Goal: Task Accomplishment & Management: Manage account settings

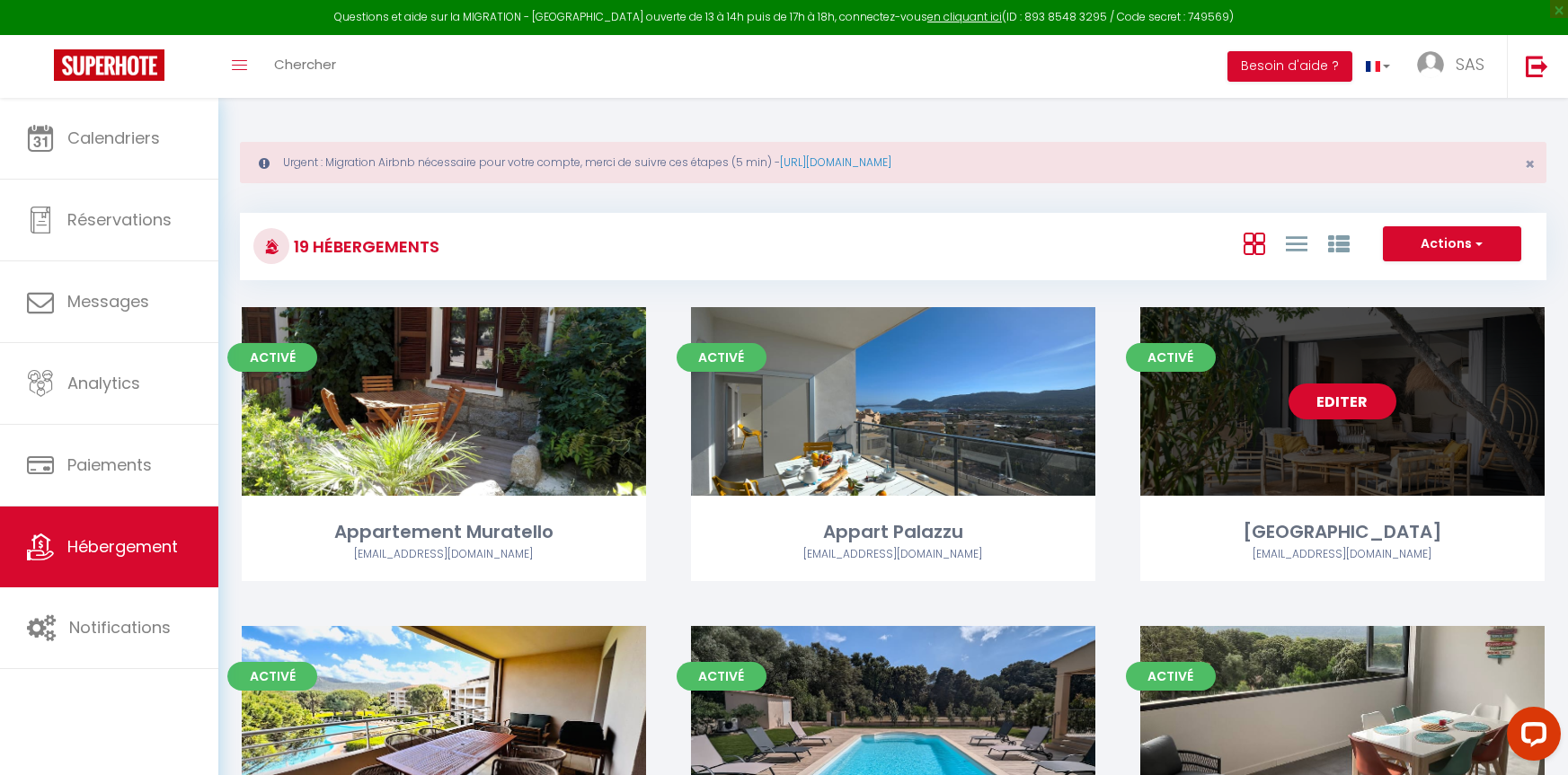
click at [1364, 422] on div "Editer" at bounding box center [1342, 402] width 405 height 189
click at [1336, 396] on link "Editer" at bounding box center [1342, 402] width 108 height 36
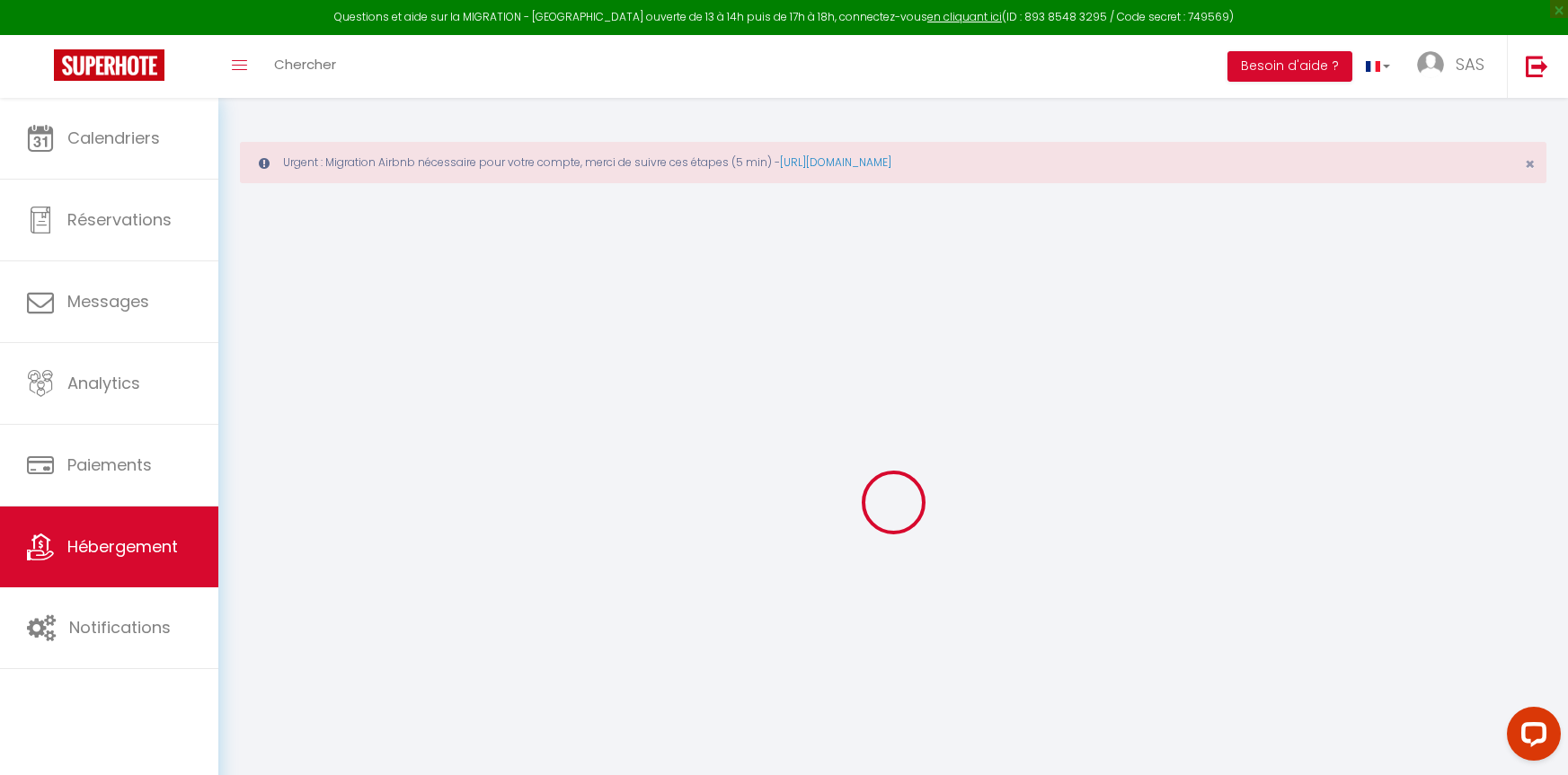
select select "+ 4 %"
select select "+ 25 %"
select select "+ 8 %"
checkbox input "false"
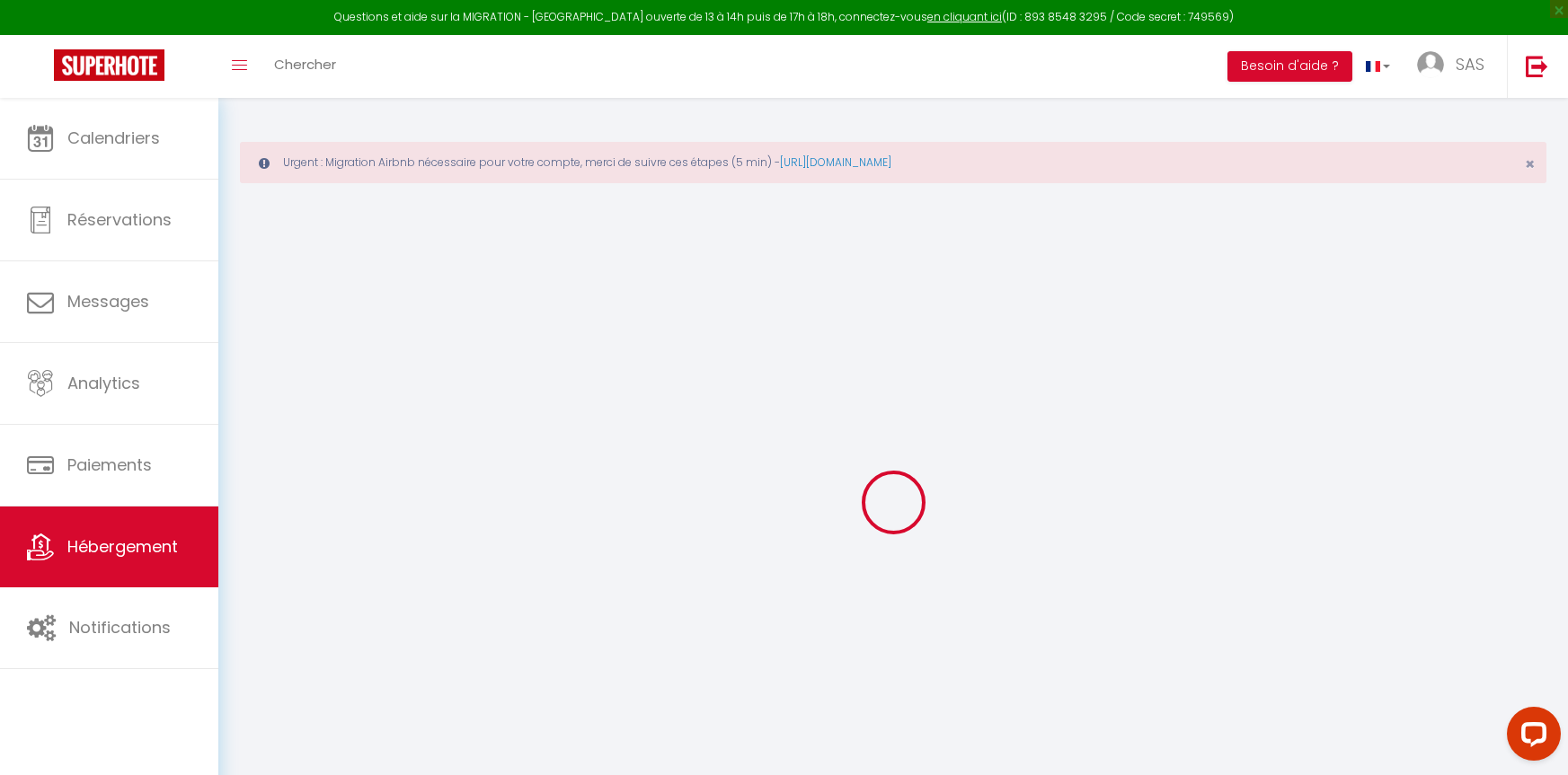
checkbox input "false"
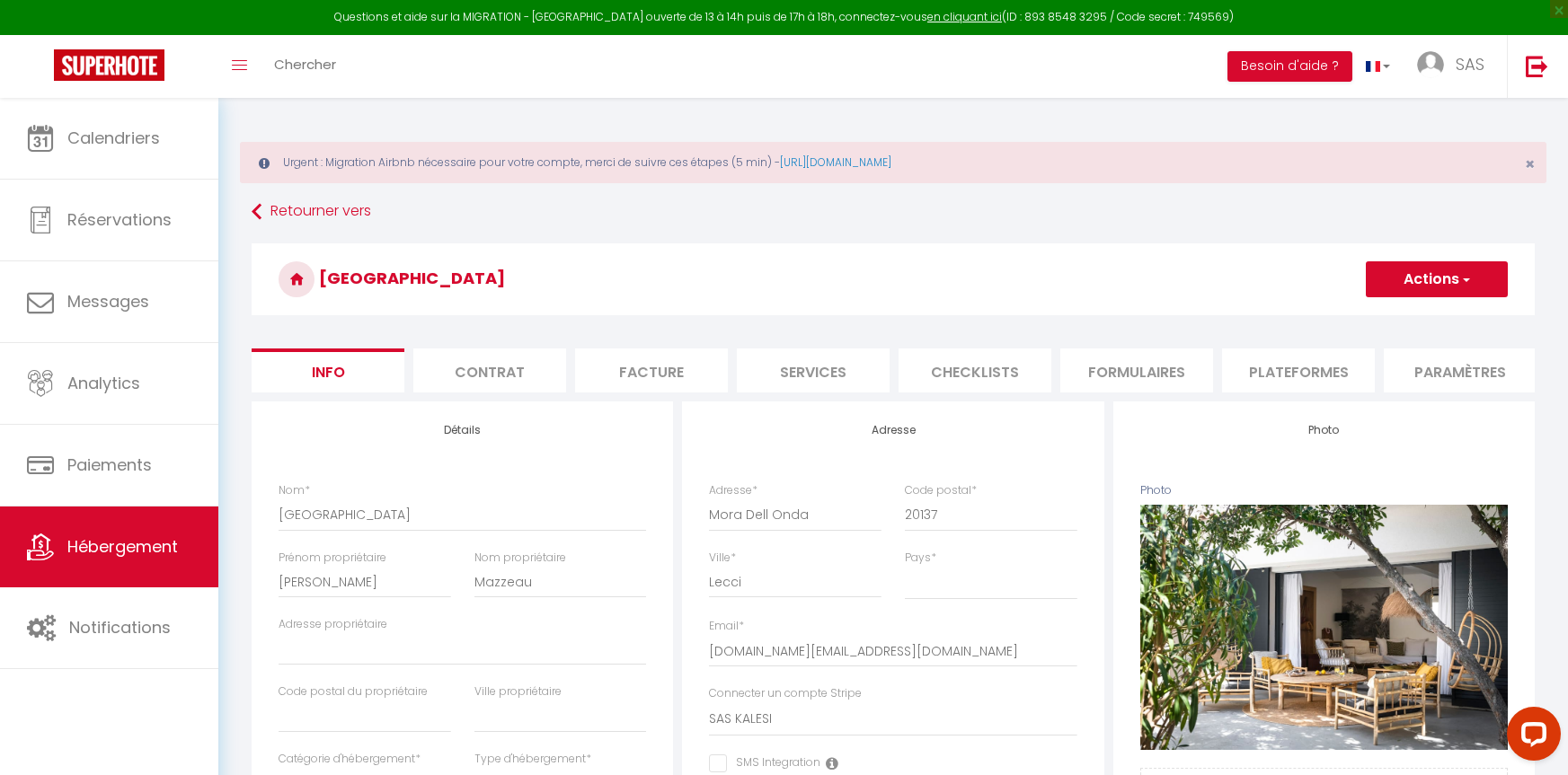
click at [1307, 369] on li "Plateformes" at bounding box center [1299, 370] width 153 height 44
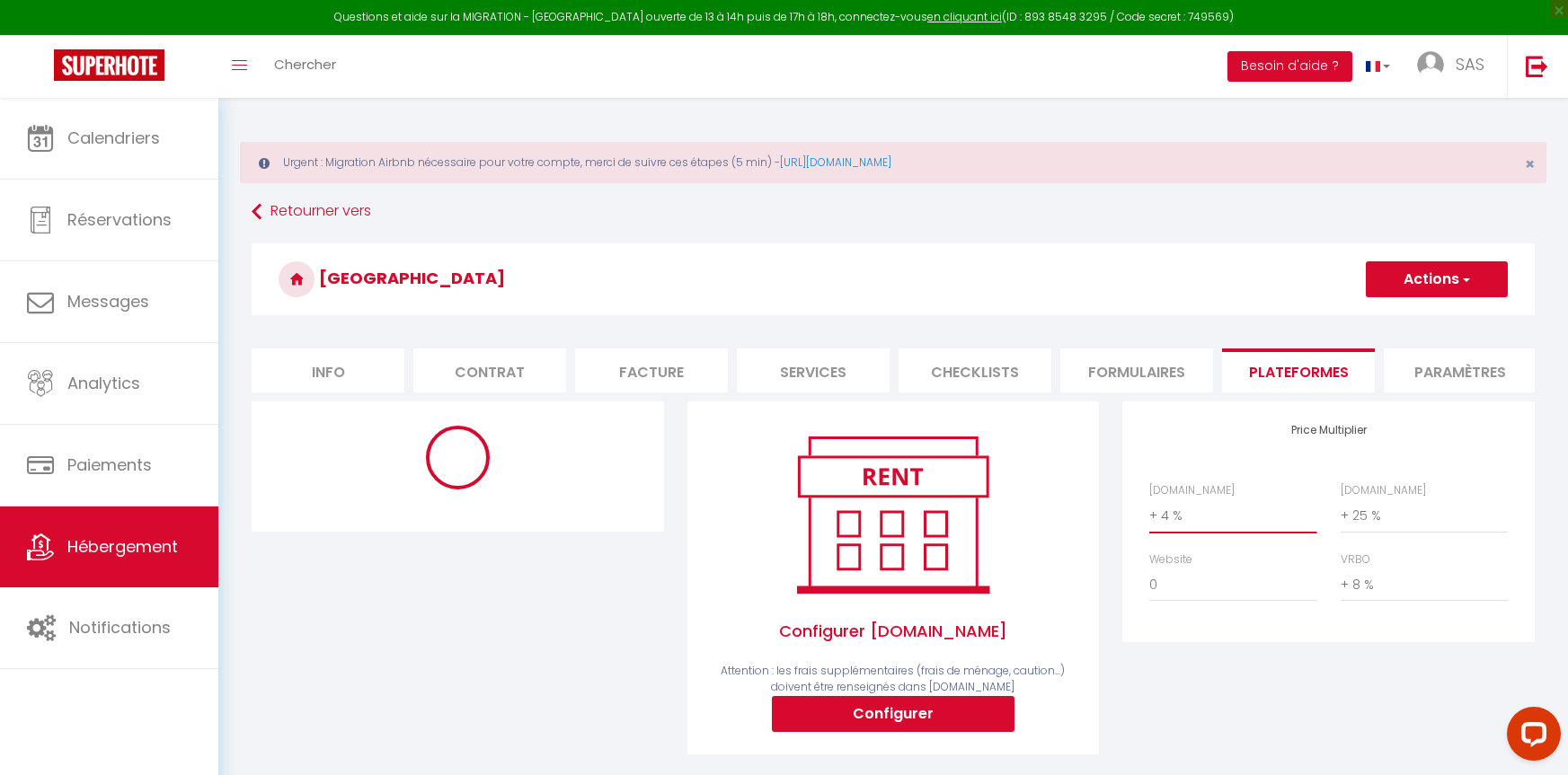
click at [1206, 533] on select "0 + 1 % + 2 % + 3 % + 4 % + 5 % + 6 % + 7 % + 8 % + 9 %" at bounding box center [1233, 515] width 167 height 34
select select "+ 22 %"
click at [1150, 512] on select "0 + 1 % + 2 % + 3 % + 4 % + 5 % + 6 % + 7 % + 8 % + 9 %" at bounding box center [1233, 515] width 167 height 34
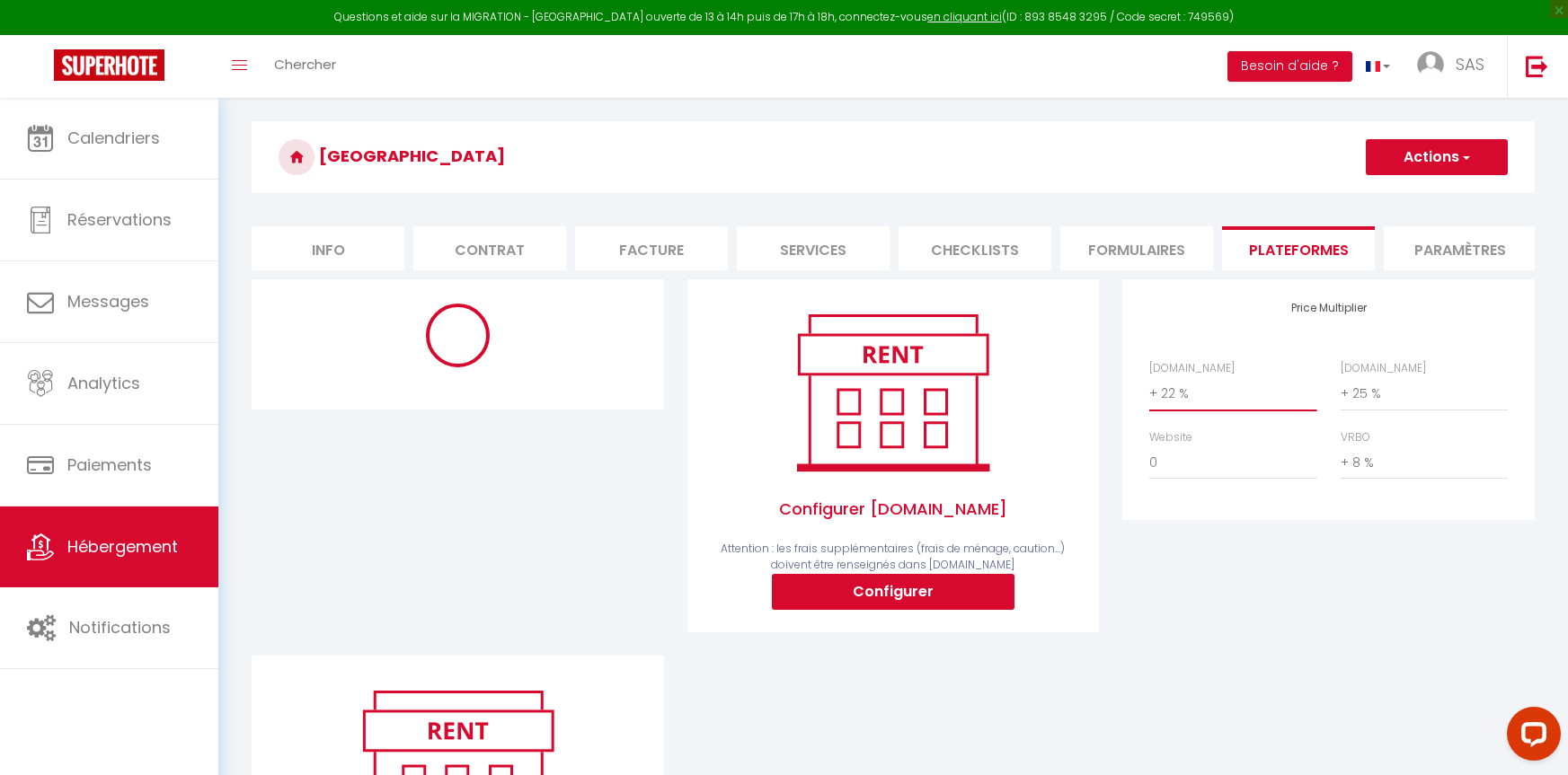
scroll to position [89, 0]
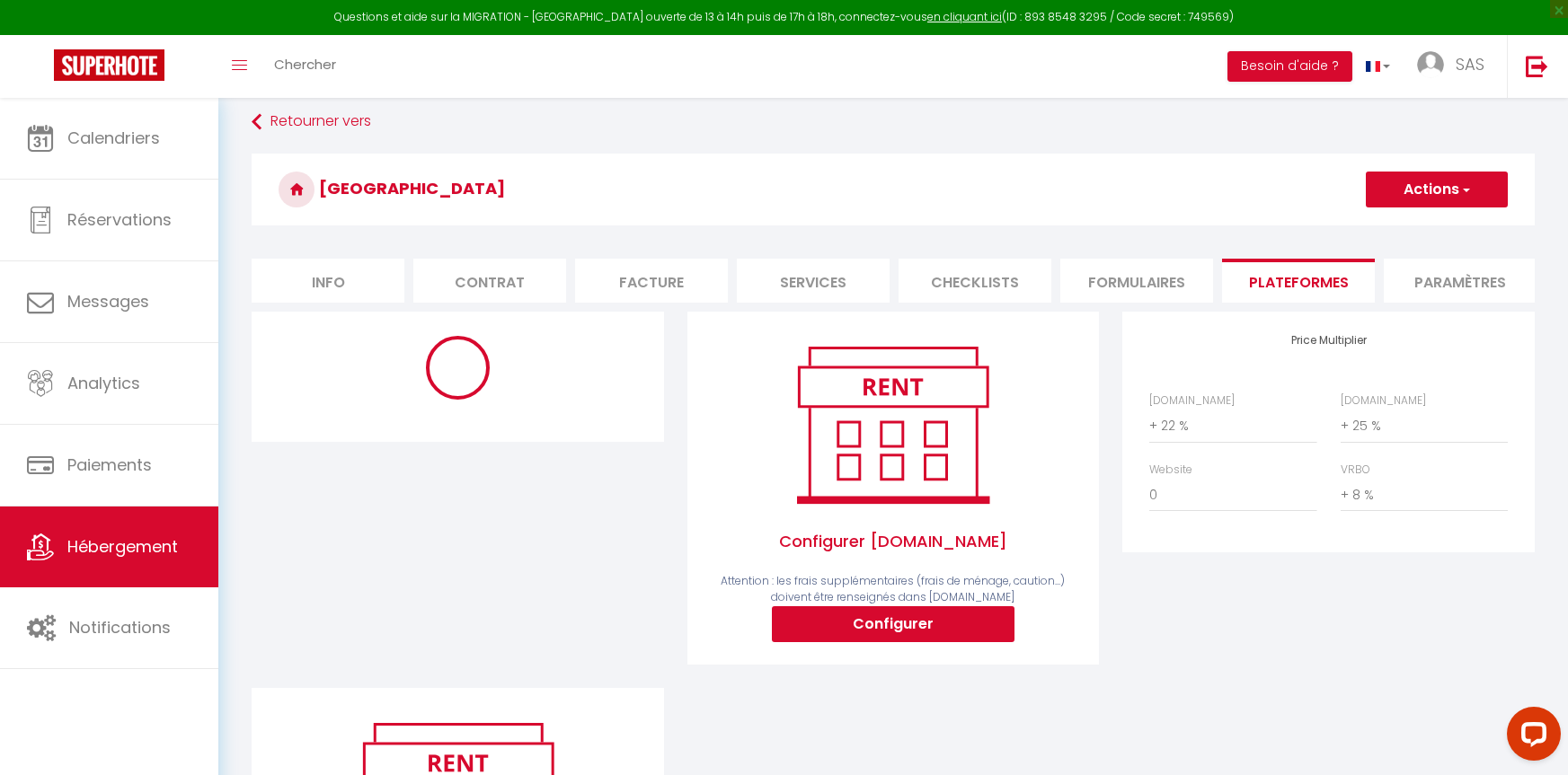
click at [1458, 206] on button "Actions" at bounding box center [1437, 189] width 142 height 36
click at [1405, 227] on link "Enregistrer" at bounding box center [1436, 229] width 142 height 23
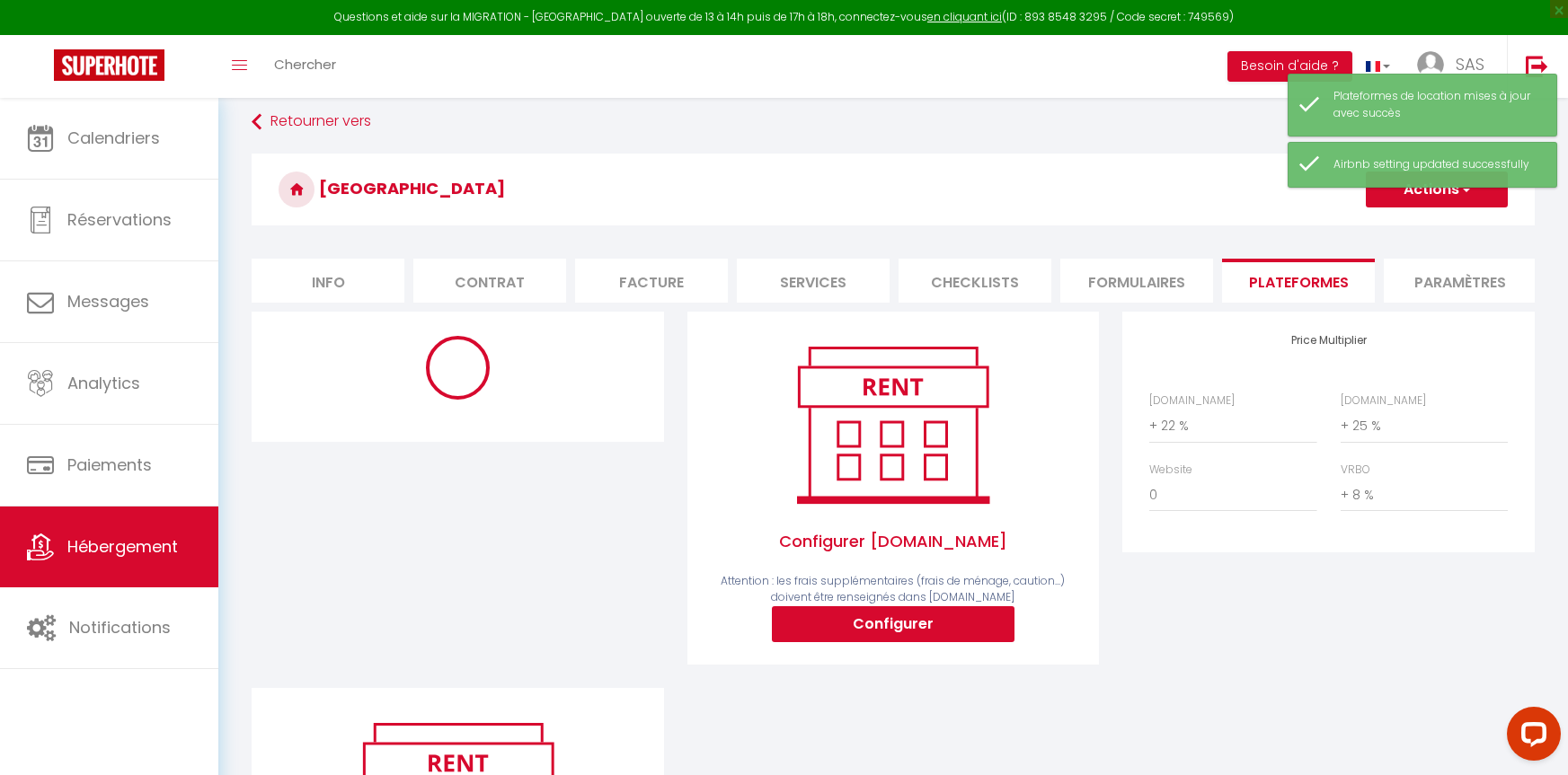
select select "10891-648214786975978190"
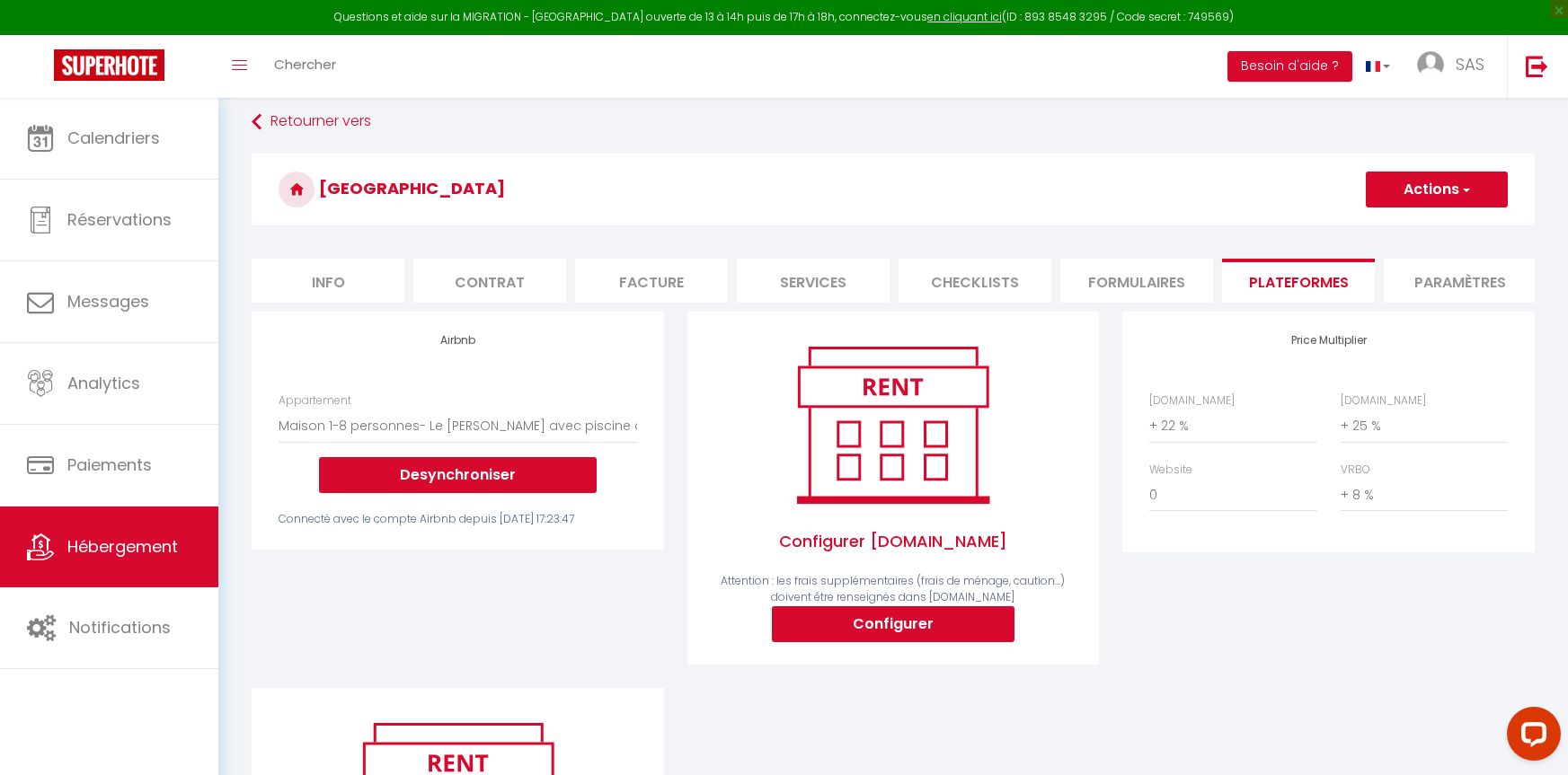
click at [1459, 180] on button "Actions" at bounding box center [1437, 189] width 142 height 36
click at [1409, 221] on link "Enregistrer" at bounding box center [1436, 229] width 142 height 23
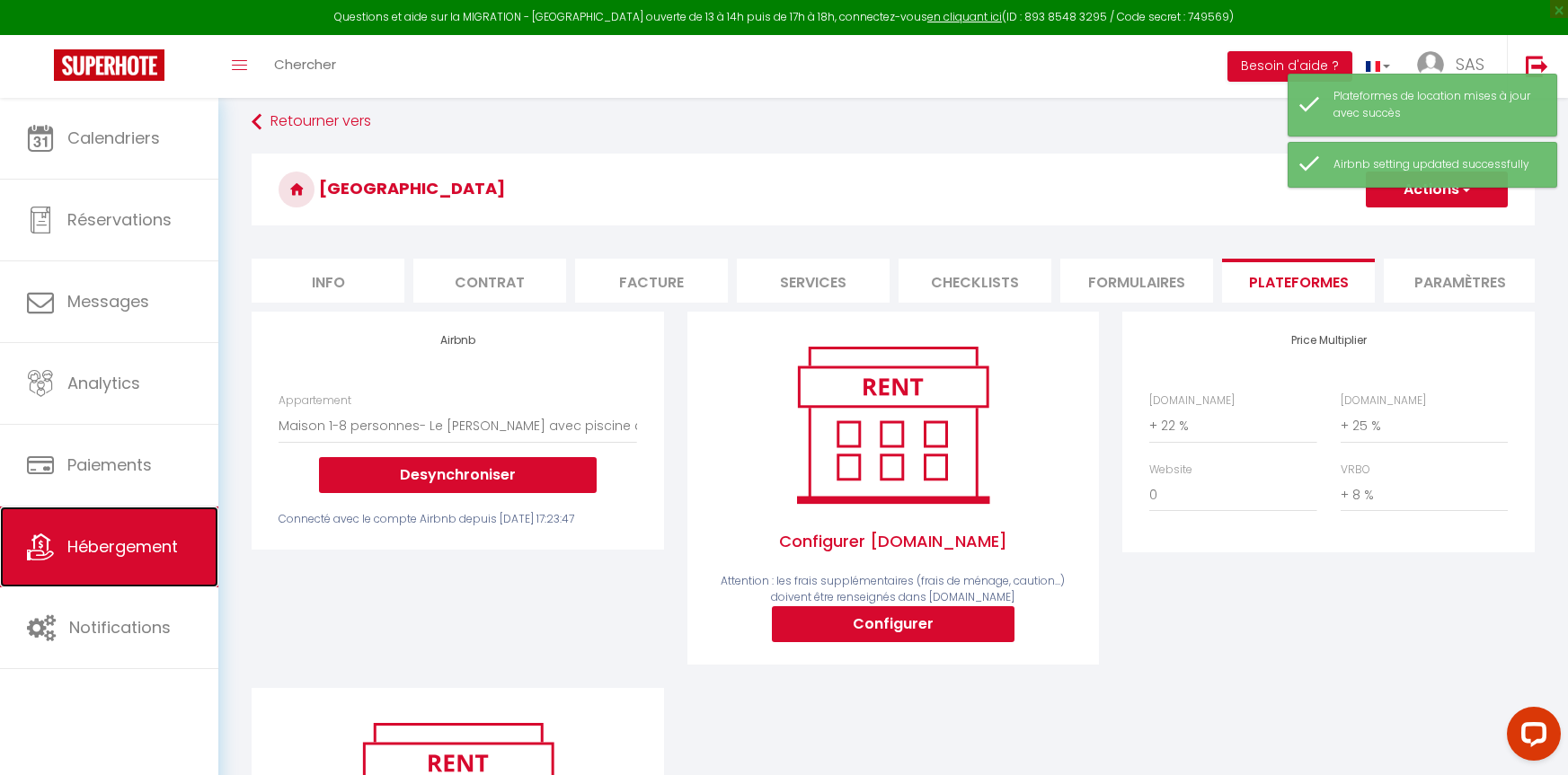
click at [146, 530] on link "Hébergement" at bounding box center [109, 546] width 219 height 81
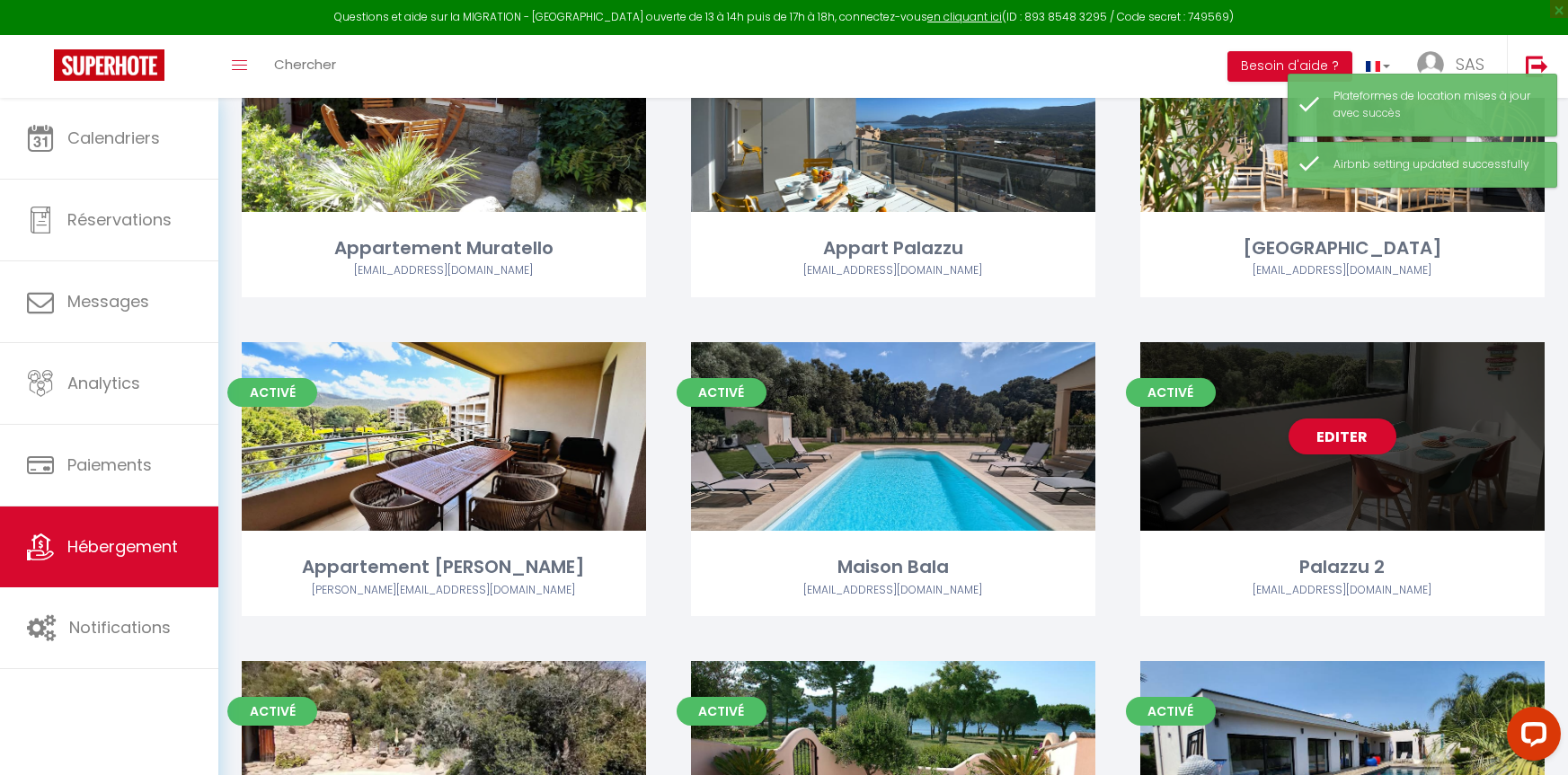
scroll to position [180, 0]
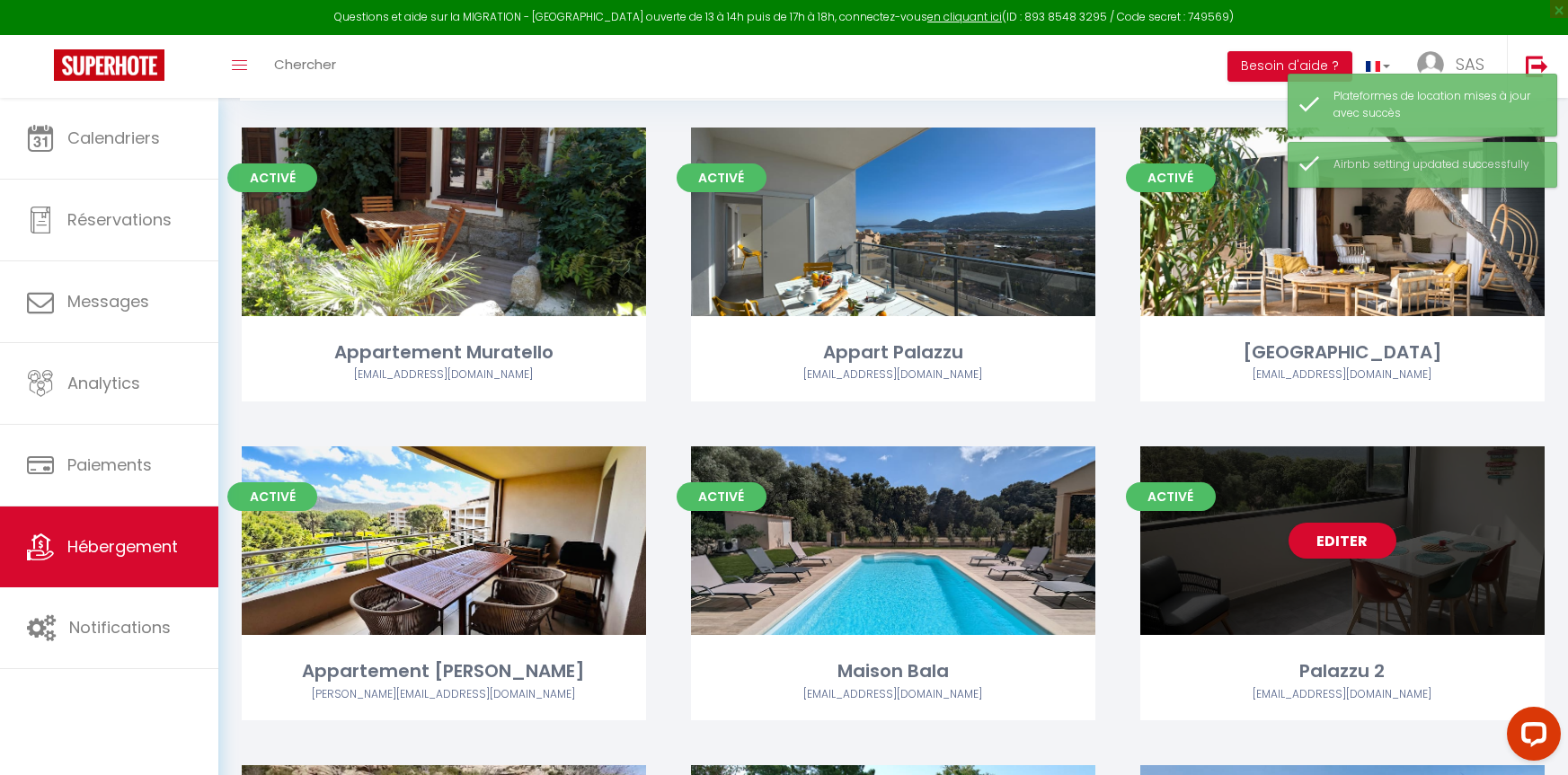
click at [1229, 524] on div "Editer" at bounding box center [1342, 541] width 405 height 189
select select "3"
select select "2"
select select "1"
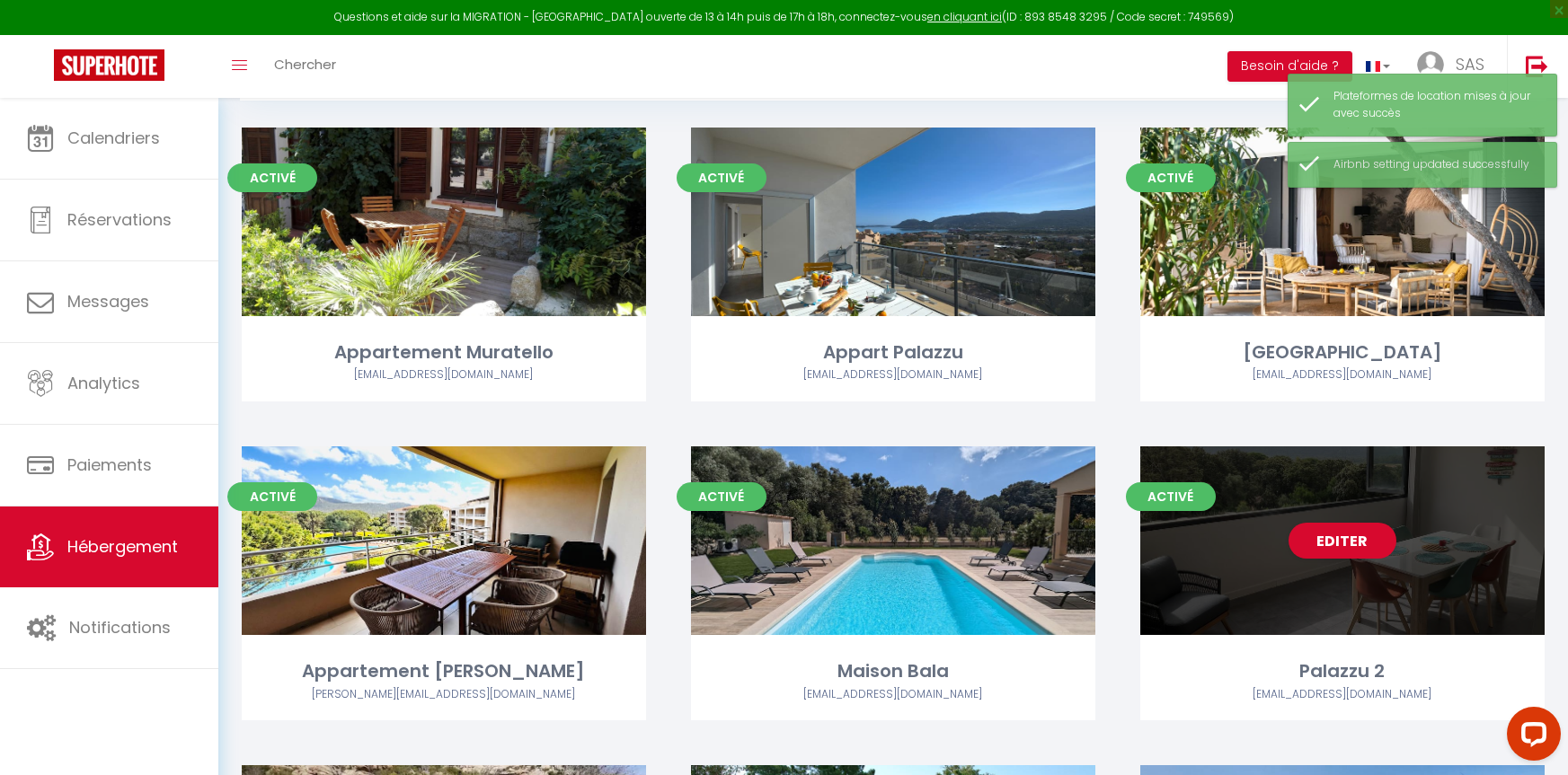
select select
select select "28"
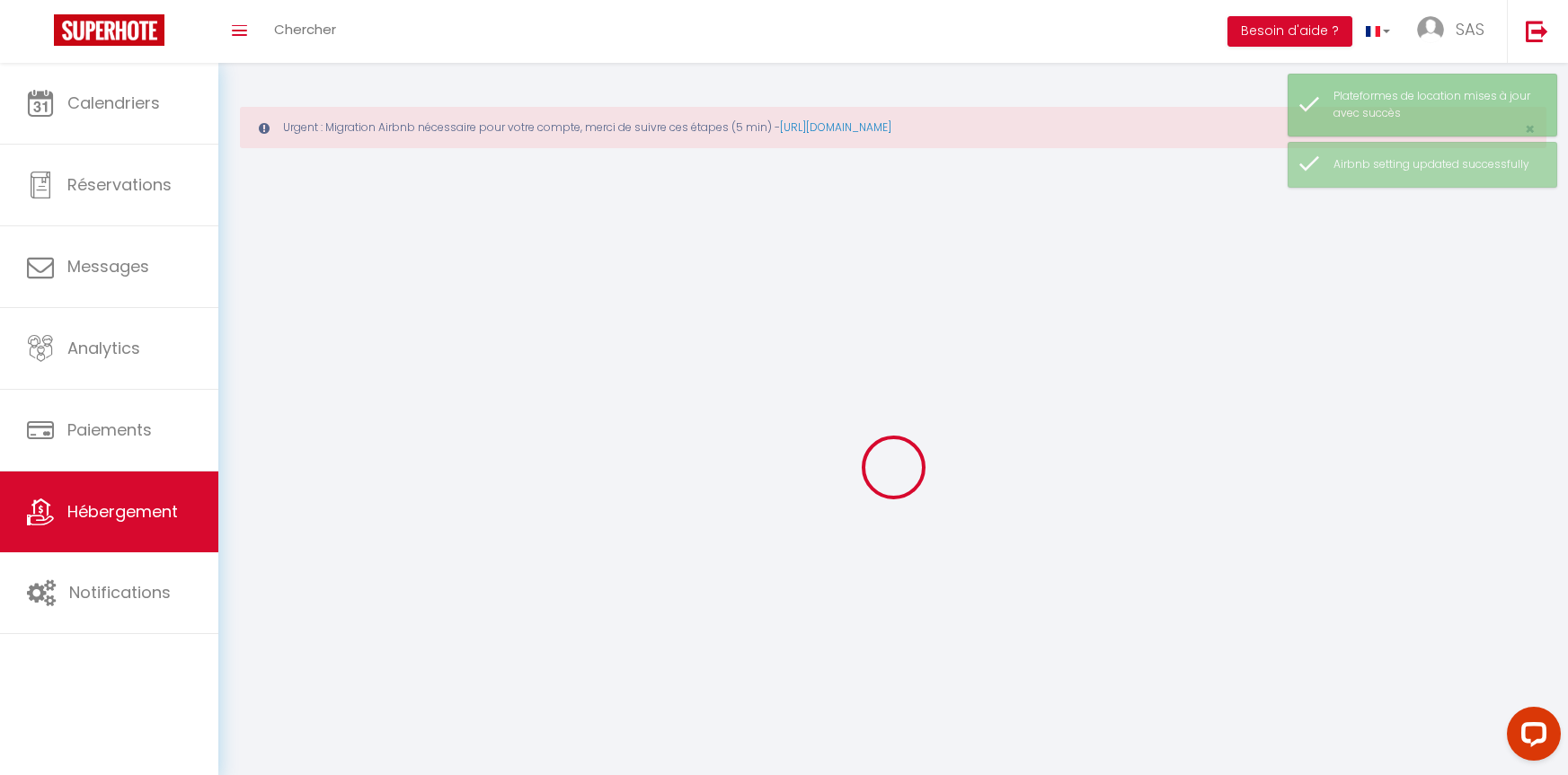
select select
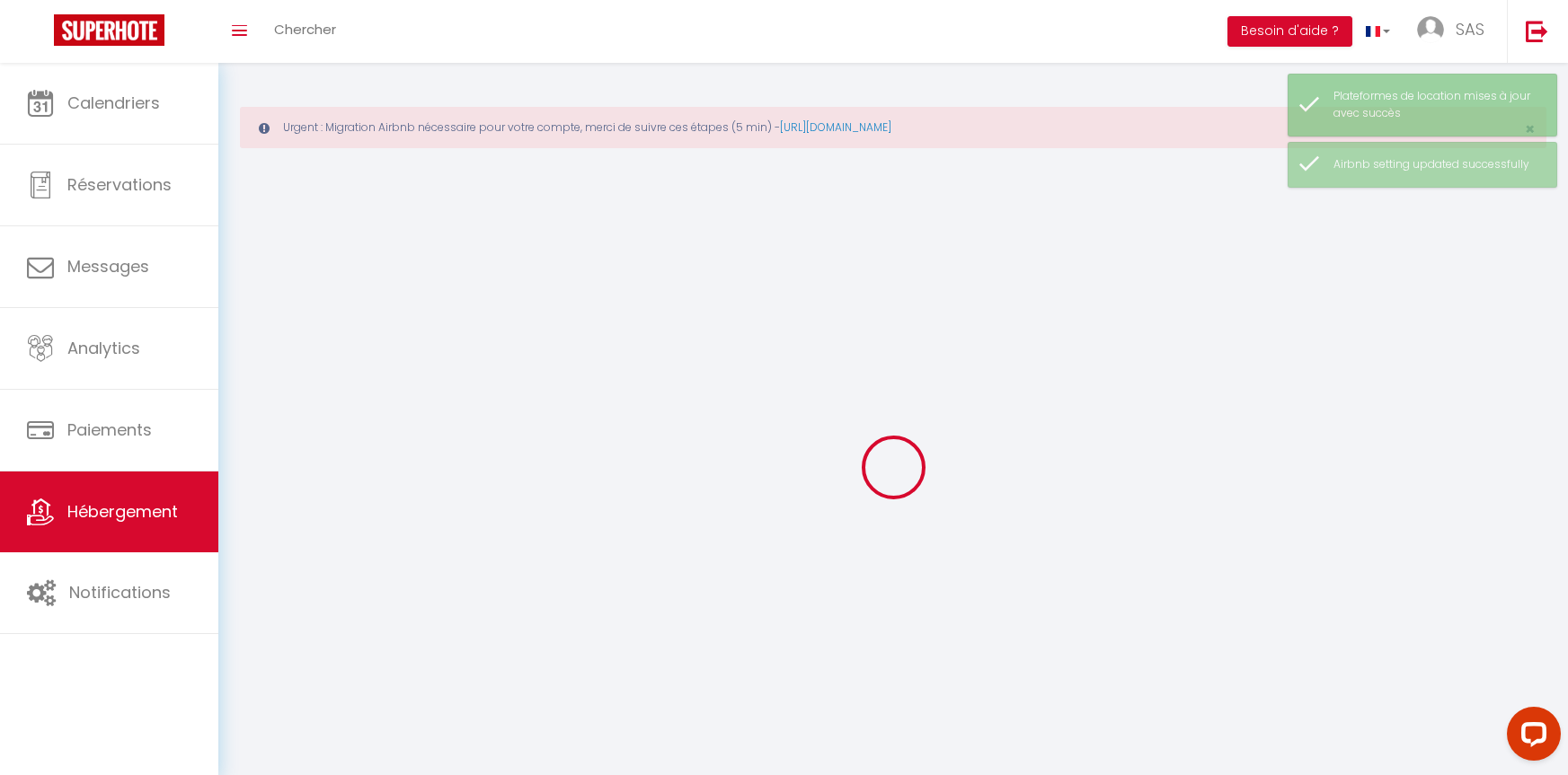
select select
checkbox input "false"
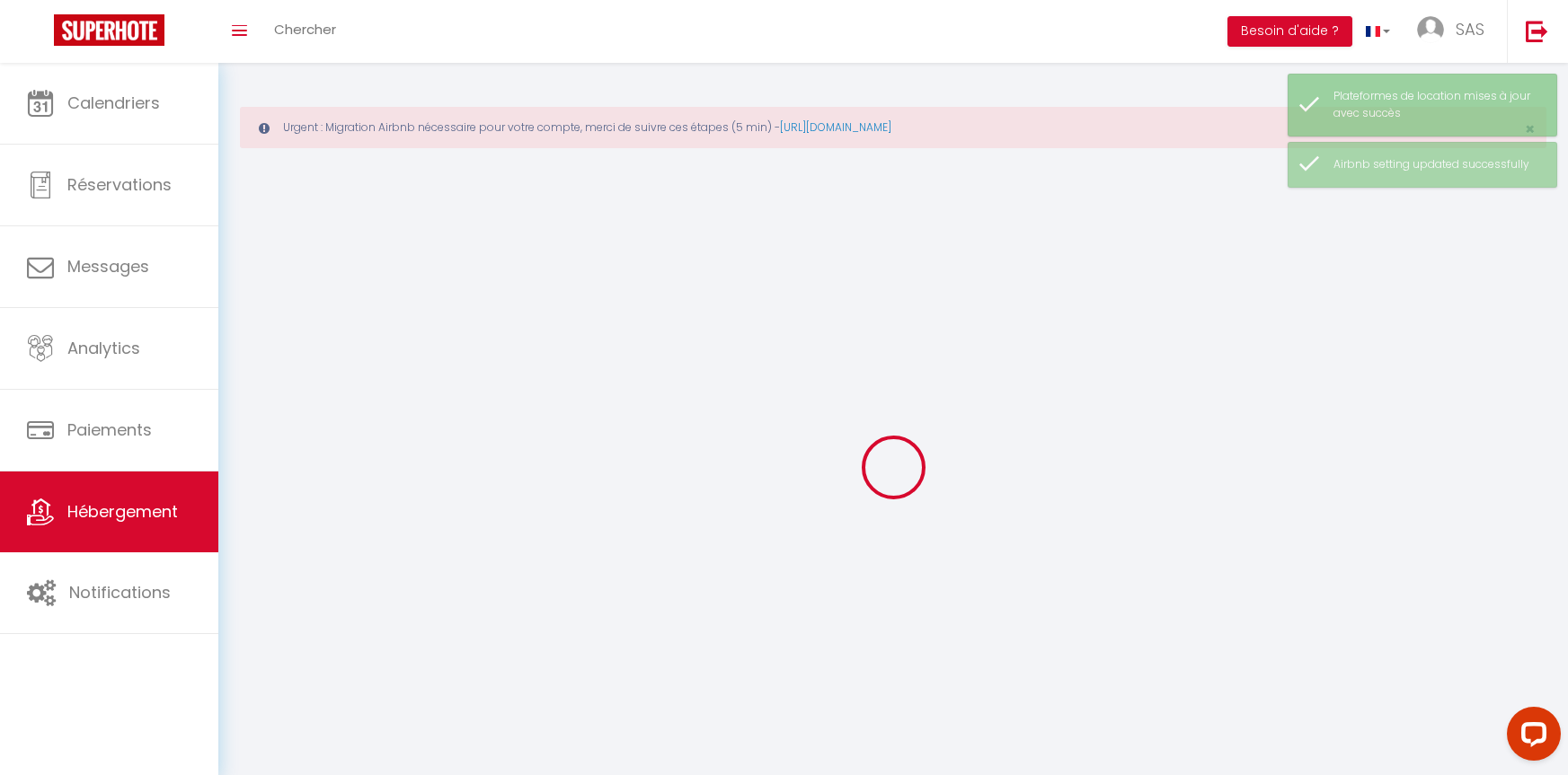
select select
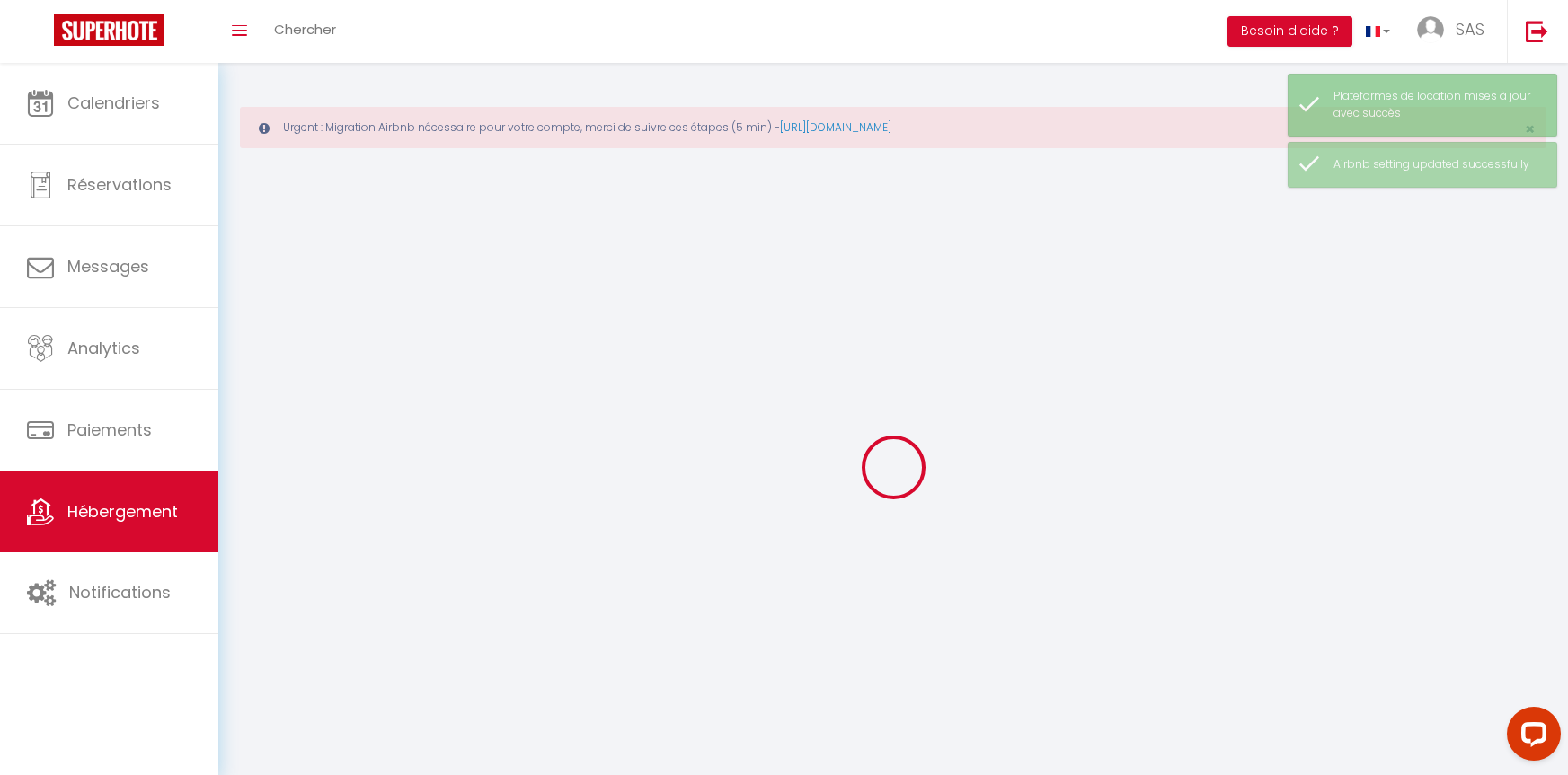
select select
checkbox input "false"
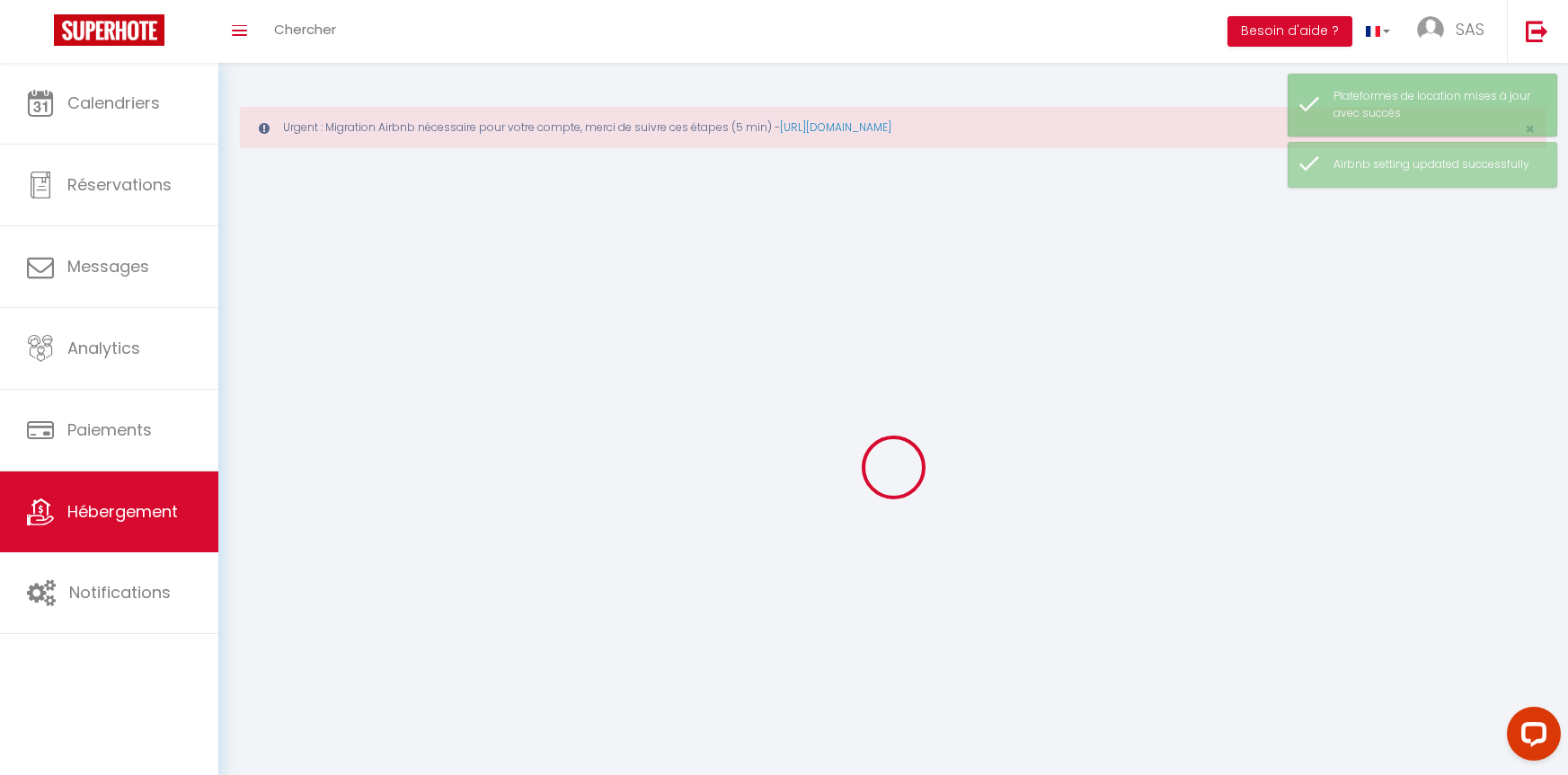
checkbox input "false"
select select
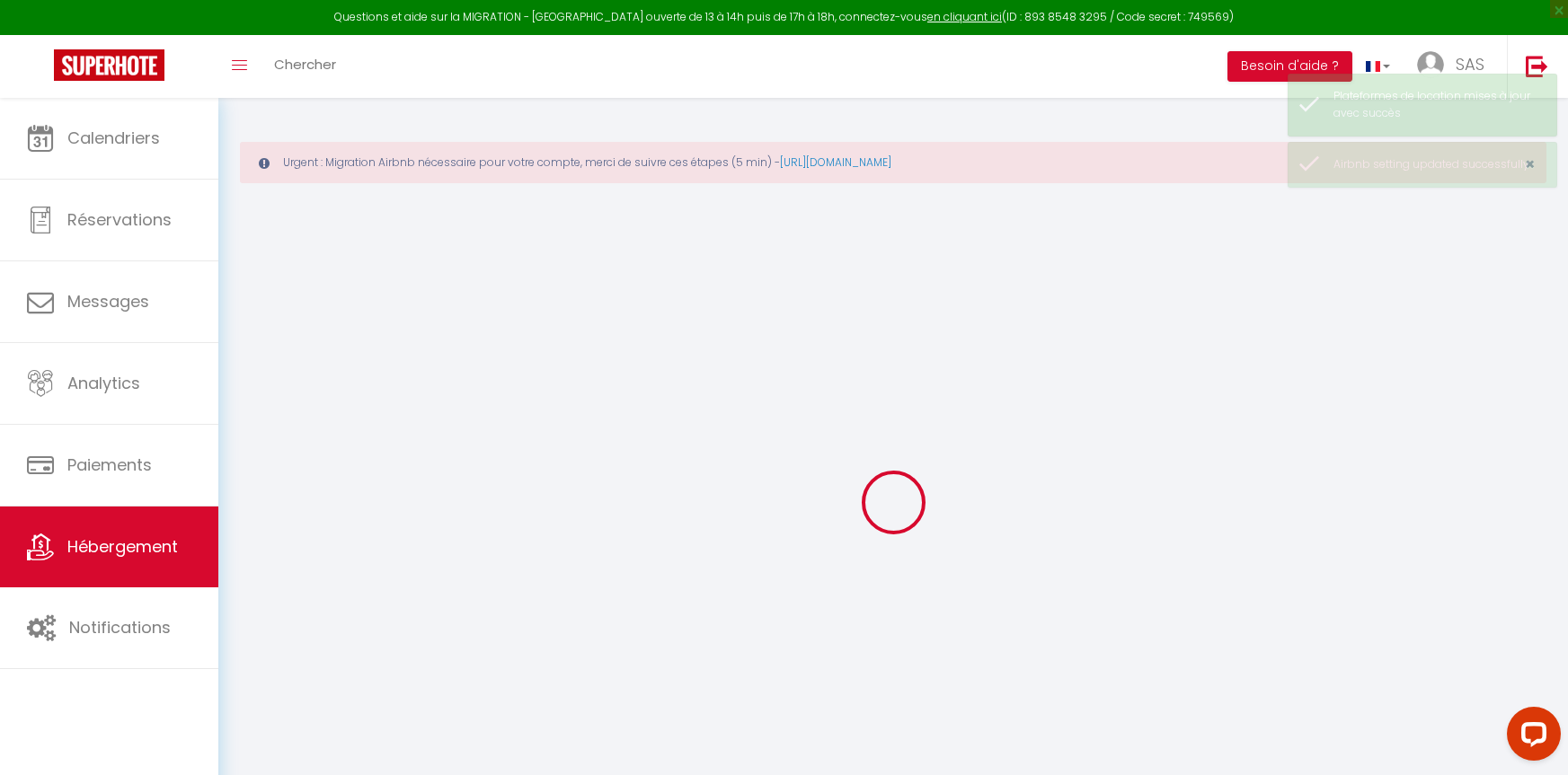
select select
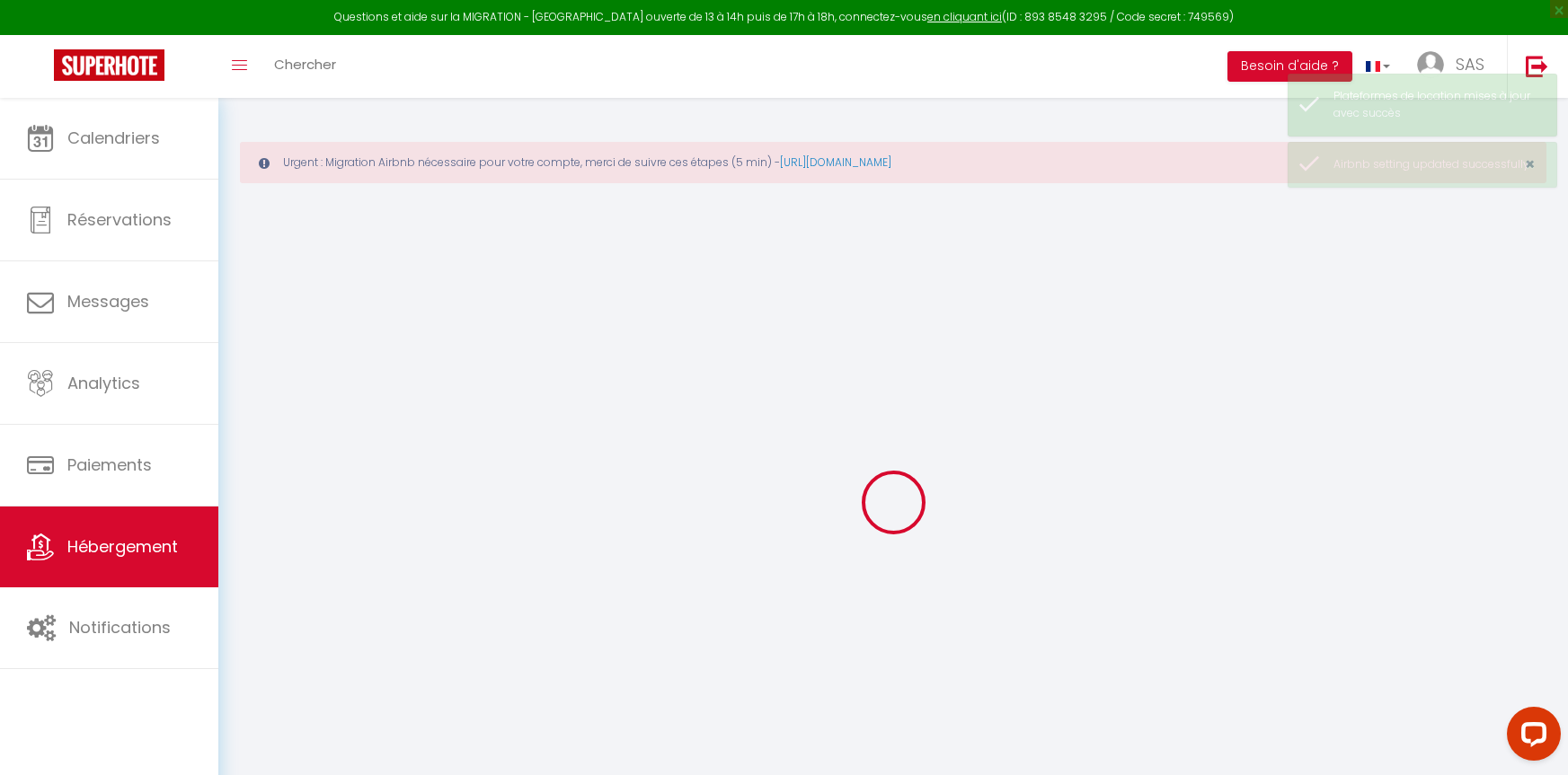
select select
checkbox input "false"
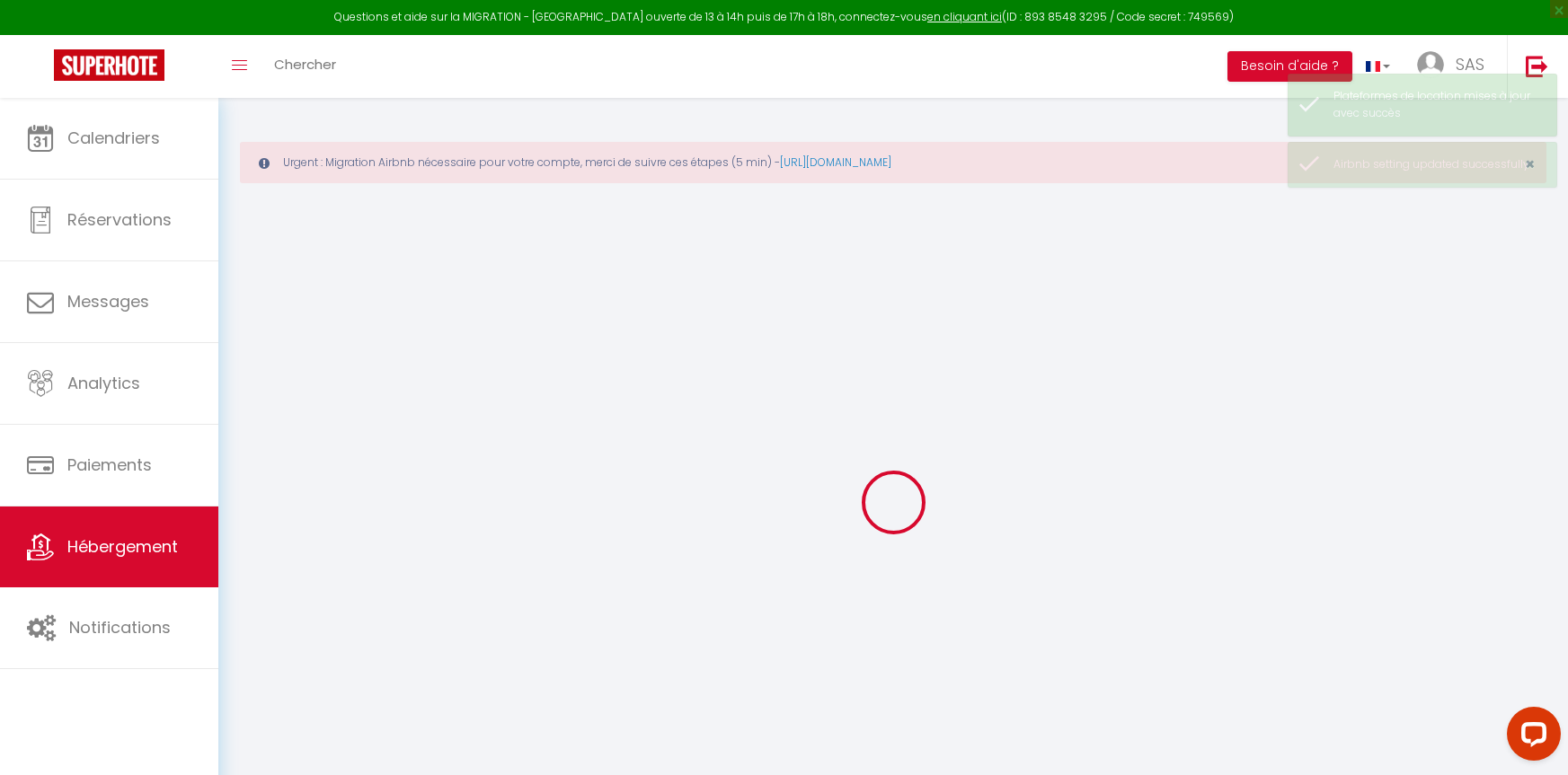
select select
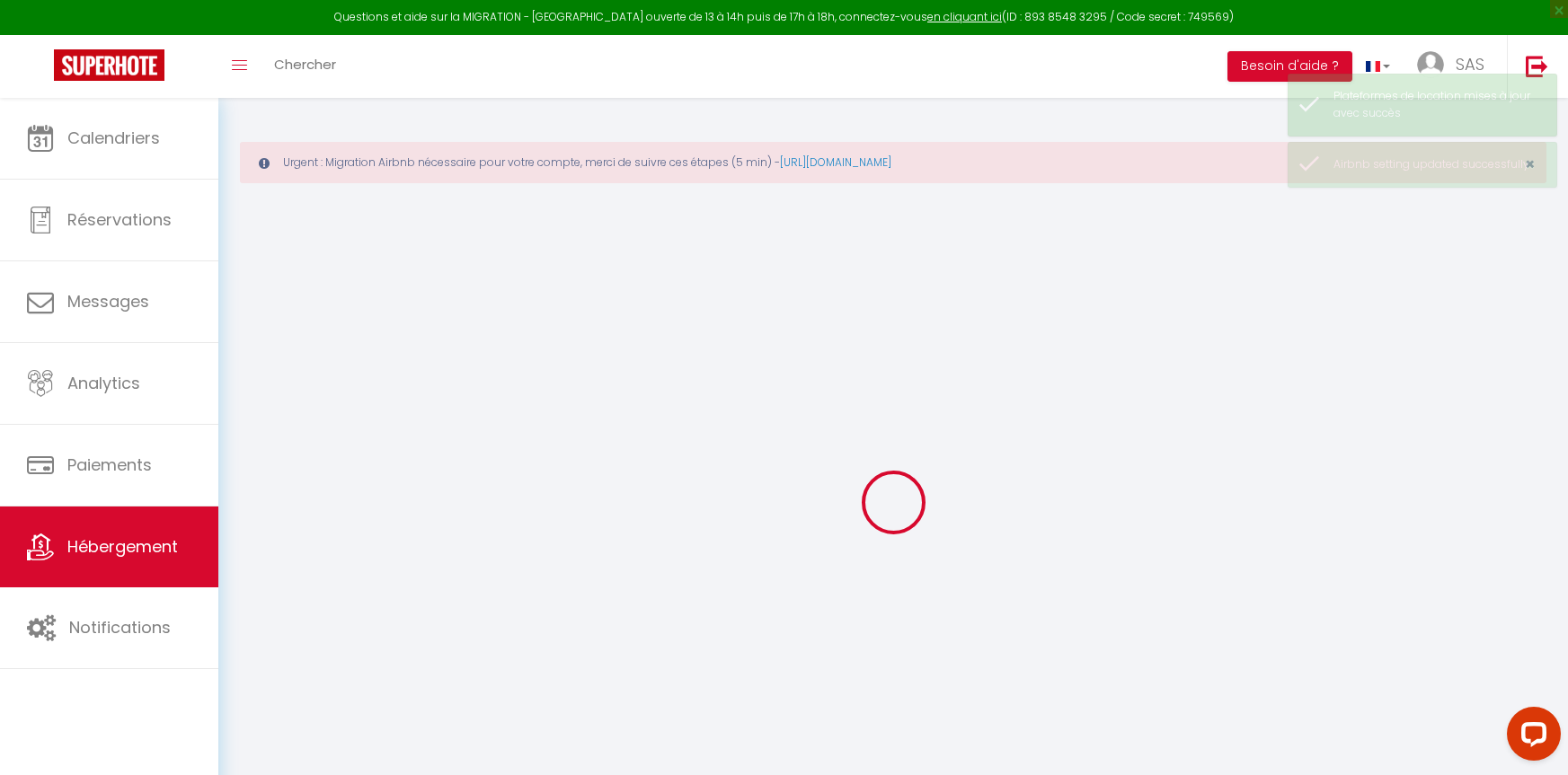
select select
checkbox input "false"
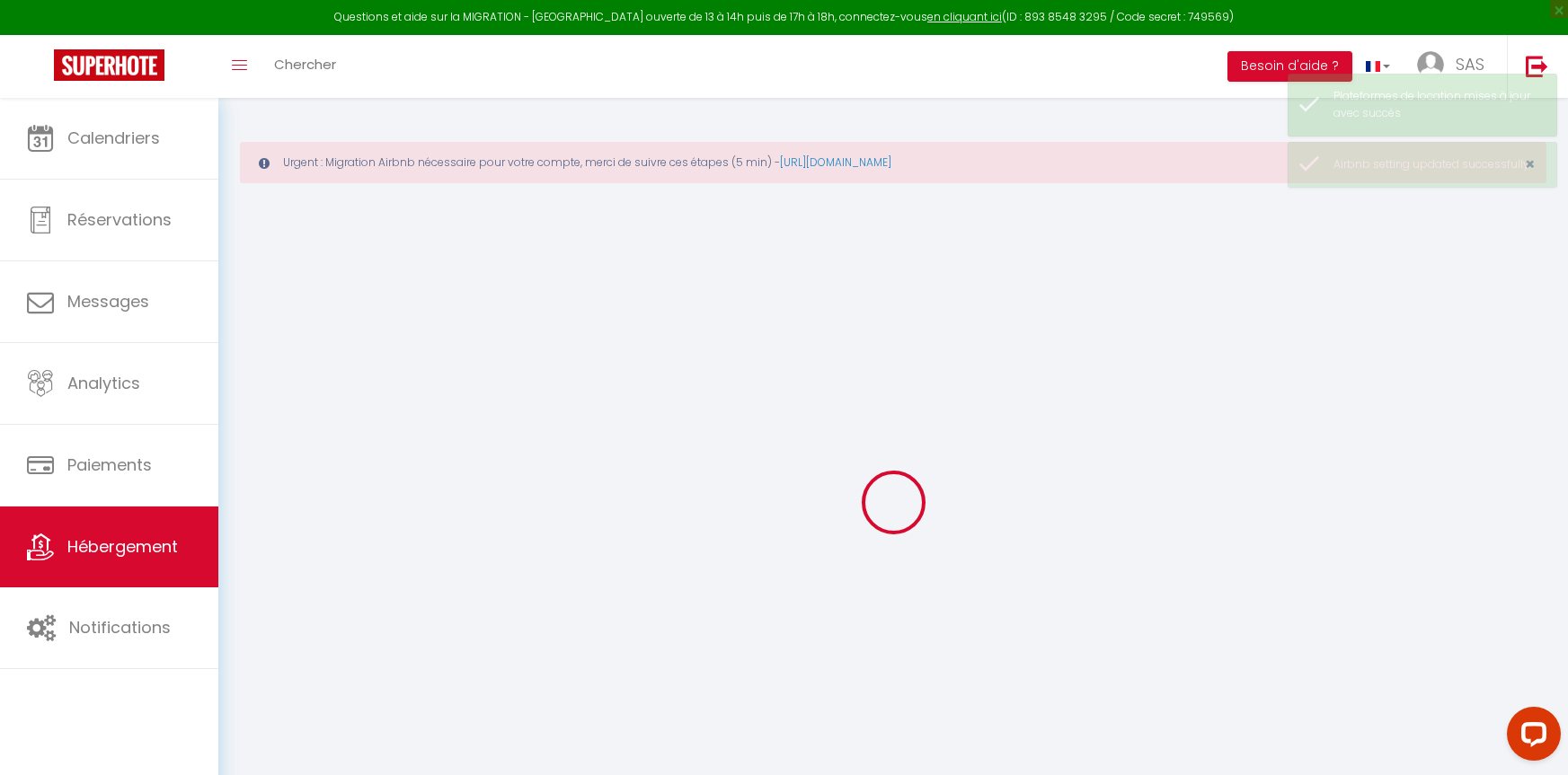
checkbox input "false"
select select
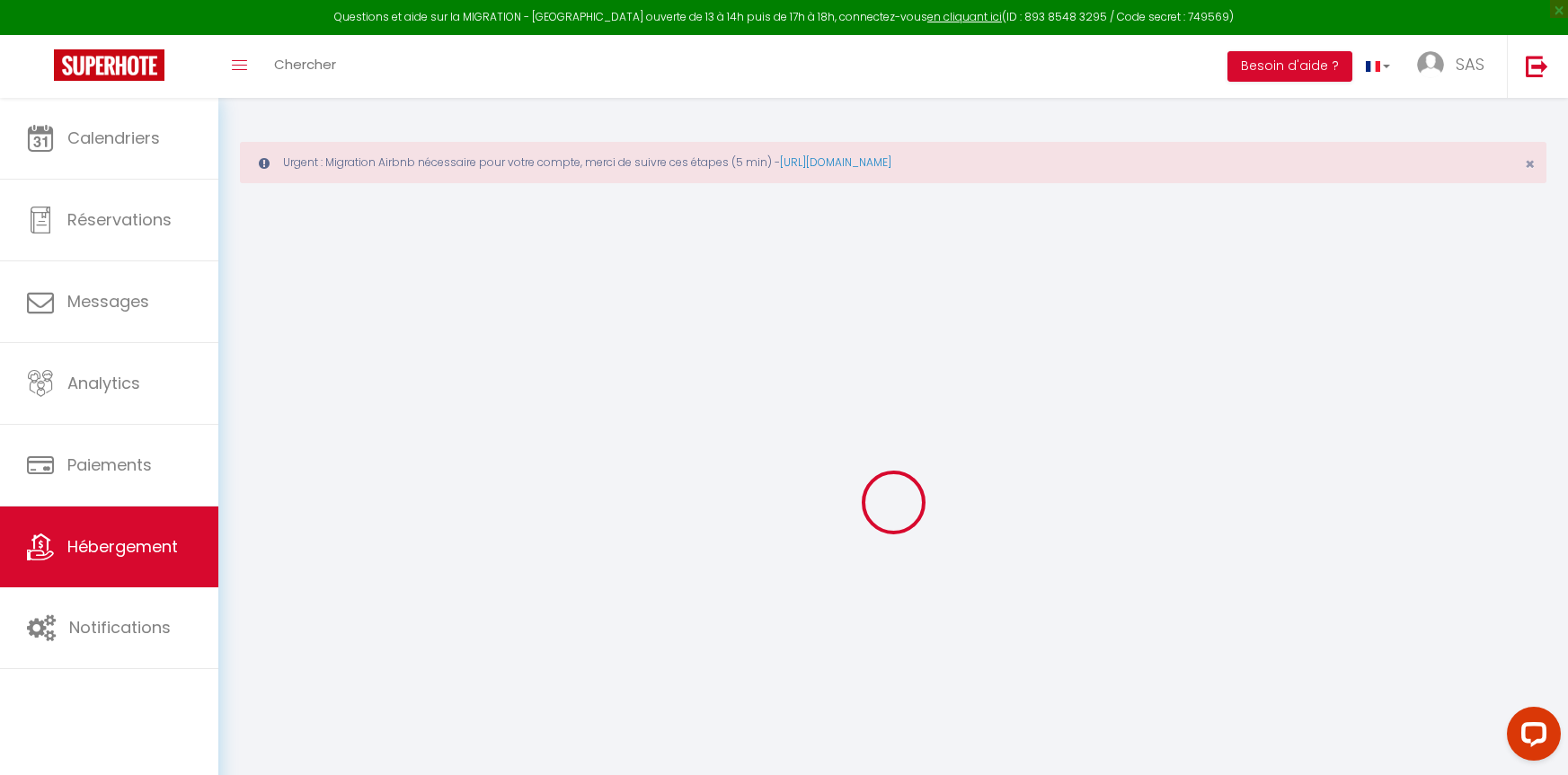
type input "Palazzu 2"
type input "[PERSON_NAME]"
select select "2"
type input "120"
type input "175"
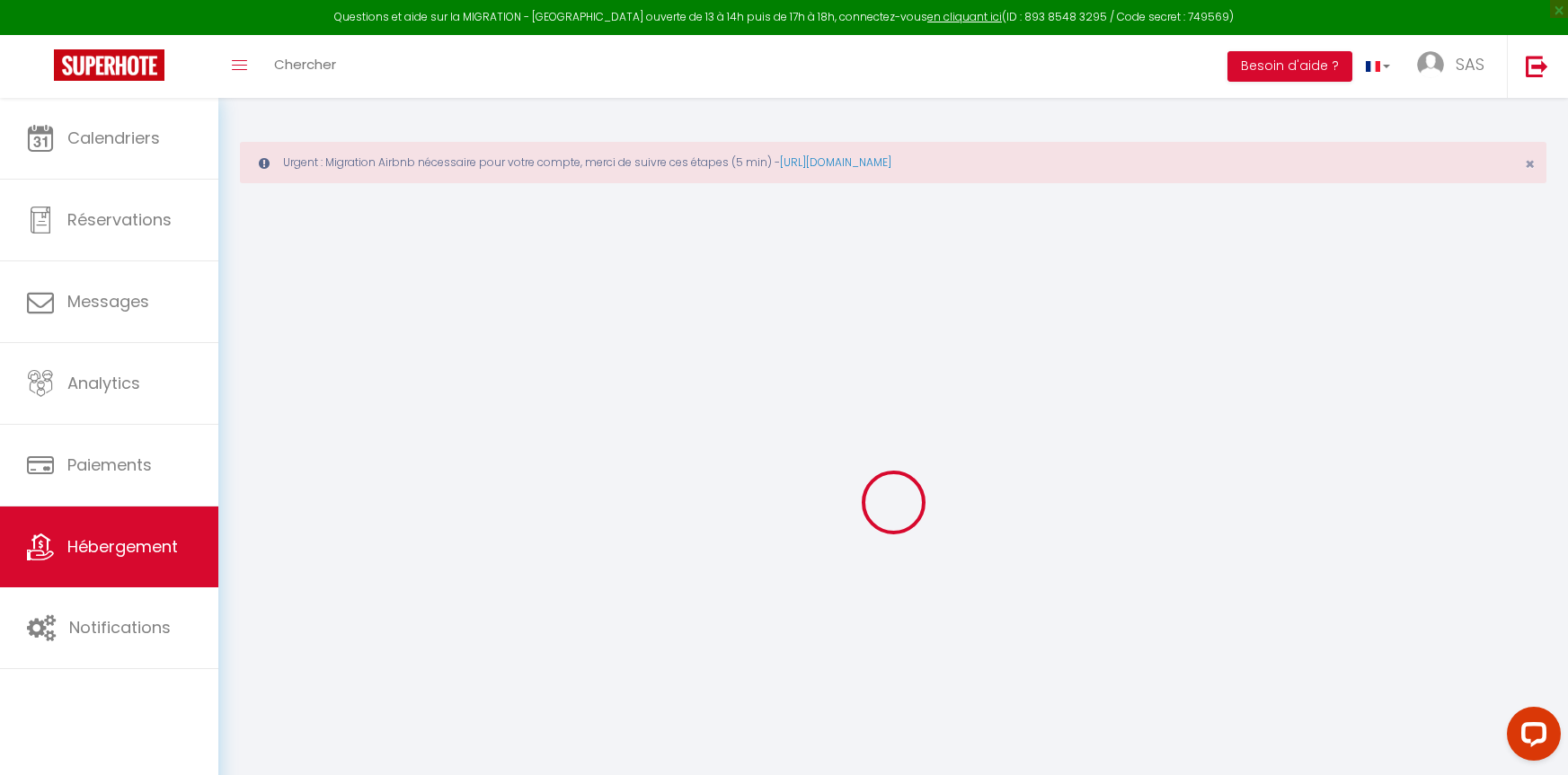
select select
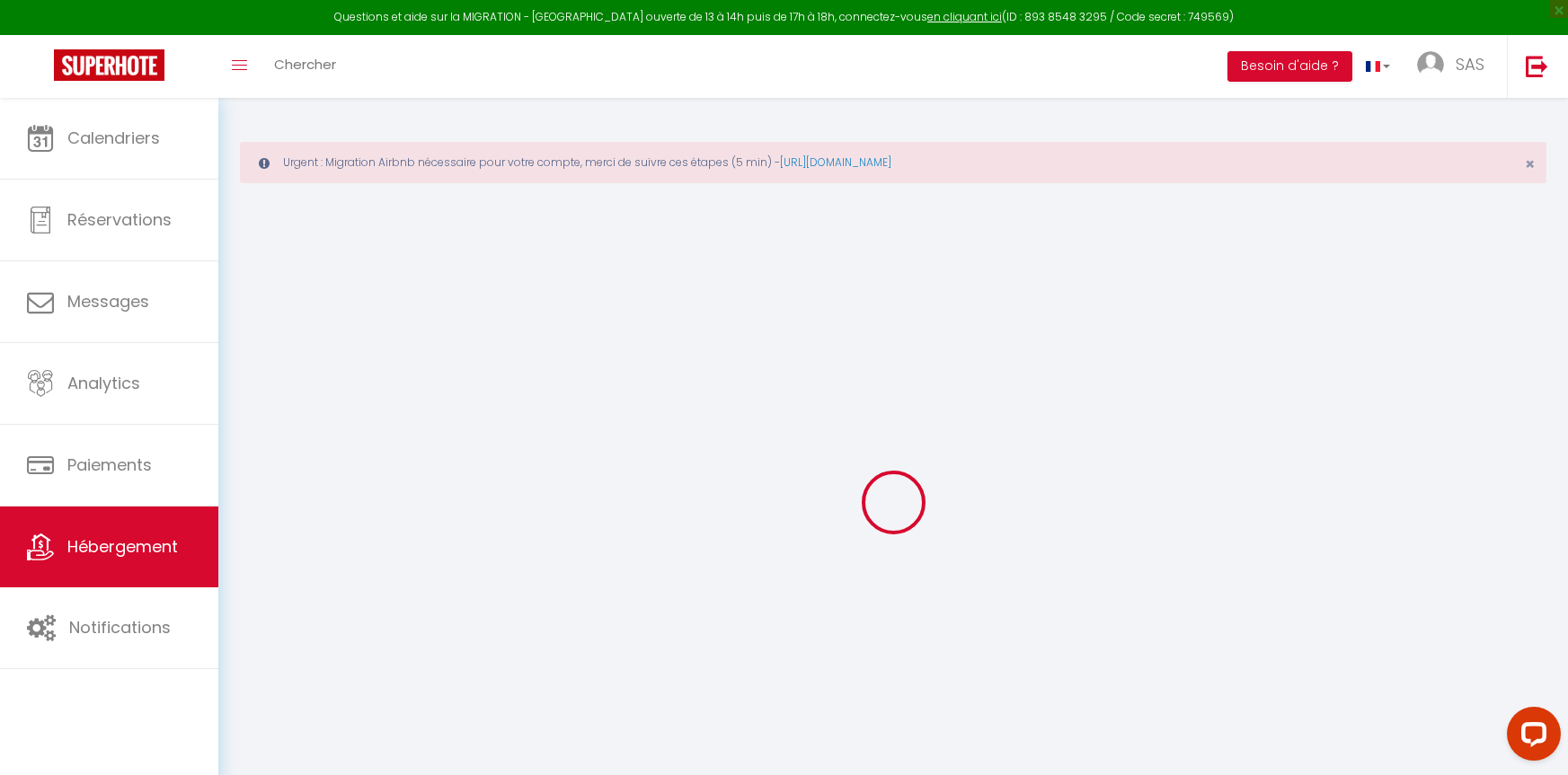
type input "Palazzu"
type input "20137"
type input "[GEOGRAPHIC_DATA]"
type input "[DOMAIN_NAME][EMAIL_ADDRESS][DOMAIN_NAME]"
select select
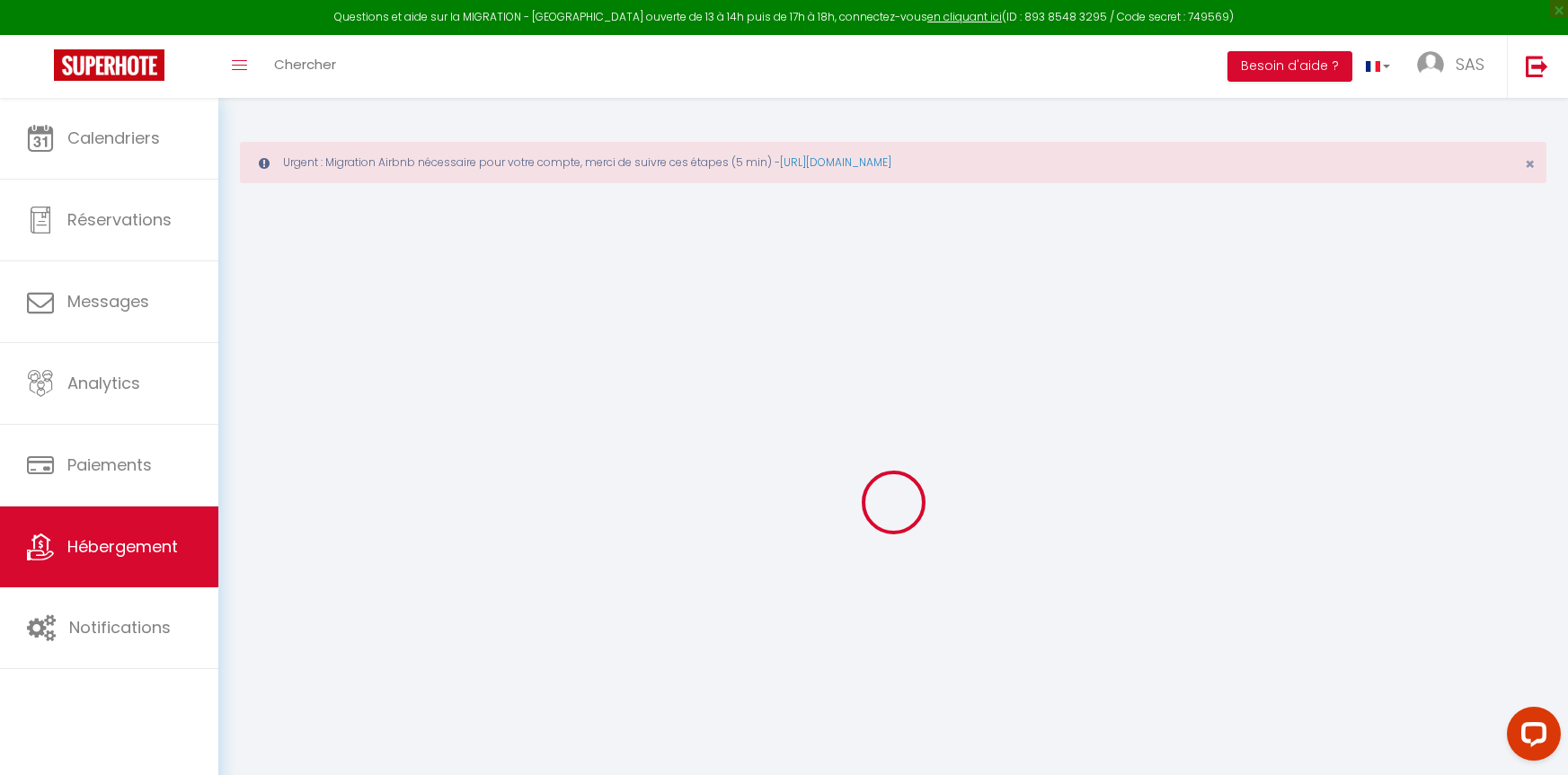
checkbox input "false"
type input "0"
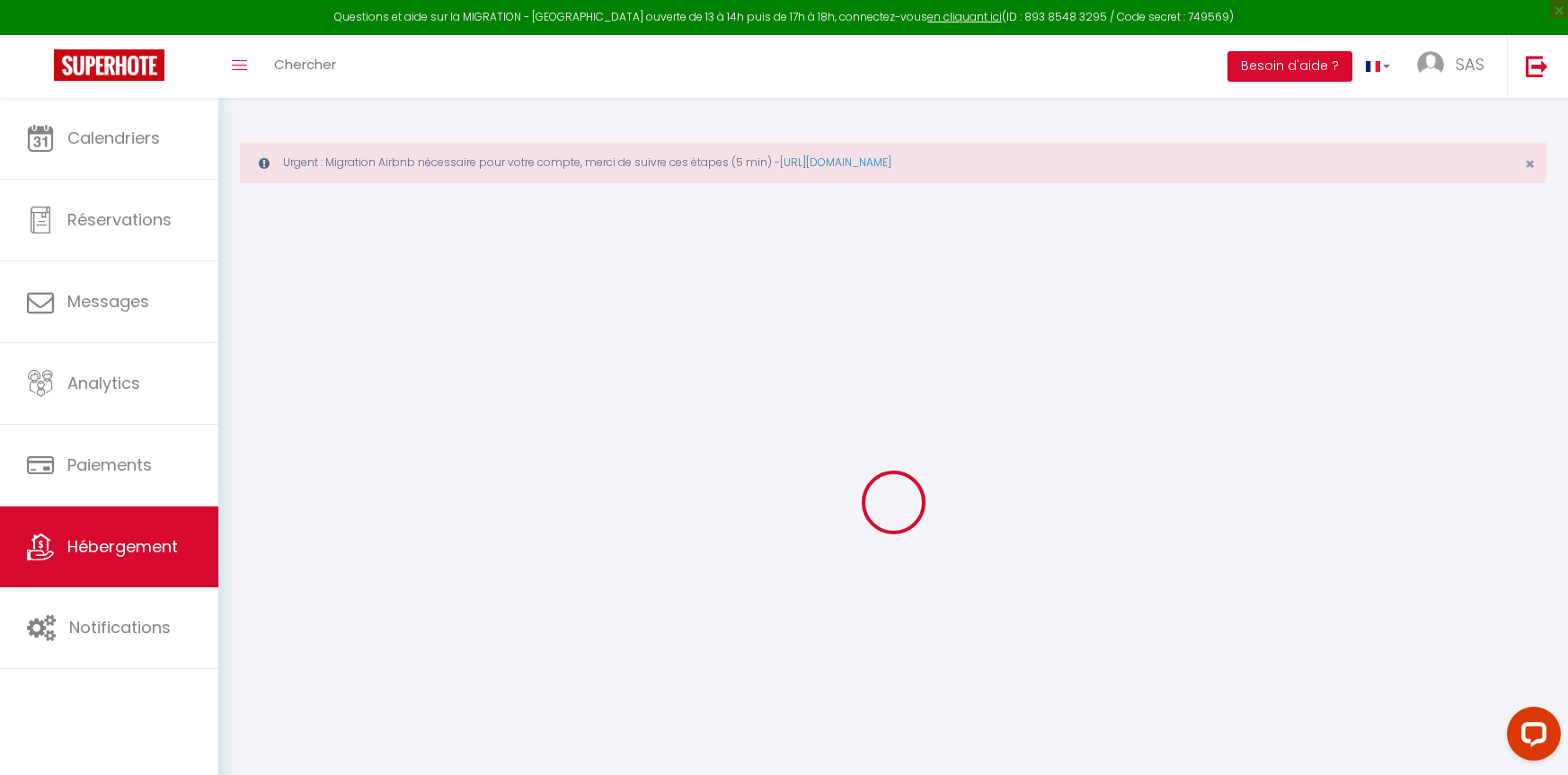
type input "0"
select select
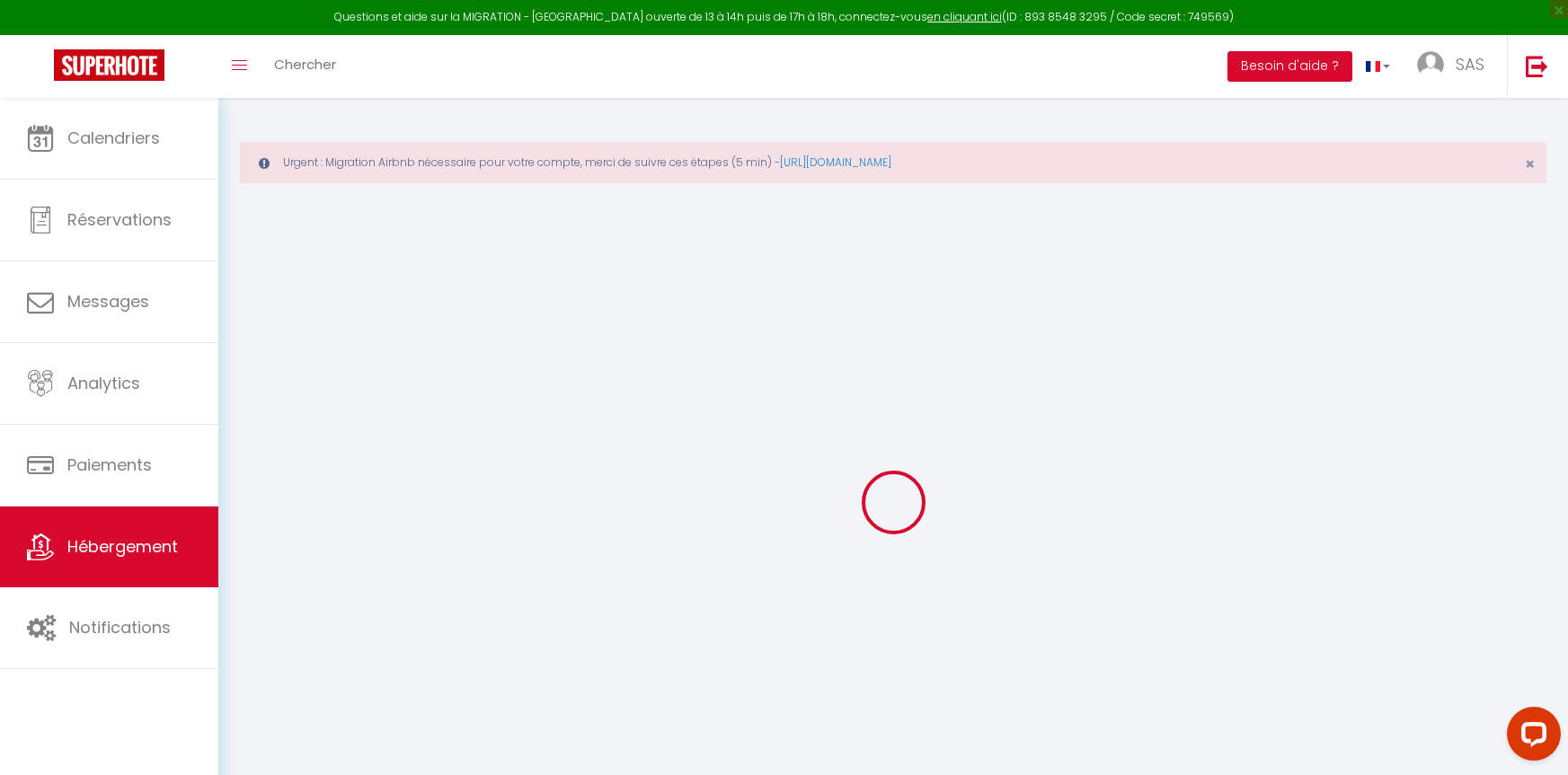
select select
checkbox input "false"
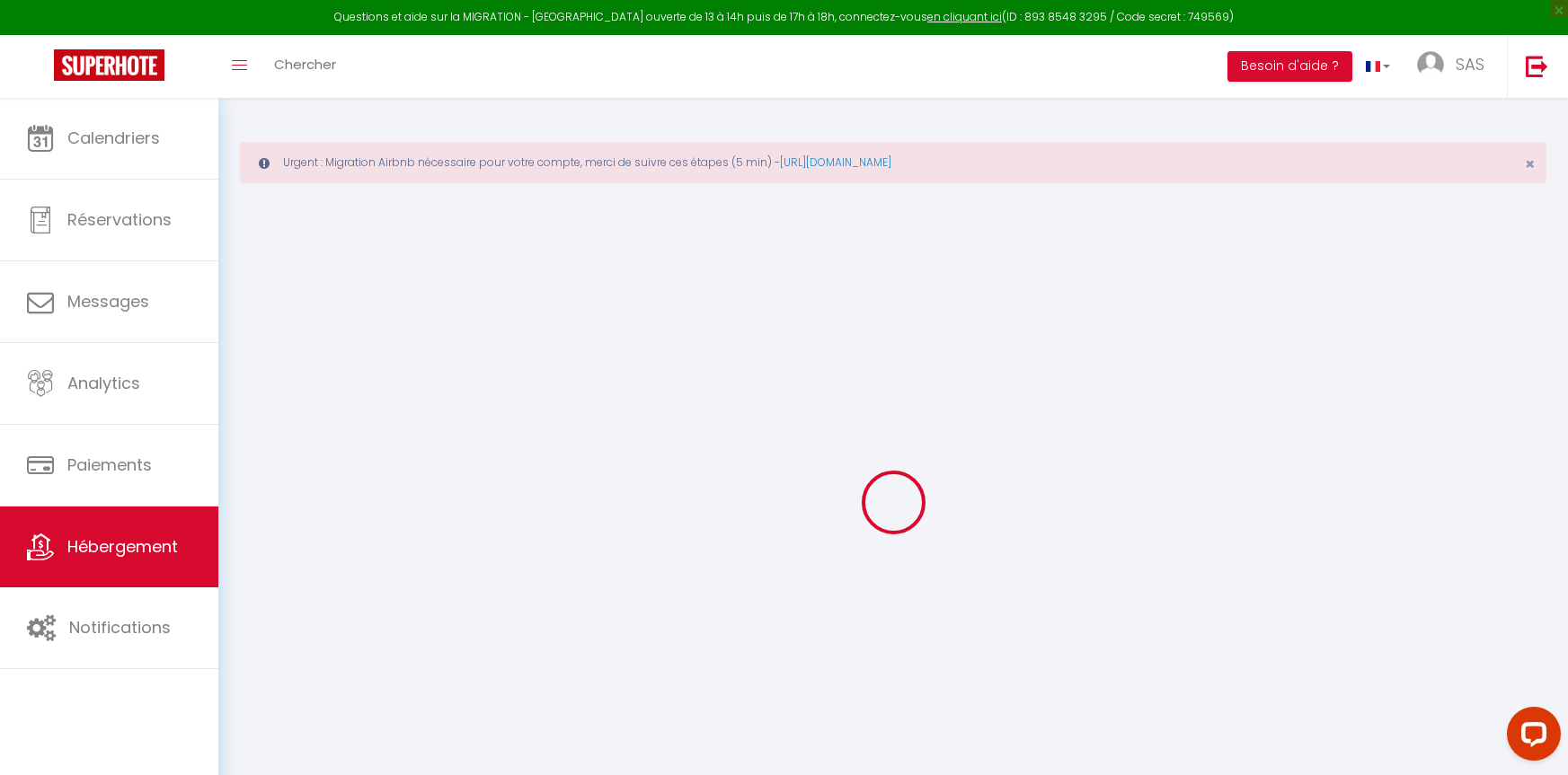
checkbox input "false"
select select
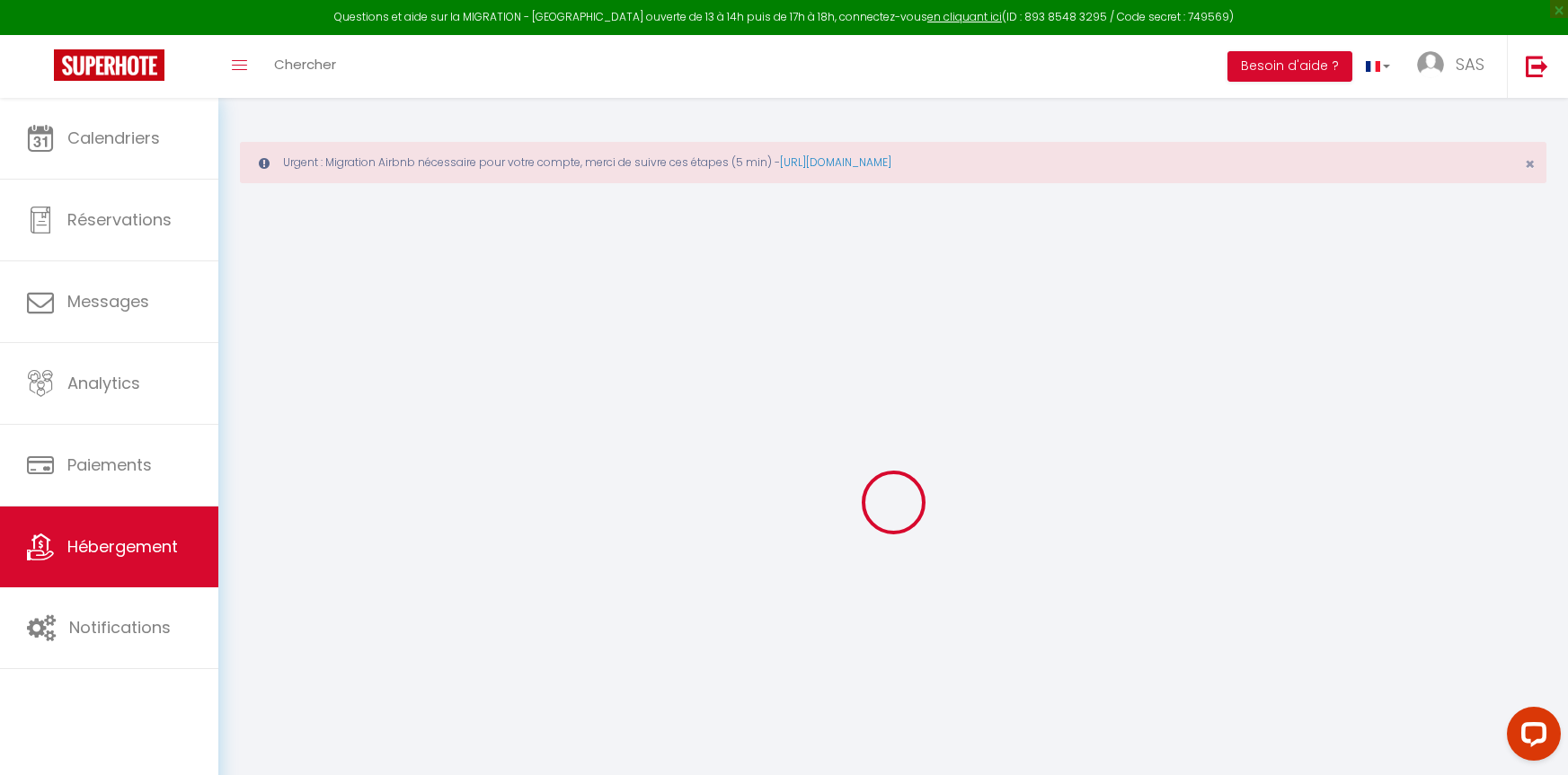
select select
checkbox input "false"
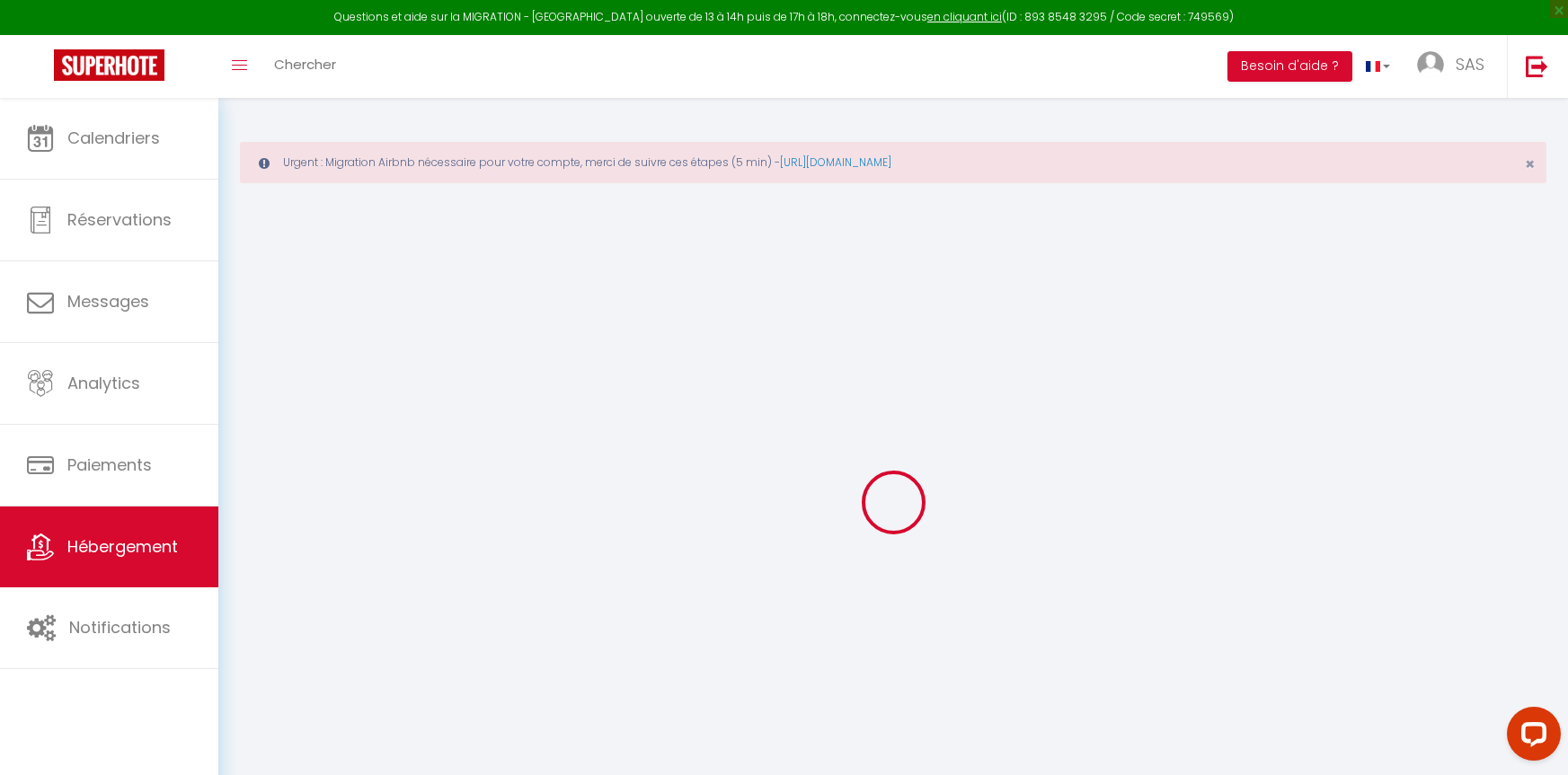
checkbox input "false"
select select "+ 4 %"
select select "+ 25 %"
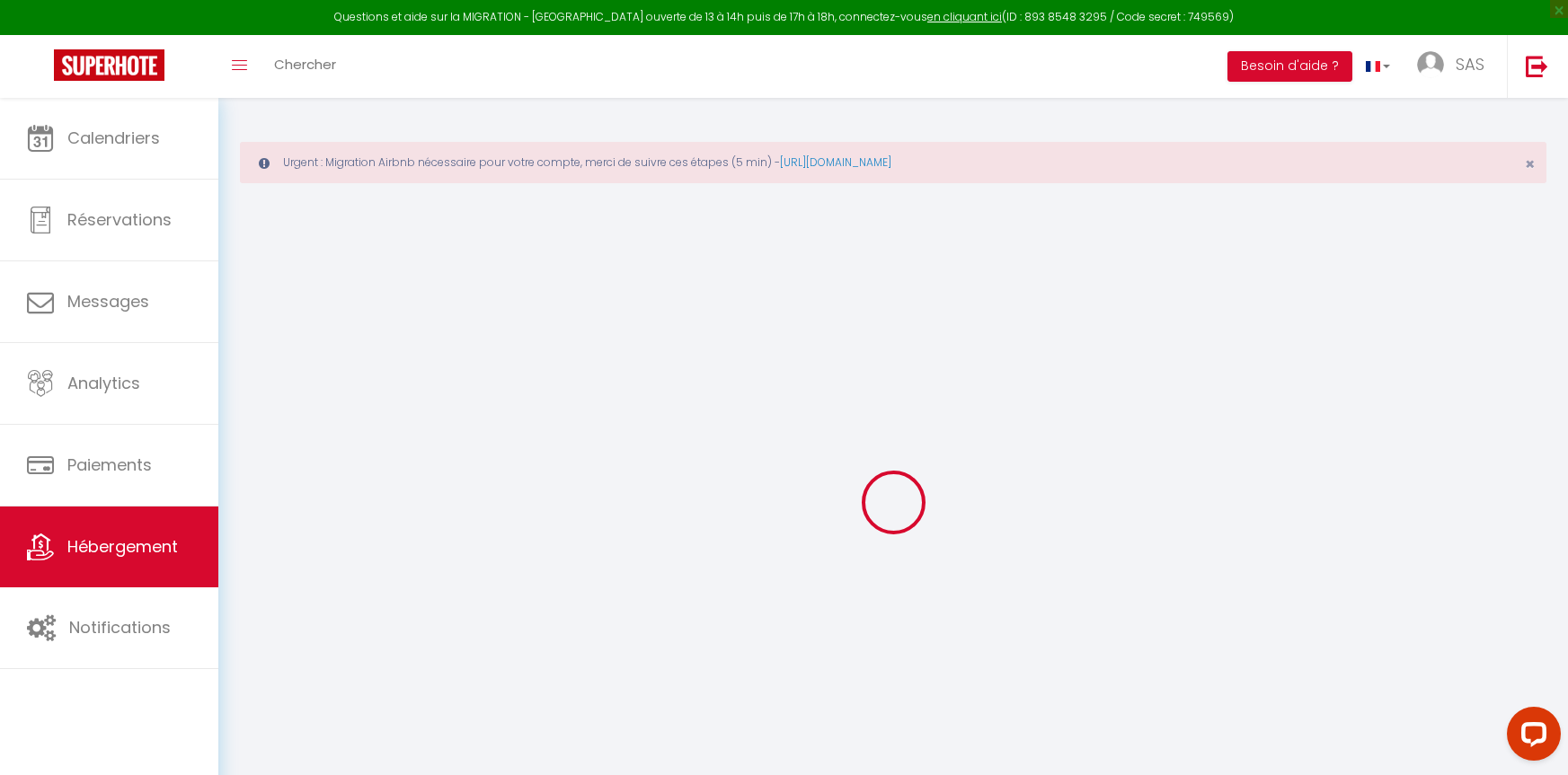
select select "+ 8 %"
select select
checkbox input "false"
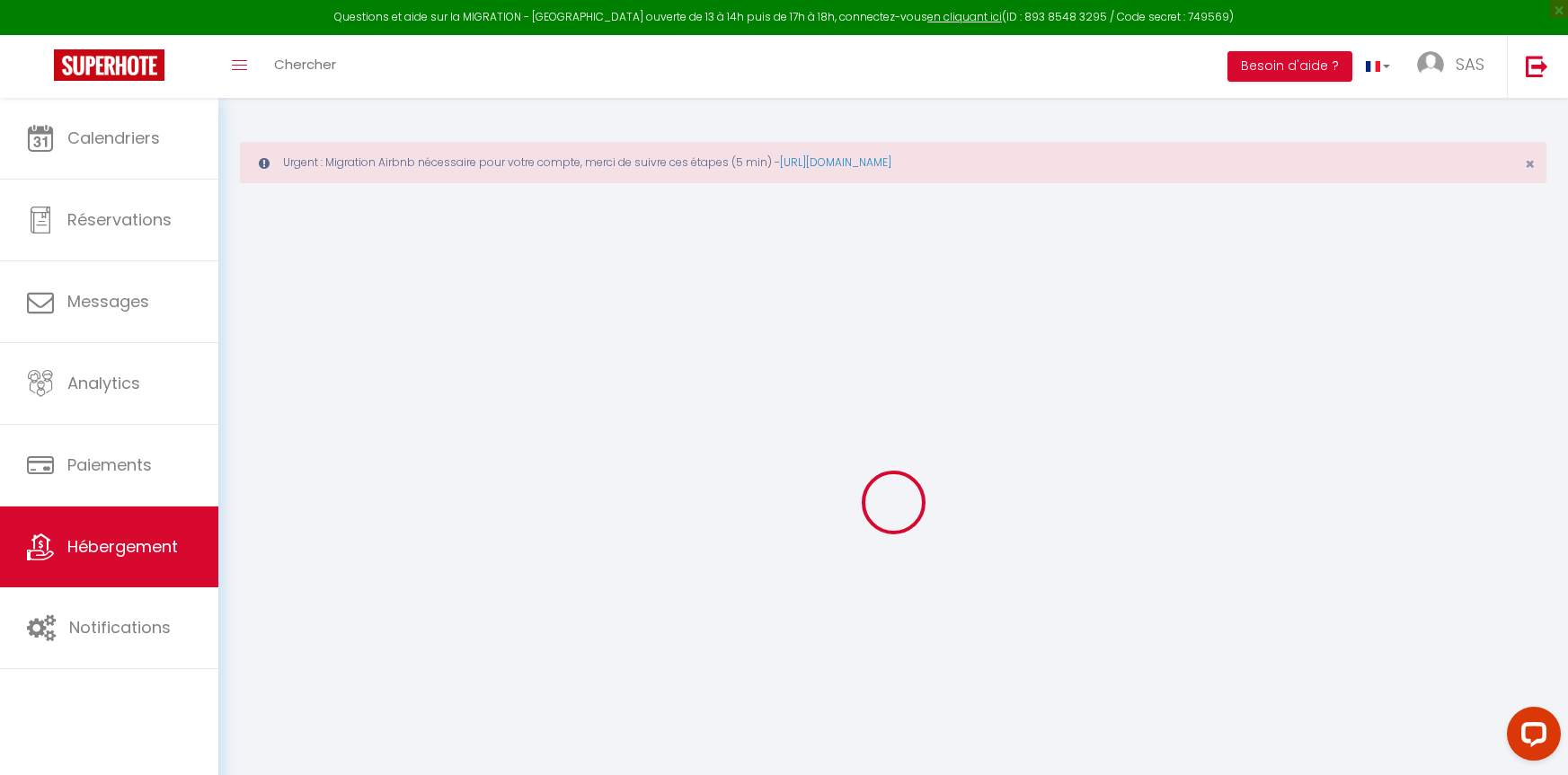
checkbox input "false"
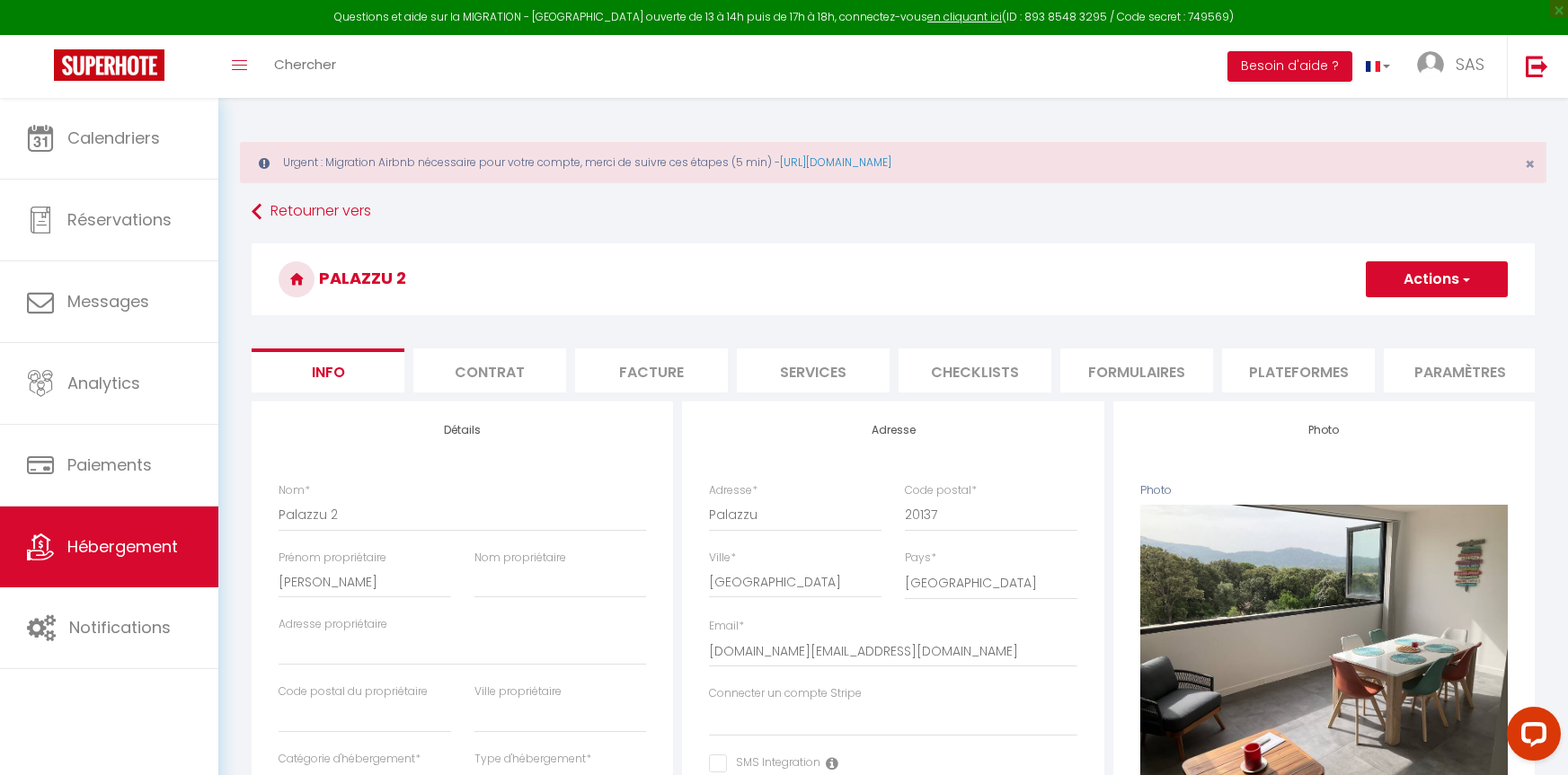
click at [1273, 370] on li "Plateformes" at bounding box center [1299, 370] width 153 height 44
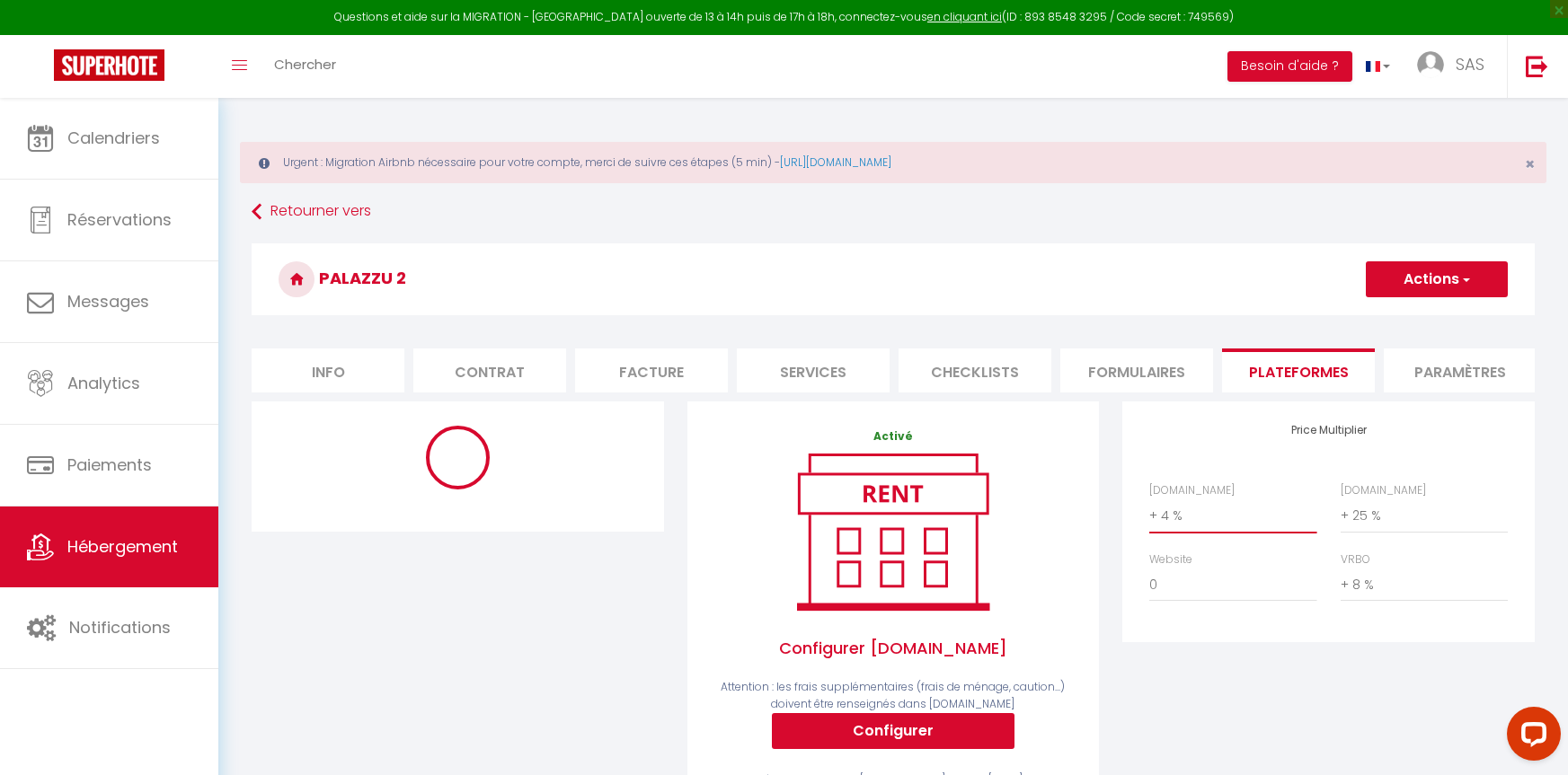
click at [1199, 525] on select "0 + 1 % + 2 % + 3 % + 4 % + 5 % + 6 % + 7 % + 8 % + 9 %" at bounding box center [1233, 515] width 167 height 34
select select "+ 22 %"
click at [1150, 512] on select "0 + 1 % + 2 % + 3 % + 4 % + 5 % + 6 % + 7 % + 8 % + 9 %" at bounding box center [1233, 515] width 167 height 34
click at [1464, 278] on span "button" at bounding box center [1465, 279] width 12 height 18
click at [1394, 314] on link "Enregistrer" at bounding box center [1436, 319] width 142 height 23
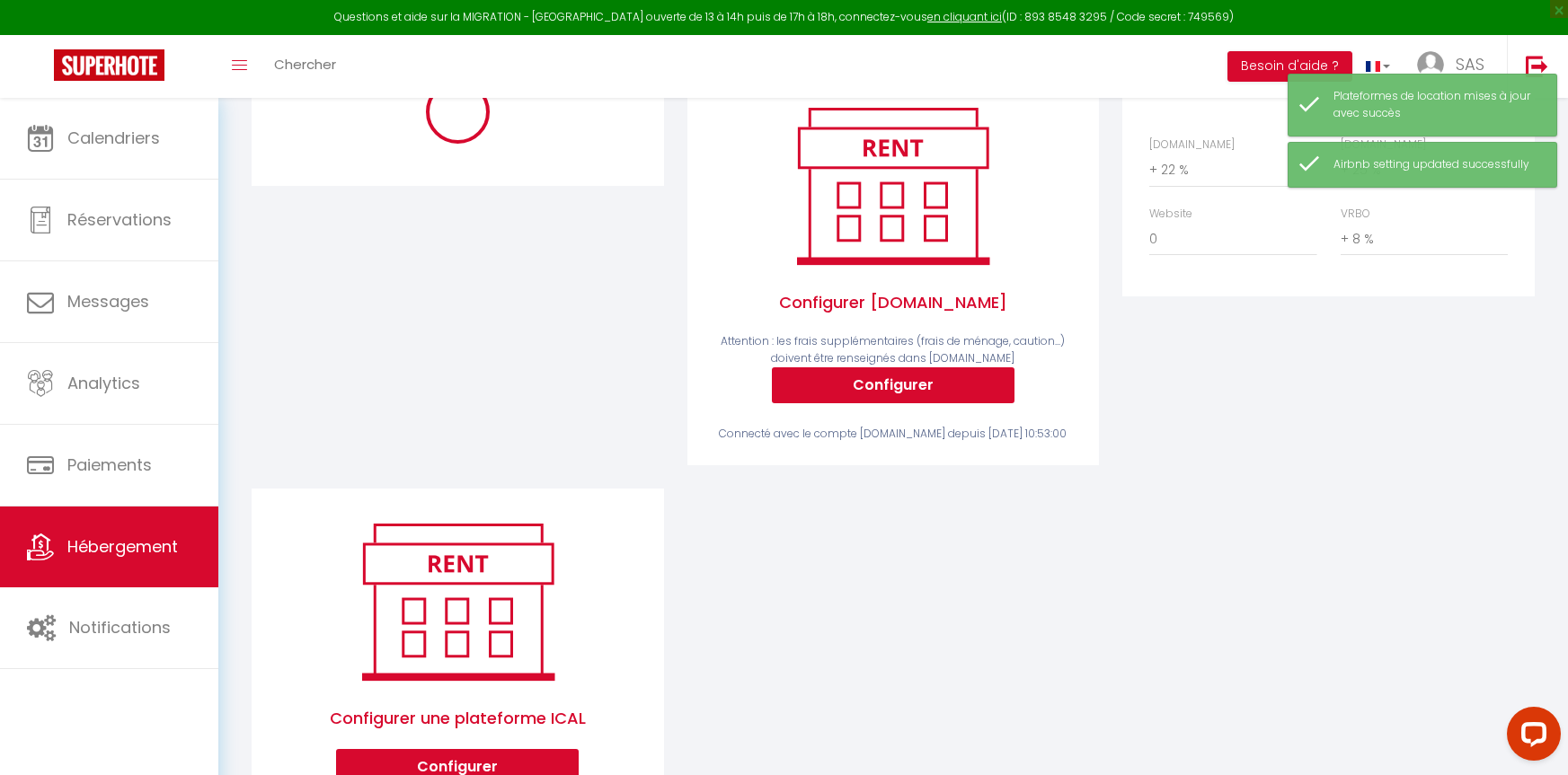
select select "10889-620898583081621414"
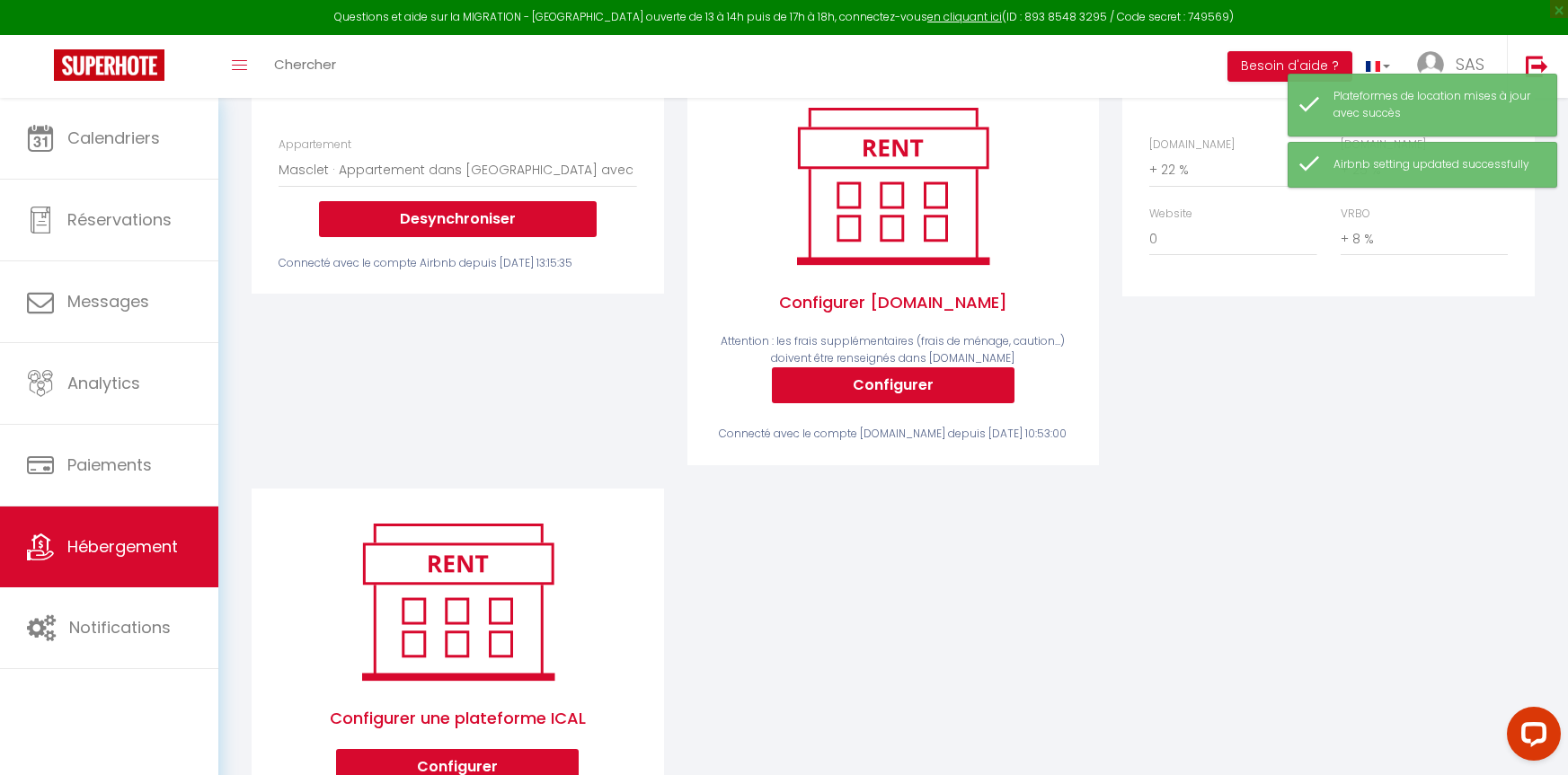
scroll to position [89, 0]
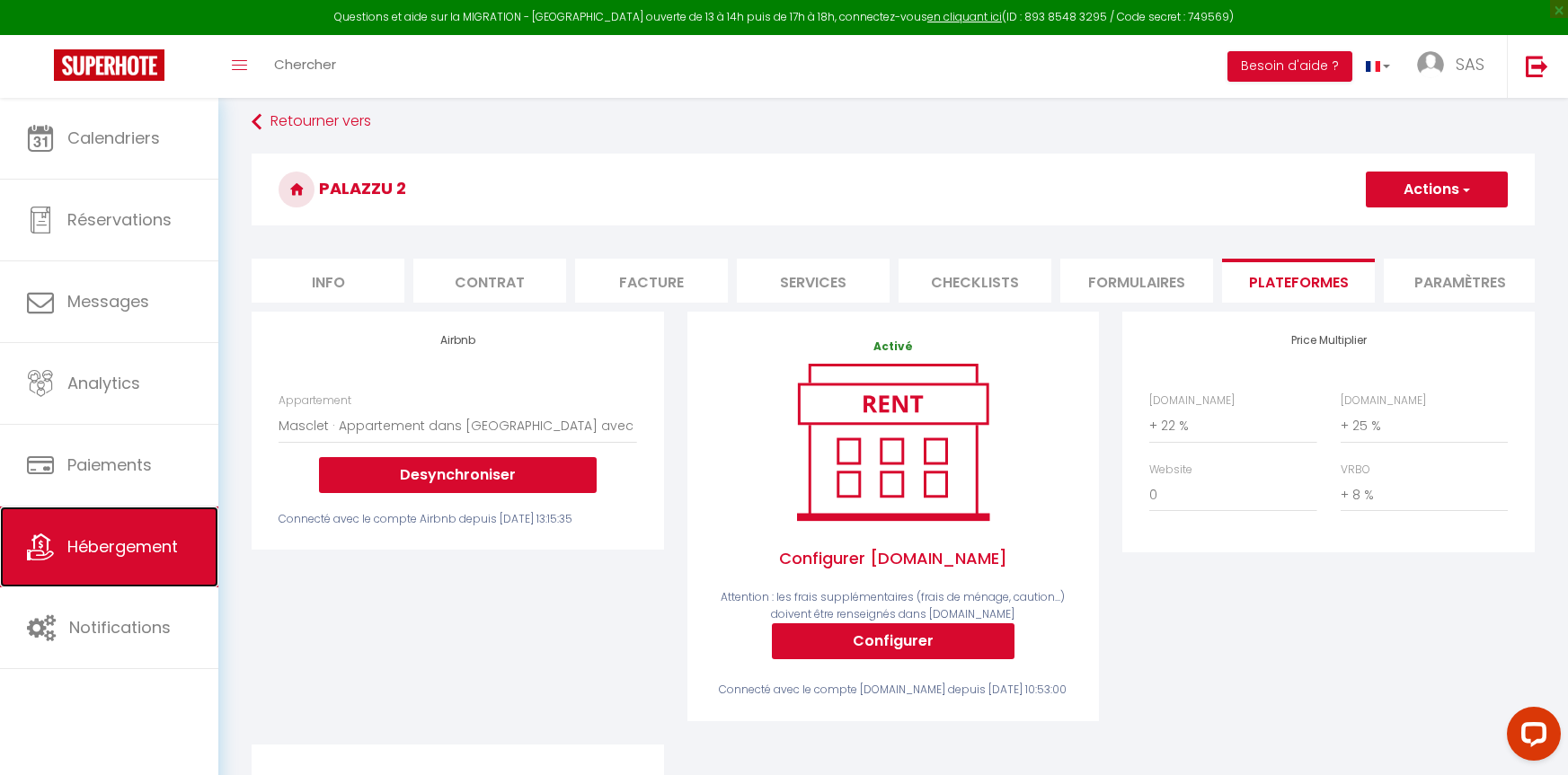
click at [105, 540] on span "Hébergement" at bounding box center [123, 546] width 111 height 22
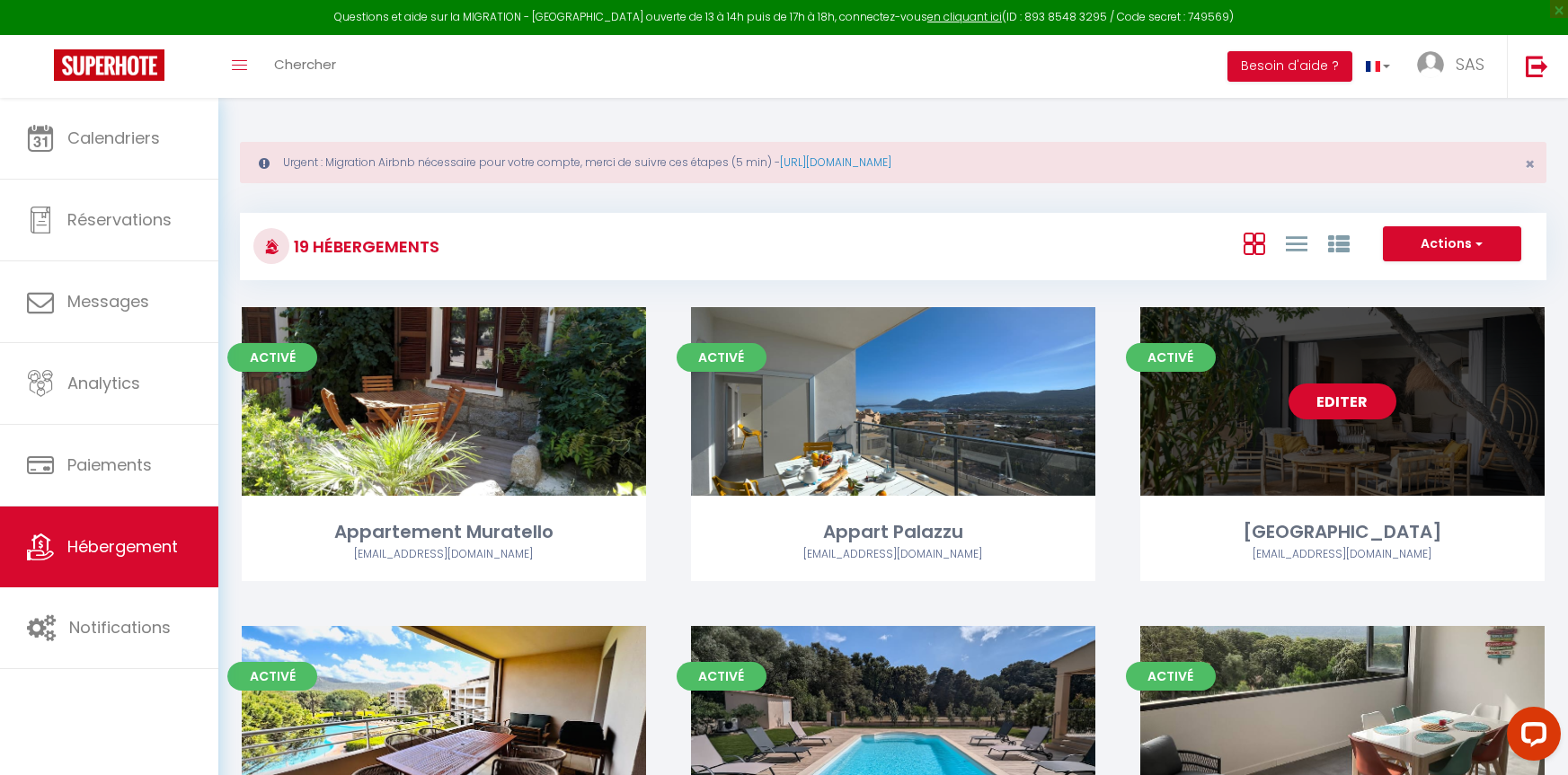
click at [1412, 470] on div "Editer" at bounding box center [1342, 402] width 405 height 189
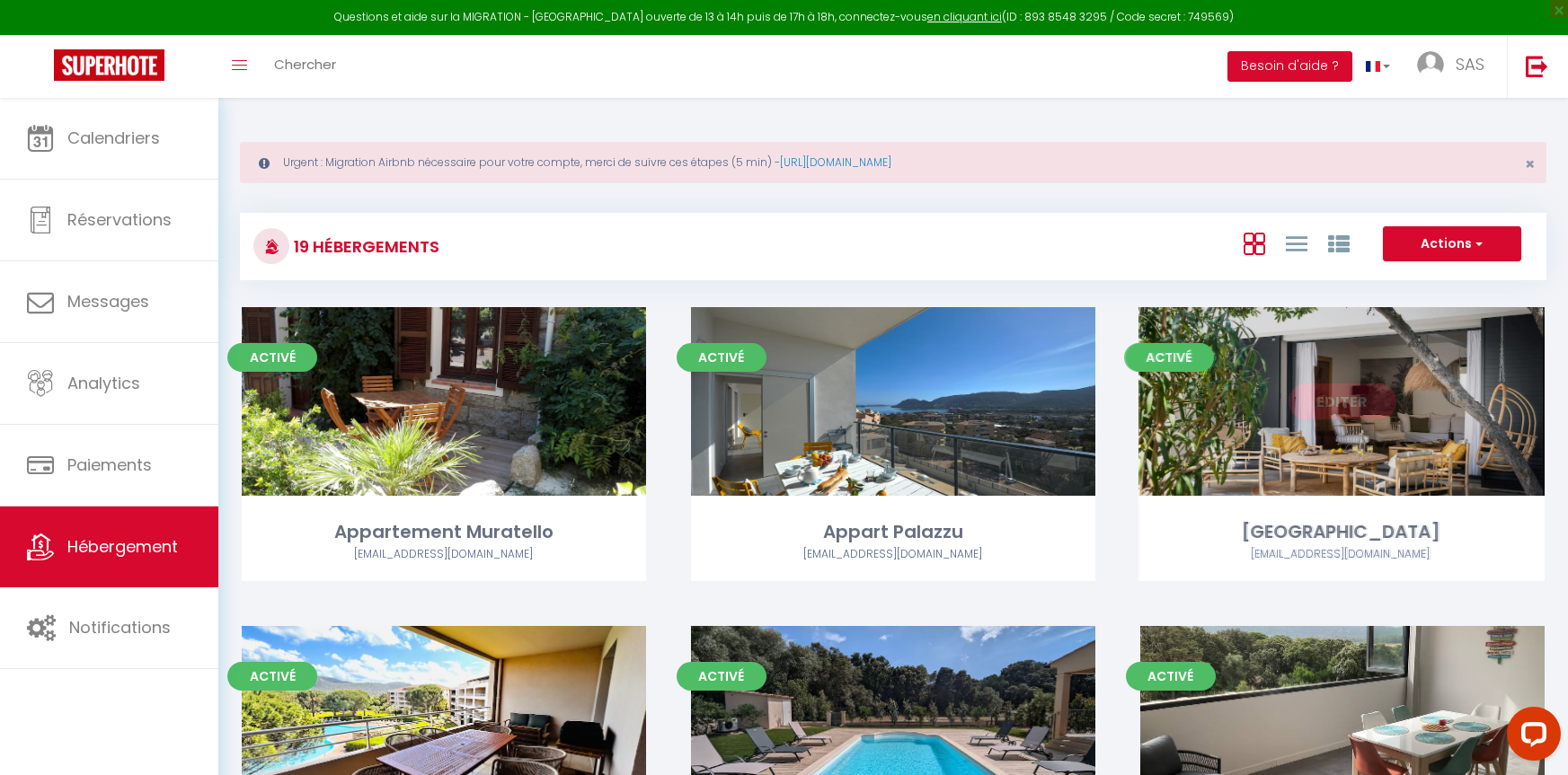
drag, startPoint x: 1462, startPoint y: 408, endPoint x: 1414, endPoint y: 413, distance: 48.3
click at [1459, 410] on div "Editer" at bounding box center [1342, 402] width 405 height 189
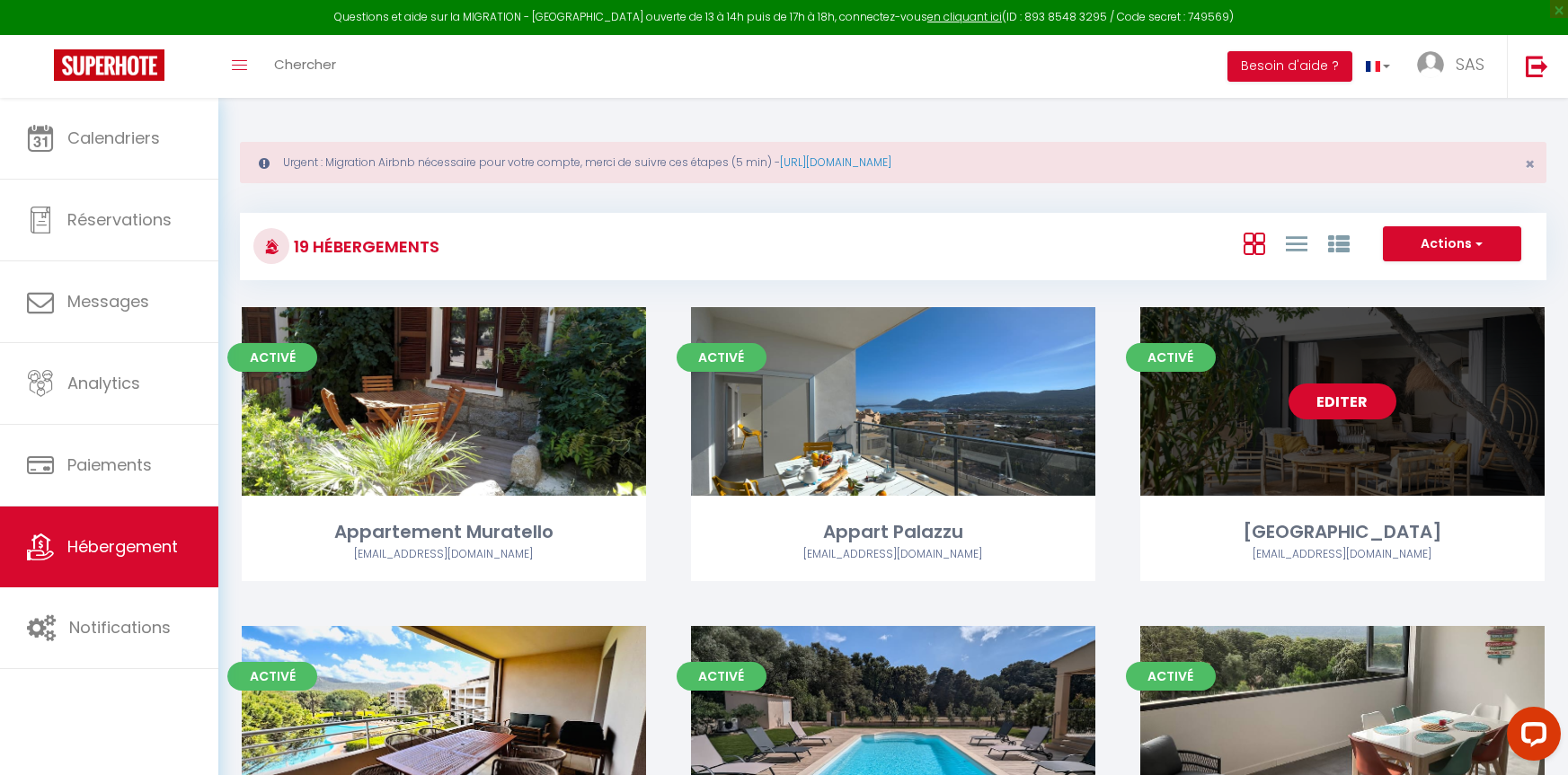
click at [1324, 408] on link "Editer" at bounding box center [1342, 402] width 108 height 36
select select "3"
select select "2"
select select "1"
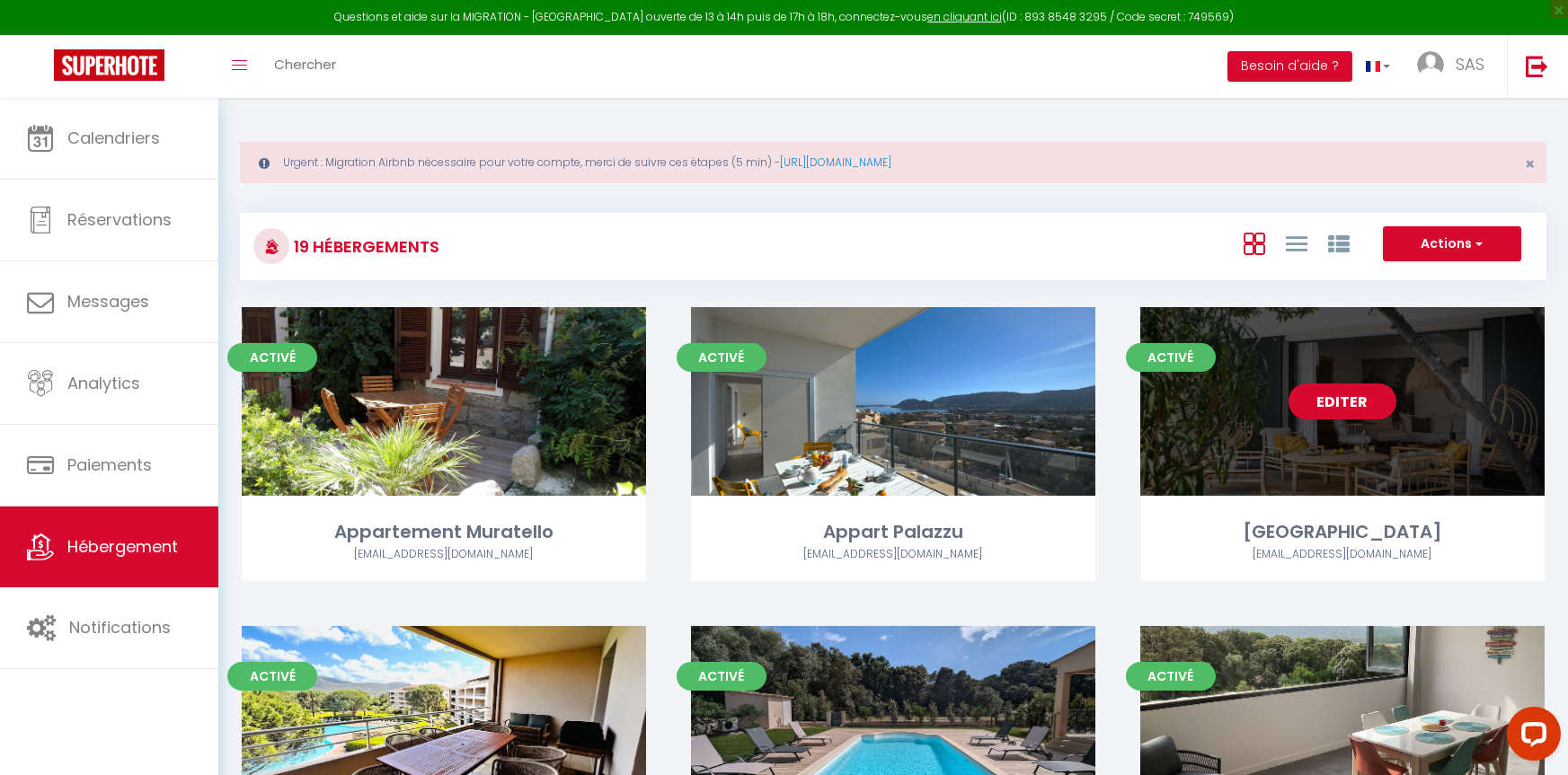
select select
select select "28"
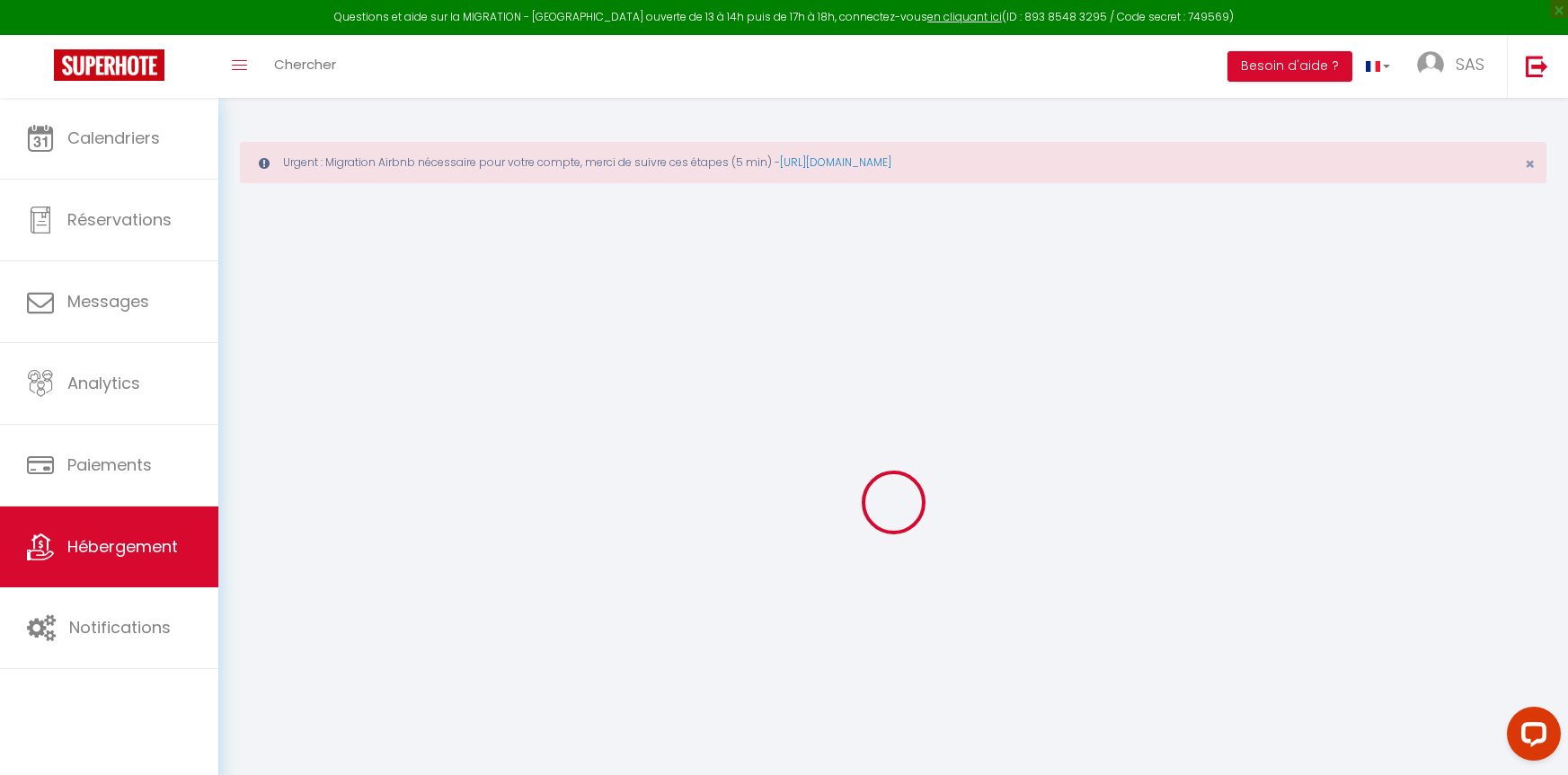
select select
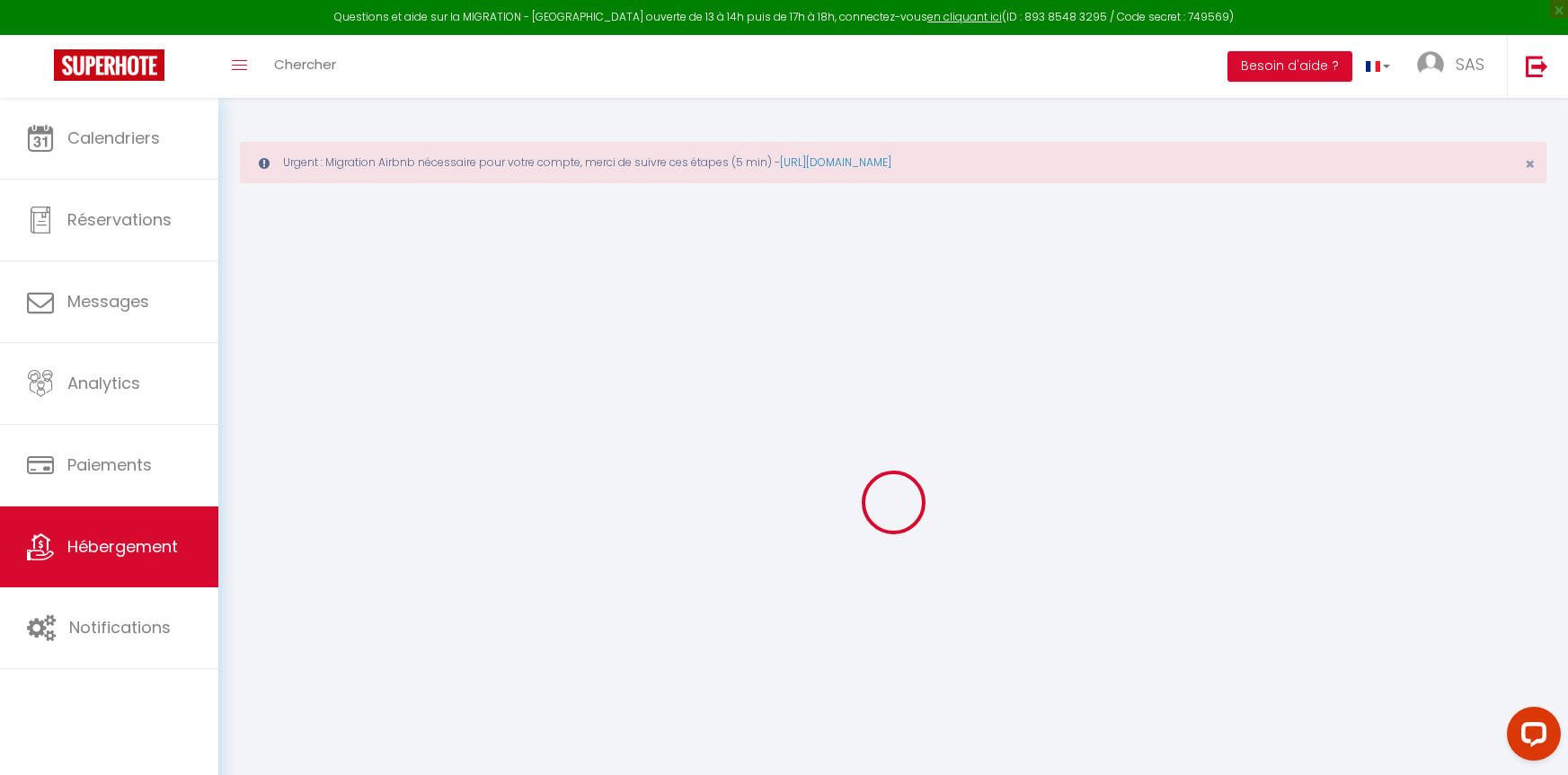
select select
checkbox input "false"
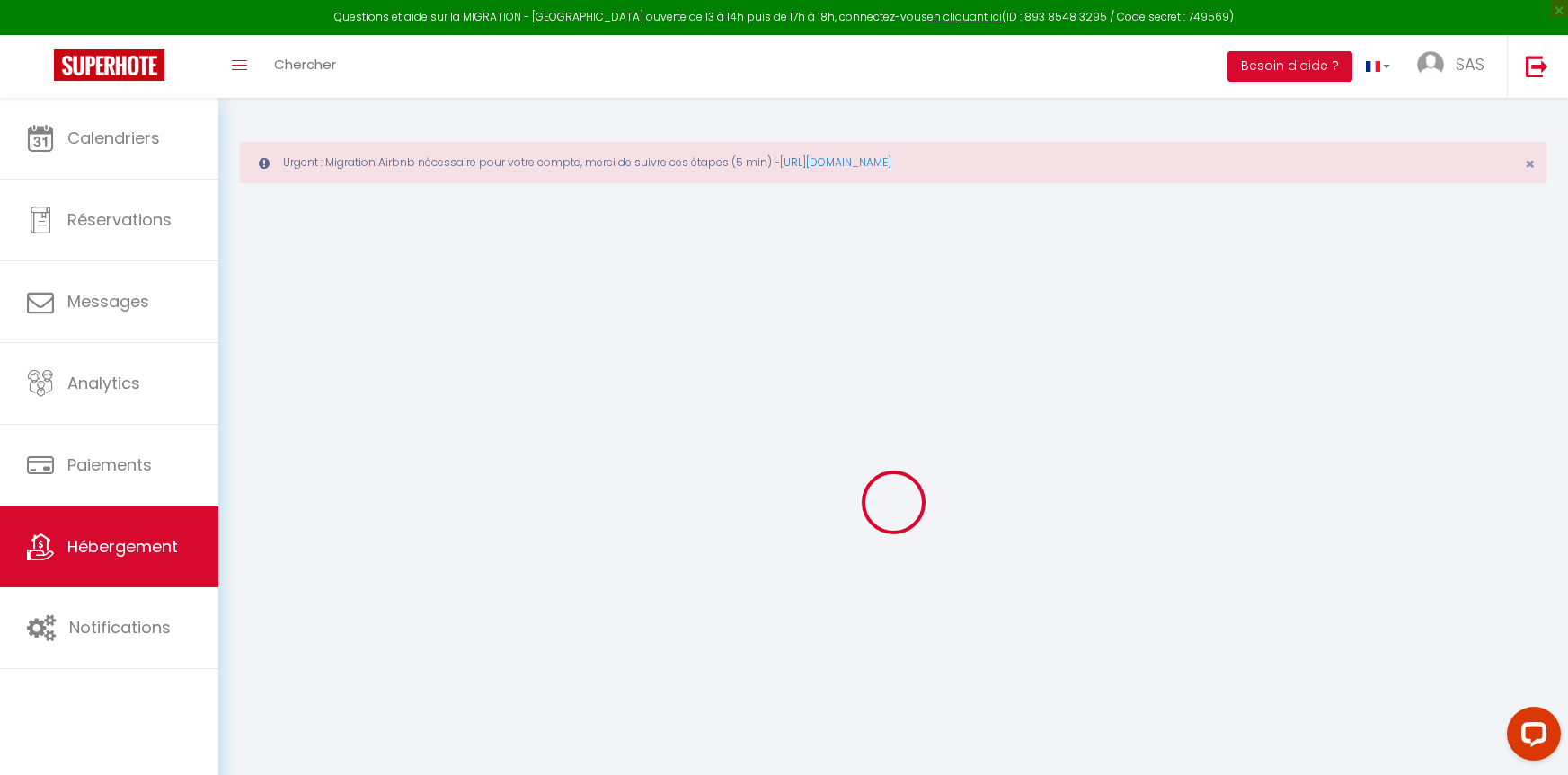
select select
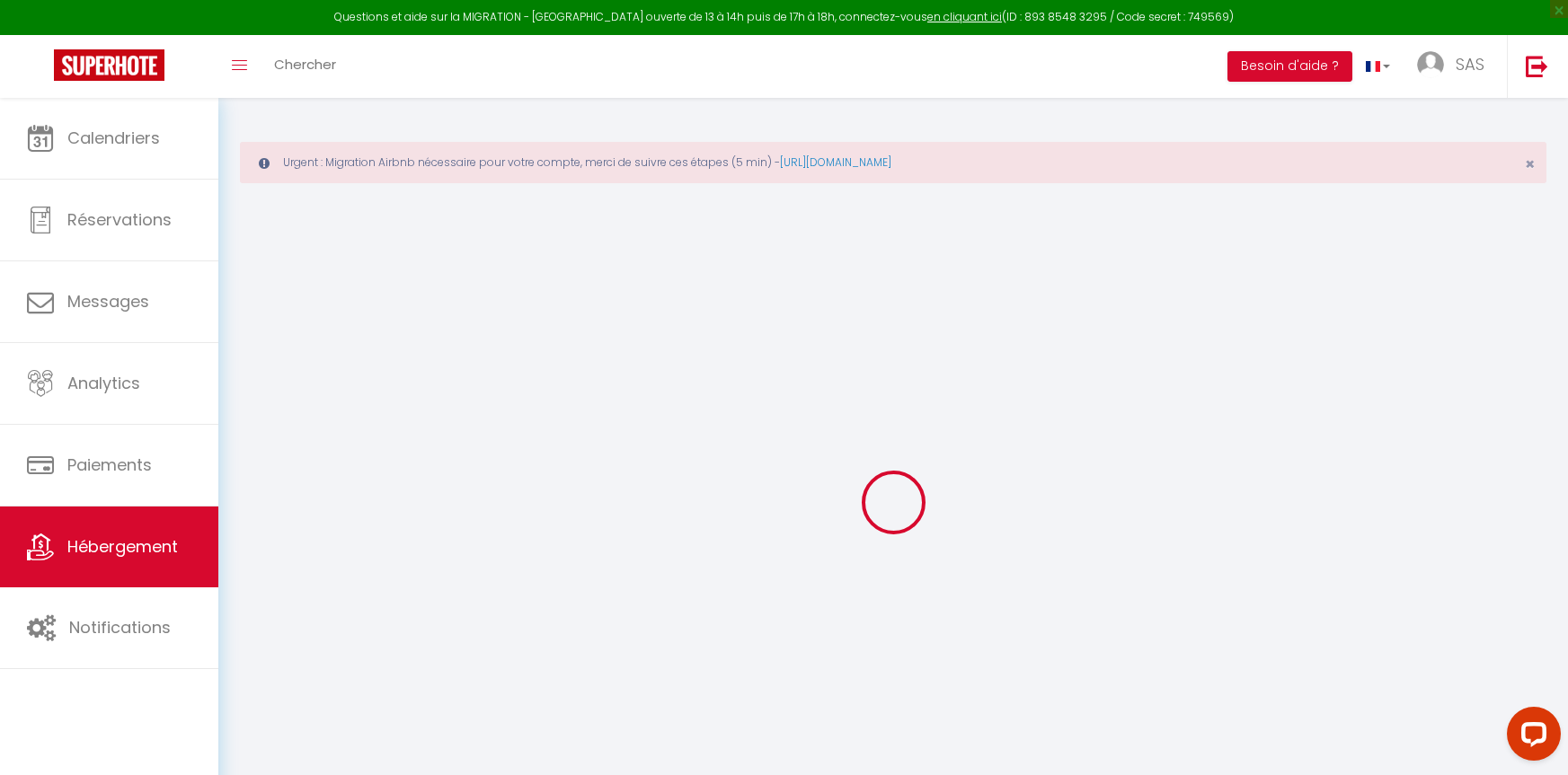
select select
checkbox input "false"
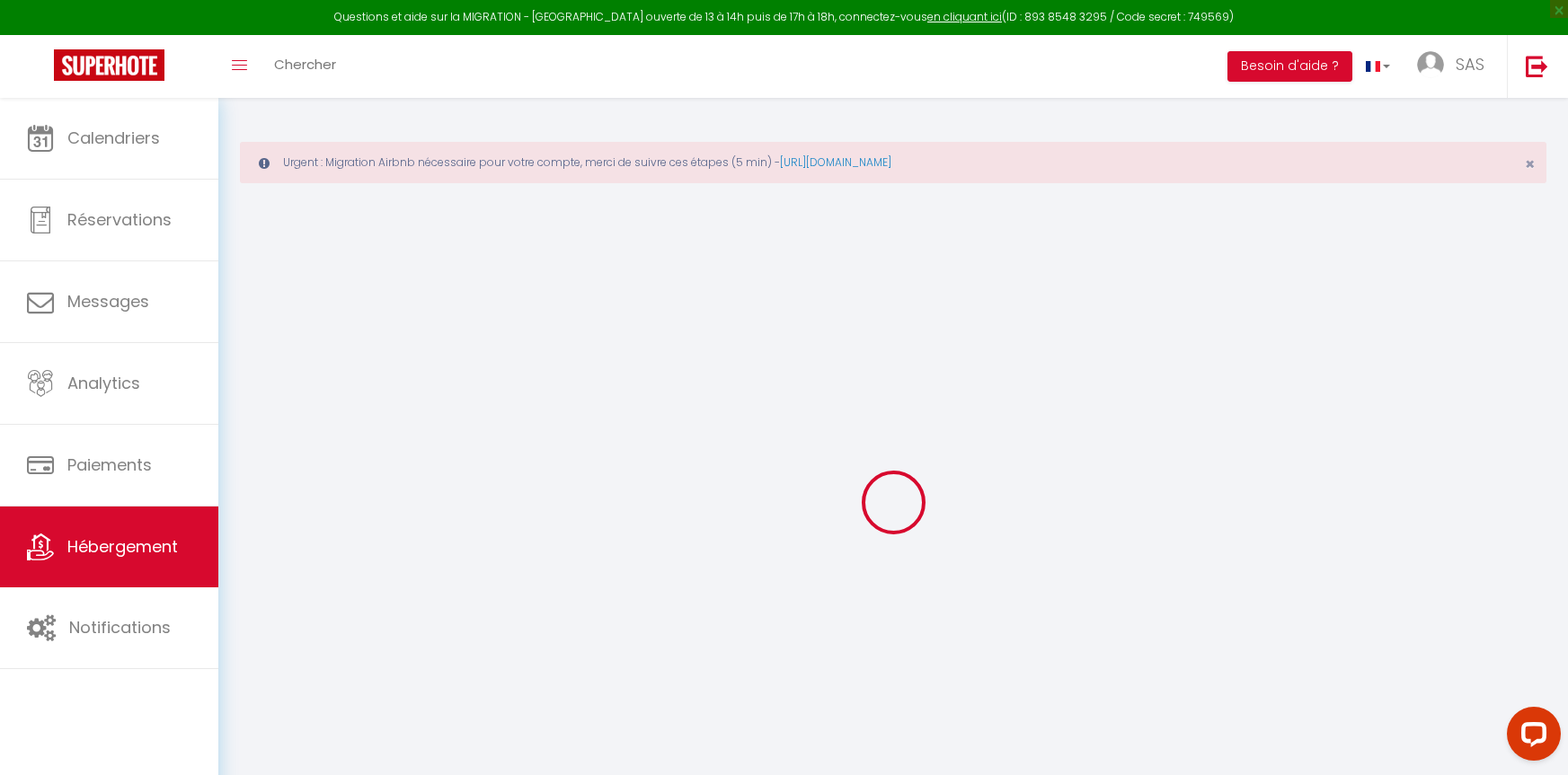
checkbox input "false"
select select
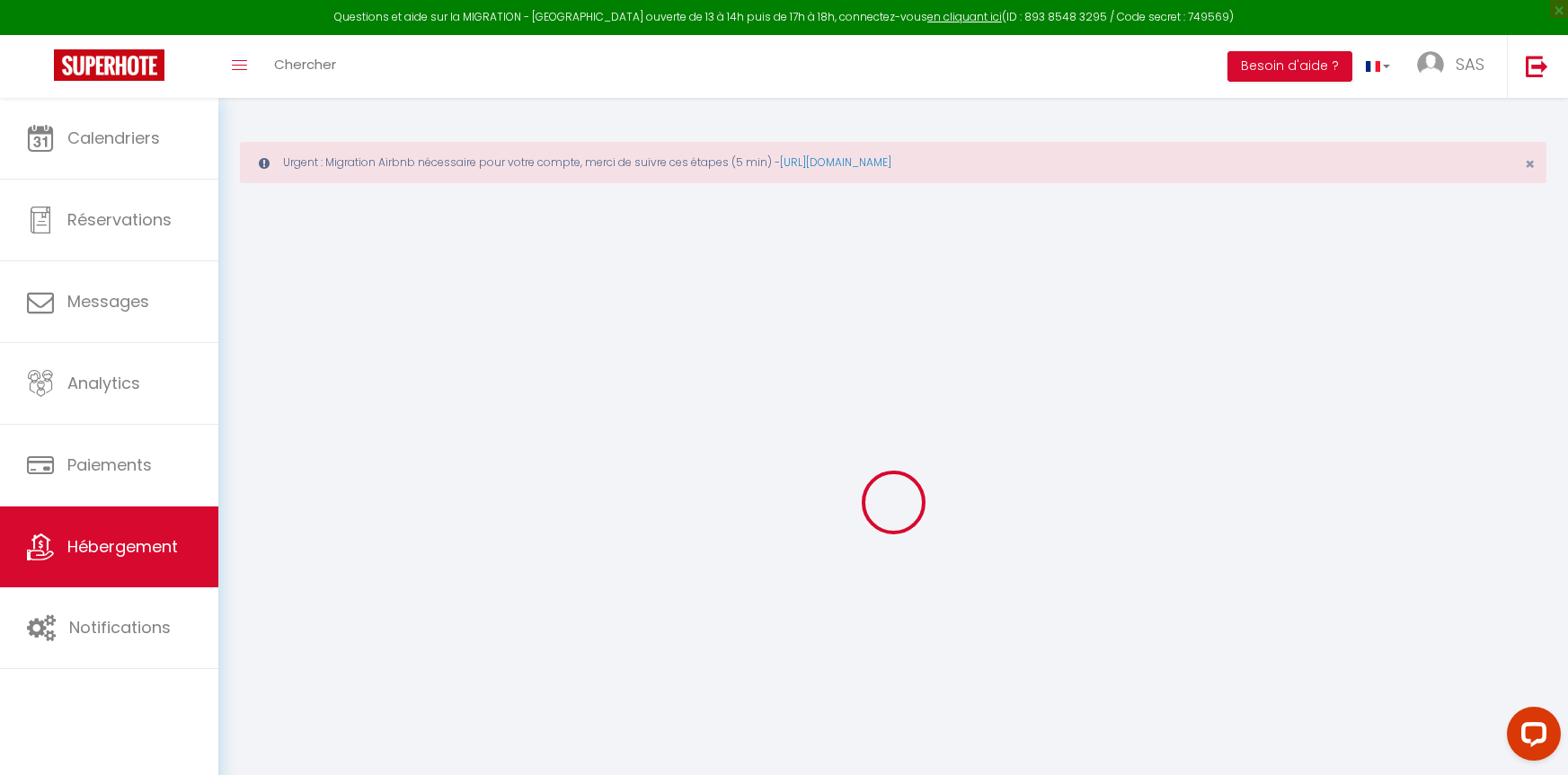
select select
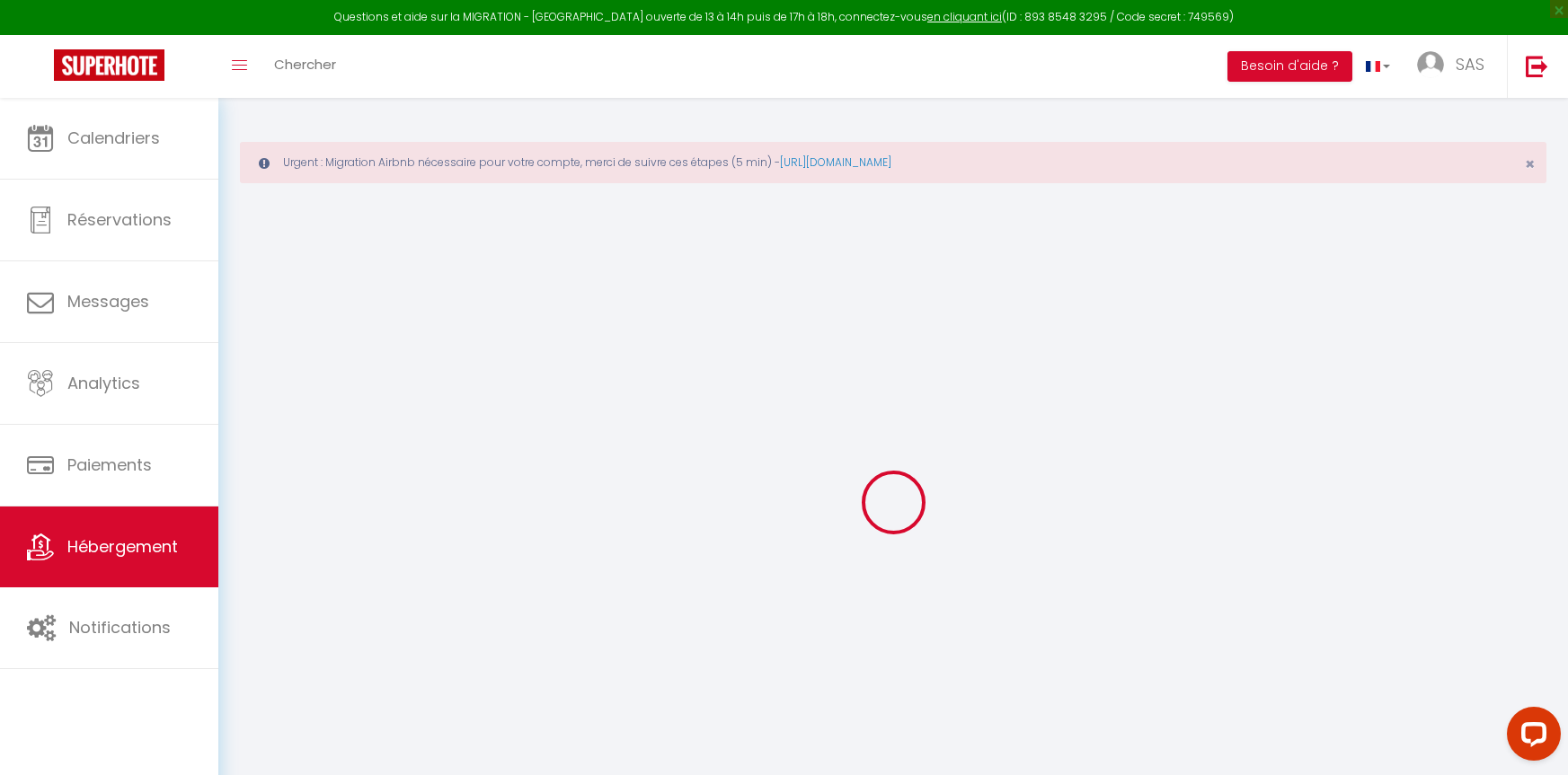
checkbox input "false"
select select
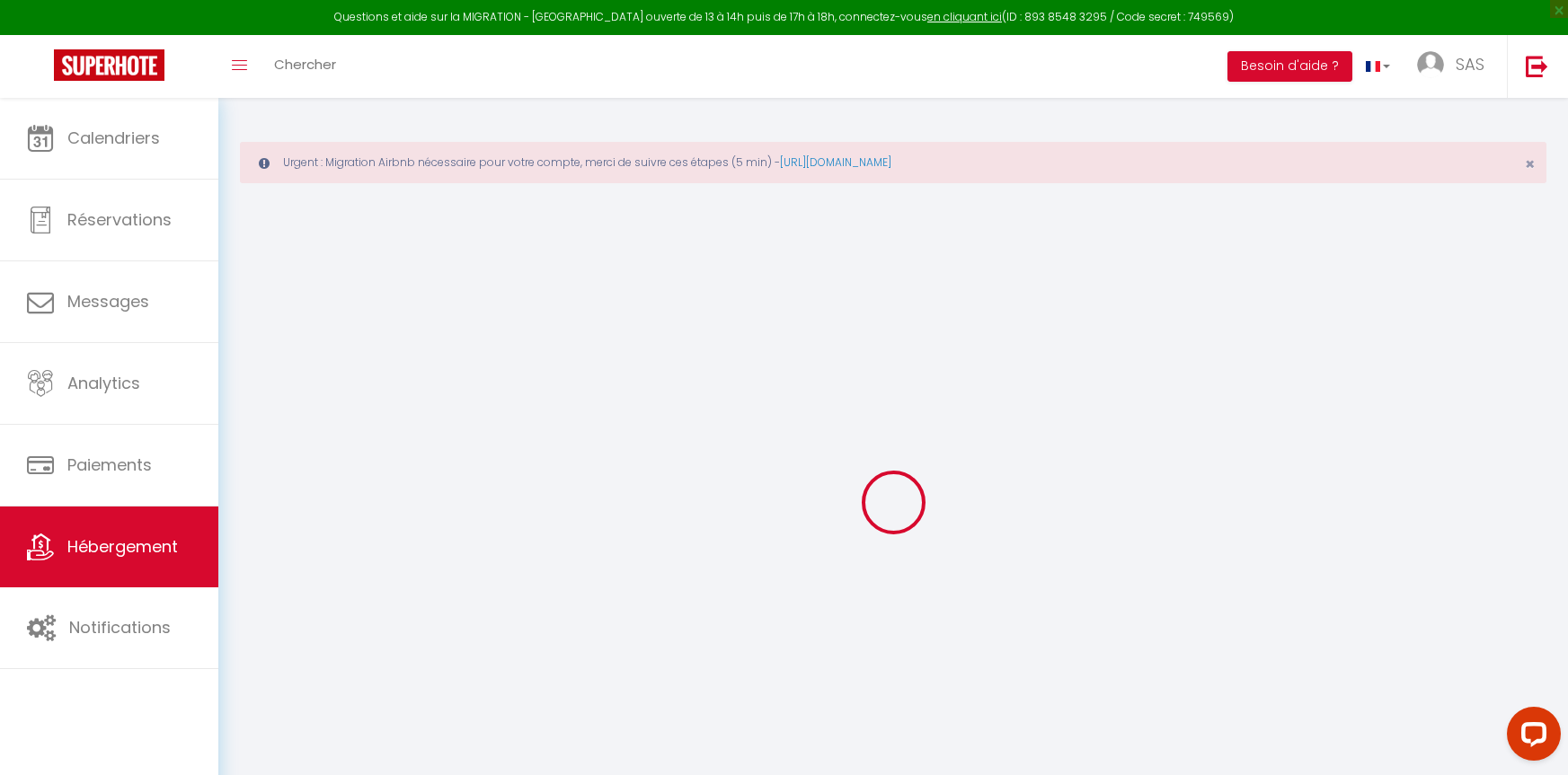
select select
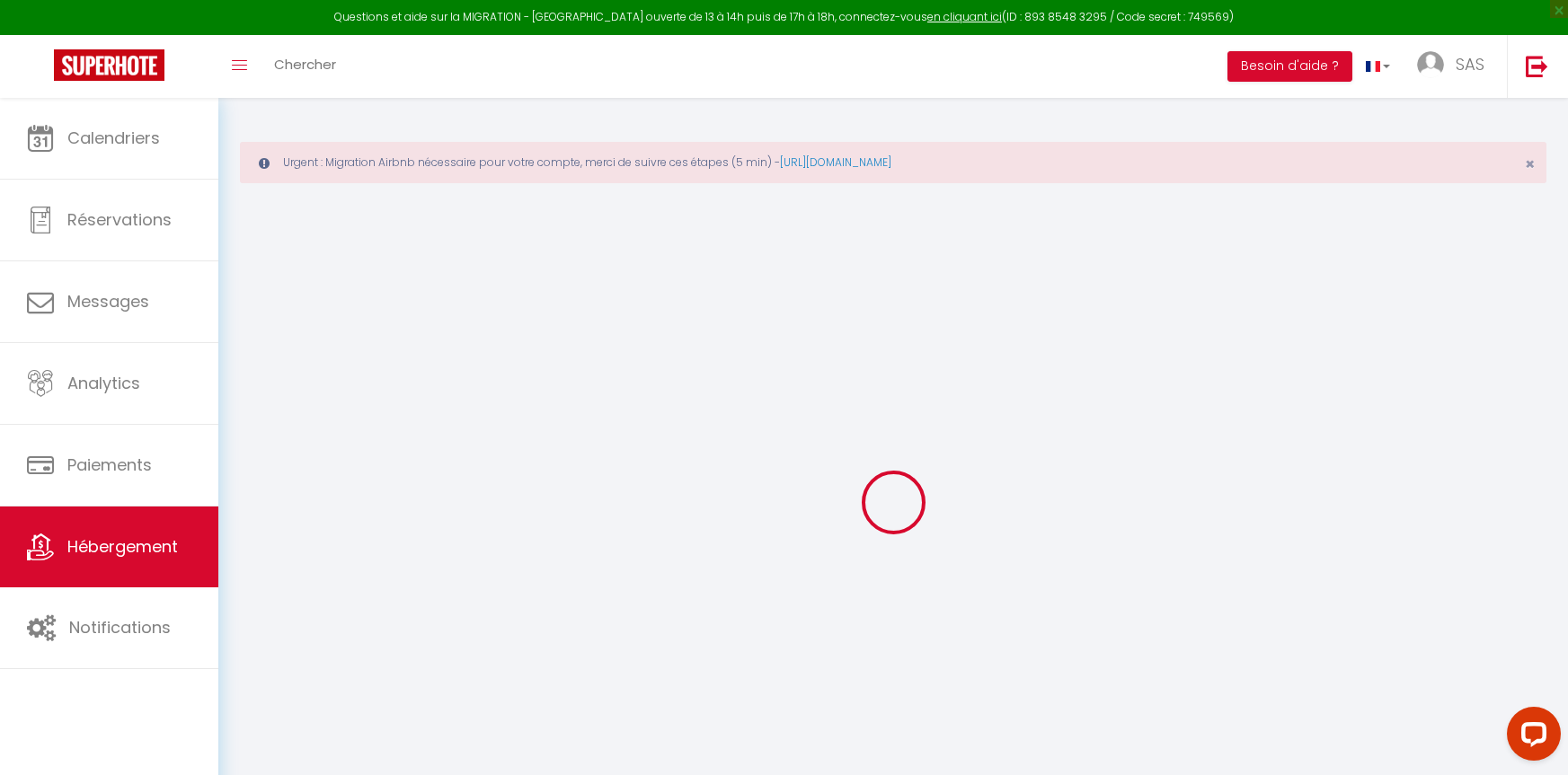
select select
checkbox input "false"
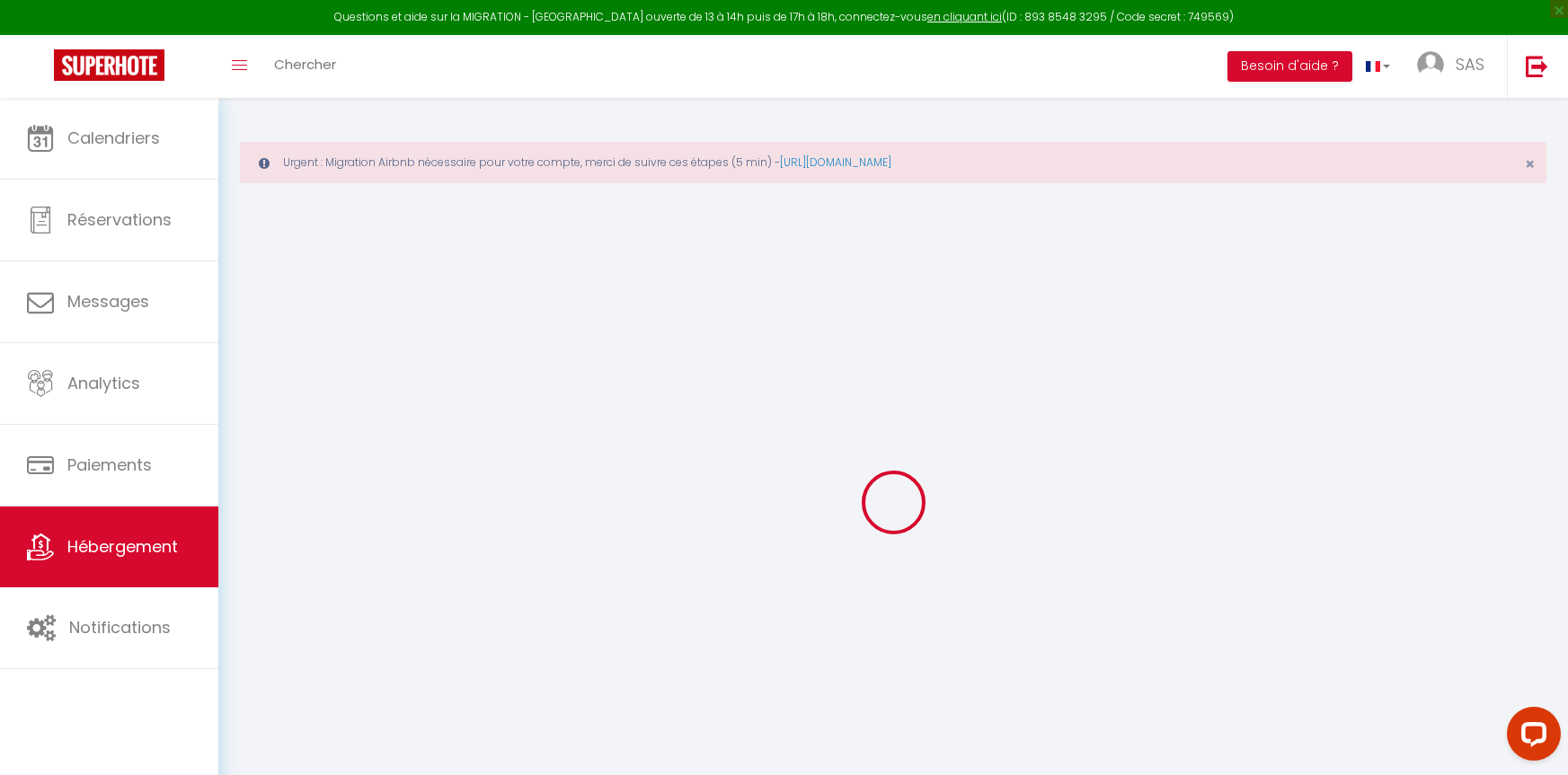
checkbox input "false"
select select
type input "[GEOGRAPHIC_DATA]"
type input "[PERSON_NAME]"
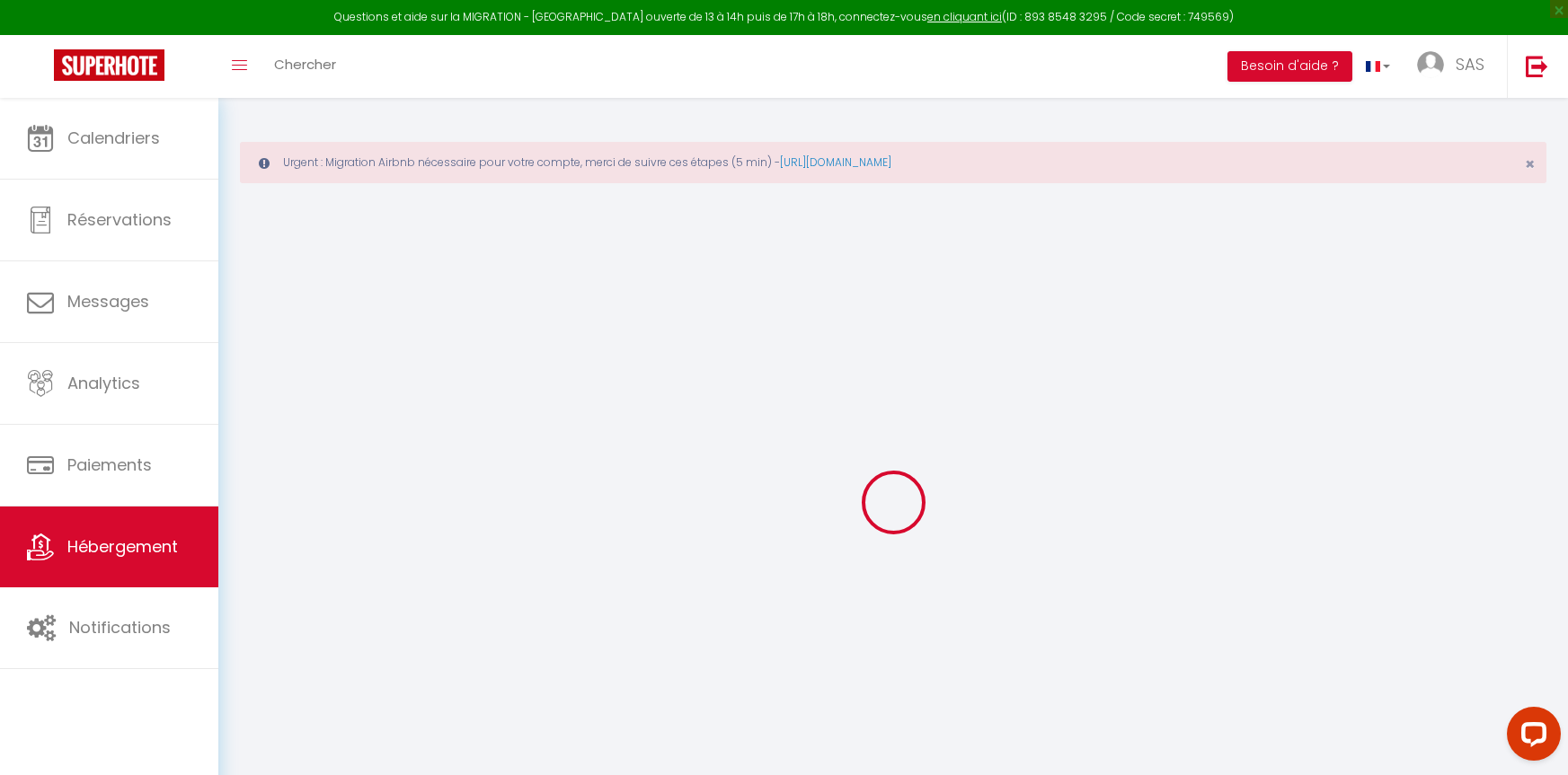
type input "Mazzeau"
select select "houses"
select select "8"
select select "4"
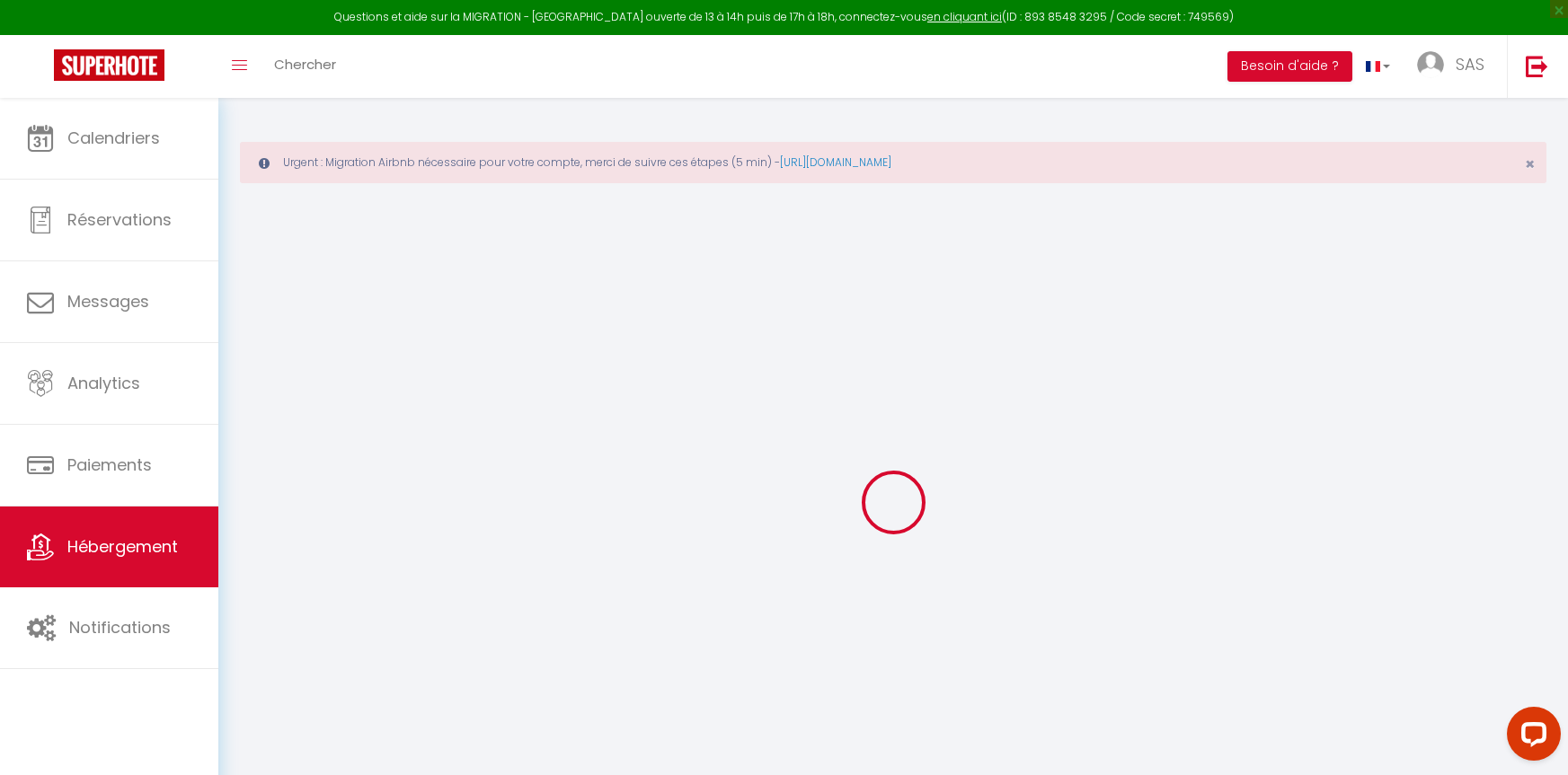
type input "430"
type input "303"
type input "3000"
select select
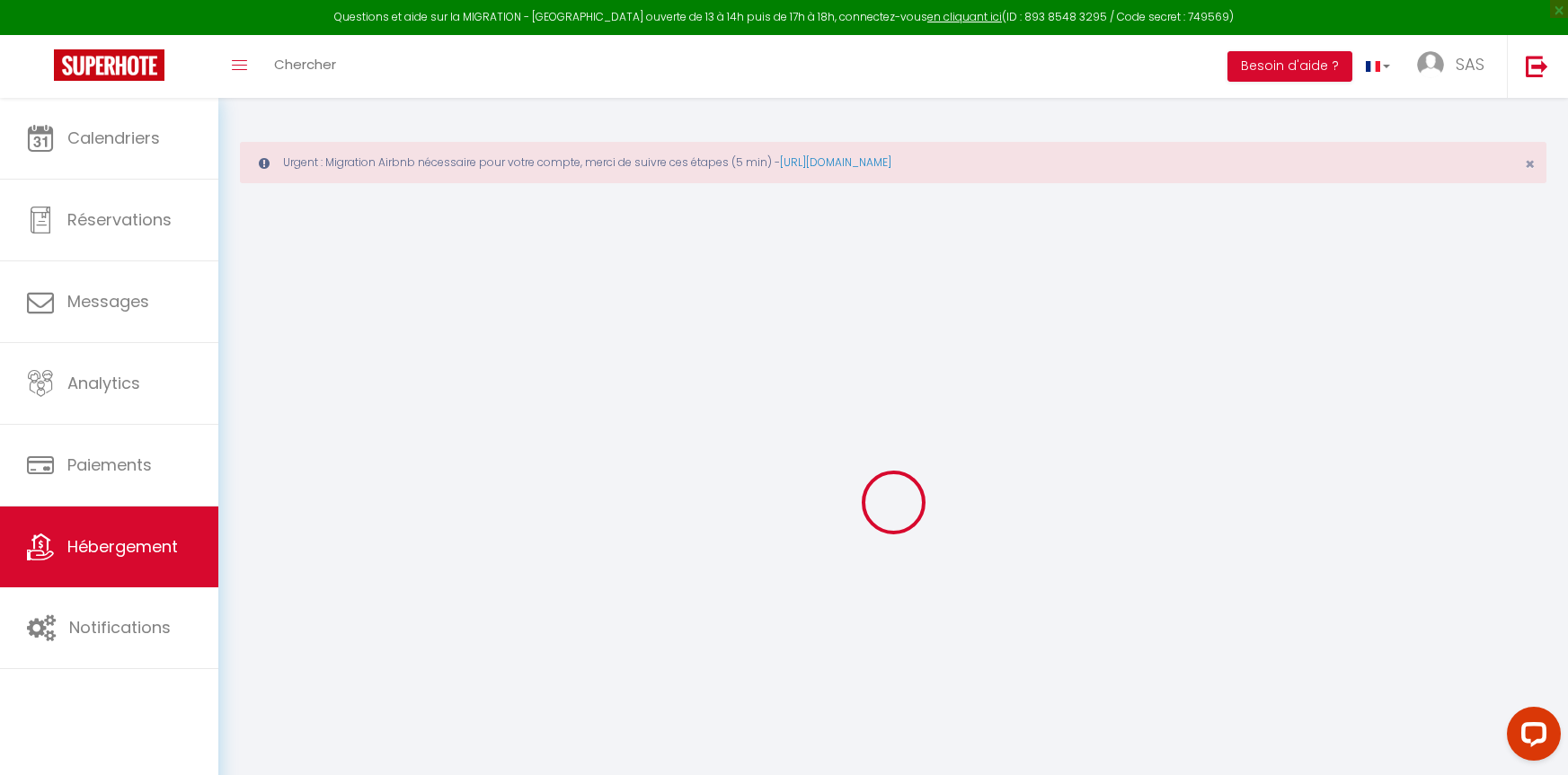
select select
type input "Mora Dell Onda"
type input "20137"
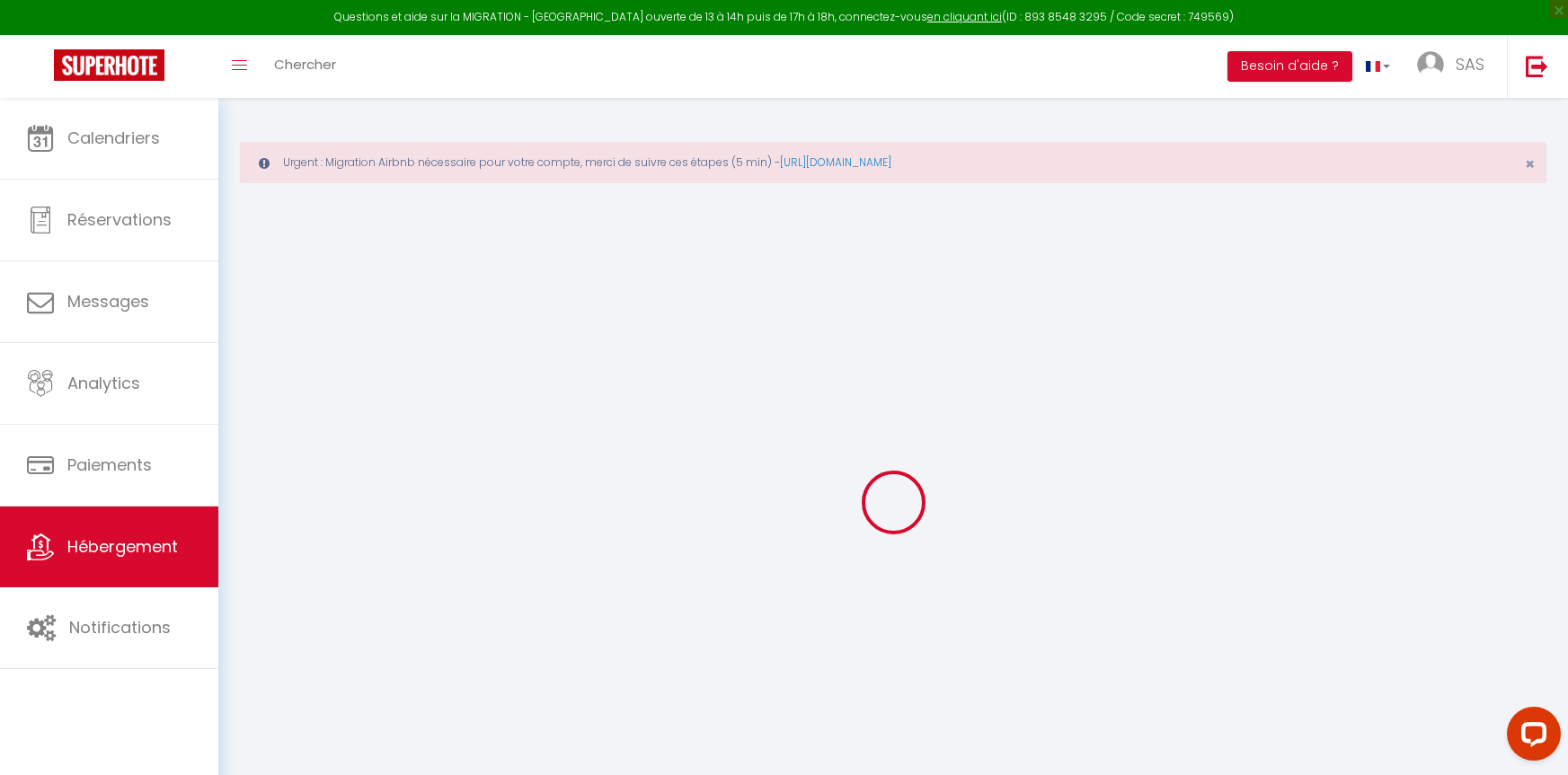
type input "Lecci"
type input "[DOMAIN_NAME][EMAIL_ADDRESS][DOMAIN_NAME]"
select select "9091"
checkbox input "false"
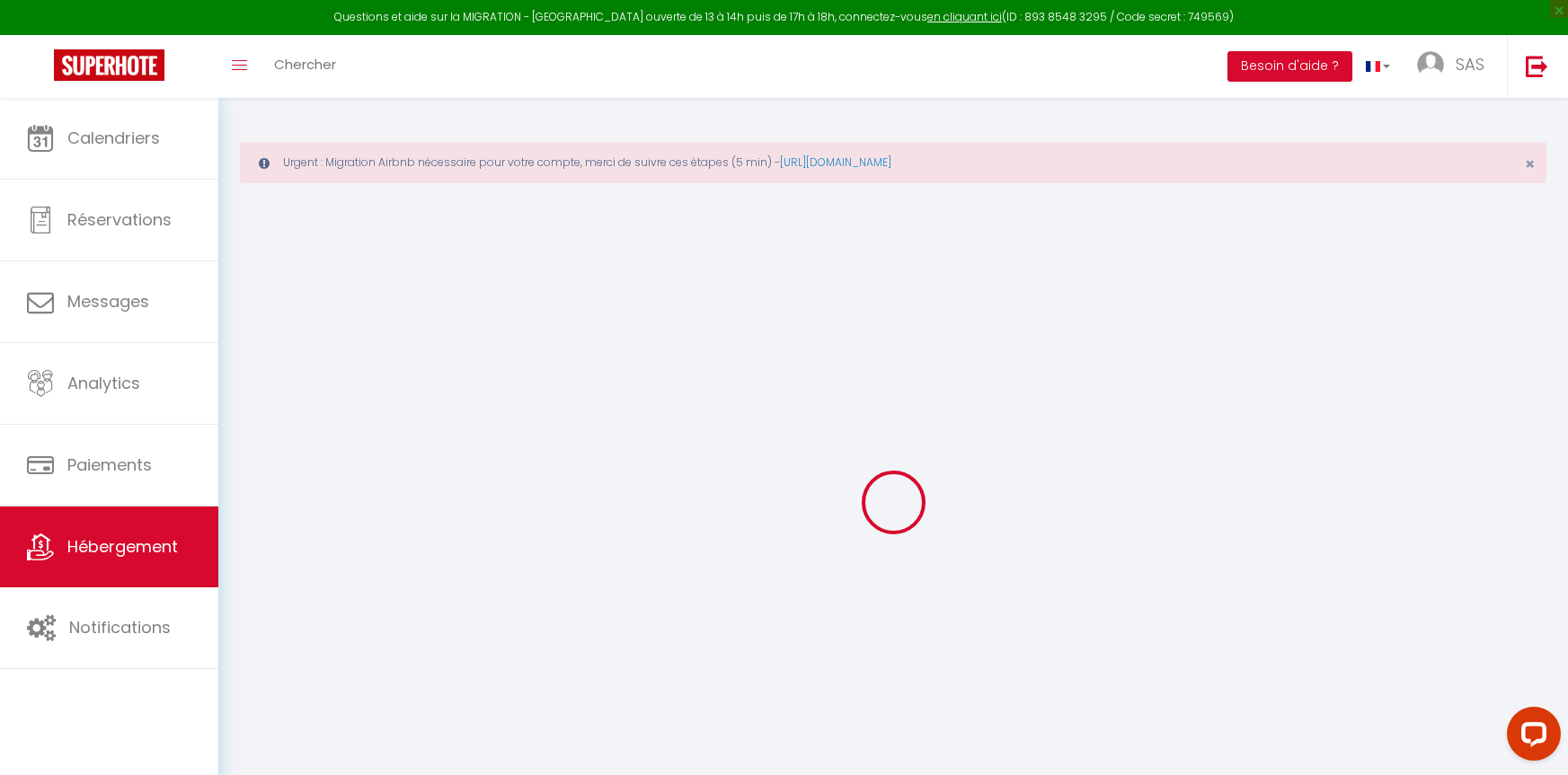
checkbox input "false"
type input "0"
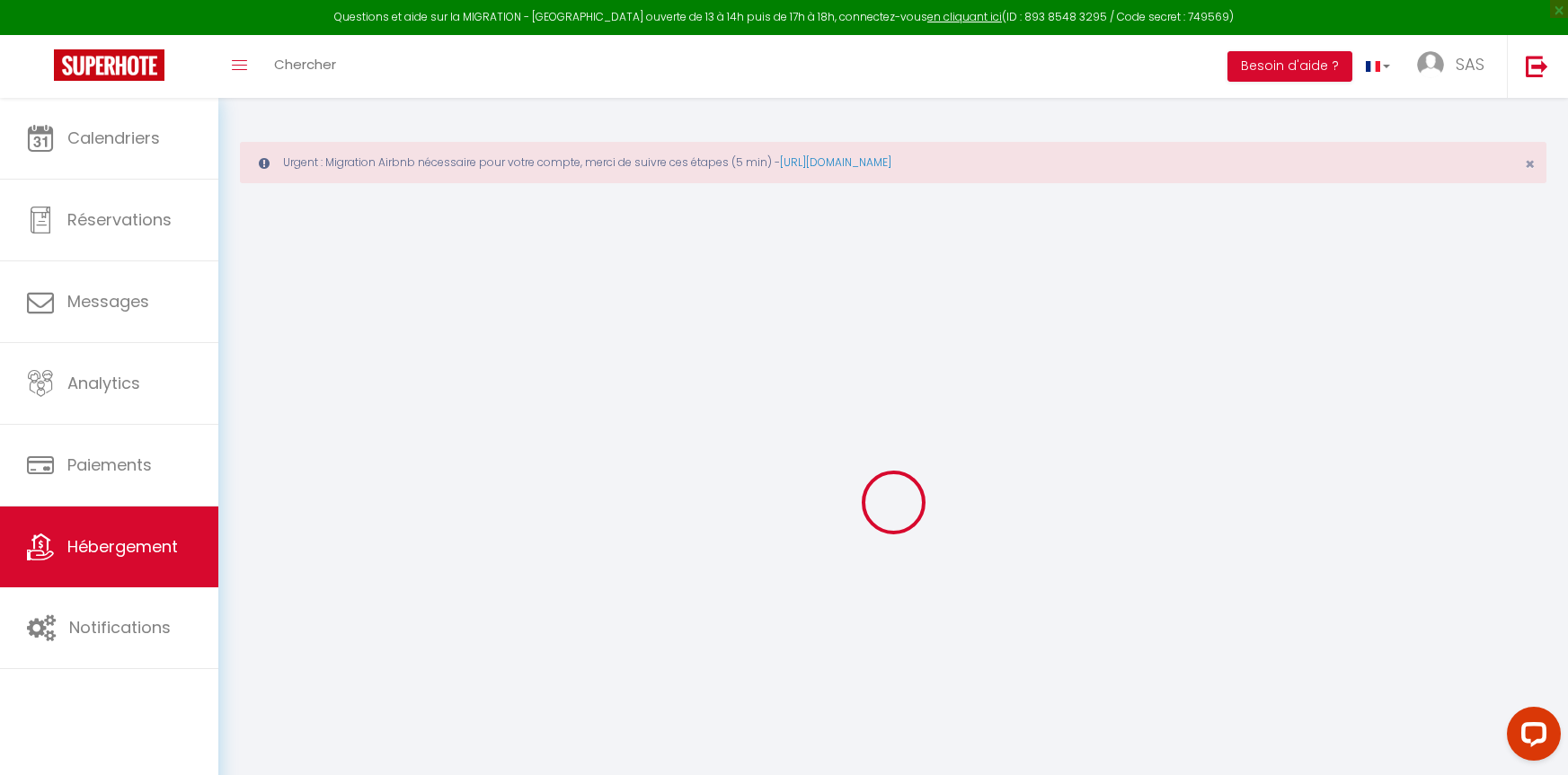
type input "0"
select select
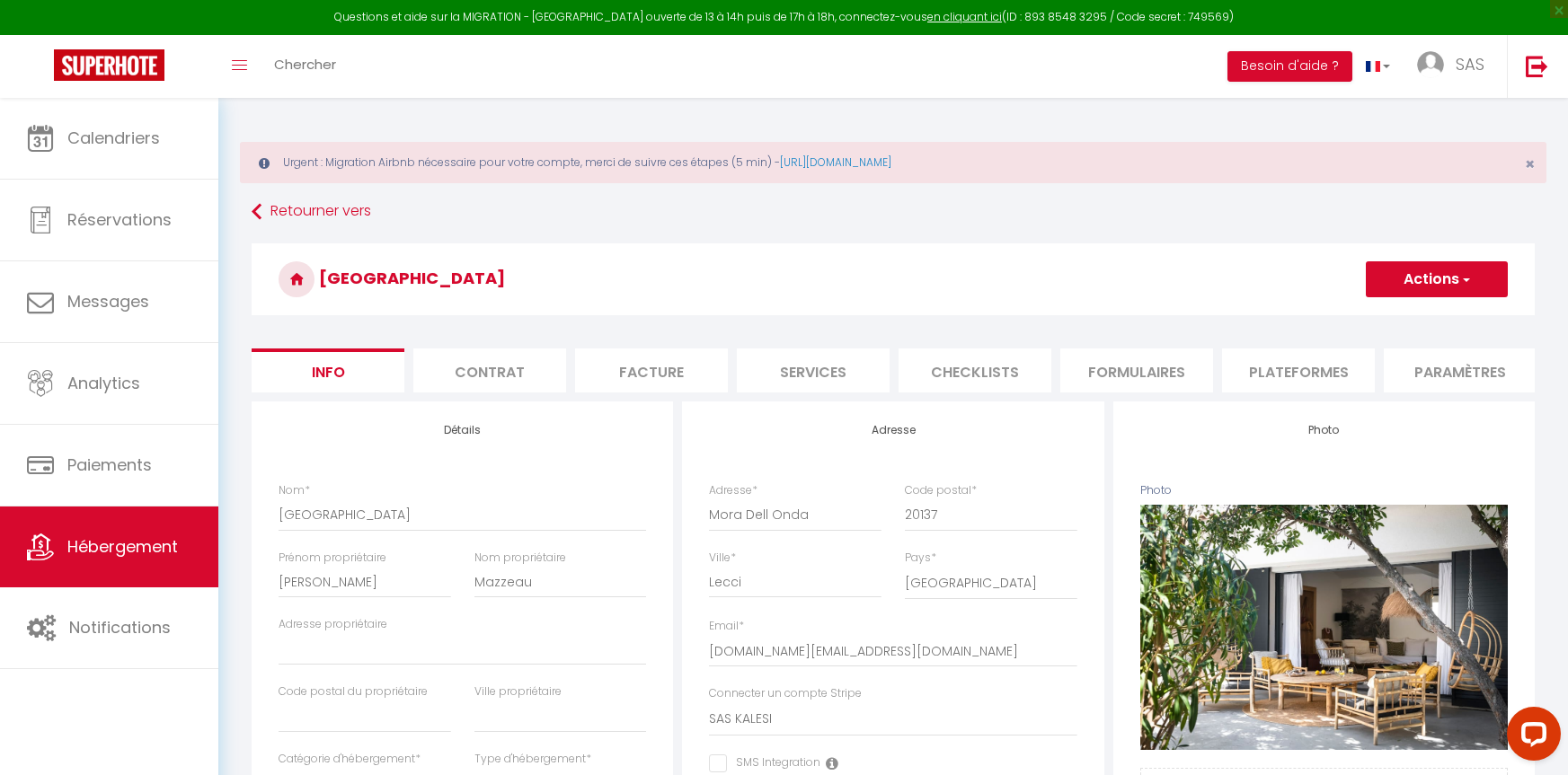
click at [1260, 376] on li "Plateformes" at bounding box center [1299, 370] width 153 height 44
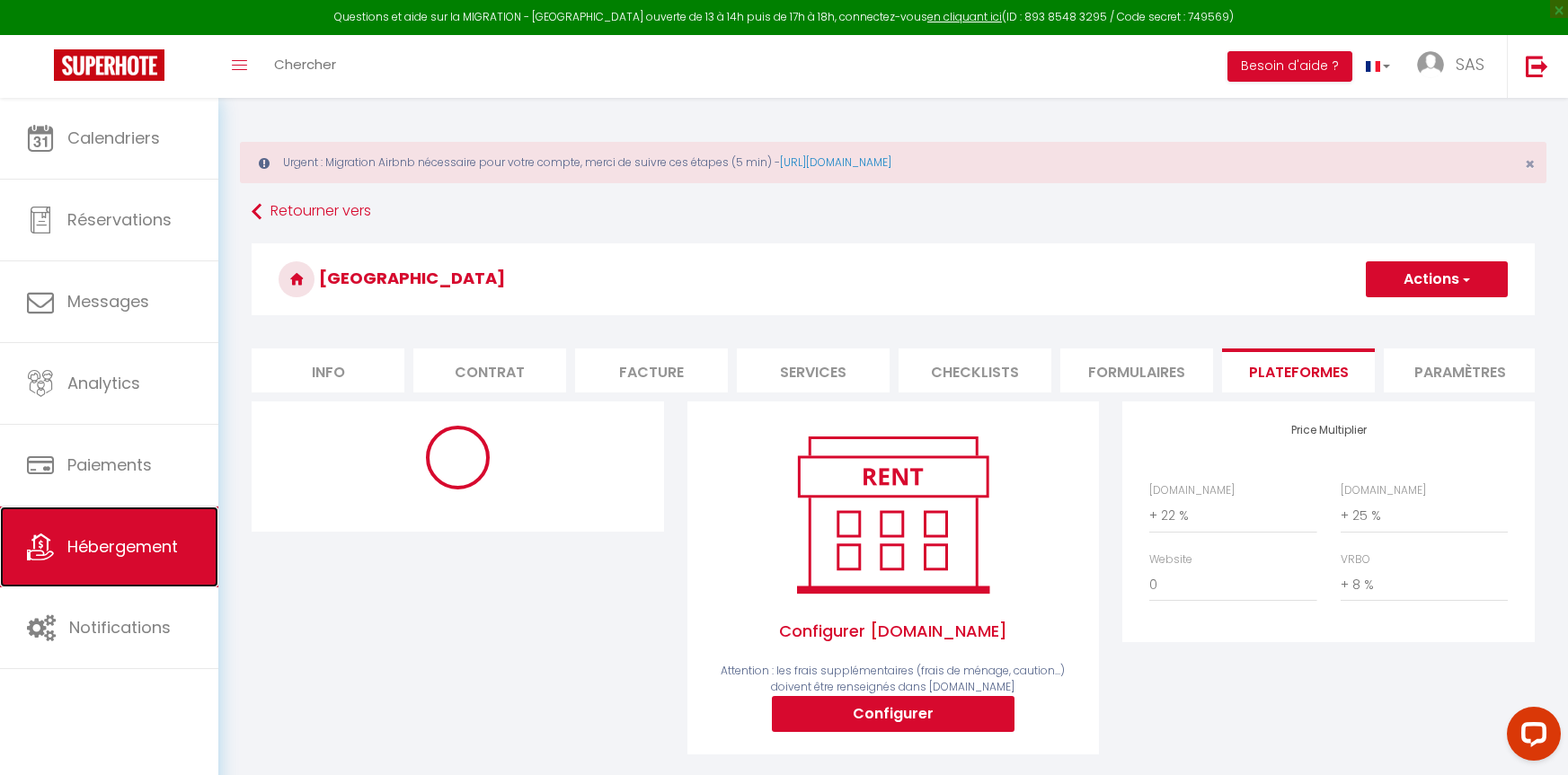
click at [120, 544] on span "Hébergement" at bounding box center [123, 546] width 111 height 22
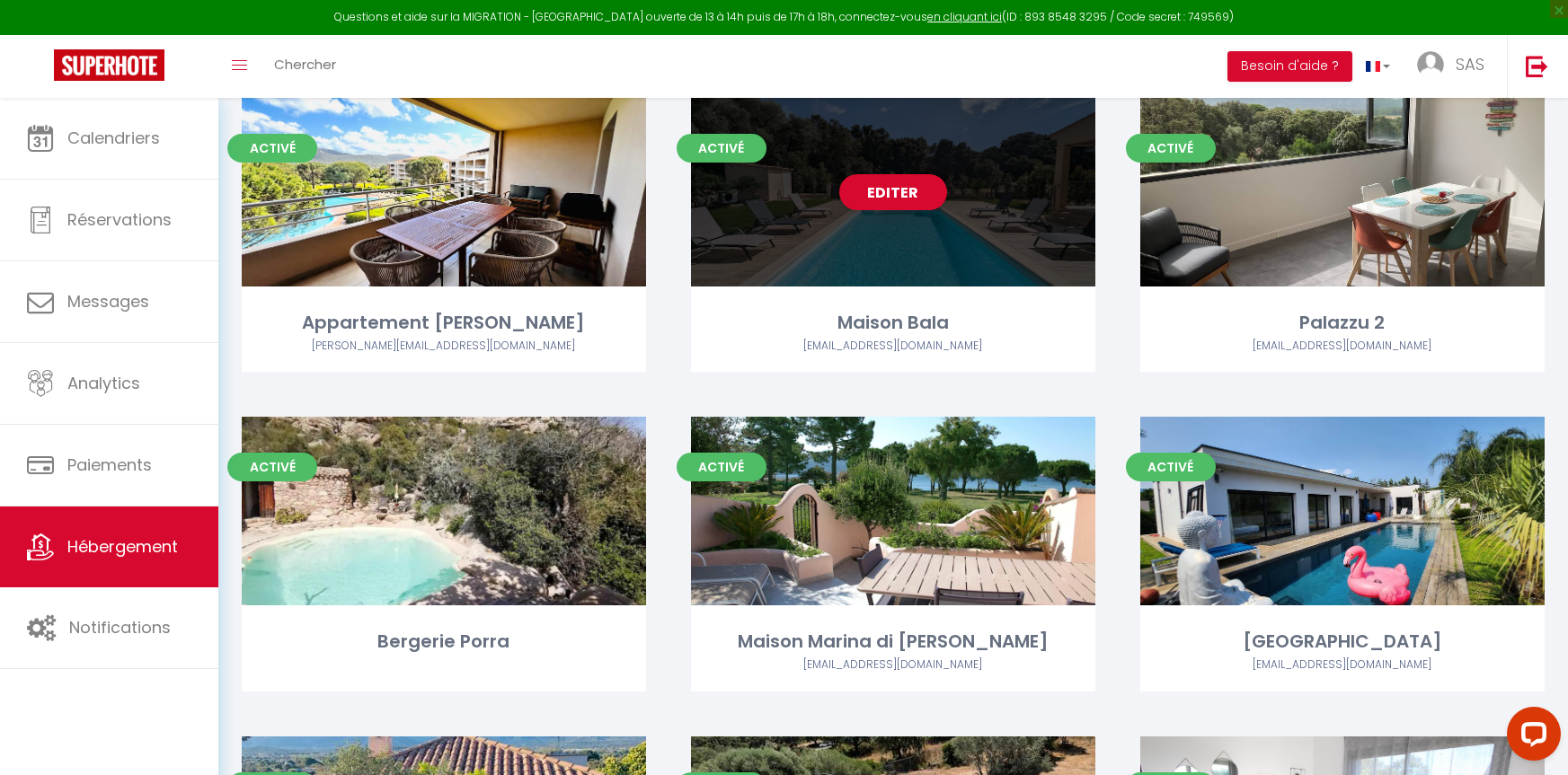
scroll to position [539, 0]
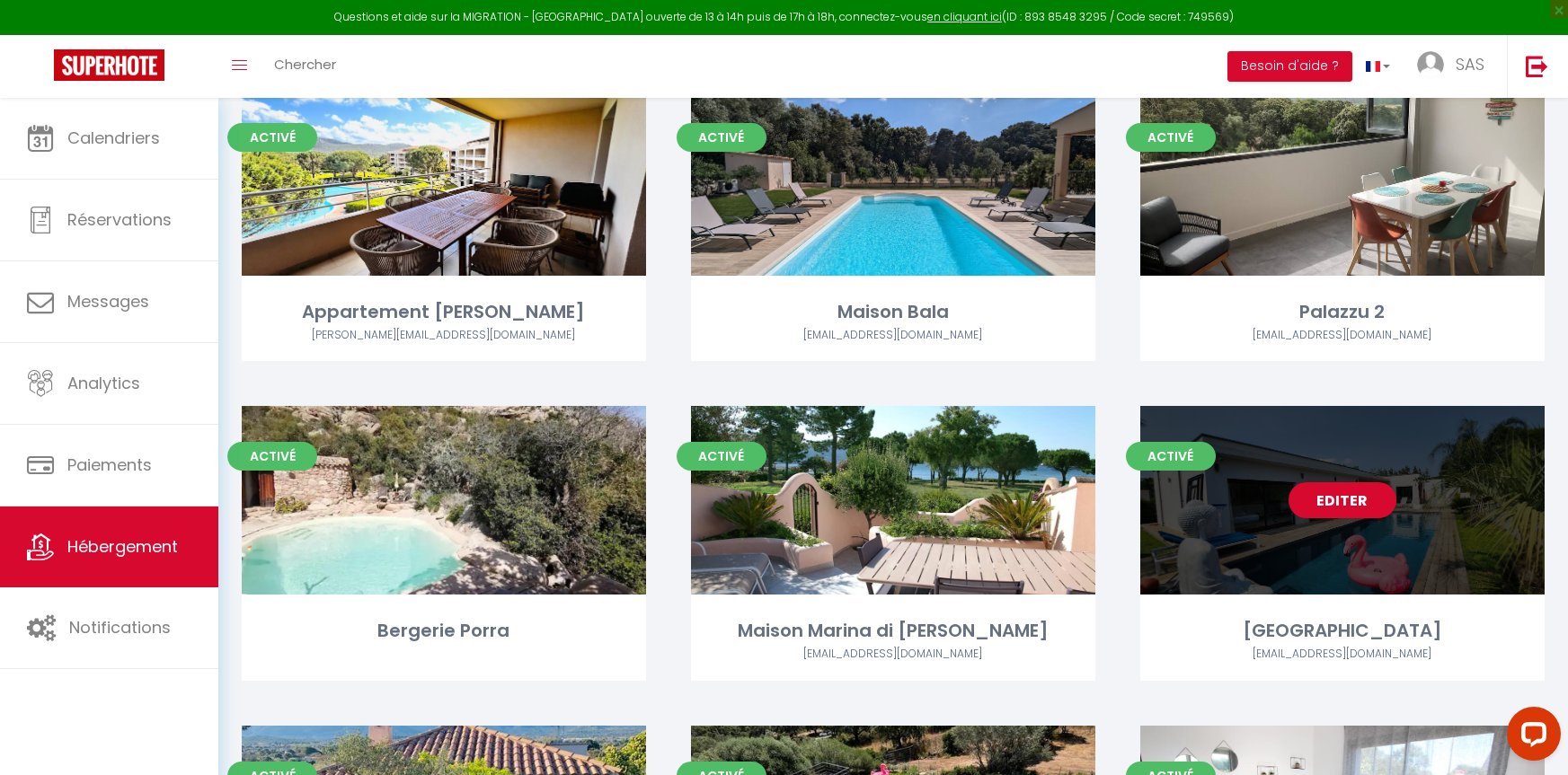
click at [1365, 464] on div "Editer" at bounding box center [1342, 501] width 405 height 189
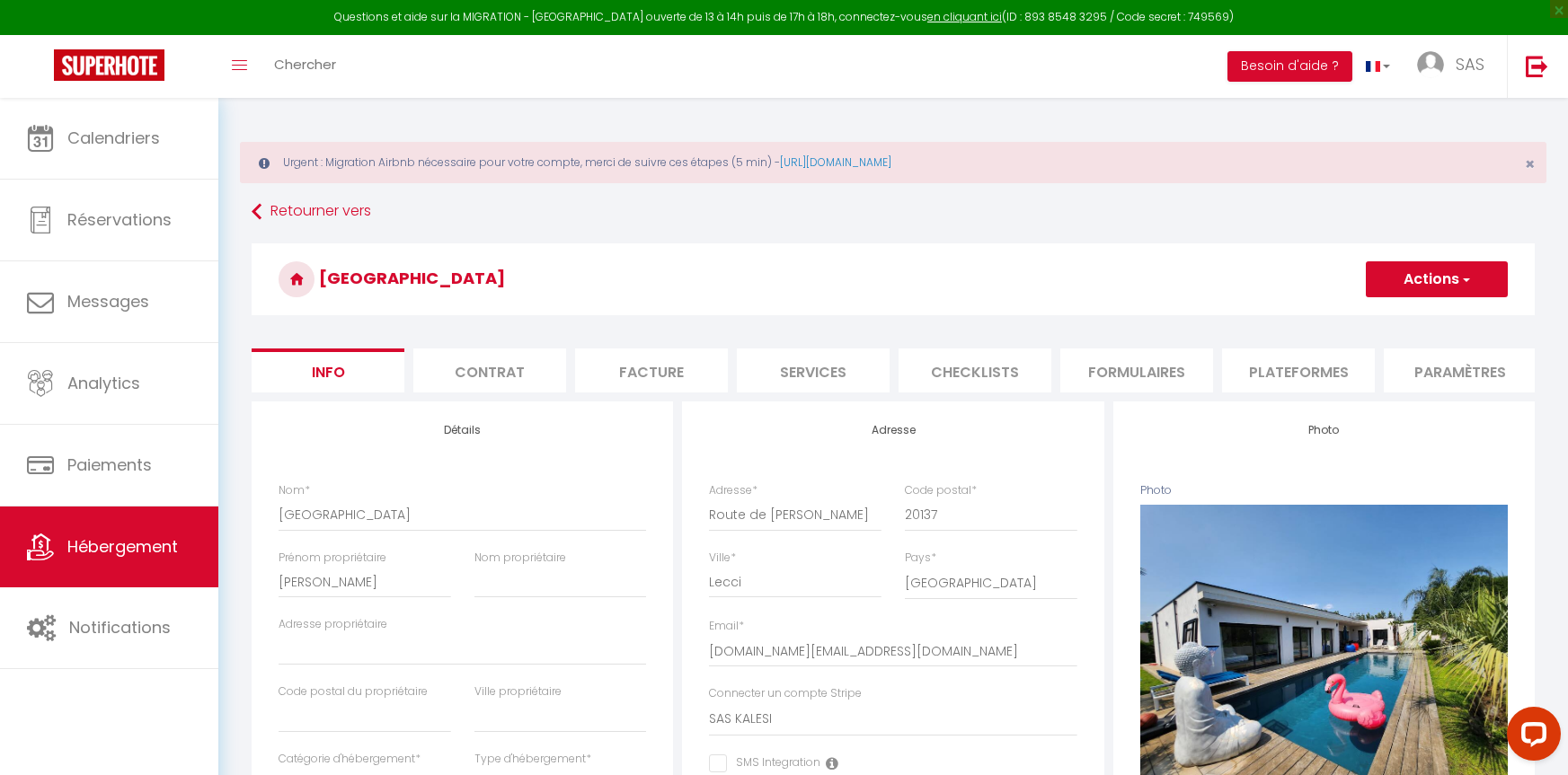
click at [494, 350] on li "Contrat" at bounding box center [489, 370] width 153 height 44
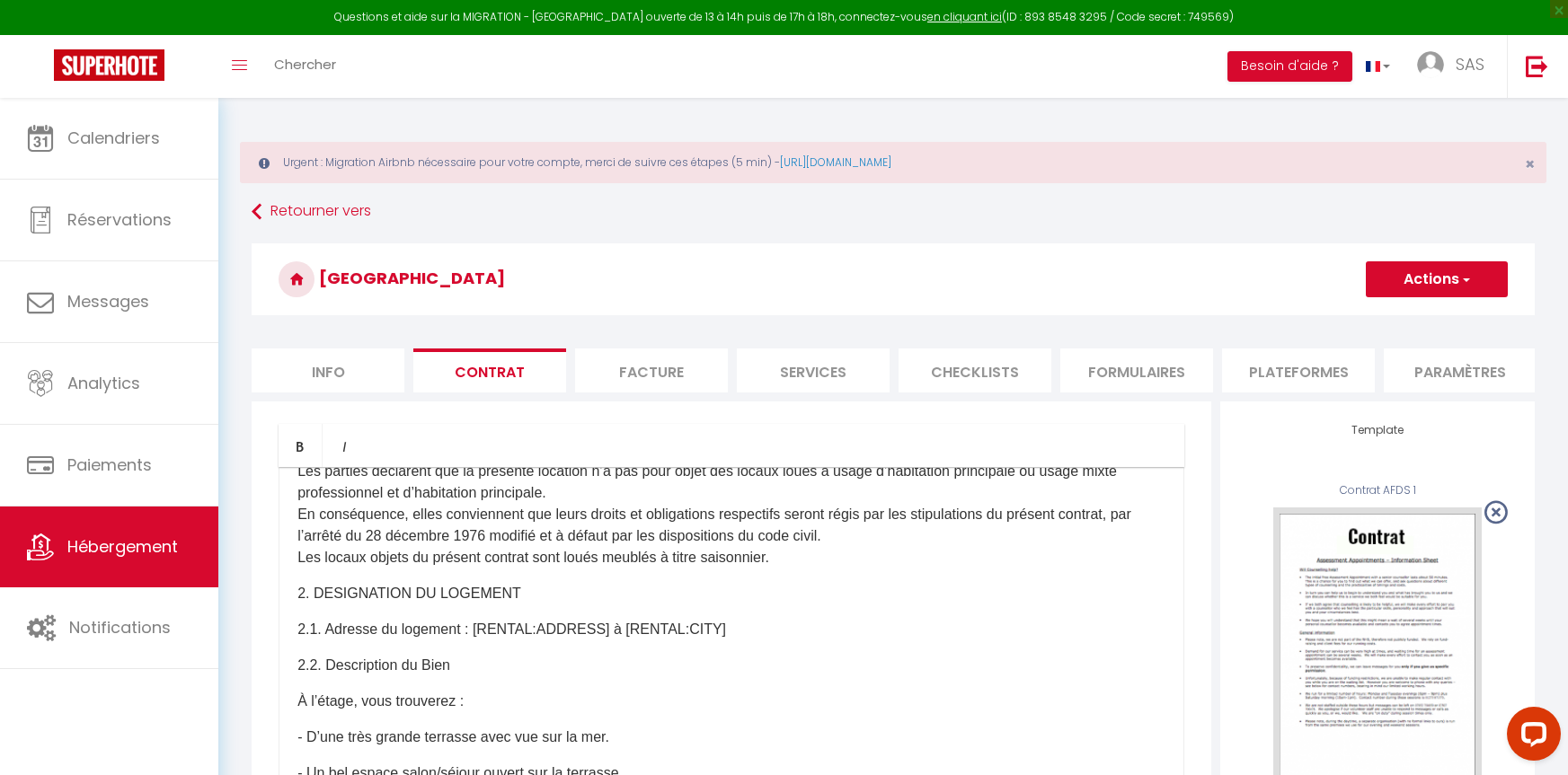
scroll to position [629, 0]
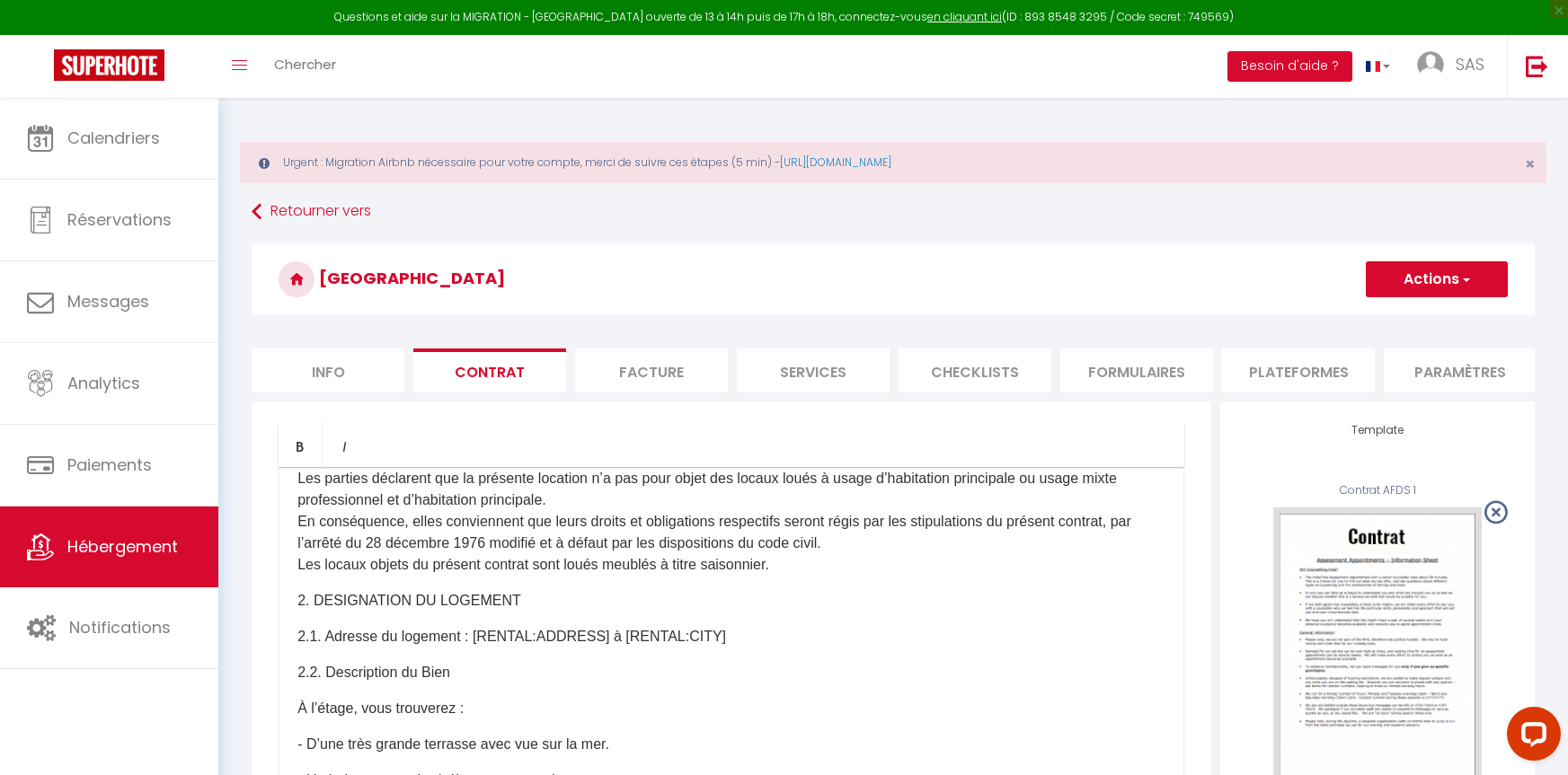
click at [1479, 279] on button "Actions" at bounding box center [1437, 279] width 142 height 36
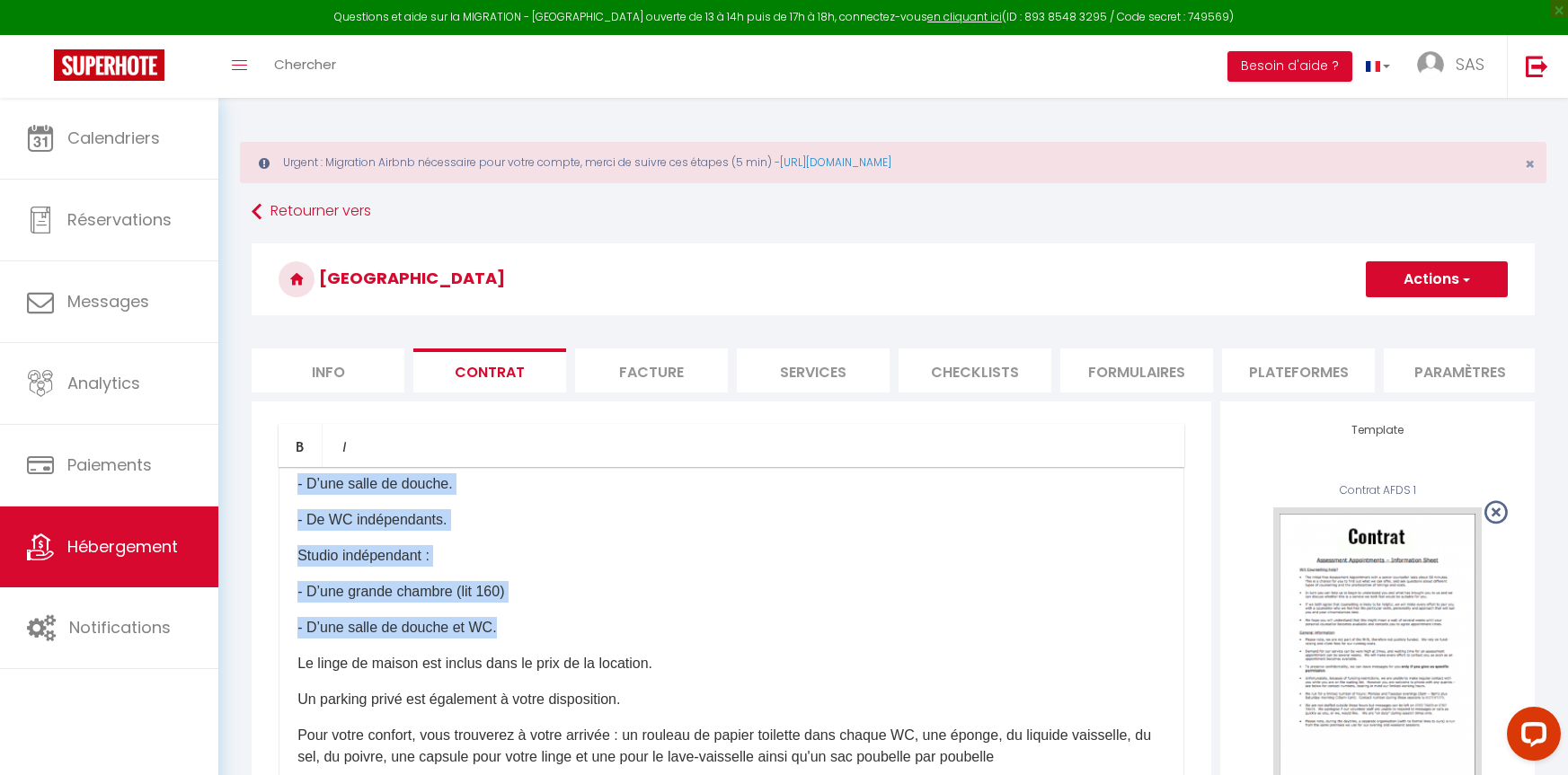
scroll to position [1257, 0]
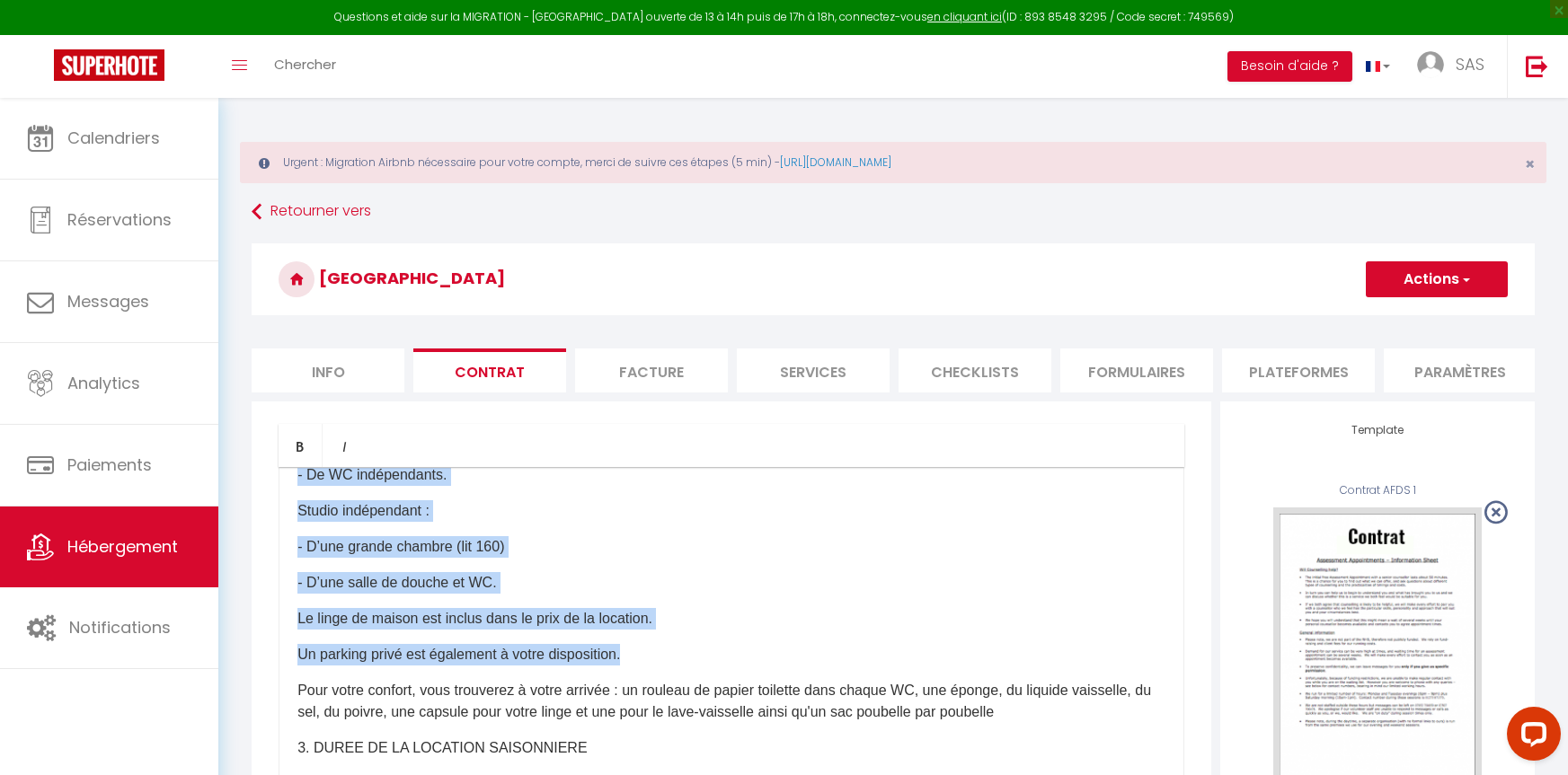
drag, startPoint x: 291, startPoint y: 547, endPoint x: 675, endPoint y: 656, distance: 399.2
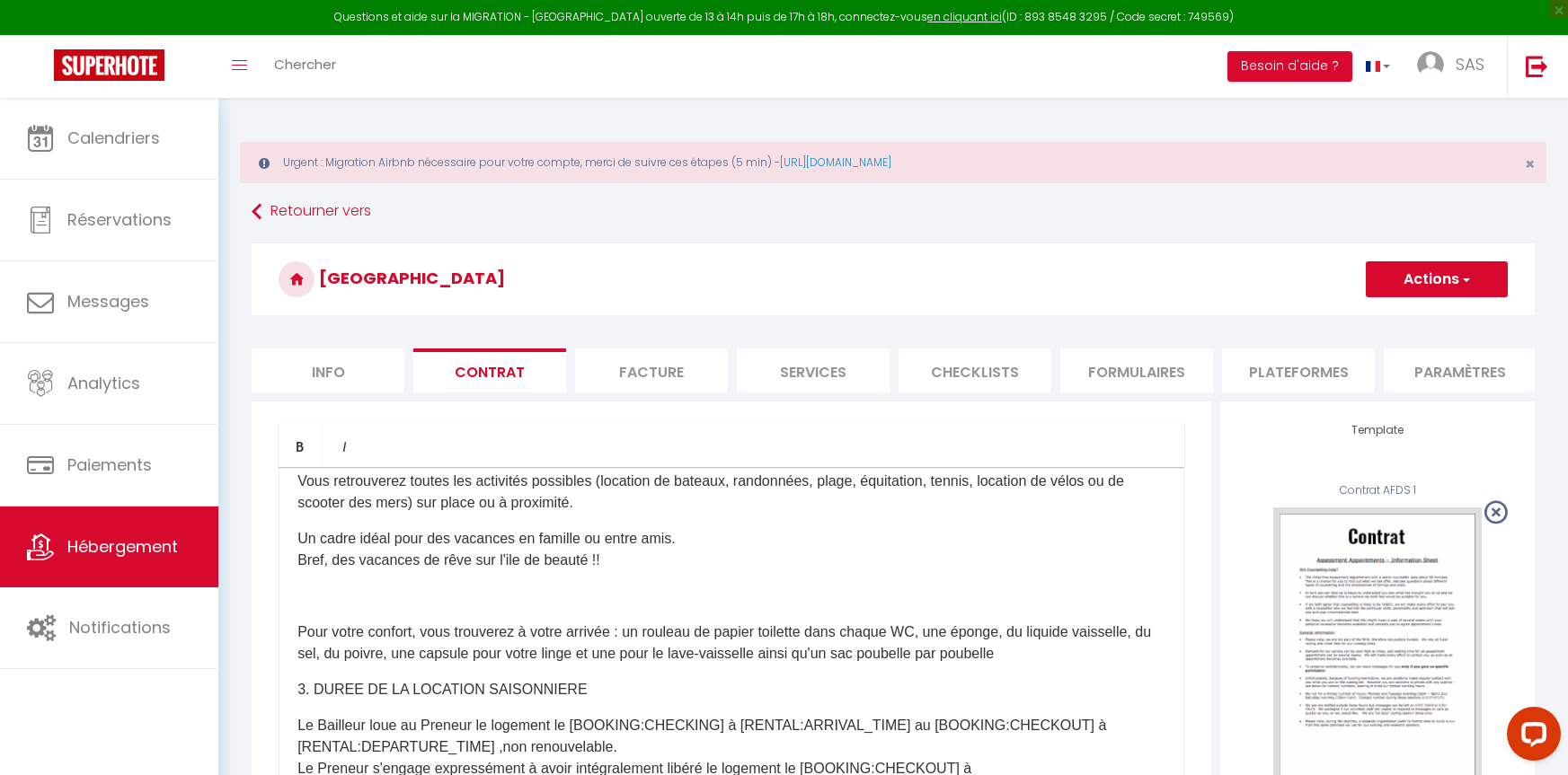
scroll to position [1813, 0]
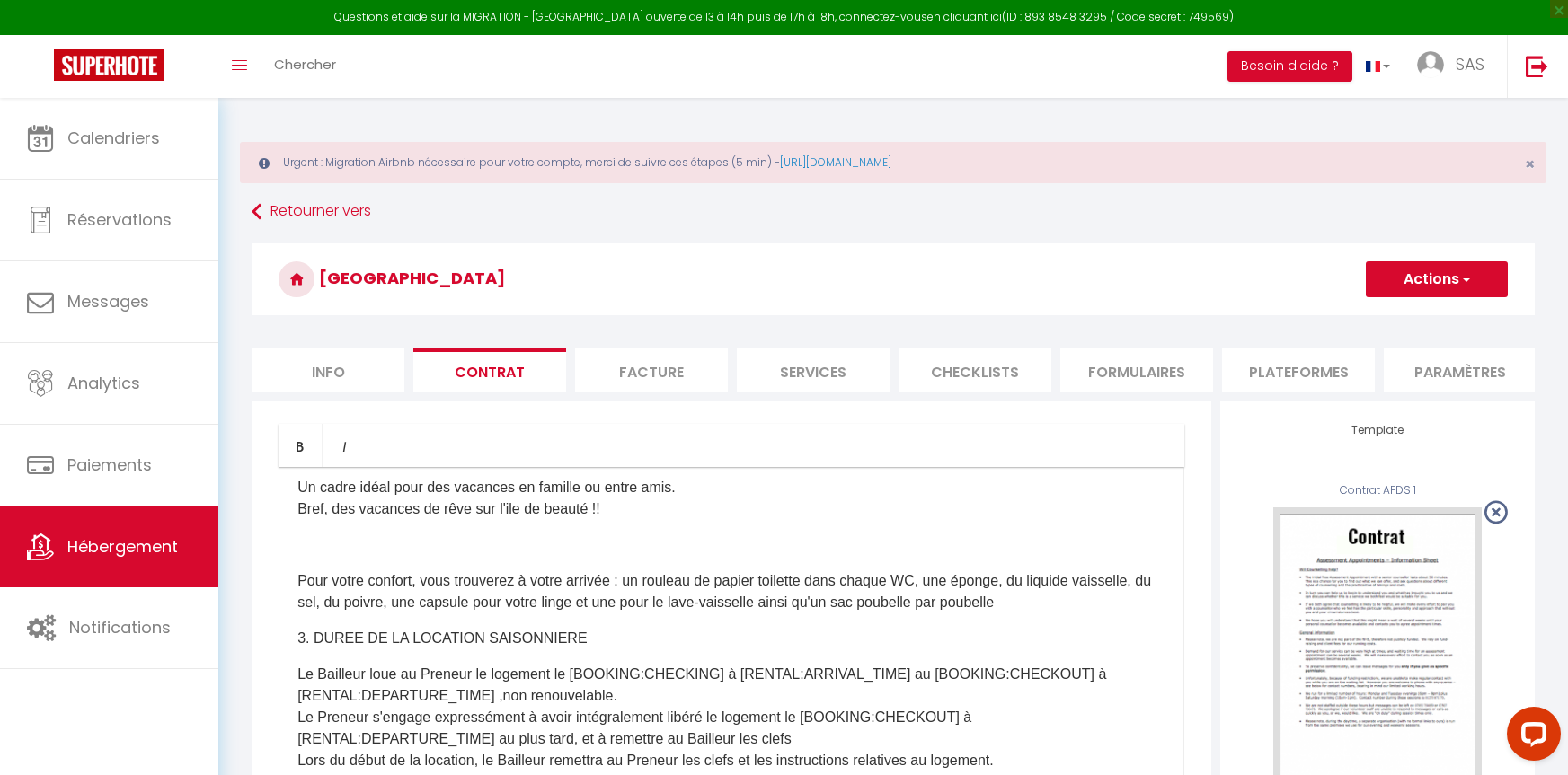
click at [299, 610] on p "Pour votre confort, vous trouverez à votre arrivée : un rouleau de papier toile…" at bounding box center [731, 592] width 868 height 43
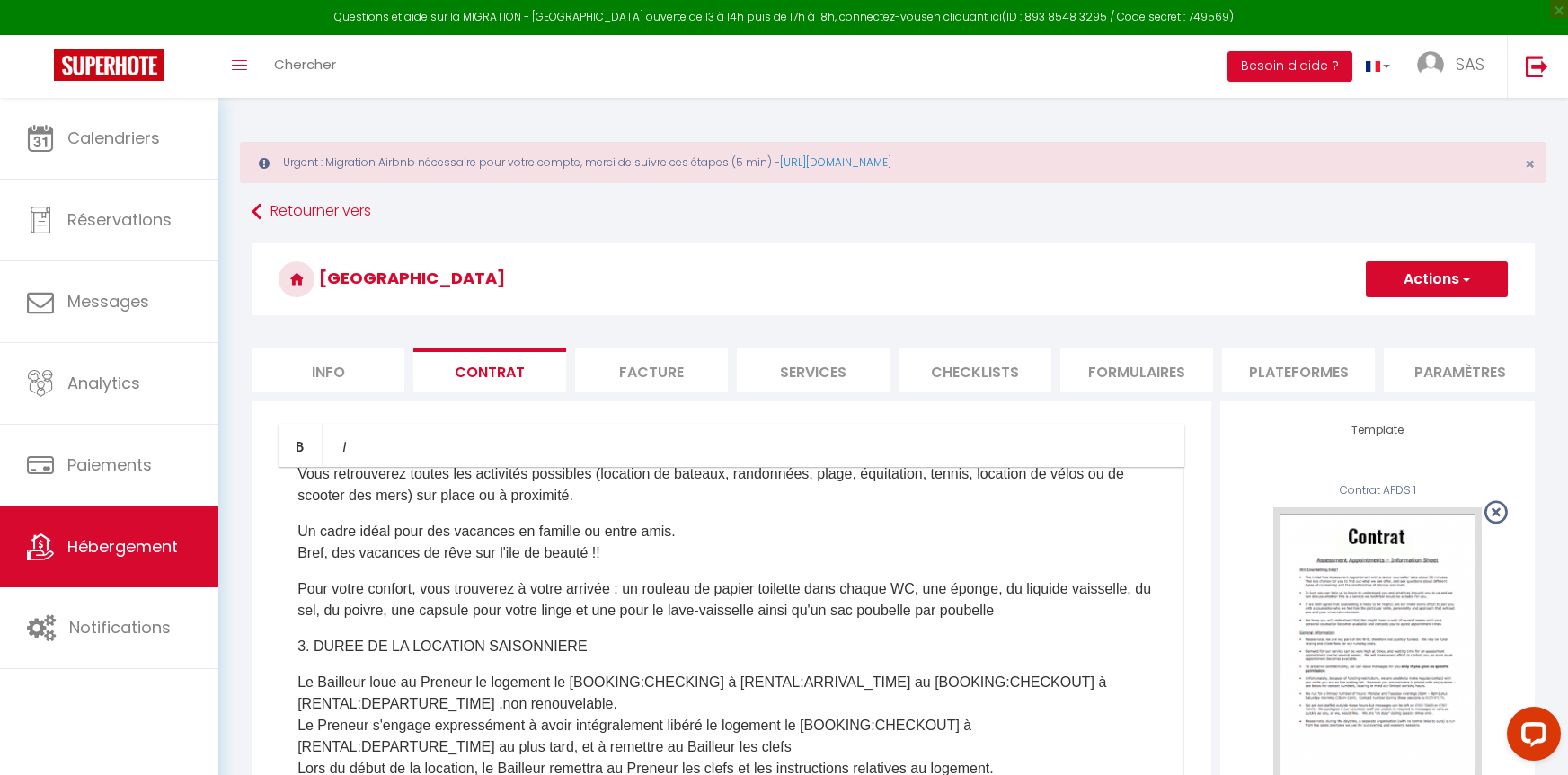
scroll to position [1723, 0]
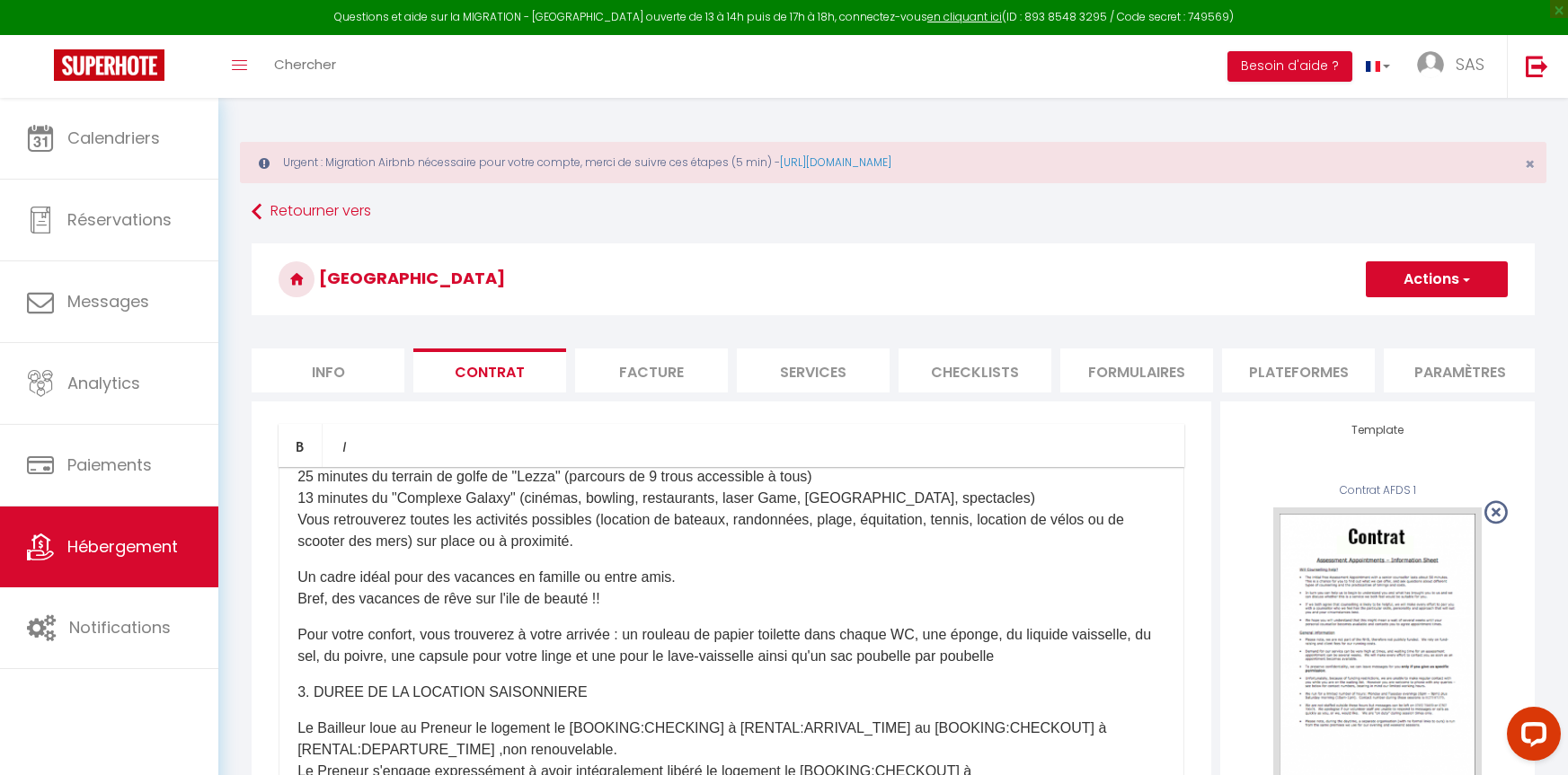
click at [614, 610] on p "Un cadre idéal pour des vacances en famille ou entre amis. Bref, des vacances d…" at bounding box center [731, 588] width 868 height 43
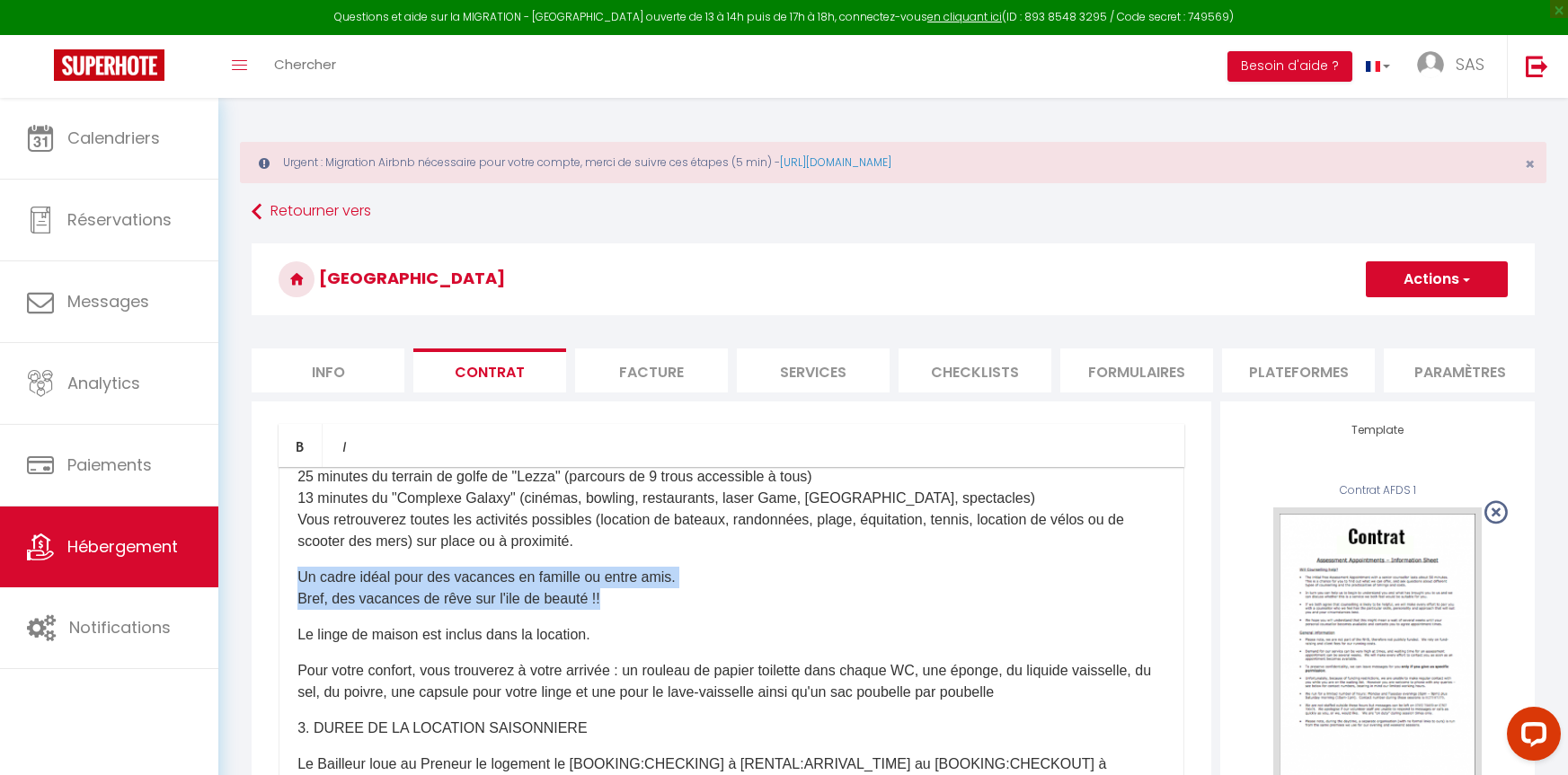
drag, startPoint x: 634, startPoint y: 639, endPoint x: 289, endPoint y: 609, distance: 346.3
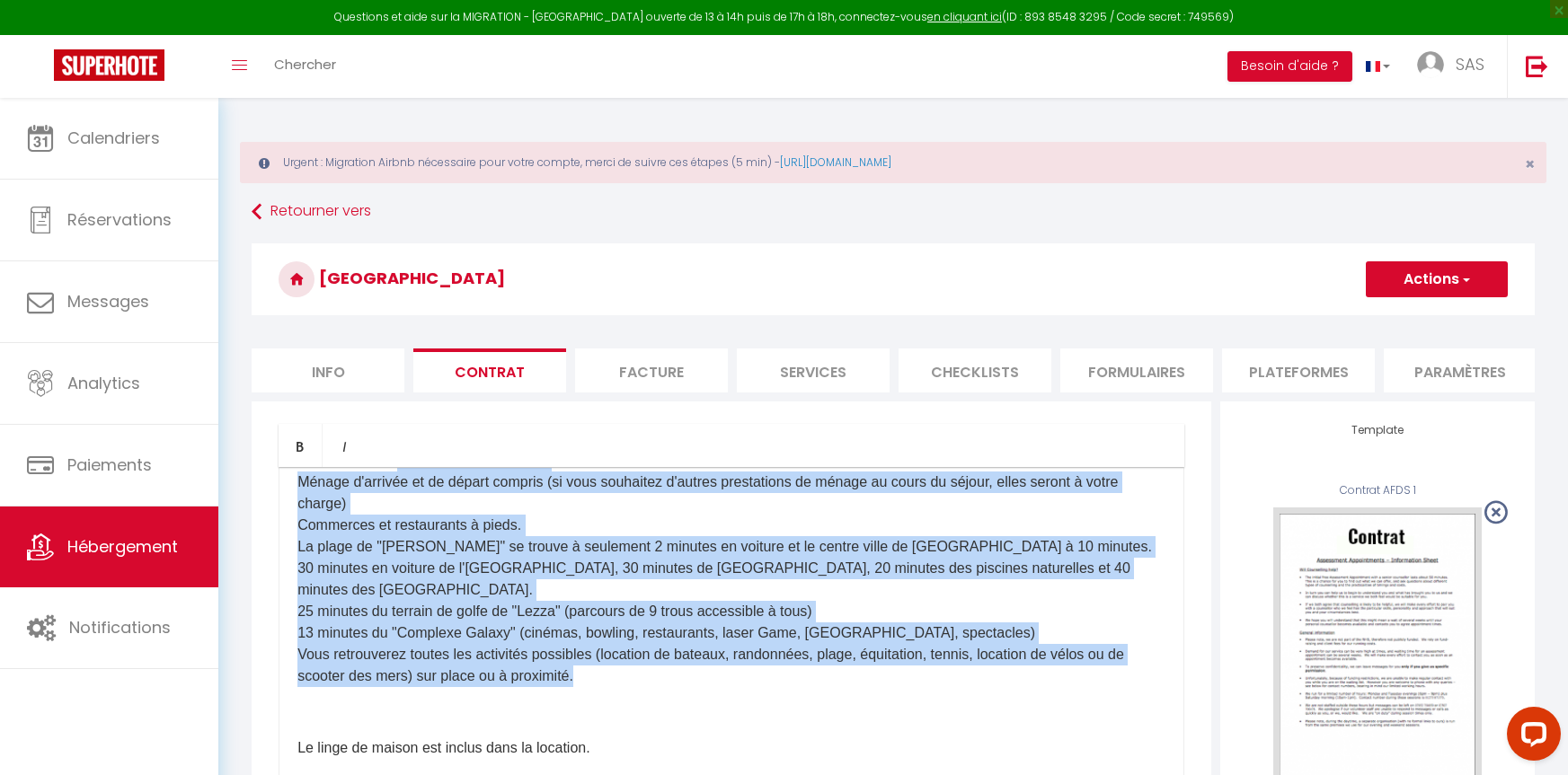
scroll to position [1543, 0]
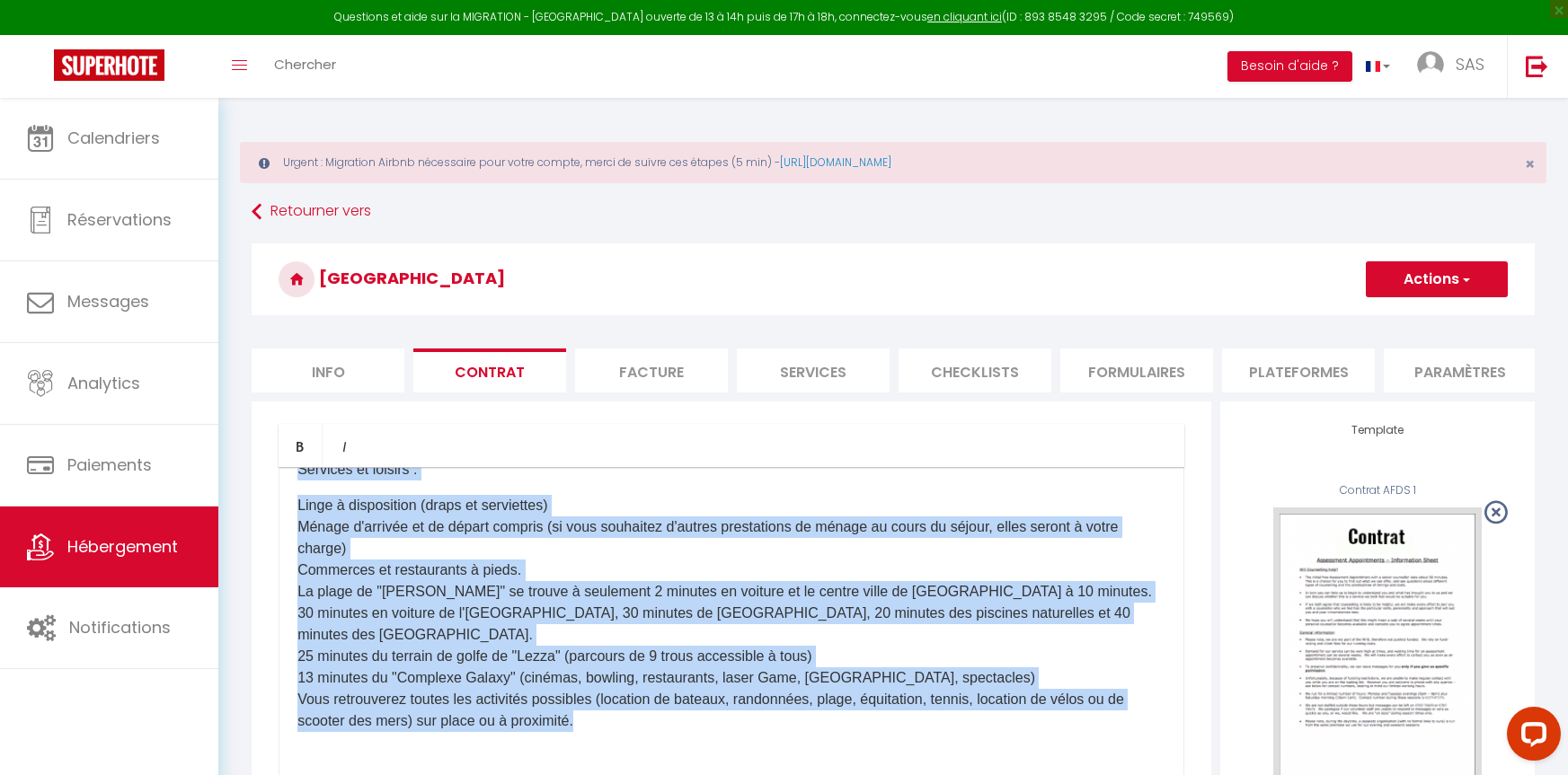
drag, startPoint x: 584, startPoint y: 677, endPoint x: 291, endPoint y: 511, distance: 336.8
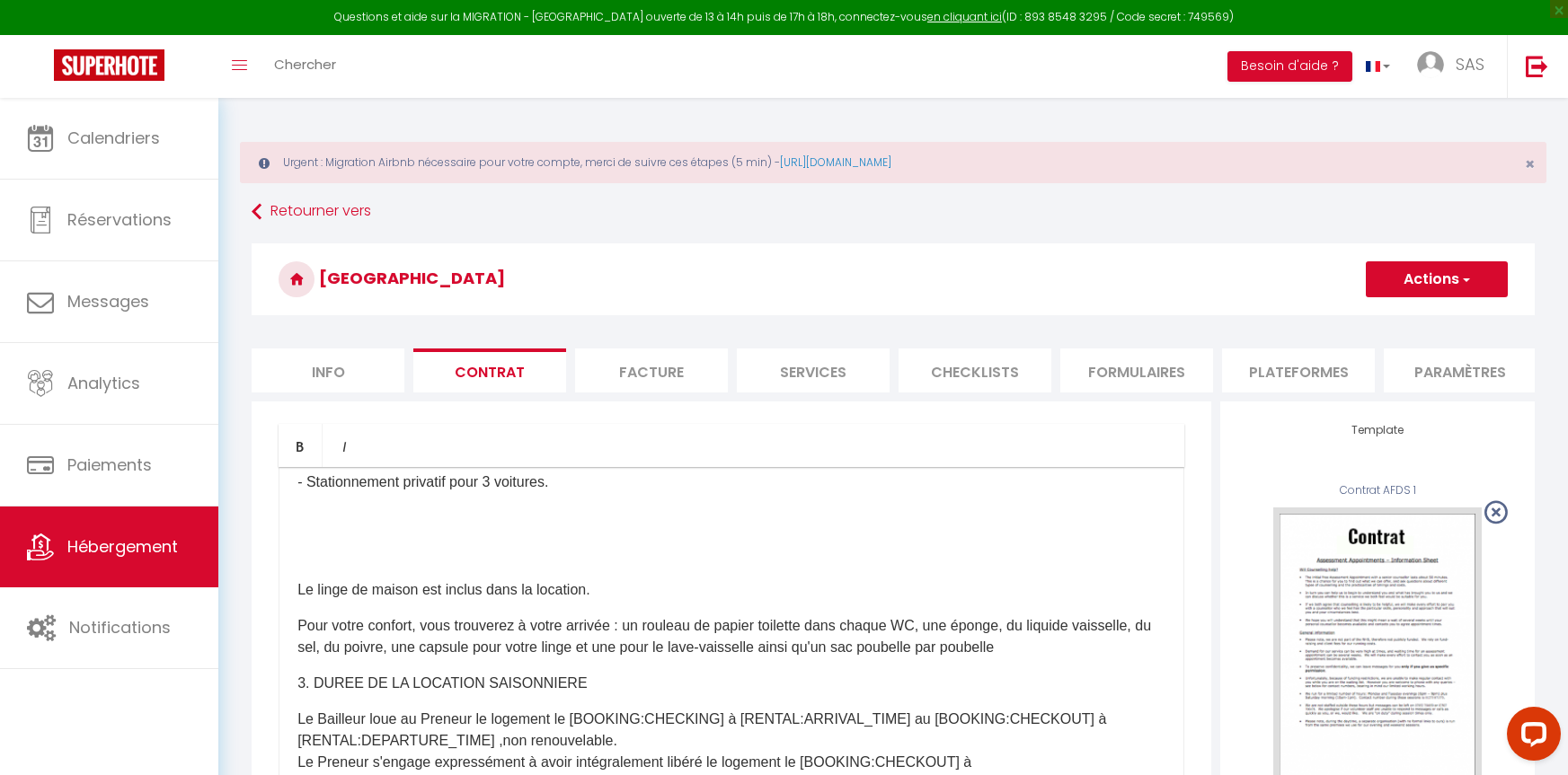
scroll to position [1454, 0]
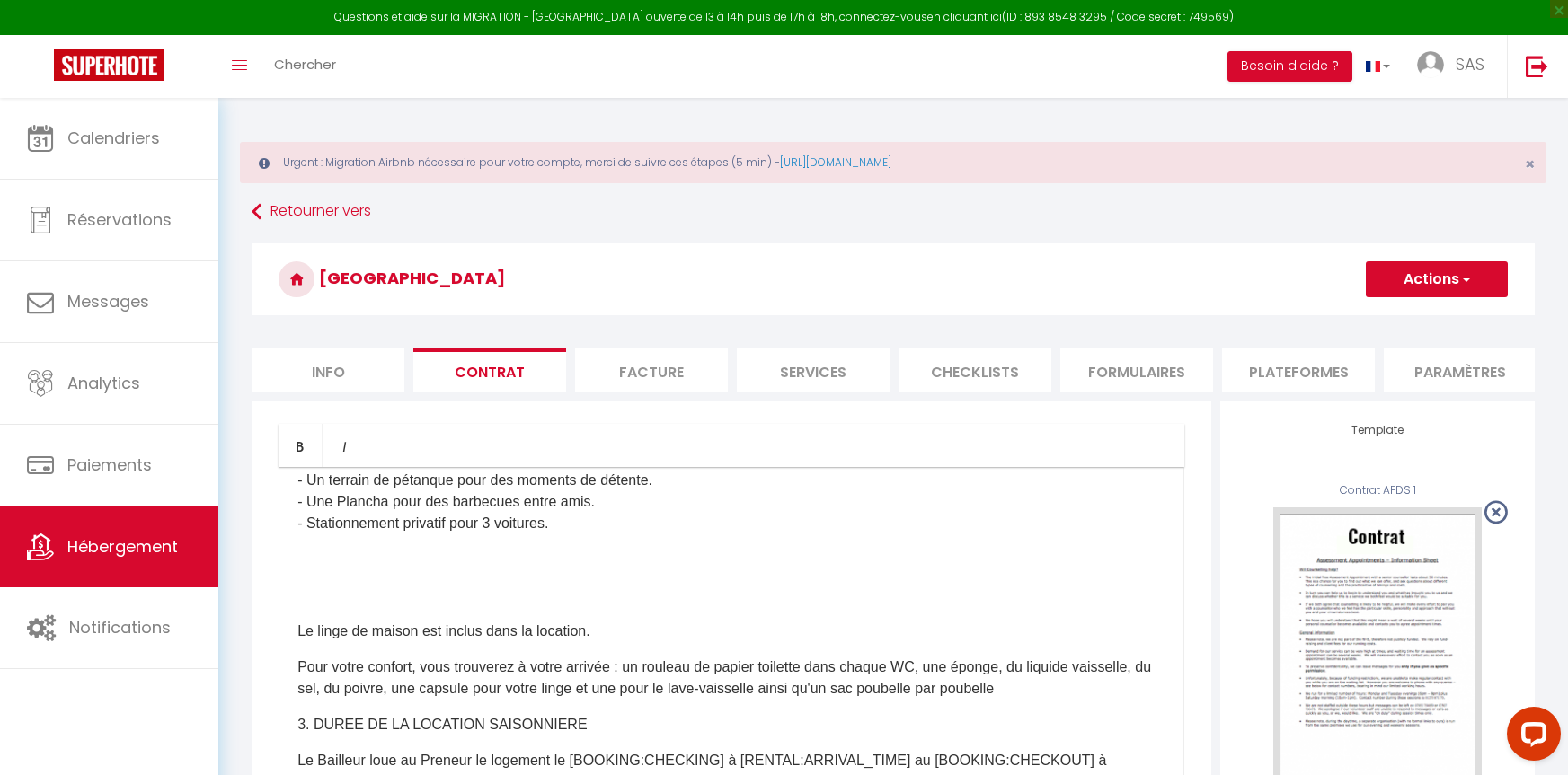
click at [372, 607] on p at bounding box center [731, 595] width 868 height 21
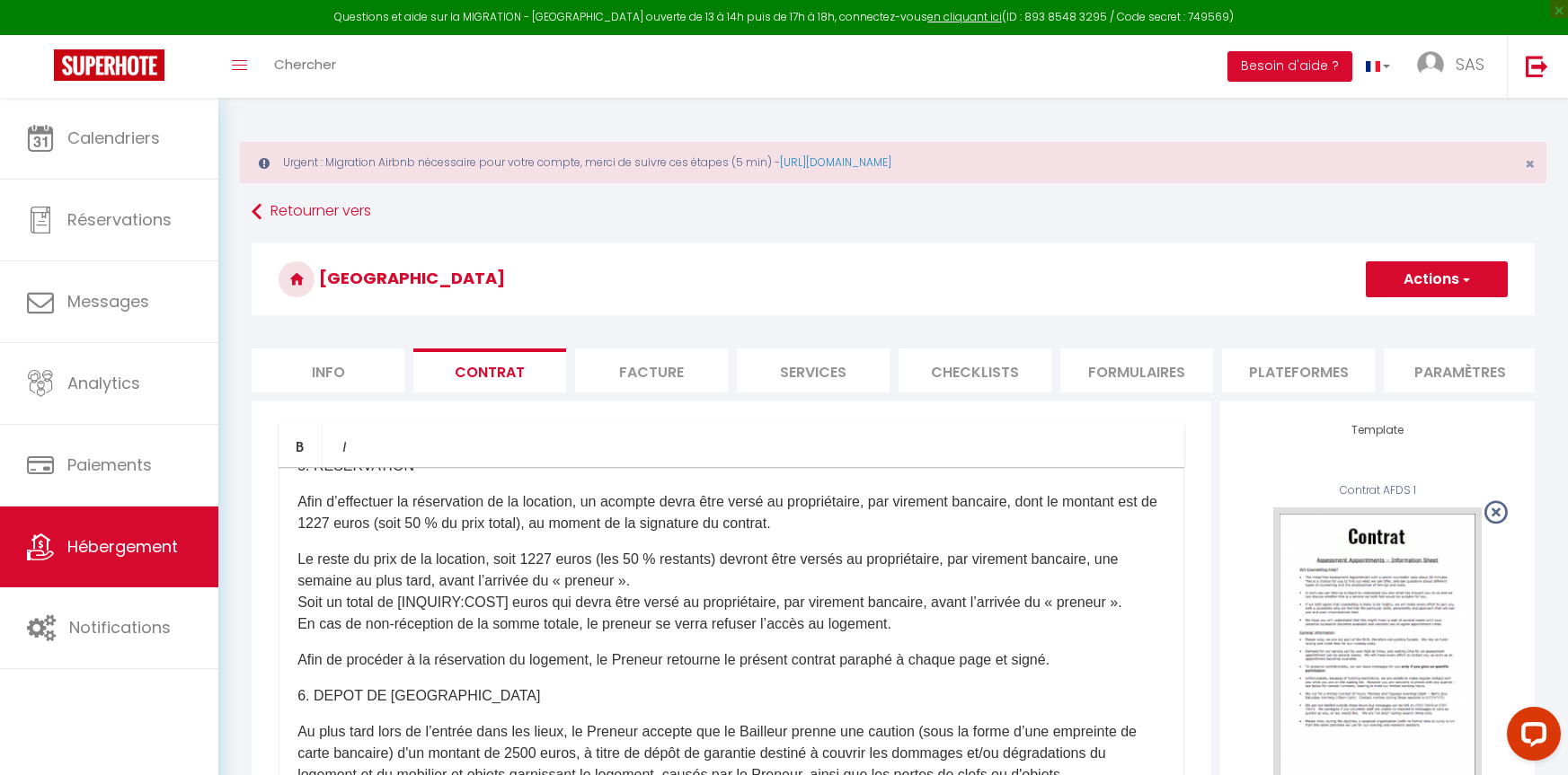
scroll to position [1903, 0]
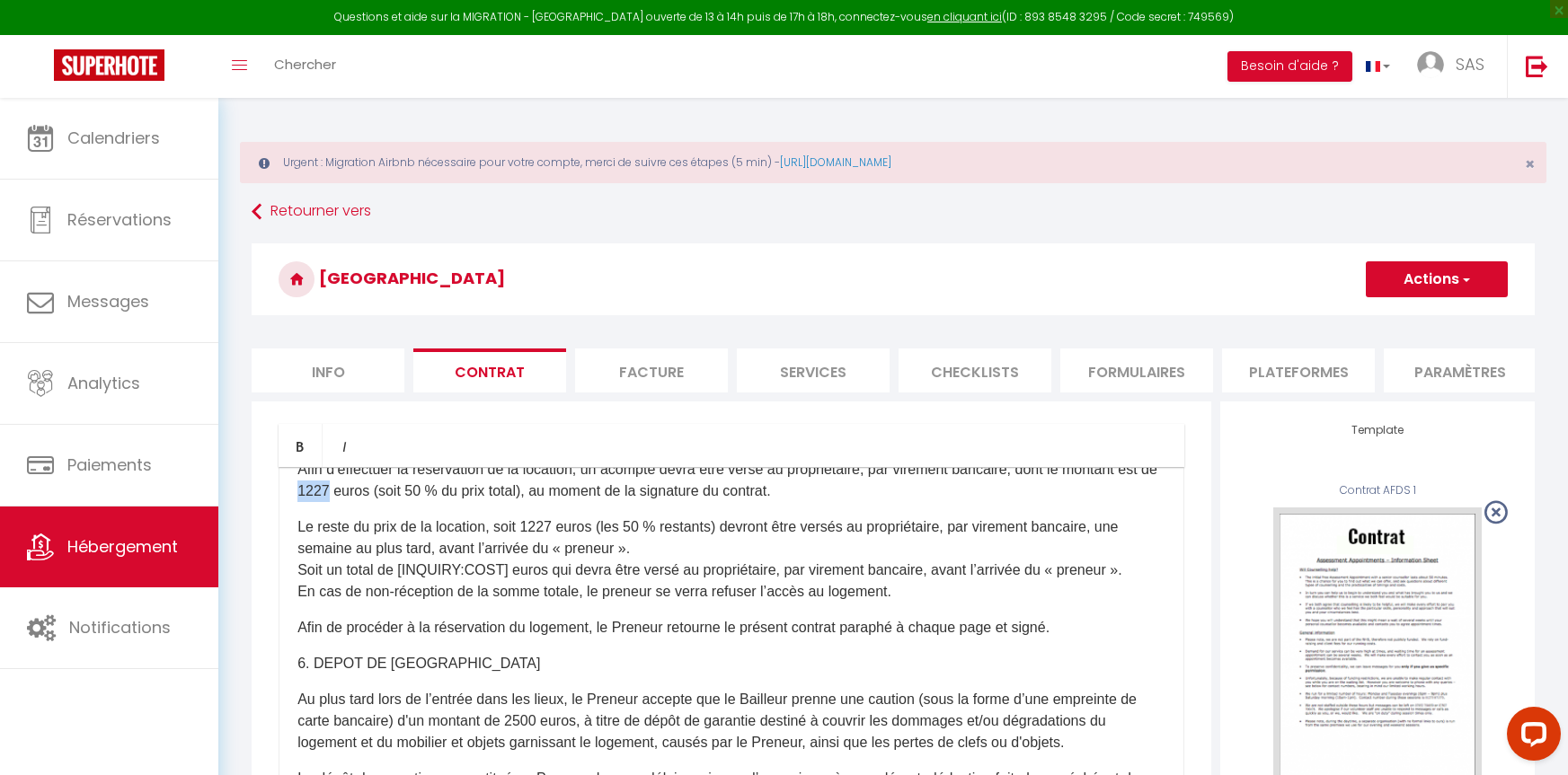
drag, startPoint x: 372, startPoint y: 547, endPoint x: 340, endPoint y: 546, distance: 32.0
click at [340, 502] on p "Afin d’effectuer la réservation de la location, un acompte devra être versé au …" at bounding box center [731, 480] width 868 height 43
drag, startPoint x: 561, startPoint y: 579, endPoint x: 528, endPoint y: 581, distance: 33.1
click at [528, 581] on p "Le reste du prix de la location, soit 1227 euros (les 50 % restants) devront êt…" at bounding box center [731, 559] width 868 height 87
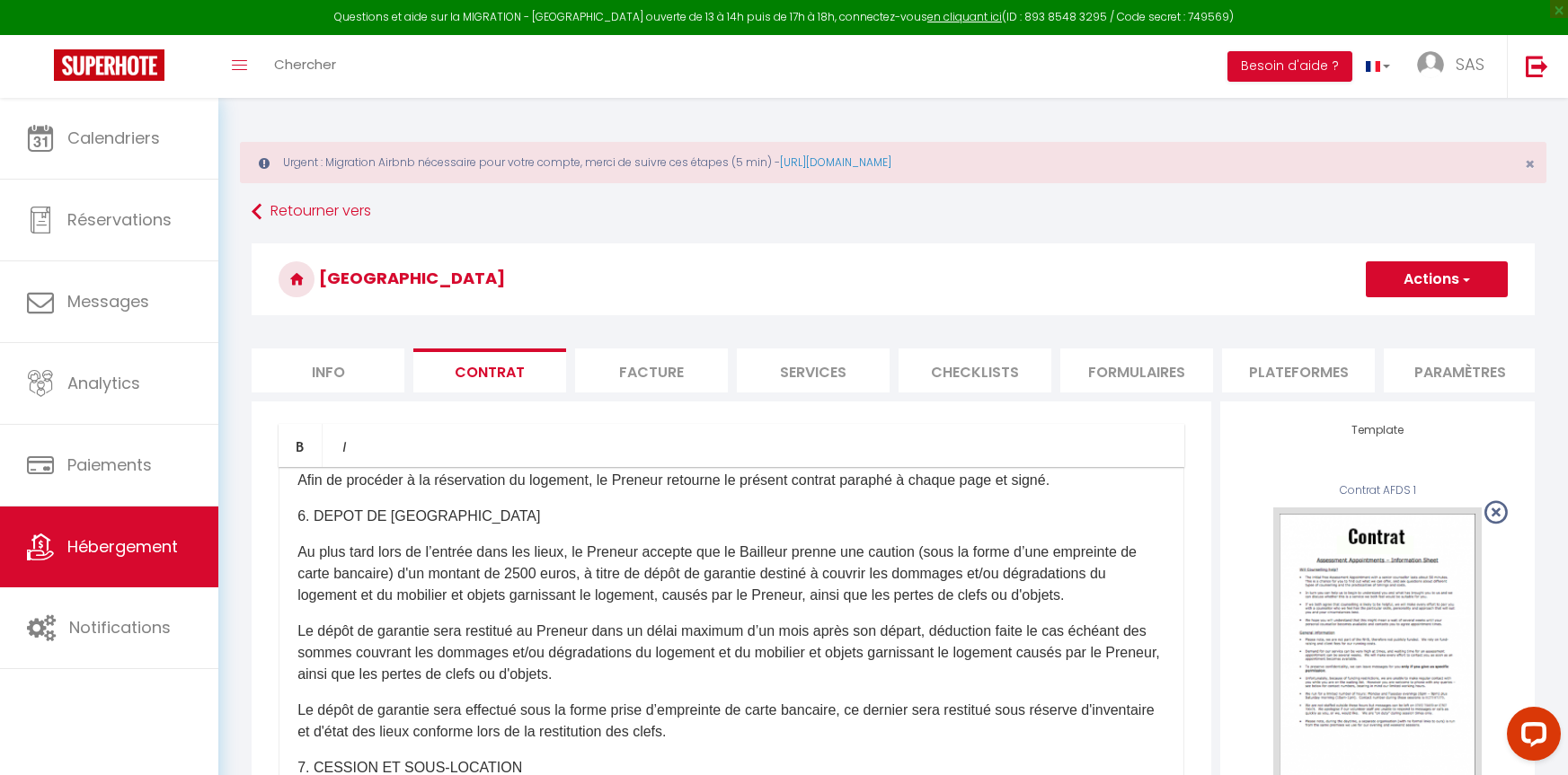
scroll to position [2083, 0]
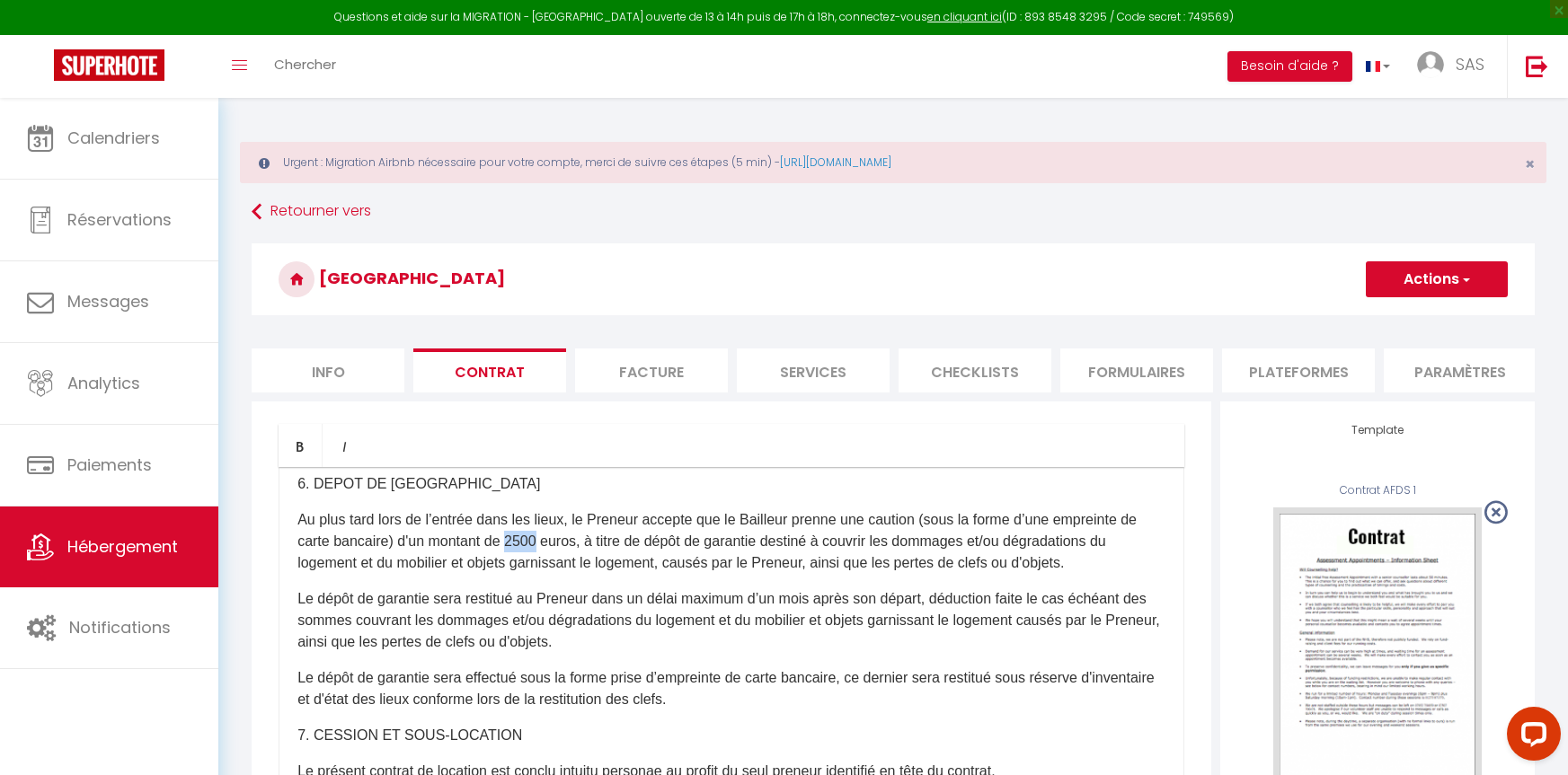
drag, startPoint x: 560, startPoint y: 598, endPoint x: 531, endPoint y: 592, distance: 29.6
click at [531, 574] on p "Au plus tard lors de l’entrée dans les lieux, le Preneur accepte que le Bailleu…" at bounding box center [731, 542] width 868 height 65
click at [628, 495] on p "6. DEPOT DE [GEOGRAPHIC_DATA]​" at bounding box center [731, 484] width 868 height 21
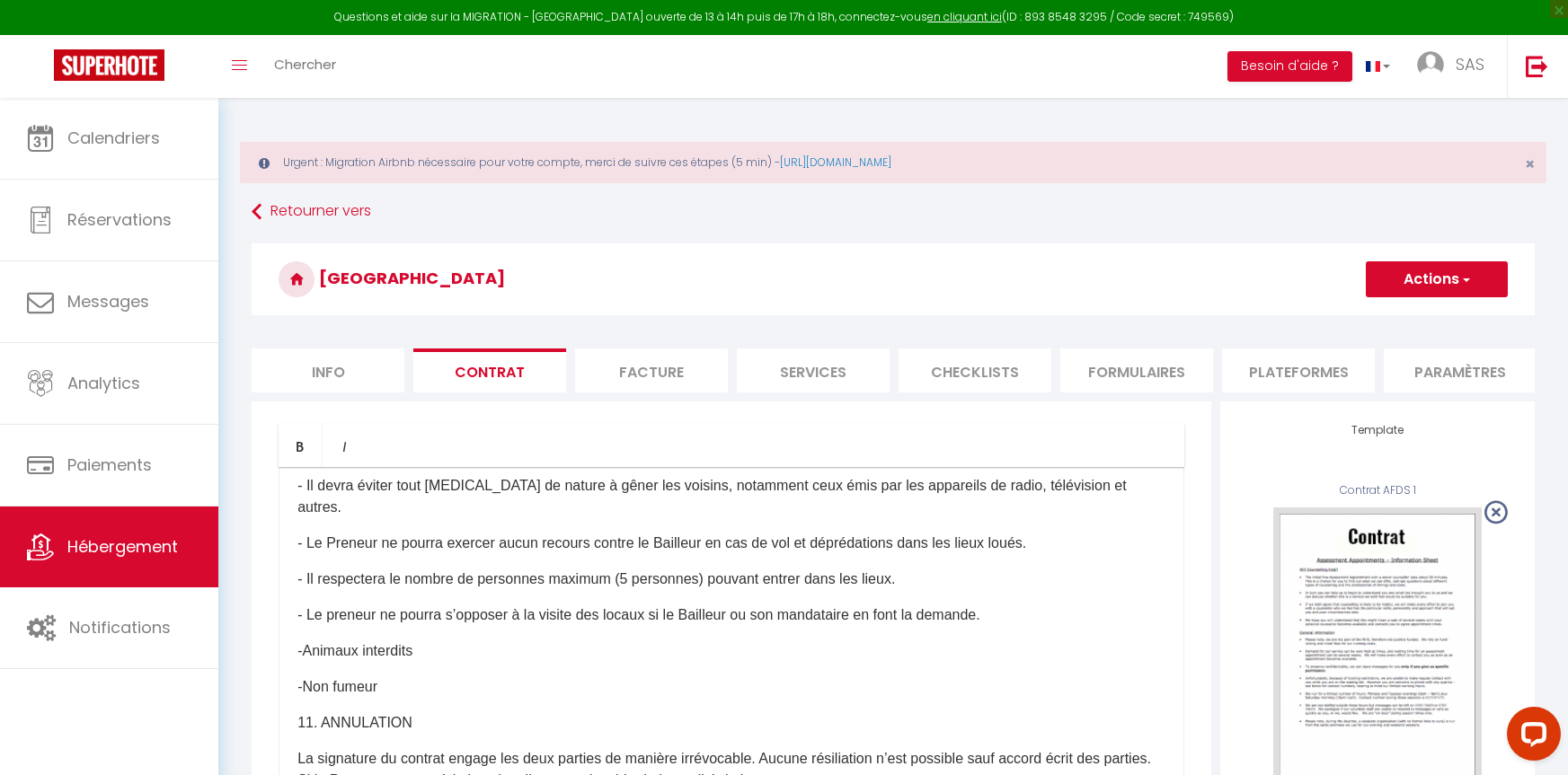
scroll to position [2981, 0]
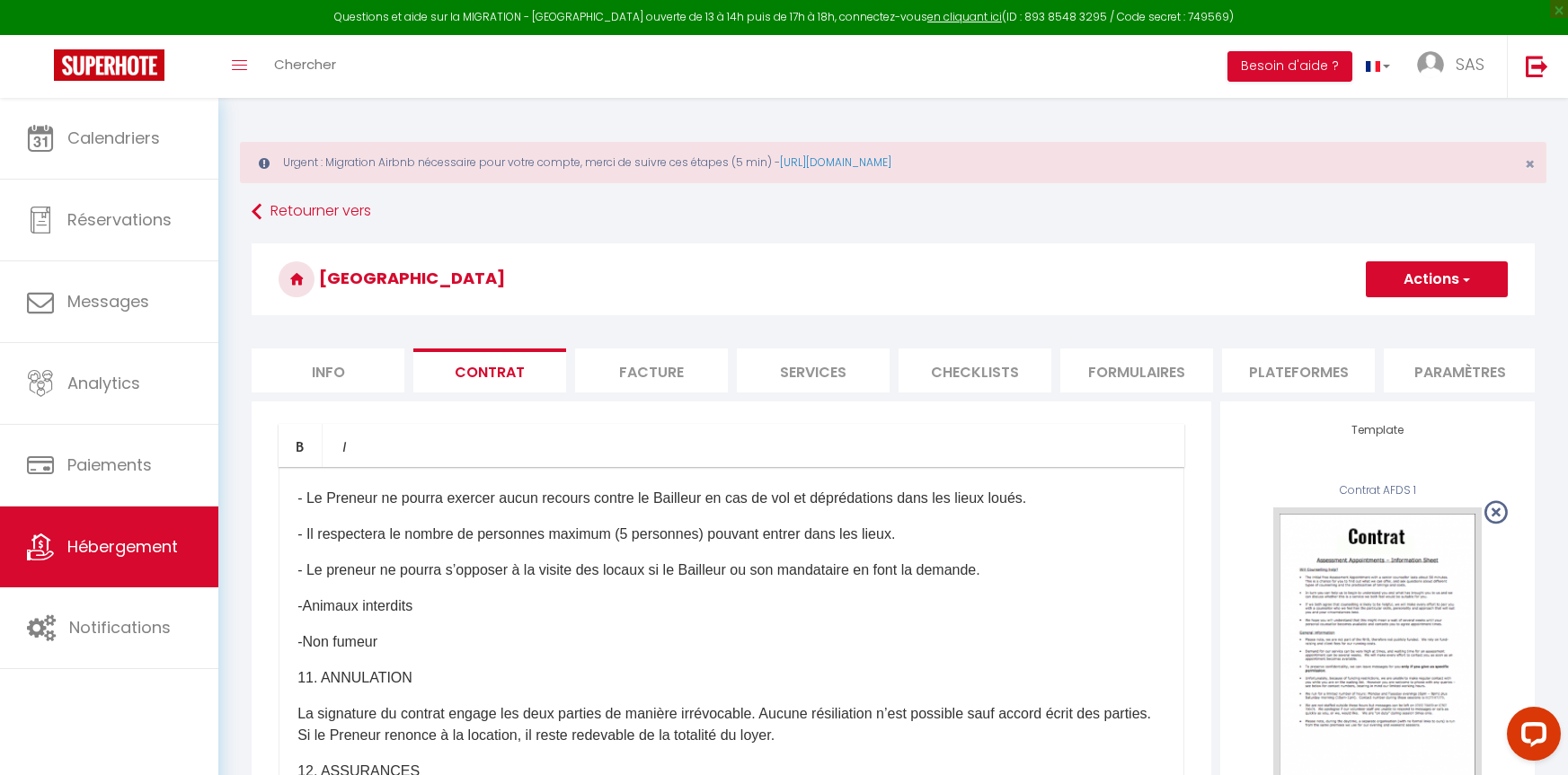
click at [632, 546] on p "- Il respectera le nombre de personnes maximum (5 personnes) pouvant entrer dan…" at bounding box center [731, 535] width 868 height 21
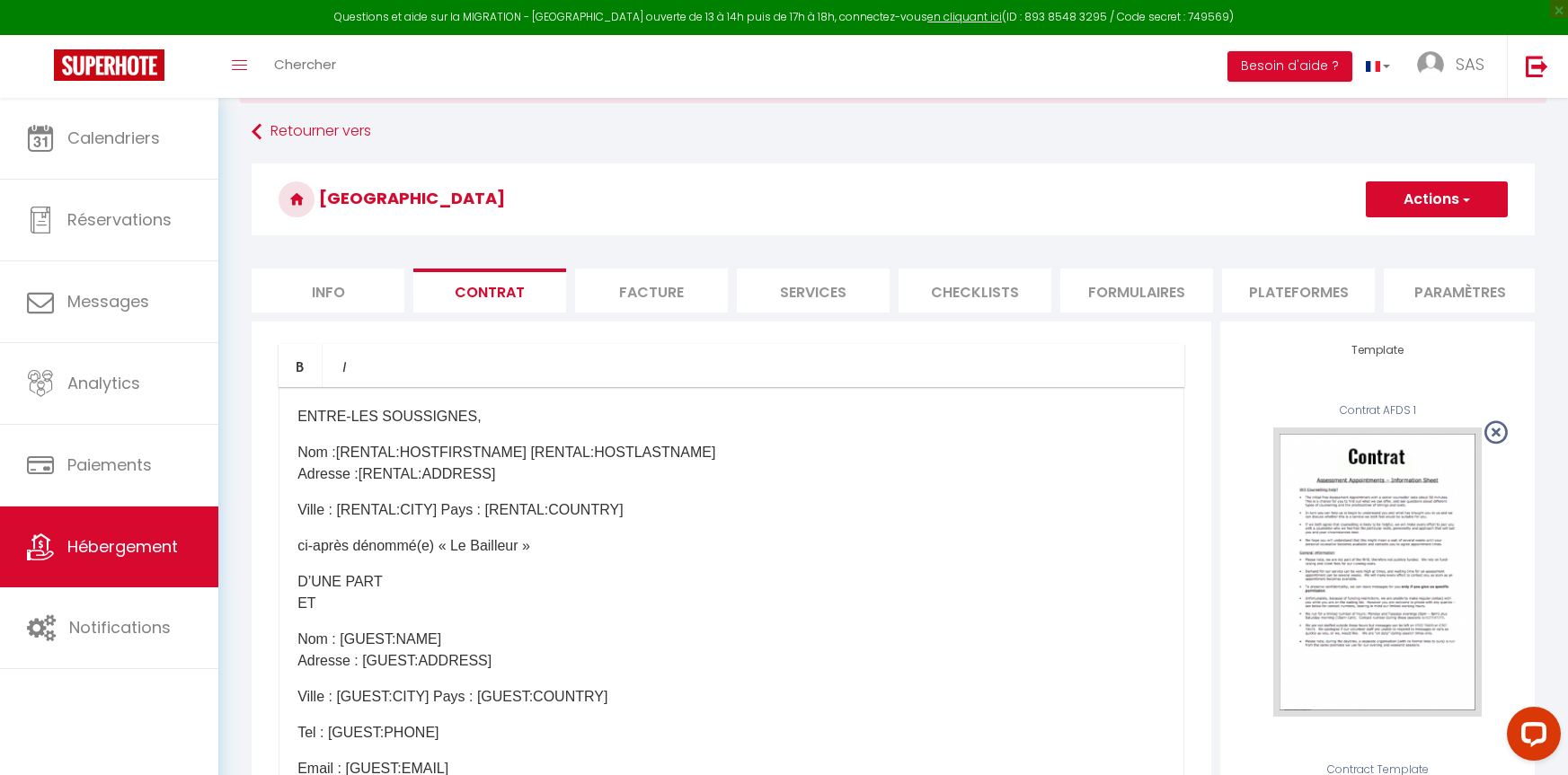
scroll to position [0, 0]
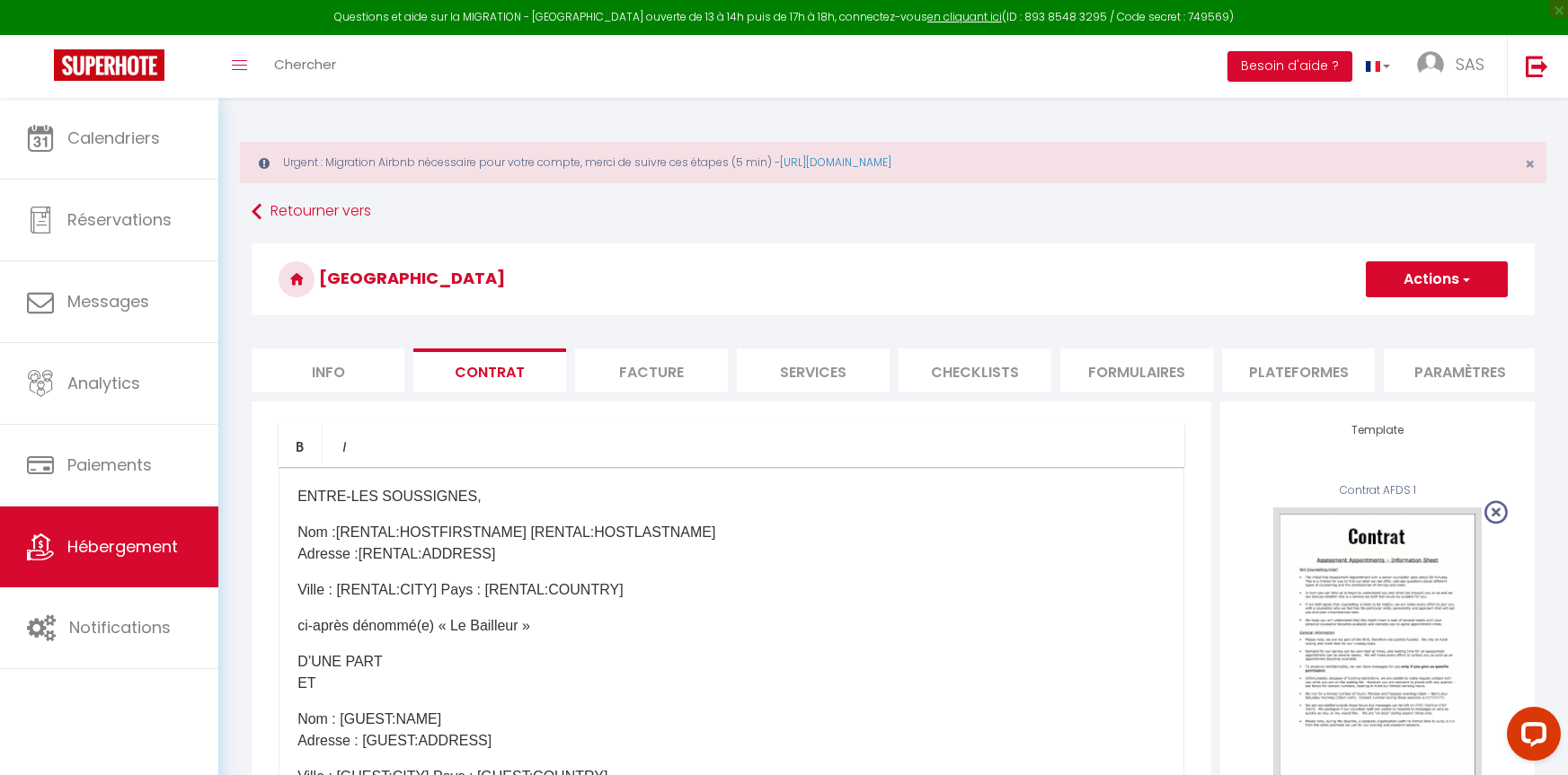
click at [1456, 277] on button "Actions" at bounding box center [1437, 279] width 142 height 36
click at [1301, 314] on link "Enregistrer" at bounding box center [1383, 319] width 246 height 23
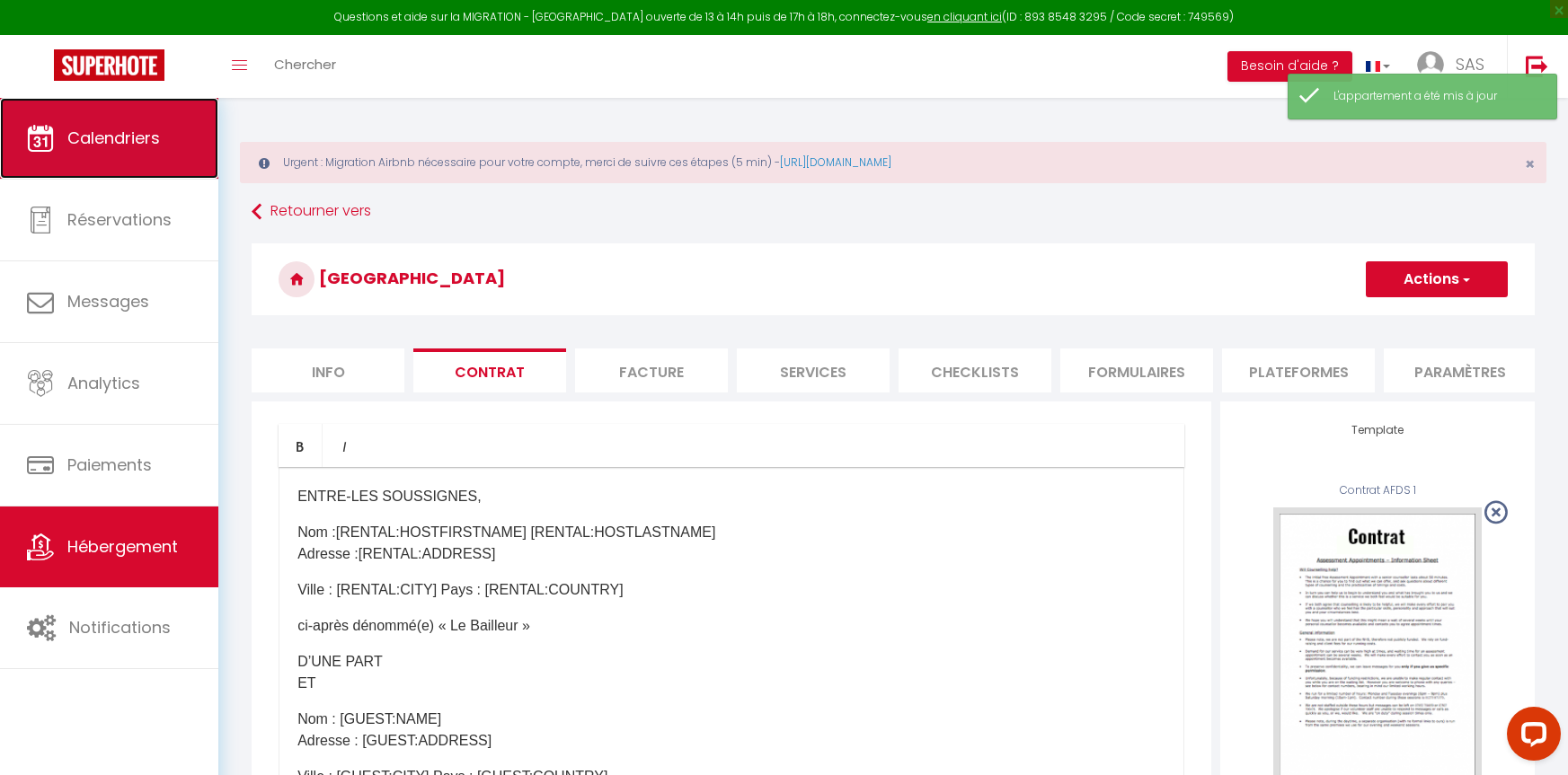
click at [112, 136] on span "Calendriers" at bounding box center [113, 137] width 92 height 22
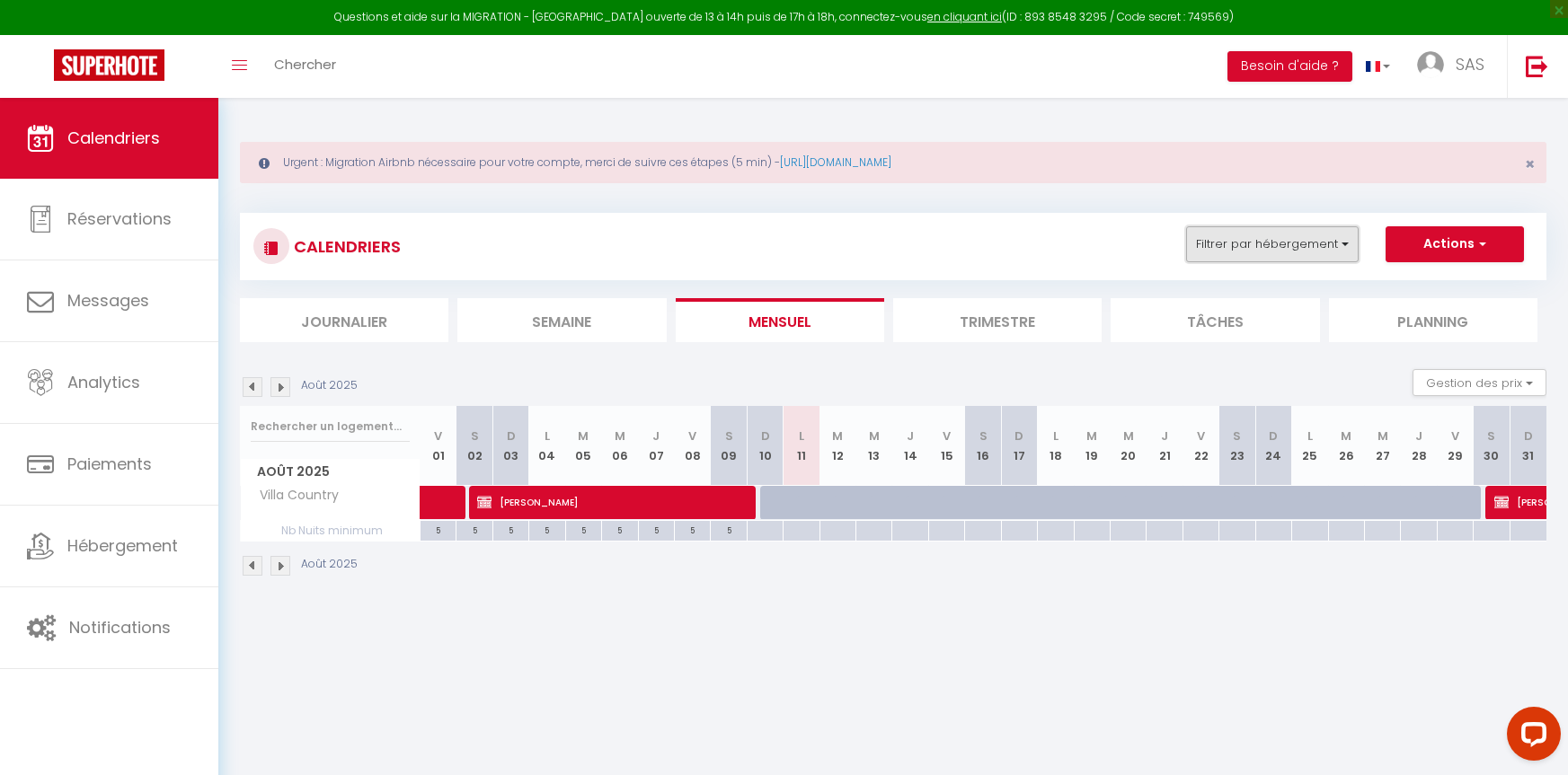
click at [1330, 244] on button "Filtrer par hébergement" at bounding box center [1272, 244] width 172 height 36
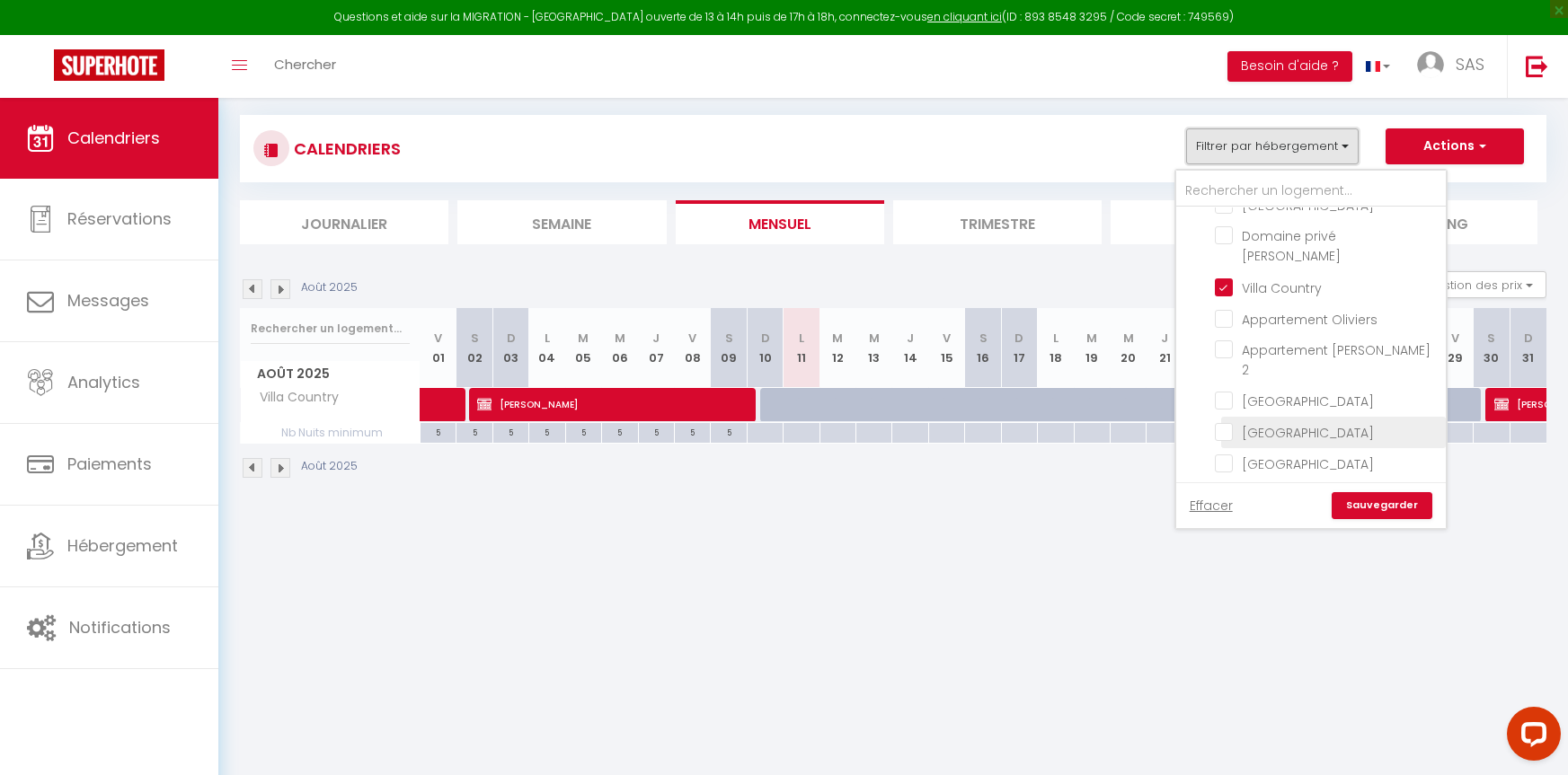
scroll to position [360, 0]
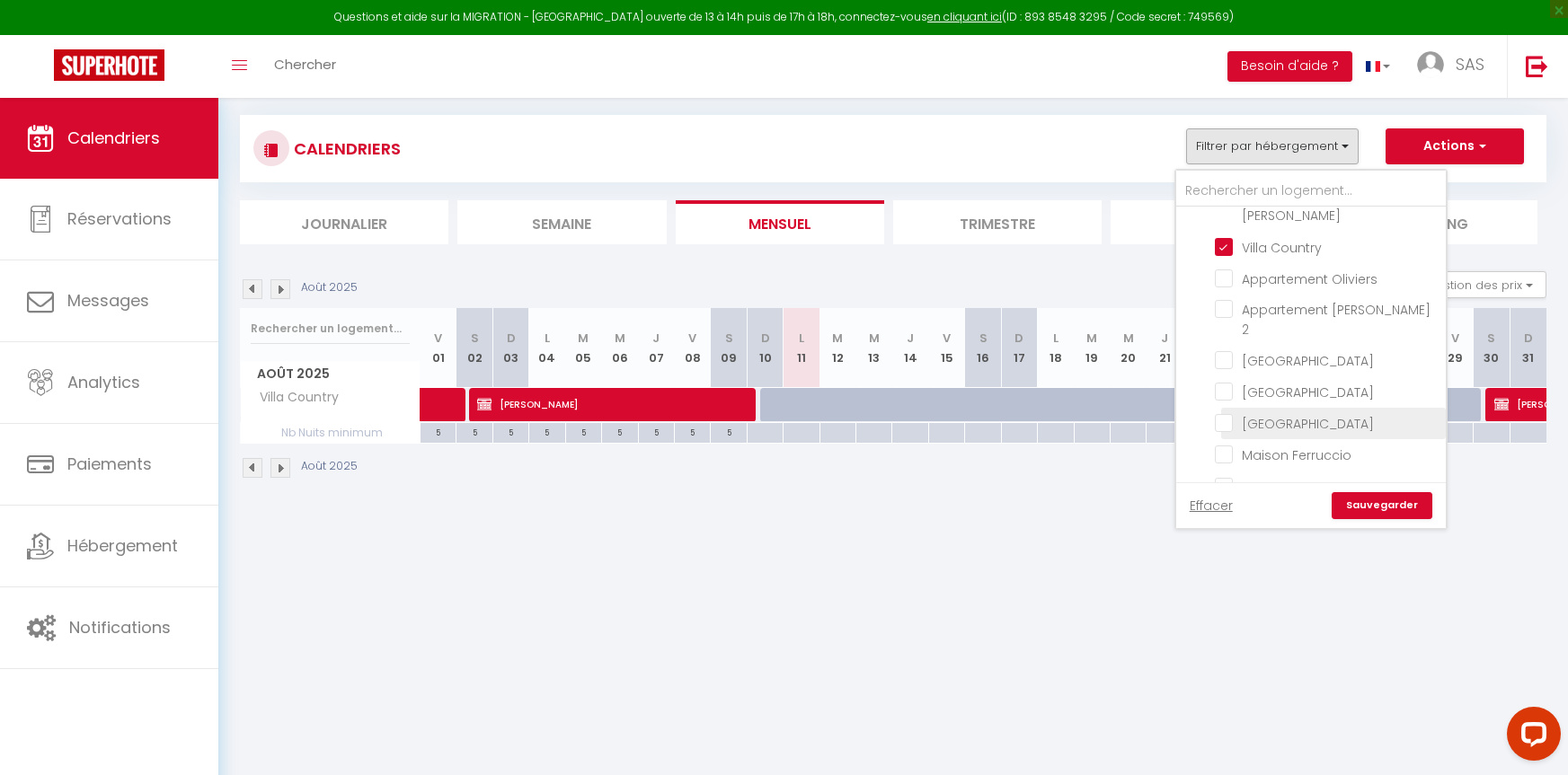
click at [1220, 413] on input "[GEOGRAPHIC_DATA]" at bounding box center [1327, 422] width 225 height 18
click at [1389, 499] on link "Sauvegarder" at bounding box center [1381, 506] width 100 height 27
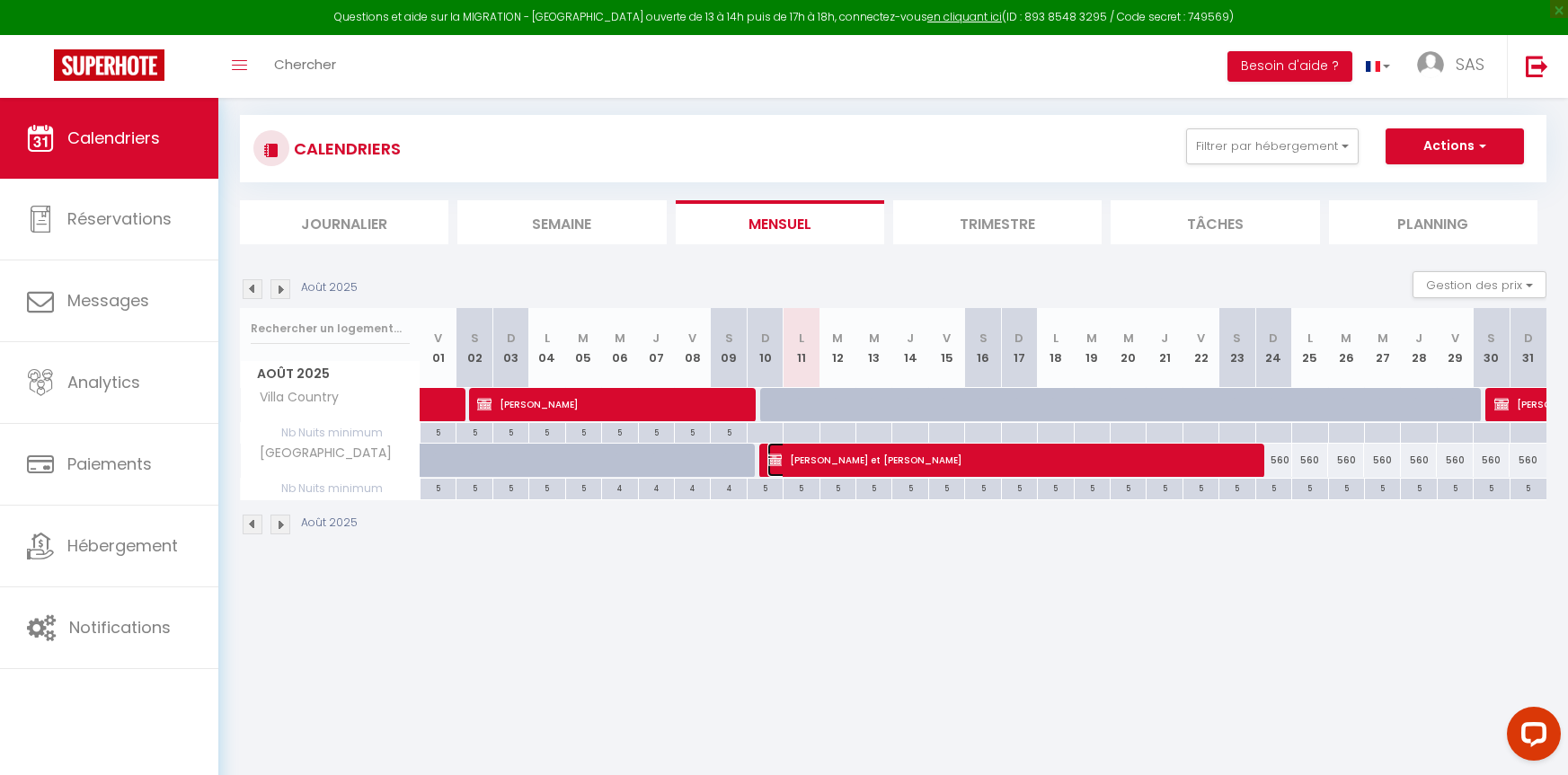
click at [936, 458] on span "[PERSON_NAME] et [PERSON_NAME]" at bounding box center [1007, 459] width 479 height 34
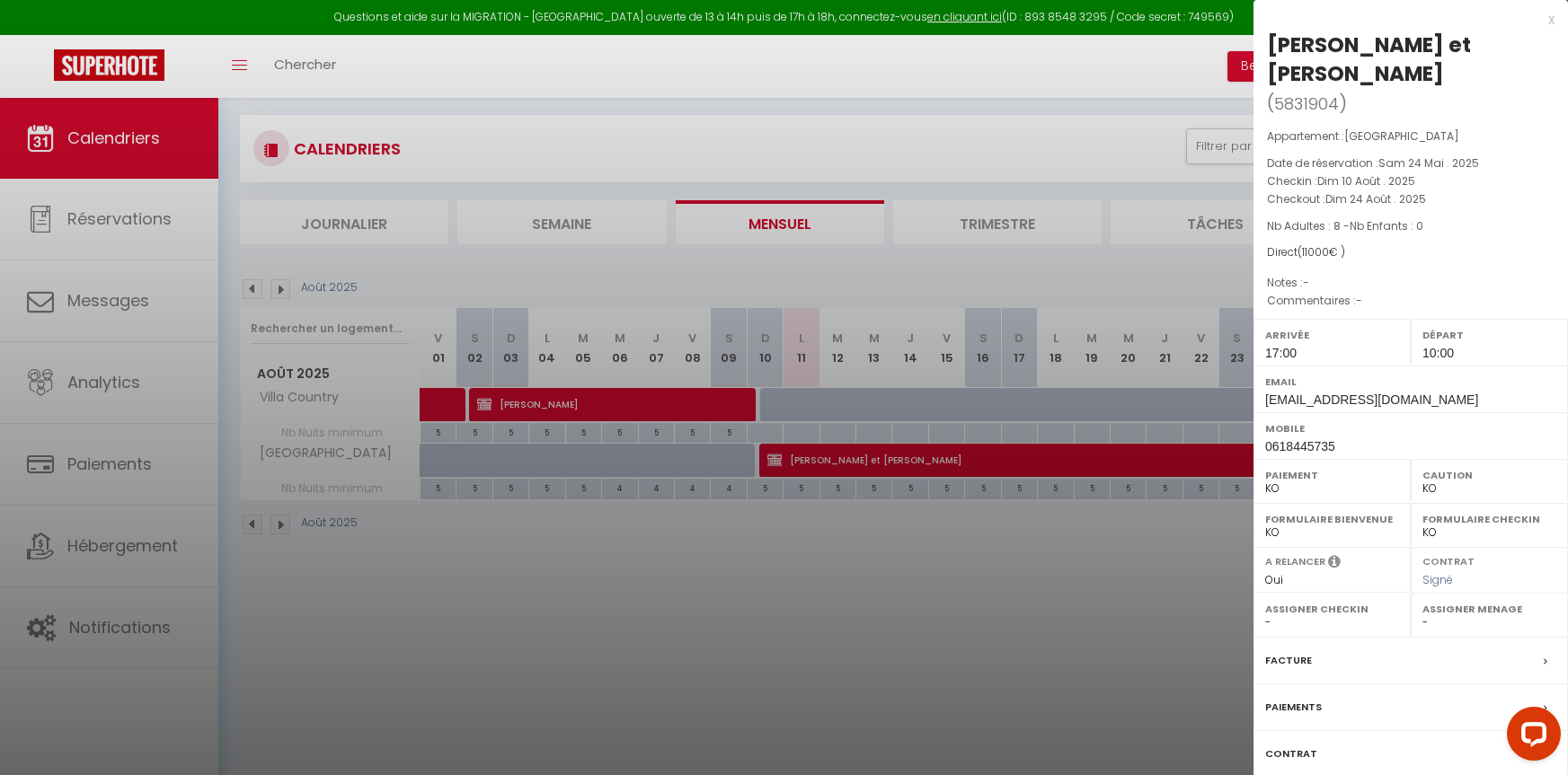
click at [1474, 685] on div "Paiements" at bounding box center [1410, 708] width 314 height 47
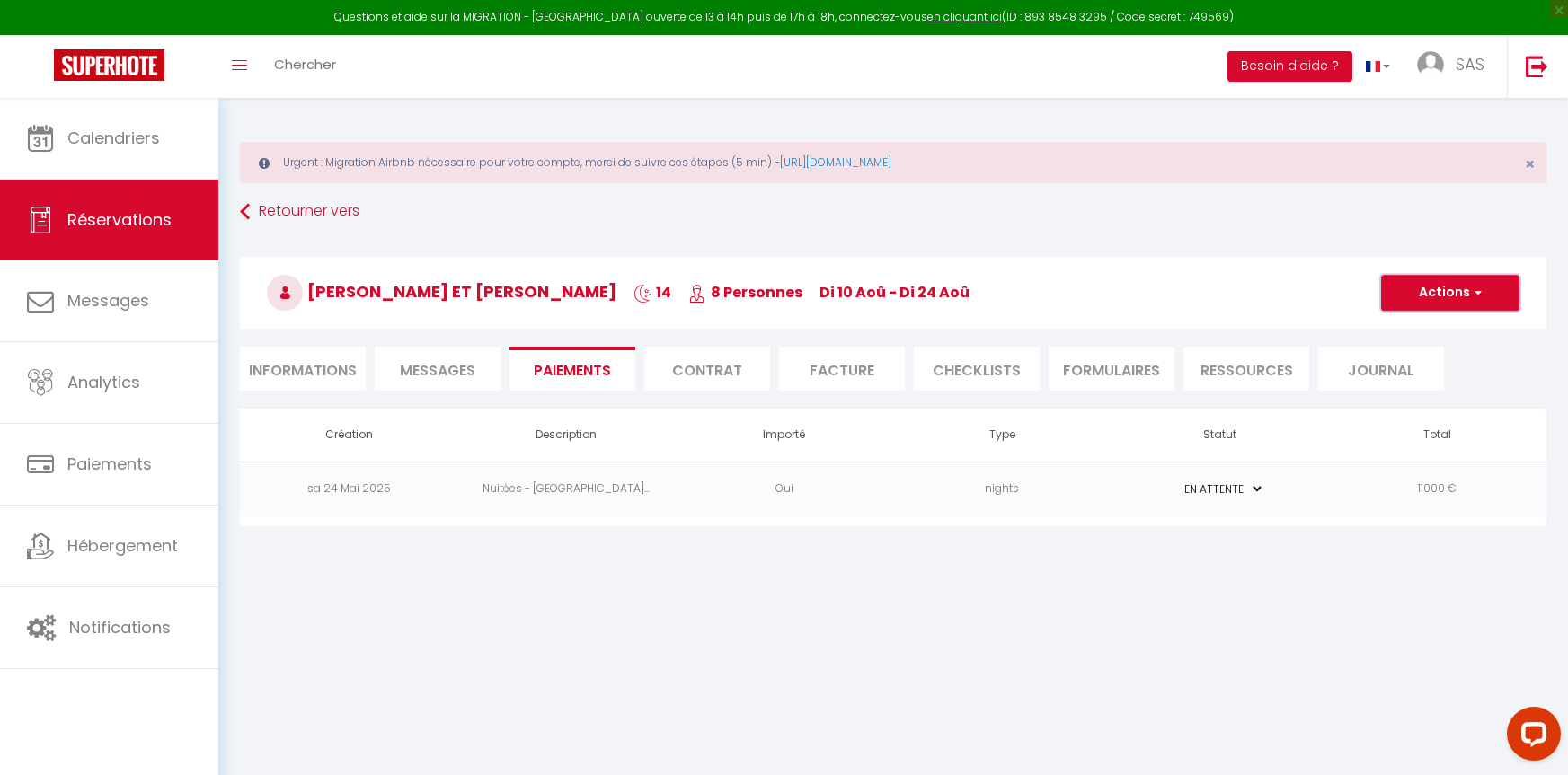
click at [1475, 293] on span "button" at bounding box center [1476, 293] width 11 height 17
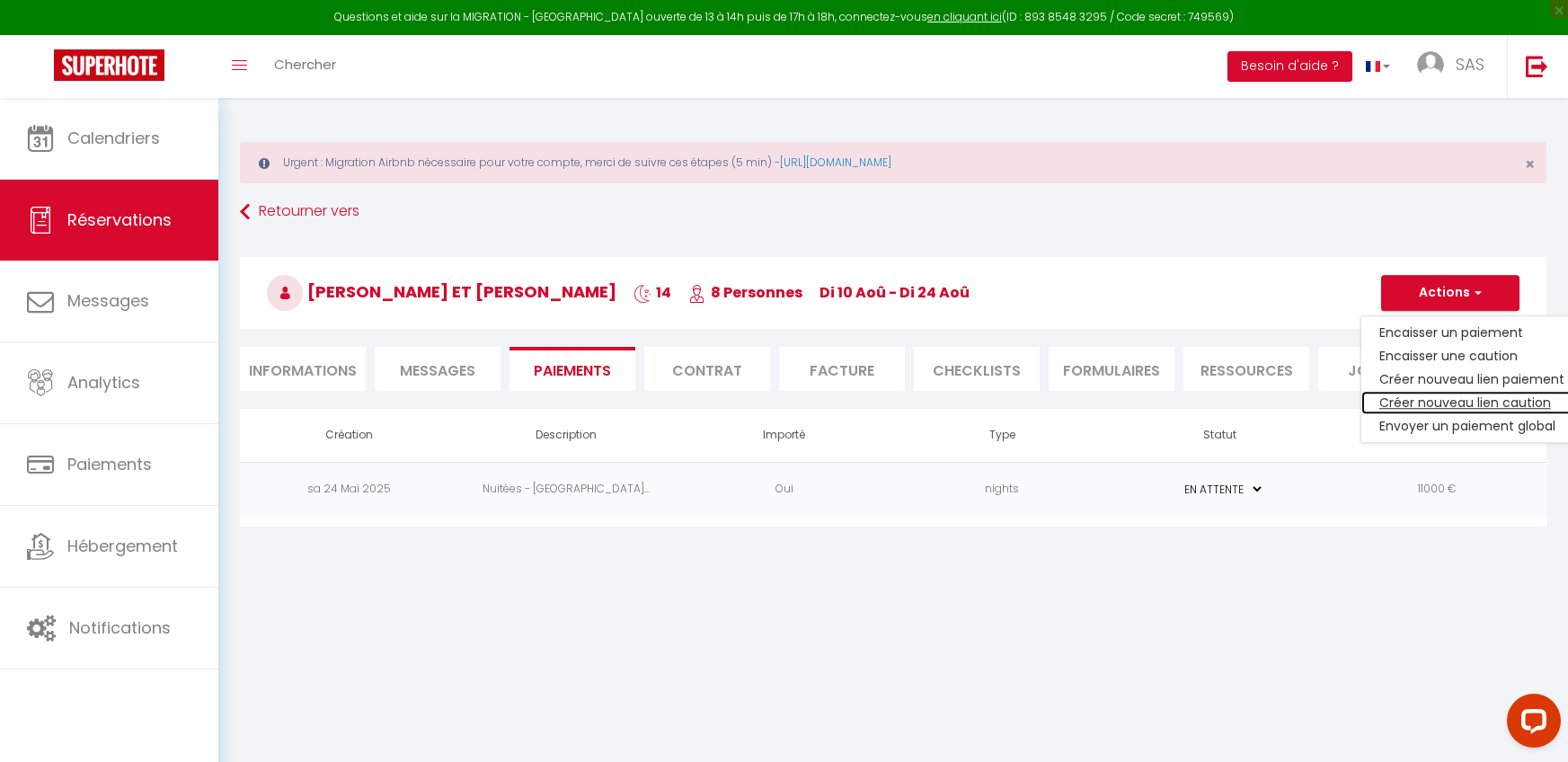
click at [1416, 402] on link "Créer nouveau lien caution" at bounding box center [1472, 403] width 221 height 23
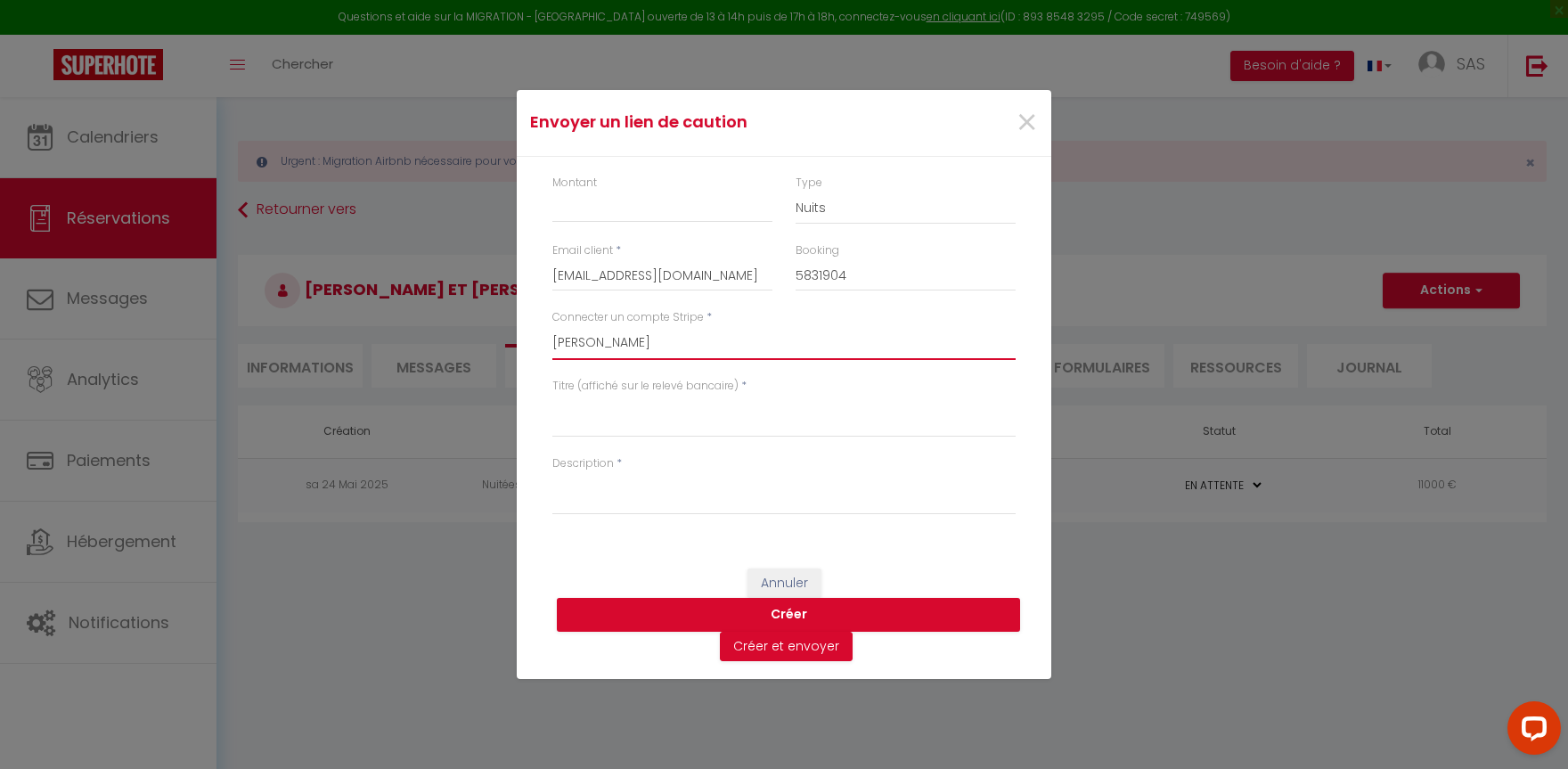
click at [664, 351] on select "[PERSON_NAME] SAS KALESI" at bounding box center [784, 343] width 463 height 34
click at [553, 326] on select "[PERSON_NAME] SAS KALESI" at bounding box center [784, 343] width 463 height 34
click at [837, 213] on select "Nuits Frais de ménage Taxe de séjour [GEOGRAPHIC_DATA]" at bounding box center [906, 207] width 220 height 34
click at [796, 191] on select "Nuits Frais de ménage Taxe de séjour [GEOGRAPHIC_DATA]" at bounding box center [906, 207] width 220 height 34
click at [609, 207] on input "Montant" at bounding box center [662, 206] width 220 height 32
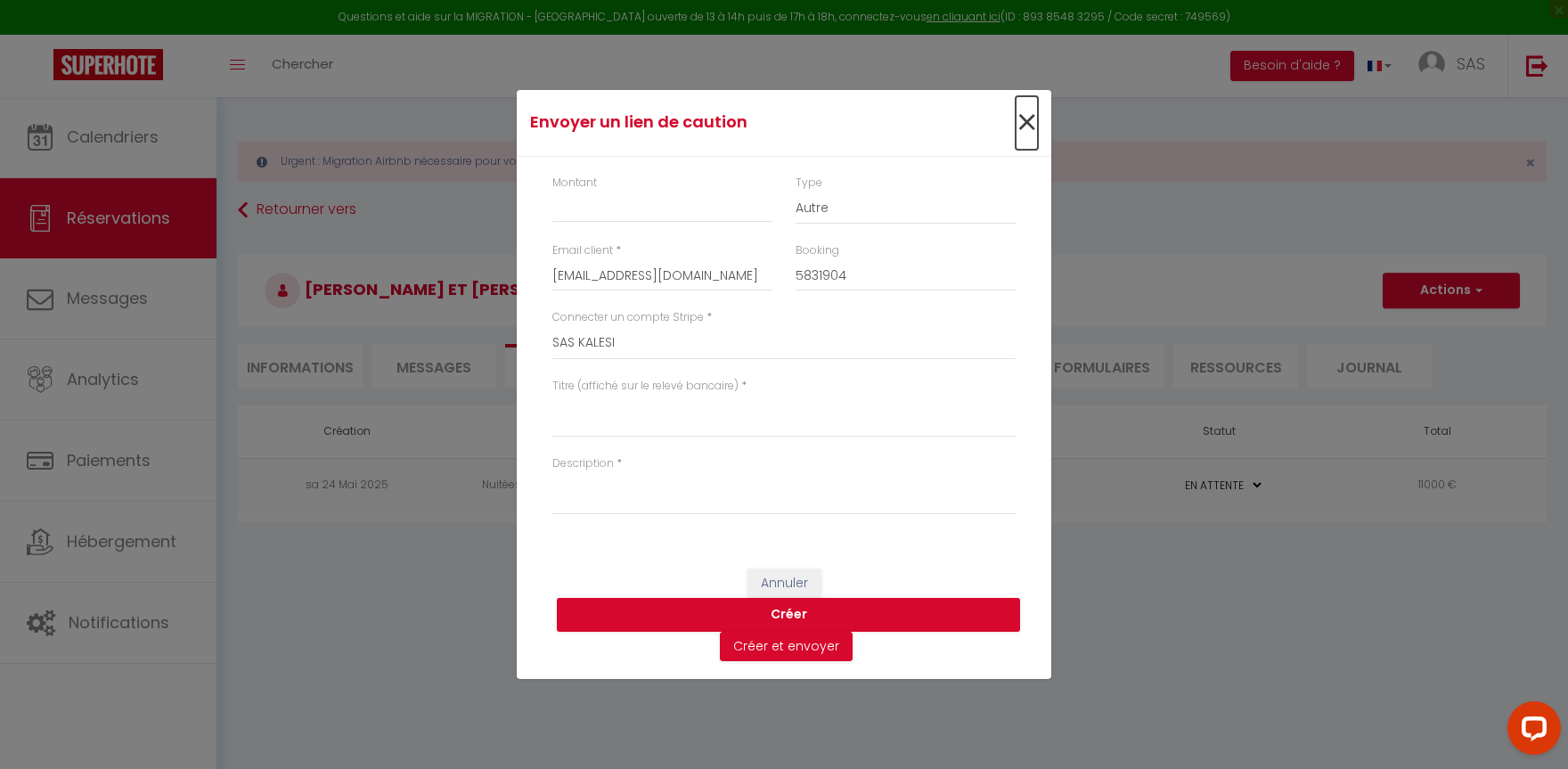
click at [1033, 123] on span "×" at bounding box center [1026, 123] width 22 height 53
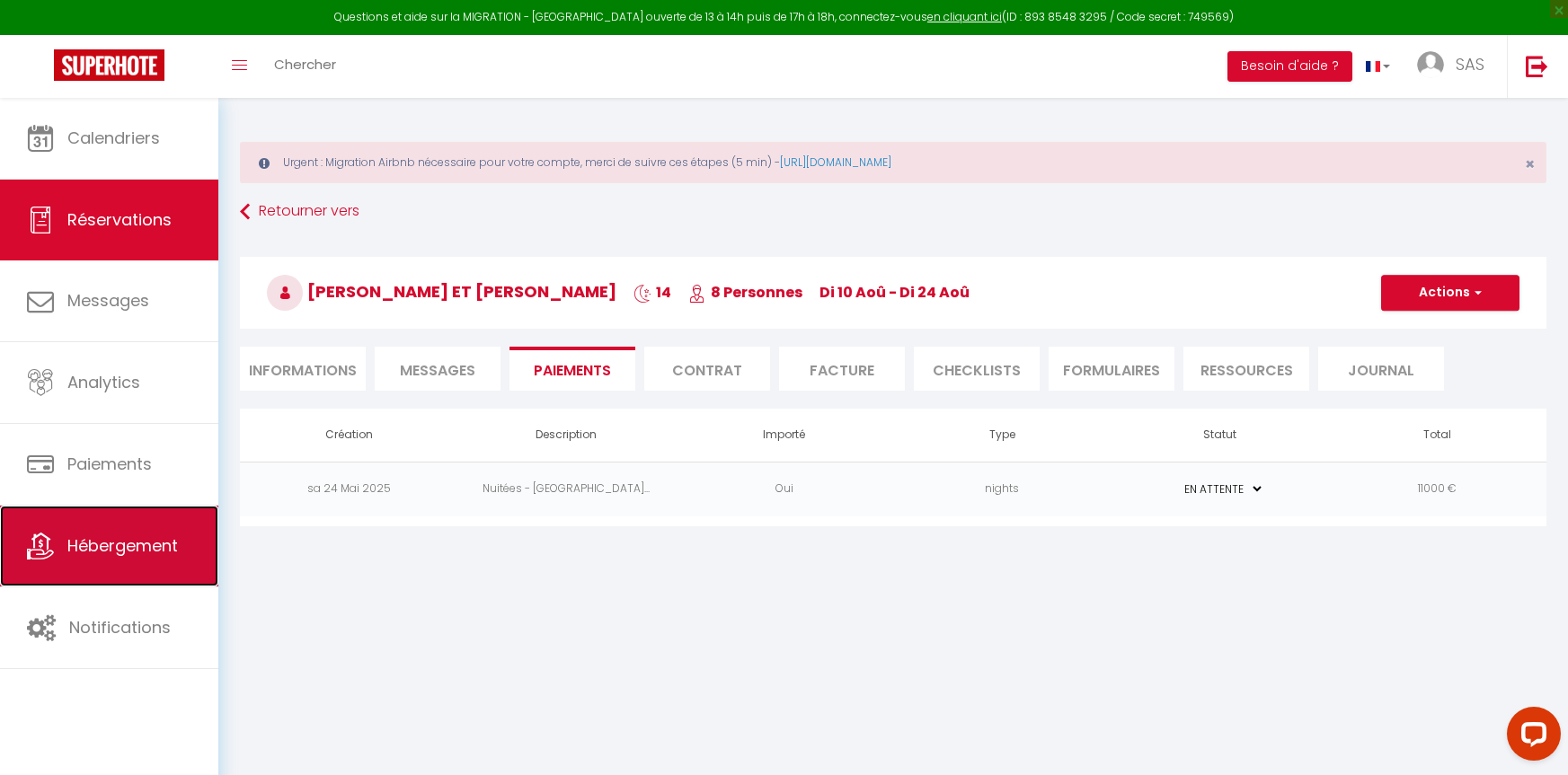
click at [98, 531] on link "Hébergement" at bounding box center [109, 546] width 219 height 81
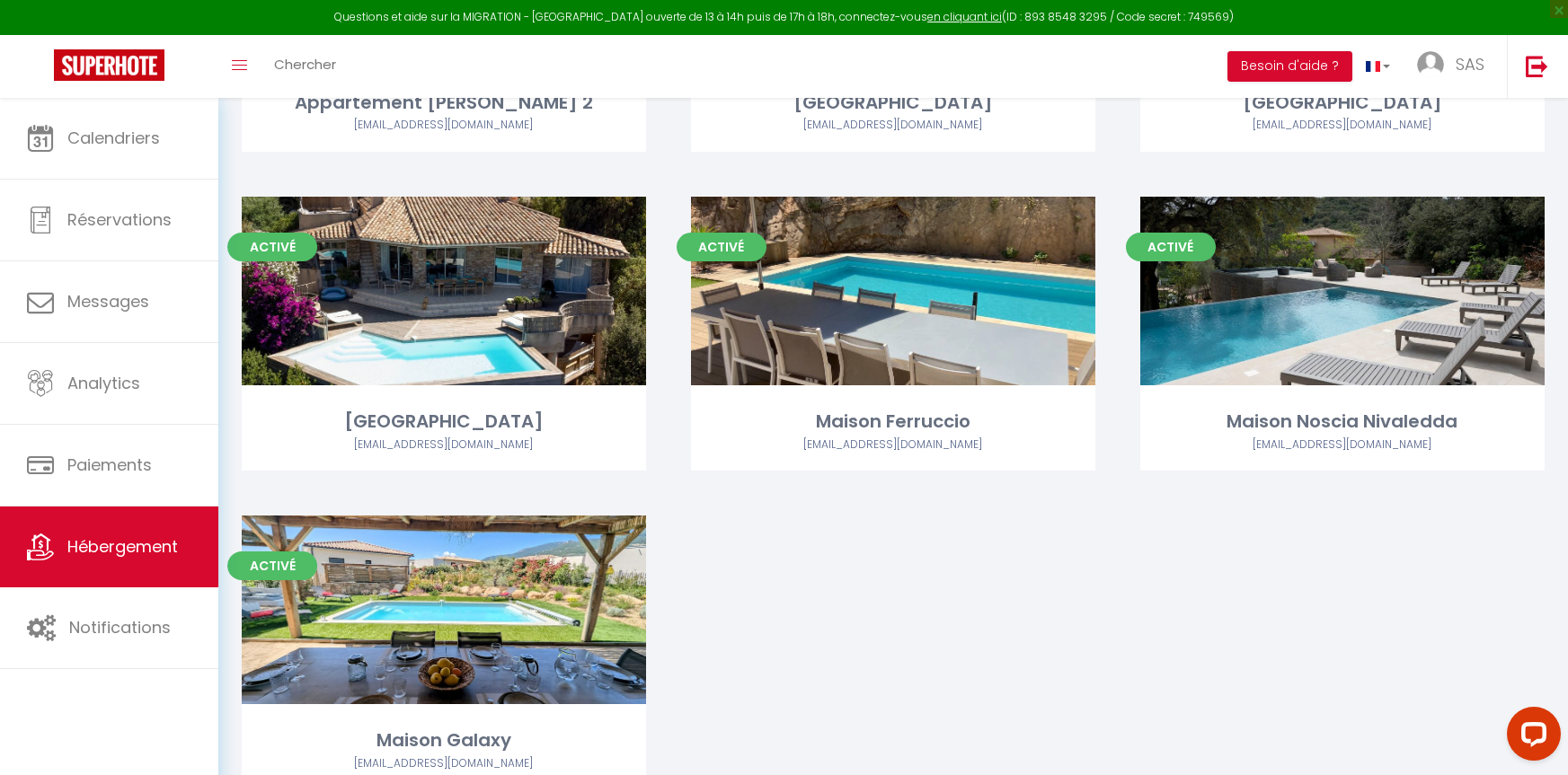
scroll to position [1707, 0]
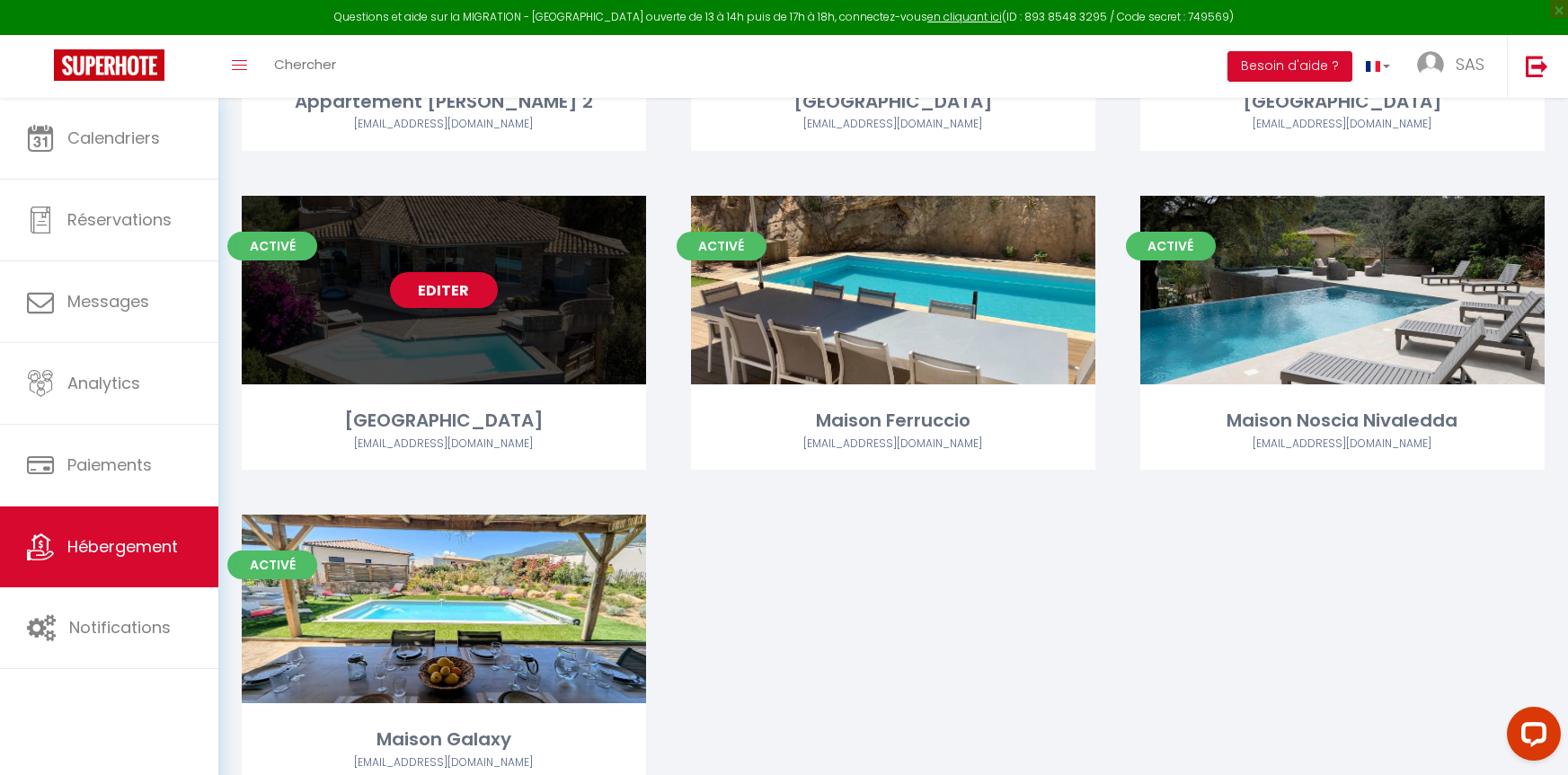
click at [560, 348] on div "Editer" at bounding box center [445, 290] width 405 height 189
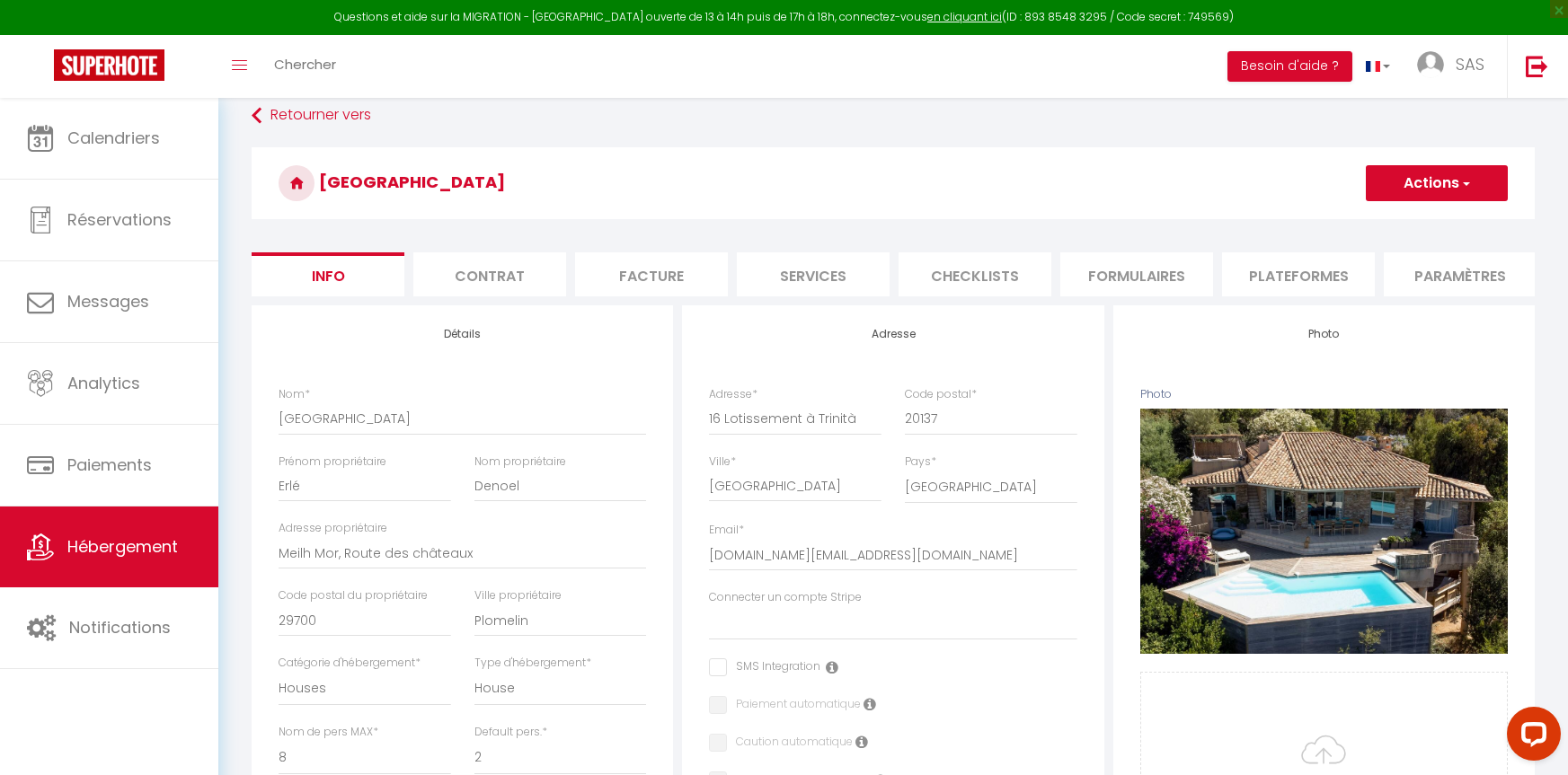
scroll to position [269, 0]
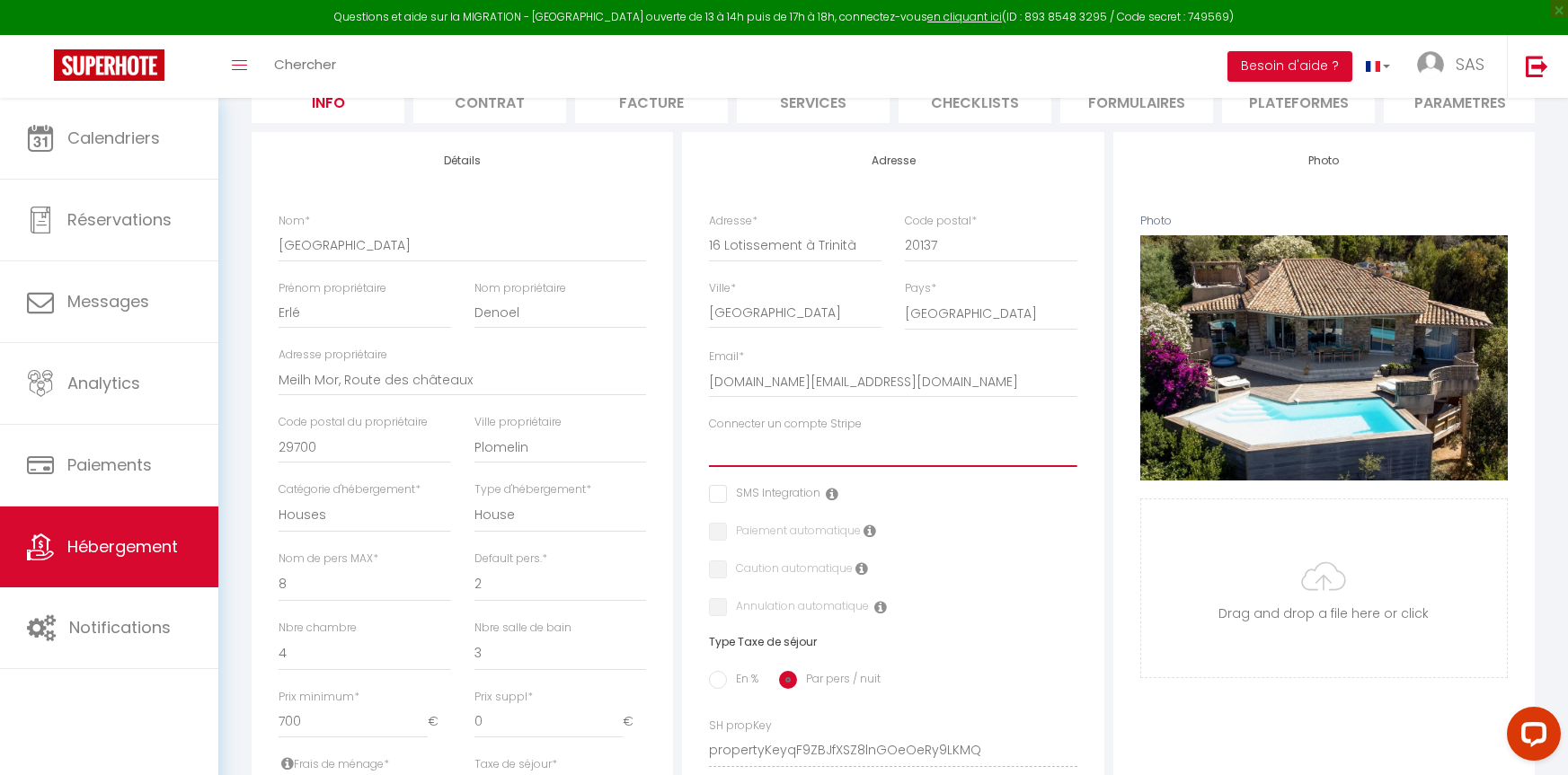
click at [757, 461] on select "[PERSON_NAME] SAS KALESI" at bounding box center [893, 449] width 368 height 34
click at [709, 446] on select "[PERSON_NAME] SAS KALESI" at bounding box center [893, 449] width 368 height 34
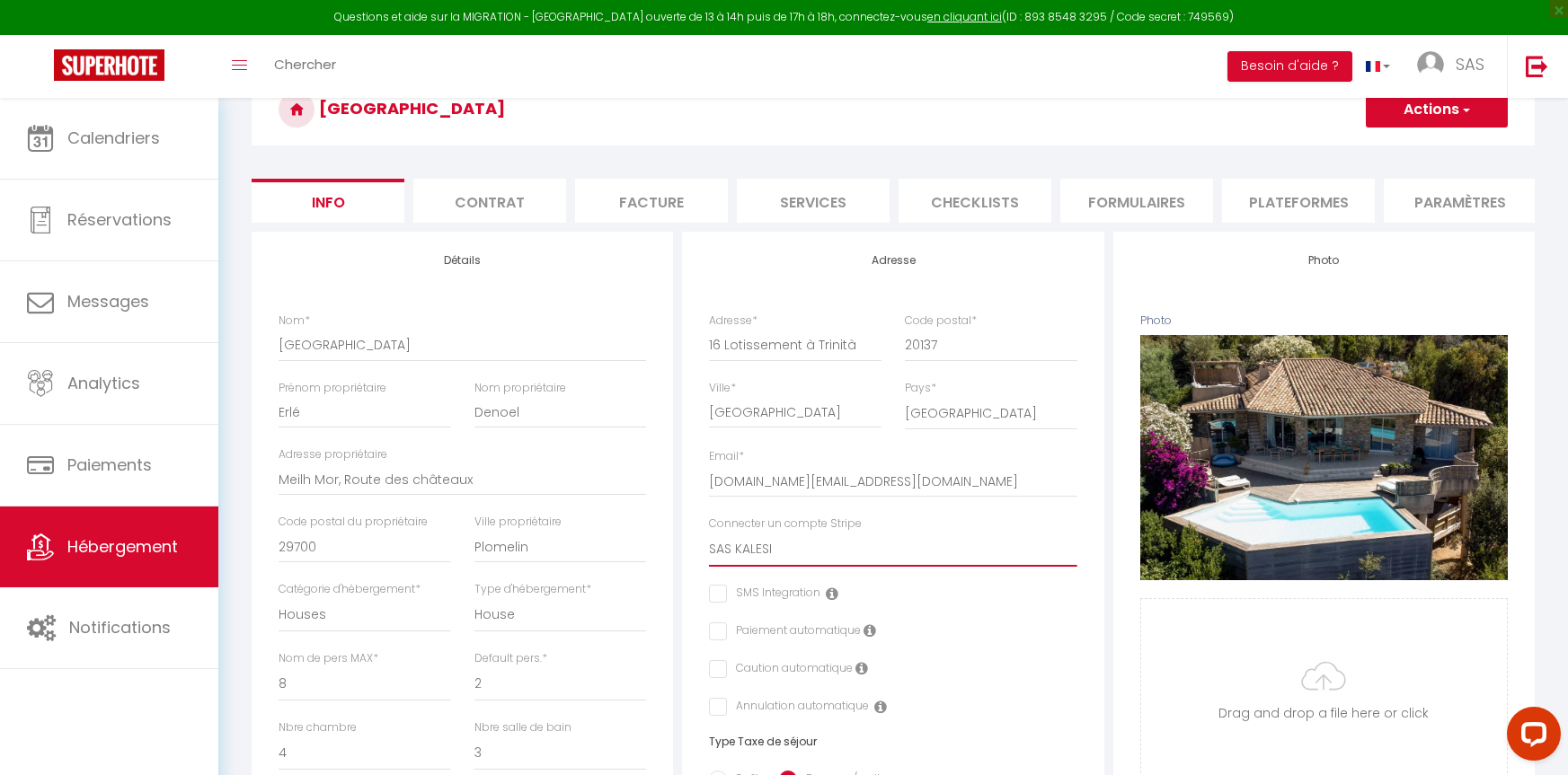
scroll to position [0, 0]
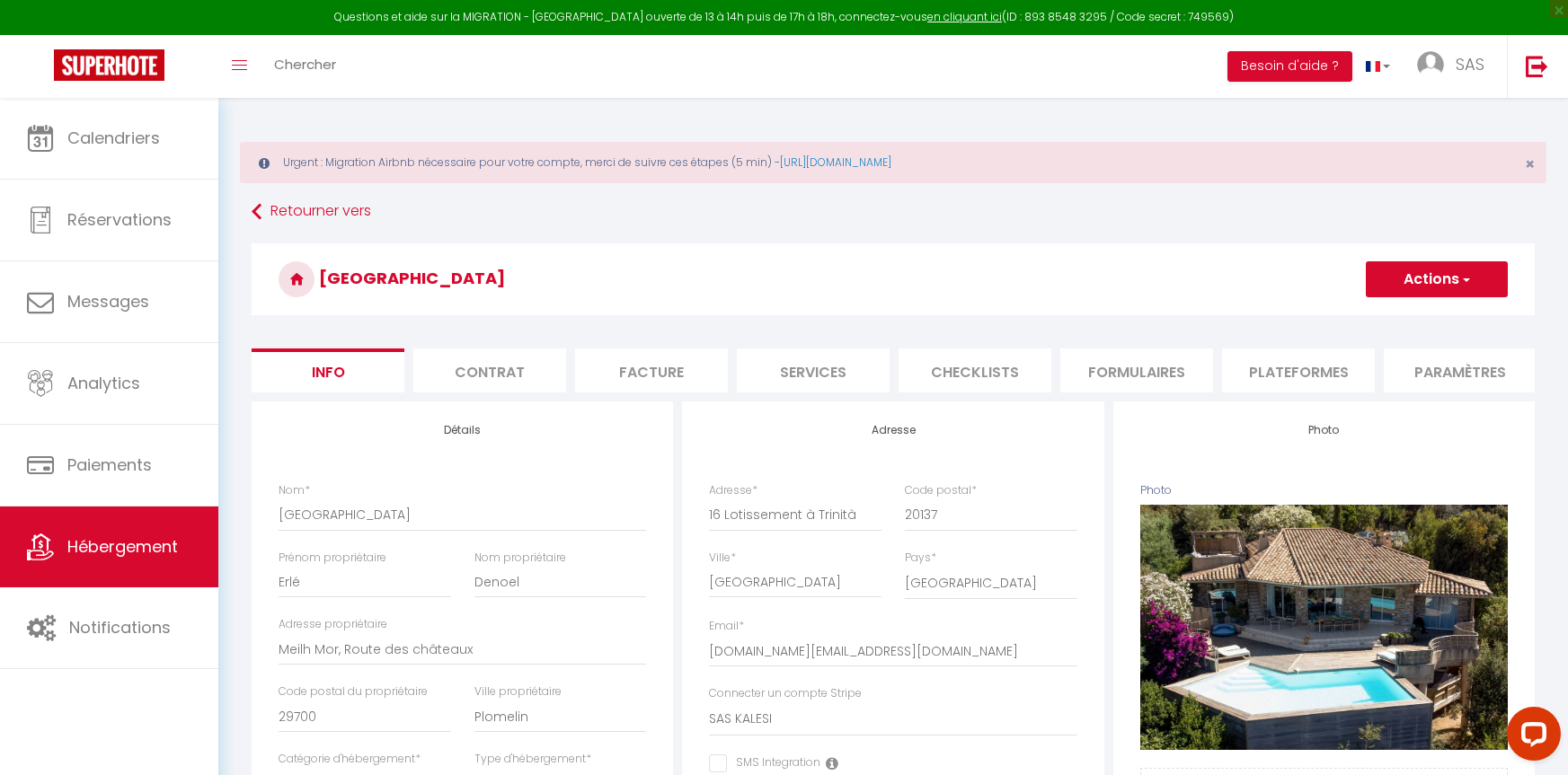
click at [1436, 271] on button "Actions" at bounding box center [1437, 279] width 142 height 36
click at [1357, 319] on input "Enregistrer" at bounding box center [1366, 319] width 66 height 18
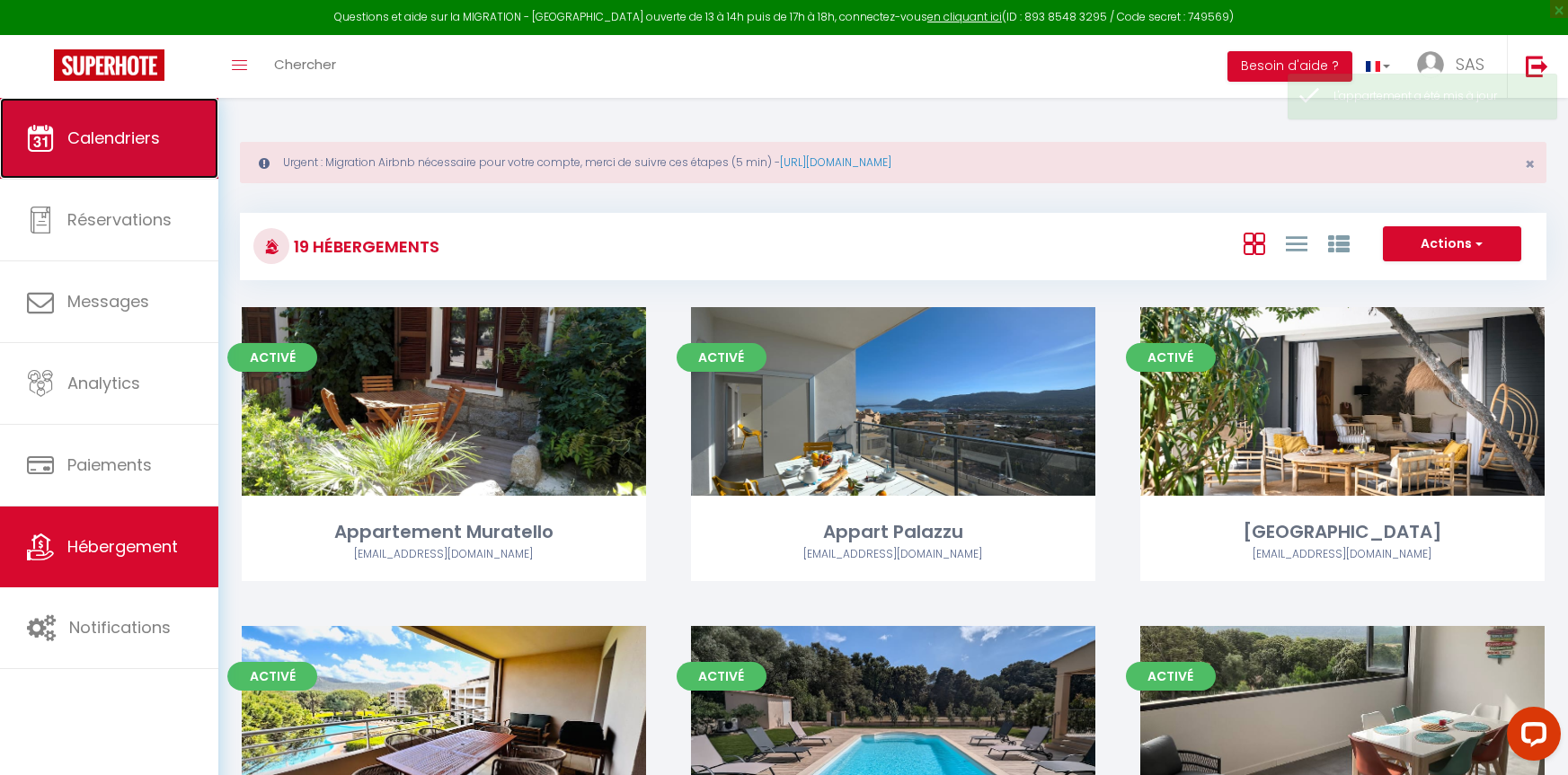
click at [92, 118] on link "Calendriers" at bounding box center [109, 138] width 219 height 81
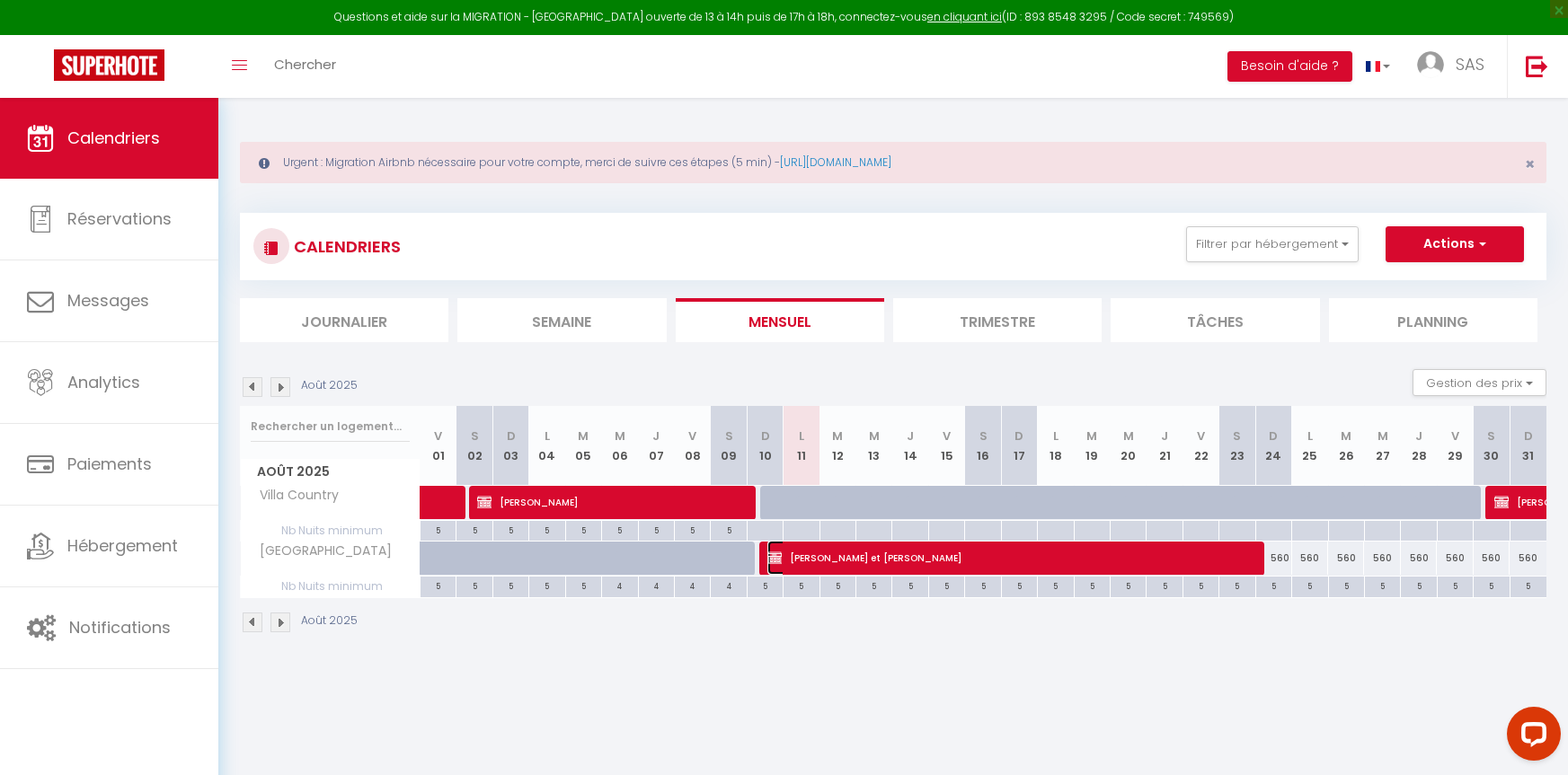
click at [910, 556] on span "[PERSON_NAME] et [PERSON_NAME]" at bounding box center [1007, 557] width 479 height 34
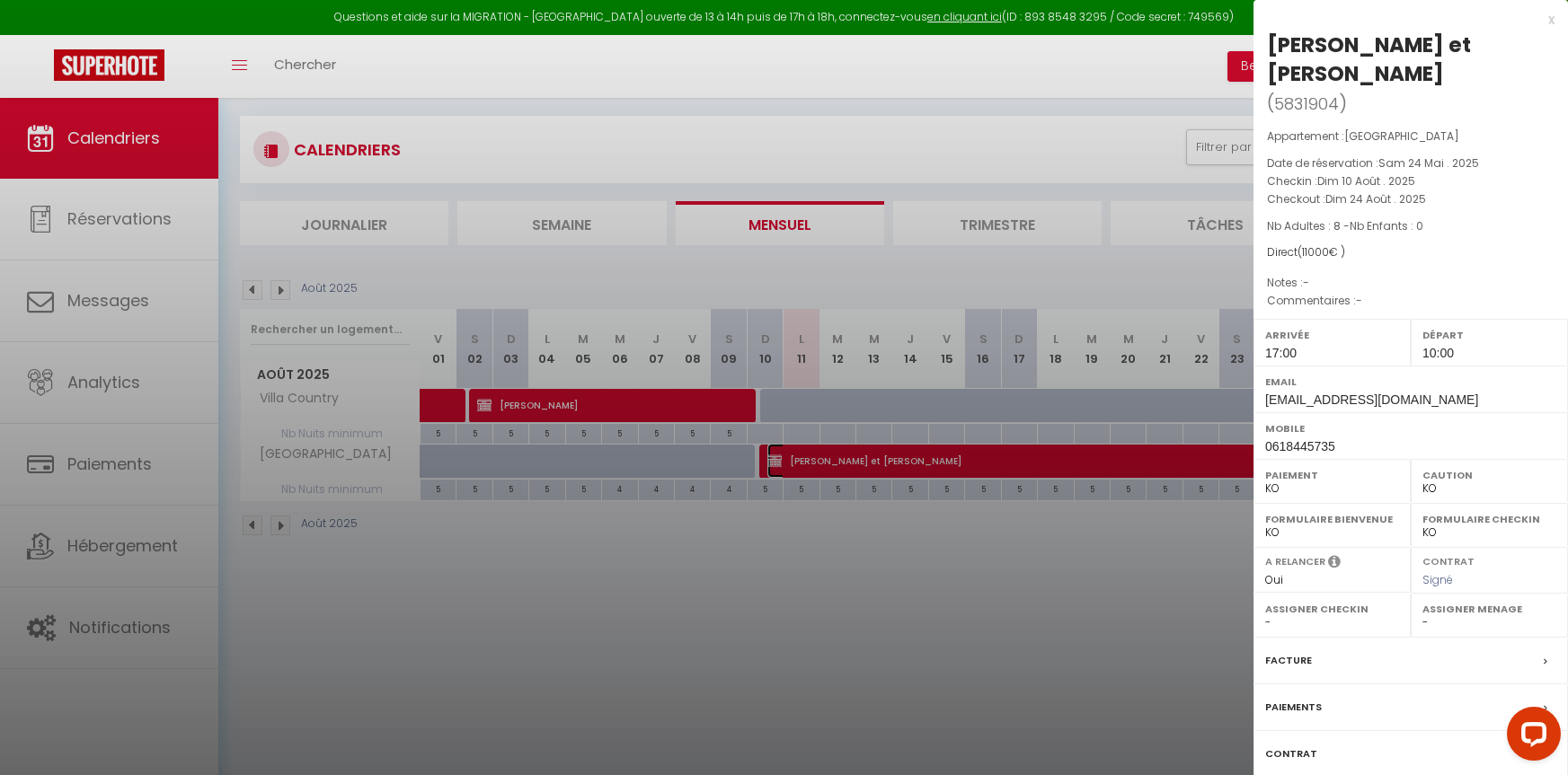
scroll to position [98, 0]
click at [1286, 745] on label "Contrat" at bounding box center [1292, 754] width 53 height 18
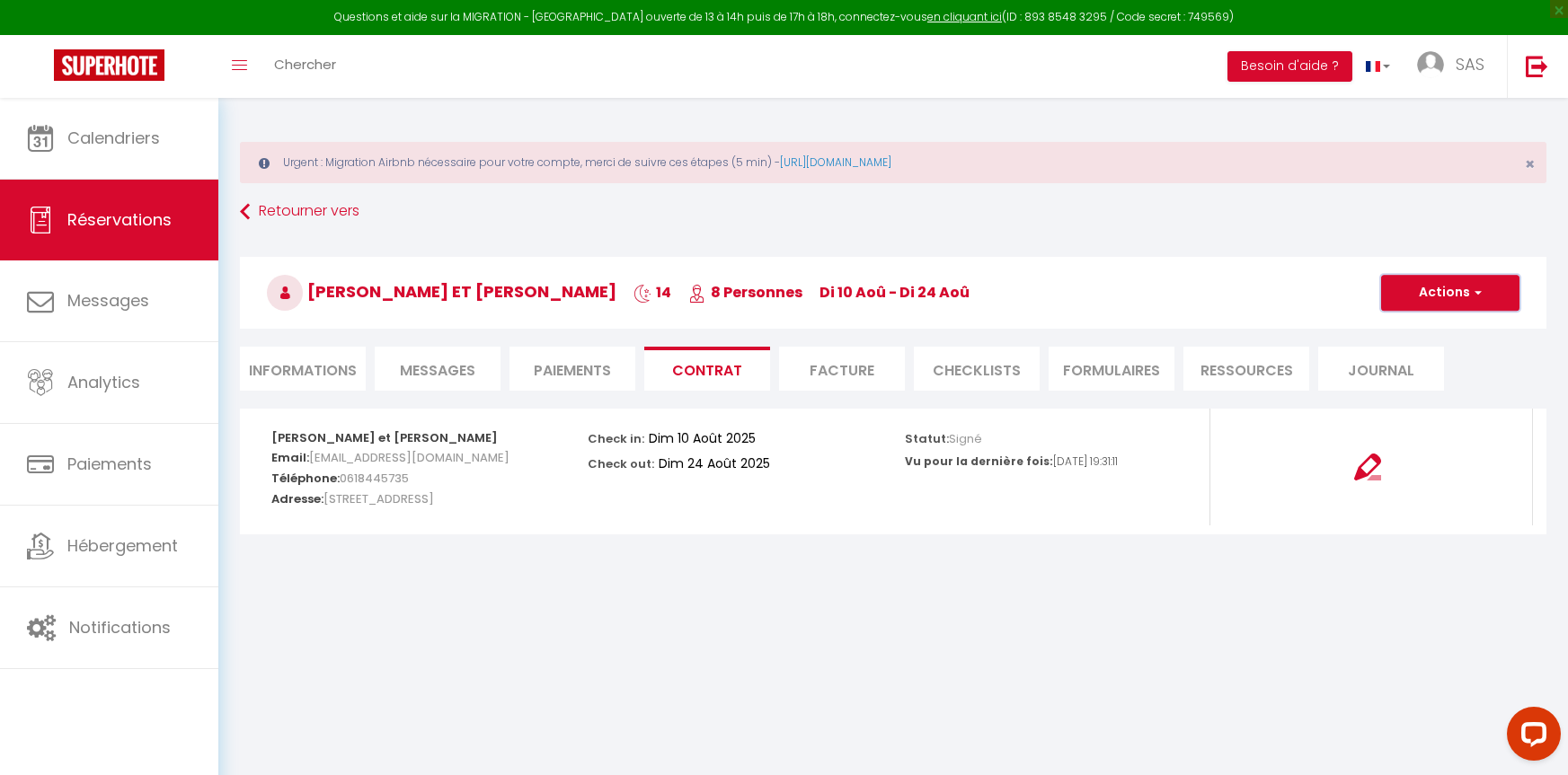
click at [1465, 297] on button "Actions" at bounding box center [1450, 293] width 138 height 36
click at [1440, 325] on link "Voir le contrat" at bounding box center [1437, 333] width 151 height 23
click at [562, 356] on li "Paiements" at bounding box center [572, 369] width 125 height 44
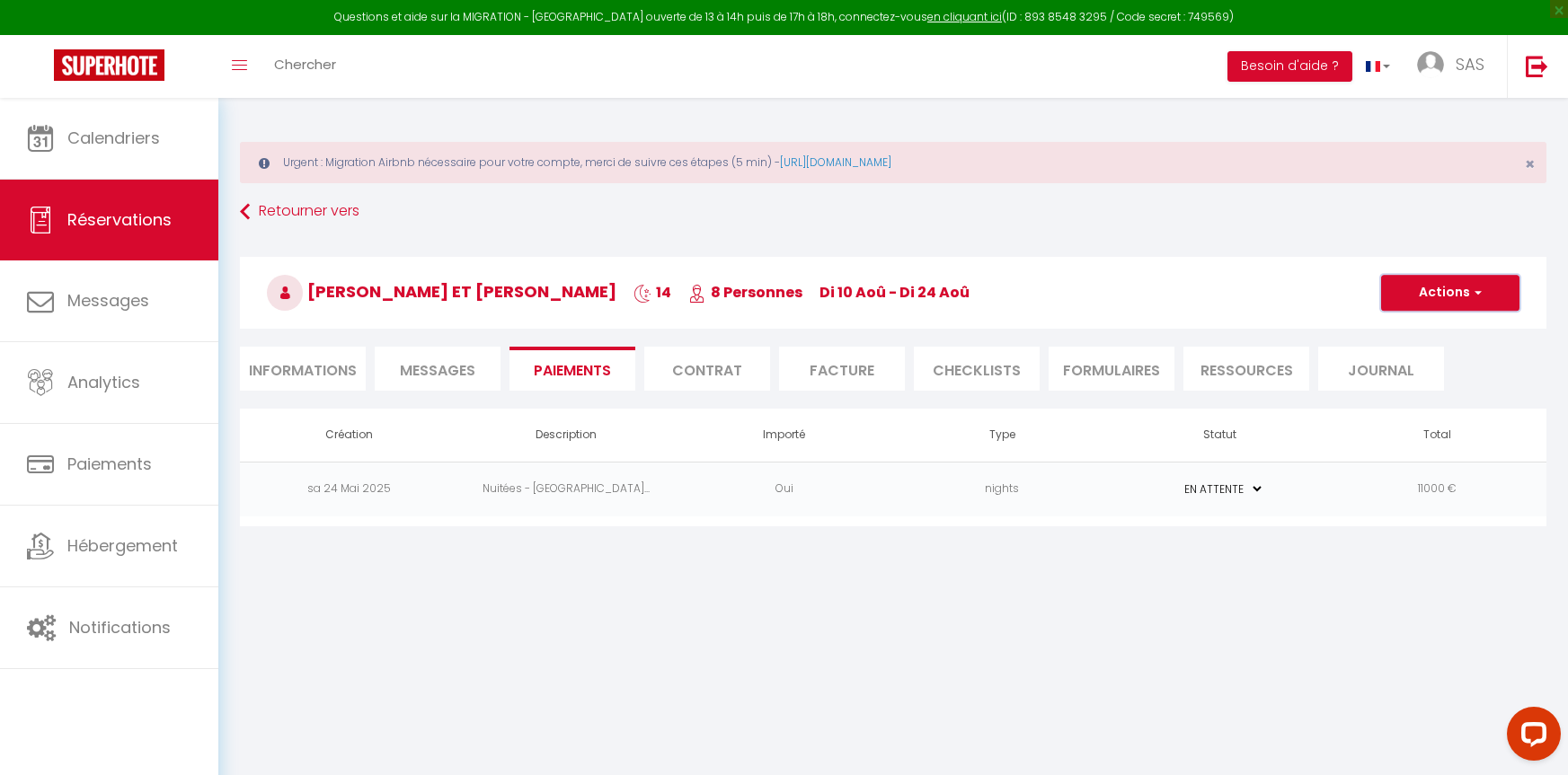
click at [1488, 299] on button "Actions" at bounding box center [1450, 293] width 138 height 36
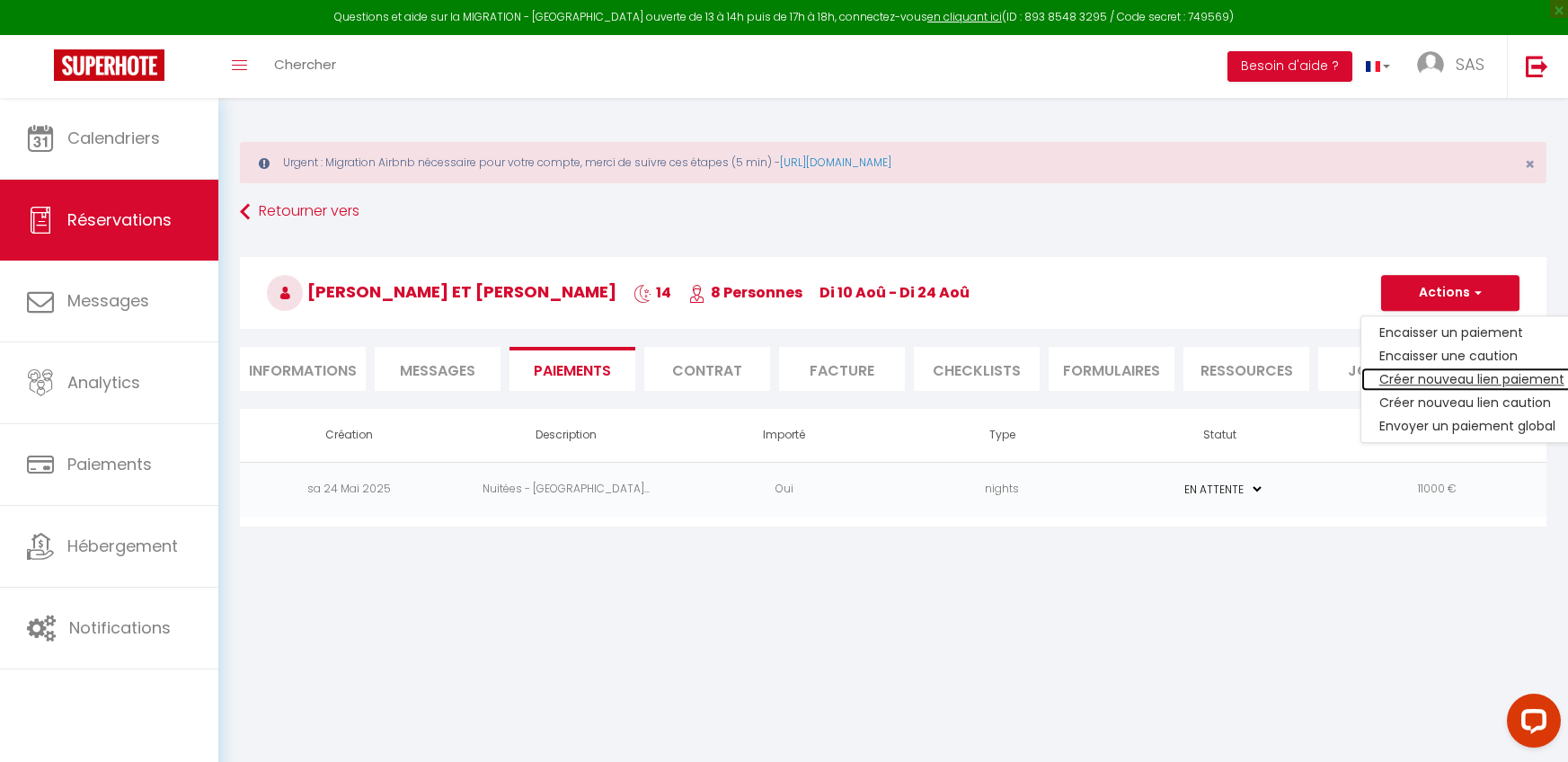
click at [1423, 380] on link "Créer nouveau lien paiement" at bounding box center [1472, 380] width 221 height 23
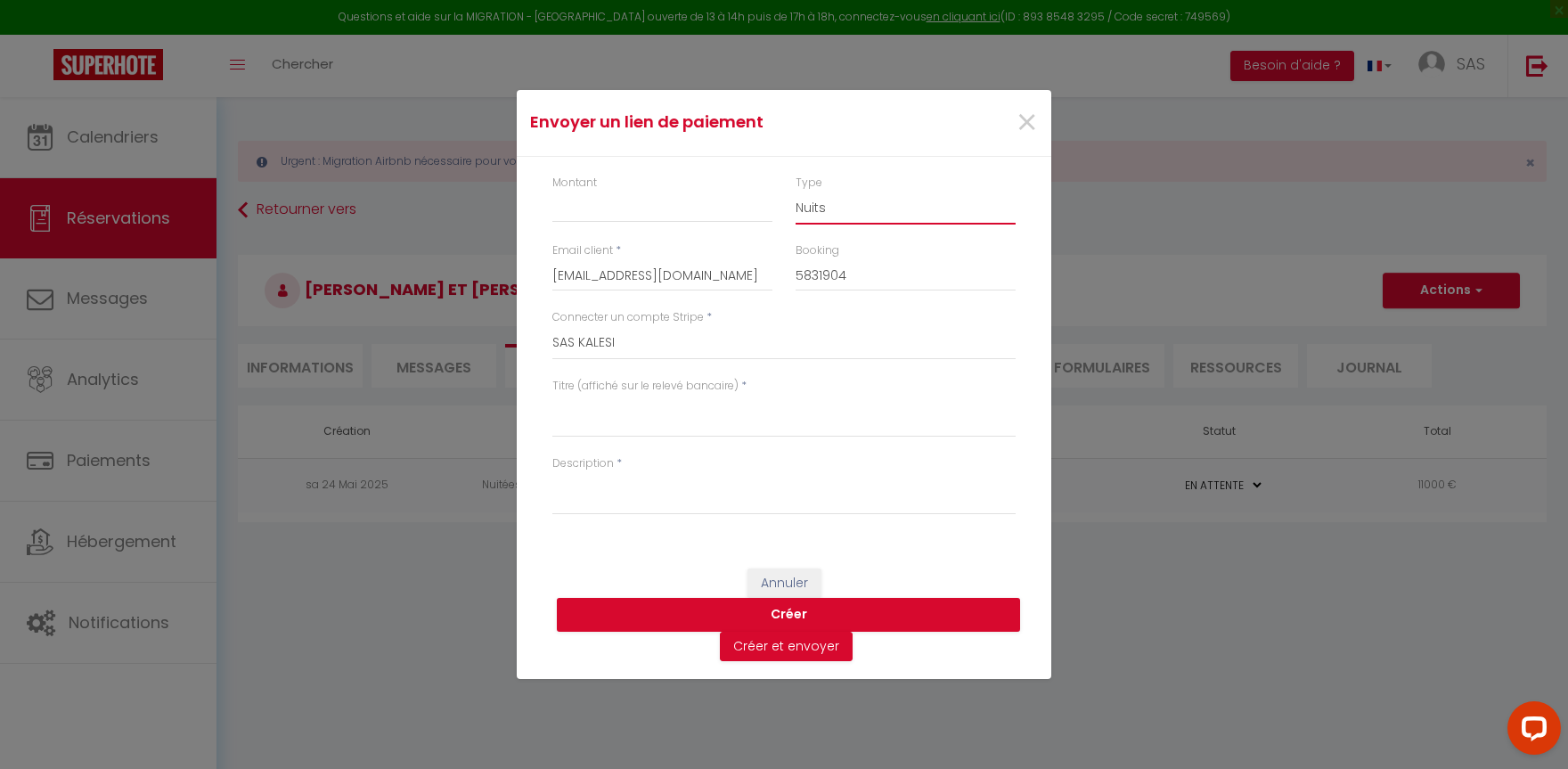
click at [844, 214] on select "Nuits Frais de ménage Taxe de séjour [GEOGRAPHIC_DATA]" at bounding box center [906, 207] width 220 height 34
click at [796, 191] on select "Nuits Frais de ménage Taxe de séjour [GEOGRAPHIC_DATA]" at bounding box center [906, 207] width 220 height 34
click at [602, 205] on input "Montant" at bounding box center [662, 206] width 220 height 32
click at [618, 414] on textarea "Titre (affiché sur le relevé bancaire)" at bounding box center [784, 416] width 463 height 42
click at [592, 496] on textarea "Description" at bounding box center [784, 494] width 463 height 42
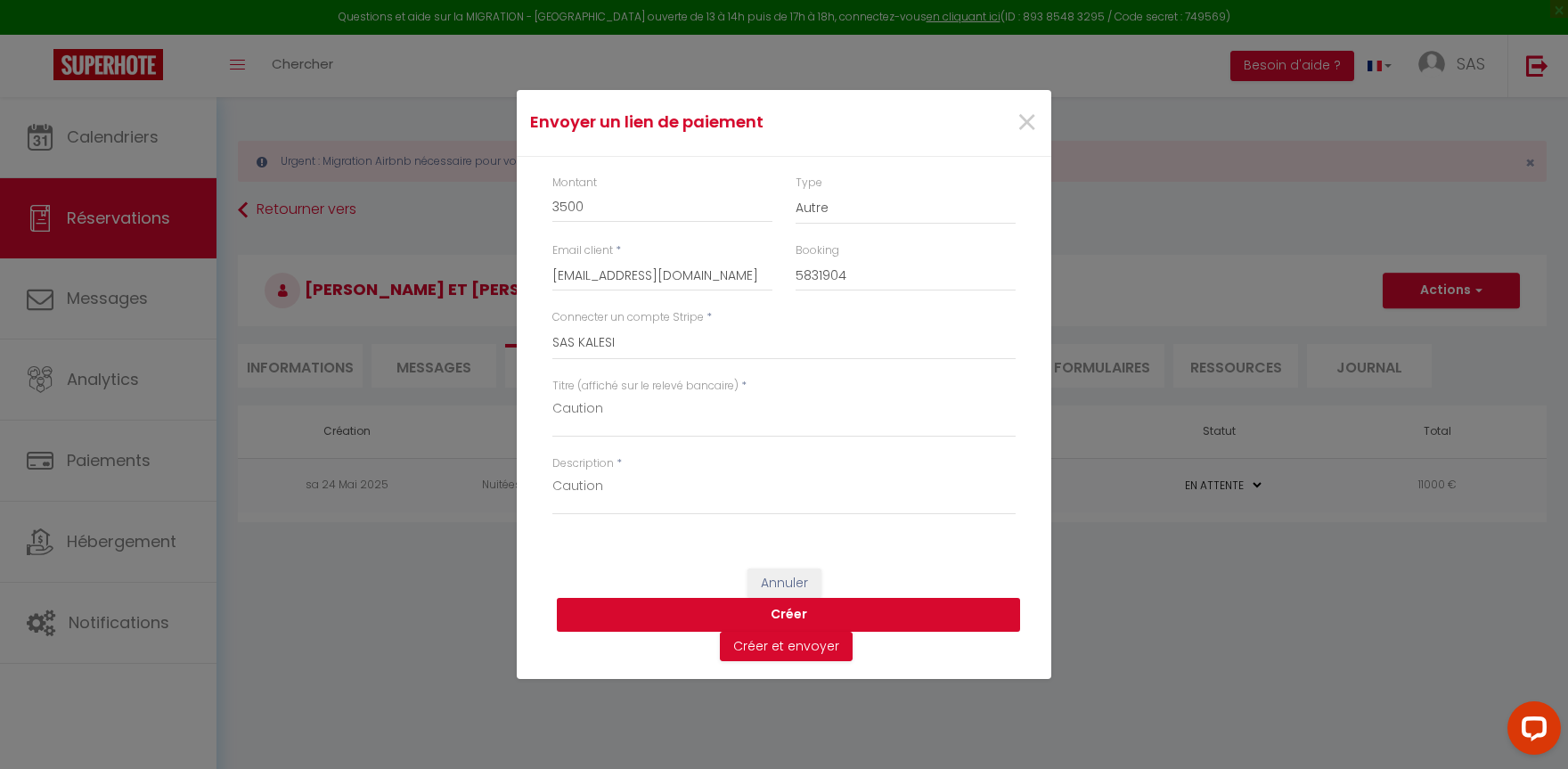
click at [713, 614] on button "Créer" at bounding box center [788, 615] width 463 height 34
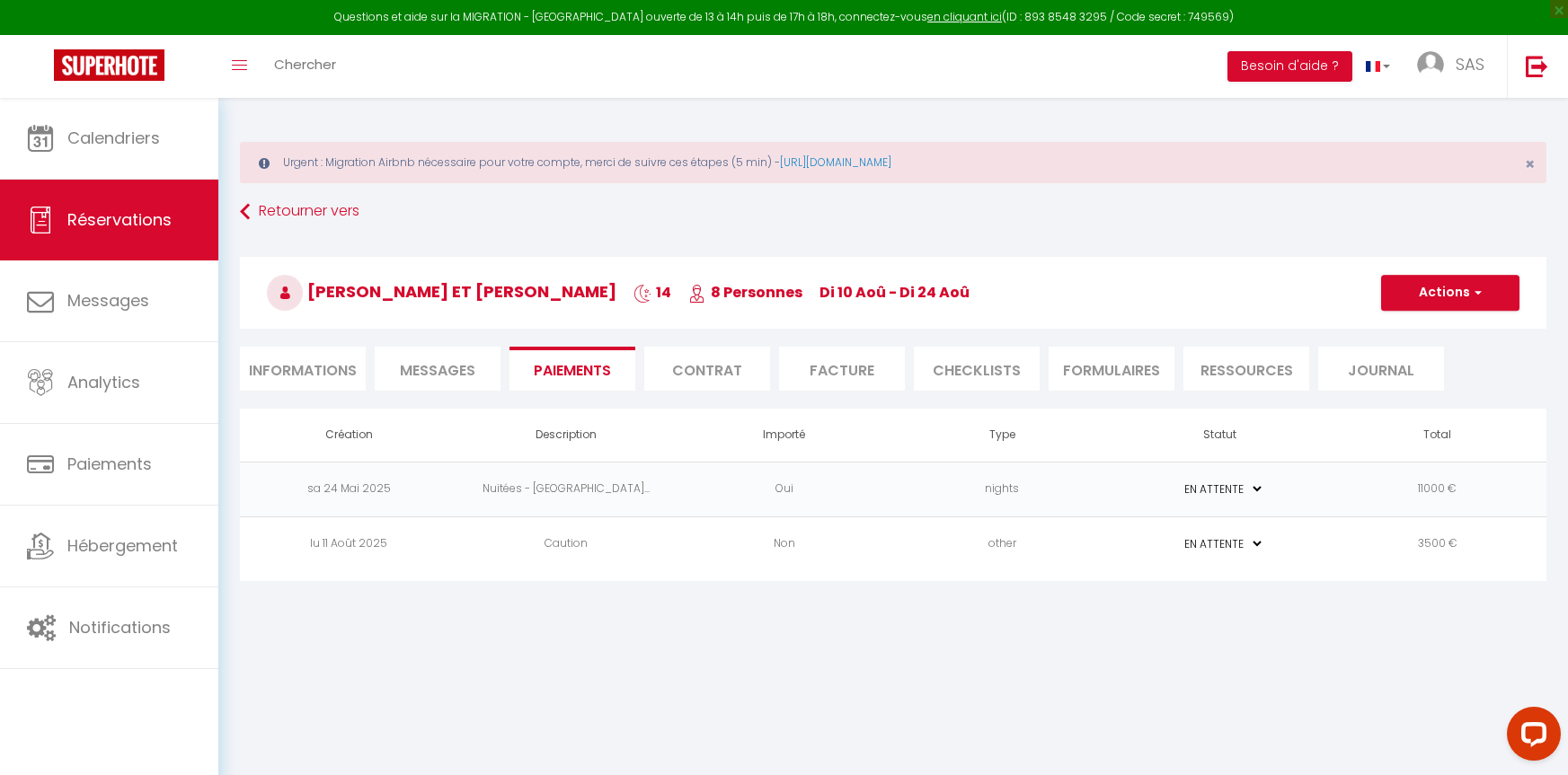
click at [1483, 549] on td "3500 €" at bounding box center [1438, 544] width 218 height 54
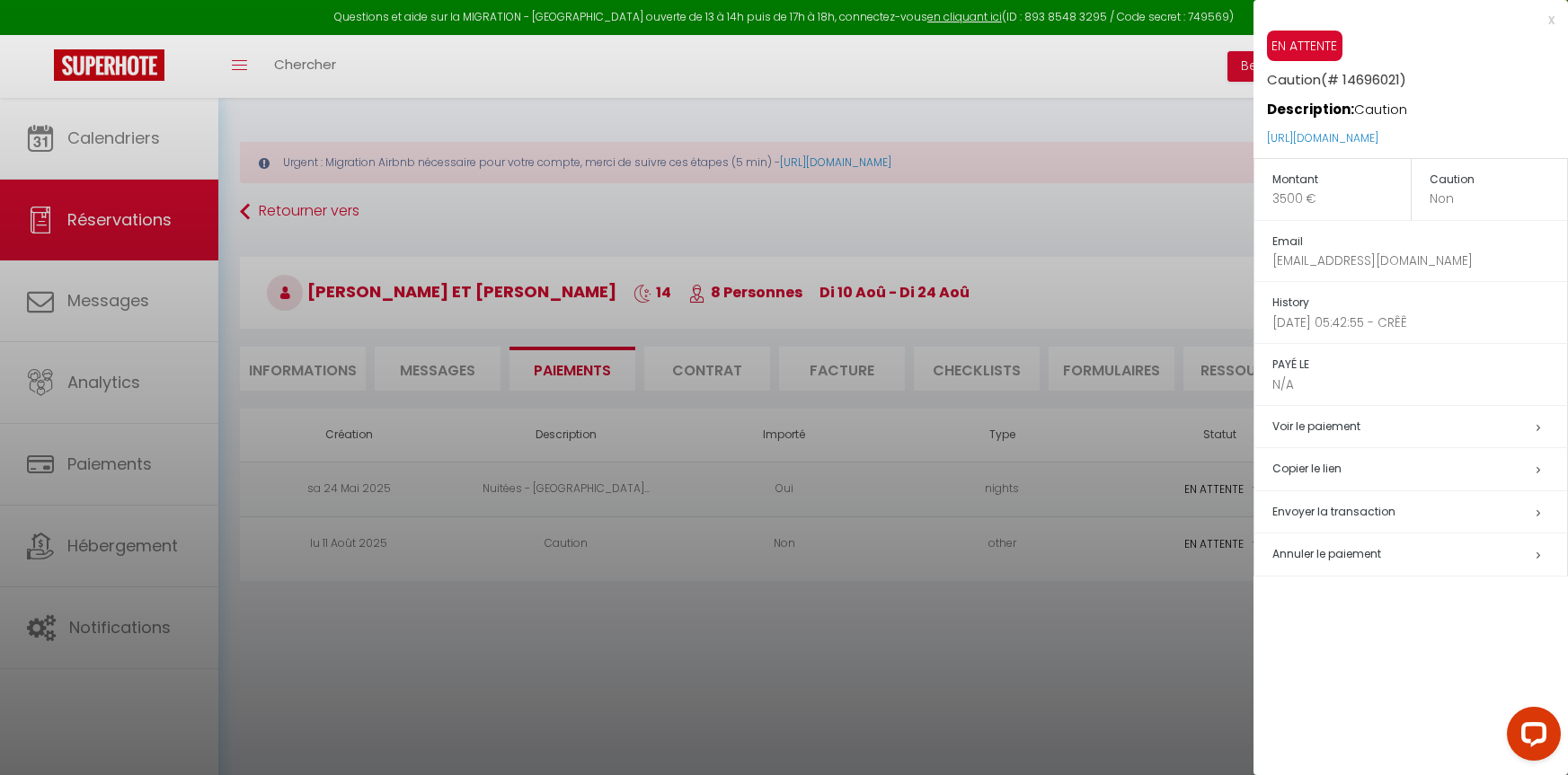
click at [1326, 468] on h5 "Copier le lien" at bounding box center [1419, 469] width 295 height 20
click at [1551, 21] on div "x" at bounding box center [1405, 19] width 302 height 21
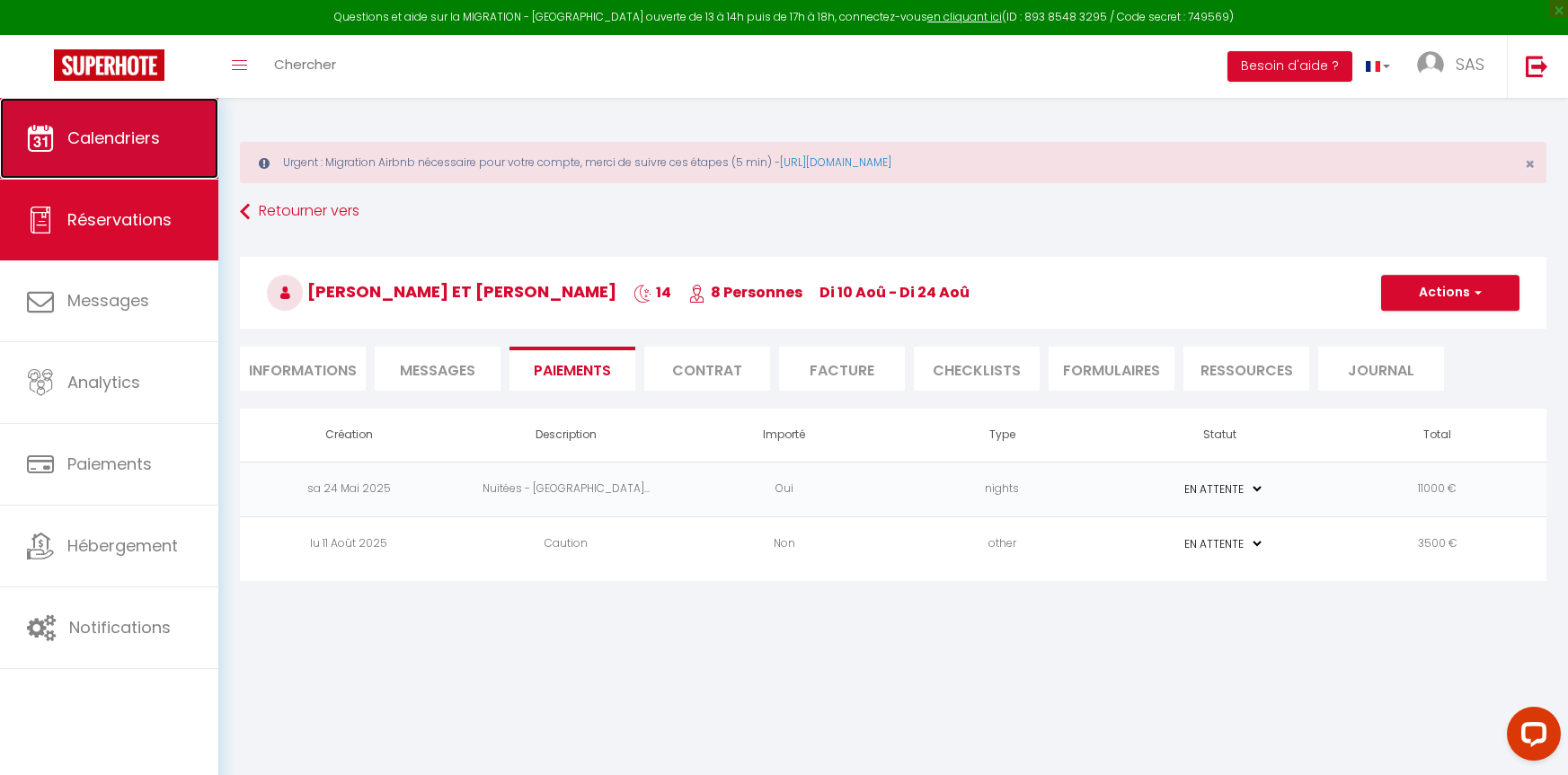
click at [161, 128] on link "Calendriers" at bounding box center [109, 138] width 219 height 81
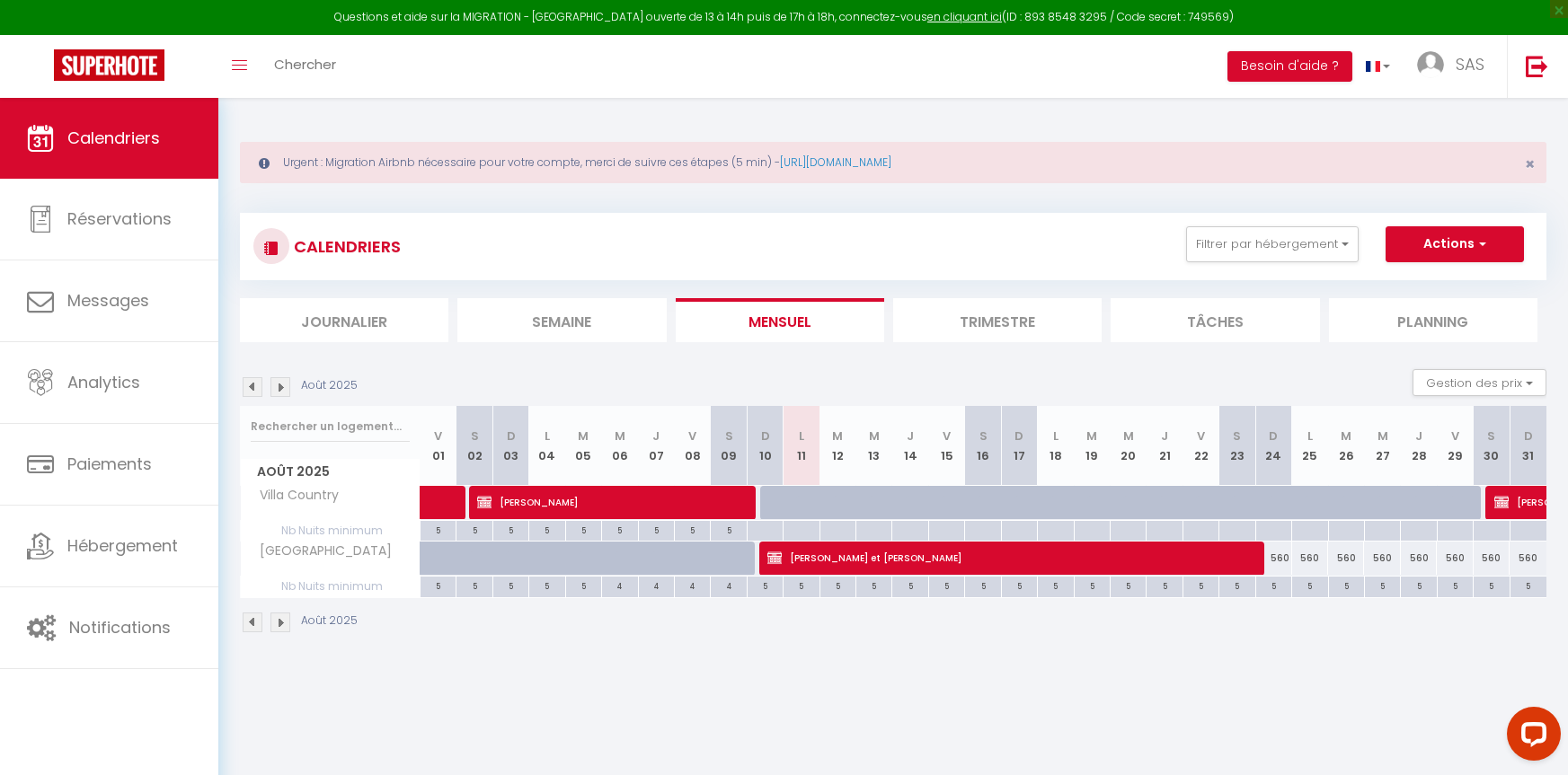
click at [275, 394] on img at bounding box center [280, 387] width 19 height 19
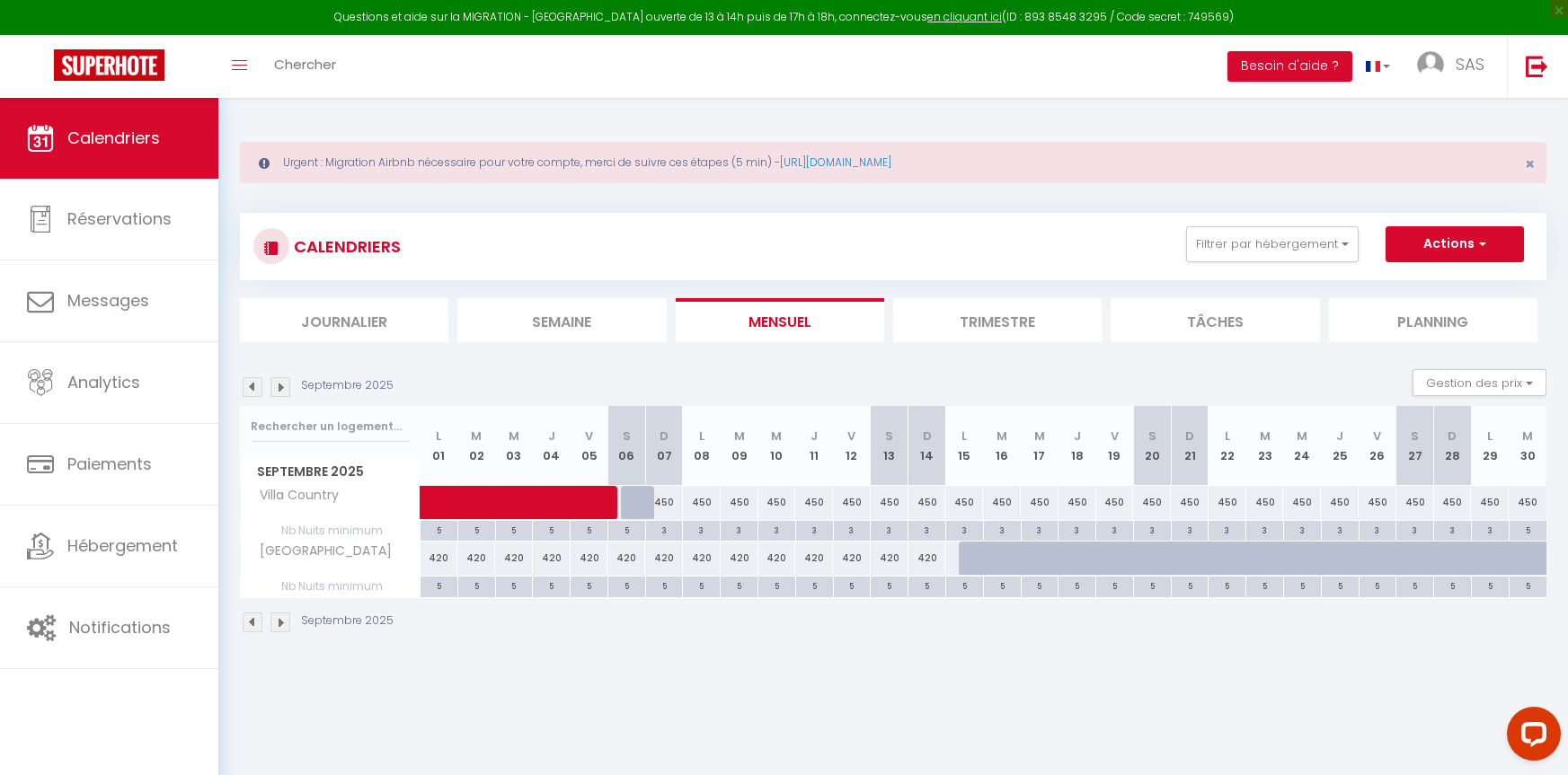
click at [278, 389] on img at bounding box center [280, 387] width 19 height 19
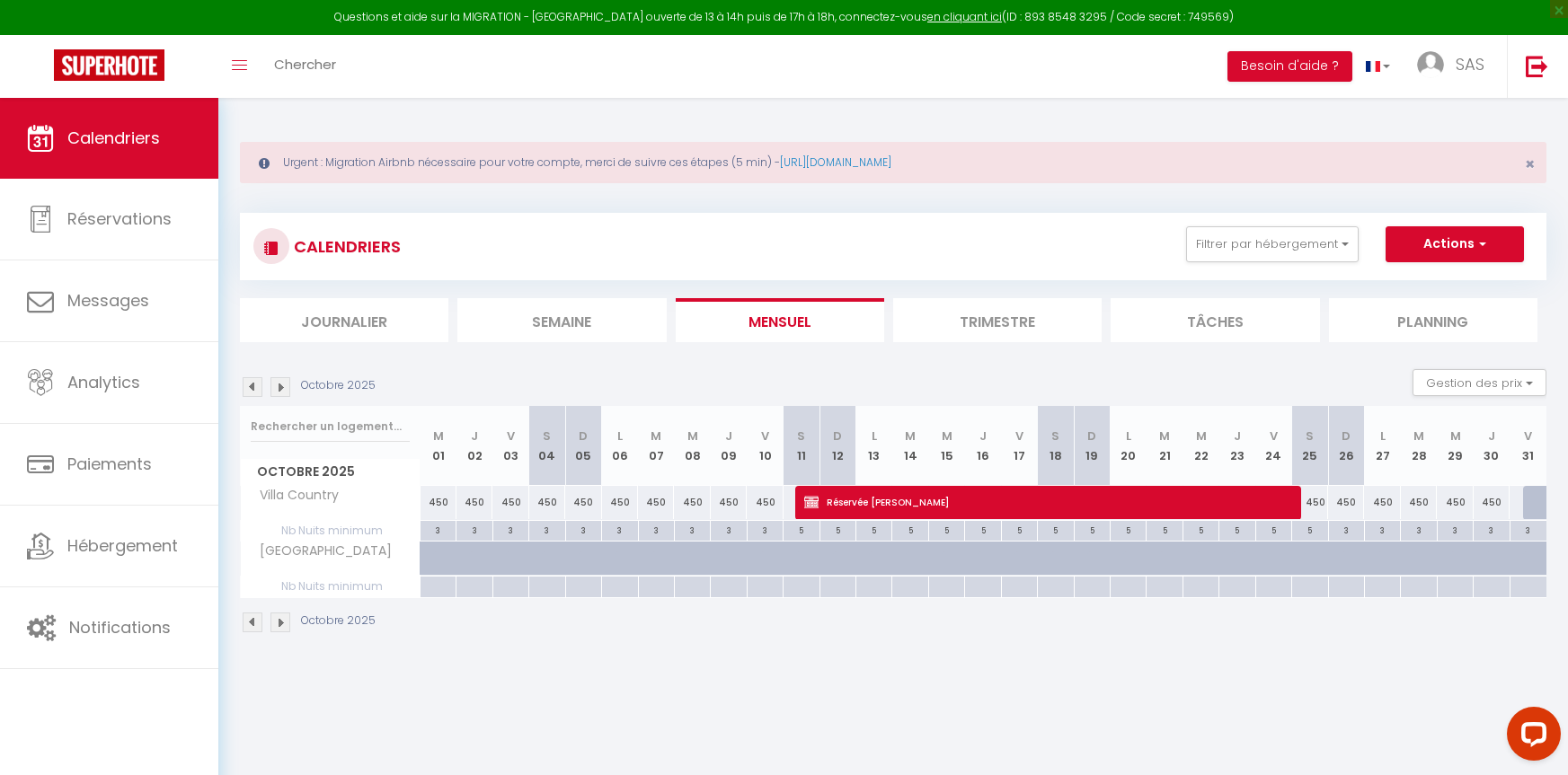
click at [278, 389] on img at bounding box center [280, 387] width 19 height 19
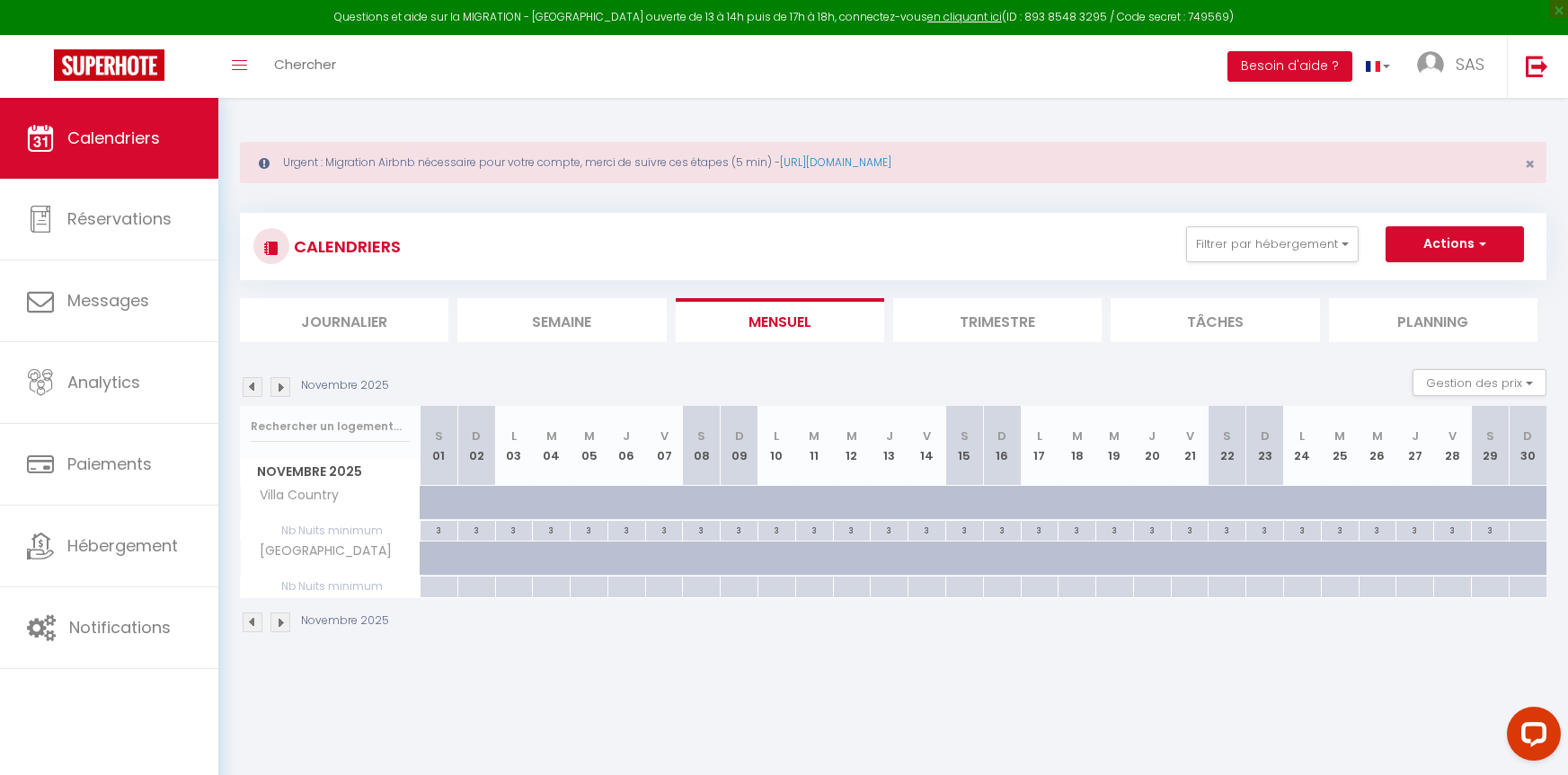
click at [278, 389] on img at bounding box center [280, 387] width 19 height 19
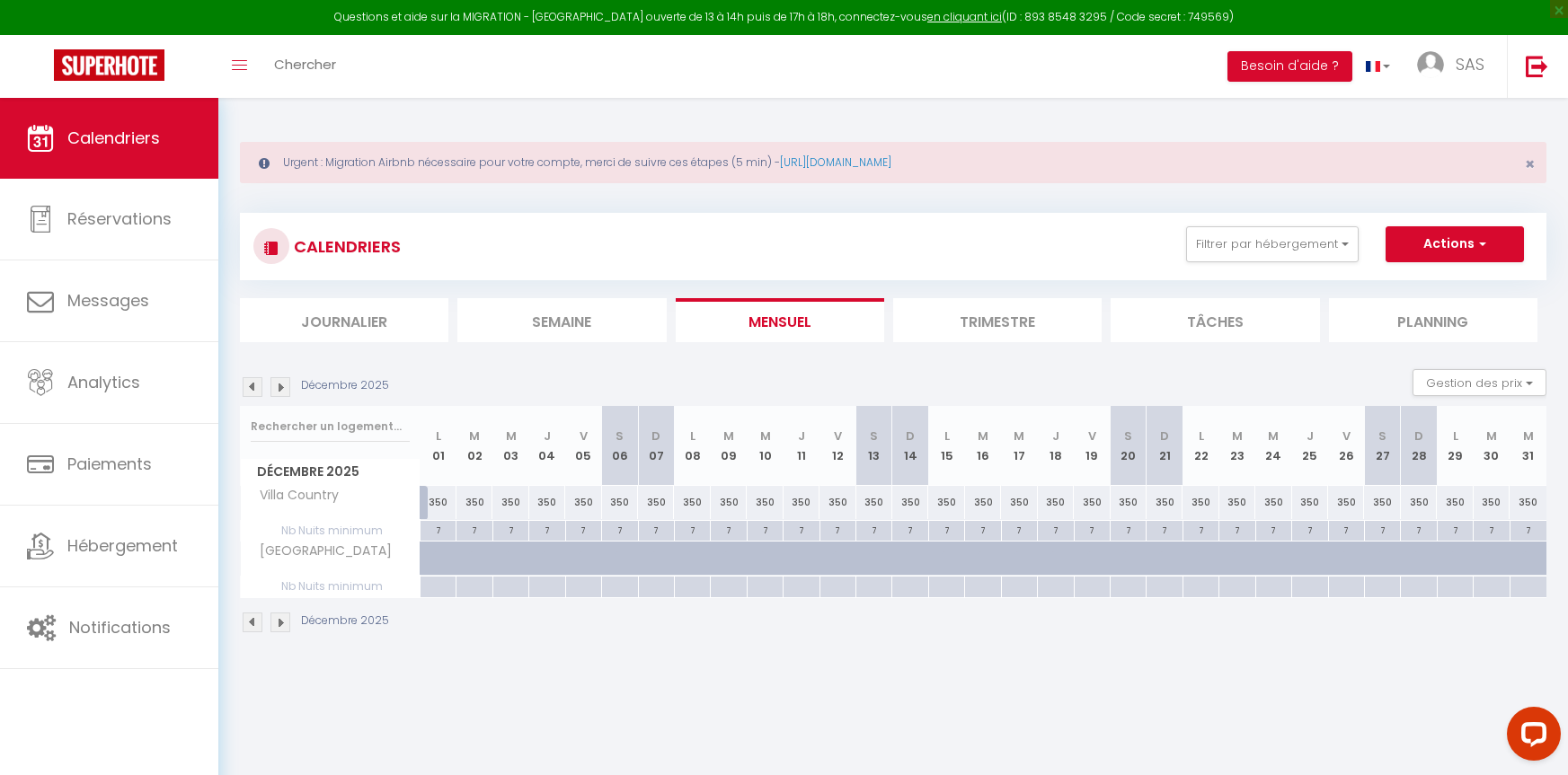
click at [278, 389] on img at bounding box center [280, 387] width 19 height 19
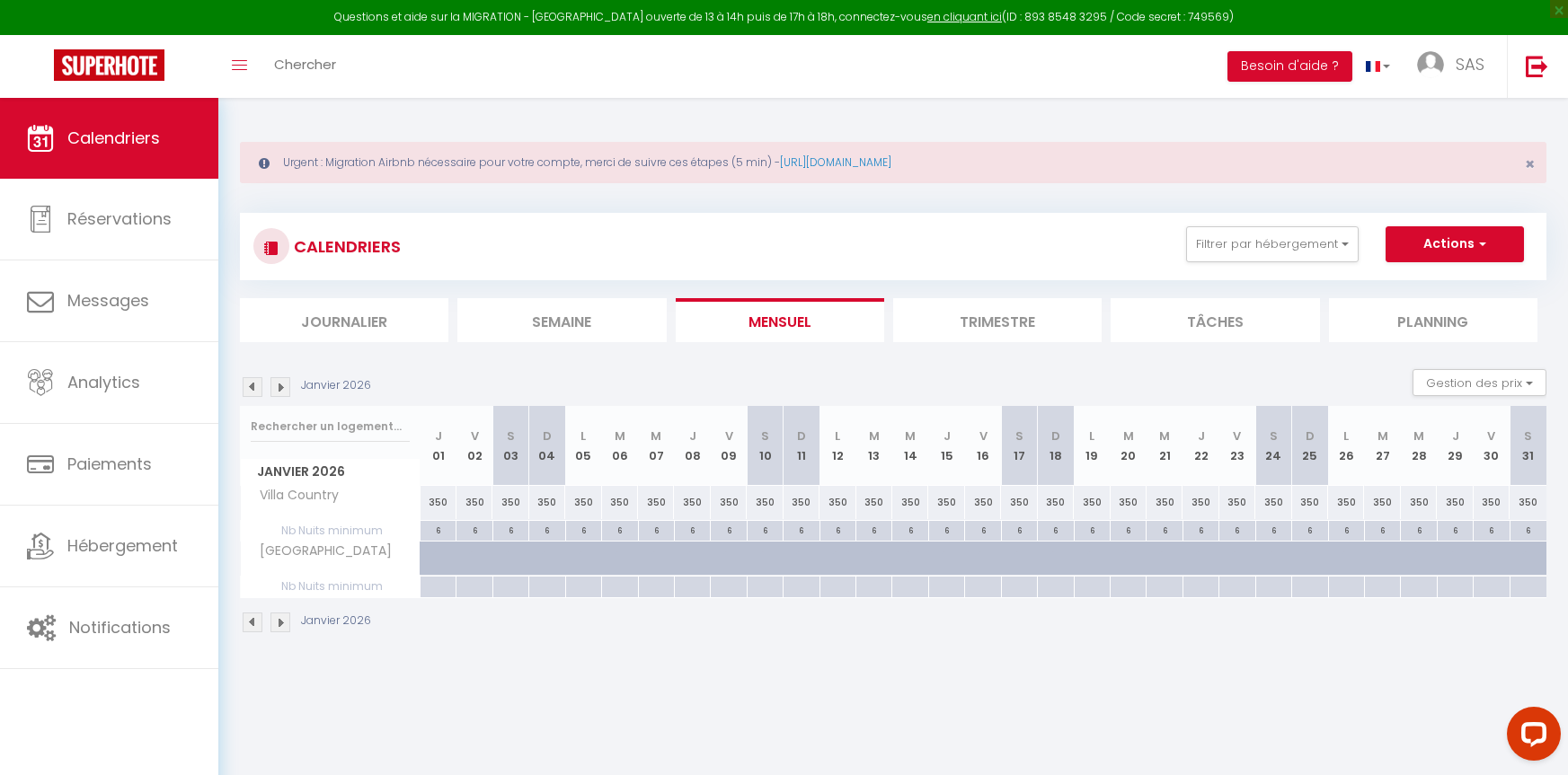
click at [278, 389] on img at bounding box center [280, 387] width 19 height 19
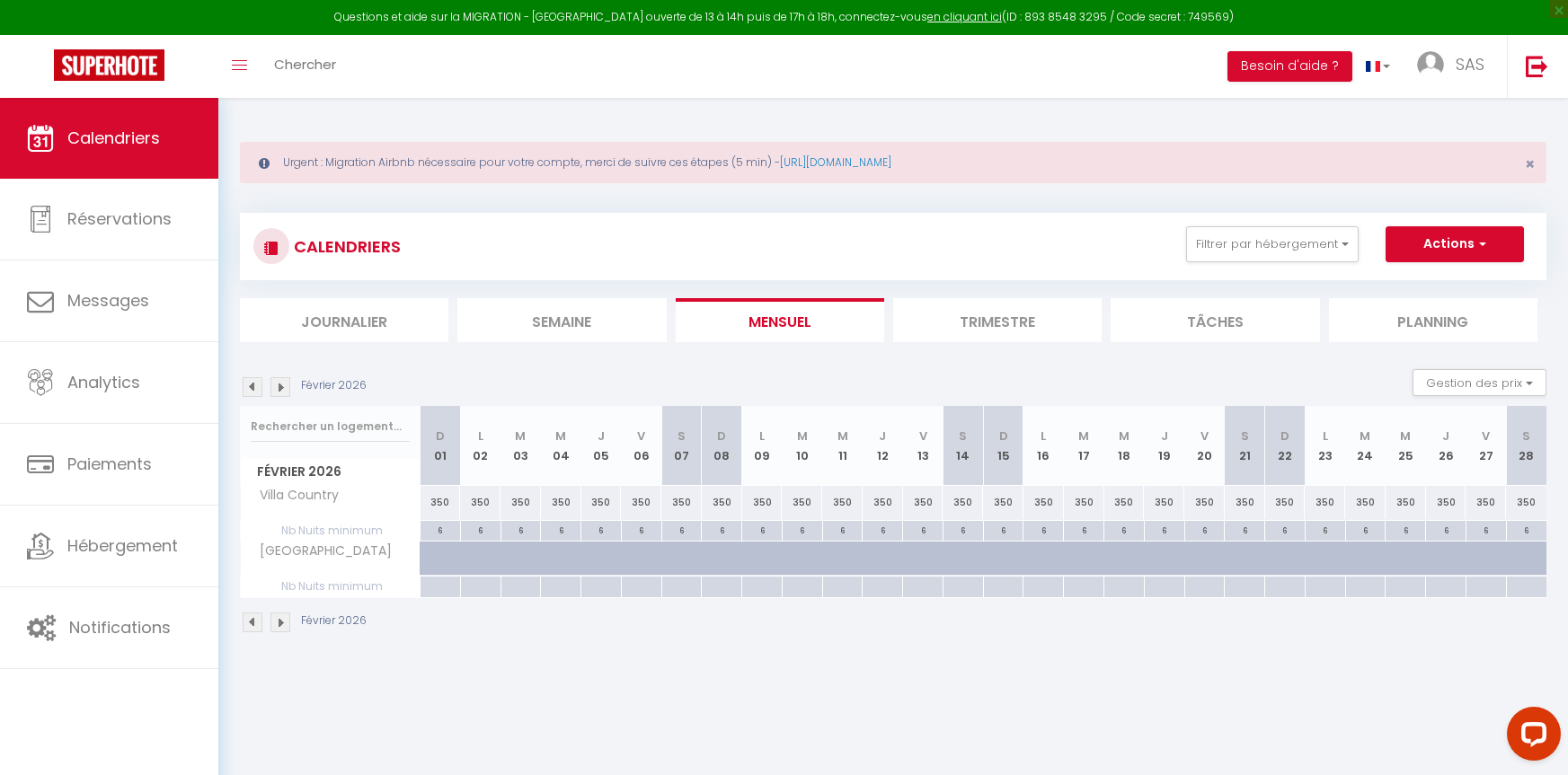
click at [278, 389] on img at bounding box center [280, 387] width 19 height 19
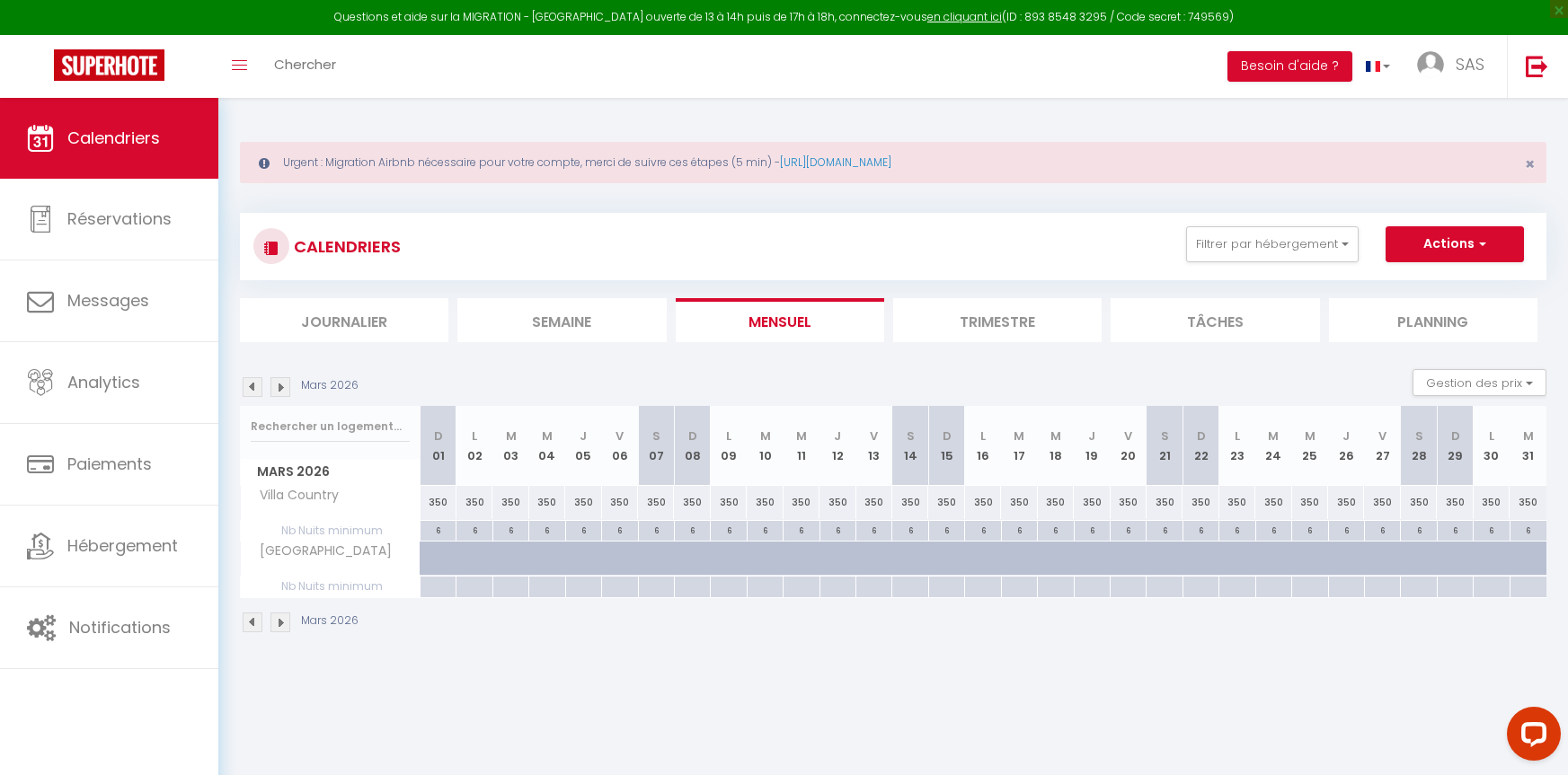
click at [278, 389] on img at bounding box center [280, 387] width 19 height 19
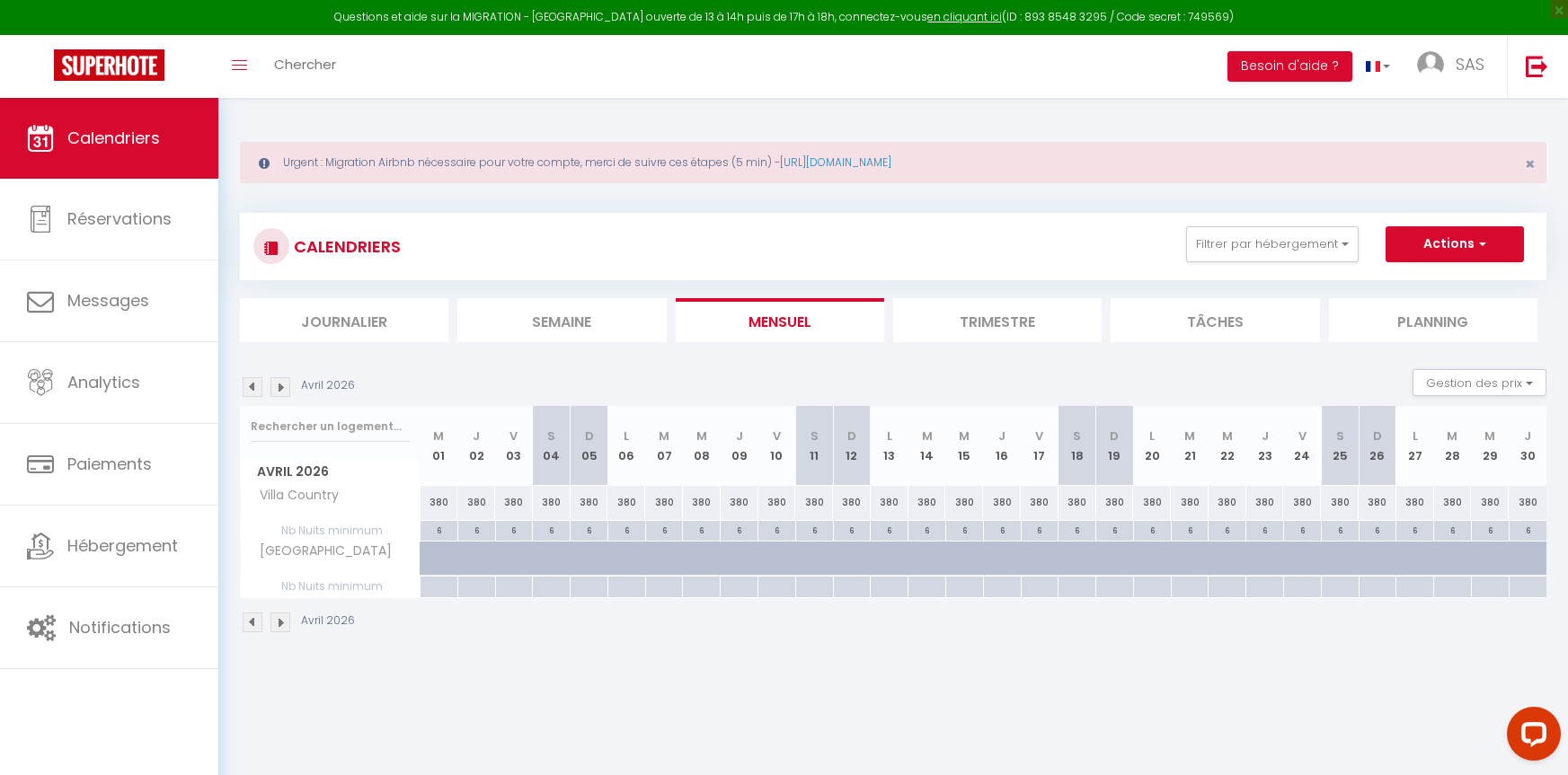
click at [278, 389] on img at bounding box center [280, 387] width 19 height 19
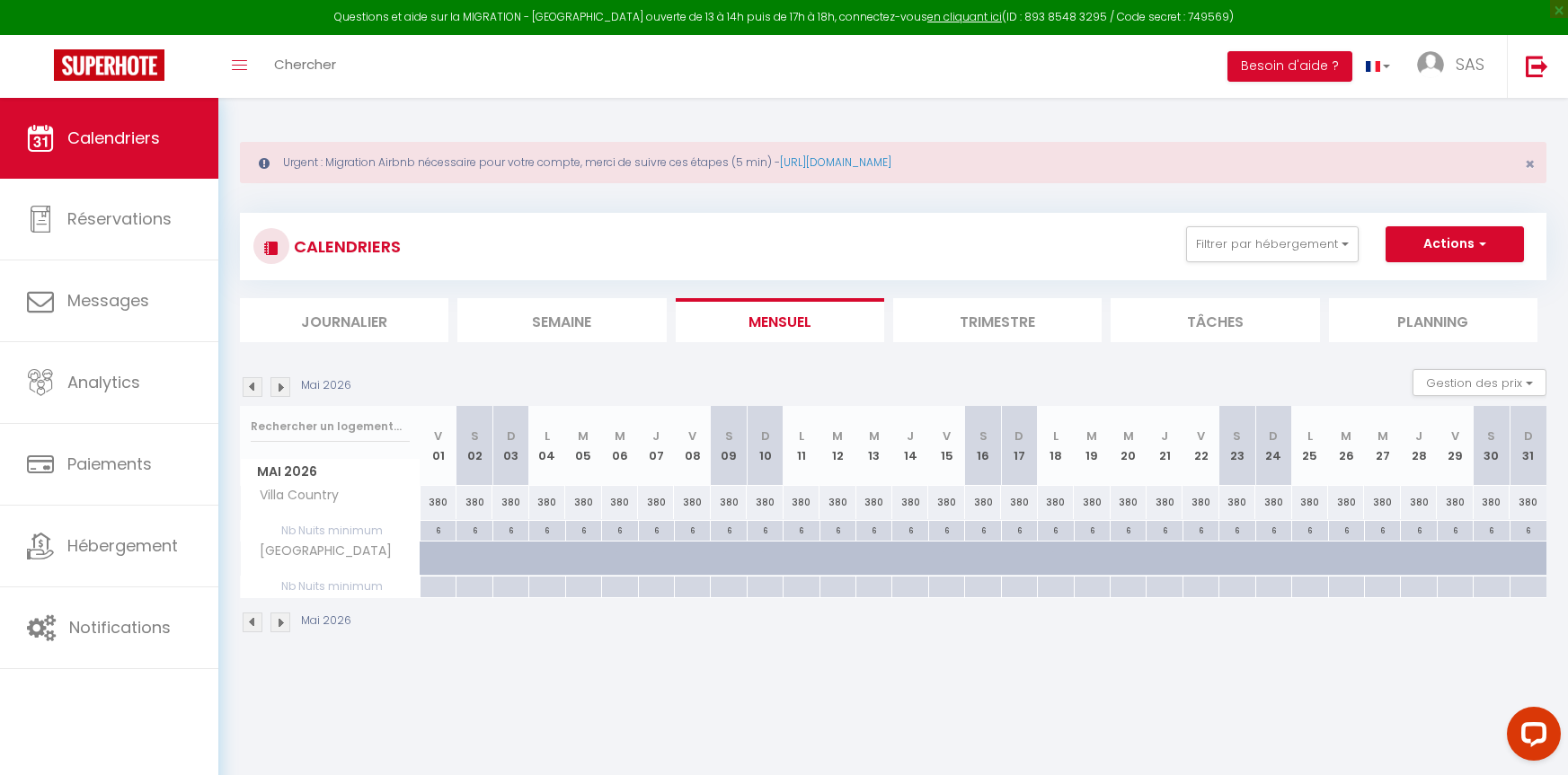
click at [278, 389] on img at bounding box center [280, 387] width 19 height 19
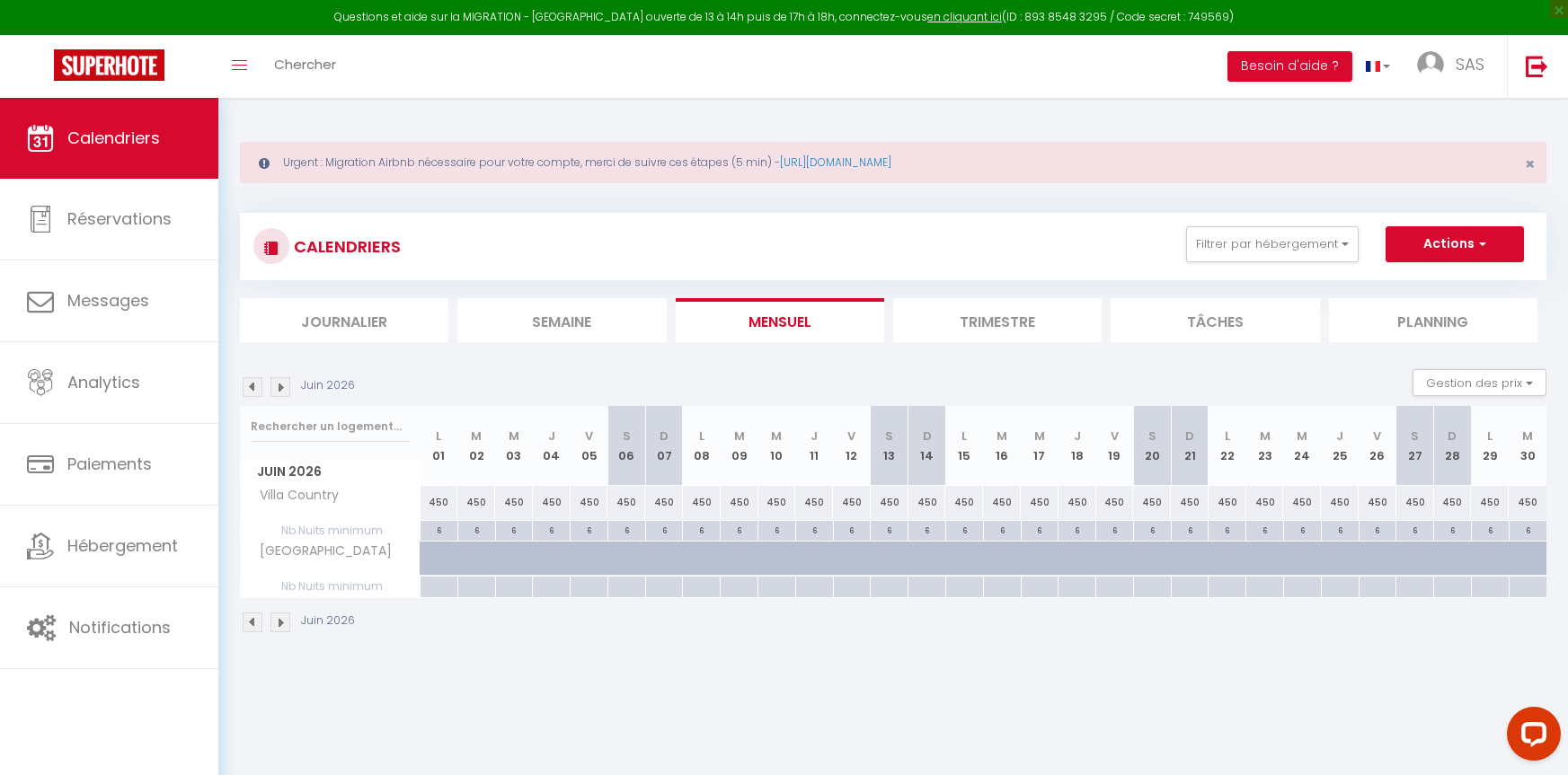
click at [278, 389] on img at bounding box center [280, 387] width 19 height 19
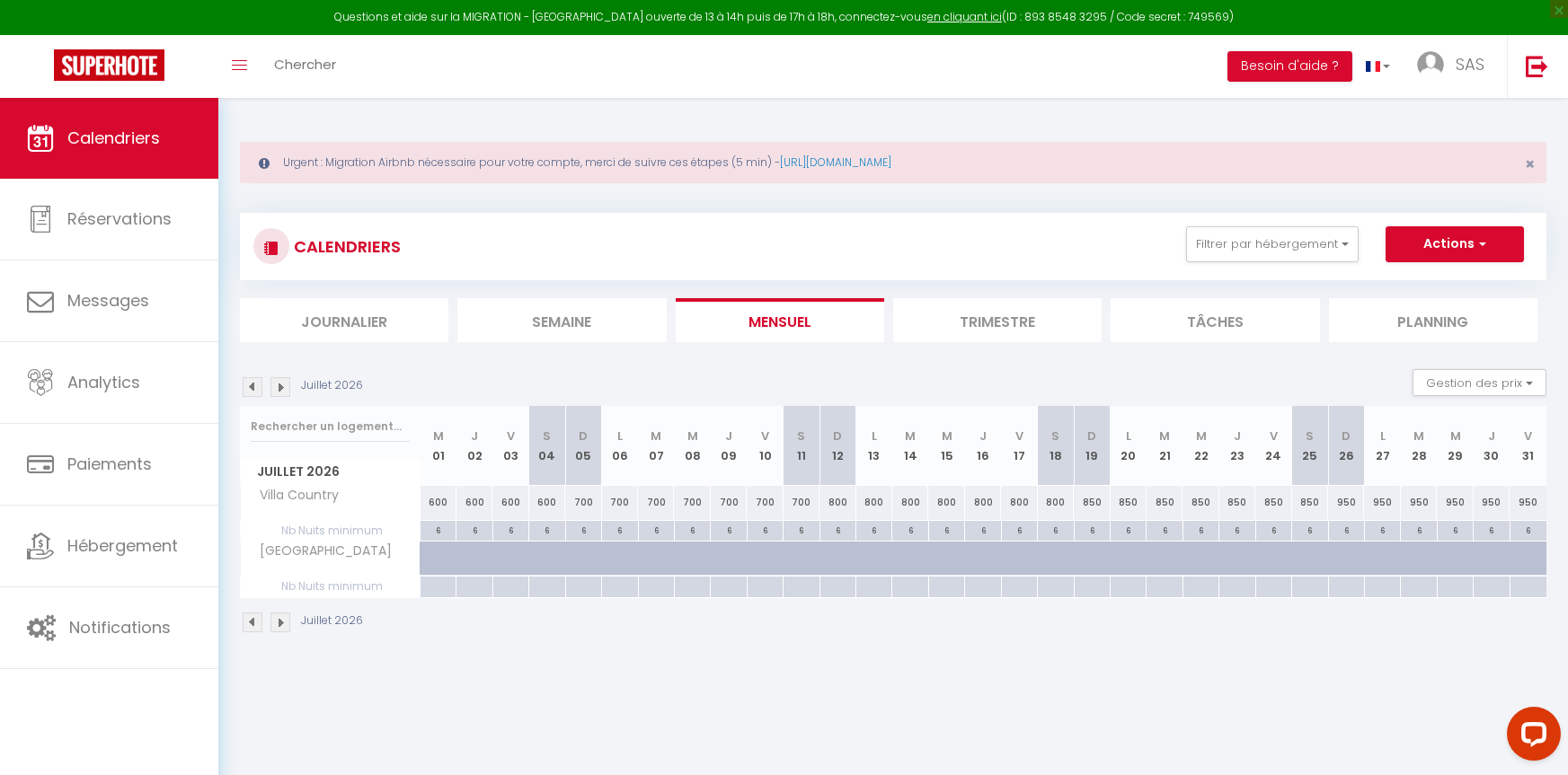
click at [278, 389] on img at bounding box center [280, 387] width 19 height 19
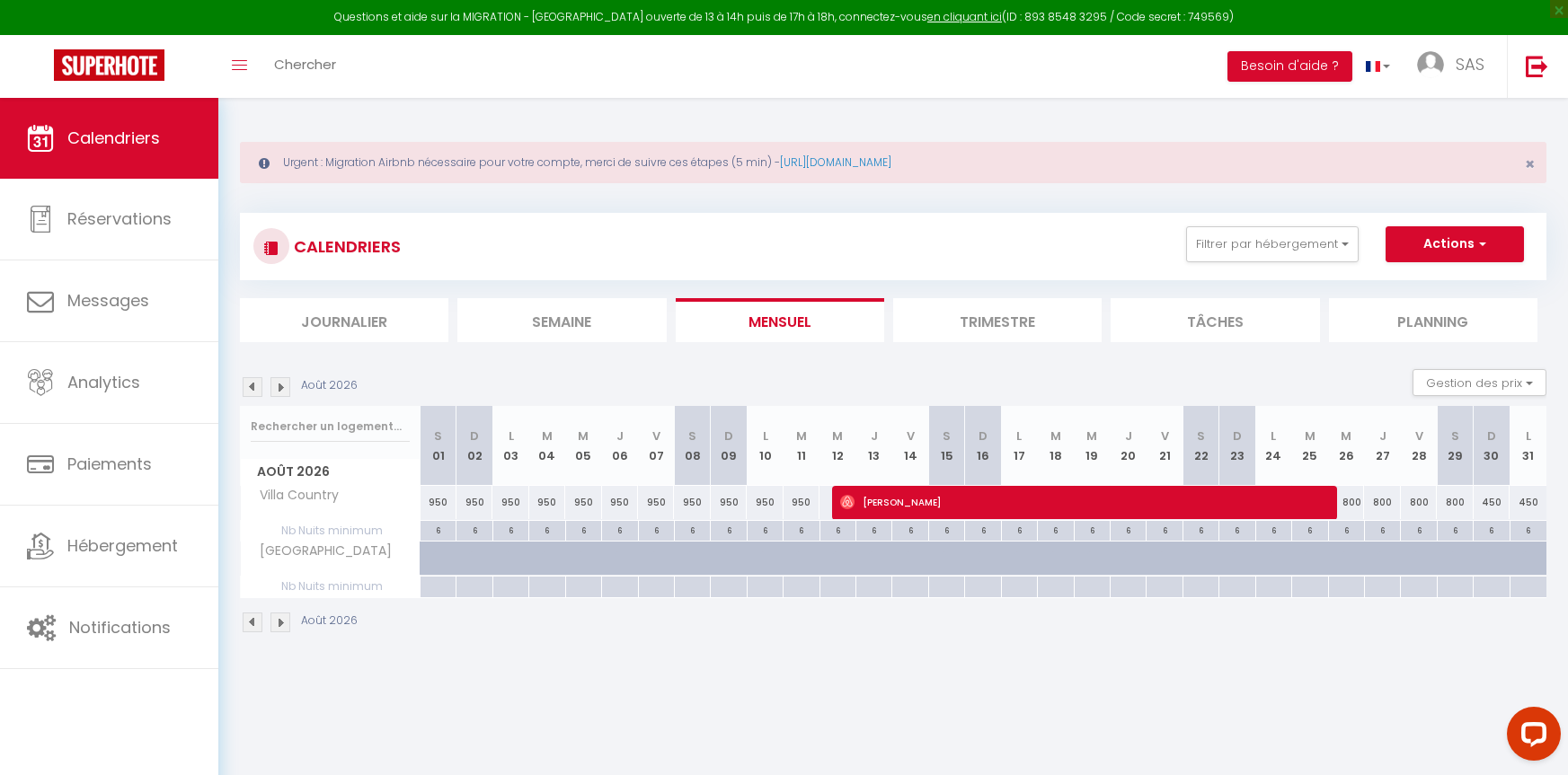
click at [278, 389] on img at bounding box center [280, 387] width 19 height 19
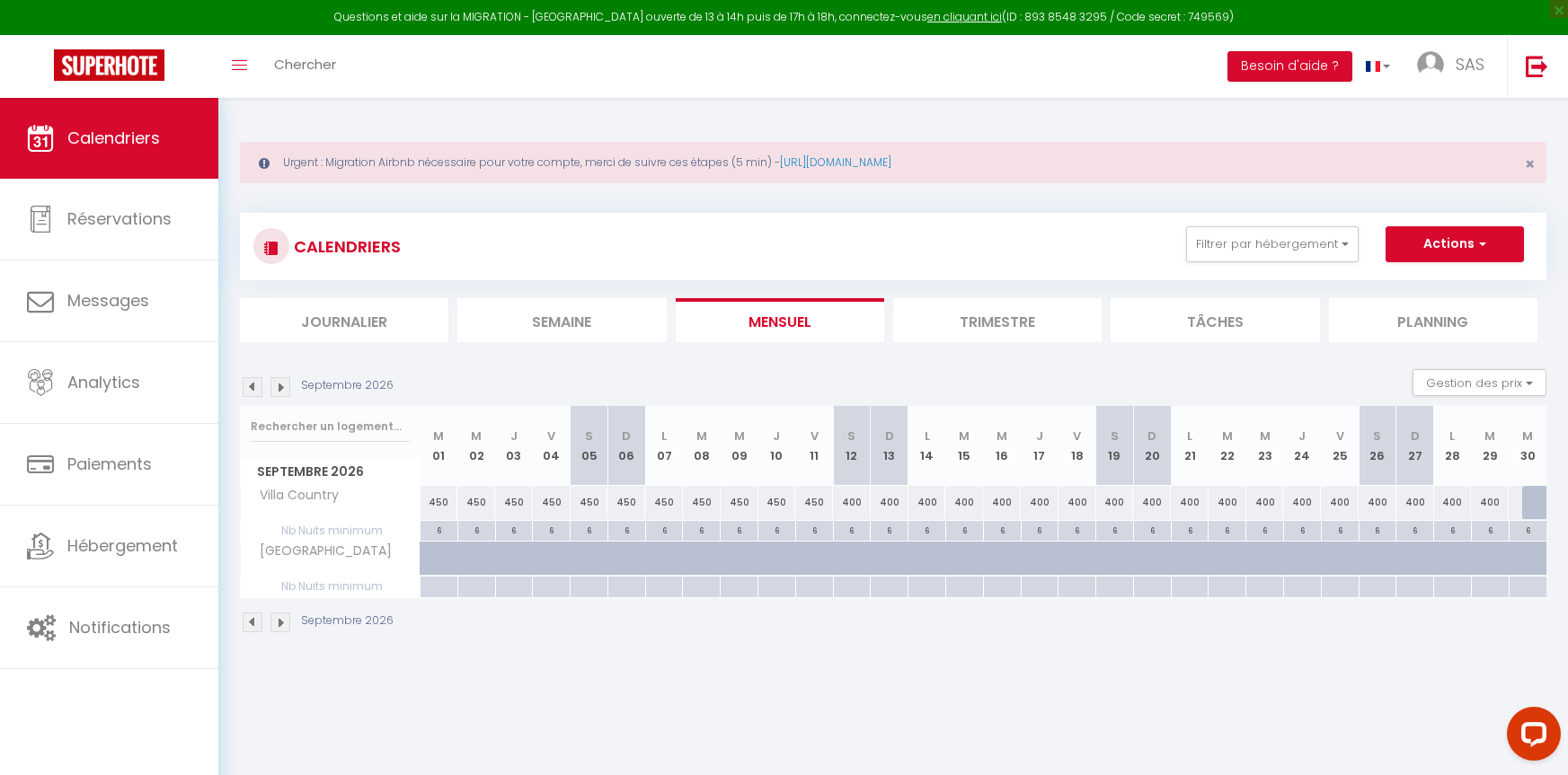
click at [254, 388] on img at bounding box center [252, 387] width 19 height 19
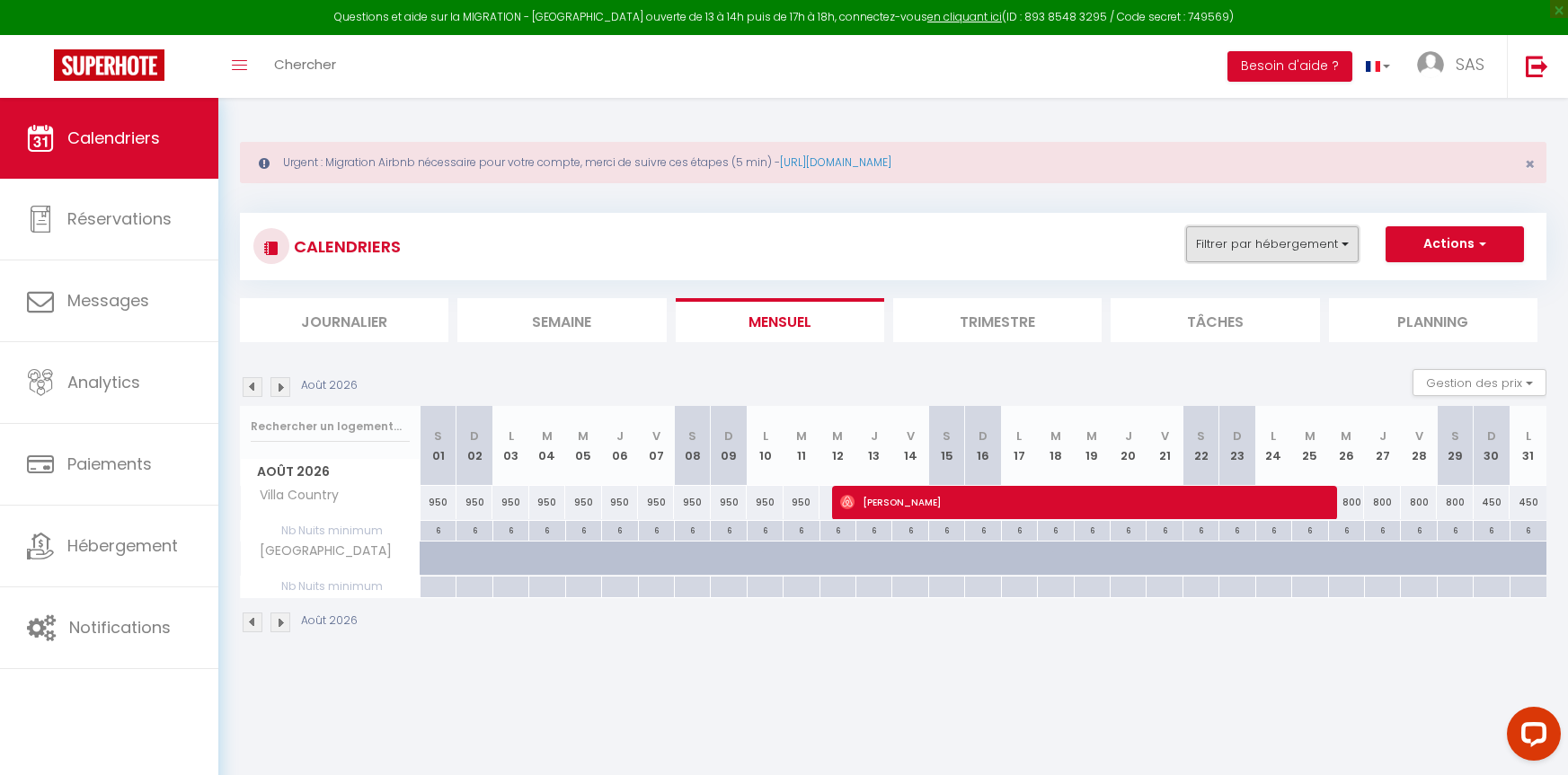
click at [1312, 242] on button "Filtrer par hébergement" at bounding box center [1272, 244] width 172 height 36
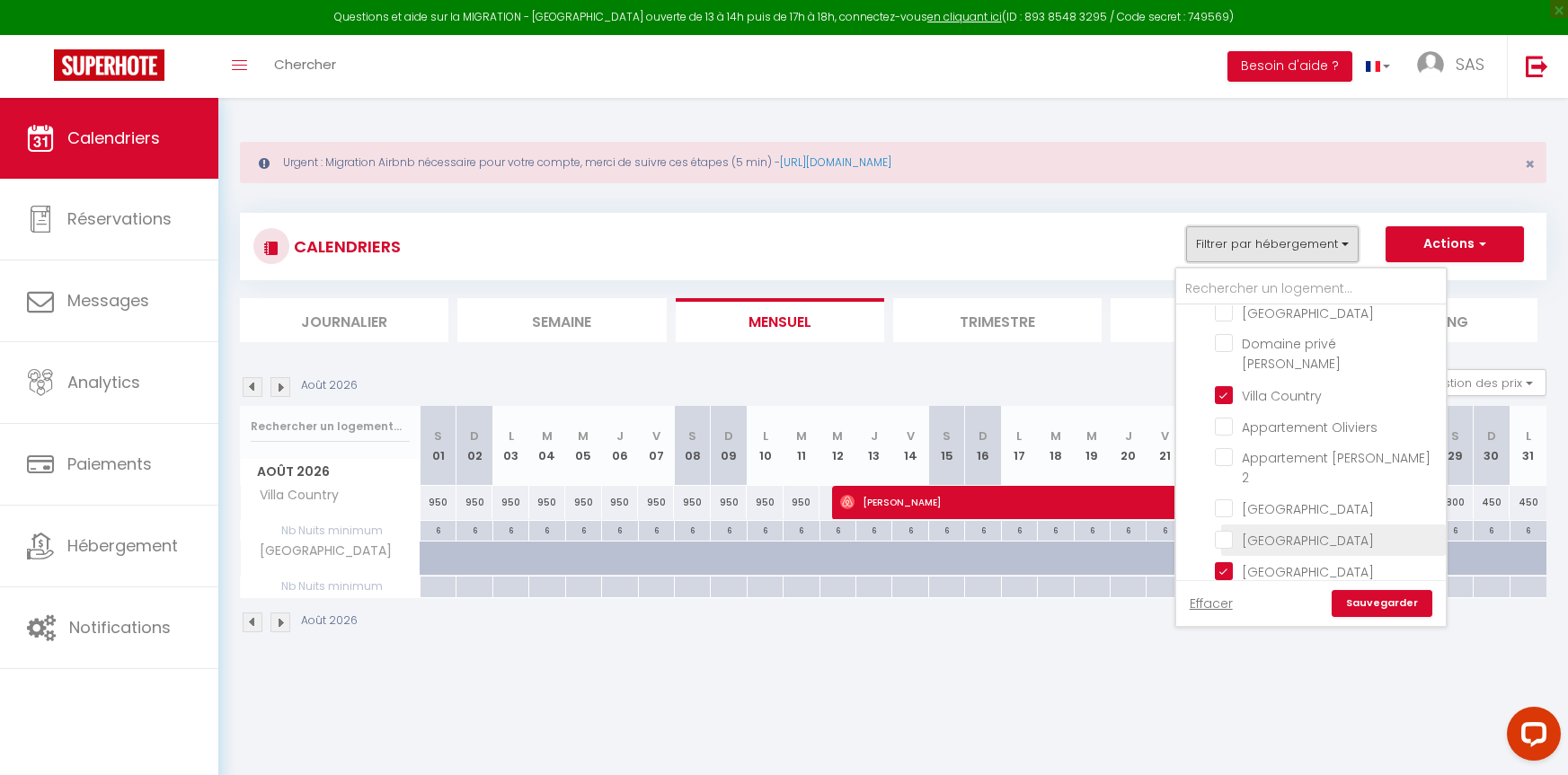
scroll to position [364, 0]
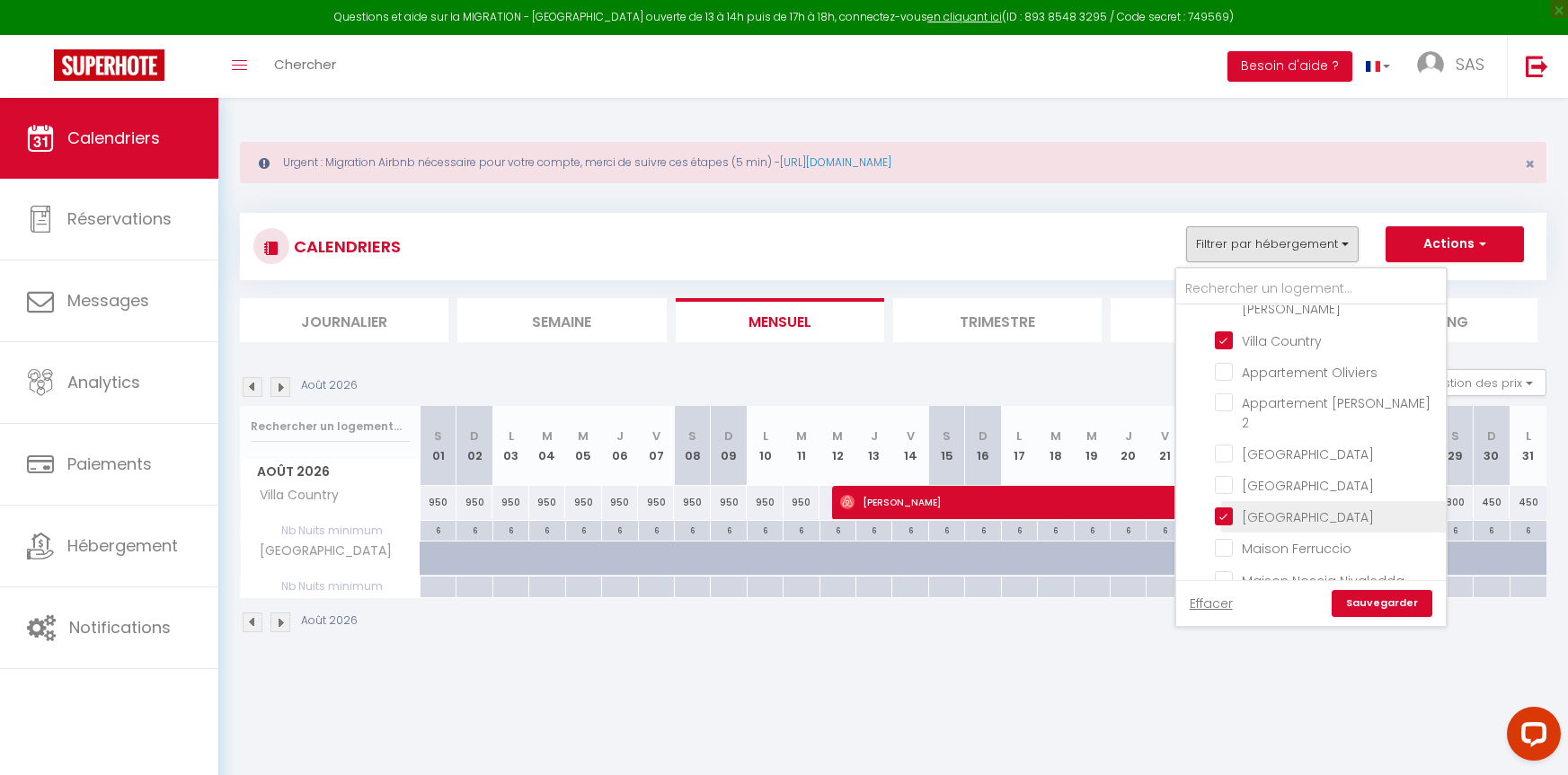
click at [1229, 507] on input "[GEOGRAPHIC_DATA]" at bounding box center [1327, 515] width 225 height 18
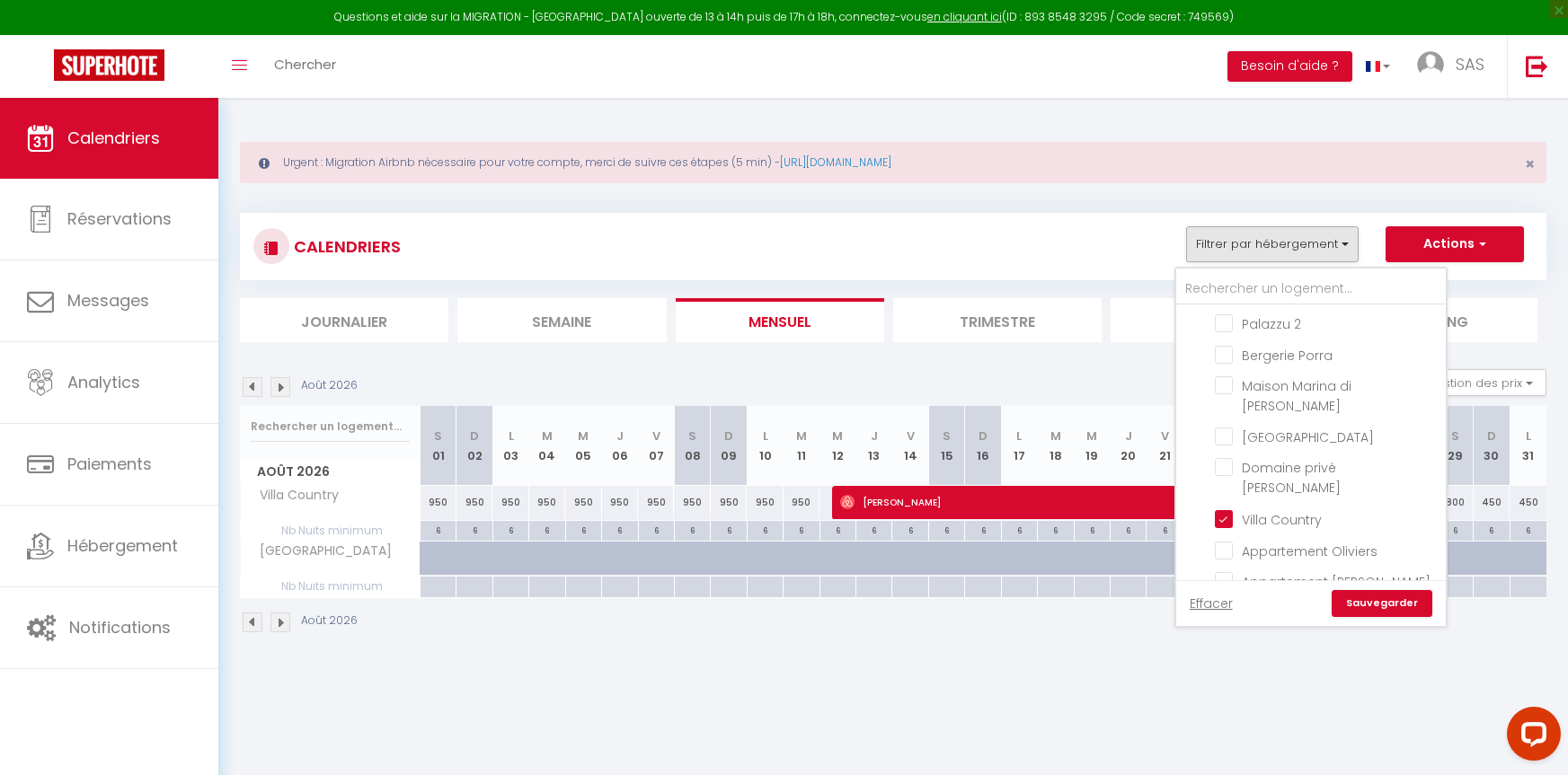
scroll to position [184, 0]
click at [1224, 510] on input "Villa Country" at bounding box center [1327, 518] width 225 height 18
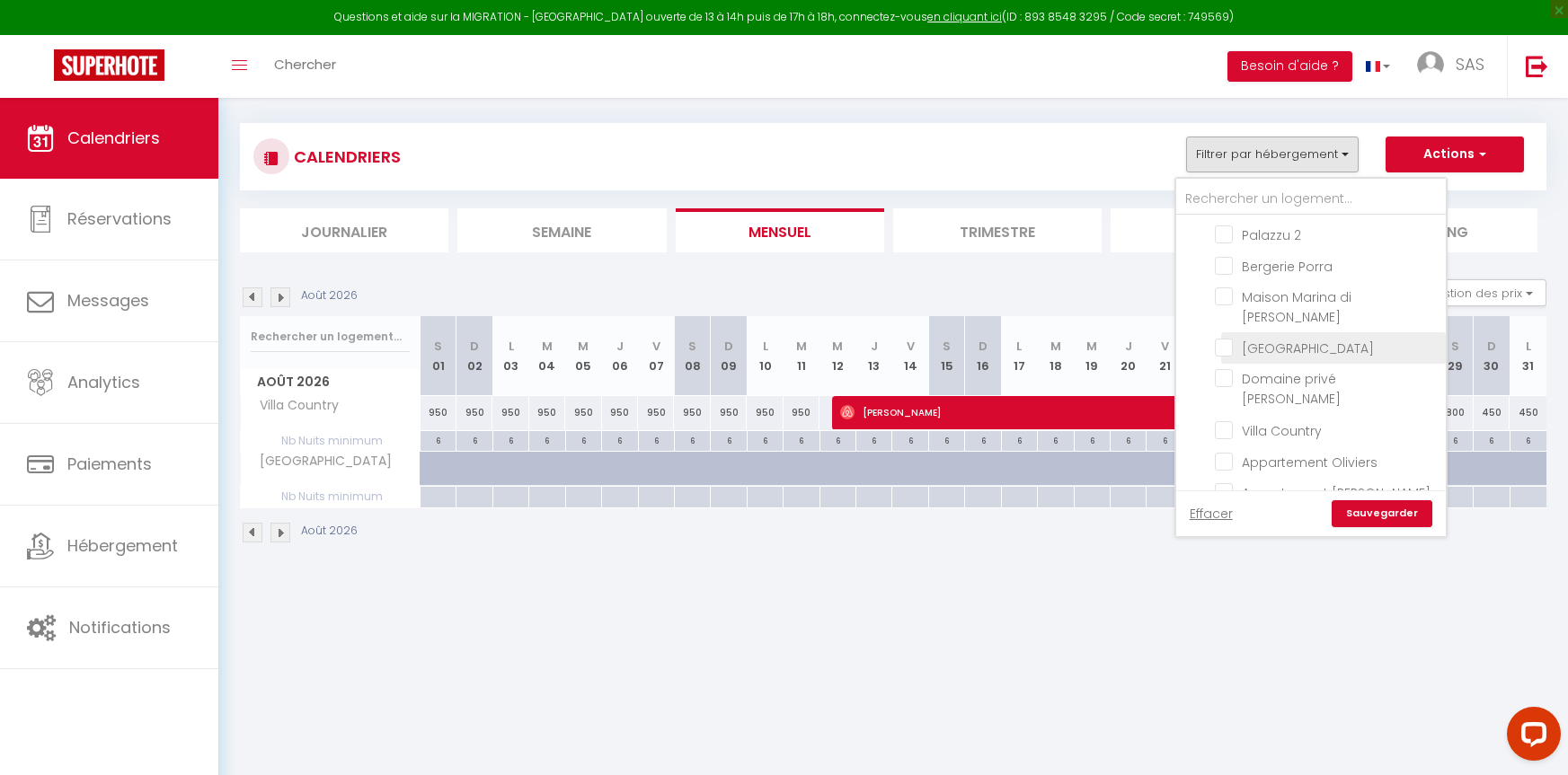
click at [1227, 337] on input "[GEOGRAPHIC_DATA]" at bounding box center [1327, 346] width 225 height 18
click at [1364, 500] on div "Effacer Sauvegarder" at bounding box center [1310, 512] width 269 height 46
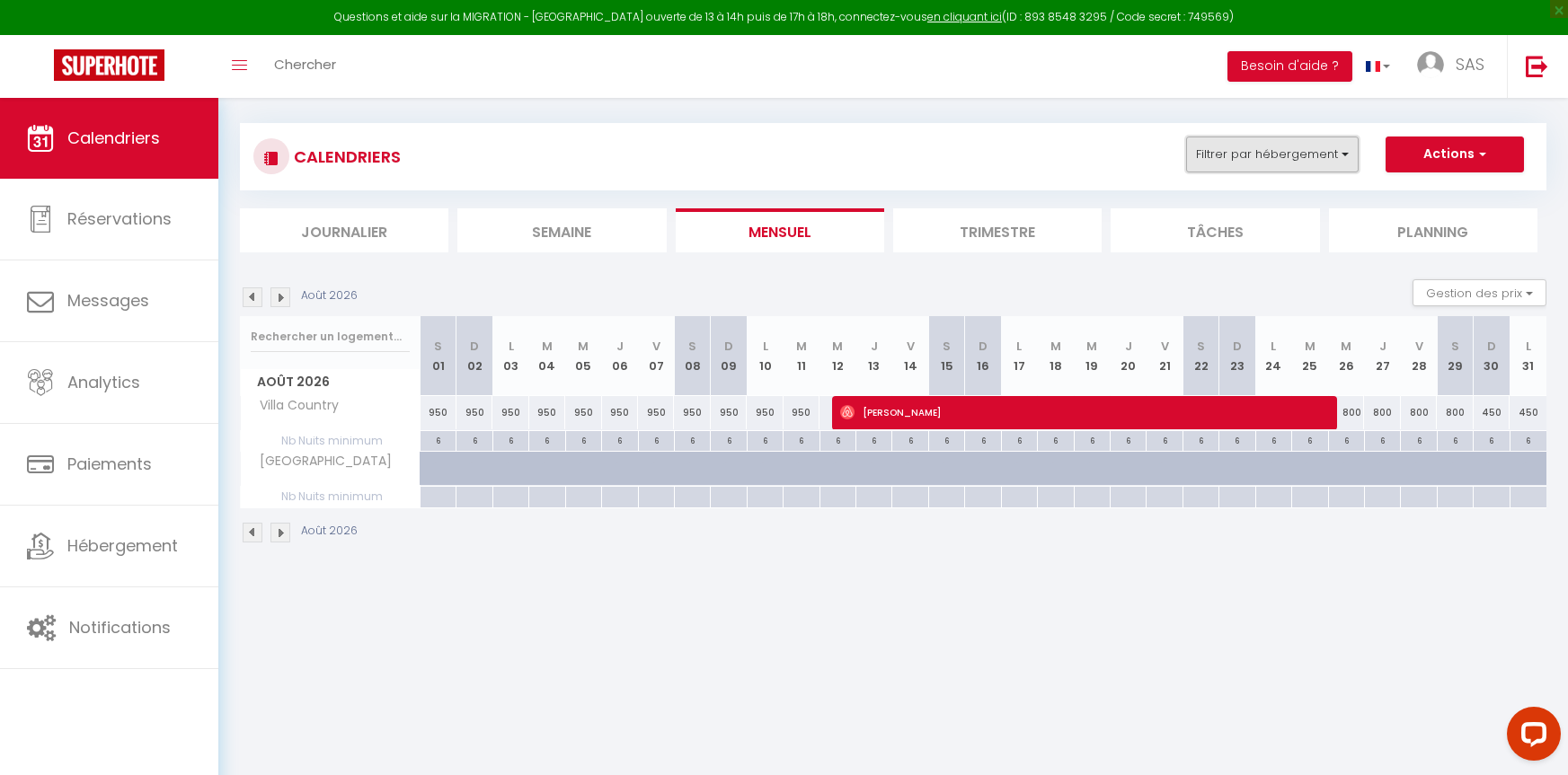
click at [1336, 154] on button "Filtrer par hébergement" at bounding box center [1272, 154] width 172 height 36
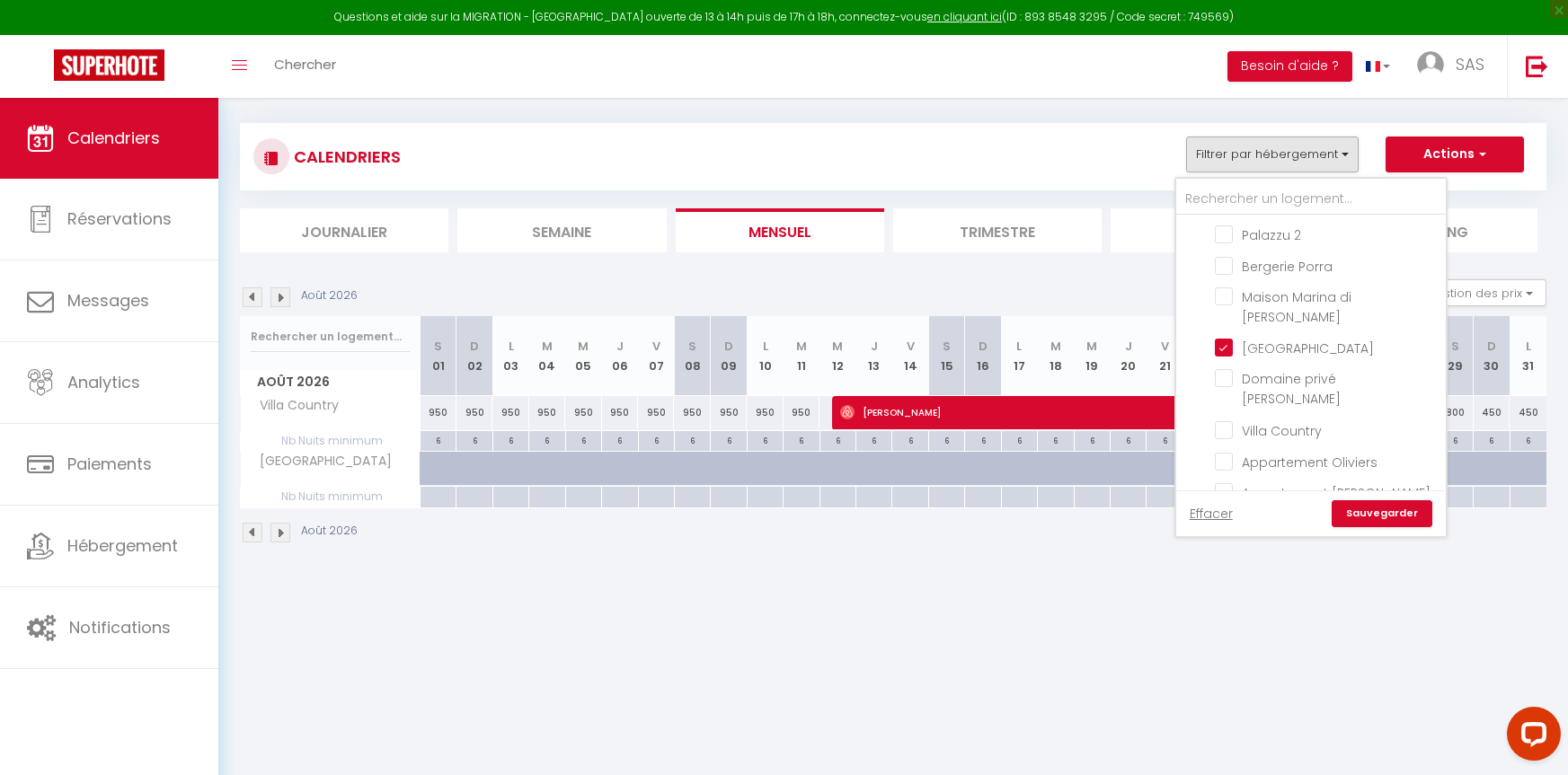
click at [1375, 512] on link "Sauvegarder" at bounding box center [1381, 514] width 100 height 27
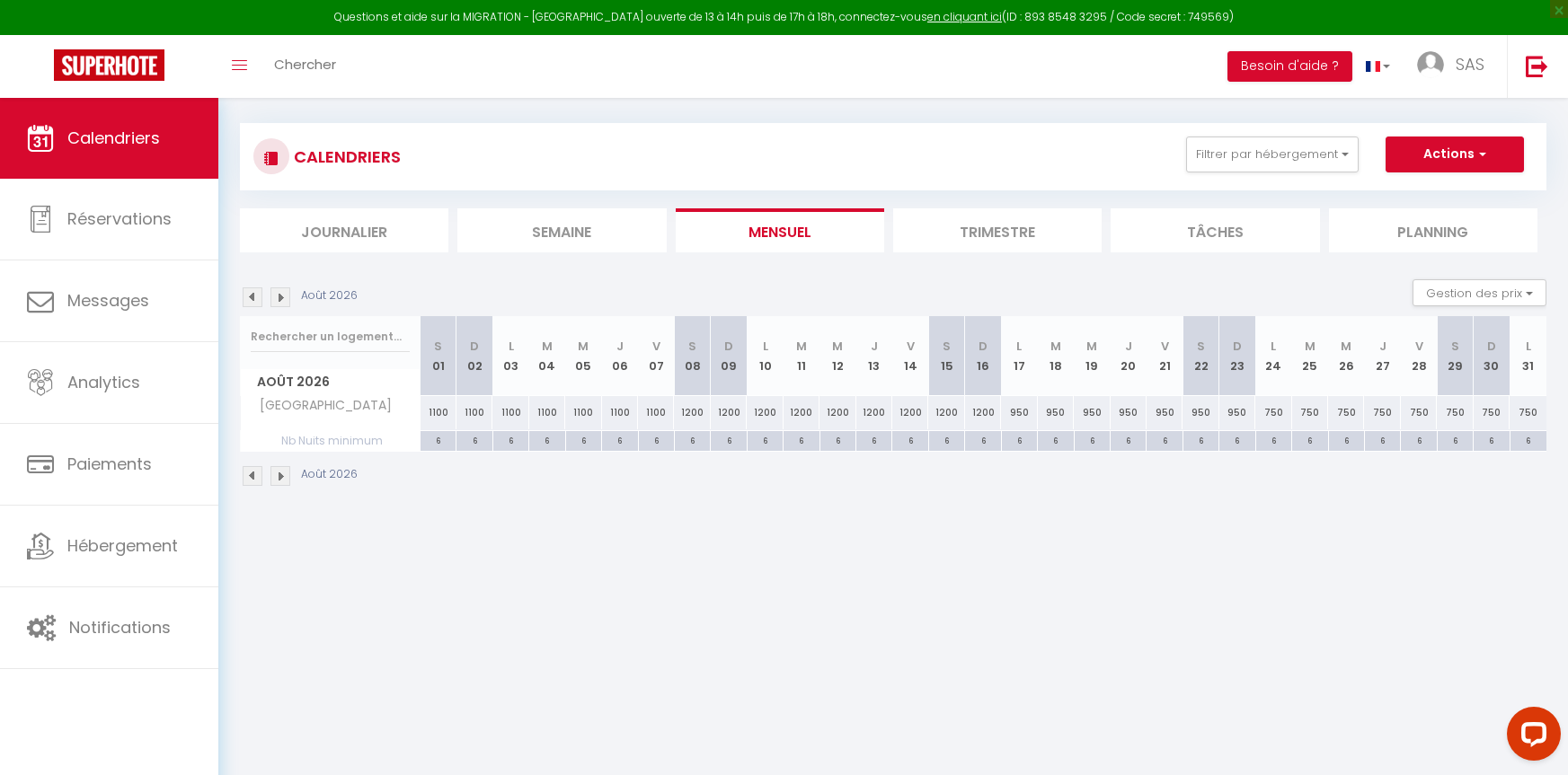
click at [276, 298] on img at bounding box center [280, 298] width 19 height 19
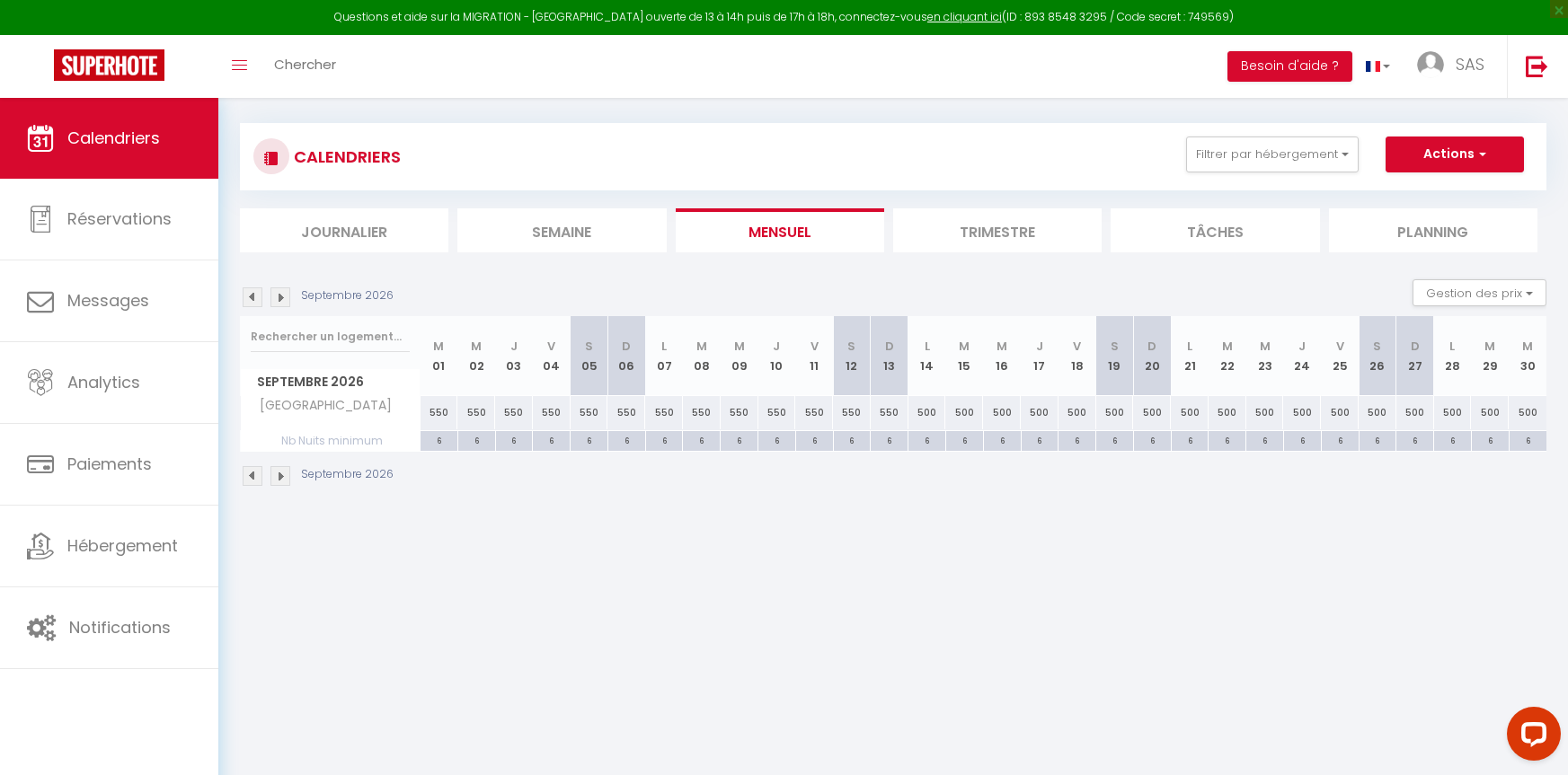
click at [256, 301] on img at bounding box center [252, 298] width 19 height 19
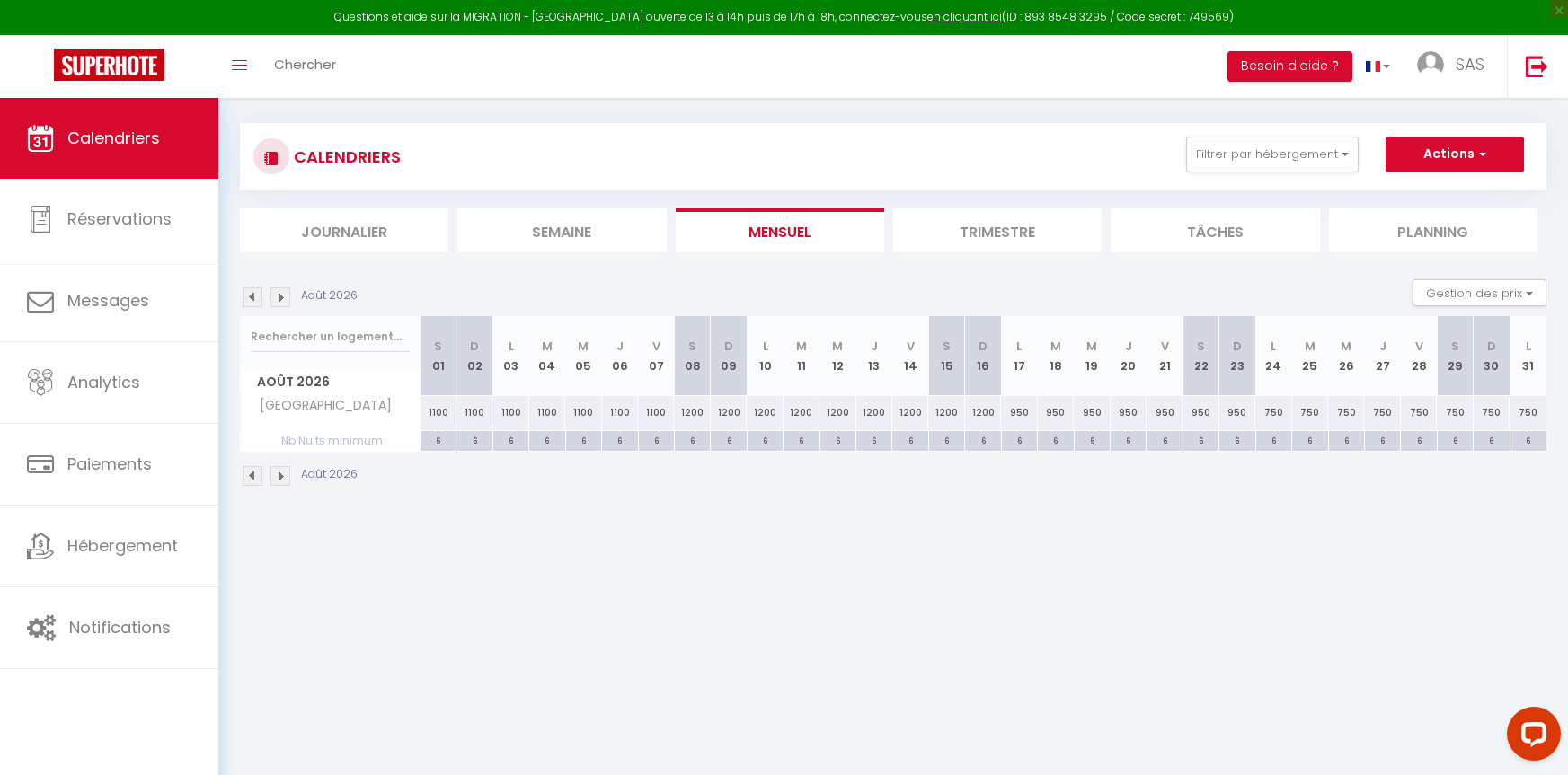
click at [256, 301] on img at bounding box center [252, 298] width 19 height 19
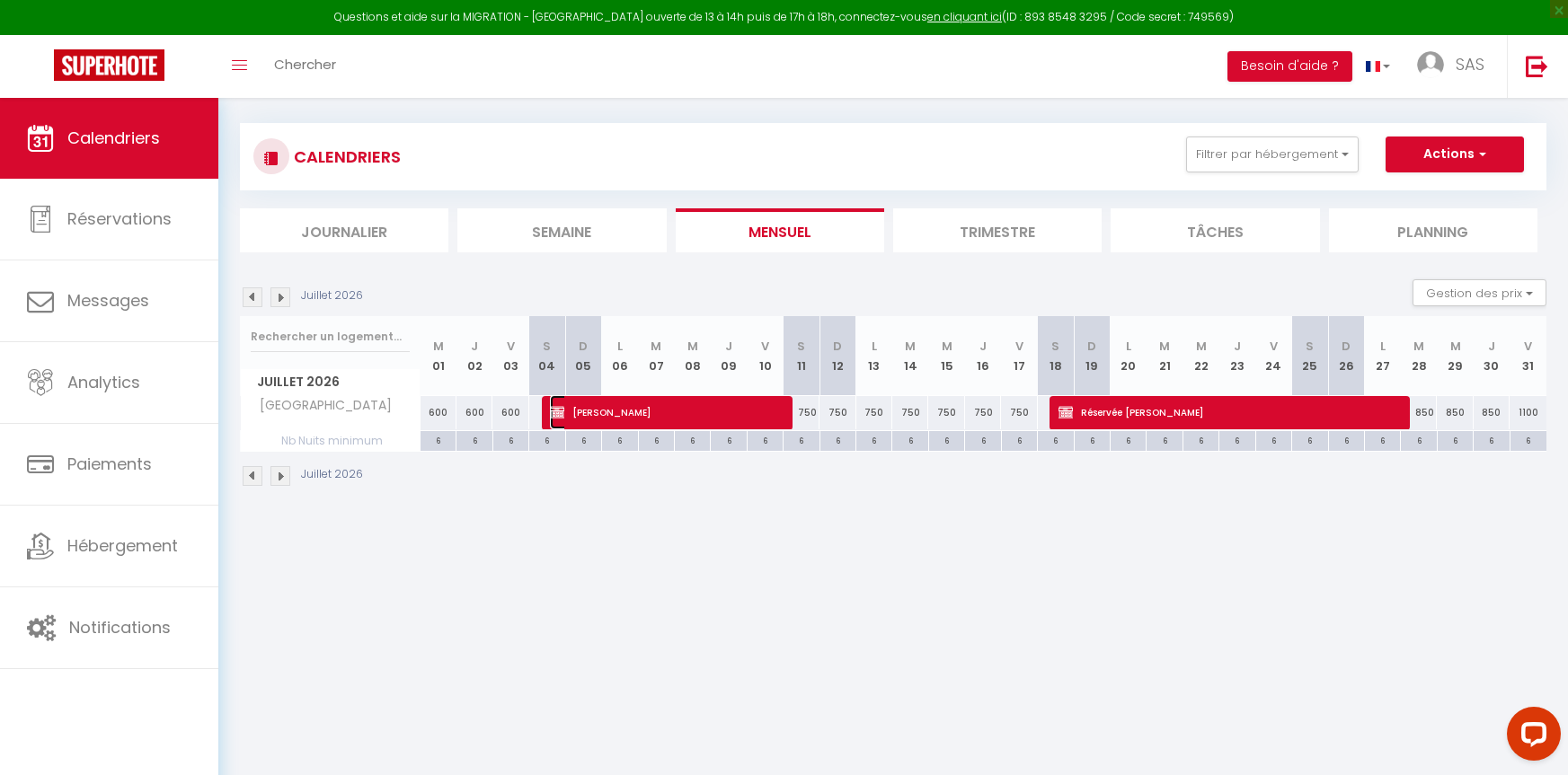
click at [681, 417] on span "[PERSON_NAME]" at bounding box center [663, 412] width 228 height 34
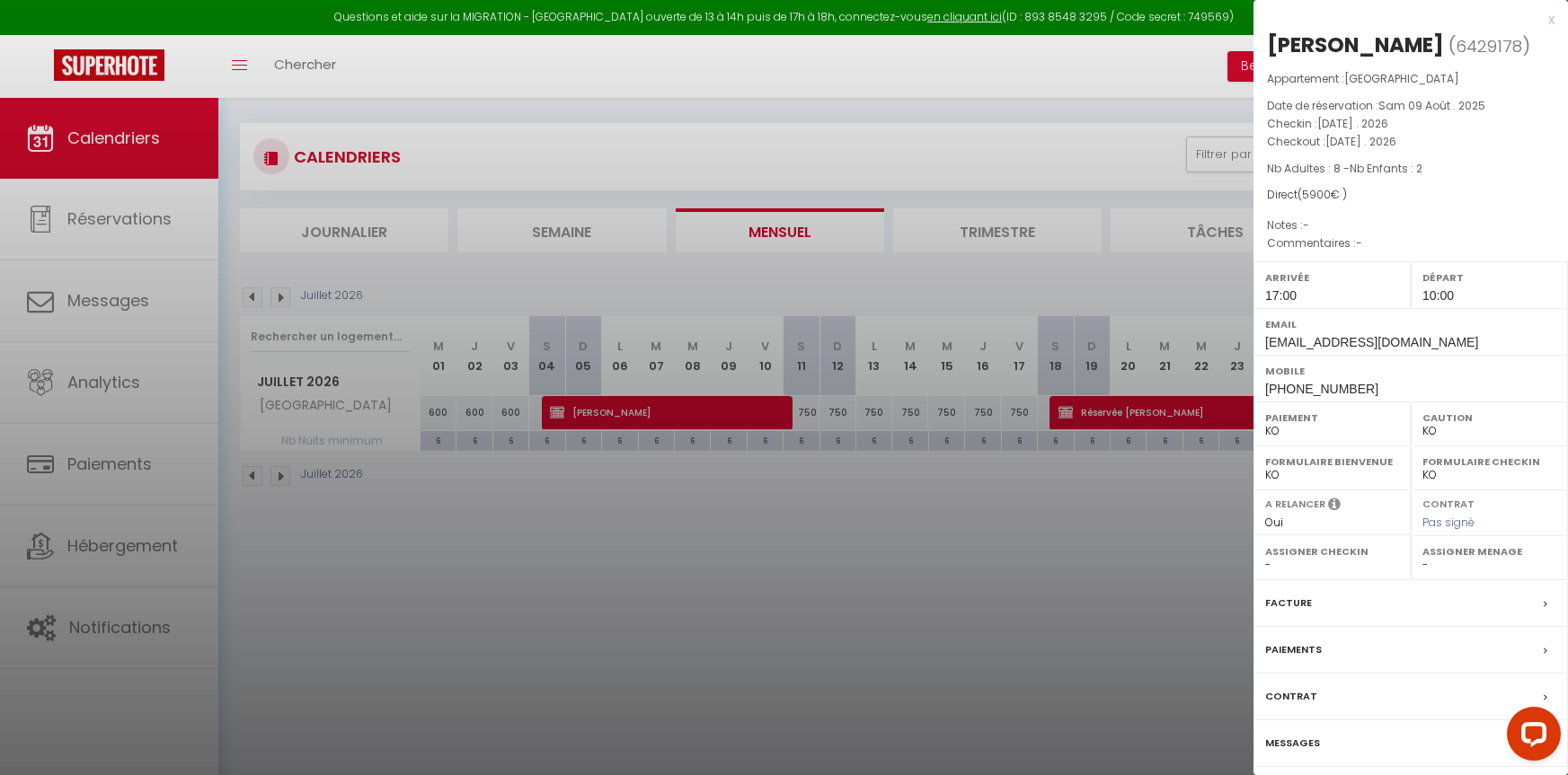
click at [1286, 694] on label "Contrat" at bounding box center [1292, 696] width 53 height 18
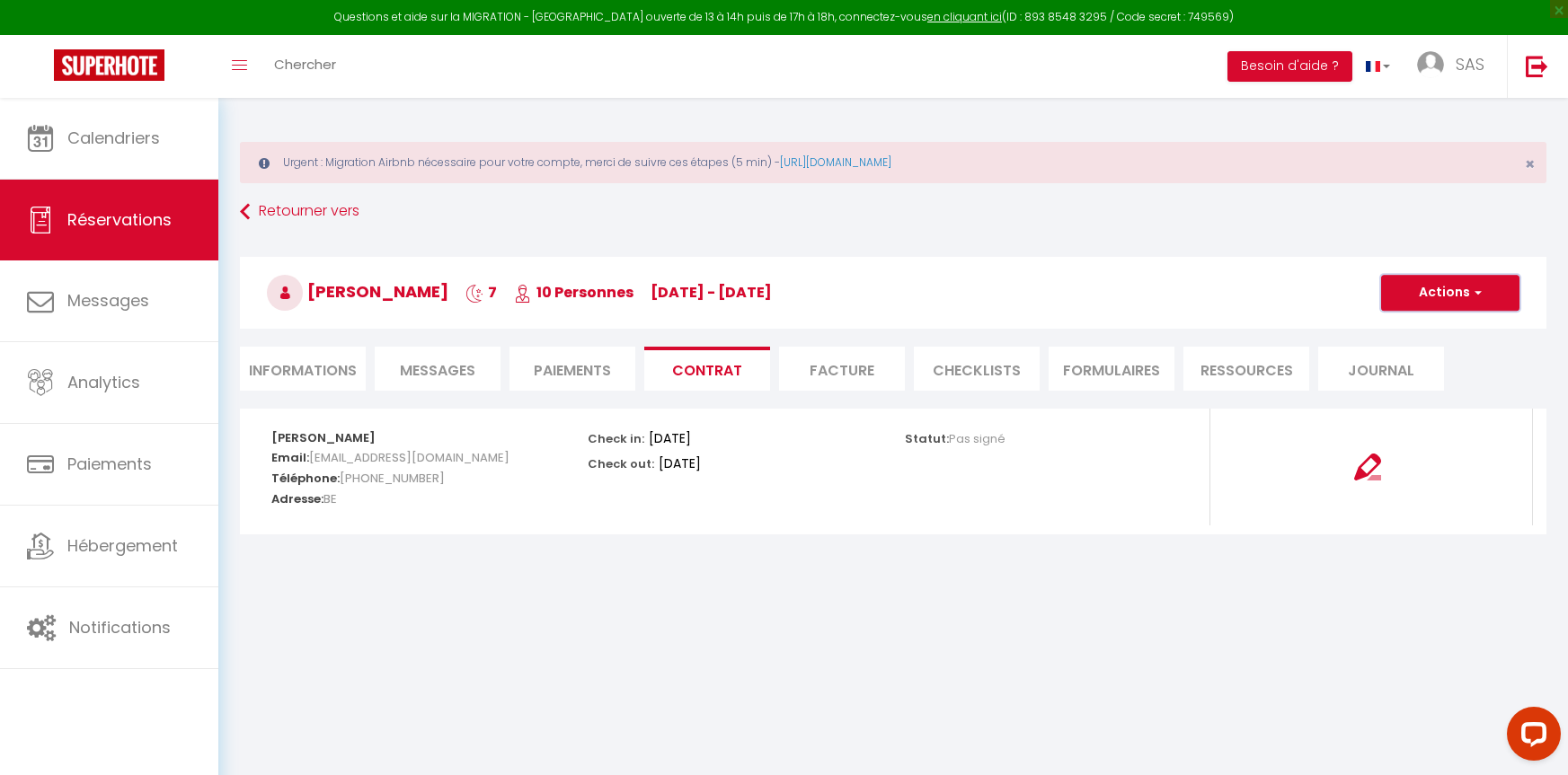
click at [1435, 304] on button "Actions" at bounding box center [1450, 293] width 138 height 36
click at [1414, 333] on link "Voir le contrat" at bounding box center [1437, 333] width 151 height 23
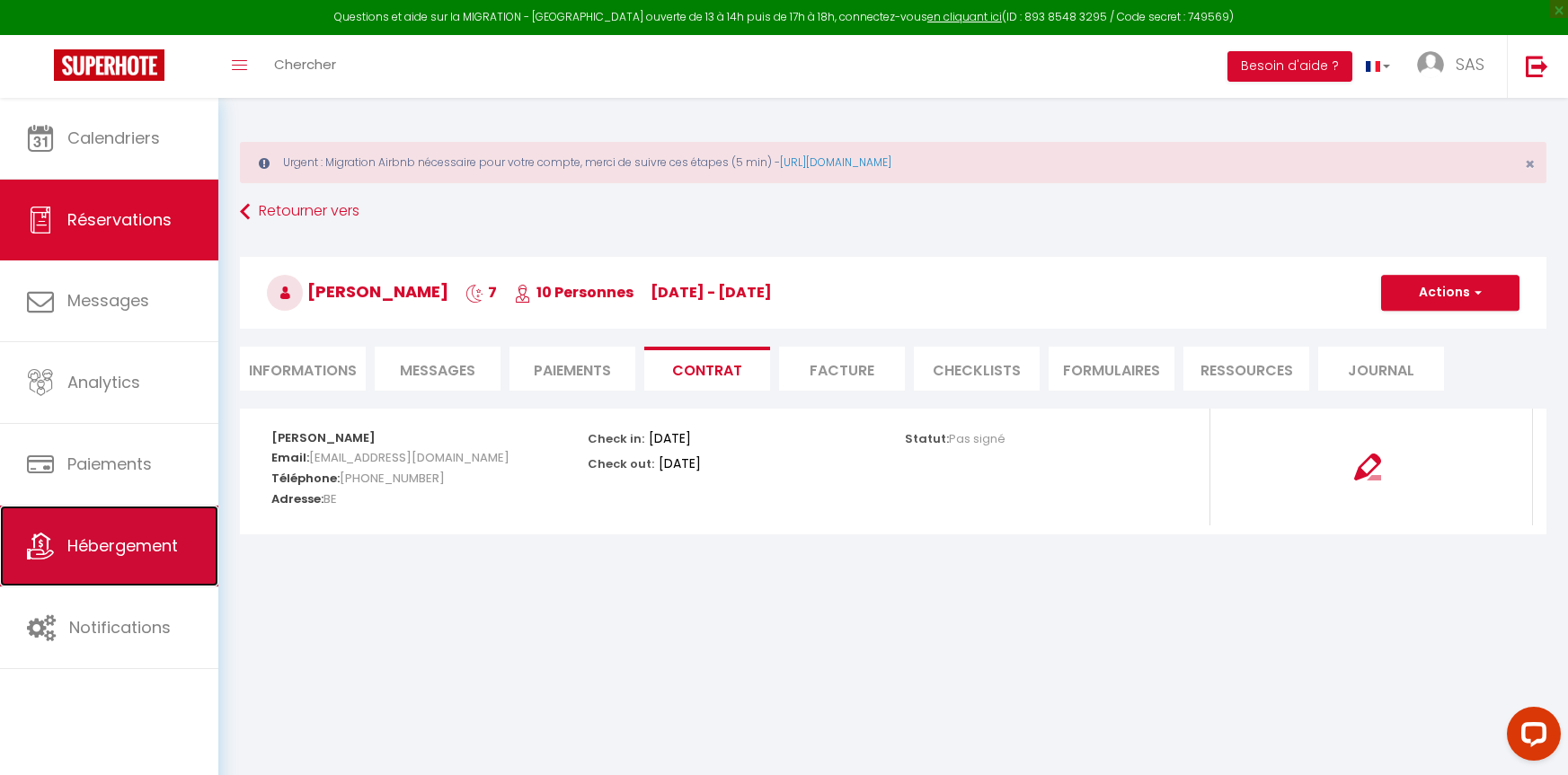
click at [129, 552] on span "Hébergement" at bounding box center [123, 546] width 111 height 22
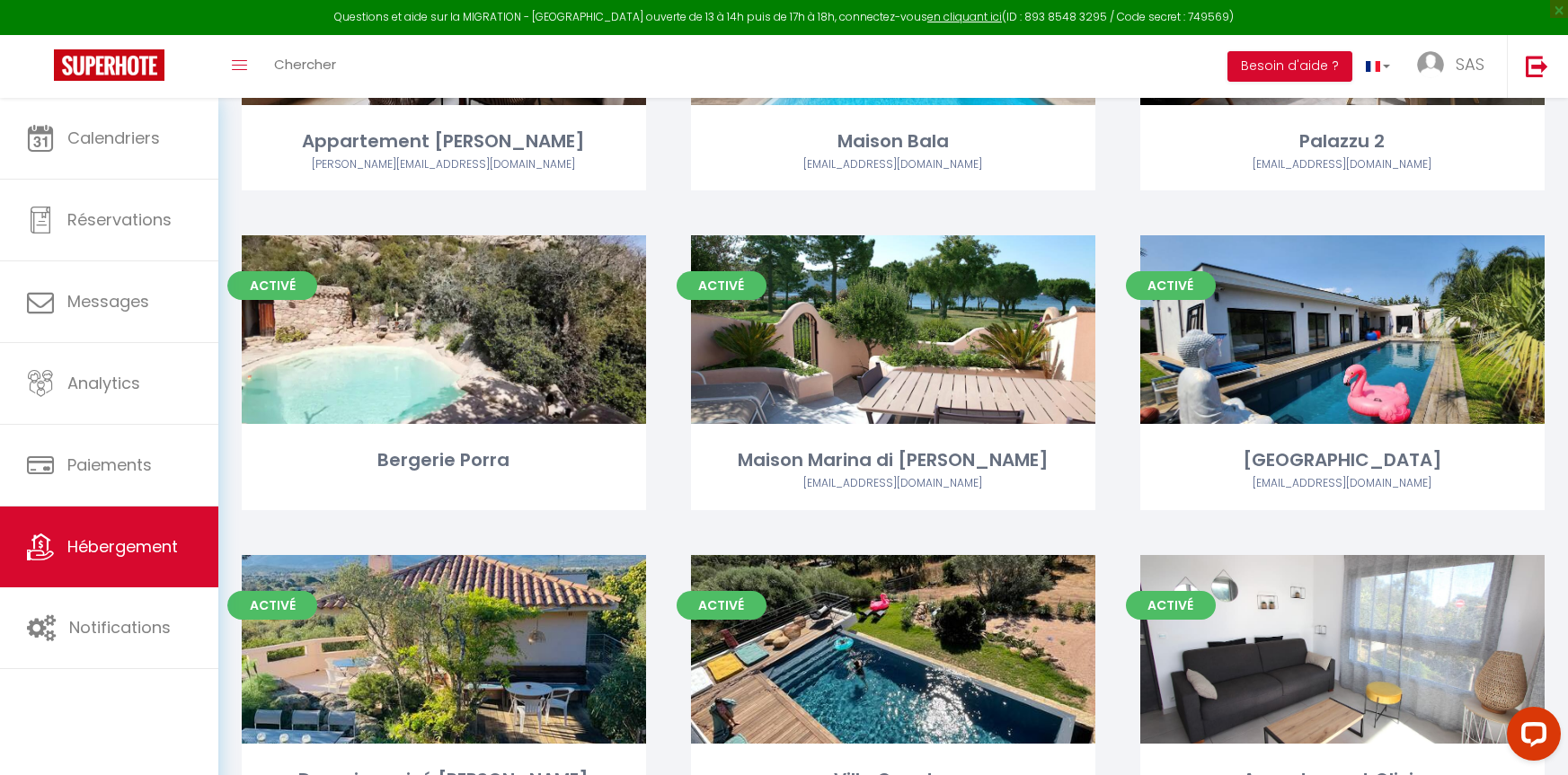
scroll to position [619, 0]
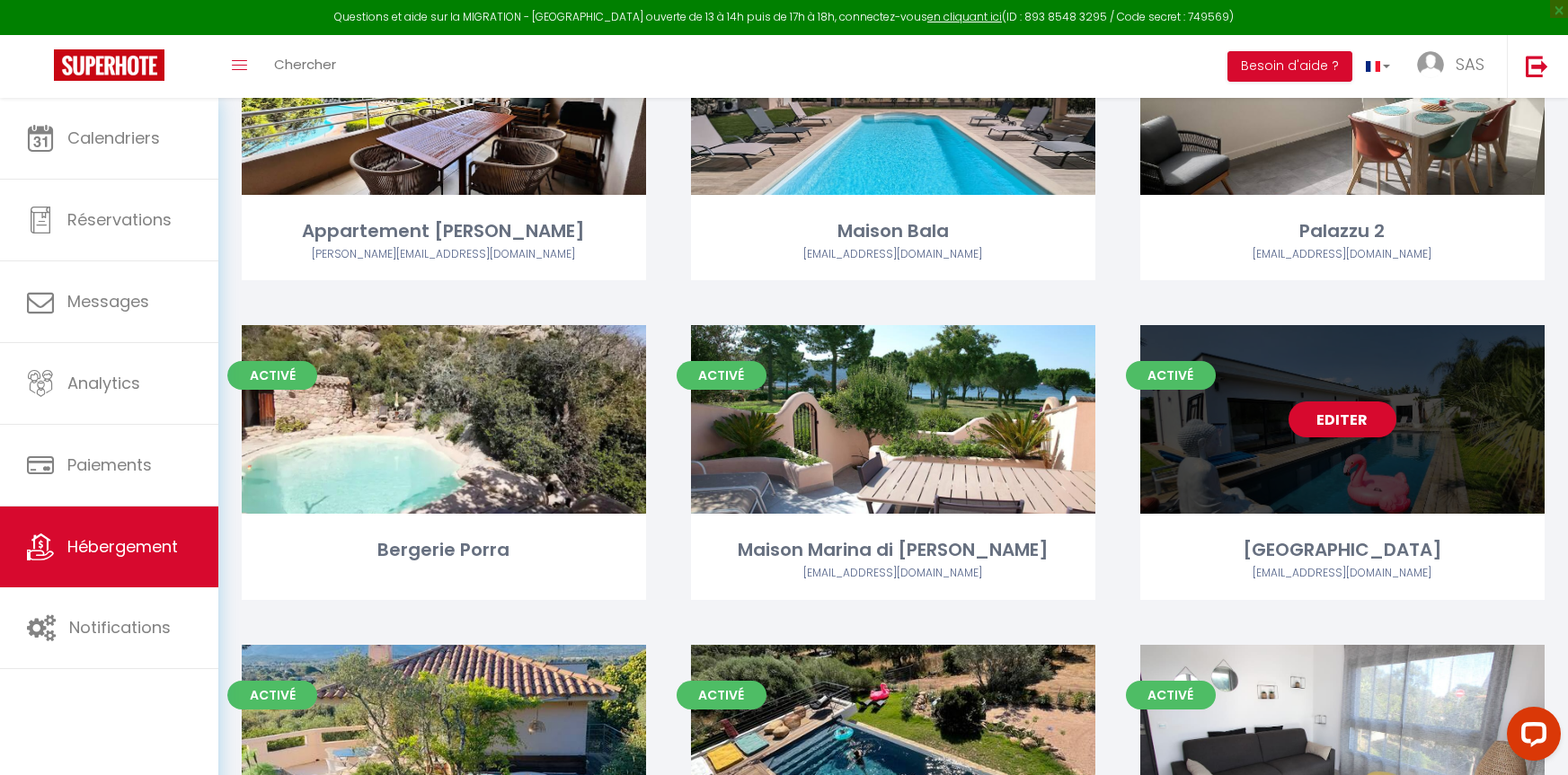
click at [1321, 453] on div "Editer" at bounding box center [1342, 419] width 405 height 189
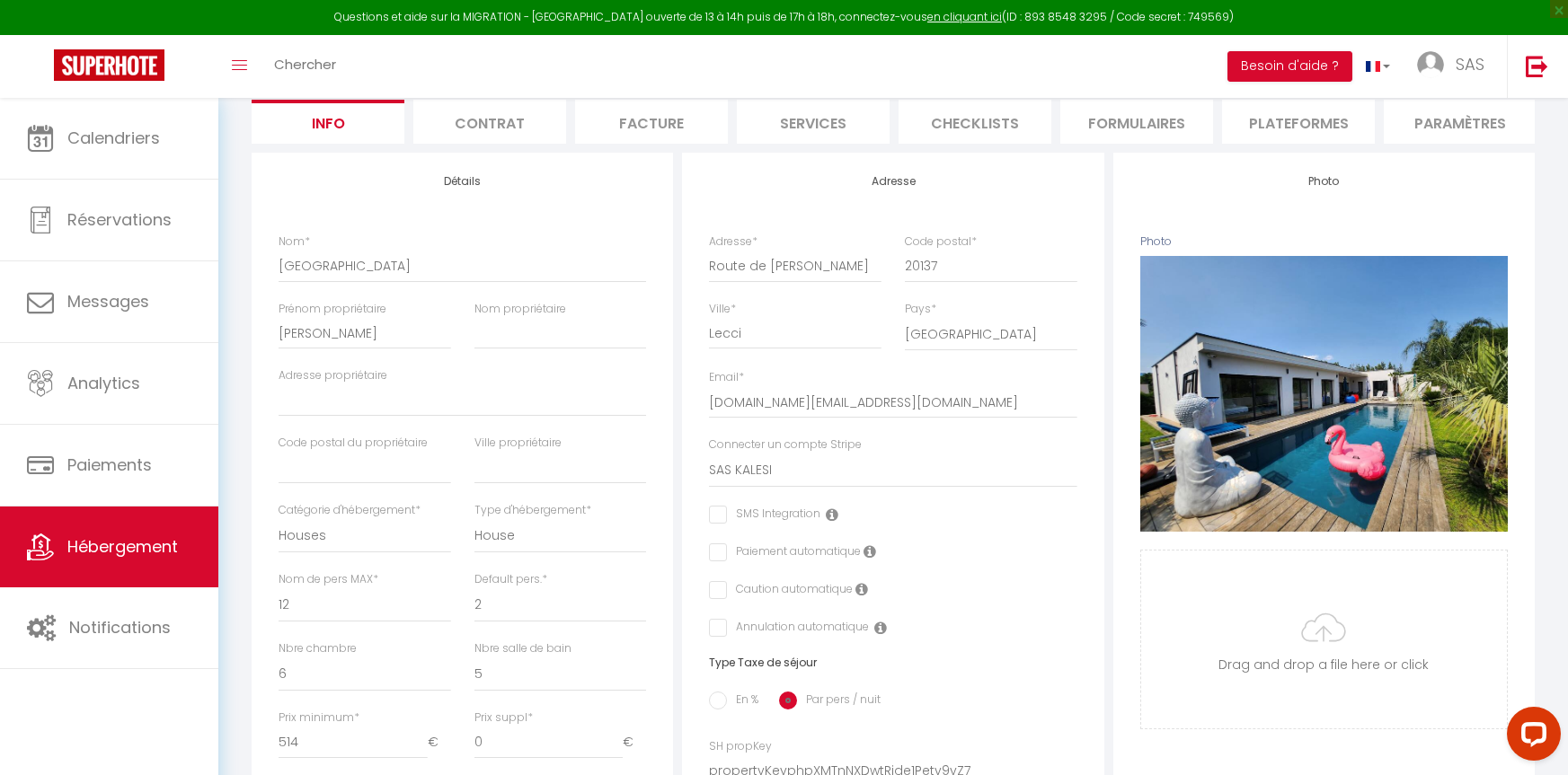
scroll to position [269, 0]
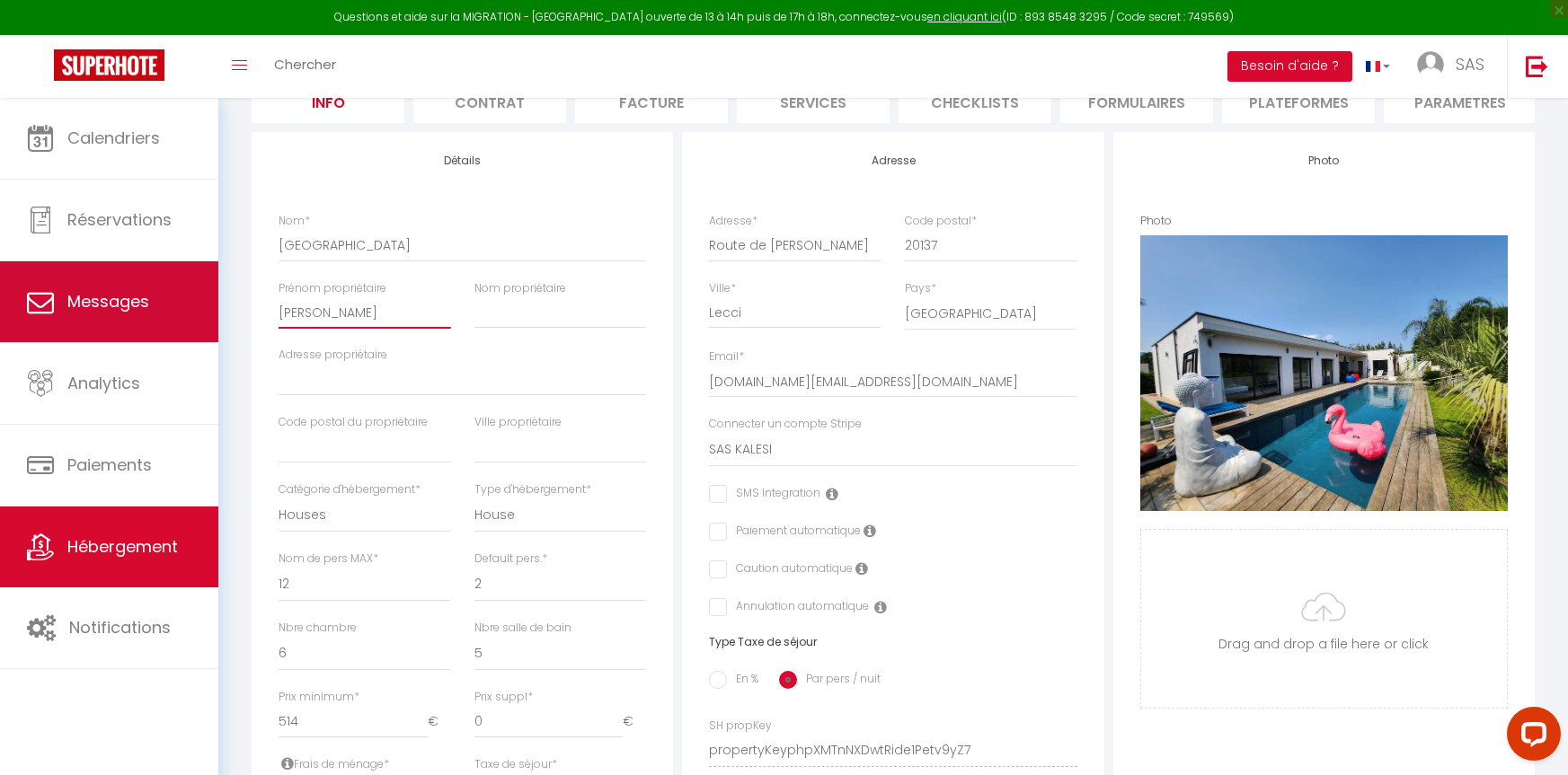
drag, startPoint x: 355, startPoint y: 333, endPoint x: 151, endPoint y: 317, distance: 204.6
click at [151, 317] on div "Questions et aide sur la MIGRATION - [GEOGRAPHIC_DATA] ouverte de 13 à 14h puis…" at bounding box center [784, 610] width 1568 height 1562
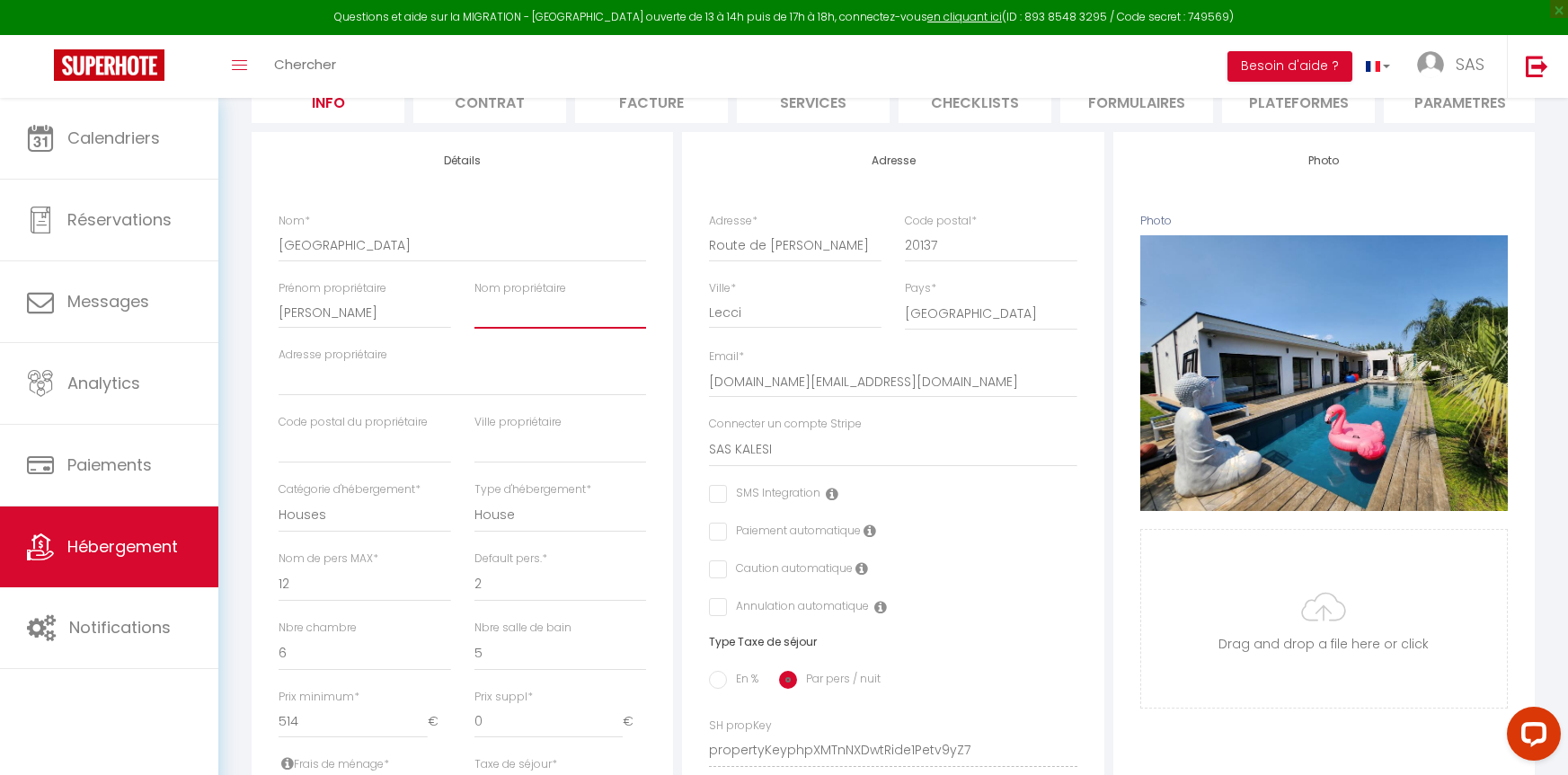
click at [537, 326] on input "Nom propriétaire" at bounding box center [560, 312] width 172 height 32
click at [339, 396] on input "Adresse propriétaire" at bounding box center [462, 379] width 368 height 32
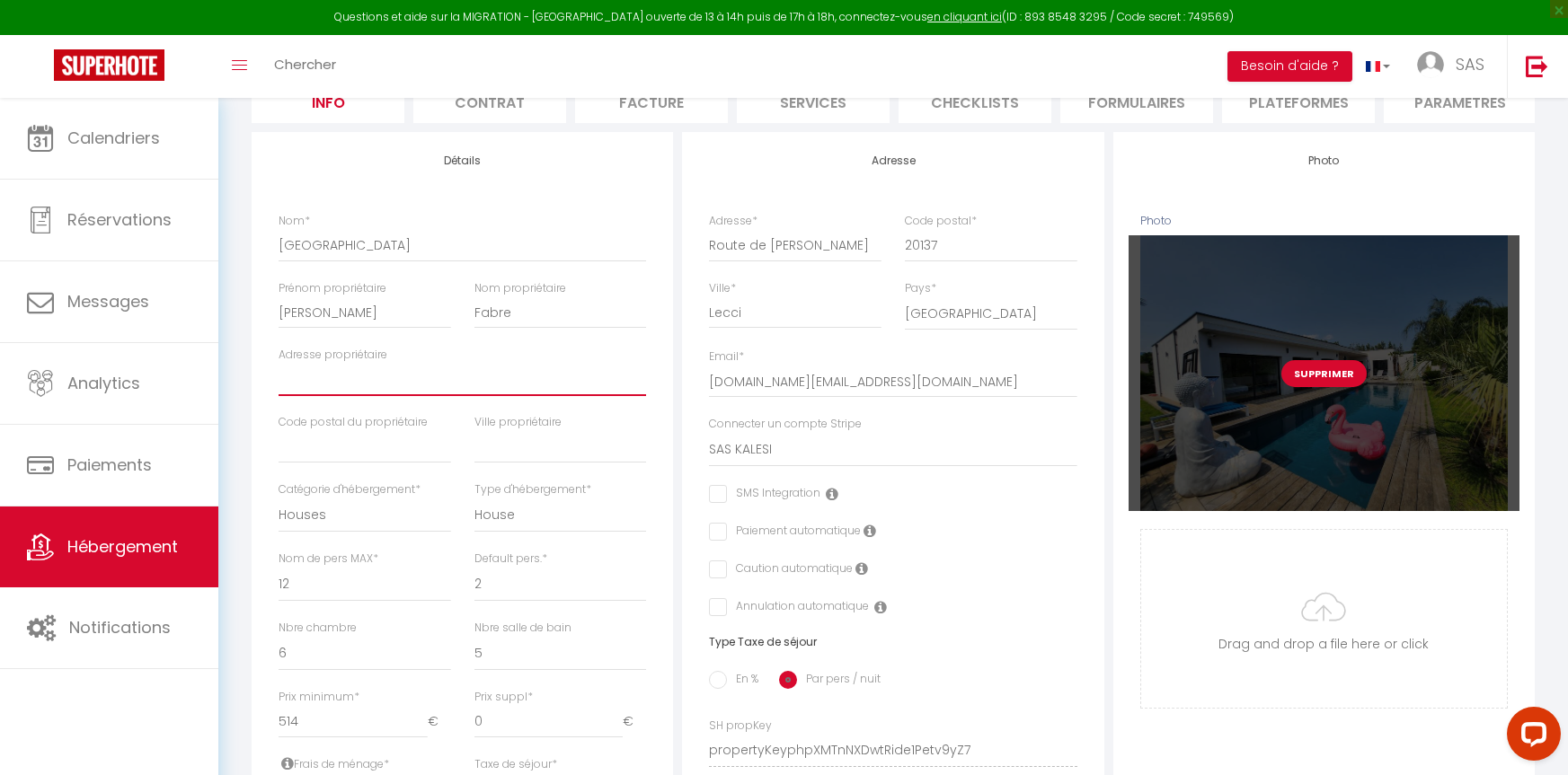
scroll to position [0, 0]
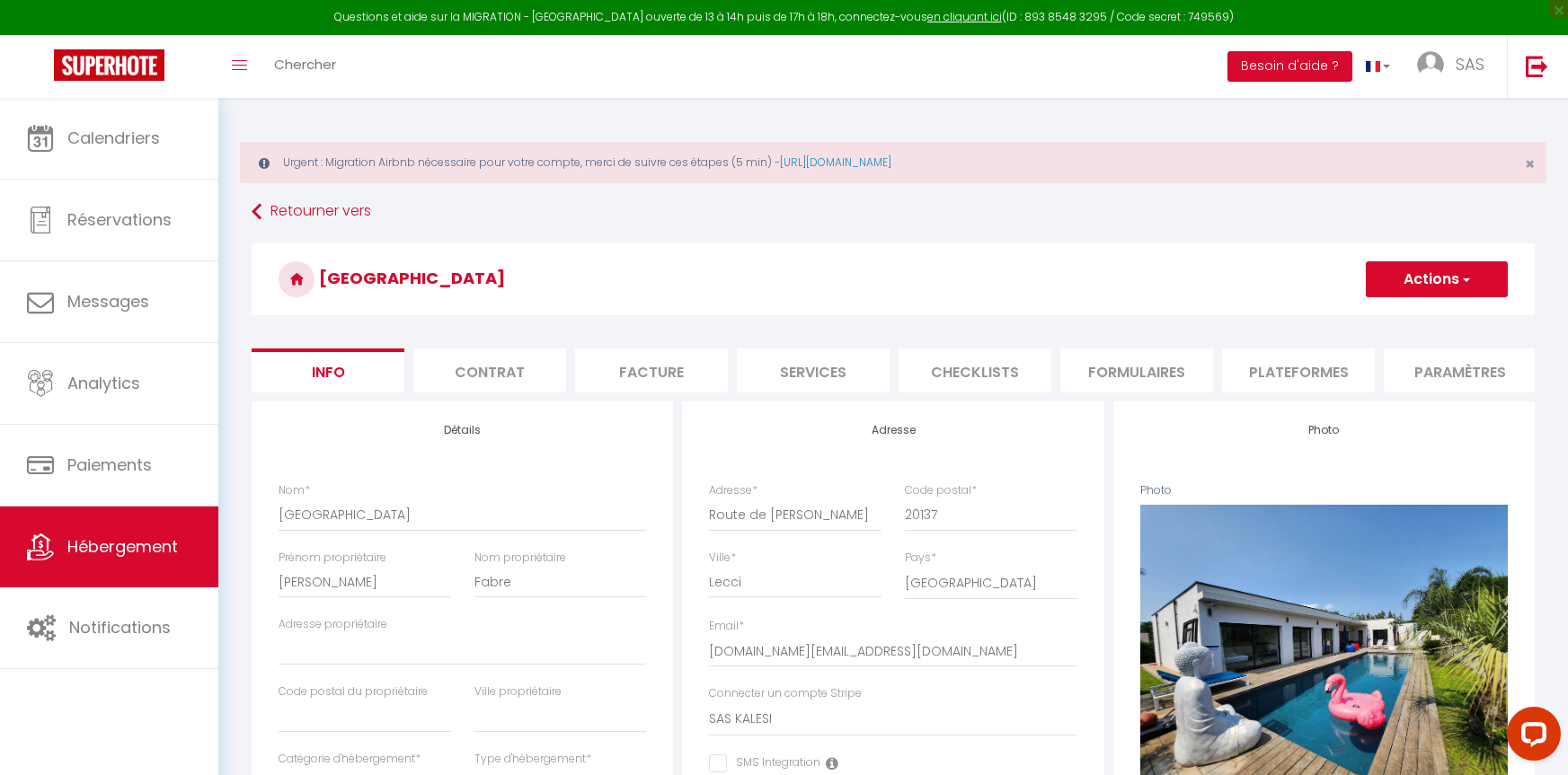
click at [1462, 284] on span "button" at bounding box center [1465, 279] width 12 height 18
click at [1388, 314] on input "Enregistrer" at bounding box center [1366, 319] width 66 height 18
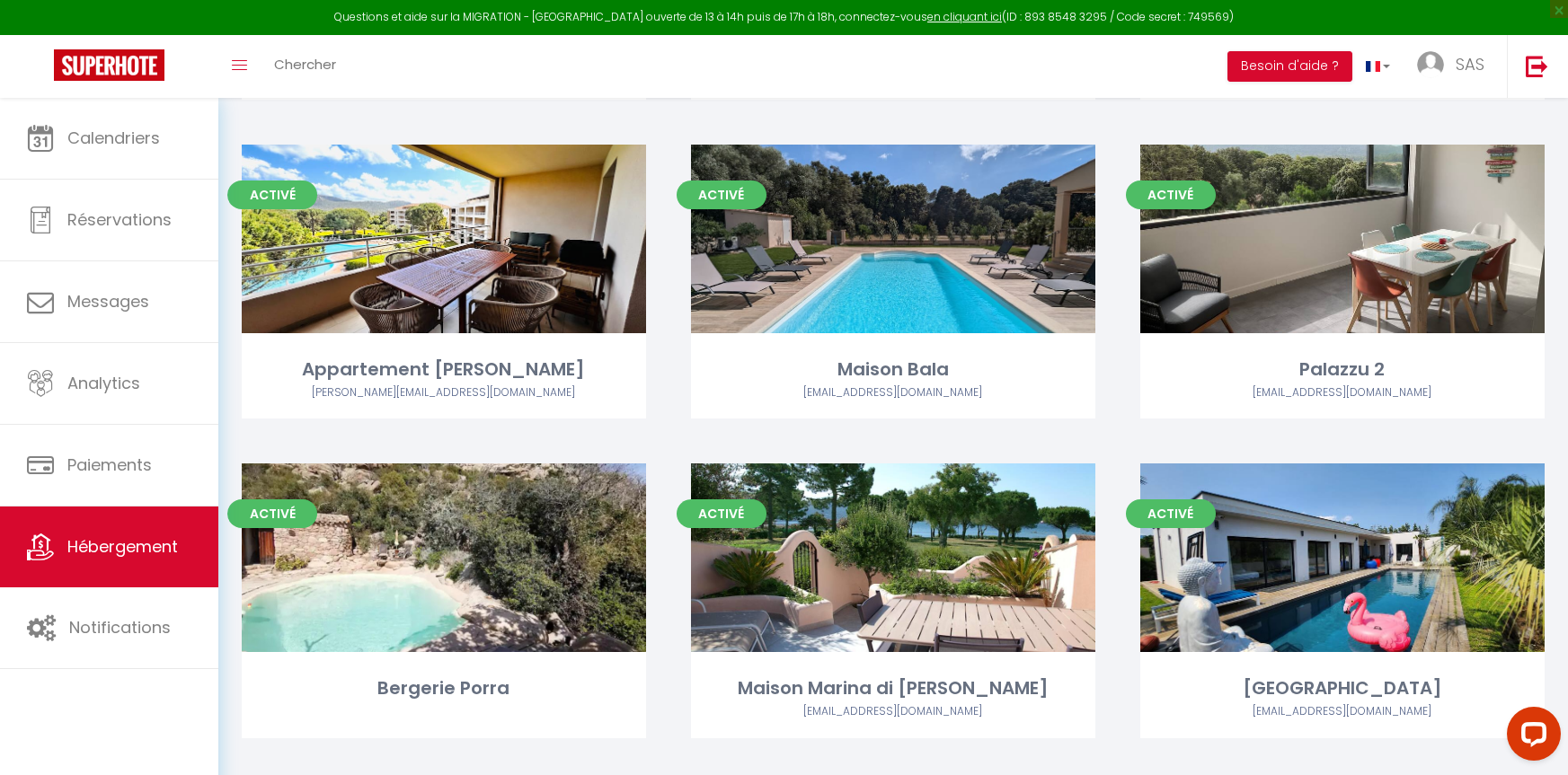
scroll to position [719, 0]
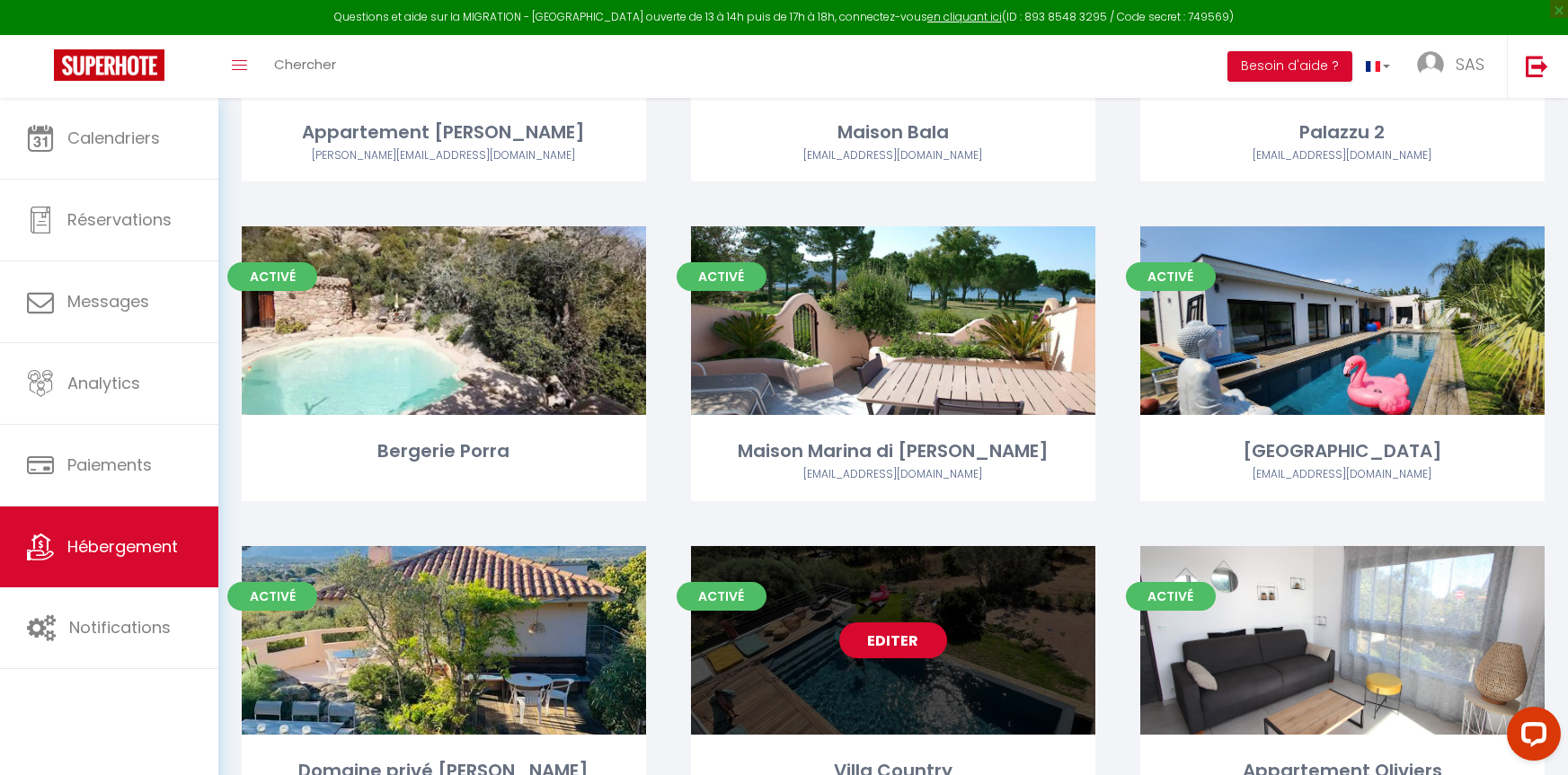
click at [791, 669] on div "Editer" at bounding box center [893, 641] width 405 height 189
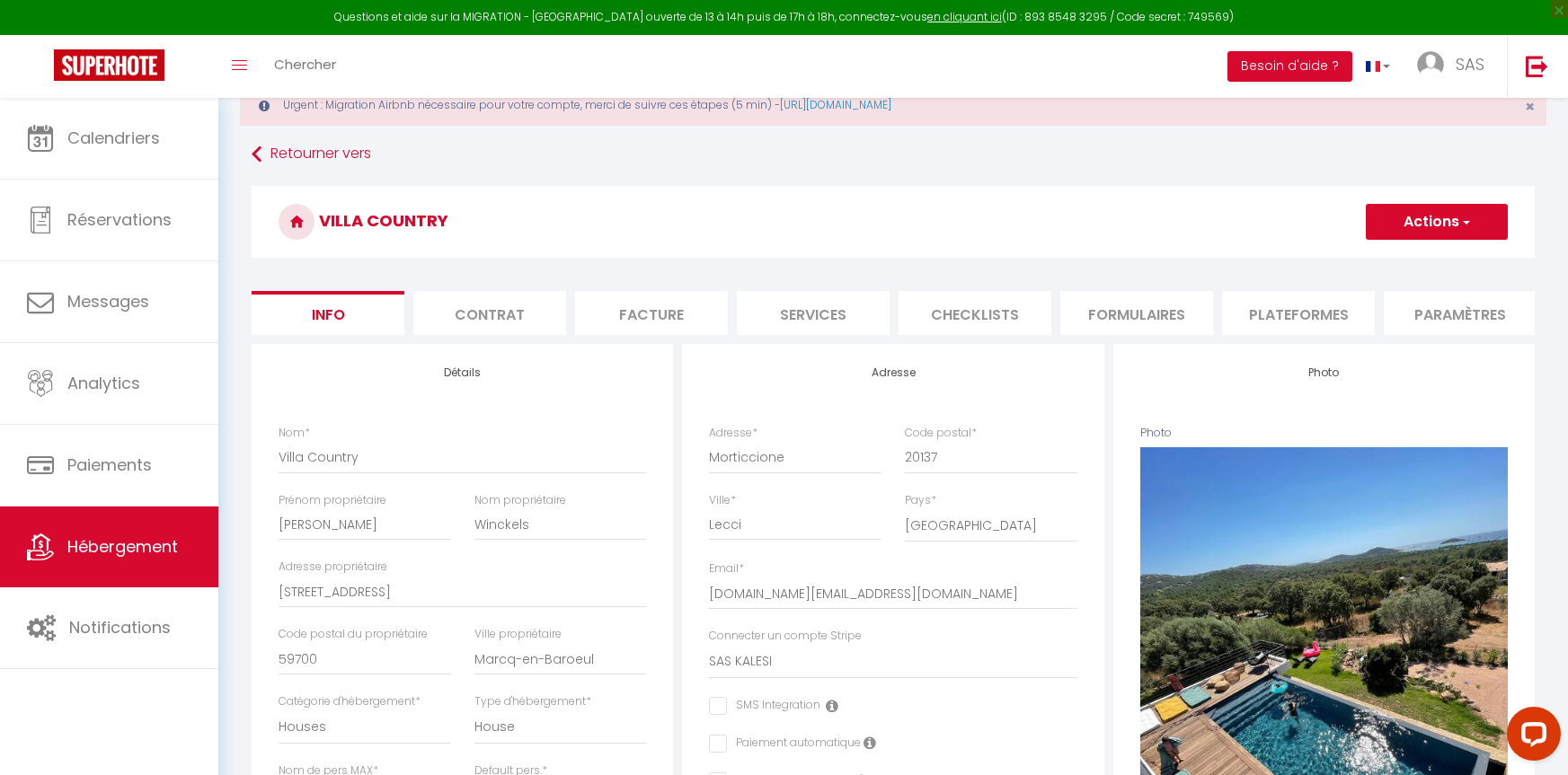
scroll to position [89, 0]
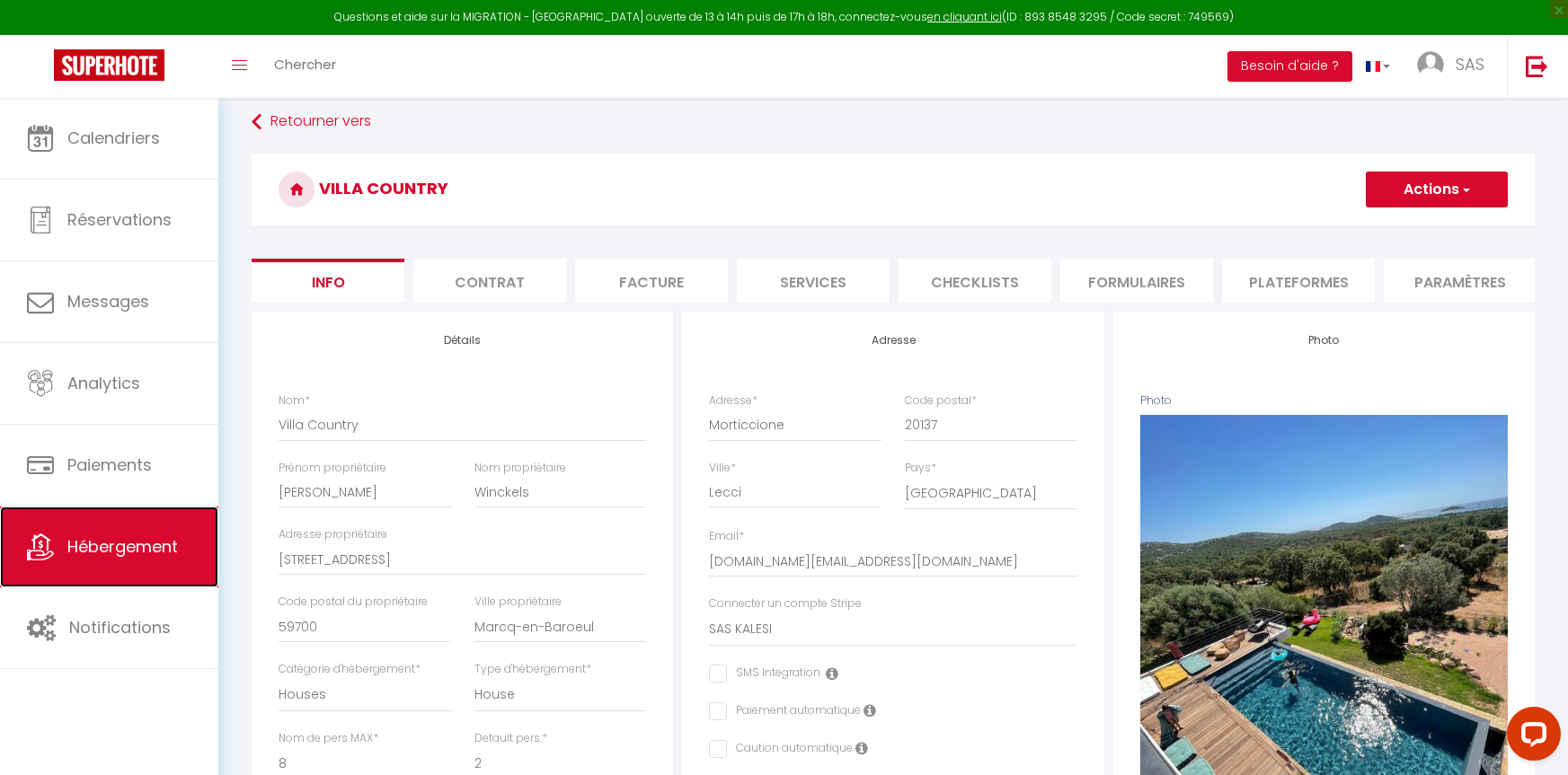
click at [129, 543] on span "Hébergement" at bounding box center [123, 546] width 111 height 22
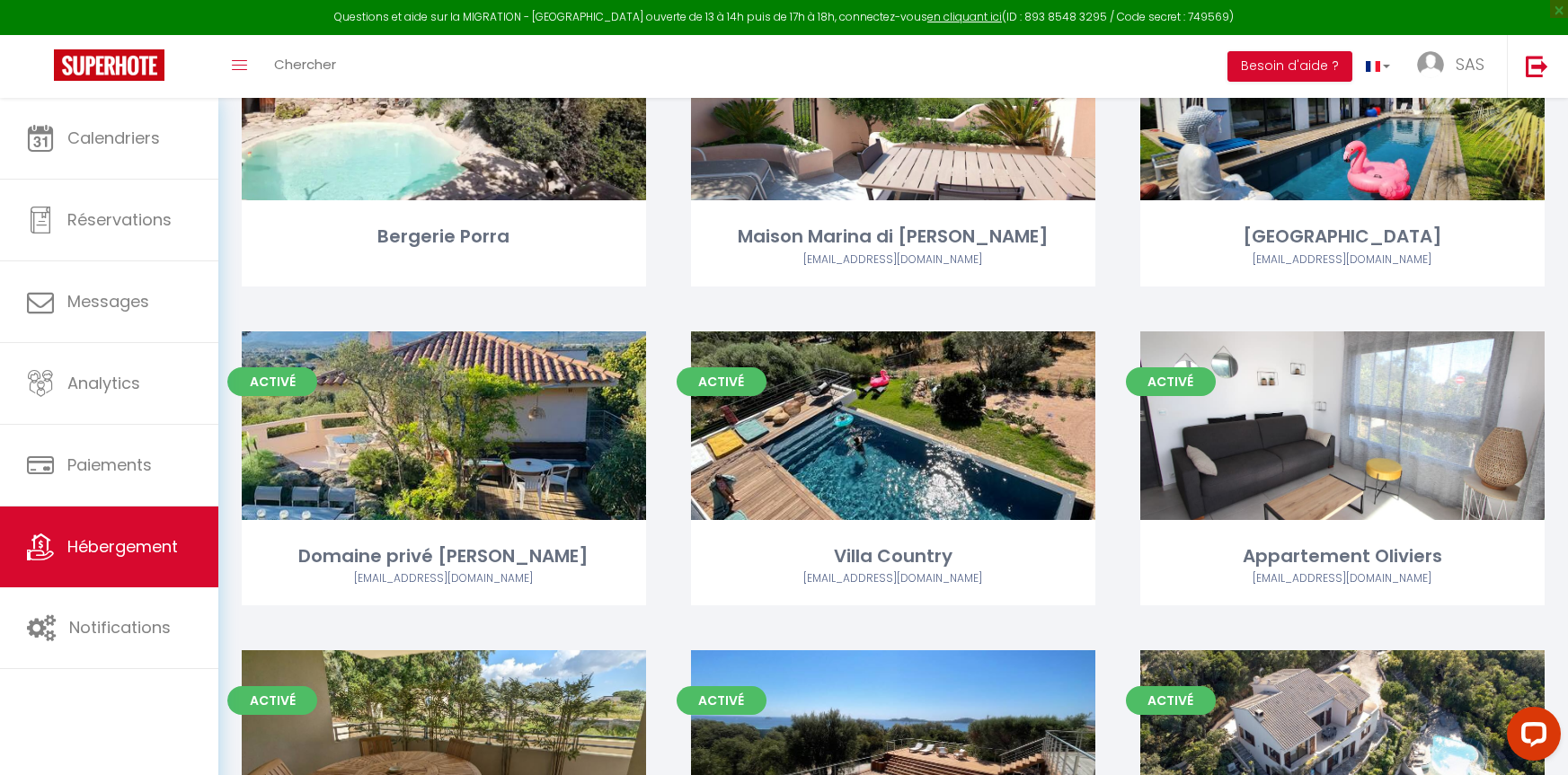
scroll to position [898, 0]
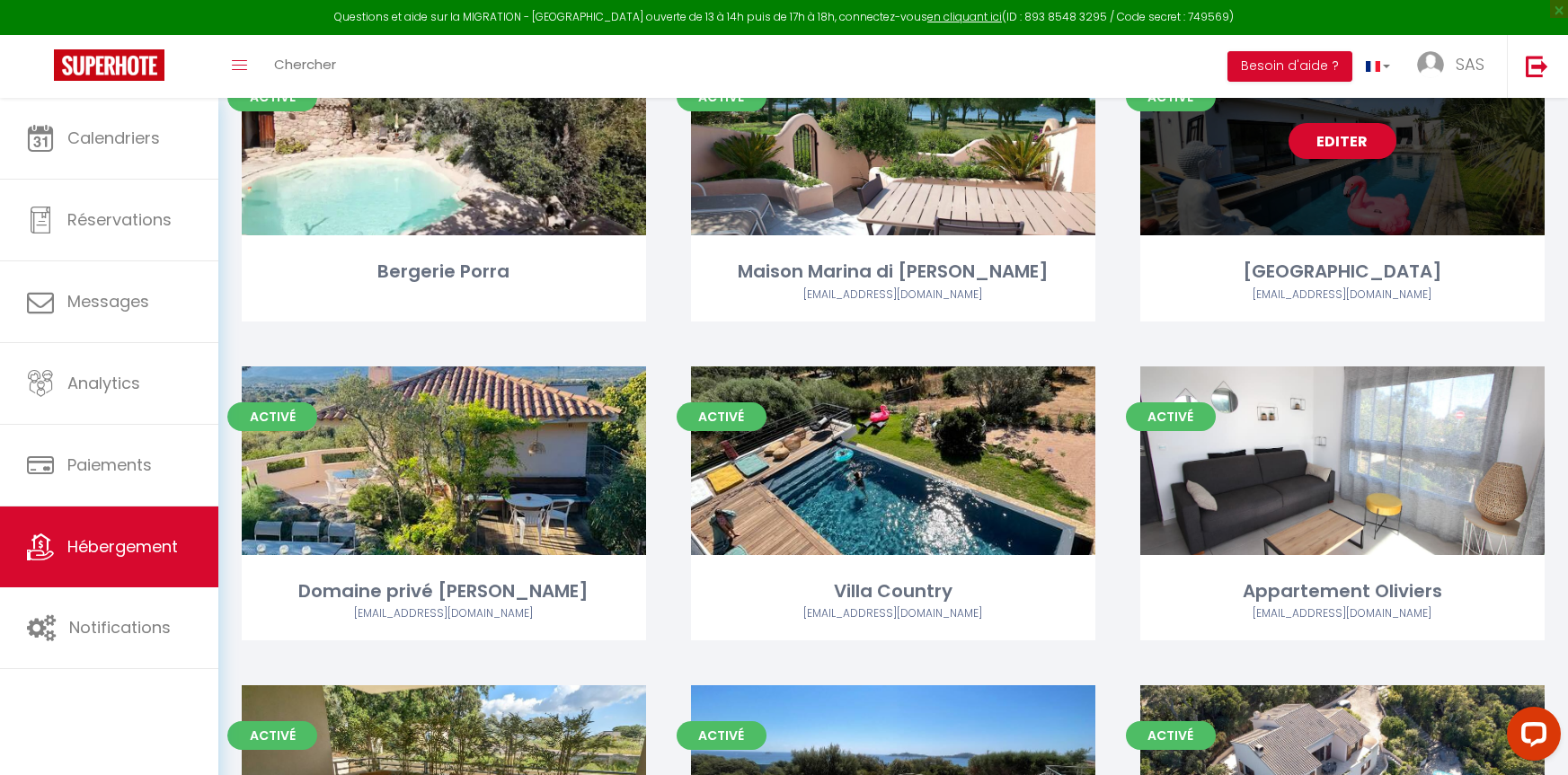
click at [1342, 205] on div "Editer" at bounding box center [1342, 141] width 405 height 189
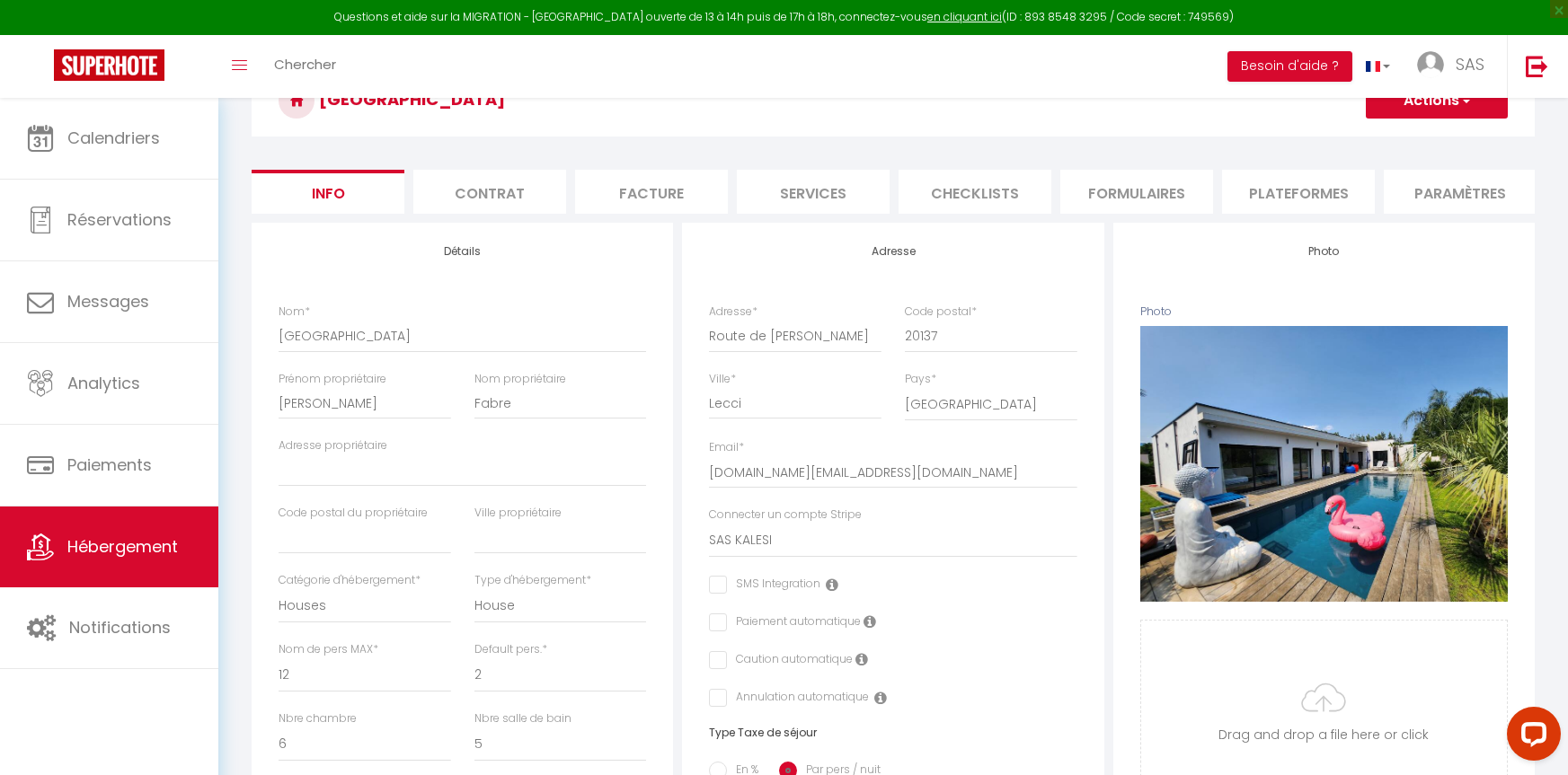
scroll to position [180, 0]
click at [337, 486] on input "Adresse propriétaire" at bounding box center [462, 470] width 368 height 32
click at [709, 348] on input "Route de [PERSON_NAME]" at bounding box center [795, 335] width 172 height 32
click at [349, 486] on input "Adresse propriétaire" at bounding box center [462, 470] width 368 height 32
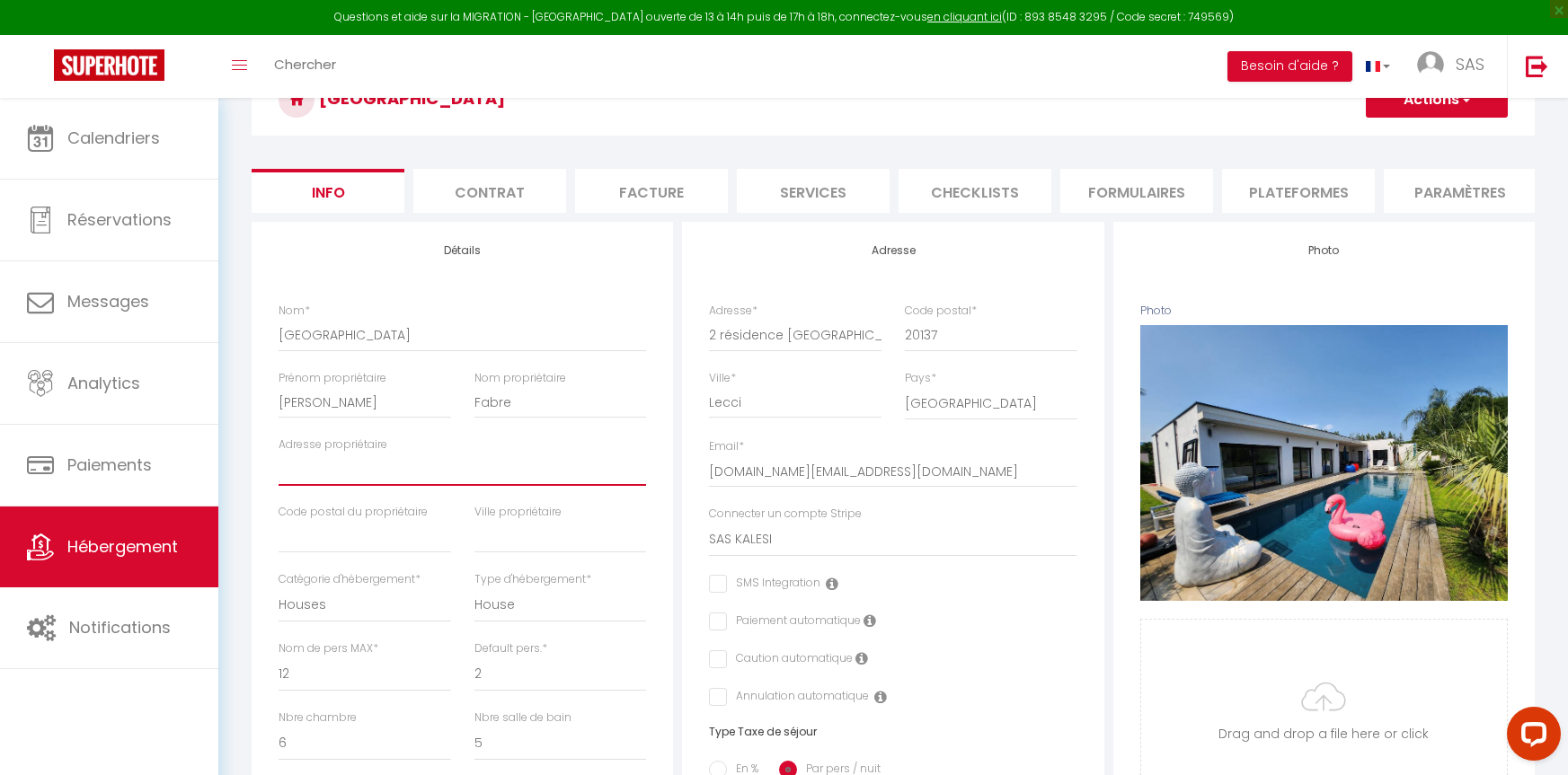
drag, startPoint x: 374, startPoint y: 467, endPoint x: 376, endPoint y: 478, distance: 11.2
paste input "[STREET_ADDRESS]"
drag, startPoint x: 471, startPoint y: 483, endPoint x: 573, endPoint y: 489, distance: 102.2
click at [573, 486] on input "[STREET_ADDRESS]" at bounding box center [462, 470] width 368 height 32
drag, startPoint x: 429, startPoint y: 481, endPoint x: 466, endPoint y: 485, distance: 37.2
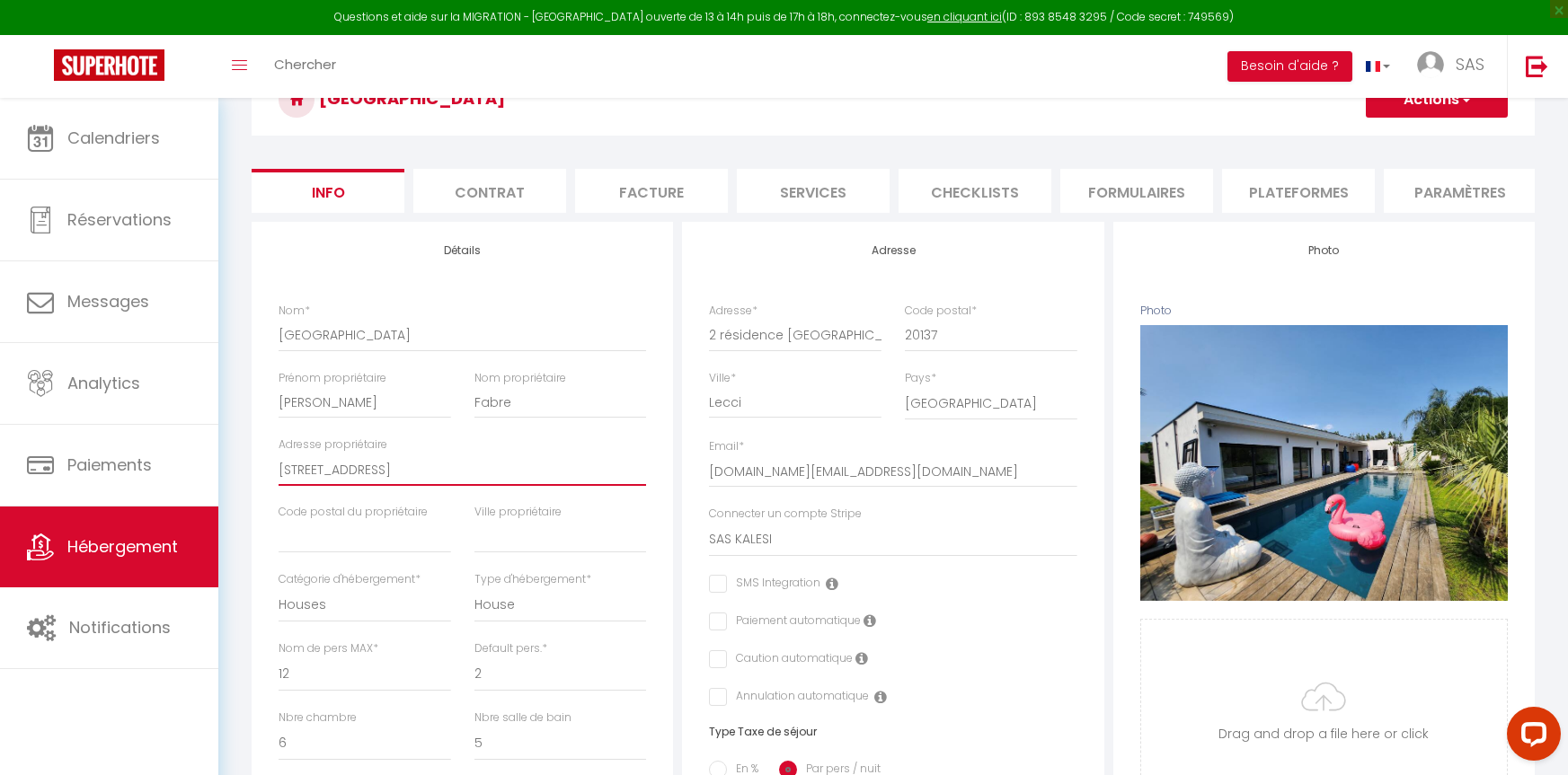
click at [432, 482] on input "[STREET_ADDRESS]" at bounding box center [462, 470] width 368 height 32
drag, startPoint x: 468, startPoint y: 480, endPoint x: 502, endPoint y: 486, distance: 34.5
click at [502, 486] on input "[STREET_ADDRESS]" at bounding box center [462, 470] width 368 height 32
click at [341, 547] on input "text" at bounding box center [364, 537] width 172 height 32
paste input "13700"
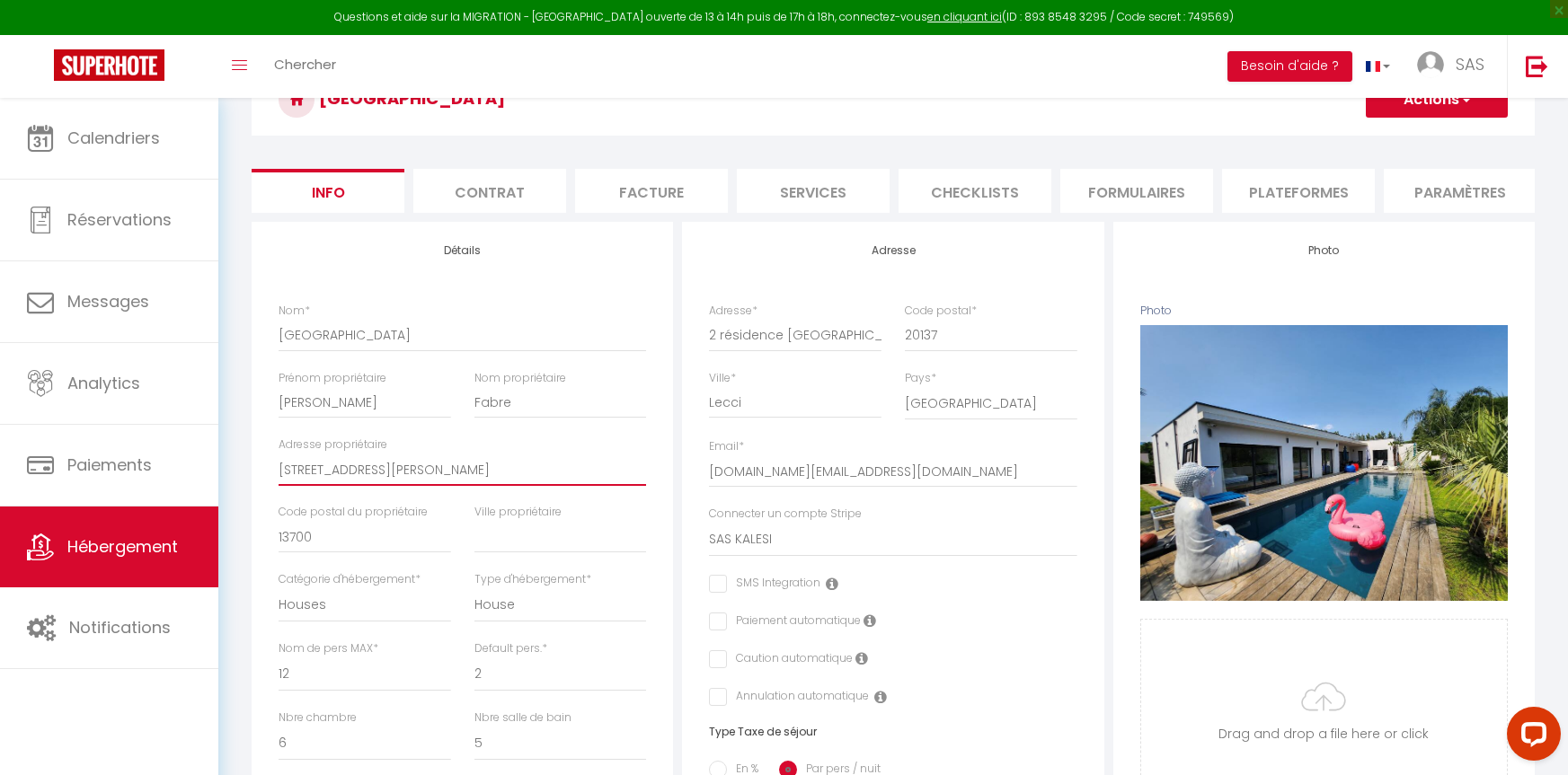
drag, startPoint x: 473, startPoint y: 480, endPoint x: 562, endPoint y: 482, distance: 89.0
click at [562, 482] on input "[STREET_ADDRESS][PERSON_NAME]" at bounding box center [462, 470] width 368 height 32
click at [526, 544] on input "text" at bounding box center [560, 537] width 172 height 32
paste input "MARIGNANe"
click at [539, 545] on input "MARIGNANe" at bounding box center [560, 537] width 172 height 32
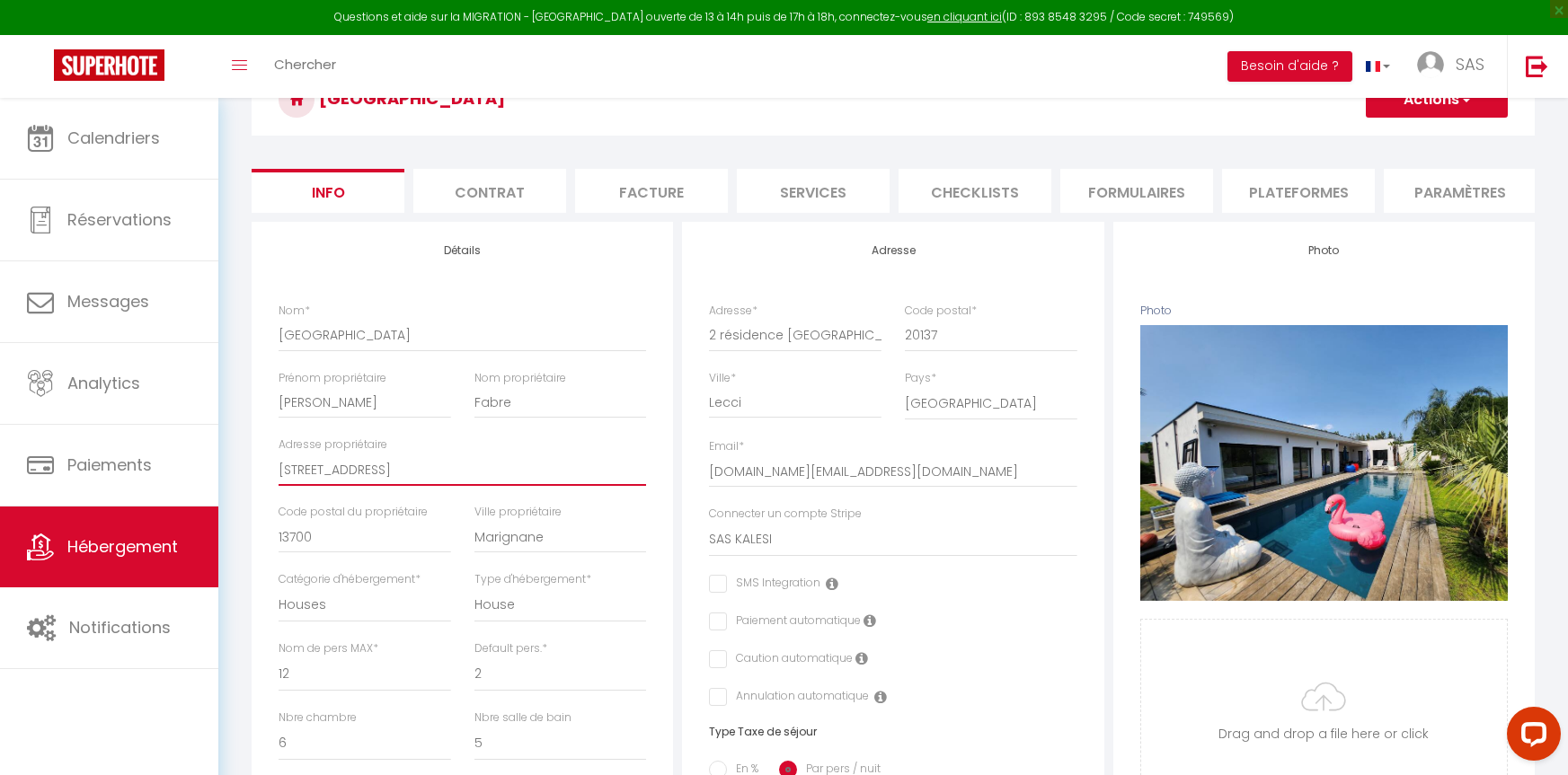
drag, startPoint x: 295, startPoint y: 483, endPoint x: 476, endPoint y: 491, distance: 181.2
click at [476, 486] on input "[STREET_ADDRESS]" at bounding box center [462, 470] width 368 height 32
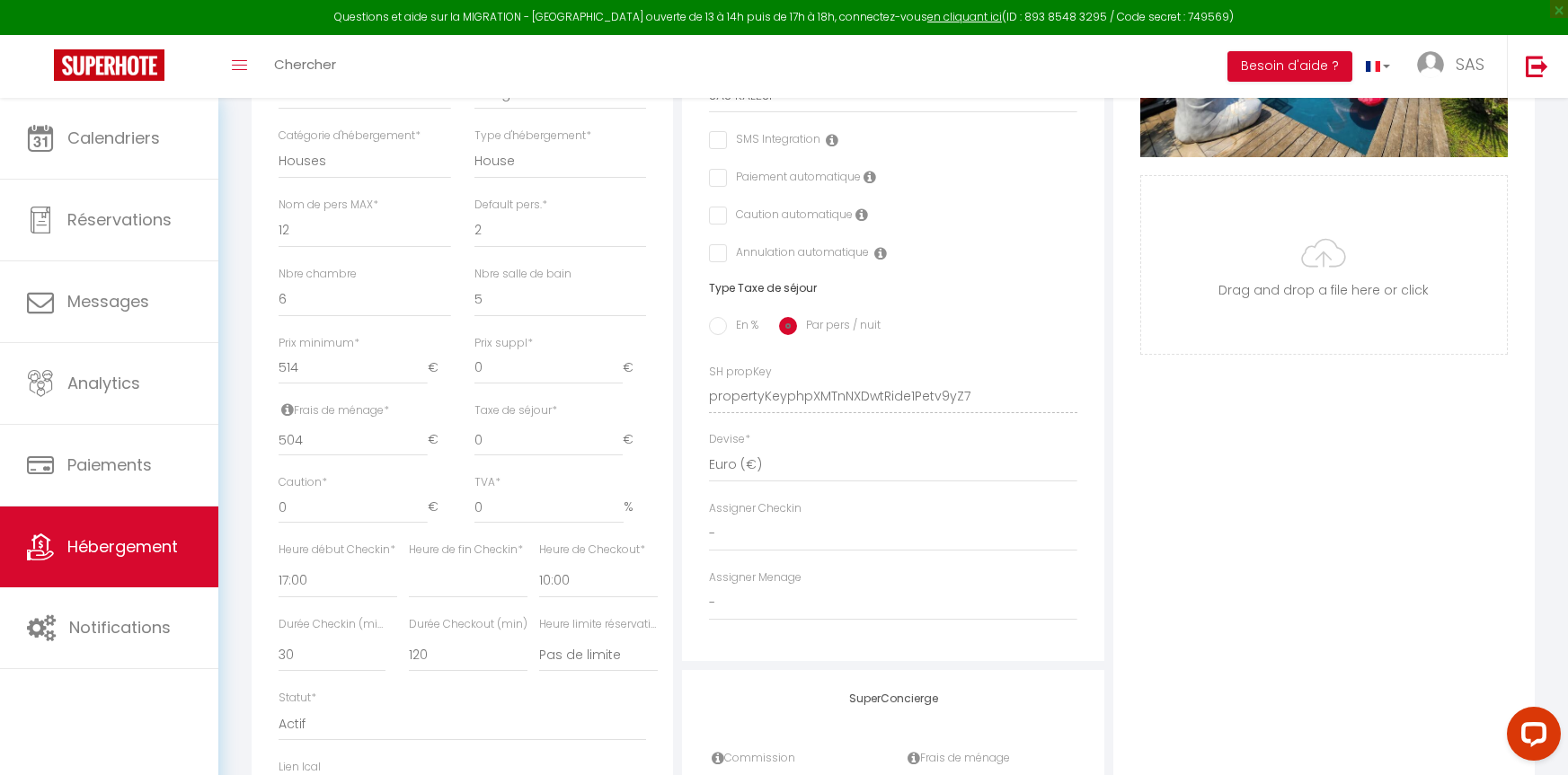
scroll to position [629, 0]
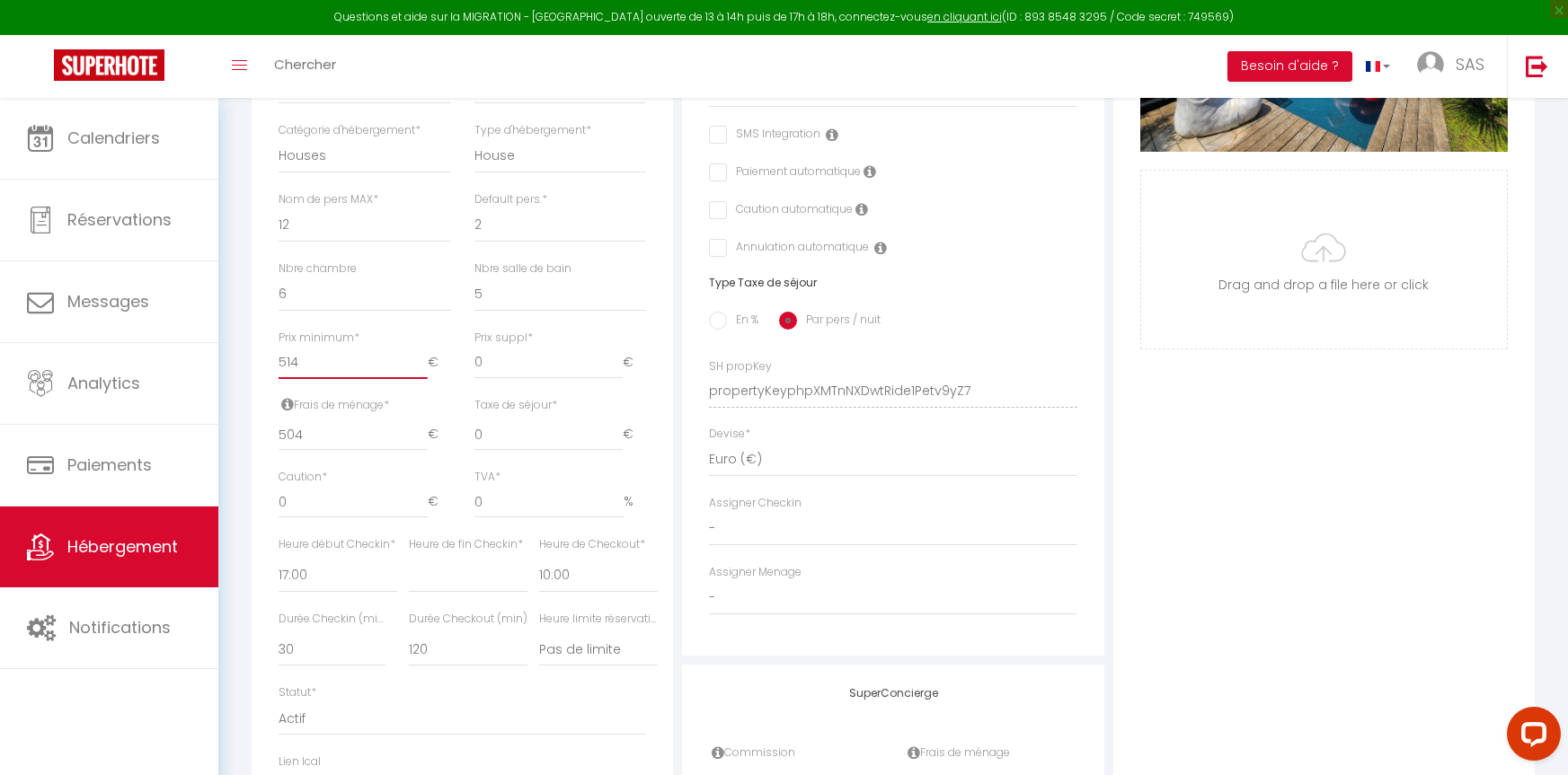
drag, startPoint x: 305, startPoint y: 385, endPoint x: 231, endPoint y: 377, distance: 74.4
click at [231, 377] on div "Urgent : Migration Airbnb nécessaire pour votre compte, merci de suivre ces éta…" at bounding box center [894, 250] width 1350 height 1562
drag, startPoint x: 307, startPoint y: 521, endPoint x: 275, endPoint y: 523, distance: 32.1
click at [275, 523] on div "Caution * 0 €" at bounding box center [364, 502] width 196 height 67
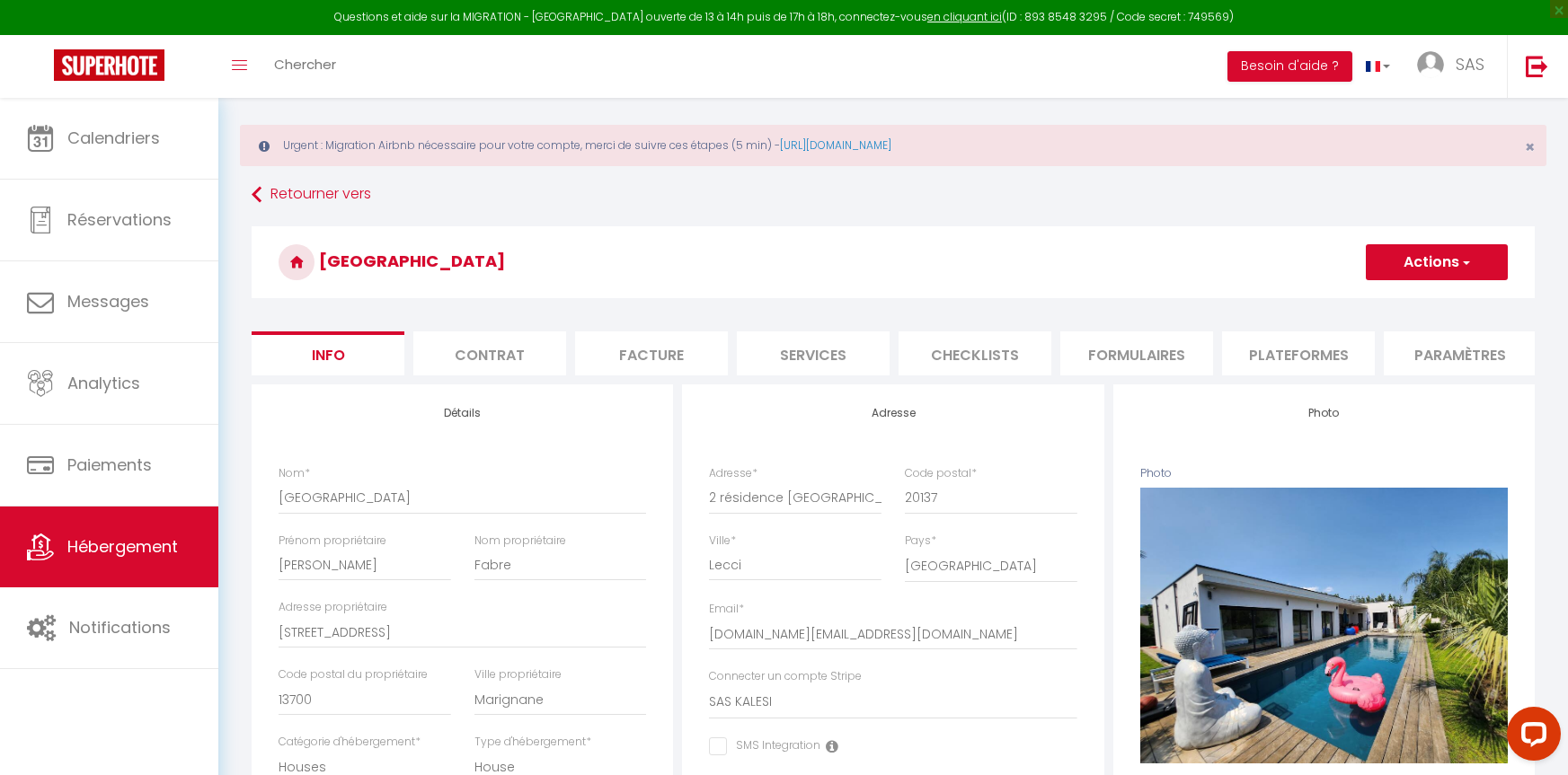
scroll to position [0, 0]
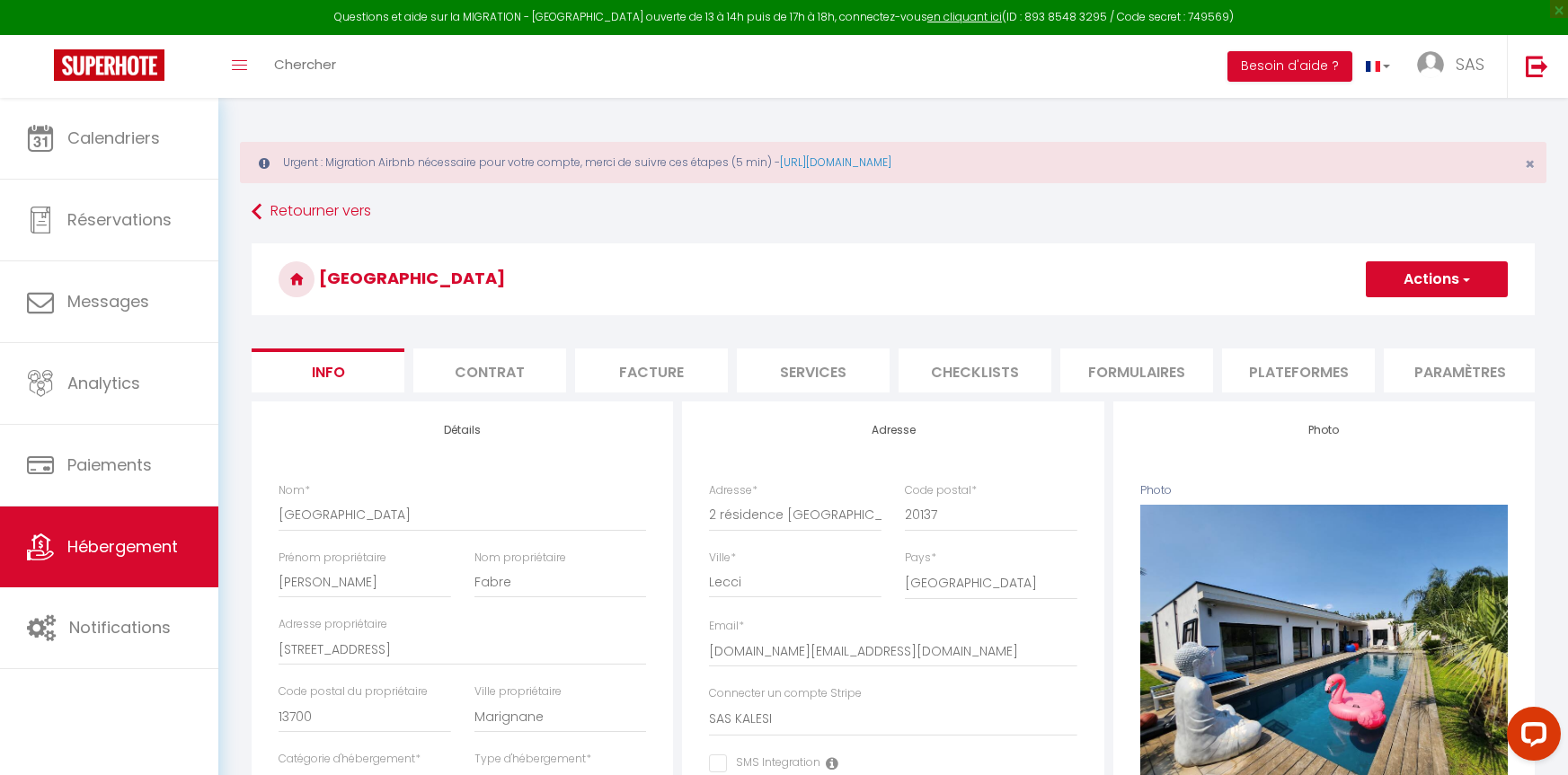
click at [1484, 289] on button "Actions" at bounding box center [1437, 279] width 142 height 36
click at [1381, 314] on input "Enregistrer" at bounding box center [1366, 319] width 66 height 18
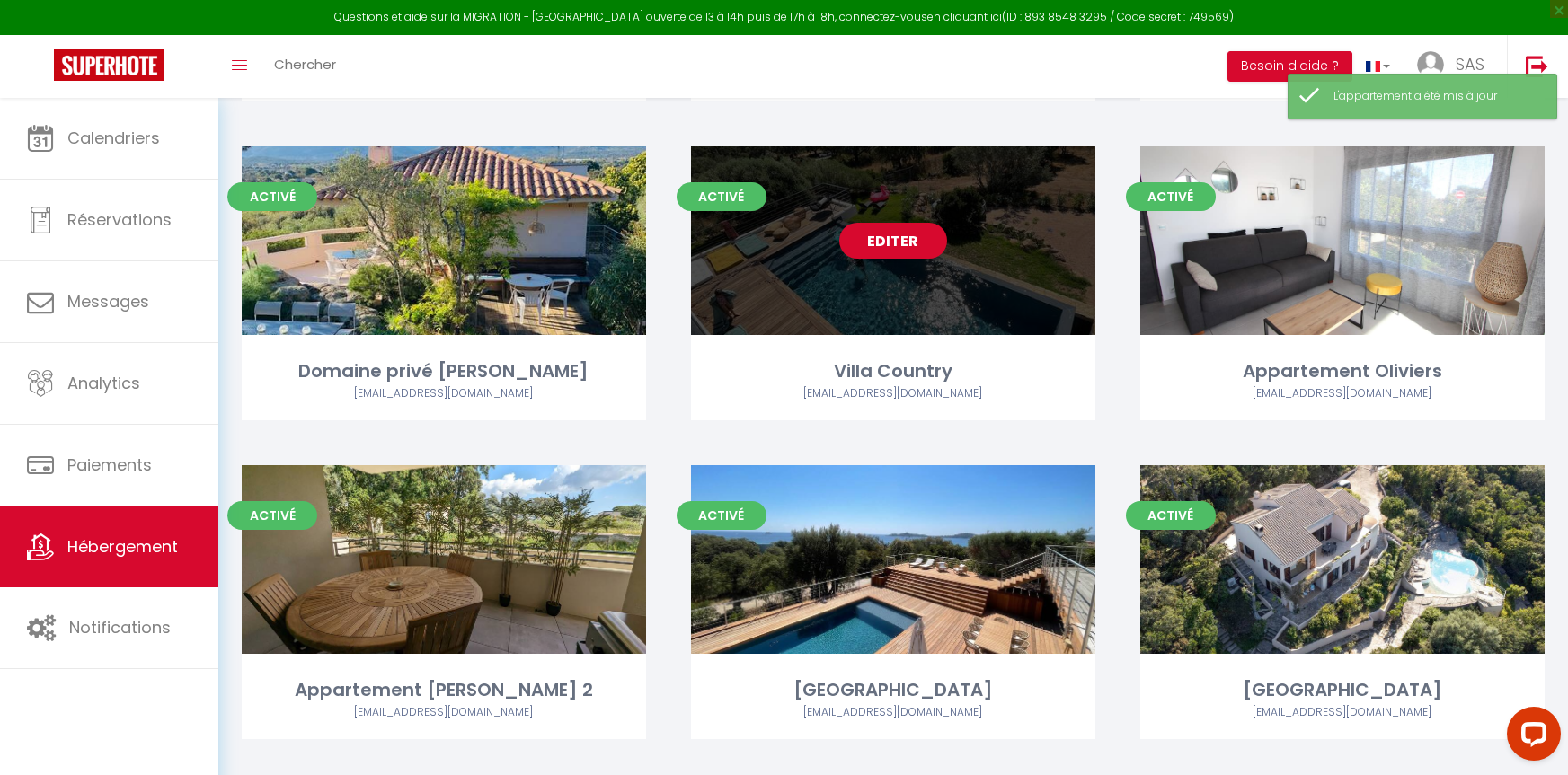
scroll to position [988, 0]
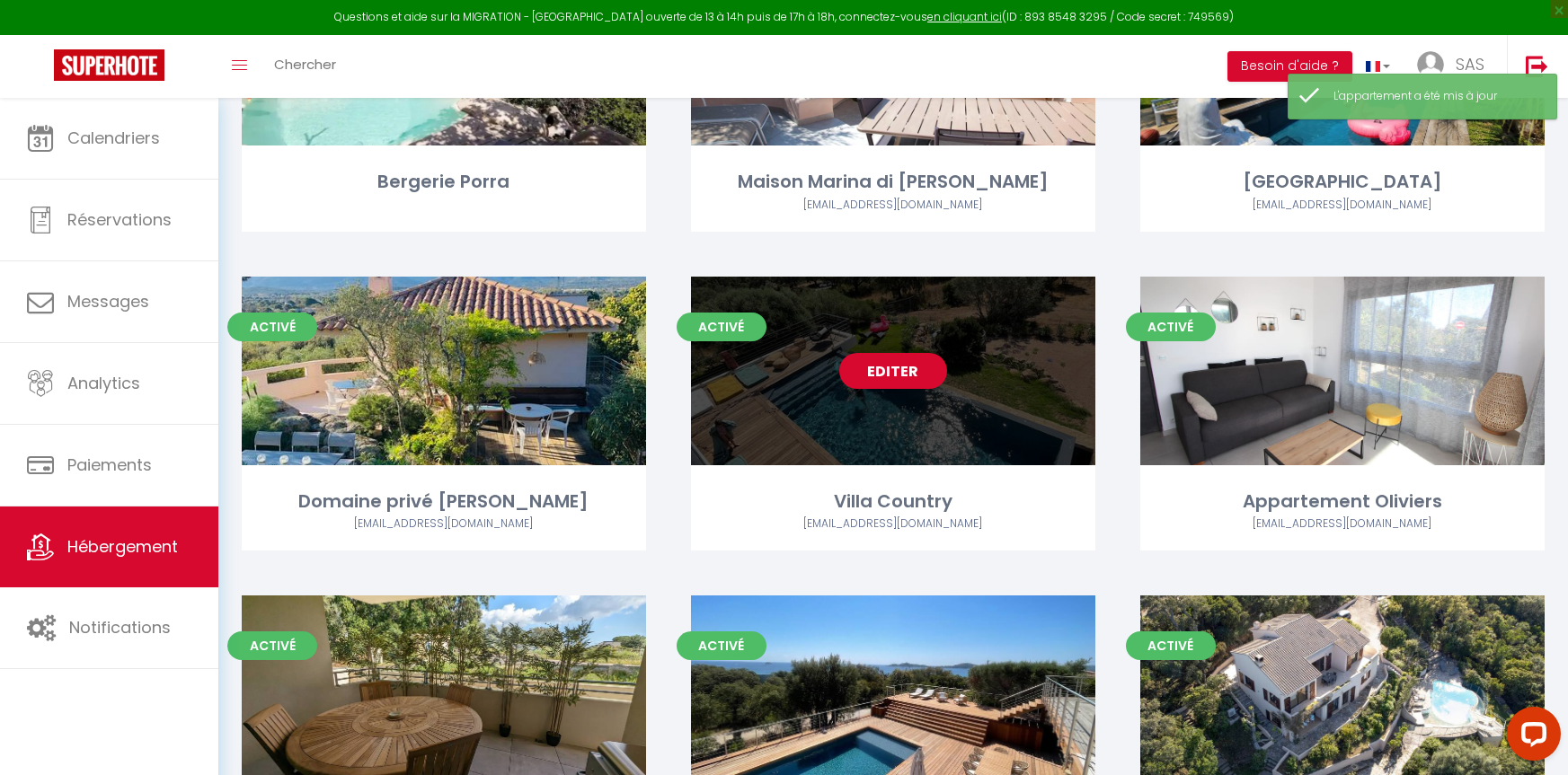
click at [838, 448] on div "Editer" at bounding box center [893, 371] width 405 height 189
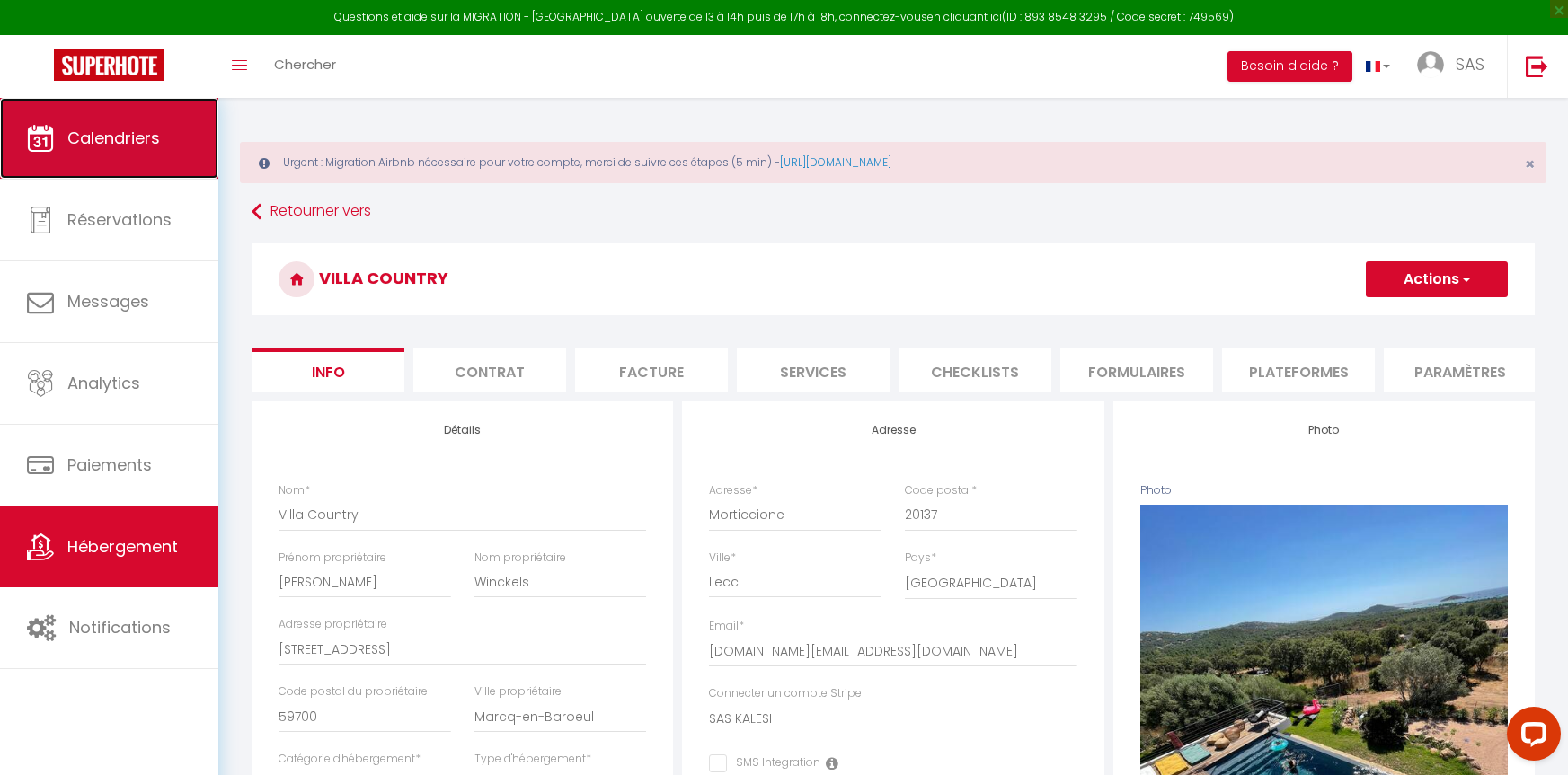
click at [112, 154] on link "Calendriers" at bounding box center [109, 138] width 219 height 81
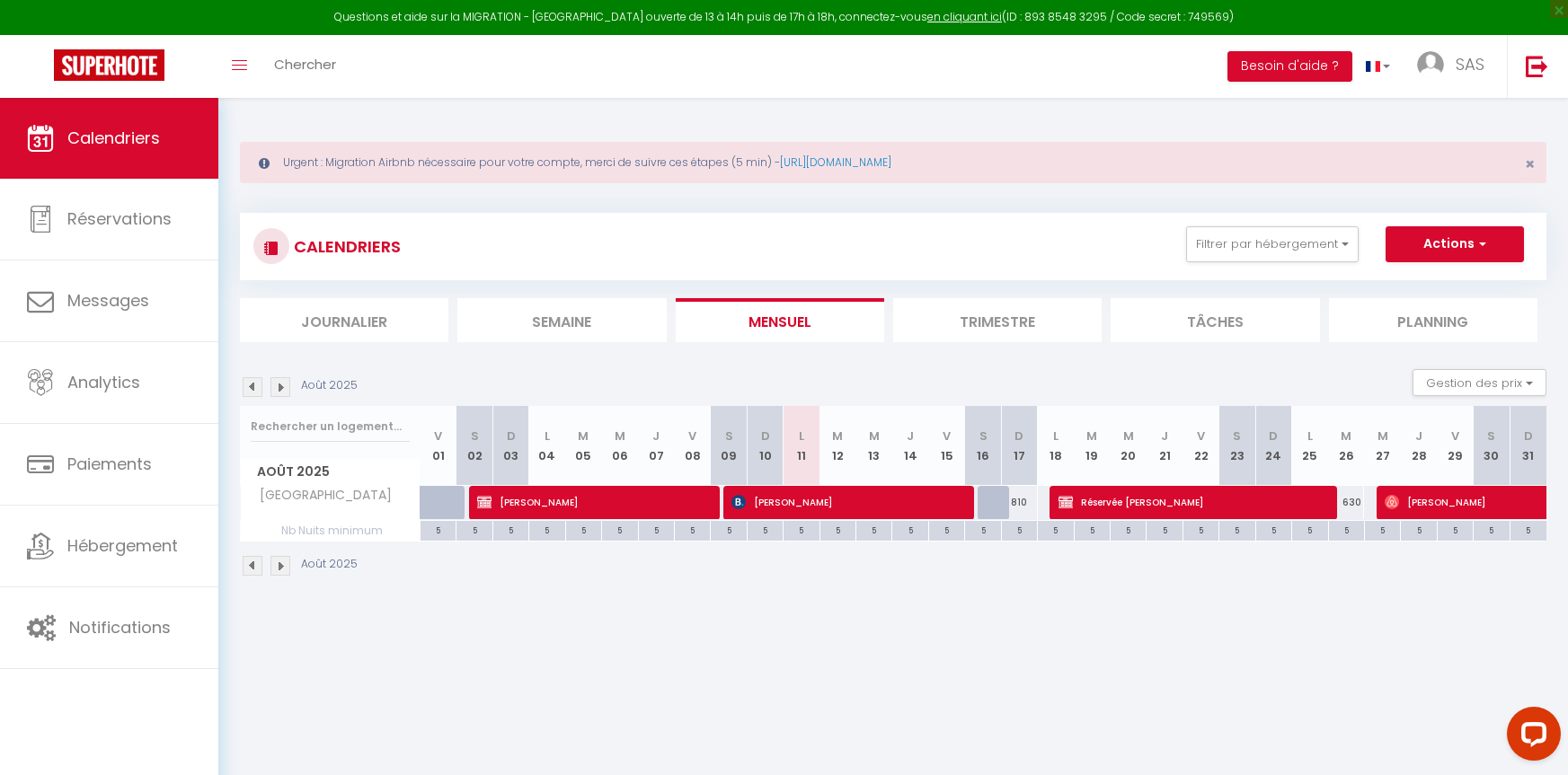
click at [277, 384] on img at bounding box center [280, 387] width 19 height 19
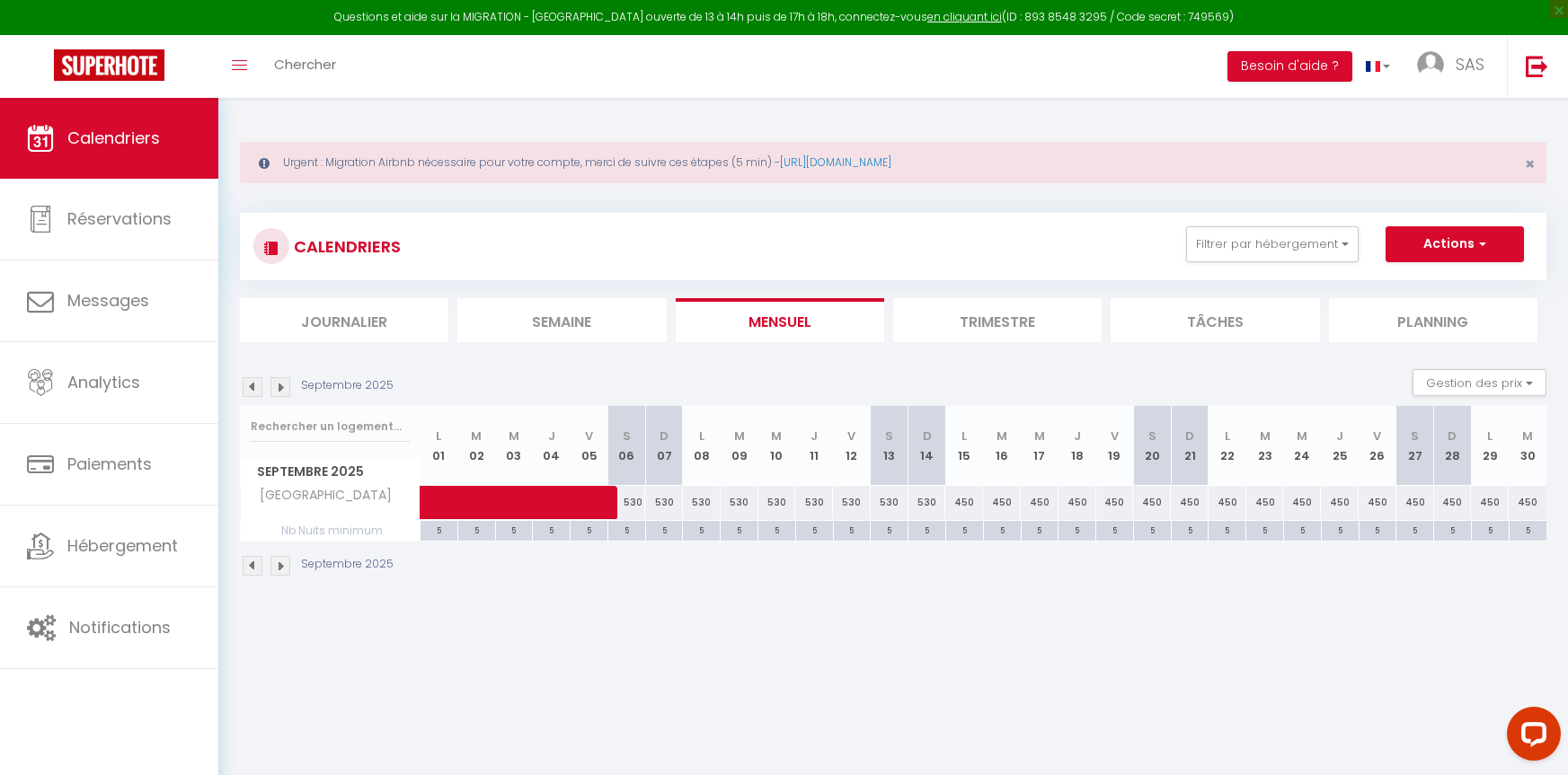
click at [277, 384] on img at bounding box center [280, 387] width 19 height 19
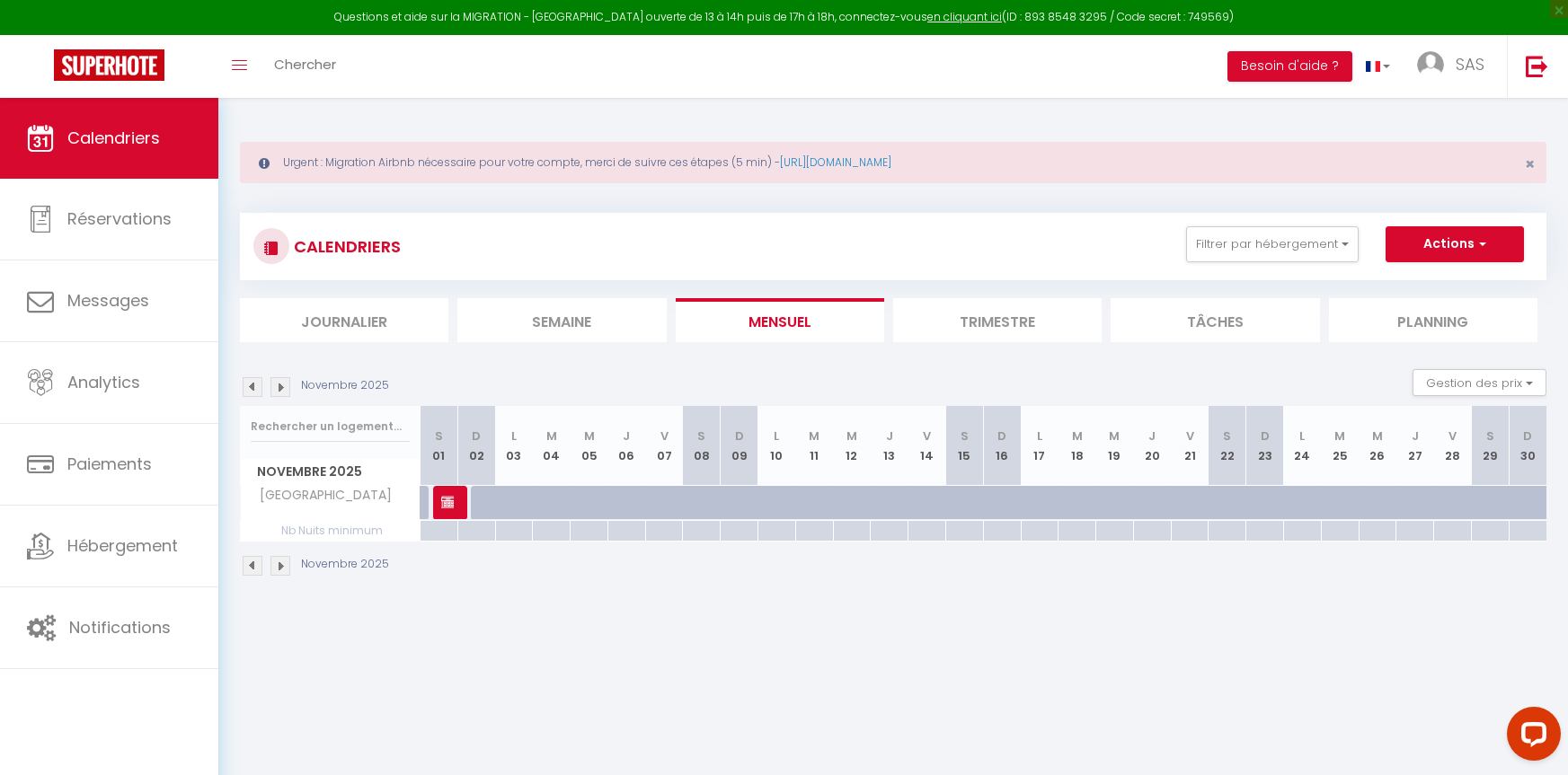
click at [277, 384] on img at bounding box center [280, 387] width 19 height 19
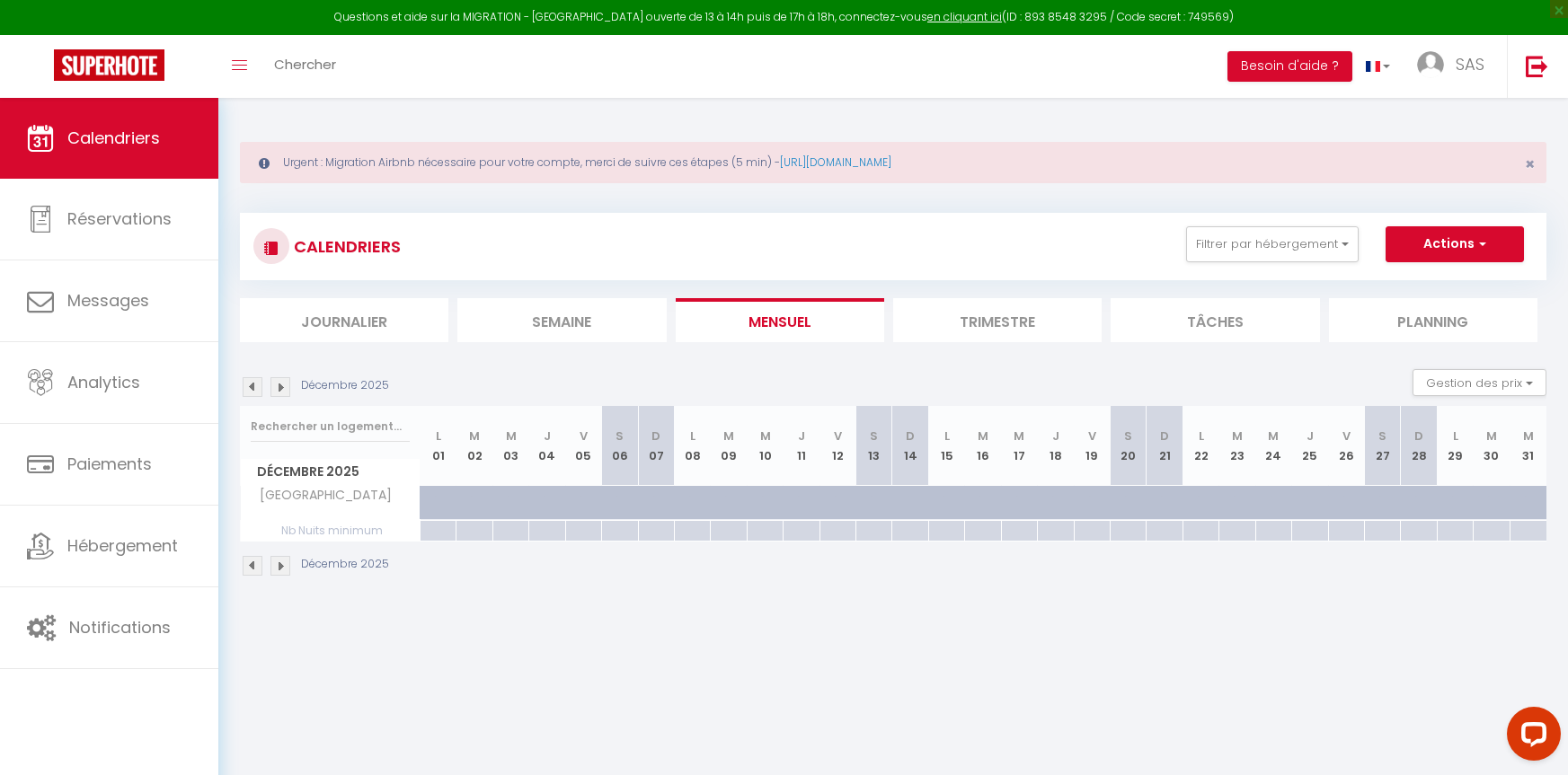
click at [277, 384] on img at bounding box center [280, 387] width 19 height 19
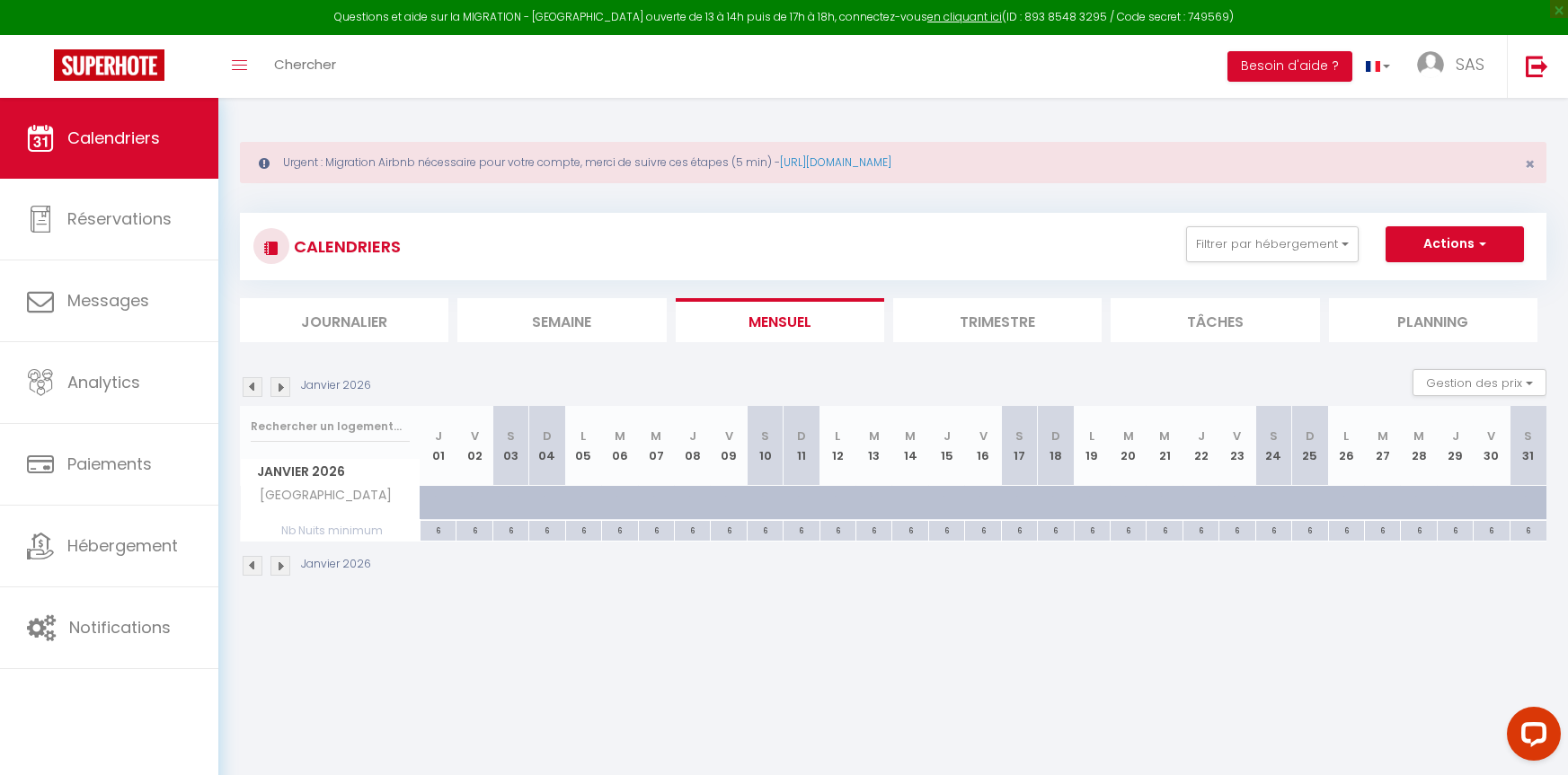
click at [277, 384] on img at bounding box center [280, 387] width 19 height 19
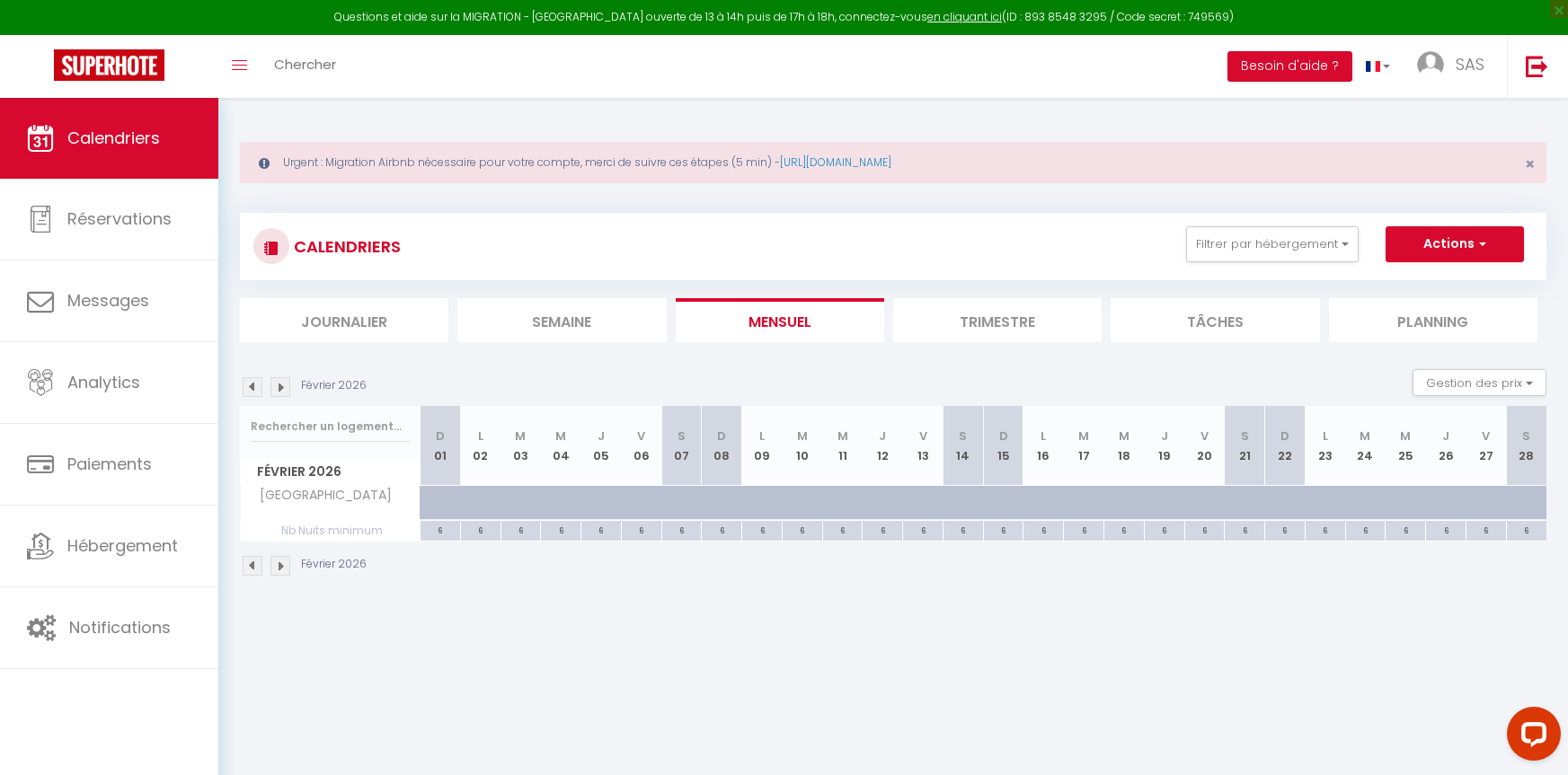
click at [277, 384] on img at bounding box center [280, 387] width 19 height 19
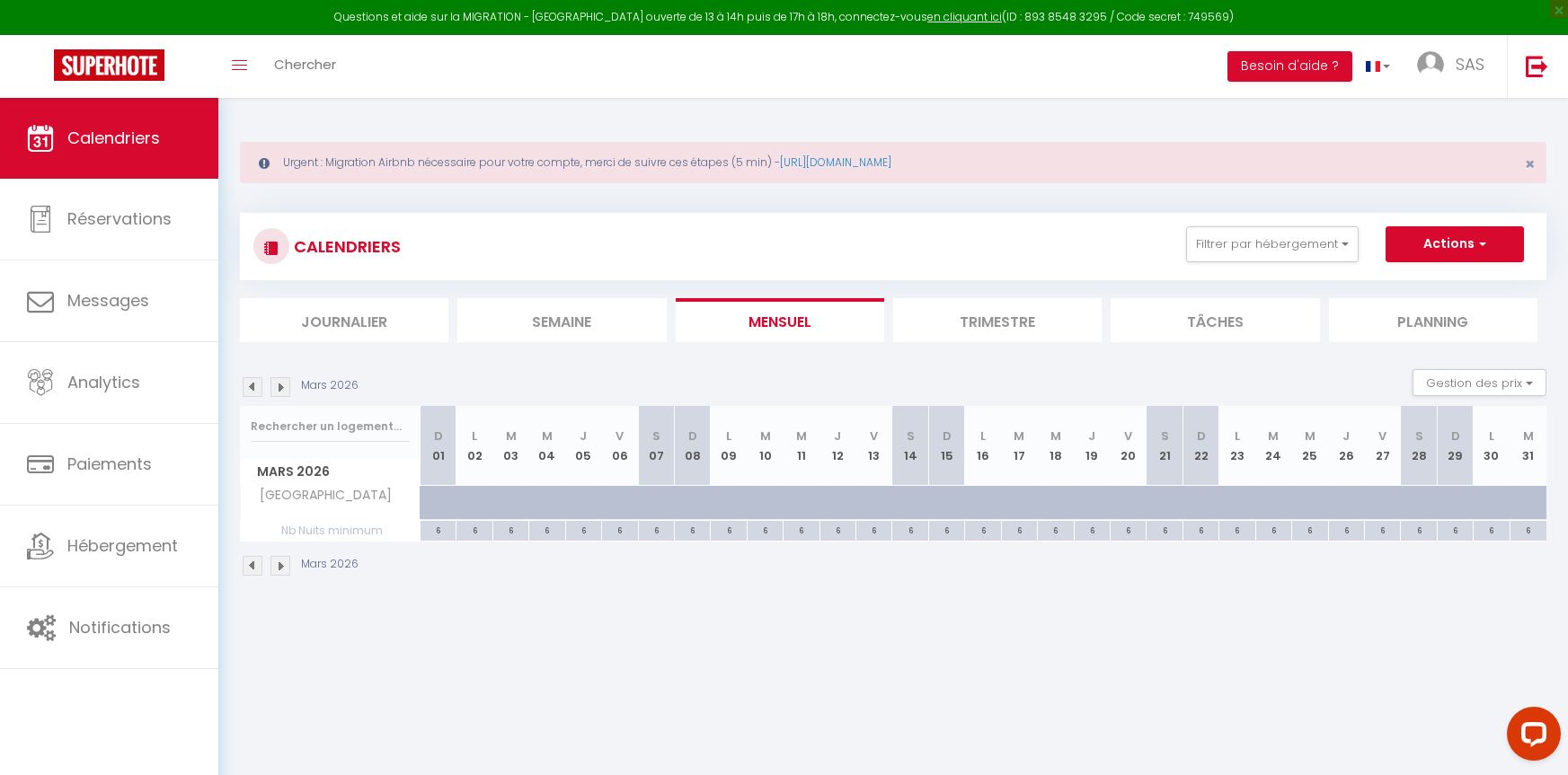
click at [277, 384] on img at bounding box center [280, 387] width 19 height 19
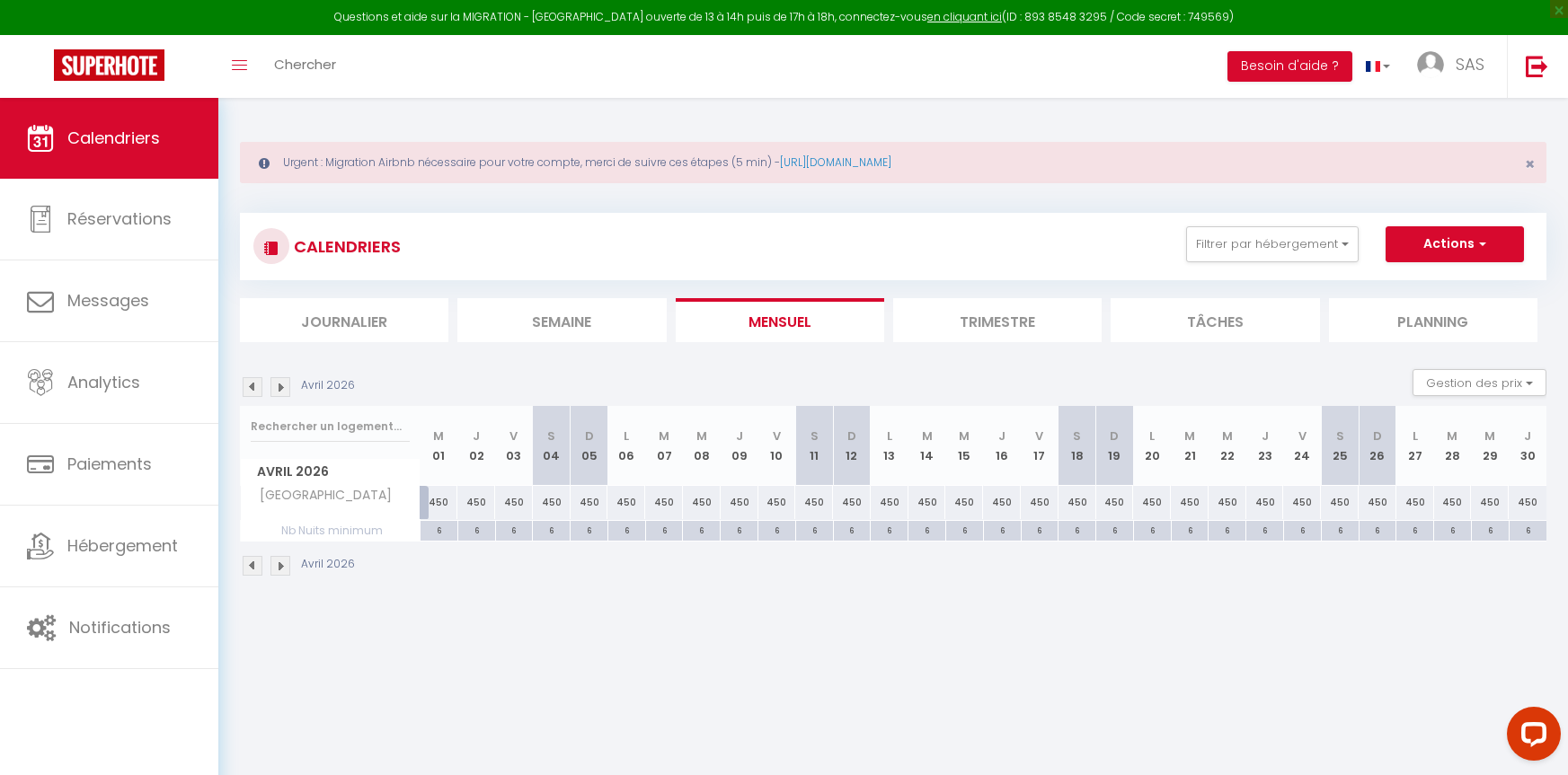
click at [277, 384] on img at bounding box center [280, 387] width 19 height 19
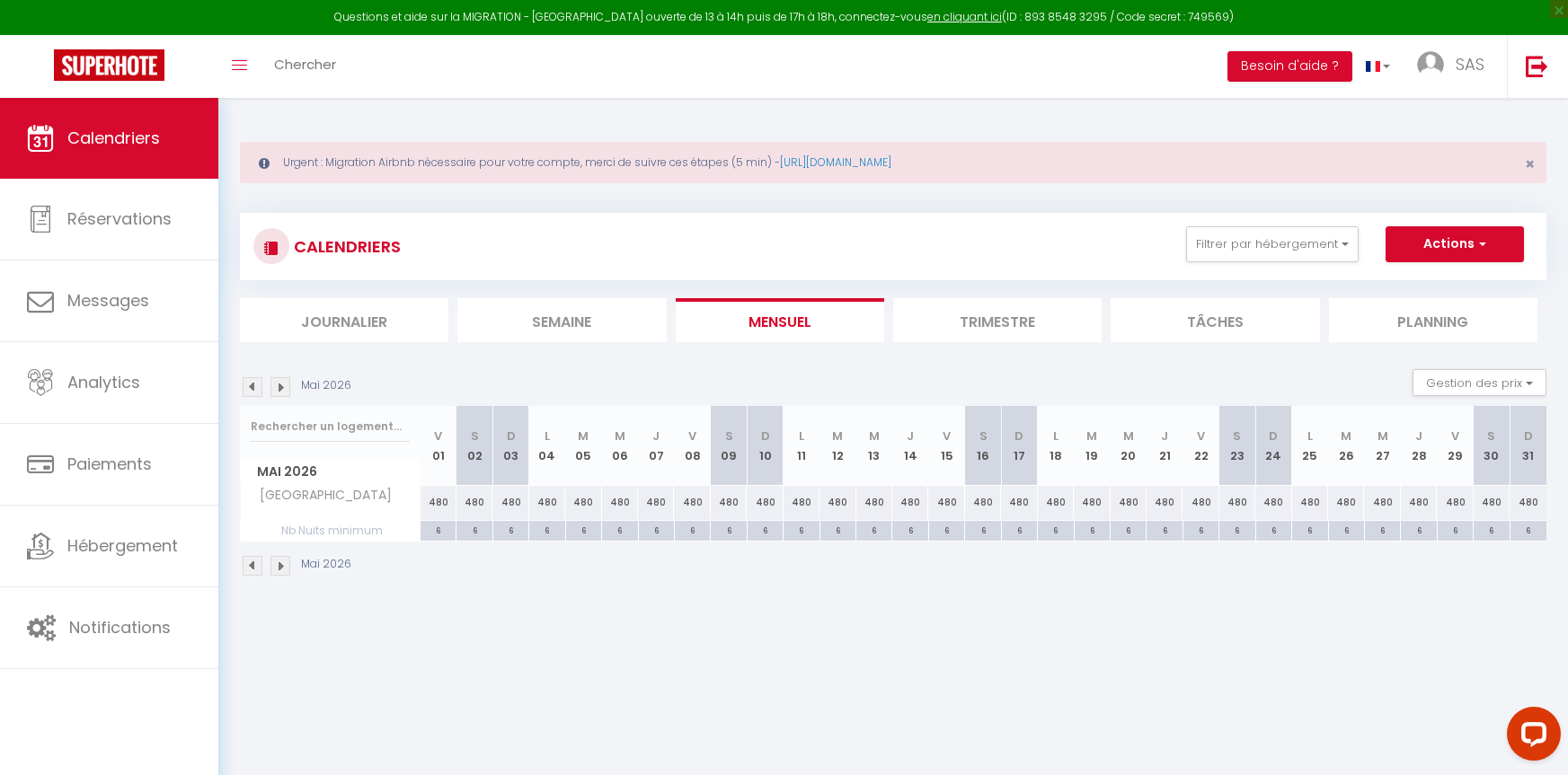
click at [277, 384] on img at bounding box center [280, 387] width 19 height 19
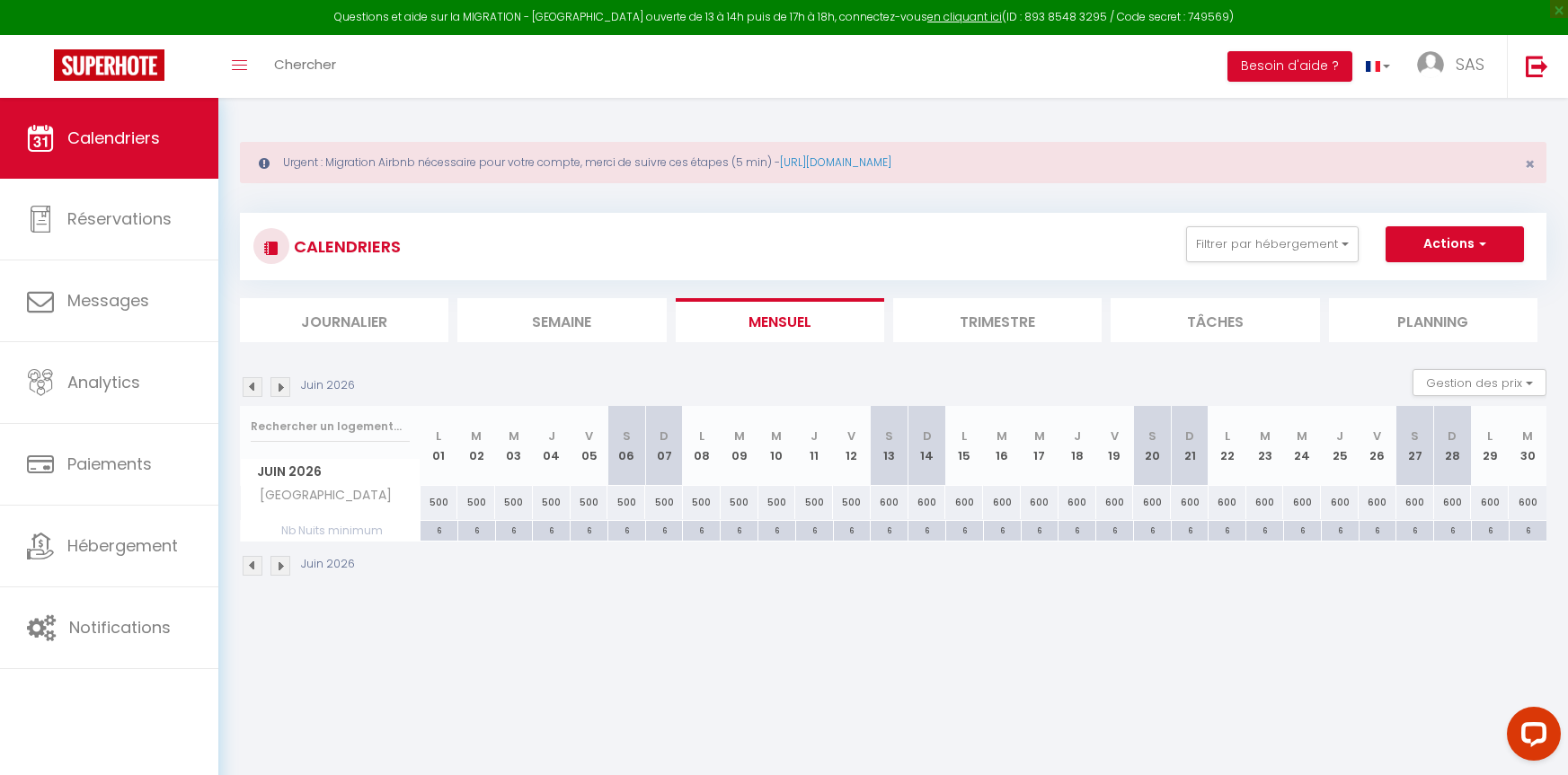
click at [277, 384] on img at bounding box center [280, 387] width 19 height 19
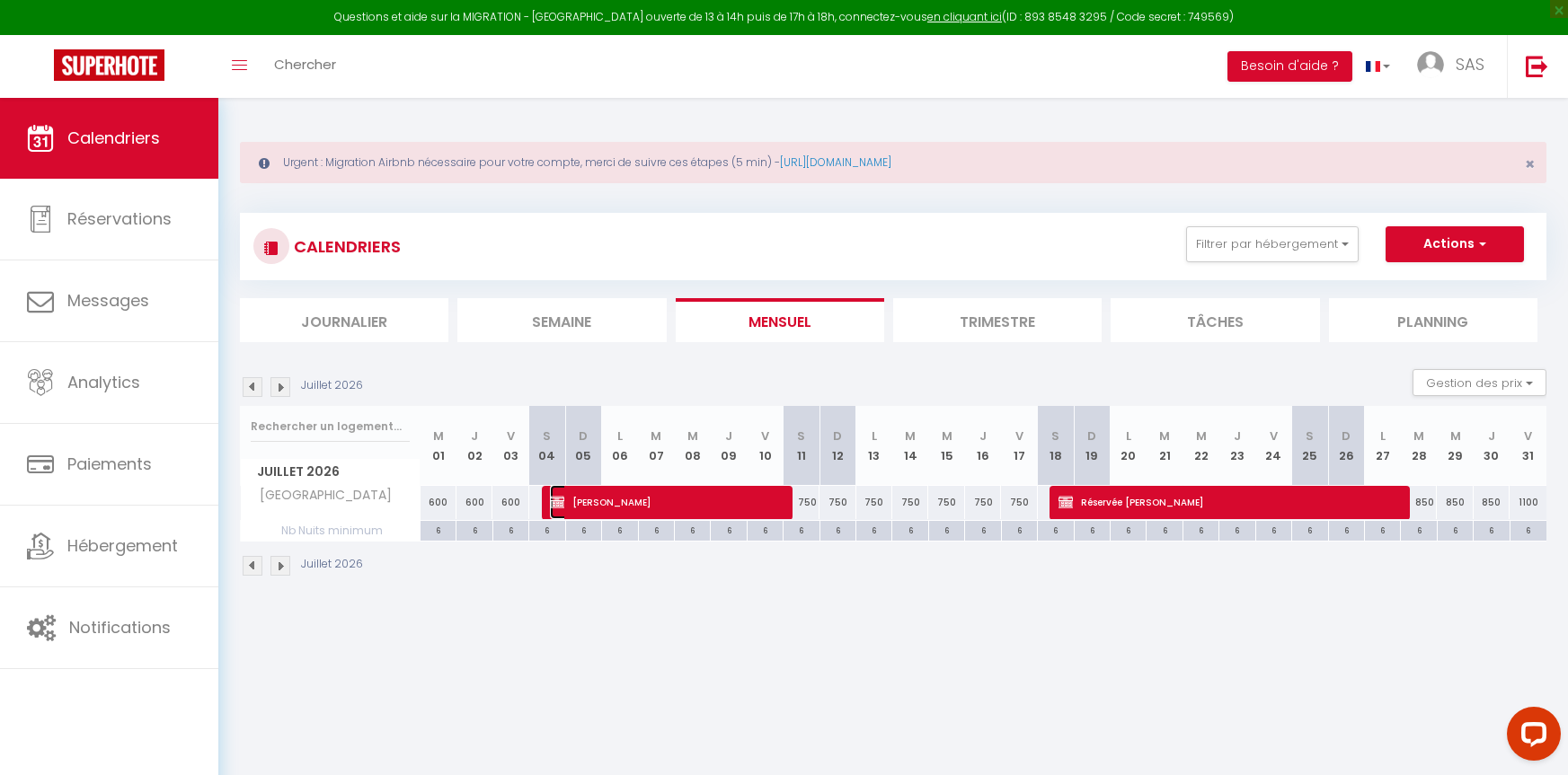
click at [668, 499] on span "[PERSON_NAME]" at bounding box center [663, 502] width 228 height 34
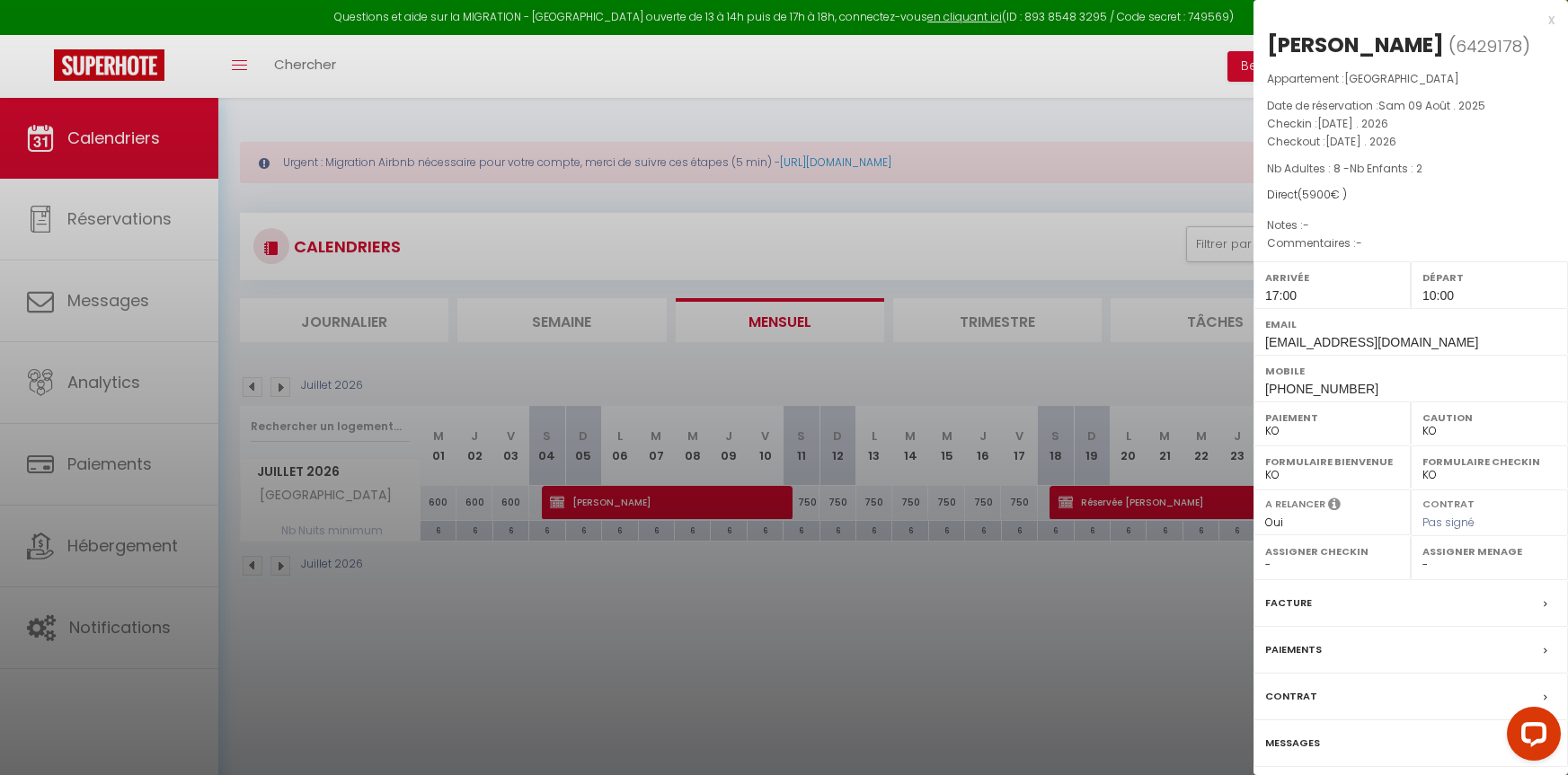
click at [1301, 695] on label "Contrat" at bounding box center [1292, 696] width 53 height 18
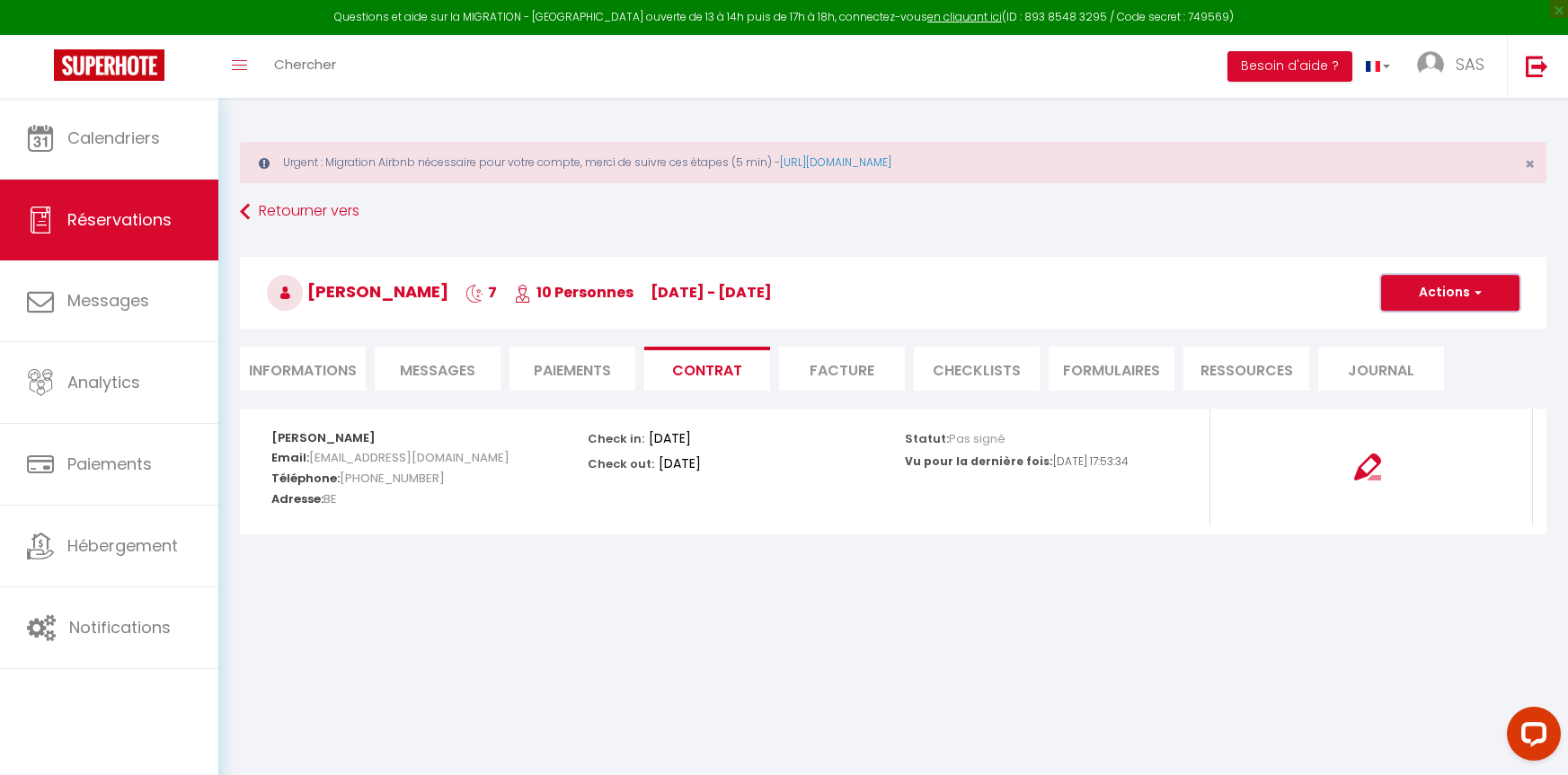
click at [1451, 299] on button "Actions" at bounding box center [1450, 293] width 138 height 36
click at [1411, 330] on link "Voir le contrat" at bounding box center [1437, 333] width 151 height 23
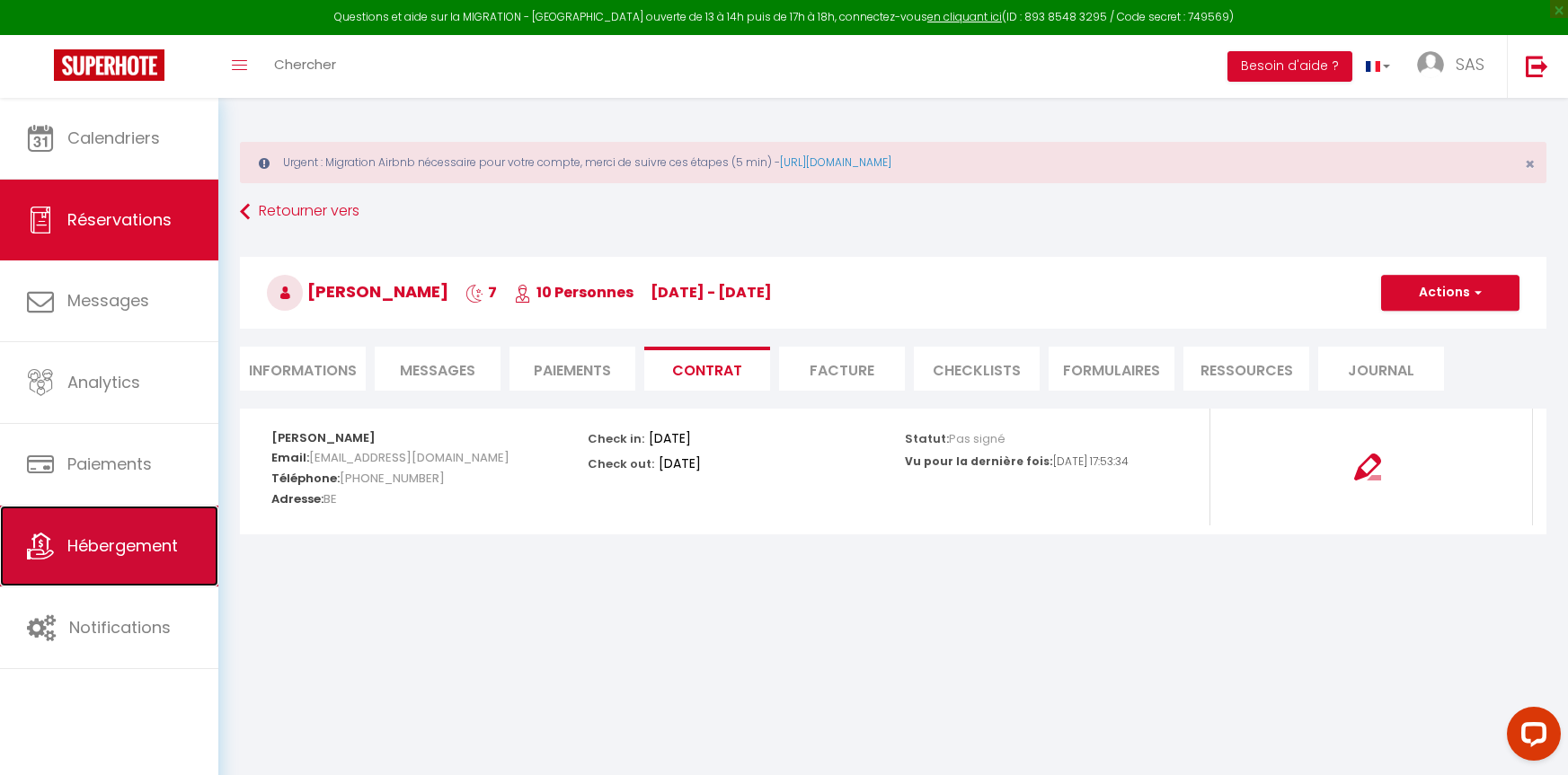
click at [151, 540] on span "Hébergement" at bounding box center [123, 546] width 111 height 22
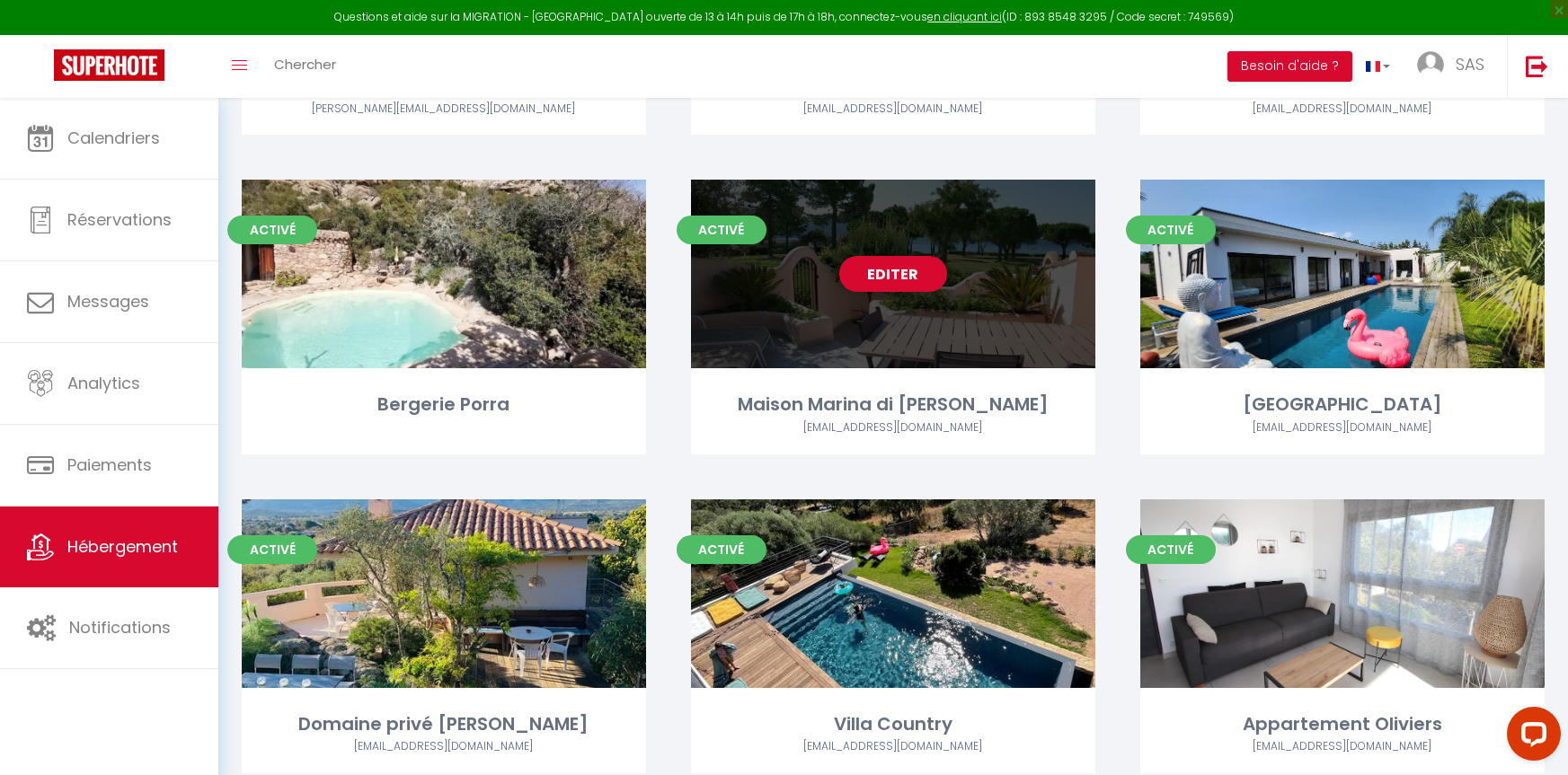
scroll to position [809, 0]
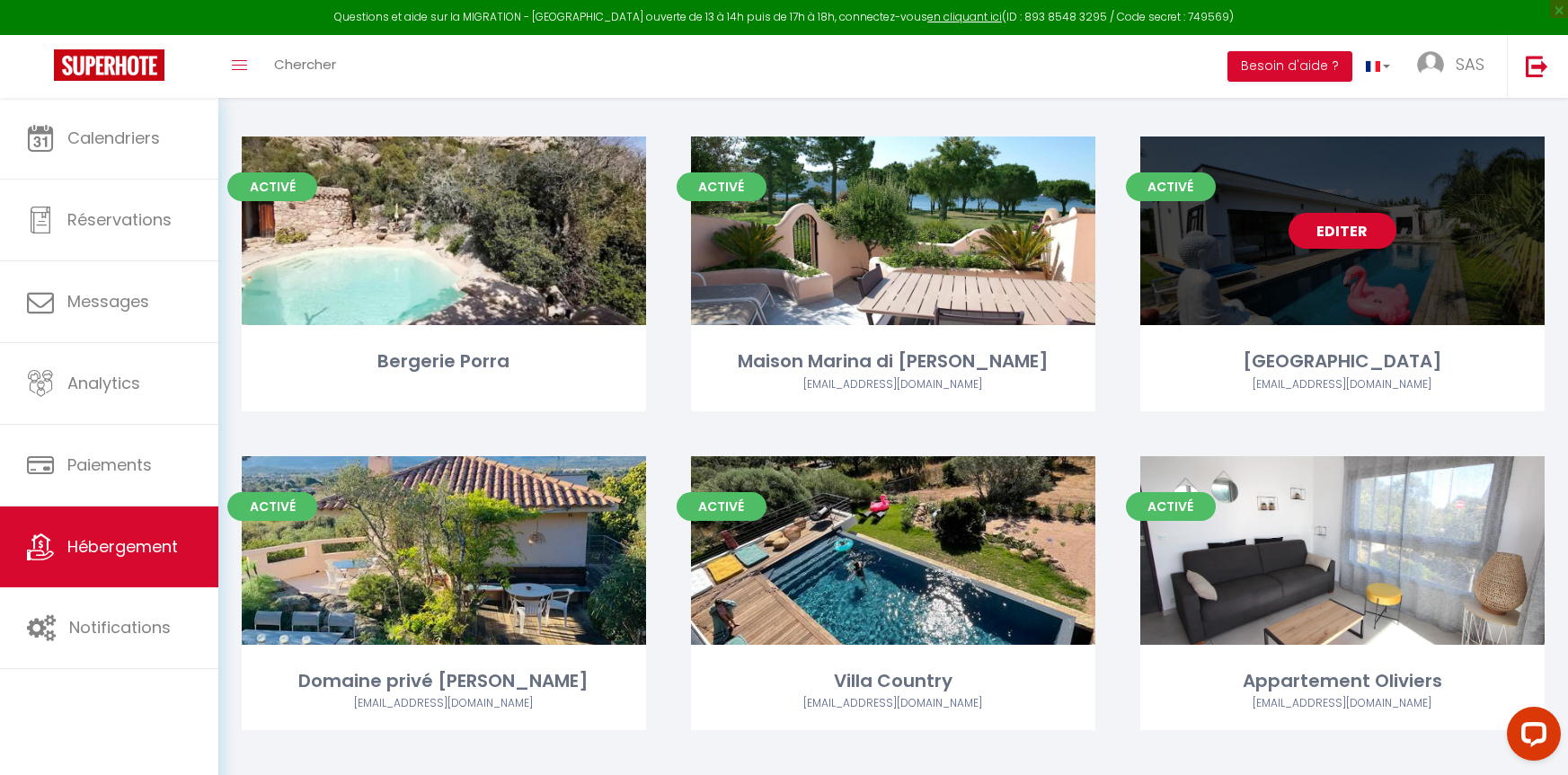
click at [1255, 300] on div "Editer" at bounding box center [1342, 230] width 405 height 189
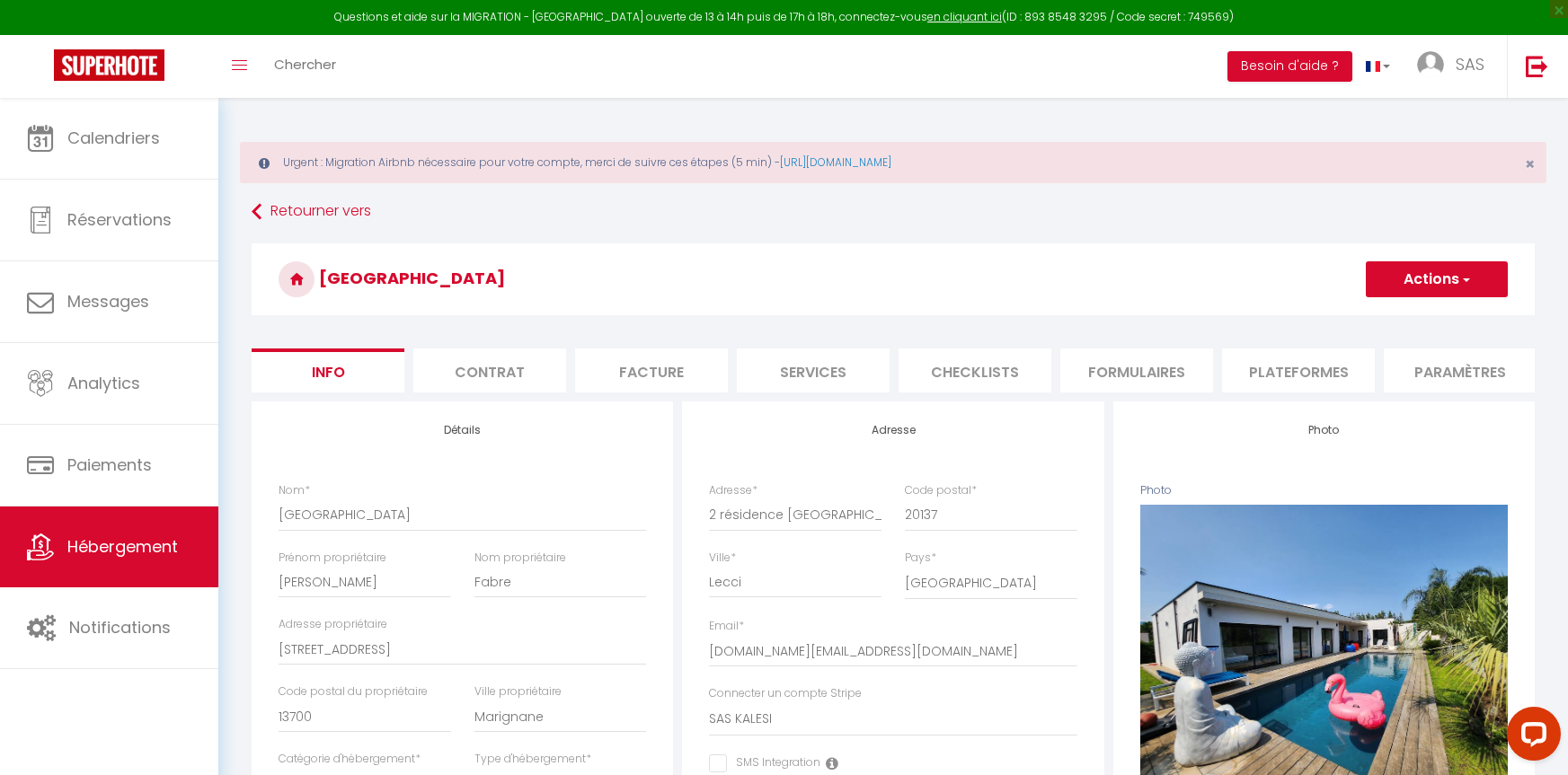
click at [512, 370] on li "Contrat" at bounding box center [489, 370] width 153 height 44
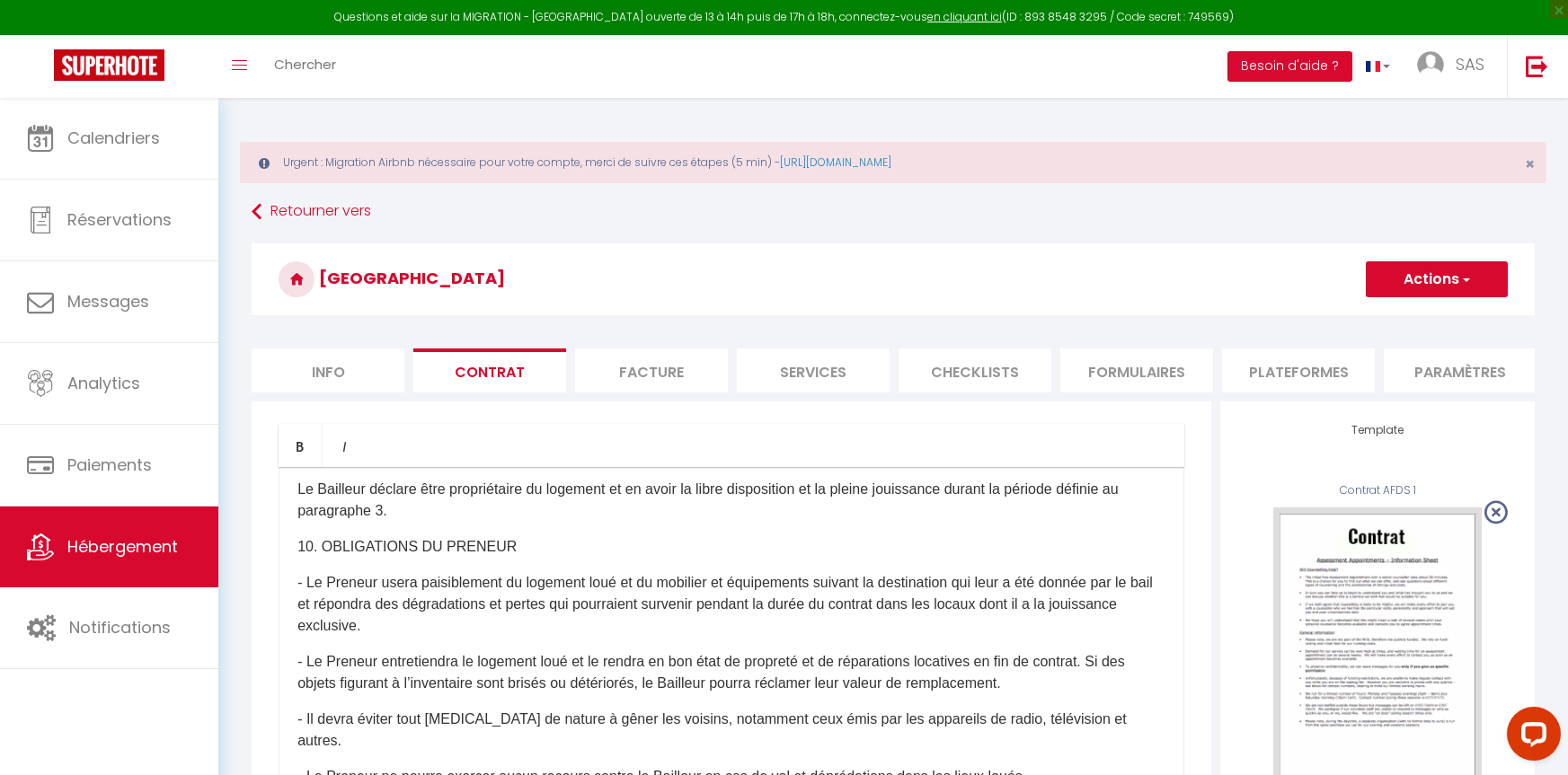
scroll to position [2695, 0]
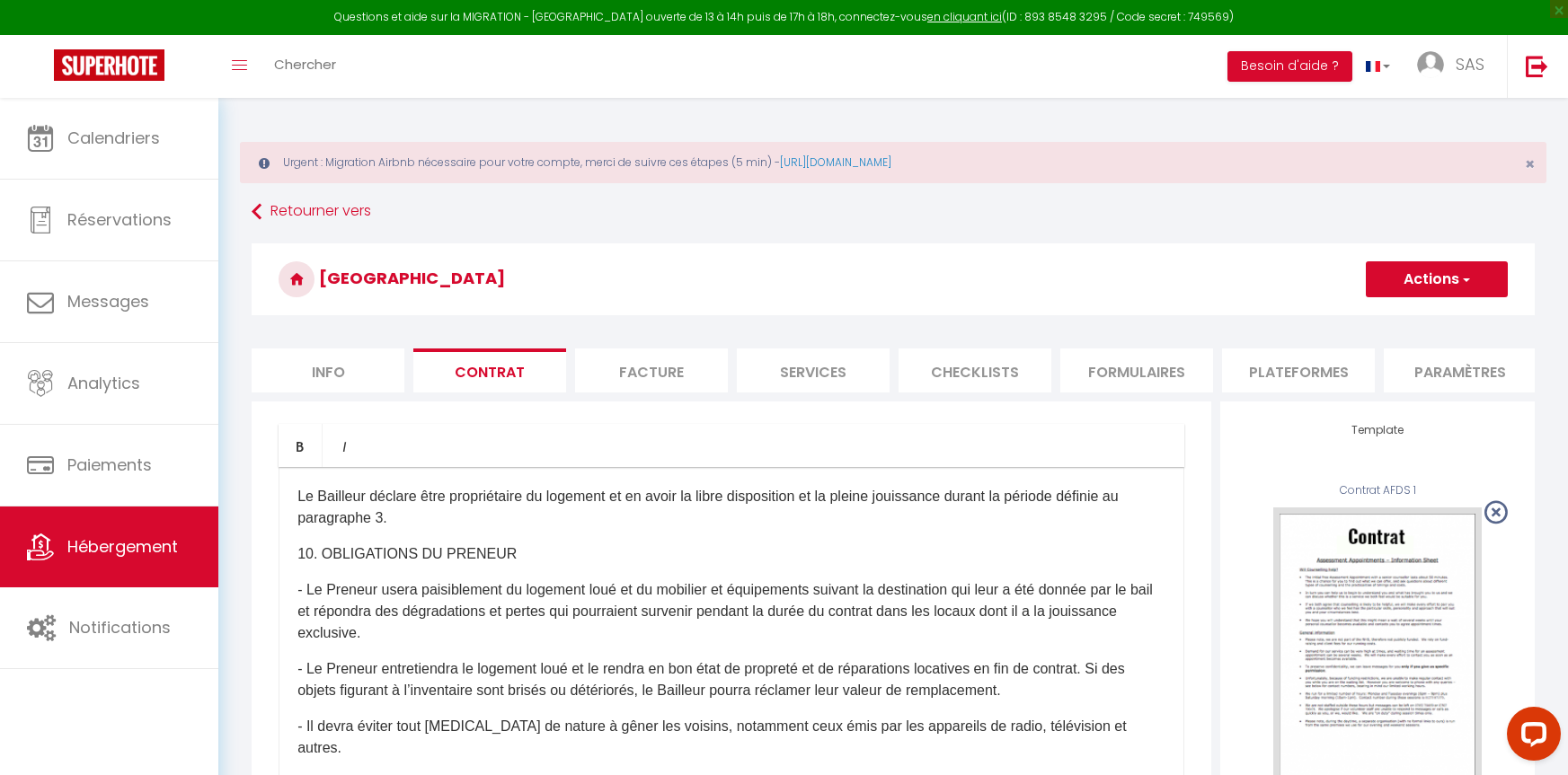
click at [298, 565] on p "10. OBLIGATIONS DU PRENEUR" at bounding box center [731, 554] width 868 height 21
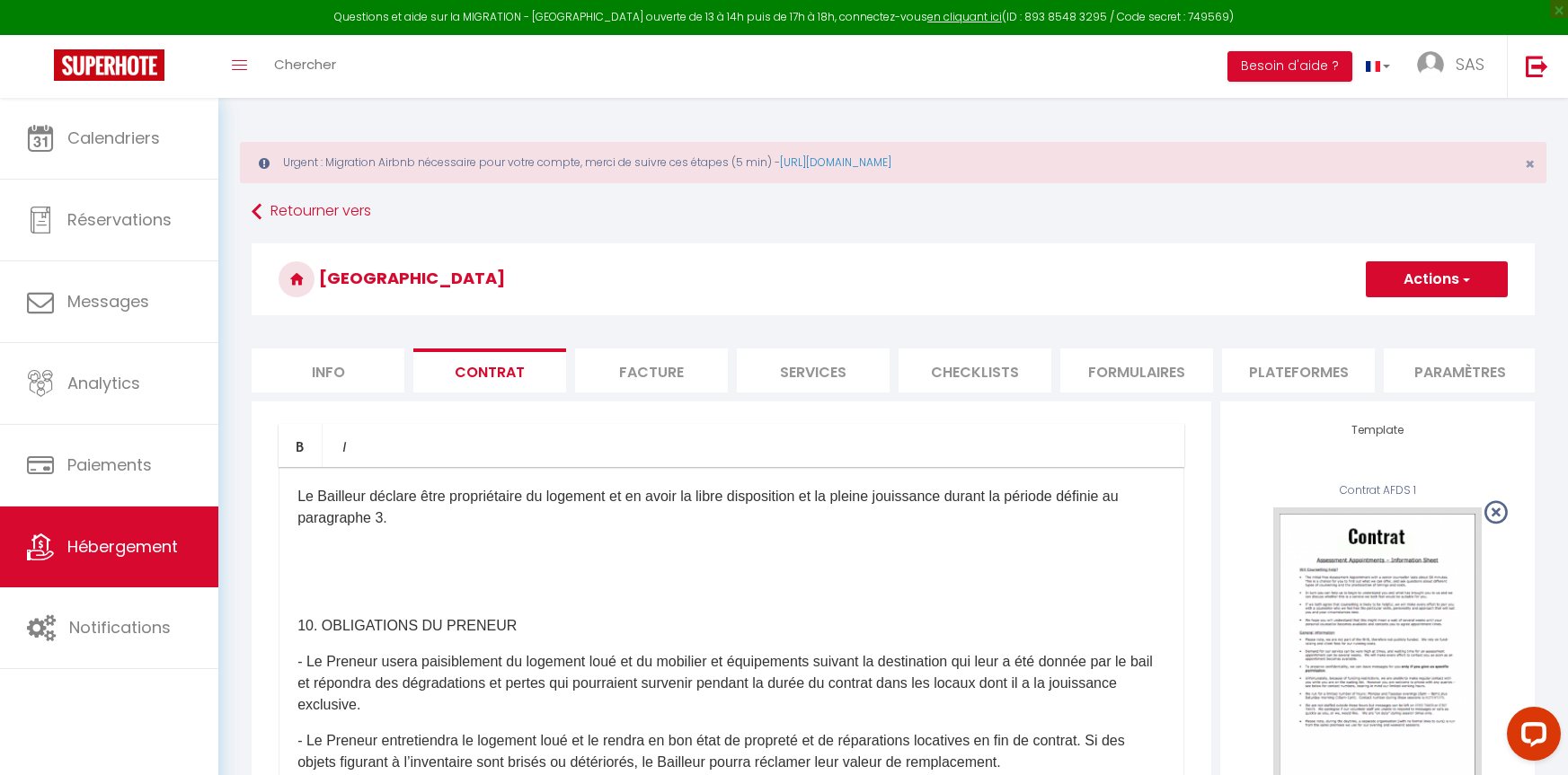
click at [322, 565] on p at bounding box center [731, 554] width 868 height 21
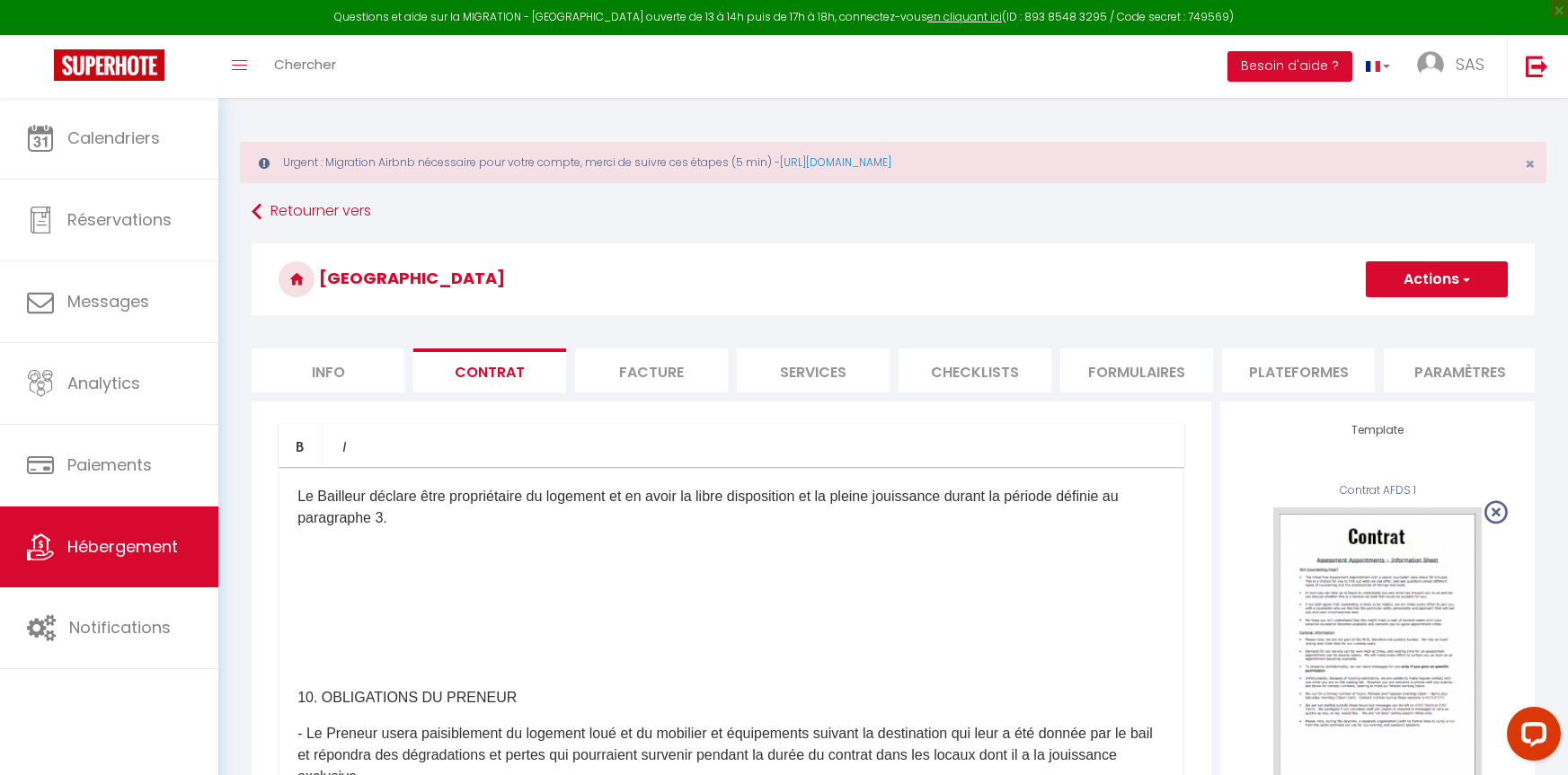
scroll to position [10, 0]
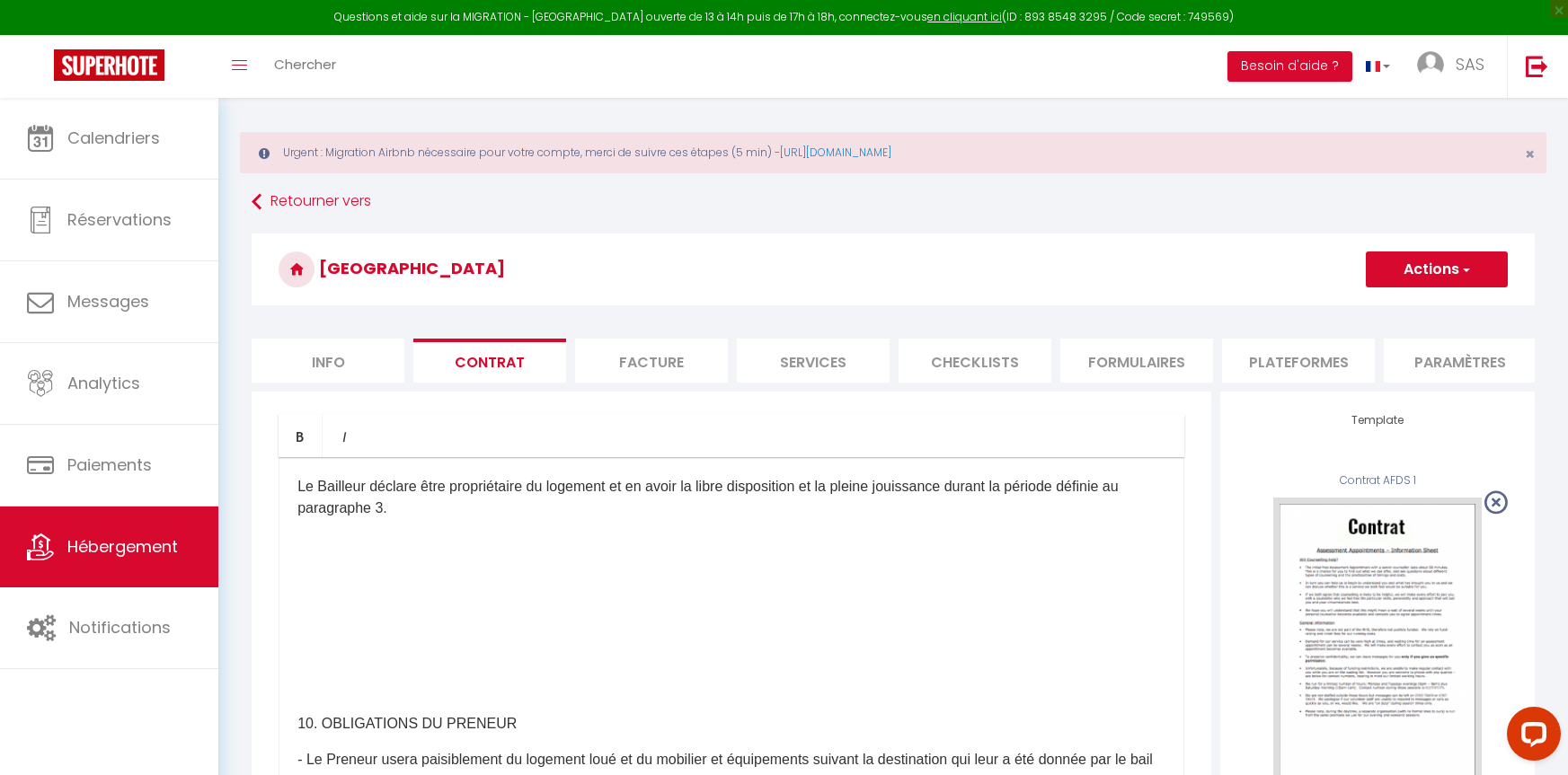
click at [337, 555] on p at bounding box center [731, 545] width 868 height 21
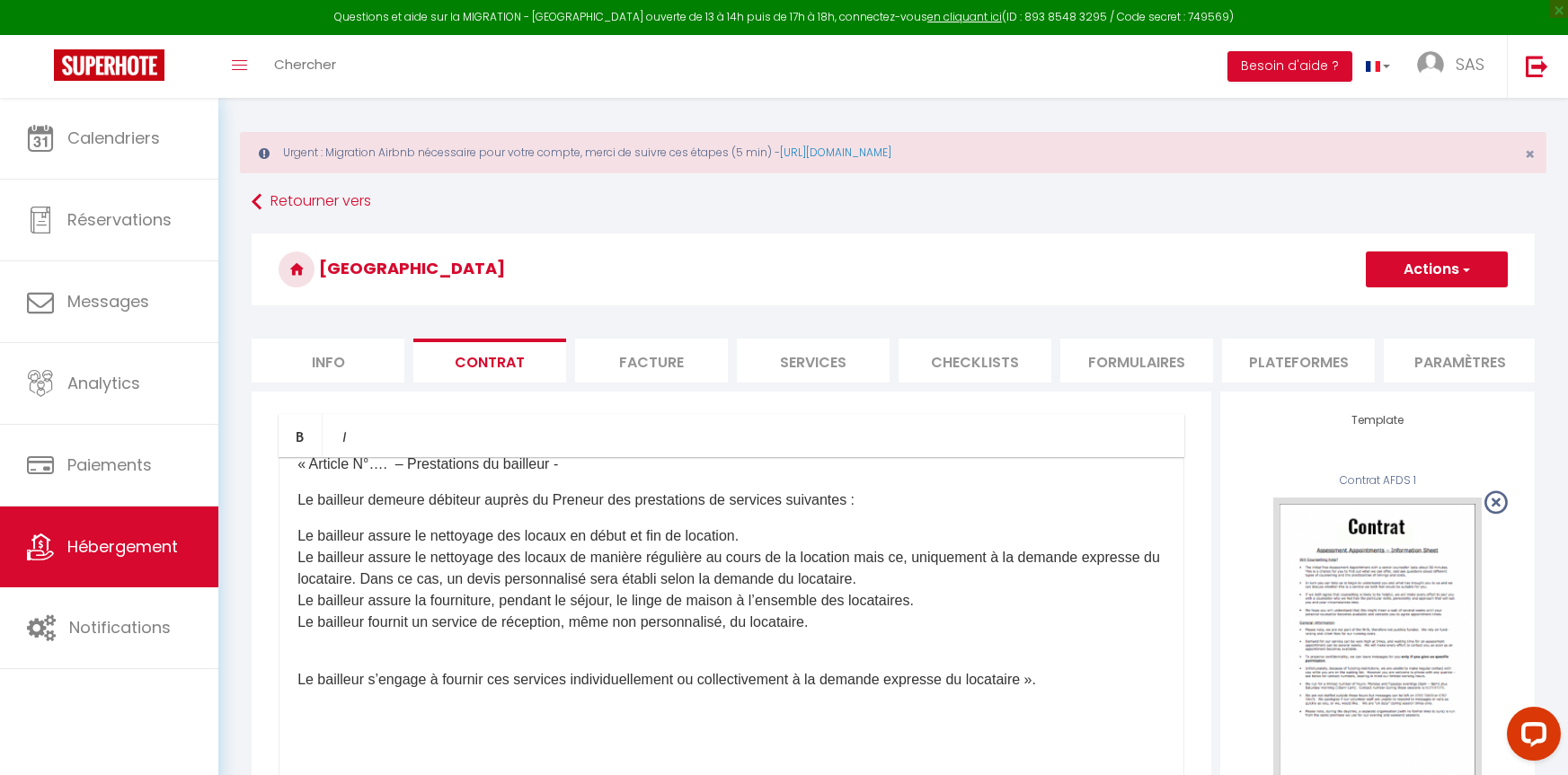
scroll to position [2785, 0]
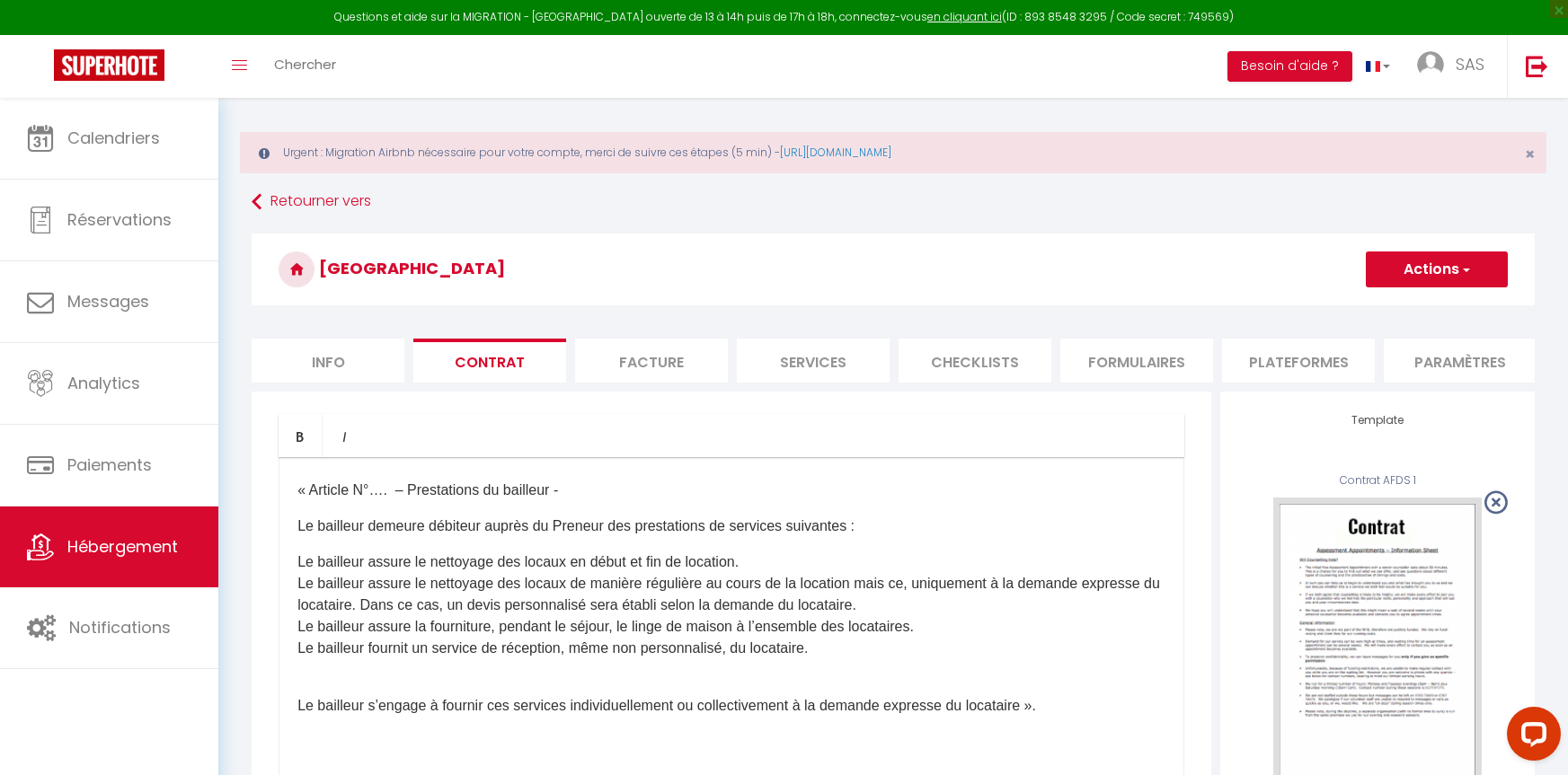
click at [299, 502] on p "« Article N°…. – Prestations du bailleur -" at bounding box center [731, 490] width 868 height 21
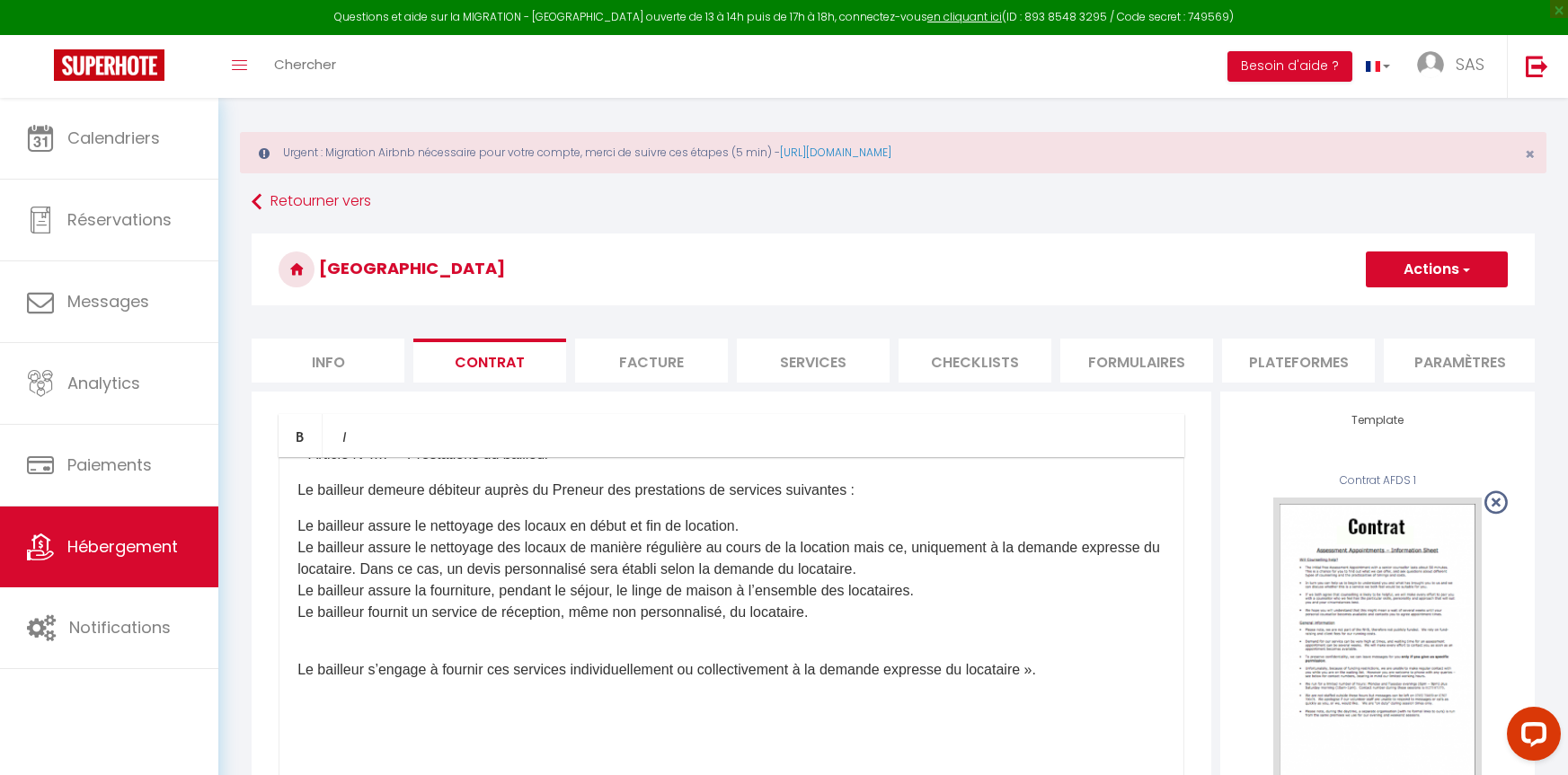
scroll to position [2695, 0]
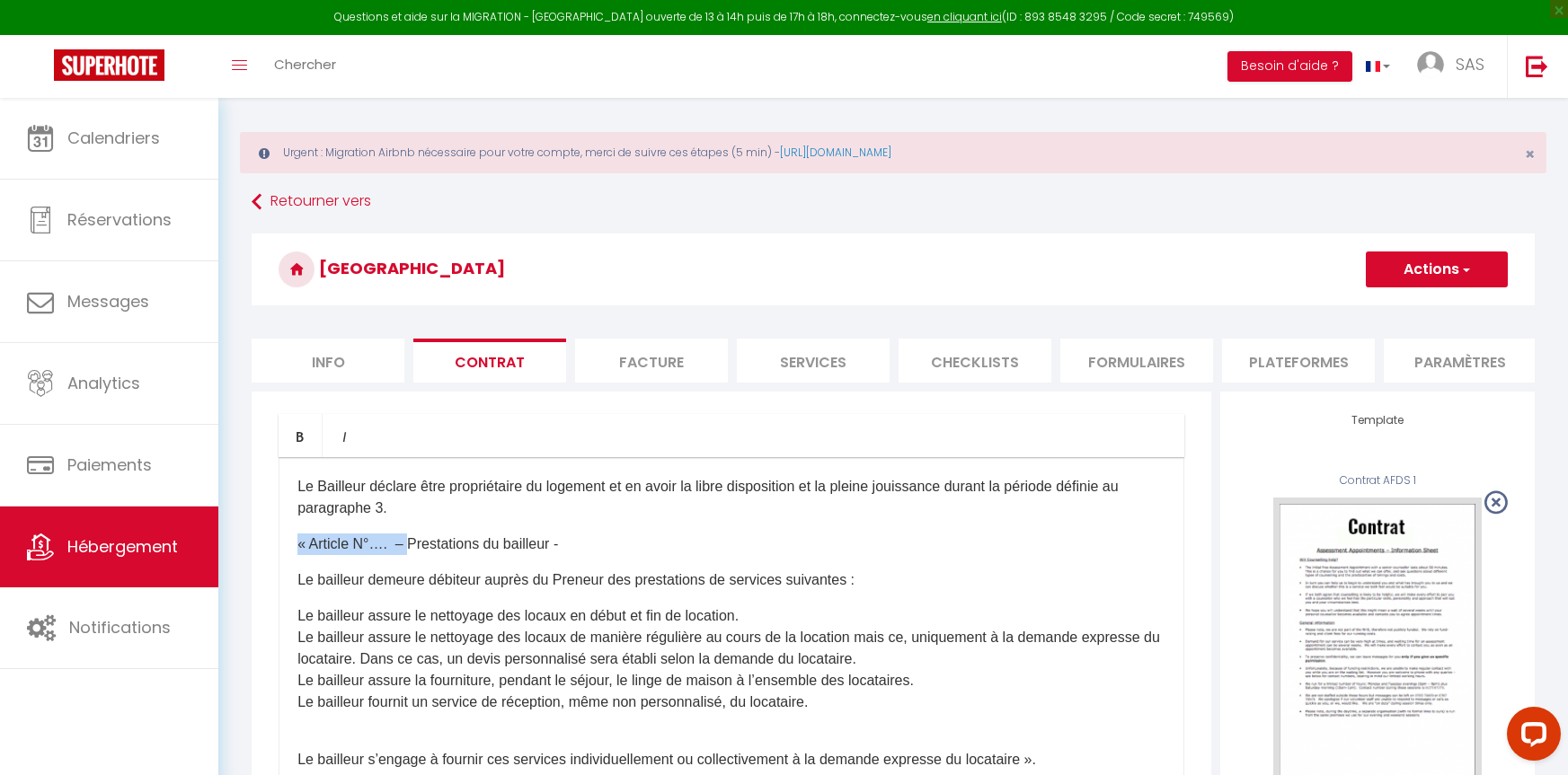
drag, startPoint x: 406, startPoint y: 622, endPoint x: 298, endPoint y: 620, distance: 108.0
click at [298, 555] on p "« Article N°…. – Prestations du bailleur -" at bounding box center [731, 545] width 868 height 21
click at [491, 555] on p "10. Prestations du bailleur -" at bounding box center [731, 545] width 868 height 21
drag, startPoint x: 479, startPoint y: 624, endPoint x: 318, endPoint y: 610, distance: 161.6
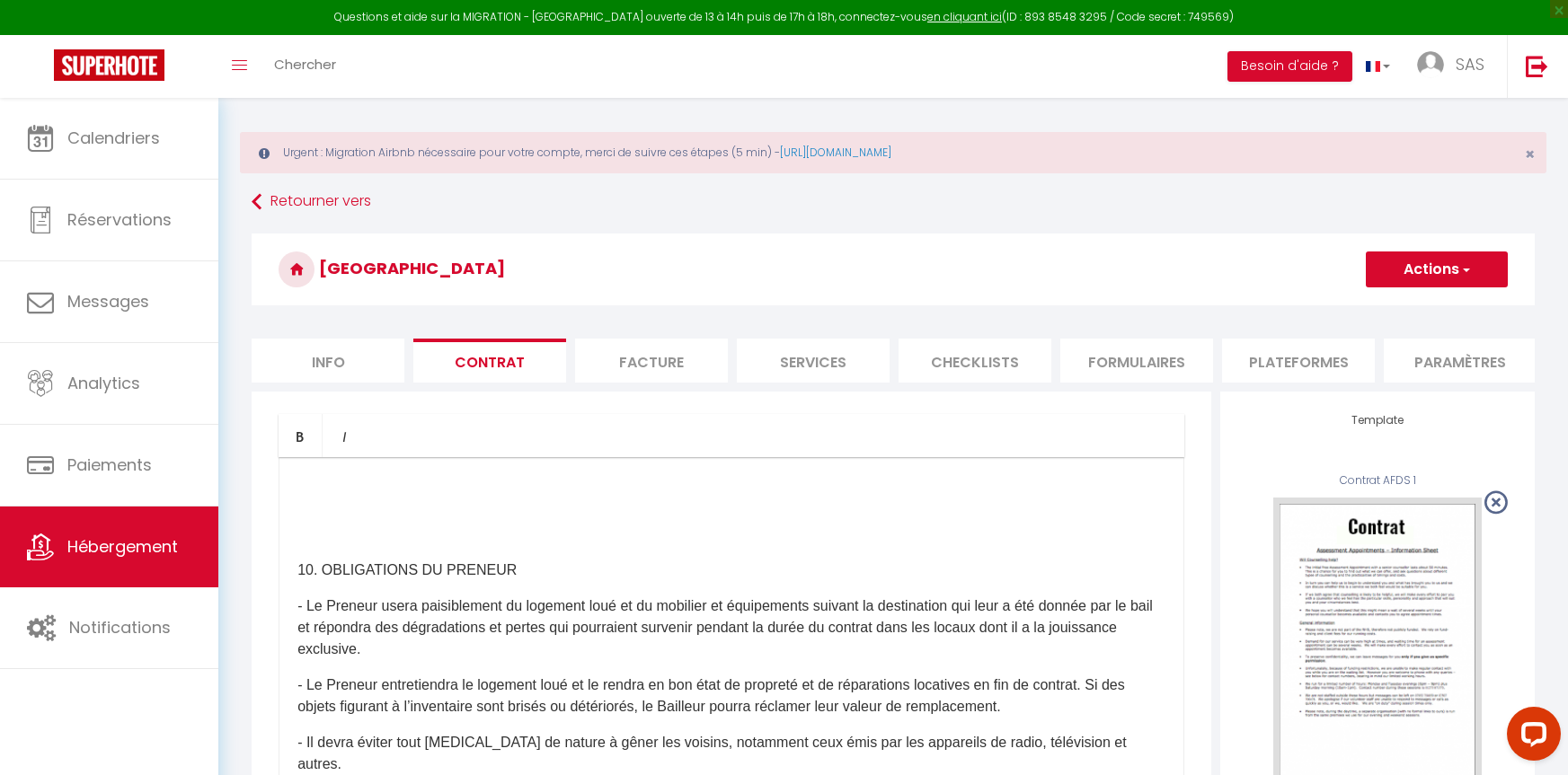
scroll to position [3145, 0]
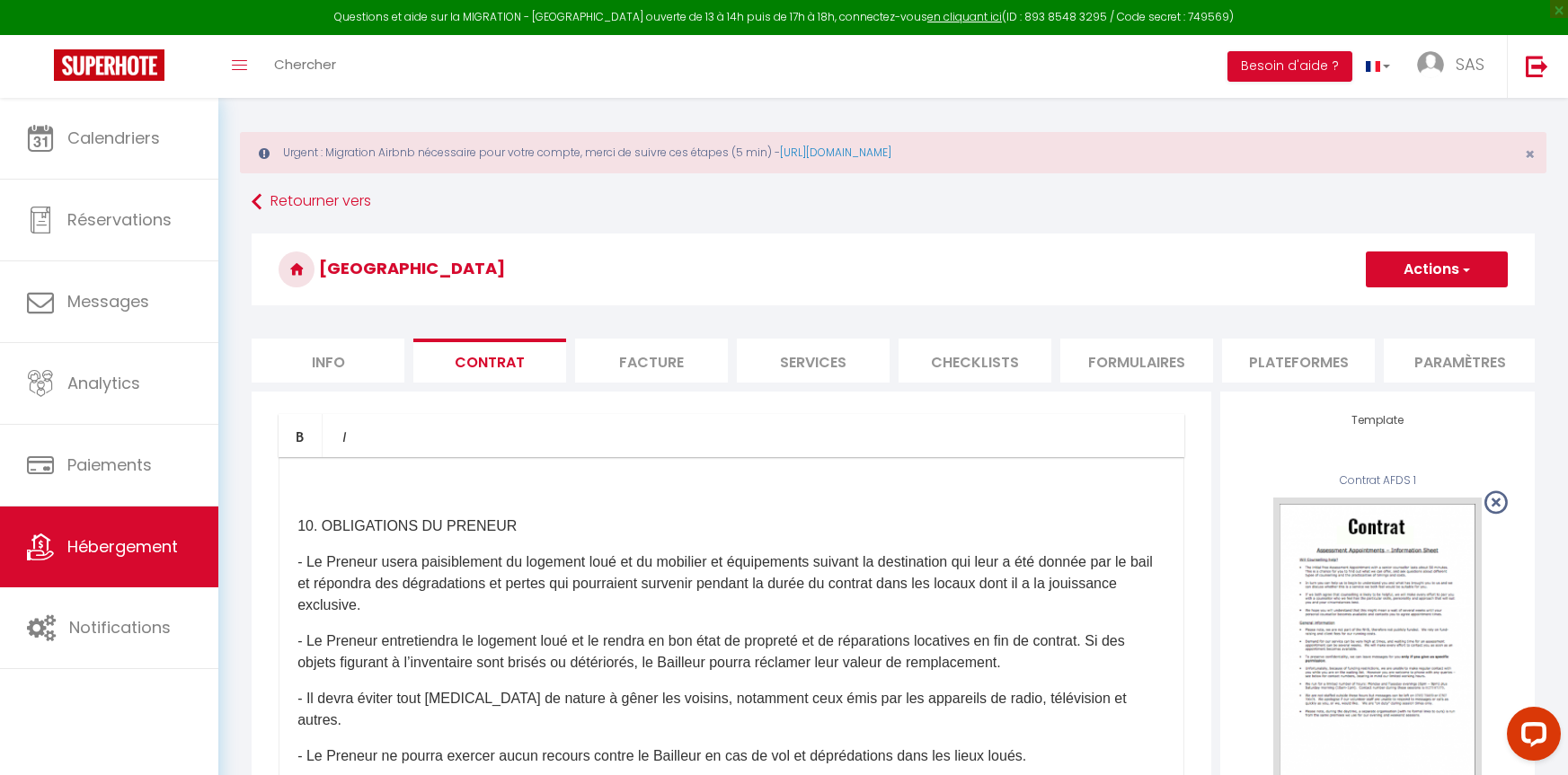
click at [303, 502] on p at bounding box center [731, 490] width 868 height 21
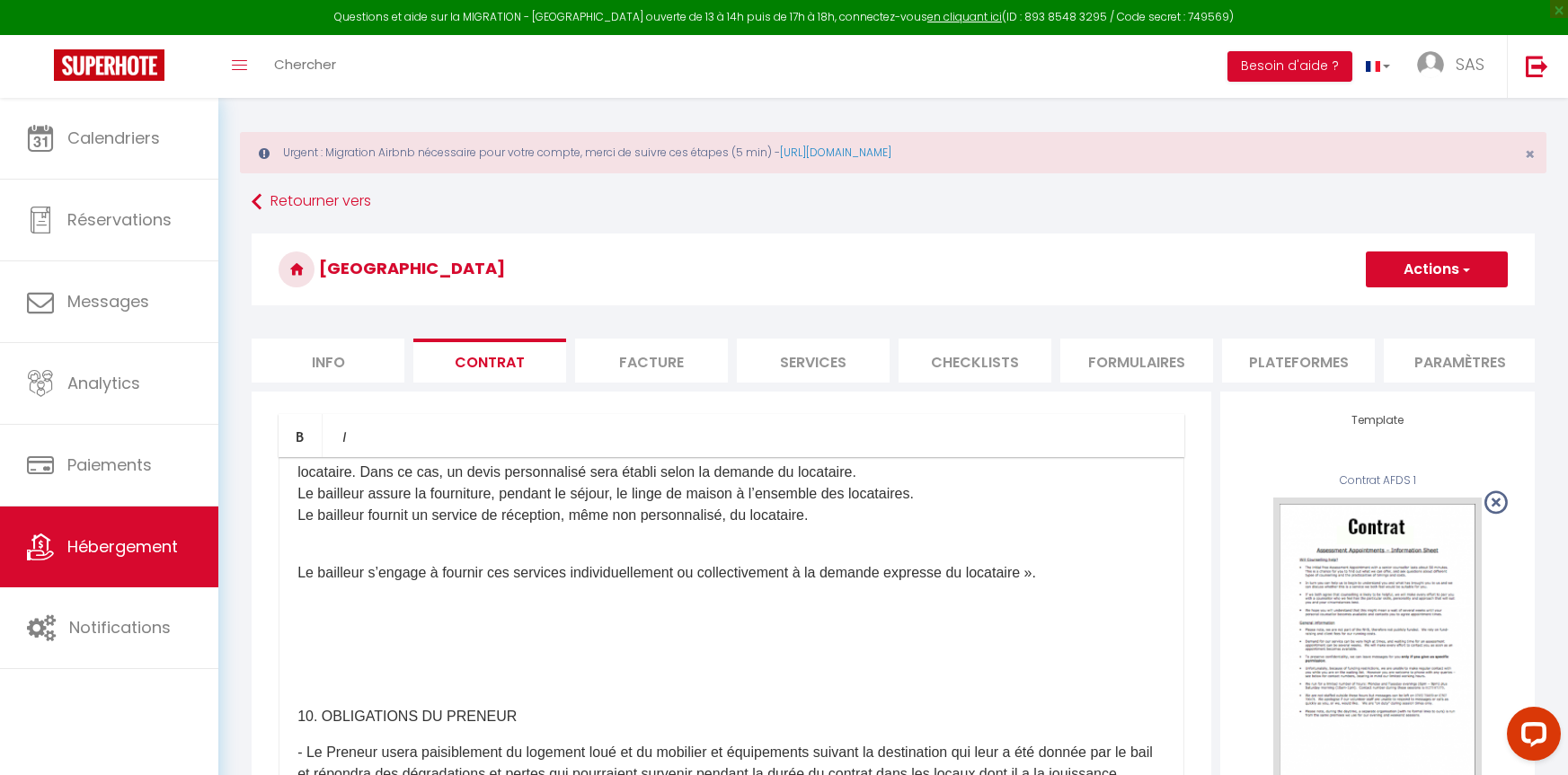
scroll to position [2874, 0]
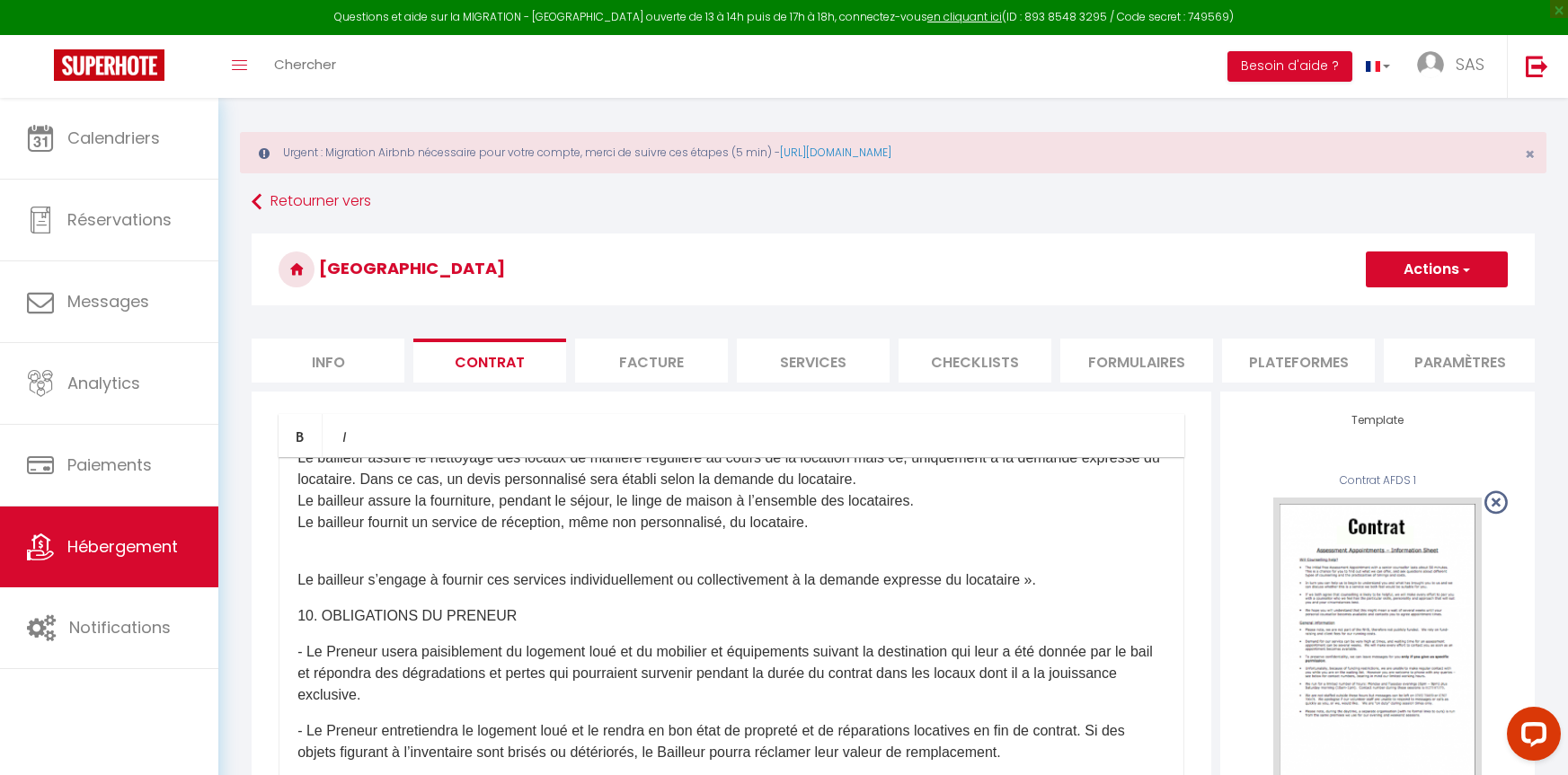
click at [300, 591] on p "Le bailleur s’engage à fournir ces services individuellement ou collectivement …" at bounding box center [731, 581] width 868 height 21
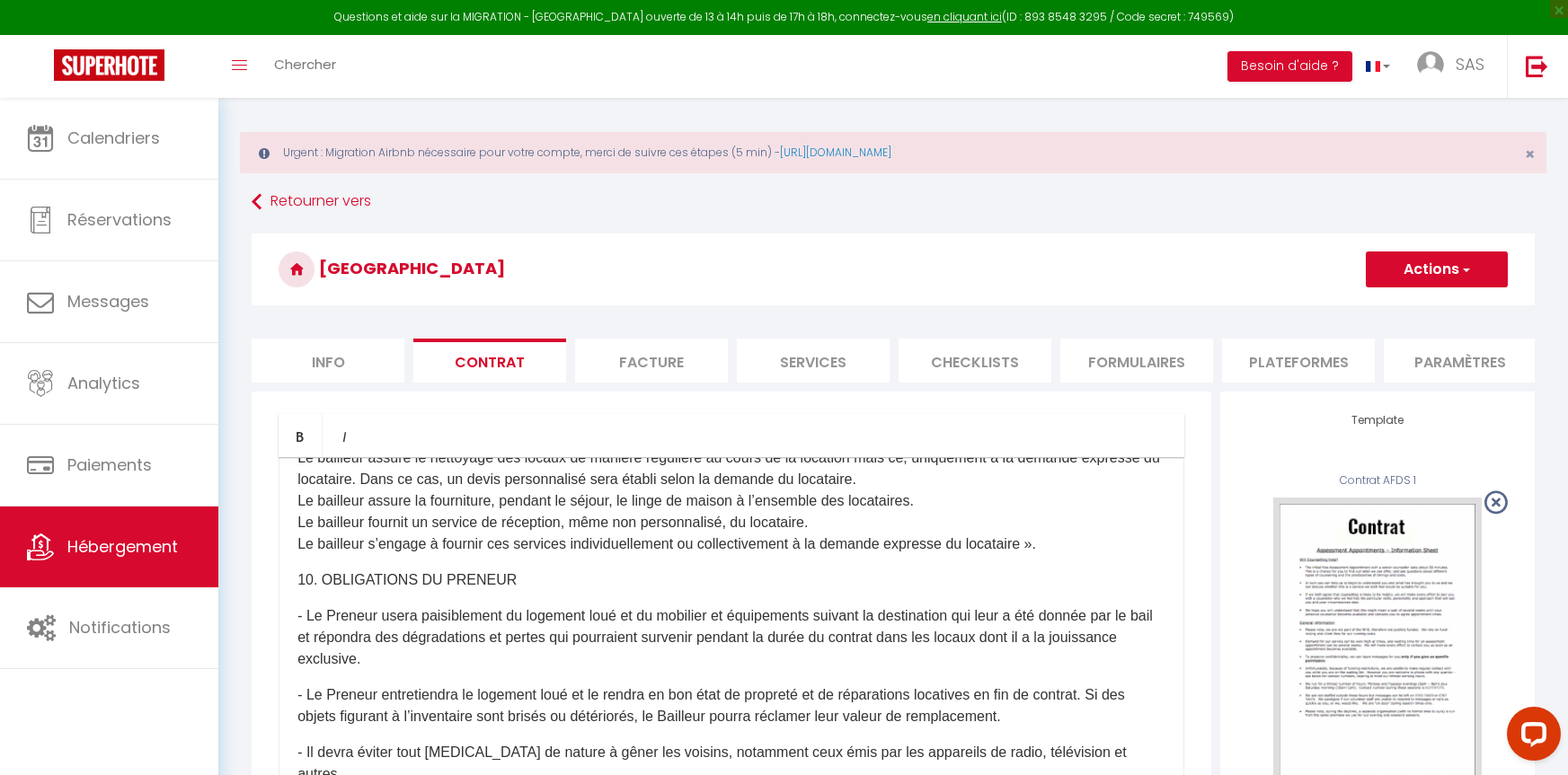
scroll to position [2785, 0]
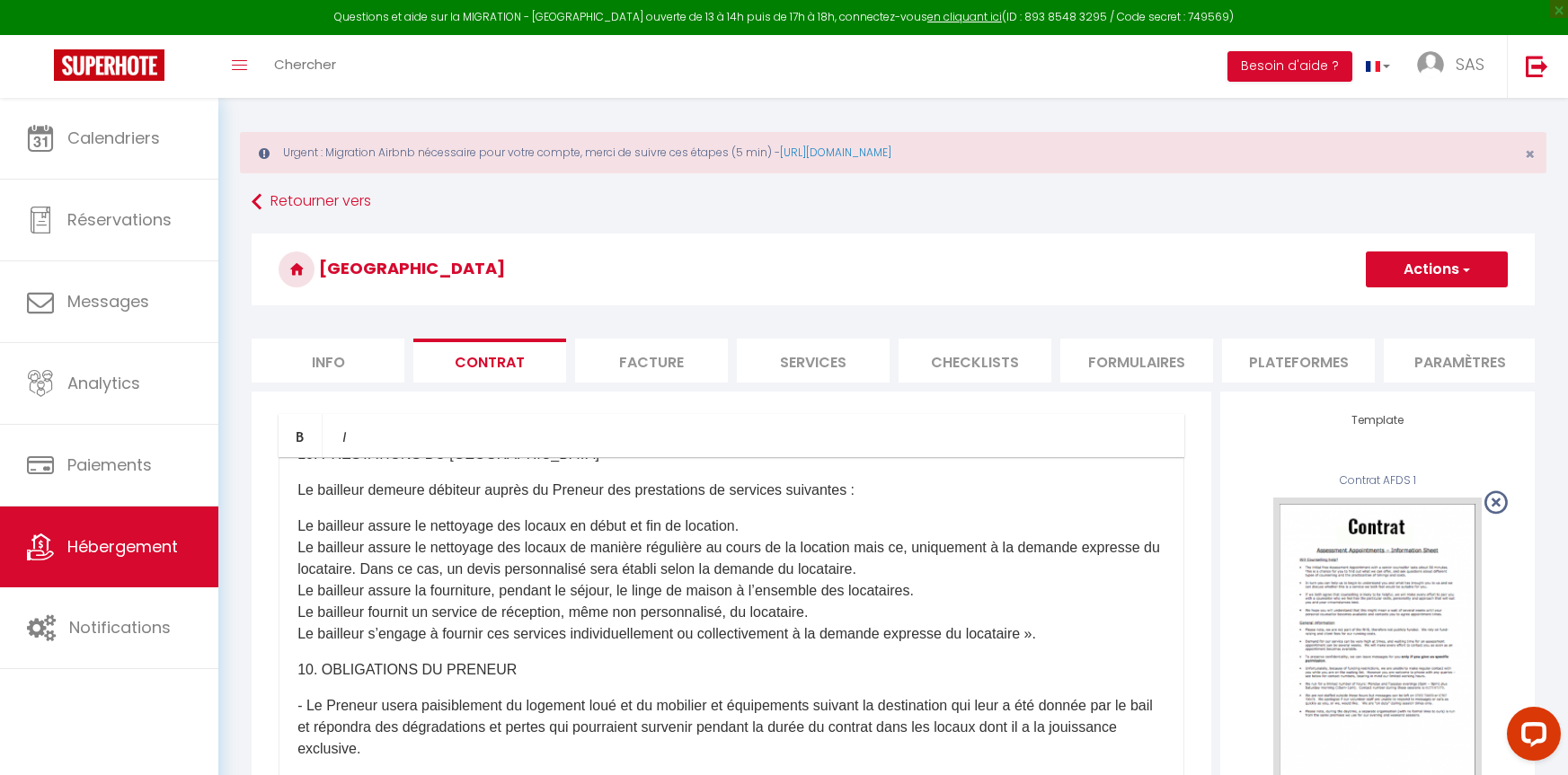
click at [299, 596] on p "Le bailleur assure le nettoyage des locaux en début et fin de location. Le bail…" at bounding box center [731, 580] width 868 height 129
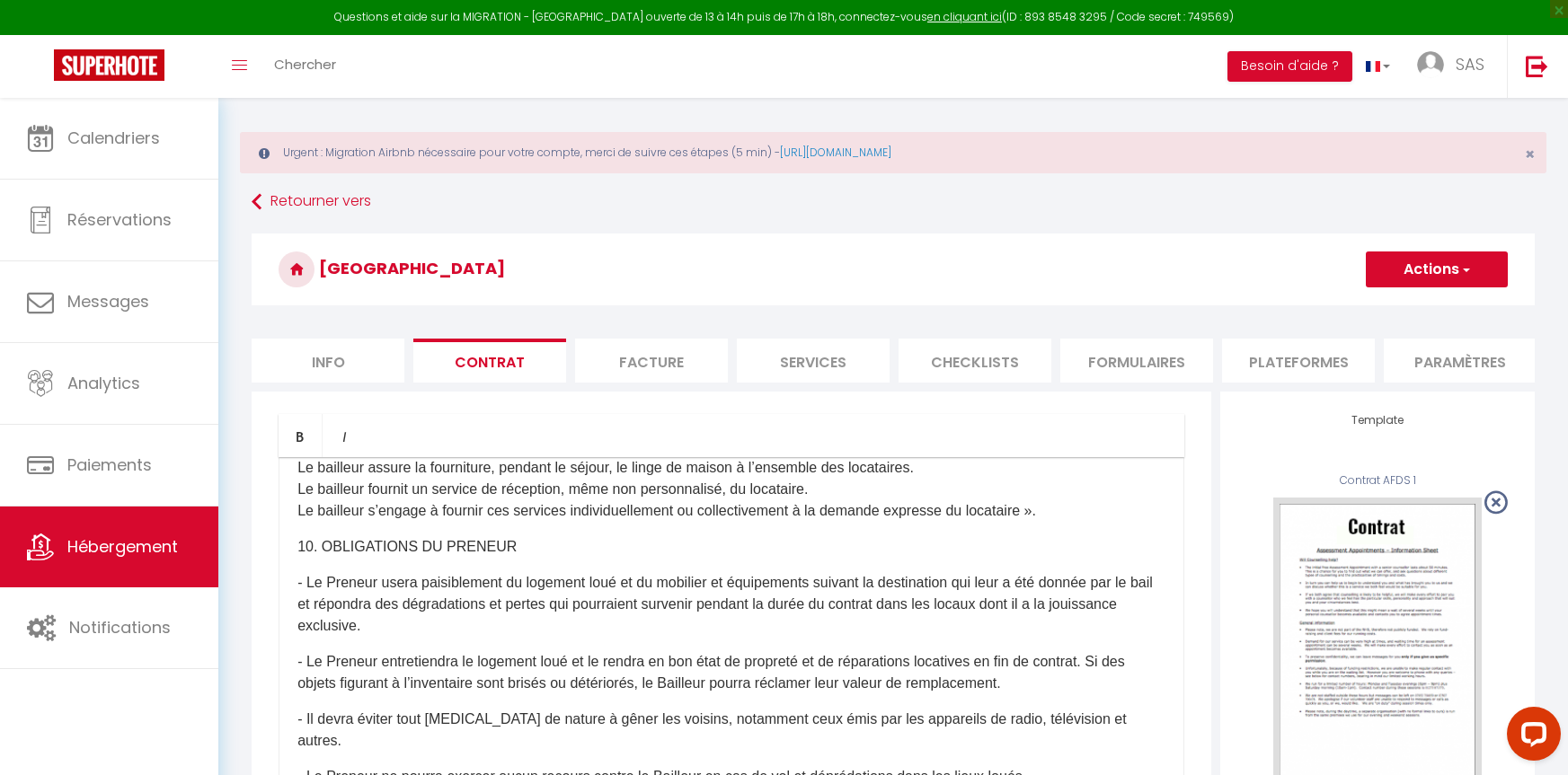
scroll to position [2965, 0]
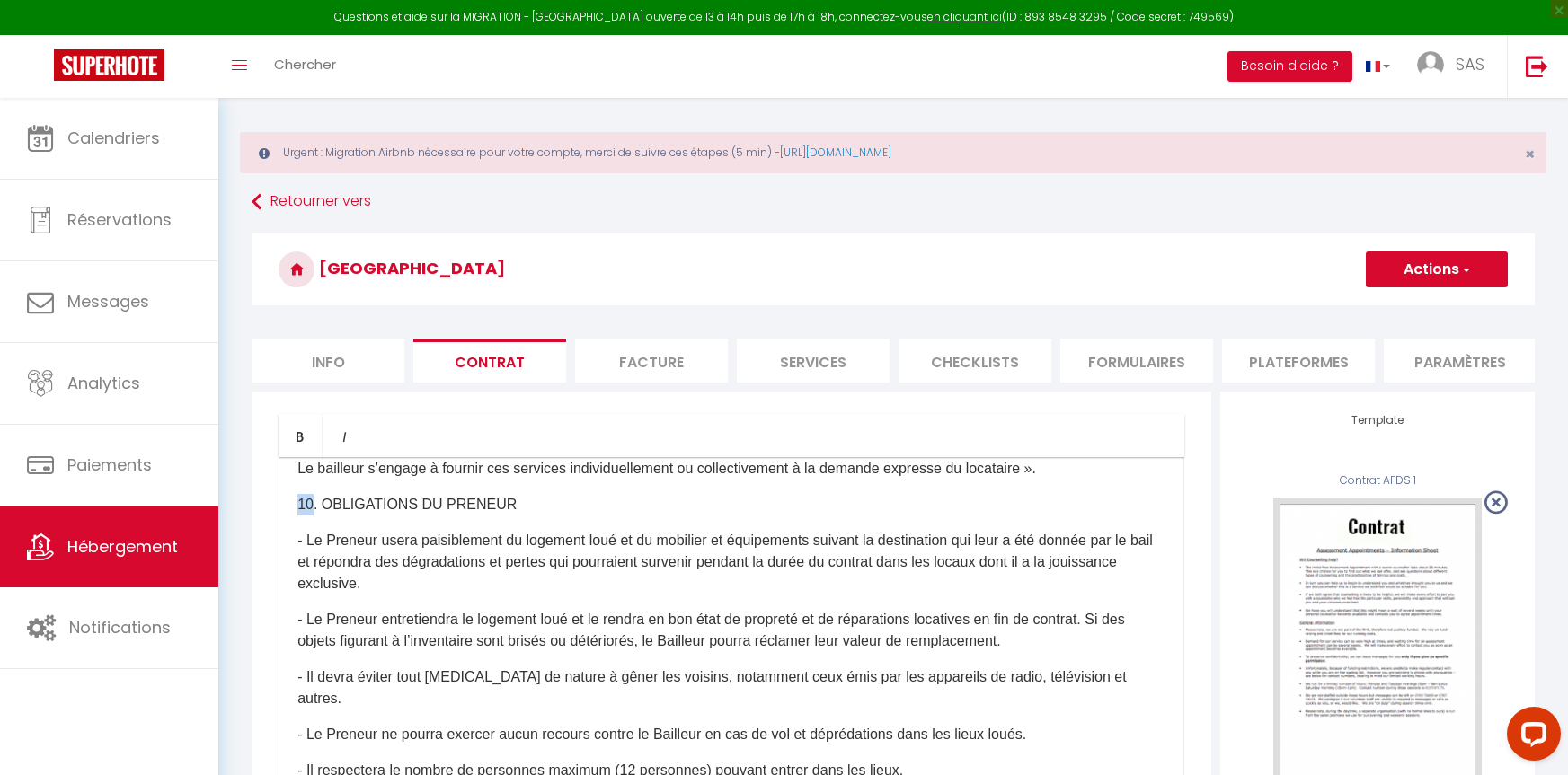
drag, startPoint x: 311, startPoint y: 581, endPoint x: 299, endPoint y: 582, distance: 12.0
click at [299, 515] on p "10. OBLIGATIONS DU PRENEUR" at bounding box center [731, 505] width 868 height 21
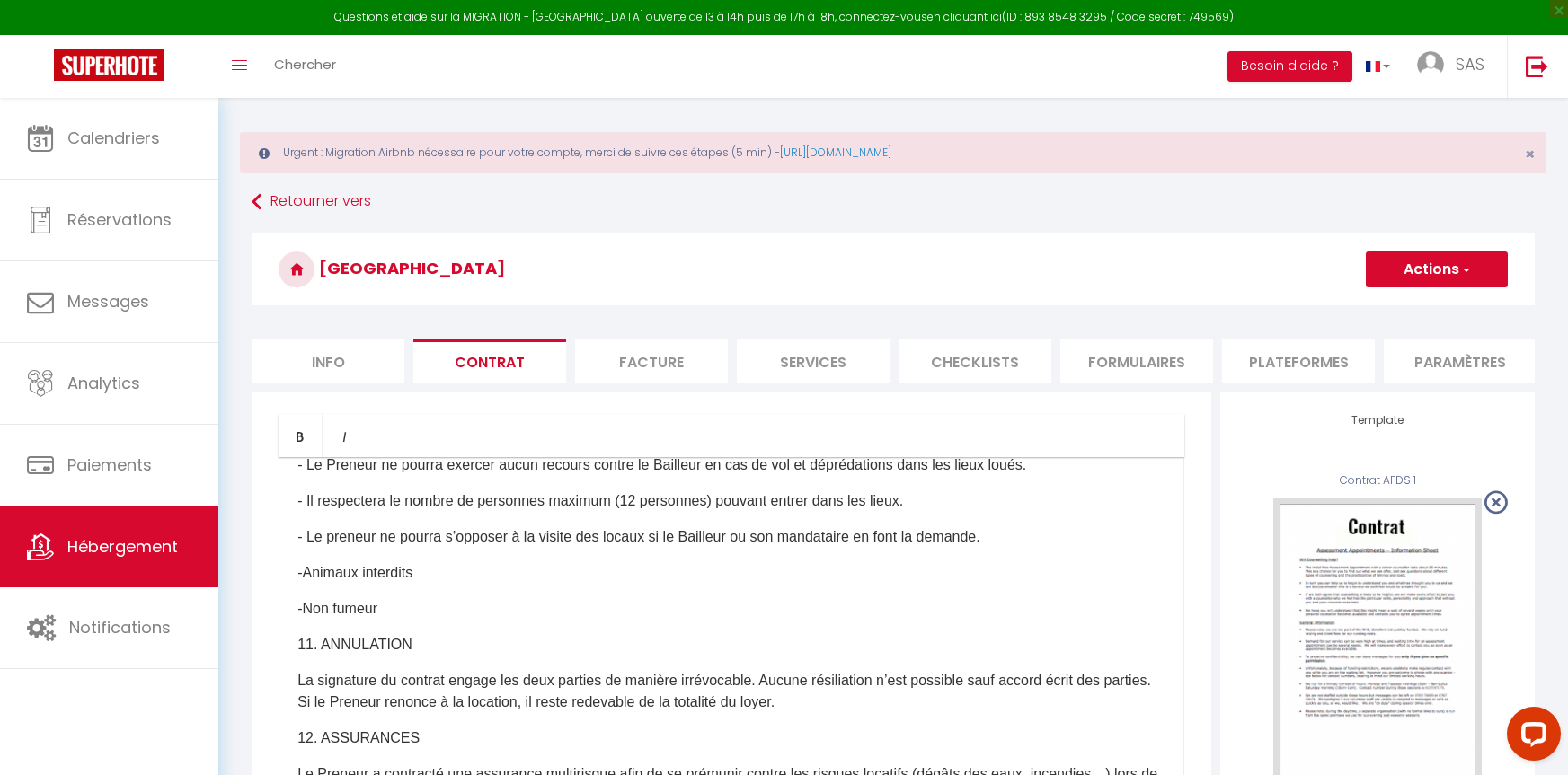
scroll to position [3324, 0]
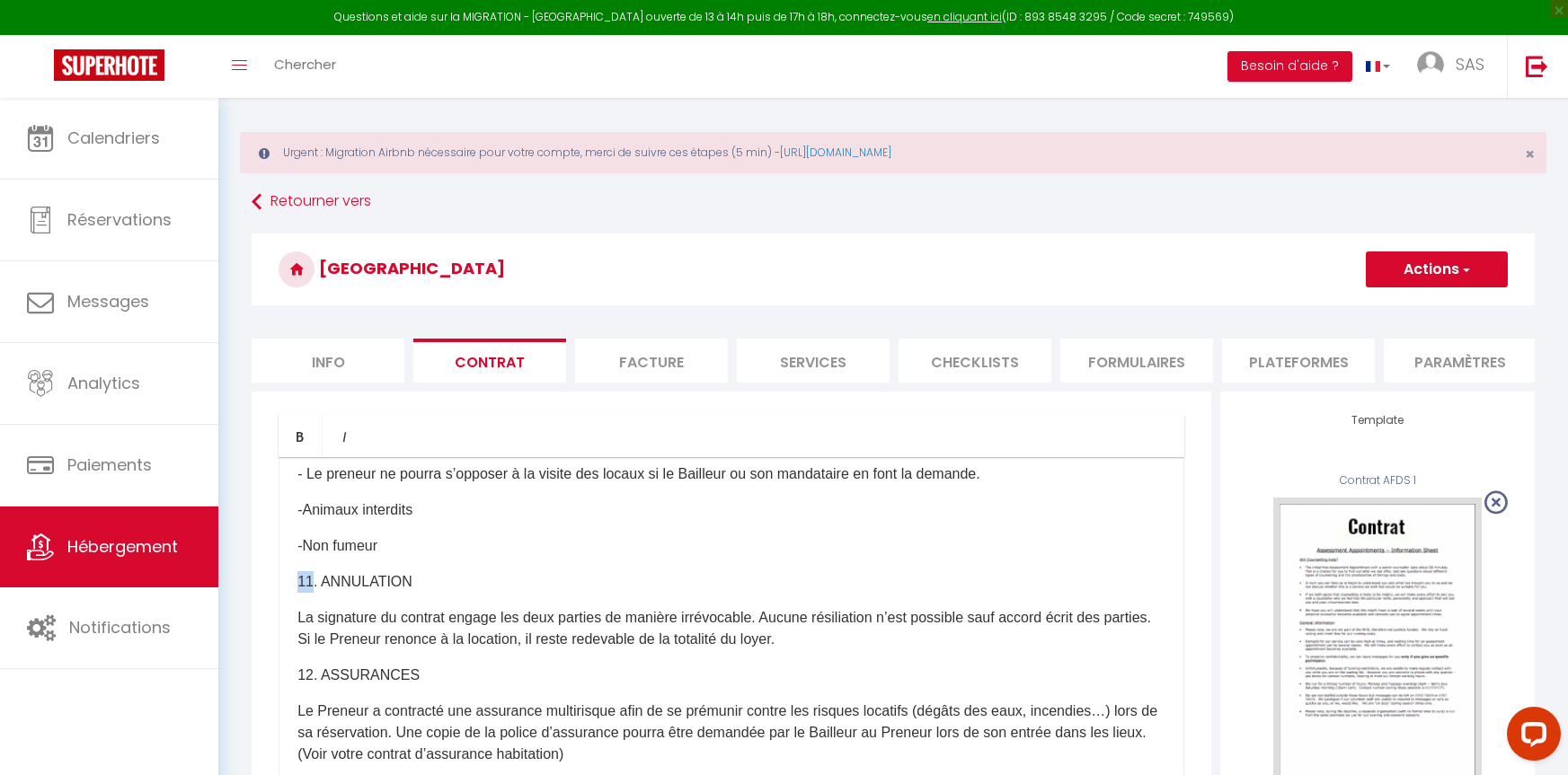
drag, startPoint x: 312, startPoint y: 613, endPoint x: 294, endPoint y: 610, distance: 18.2
drag, startPoint x: 310, startPoint y: 690, endPoint x: 298, endPoint y: 690, distance: 12.0
click at [298, 687] on p "12. ASSURANCES" at bounding box center [731, 676] width 868 height 21
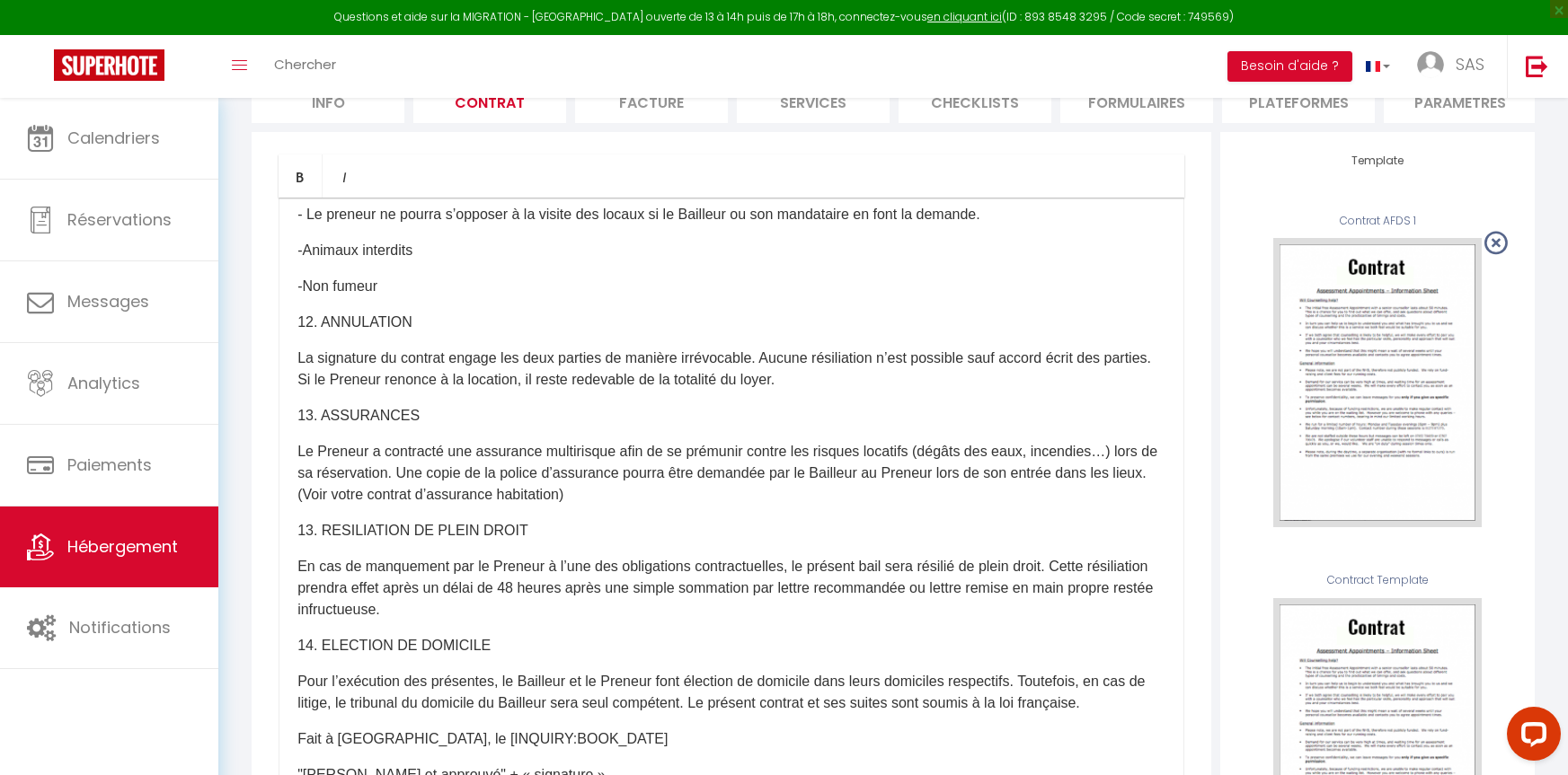
scroll to position [279, 0]
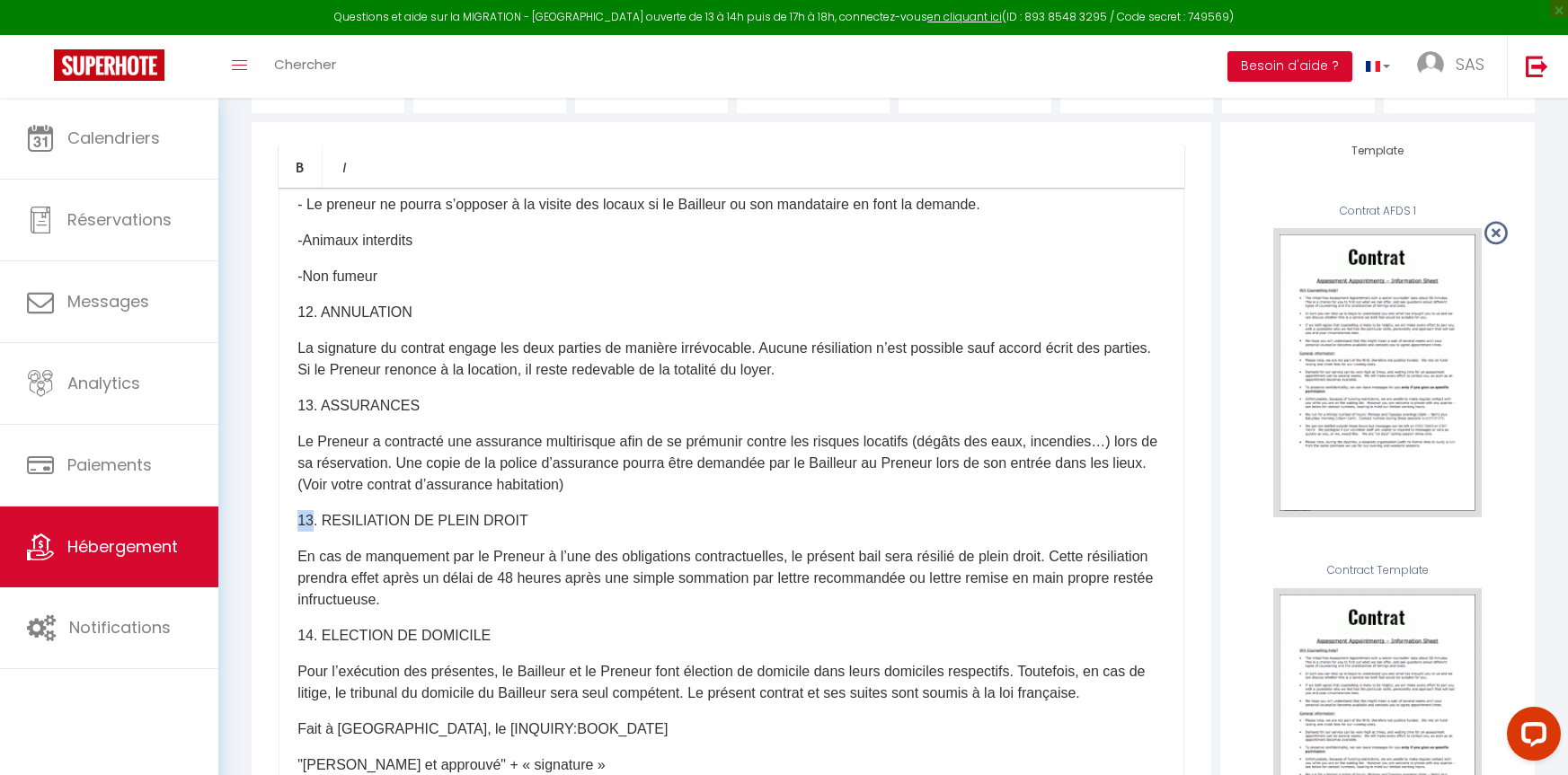
drag, startPoint x: 312, startPoint y: 531, endPoint x: 298, endPoint y: 533, distance: 14.1
click at [298, 532] on p "13. RESILIATION DE PLEIN DROIT" at bounding box center [731, 521] width 868 height 21
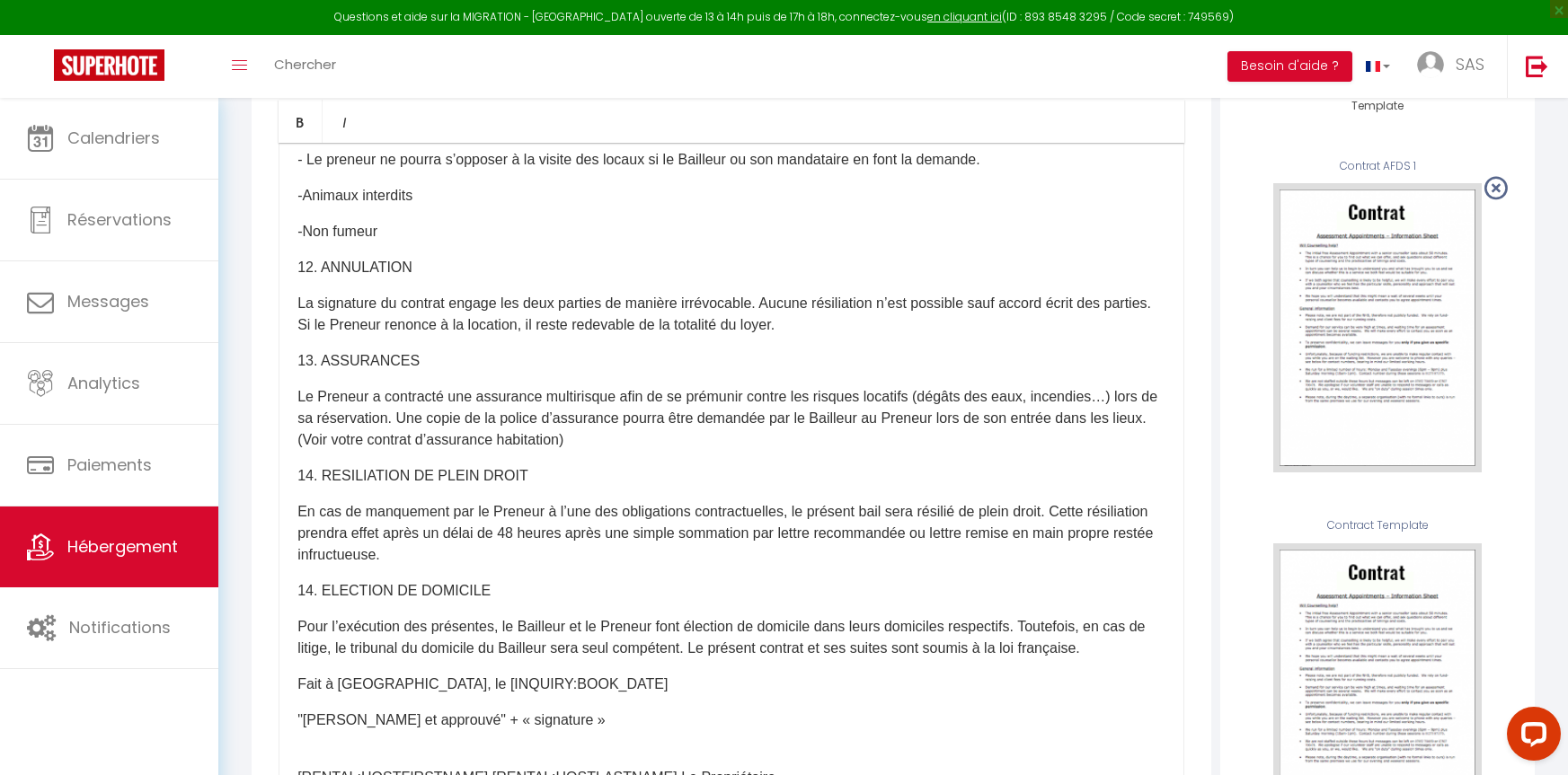
scroll to position [370, 0]
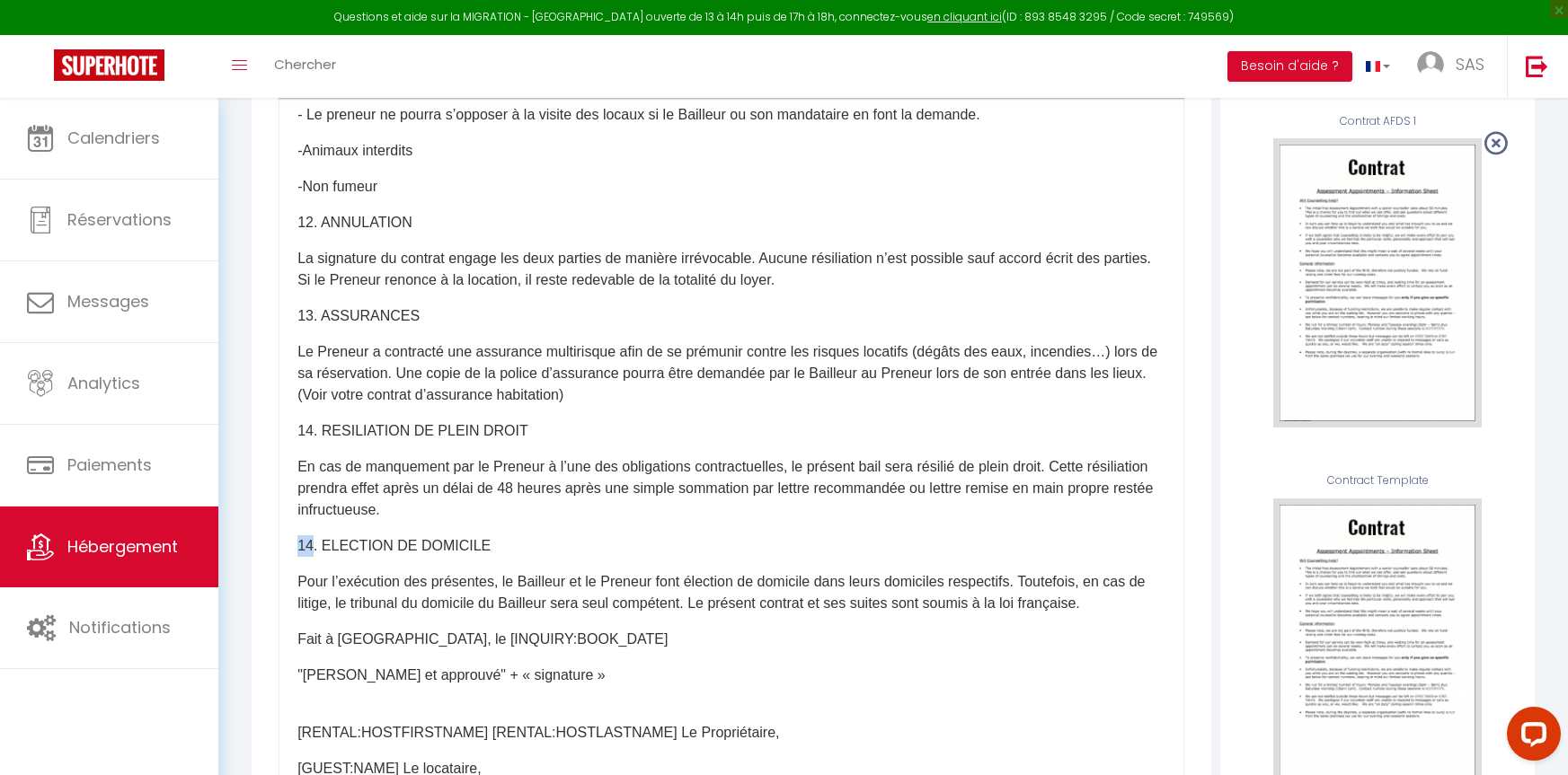
drag, startPoint x: 313, startPoint y: 560, endPoint x: 294, endPoint y: 563, distance: 19.2
click at [294, 563] on div "ENTRE-LES SOUSSIGNES, Nom :[RENTAL:HOSTFIRSTNAME] [RENTAL:HOSTLASTNAME]​ Adress…" at bounding box center [731, 457] width 906 height 719
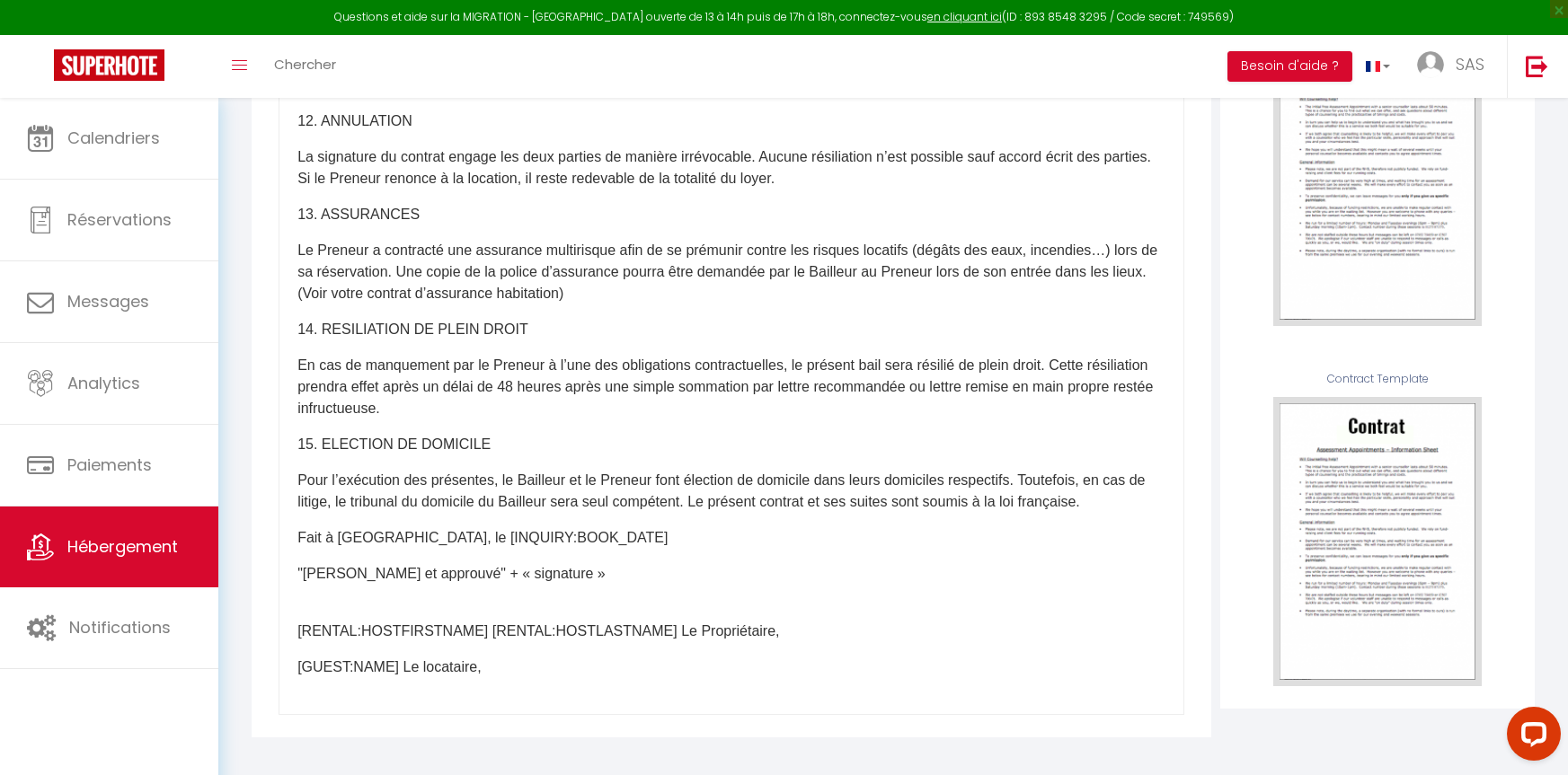
scroll to position [492, 0]
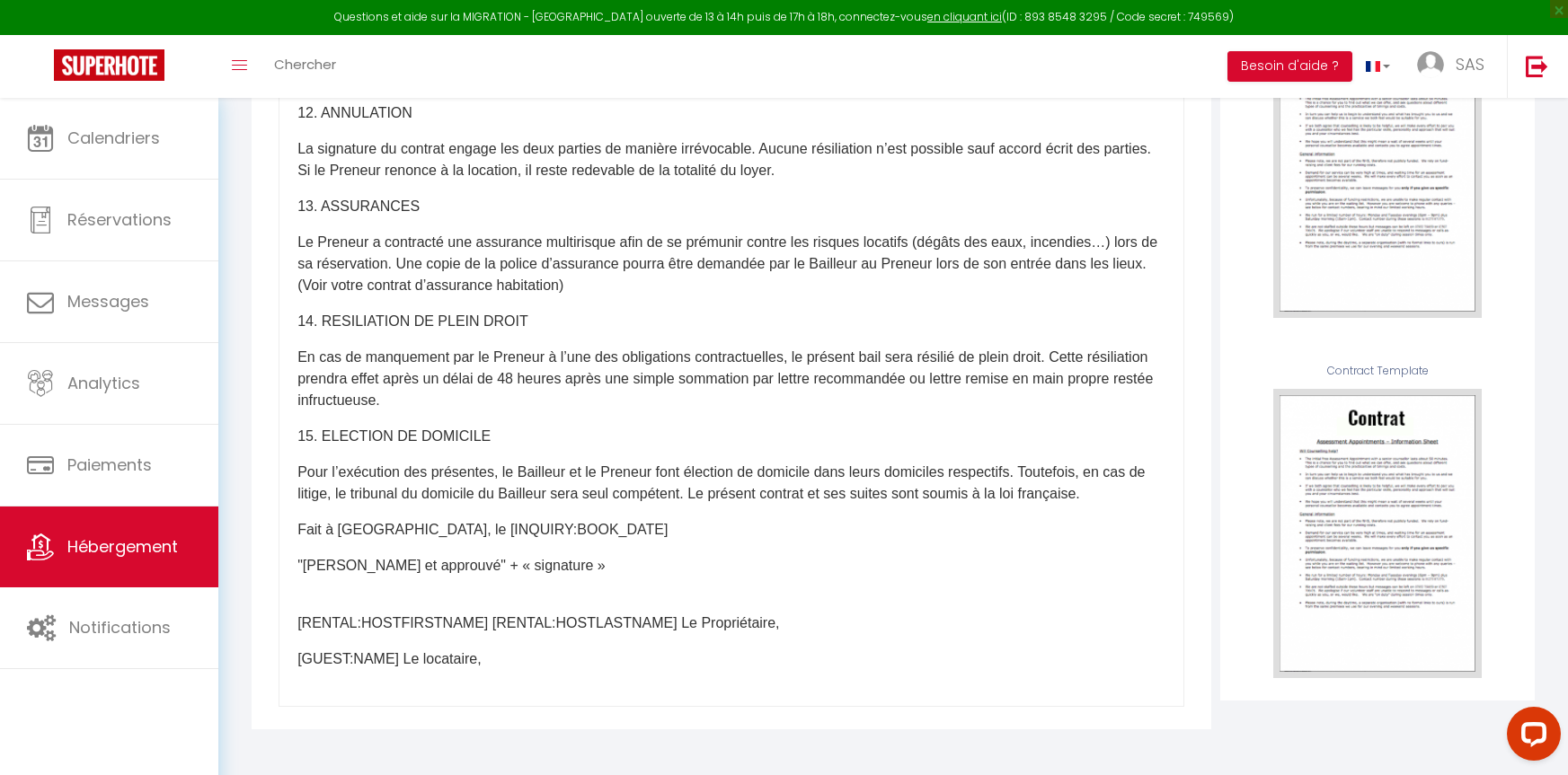
click at [681, 577] on p ""[PERSON_NAME] et approuvé" + « signature »" at bounding box center [731, 566] width 868 height 21
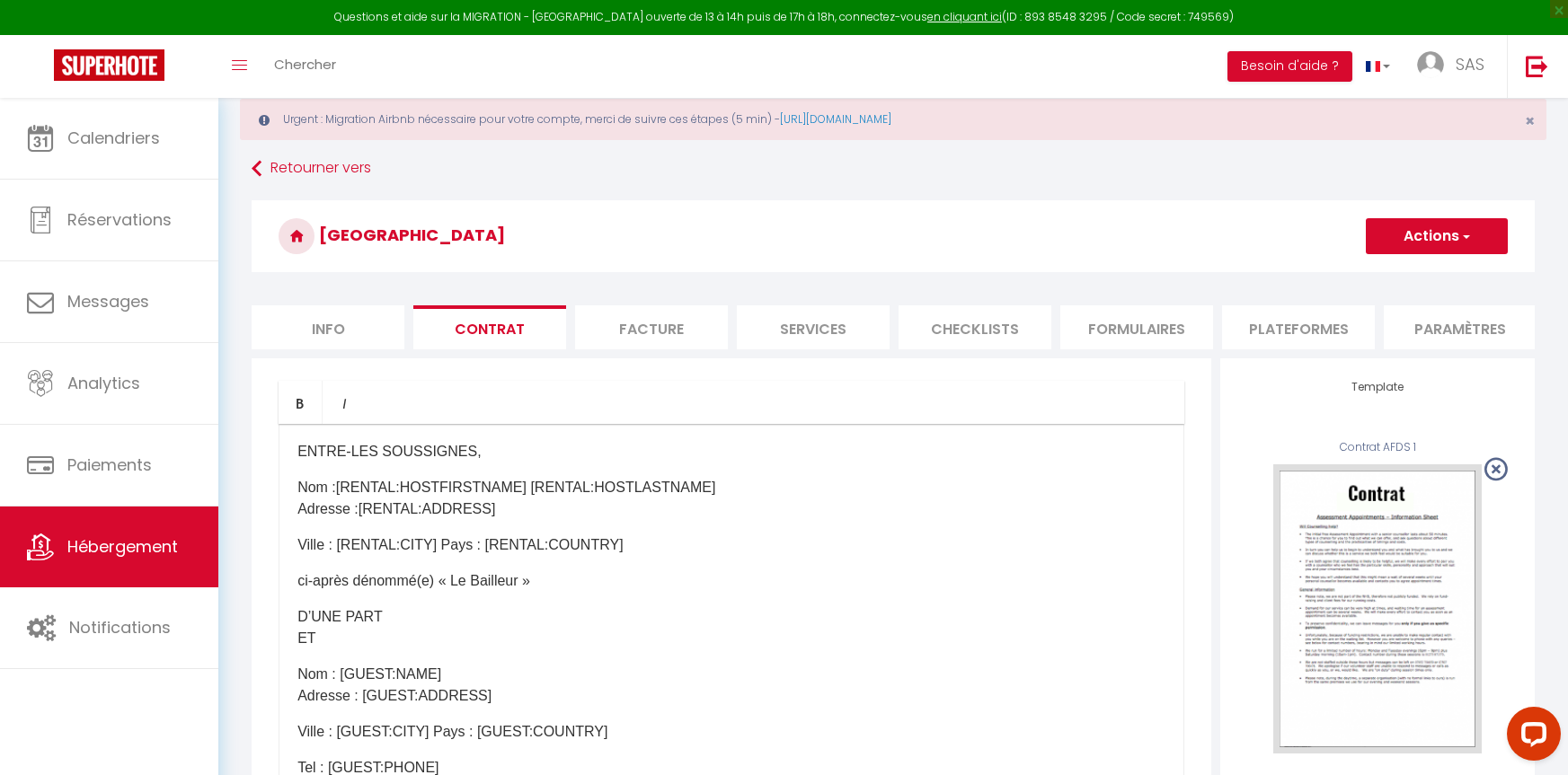
scroll to position [0, 0]
click at [436, 558] on p "Ville : [RENTAL:CITY] Pays : [RENTAL:COUNTRY]​​" at bounding box center [731, 547] width 868 height 21
click at [339, 558] on p "Ville : [RENTAL:CITY] Pays : [RENTAL:COUNTRY]​​" at bounding box center [731, 547] width 868 height 21
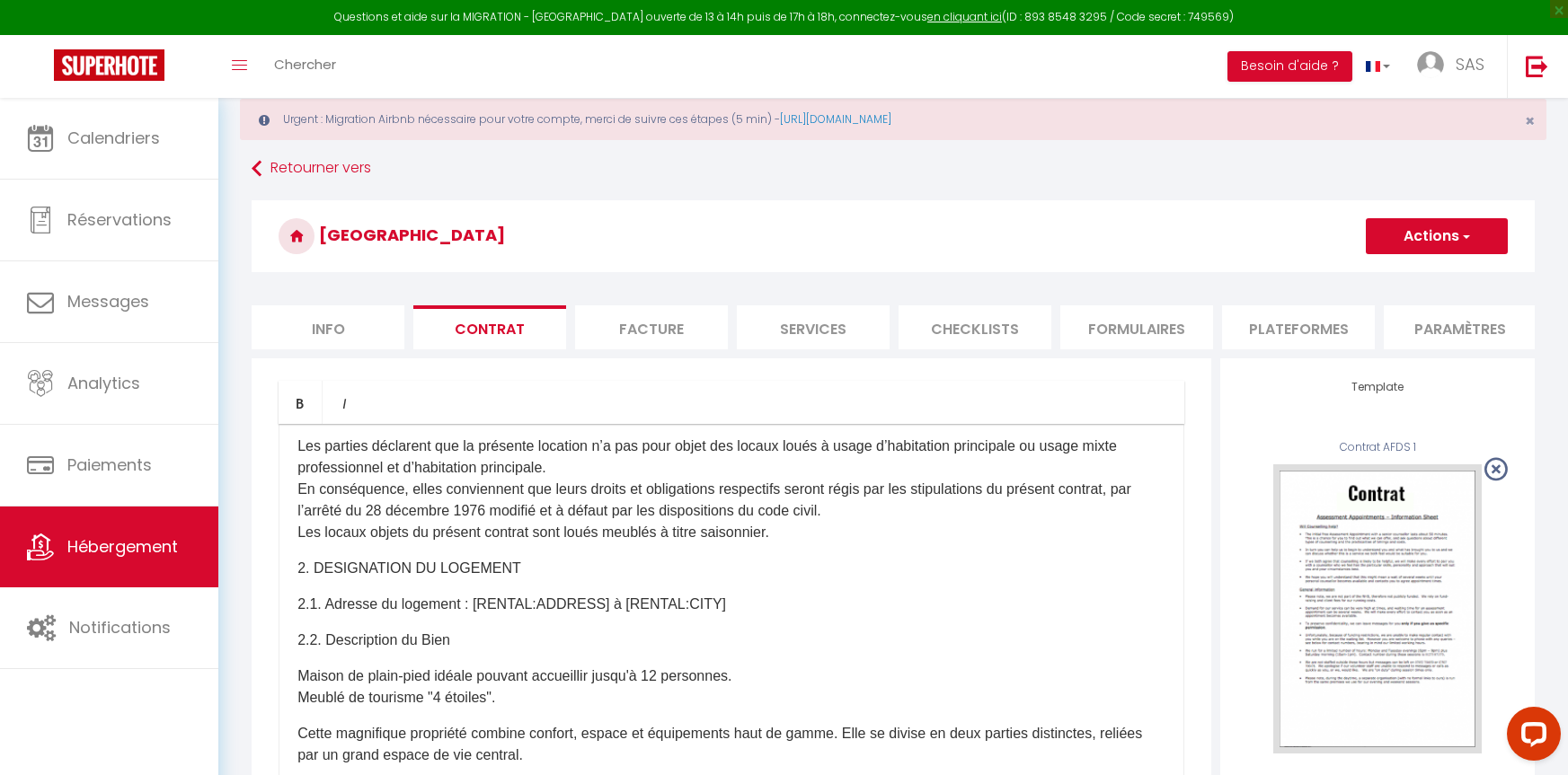
scroll to position [629, 0]
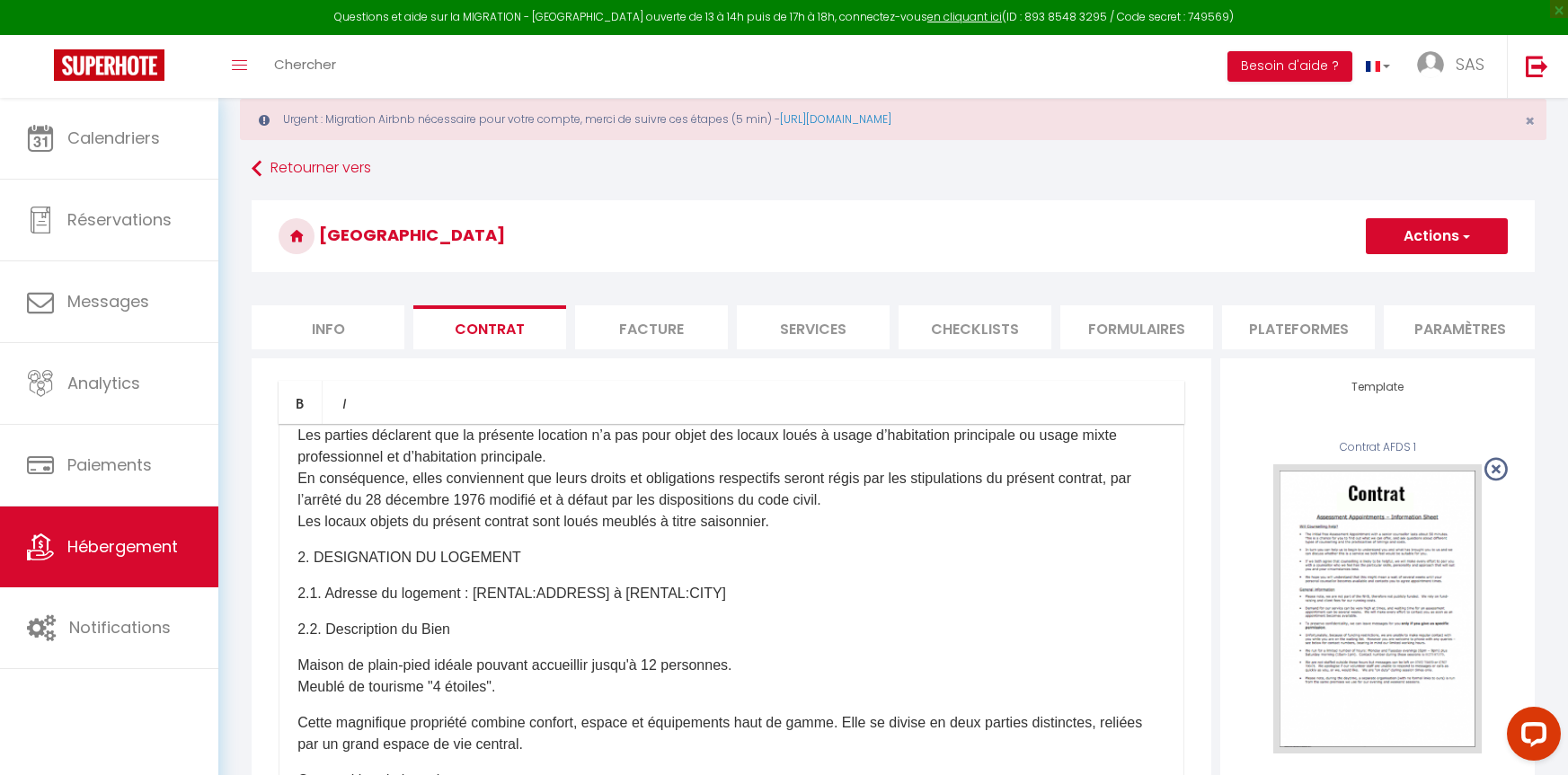
click at [608, 605] on p "2.1. Adresse du logement : [RENTAL:ADDRESS] à ​​[RENTAL:CITY]​" at bounding box center [731, 594] width 868 height 21
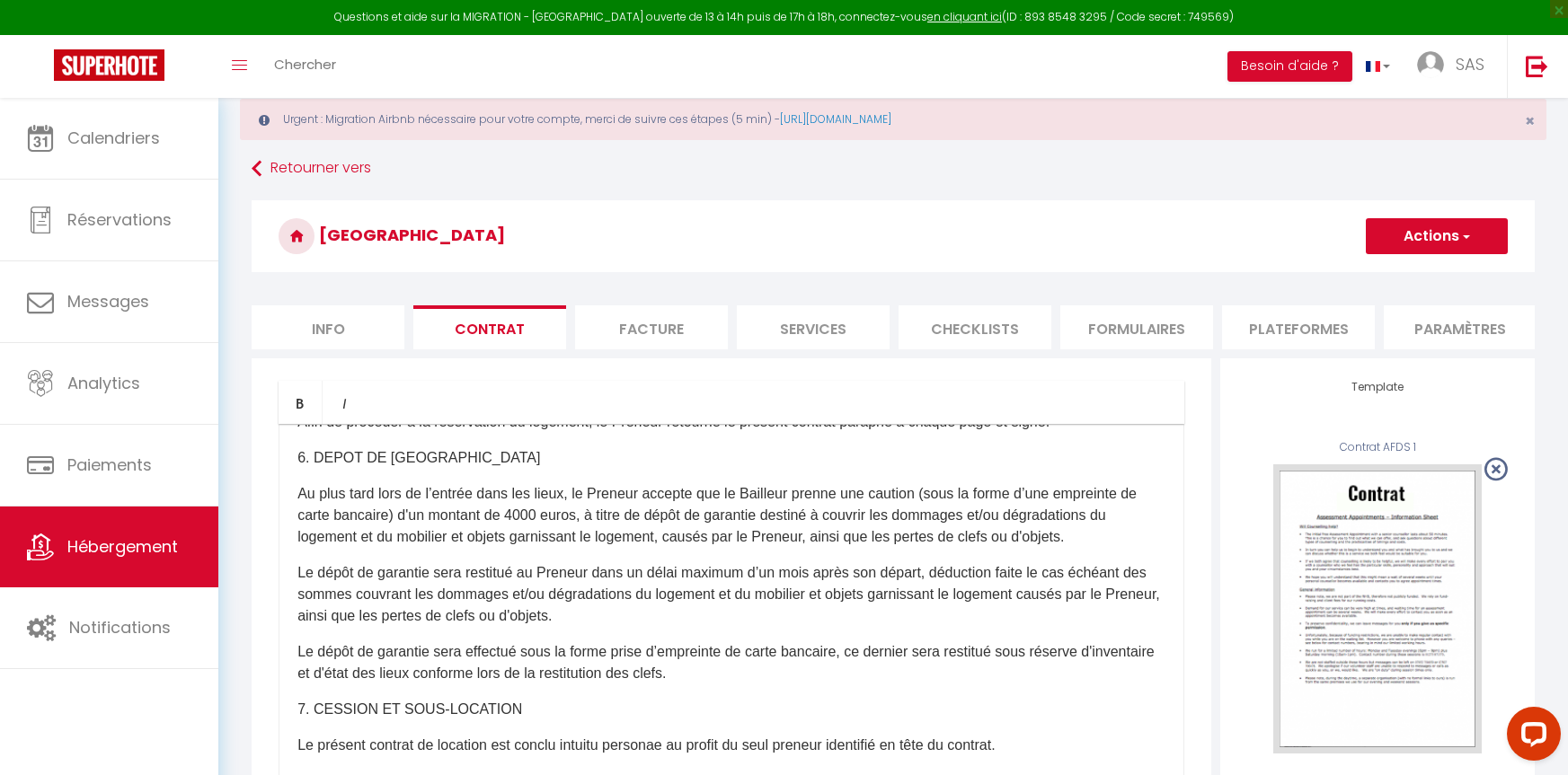
scroll to position [2066, 0]
click at [1459, 230] on span "button" at bounding box center [1465, 236] width 12 height 18
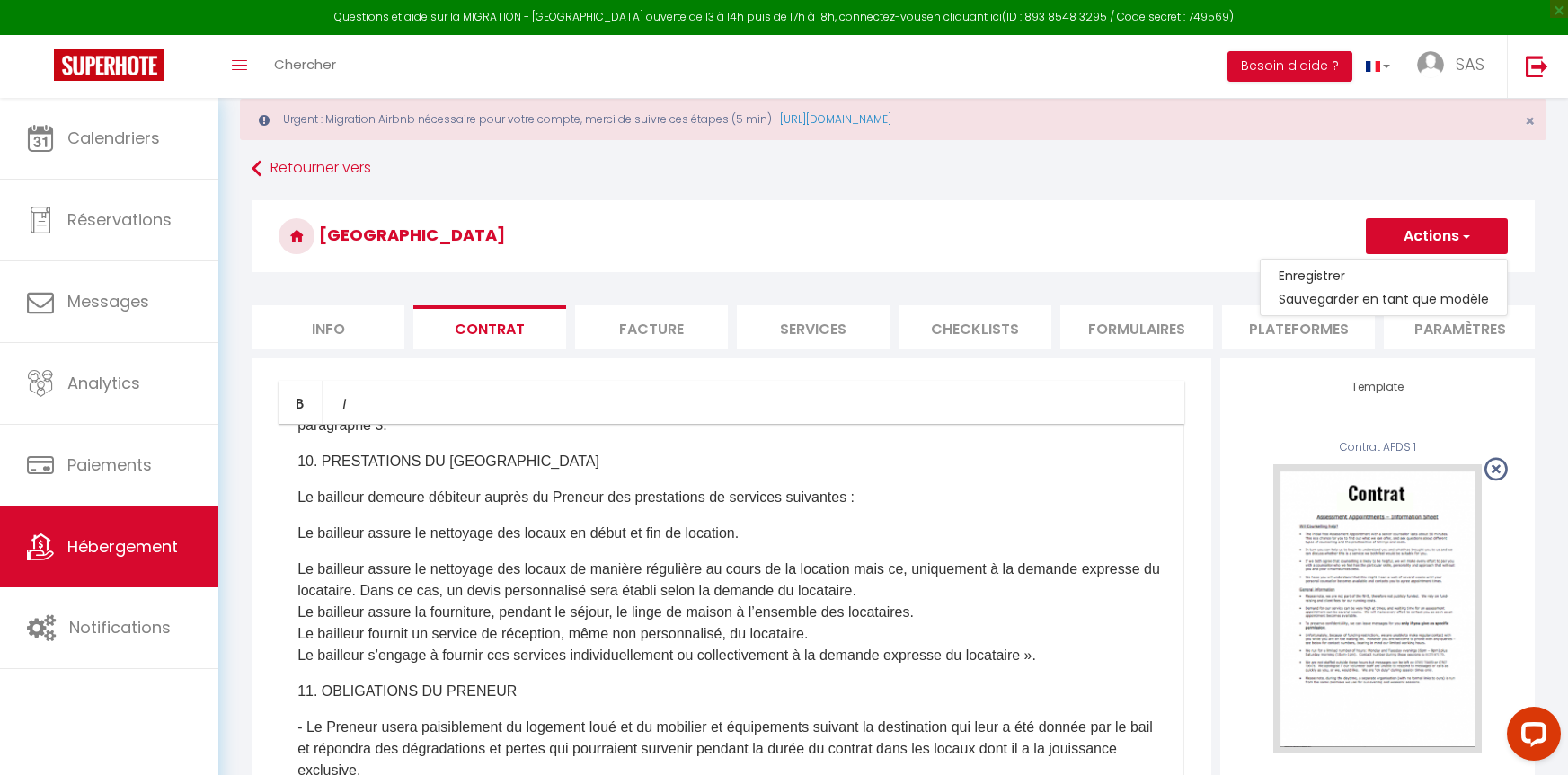
scroll to position [2785, 0]
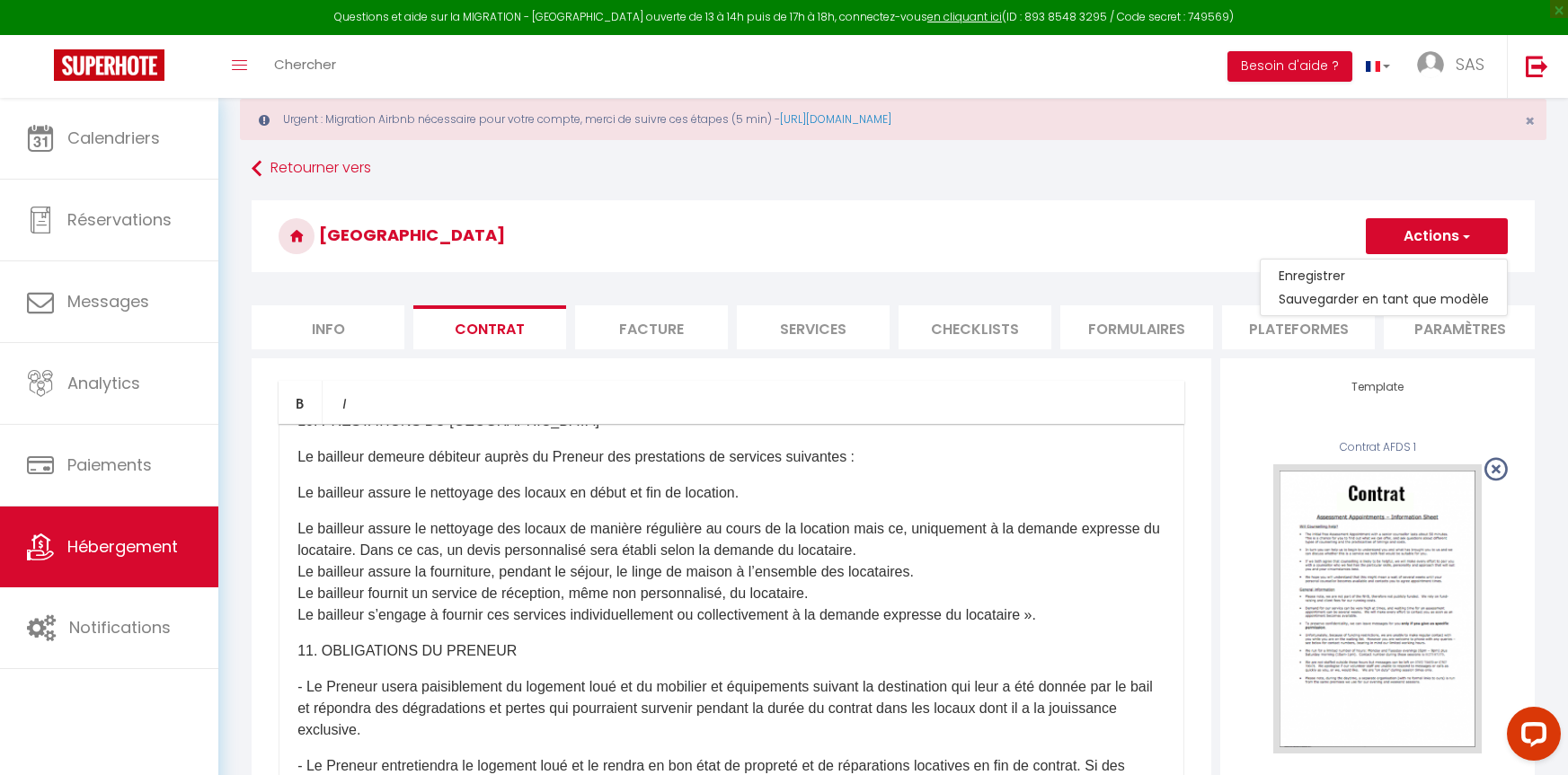
click at [298, 504] on p "Le bailleur assure le nettoyage des locaux en début et fin de location." at bounding box center [731, 493] width 868 height 21
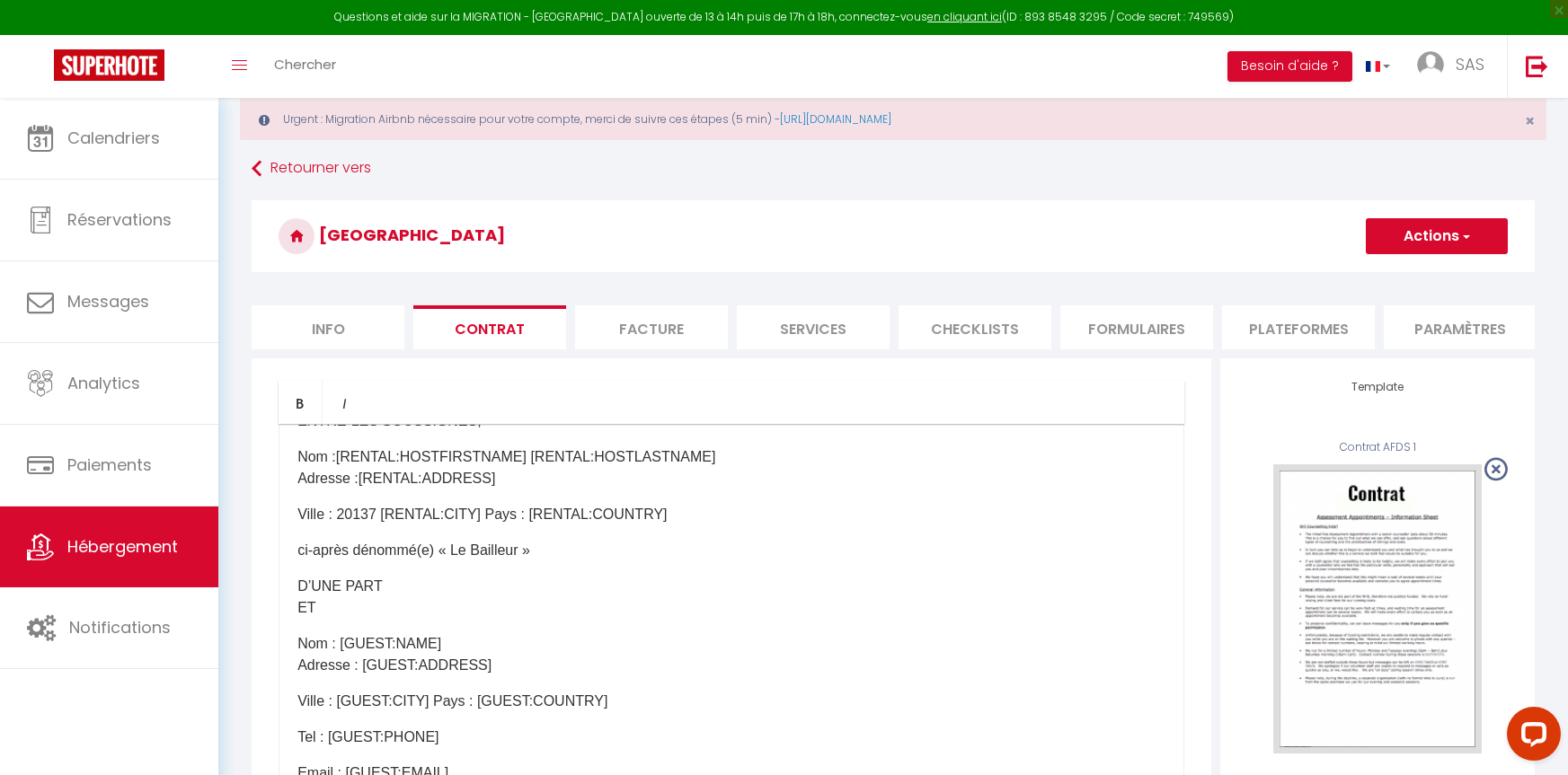
scroll to position [0, 0]
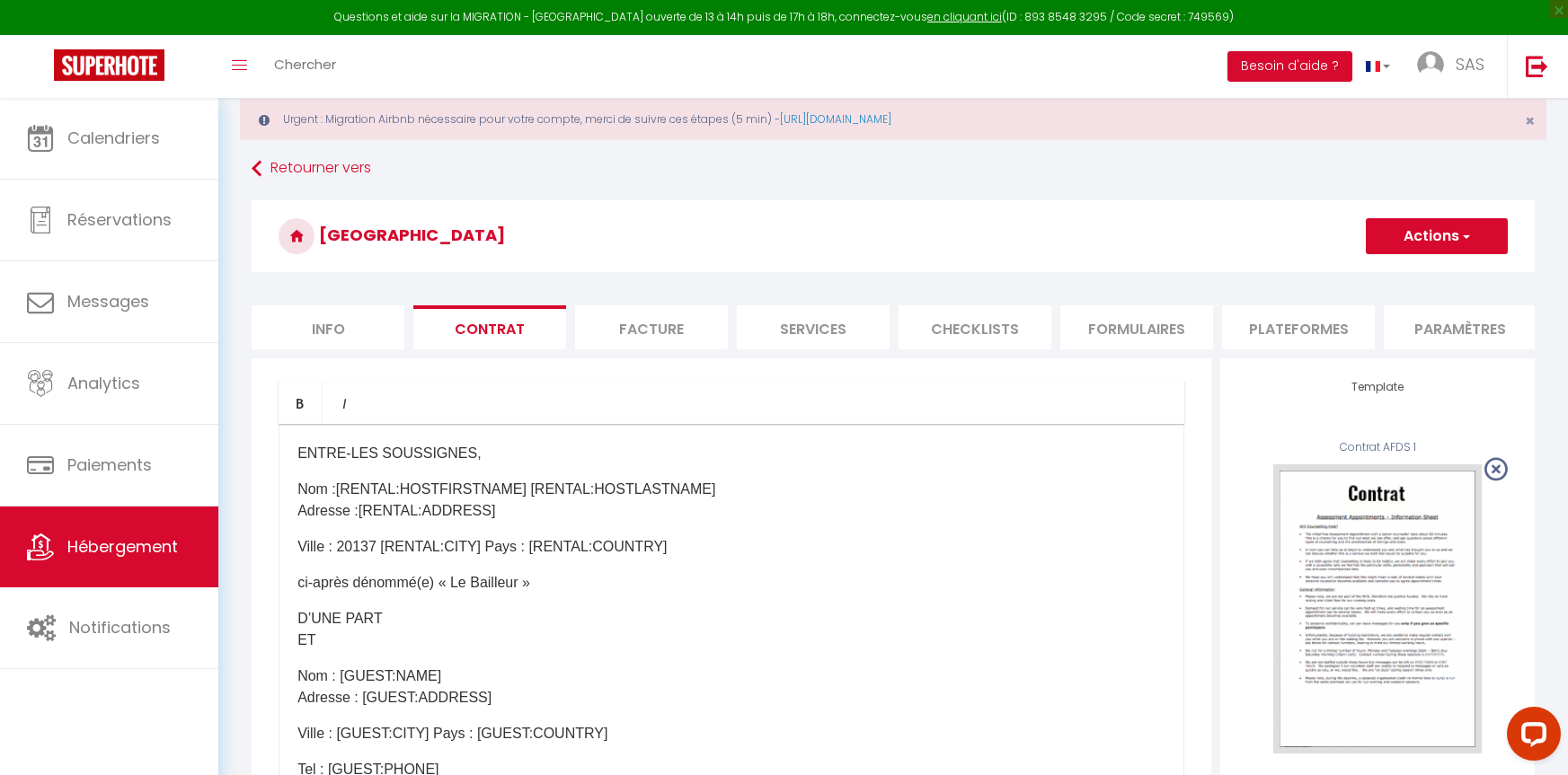
click at [1461, 220] on button "Actions" at bounding box center [1437, 236] width 142 height 36
click at [1322, 273] on link "Enregistrer" at bounding box center [1383, 276] width 246 height 23
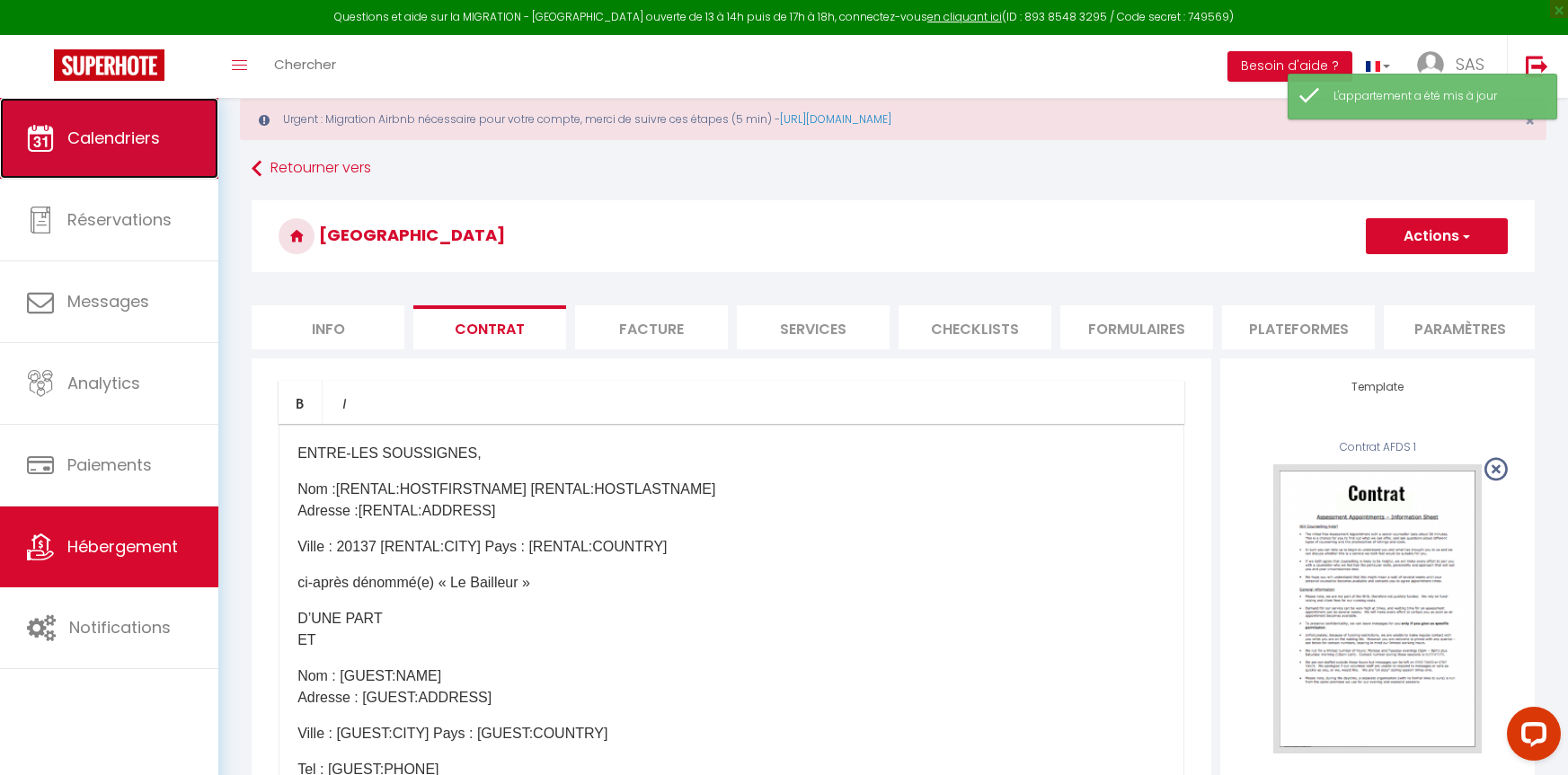
click at [121, 126] on span "Calendriers" at bounding box center [113, 137] width 92 height 22
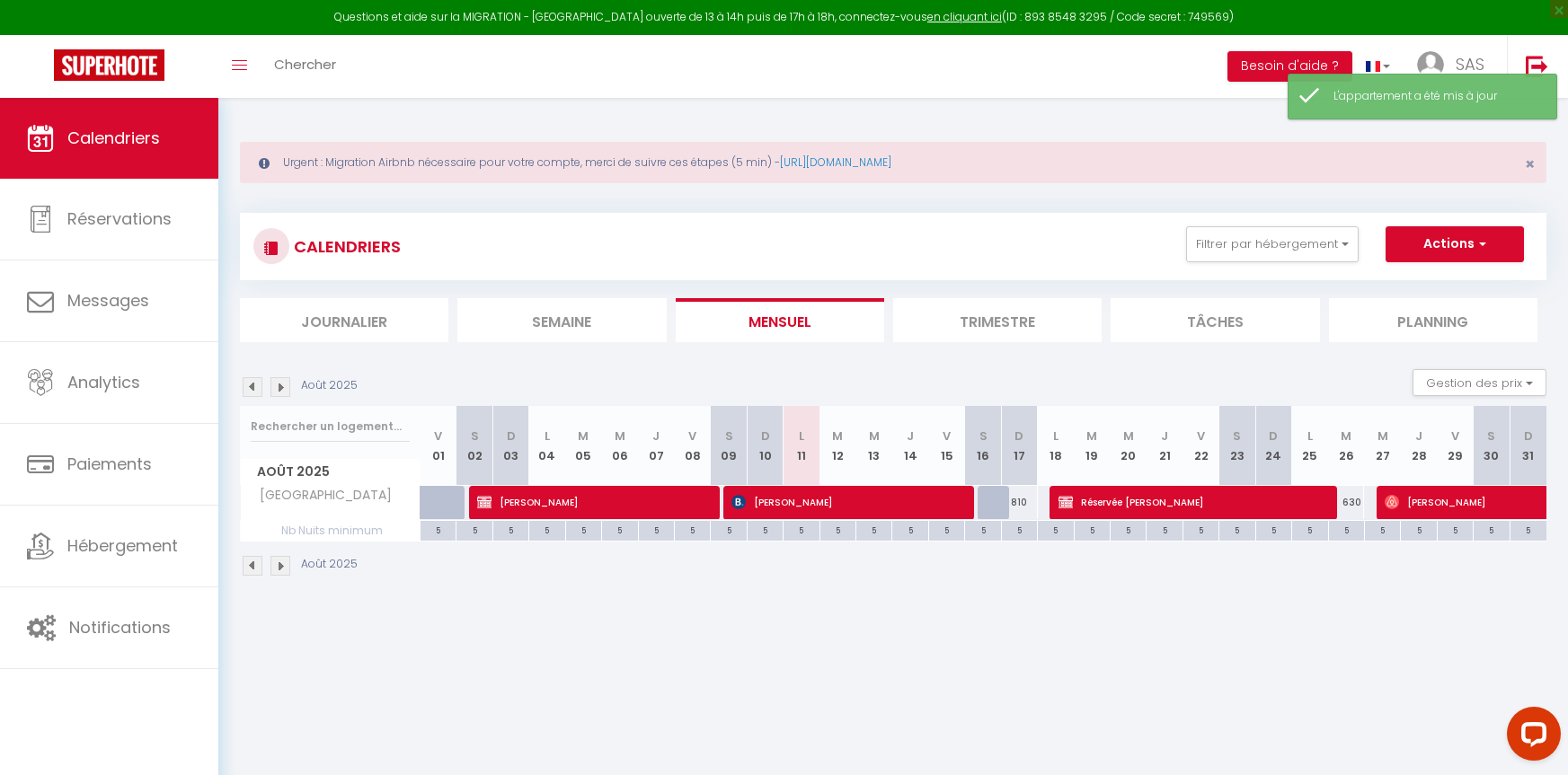
click at [280, 388] on img at bounding box center [280, 387] width 19 height 19
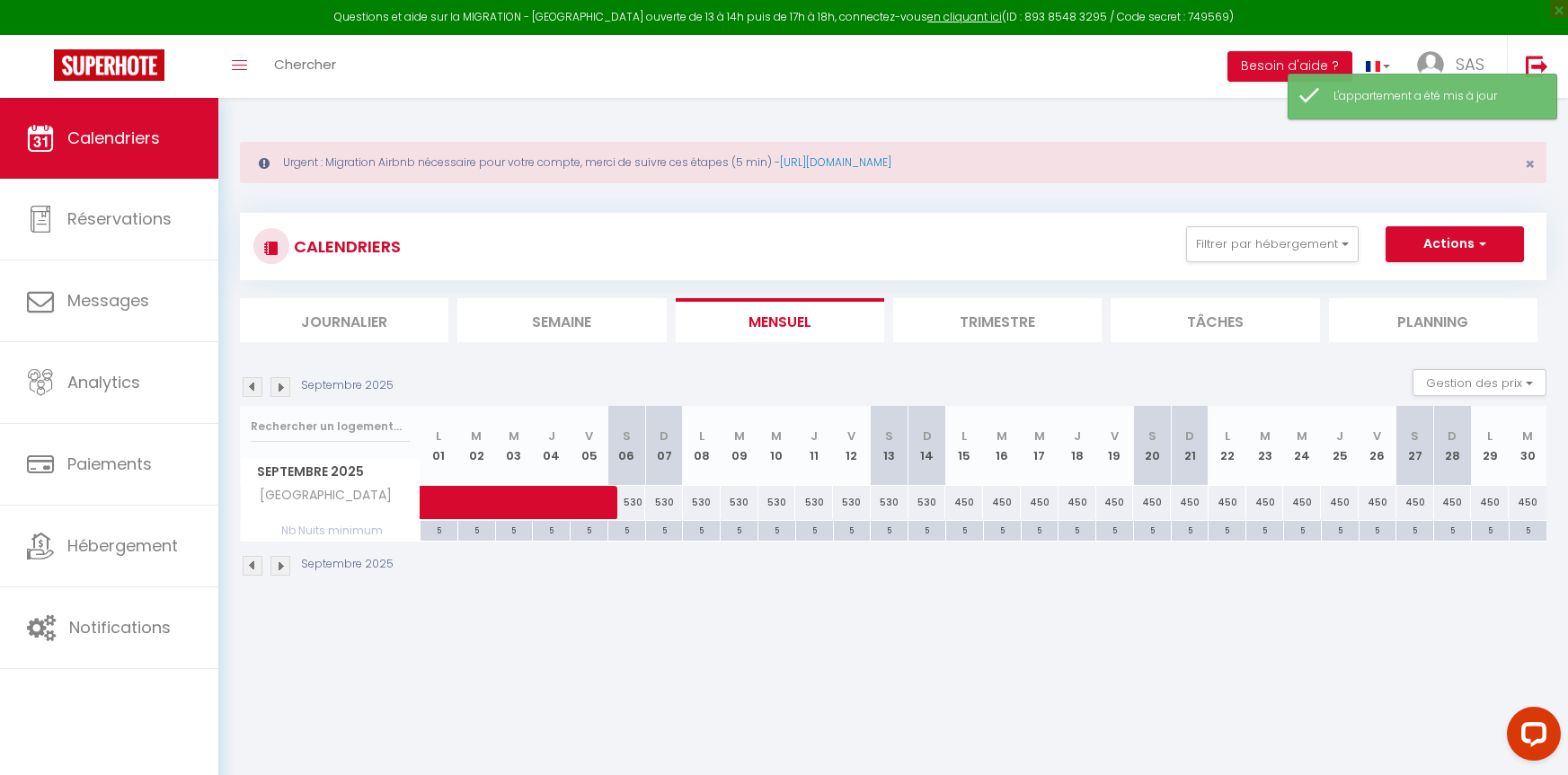
click at [280, 388] on img at bounding box center [280, 387] width 19 height 19
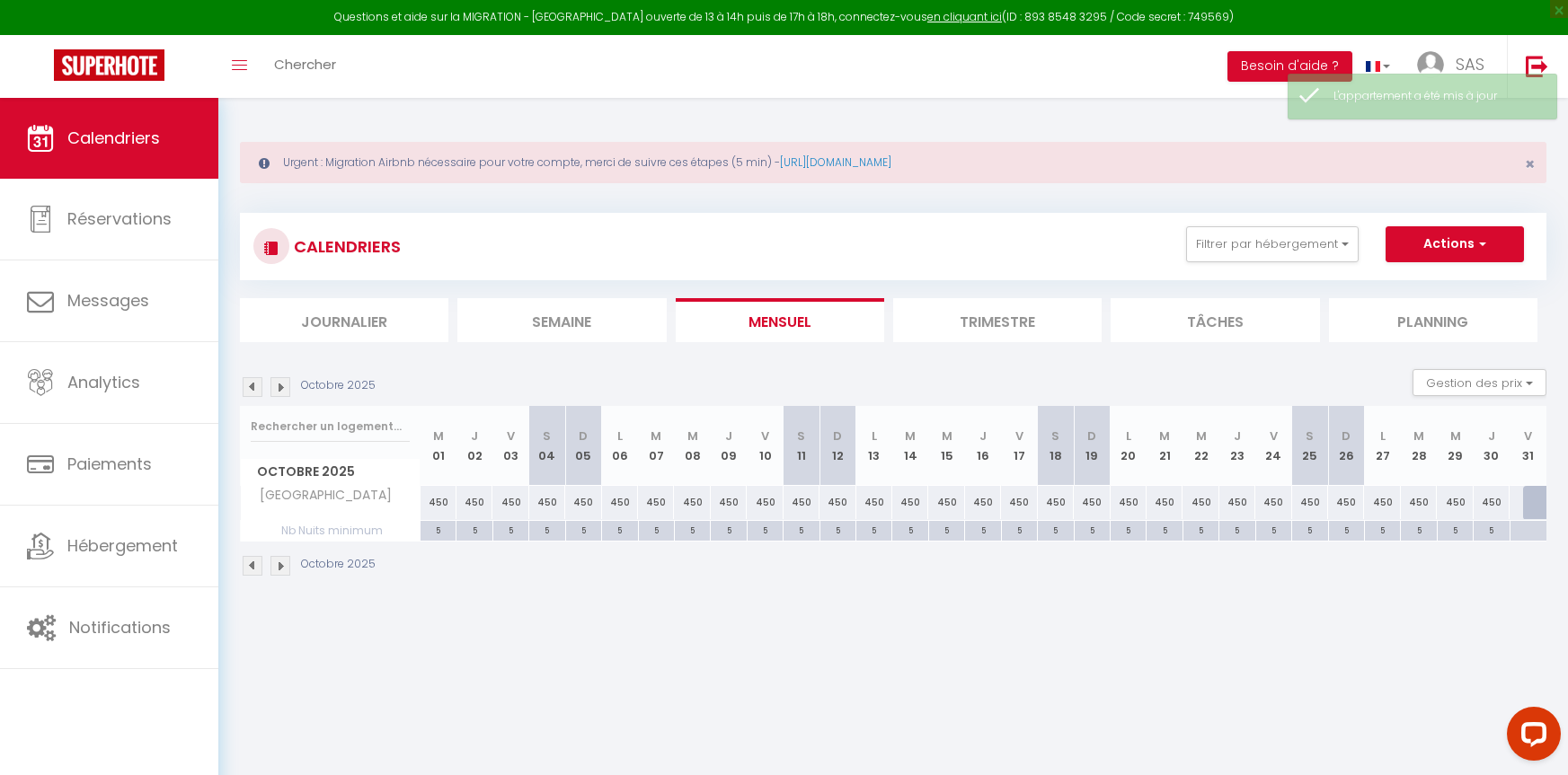
click at [280, 388] on img at bounding box center [280, 387] width 19 height 19
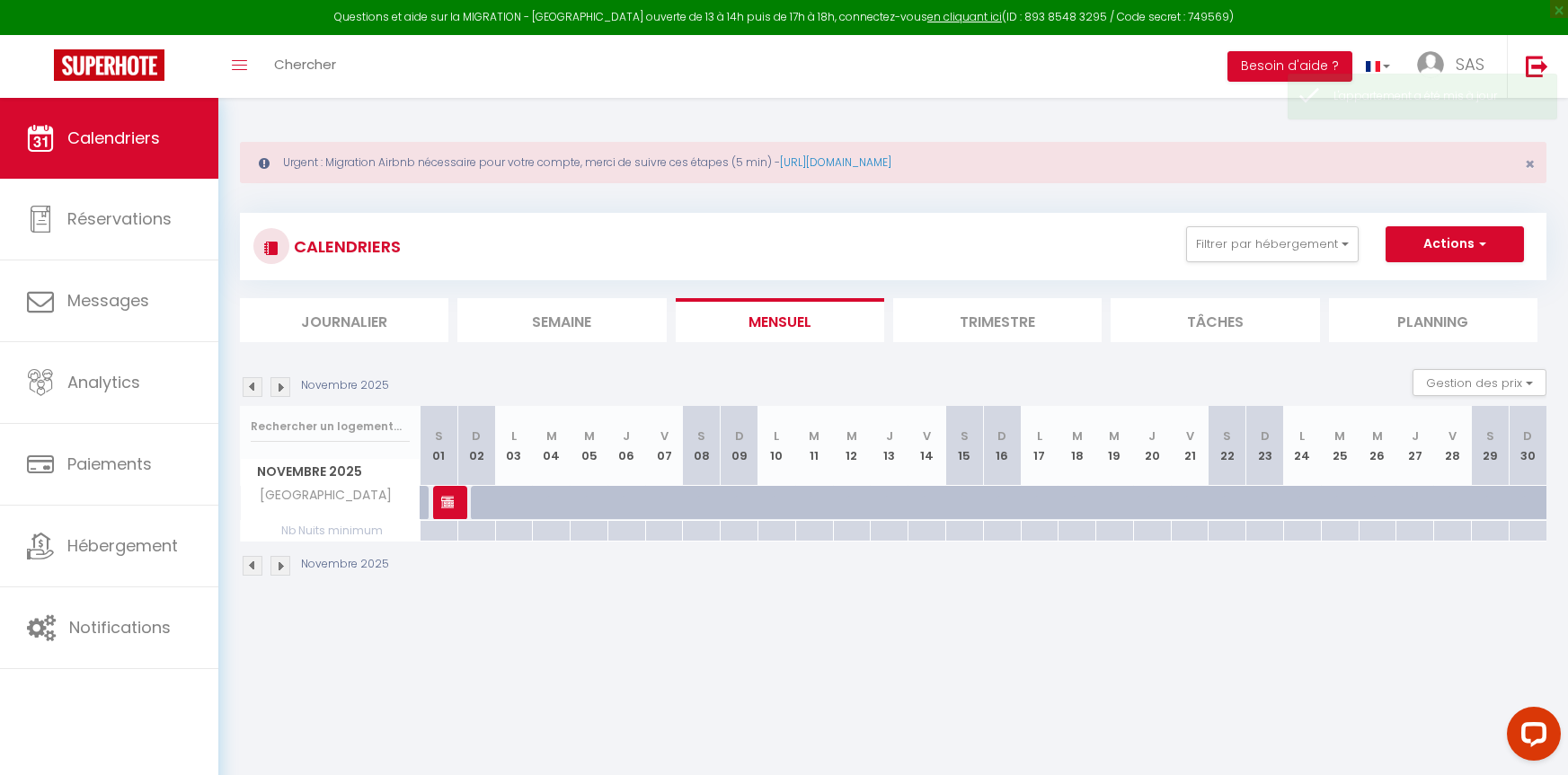
click at [280, 387] on img at bounding box center [280, 387] width 19 height 19
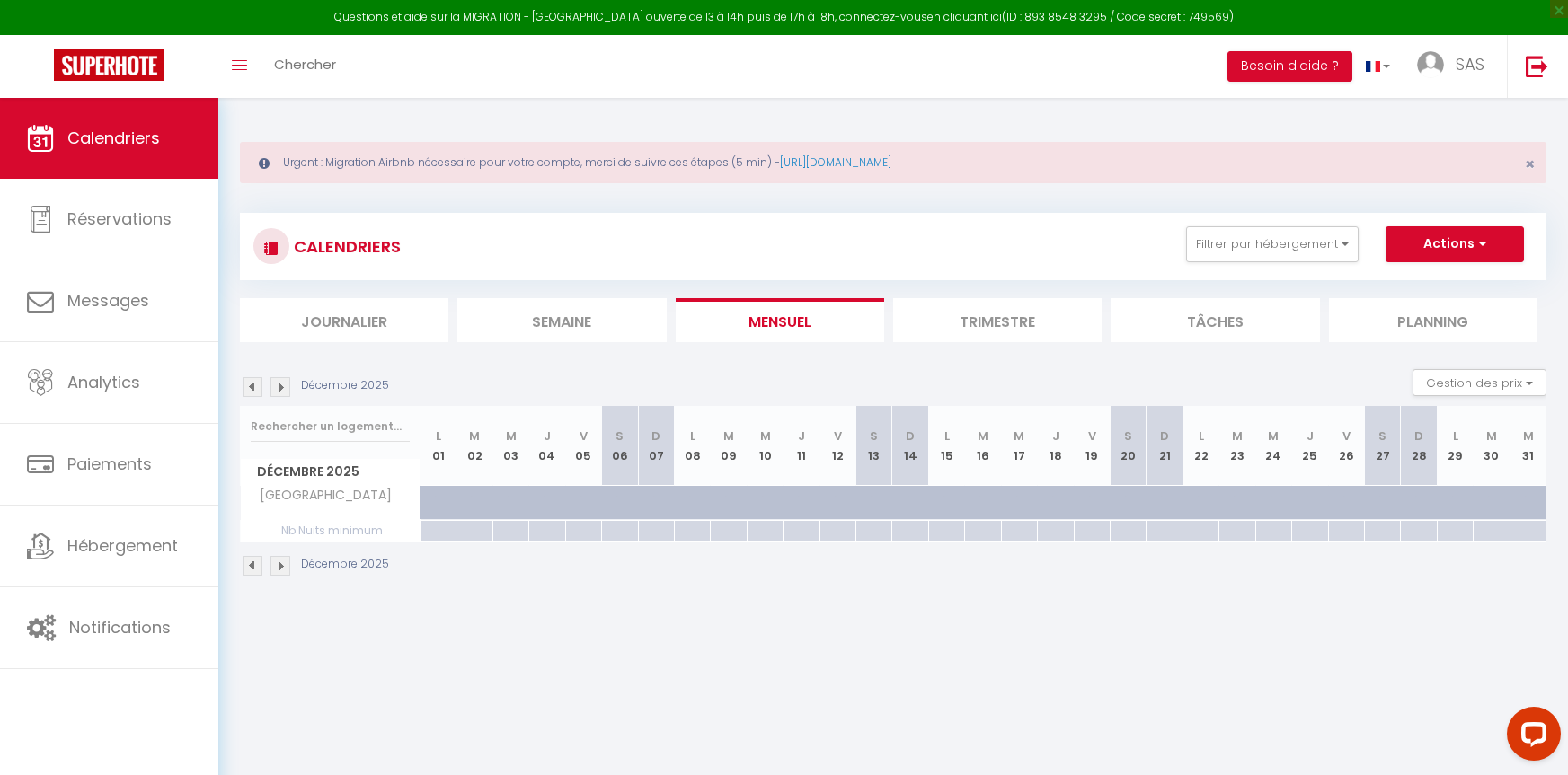
click at [280, 387] on img at bounding box center [280, 387] width 19 height 19
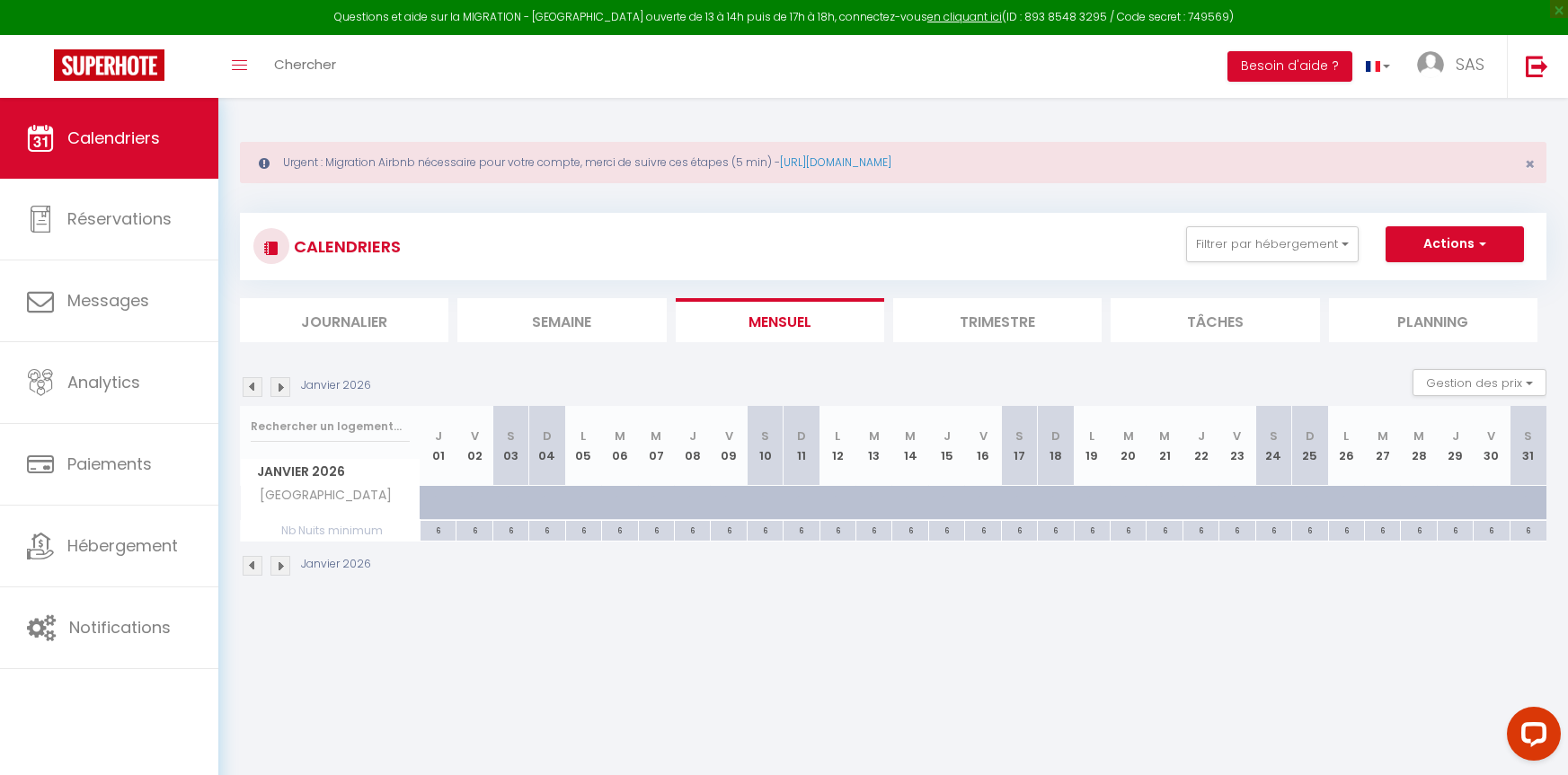
click at [280, 387] on img at bounding box center [280, 387] width 19 height 19
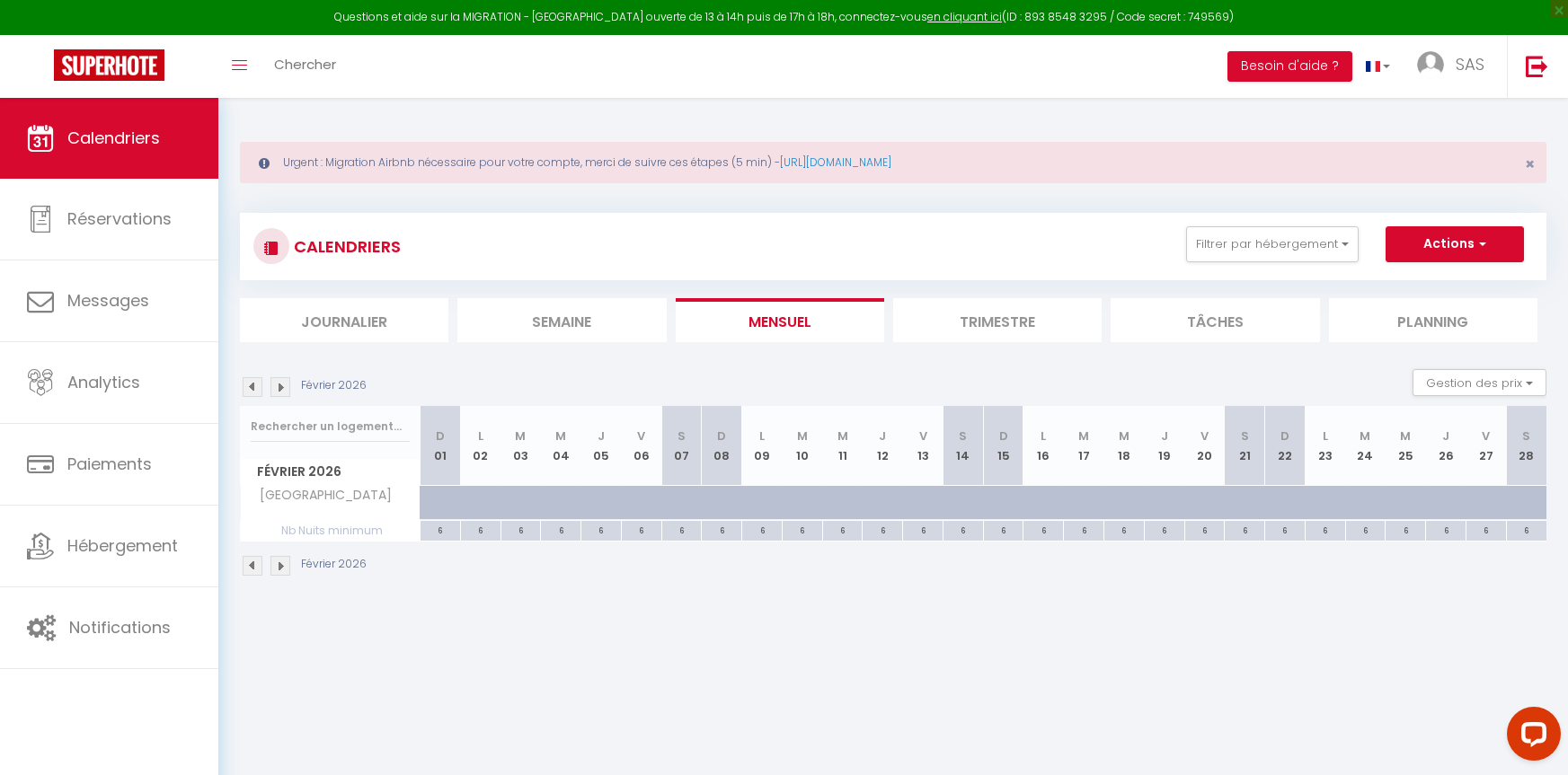
click at [280, 387] on img at bounding box center [280, 387] width 19 height 19
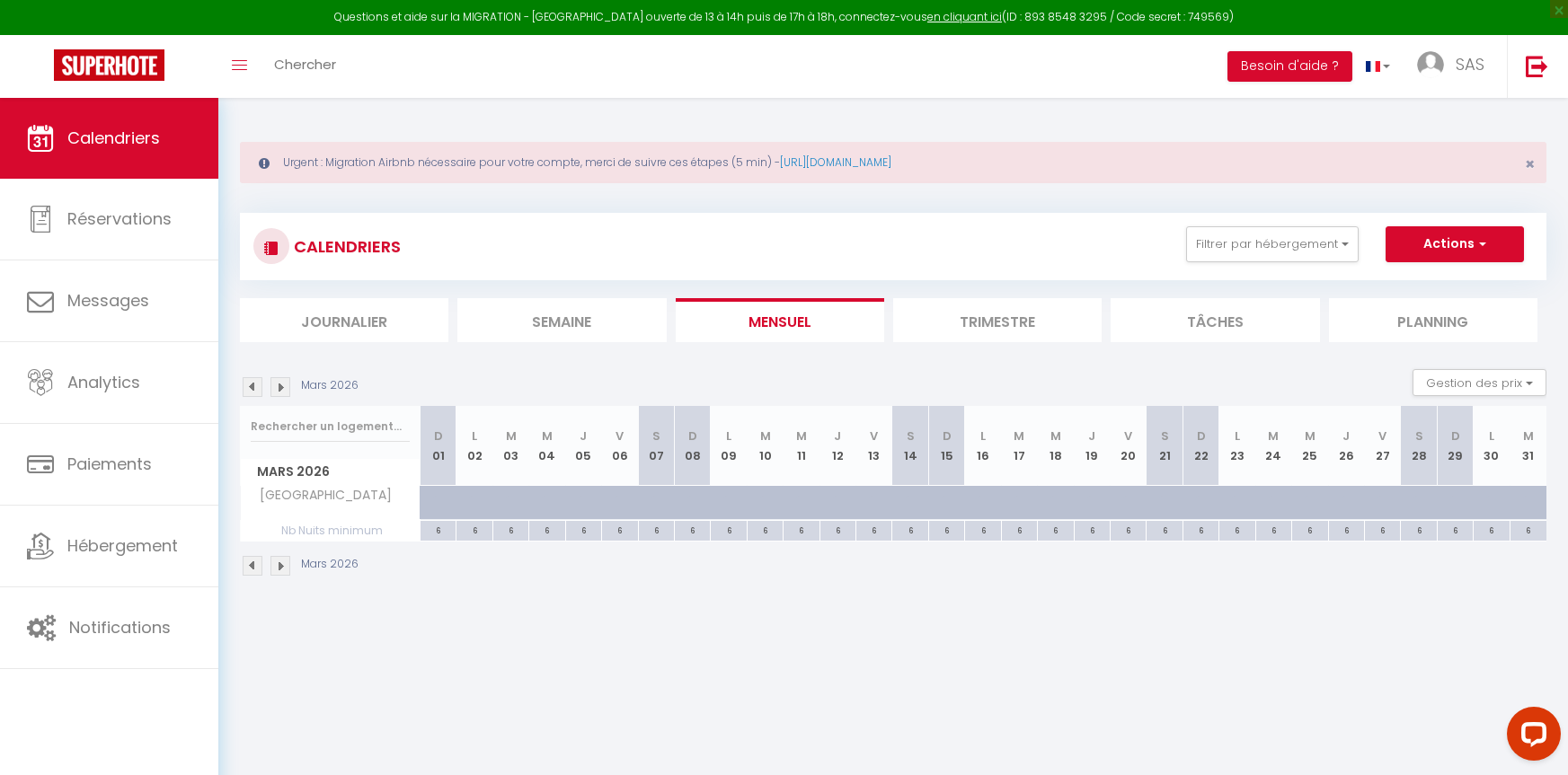
click at [280, 387] on img at bounding box center [280, 387] width 19 height 19
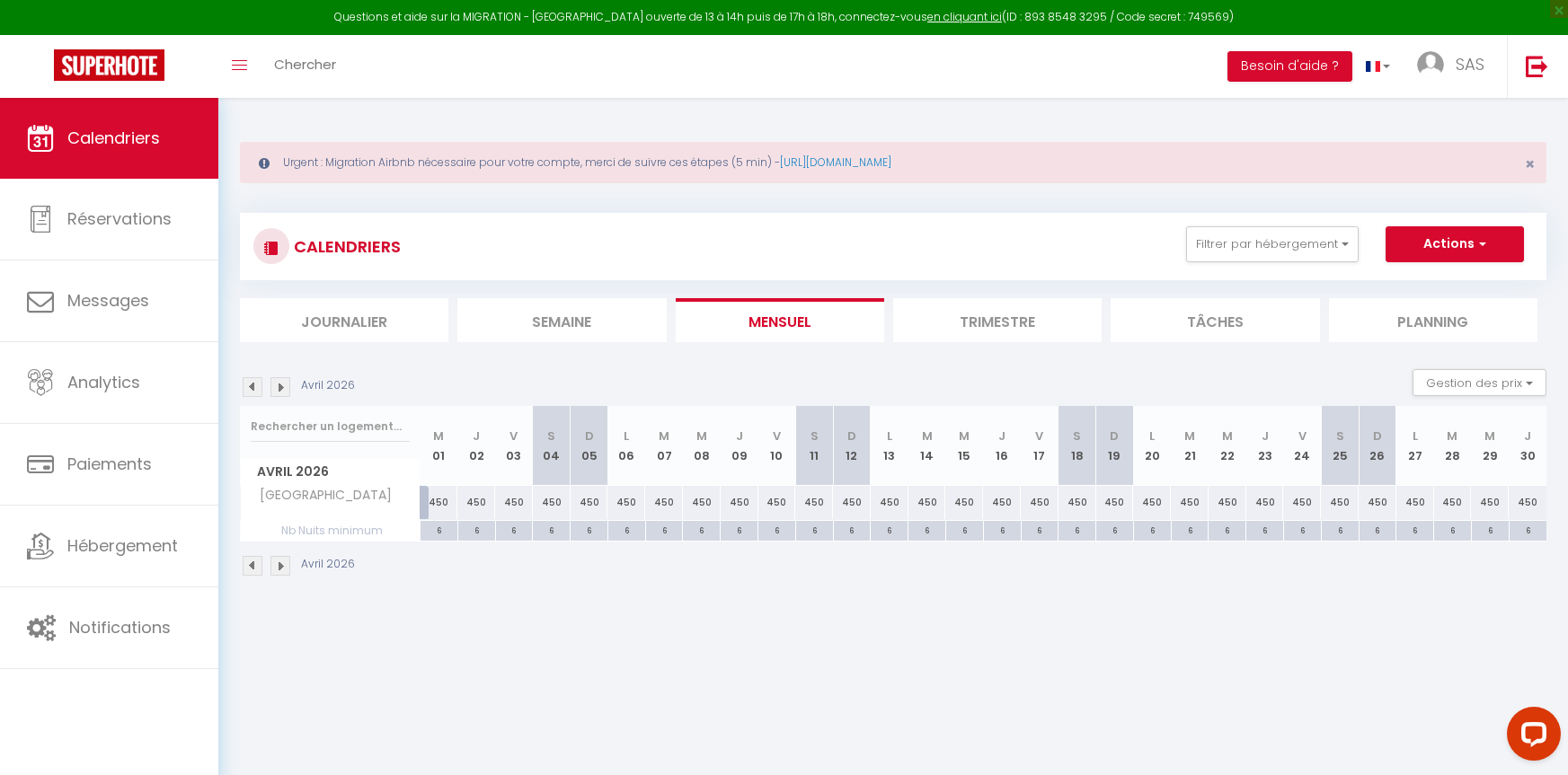
click at [280, 387] on img at bounding box center [280, 387] width 19 height 19
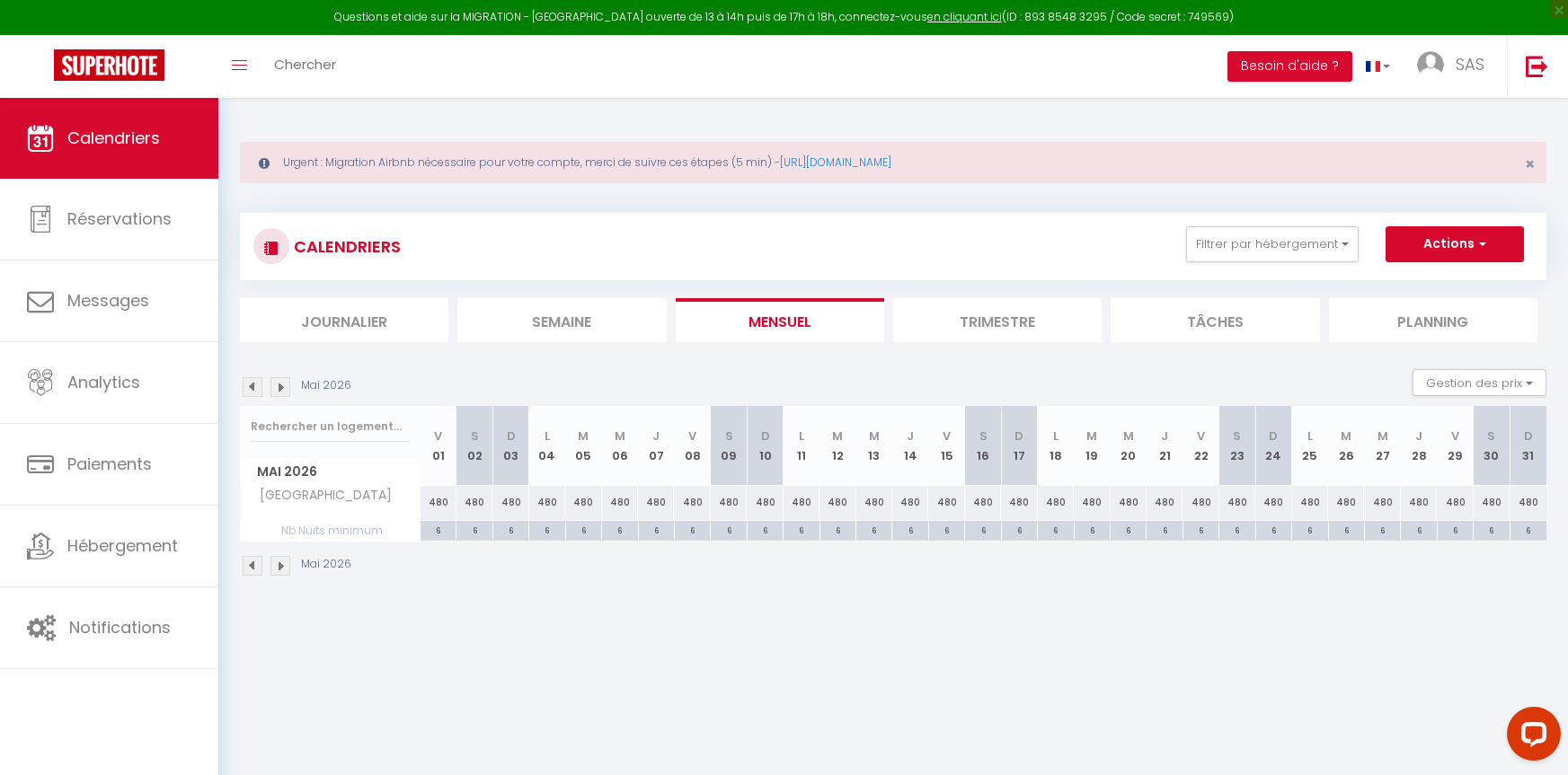
click at [280, 387] on img at bounding box center [280, 387] width 19 height 19
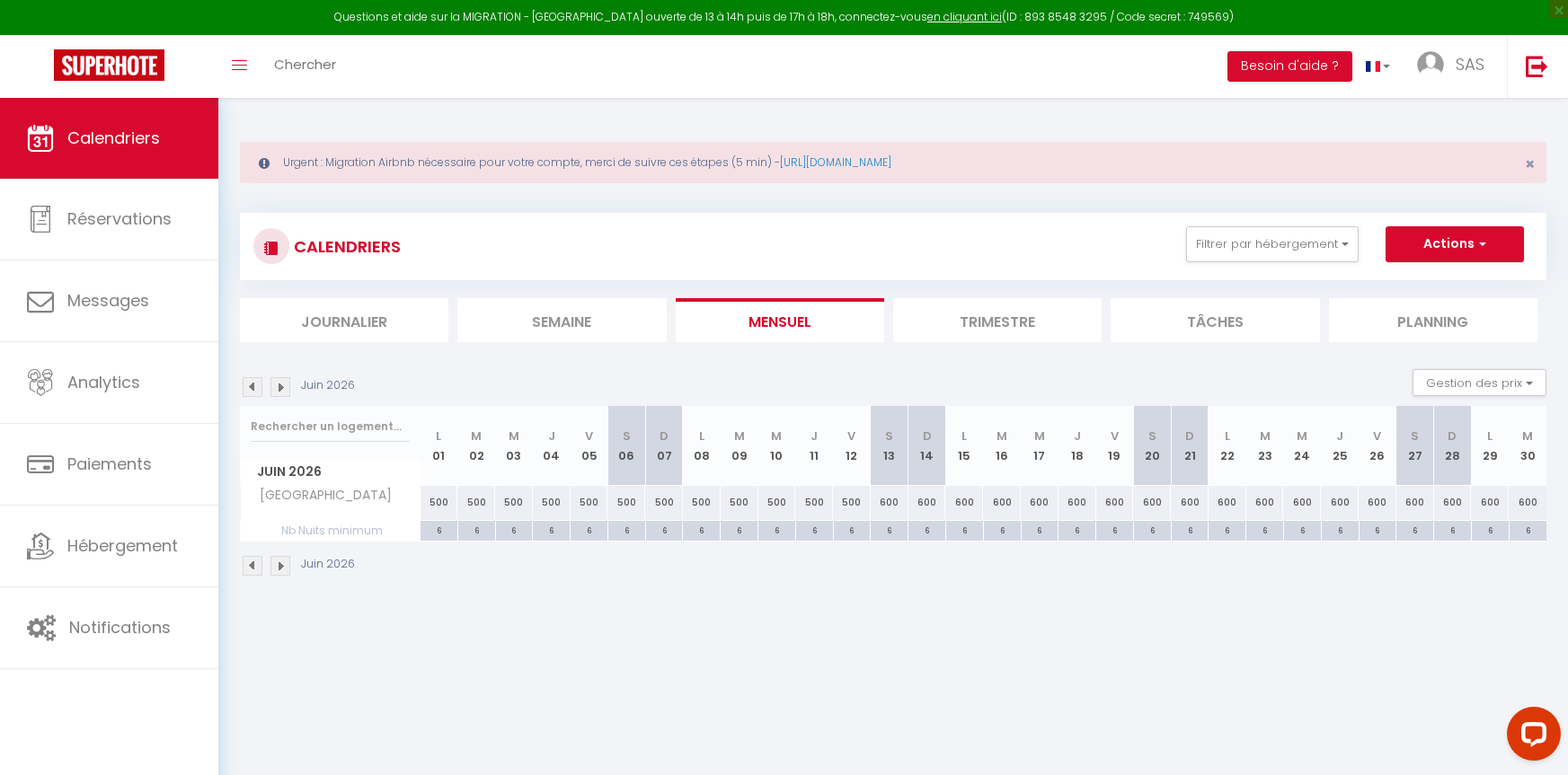
click at [280, 387] on img at bounding box center [280, 387] width 19 height 19
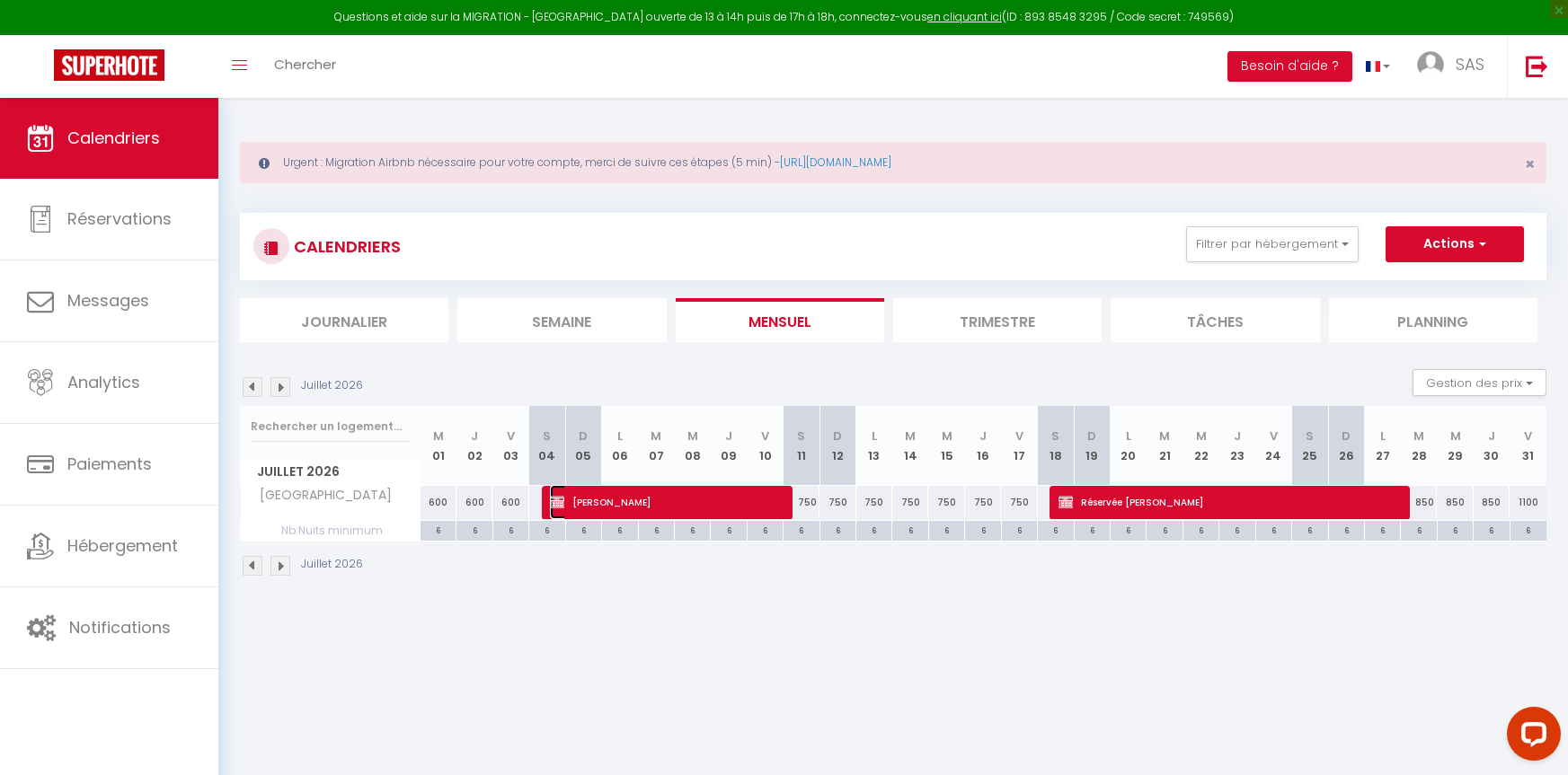
click at [673, 505] on span "[PERSON_NAME]" at bounding box center [663, 502] width 228 height 34
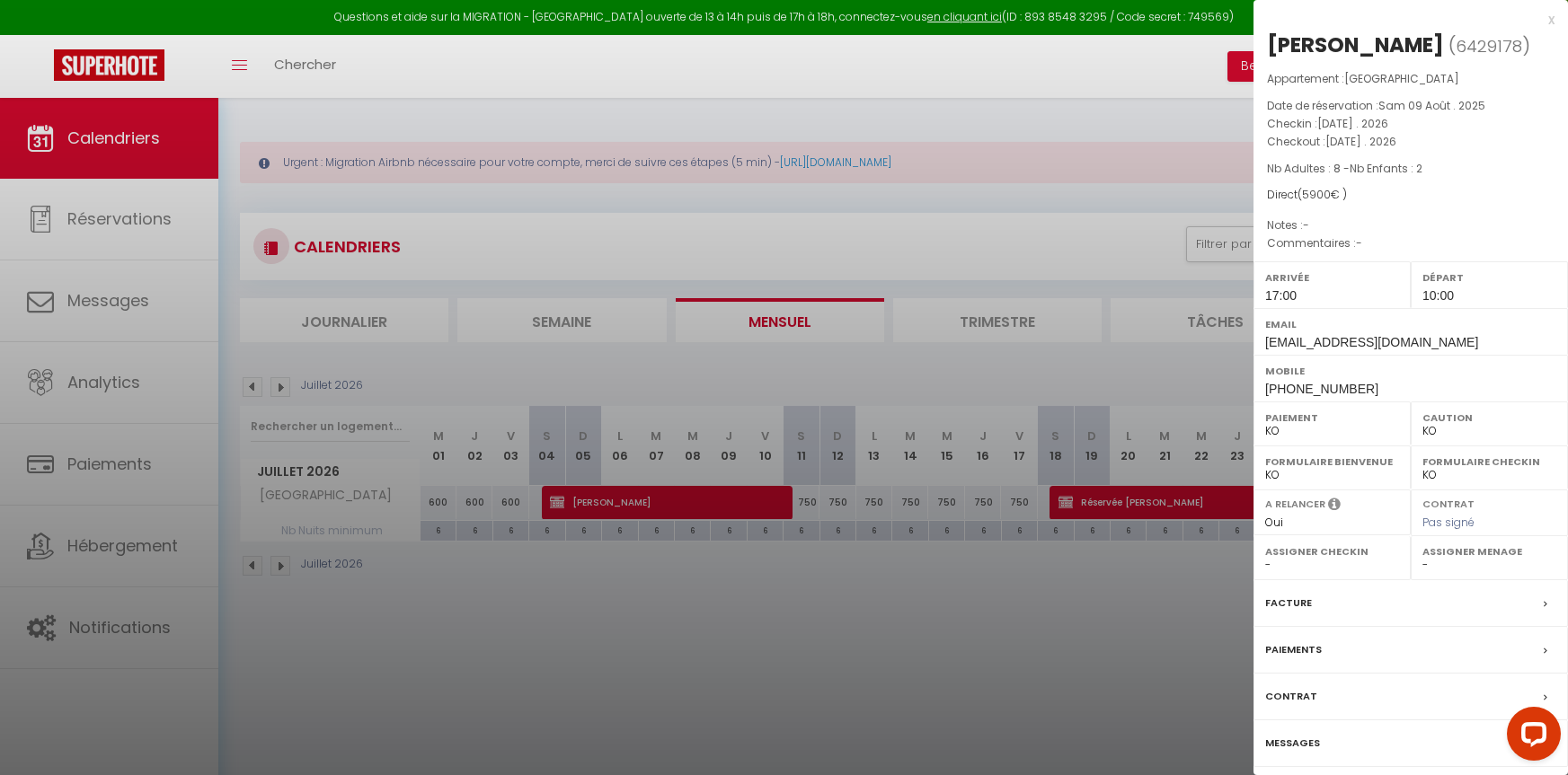
click at [1289, 696] on label "Contrat" at bounding box center [1292, 696] width 53 height 18
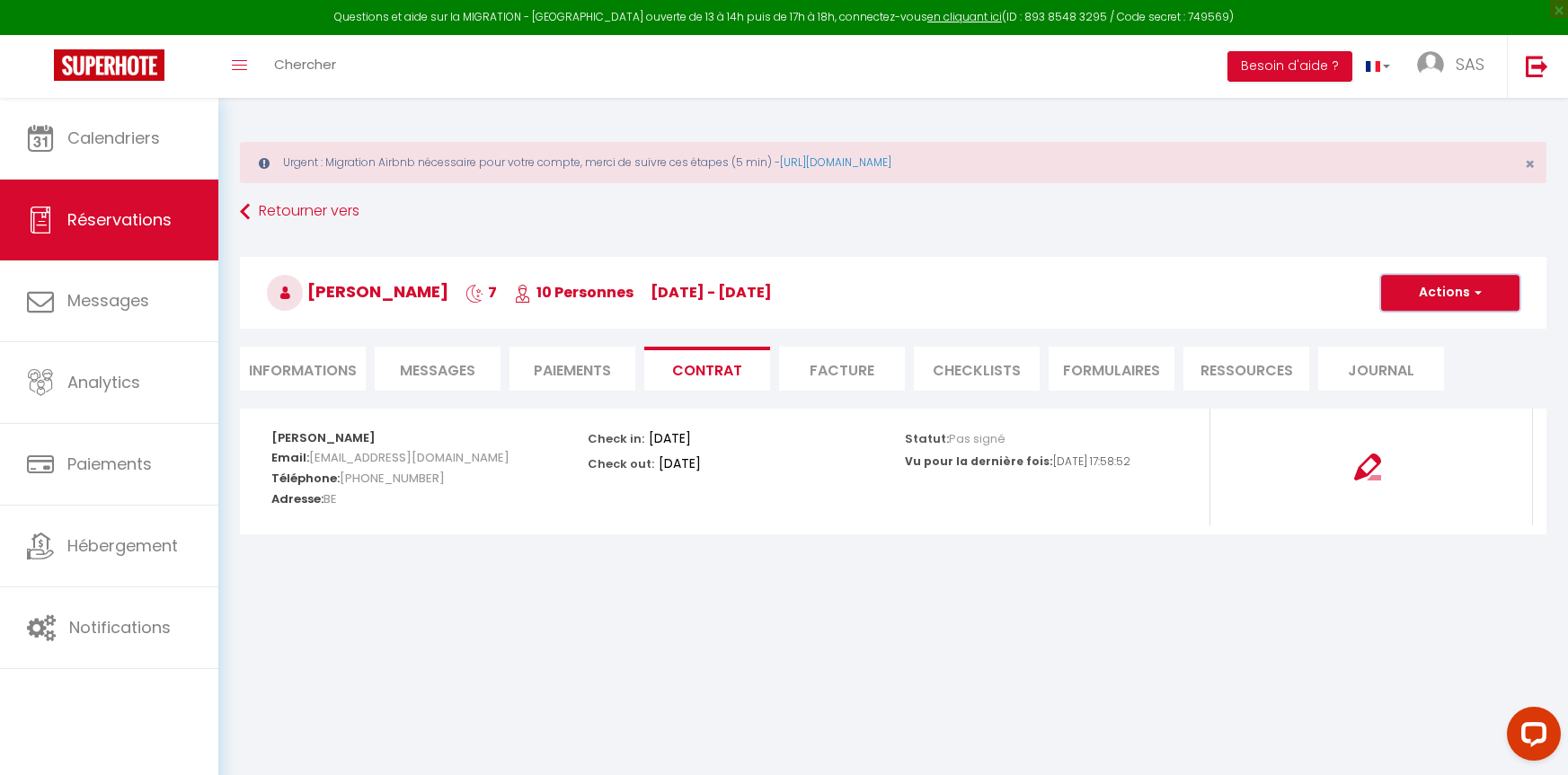
click at [1473, 289] on span "button" at bounding box center [1476, 293] width 11 height 17
click at [1411, 331] on link "Voir le contrat" at bounding box center [1437, 333] width 151 height 23
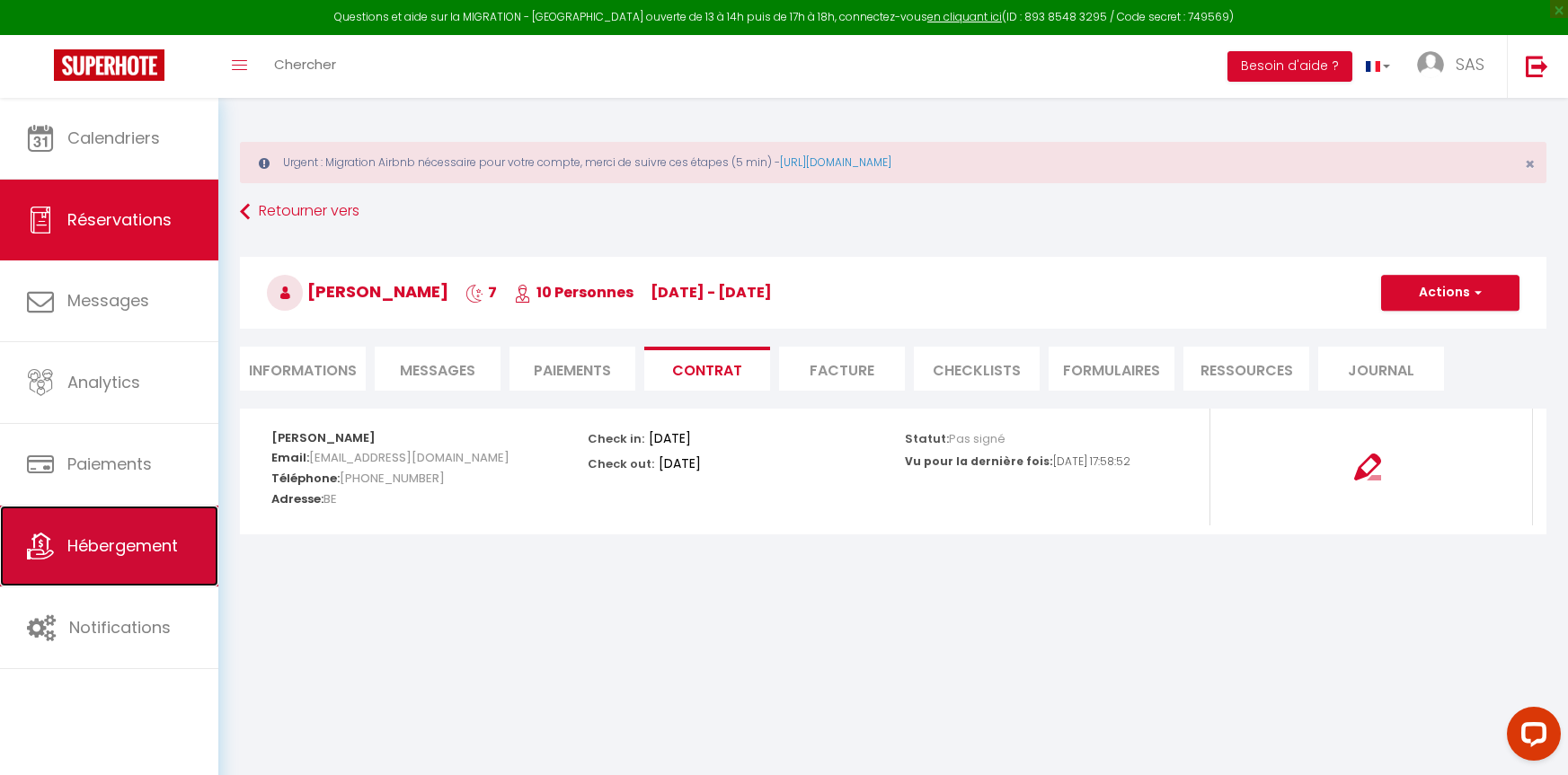
click at [108, 543] on span "Hébergement" at bounding box center [123, 546] width 111 height 22
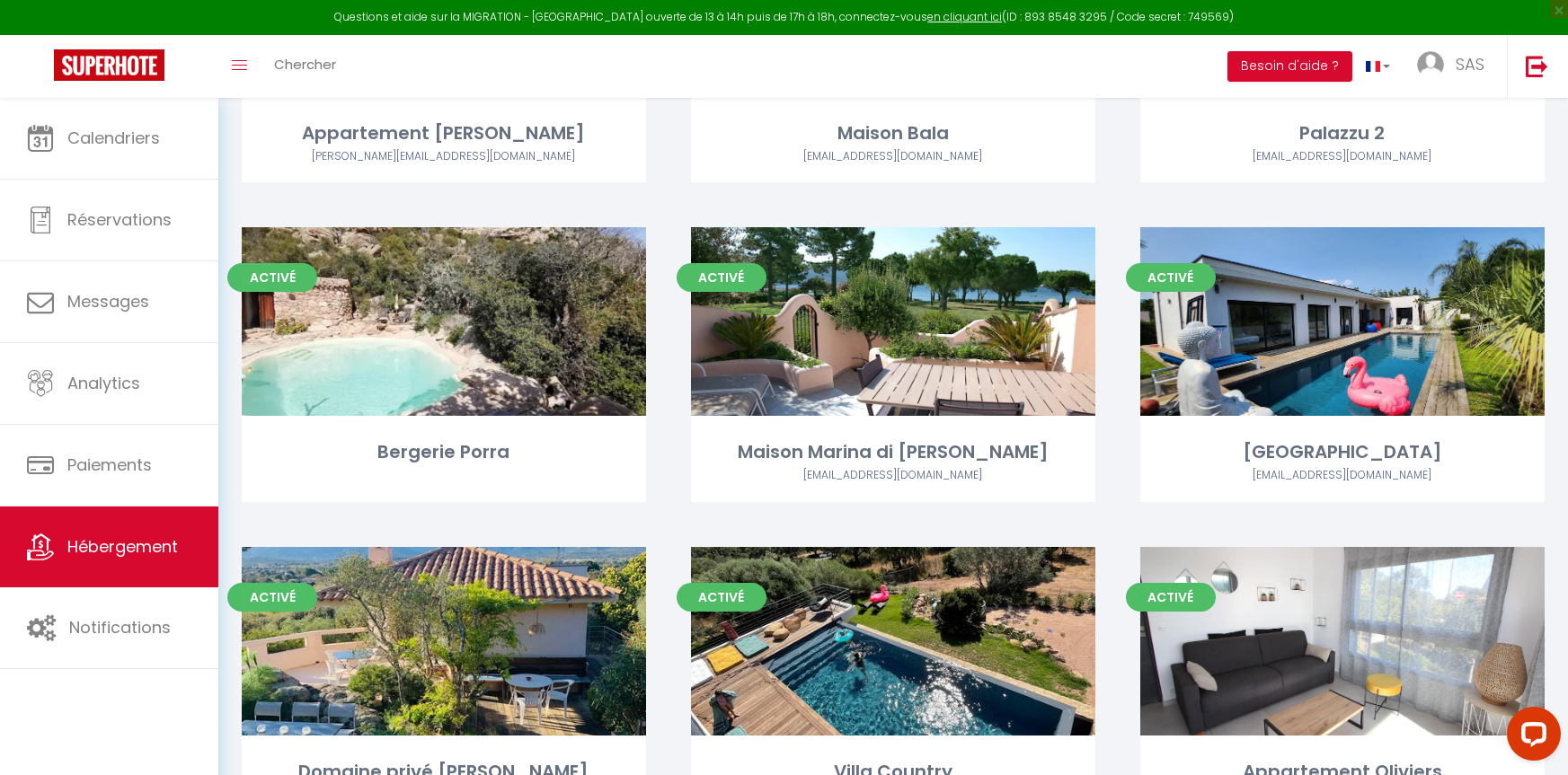
scroll to position [719, 0]
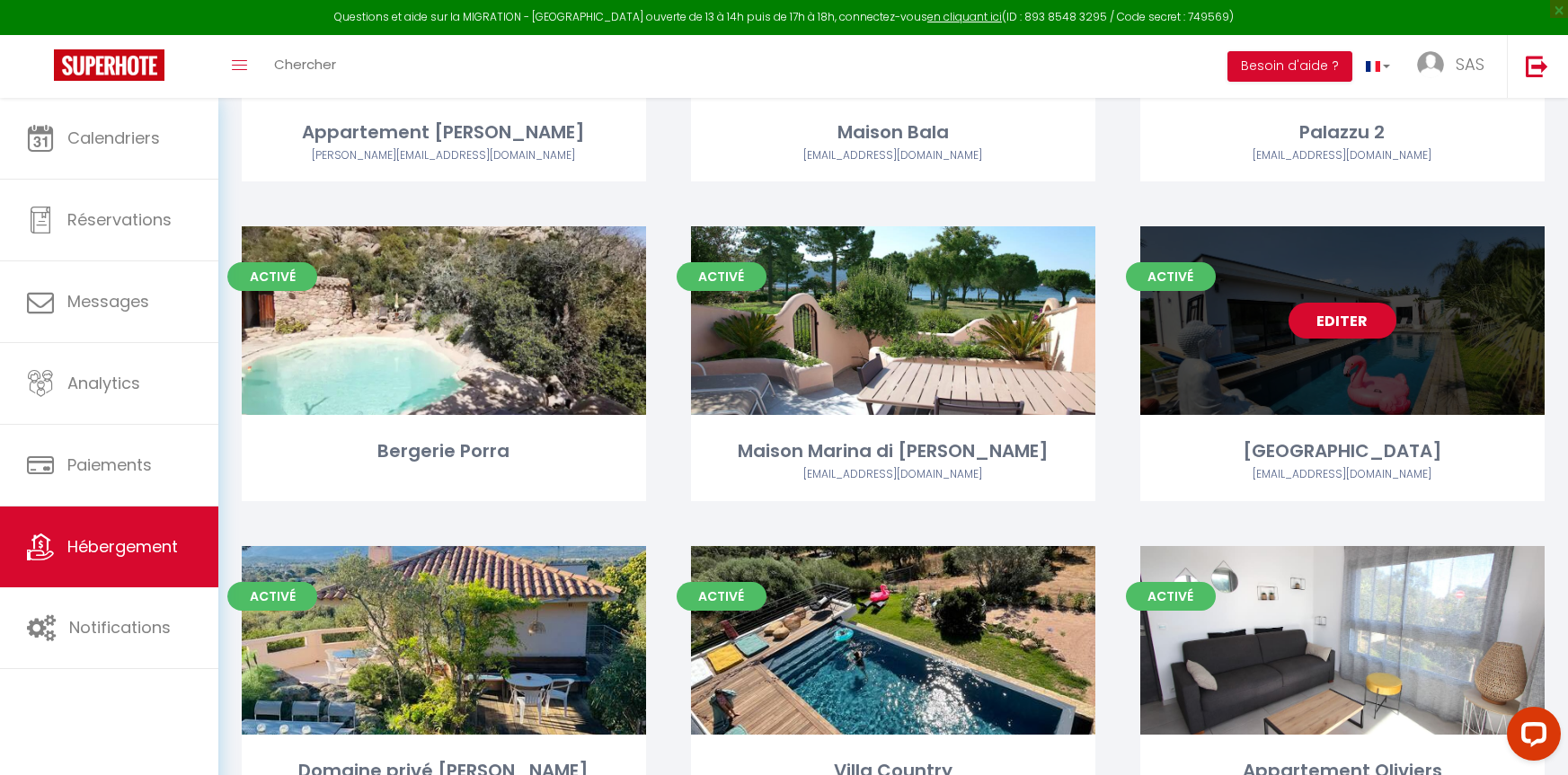
click at [1300, 375] on div "Editer" at bounding box center [1342, 321] width 405 height 189
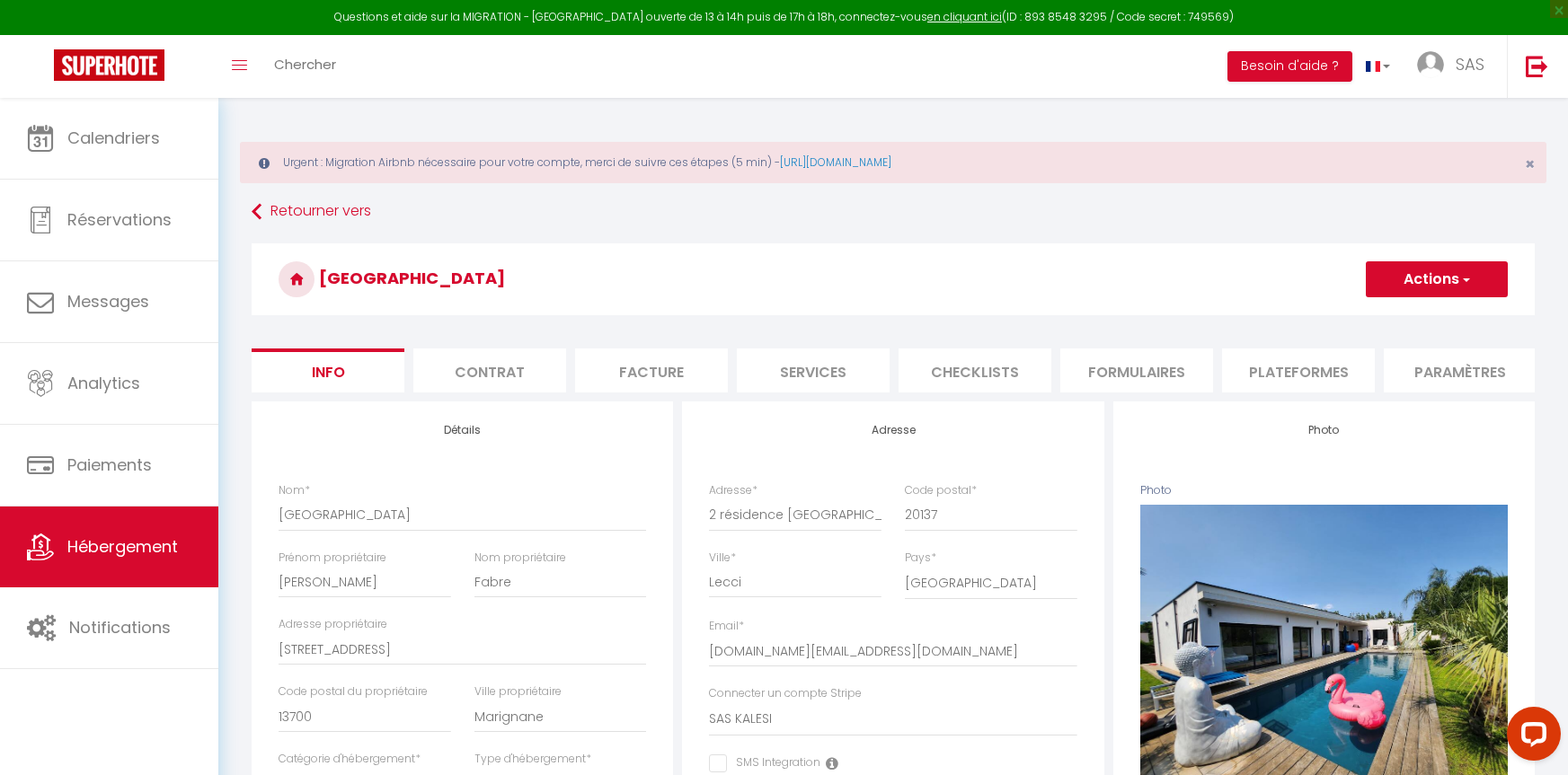
click at [490, 380] on li "Contrat" at bounding box center [489, 370] width 153 height 44
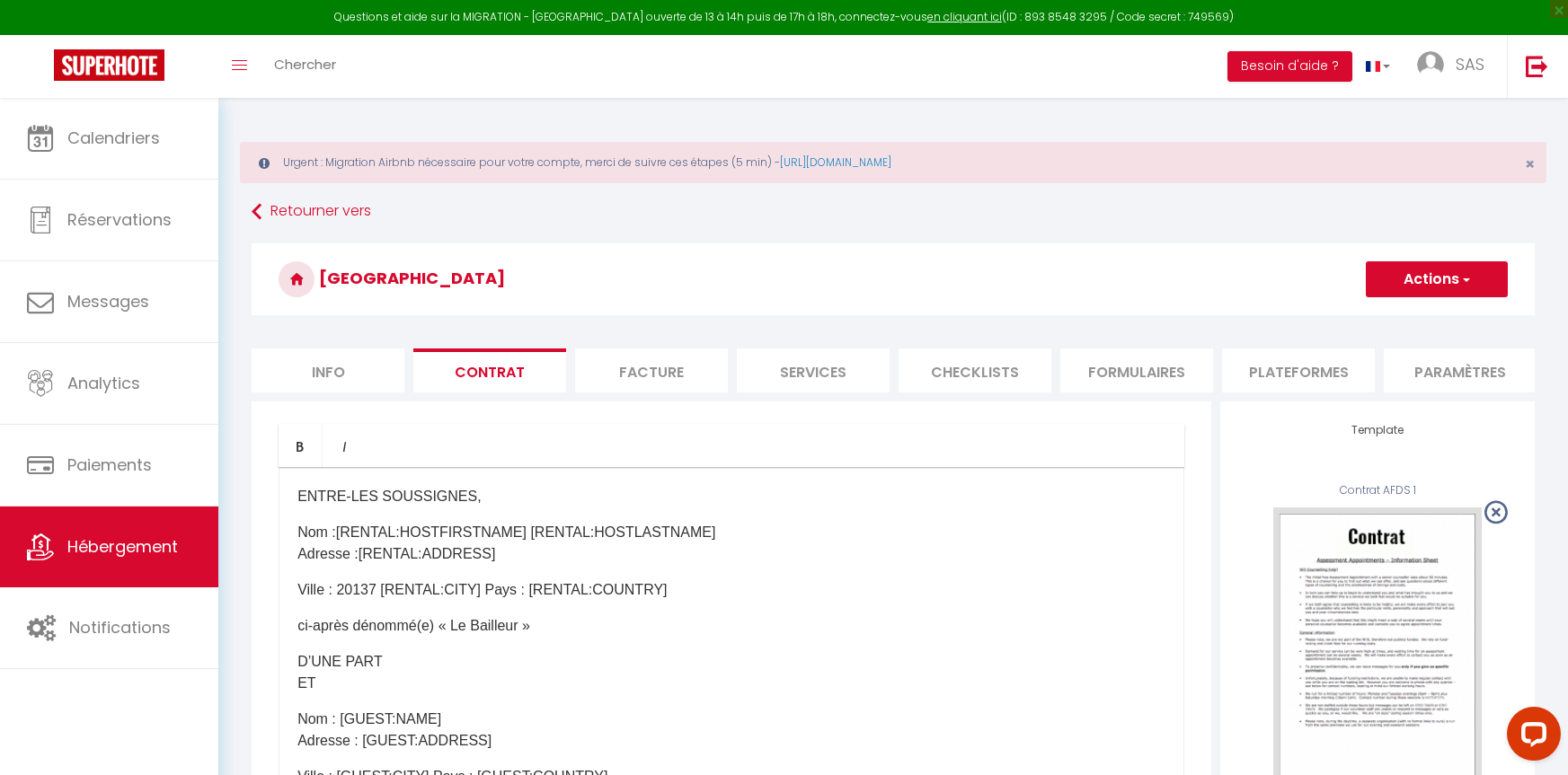
click at [483, 505] on p "ENTRE-LES SOUSSIGNES," at bounding box center [731, 497] width 868 height 21
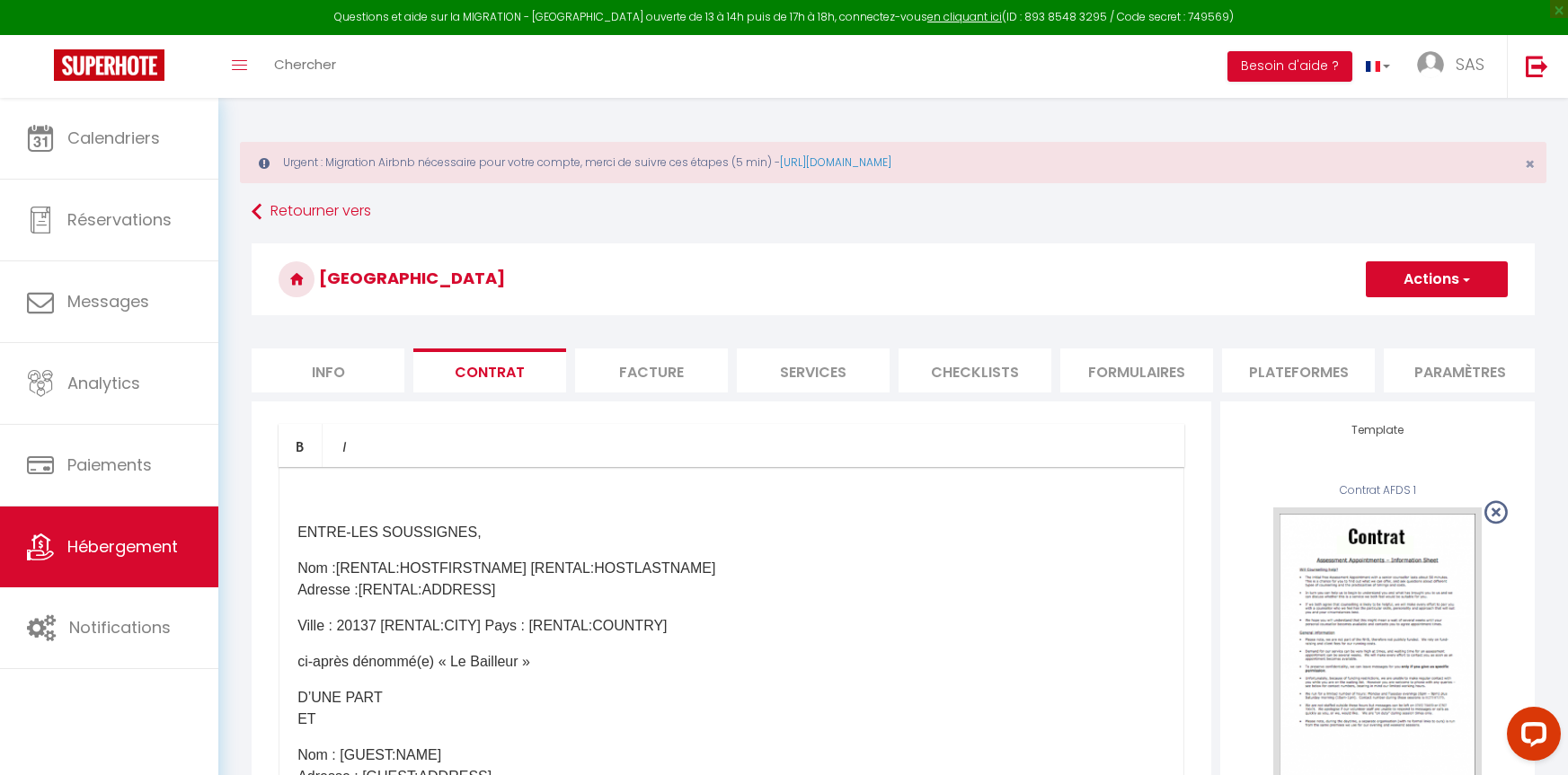
click at [618, 508] on p at bounding box center [731, 497] width 868 height 21
click at [731, 451] on ul "Bold Italic" at bounding box center [731, 445] width 906 height 43
click at [630, 455] on ul "Bold Italic" at bounding box center [731, 445] width 906 height 43
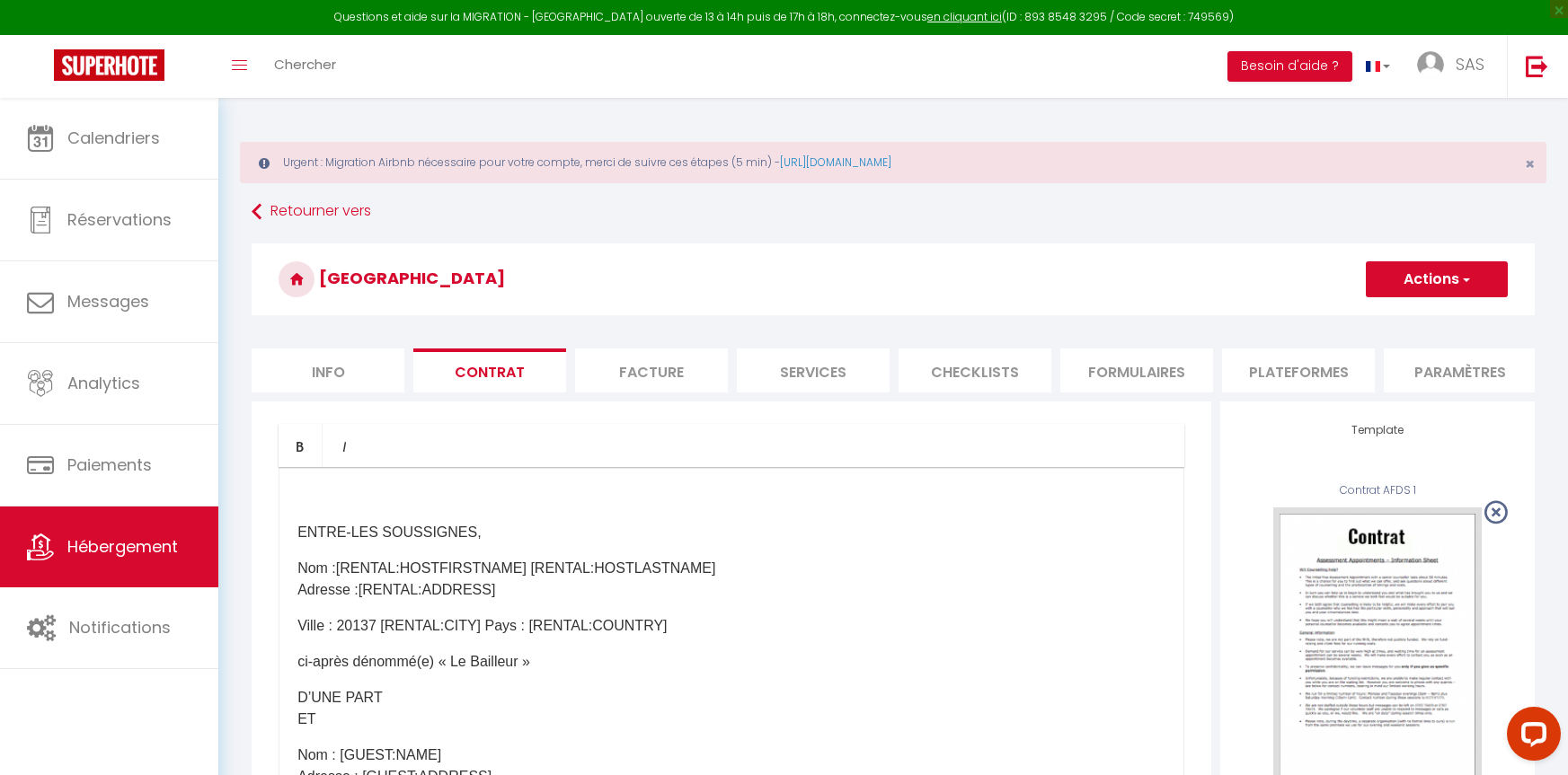
click at [415, 502] on p at bounding box center [731, 497] width 868 height 21
click at [483, 508] on p at bounding box center [731, 497] width 868 height 21
click at [460, 454] on ul "Bold Italic" at bounding box center [731, 445] width 906 height 43
click at [349, 454] on icon "Italic" at bounding box center [343, 446] width 15 height 15
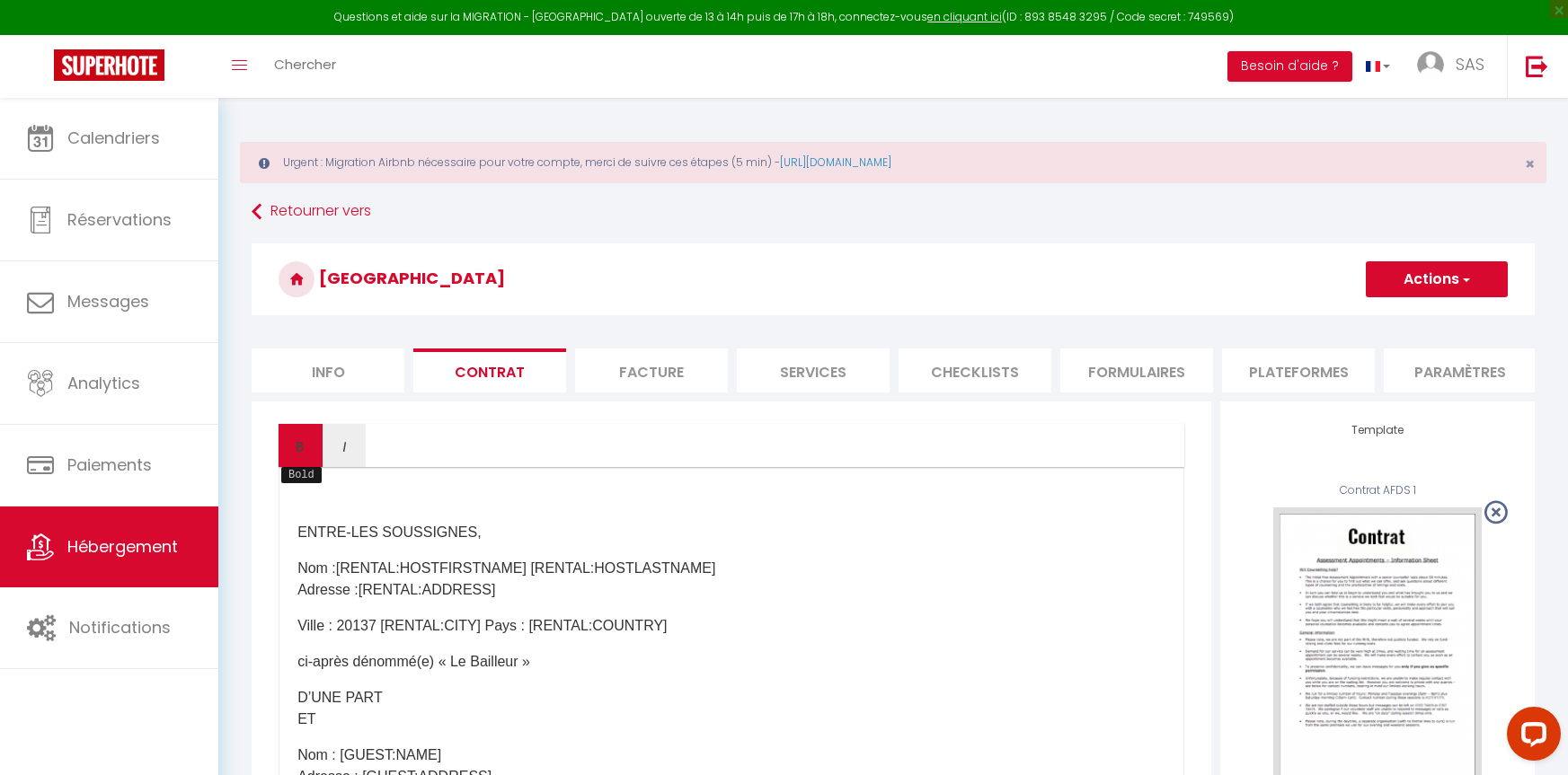
click at [303, 454] on icon "Bold" at bounding box center [300, 446] width 15 height 15
click at [479, 508] on p "​ ​" at bounding box center [731, 497] width 868 height 21
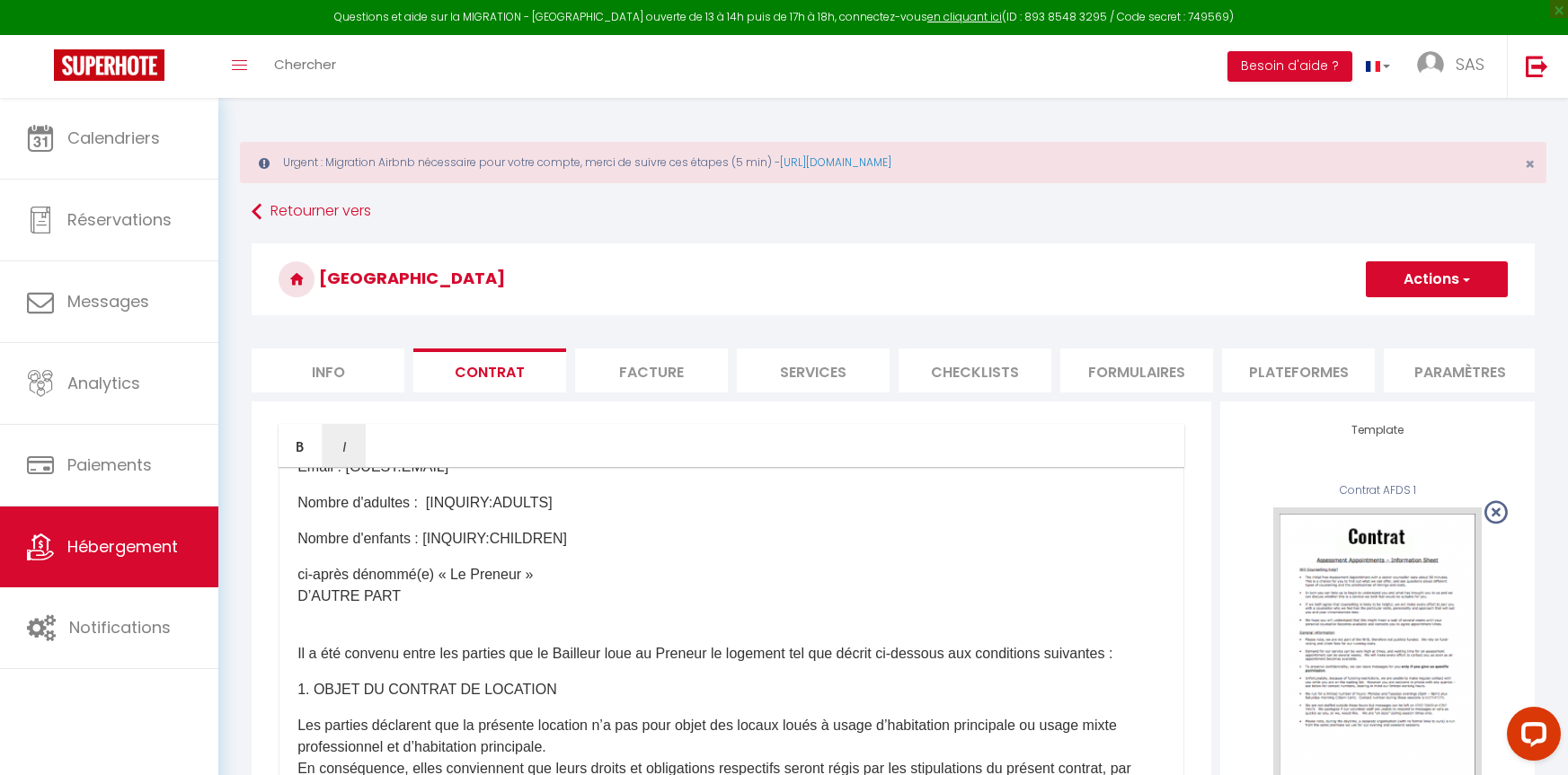
scroll to position [539, 0]
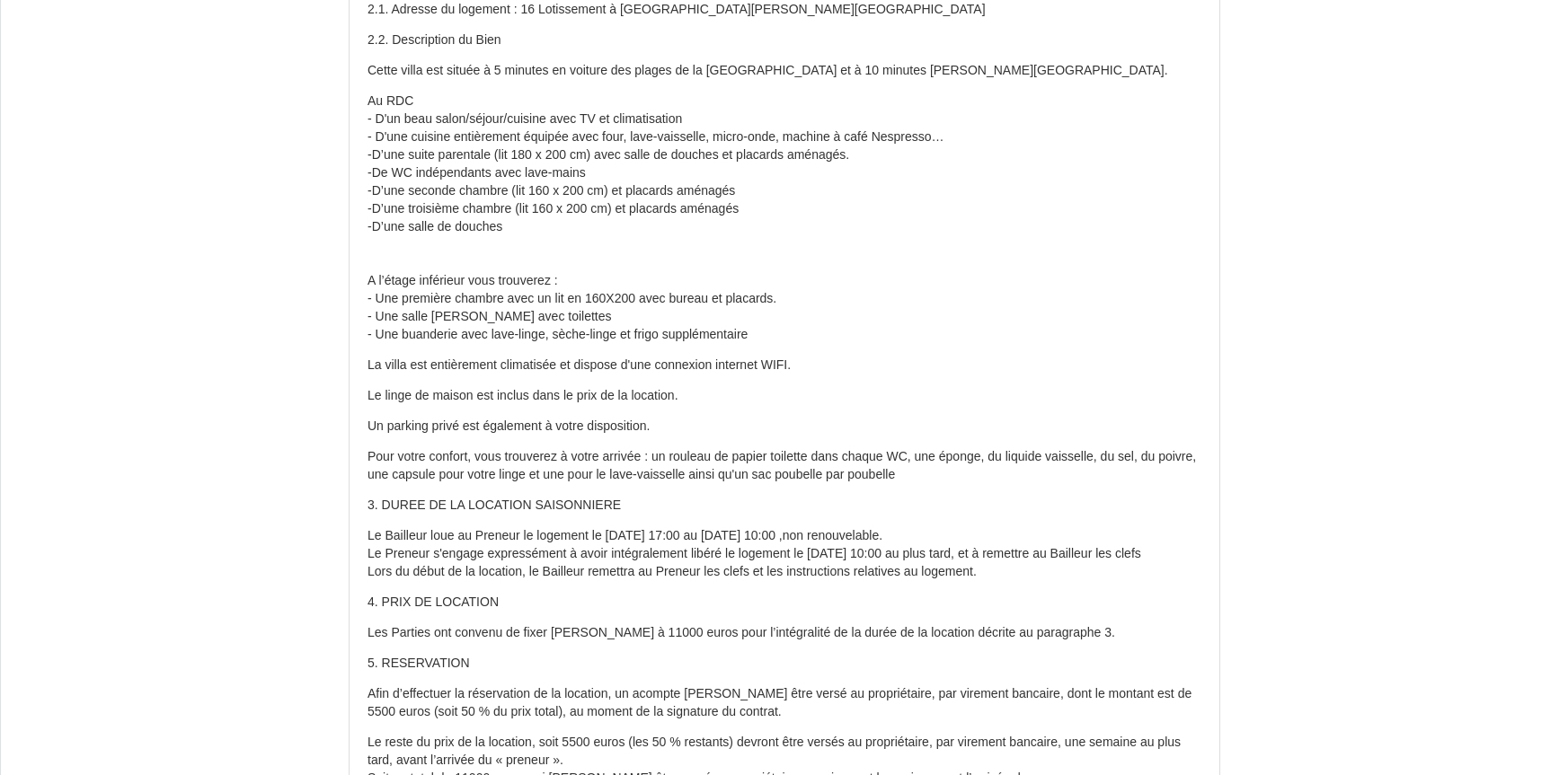
scroll to position [844, 0]
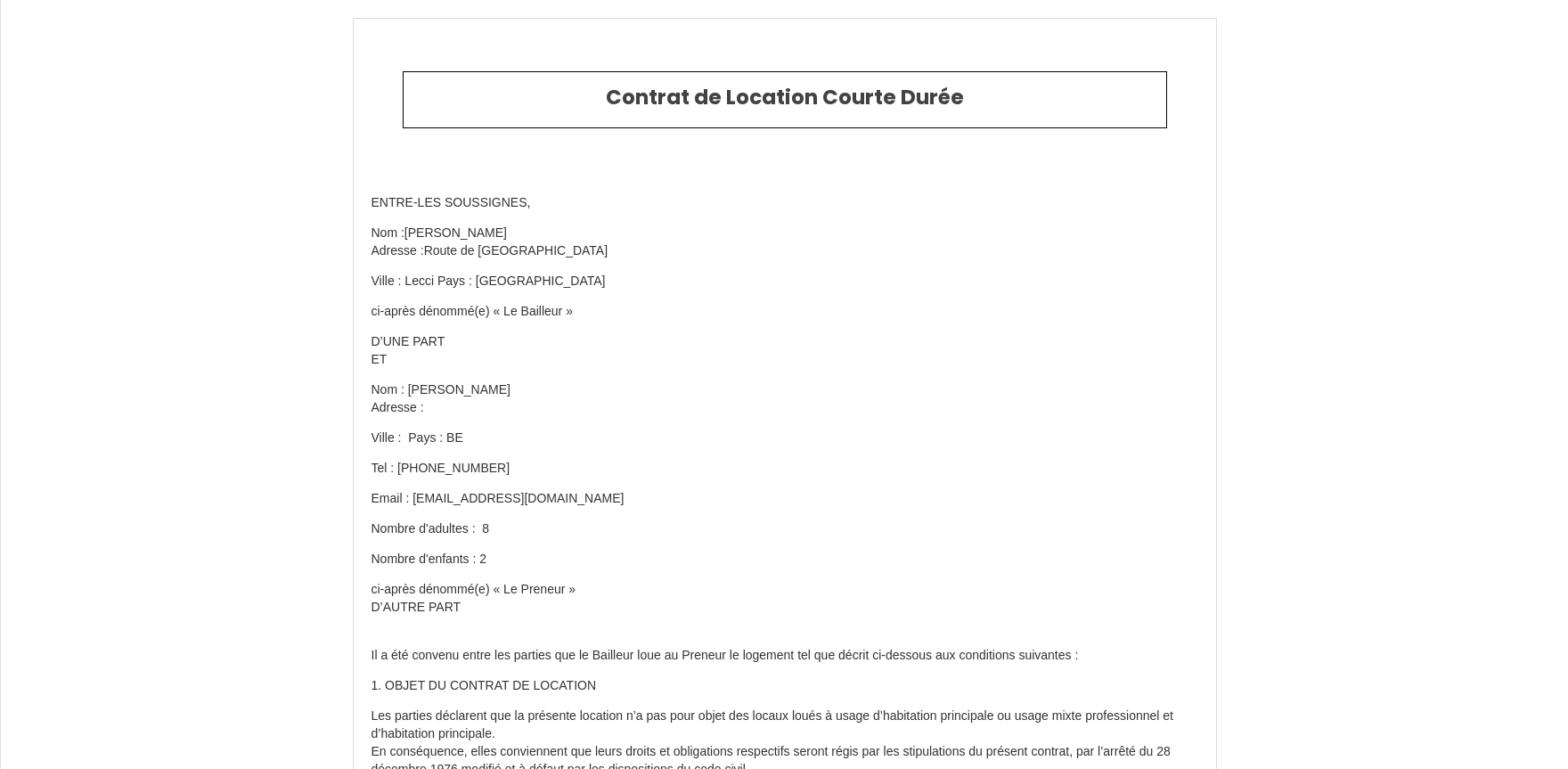
select select "BE"
click at [856, 109] on h2 "Contrat de Location Courte Durée" at bounding box center [777, 98] width 736 height 25
click at [944, 104] on h2 "Contrat de Location Courte Durée" at bounding box center [777, 98] width 736 height 25
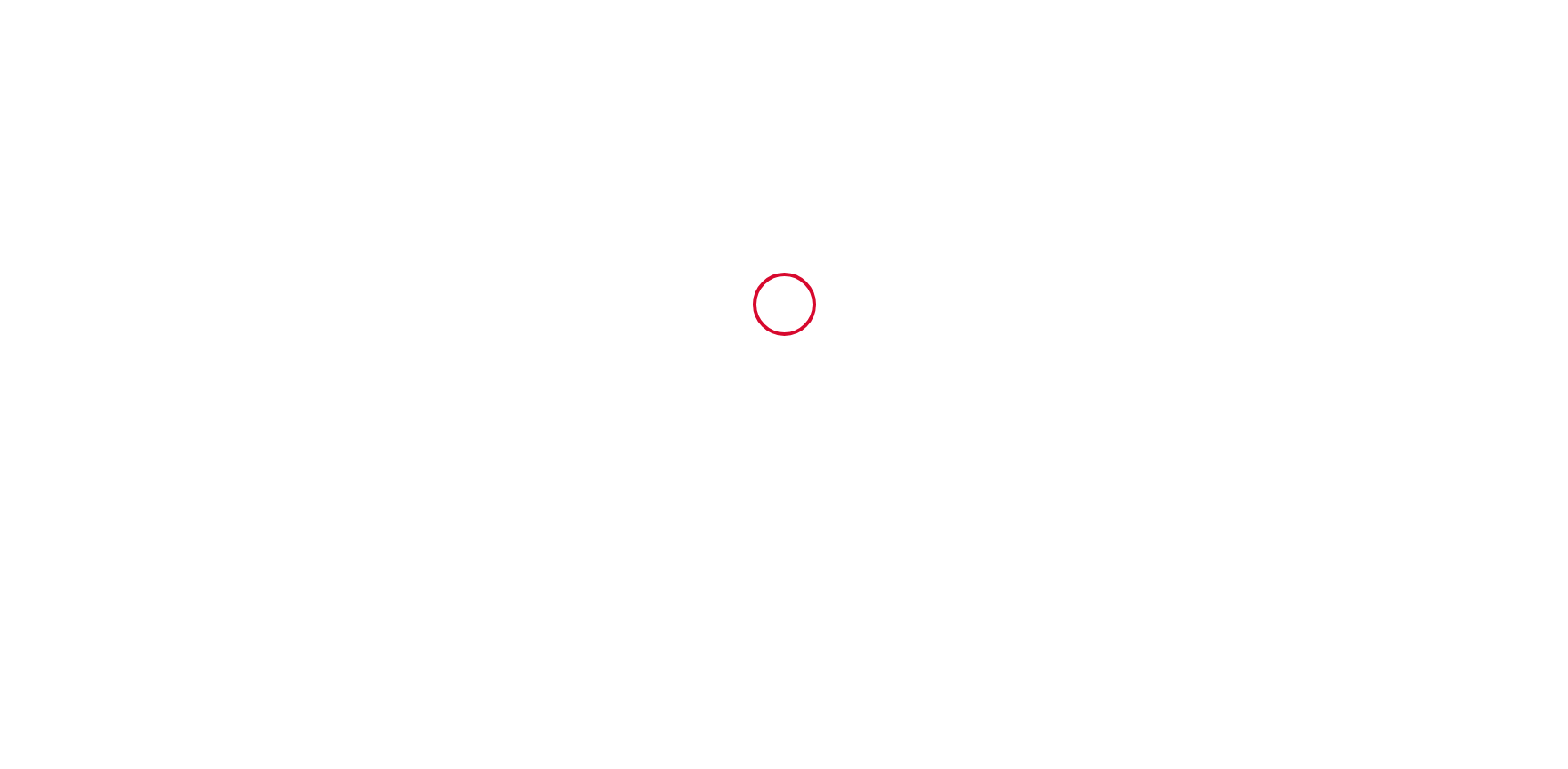
type input "6429178"
type input "[PERSON_NAME]"
type input "2 résidence [GEOGRAPHIC_DATA], route de [GEOGRAPHIC_DATA]"
type input "20137"
type input "Lecci"
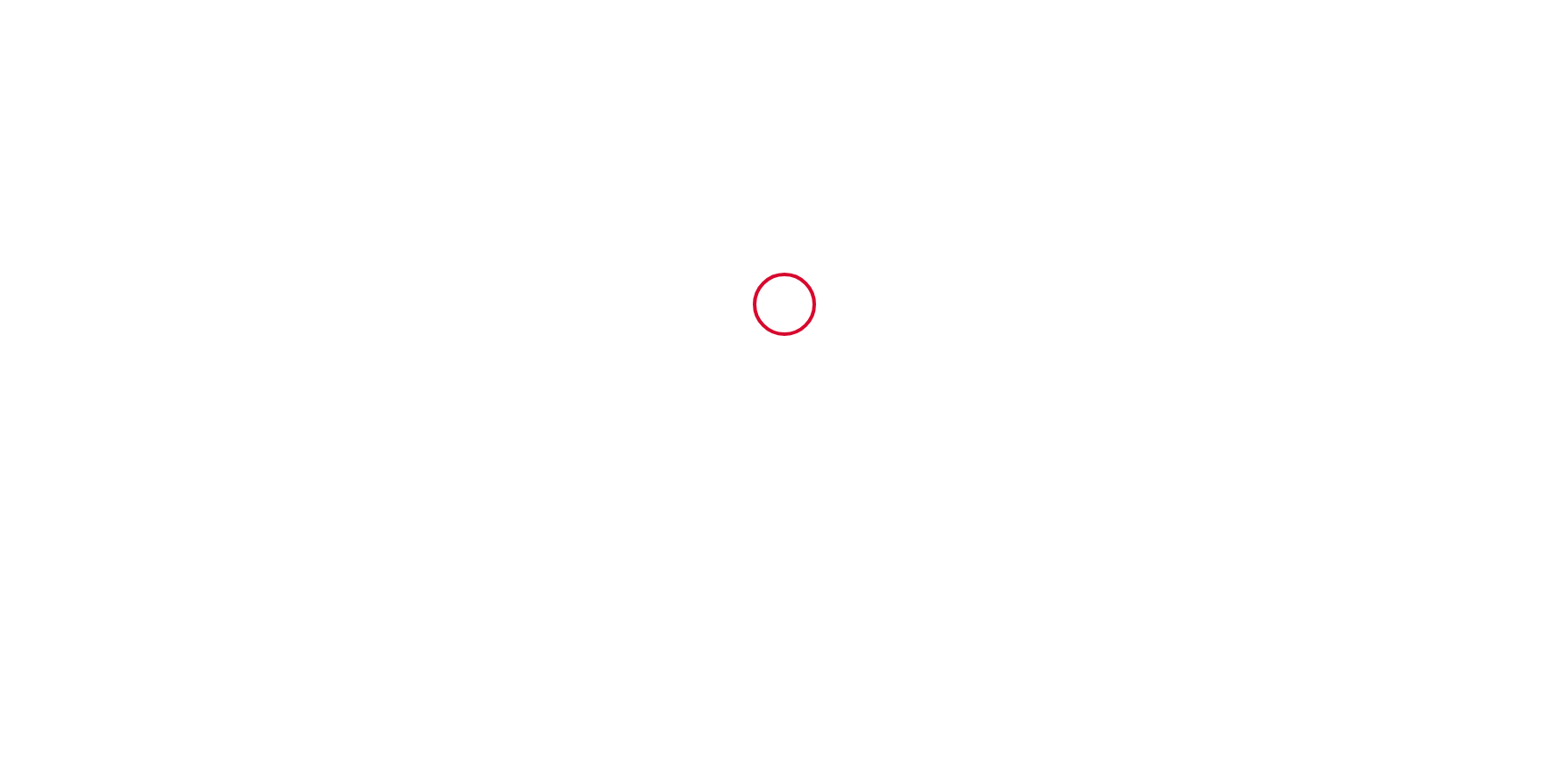
type input "[GEOGRAPHIC_DATA]"
type input "[DATE]"
type input "8"
type input "2"
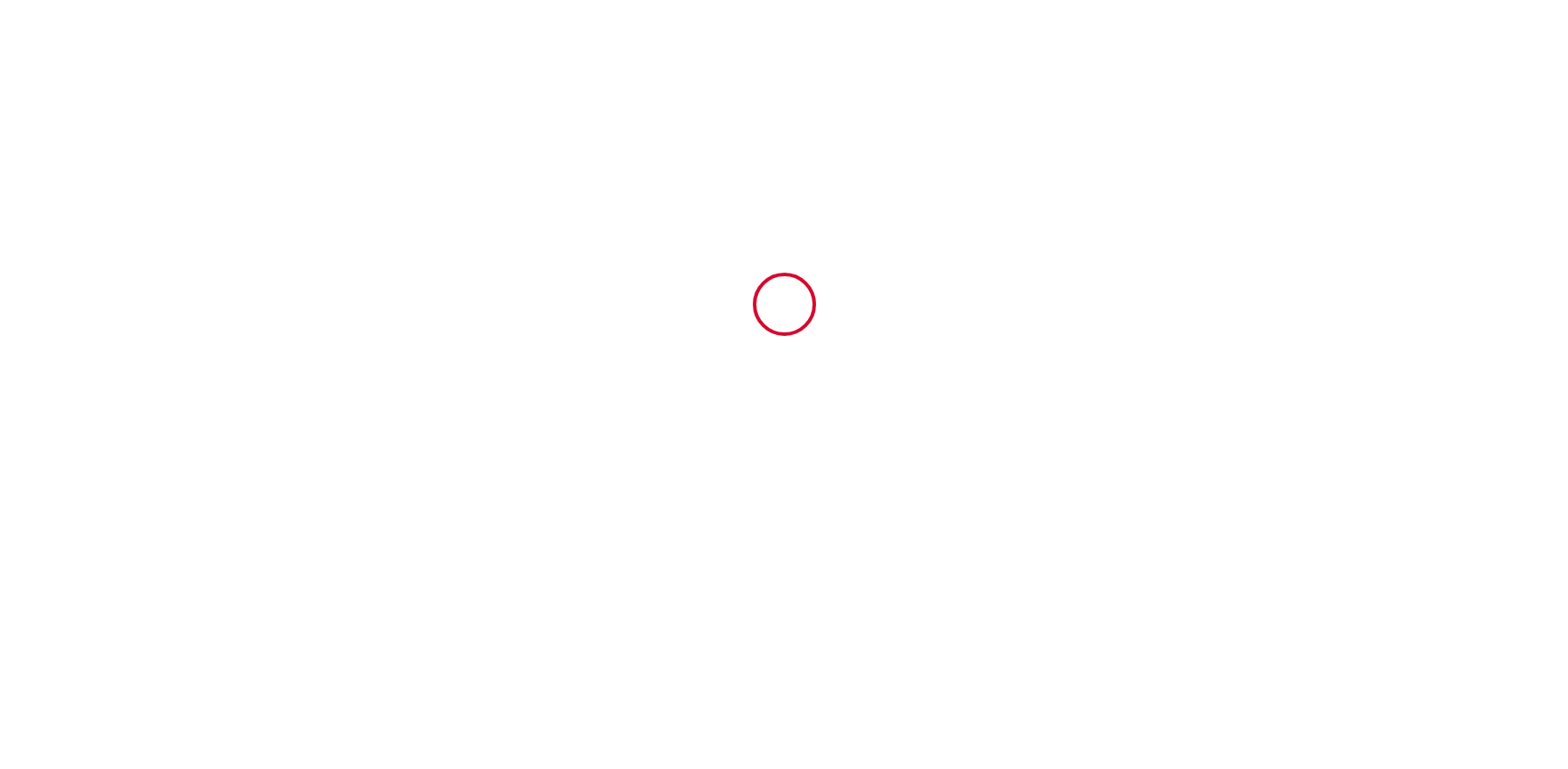
type input "4000"
type input "5900"
type input "[PERSON_NAME]"
type input "Fabre"
type input "[STREET_ADDRESS]"
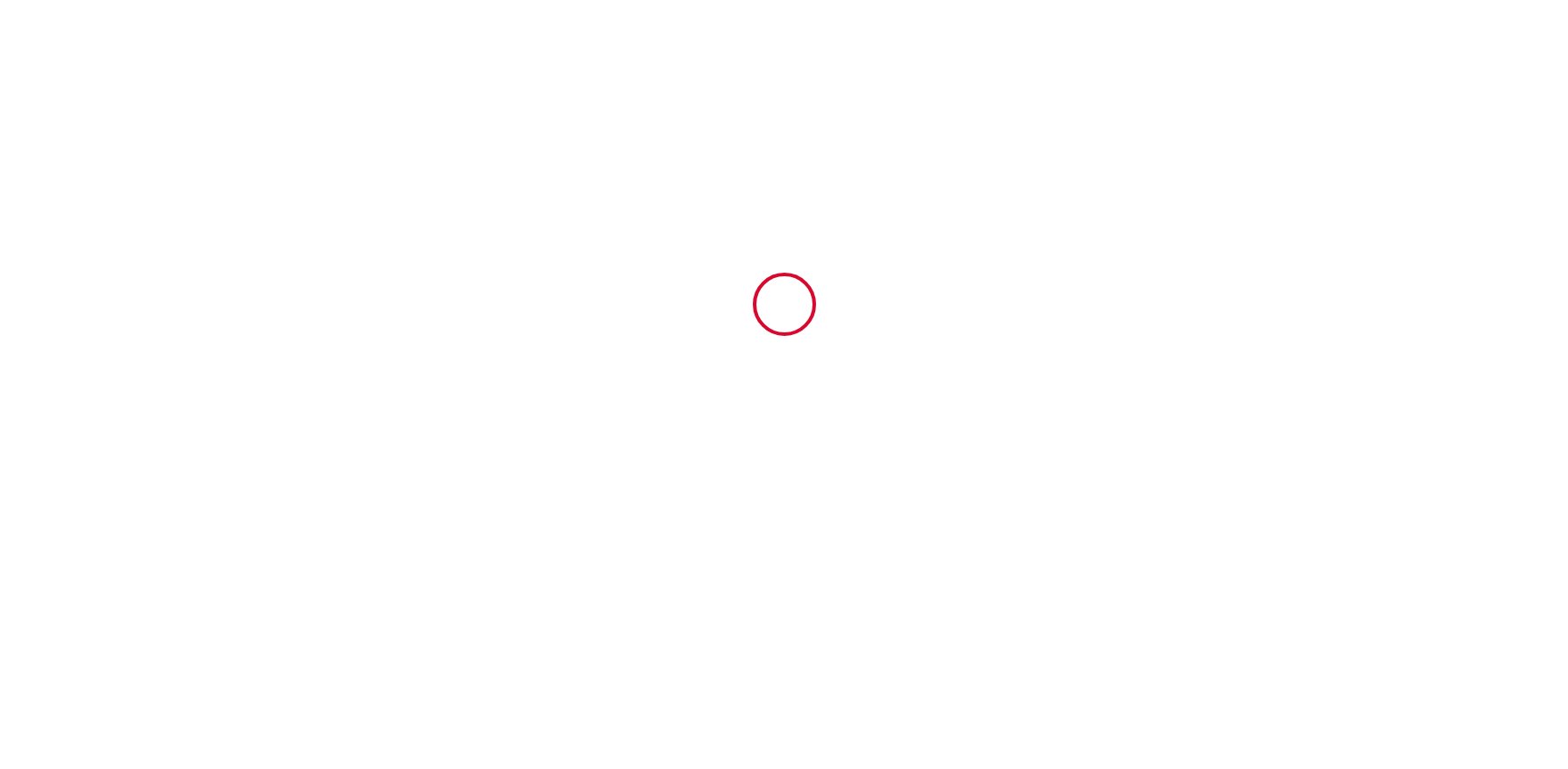
type input "13700"
type input "Marignane"
type input "France"
type input "kalesi.corsica@gmail.com"
type input "[PERSON_NAME]"
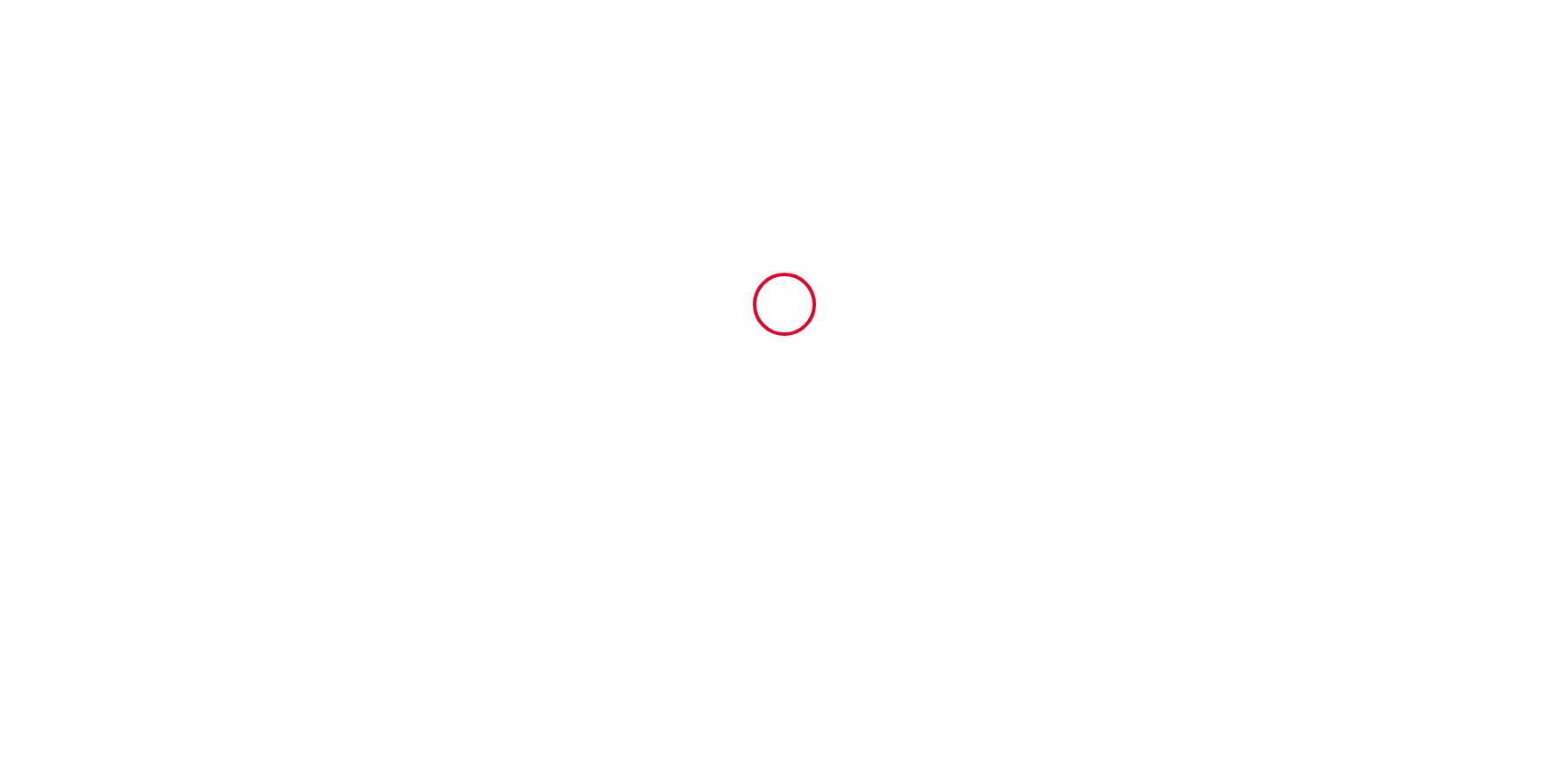
type input "Sauvage"
type input "[EMAIL_ADDRESS][DOMAIN_NAME]"
type input "+32 498 24 83 71"
select select "BE"
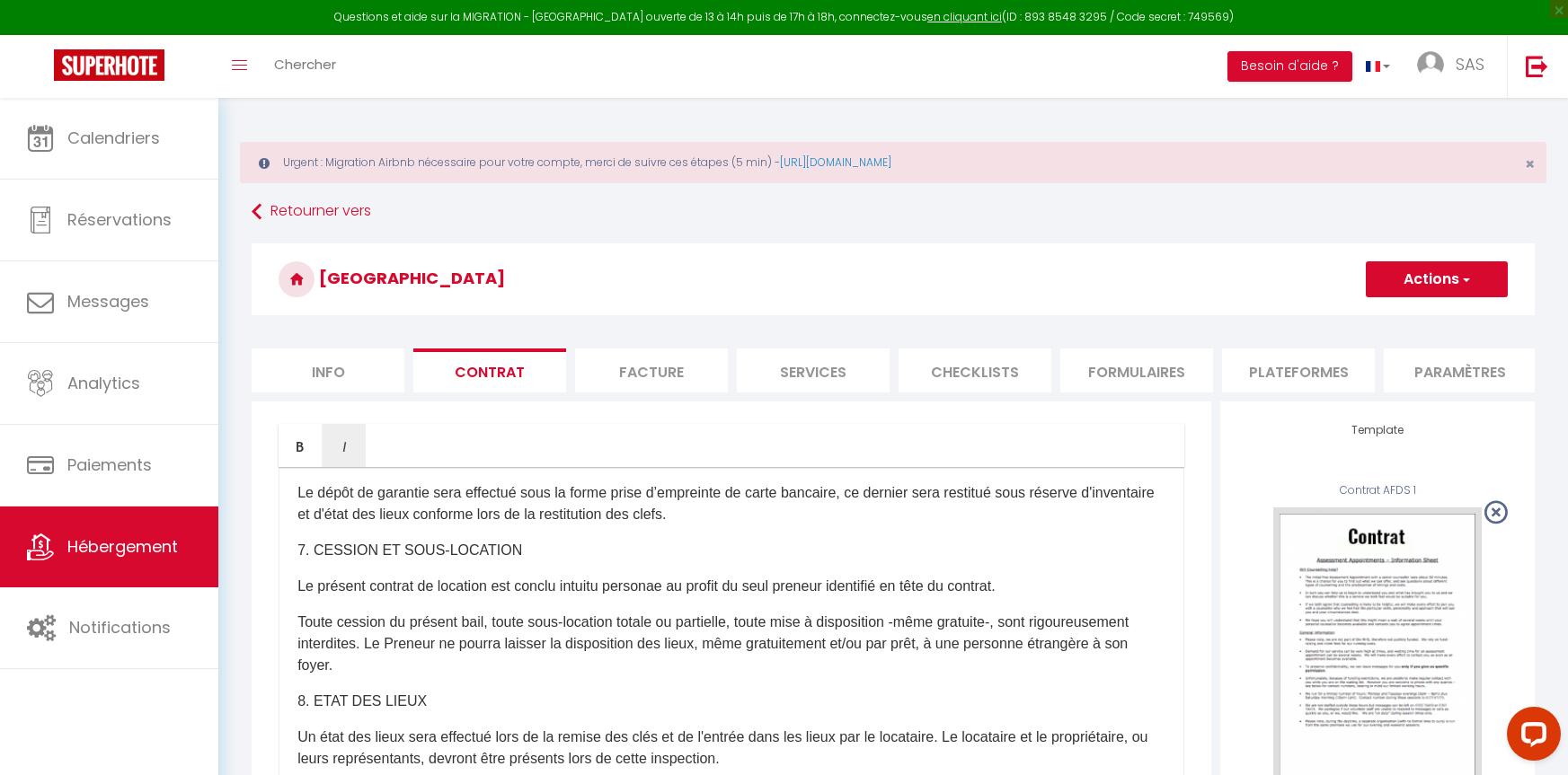
scroll to position [2336, 0]
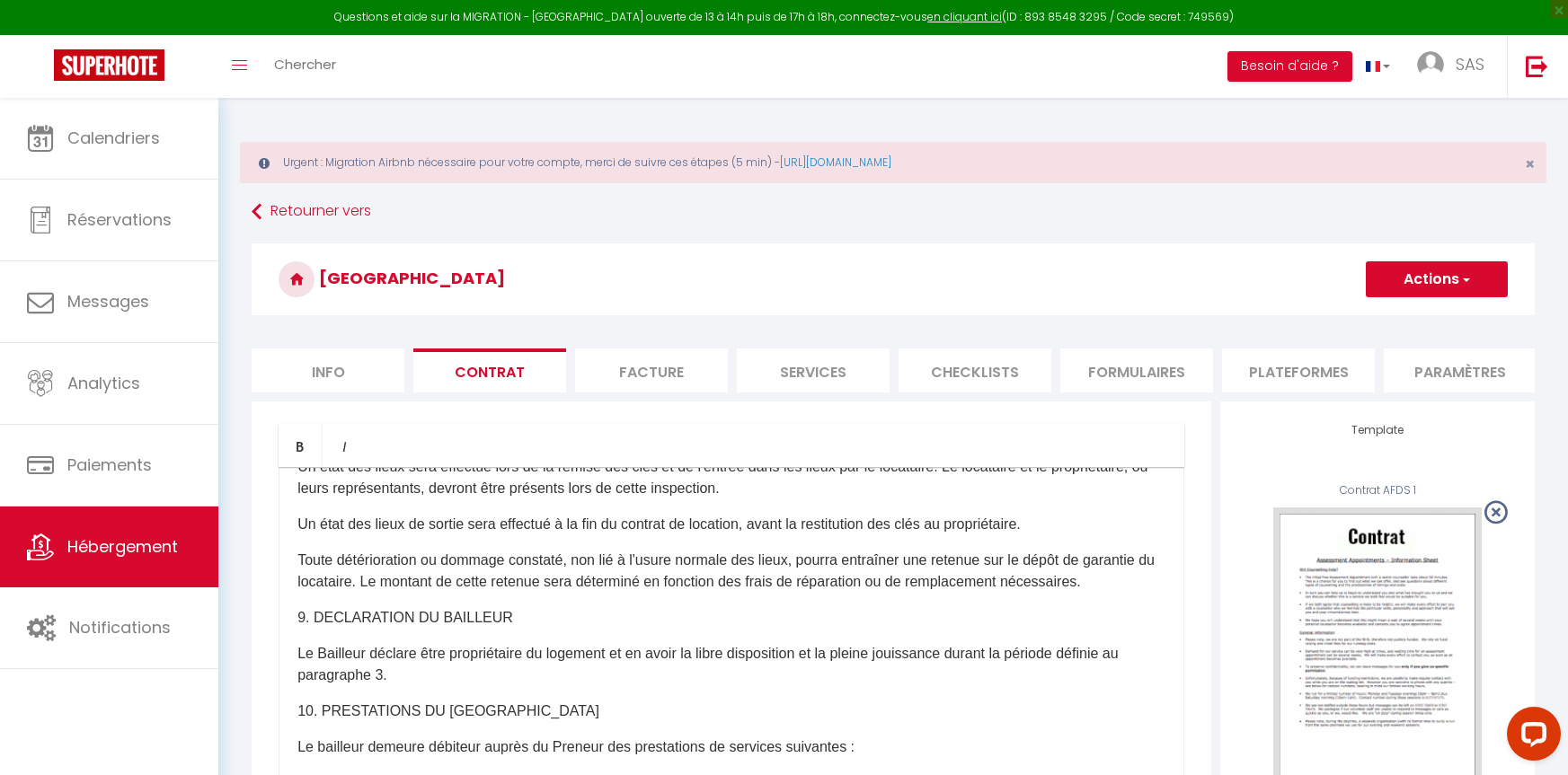
scroll to position [2605, 0]
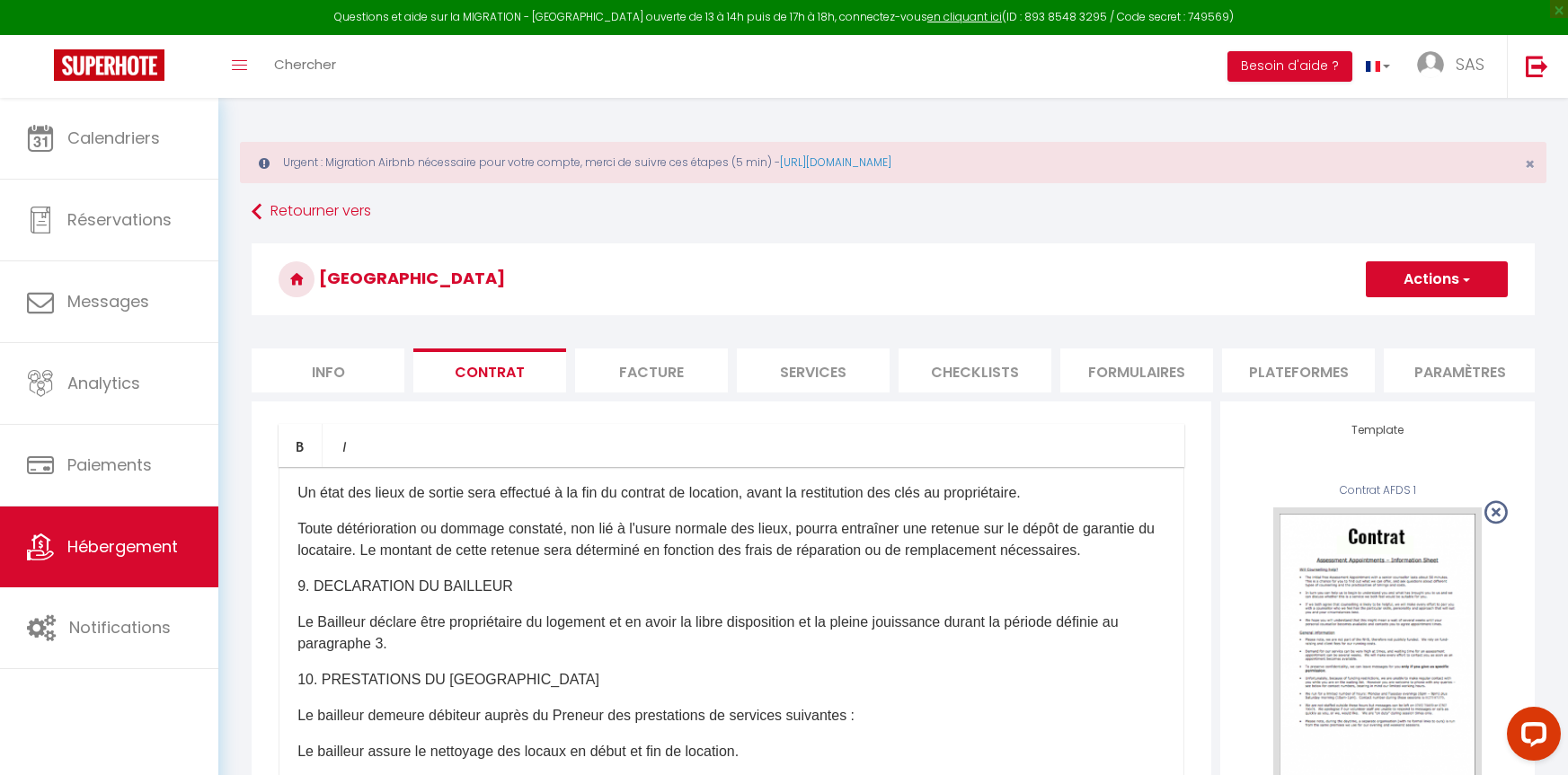
click at [414, 561] on p "Toute détérioration ou dommage constaté, non lié à l'usure normale des lieux, p…" at bounding box center [731, 540] width 868 height 43
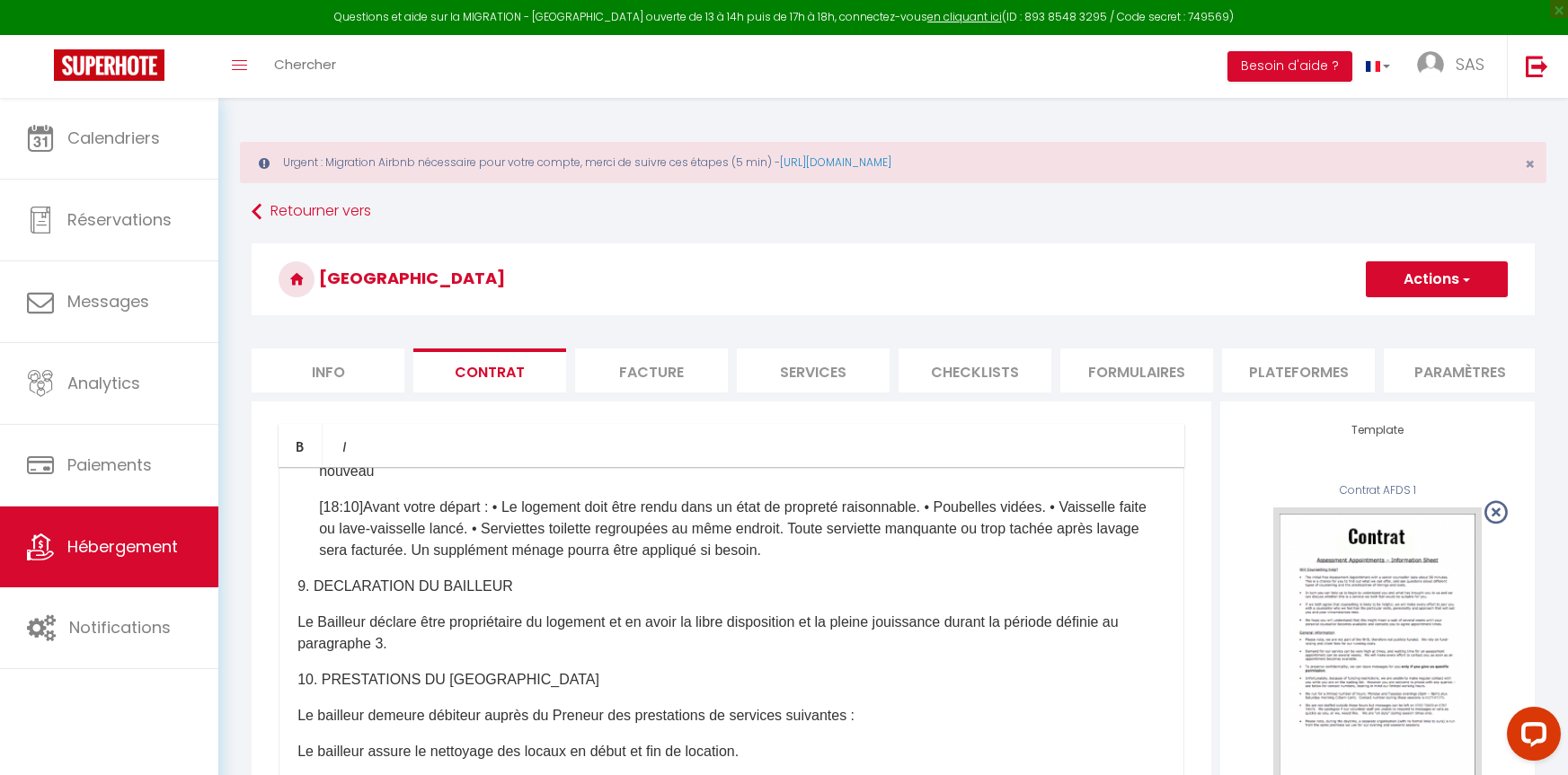
scroll to position [2695, 0]
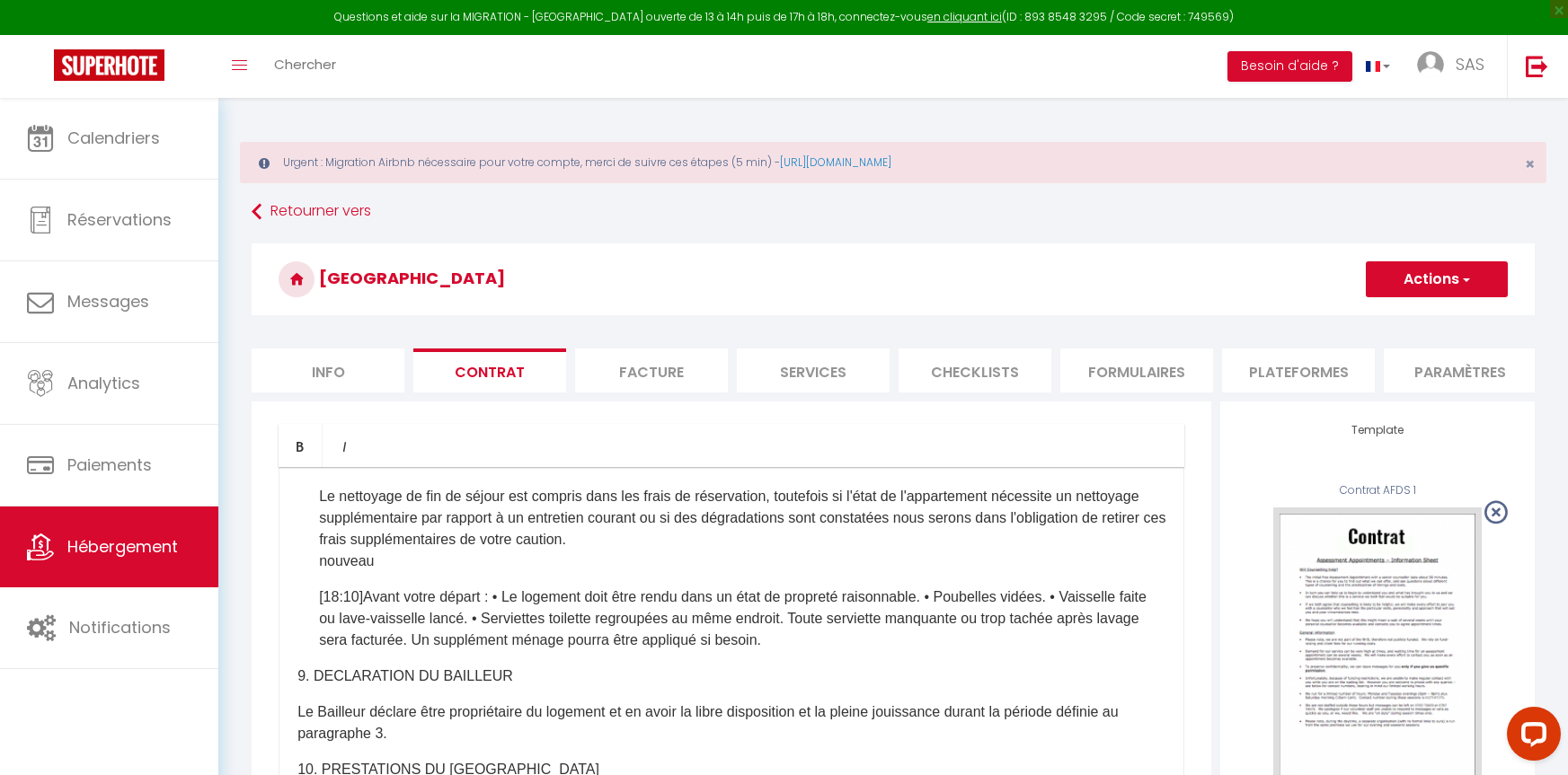
click at [363, 605] on span "]" at bounding box center [362, 597] width 4 height 16
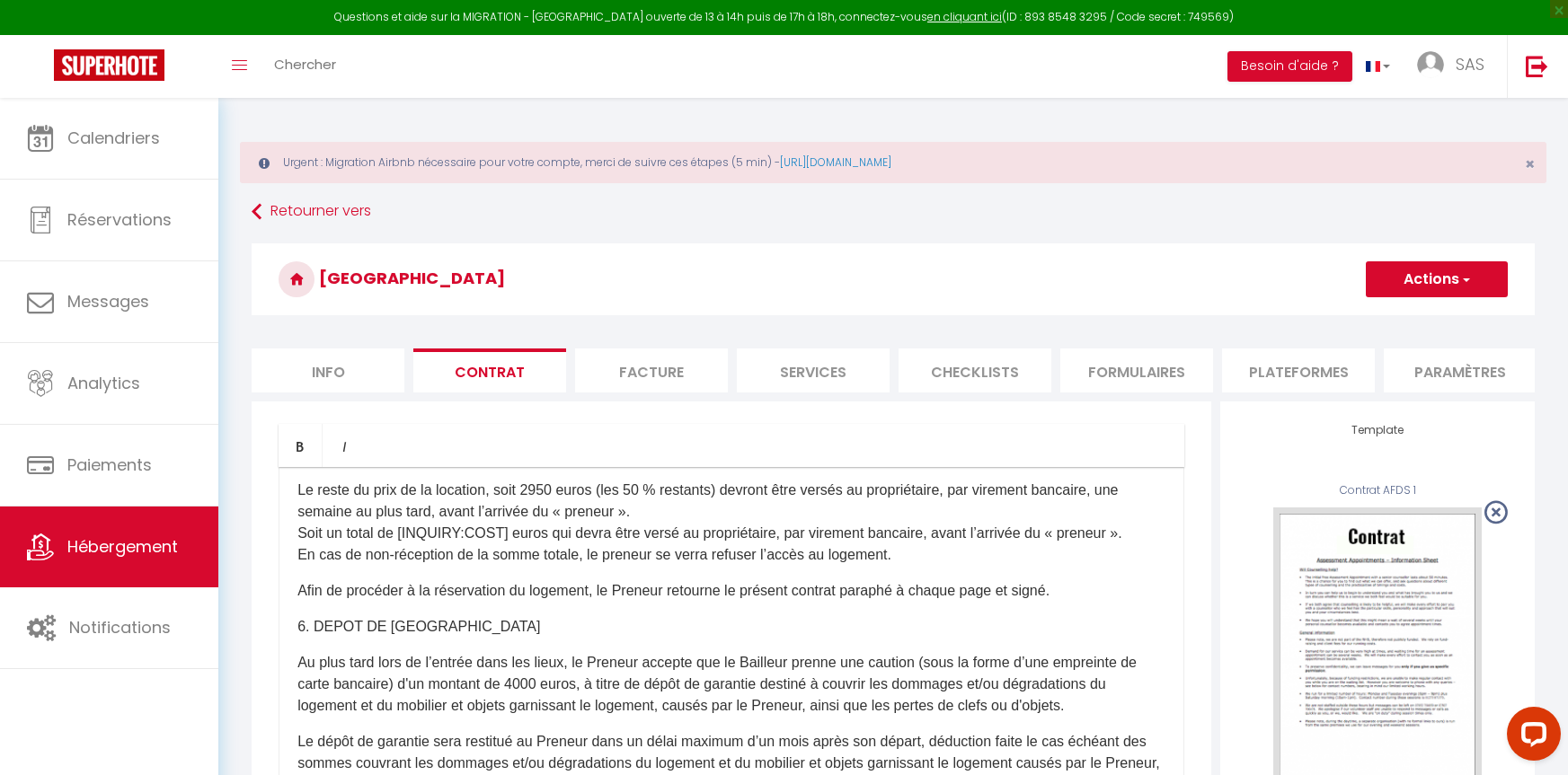
scroll to position [1617, 0]
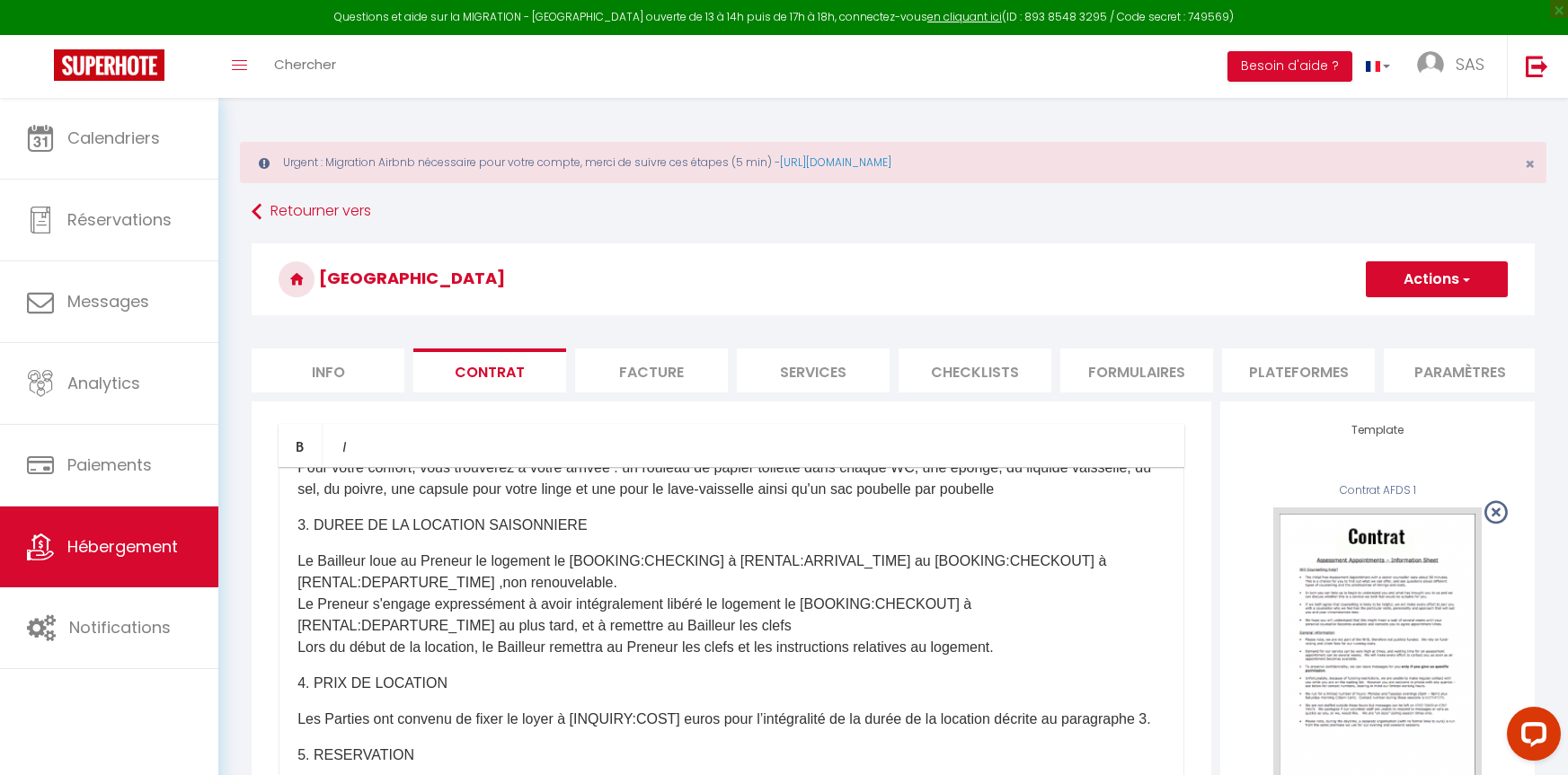
click at [1487, 279] on button "Actions" at bounding box center [1437, 279] width 142 height 36
click at [1313, 317] on link "Enregistrer" at bounding box center [1383, 319] width 246 height 23
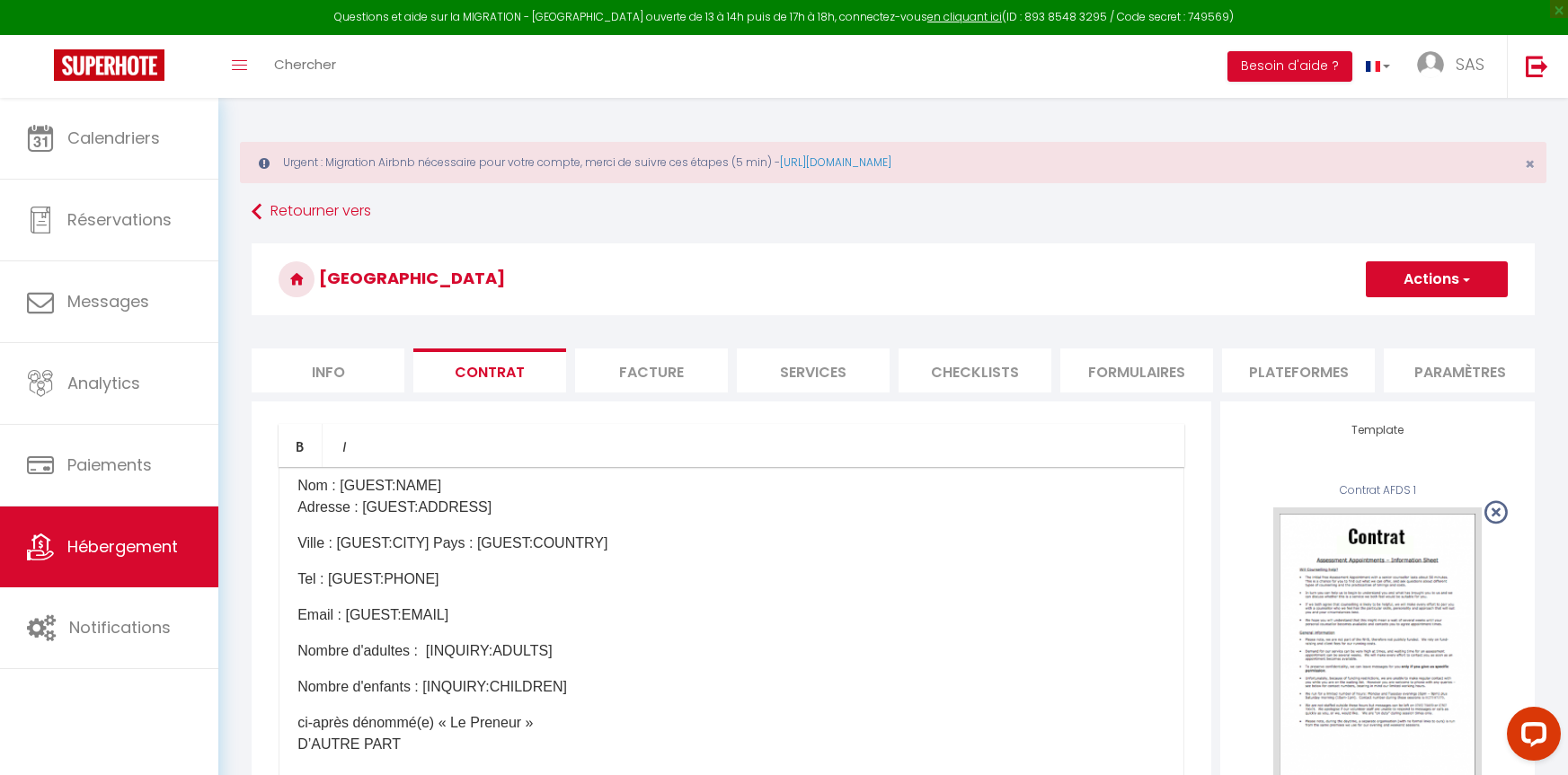
scroll to position [0, 0]
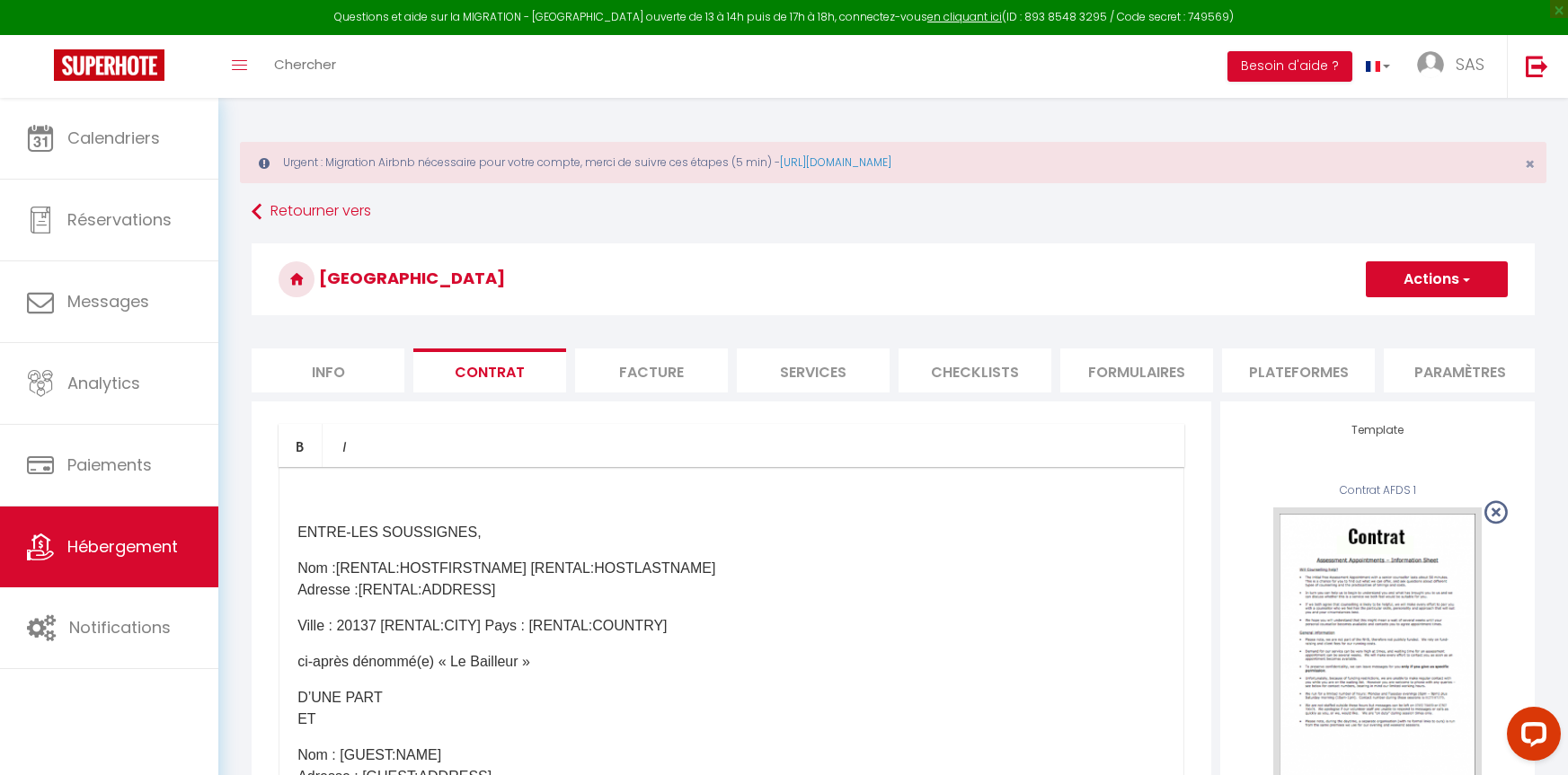
click at [371, 508] on p "​ ​" at bounding box center [731, 497] width 868 height 21
click at [652, 508] on p "​ ​" at bounding box center [731, 497] width 868 height 21
click at [606, 501] on p "​ ​" at bounding box center [731, 497] width 868 height 21
click at [1104, 373] on li "Formulaires" at bounding box center [1136, 370] width 153 height 44
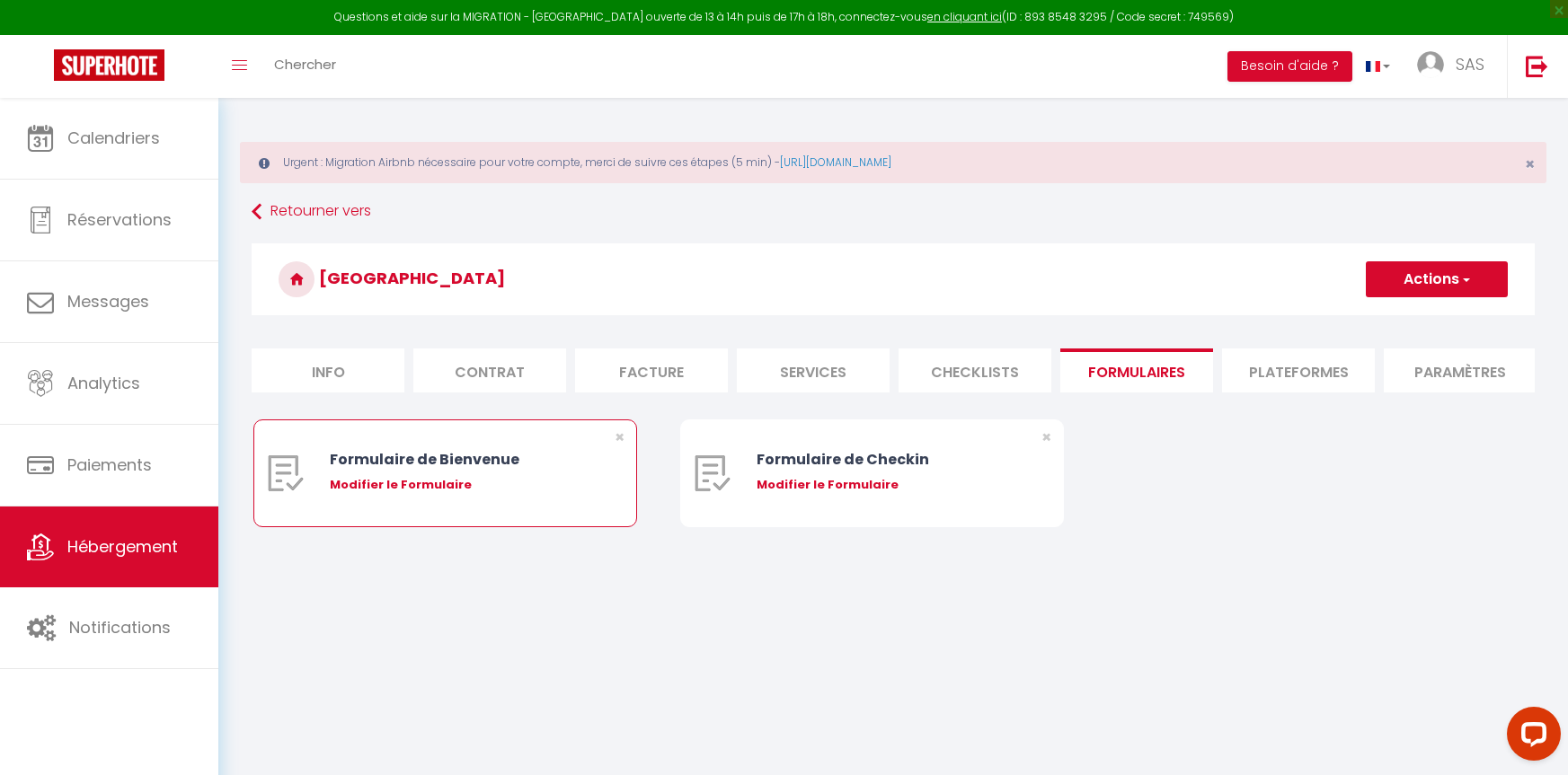
click at [466, 487] on div "Formulaire de Bienvenue Modifier le Formulaire" at bounding box center [461, 473] width 264 height 106
click at [416, 494] on div "Modifier le Formulaire" at bounding box center [461, 485] width 264 height 18
type input "Formulaire de Bienvenue"
type input "Afin de préparer au mieux votre arrivée et recevoir votre Guide de Bienvenue, j…"
select select "[object Object]"
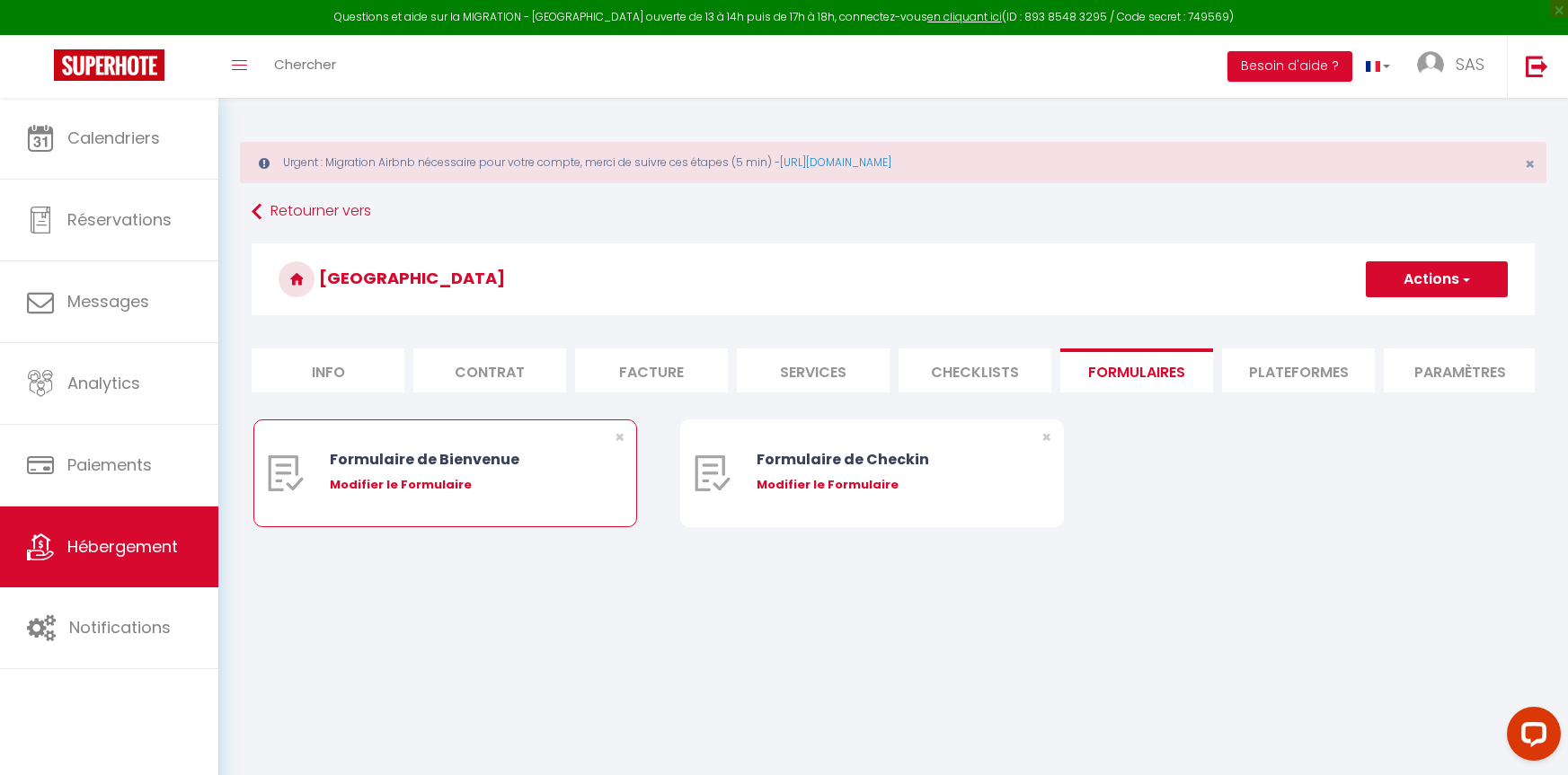
radio input "true"
type input "https://superhote.com/confirmation"
select select
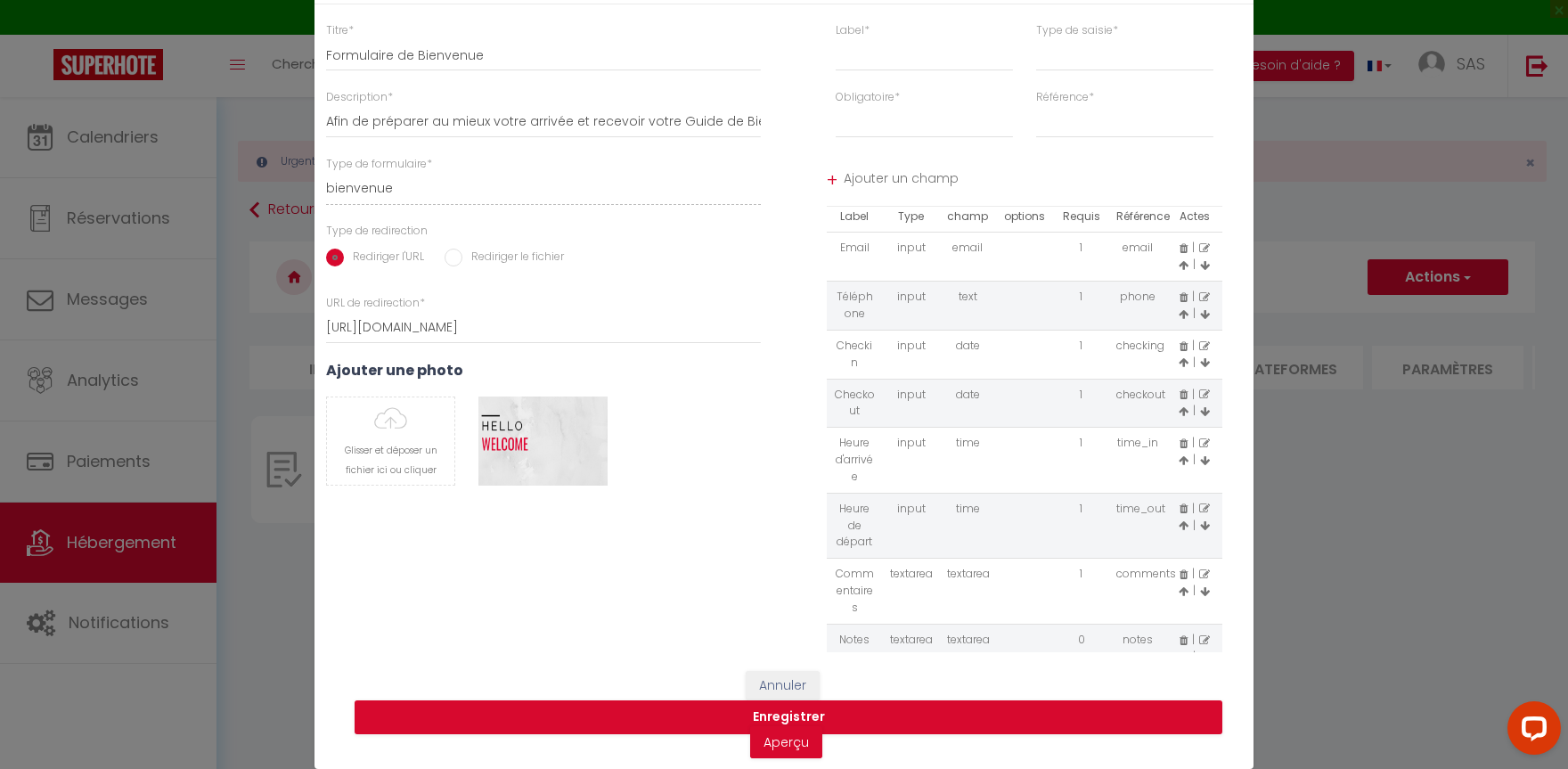
scroll to position [61, 0]
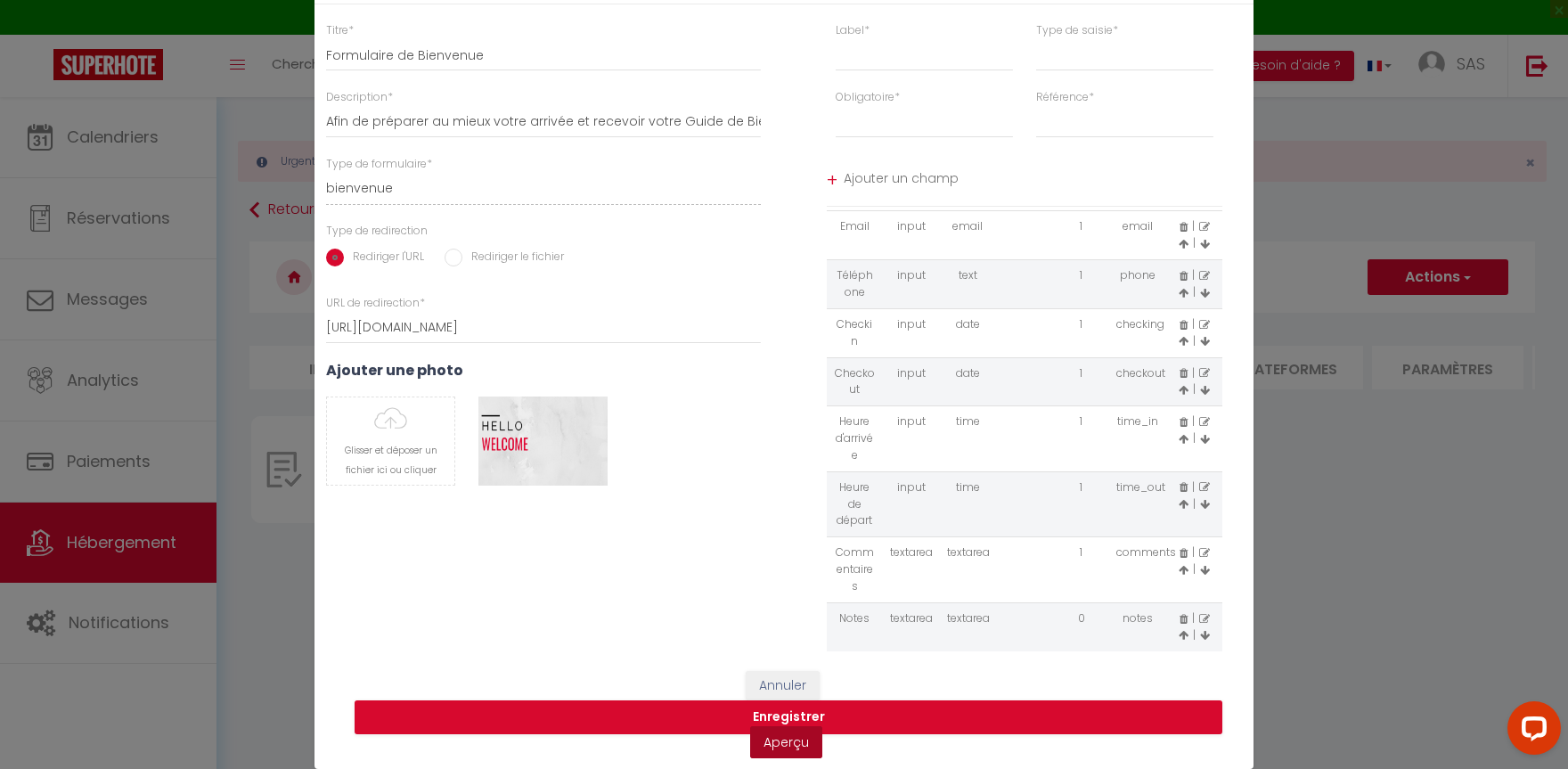
click at [775, 741] on link "Aperçu" at bounding box center [786, 742] width 72 height 32
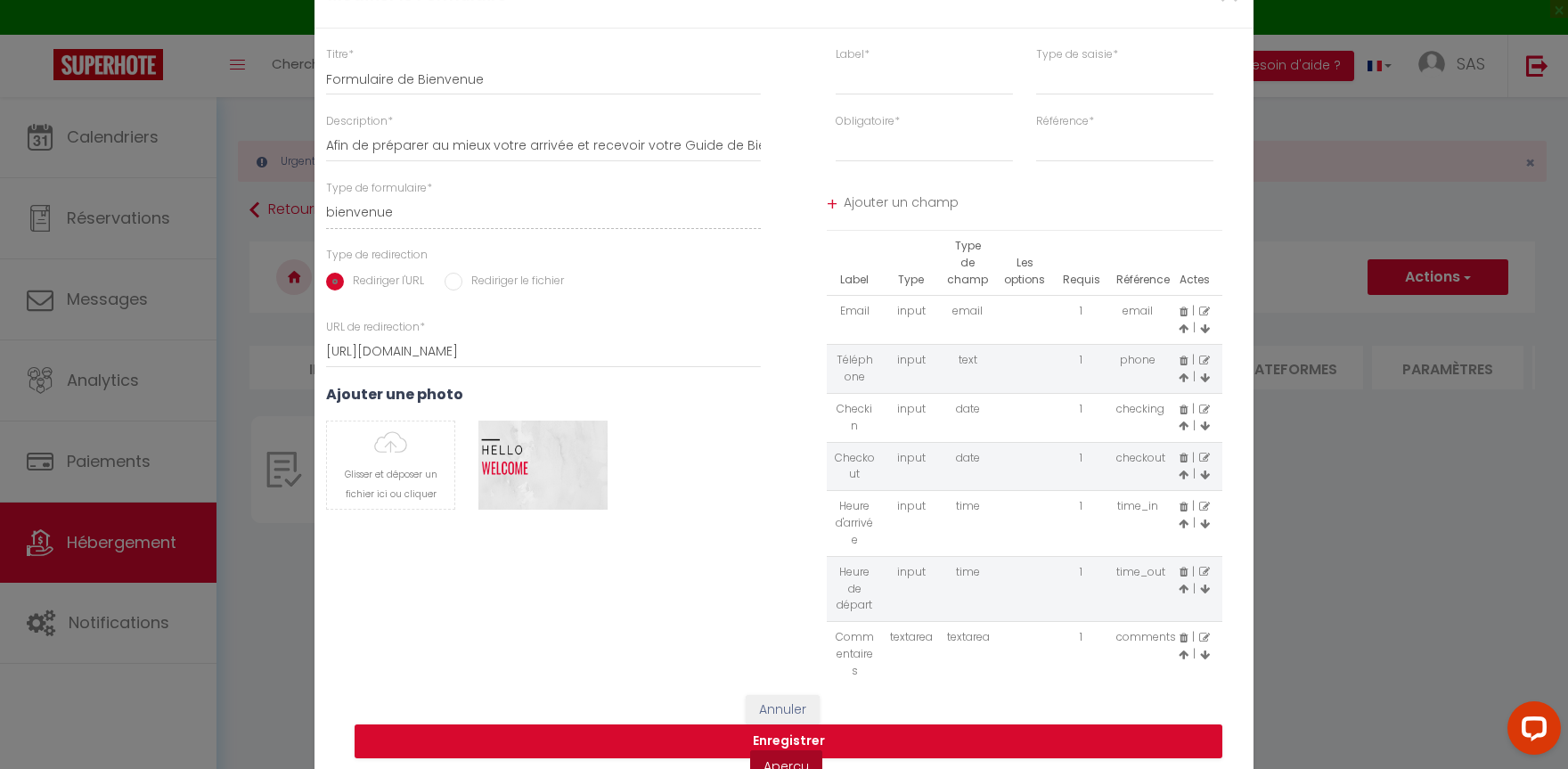
scroll to position [0, 0]
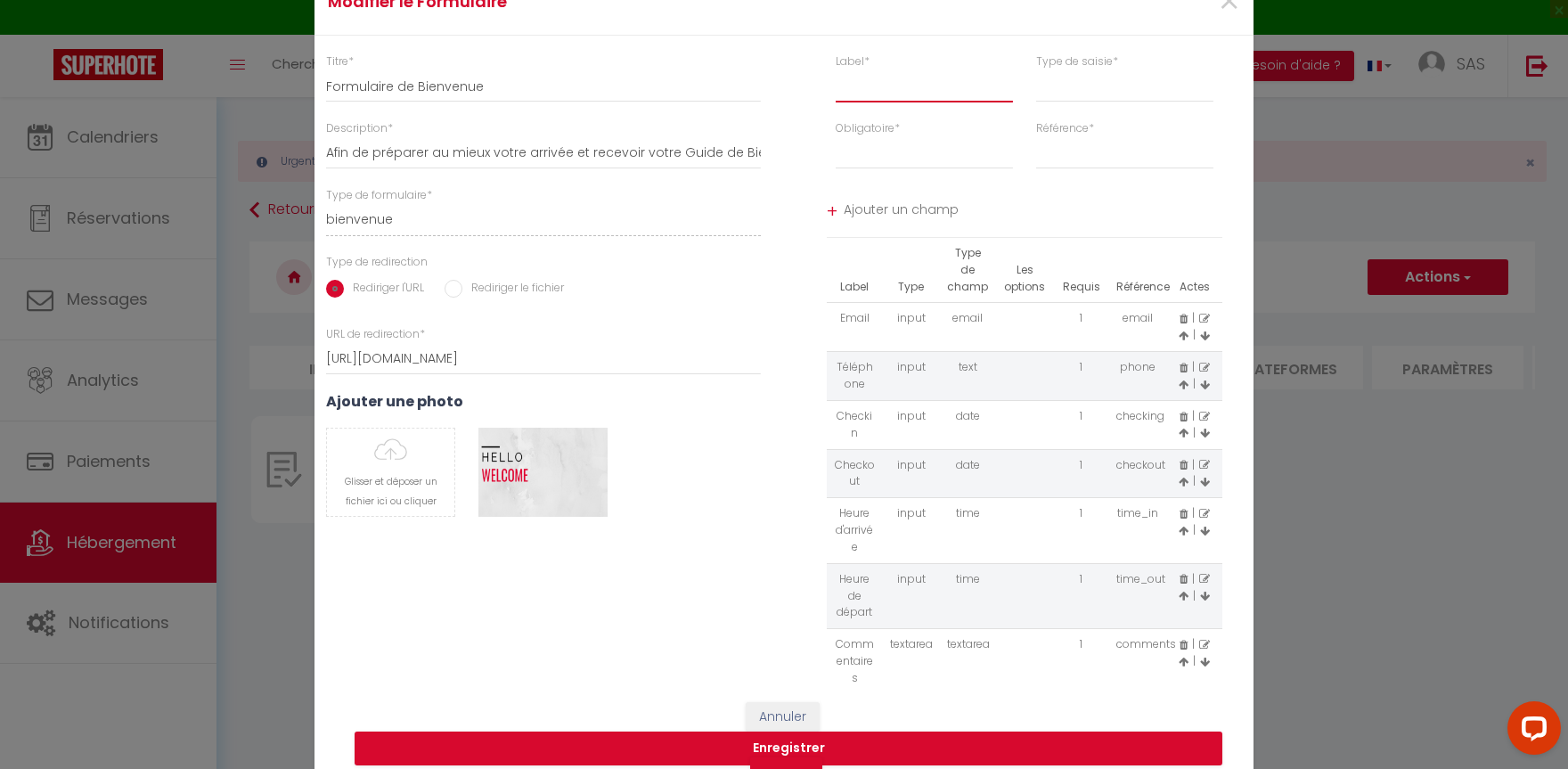
click at [876, 84] on input "text" at bounding box center [925, 86] width 177 height 32
click at [469, 281] on label "Rediriger le fichier" at bounding box center [513, 289] width 101 height 19
click at [463, 281] on input "Rediriger le fichier" at bounding box center [453, 288] width 17 height 17
radio input "true"
radio input "false"
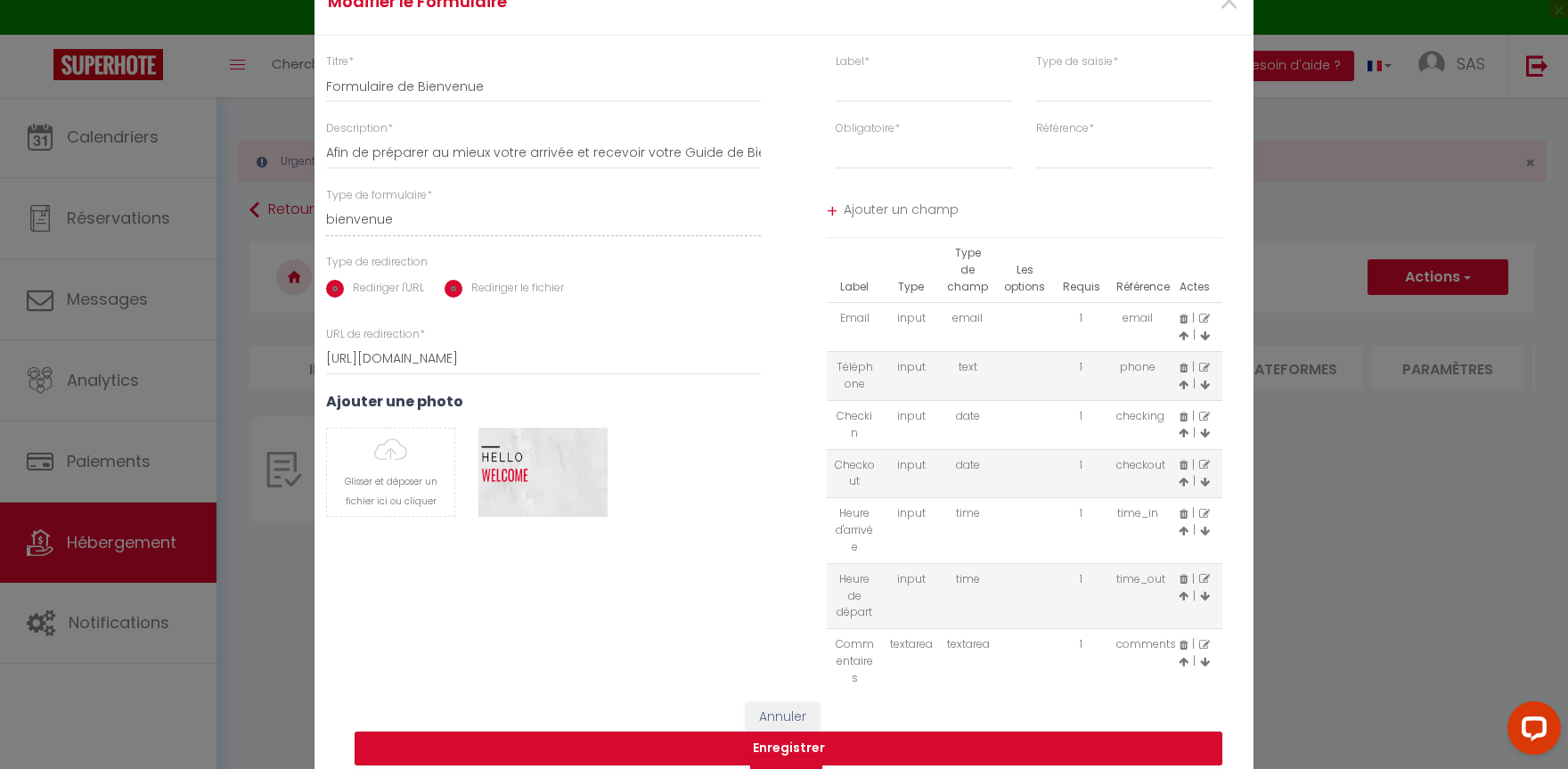
select select
click at [334, 282] on input "Rediriger l'URL" at bounding box center [335, 288] width 17 height 17
radio input "true"
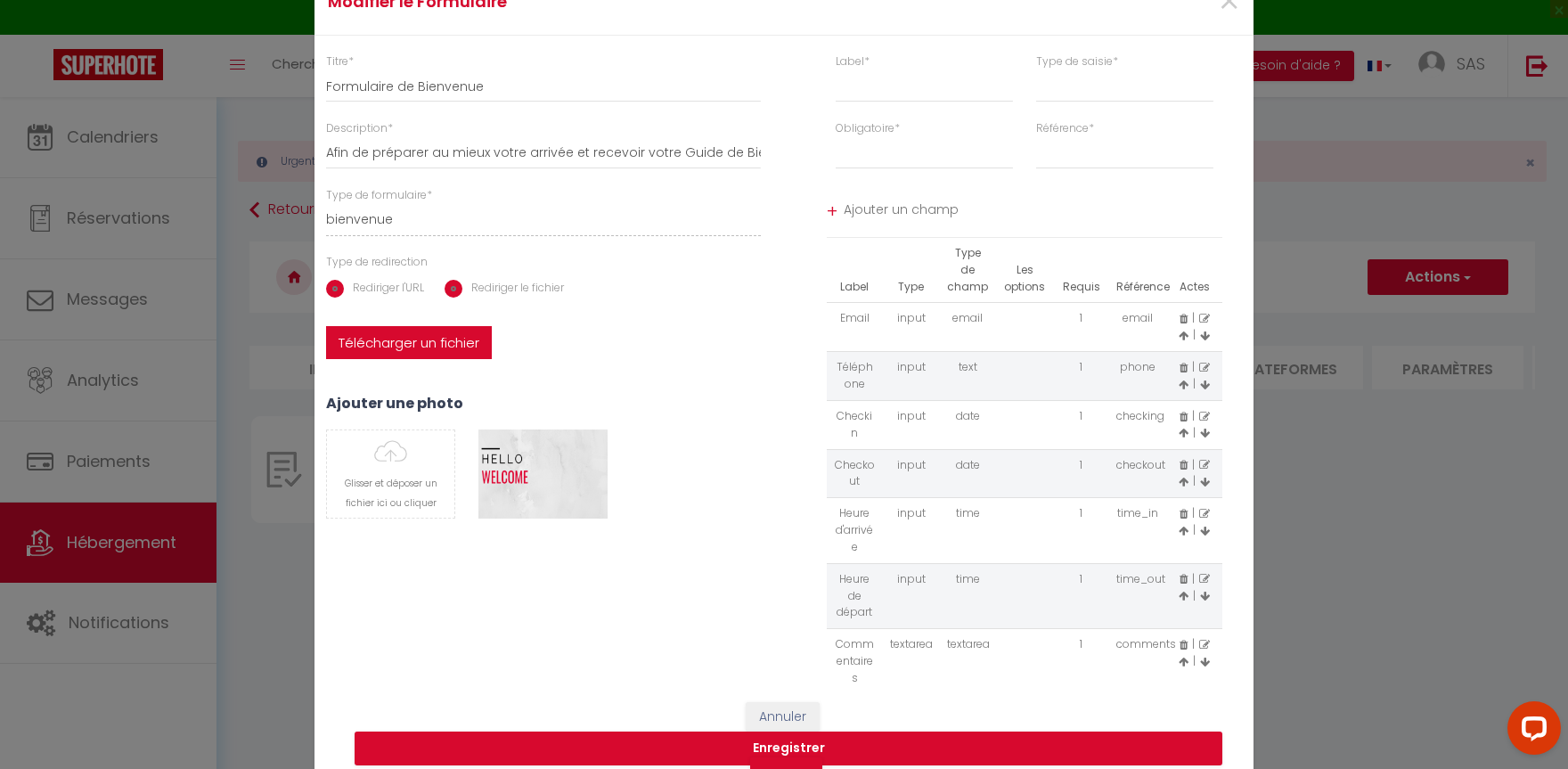
radio input "false"
select select
click at [1220, 7] on span "×" at bounding box center [1229, 1] width 22 height 53
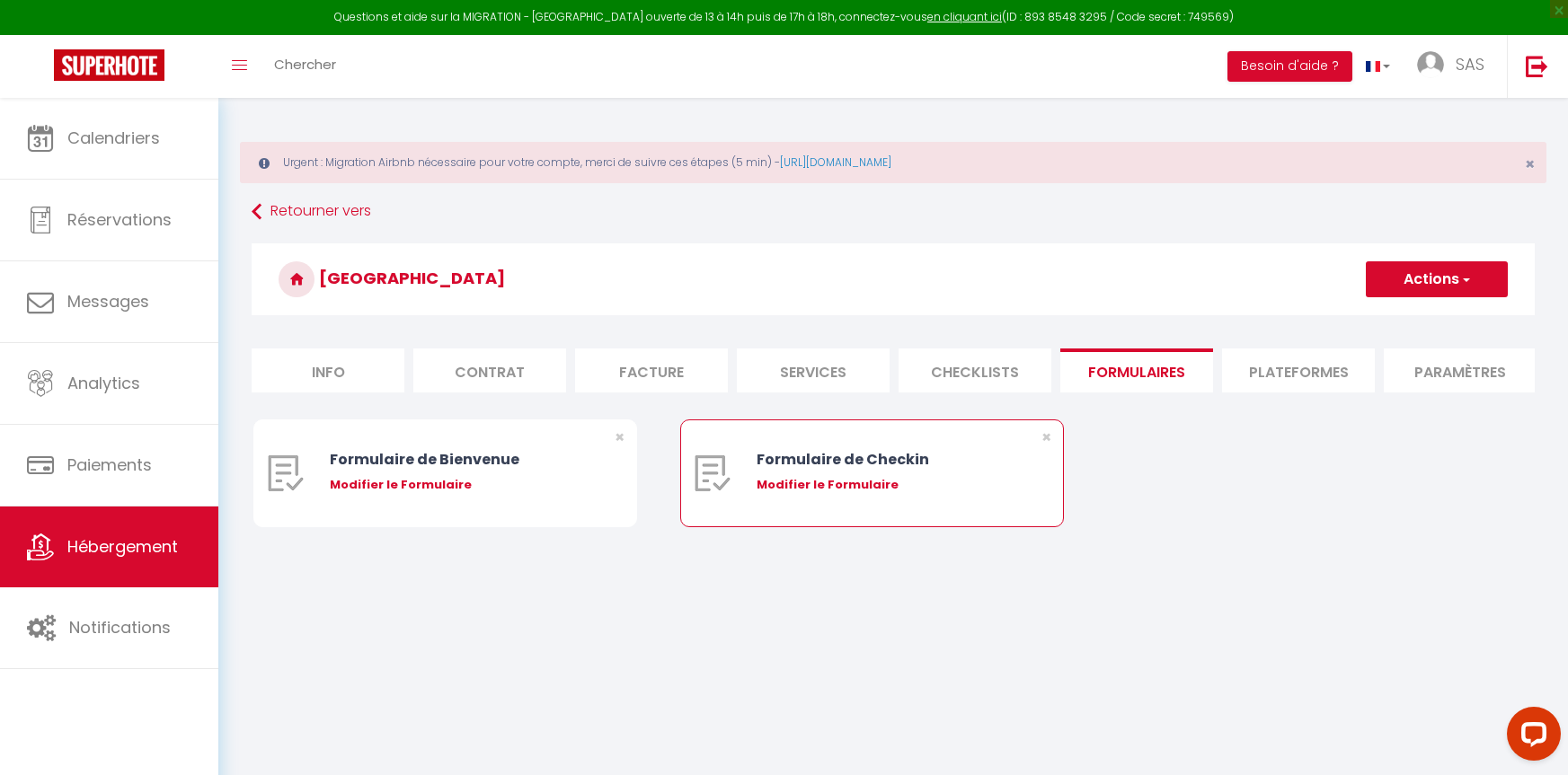
click at [842, 471] on div "Formulaire de Checkin" at bounding box center [888, 459] width 264 height 22
click at [820, 494] on div "Modifier le Formulaire" at bounding box center [888, 485] width 264 height 18
type input "Formulaire de Checkin"
type input "Afin de confirmer votre arrivée et recevoir la procédure d'accès à l'appartemen…"
select select "[object Object]"
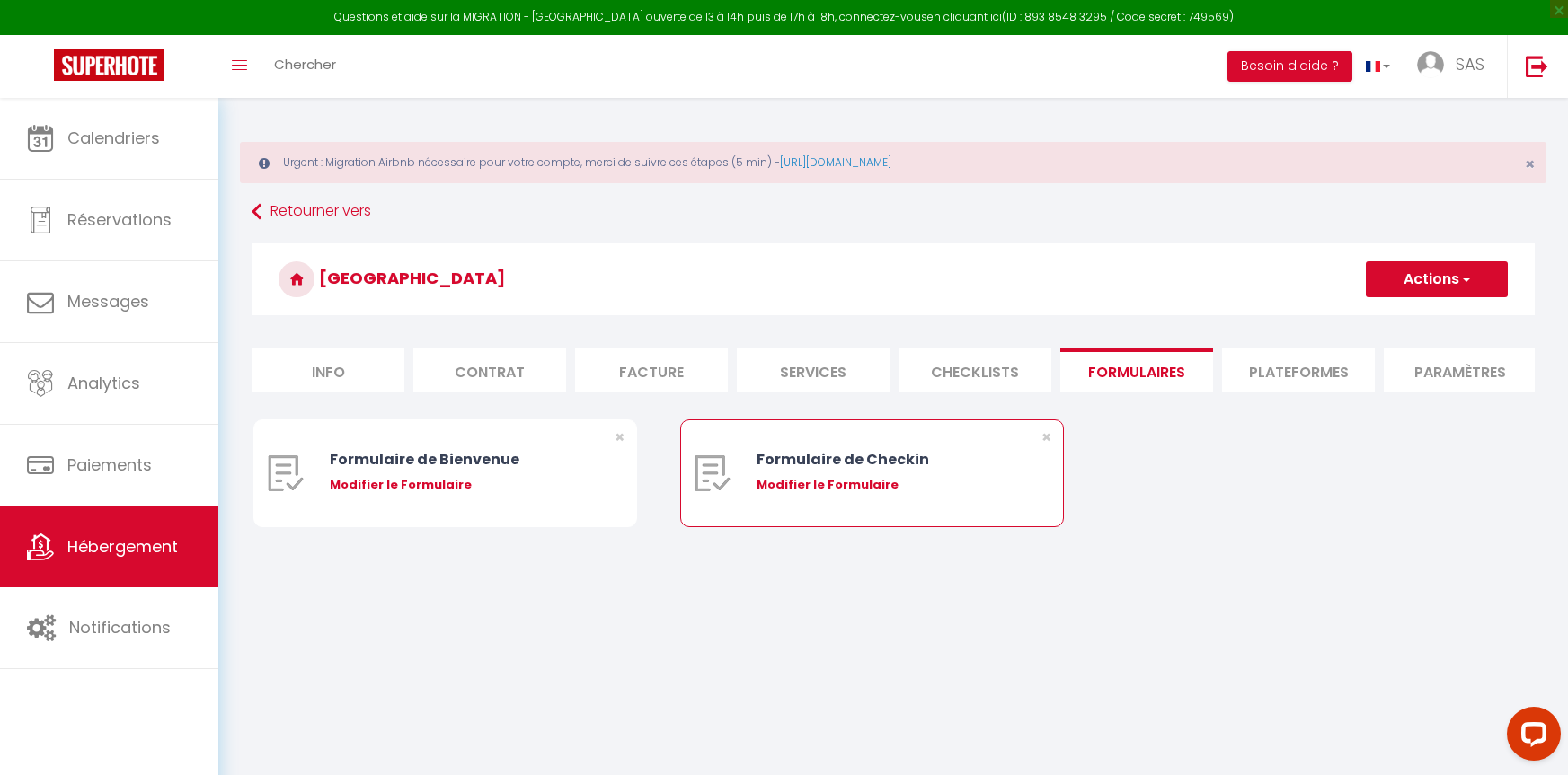
radio input "true"
type input "https://superhote.com/confirmation"
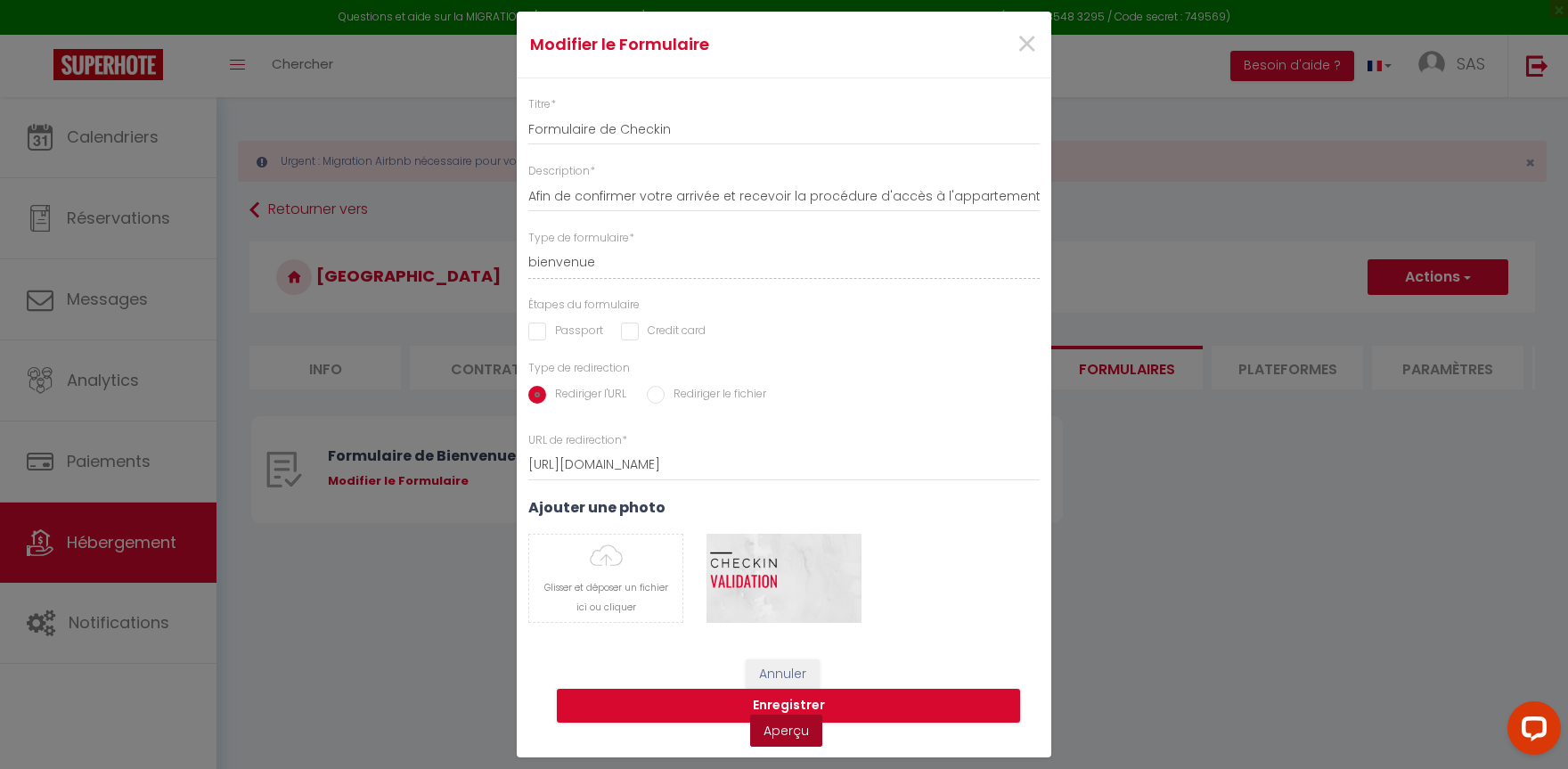
click at [781, 730] on link "Aperçu" at bounding box center [786, 730] width 72 height 32
click at [1014, 53] on div "×" at bounding box center [961, 44] width 177 height 40
click at [1028, 44] on span "×" at bounding box center [1026, 43] width 22 height 53
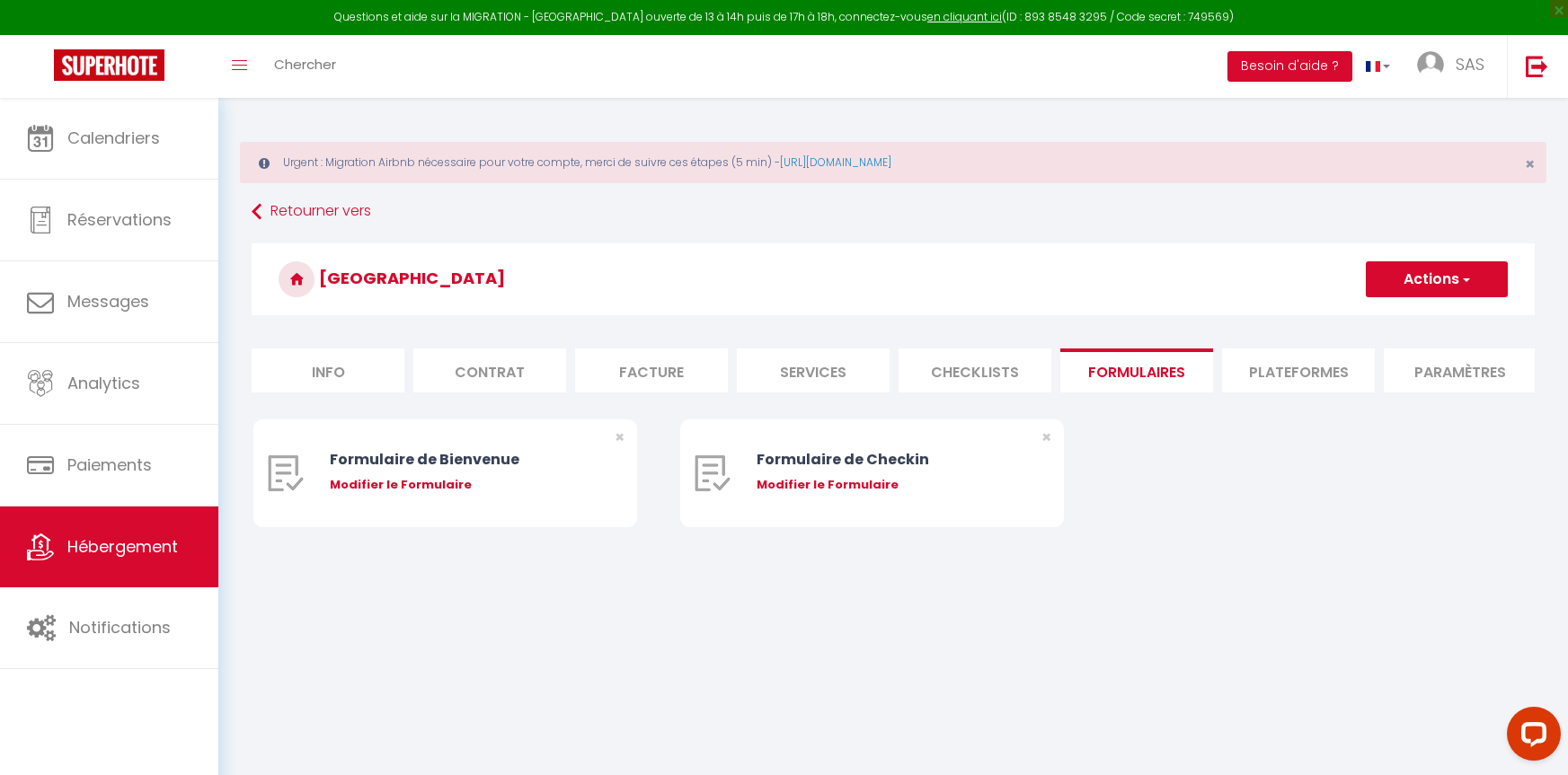
click at [950, 378] on li "Checklists" at bounding box center [975, 370] width 153 height 44
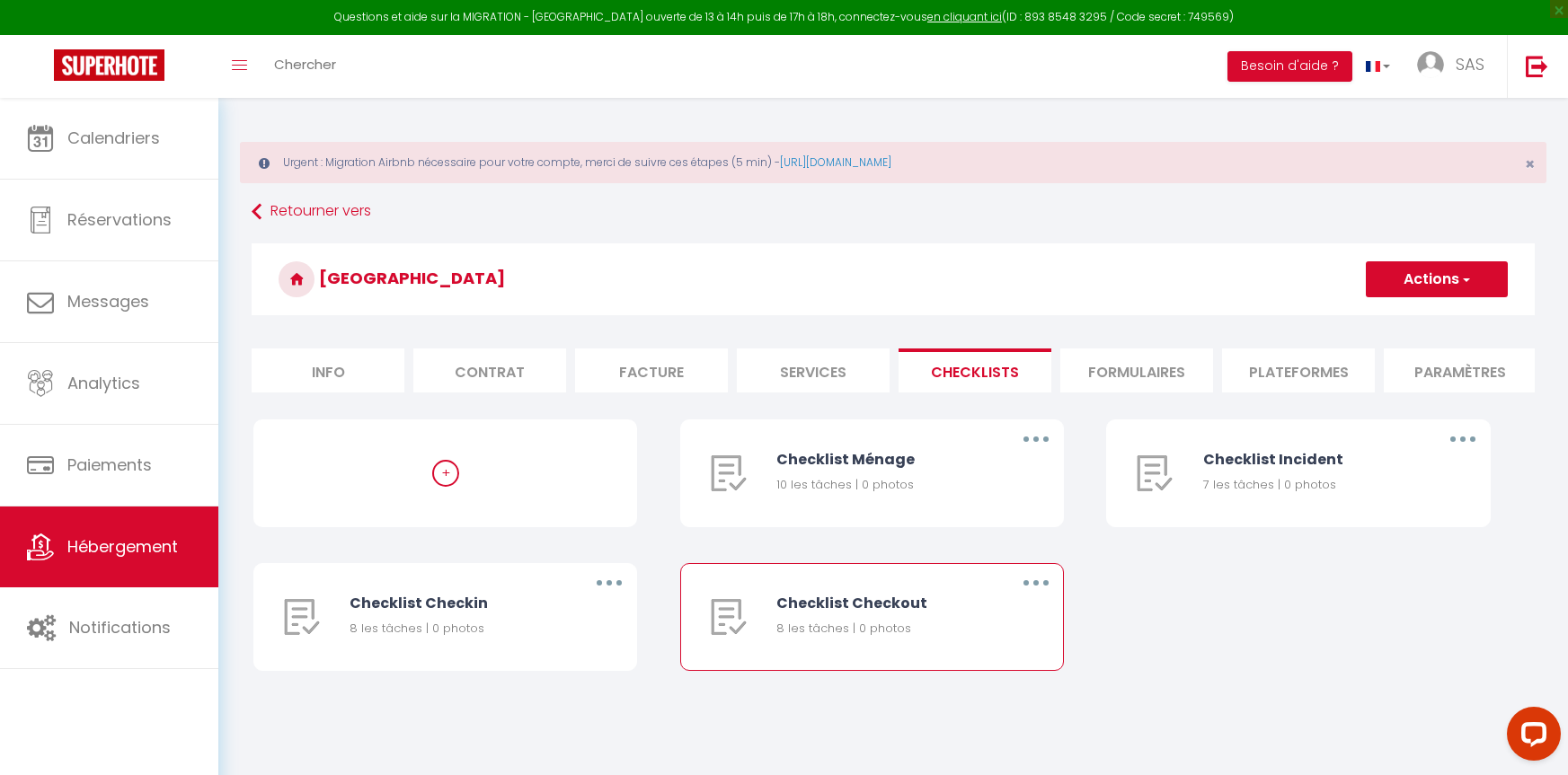
click at [901, 638] on div "8 les tâches | 0 photos" at bounding box center [881, 628] width 211 height 18
click at [1043, 597] on button "button" at bounding box center [1036, 583] width 51 height 29
click at [941, 634] on link "Editer" at bounding box center [989, 623] width 133 height 30
type input "Checklist Checkout"
type input "Procédure à suivre lors du checkout"
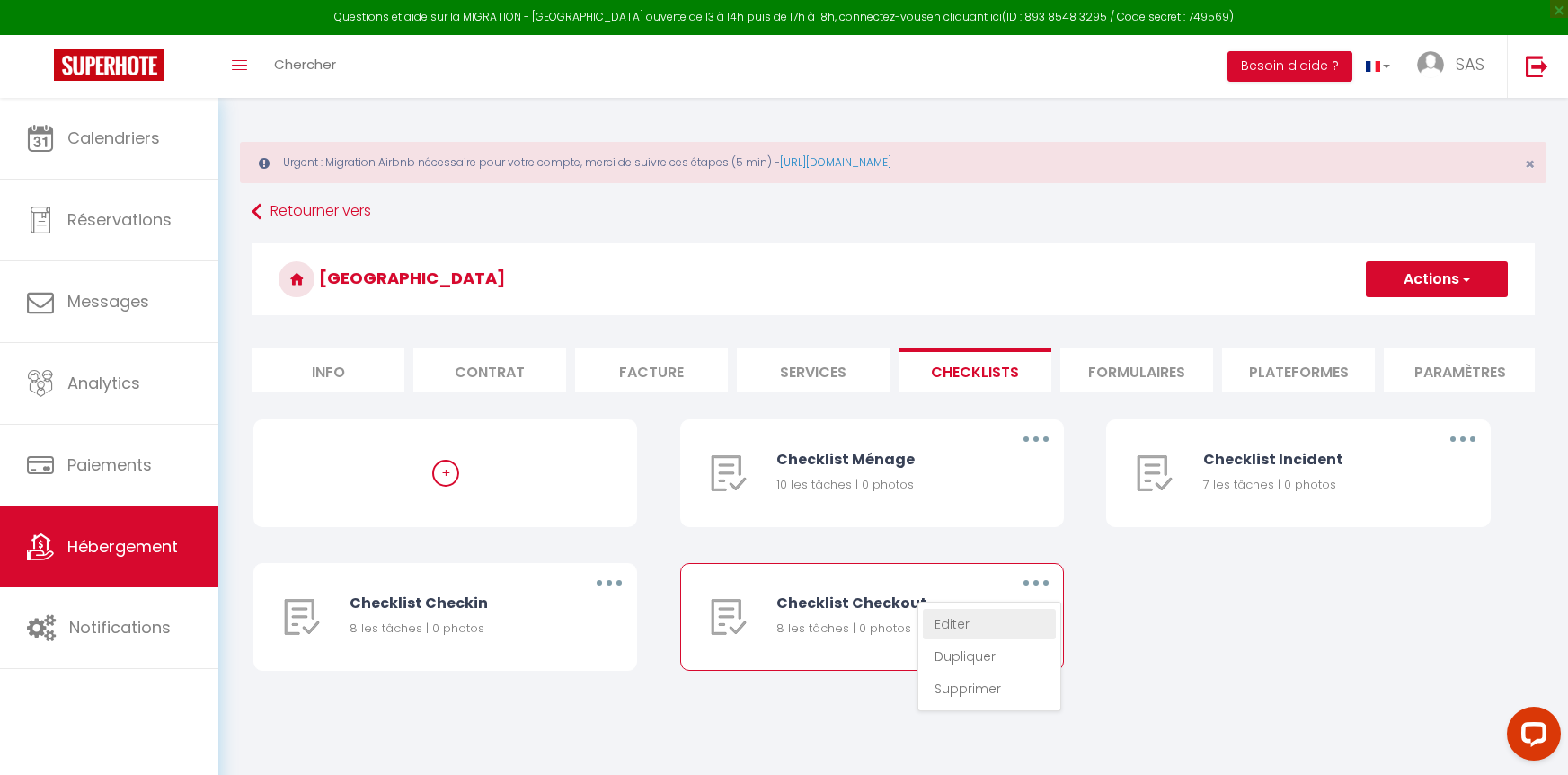
select select "4"
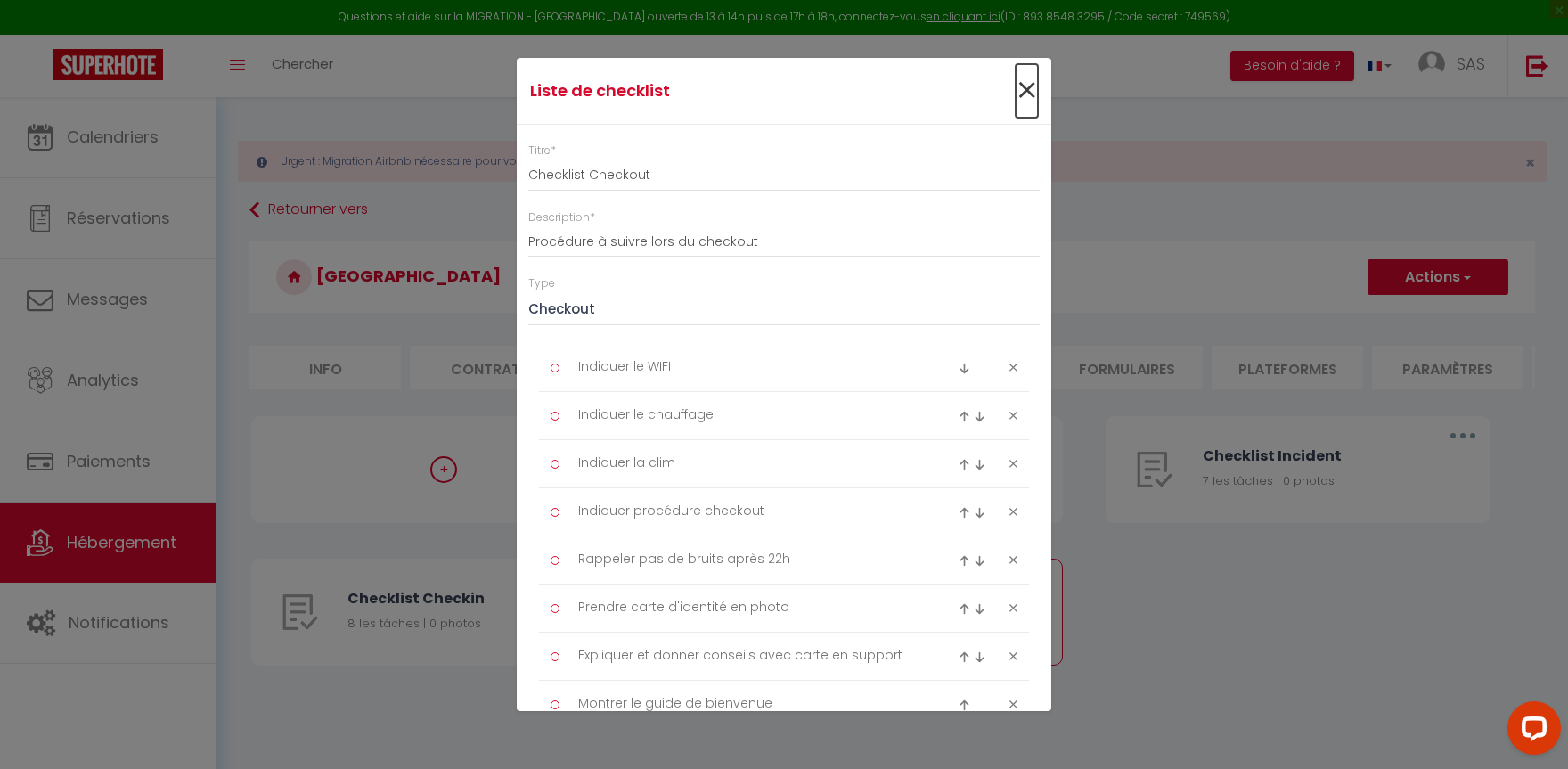
click at [1015, 86] on span "×" at bounding box center [1026, 91] width 22 height 53
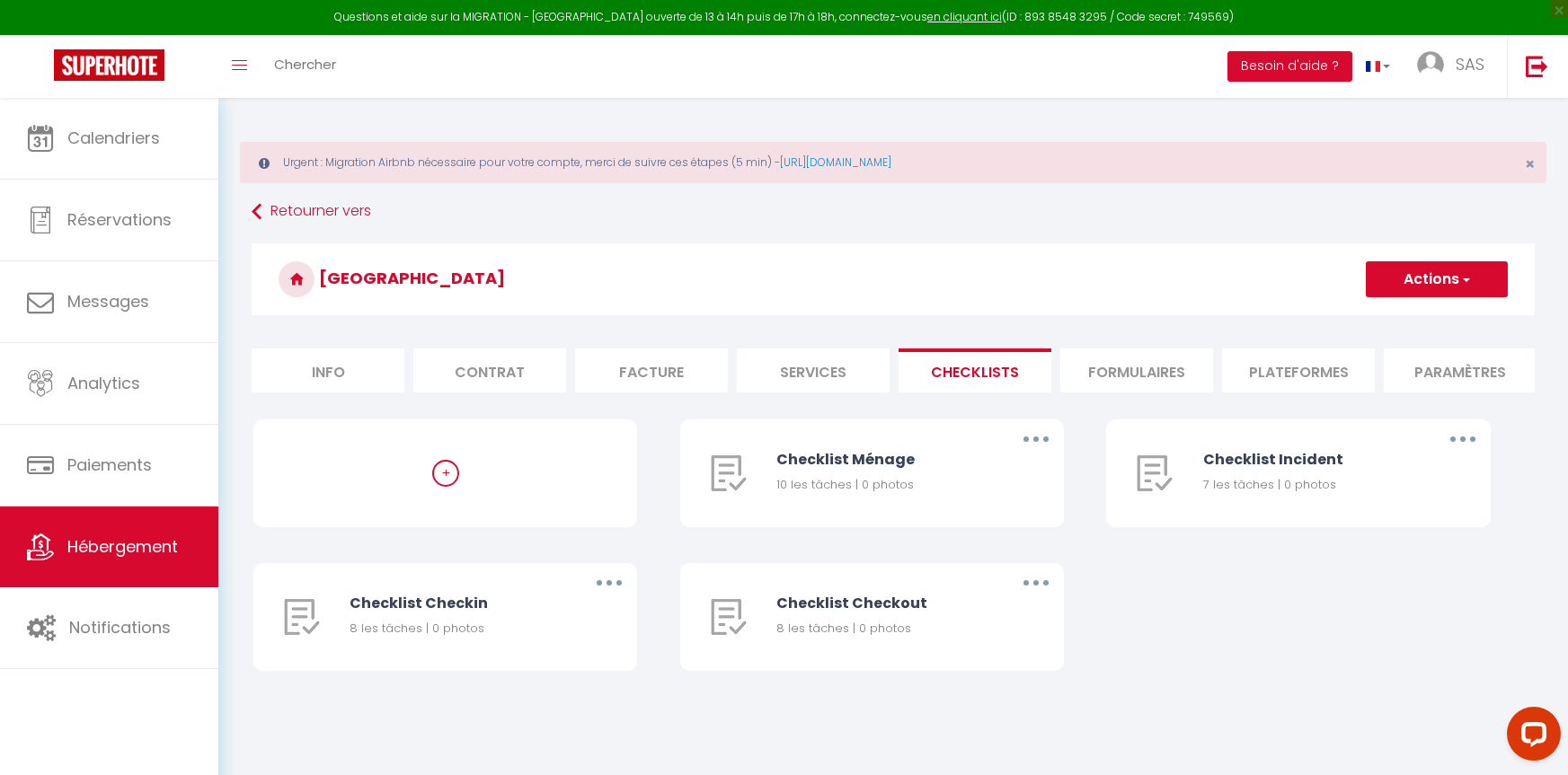
click at [1144, 376] on li "Formulaires" at bounding box center [1136, 370] width 153 height 44
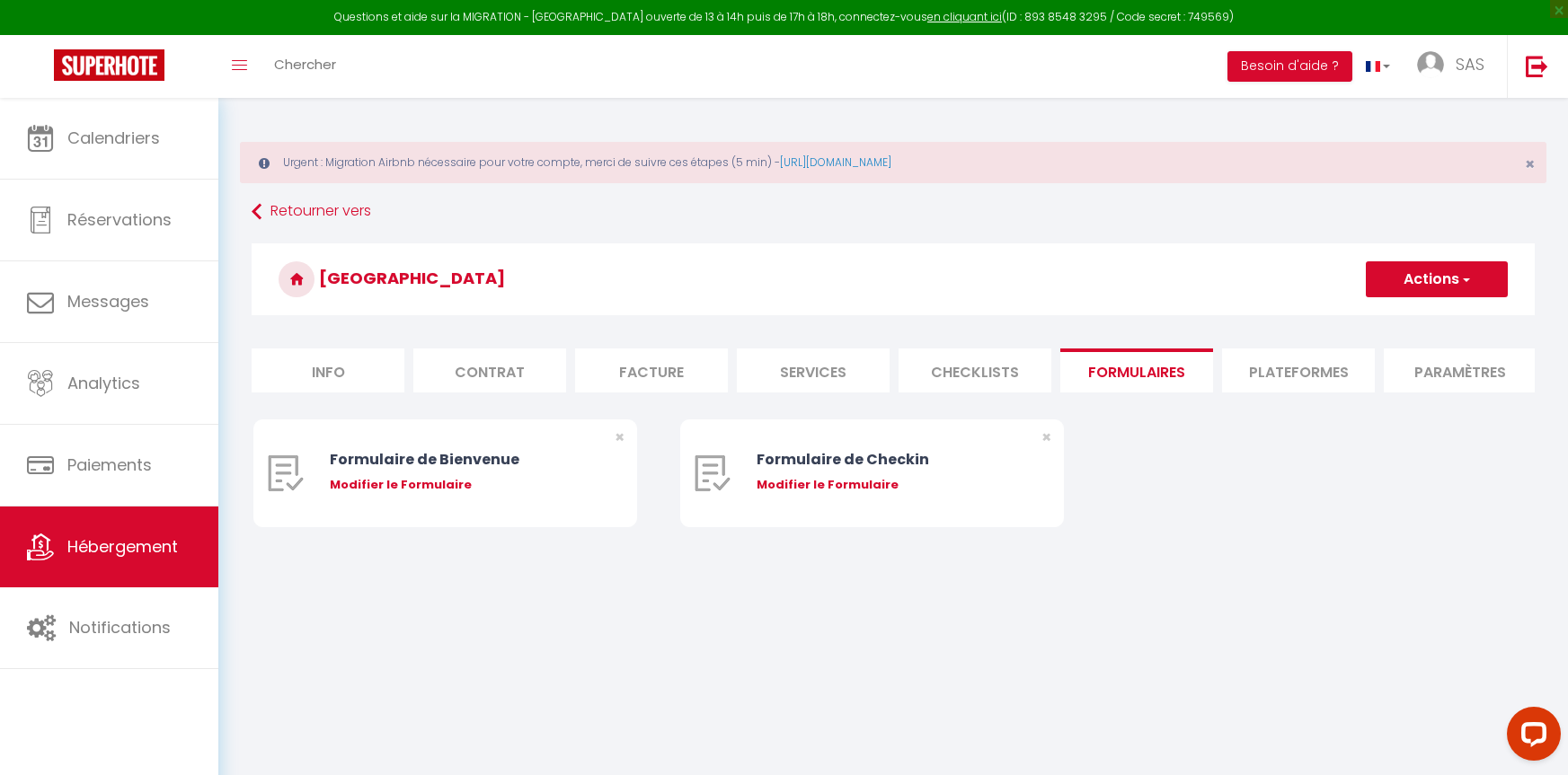
click at [1309, 379] on li "Plateformes" at bounding box center [1299, 370] width 153 height 44
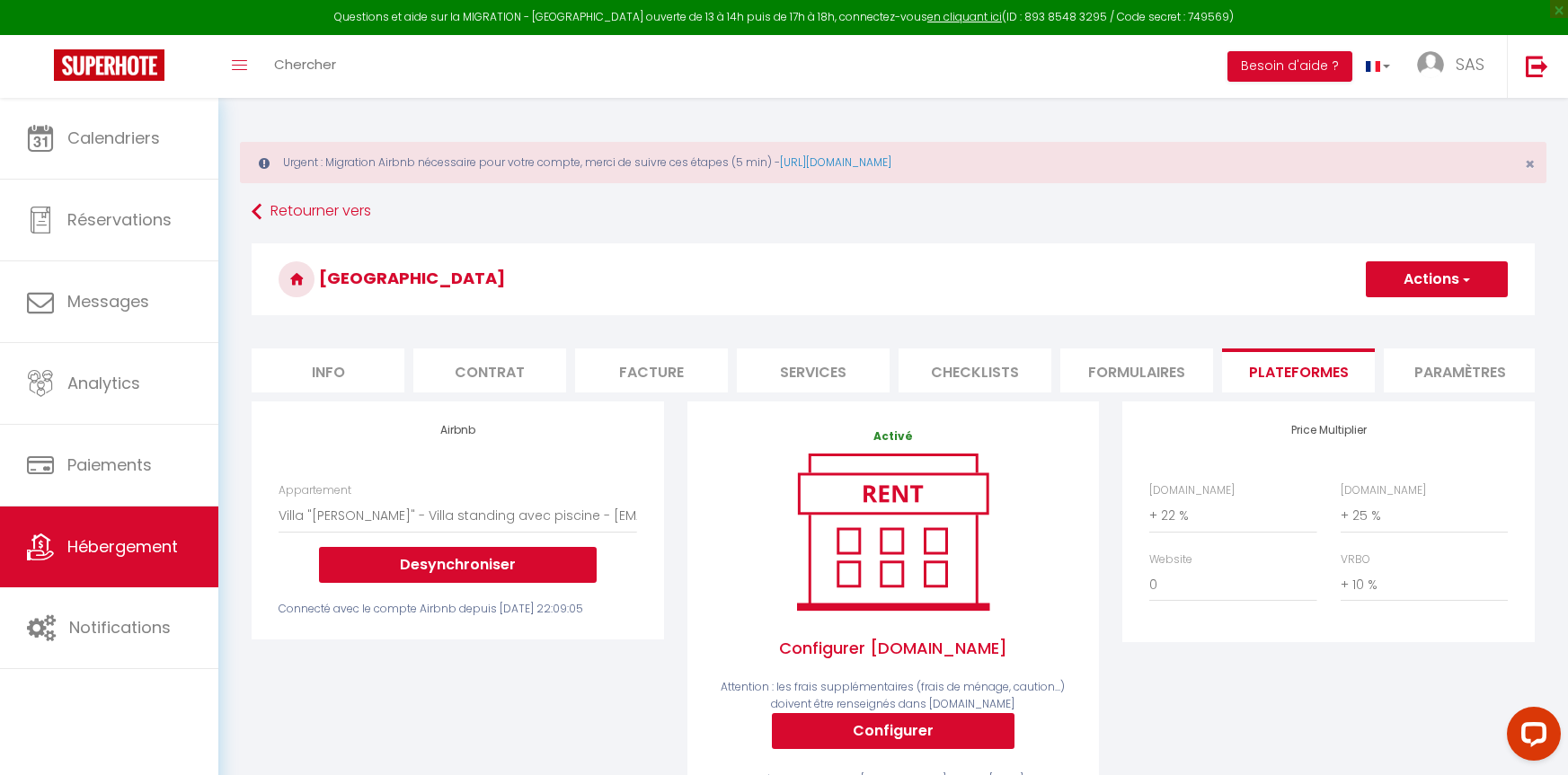
click at [1434, 389] on li "Paramètres" at bounding box center [1460, 370] width 153 height 44
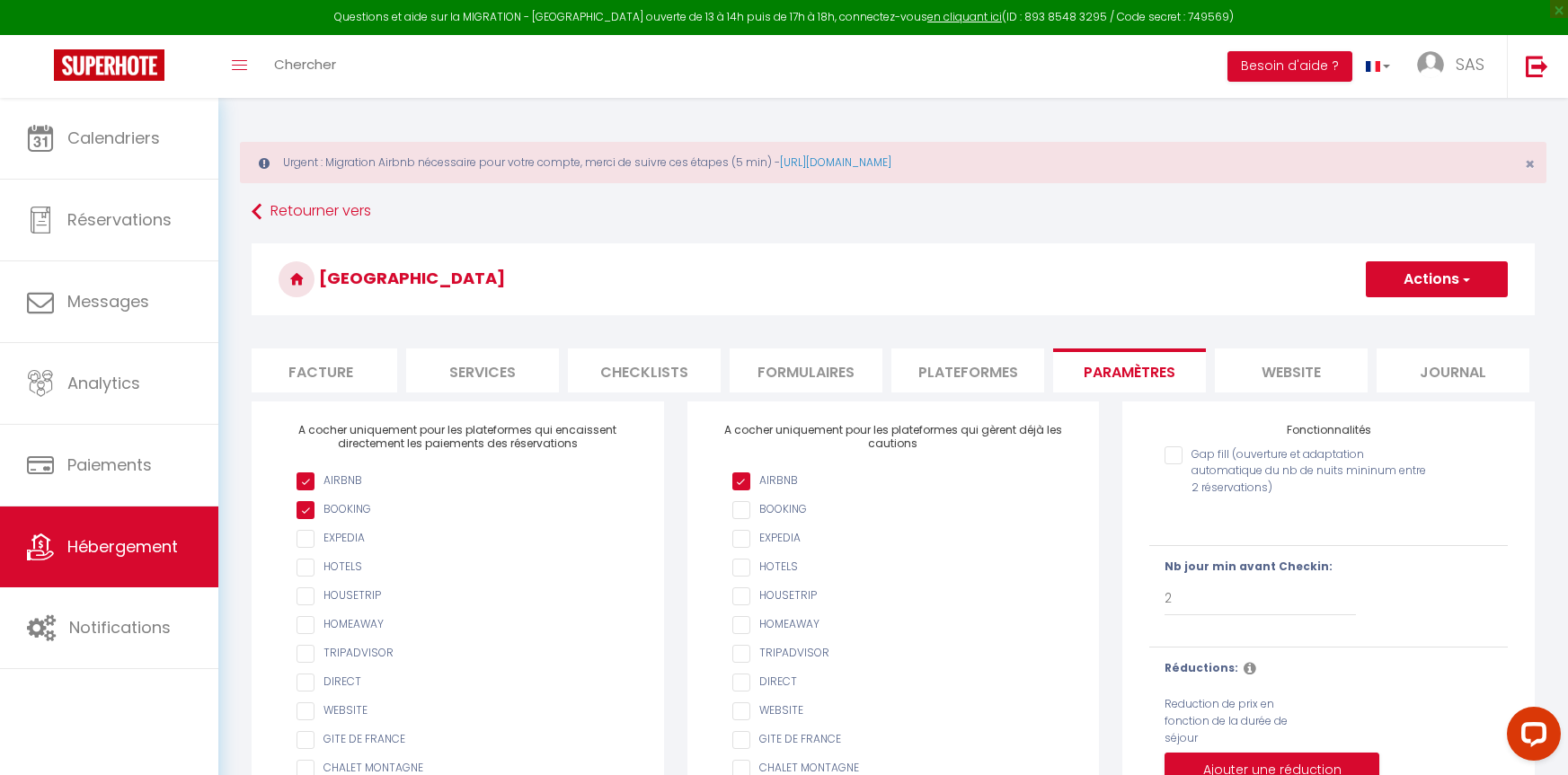
scroll to position [0, 335]
click at [1445, 368] on li "Journal" at bounding box center [1449, 370] width 153 height 44
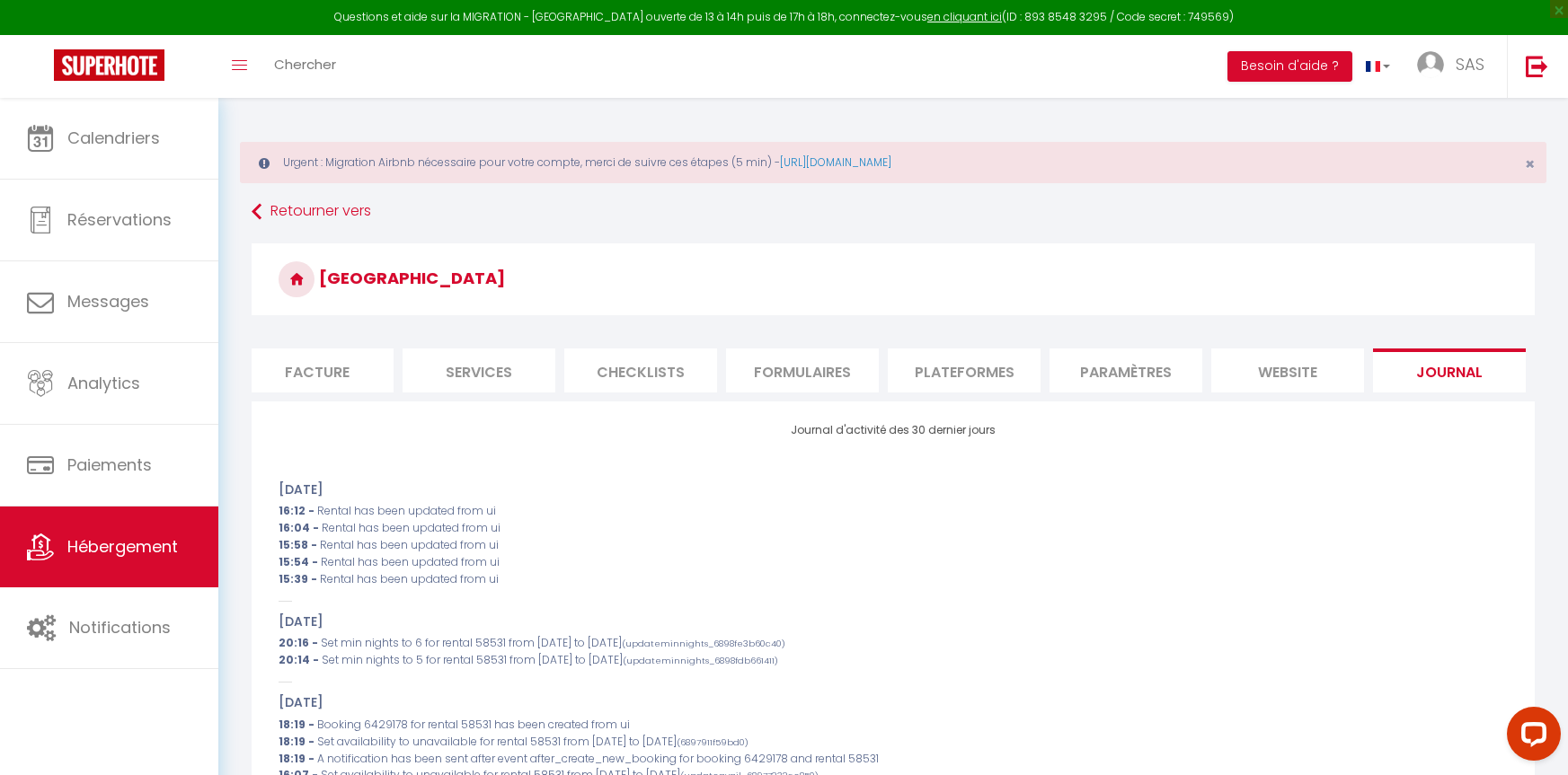
click at [1321, 363] on li "website" at bounding box center [1287, 370] width 153 height 44
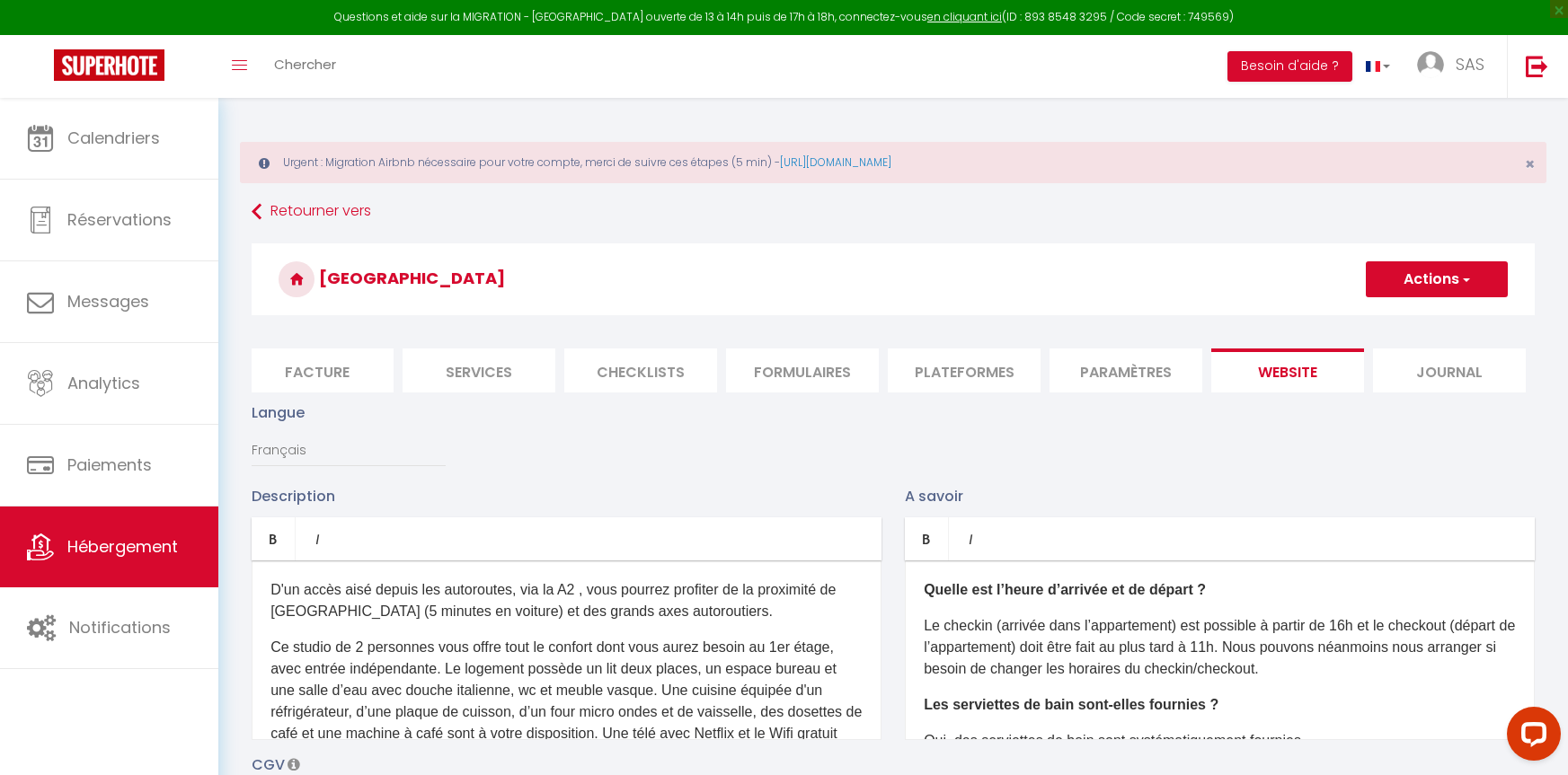
click at [1155, 370] on li "Paramètres" at bounding box center [1125, 370] width 153 height 44
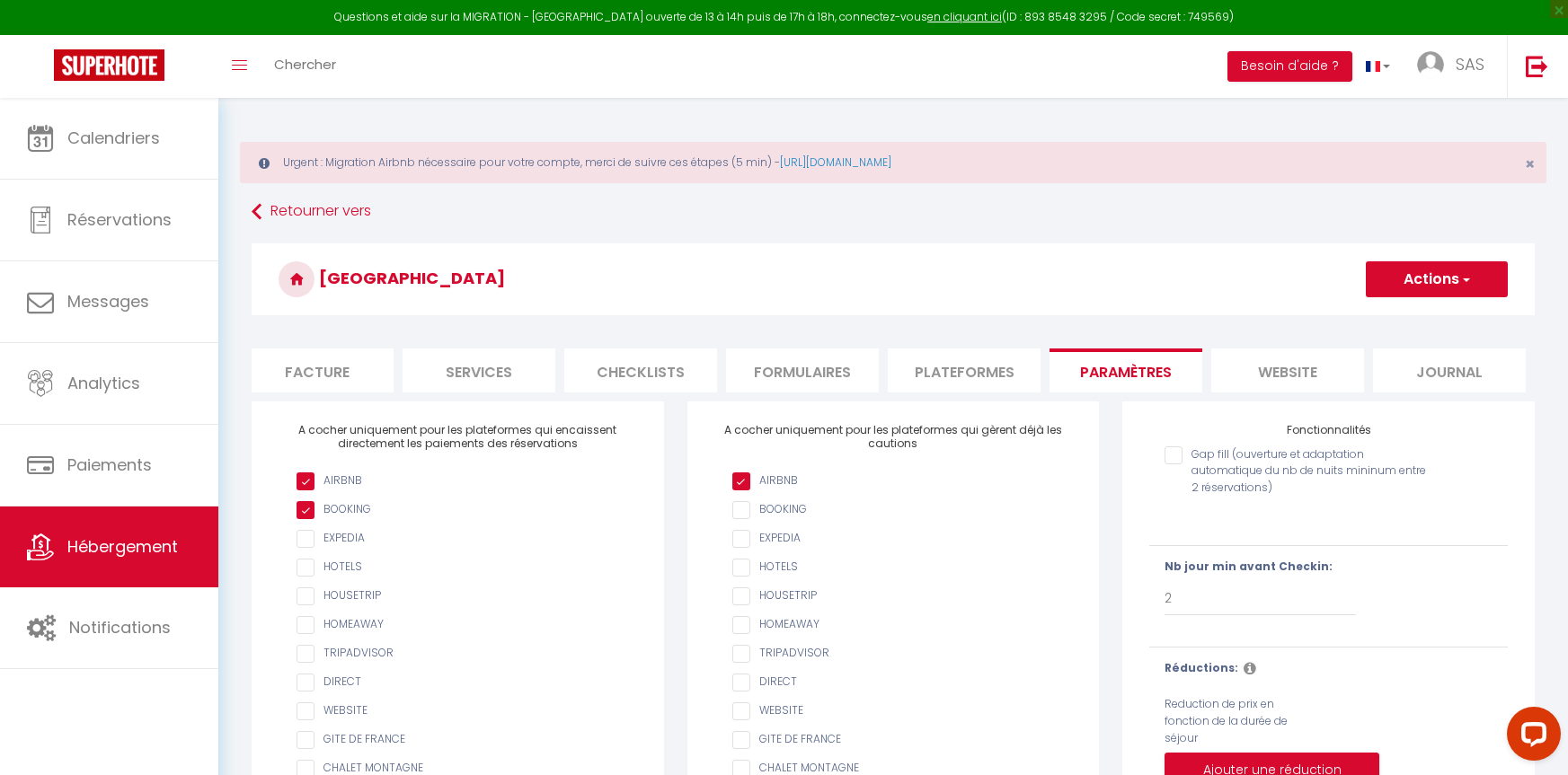
click at [952, 367] on li "Plateformes" at bounding box center [964, 370] width 153 height 44
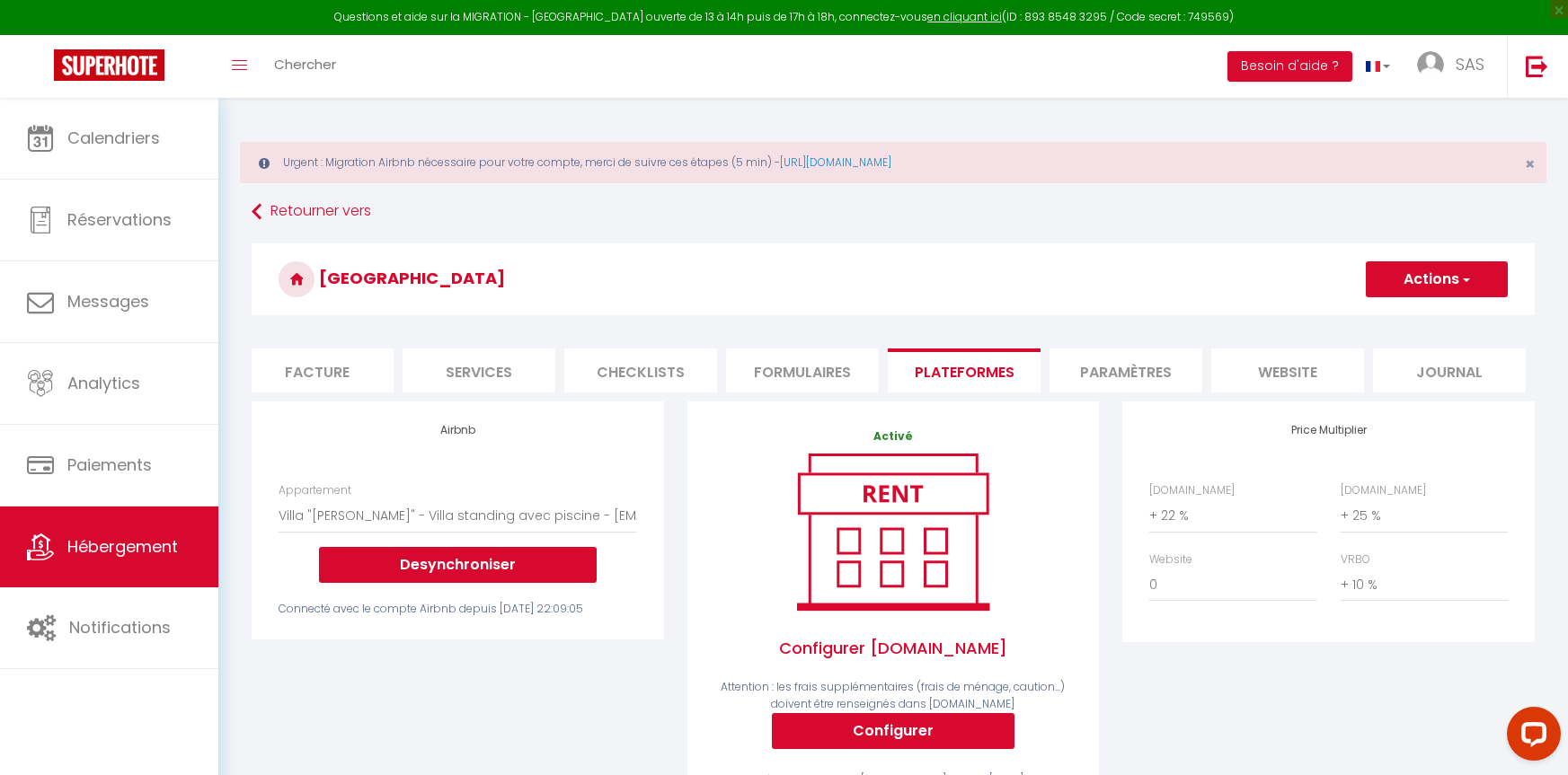
click at [833, 372] on li "Formulaires" at bounding box center [802, 370] width 153 height 44
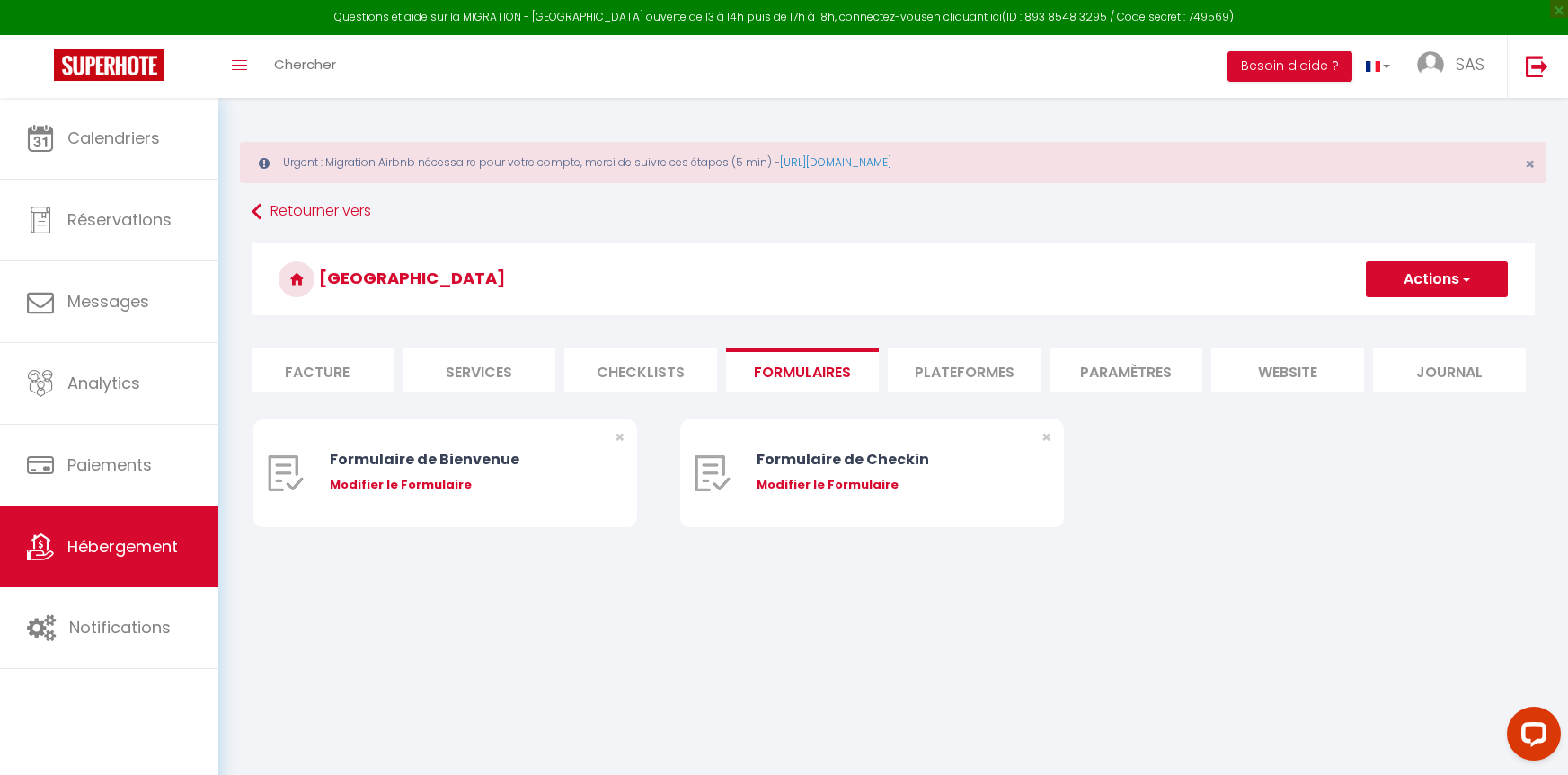
click at [629, 375] on li "Checklists" at bounding box center [640, 370] width 153 height 44
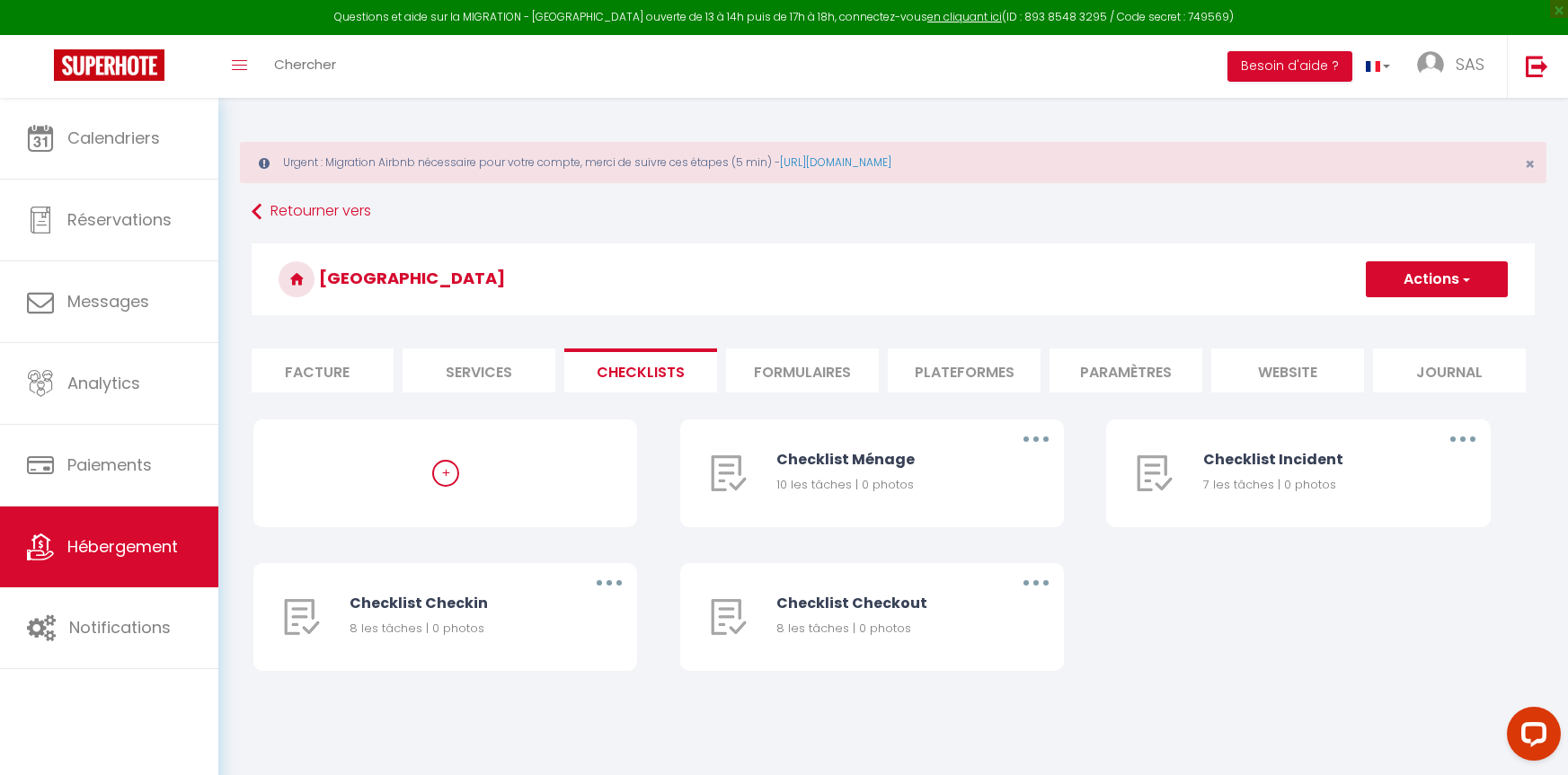
drag, startPoint x: 769, startPoint y: 408, endPoint x: 551, endPoint y: 388, distance: 218.9
click at [551, 388] on form "Villa Juliana Actions Créer une nouvelle liste de checklist Info Contrat Factur…" at bounding box center [893, 475] width 1283 height 464
click at [477, 366] on li "Services" at bounding box center [479, 370] width 153 height 44
select select
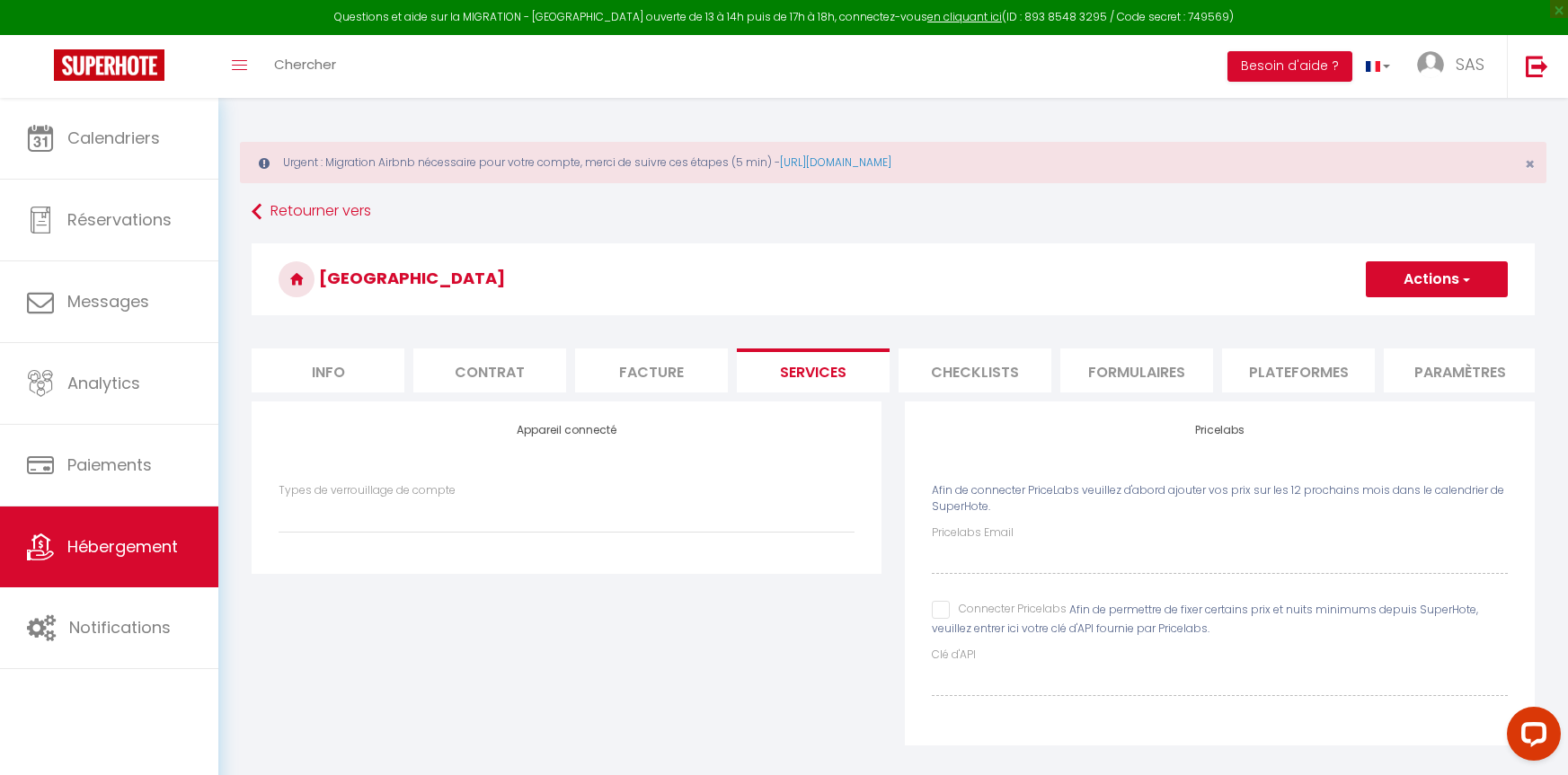
click at [672, 376] on li "Facture" at bounding box center [651, 370] width 153 height 44
select select
checkbox input "false"
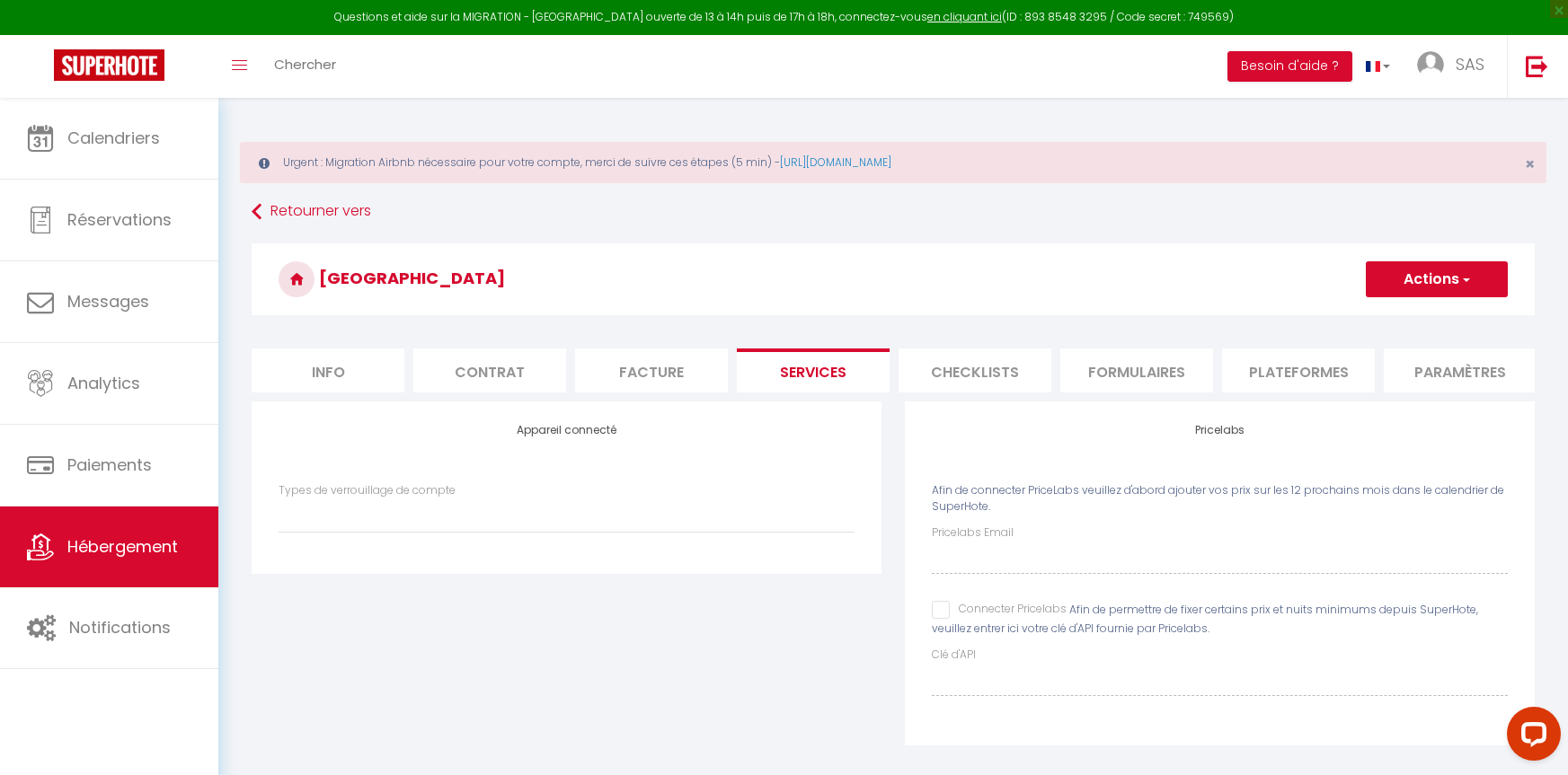
checkbox input "false"
select select
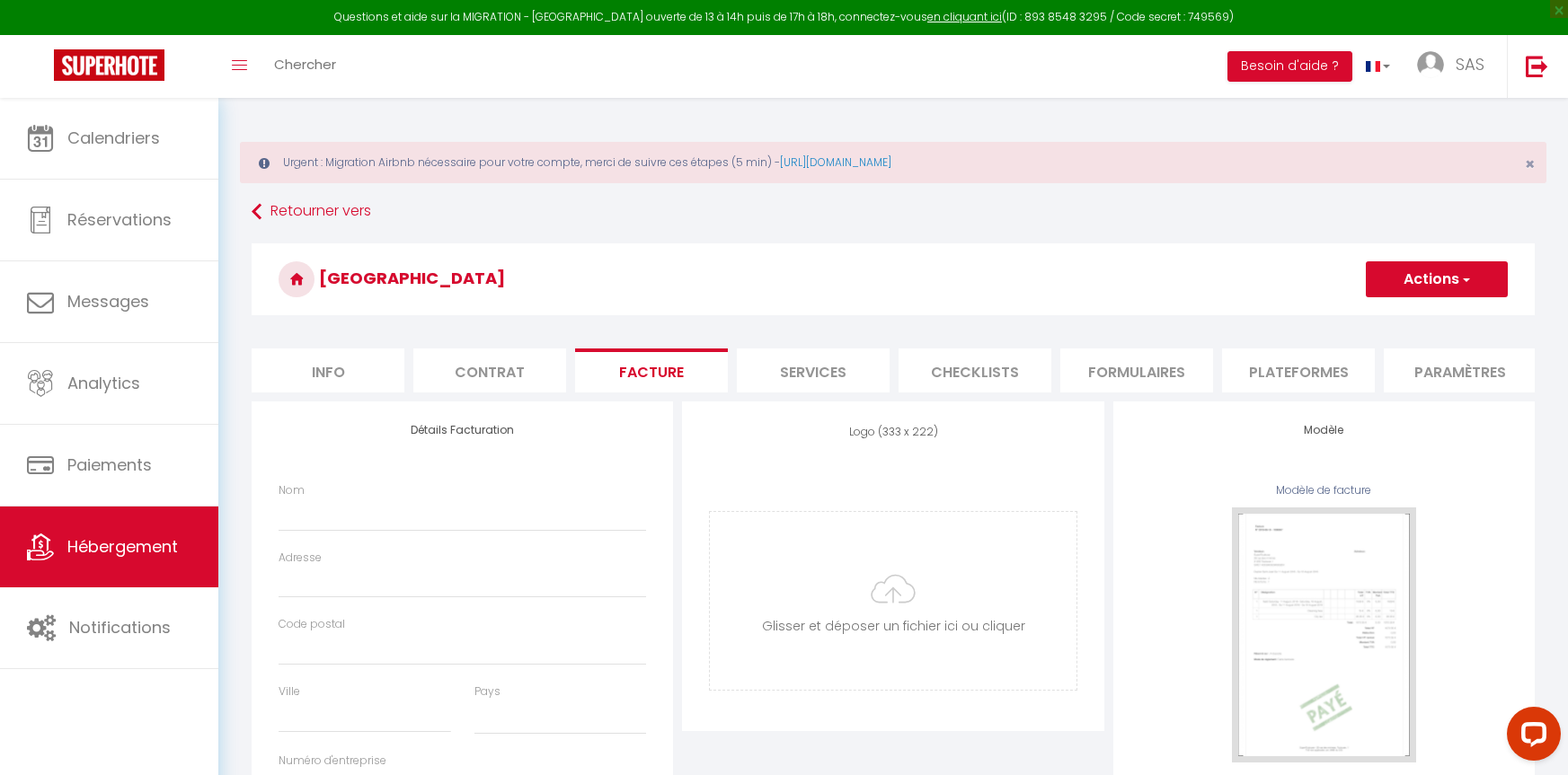
select select
checkbox input "false"
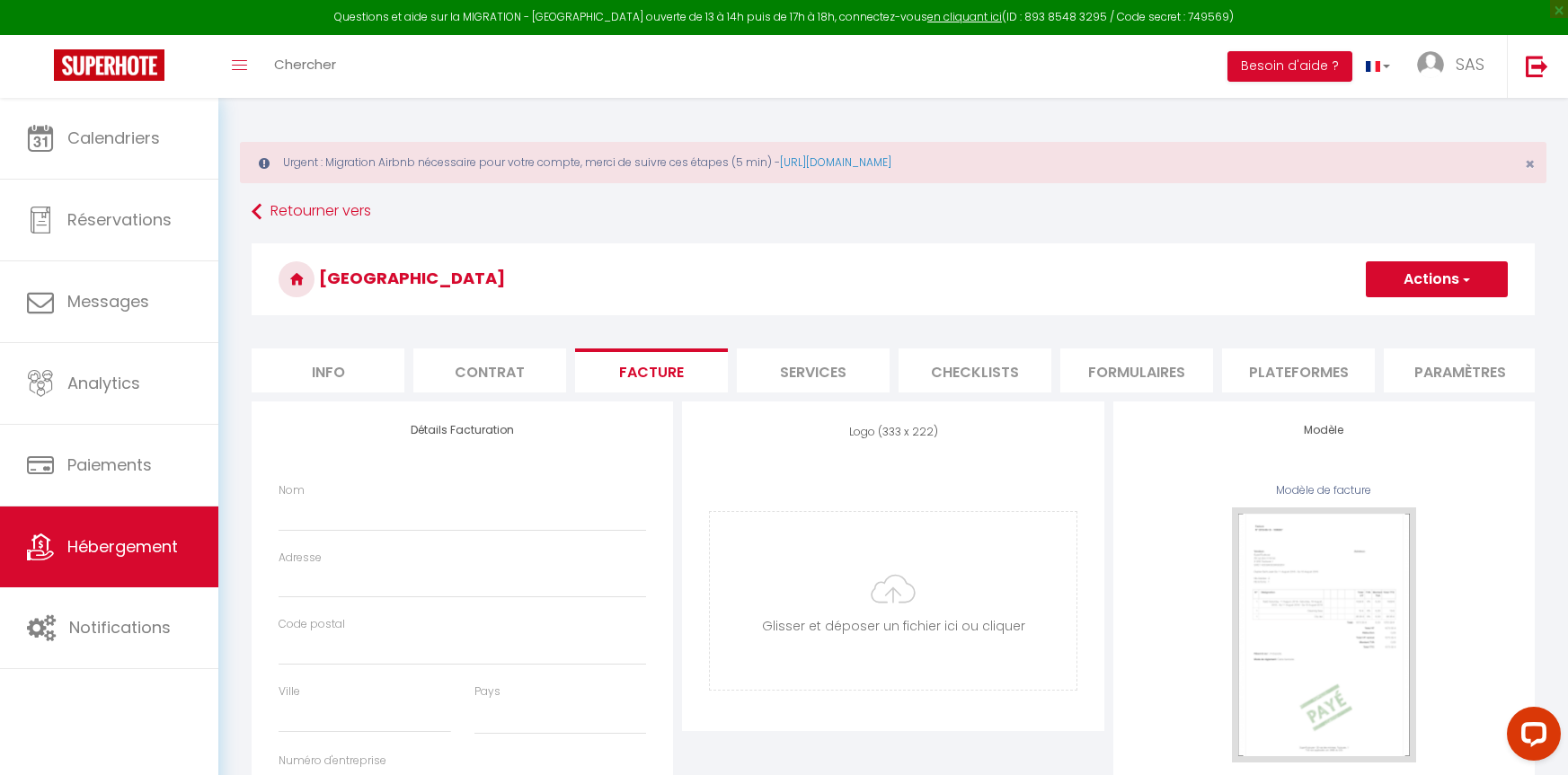
select select
checkbox input "false"
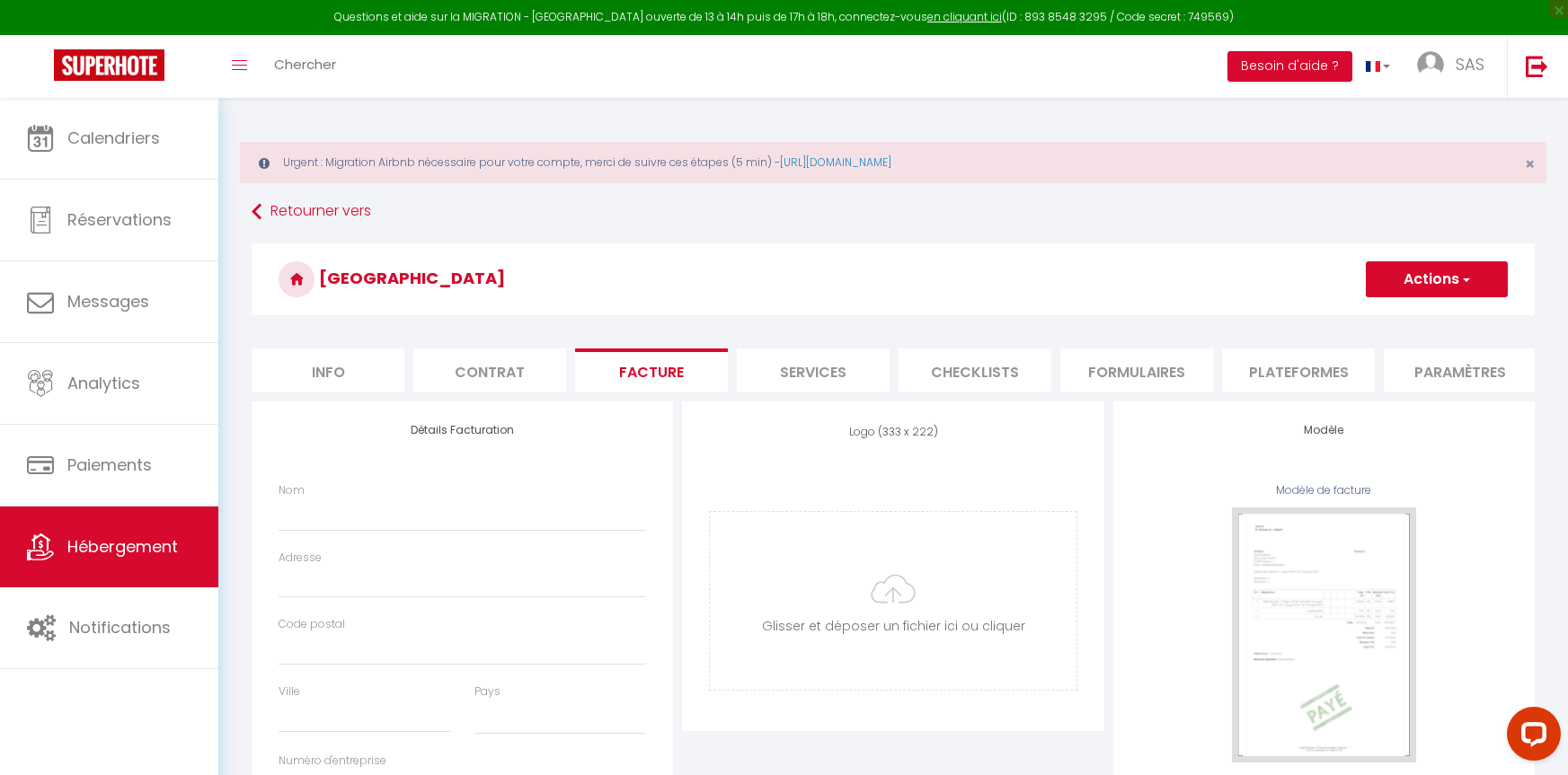
checkbox input "false"
select select
checkbox input "false"
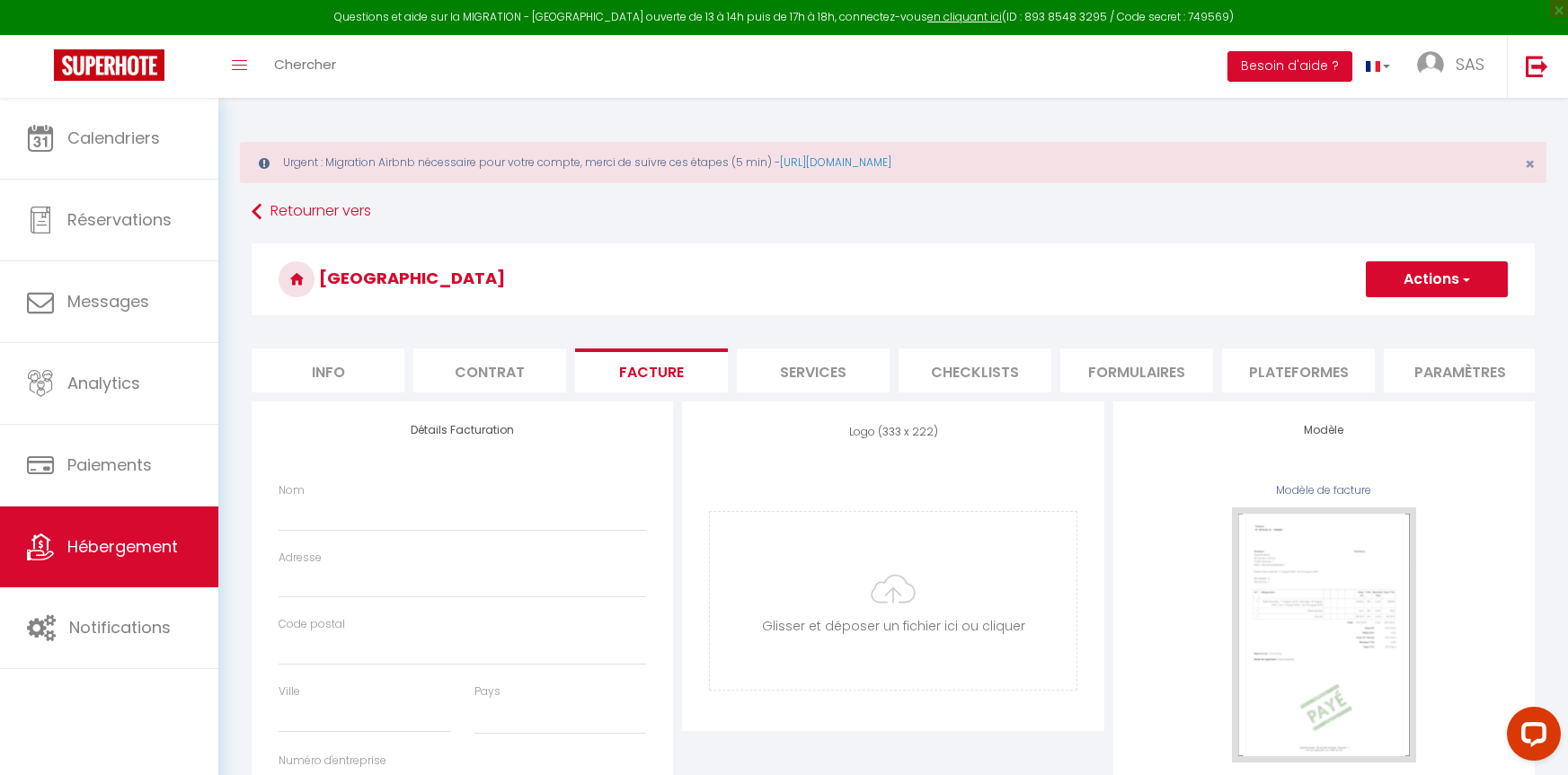
checkbox input "false"
select select
checkbox input "false"
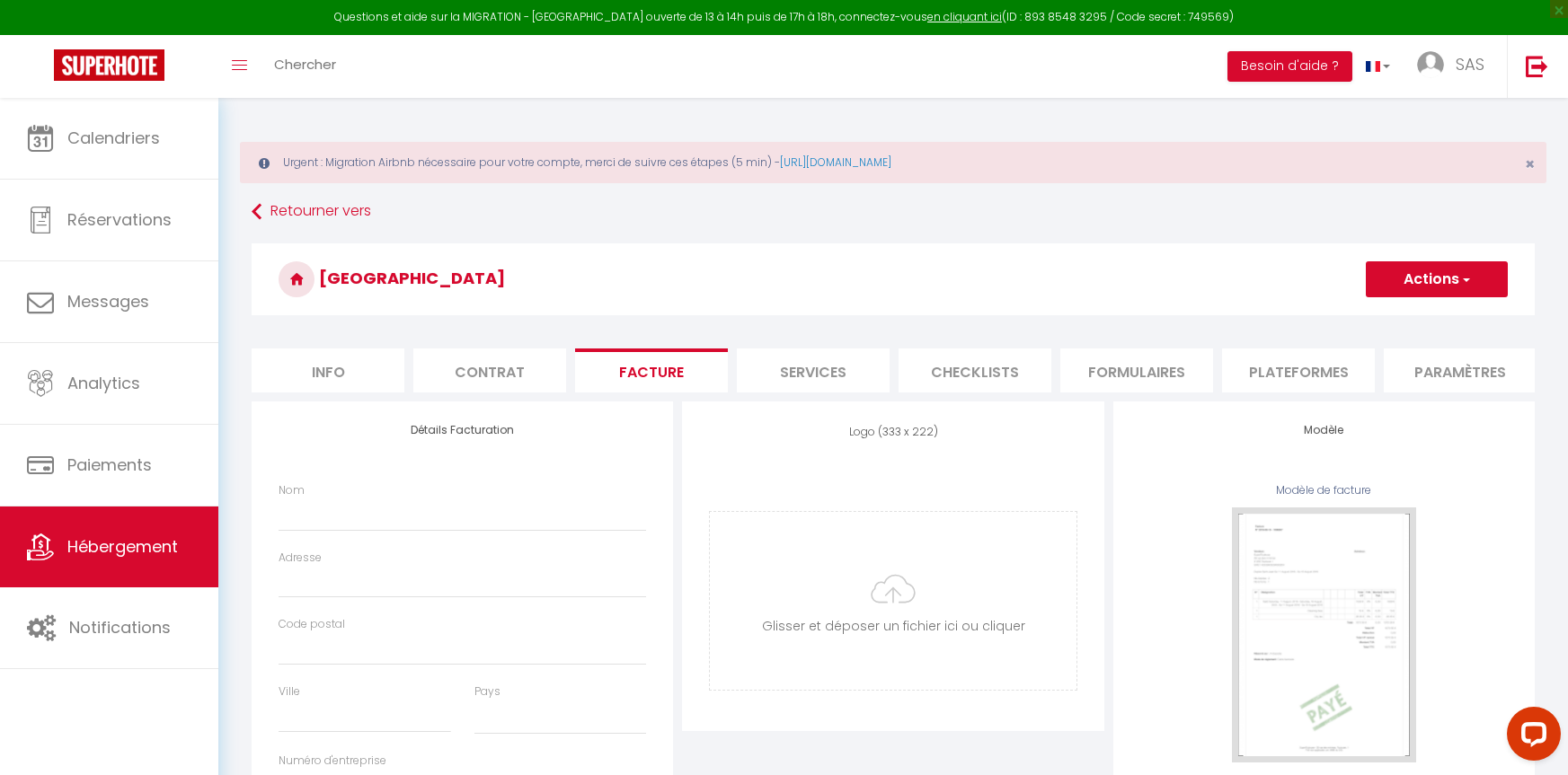
checkbox input "false"
select select
click at [362, 381] on li "Info" at bounding box center [328, 370] width 153 height 44
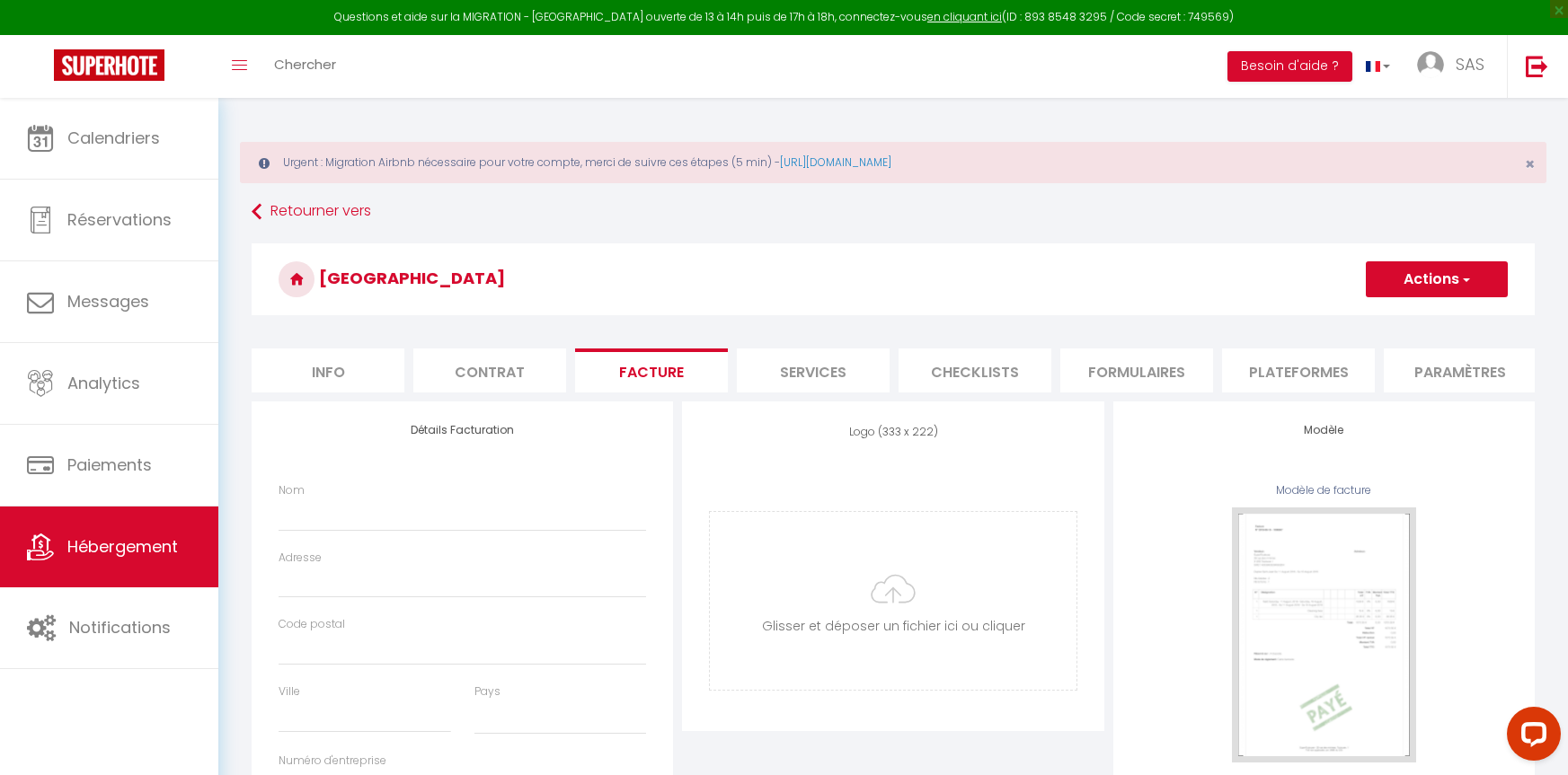
select select
checkbox input "false"
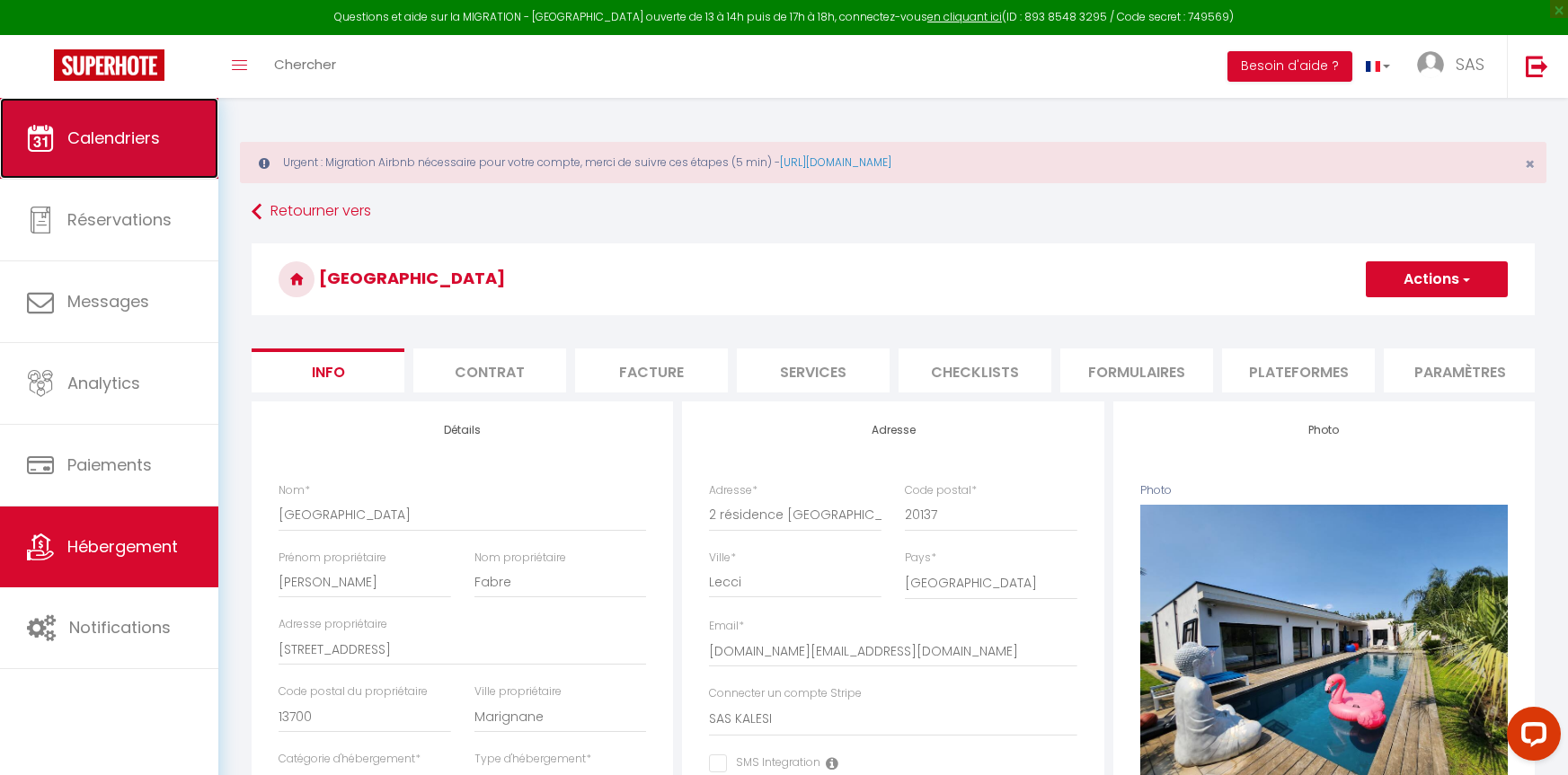
click at [93, 148] on span "Calendriers" at bounding box center [113, 137] width 92 height 22
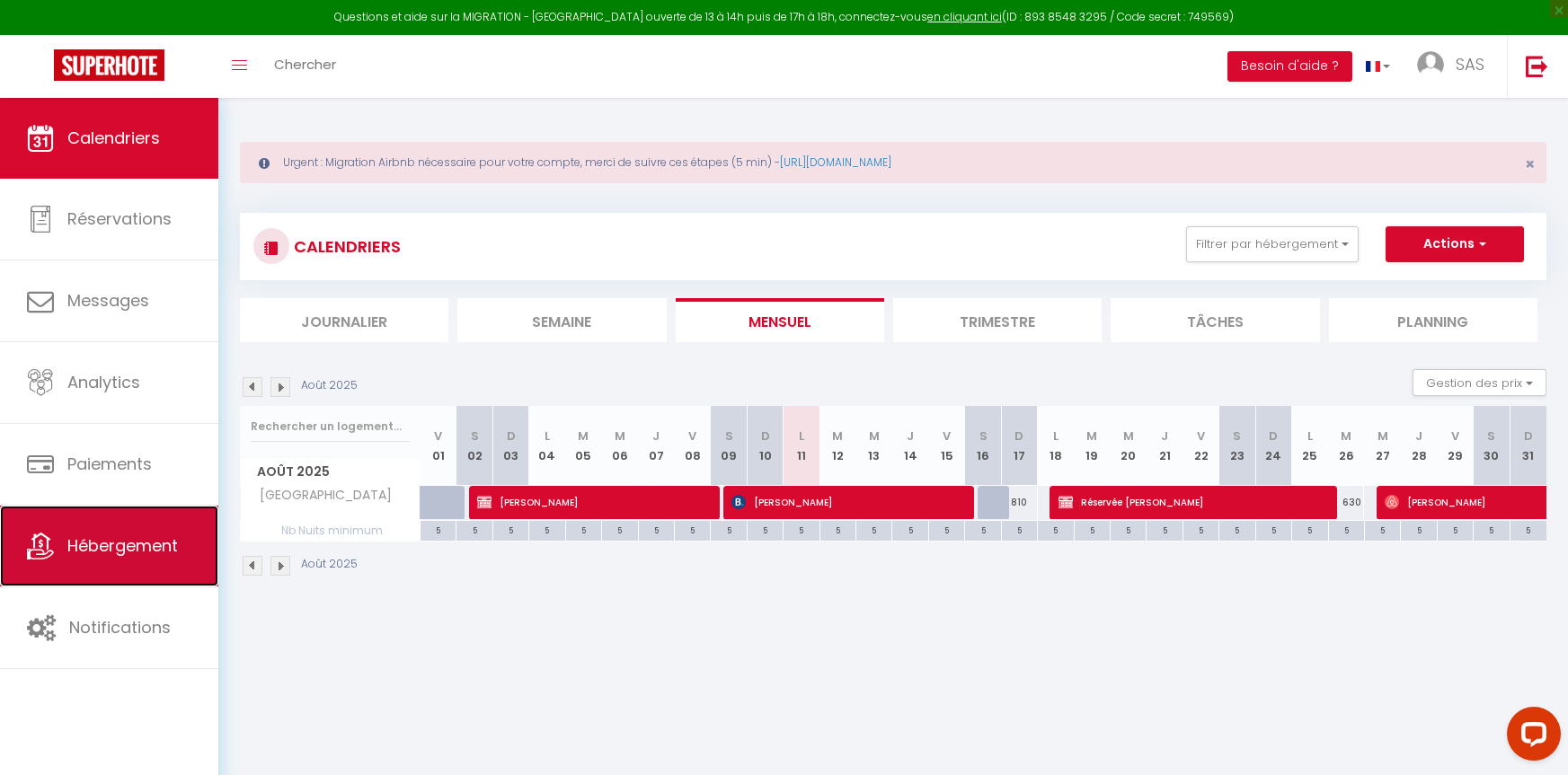
click at [164, 552] on span "Hébergement" at bounding box center [123, 546] width 111 height 22
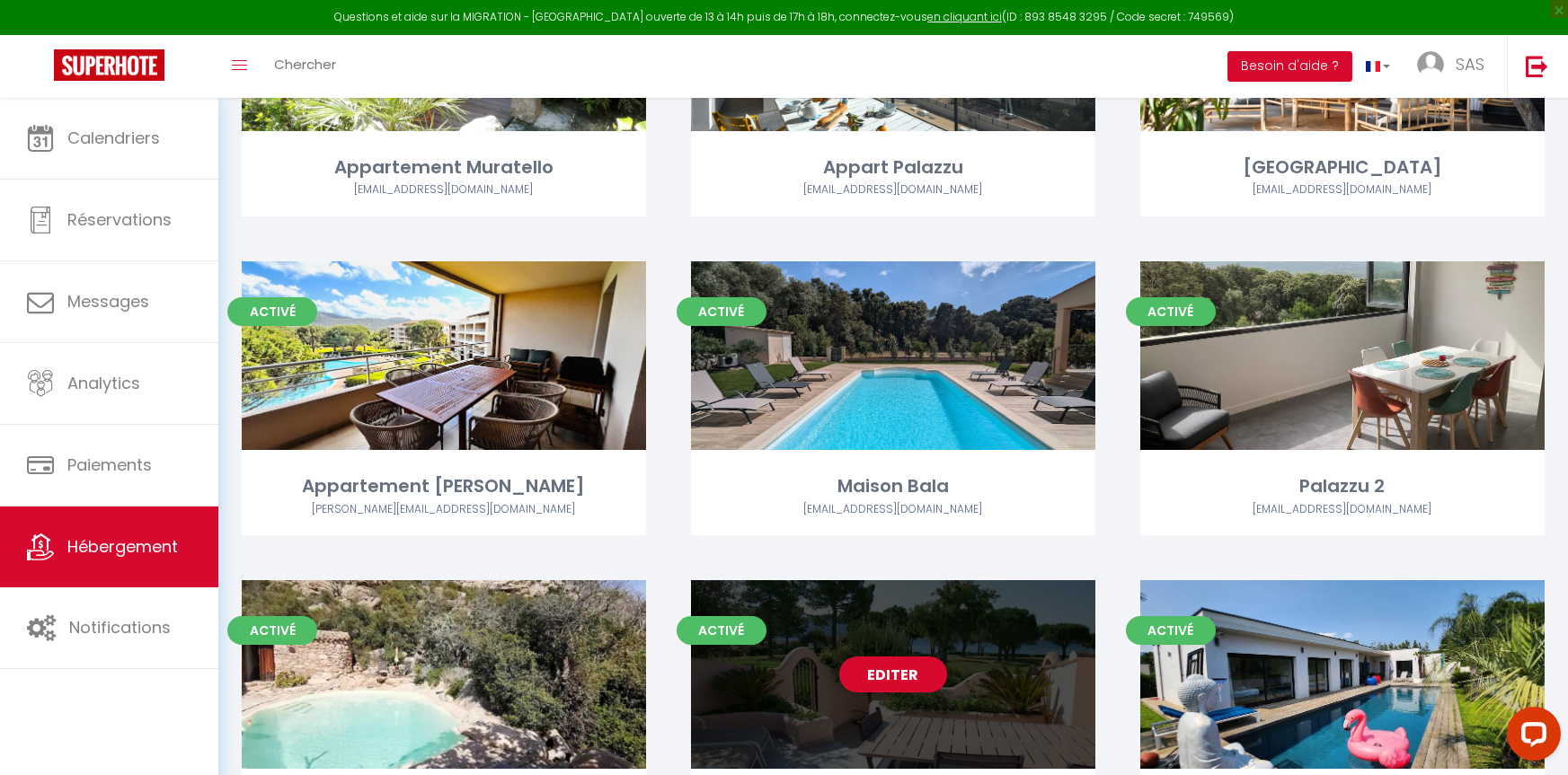
scroll to position [809, 0]
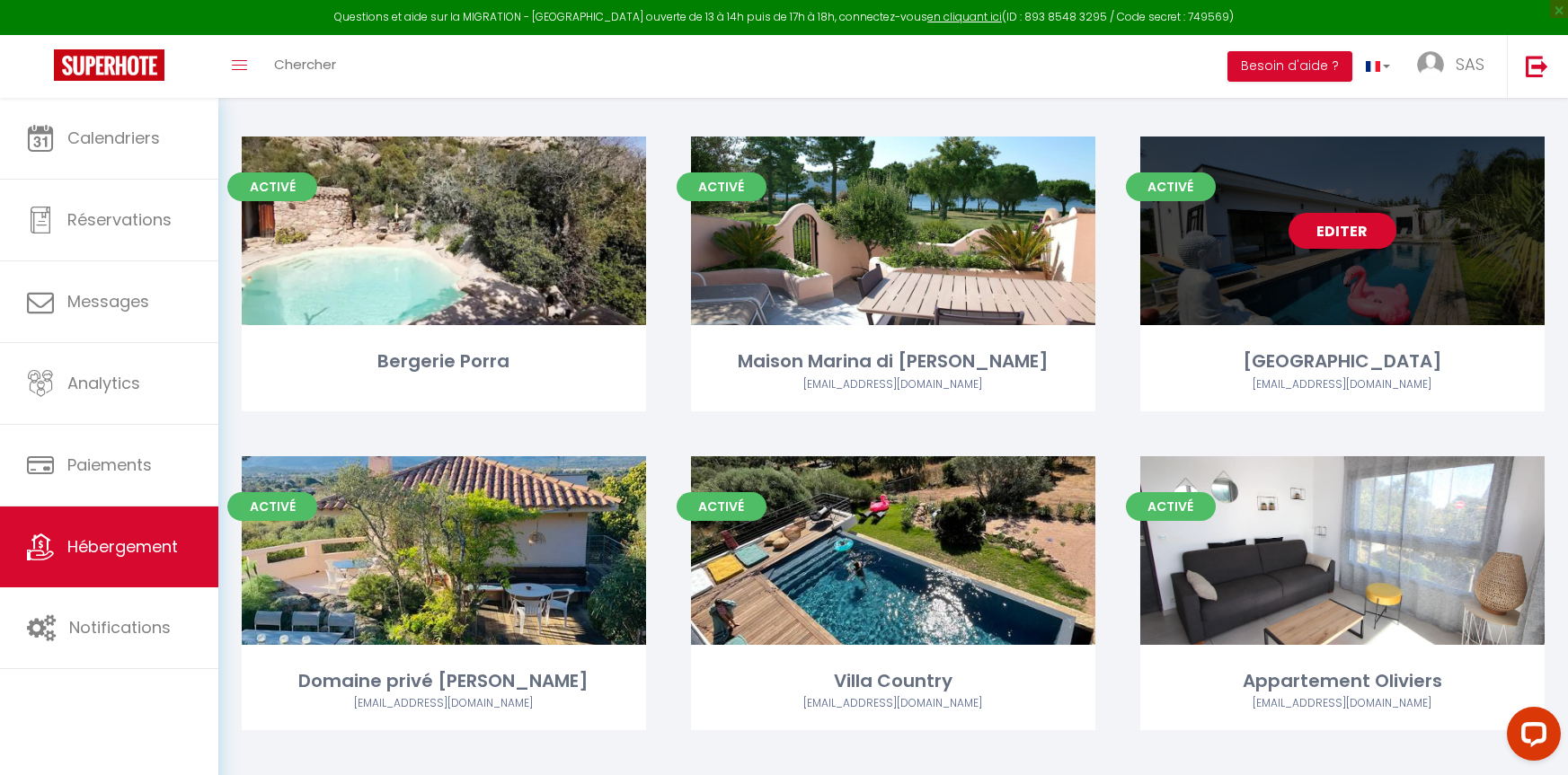
click at [1303, 264] on div "Editer" at bounding box center [1342, 230] width 405 height 189
click at [1336, 228] on link "Editer" at bounding box center [1342, 230] width 108 height 36
select select "3"
select select "2"
select select "1"
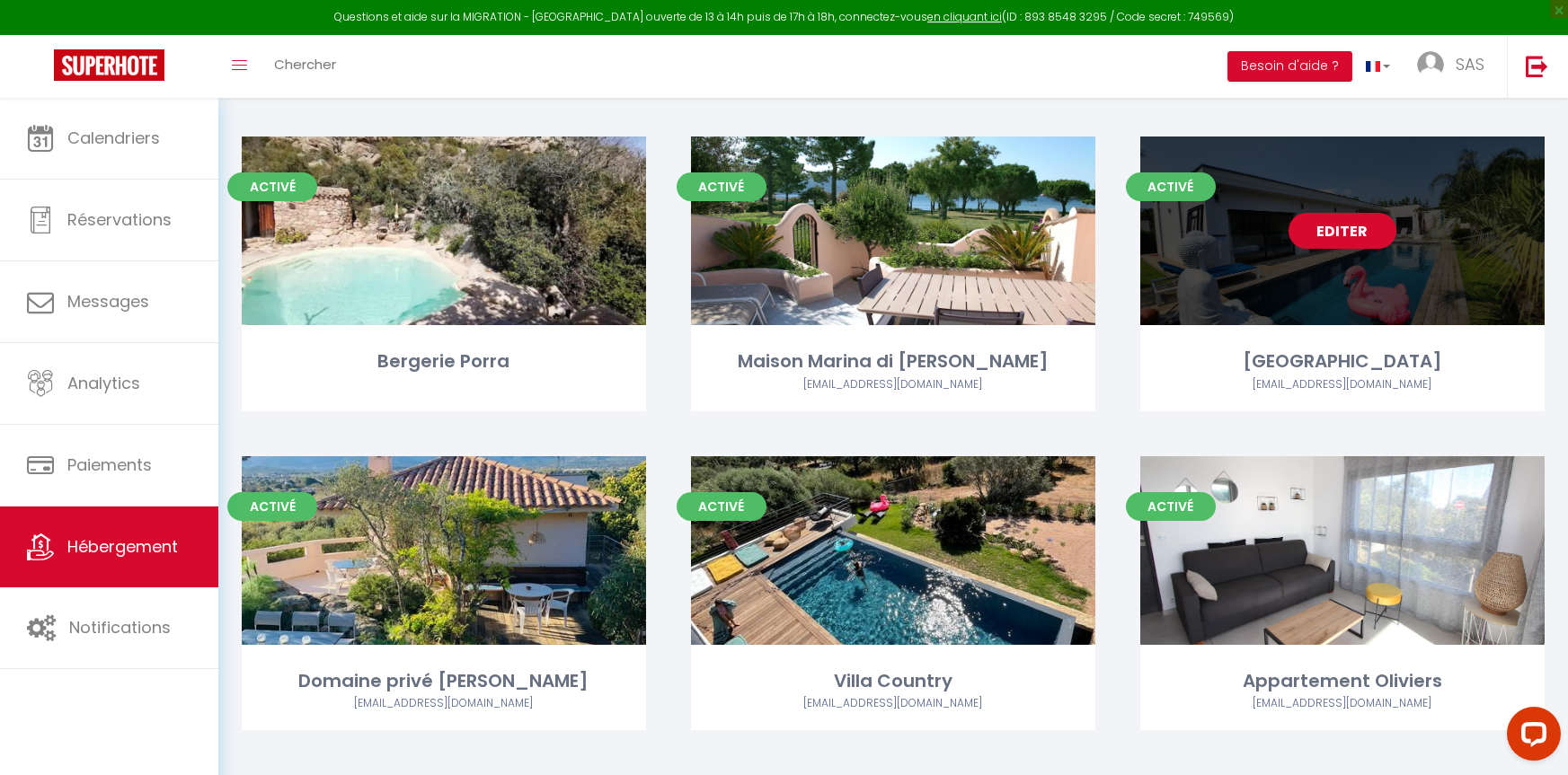
select select "1"
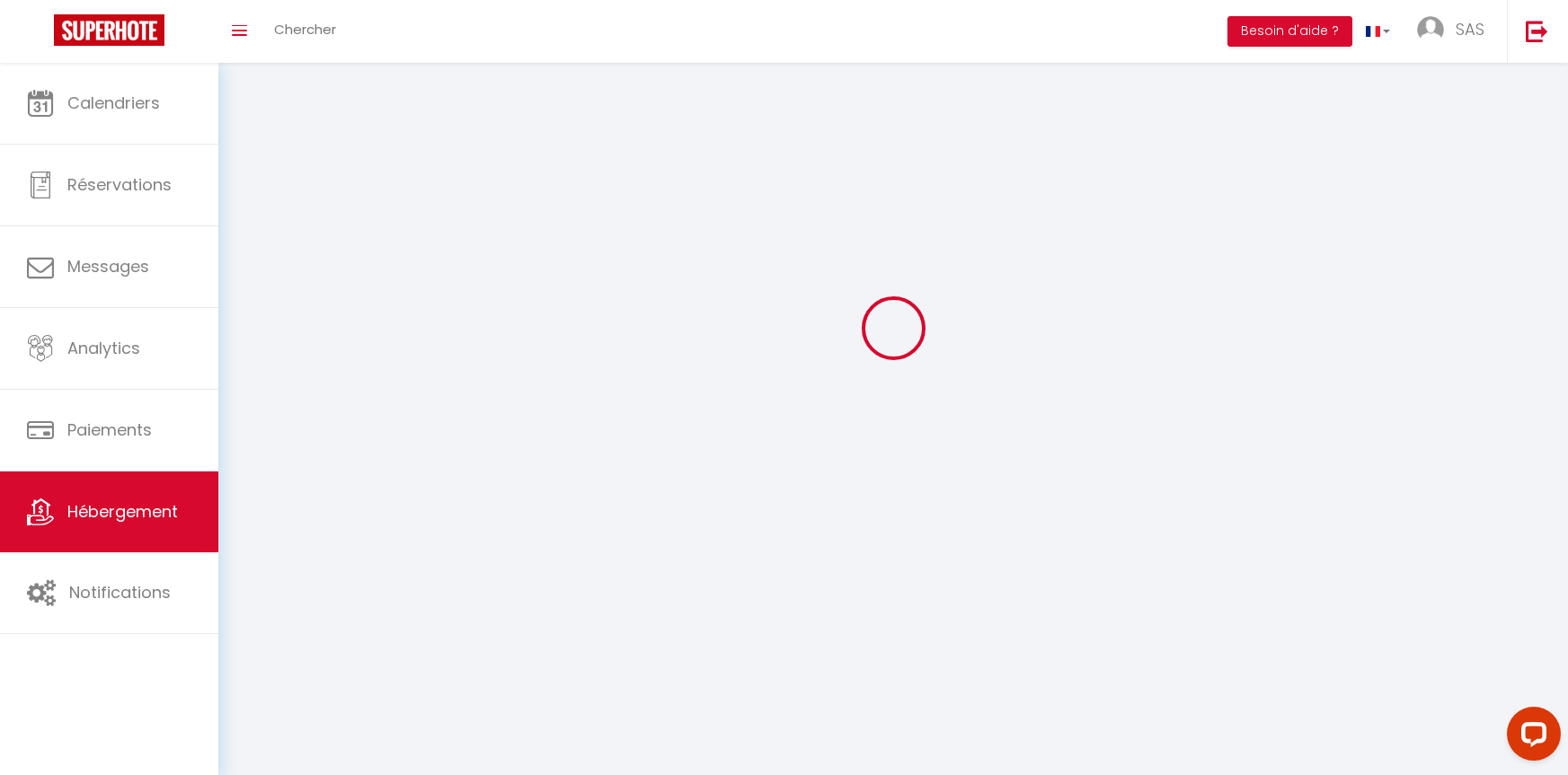
select select
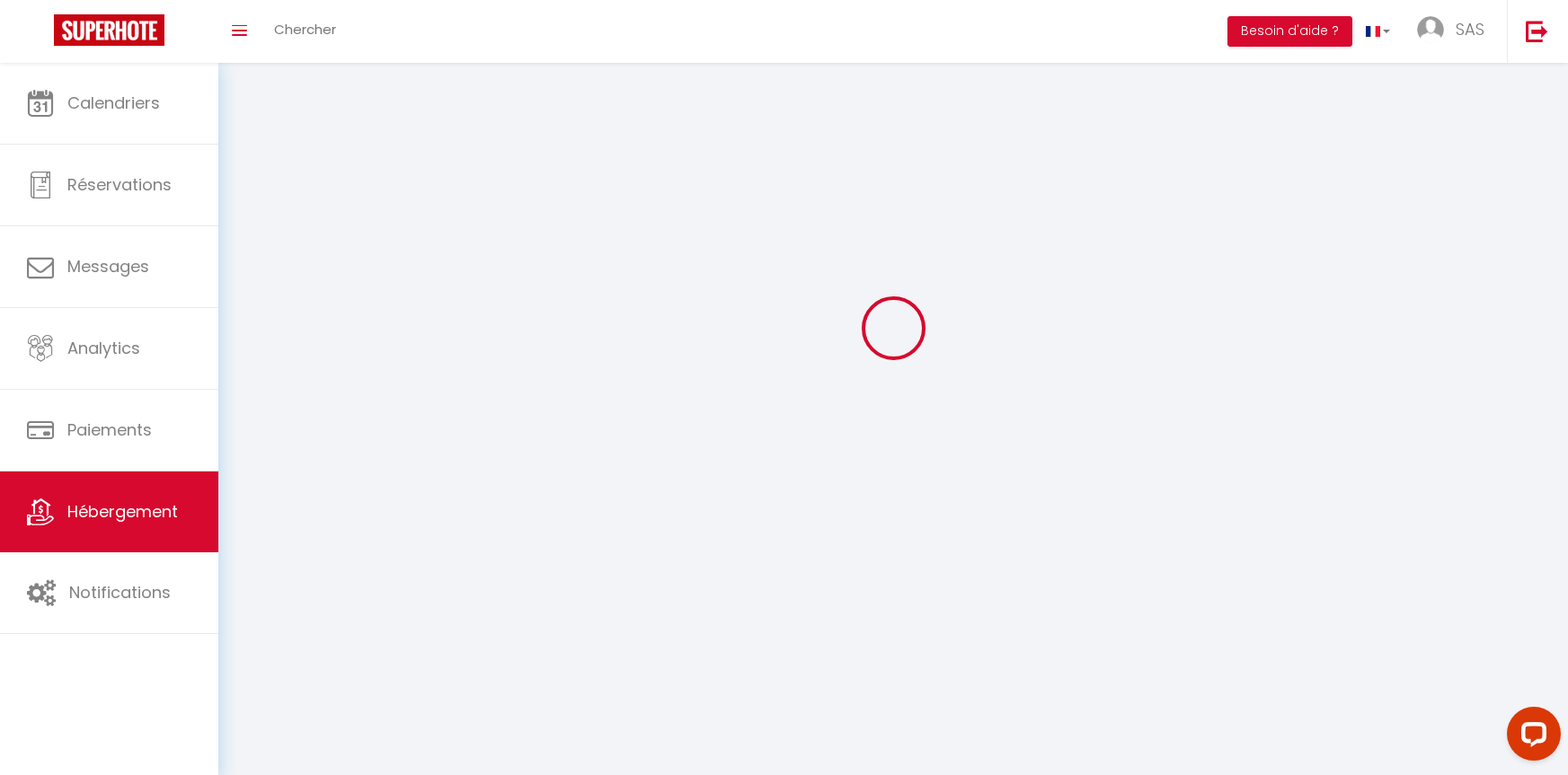
checkbox input "false"
select select
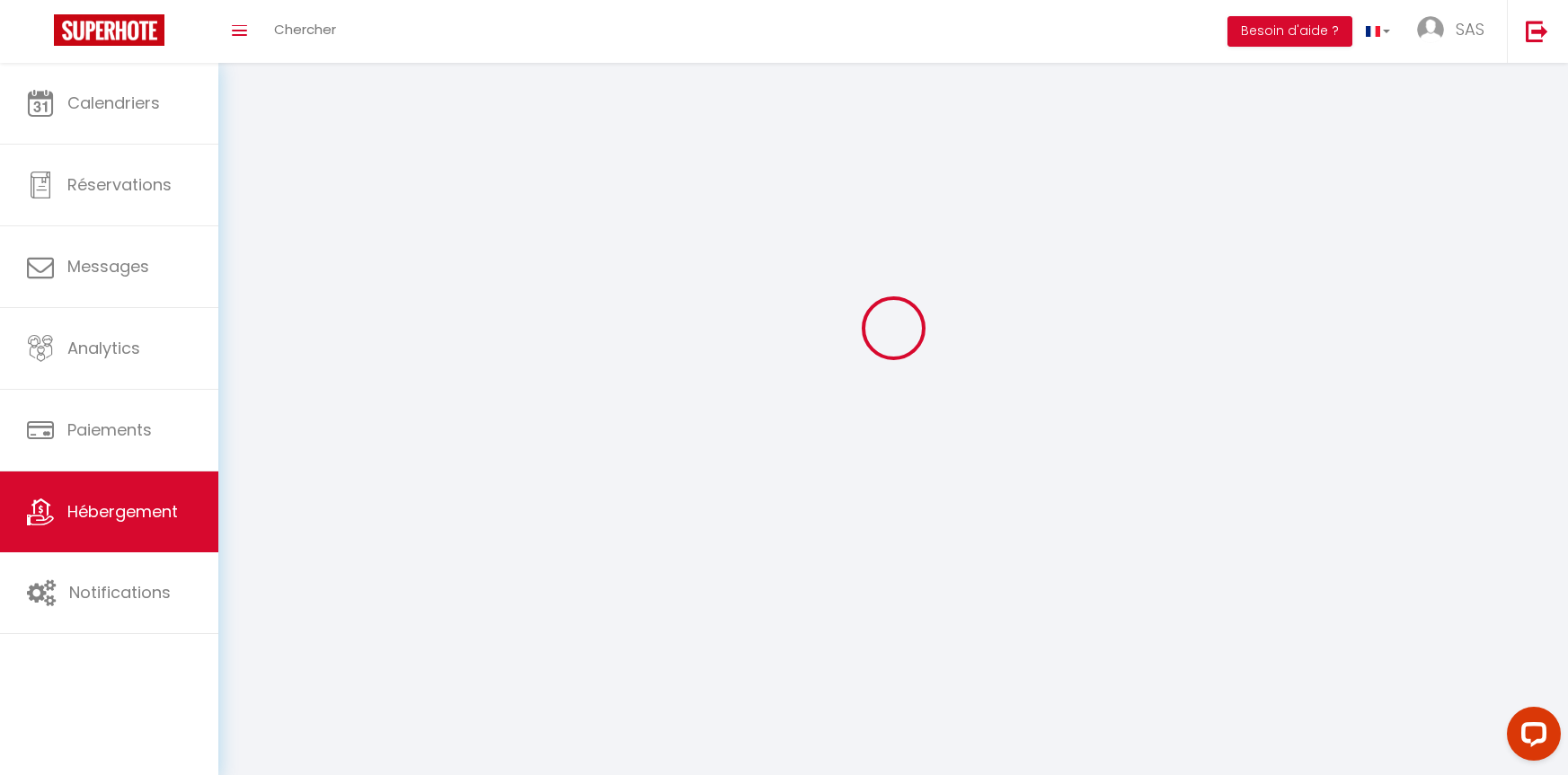
select select
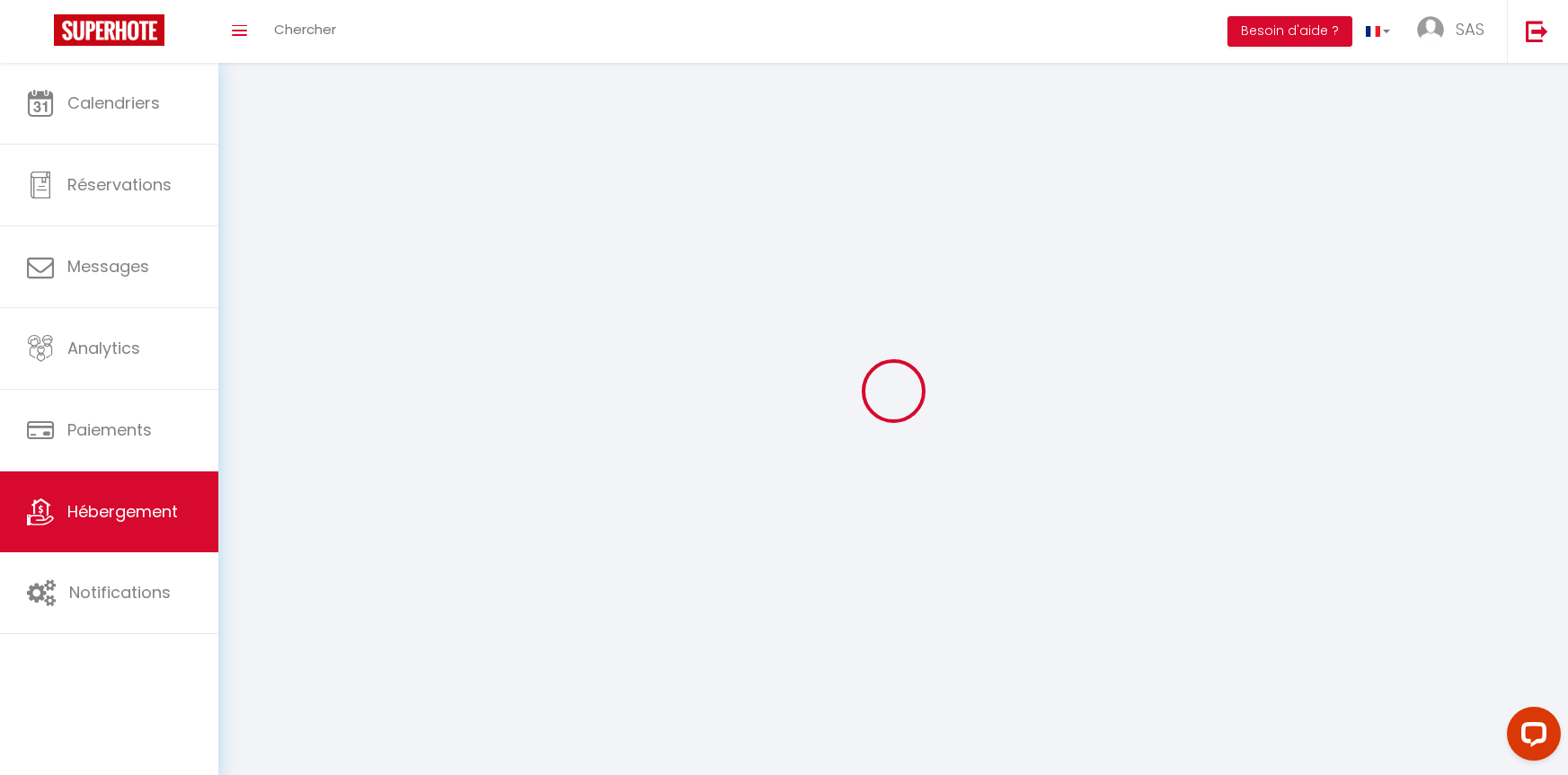
select select
checkbox input "false"
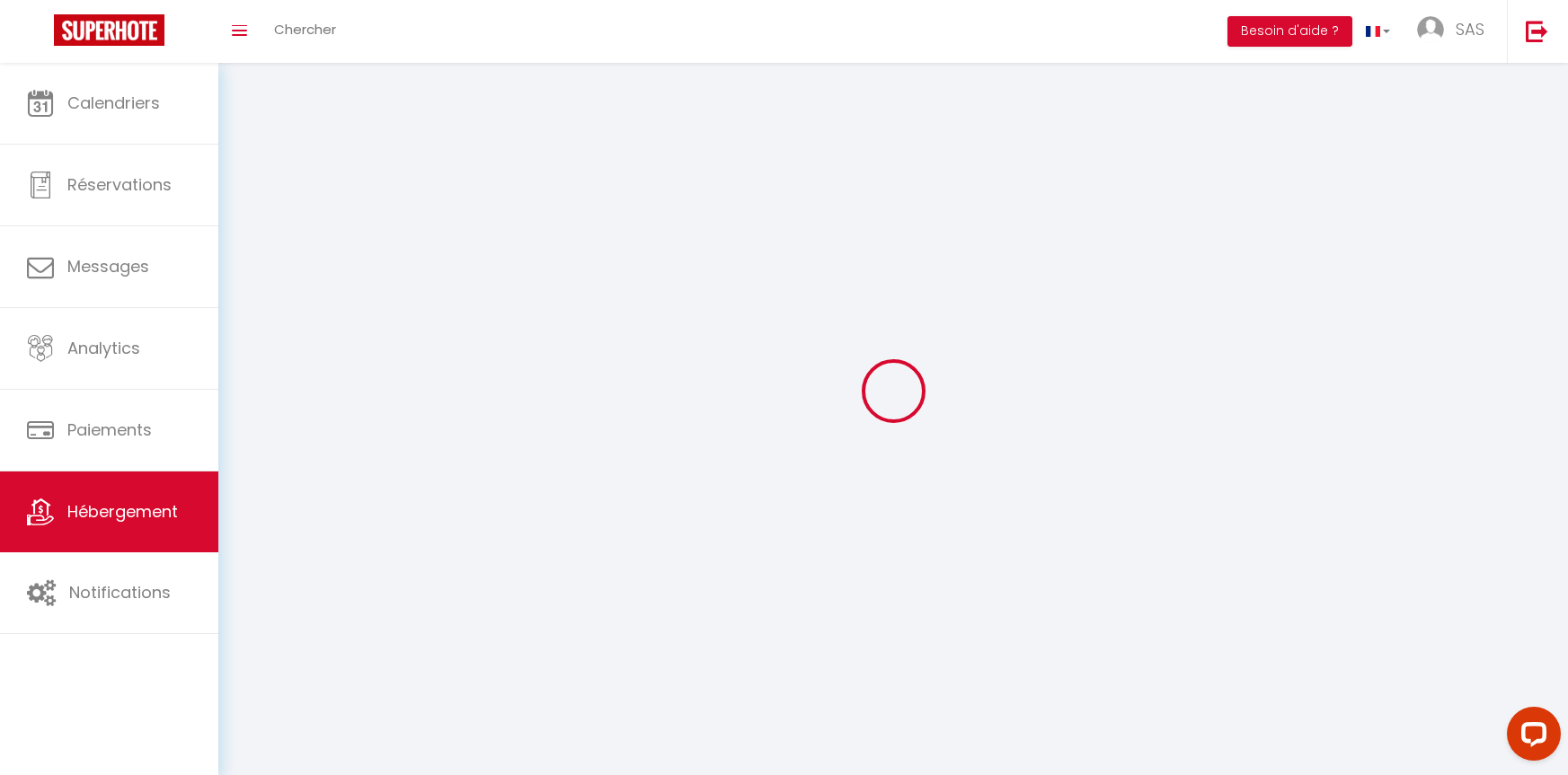
select select
select select "1"
select select
select select "28"
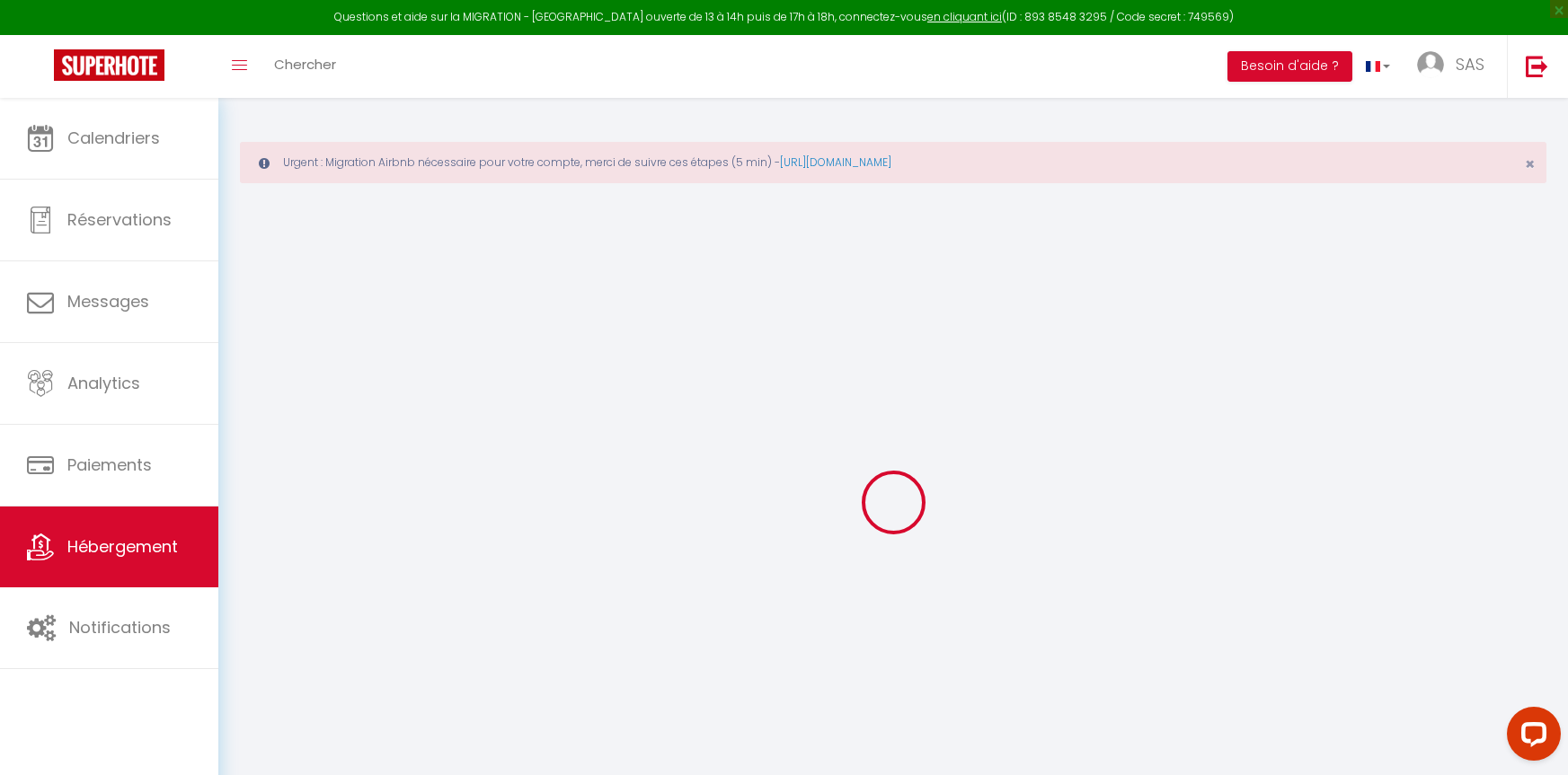
select select
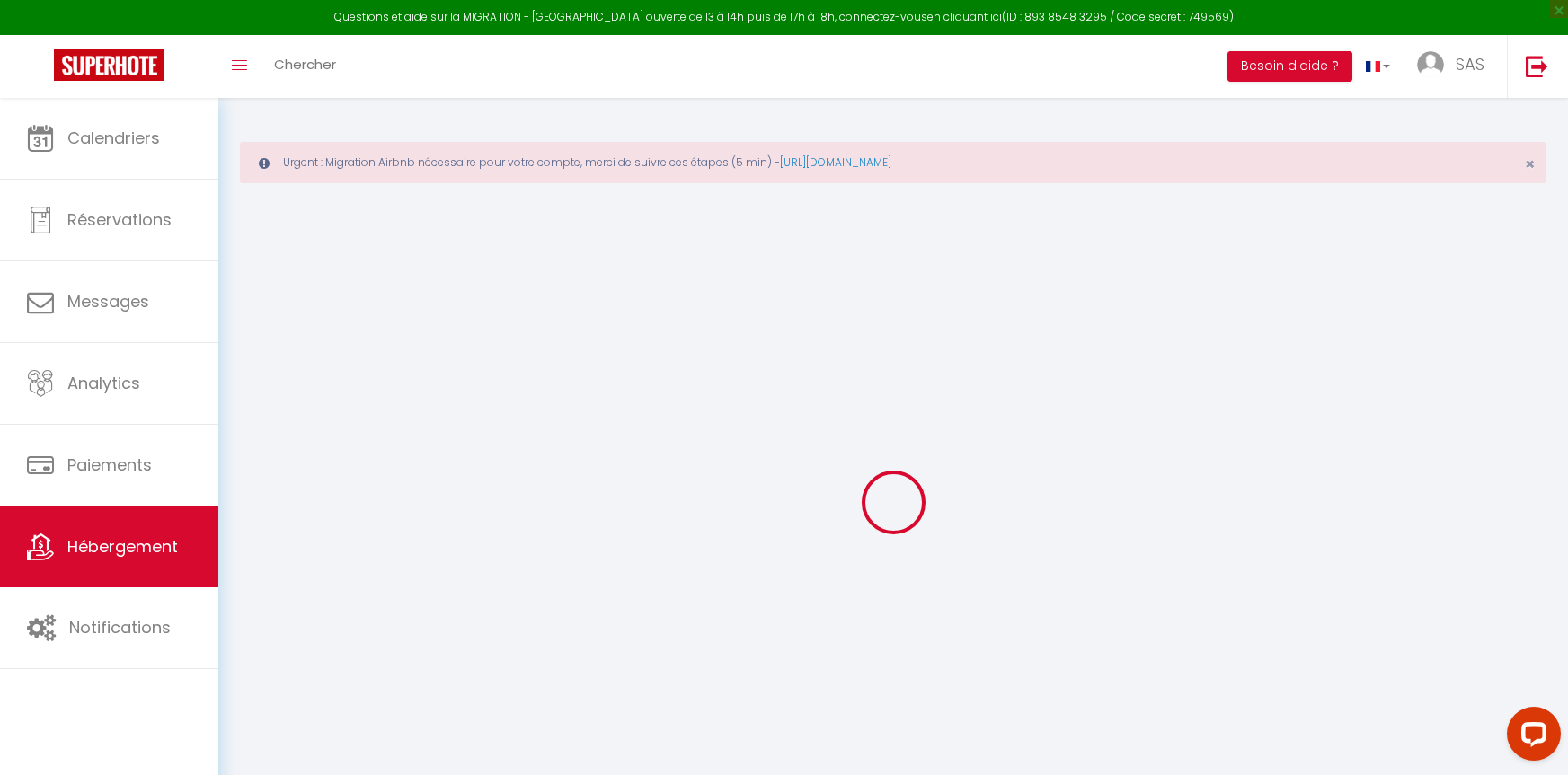
select select
checkbox input "false"
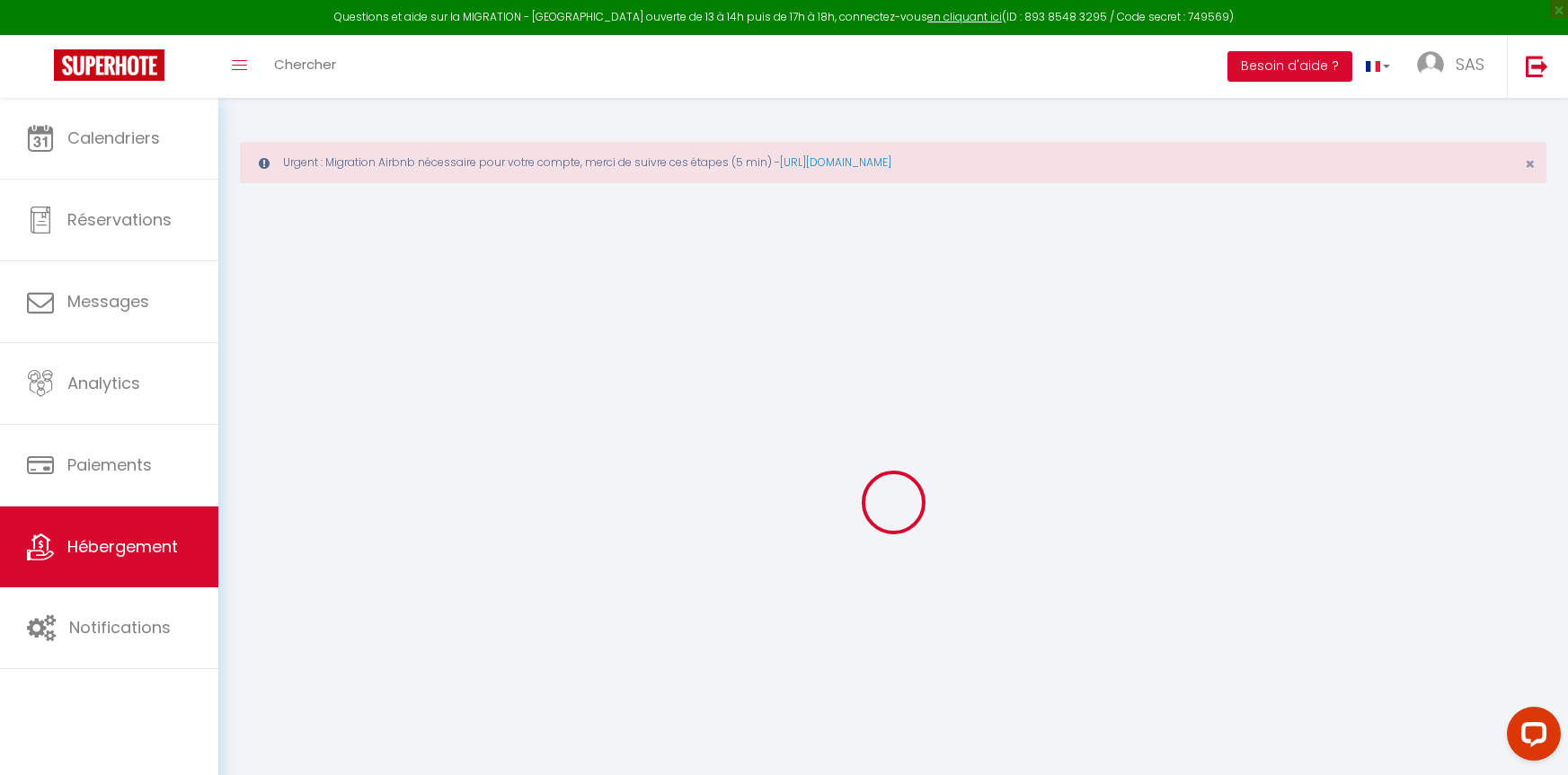
select select
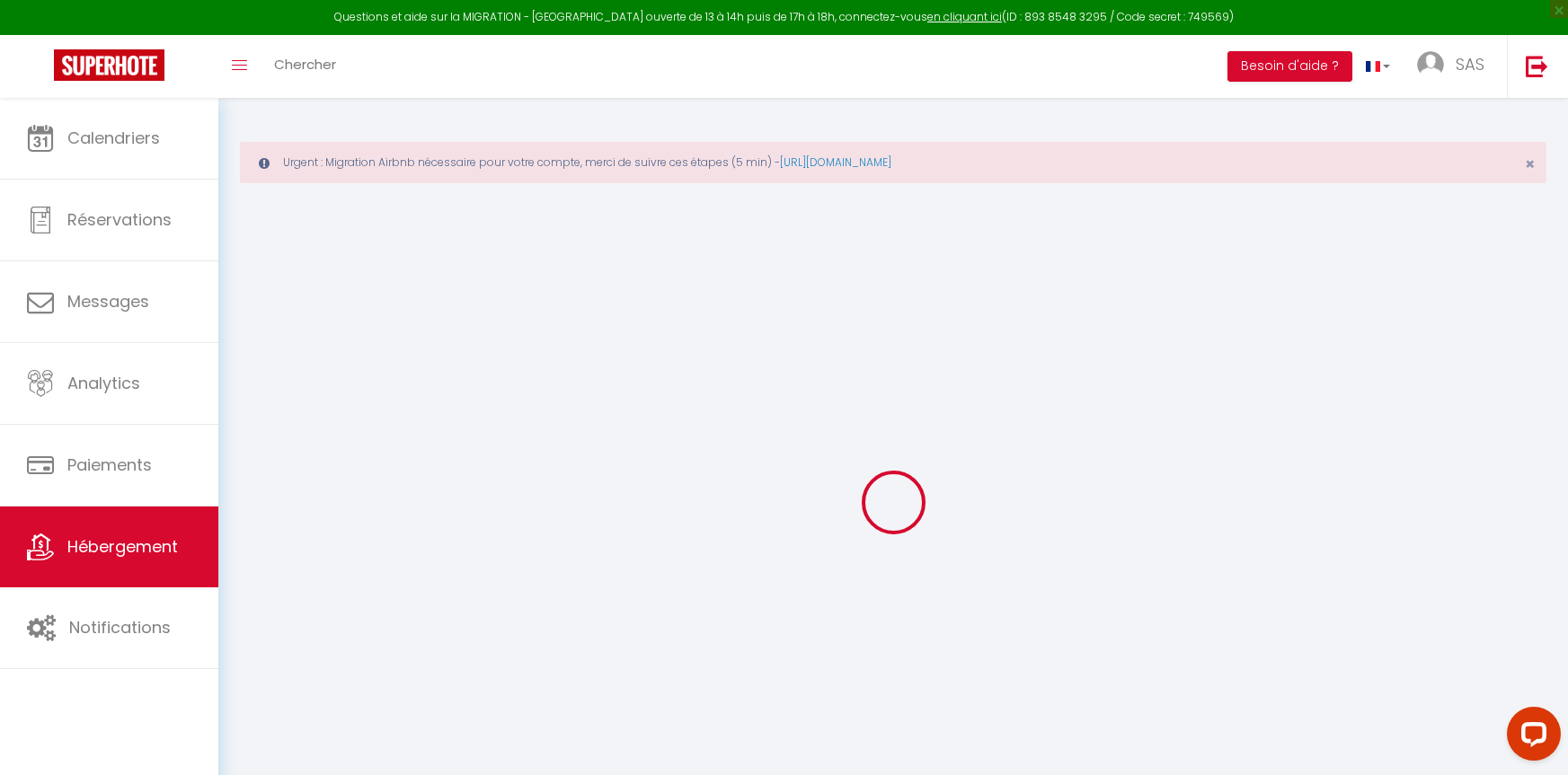
select select
checkbox input "false"
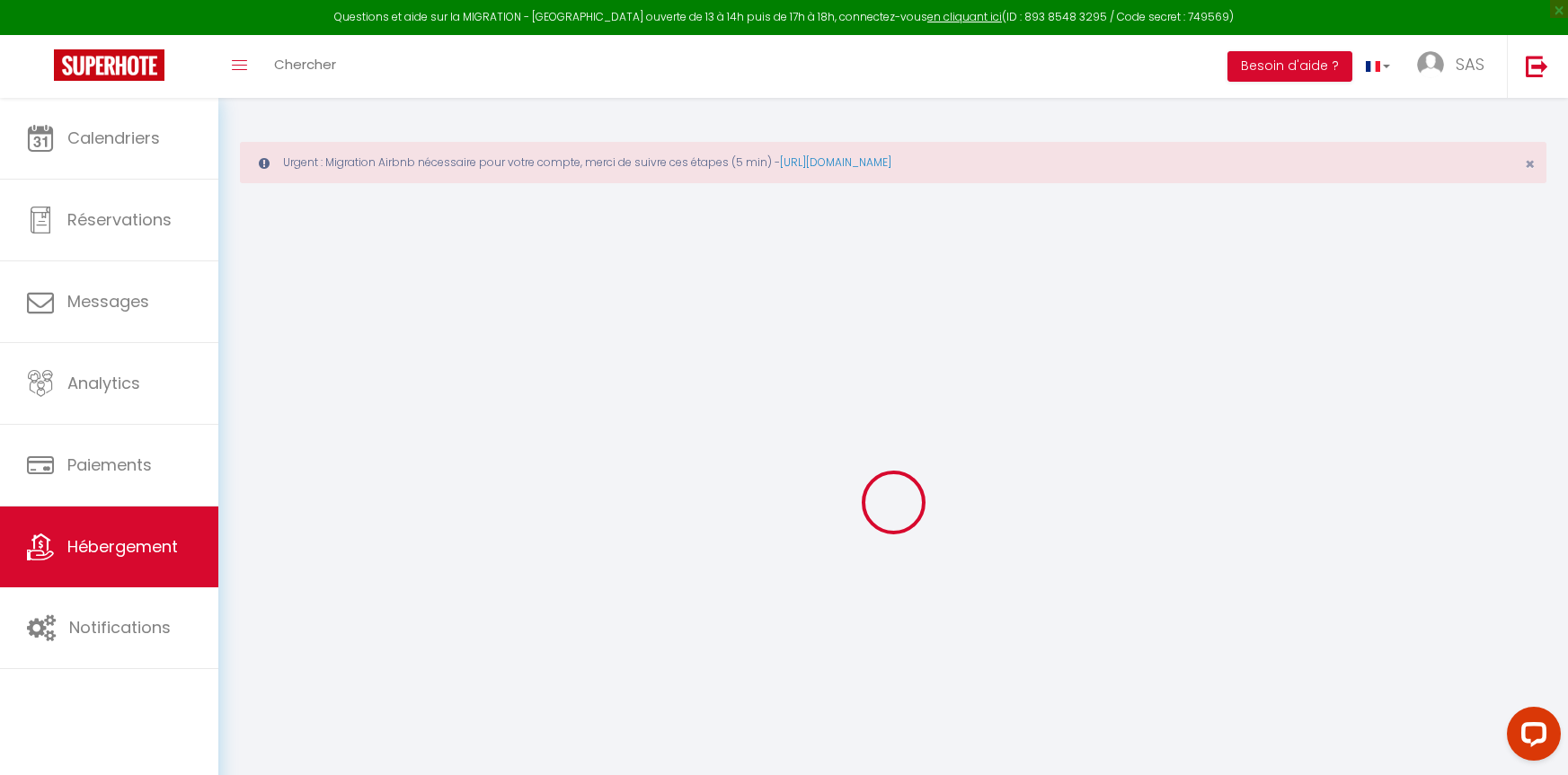
checkbox input "false"
select select
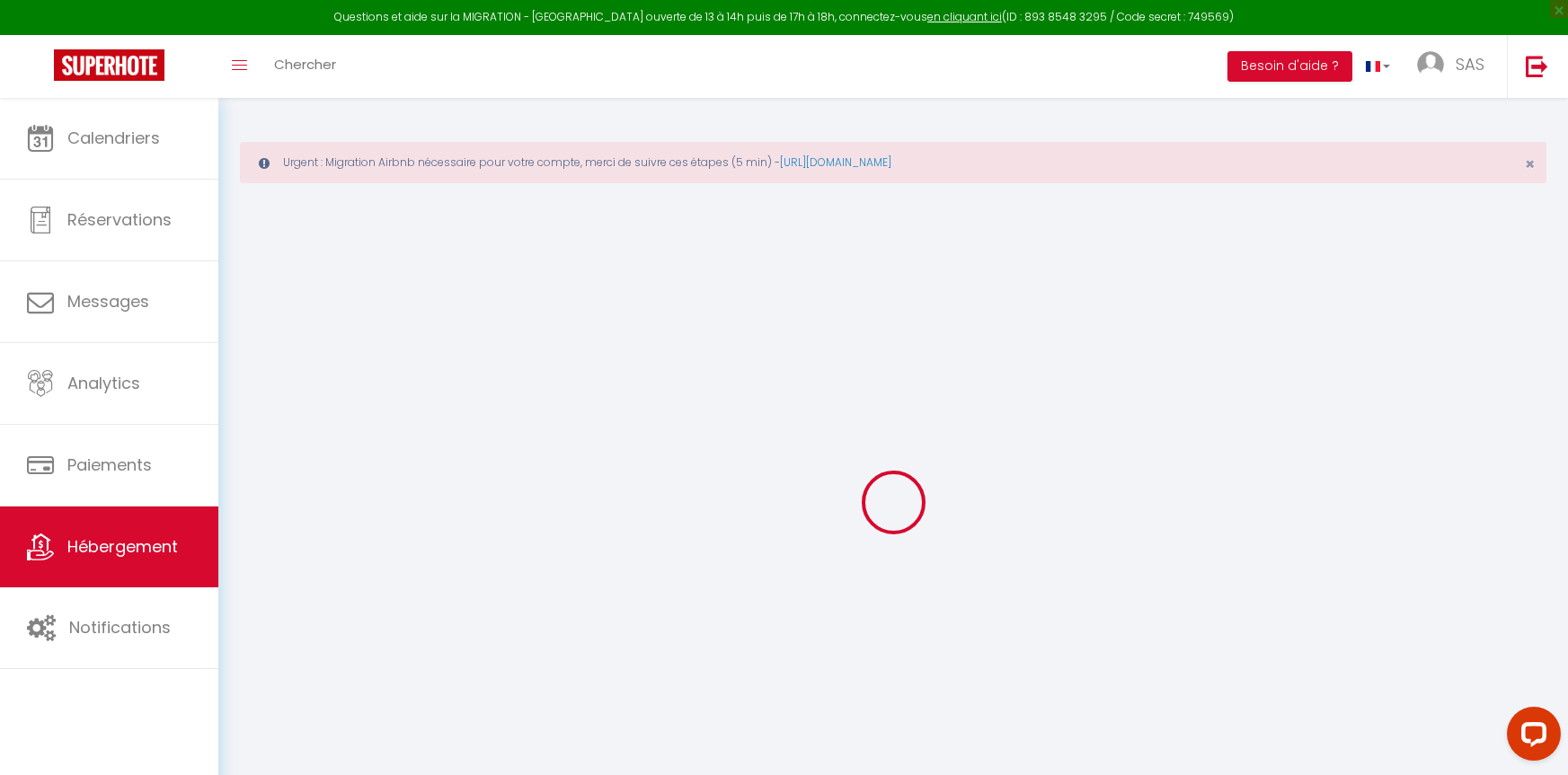
select select
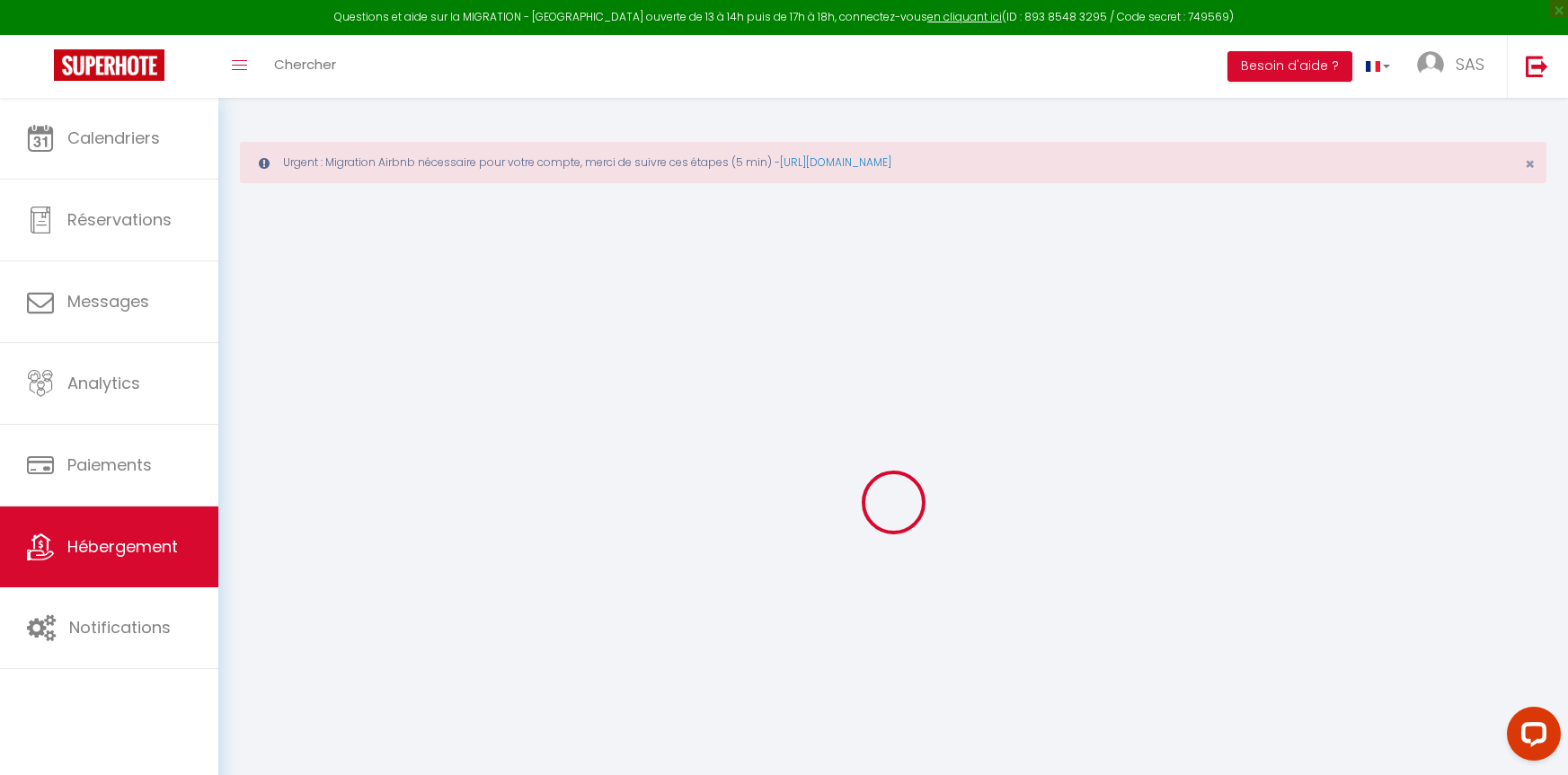
checkbox input "false"
select select
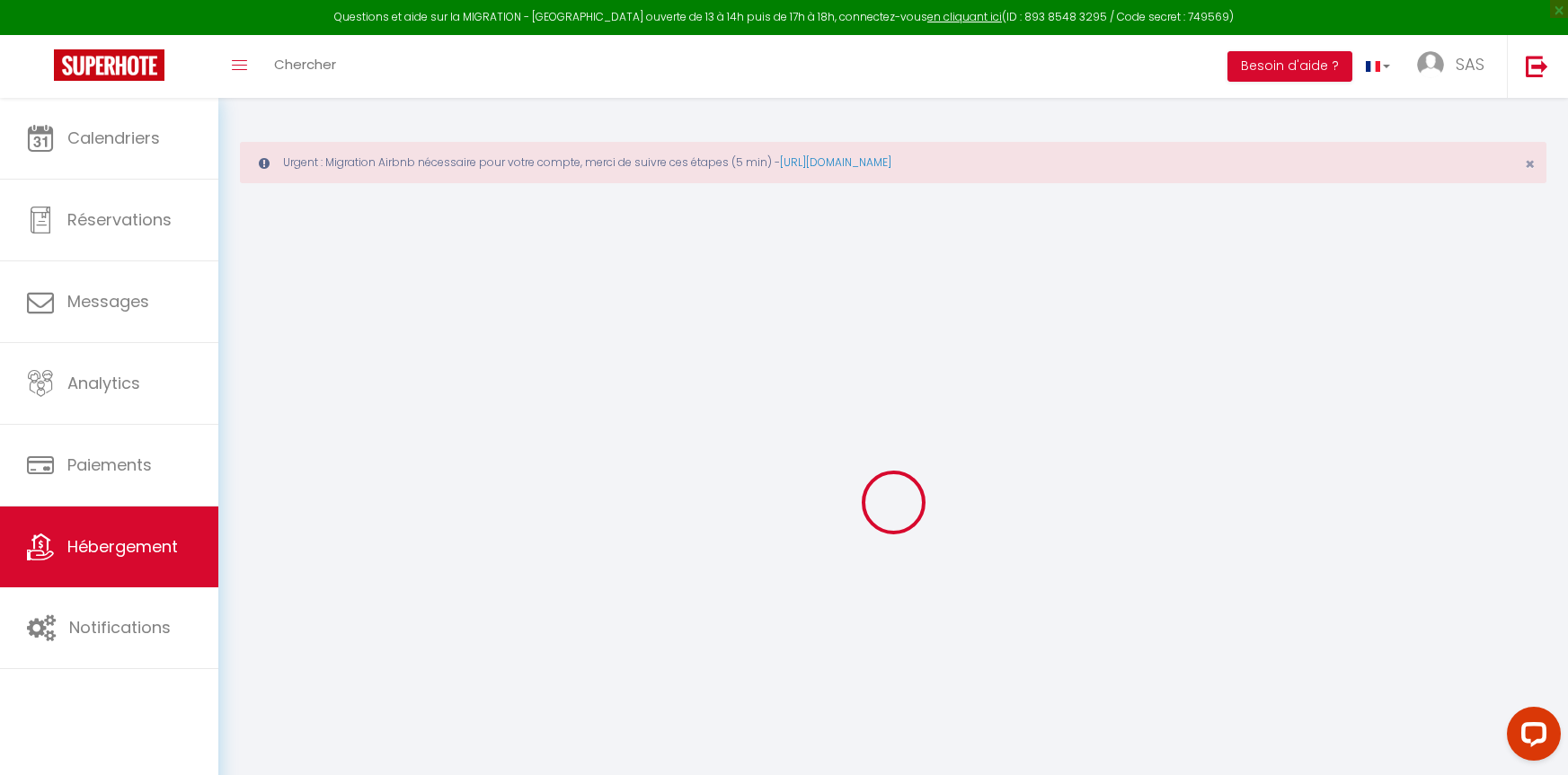
select select
type input "[GEOGRAPHIC_DATA]"
type input "[PERSON_NAME]"
type input "Fabre"
type input "[STREET_ADDRESS]"
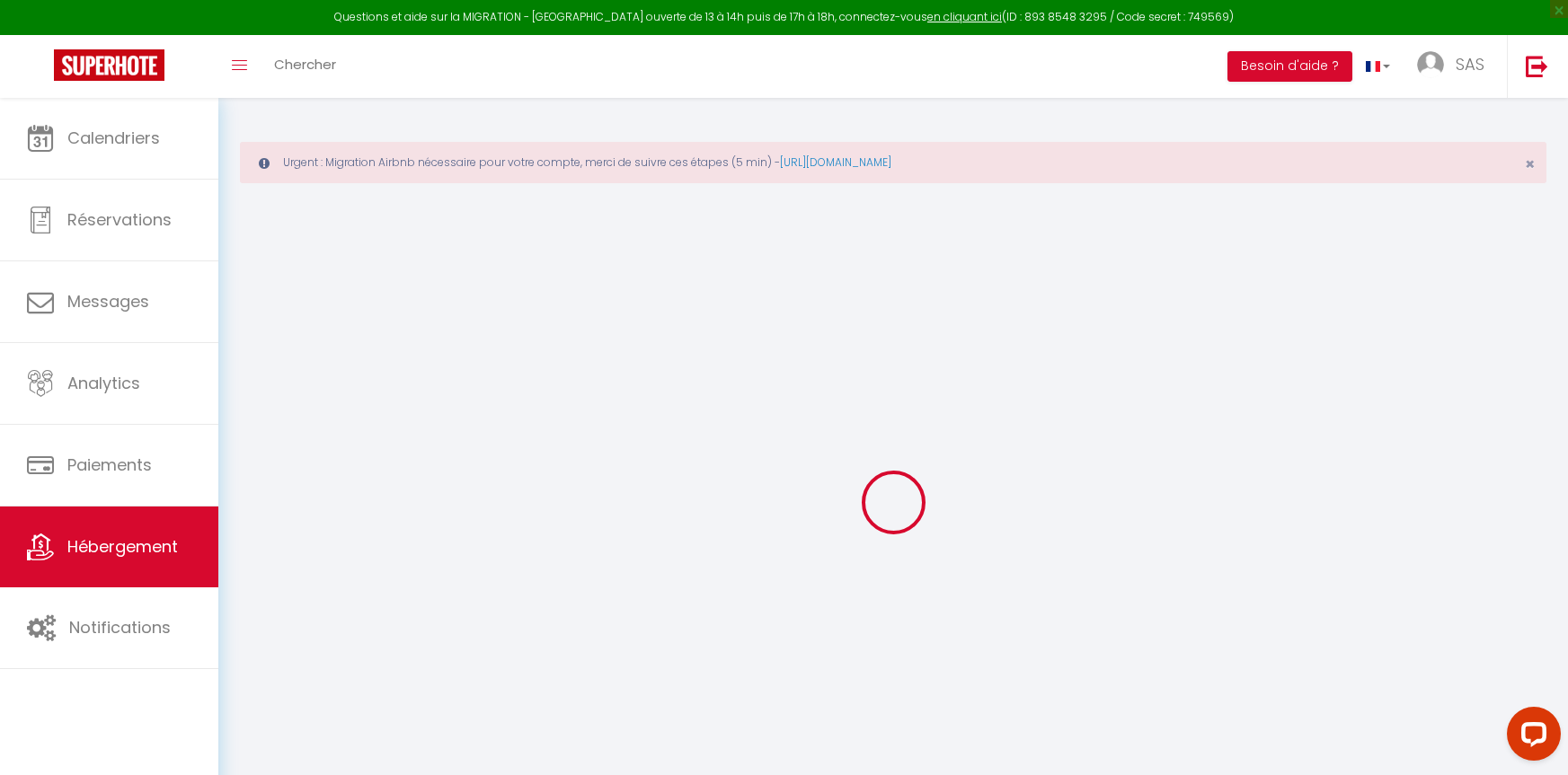
type input "13700"
type input "Marignane"
select select "houses"
select select "12"
select select "6"
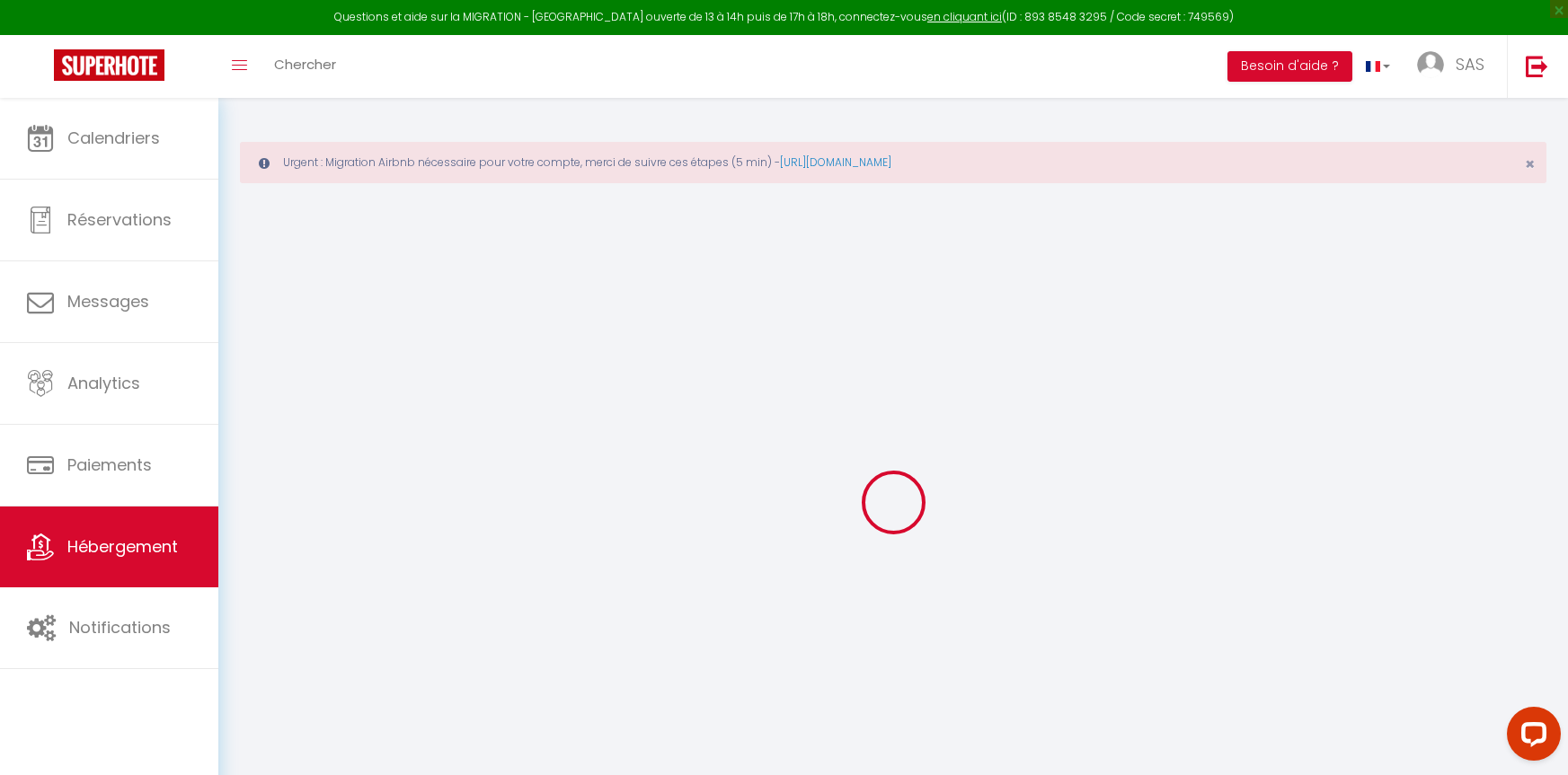
select select "5"
type input "800"
type input "504"
type input "4000"
select select
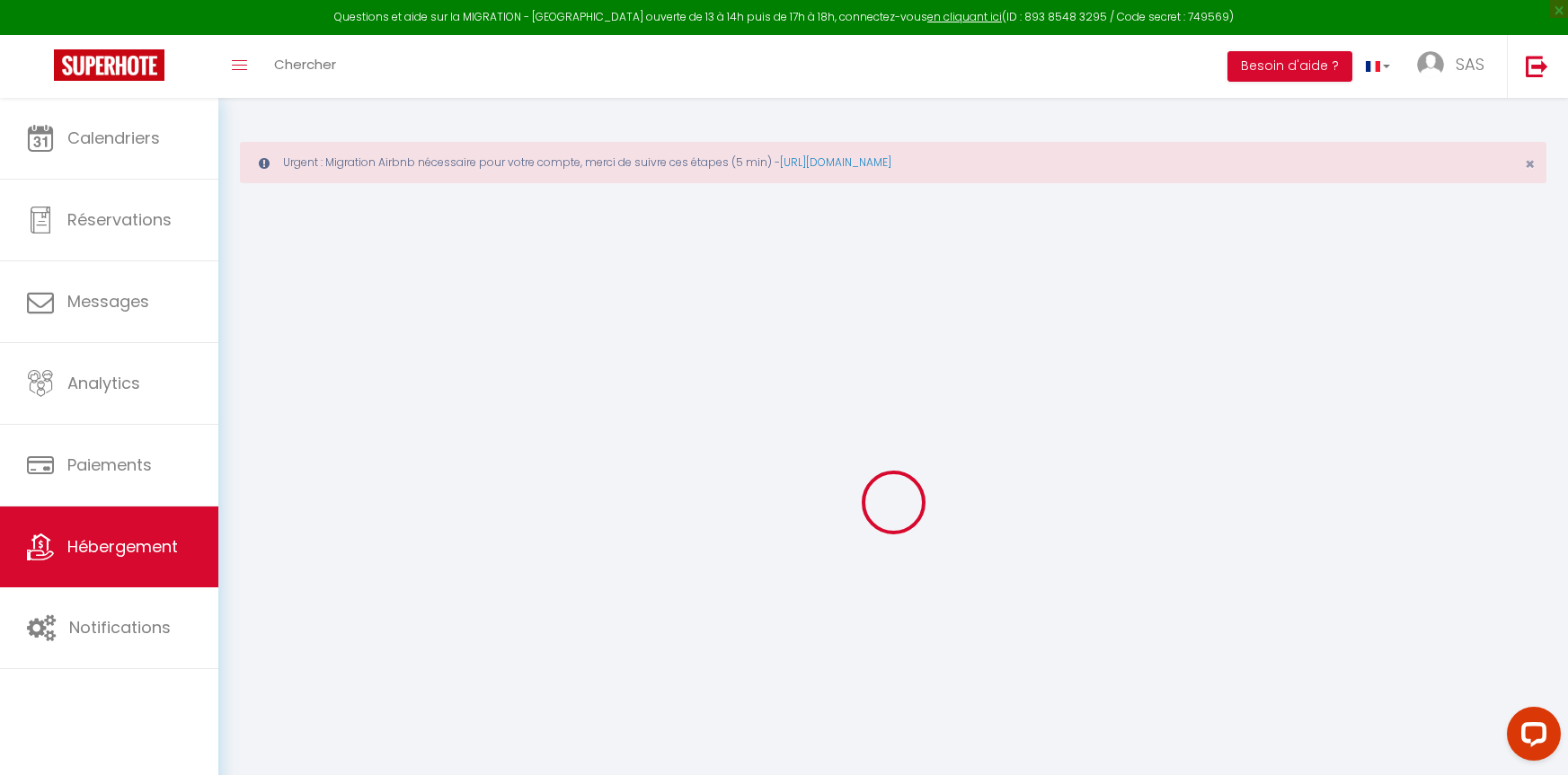
select select
type input "2 résidence [GEOGRAPHIC_DATA], route de [PERSON_NAME]"
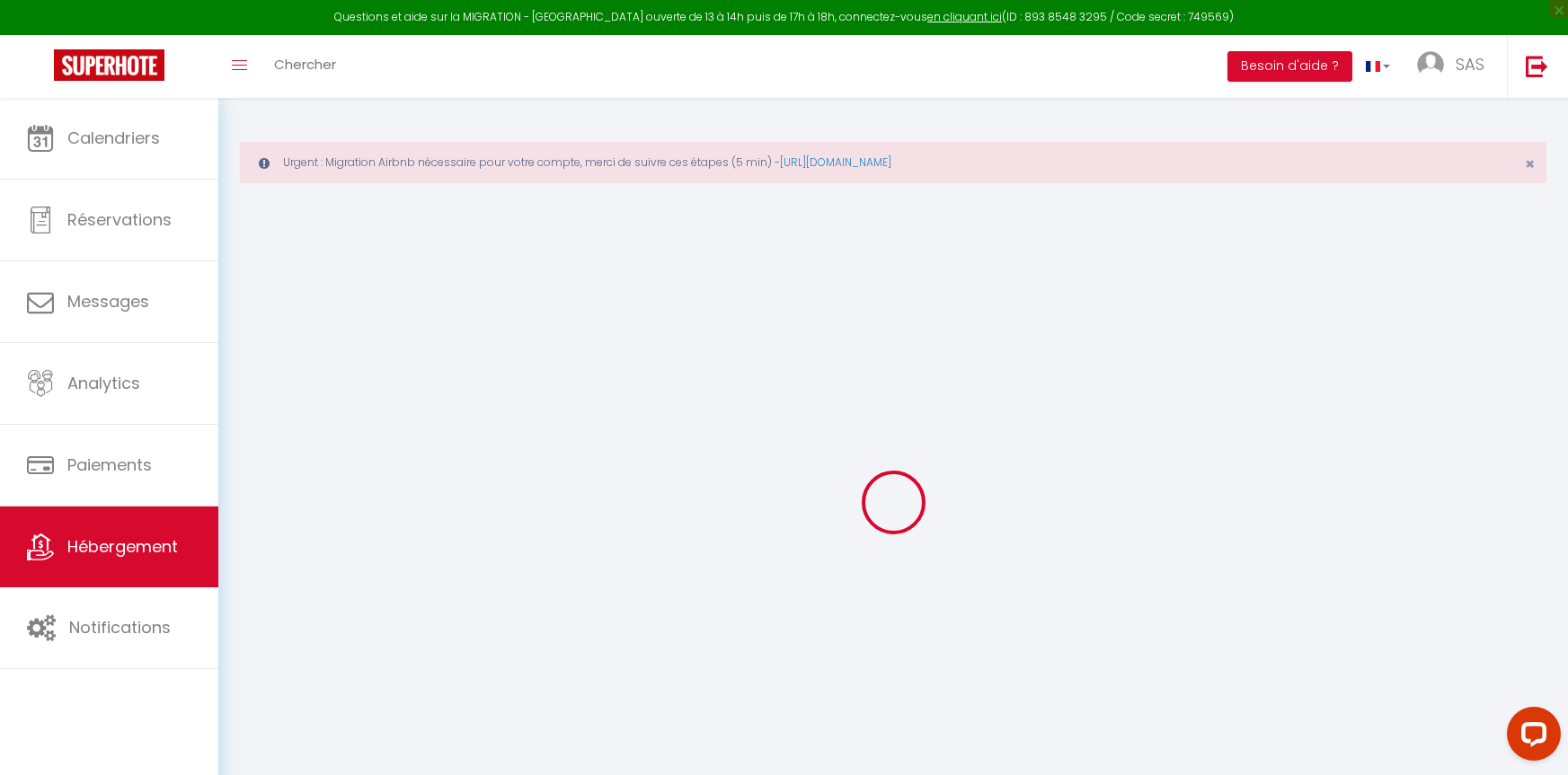
type input "20137"
type input "Lecci"
type input "[DOMAIN_NAME][EMAIL_ADDRESS][DOMAIN_NAME]"
select select "9091"
checkbox input "false"
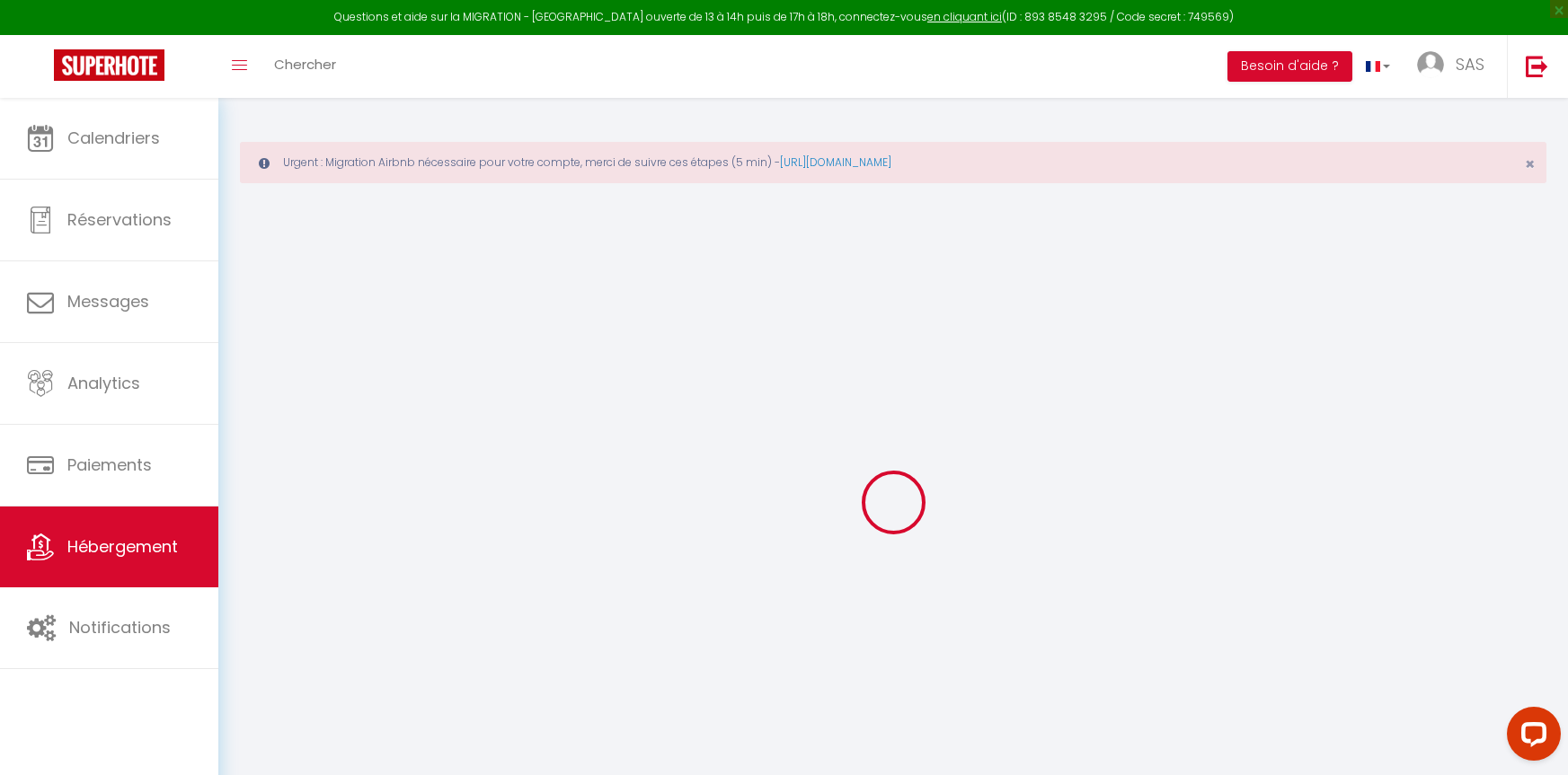
checkbox input "false"
type input "0"
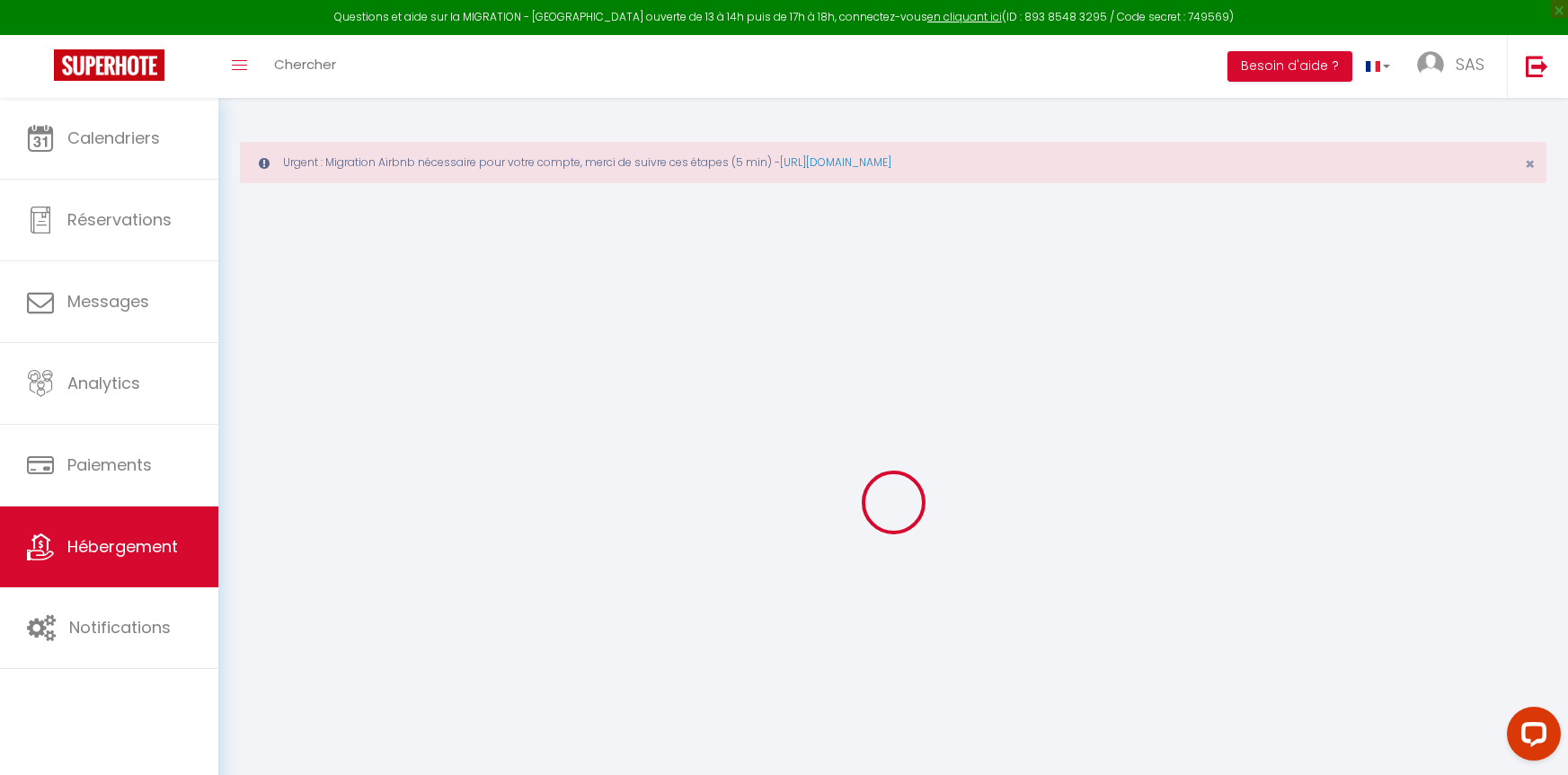
type input "0"
select select
checkbox input "false"
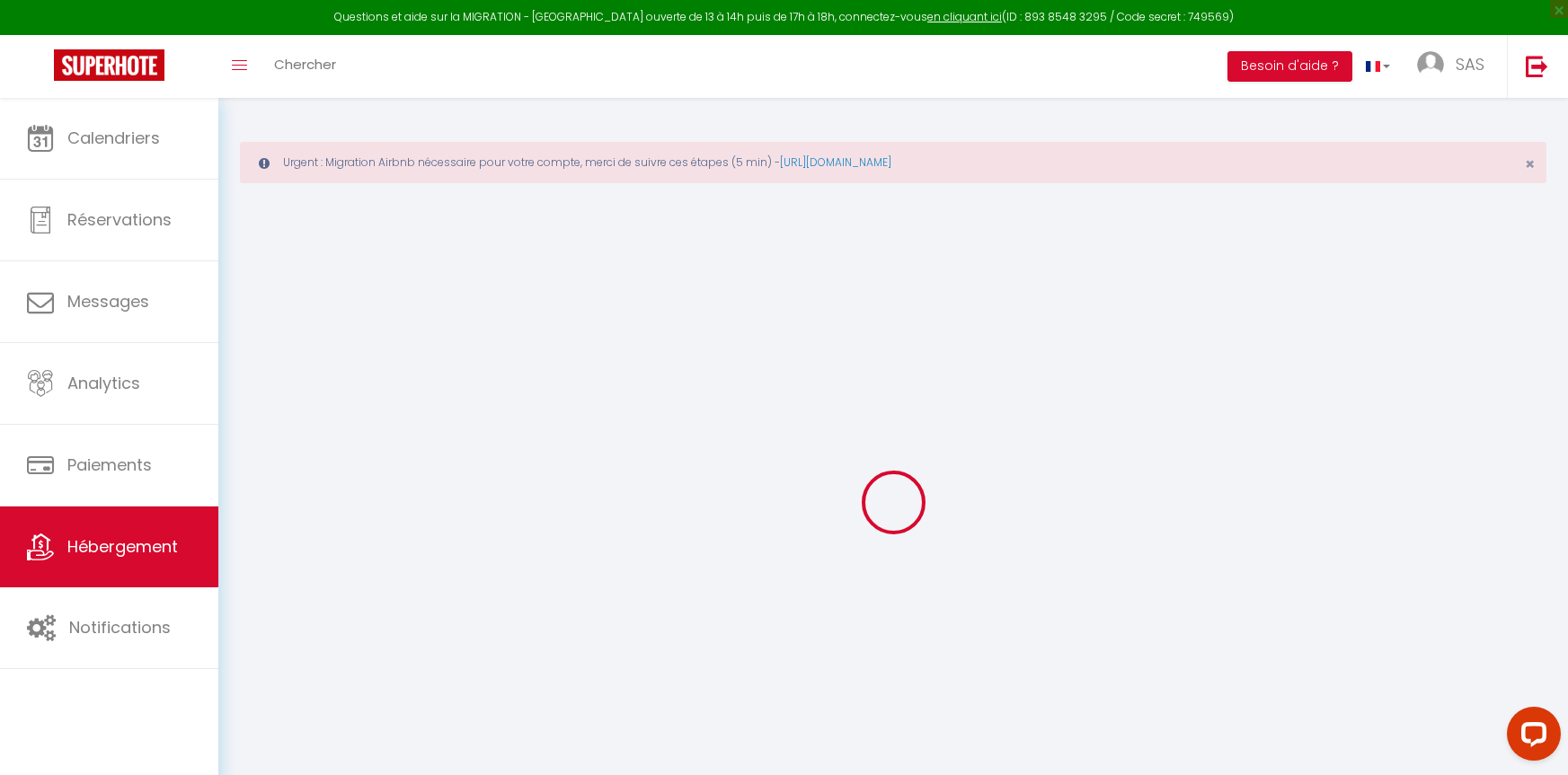
checkbox input "false"
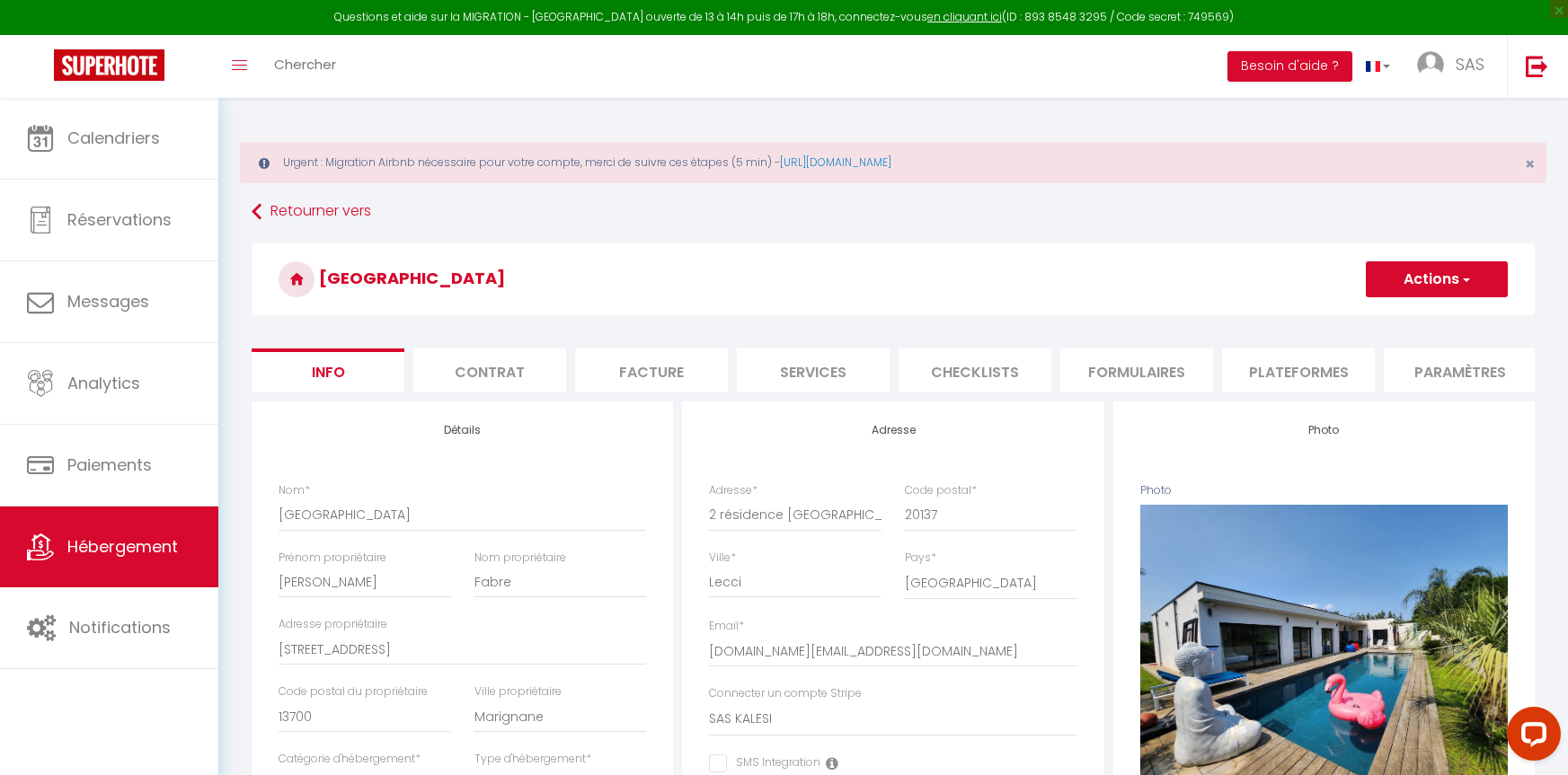
click at [524, 359] on li "Contrat" at bounding box center [489, 370] width 153 height 44
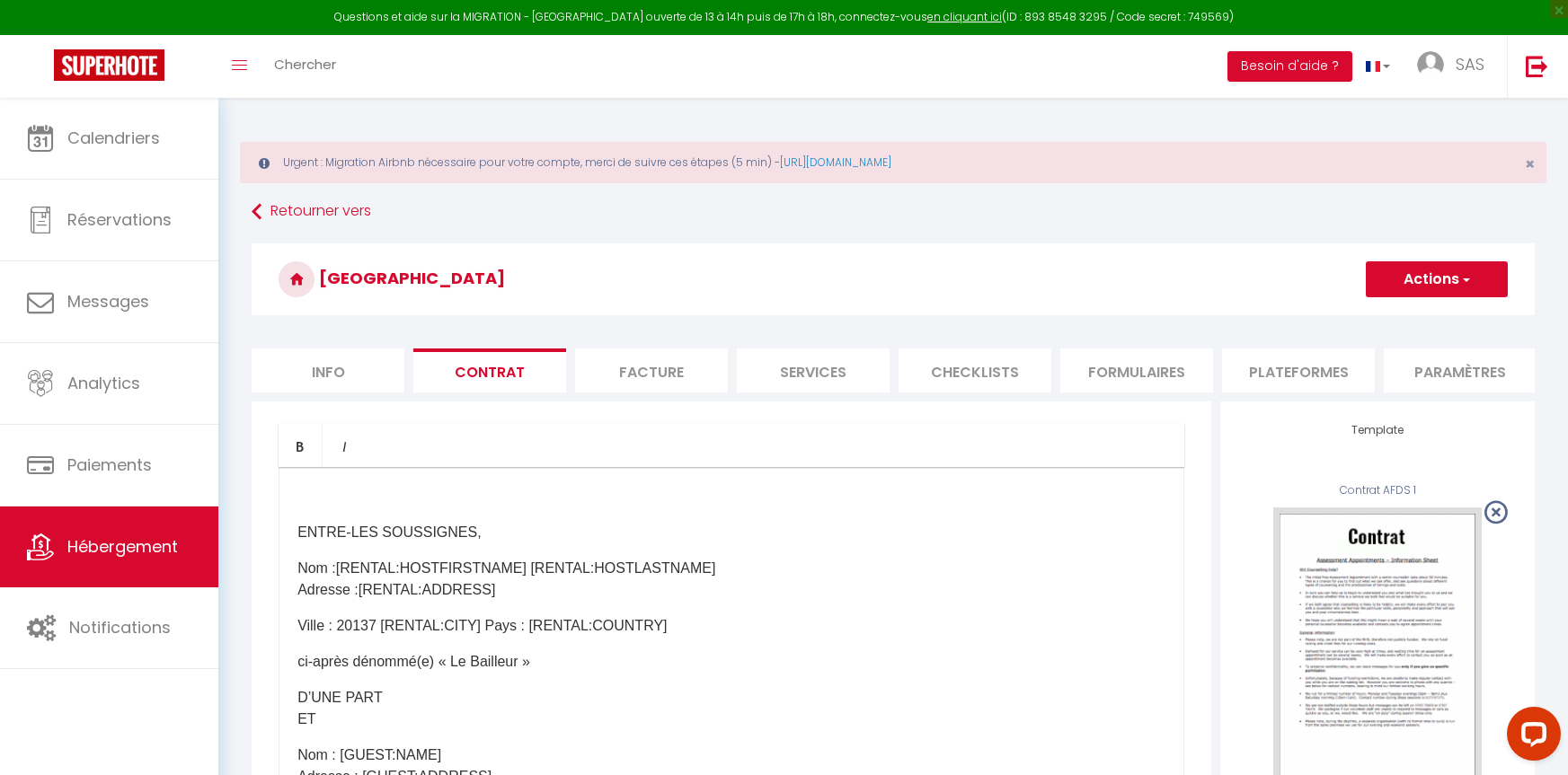
click at [574, 508] on p "​ ​" at bounding box center [731, 497] width 868 height 21
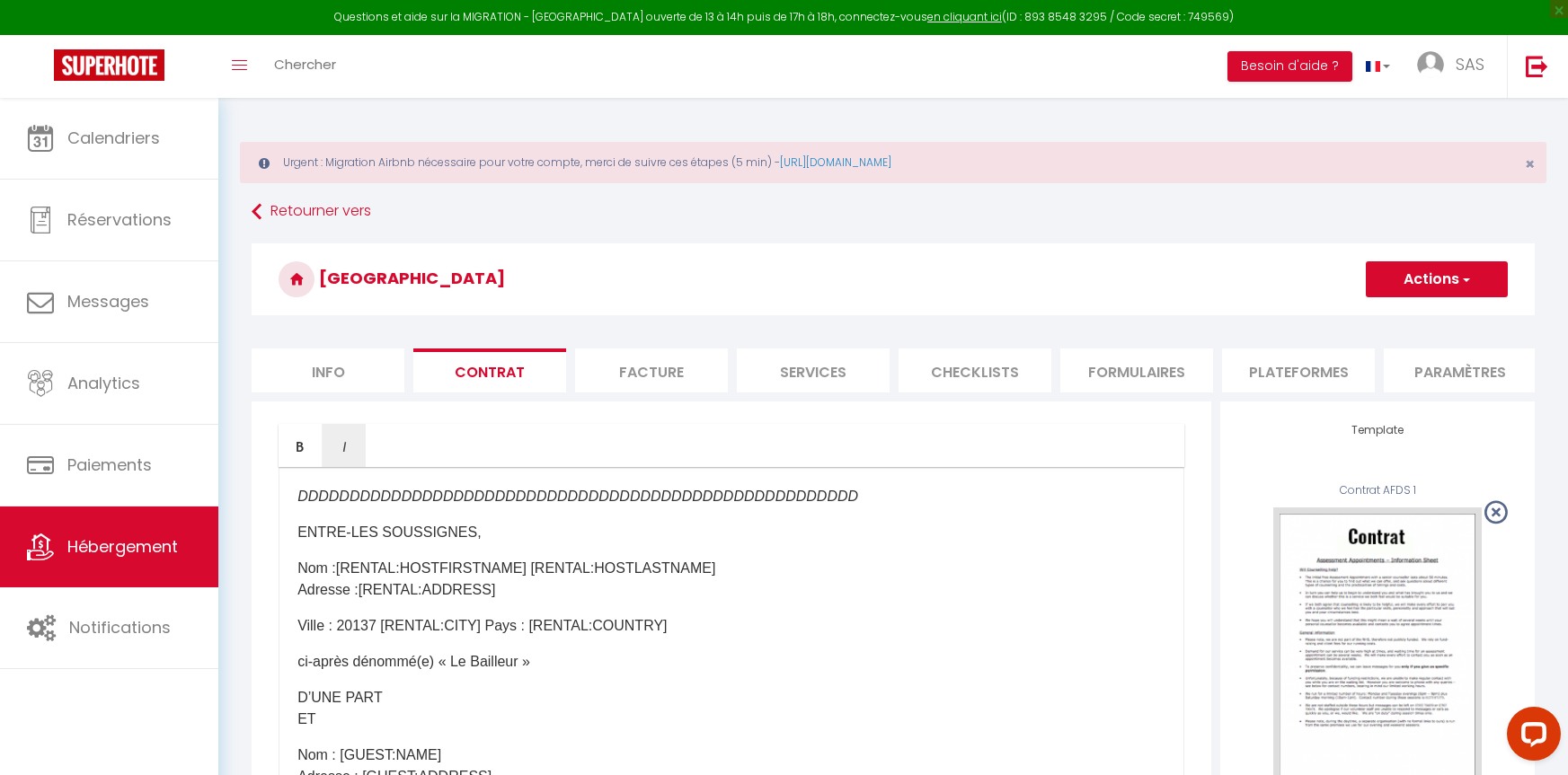
click at [602, 504] on em "​DDDDDDDDDDDDDDDDDDDDDDDDDDDDDDDDDDDDDDDDDDDDDDDDDDDDDD ​" at bounding box center [578, 497] width 561 height 16
click at [503, 508] on p "​DDDDDDDDDDDDDDDDDDDD ​" at bounding box center [731, 497] width 868 height 21
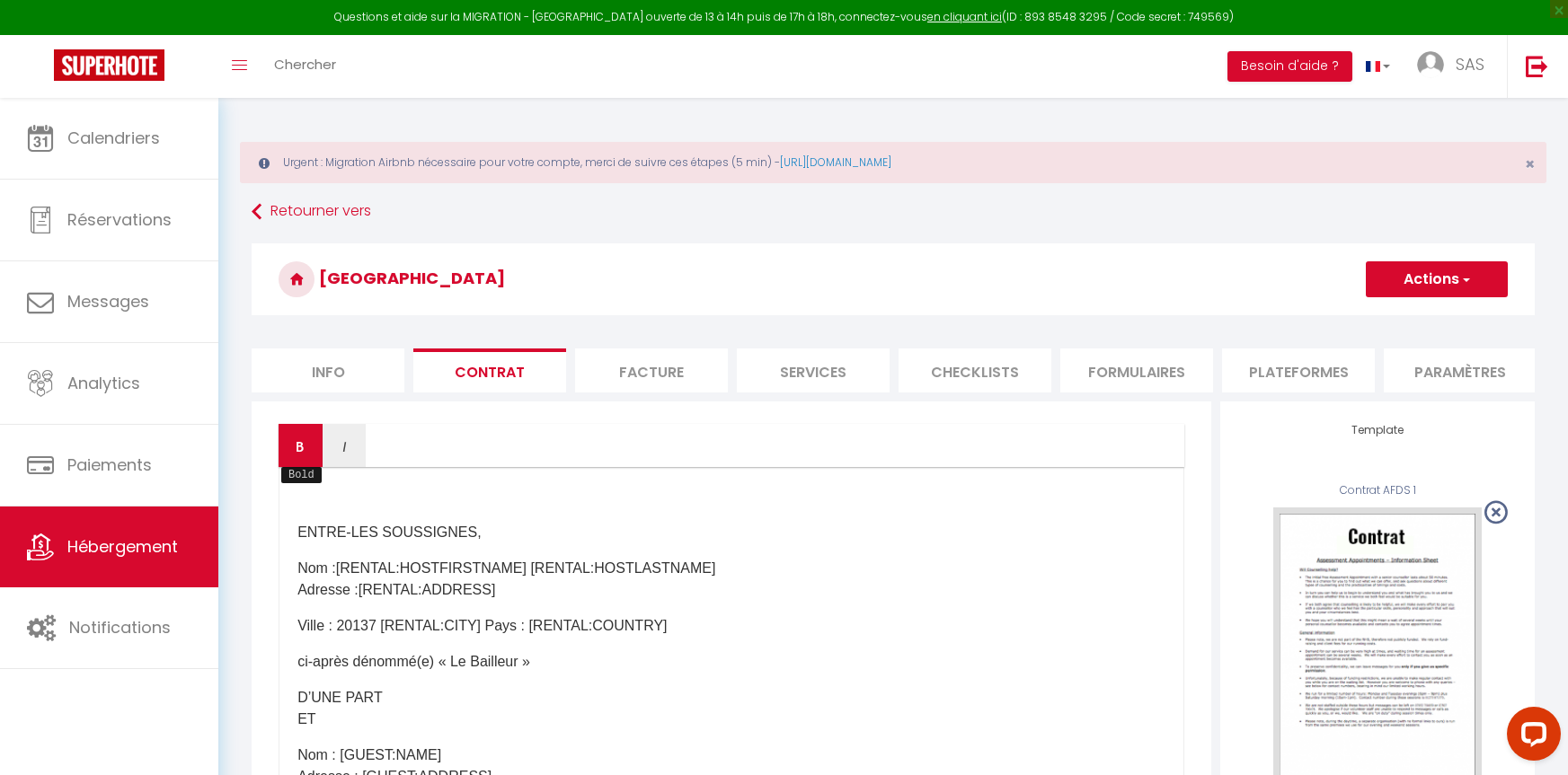
click at [303, 454] on icon "Bold" at bounding box center [300, 446] width 15 height 15
click at [388, 508] on p "​ ​ ​" at bounding box center [731, 497] width 868 height 21
click at [313, 460] on link "Bold" at bounding box center [300, 445] width 44 height 43
click at [298, 504] on strong "​ et de prestations de services ​" at bounding box center [396, 497] width 197 height 16
click at [300, 504] on strong "​ et de prestations de services ​" at bounding box center [396, 497] width 197 height 16
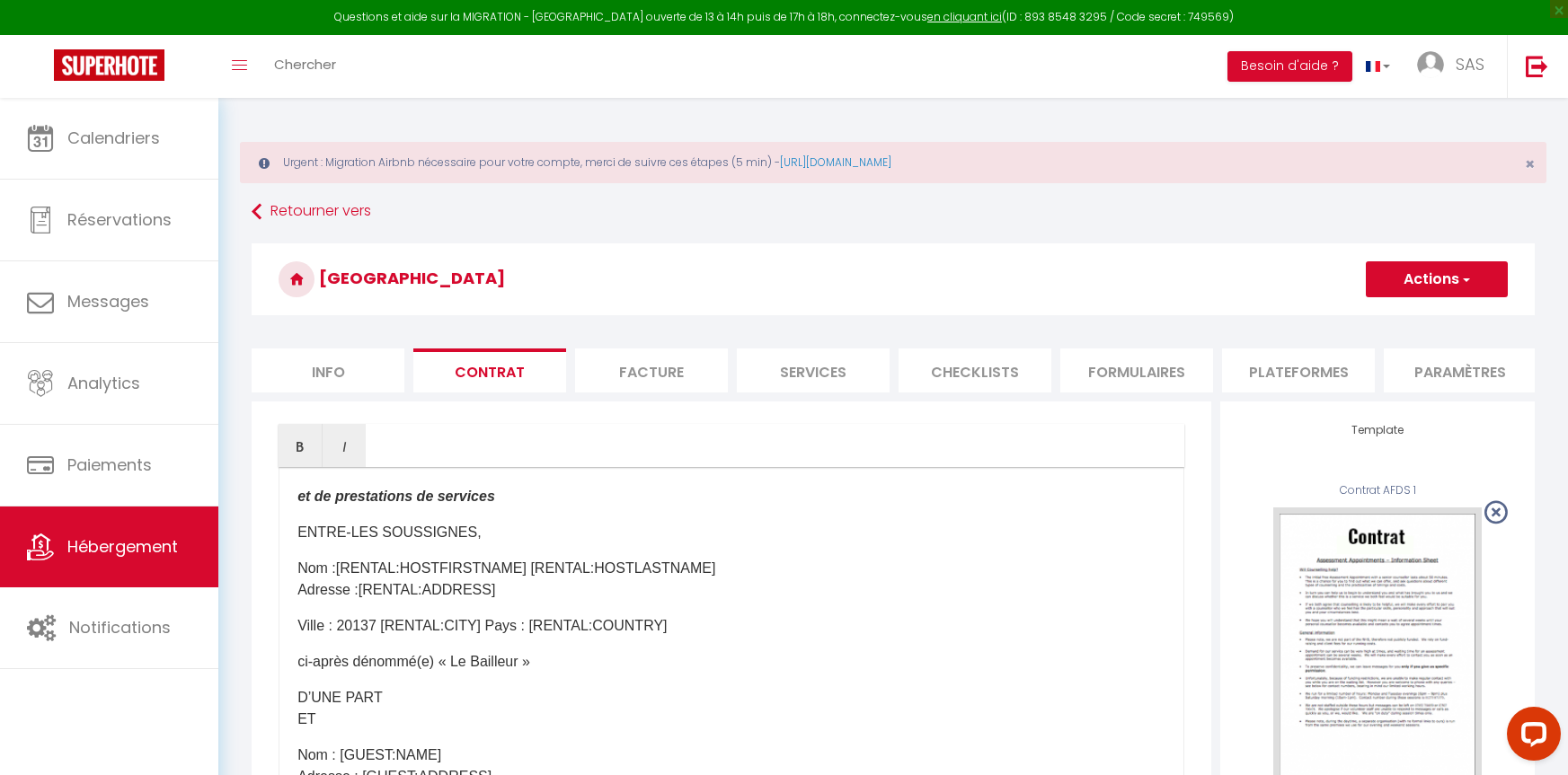
drag, startPoint x: 611, startPoint y: 508, endPoint x: 818, endPoint y: 511, distance: 207.0
click at [818, 508] on p "​ ​ et de prestations de services ​ ​ ​" at bounding box center [731, 497] width 868 height 21
click at [1494, 283] on button "Actions" at bounding box center [1437, 279] width 142 height 36
click at [1311, 318] on link "Enregistrer" at bounding box center [1383, 319] width 246 height 23
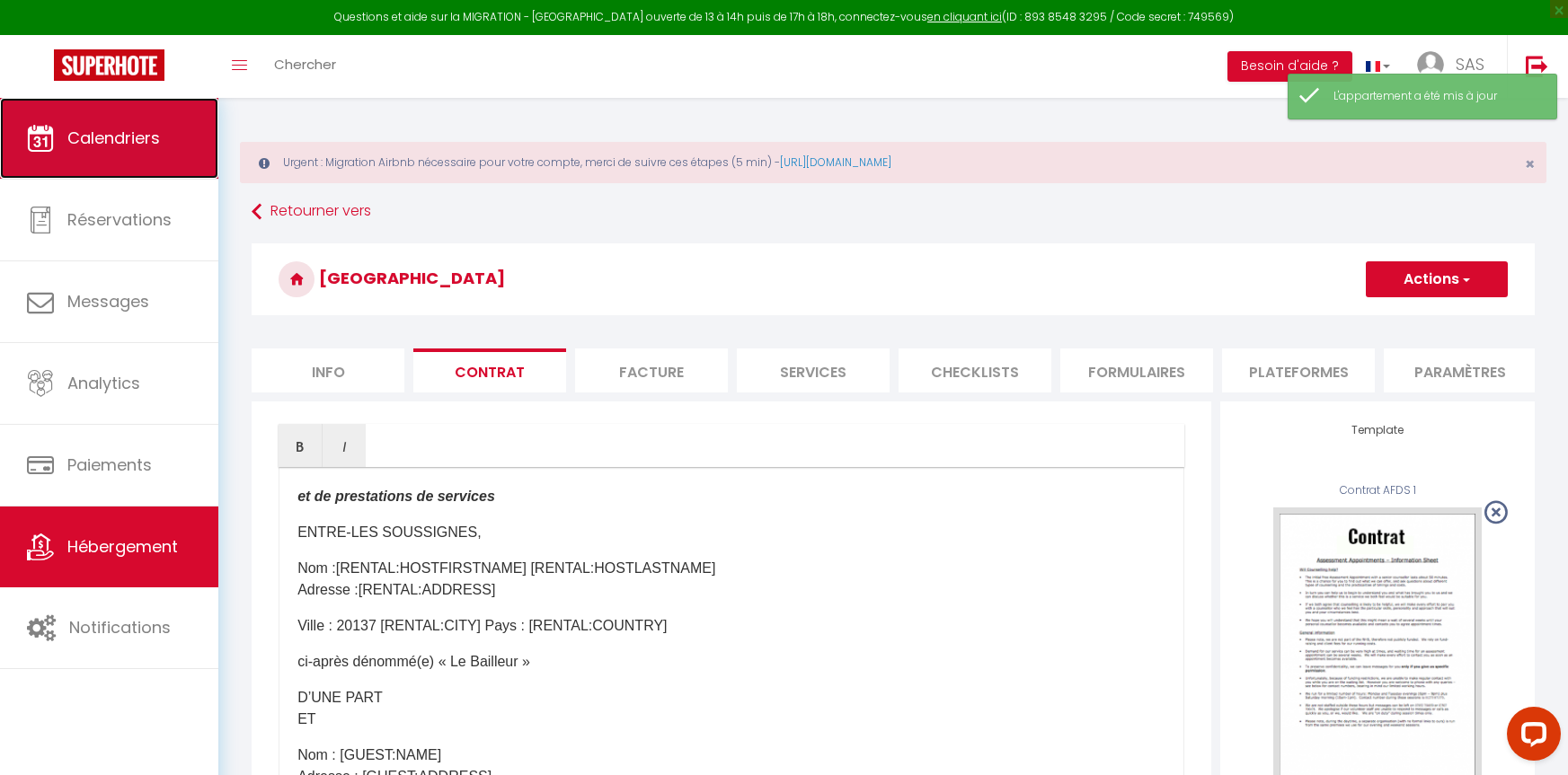
click at [127, 130] on span "Calendriers" at bounding box center [113, 137] width 92 height 22
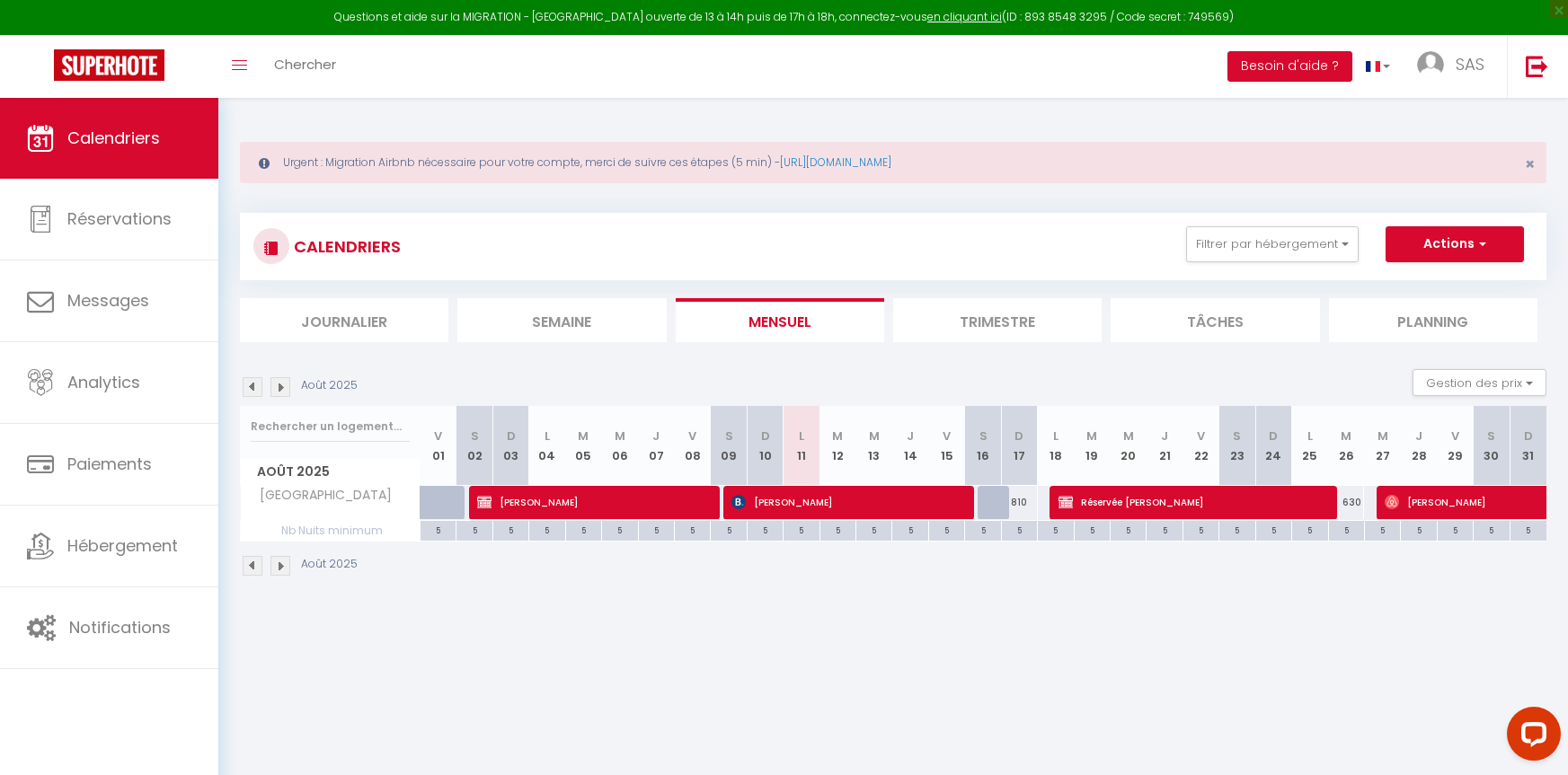
click at [280, 384] on img at bounding box center [280, 387] width 19 height 19
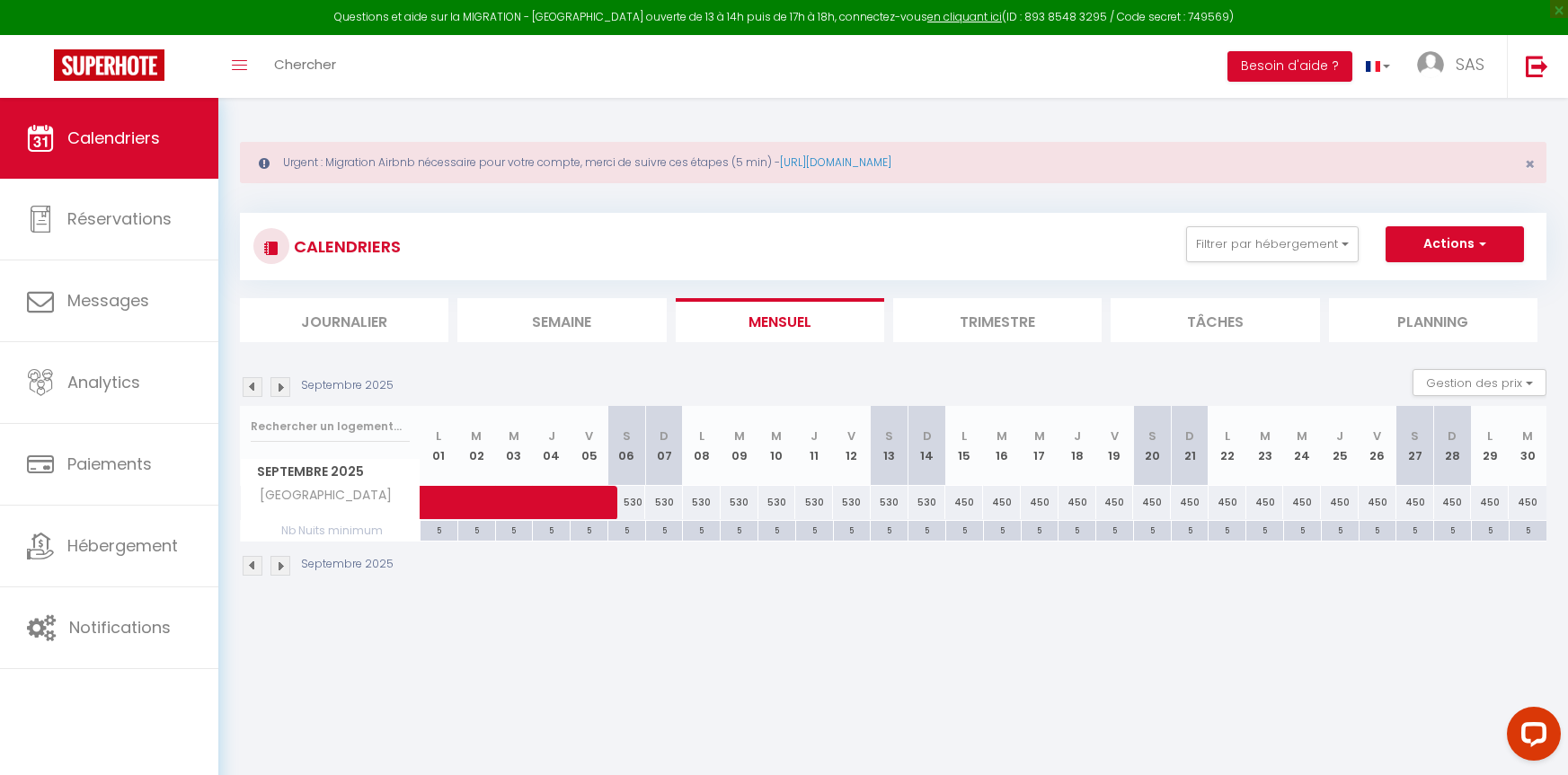
click at [280, 384] on img at bounding box center [280, 387] width 19 height 19
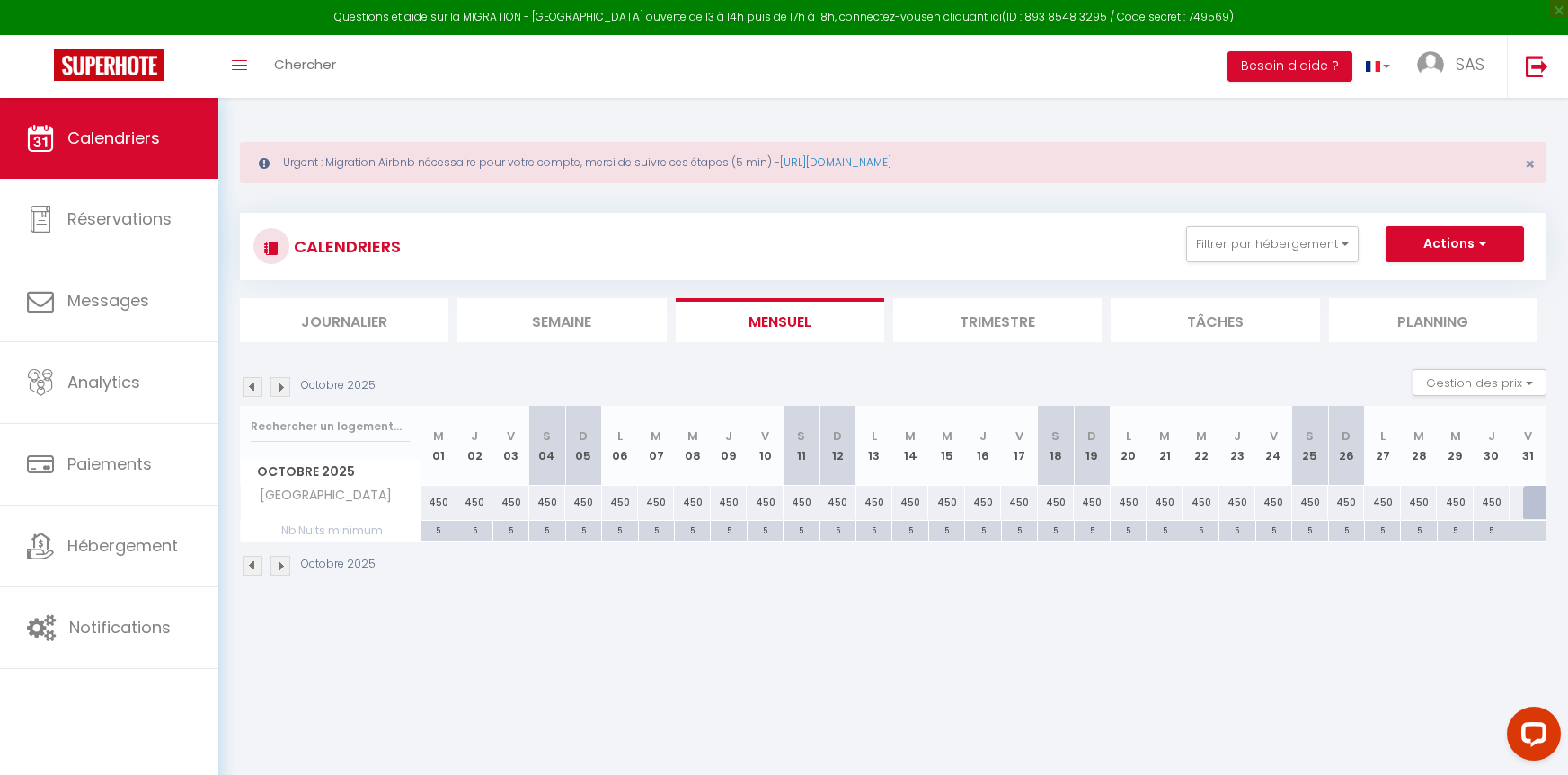
click at [280, 384] on img at bounding box center [280, 387] width 19 height 19
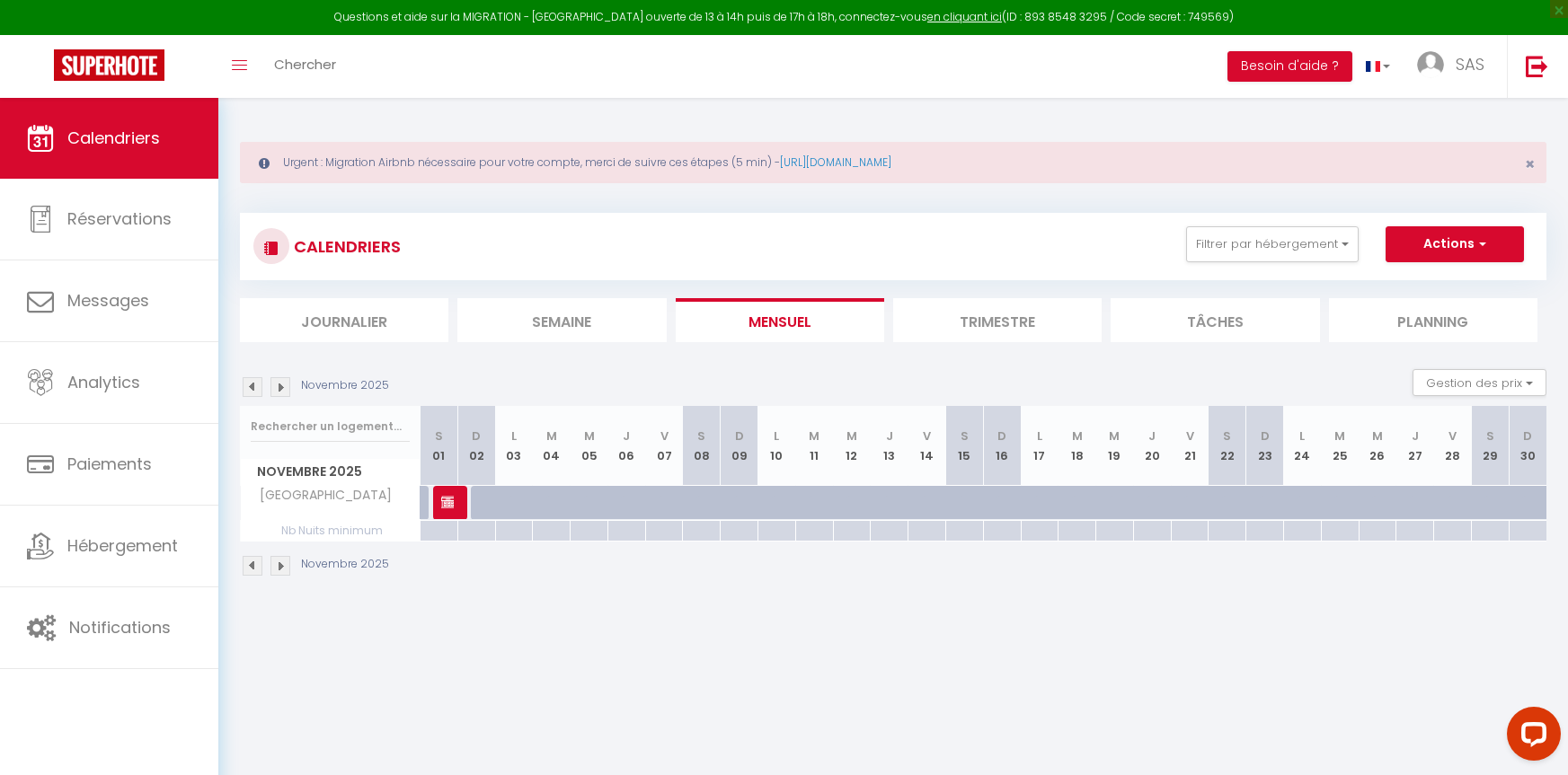
click at [280, 384] on img at bounding box center [280, 387] width 19 height 19
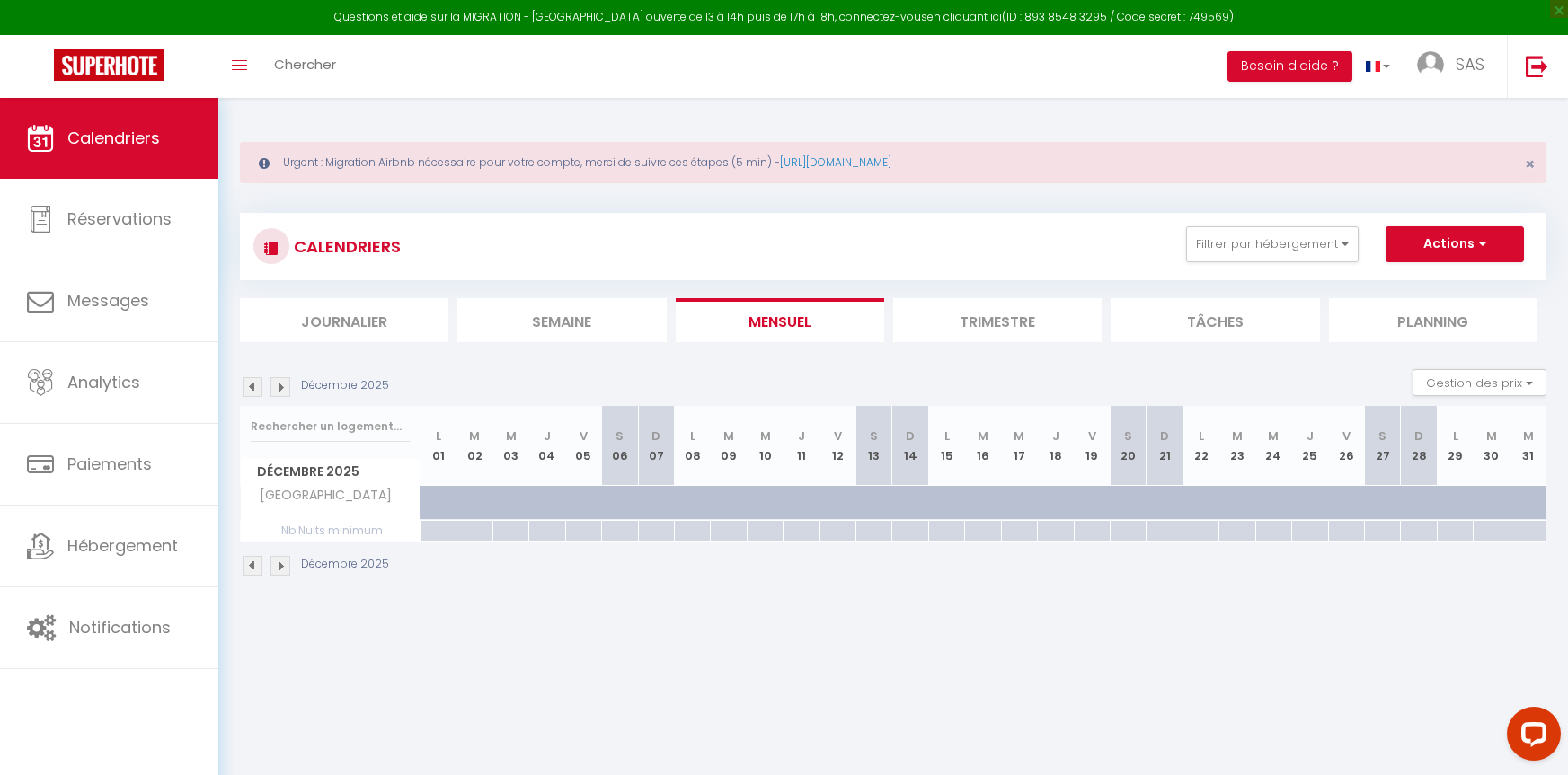
click at [280, 384] on img at bounding box center [280, 387] width 19 height 19
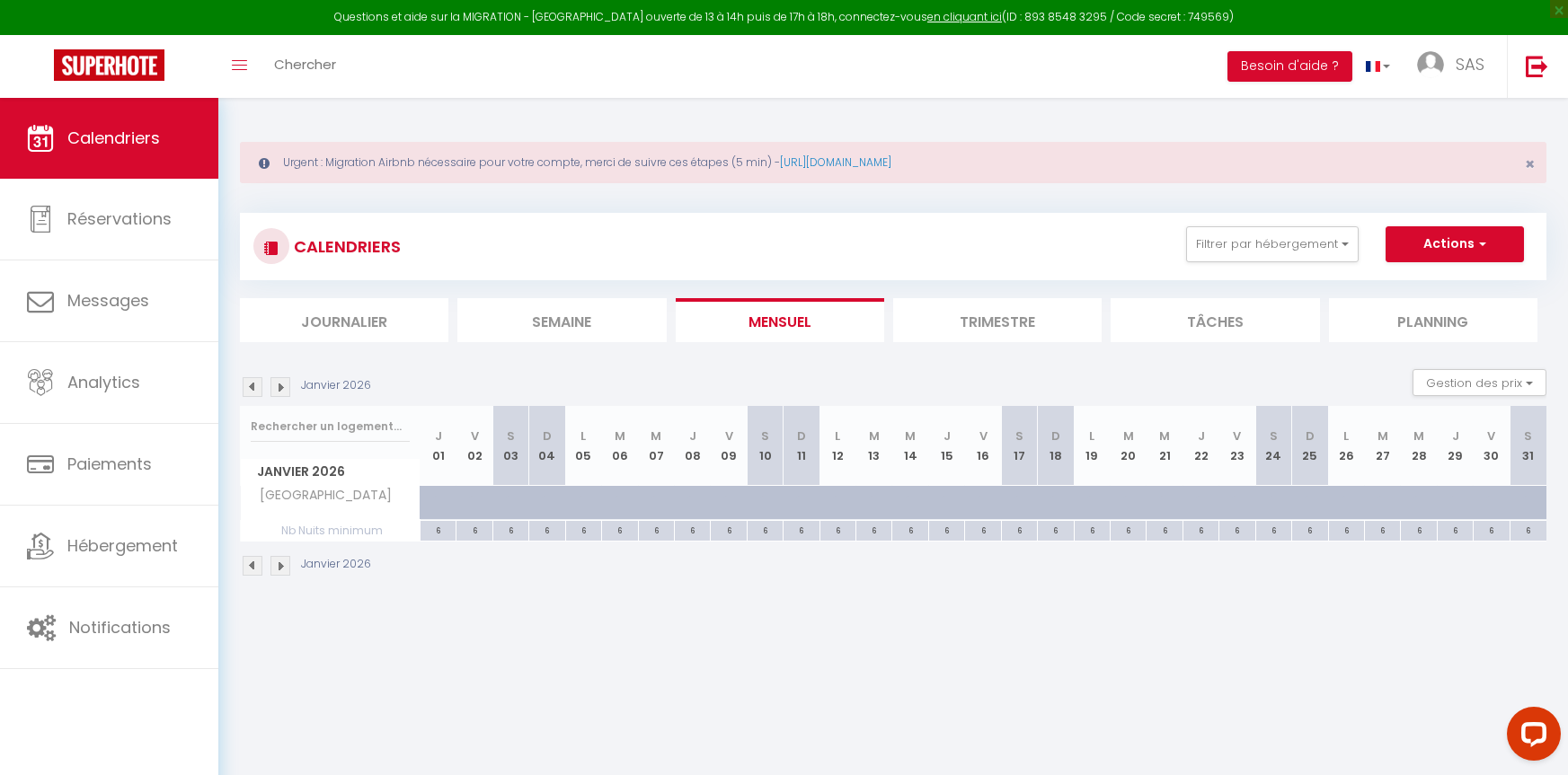
click at [280, 384] on img at bounding box center [280, 387] width 19 height 19
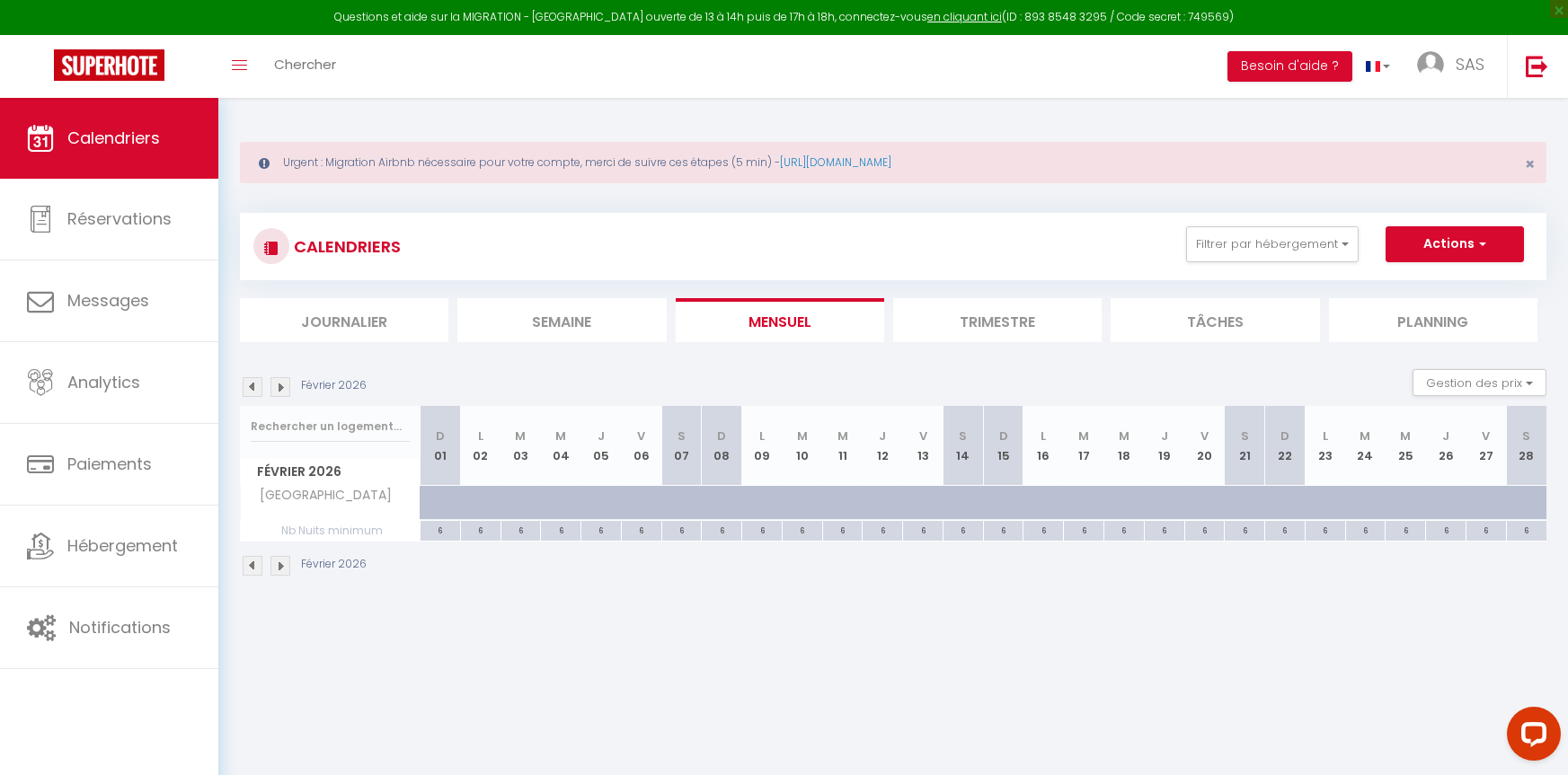
click at [280, 384] on img at bounding box center [280, 387] width 19 height 19
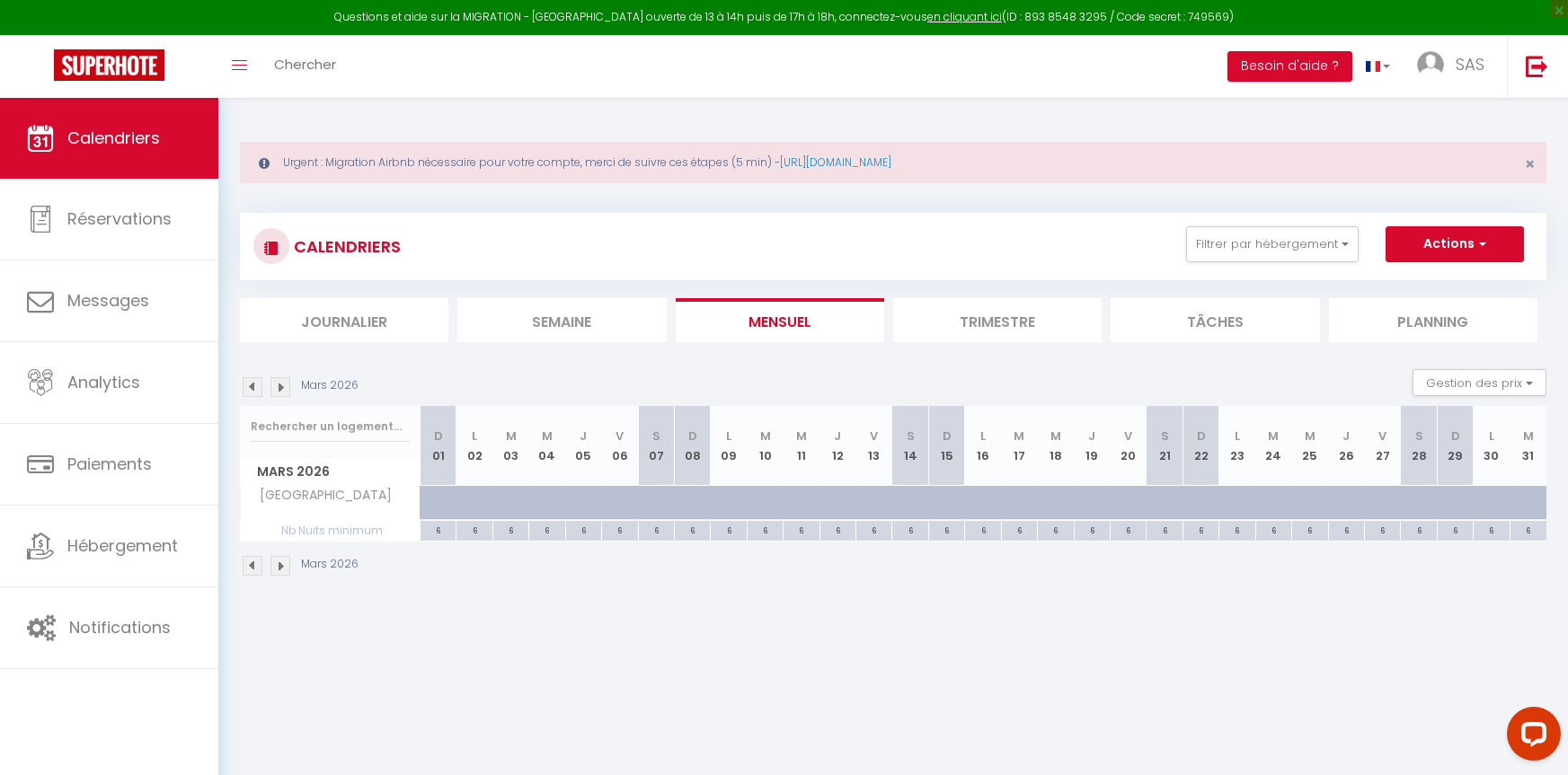
click at [280, 384] on img at bounding box center [280, 387] width 19 height 19
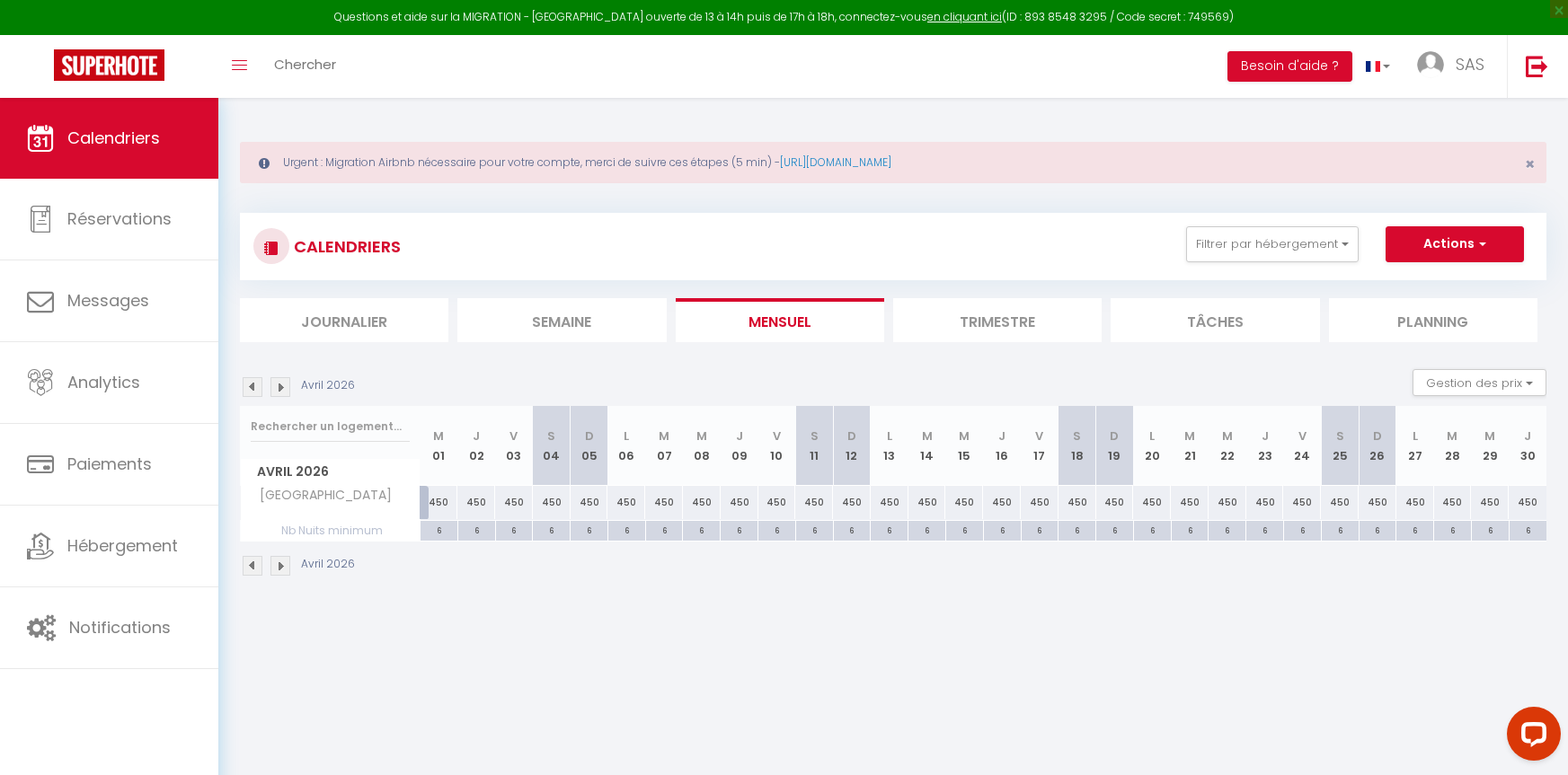
click at [280, 384] on img at bounding box center [280, 387] width 19 height 19
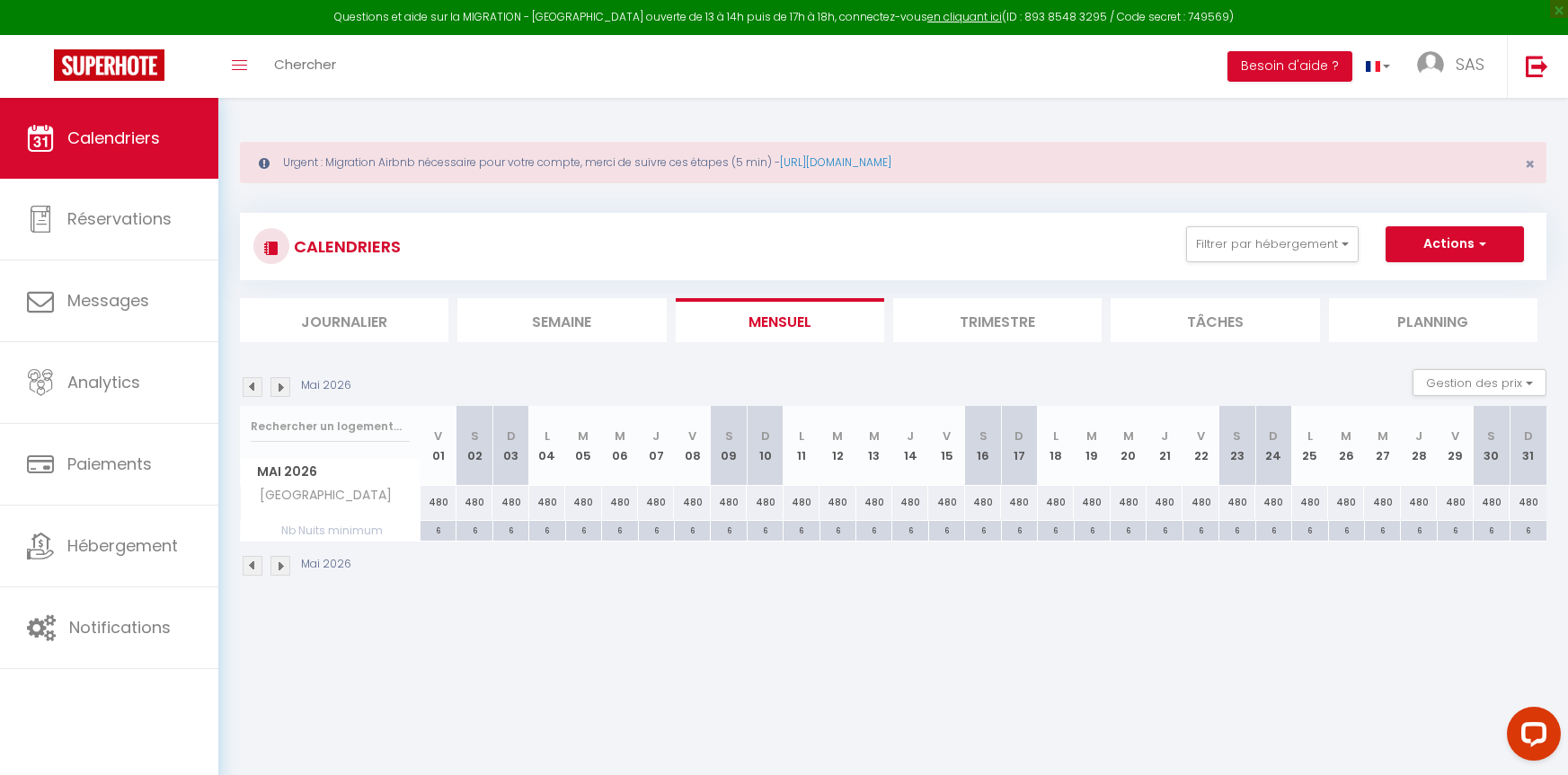
click at [280, 384] on img at bounding box center [280, 387] width 19 height 19
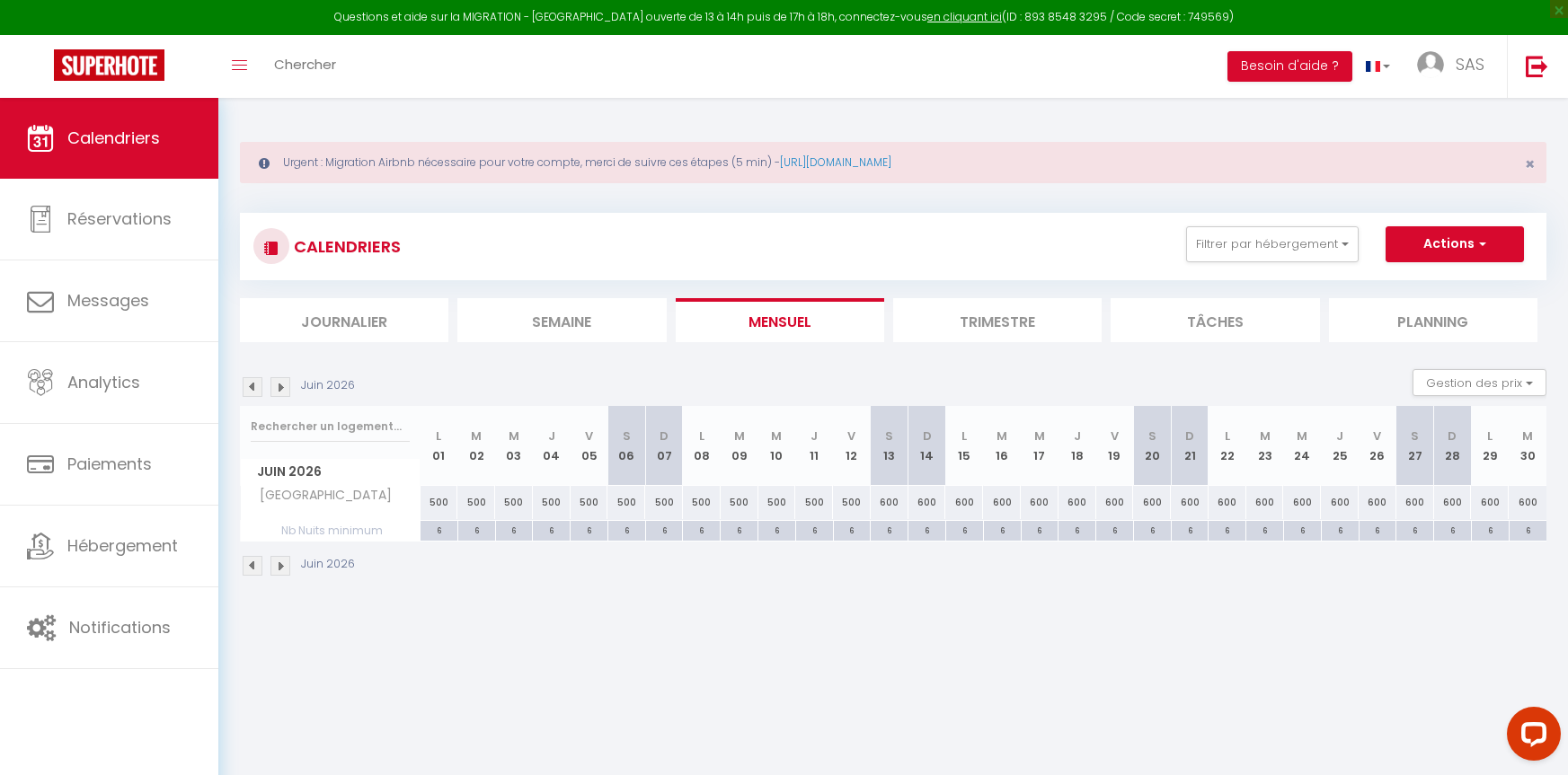
click at [280, 384] on img at bounding box center [280, 387] width 19 height 19
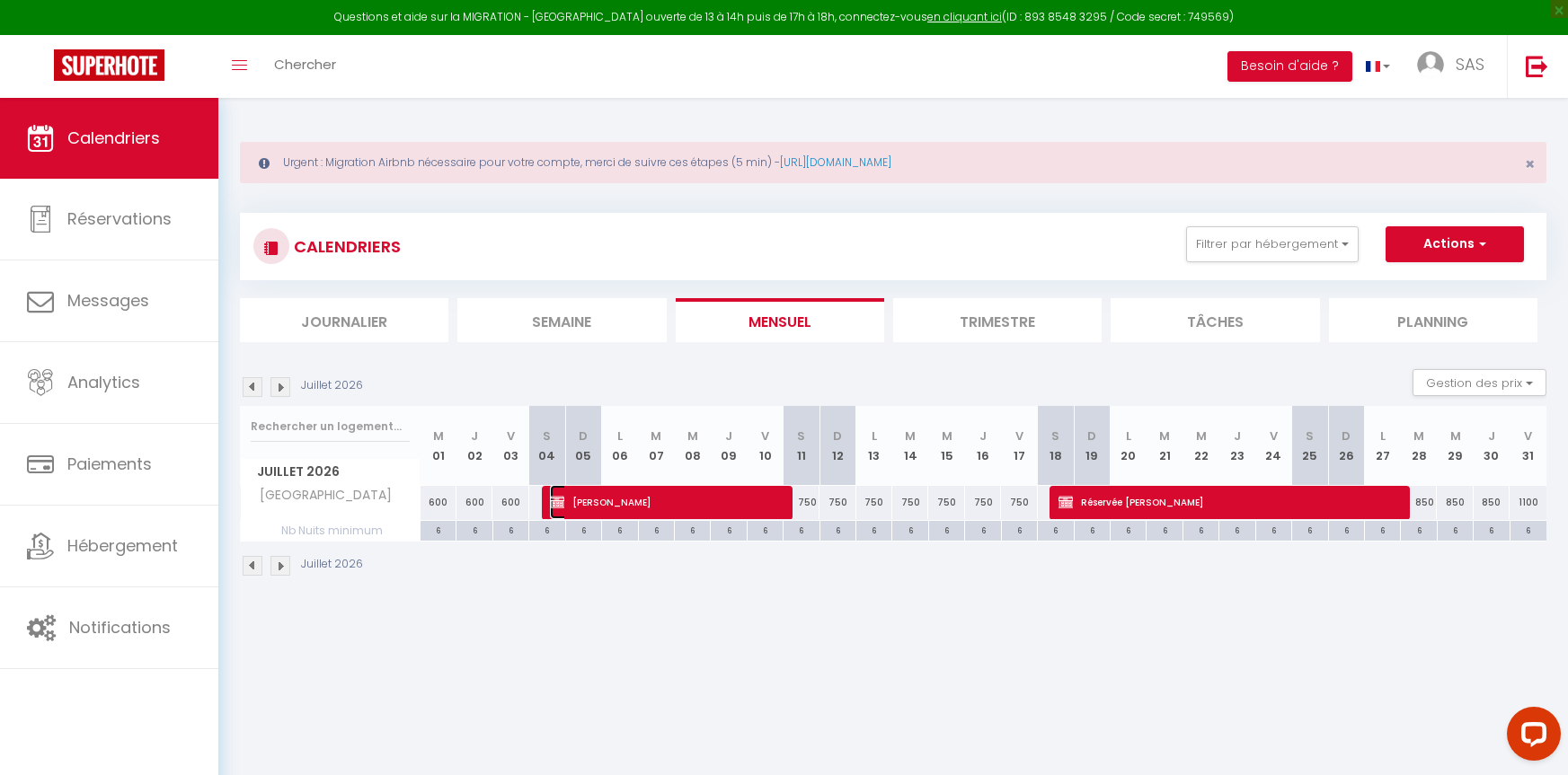
click at [634, 498] on span "[PERSON_NAME]" at bounding box center [663, 502] width 228 height 34
select select "KO"
select select "0"
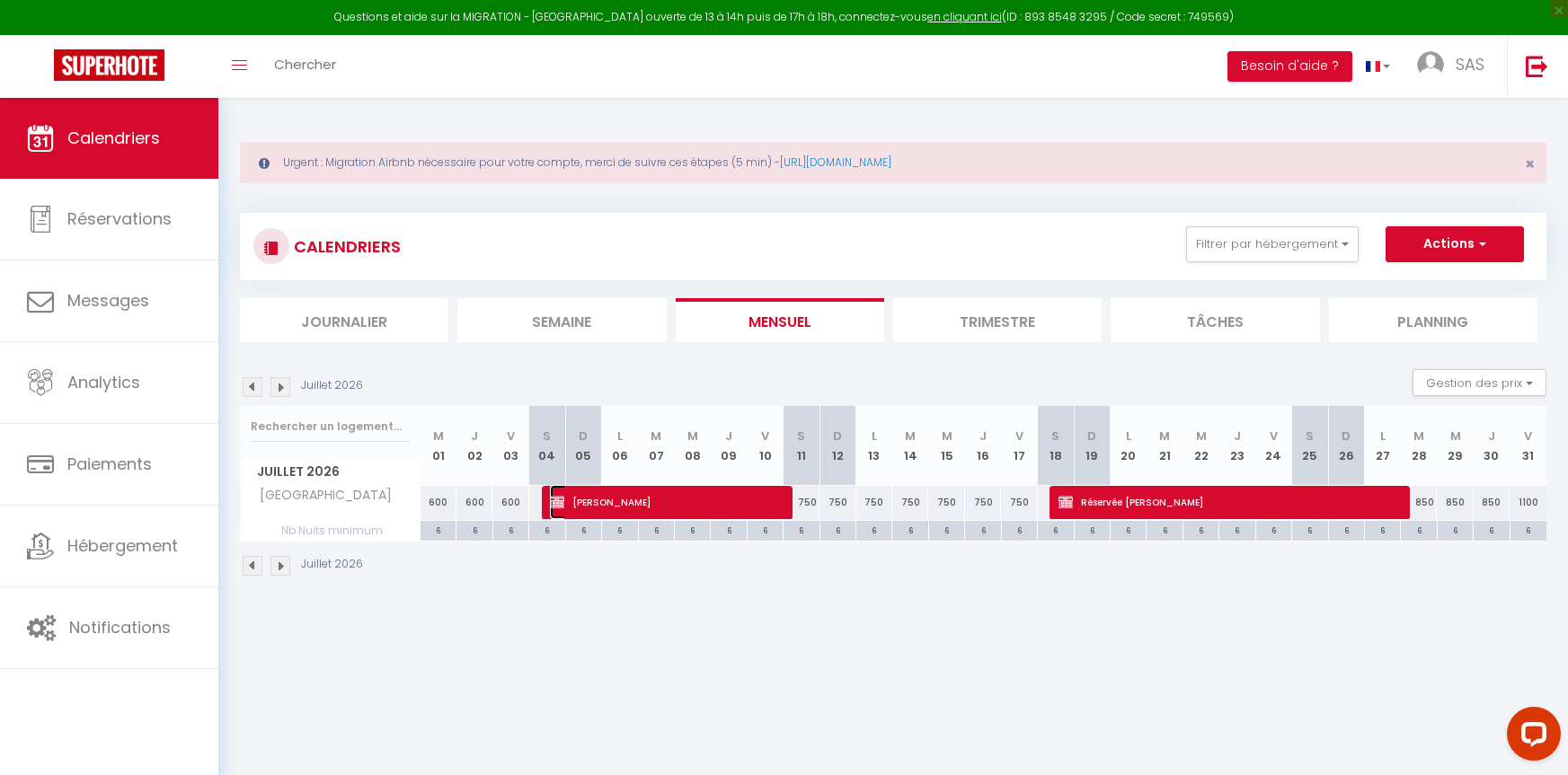
select select "1"
select select
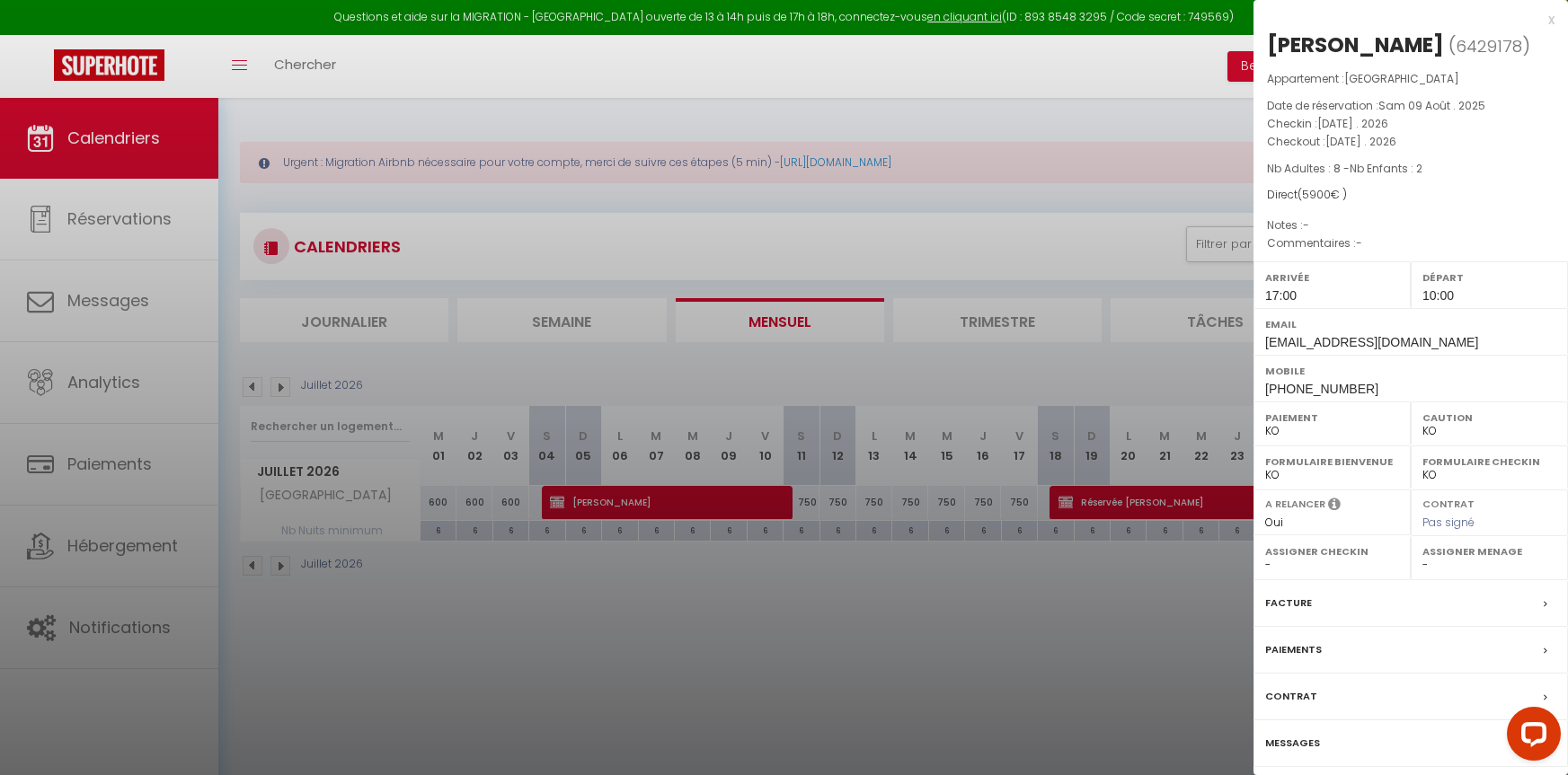
click at [1301, 688] on label "Contrat" at bounding box center [1292, 696] width 53 height 18
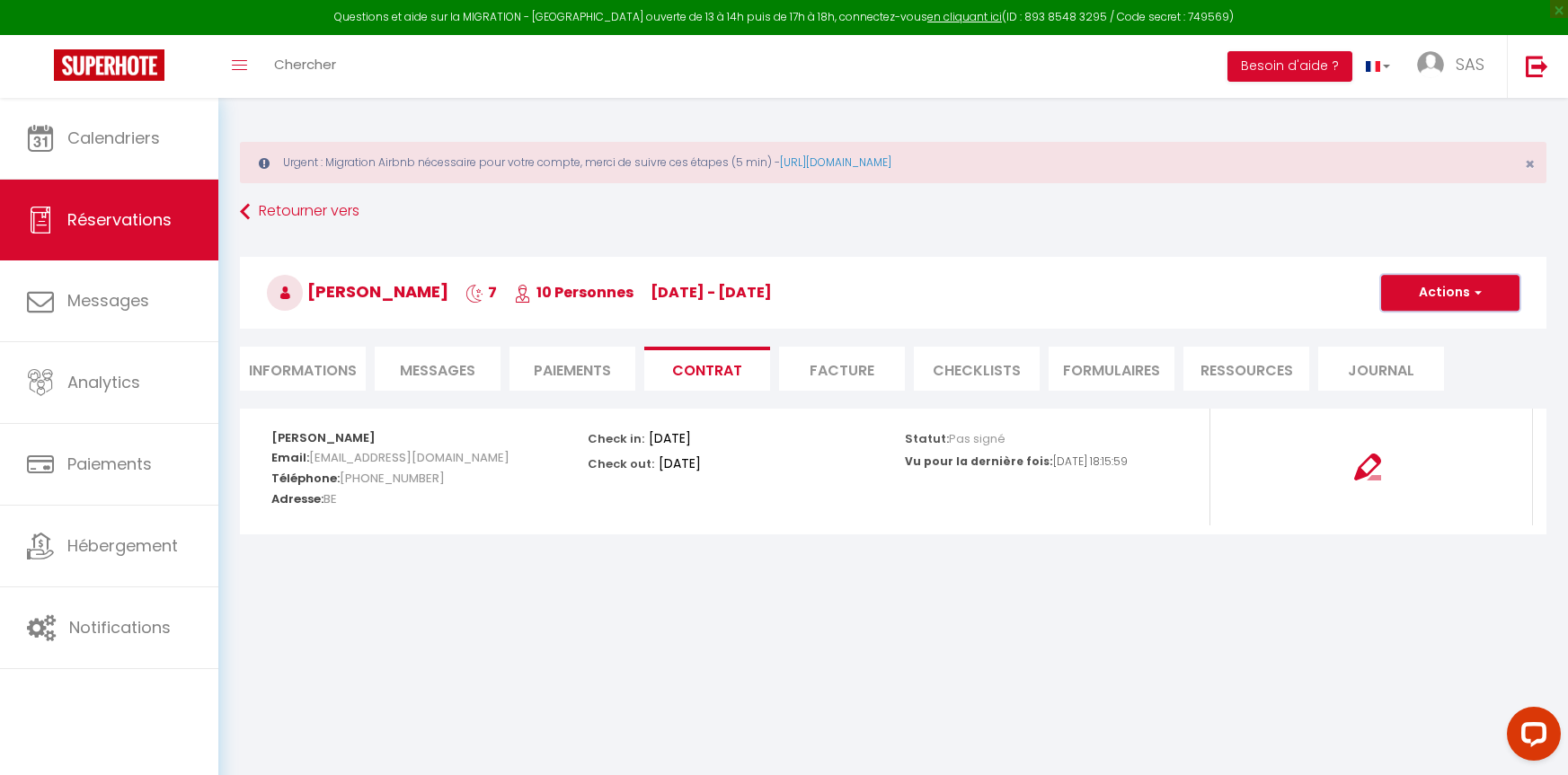
click at [1479, 292] on span "button" at bounding box center [1476, 293] width 11 height 17
click at [1419, 335] on link "Voir le contrat" at bounding box center [1437, 333] width 151 height 23
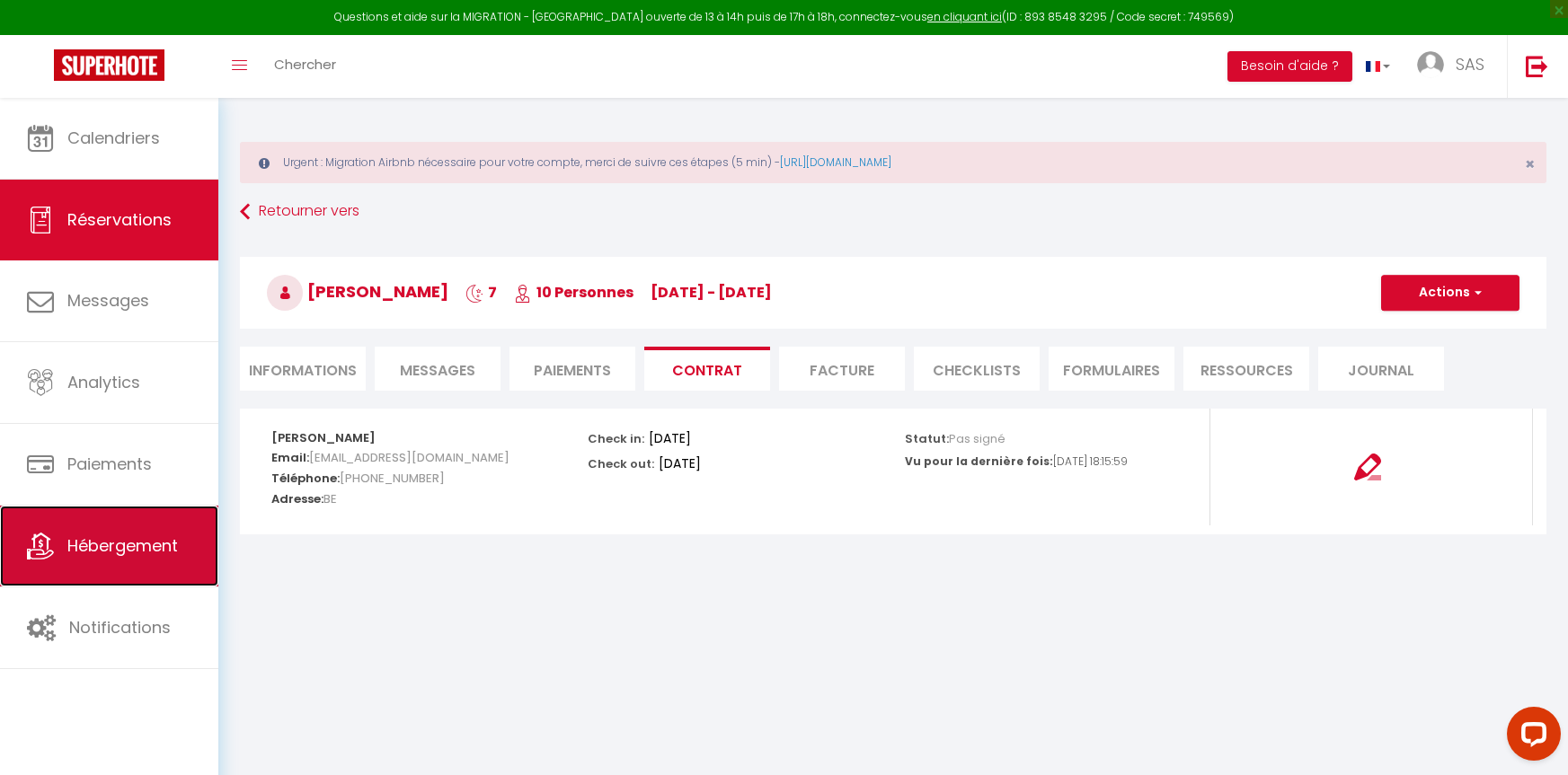
click at [128, 555] on span "Hébergement" at bounding box center [123, 546] width 111 height 22
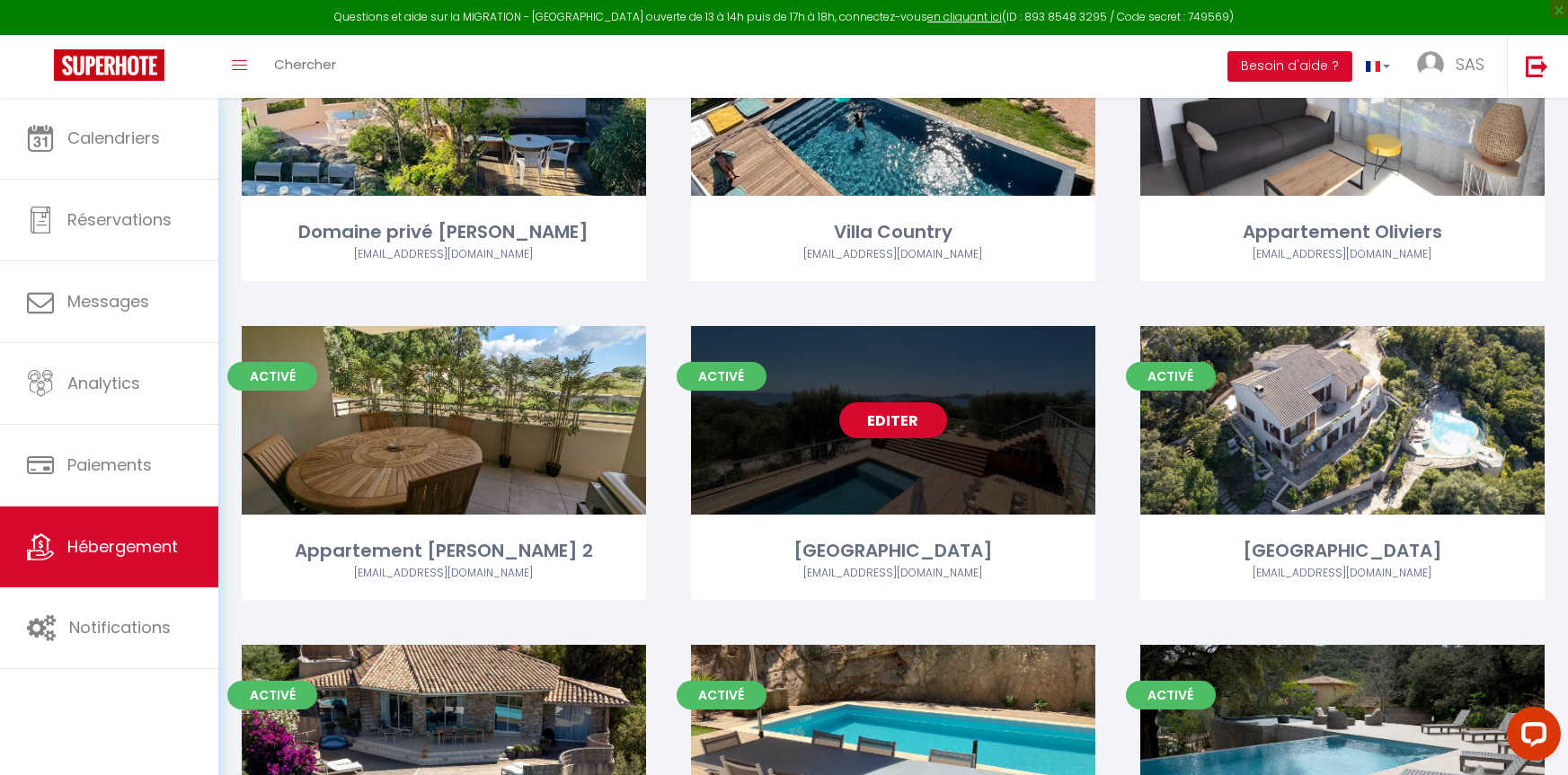
scroll to position [898, 0]
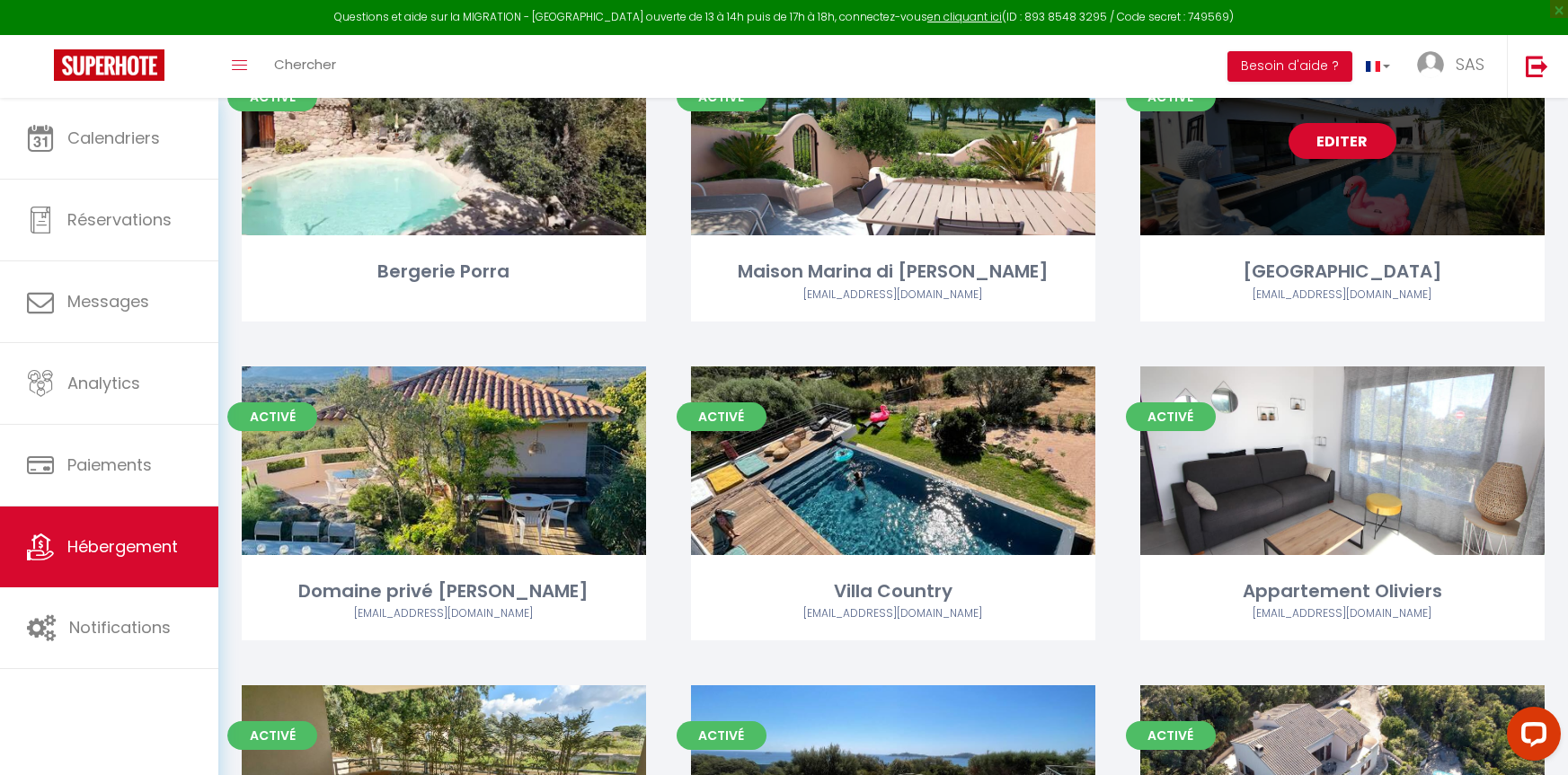
click at [1278, 177] on div "Editer" at bounding box center [1342, 141] width 405 height 189
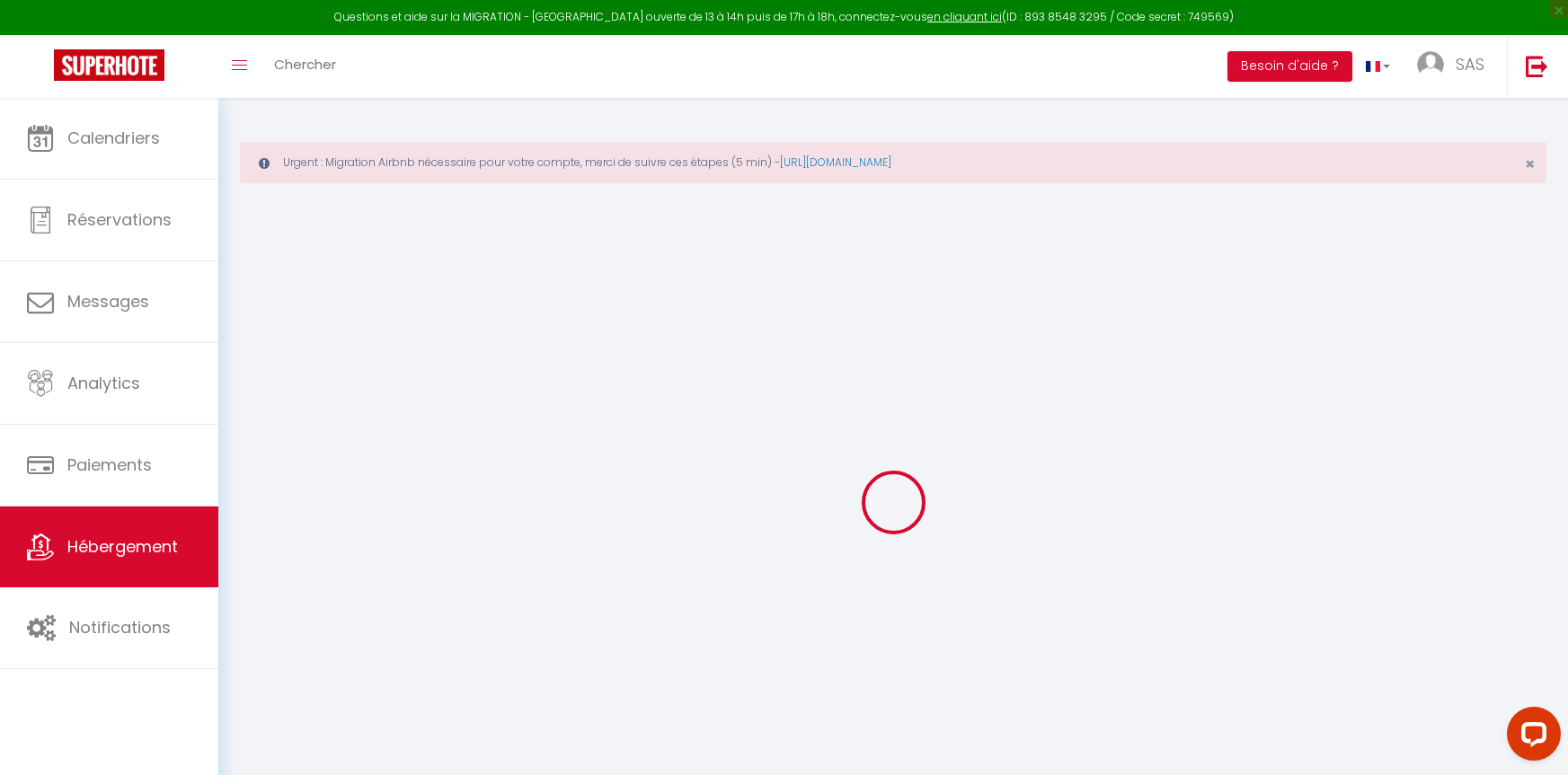
select select
checkbox input "false"
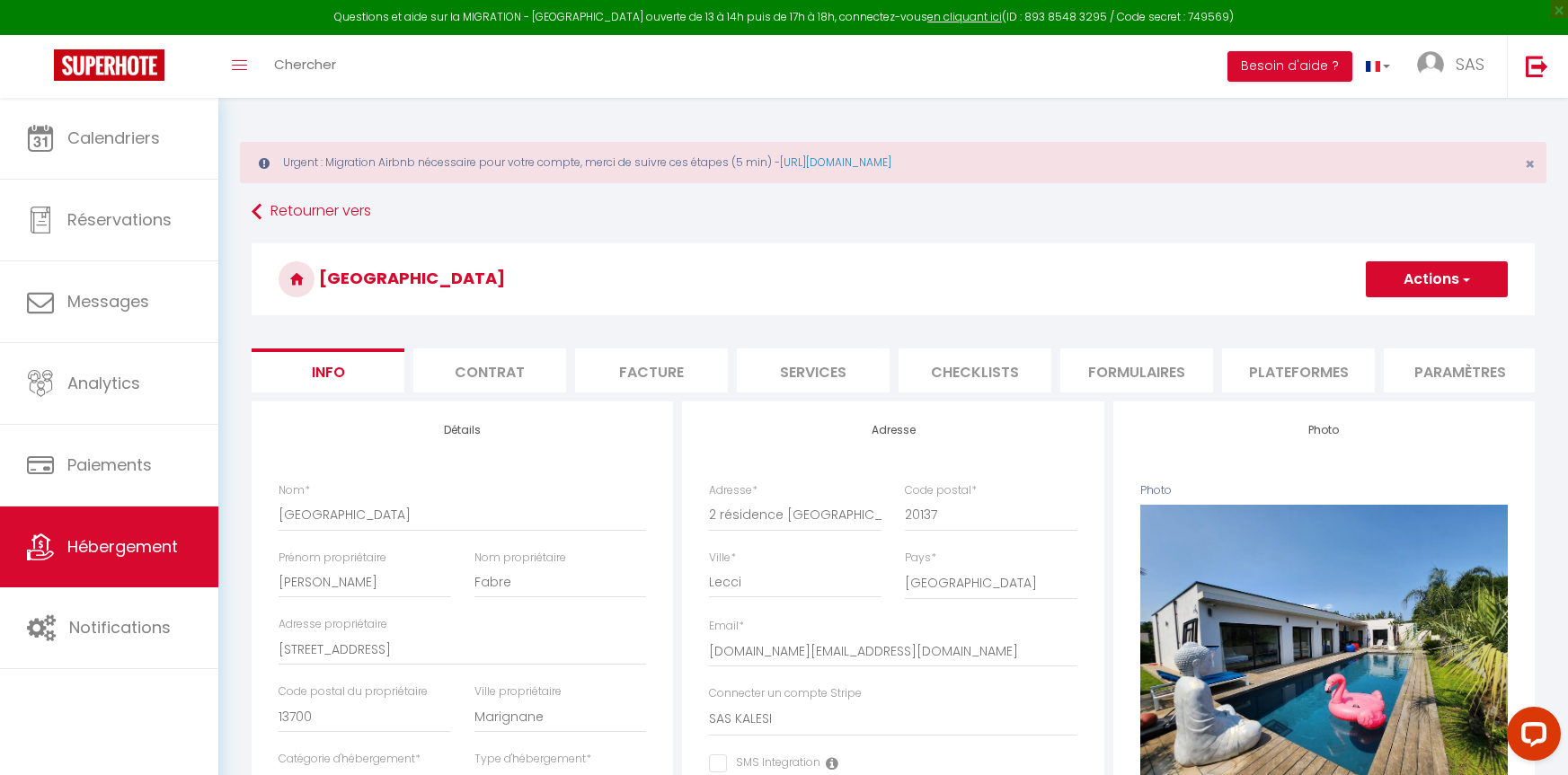
click at [486, 371] on li "Contrat" at bounding box center [489, 370] width 153 height 44
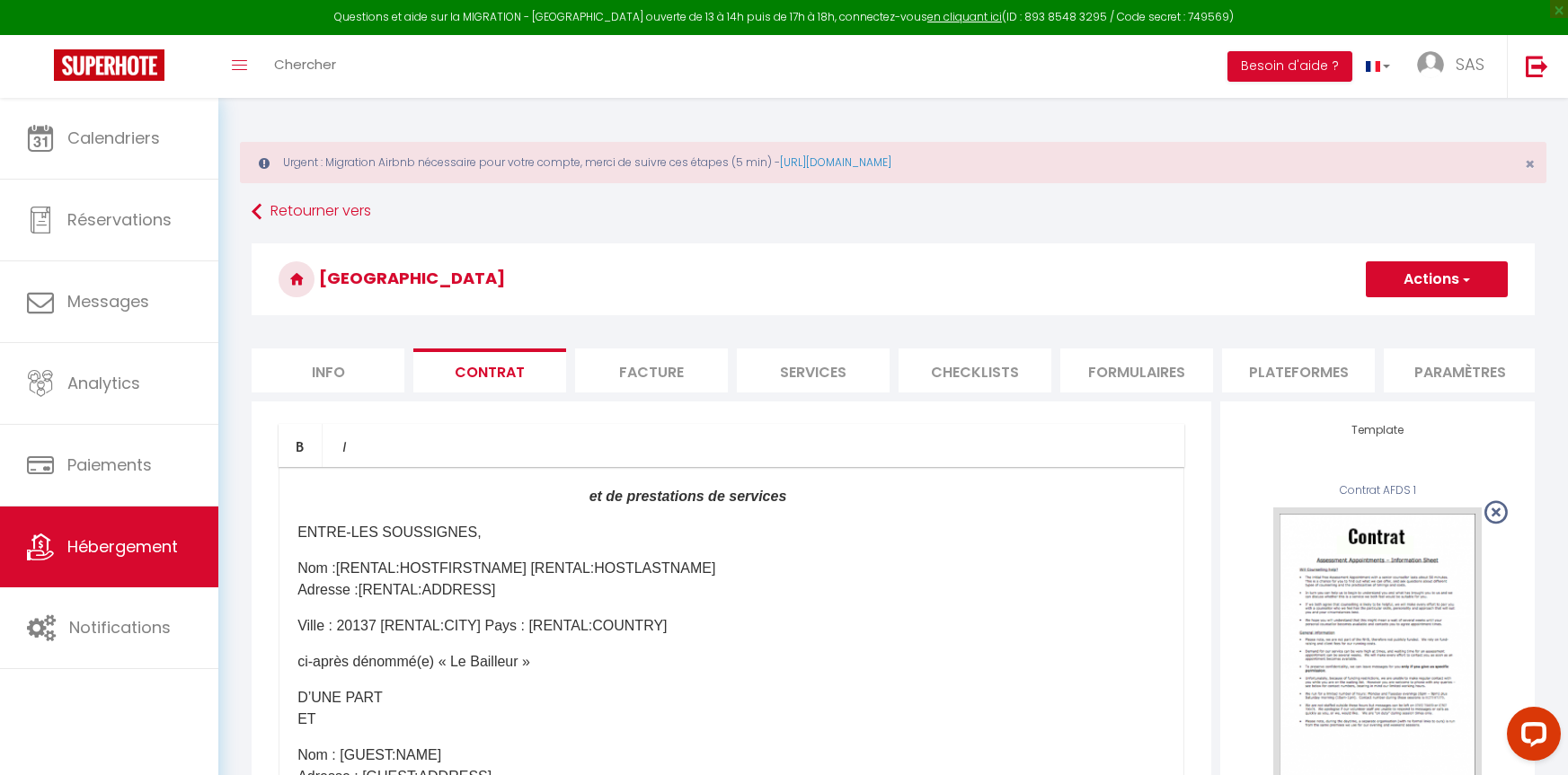
click at [609, 504] on strong "​ et de prestations de services​" at bounding box center [542, 497] width 489 height 16
click at [617, 504] on strong "​ et de prestations de services​" at bounding box center [542, 497] width 489 height 16
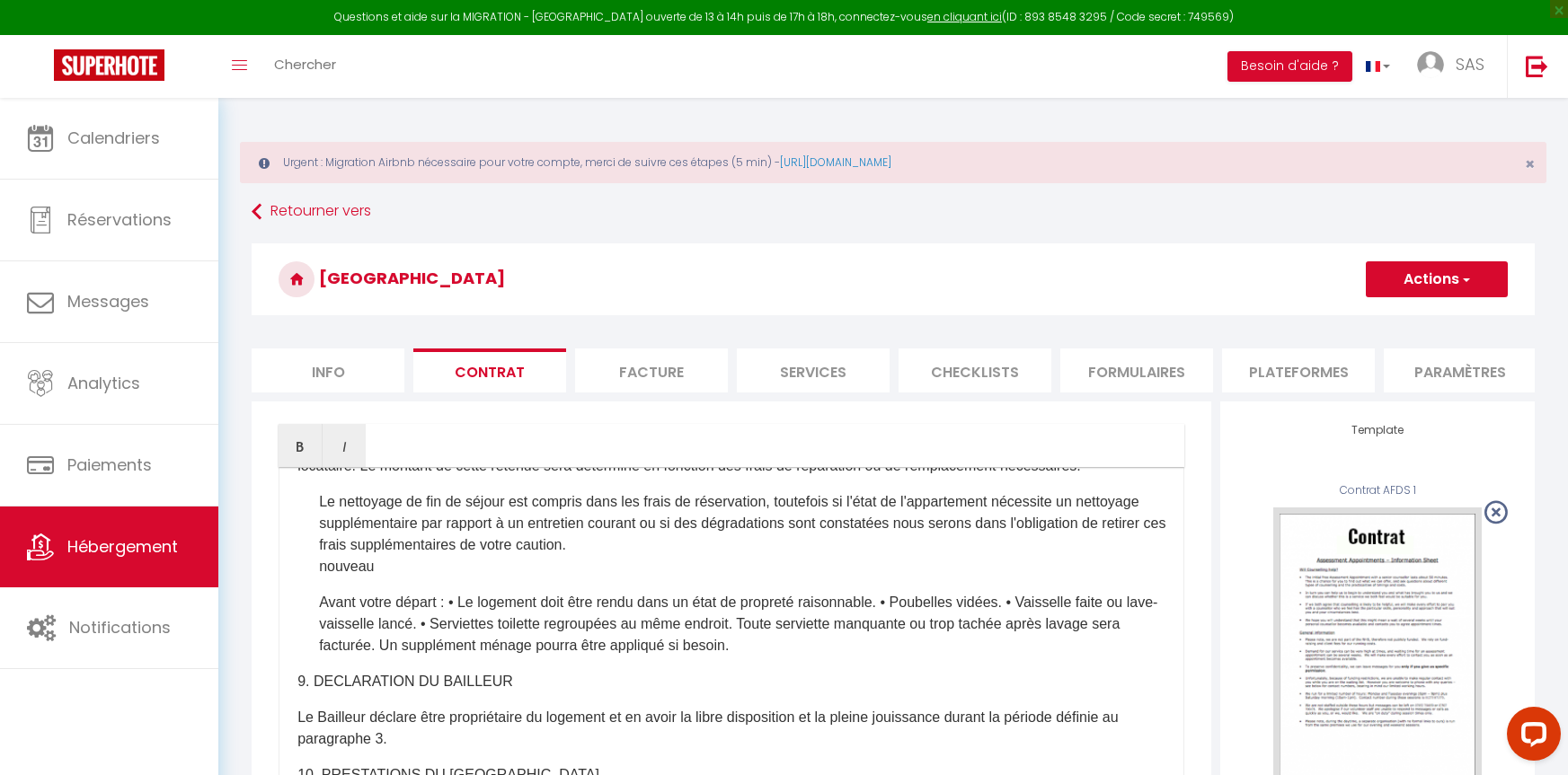
scroll to position [2695, 0]
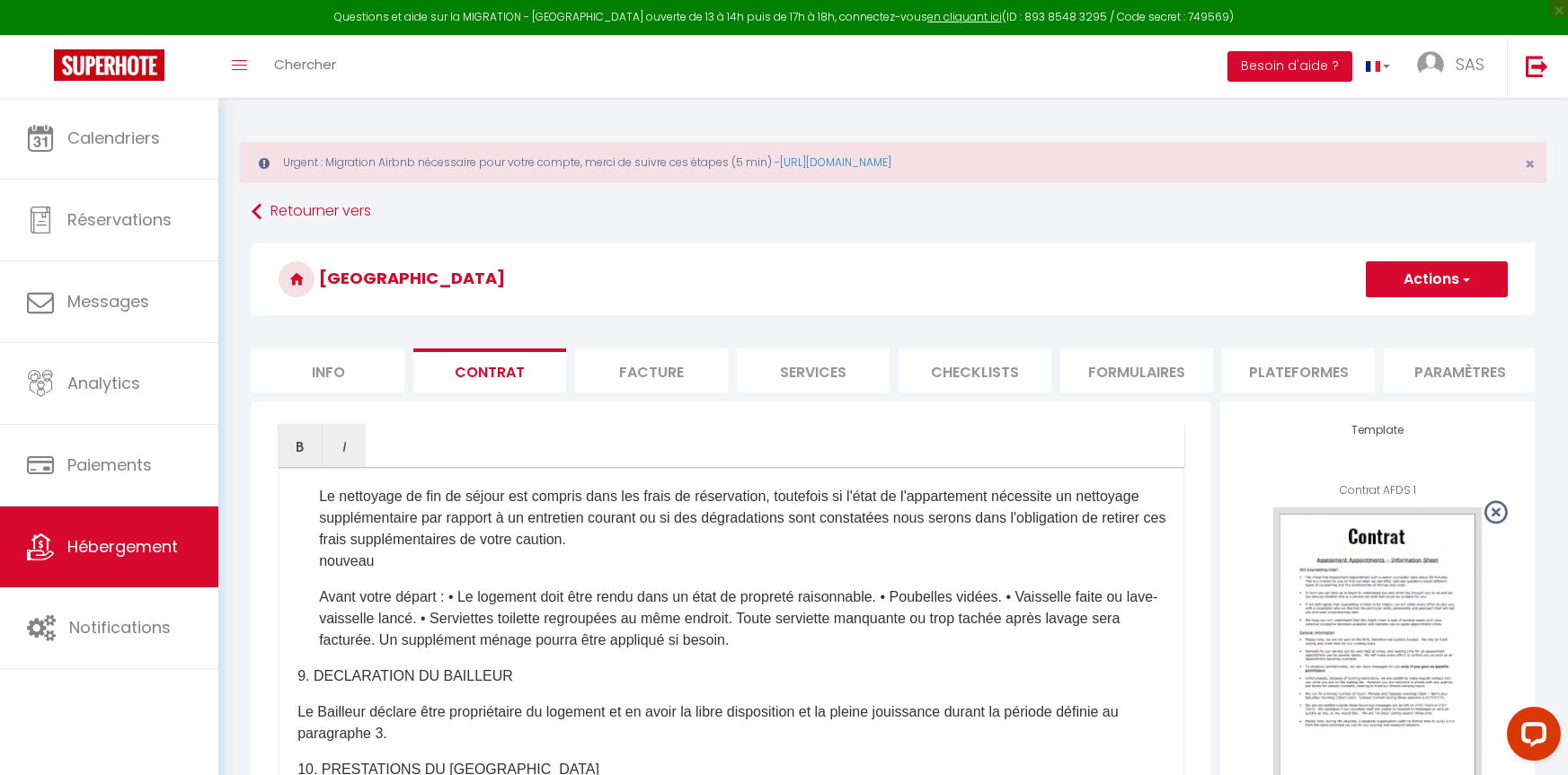
click at [374, 573] on p "nouveau" at bounding box center [742, 561] width 846 height 21
click at [352, 573] on p at bounding box center [742, 561] width 846 height 21
click at [323, 652] on ol "Le nettoyage de fin de séjour est compris dans les frais de réservation, toutef…" at bounding box center [742, 569] width 846 height 165
click at [328, 652] on ol "Le nettoyage de fin de séjour est compris dans les frais de réservation, toutef…" at bounding box center [742, 569] width 846 height 165
click at [448, 652] on li "Avant votre départ : • Le logement doit être rendu dans un état de propreté rai…" at bounding box center [742, 618] width 846 height 65
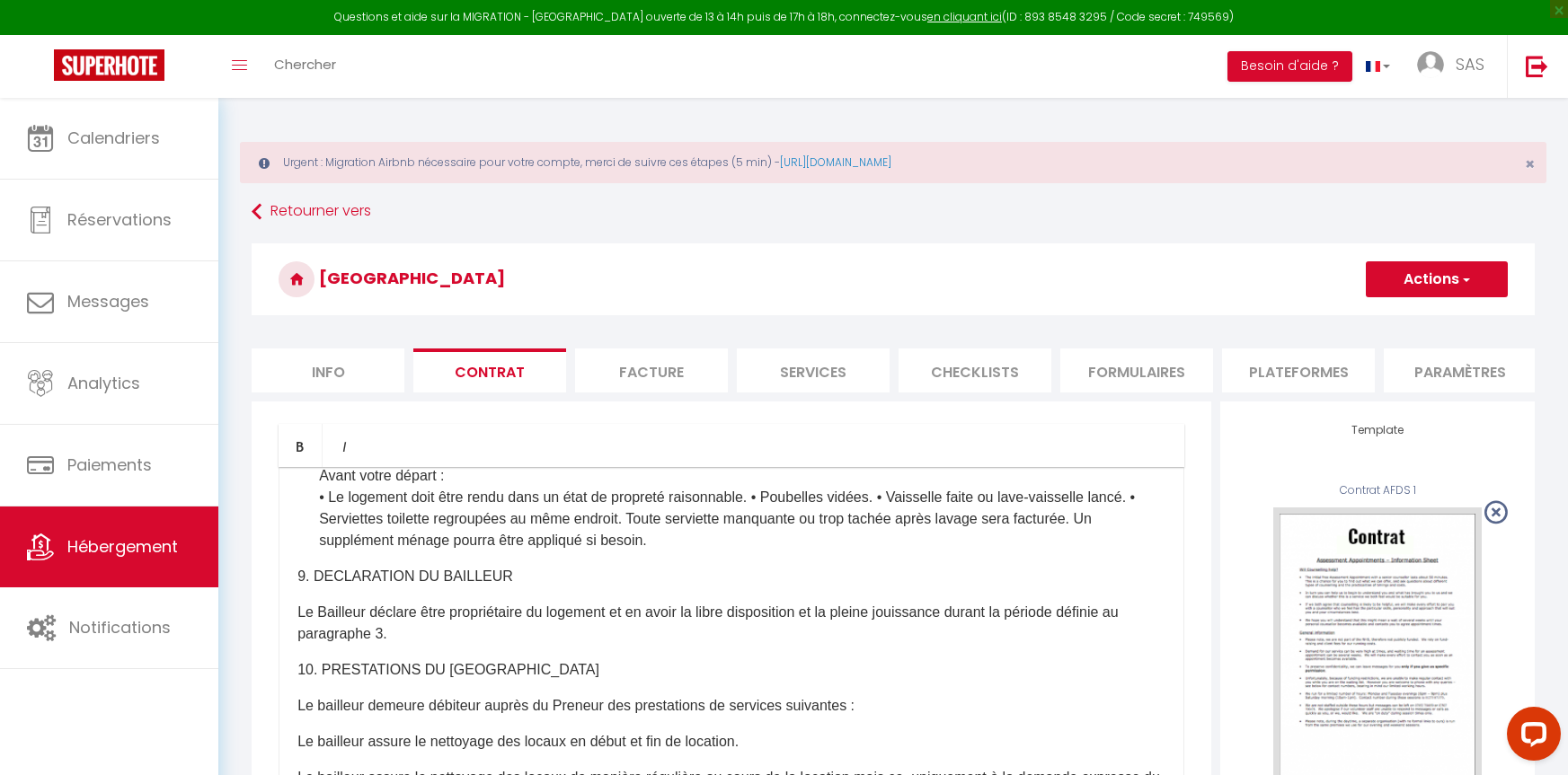
scroll to position [2785, 0]
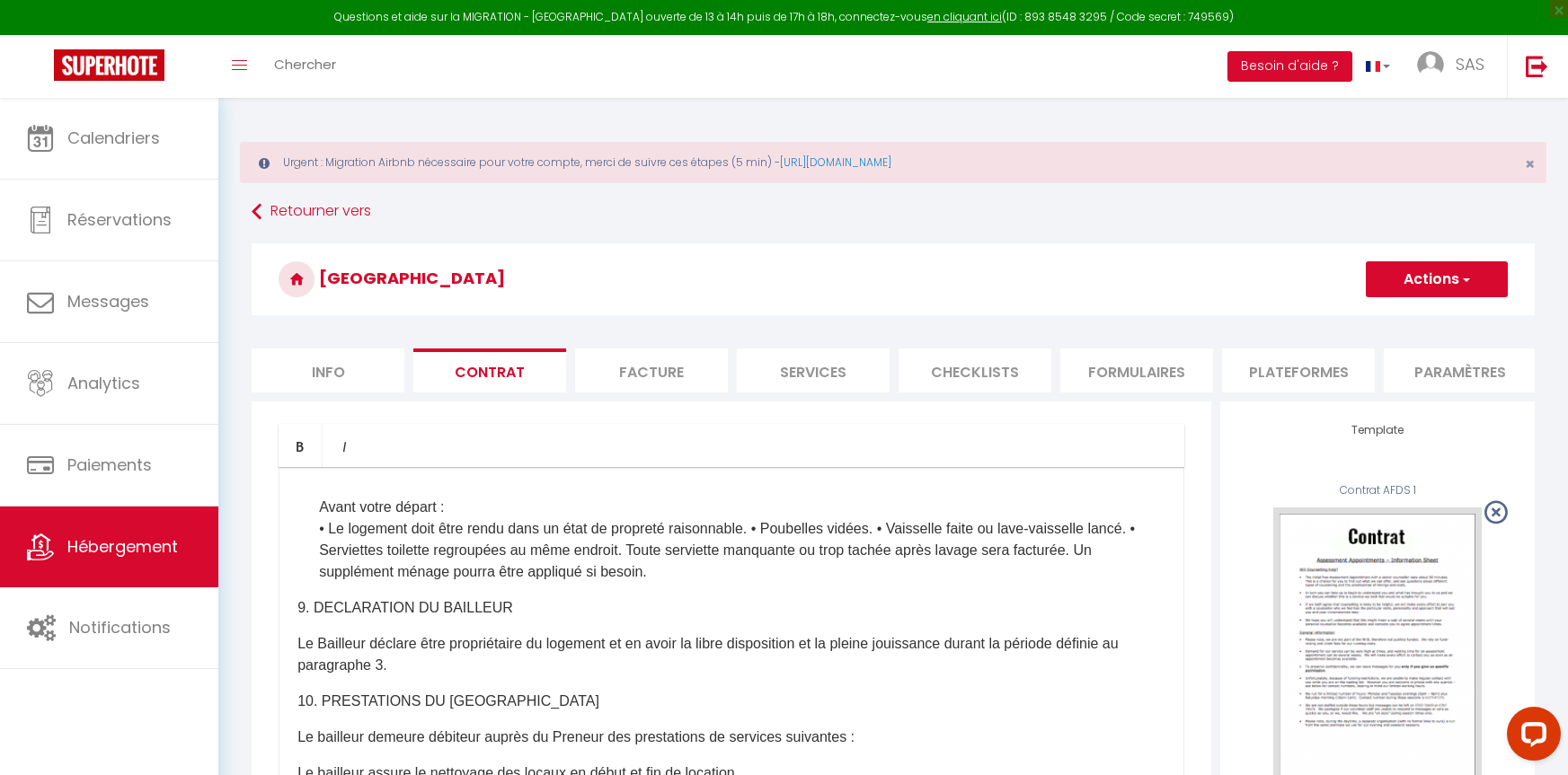
click at [770, 583] on li "• Le logement doit être rendu dans un état de propreté raisonnable. • Poubelles…" at bounding box center [742, 550] width 846 height 65
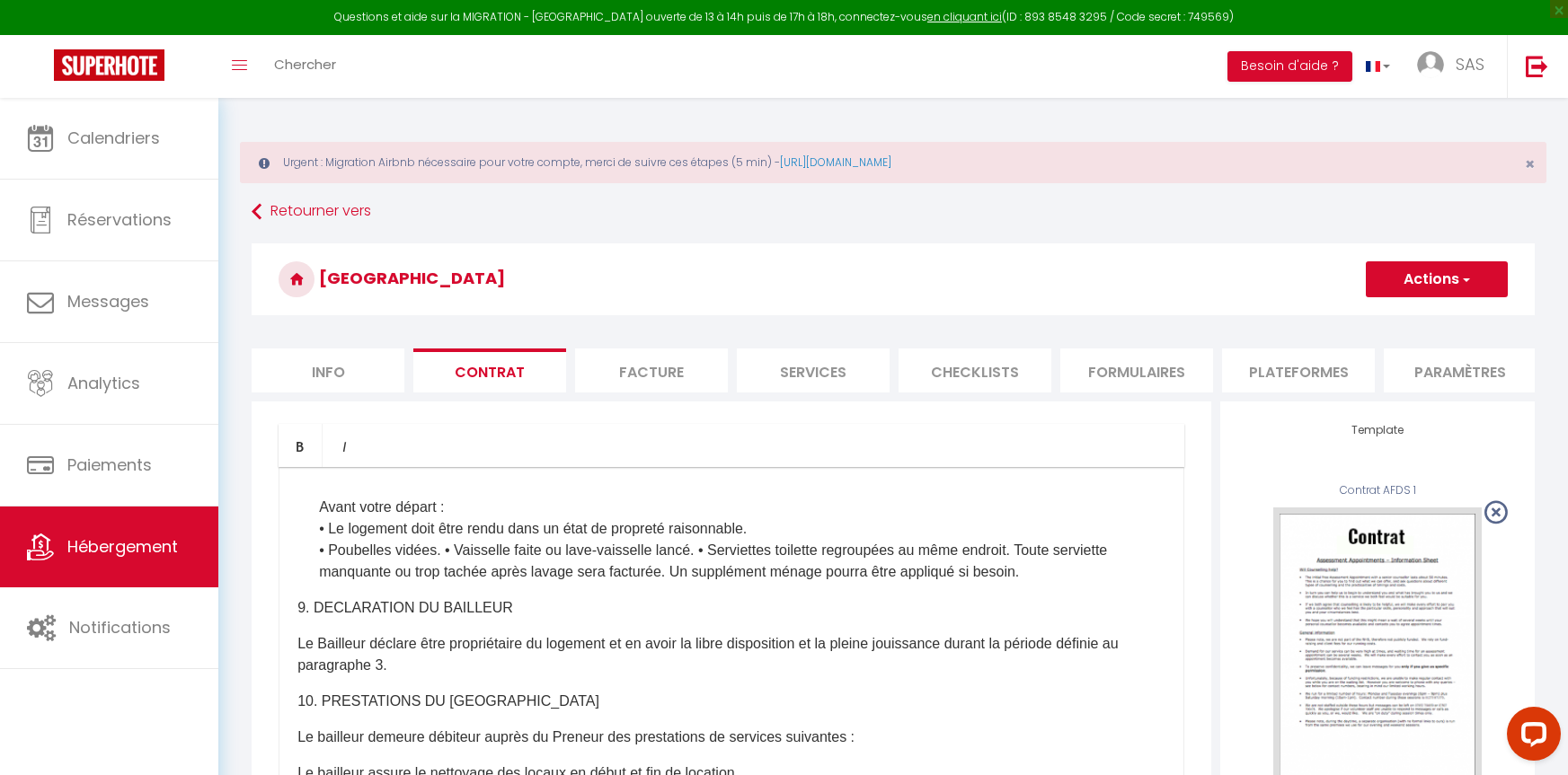
click at [325, 540] on li "• Le logement doit être rendu dans un état de propreté raisonnable." at bounding box center [742, 529] width 846 height 21
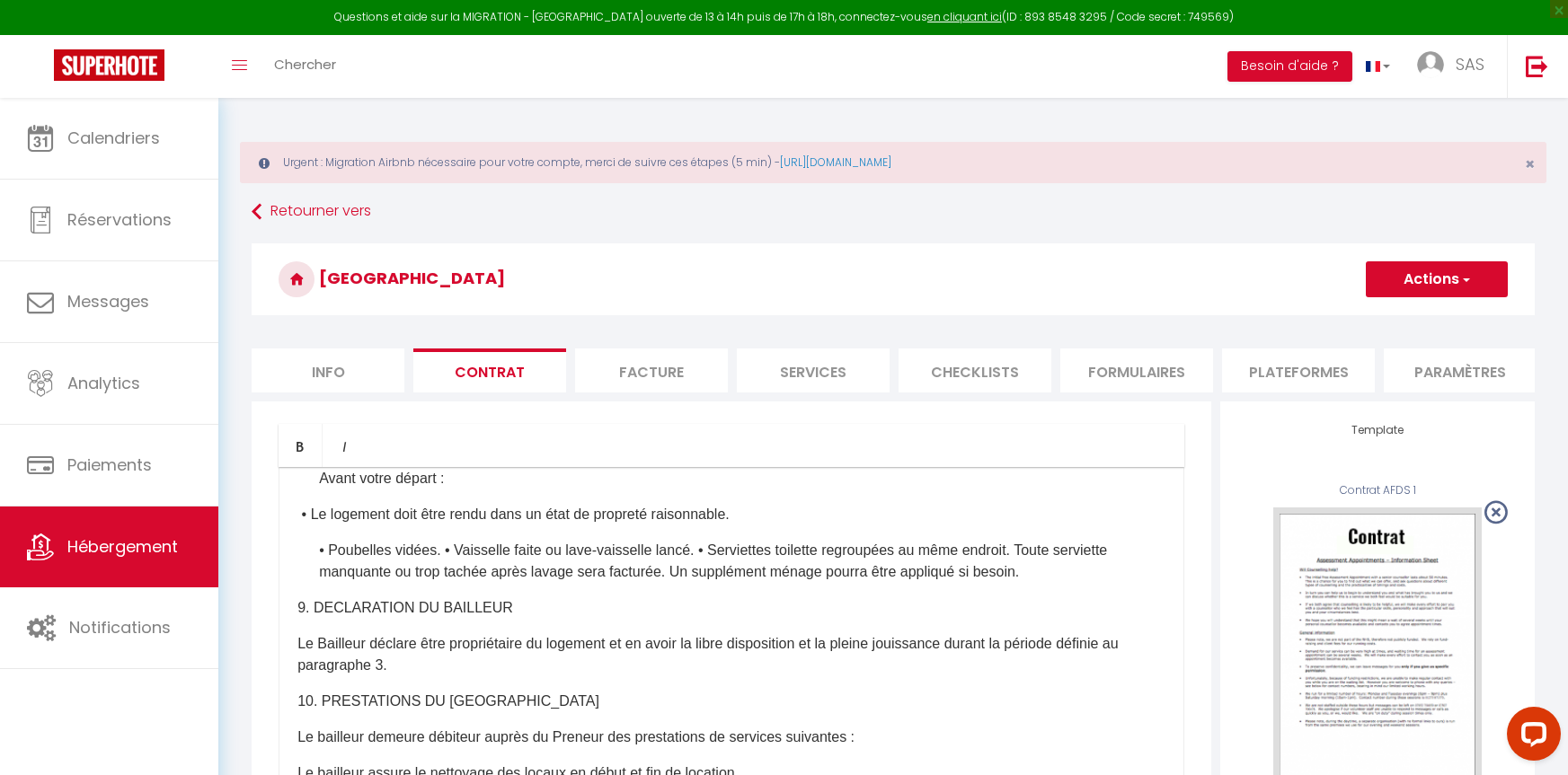
click at [319, 583] on li "• Poubelles vidées. • Vaisselle faite ou lave-vaisselle lancé. • Serviettes toi…" at bounding box center [742, 561] width 846 height 43
click at [423, 583] on p "• Poubelles vidées. • Vaisselle faite ou lave-vaisselle lancé. • Serviettes toi…" at bounding box center [731, 561] width 868 height 43
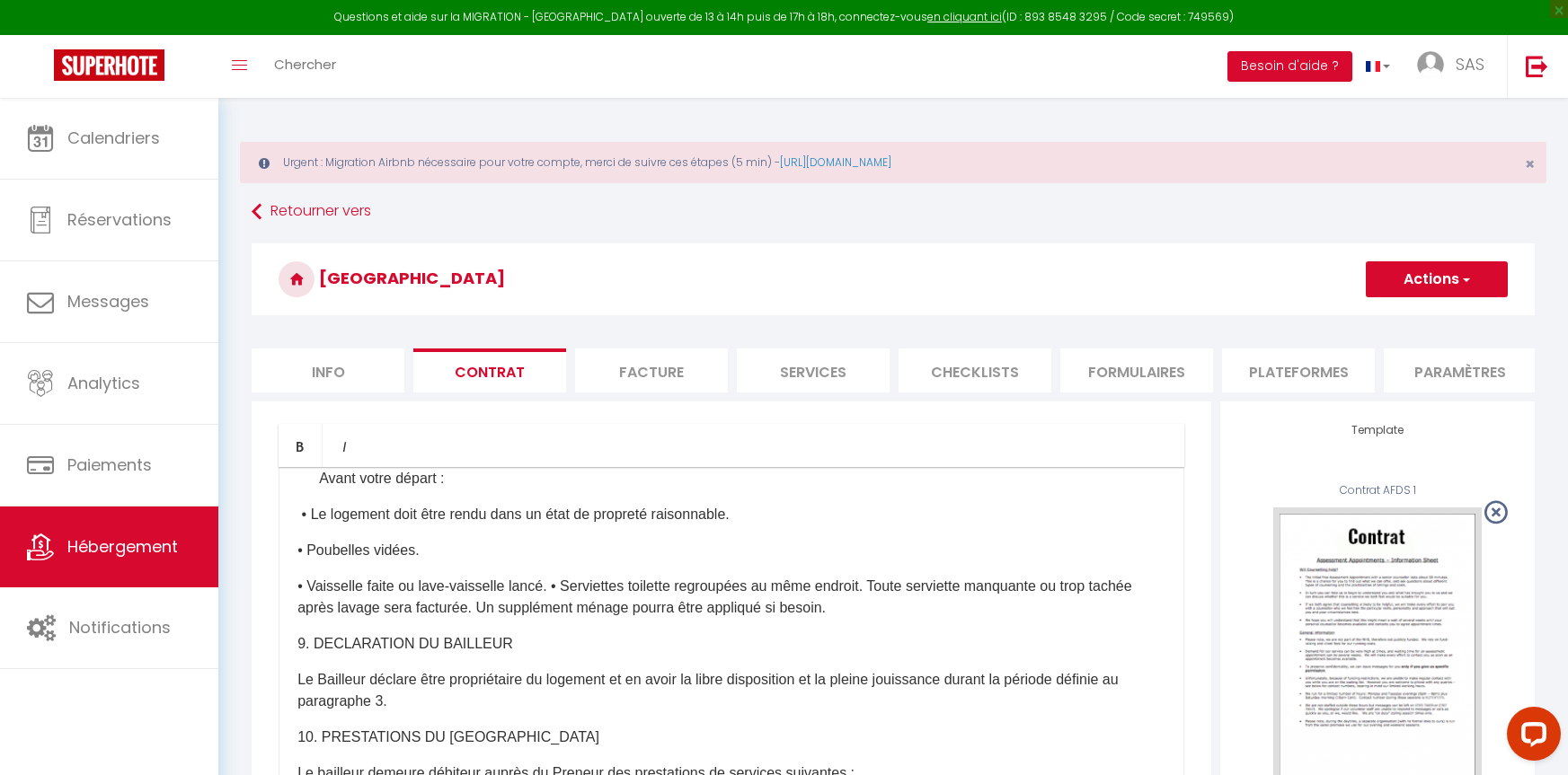
click at [298, 619] on p "• Vaisselle faite ou lave-vaisselle lancé. • Serviettes toilette regroupées au …" at bounding box center [731, 597] width 868 height 43
click at [555, 619] on p "• Vaisselle faite ou lave-vaisselle lancé. • Serviettes toilette regroupées au …" at bounding box center [731, 597] width 868 height 43
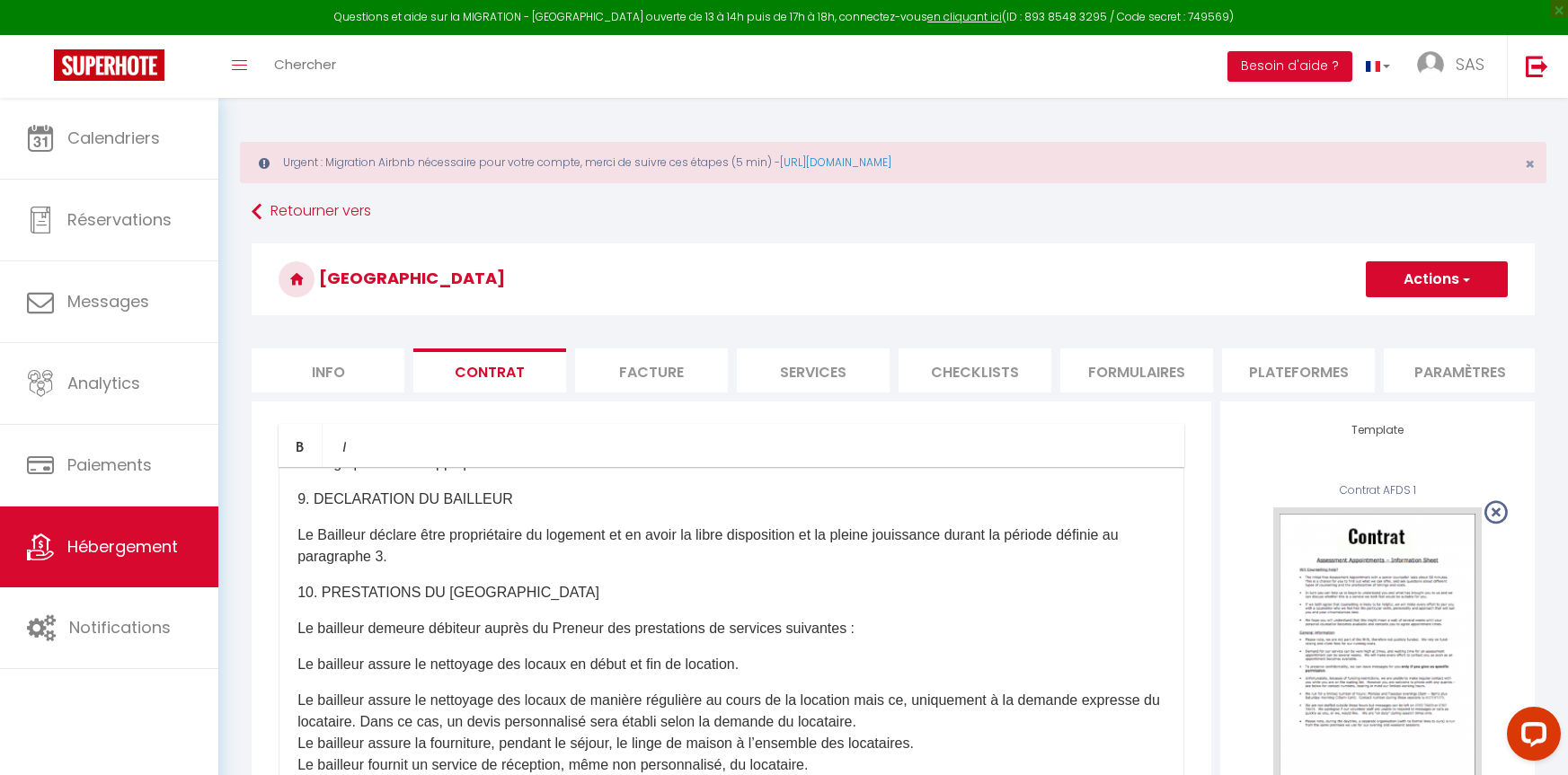
scroll to position [2993, 0]
drag, startPoint x: 636, startPoint y: 546, endPoint x: 296, endPoint y: 542, distance: 340.0
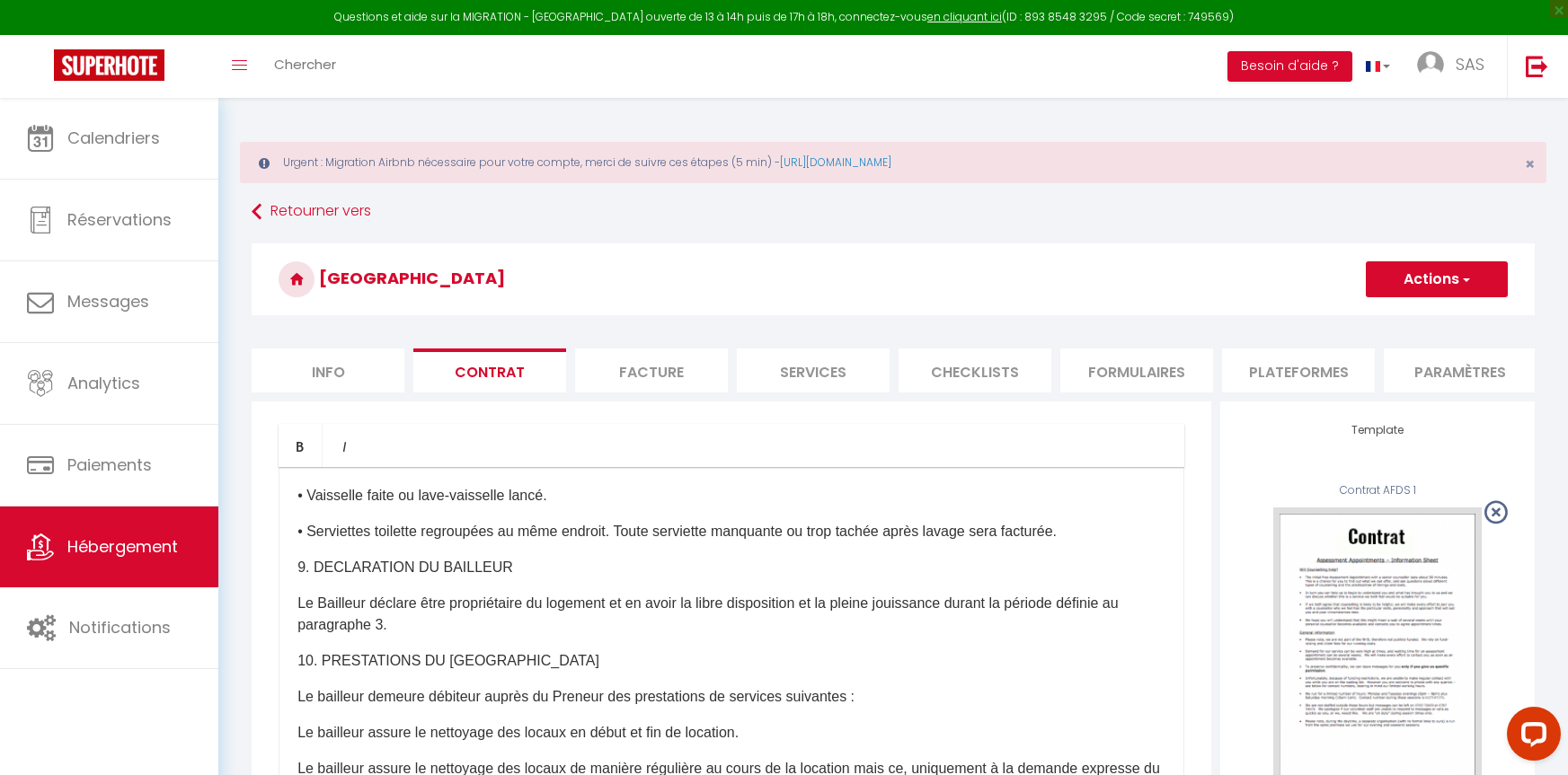
scroll to position [2904, 0]
click at [630, 544] on p "• Serviettes toilette regroupées au même endroit. Toute serviette manquante ou …" at bounding box center [731, 533] width 868 height 21
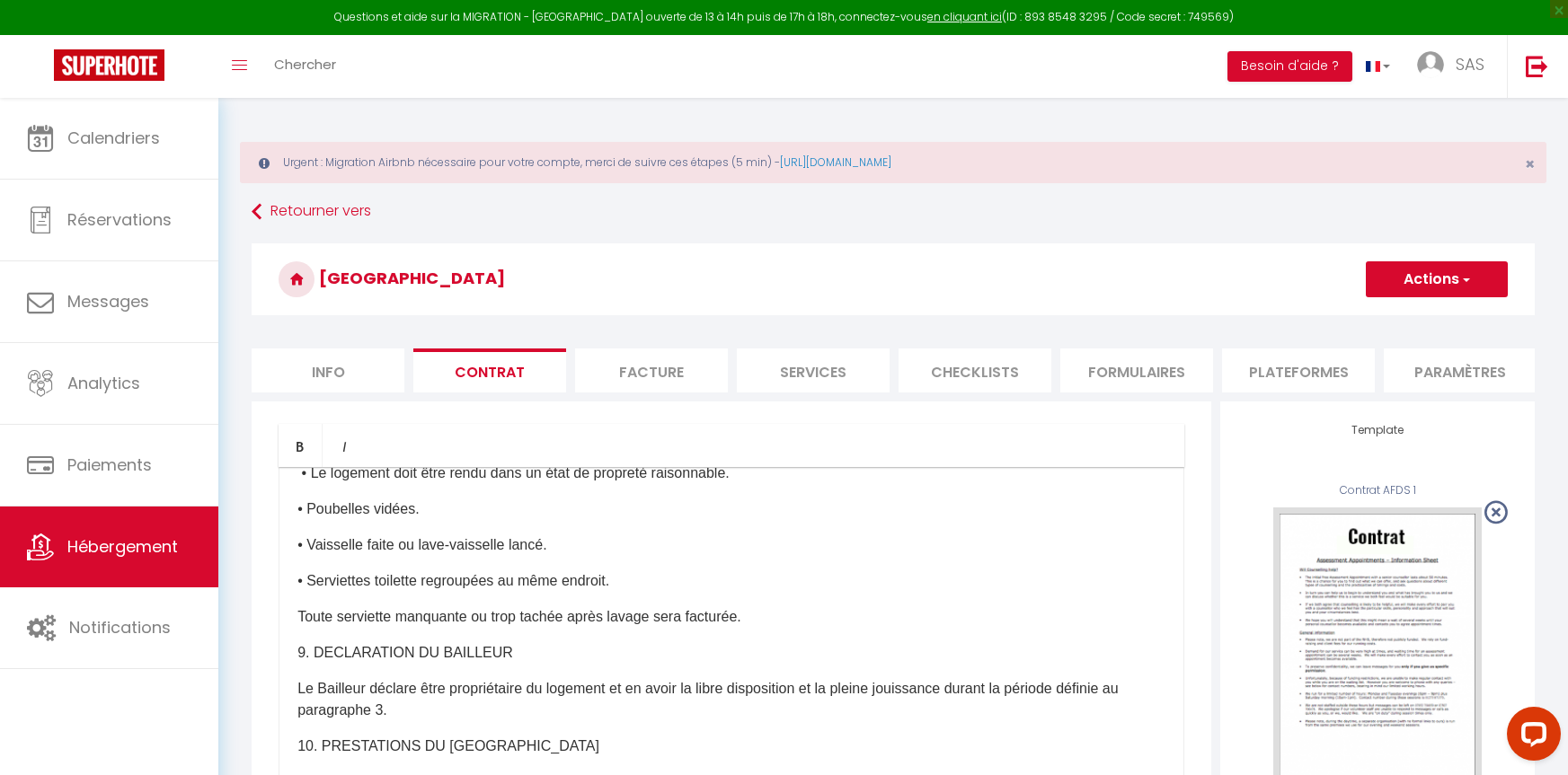
scroll to position [2814, 0]
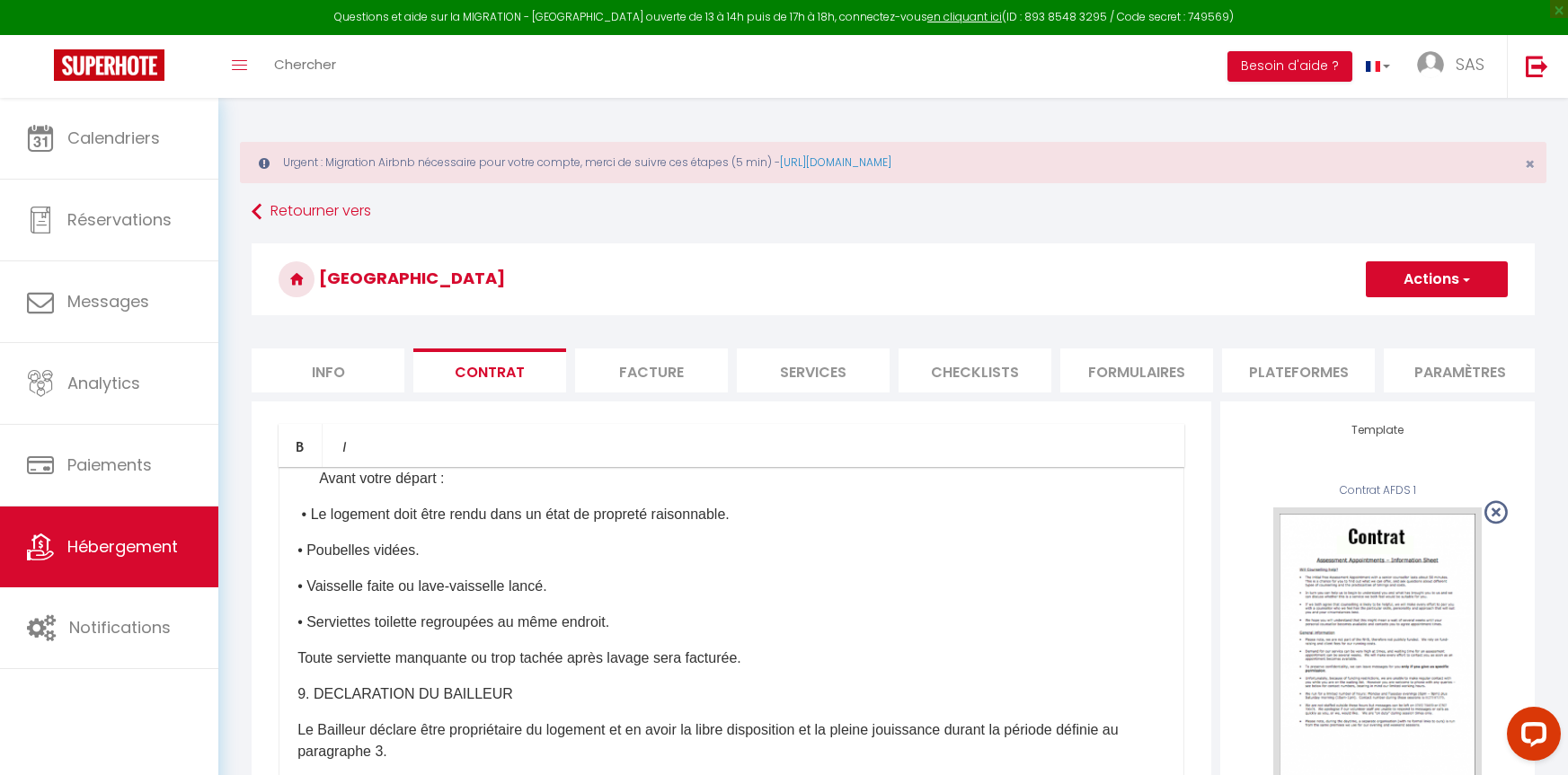
click at [303, 633] on p "• Serviettes toilette regroupées au même endroit." at bounding box center [731, 622] width 868 height 21
click at [301, 633] on p "• Serviettes toilette regroupées au même endroit." at bounding box center [731, 622] width 868 height 21
click at [305, 633] on p "• Serviettes toilette regroupées au même endroit." at bounding box center [731, 622] width 868 height 21
click at [304, 633] on p "• Serviettes toilette regroupées au même endroit." at bounding box center [731, 622] width 868 height 21
click at [302, 633] on p "• Serviettes toilette regroupées au même endroit." at bounding box center [731, 622] width 868 height 21
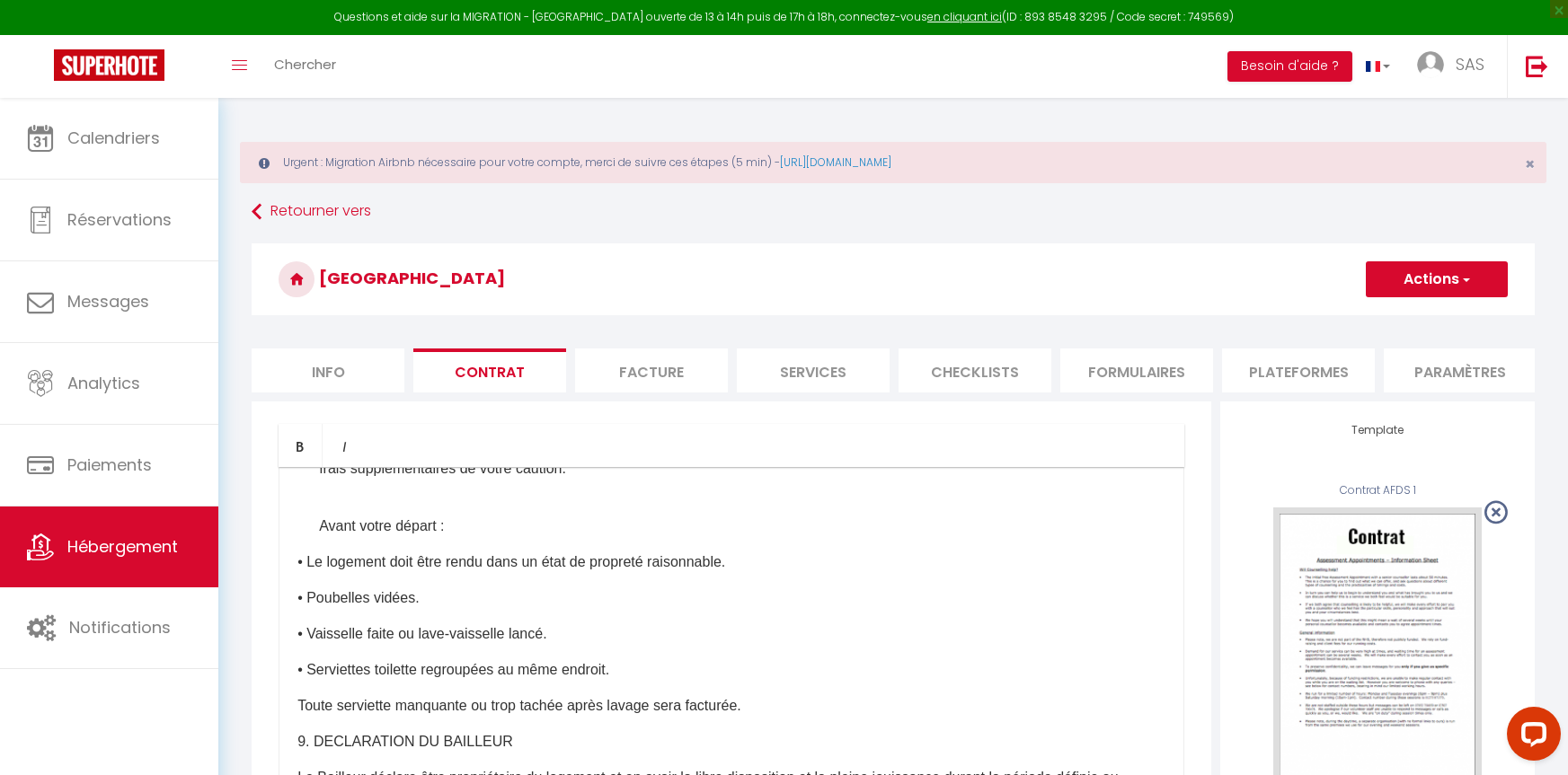
scroll to position [2724, 0]
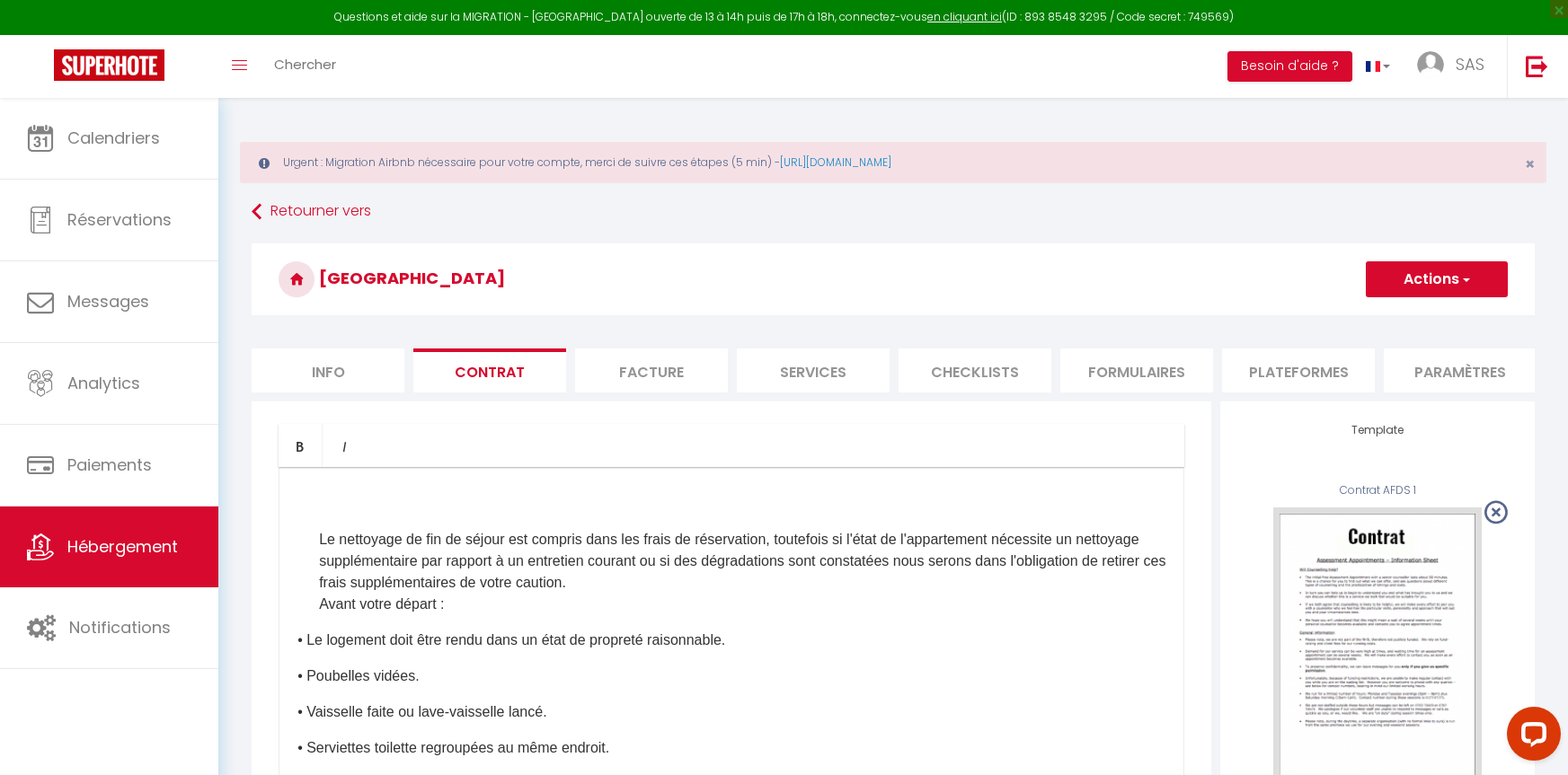
scroll to position [2634, 0]
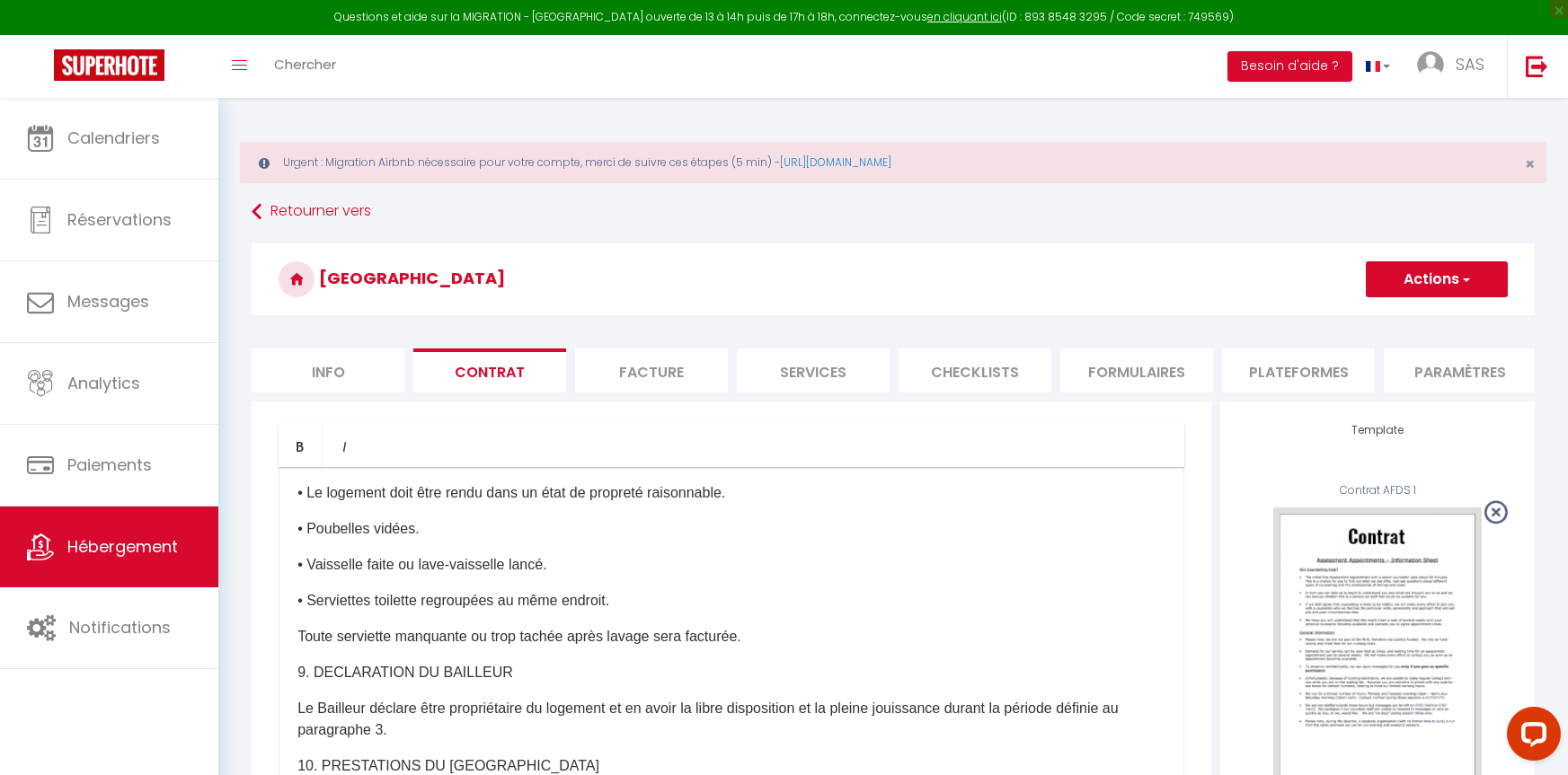
scroll to position [2904, 0]
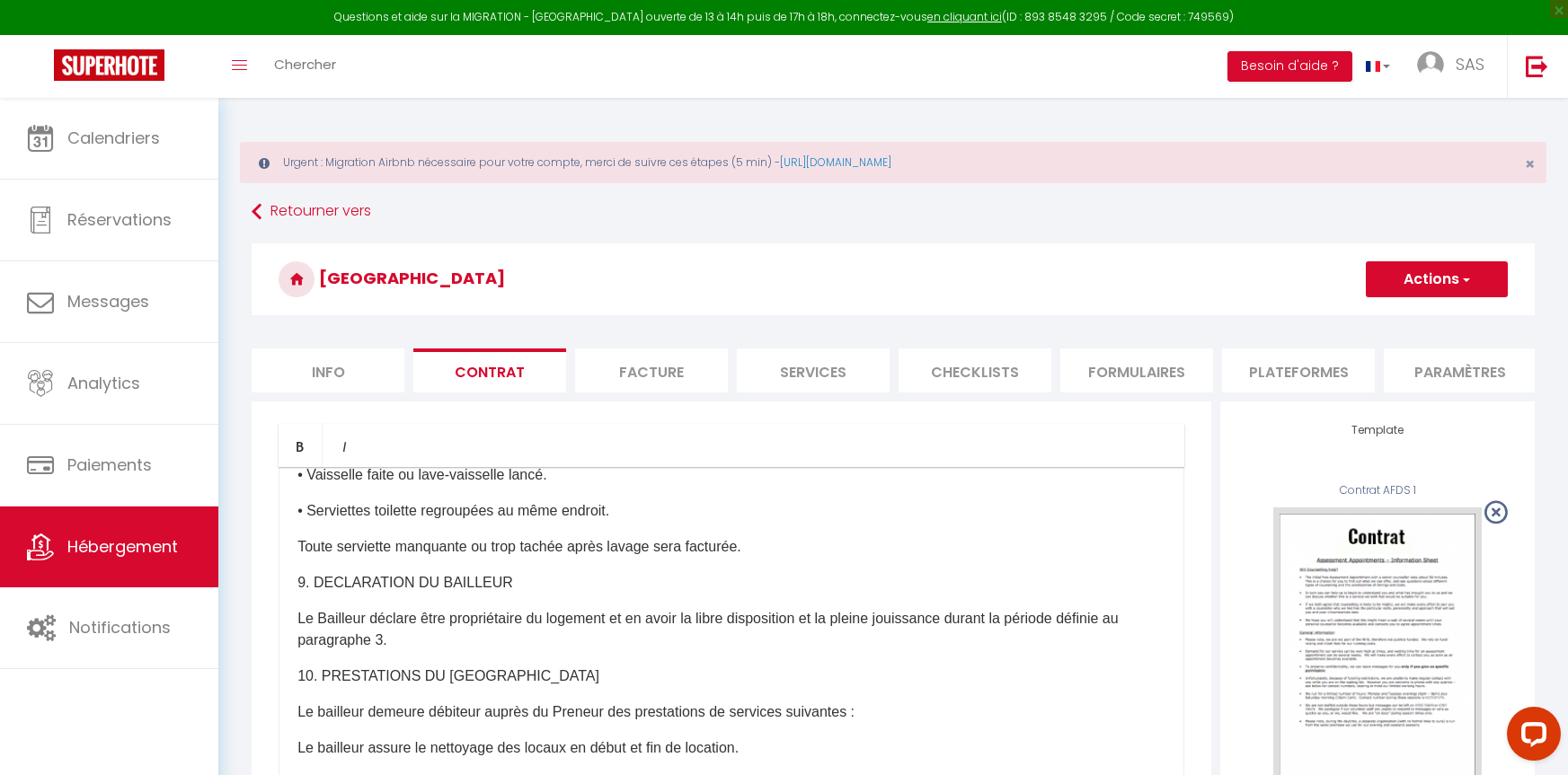
click at [1464, 277] on span "button" at bounding box center [1465, 279] width 12 height 18
click at [1309, 320] on link "Enregistrer" at bounding box center [1383, 319] width 246 height 23
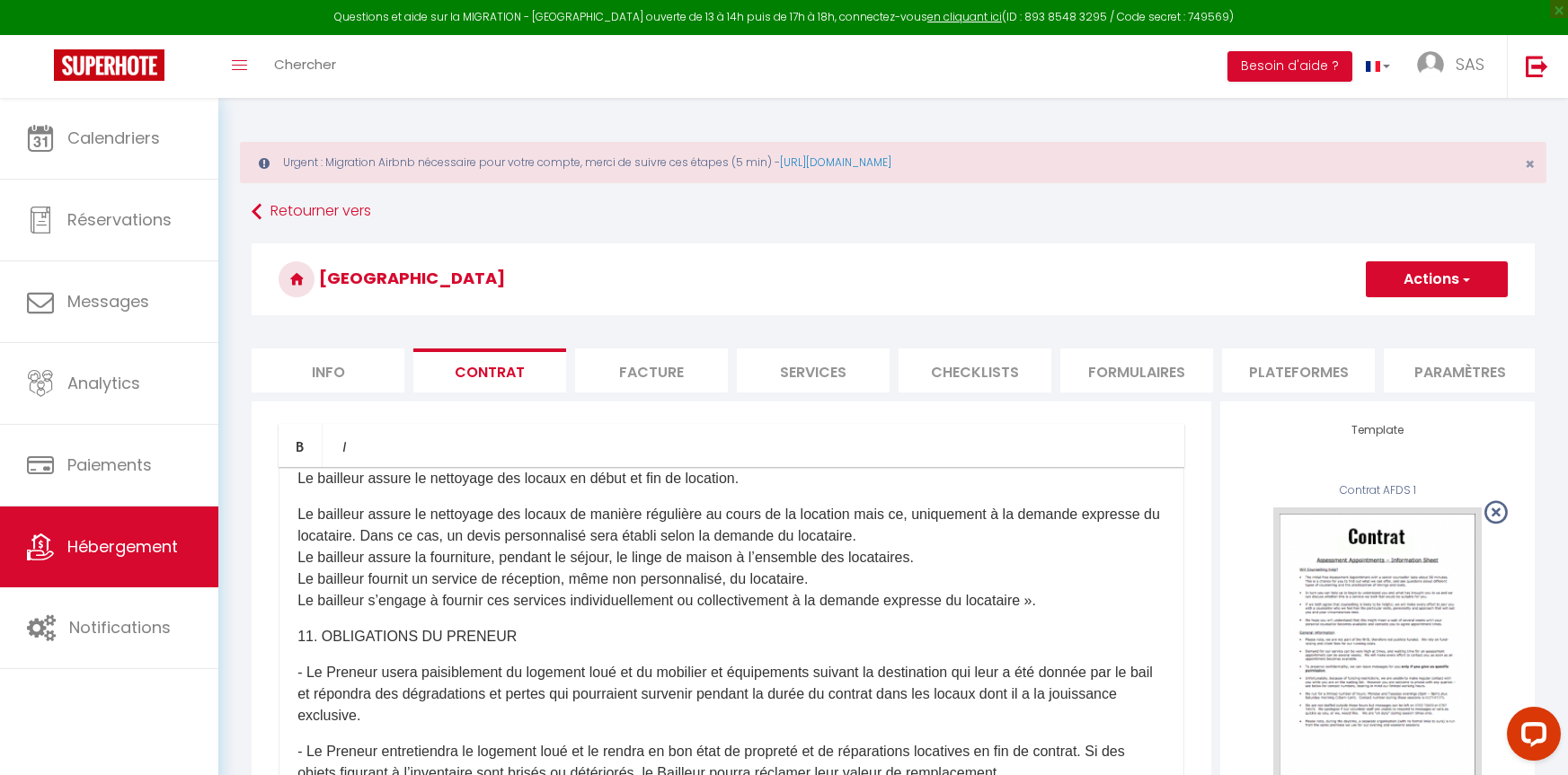
scroll to position [3083, 0]
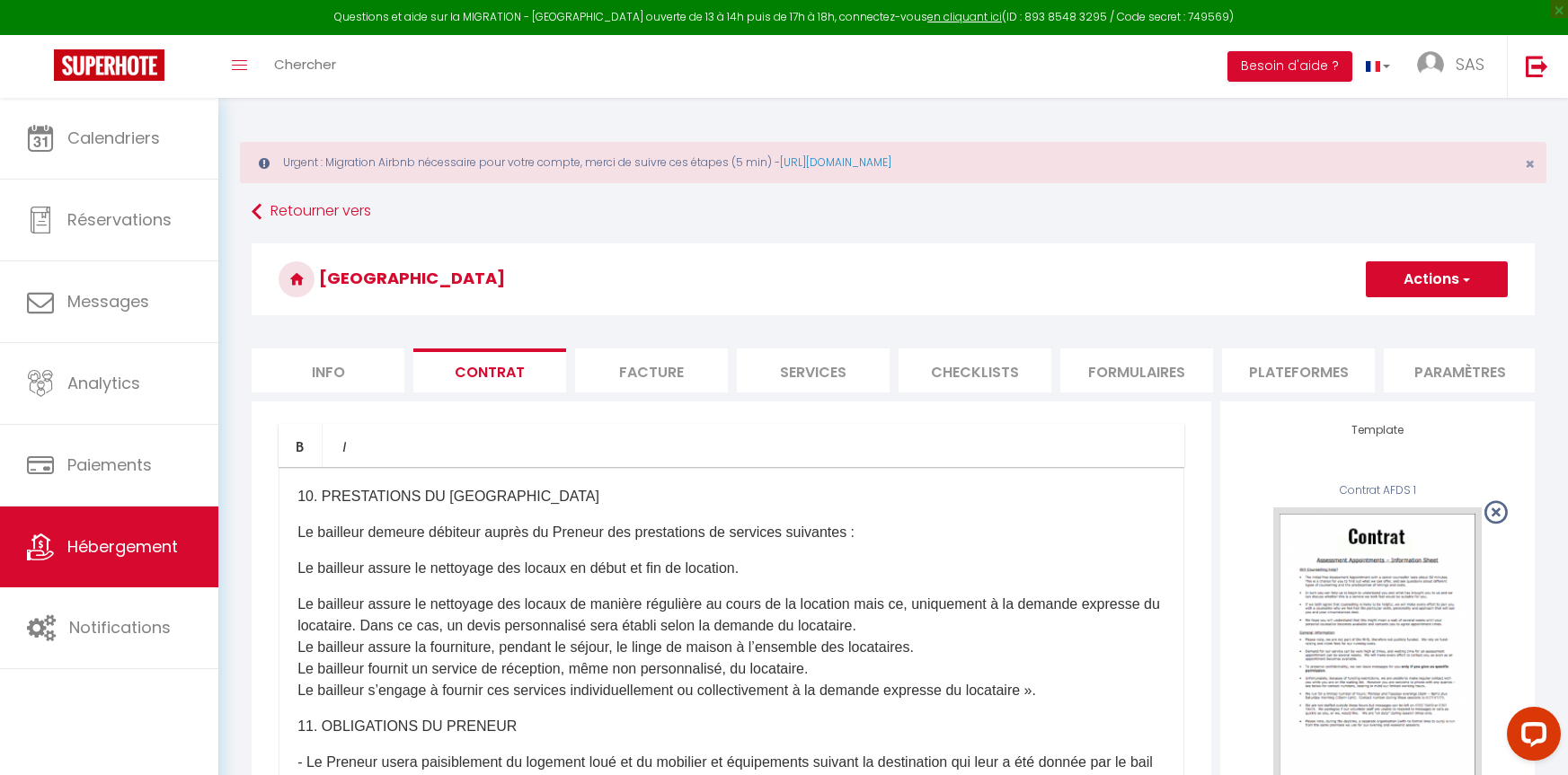
click at [299, 580] on p "Le bailleur assure le nettoyage des locaux en début et fin de location." at bounding box center [731, 569] width 868 height 21
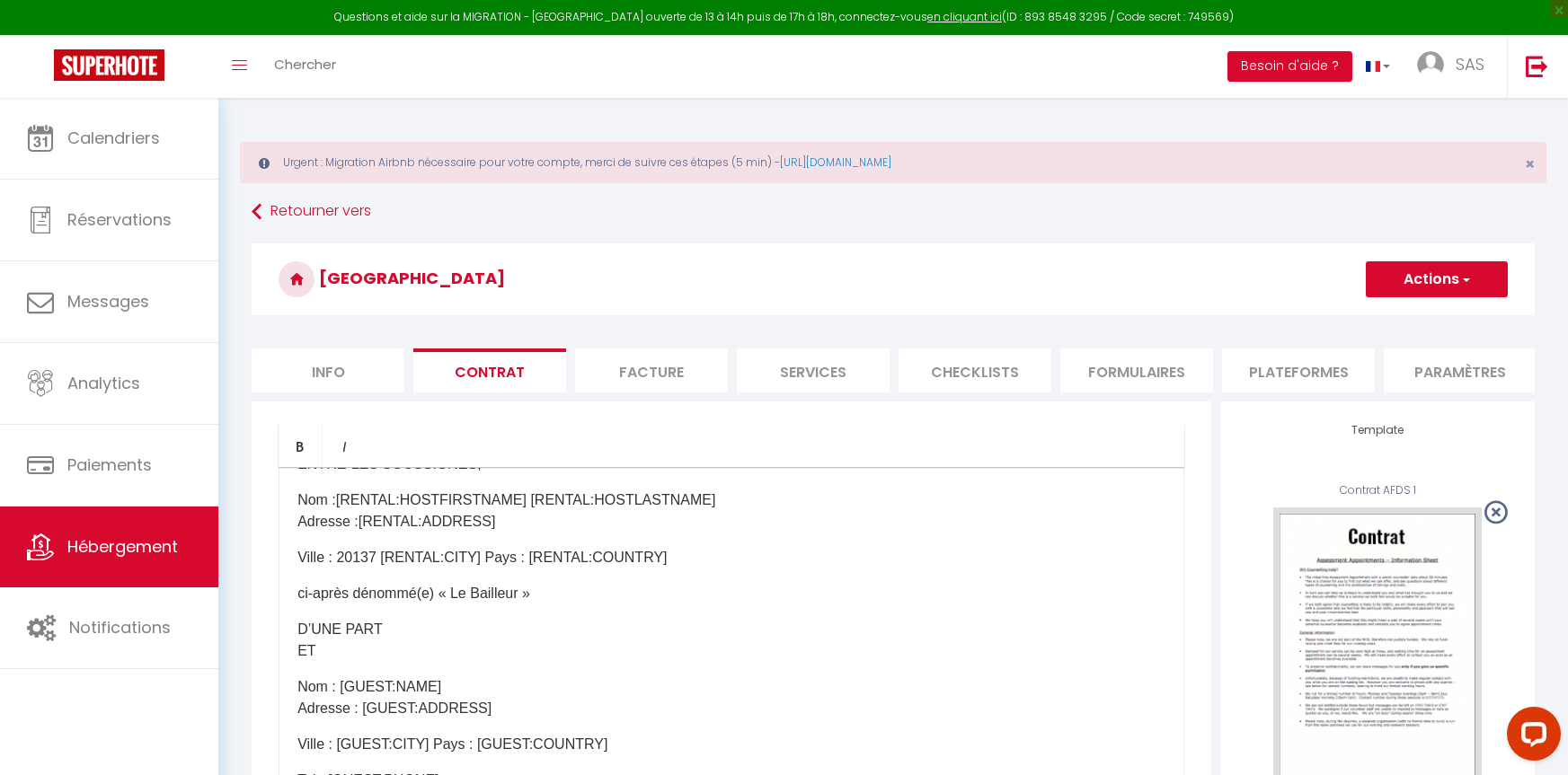
scroll to position [0, 0]
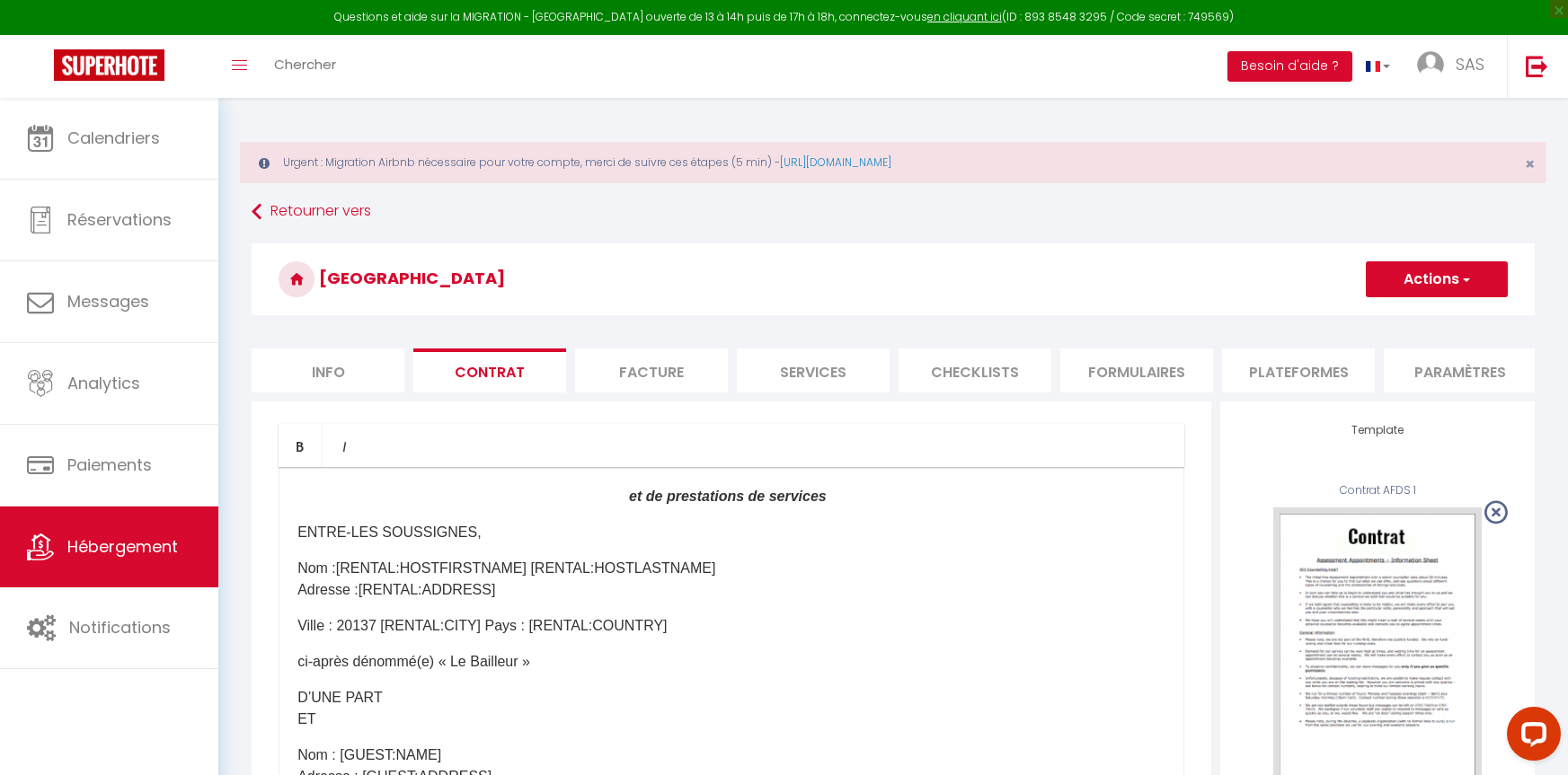
click at [798, 450] on ul "Bold Italic" at bounding box center [731, 445] width 906 height 43
click at [774, 449] on ul "Bold Italic" at bounding box center [731, 445] width 906 height 43
click at [744, 455] on ul "Bold Italic" at bounding box center [731, 445] width 906 height 43
click at [715, 467] on ul "Bold Italic" at bounding box center [731, 445] width 906 height 43
click at [649, 467] on ul "Bold Italic" at bounding box center [731, 445] width 906 height 43
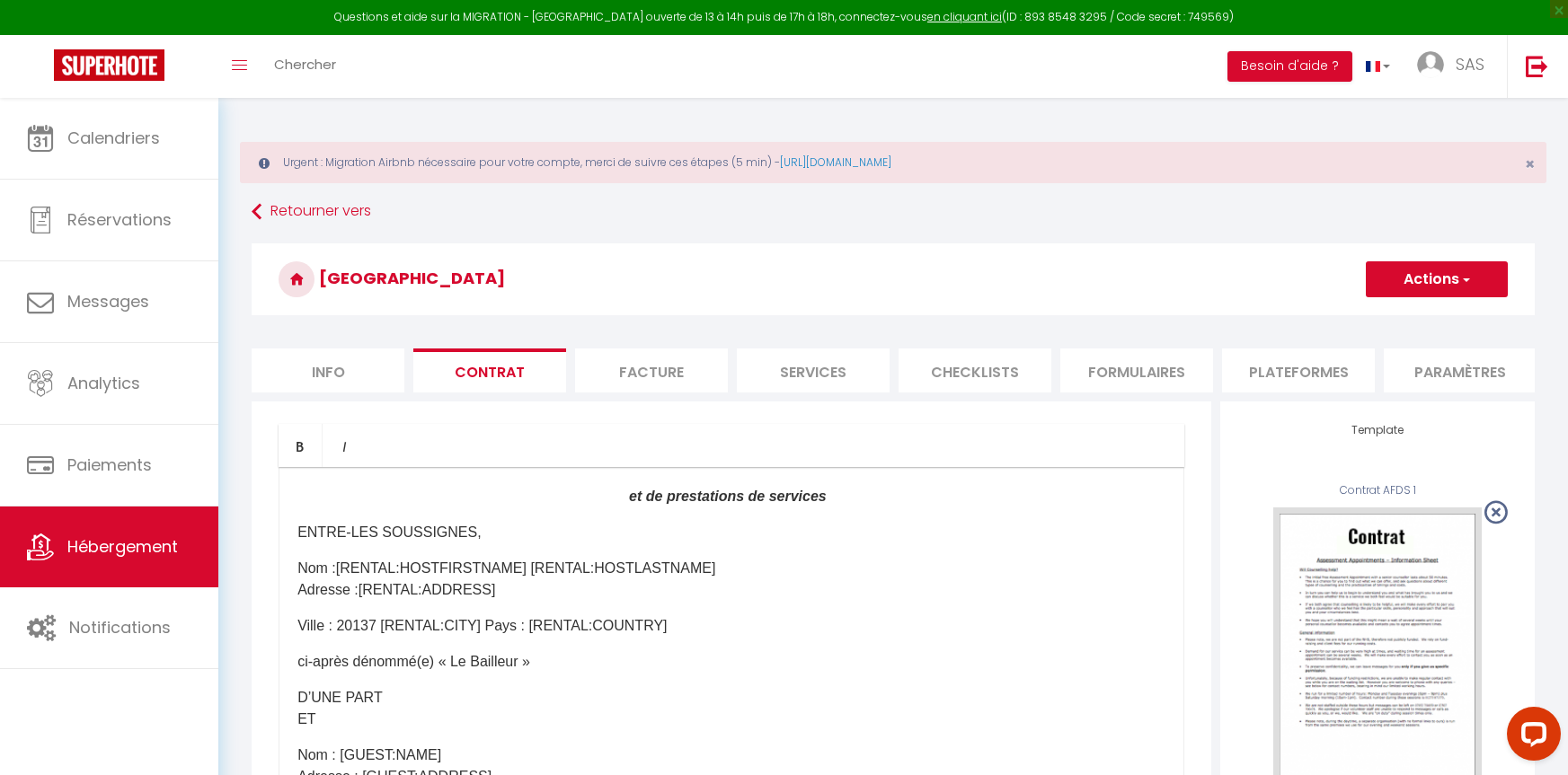
click at [650, 467] on ul "Bold Italic" at bounding box center [731, 445] width 906 height 43
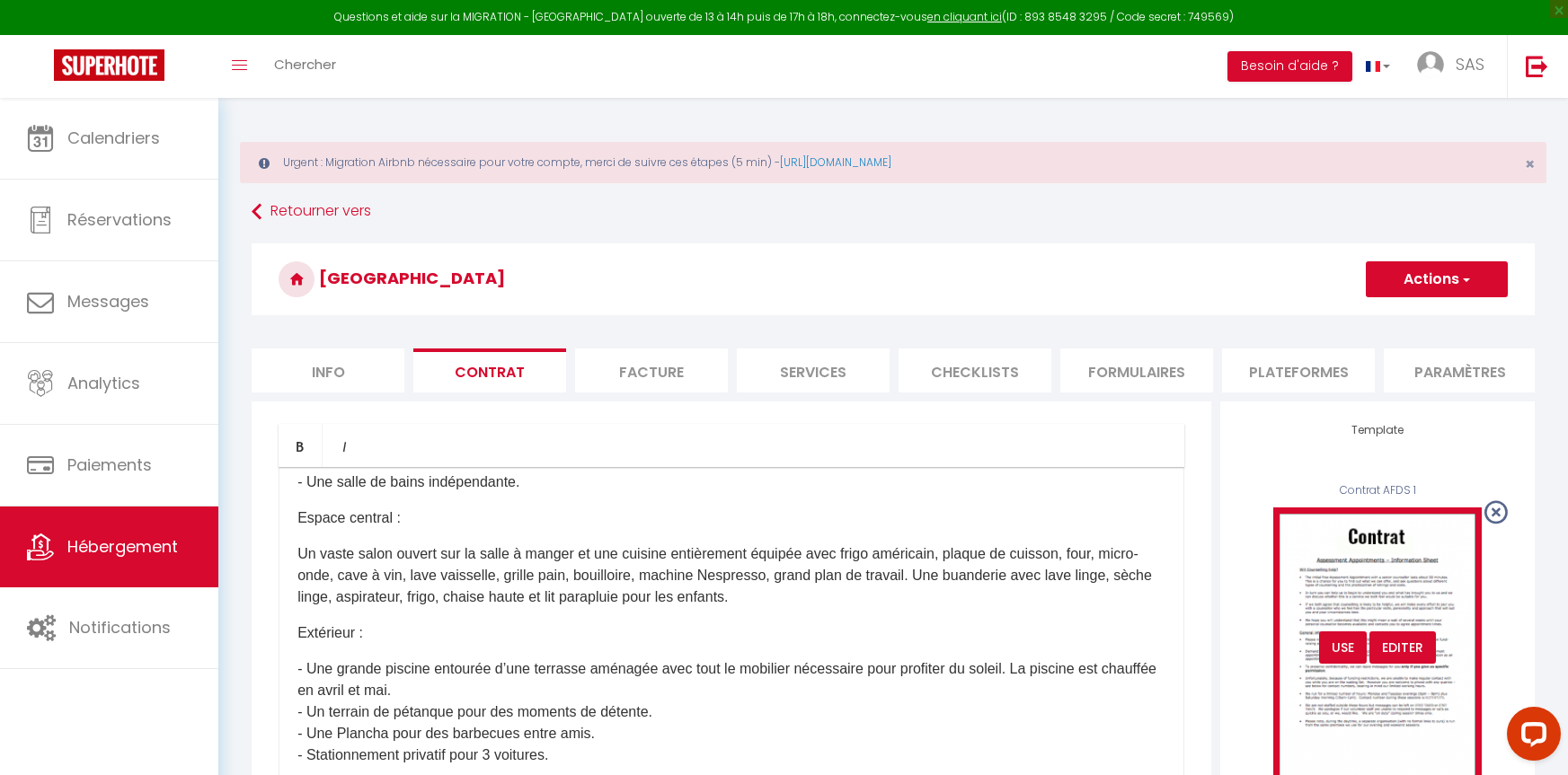
click at [1401, 659] on div "Editer" at bounding box center [1403, 648] width 66 height 32
click at [1400, 664] on div "Editer" at bounding box center [1403, 648] width 66 height 32
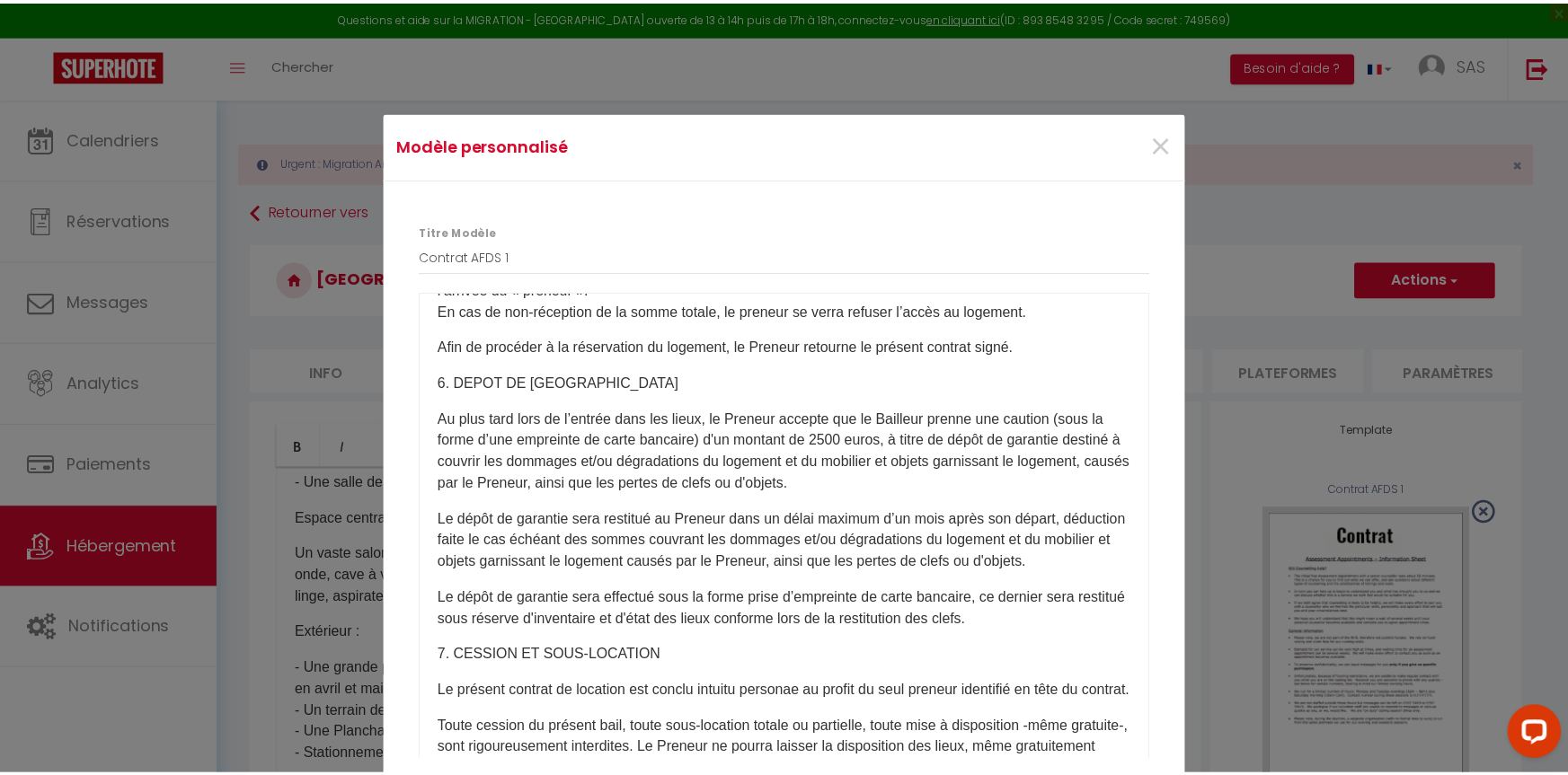
scroll to position [1977, 0]
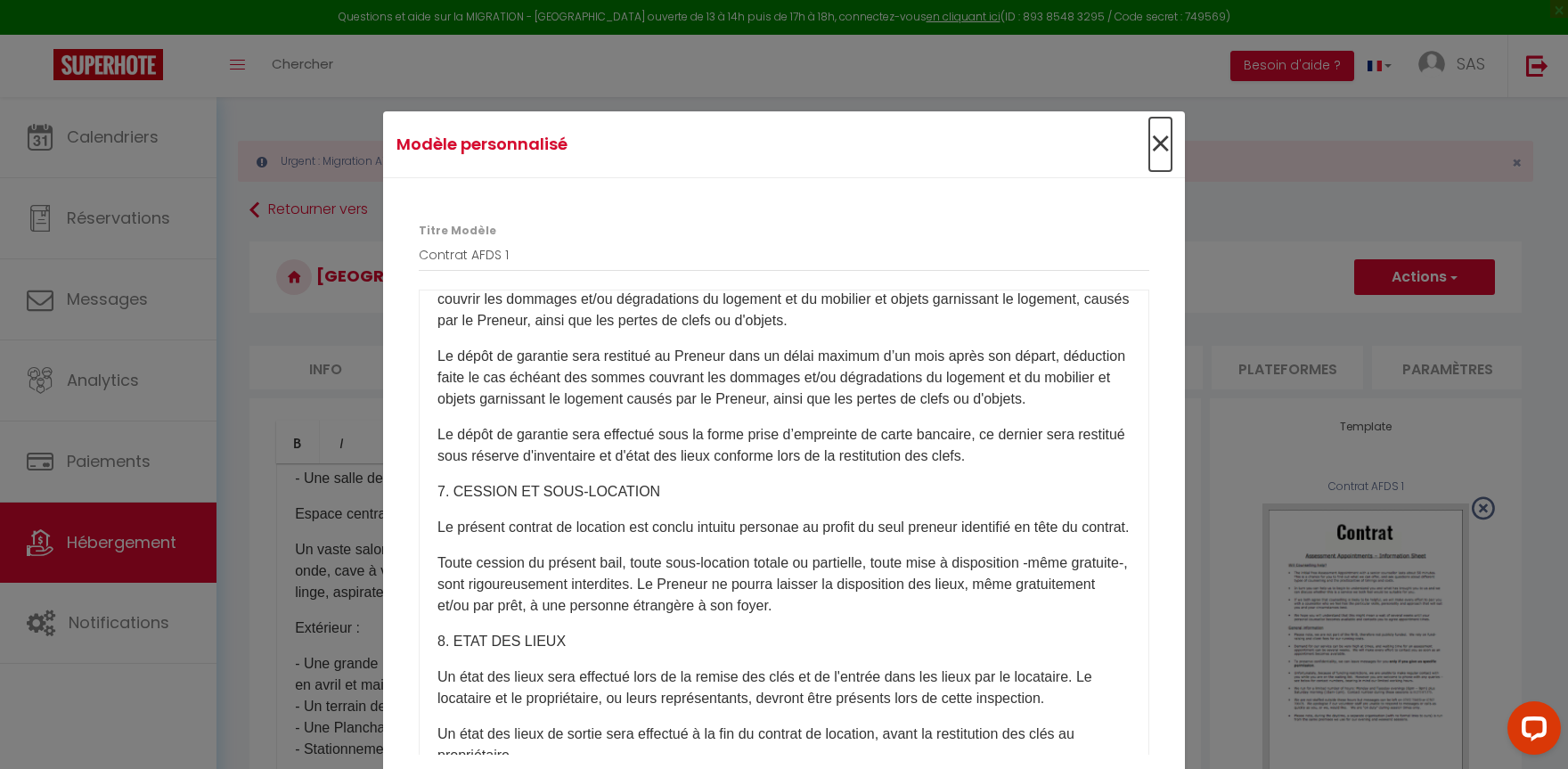
click at [1149, 151] on span "×" at bounding box center [1160, 144] width 22 height 53
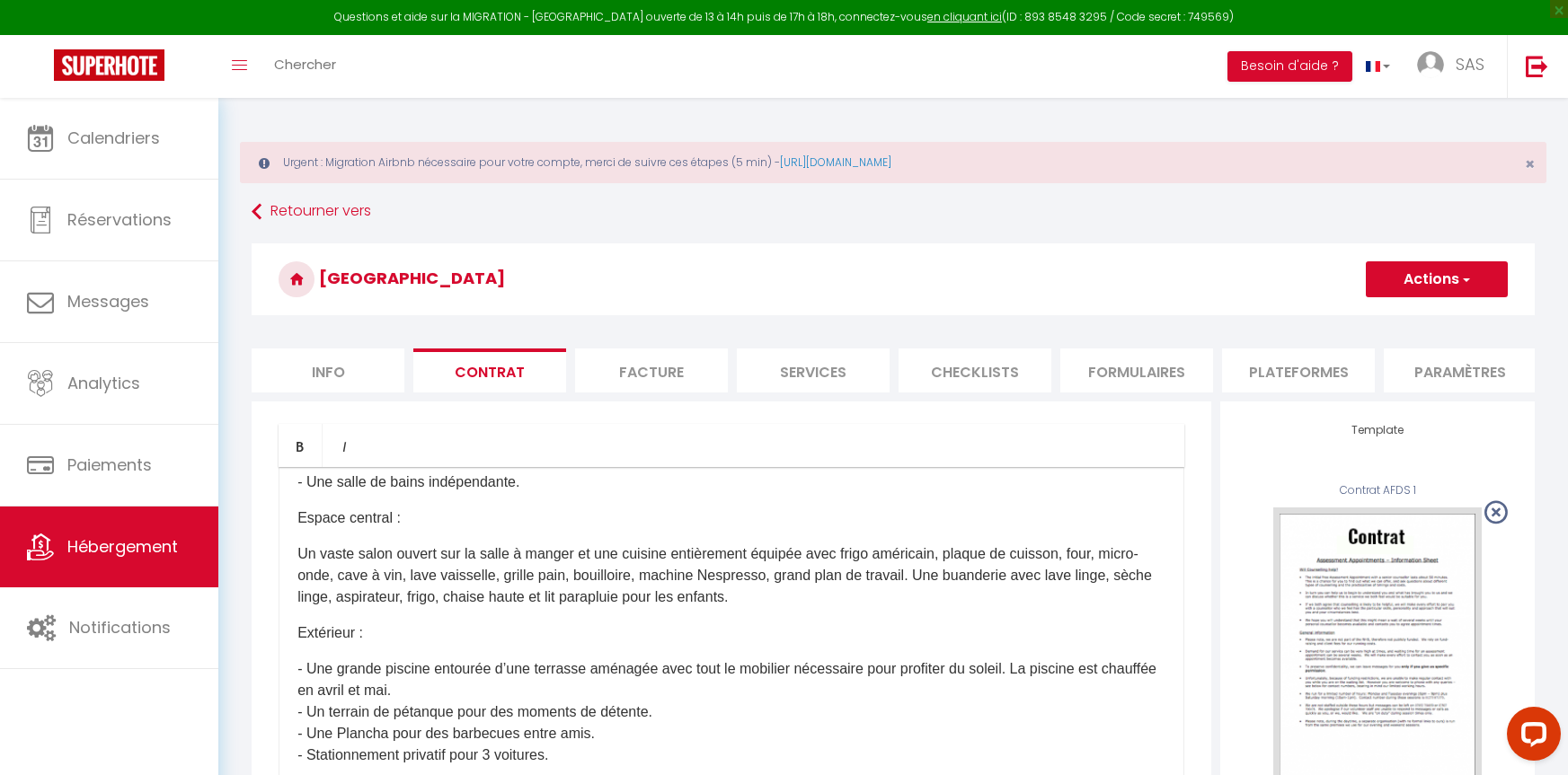
select select
checkbox input "false"
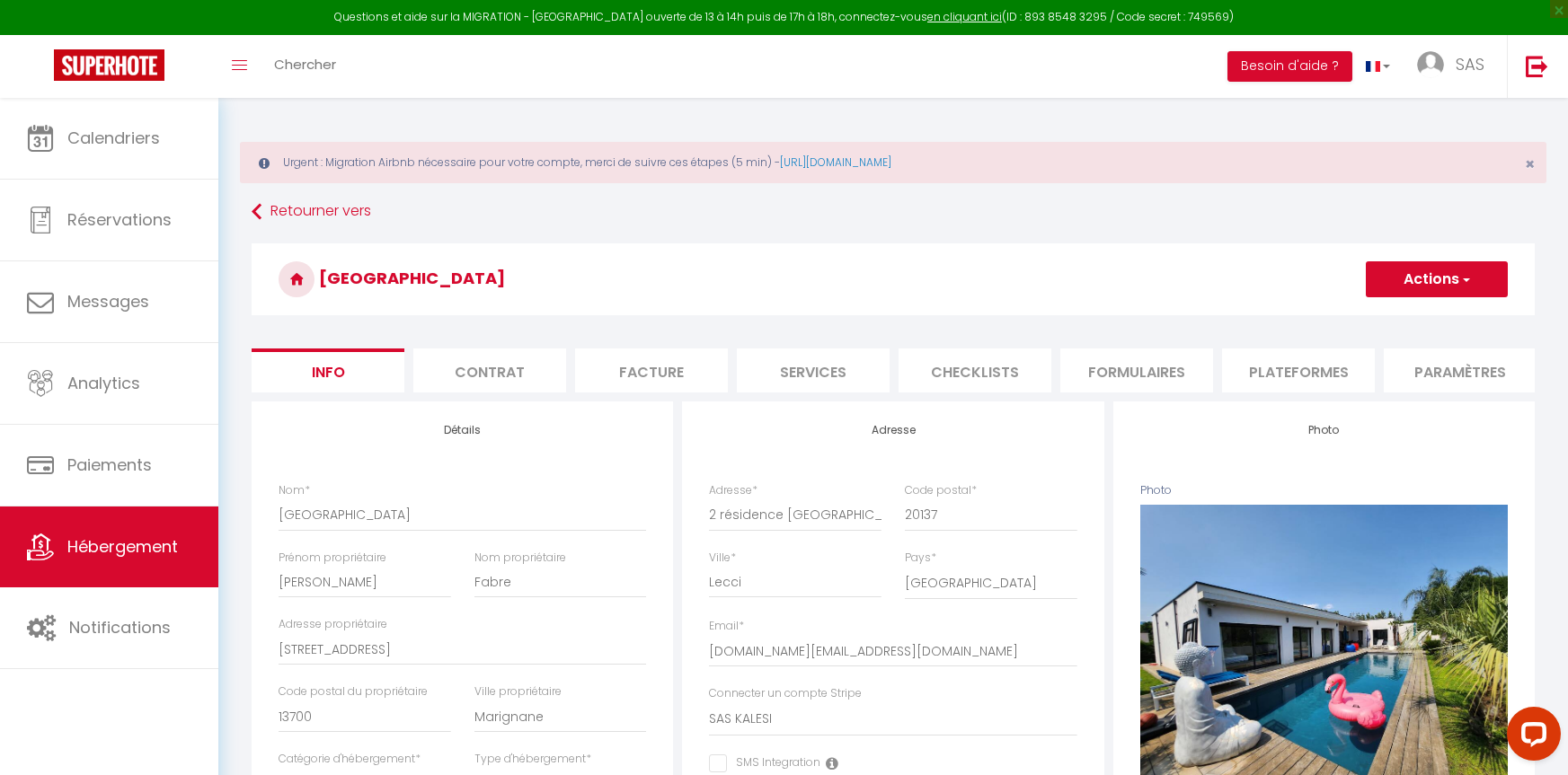
click at [479, 370] on li "Contrat" at bounding box center [489, 370] width 153 height 44
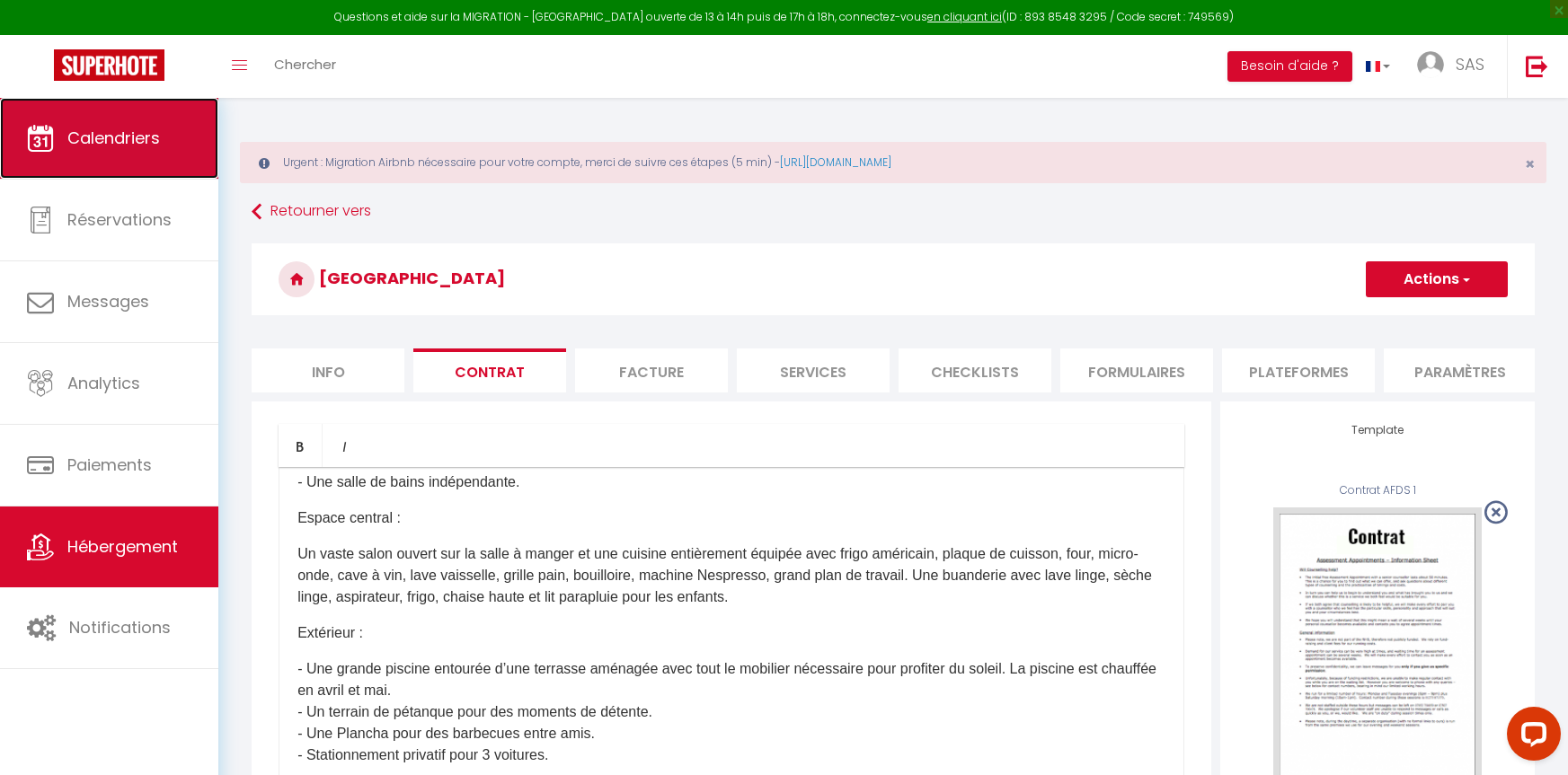
click at [100, 135] on span "Calendriers" at bounding box center [113, 137] width 92 height 22
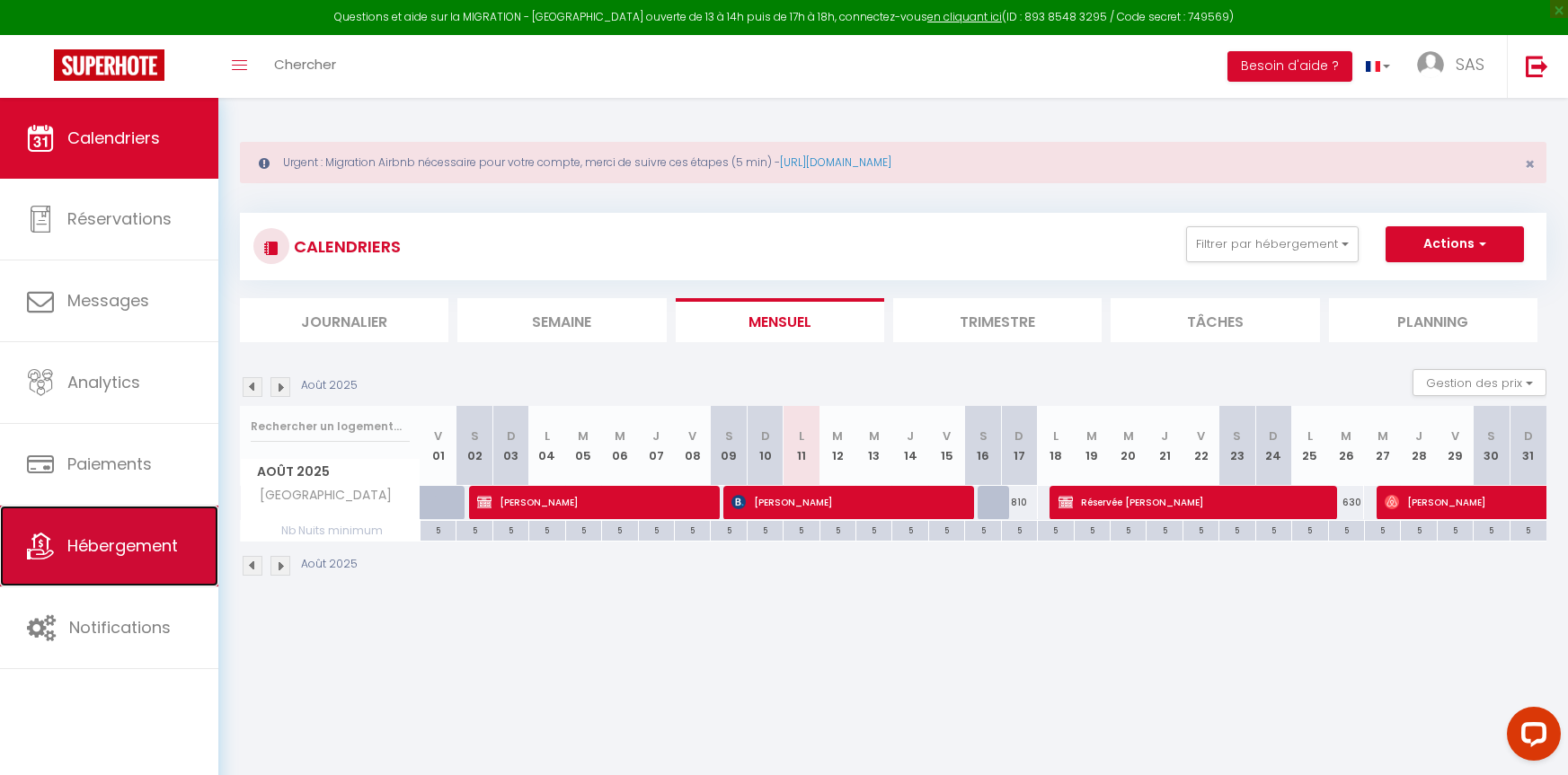
click at [106, 533] on link "Hébergement" at bounding box center [109, 546] width 219 height 81
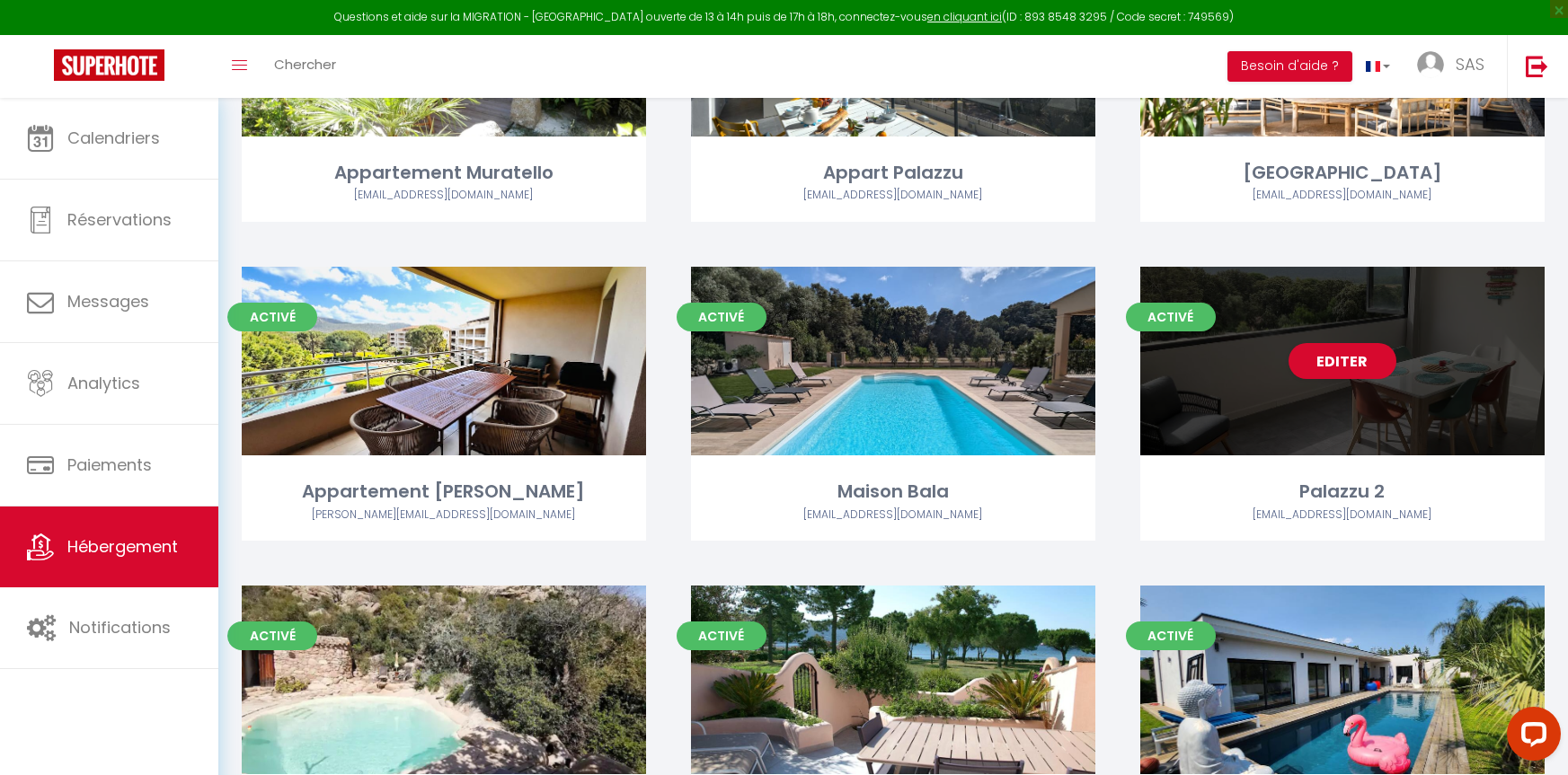
scroll to position [629, 0]
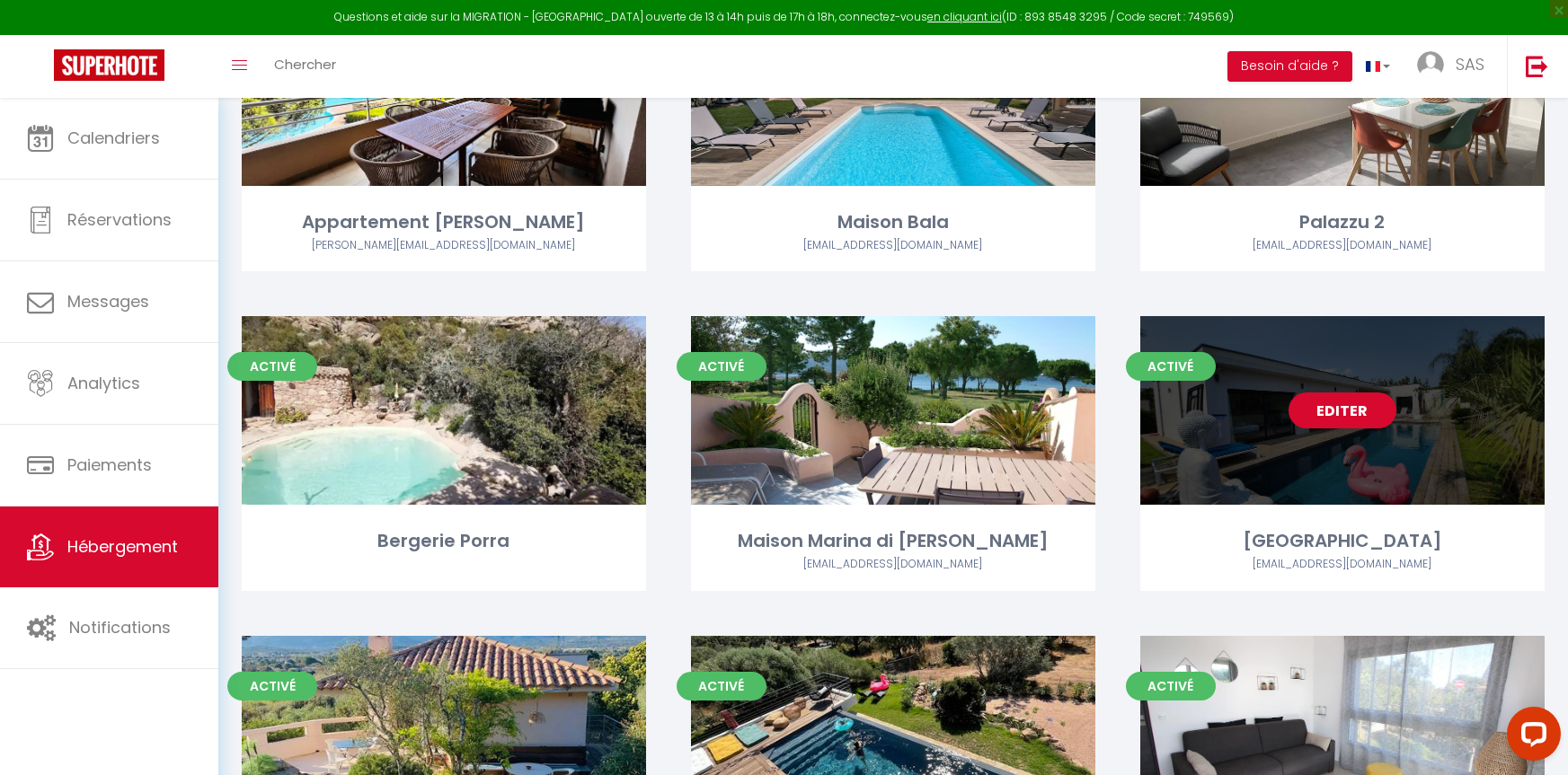
click at [1415, 459] on div "Editer" at bounding box center [1342, 410] width 405 height 189
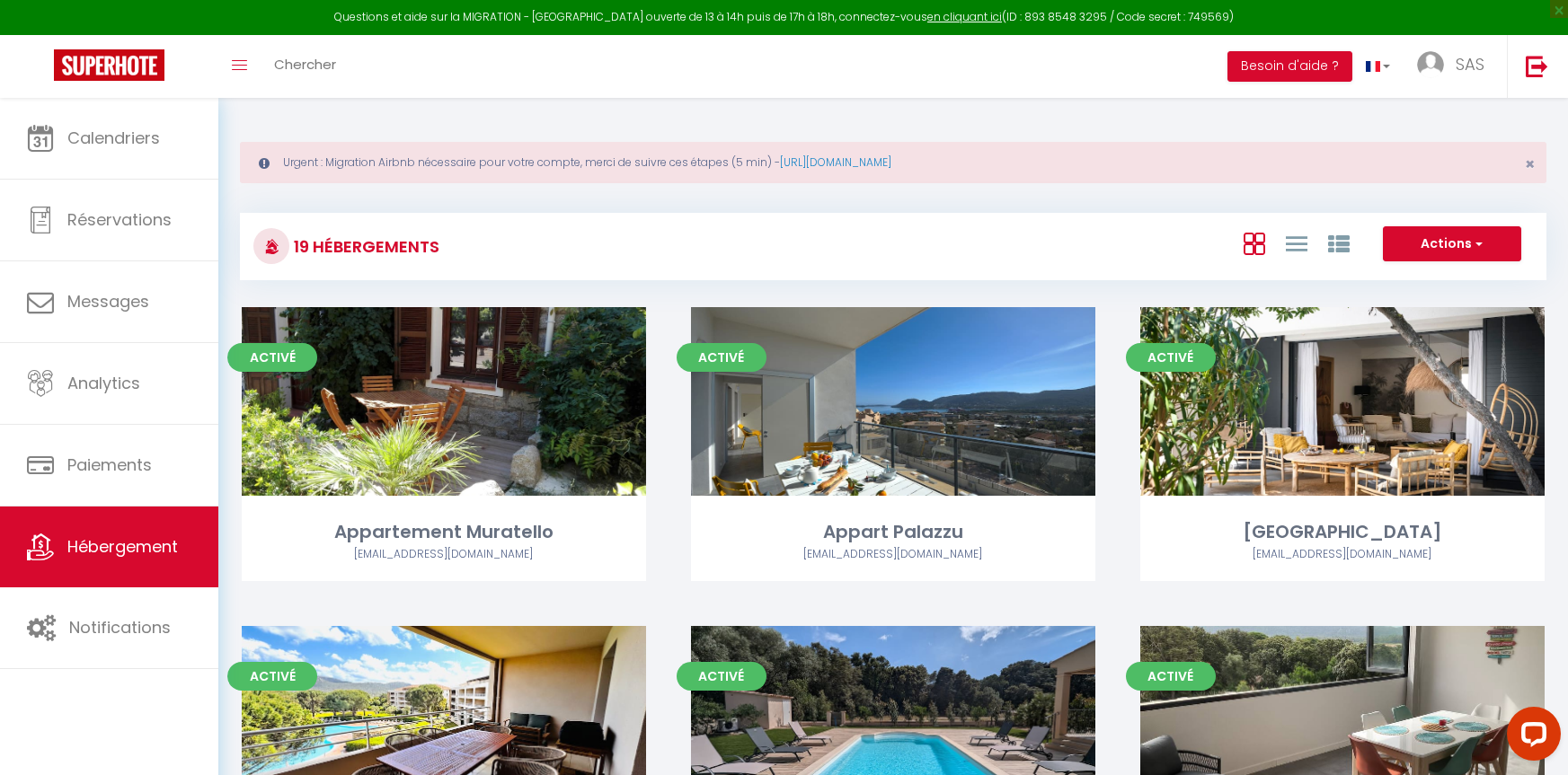
select select "3"
select select "2"
select select "1"
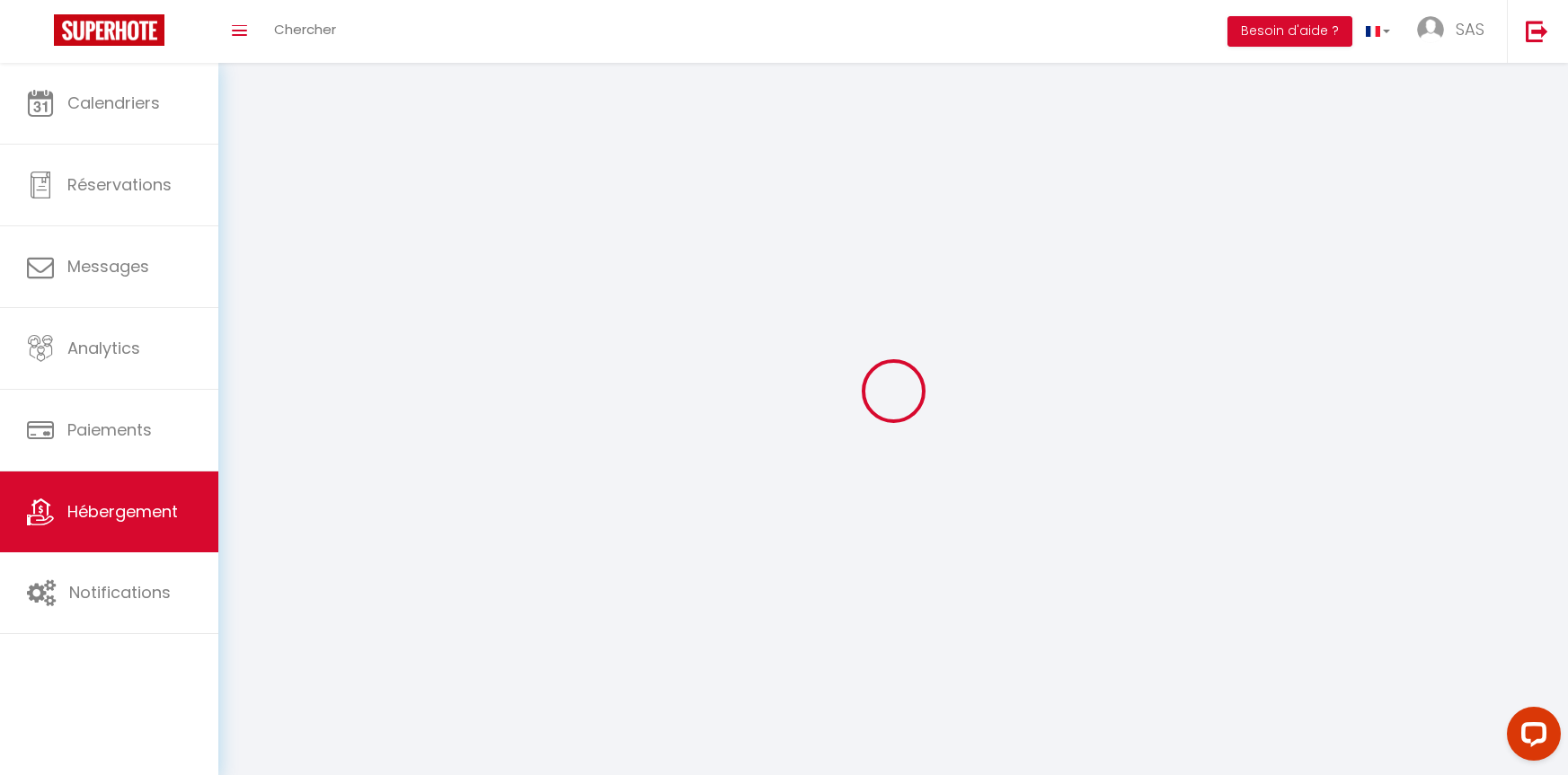
select select
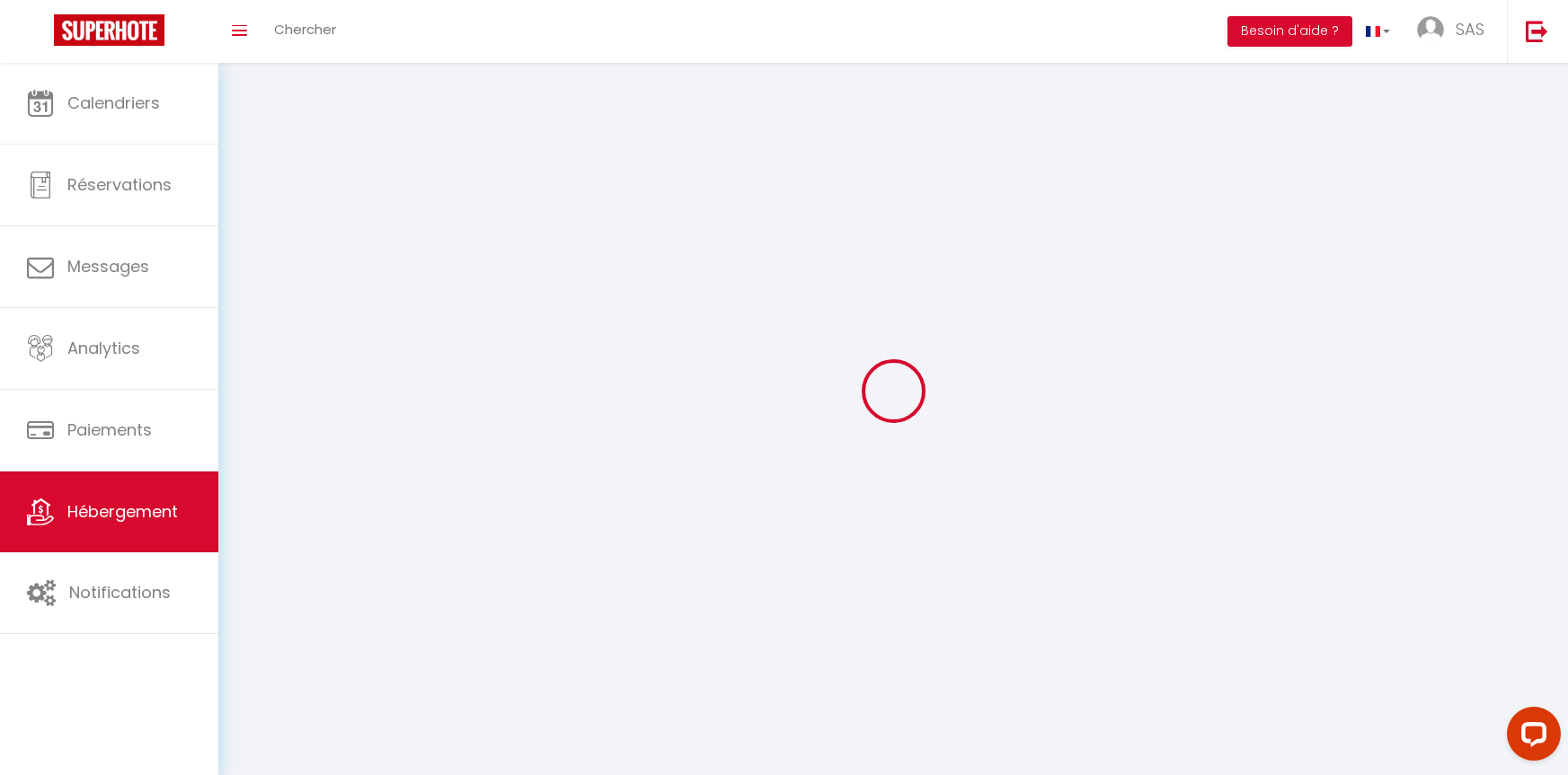
checkbox input "false"
select select
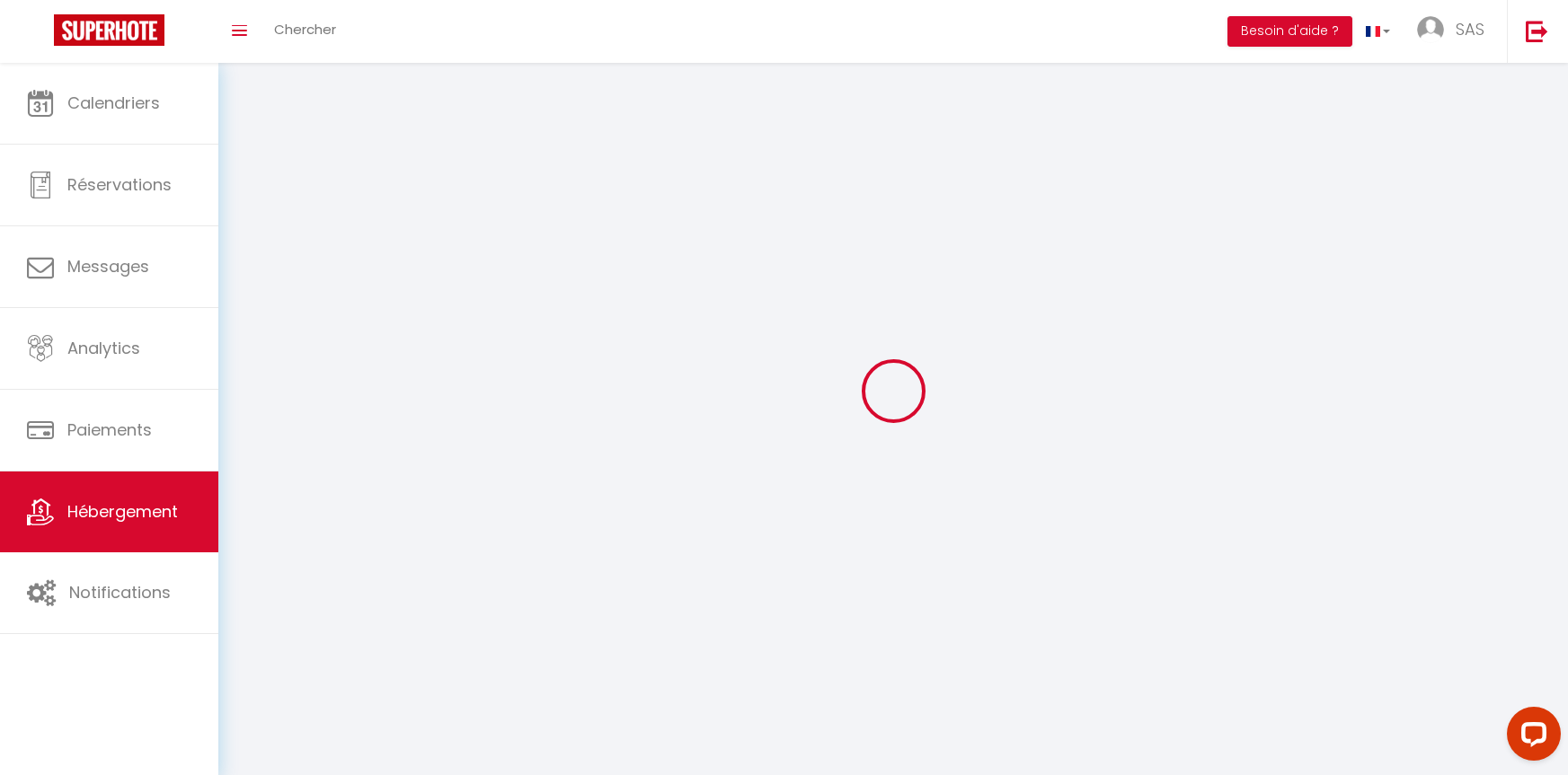
select select
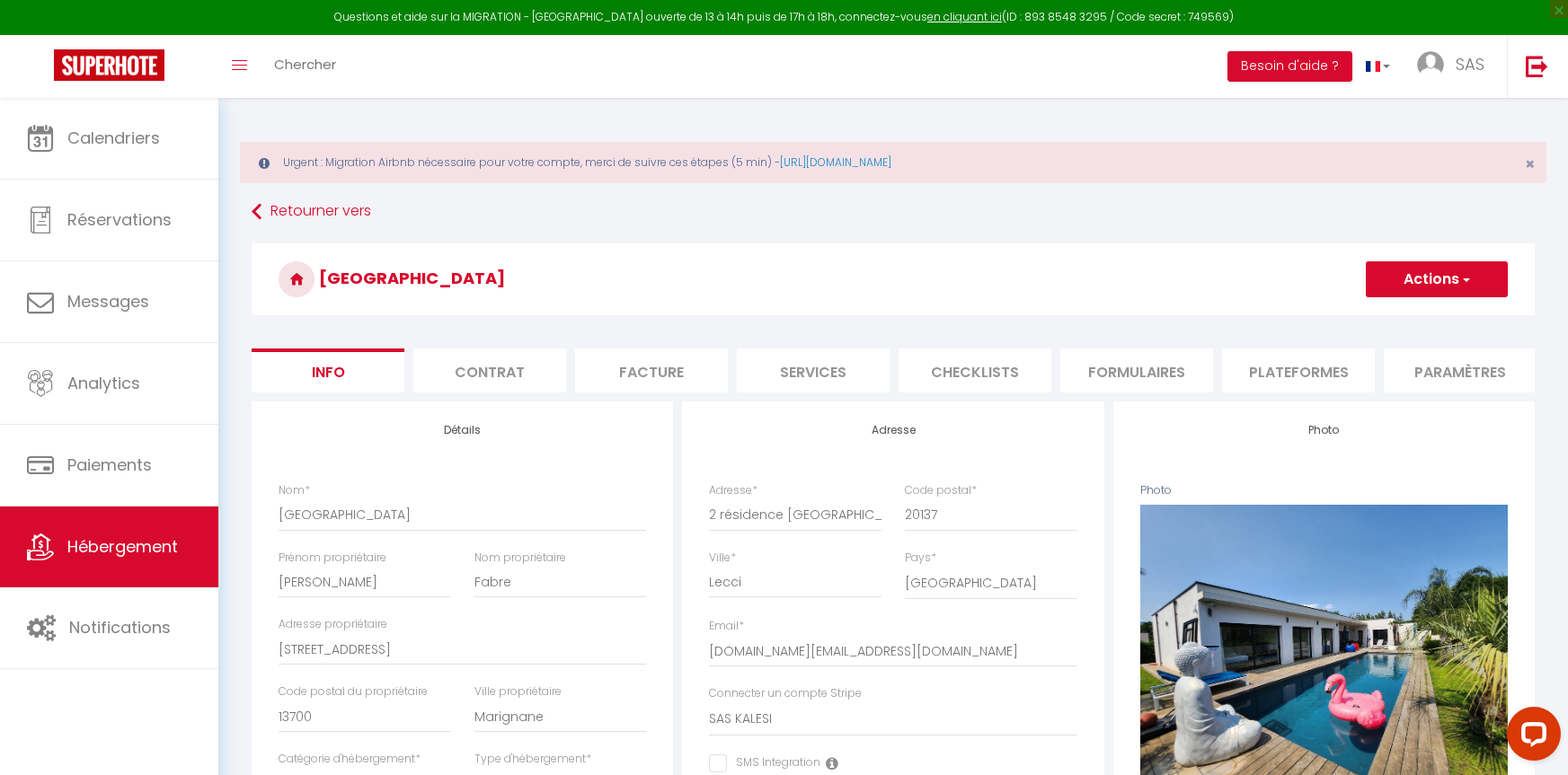
click at [487, 359] on li "Contrat" at bounding box center [489, 370] width 153 height 44
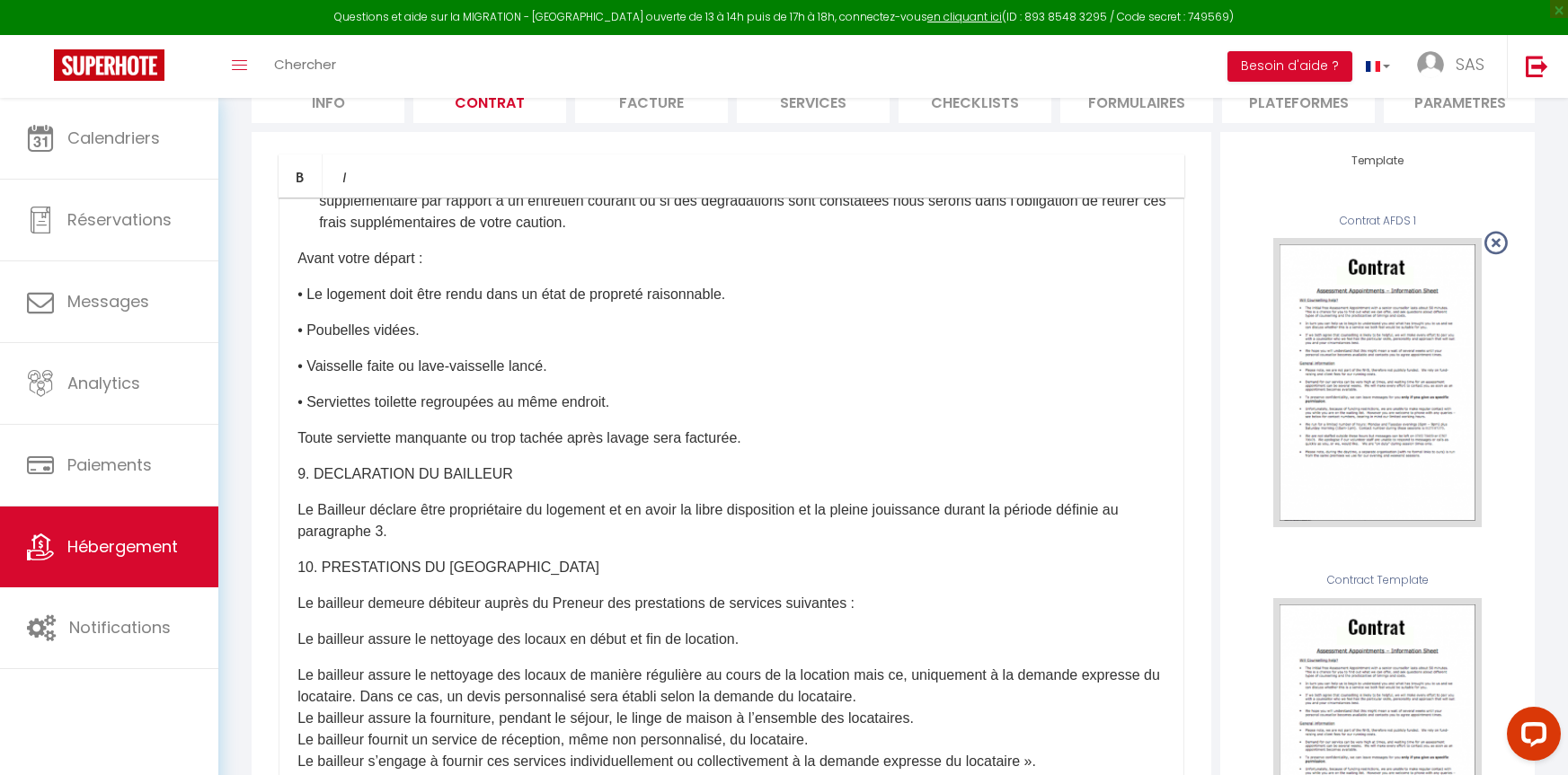
scroll to position [2785, 0]
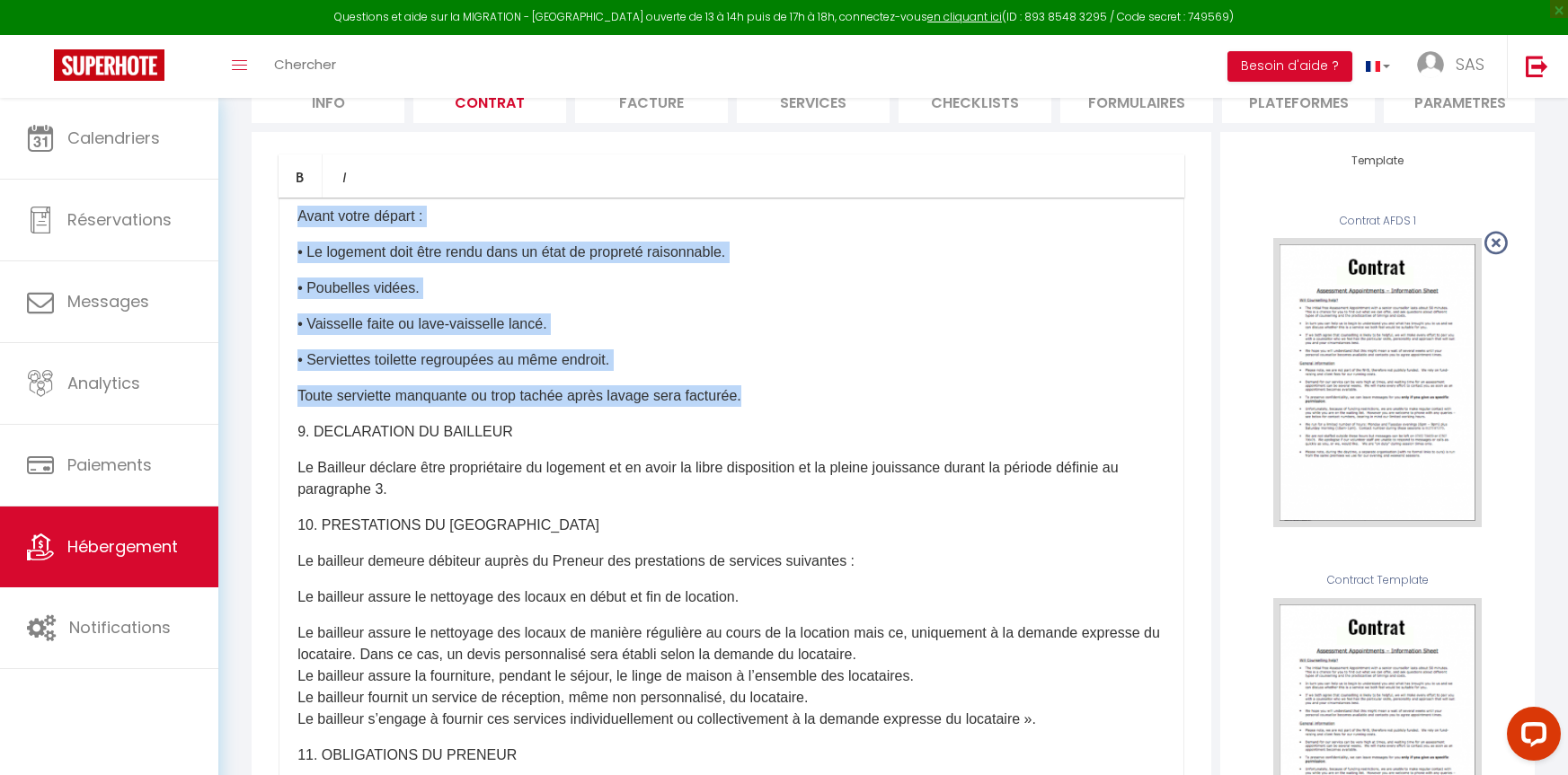
drag, startPoint x: 300, startPoint y: 293, endPoint x: 761, endPoint y: 478, distance: 496.7
click at [761, 478] on div "​ ​ et de prestations de services​ ​ ​ ENTRE-LES SOUSSIGNES, Nom :[RENTAL:HOSTF…" at bounding box center [731, 556] width 906 height 719
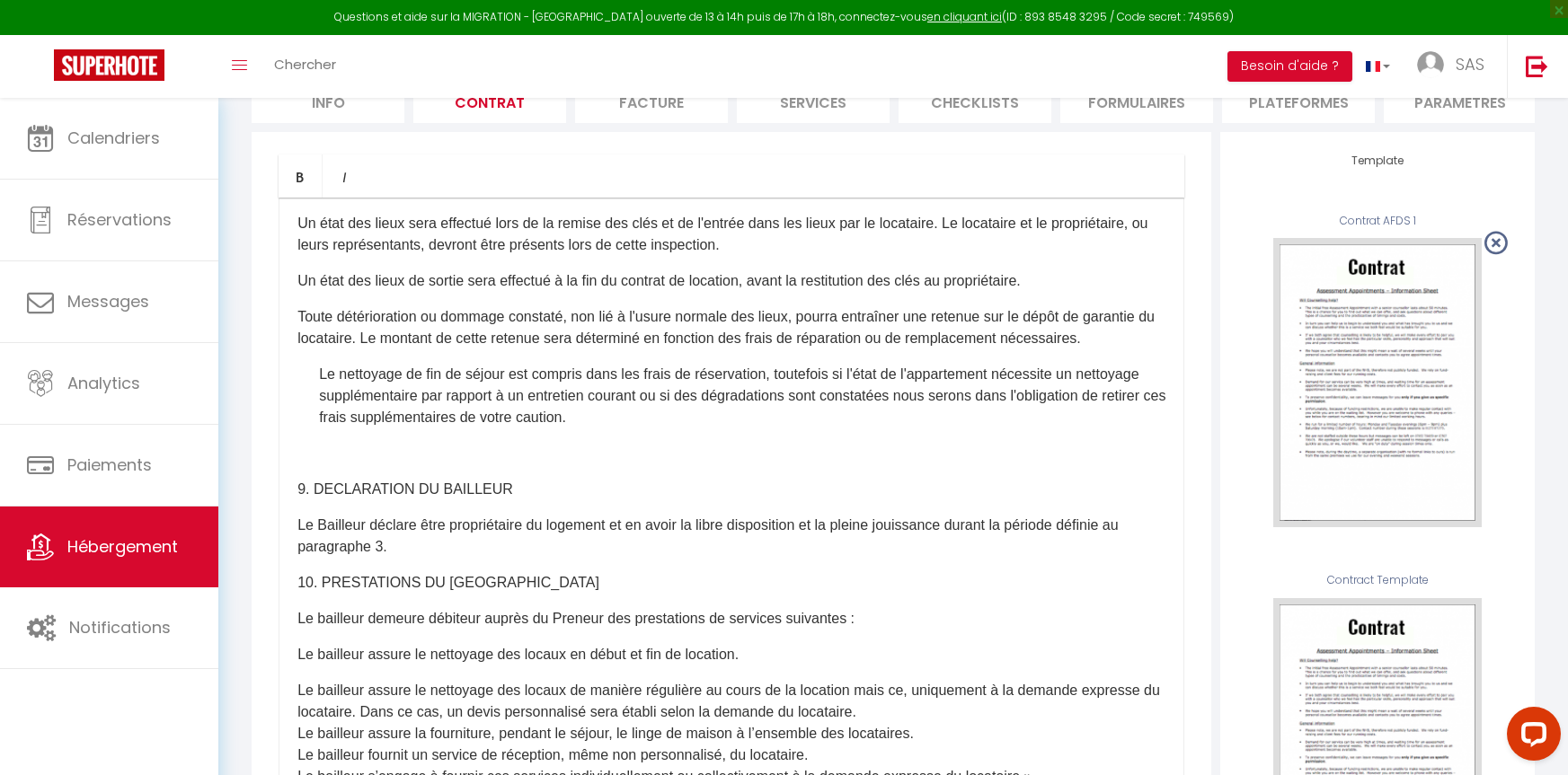
scroll to position [2516, 0]
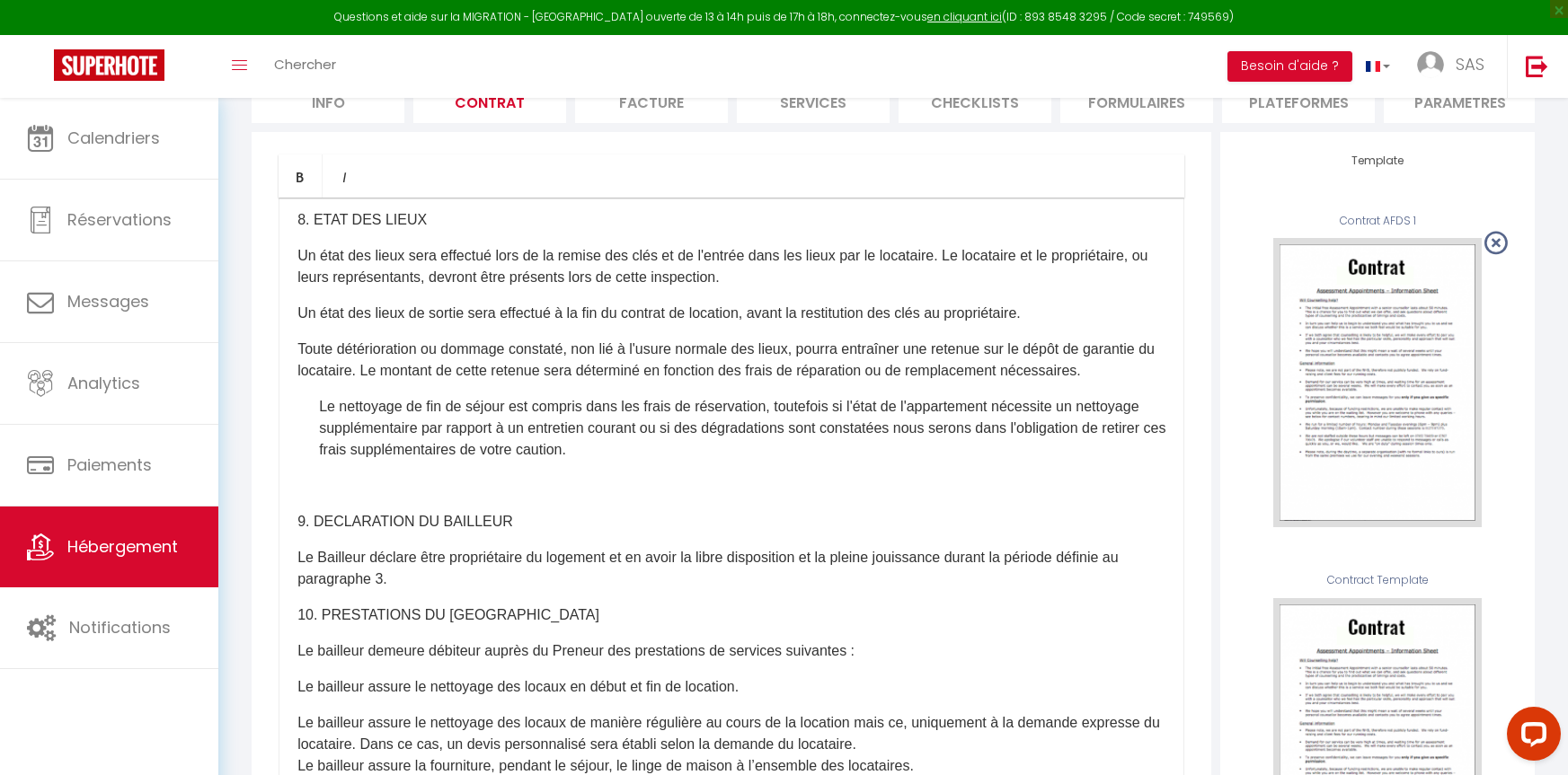
click at [310, 579] on div "​ ​ et de prestations de services​ ​ ​ ENTRE-LES SOUSSIGNES, Nom :[RENTAL:HOSTF…" at bounding box center [731, 556] width 906 height 719
click at [296, 573] on div "​ ​ et de prestations de services​ ​ ​ ENTRE-LES SOUSSIGNES, Nom :[RENTAL:HOSTF…" at bounding box center [731, 556] width 906 height 719
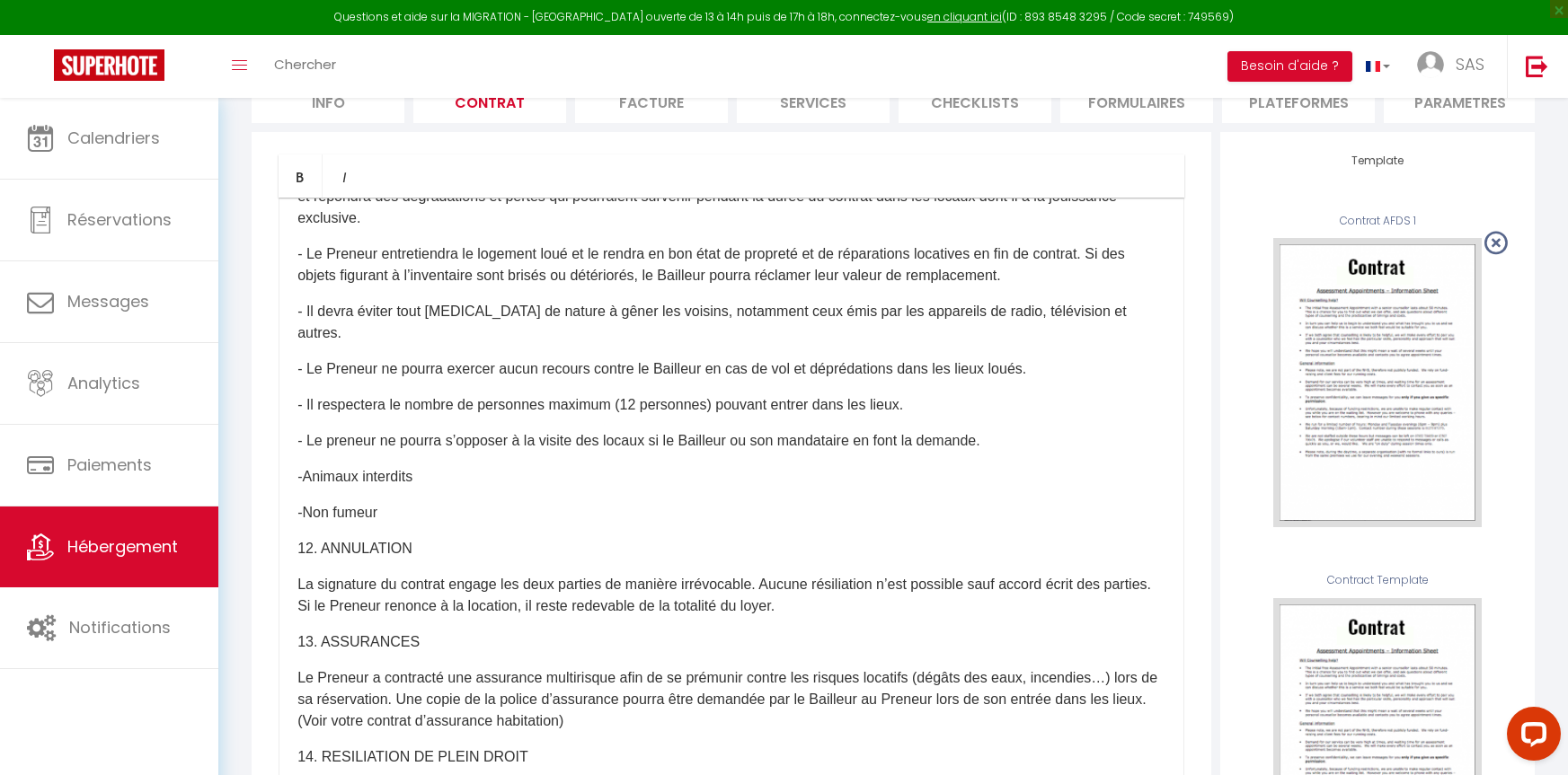
scroll to position [3145, 0]
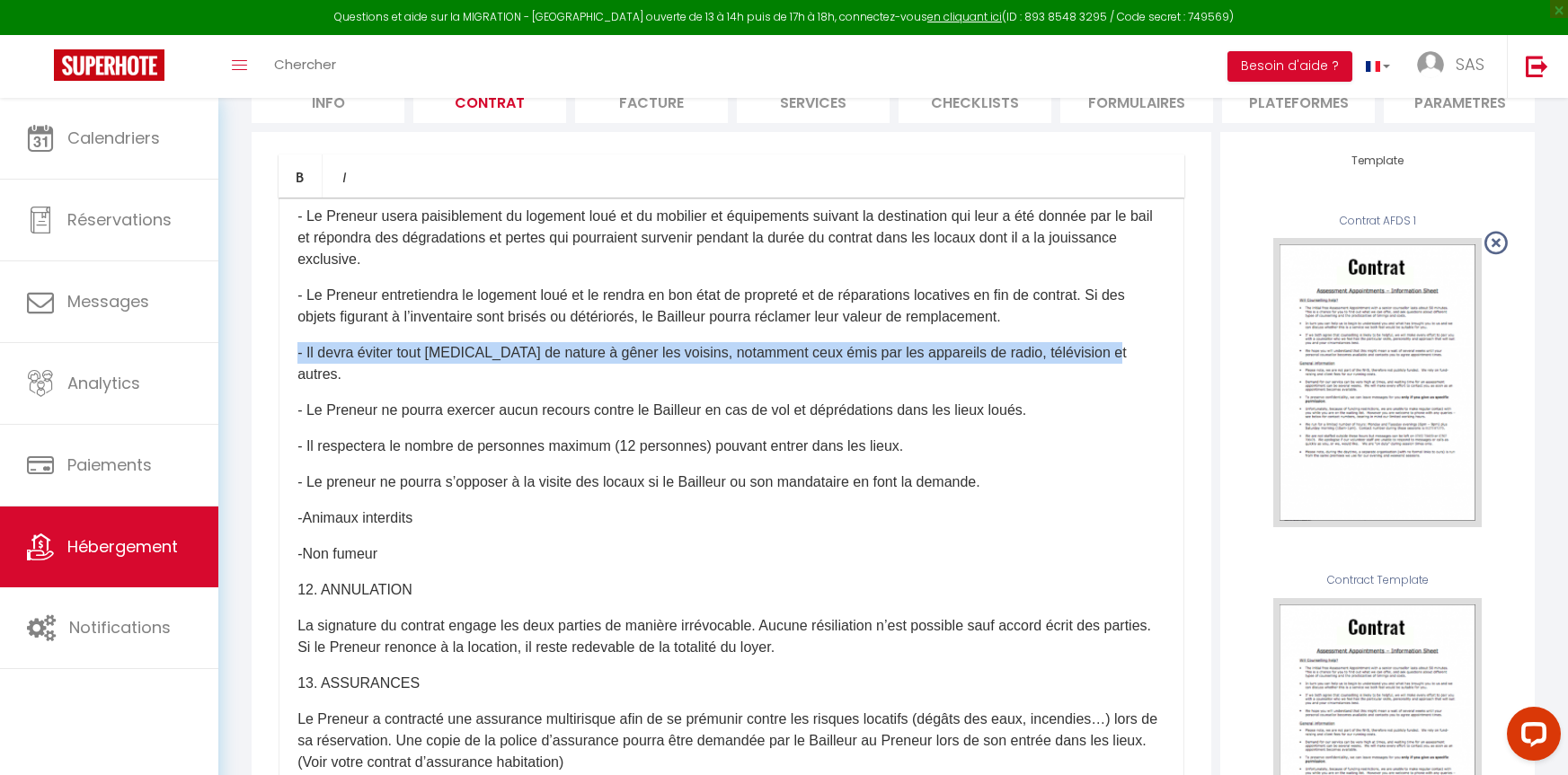
drag, startPoint x: 1087, startPoint y: 443, endPoint x: 273, endPoint y: 430, distance: 814.1
click at [273, 430] on div "Bold Italic Rich text editor ​ ​ et de prestations de services​ ​ ​ ENTRE-LES S…" at bounding box center [731, 536] width 960 height 807
click at [1130, 385] on p "- Il devra éviter tout [MEDICAL_DATA] de nature à gêner les voisins, notamment …" at bounding box center [731, 364] width 868 height 43
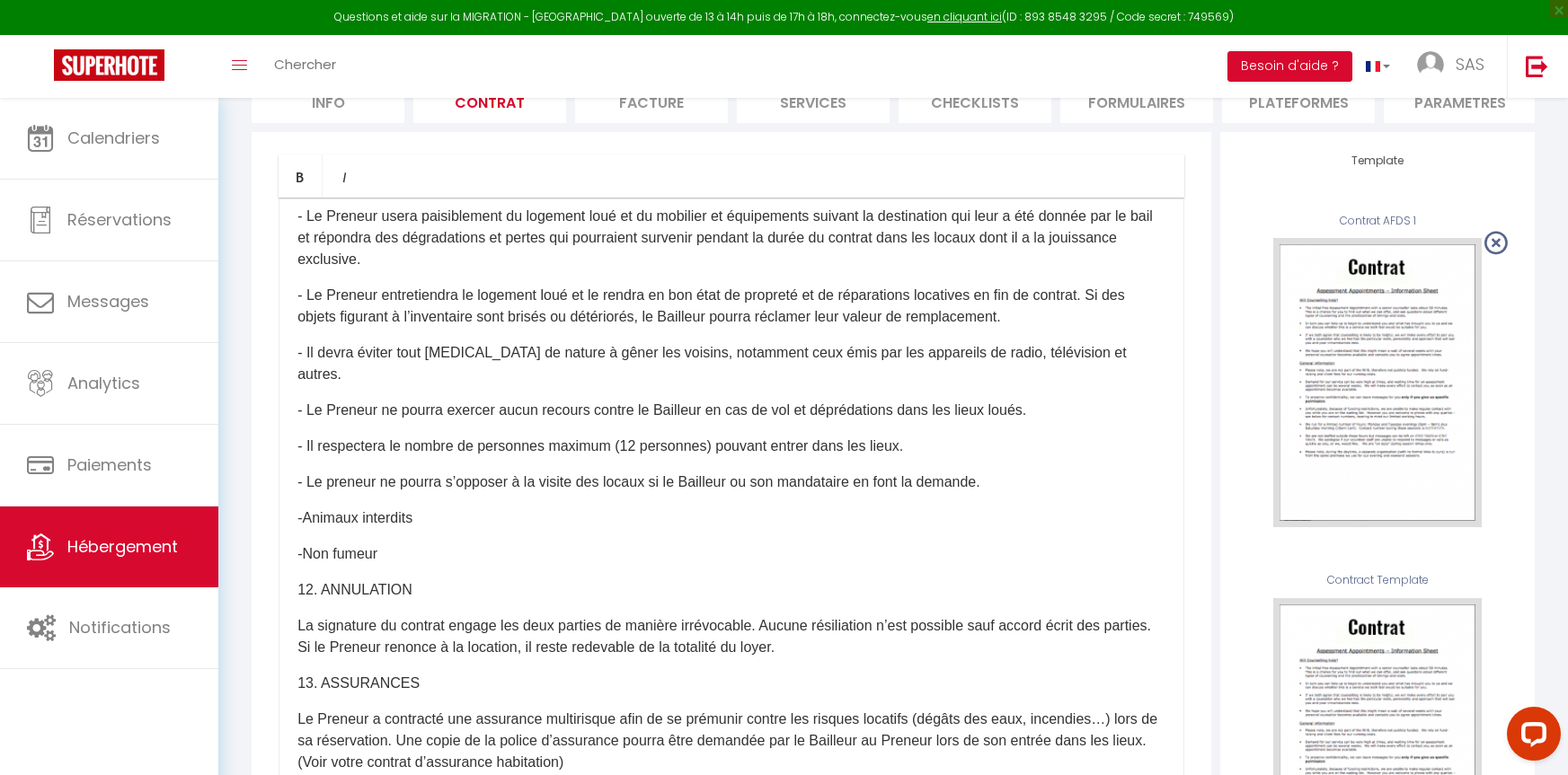
click at [1078, 328] on p "- Le Preneur entretiendra le logement loué et le rendra en bon état de propreté…" at bounding box center [731, 306] width 868 height 43
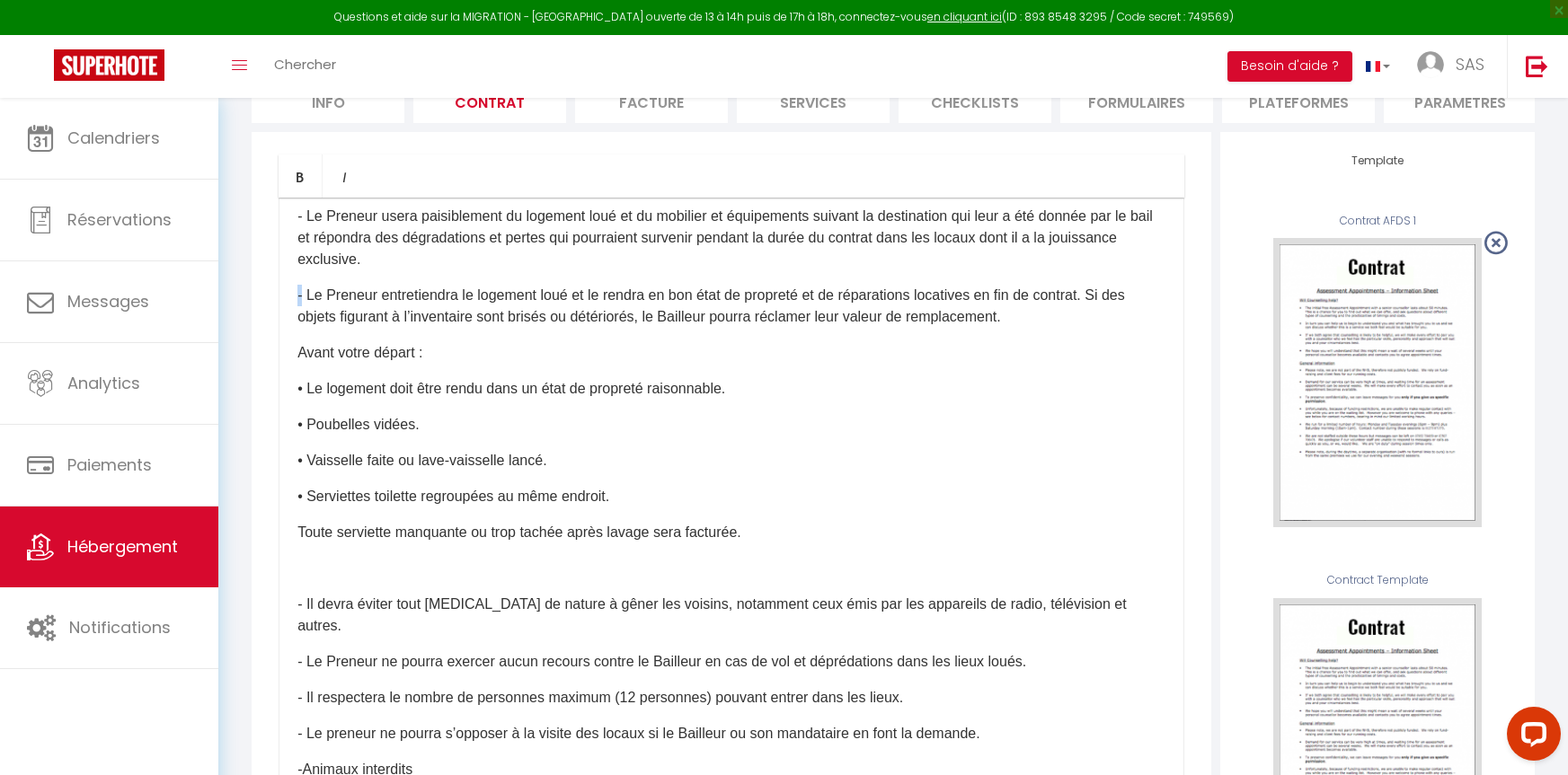
drag, startPoint x: 303, startPoint y: 373, endPoint x: 287, endPoint y: 370, distance: 16.3
click at [287, 370] on div "​ ​ et de prestations de services​ ​ ​ ENTRE-LES SOUSSIGNES, Nom :[RENTAL:HOSTF…" at bounding box center [731, 556] width 906 height 719
copy p "-"
click at [298, 364] on p "Avant votre départ :" at bounding box center [731, 353] width 868 height 21
click at [444, 364] on p "- Le Preneur s'engage ​ Avant votre départ :" at bounding box center [731, 353] width 868 height 21
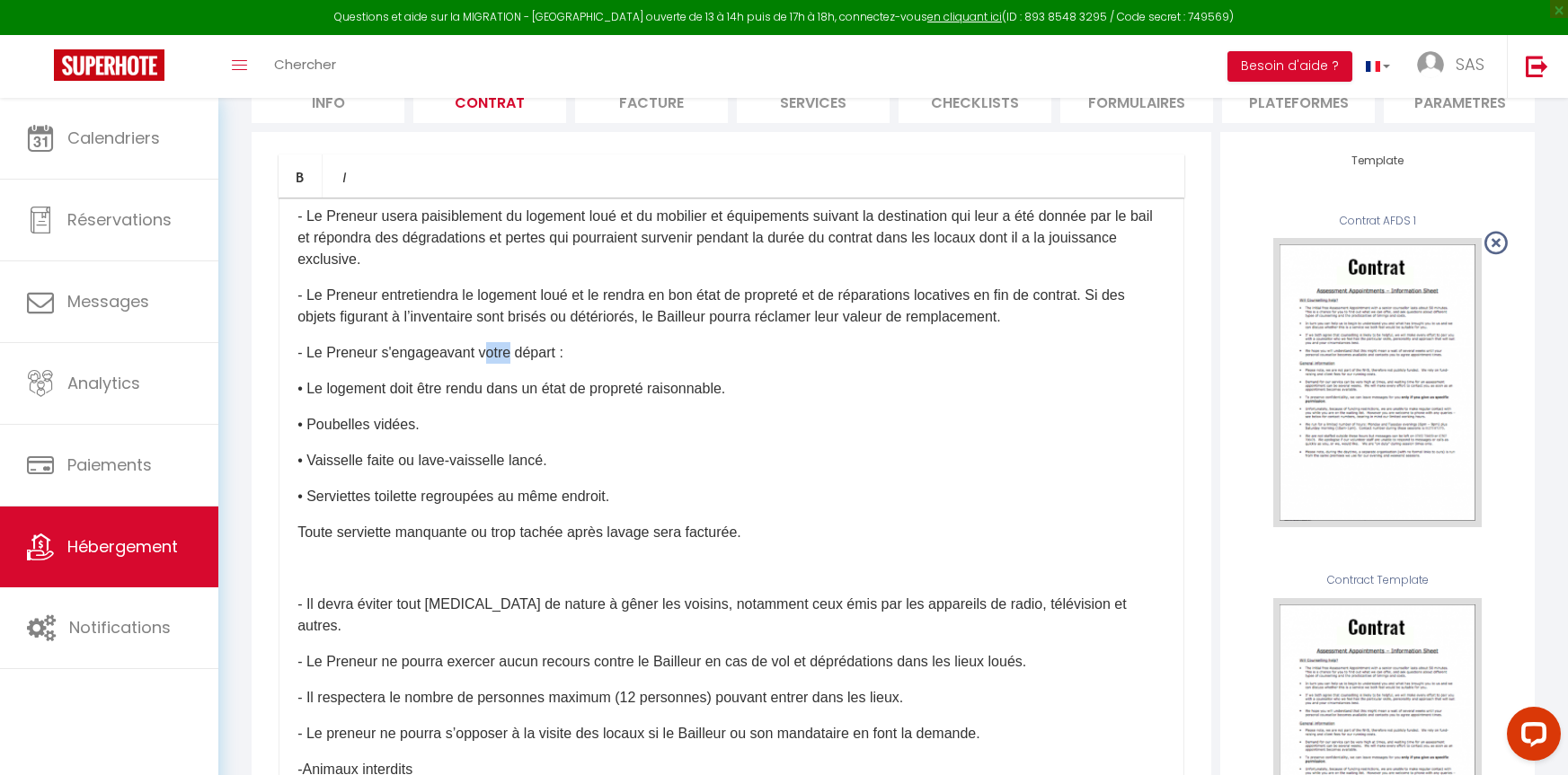
drag, startPoint x: 514, startPoint y: 431, endPoint x: 486, endPoint y: 434, distance: 28.2
click at [486, 364] on p "- Le Preneur s'engage ​a vant votre départ :" at bounding box center [731, 353] width 868 height 21
drag, startPoint x: 487, startPoint y: 432, endPoint x: 534, endPoint y: 442, distance: 48.1
click at [489, 364] on p "- Le Preneur s'engage ​a vant vson départ :" at bounding box center [731, 353] width 868 height 21
click at [487, 364] on p "- Le Preneur s'engage ​a vant vson départ :" at bounding box center [731, 353] width 868 height 21
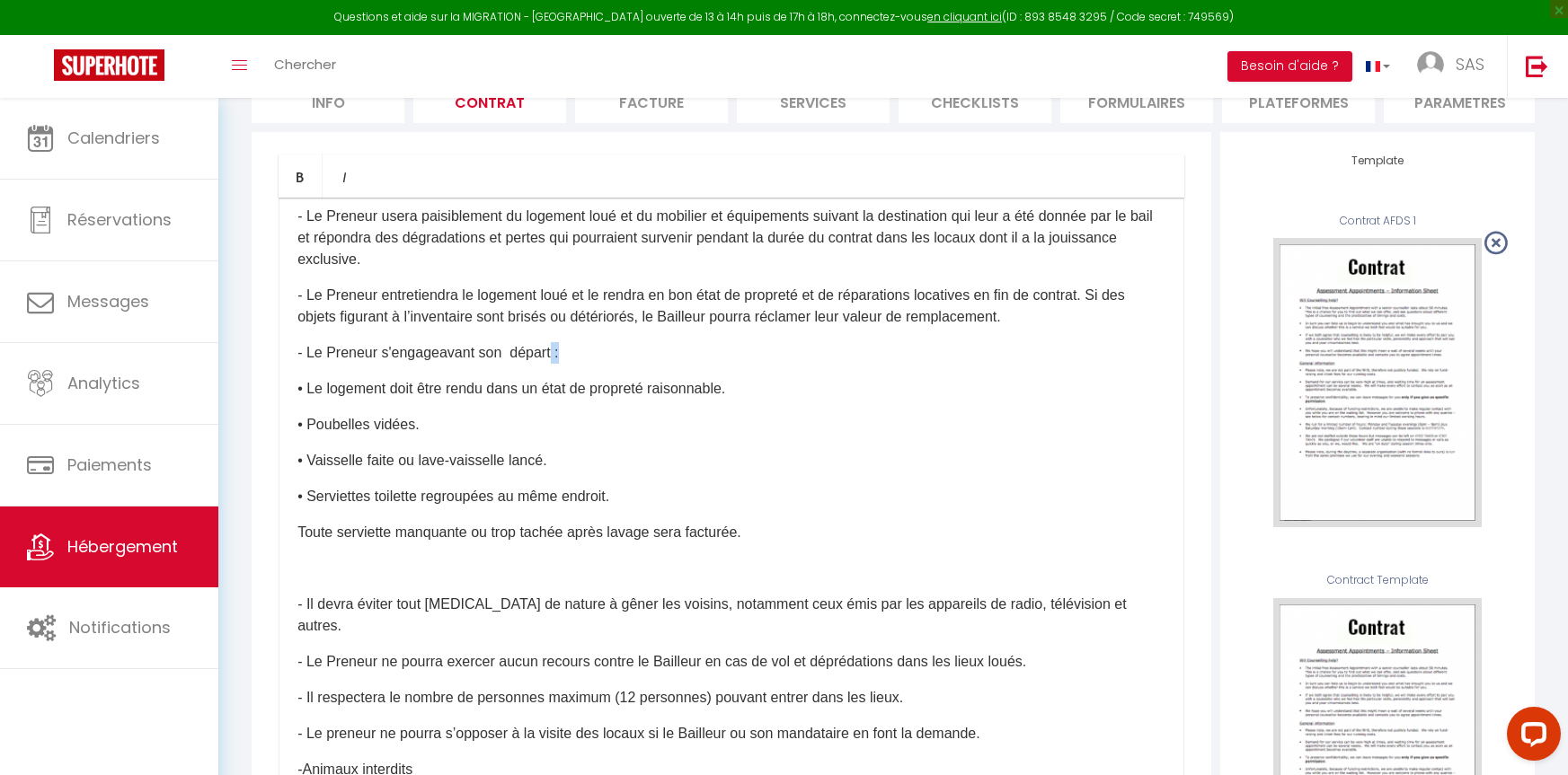
drag, startPoint x: 552, startPoint y: 435, endPoint x: 566, endPoint y: 440, distance: 14.9
click at [566, 364] on p "- Le Preneur s'engage ​a vant son départ :" at bounding box center [731, 353] width 868 height 21
click at [312, 400] on p "• Le logement doit être rendu dans un état de propreté raisonnable." at bounding box center [731, 389] width 868 height 21
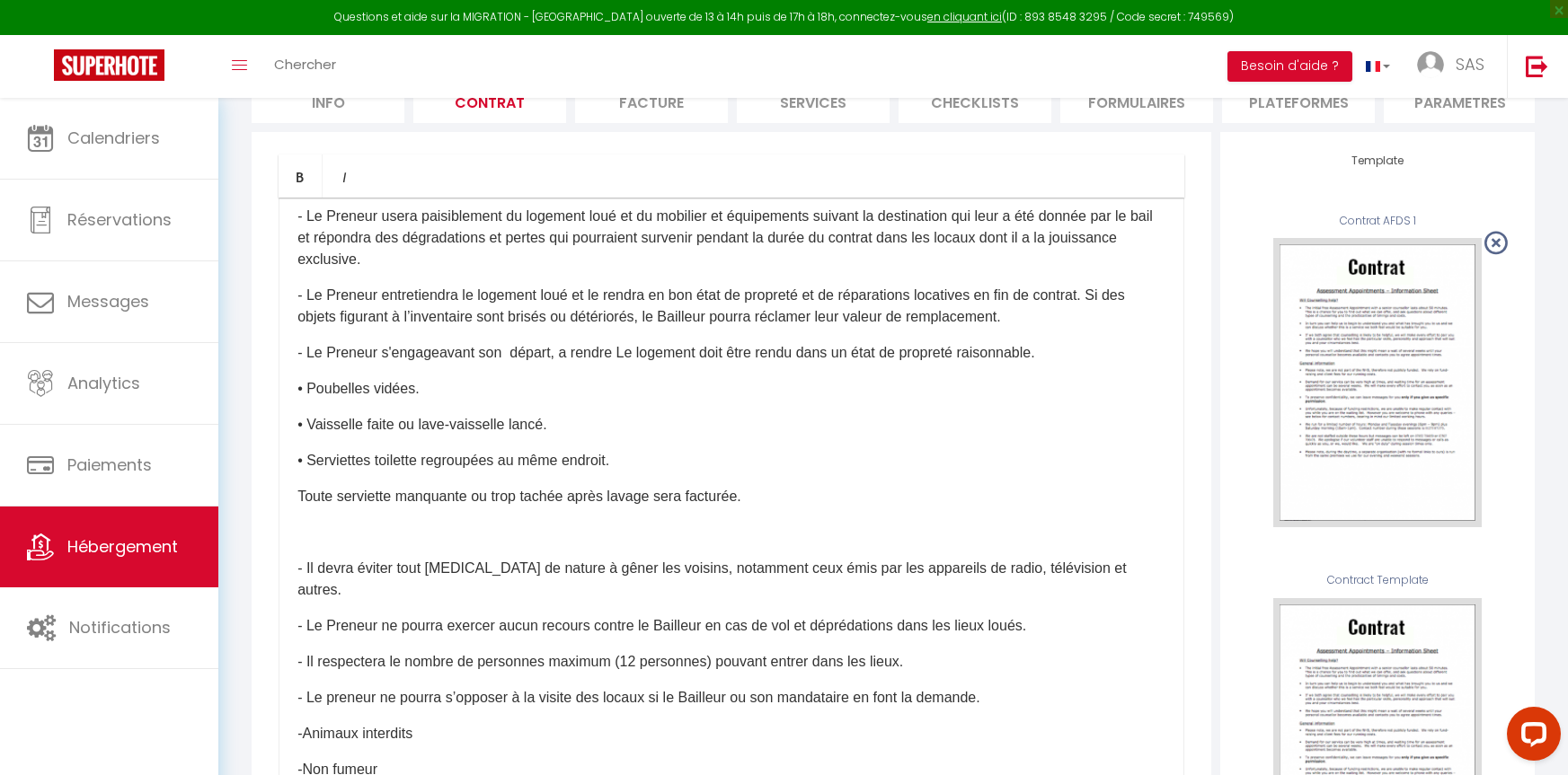
click at [561, 364] on p "- Le Preneur s'engage ​avant son départ, a rendre Le logement doit être rendu d…" at bounding box center [731, 353] width 868 height 21
click at [475, 364] on p "- Le Preneur s'engage ​avant son départ, a rendre Le logement doit être rendu d…" at bounding box center [731, 353] width 868 height 21
click at [514, 364] on p "- Le Preneur s'engage ​avant, son départ, a rendre Le logement doit être rendu …" at bounding box center [731, 353] width 868 height 21
click at [643, 400] on p "• Poubelles vidées." at bounding box center [731, 389] width 868 height 21
drag, startPoint x: 804, startPoint y: 431, endPoint x: 707, endPoint y: 426, distance: 97.1
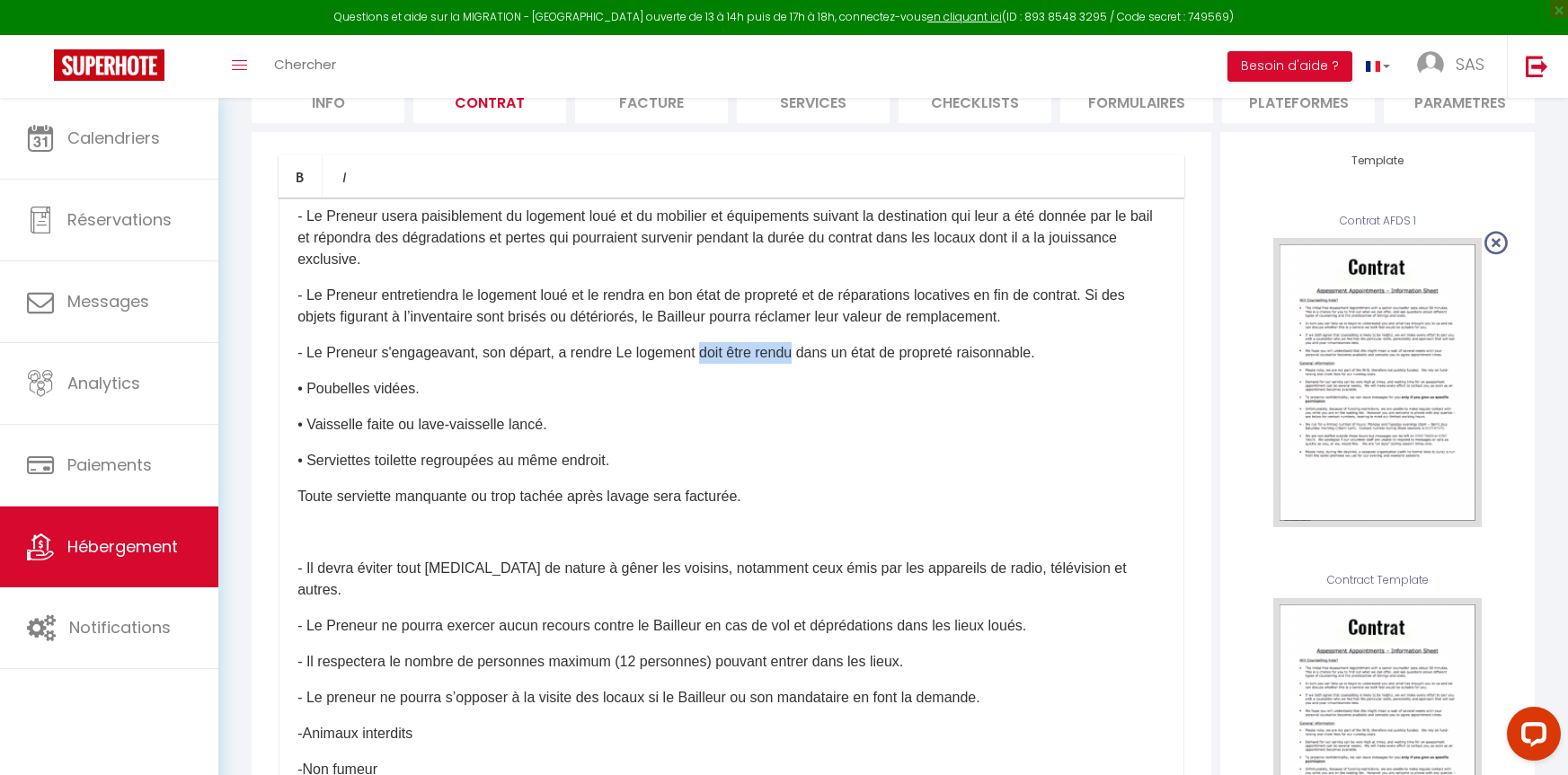
click at [707, 364] on p "- Le Preneur s'engage ​avant, son départ, a rendre Le logement doit être rendu …" at bounding box center [731, 353] width 868 height 21
click at [317, 400] on p "• Poubelles vidées." at bounding box center [731, 389] width 868 height 21
click at [309, 400] on p "• Poubelles vidées." at bounding box center [731, 389] width 868 height 21
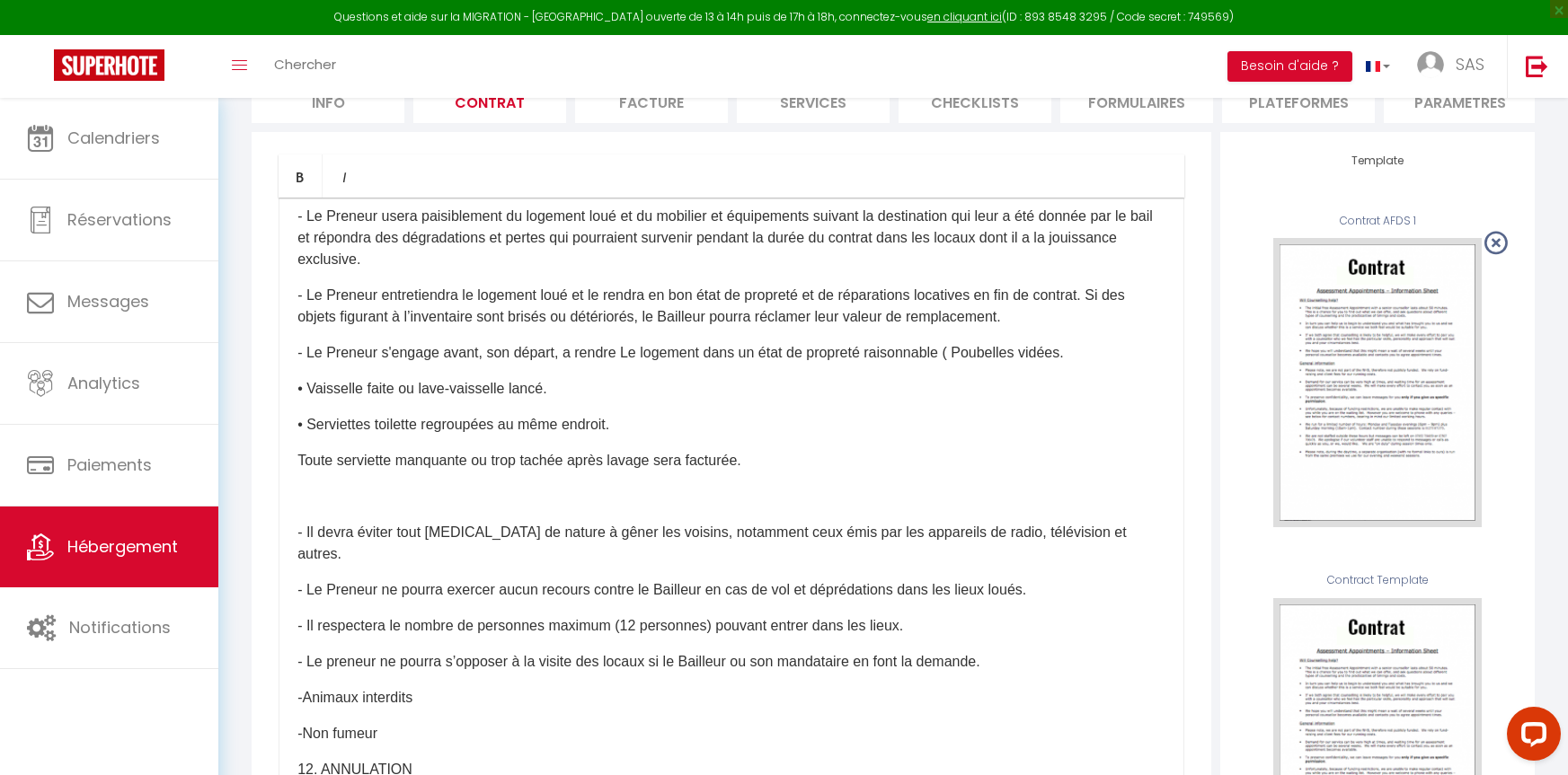
click at [1069, 364] on p "- Le Preneur s'engage ​avant, son départ, a rendre Le logement dans un état de …" at bounding box center [731, 353] width 868 height 21
click at [312, 400] on p "• Vaisselle faite ou lave-vaisselle lancé." at bounding box center [731, 389] width 868 height 21
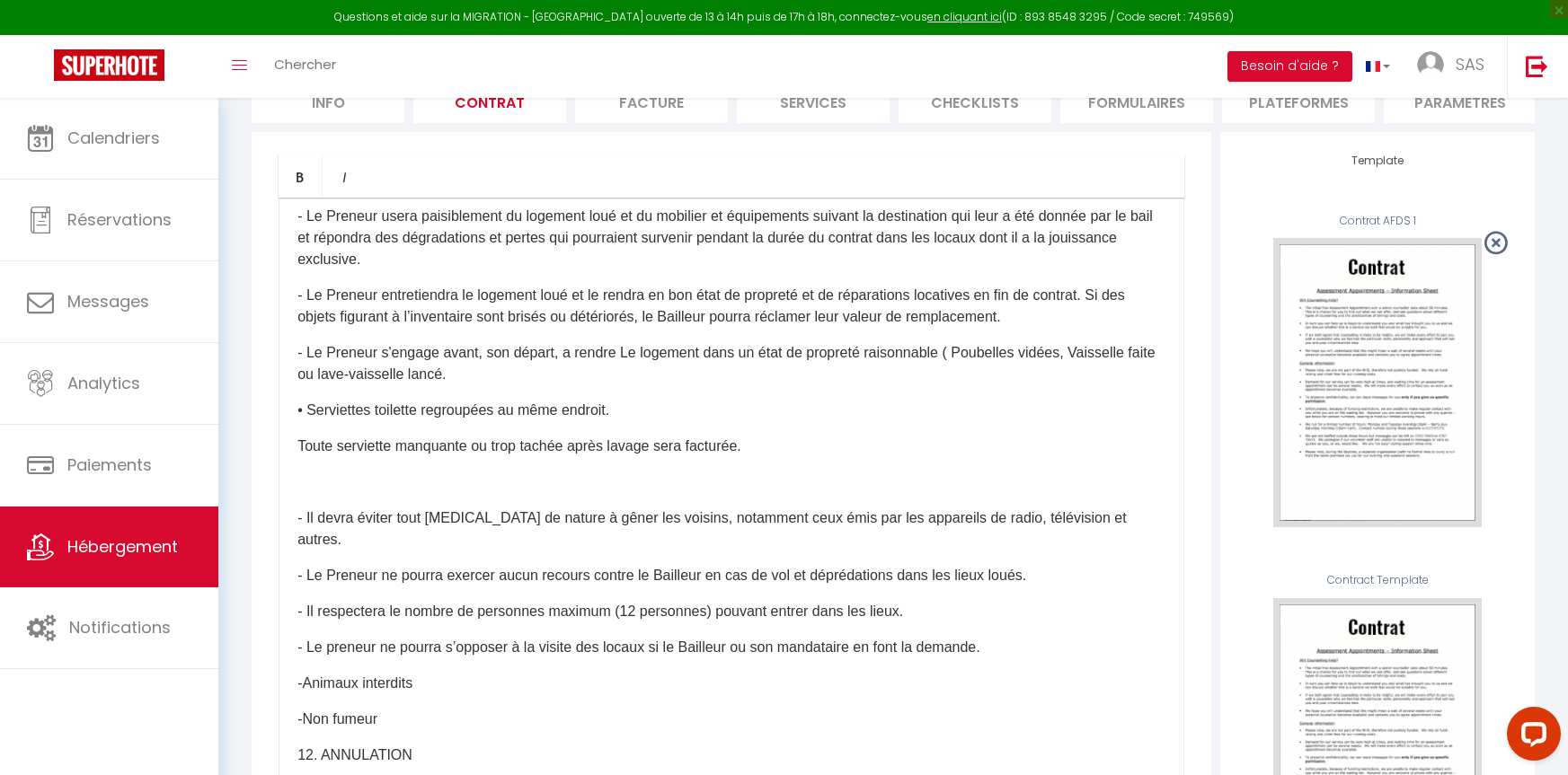
click at [308, 421] on p "• Serviettes toilette regroupées au même endroit." at bounding box center [731, 410] width 868 height 21
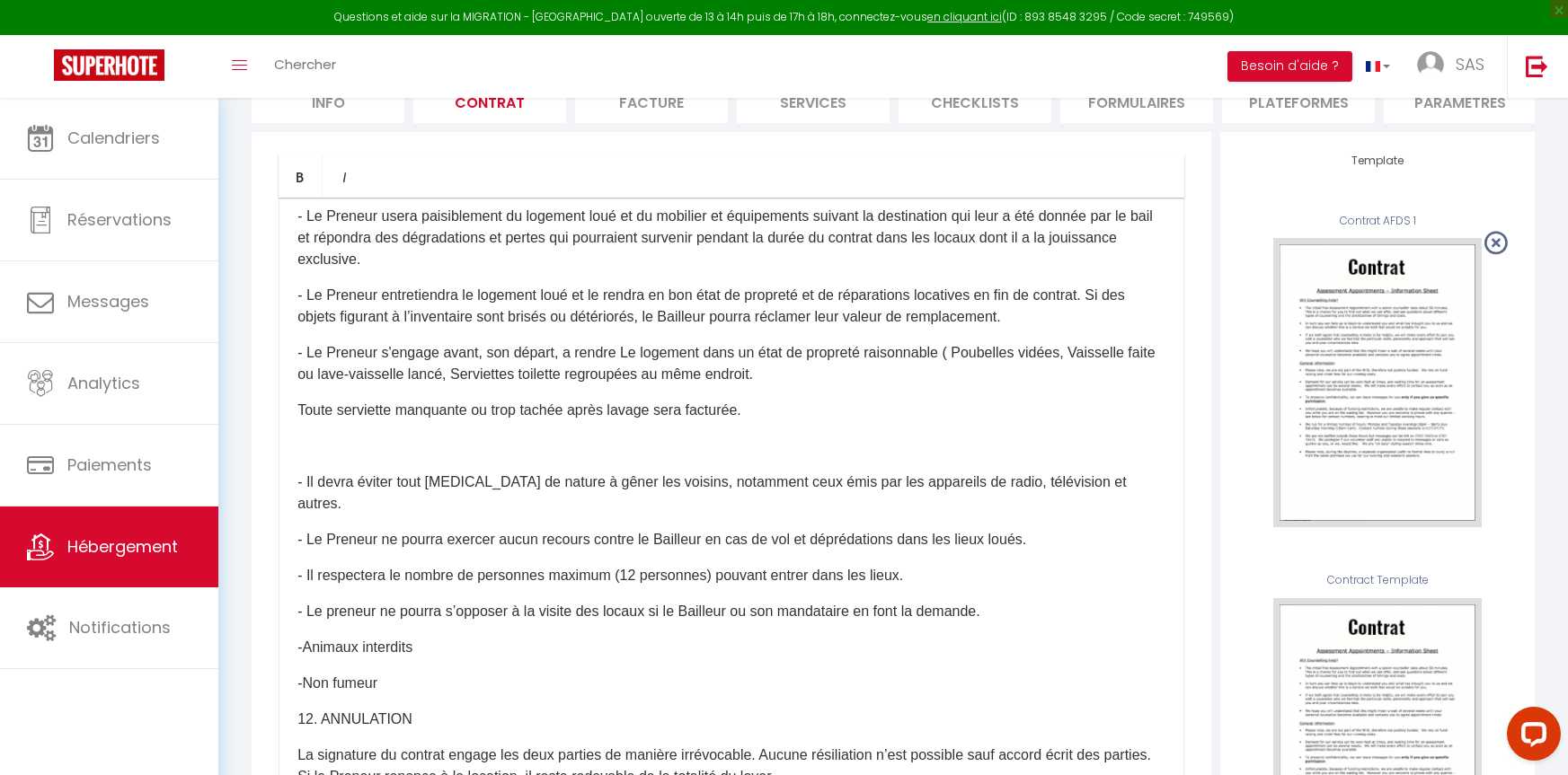
click at [802, 385] on p "- Le Preneur s'engage ​avant, son départ, a rendre Le logement dans un état de …" at bounding box center [731, 364] width 868 height 43
click at [659, 421] on p "Toute serviette manquante ou trop tachée après lavage sera facturée." at bounding box center [731, 410] width 868 height 21
click at [303, 421] on p "Toute serviette manquante ou trop tachée après lavage sera facturée." at bounding box center [731, 410] width 868 height 21
click at [301, 421] on p "Toute serviette manquante ou trop tachée après lavage sera facturée." at bounding box center [731, 410] width 868 height 21
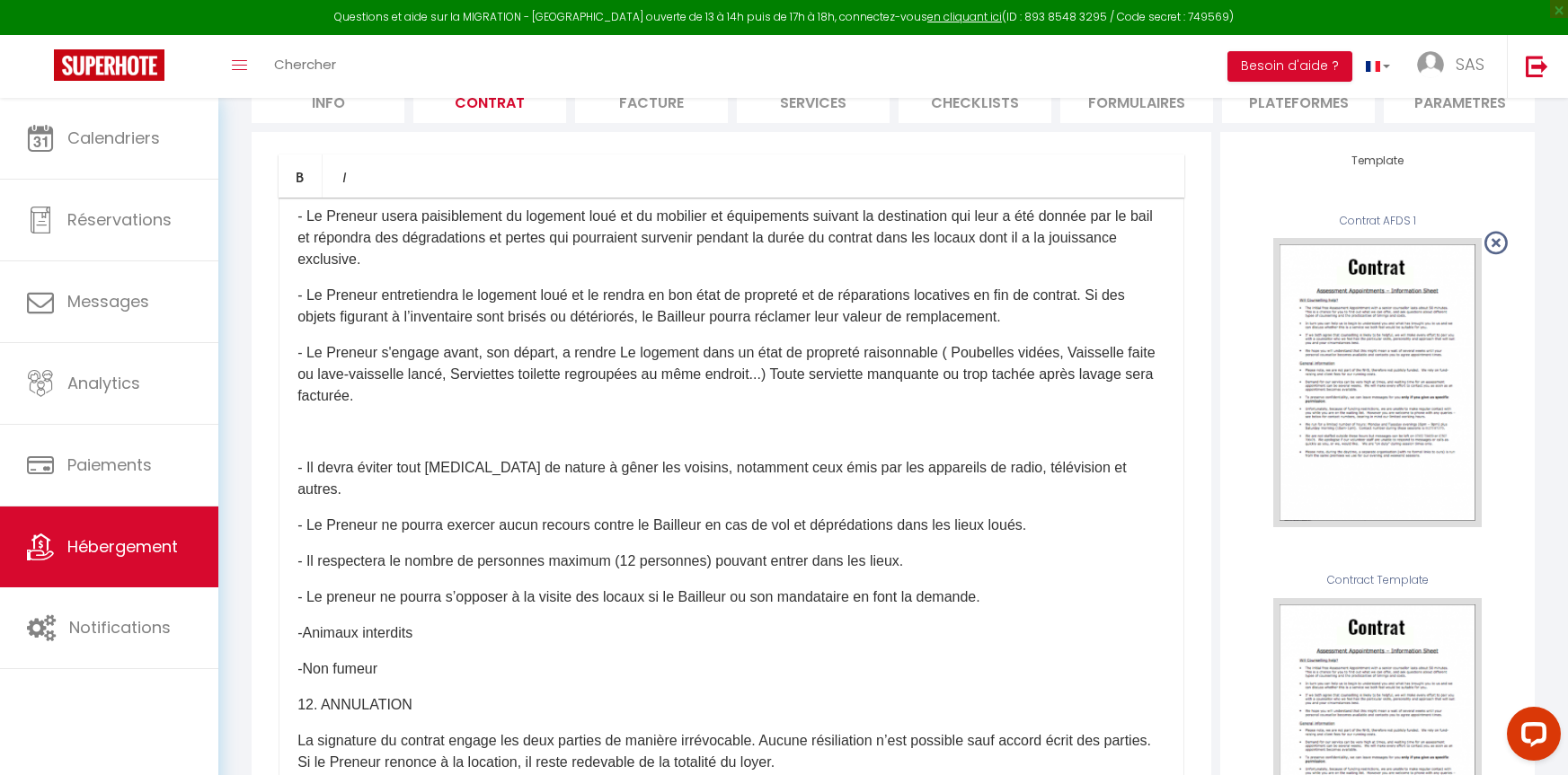
click at [918, 407] on p "- Le Preneur s'engage ​avant, son départ, a rendre Le logement dans un état de …" at bounding box center [731, 374] width 868 height 65
click at [1051, 407] on p "- Le Preneur s'engage ​avant, son départ, a rendre Le logement dans un état de …" at bounding box center [731, 374] width 868 height 65
click at [1149, 407] on p "- Le Preneur s'engage ​avant, son départ, a rendre Le logement dans un état de …" at bounding box center [731, 374] width 868 height 65
click at [493, 407] on p "- Le Preneur s'engage ​avant, son départ, a rendre Le logement dans un état de …" at bounding box center [731, 374] width 868 height 65
click at [548, 407] on p "- Le Preneur s'engage ​avant, son départ, a rendre Le logement dans un état de …" at bounding box center [731, 374] width 868 height 65
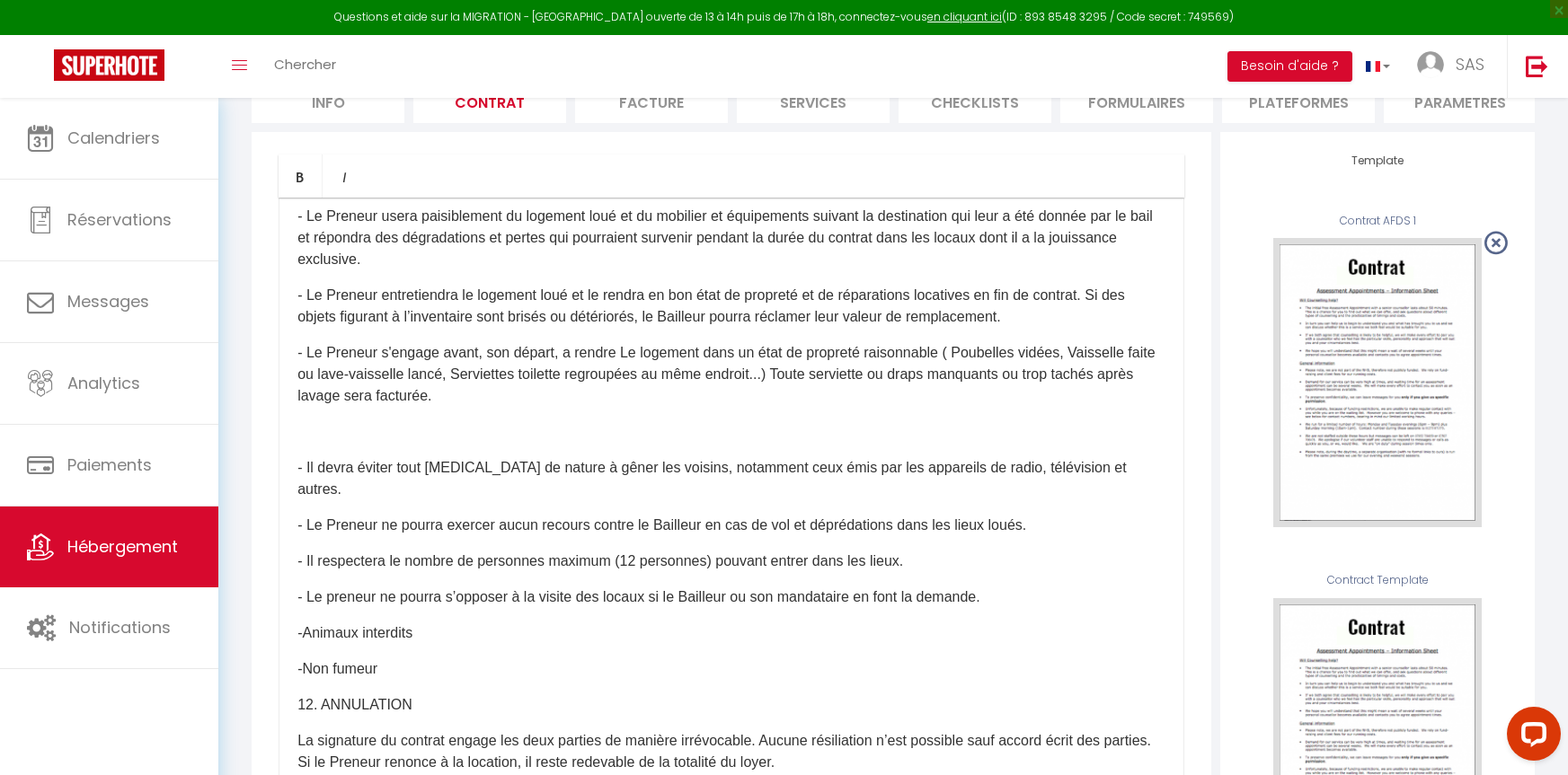
click at [310, 524] on div "​ ​ et de prestations de services​ ​ ​ ENTRE-LES SOUSSIGNES, Nom :[RENTAL:HOSTF…" at bounding box center [731, 556] width 906 height 719
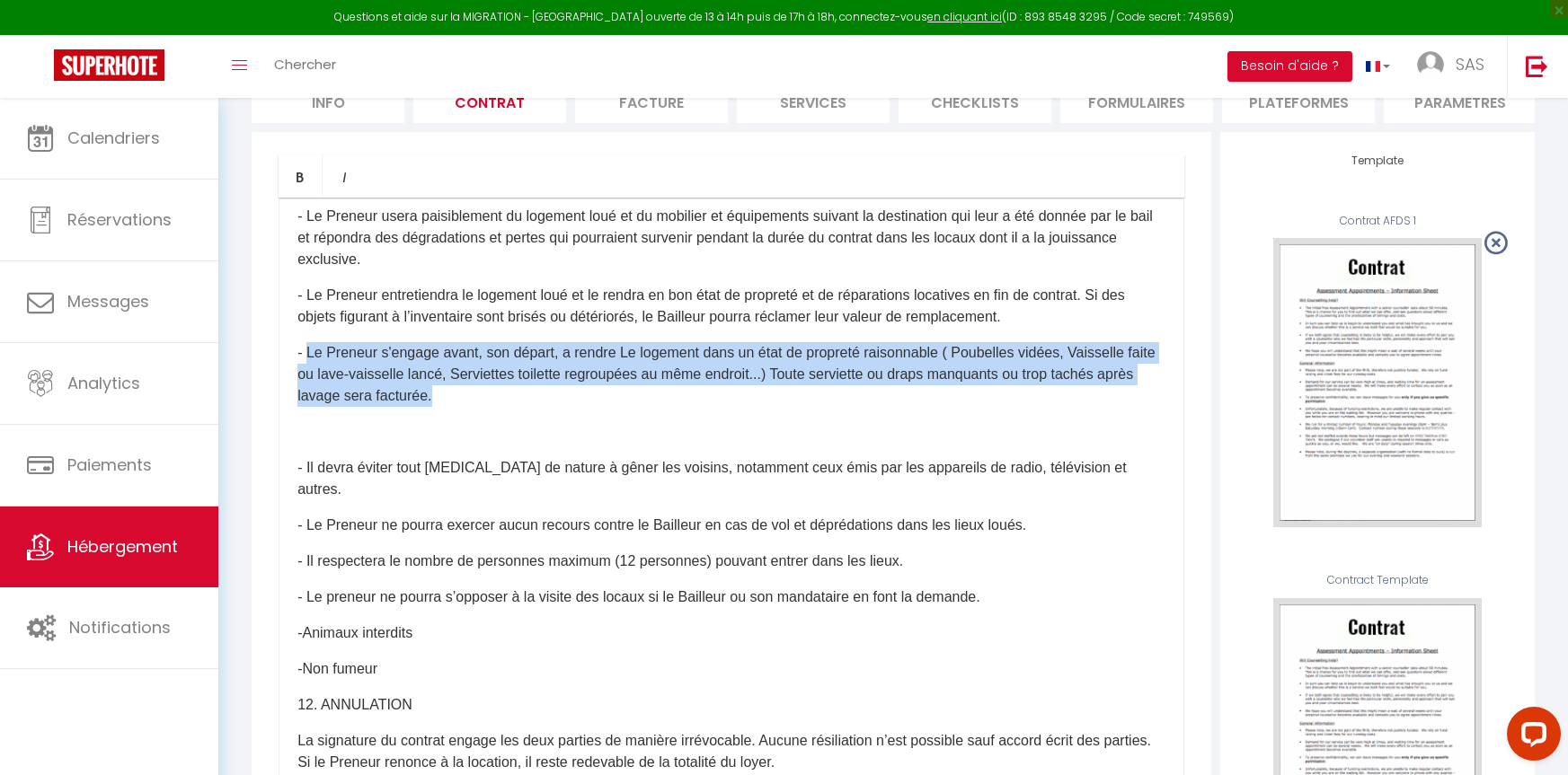
drag, startPoint x: 309, startPoint y: 428, endPoint x: 551, endPoint y: 478, distance: 247.1
click at [551, 407] on p "- Le Preneur s'engage ​avant, son départ, a rendre Le logement dans un état de …" at bounding box center [731, 374] width 868 height 65
copy p "Le Preneur s'engage ​avant, son départ, a rendre Le logement dans un état de pr…"
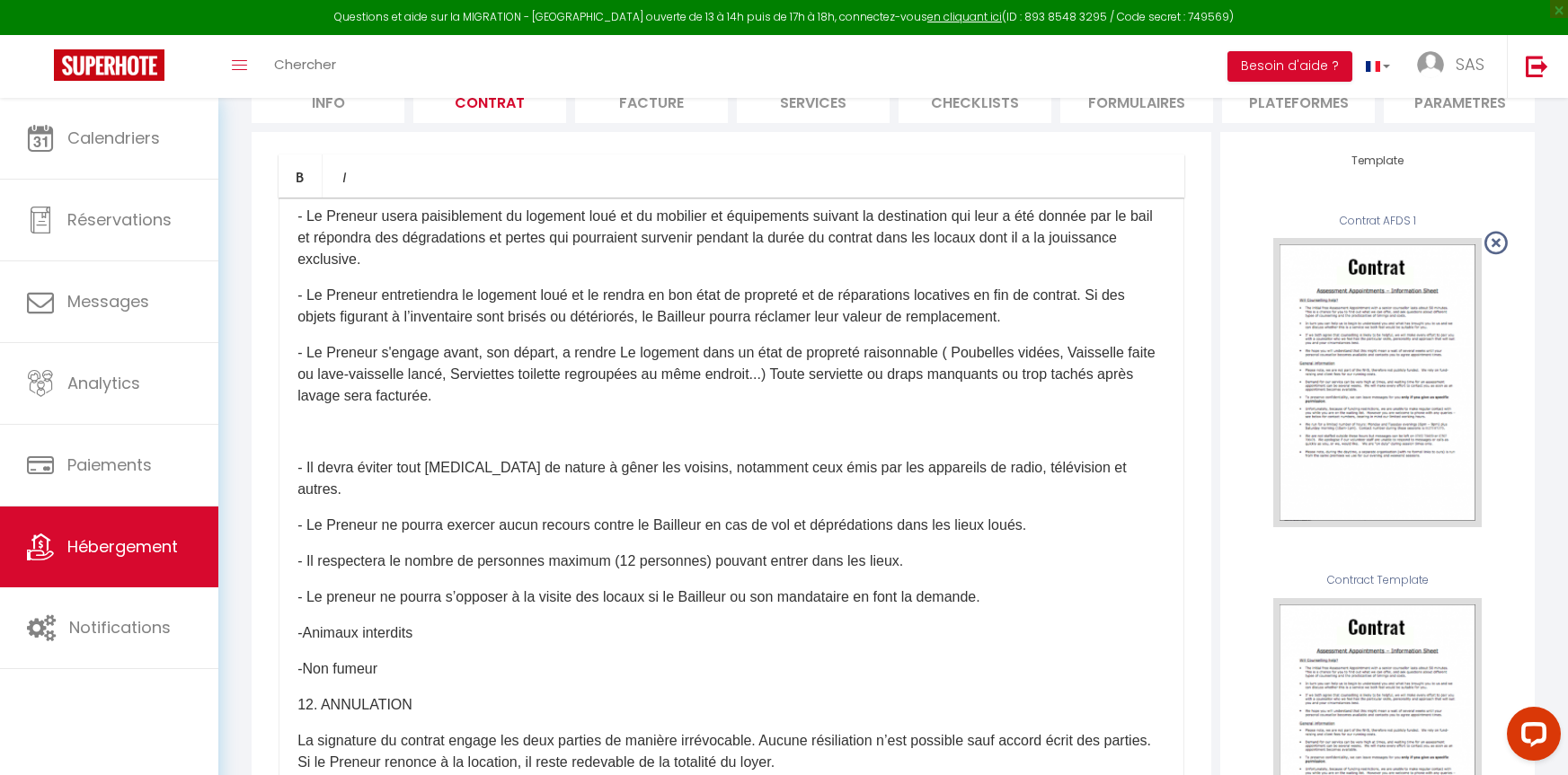
click at [623, 442] on p at bounding box center [731, 432] width 868 height 21
click at [337, 442] on p at bounding box center [731, 432] width 868 height 21
click at [314, 525] on div "​ ​ et de prestations de services​ ​ ​ ENTRE-LES SOUSSIGNES, Nom :[RENTAL:HOSTF…" at bounding box center [731, 556] width 906 height 719
click at [324, 442] on p at bounding box center [731, 432] width 868 height 21
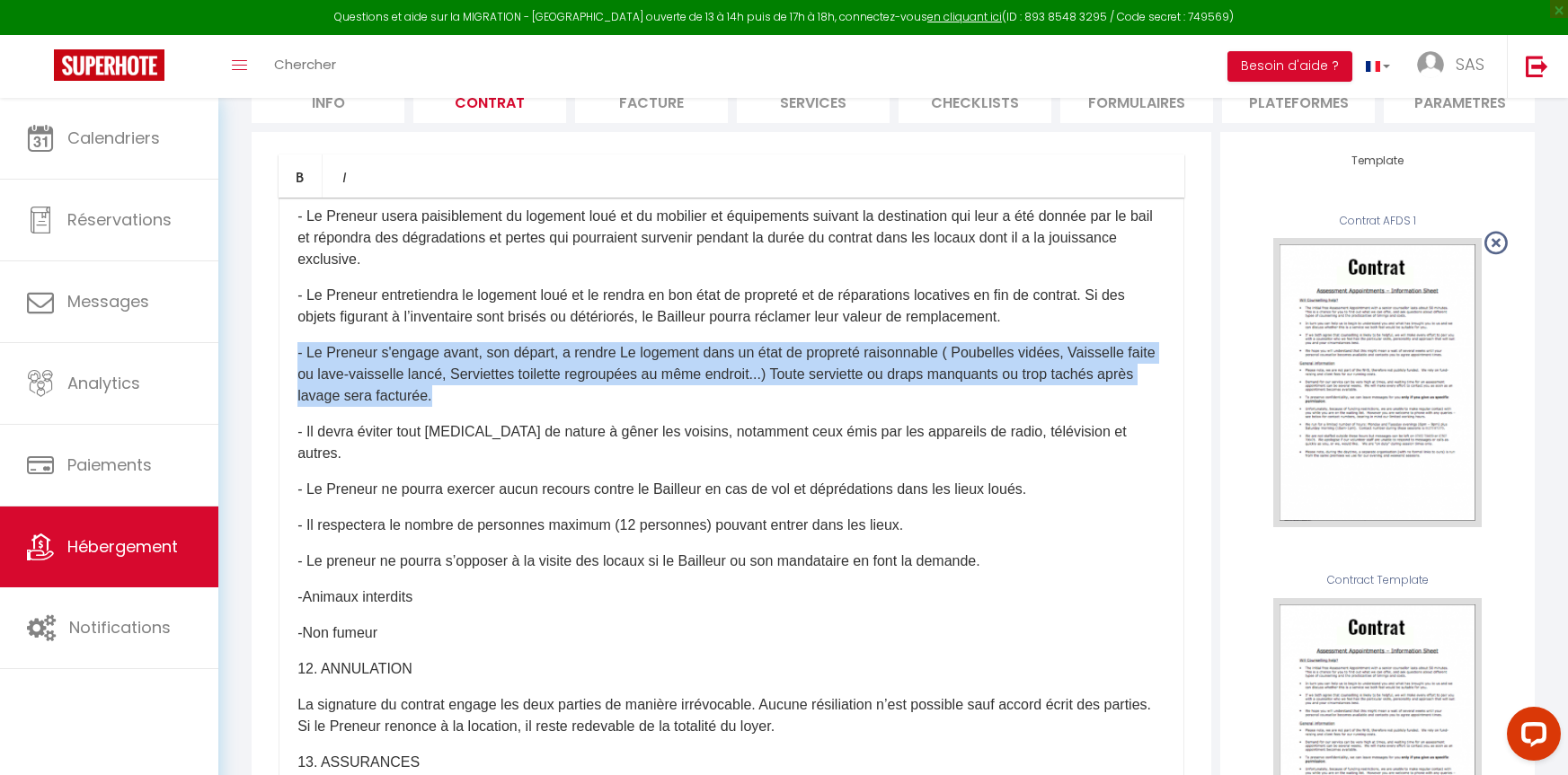
drag, startPoint x: 481, startPoint y: 476, endPoint x: 285, endPoint y: 424, distance: 202.8
click at [285, 424] on div "​ ​ et de prestations de services​ ​ ​ ENTRE-LES SOUSSIGNES, Nom :[RENTAL:HOSTF…" at bounding box center [731, 556] width 906 height 719
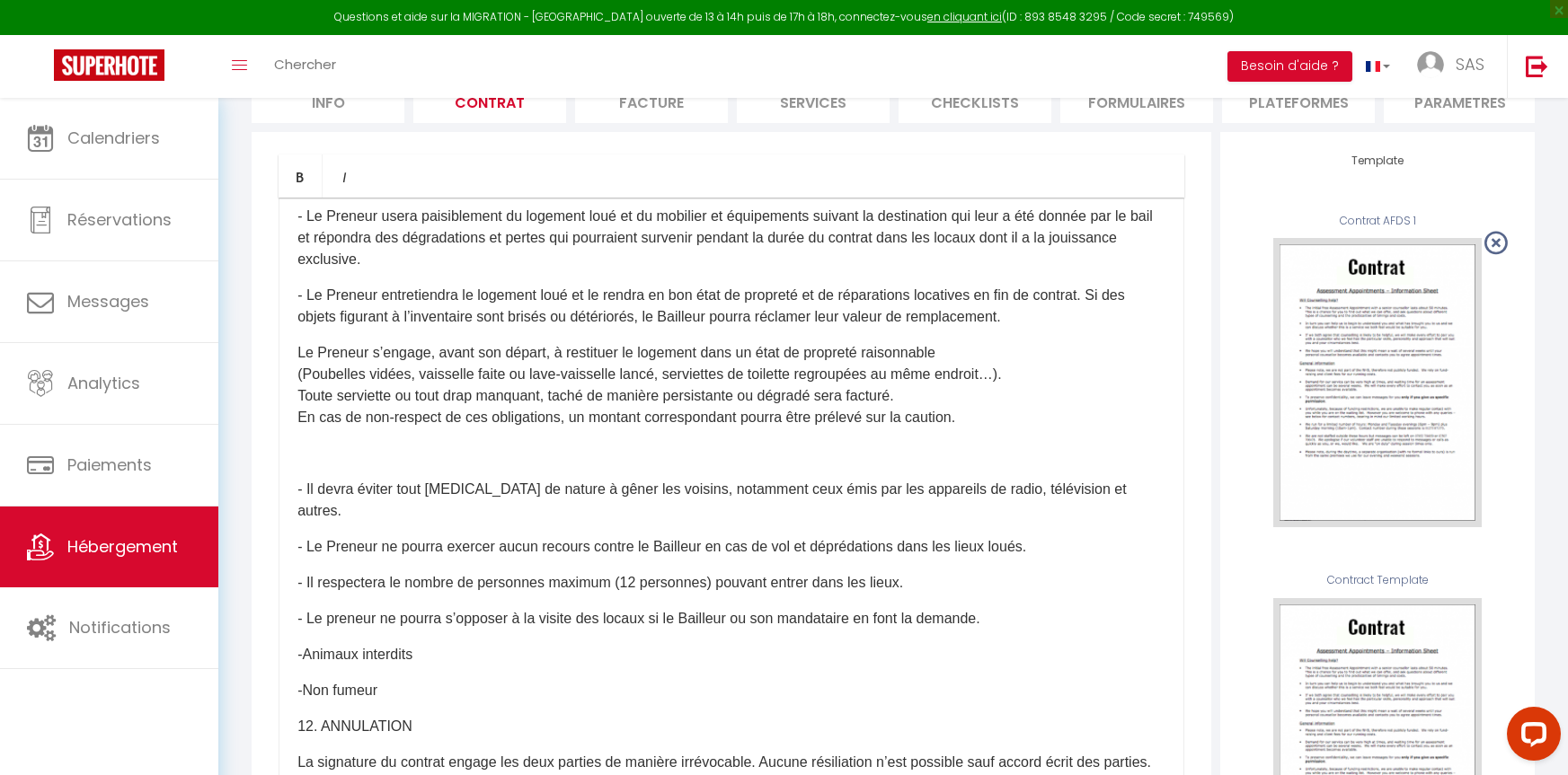
click at [300, 429] on p "Le Preneur s’engage, avant son départ, à restituer le logement dans un état de …" at bounding box center [731, 385] width 868 height 87
click at [747, 429] on p "- Le Preneur s’engage, avant son départ, à restituer le logement dans un état d…" at bounding box center [731, 385] width 868 height 87
click at [602, 429] on p "- Le Preneur s’engage, avant son départ, à restituer le logement dans un état d…" at bounding box center [731, 385] width 868 height 87
click at [318, 465] on p at bounding box center [731, 453] width 868 height 21
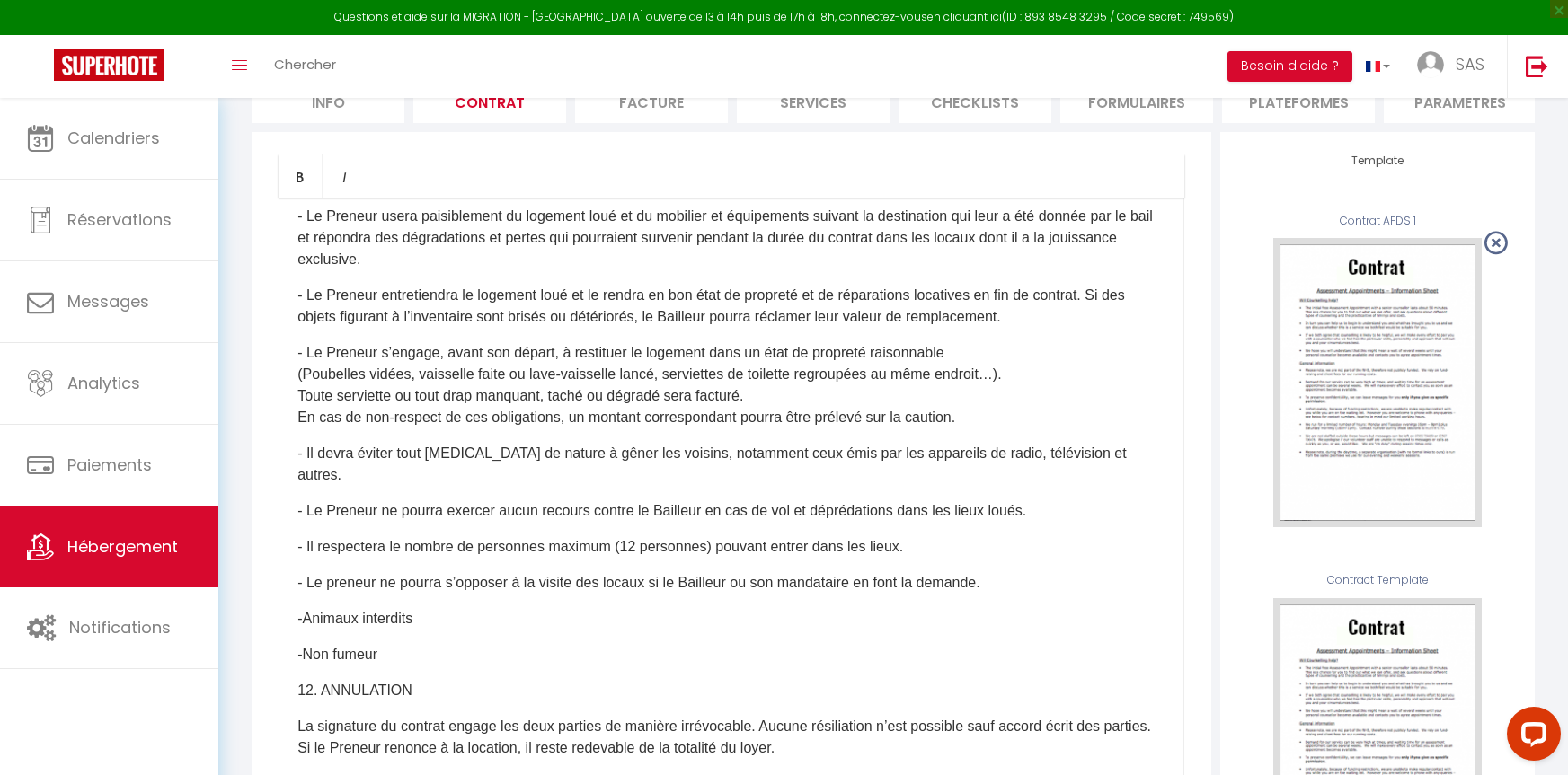
click at [773, 429] on p "- Le Preneur s’engage, avant son départ, à restituer le logement dans un état d…" at bounding box center [731, 385] width 868 height 87
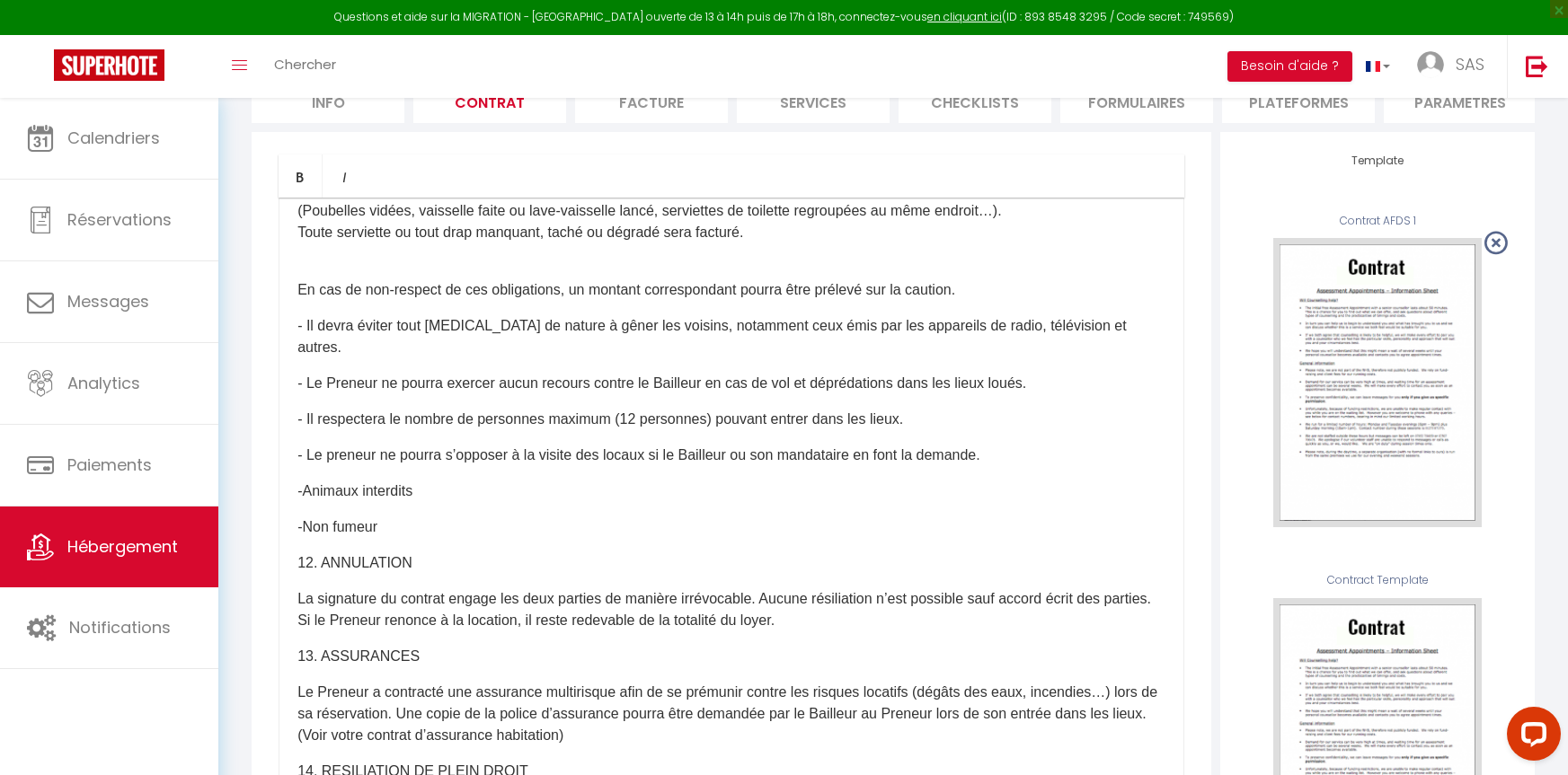
scroll to position [3324, 0]
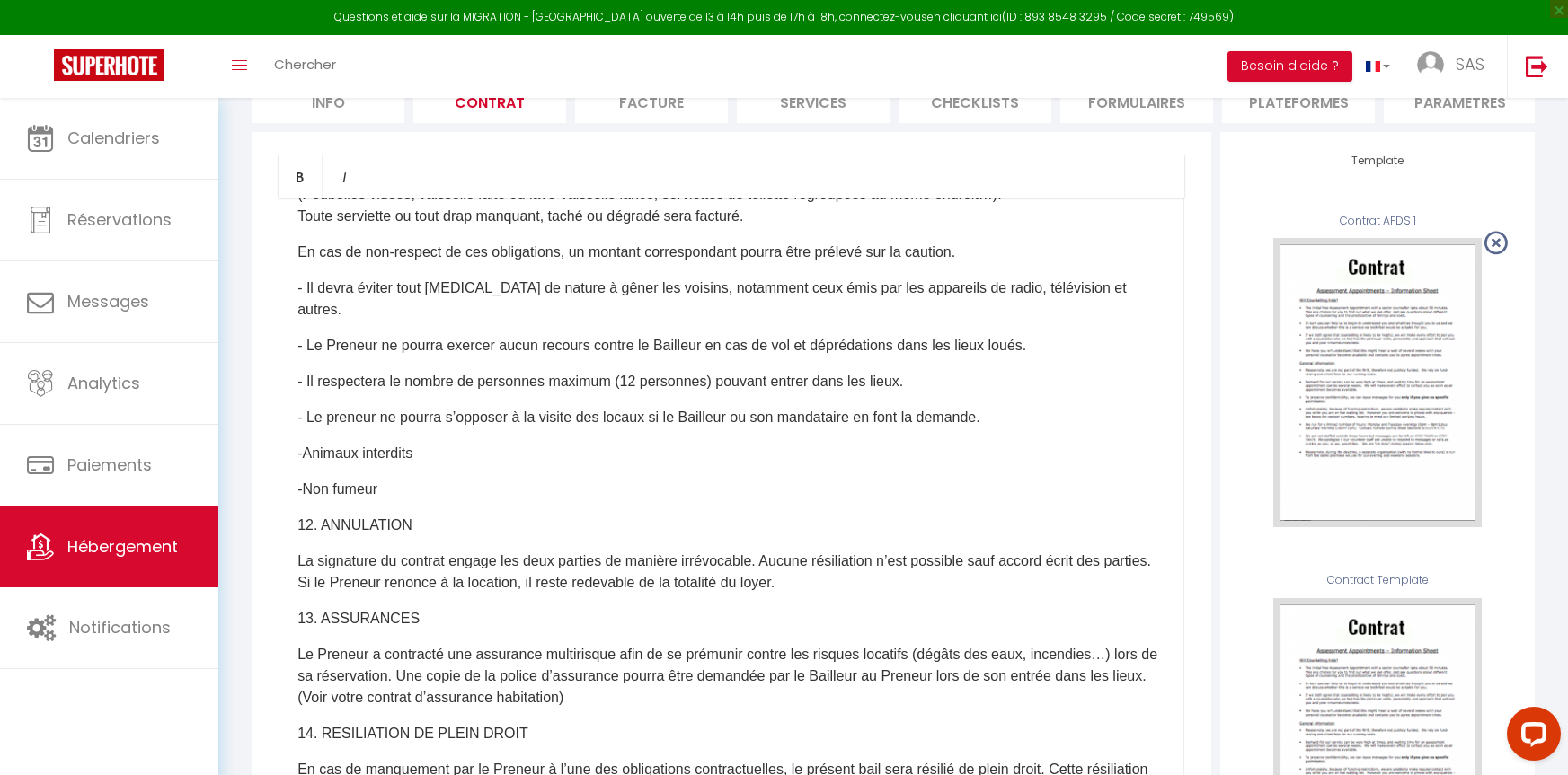
click at [1007, 344] on div "​ ​ et de prestations de services​ ​ ​ ENTRE-LES SOUSSIGNES, Nom :[RENTAL:HOSTF…" at bounding box center [731, 556] width 906 height 719
click at [985, 264] on p "En cas de non-respect de ces obligations, un montant correspondant pourra être …" at bounding box center [731, 253] width 868 height 21
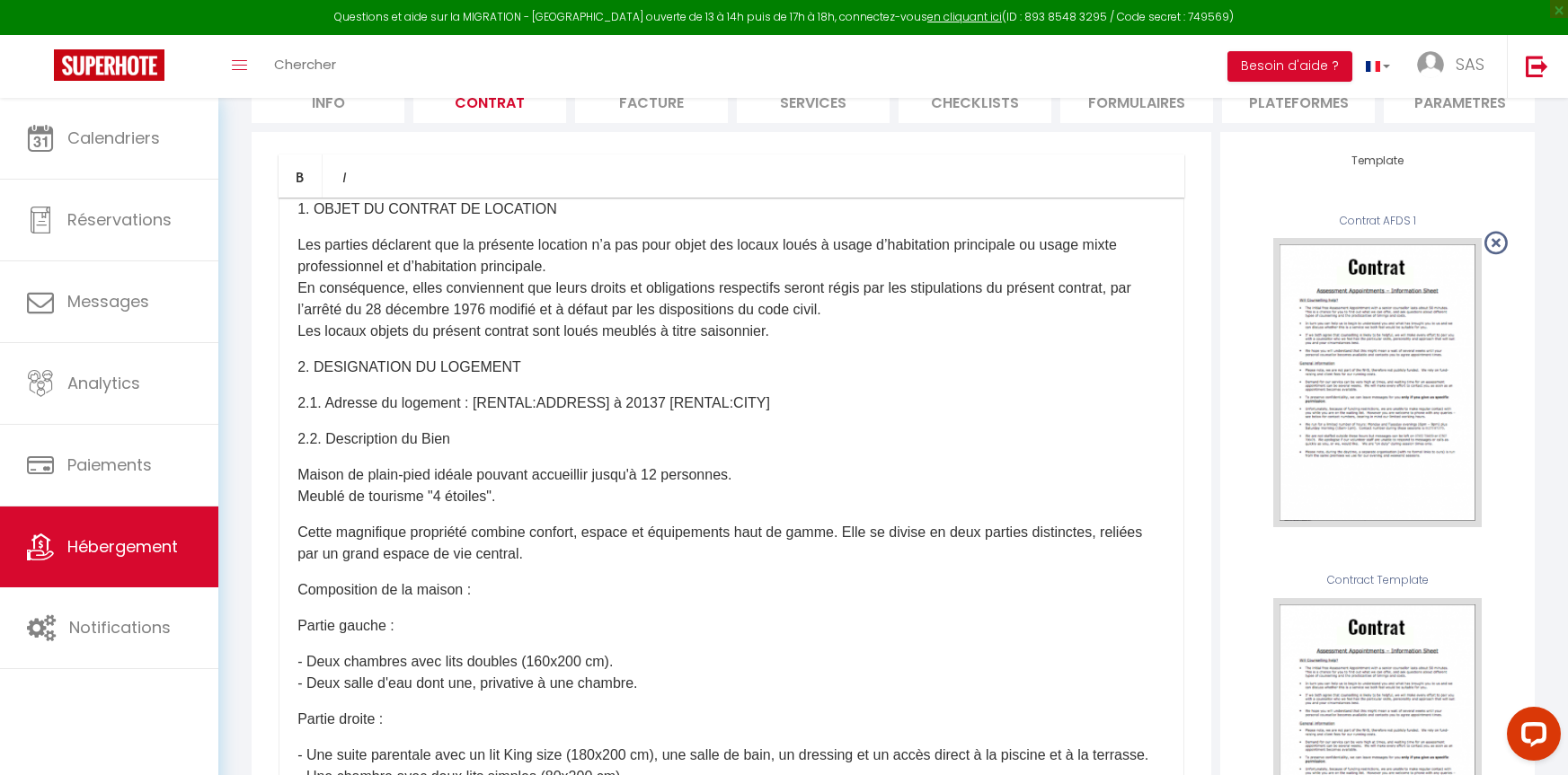
scroll to position [0, 0]
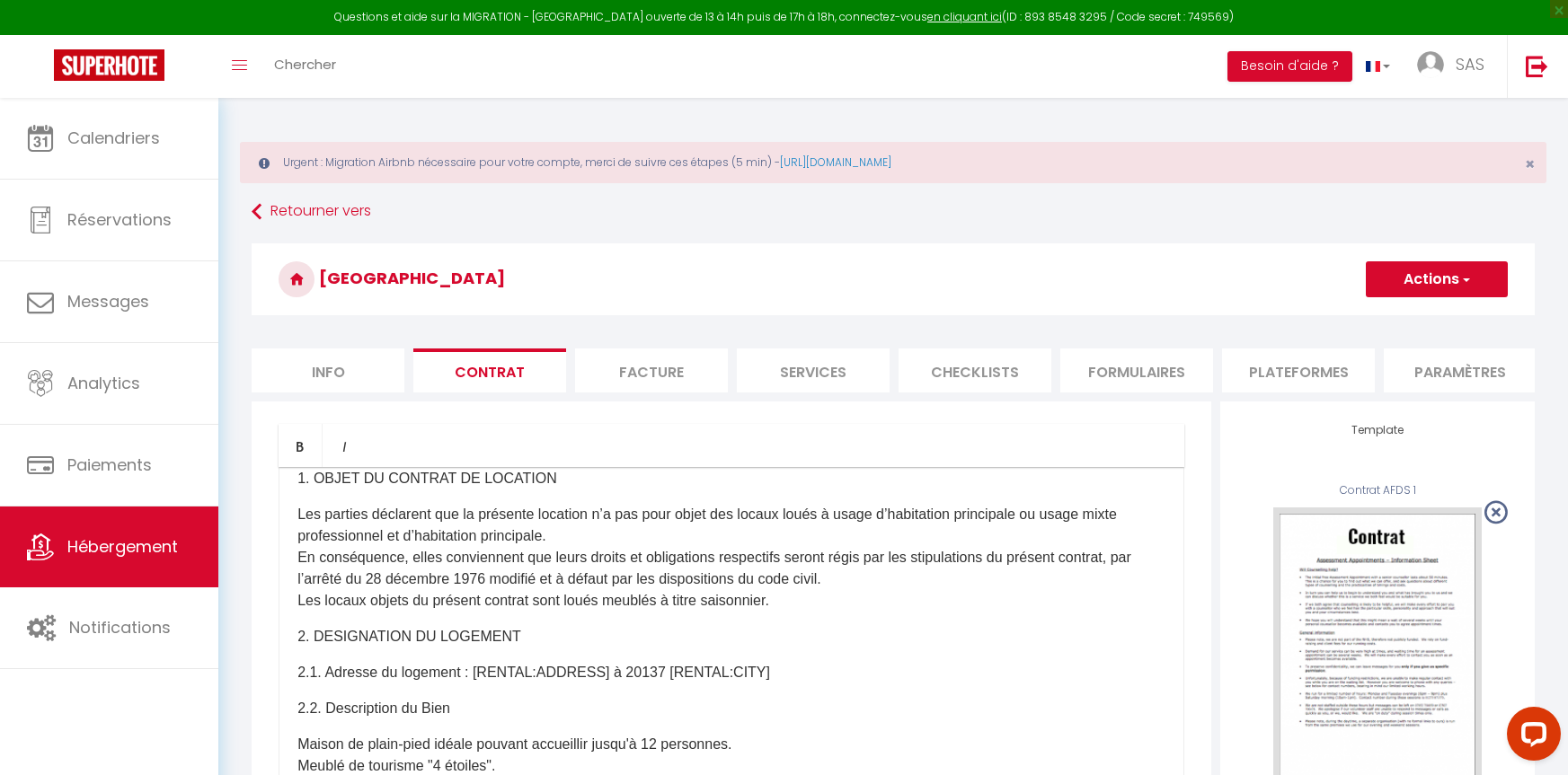
click at [1464, 280] on span "button" at bounding box center [1465, 279] width 12 height 18
click at [1343, 319] on link "Enregistrer" at bounding box center [1383, 319] width 246 height 23
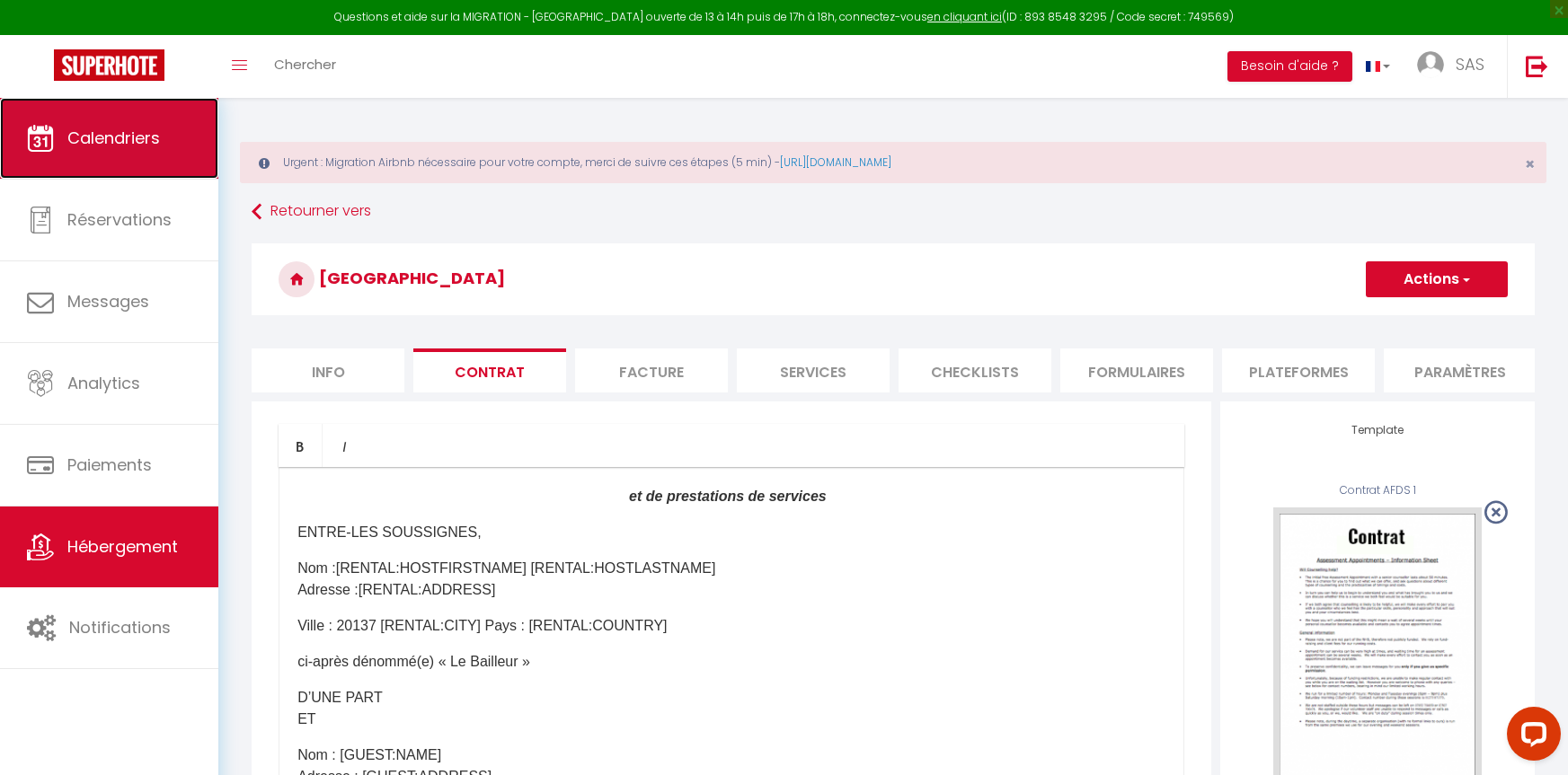
click at [120, 147] on span "Calendriers" at bounding box center [113, 137] width 92 height 22
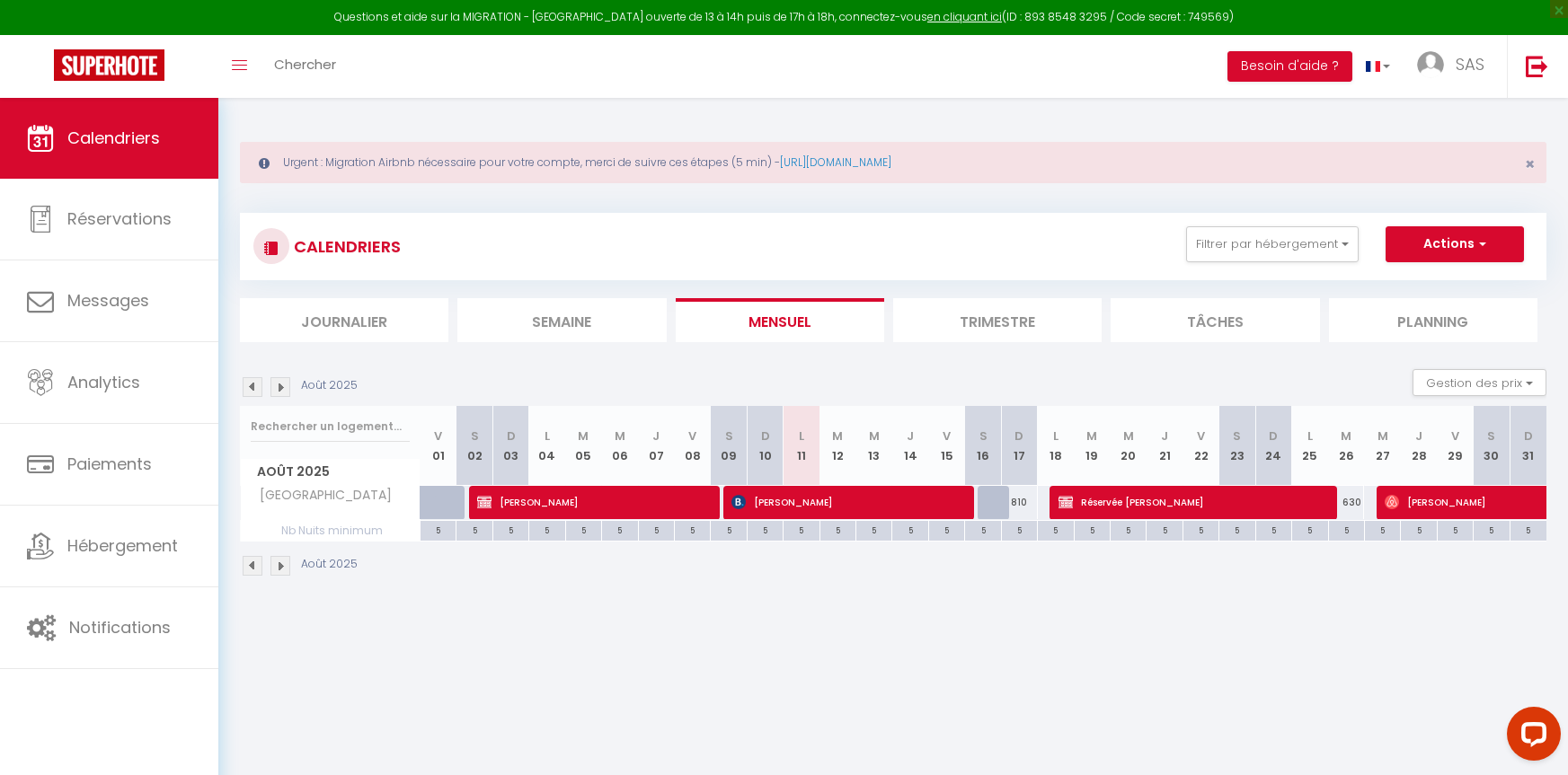
click at [287, 389] on img at bounding box center [280, 387] width 19 height 19
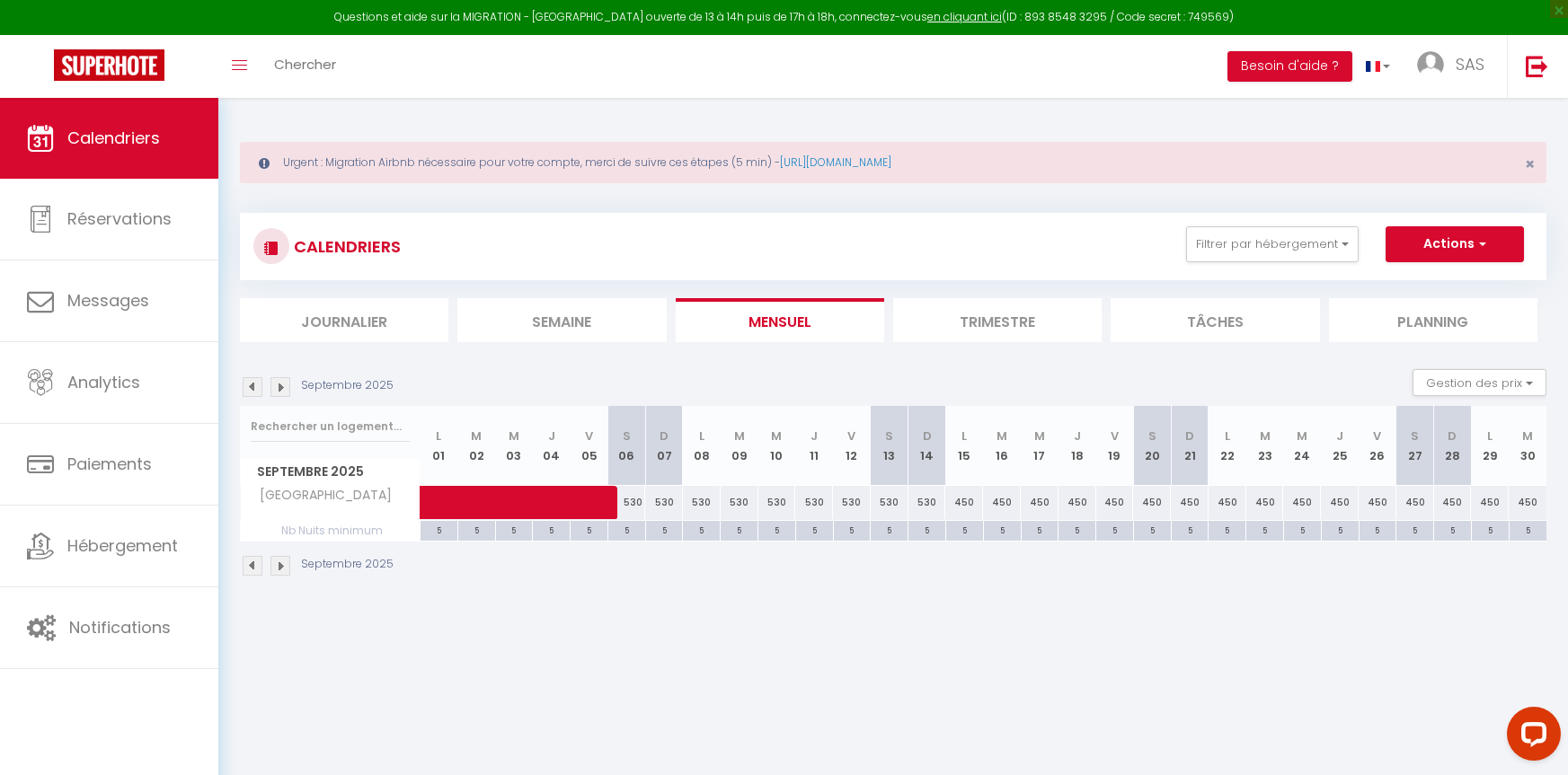
click at [287, 389] on img at bounding box center [280, 387] width 19 height 19
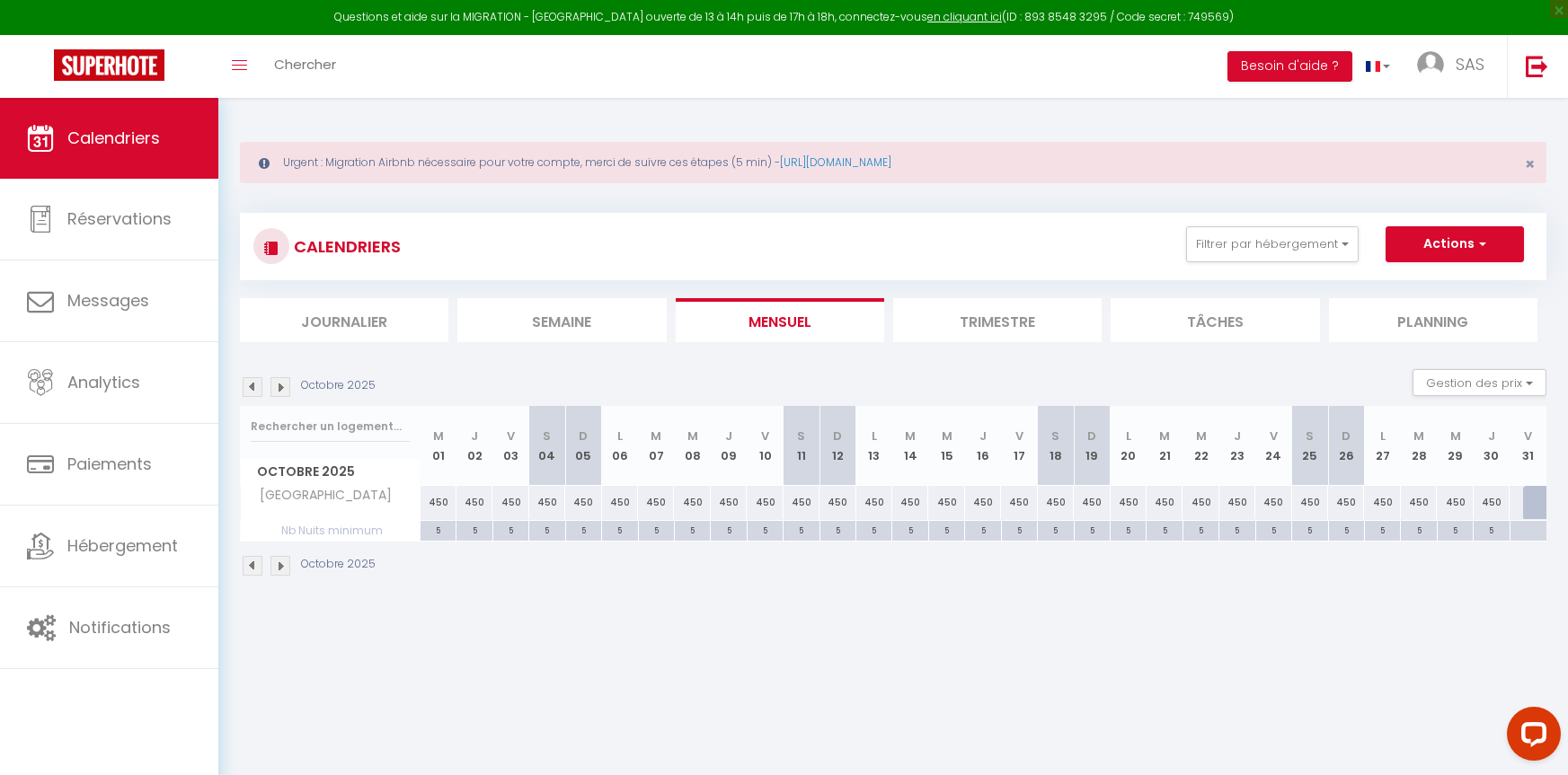
click at [287, 389] on img at bounding box center [280, 387] width 19 height 19
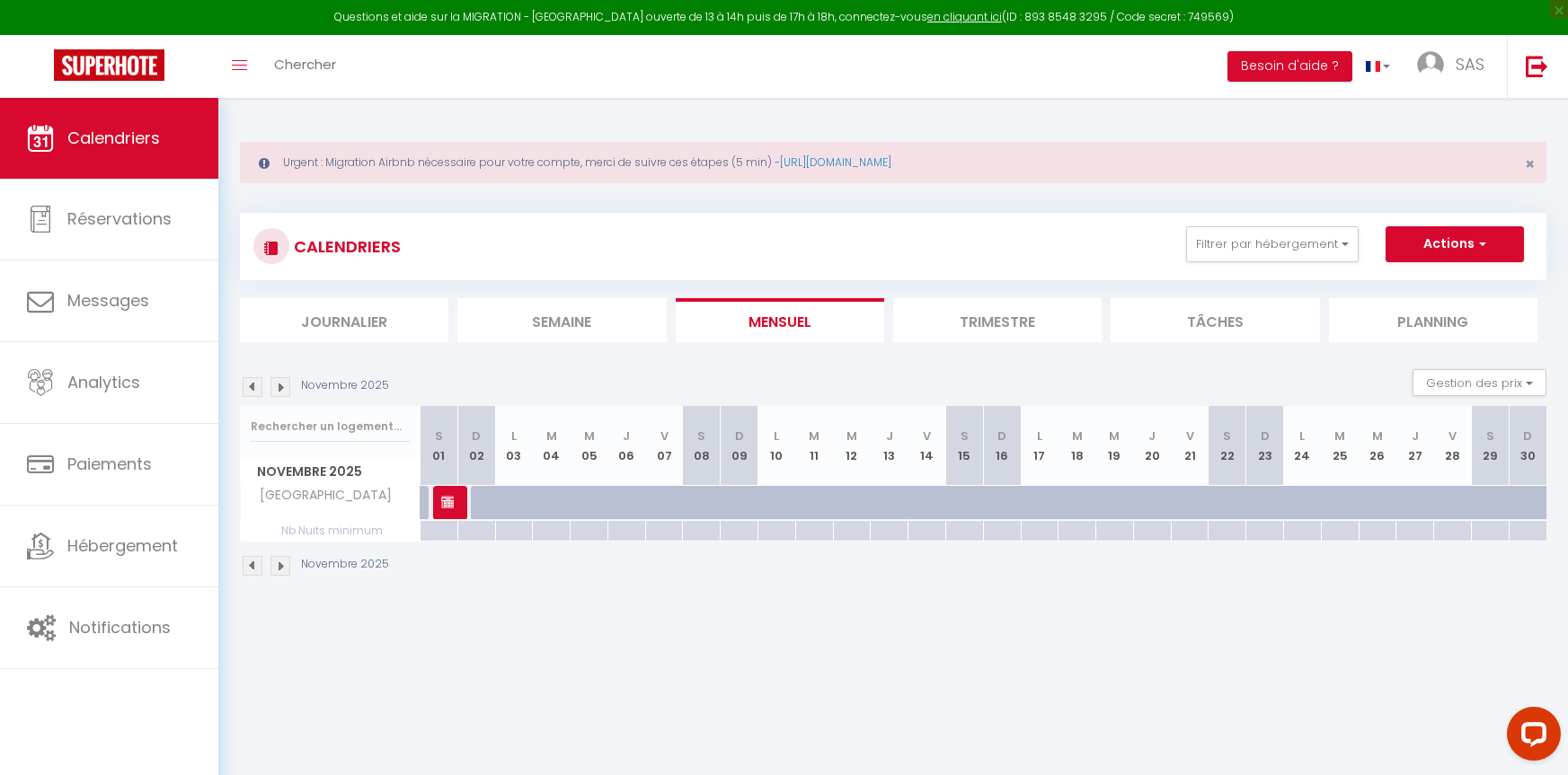
click at [287, 389] on img at bounding box center [280, 387] width 19 height 19
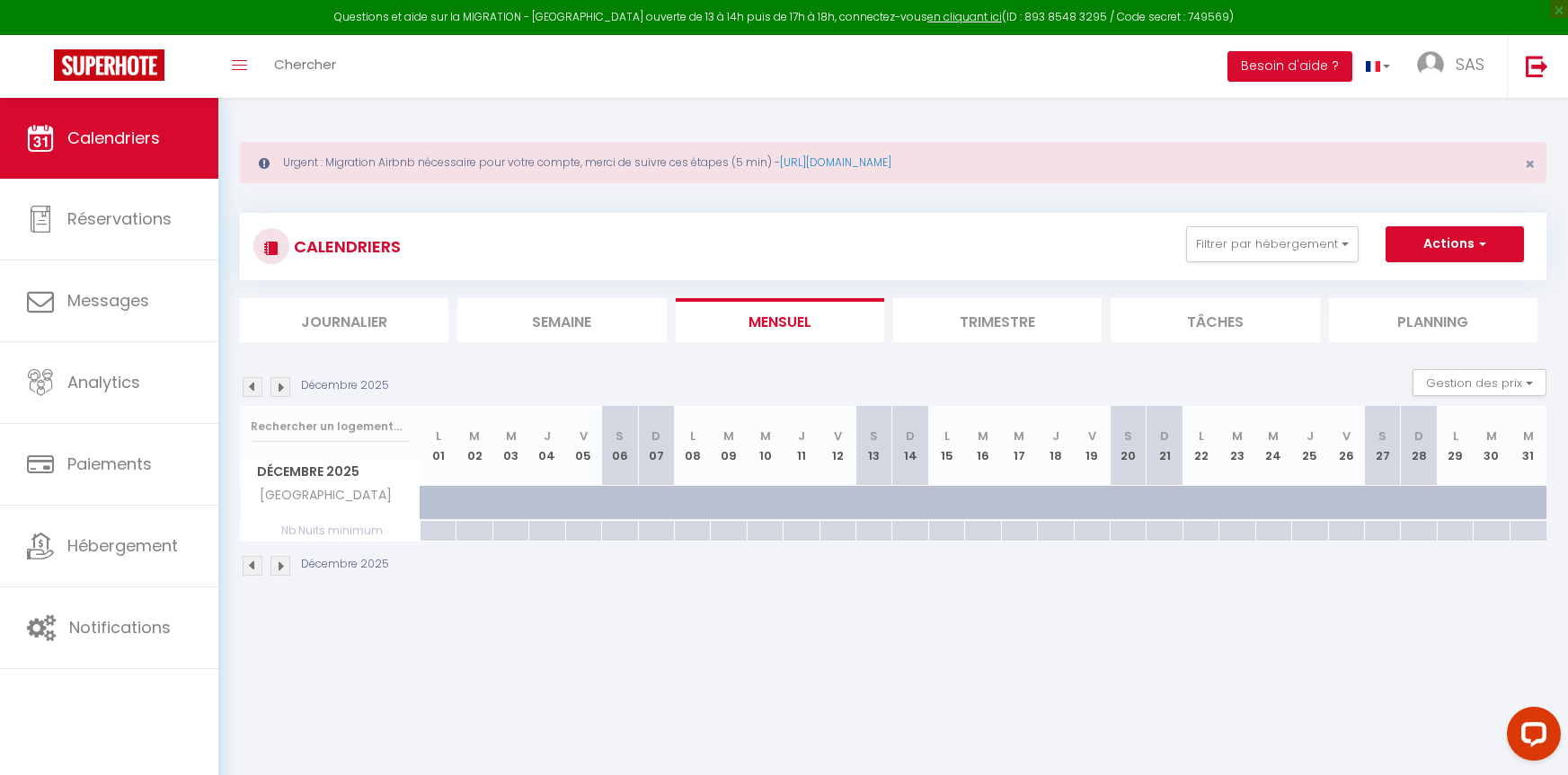
click at [287, 389] on img at bounding box center [280, 387] width 19 height 19
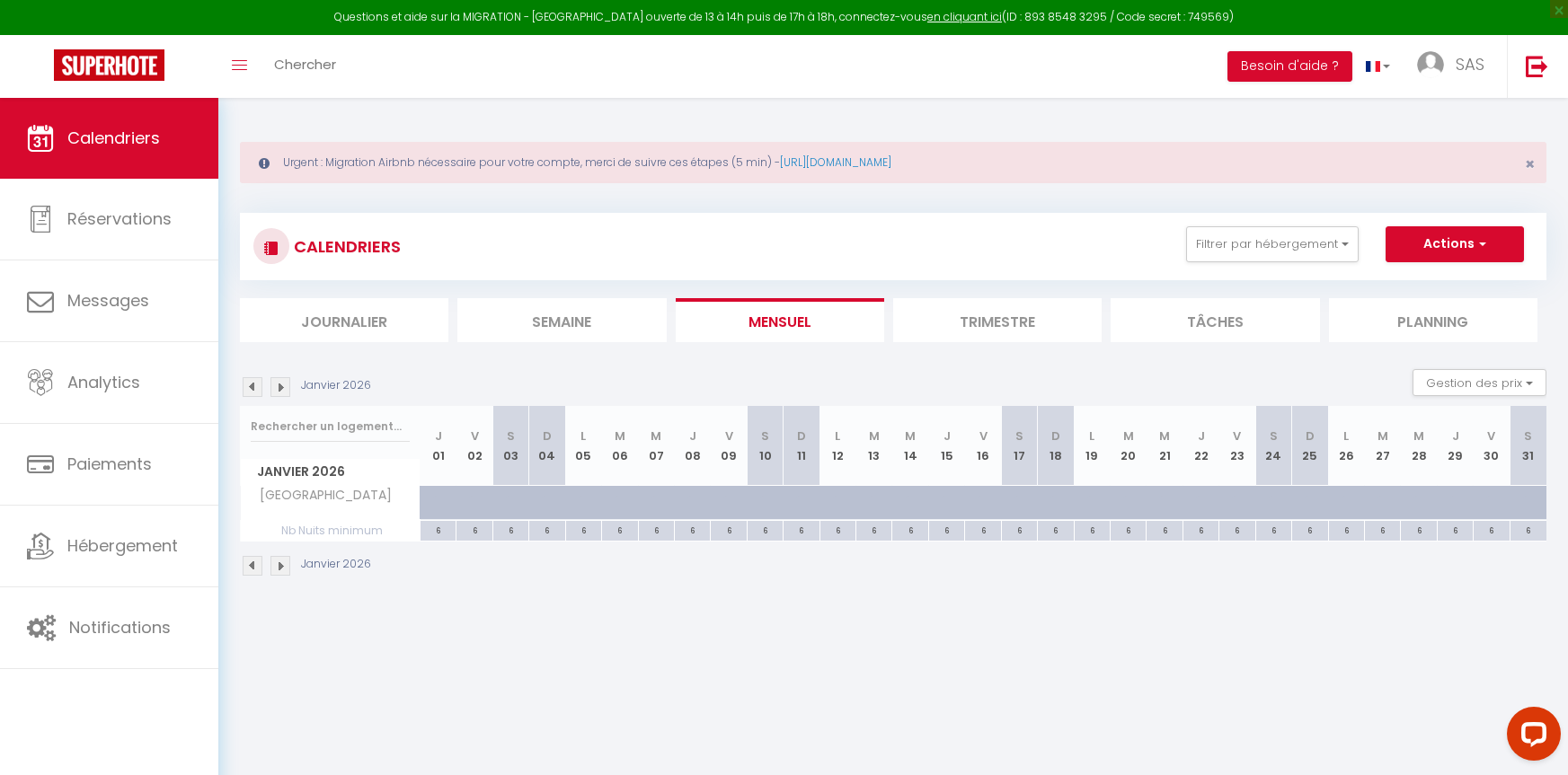
click at [287, 389] on img at bounding box center [280, 387] width 19 height 19
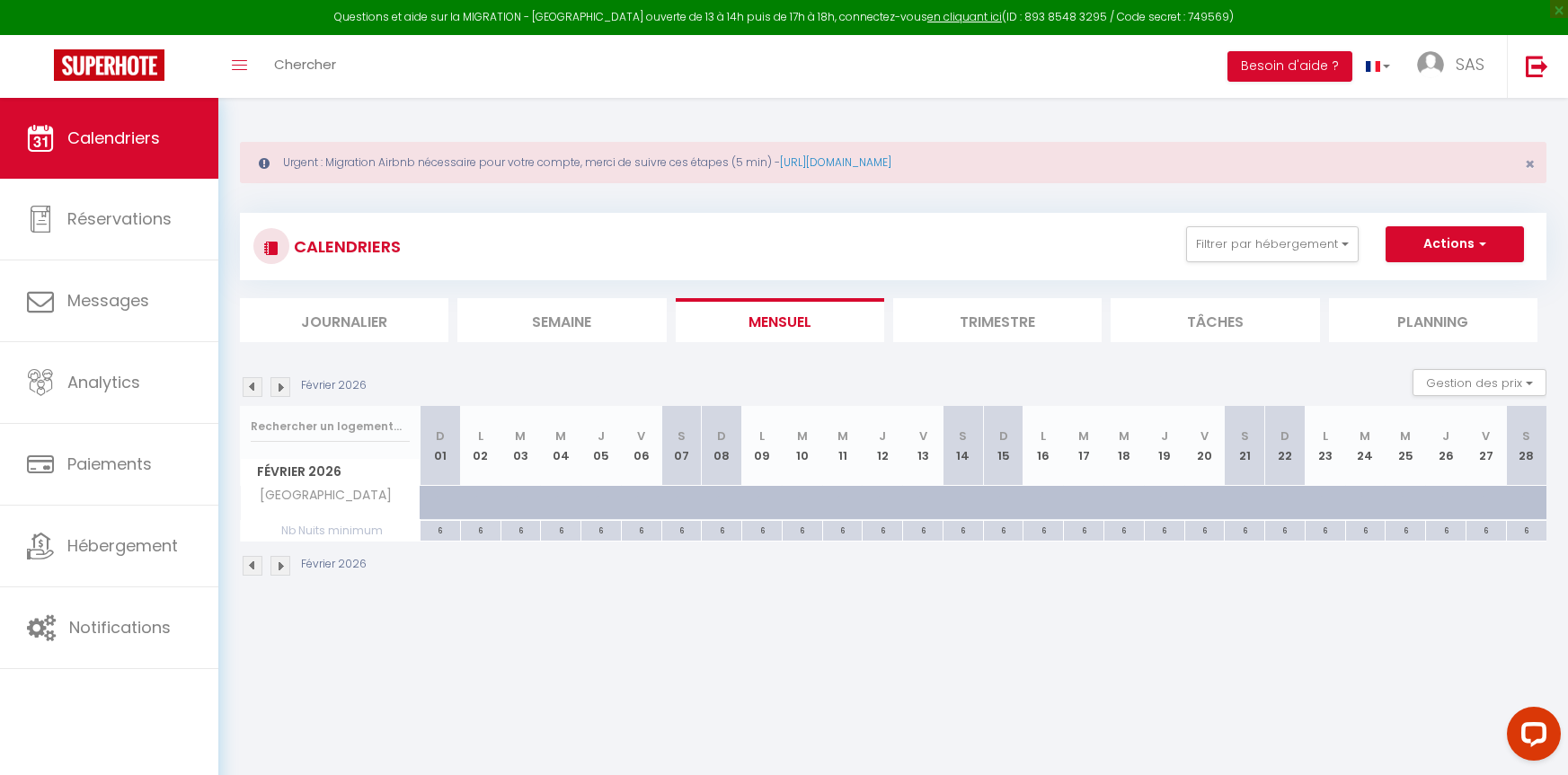
click at [287, 389] on img at bounding box center [280, 387] width 19 height 19
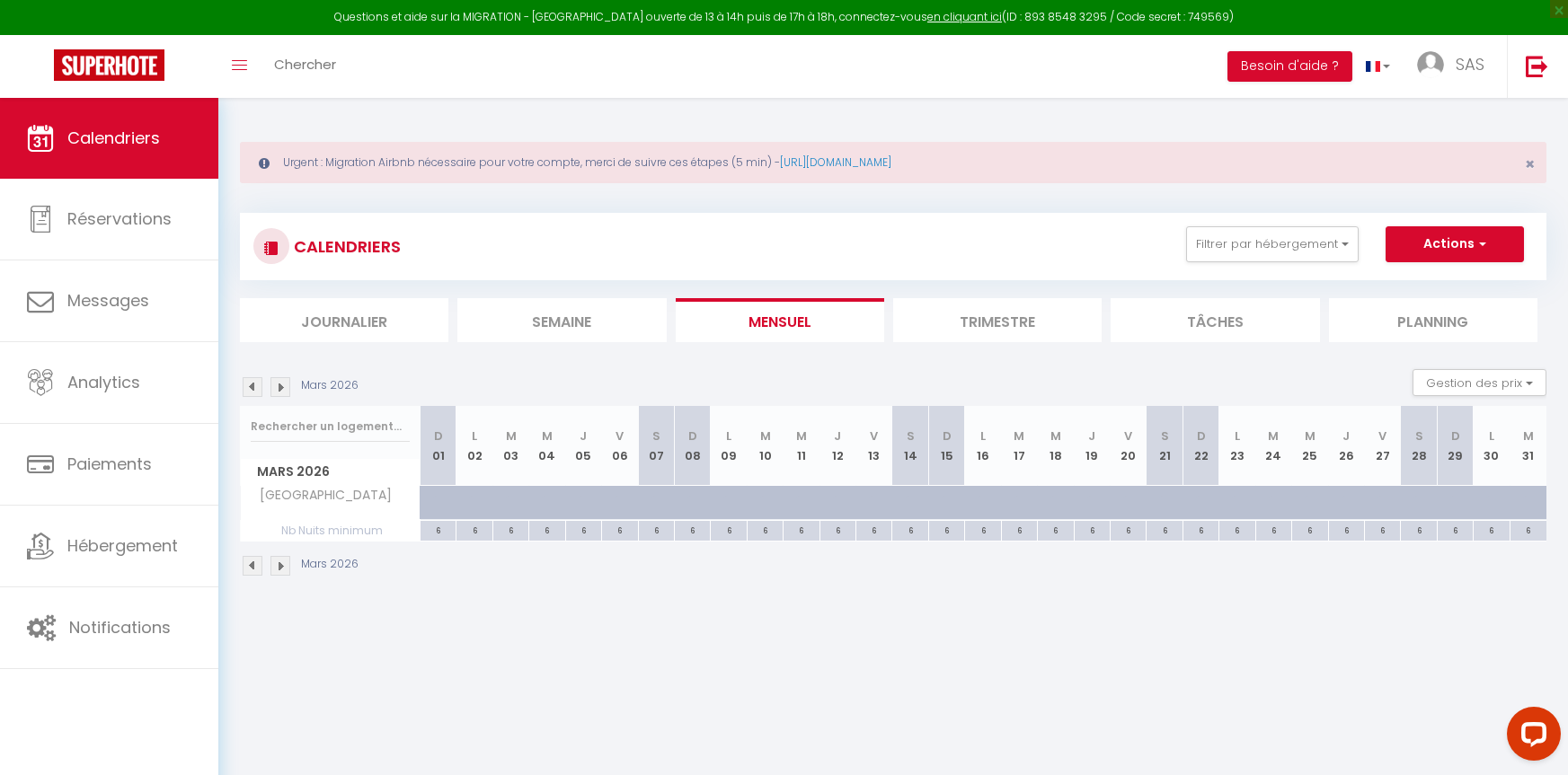
click at [287, 389] on img at bounding box center [280, 387] width 19 height 19
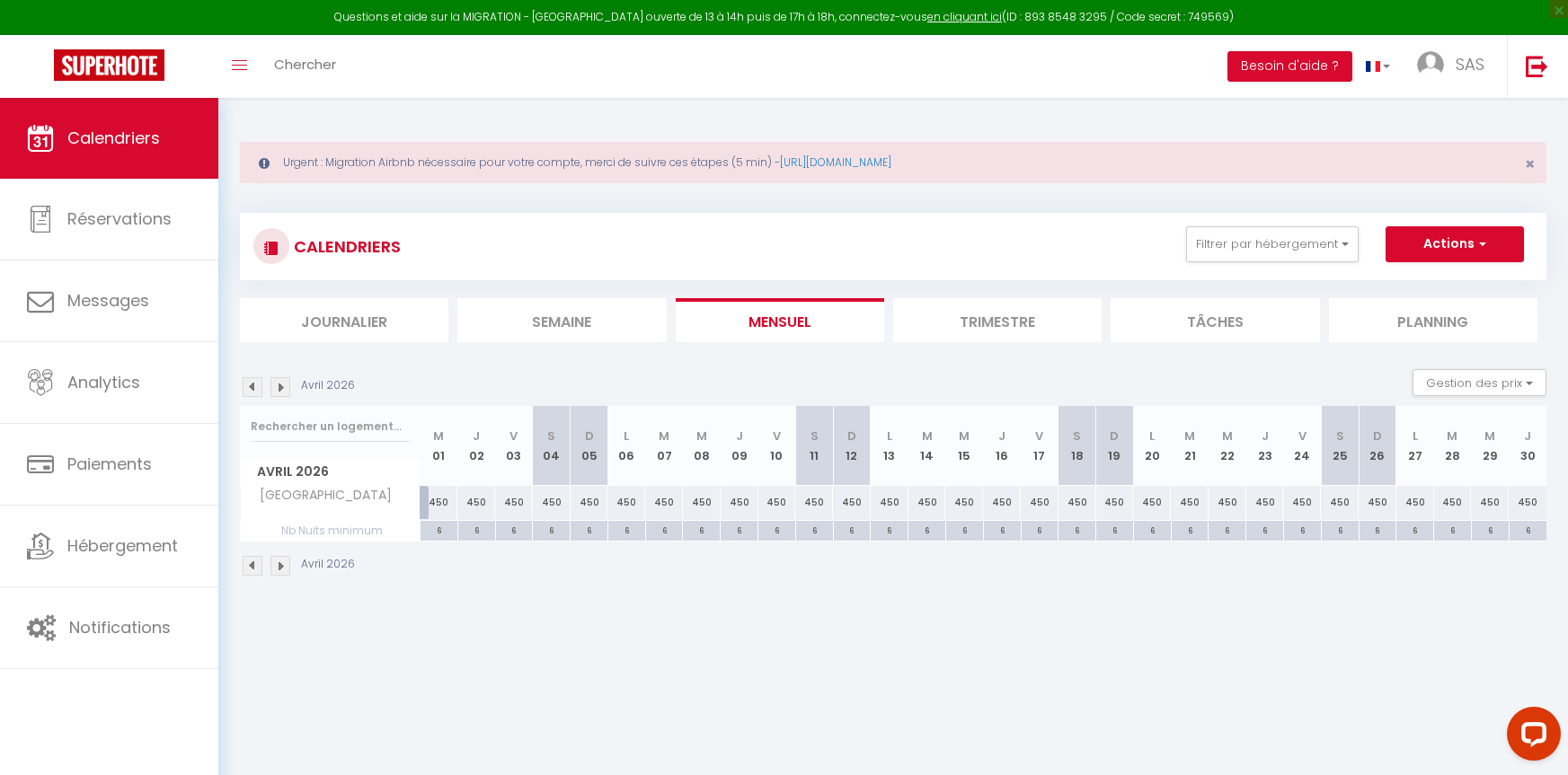
click at [287, 389] on img at bounding box center [280, 387] width 19 height 19
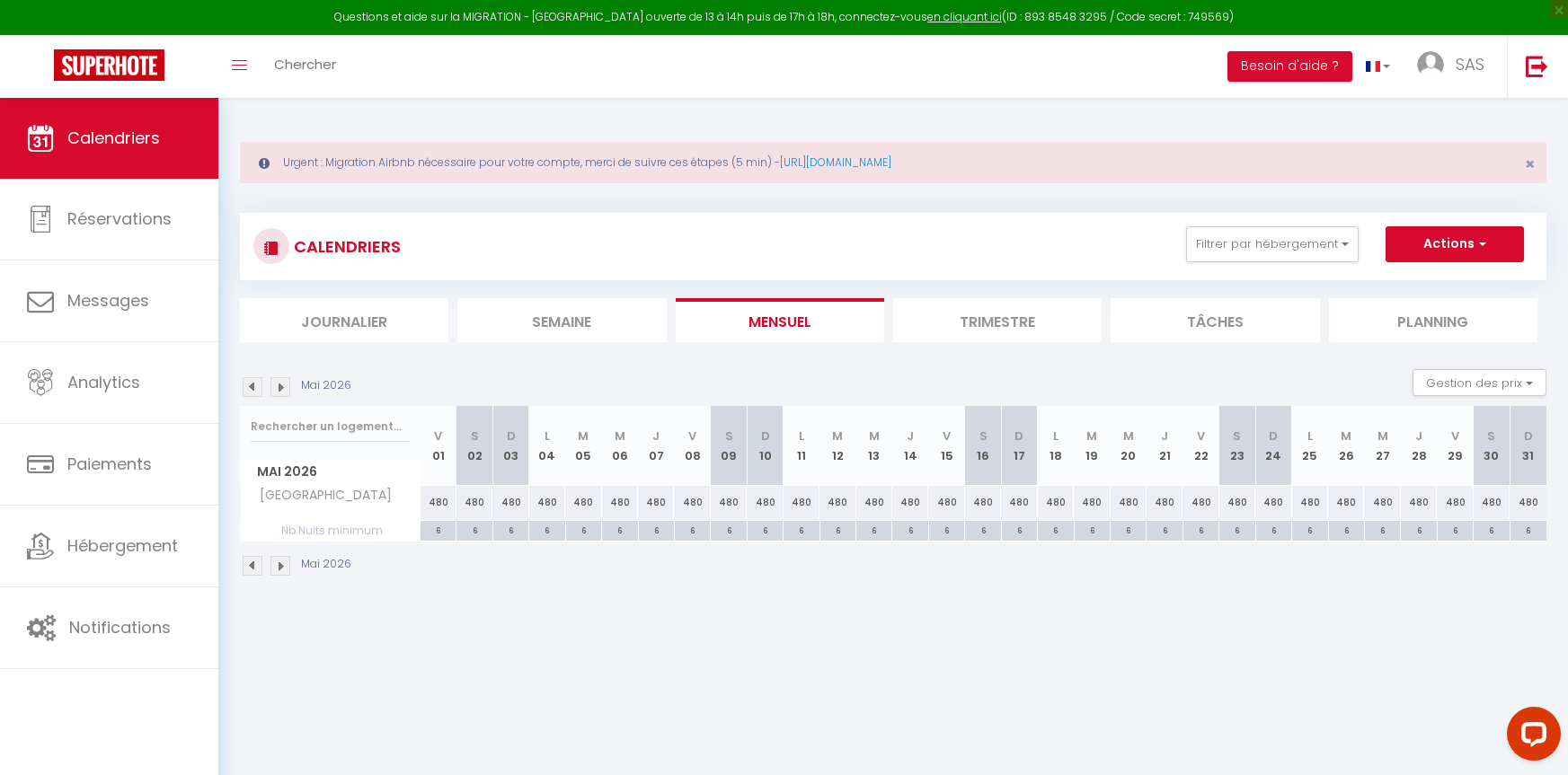
click at [287, 389] on img at bounding box center [280, 387] width 19 height 19
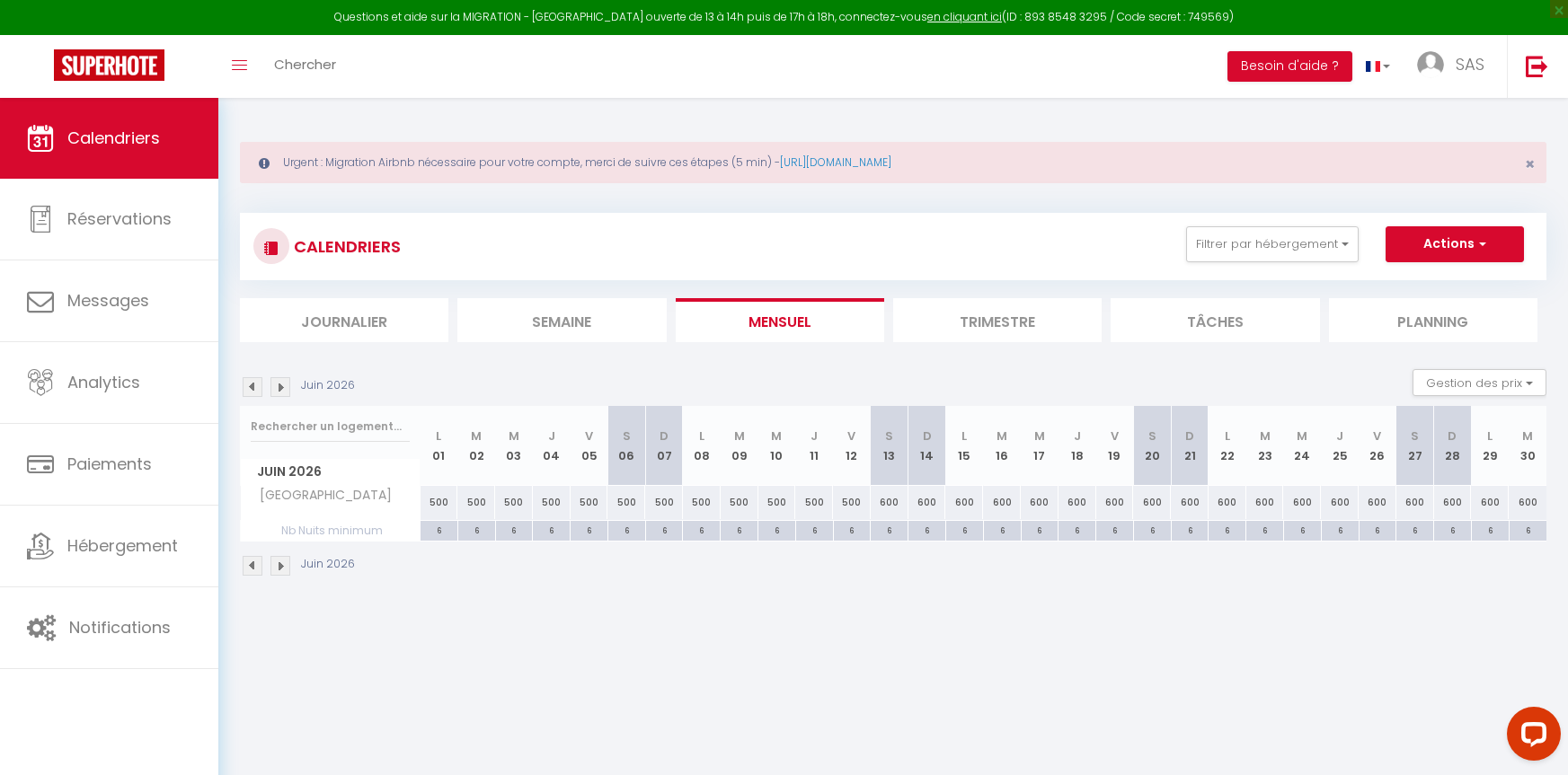
click at [287, 389] on img at bounding box center [280, 387] width 19 height 19
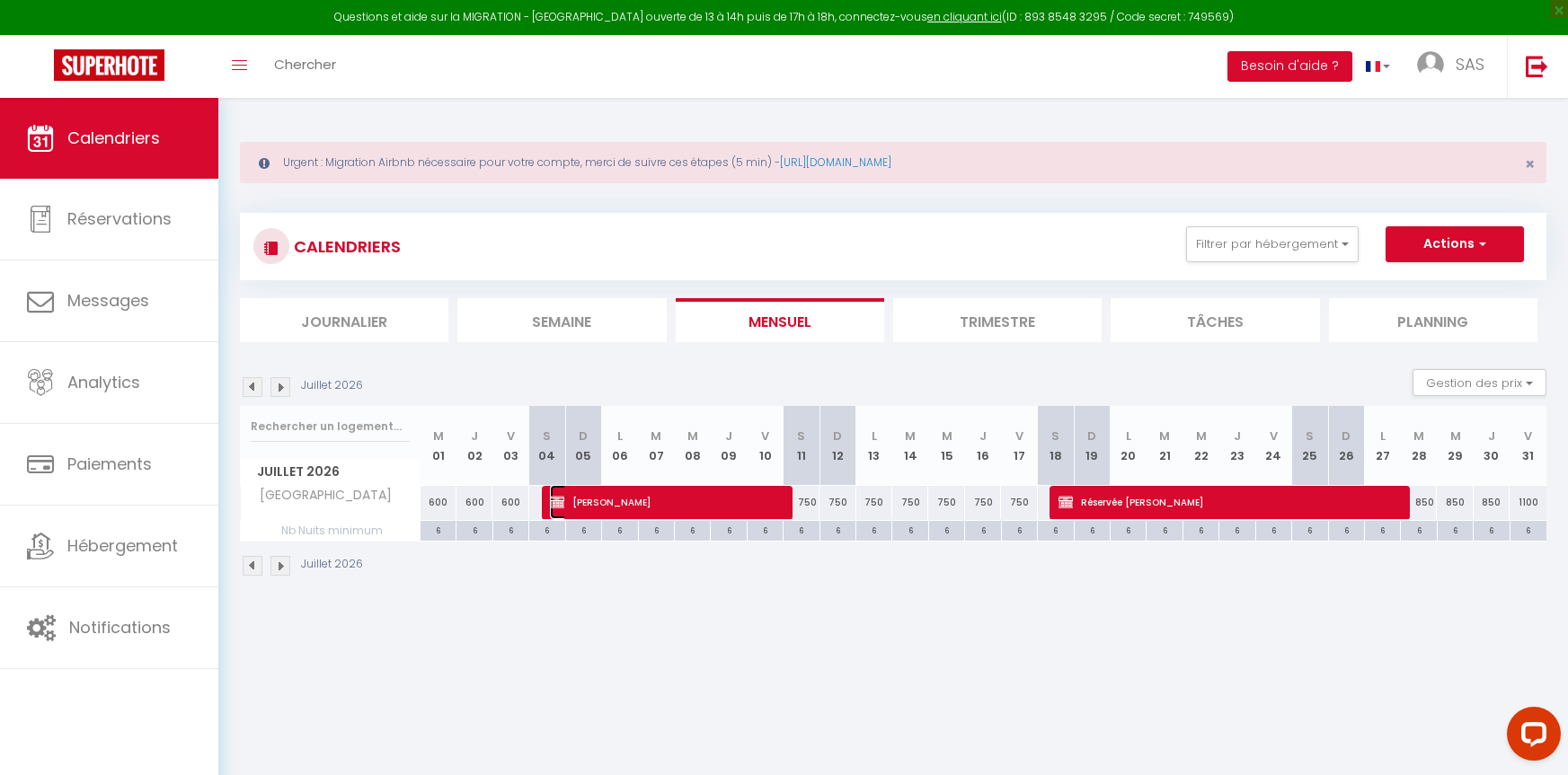
click at [699, 503] on span "[PERSON_NAME]" at bounding box center [663, 502] width 228 height 34
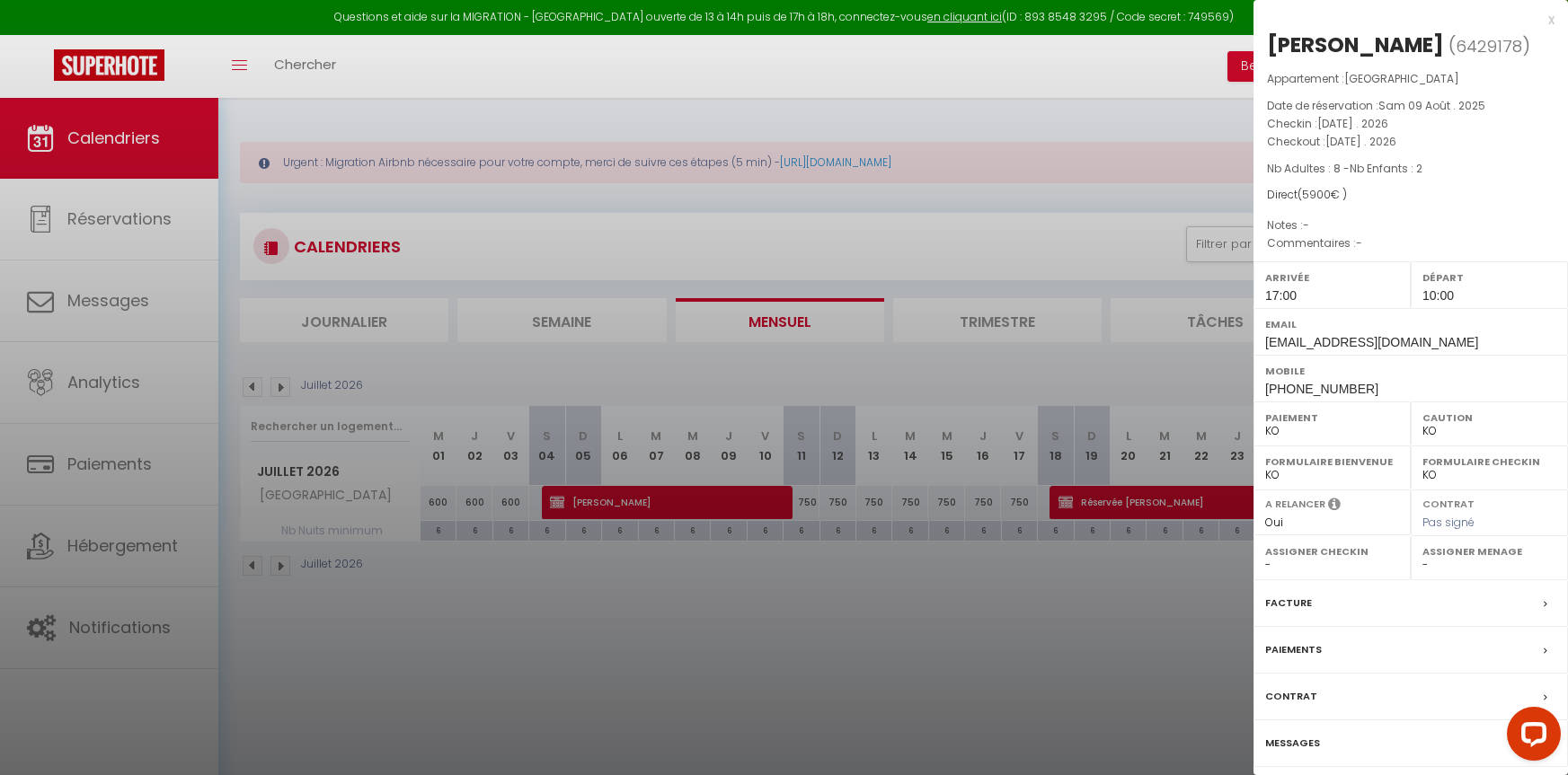
click at [1287, 695] on label "Contrat" at bounding box center [1292, 696] width 53 height 18
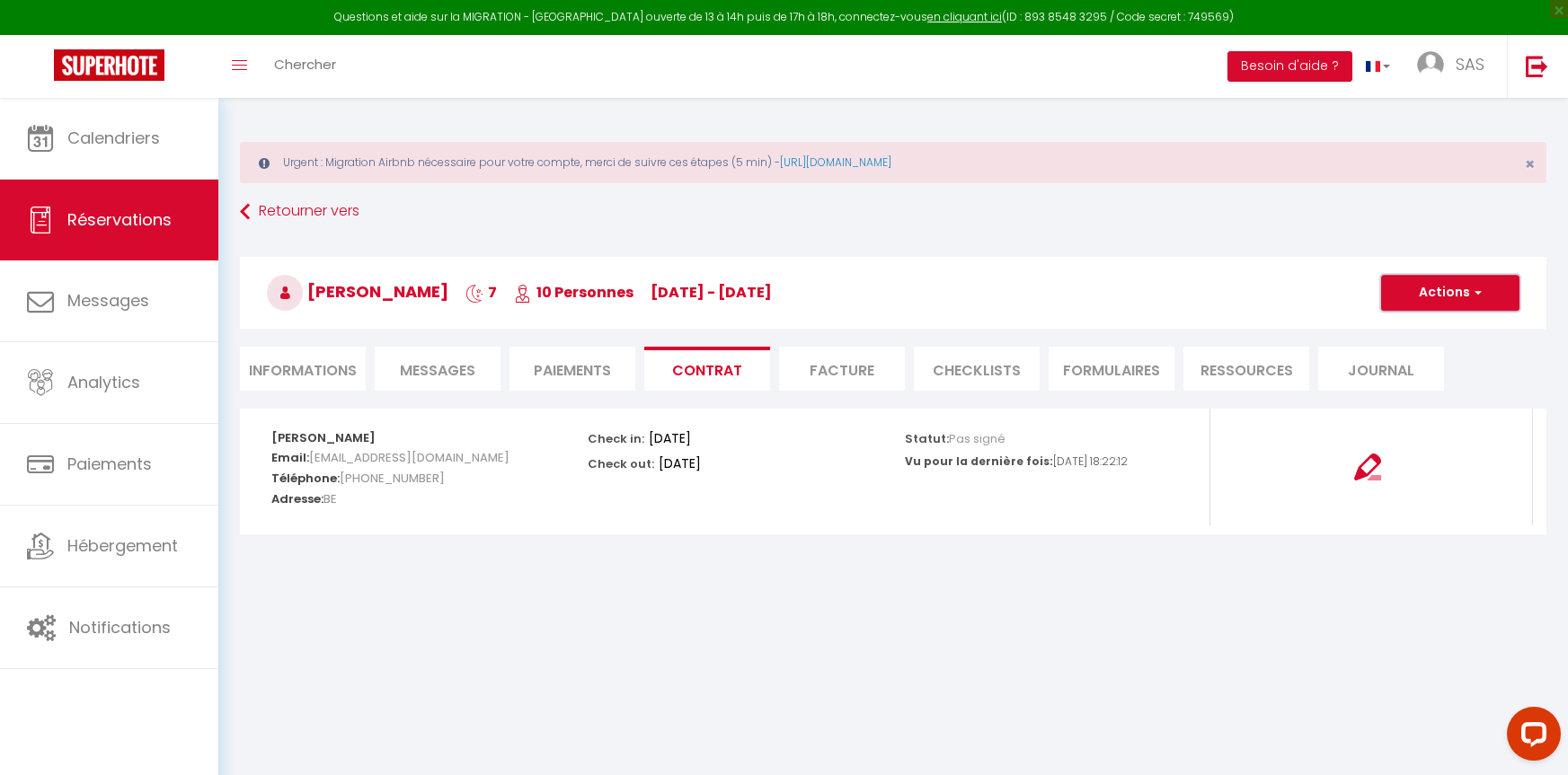
click at [1455, 292] on button "Actions" at bounding box center [1450, 293] width 138 height 36
click at [1414, 326] on link "Voir le contrat" at bounding box center [1437, 333] width 151 height 23
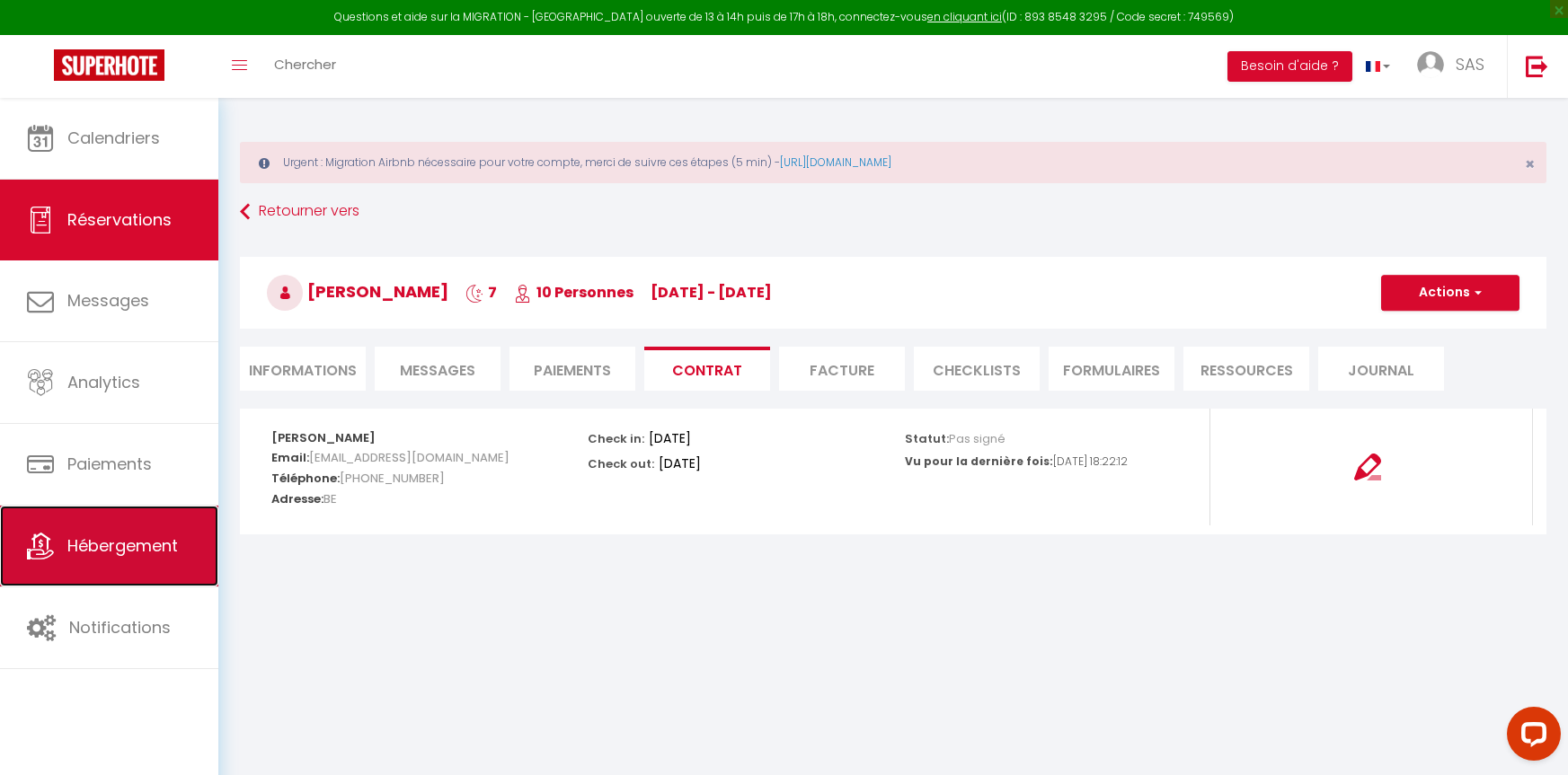
click at [135, 544] on span "Hébergement" at bounding box center [123, 546] width 111 height 22
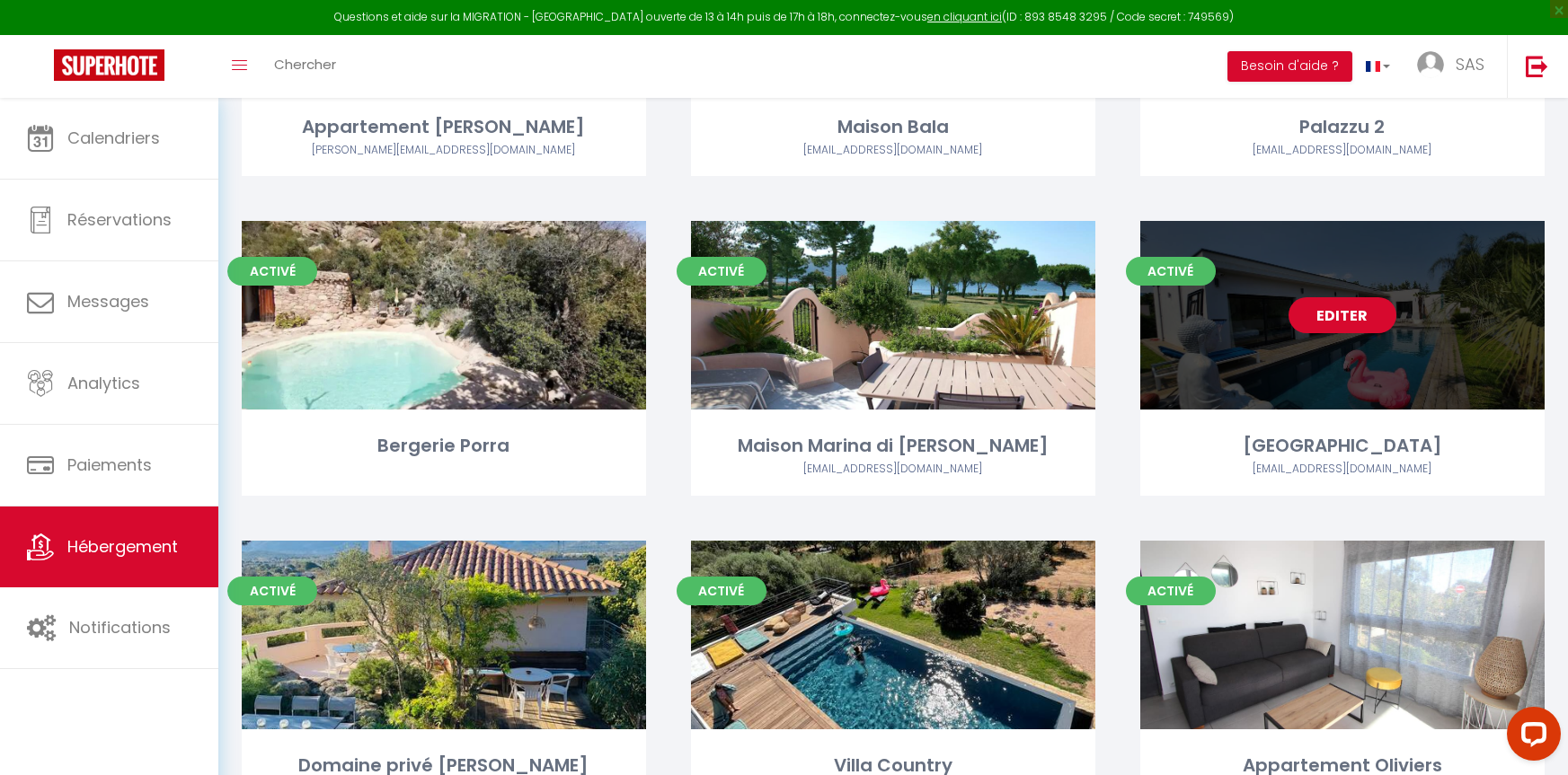
scroll to position [629, 0]
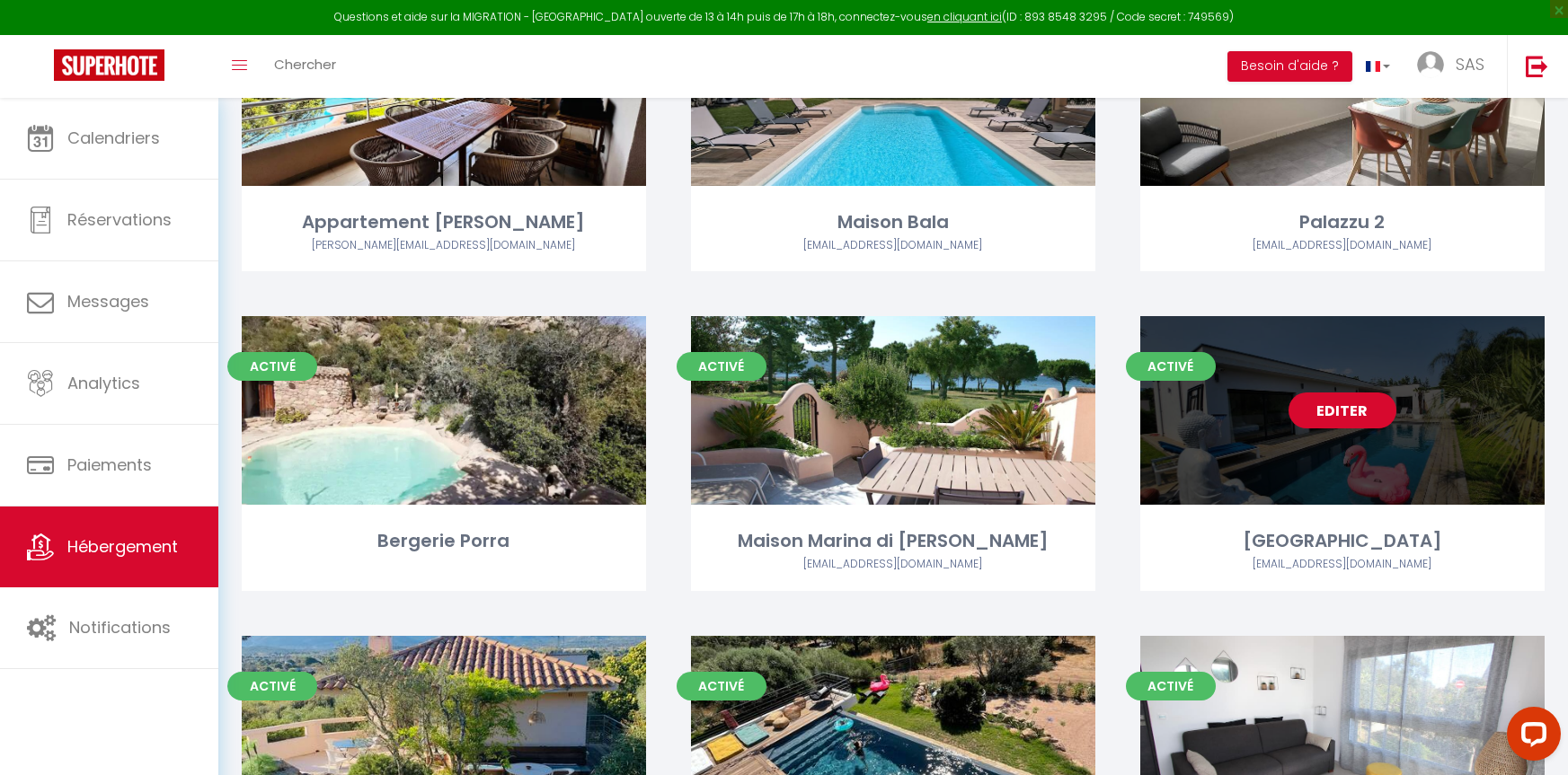
click at [1338, 402] on link "Editer" at bounding box center [1342, 410] width 108 height 36
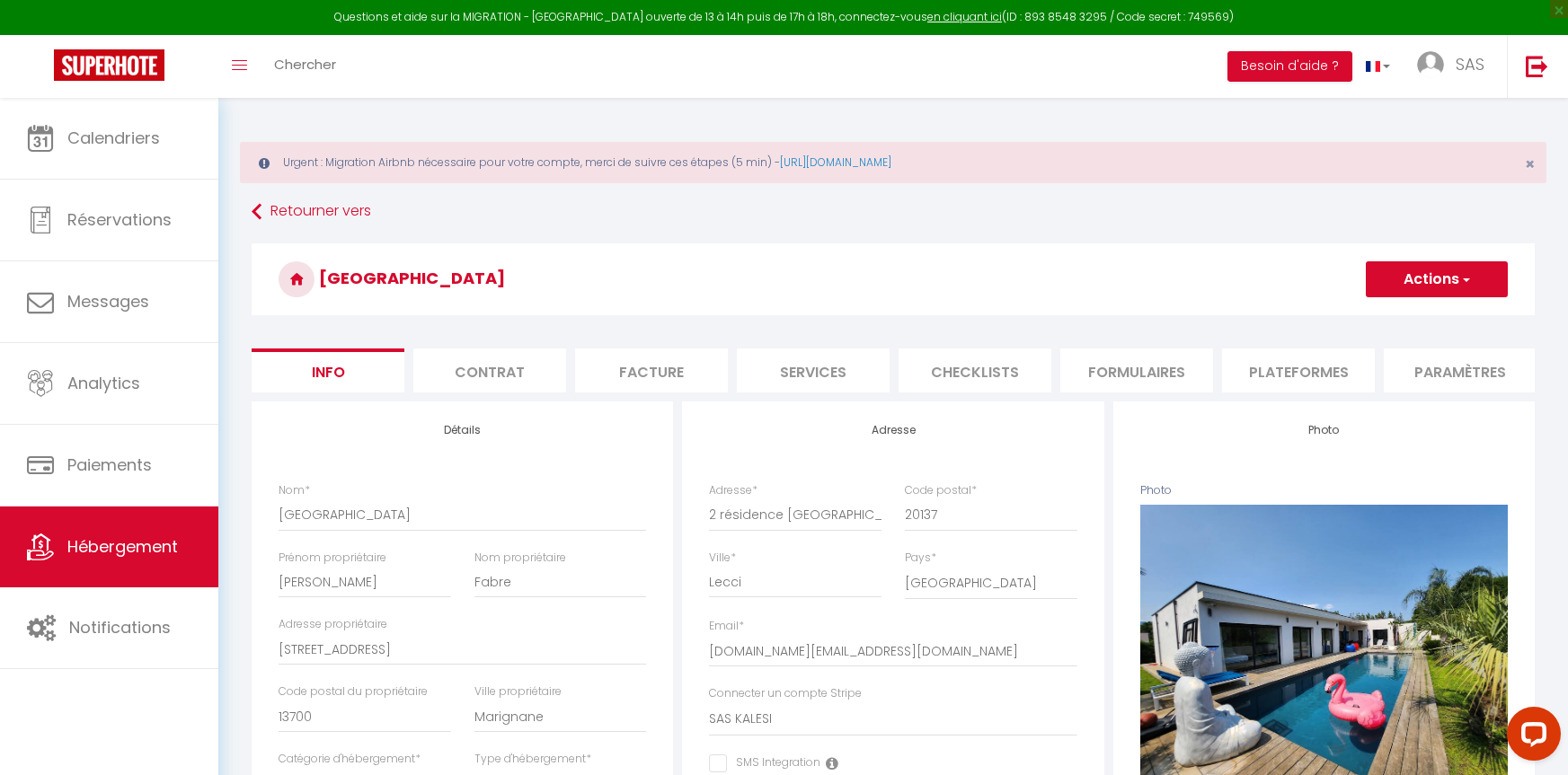
click at [475, 379] on li "Contrat" at bounding box center [489, 370] width 153 height 44
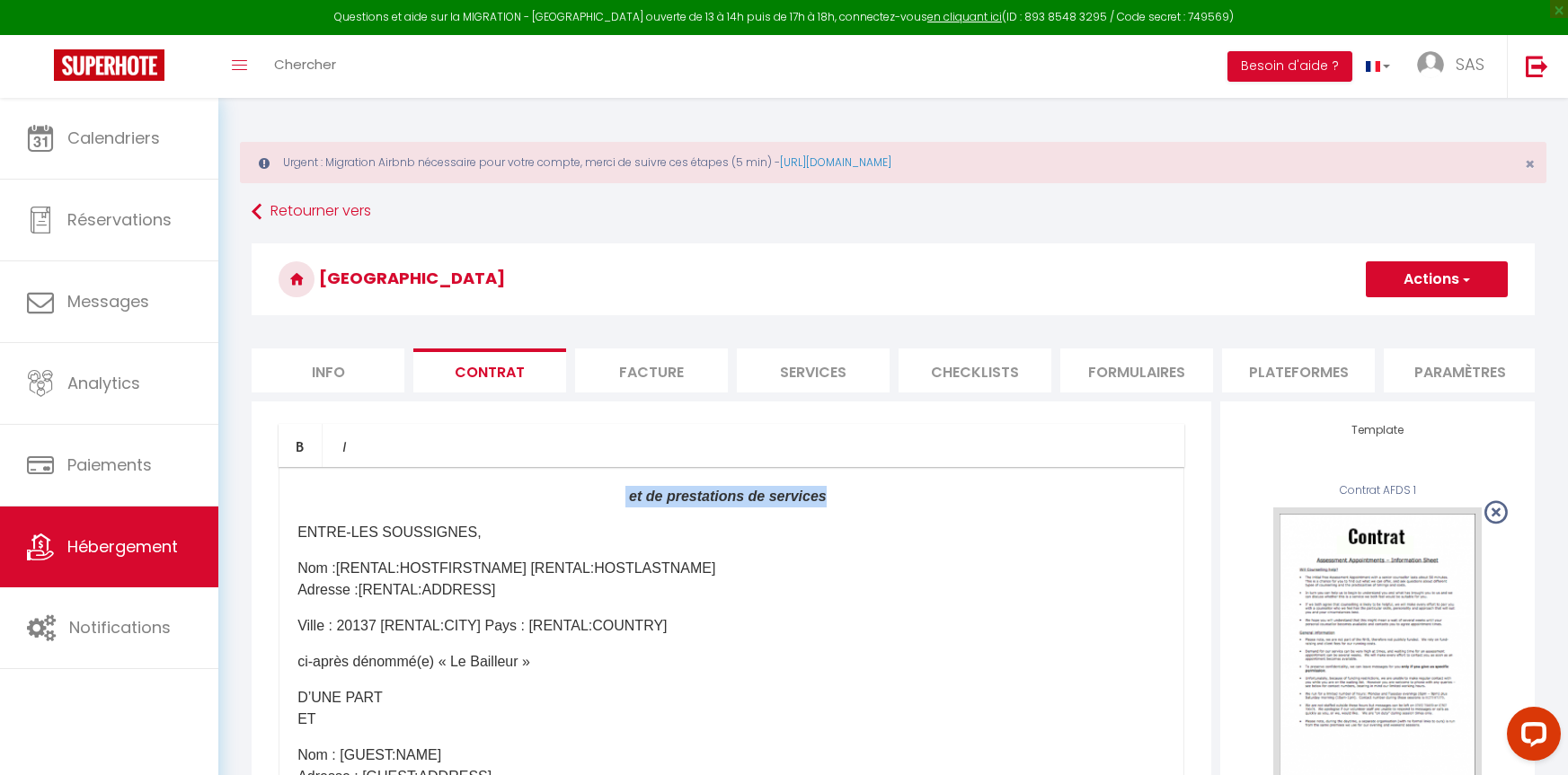
drag, startPoint x: 871, startPoint y: 516, endPoint x: 651, endPoint y: 513, distance: 220.0
click at [651, 508] on p "​ ​ et de prestations de services​ ​ ​" at bounding box center [731, 497] width 868 height 21
drag, startPoint x: 639, startPoint y: 513, endPoint x: 898, endPoint y: 511, distance: 259.0
click at [898, 508] on p "​ ​ ET DE PRESTATIONS DE SERVICE ​ ​ ​" at bounding box center [731, 497] width 868 height 21
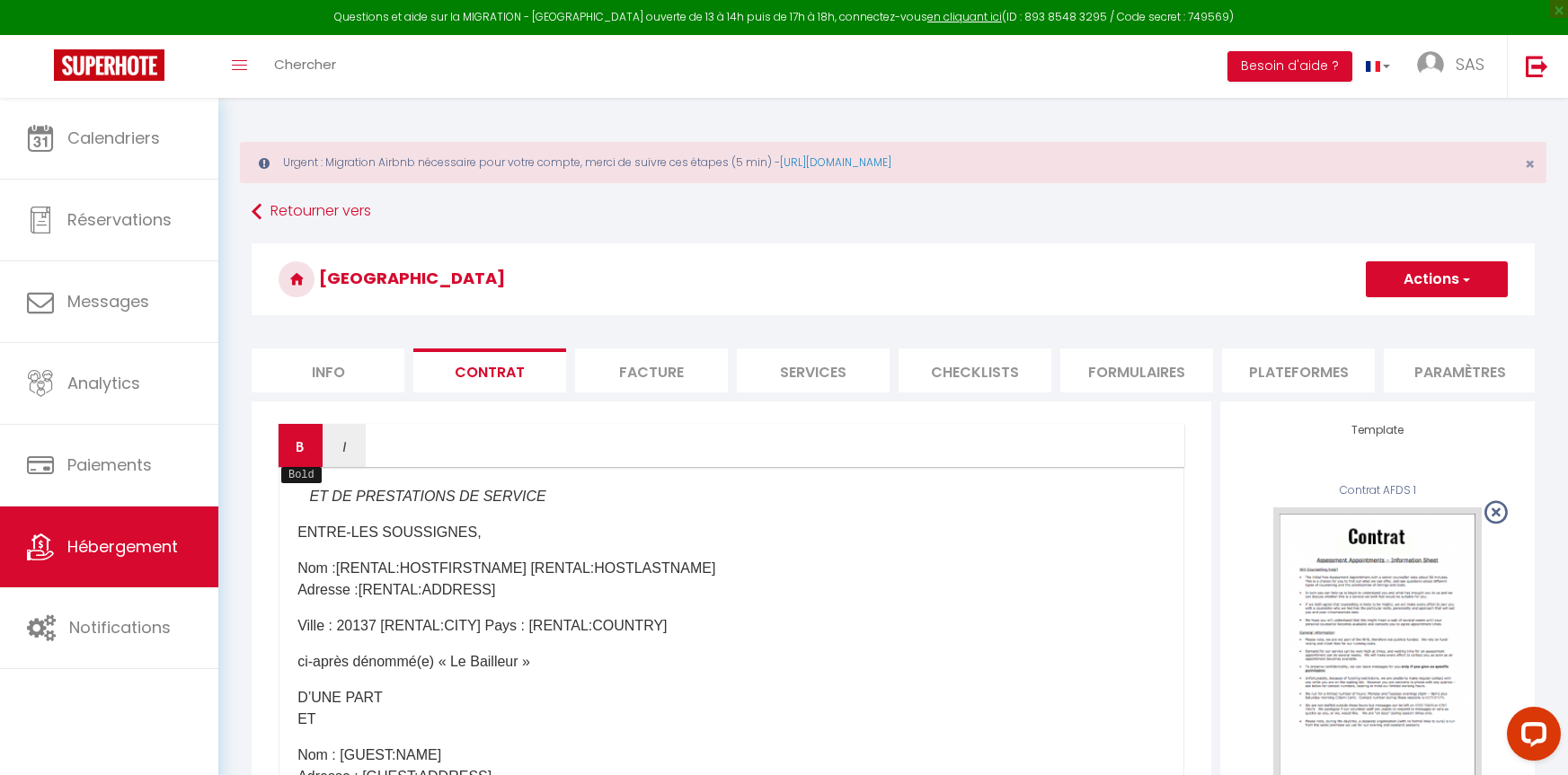
click at [302, 467] on link "Bold" at bounding box center [300, 445] width 44 height 43
drag, startPoint x: 647, startPoint y: 509, endPoint x: 893, endPoint y: 493, distance: 246.5
click at [286, 454] on link "Bold" at bounding box center [300, 445] width 44 height 43
click at [935, 508] on p "​ ​ ET DE PRESTATIONS DE SERVICE ​ ​ ​" at bounding box center [731, 497] width 868 height 21
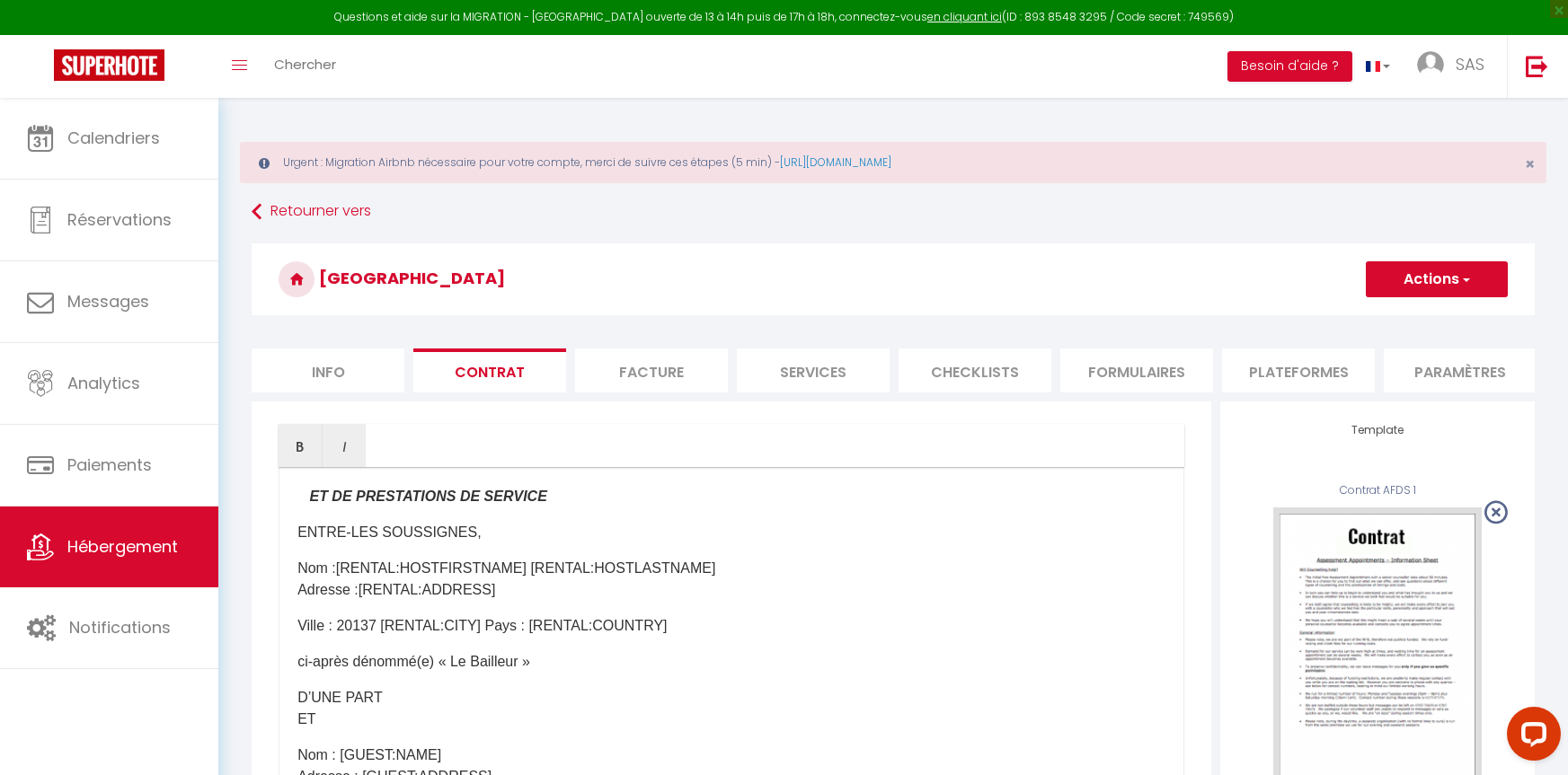
click at [1453, 287] on button "Actions" at bounding box center [1437, 279] width 142 height 36
click at [1341, 319] on link "Enregistrer" at bounding box center [1383, 319] width 246 height 23
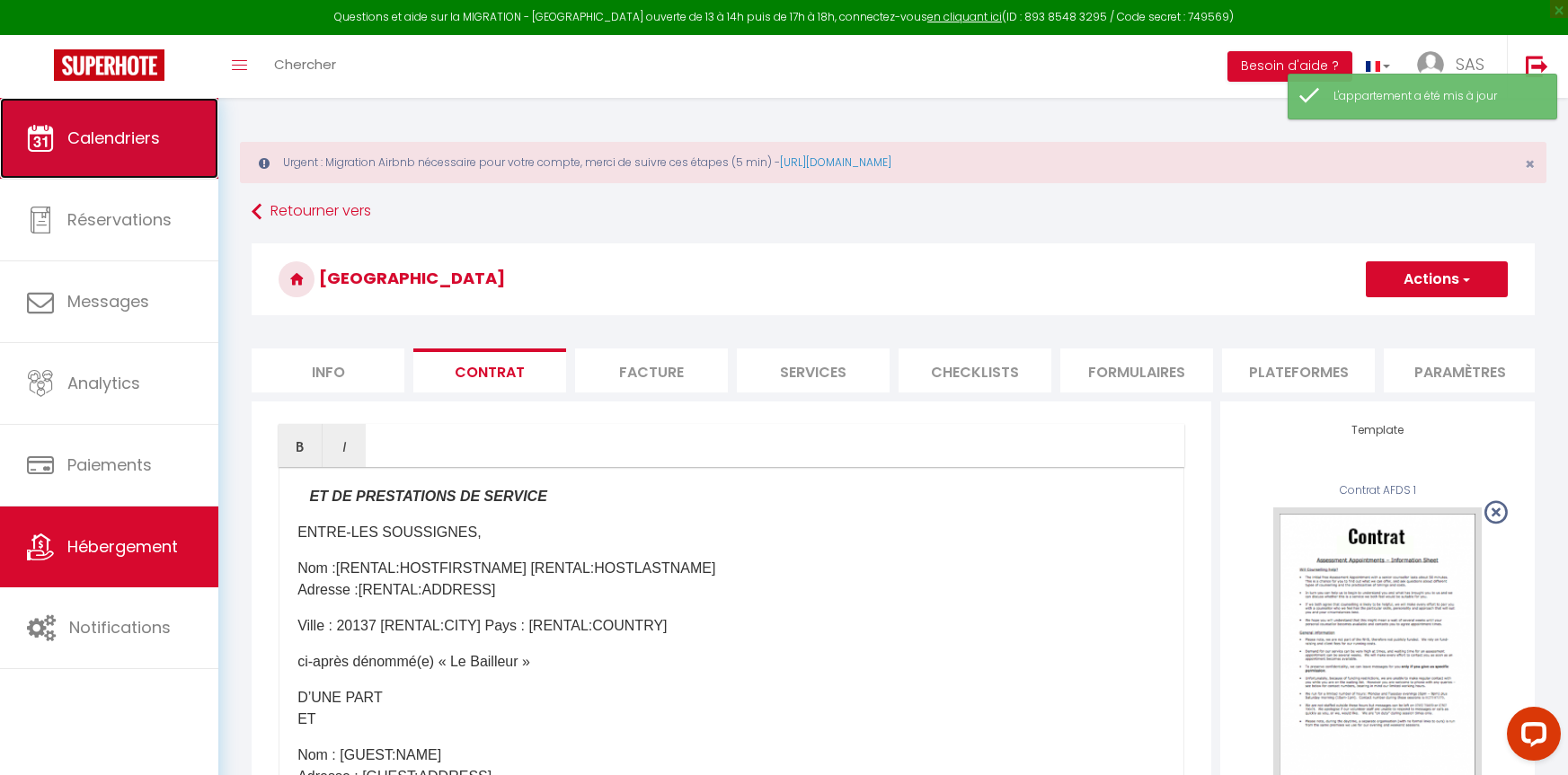
click at [110, 126] on span "Calendriers" at bounding box center [113, 137] width 92 height 22
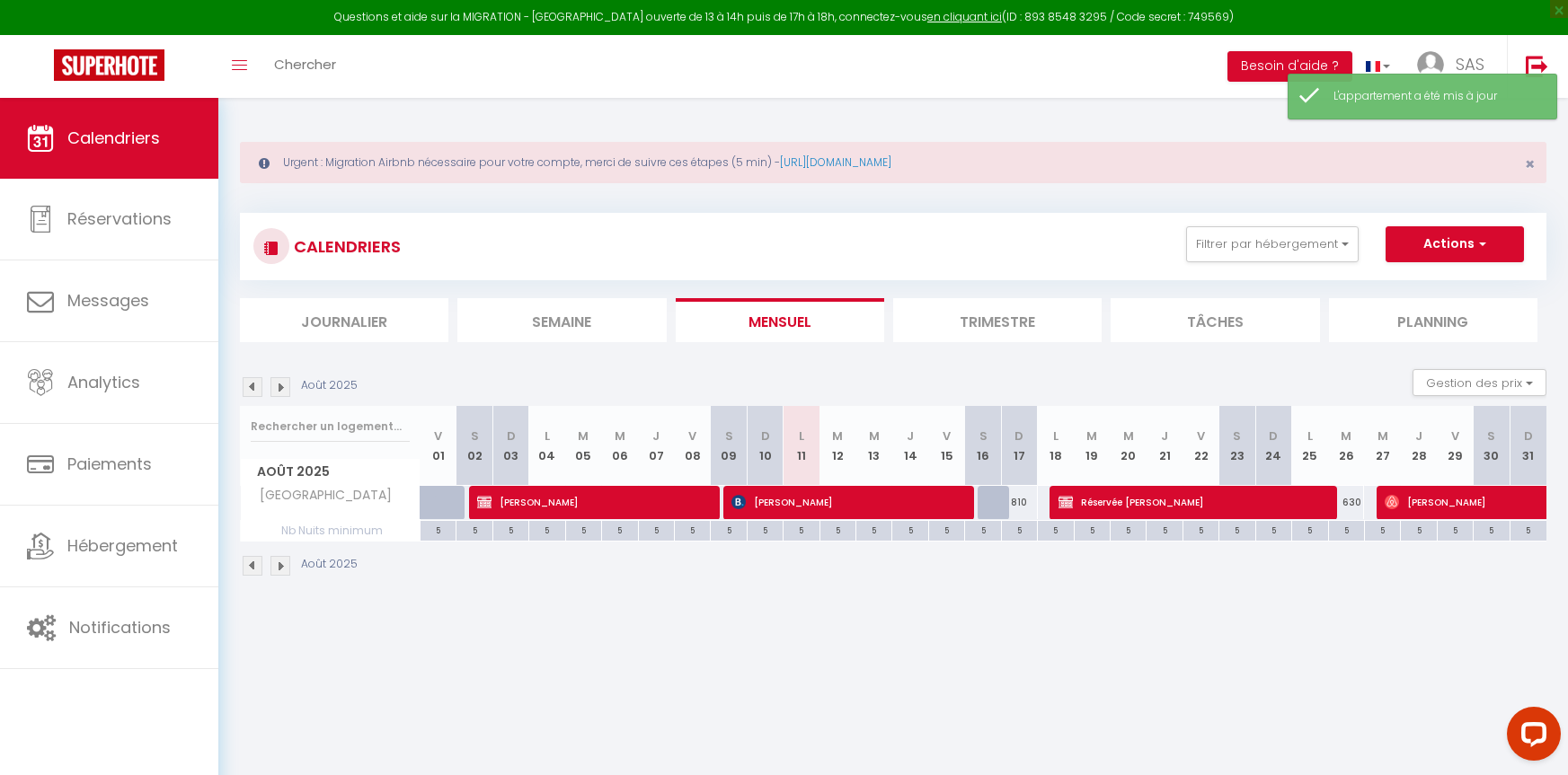
click at [284, 388] on img at bounding box center [280, 387] width 19 height 19
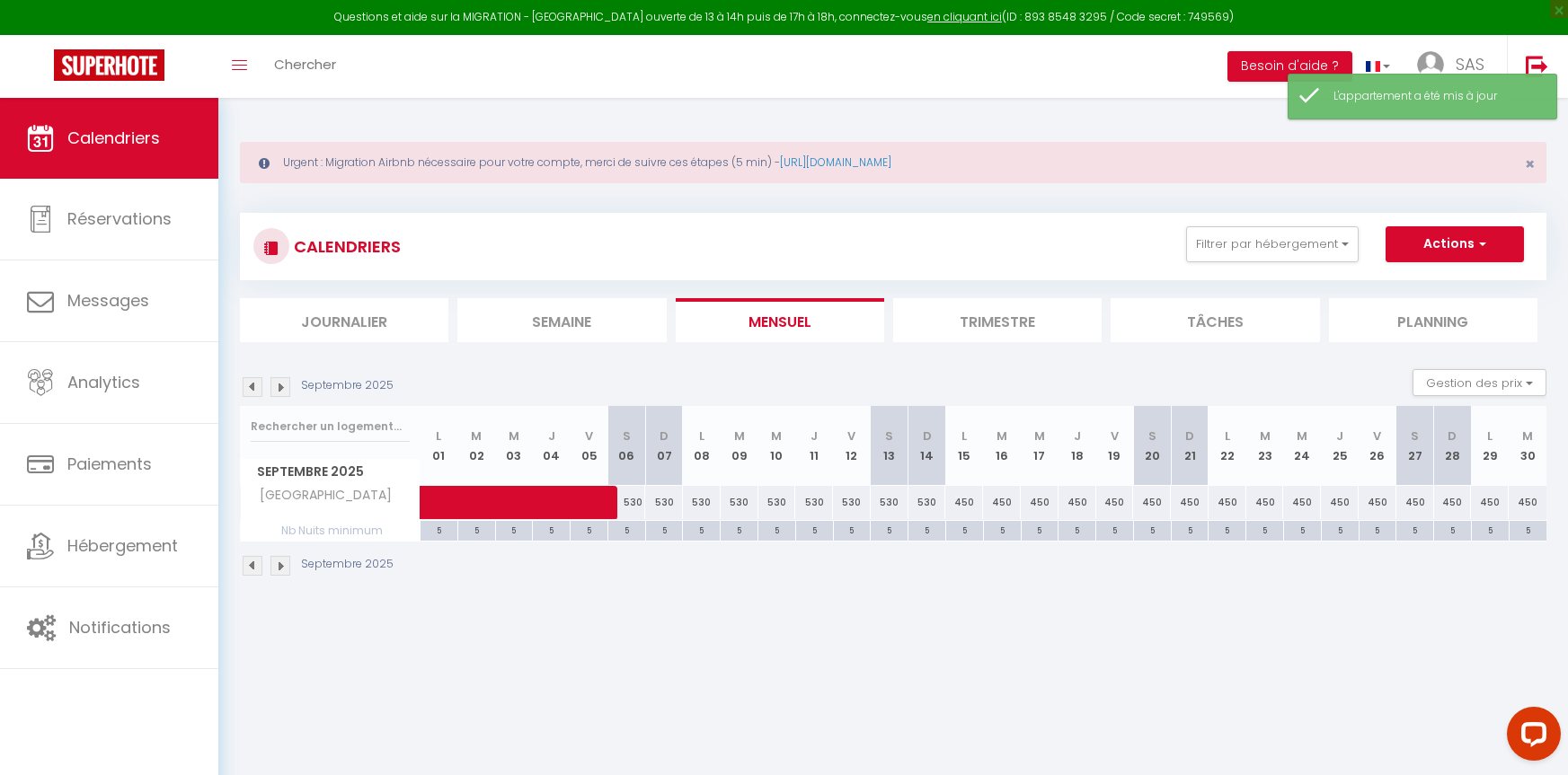
click at [284, 388] on img at bounding box center [280, 387] width 19 height 19
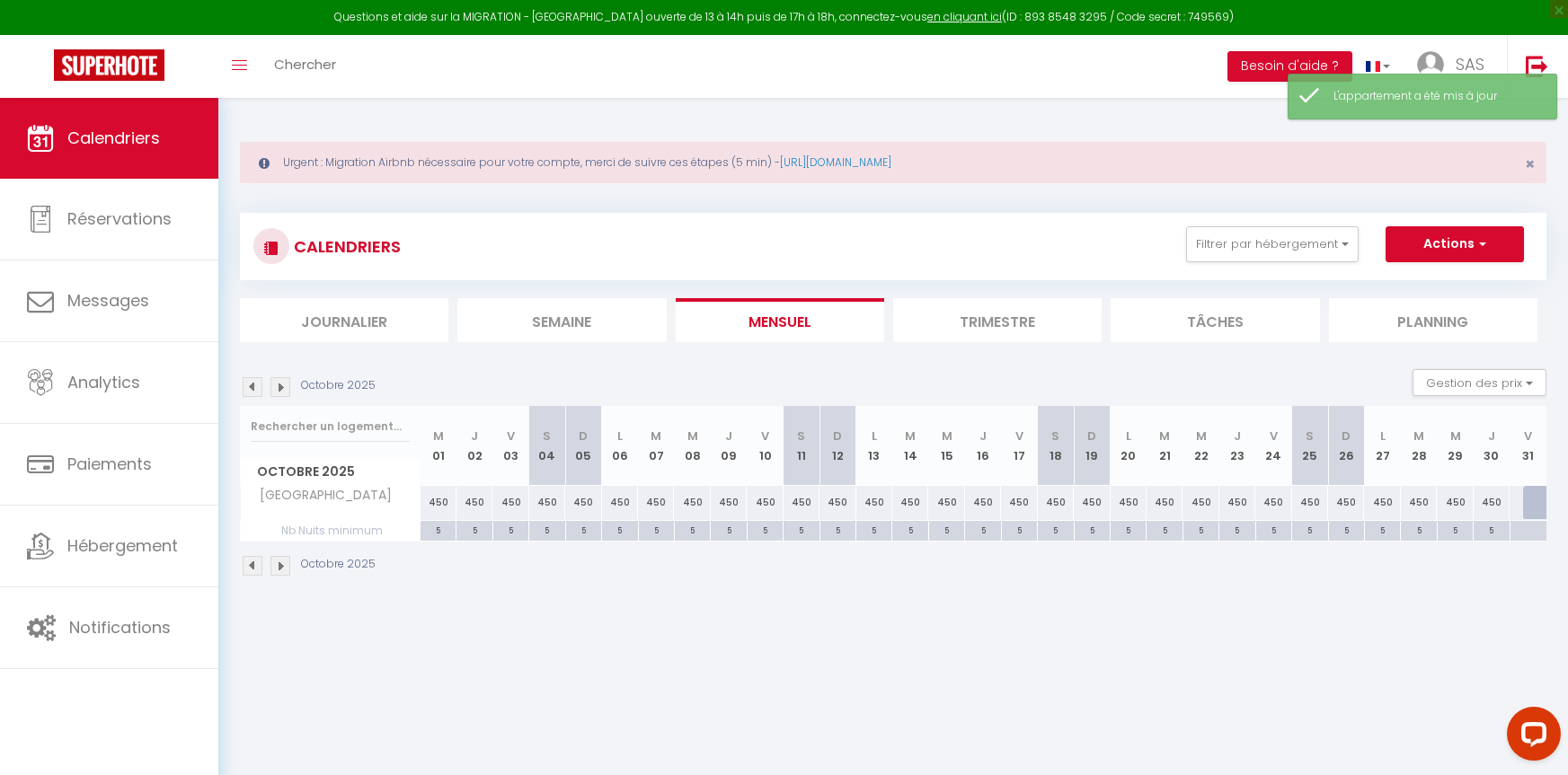
click at [284, 388] on img at bounding box center [280, 387] width 19 height 19
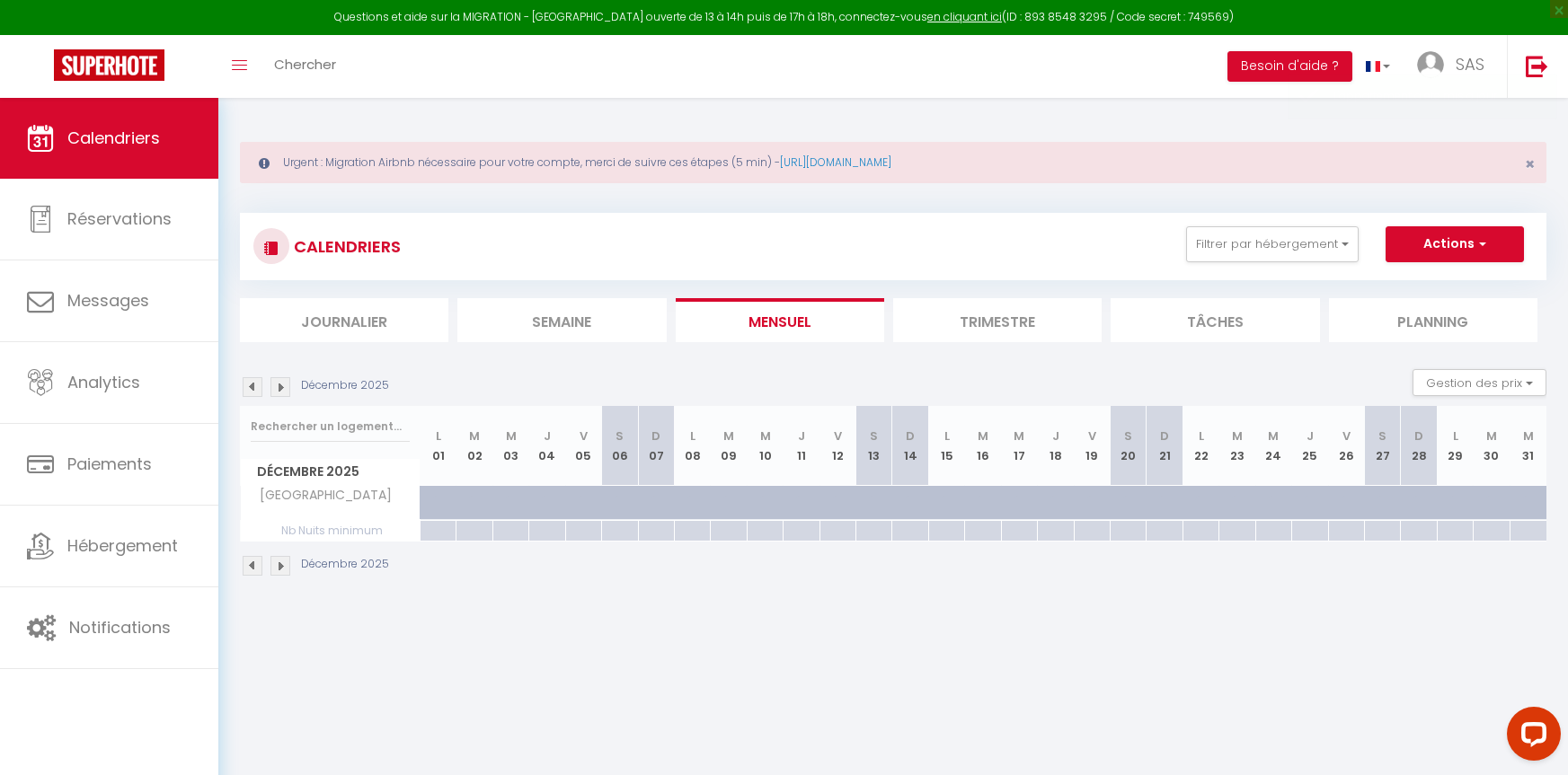
click at [284, 388] on img at bounding box center [280, 387] width 19 height 19
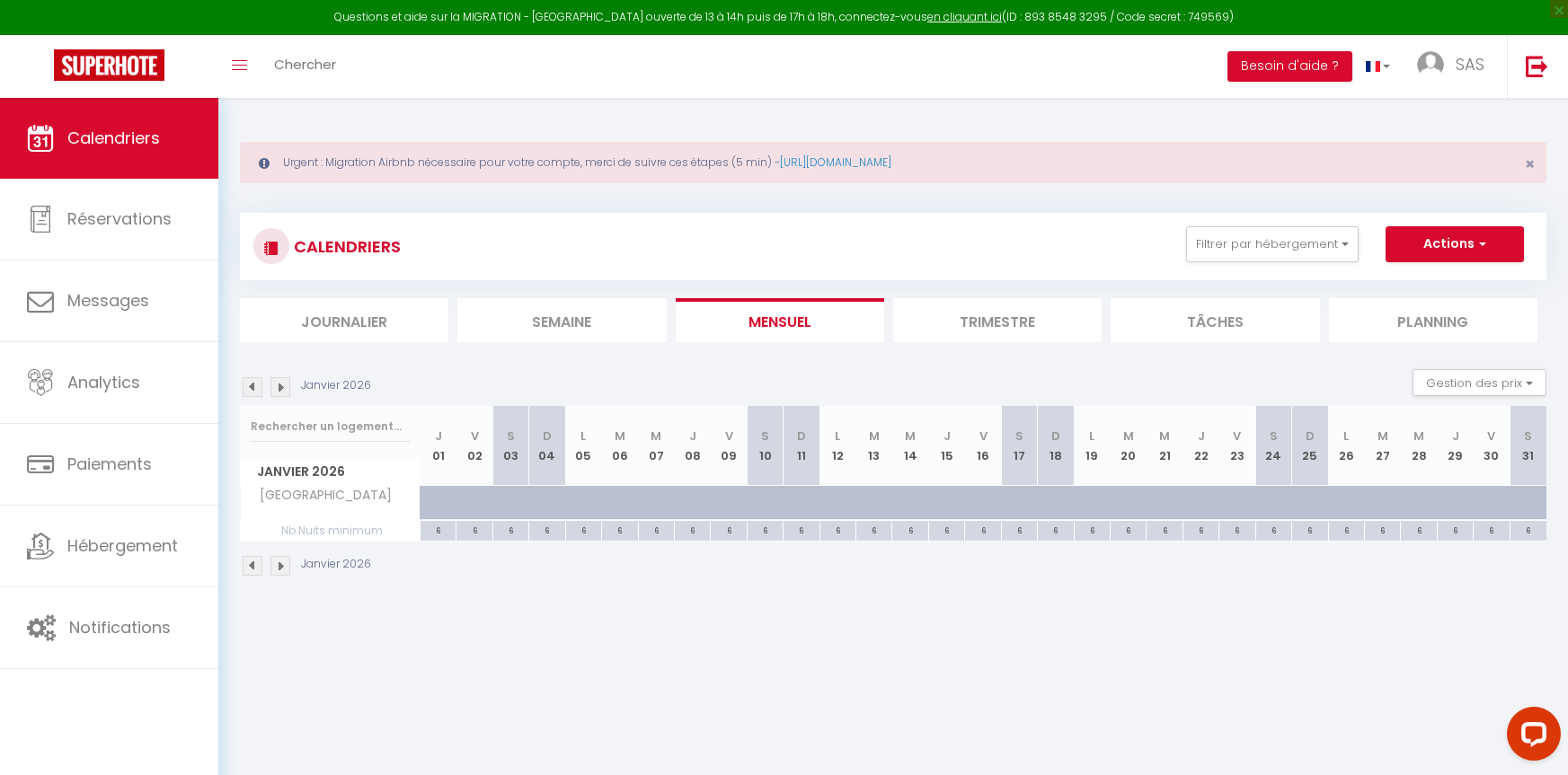
click at [284, 388] on img at bounding box center [280, 387] width 19 height 19
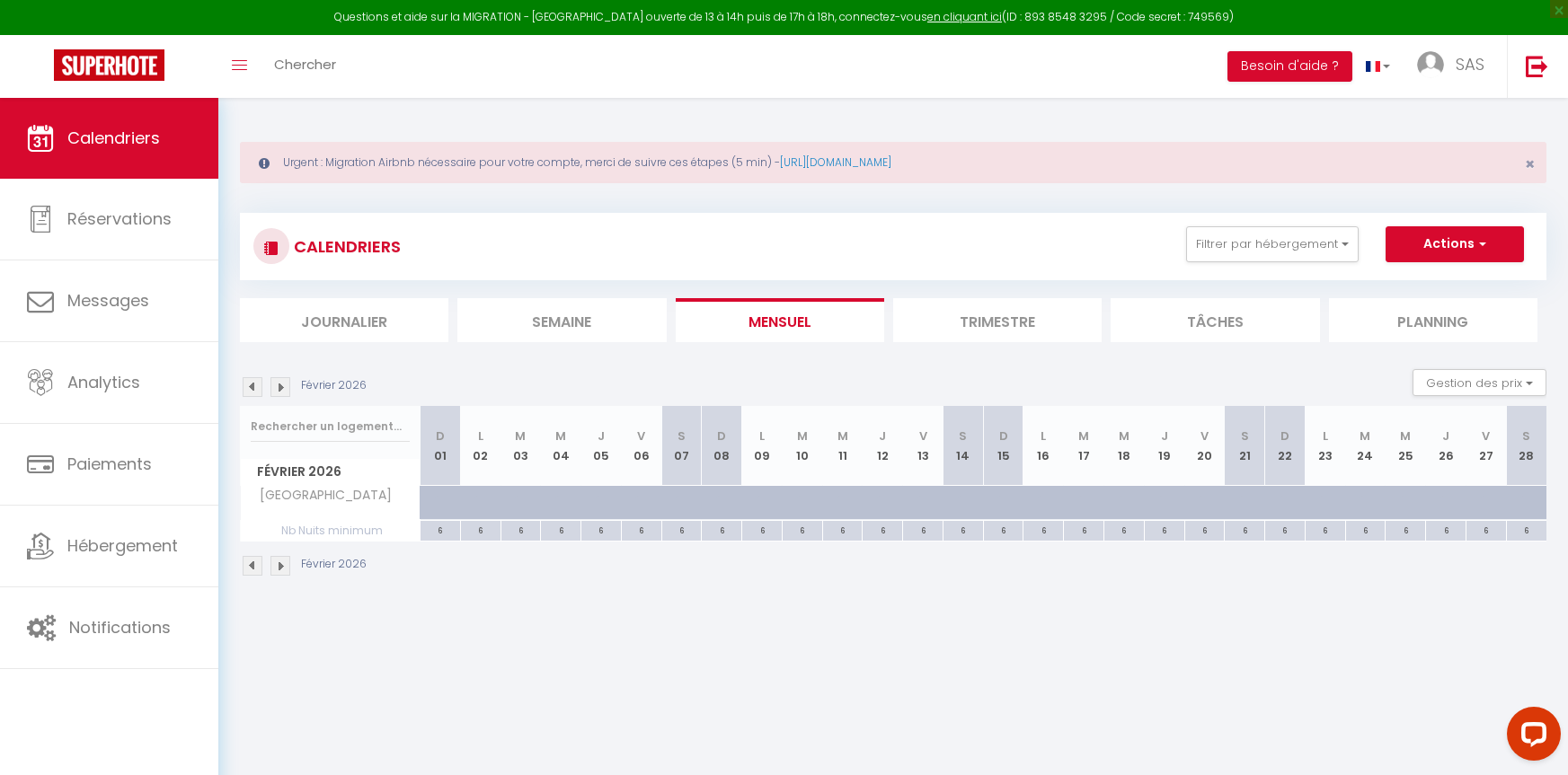
click at [284, 388] on img at bounding box center [280, 387] width 19 height 19
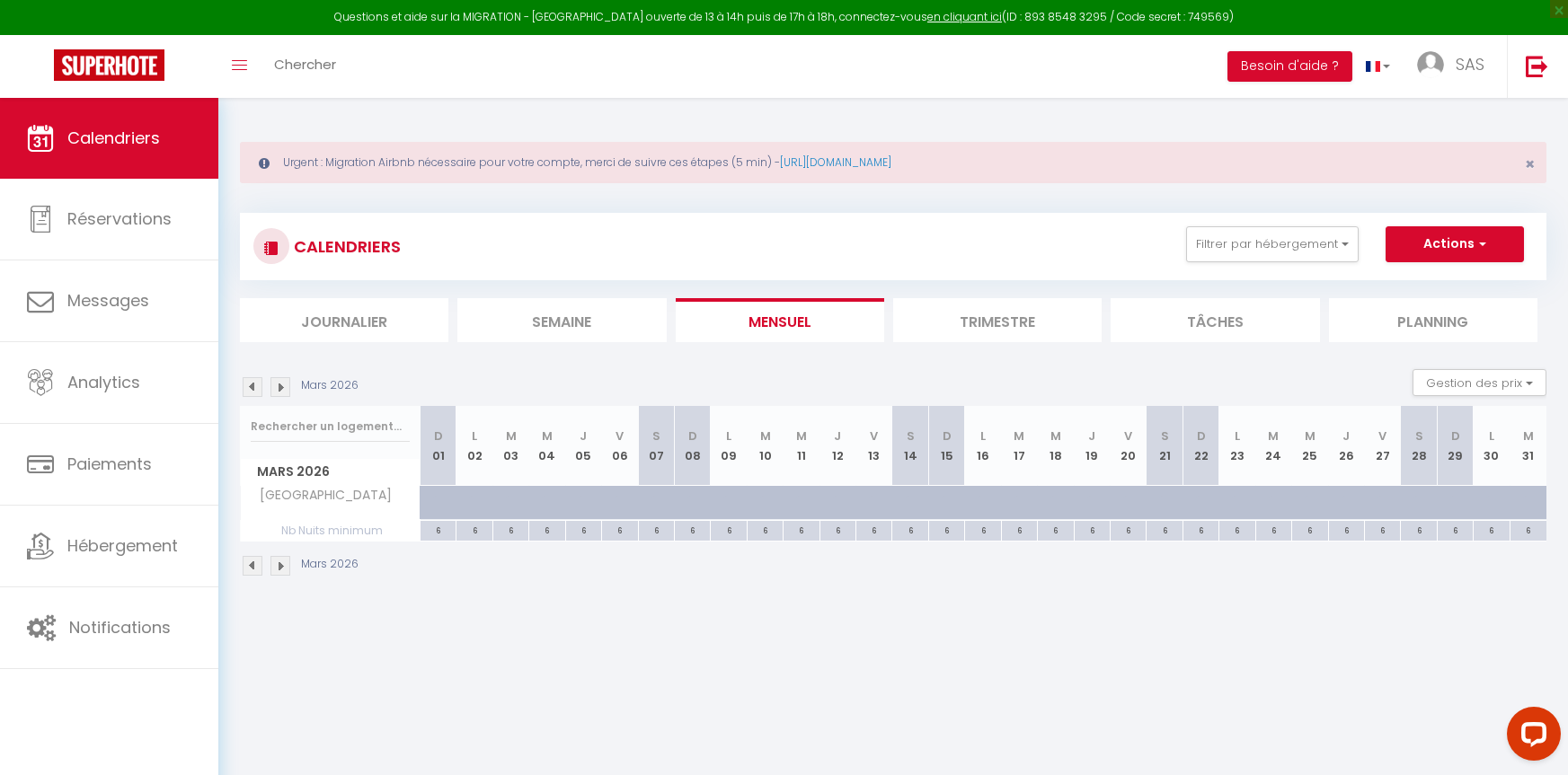
click at [284, 388] on img at bounding box center [280, 387] width 19 height 19
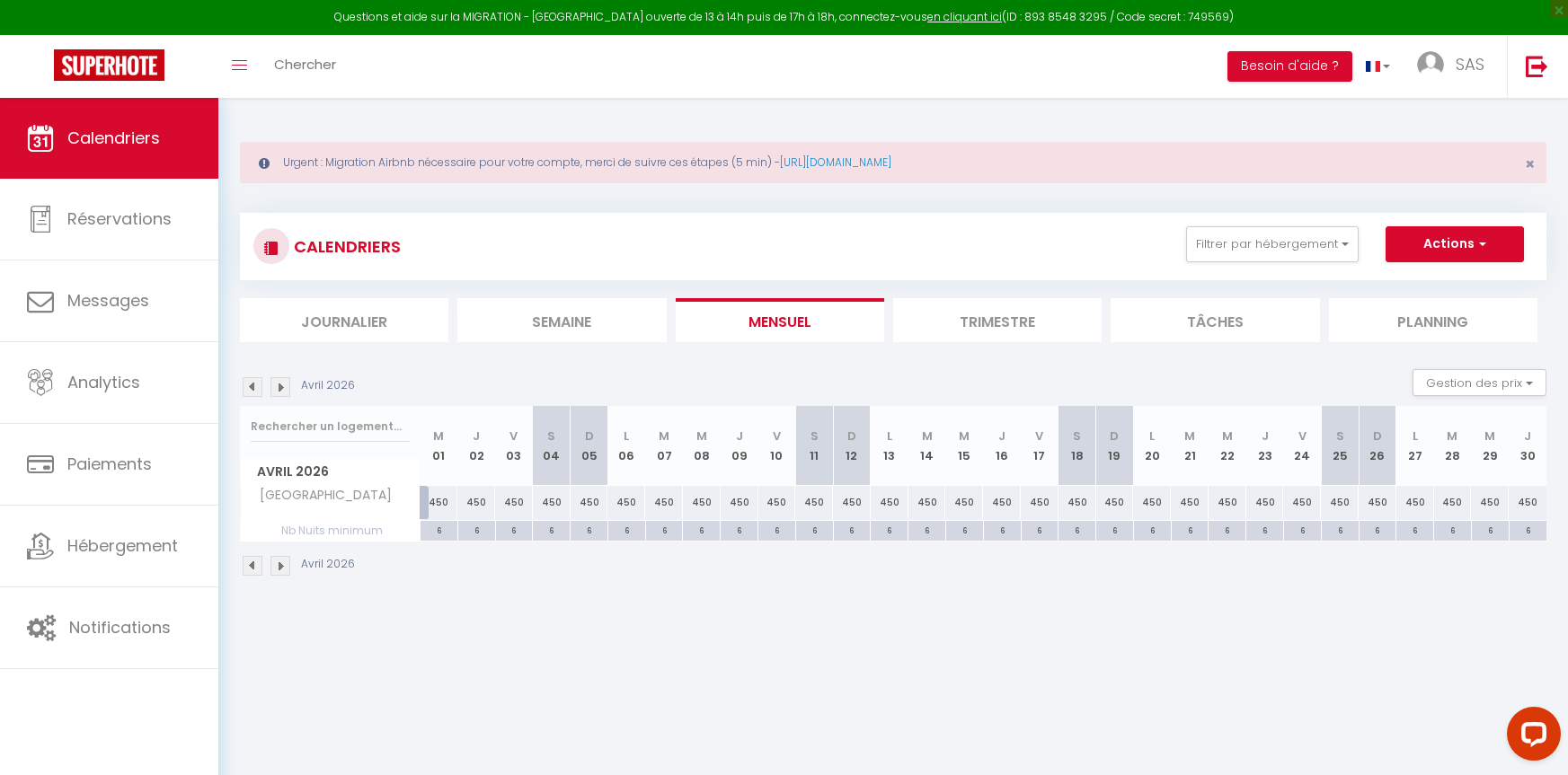
click at [284, 388] on img at bounding box center [280, 387] width 19 height 19
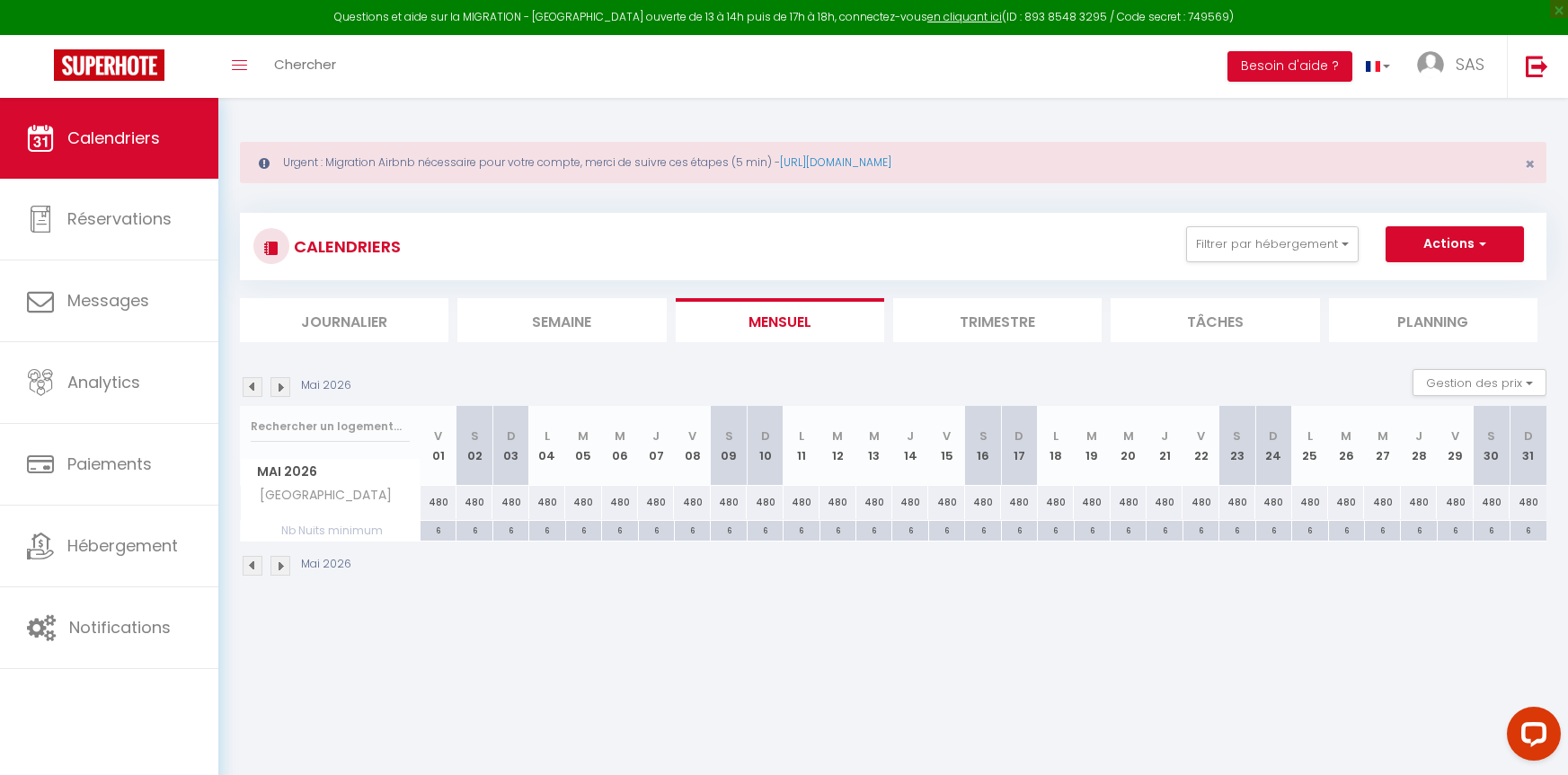
click at [284, 387] on img at bounding box center [280, 387] width 19 height 19
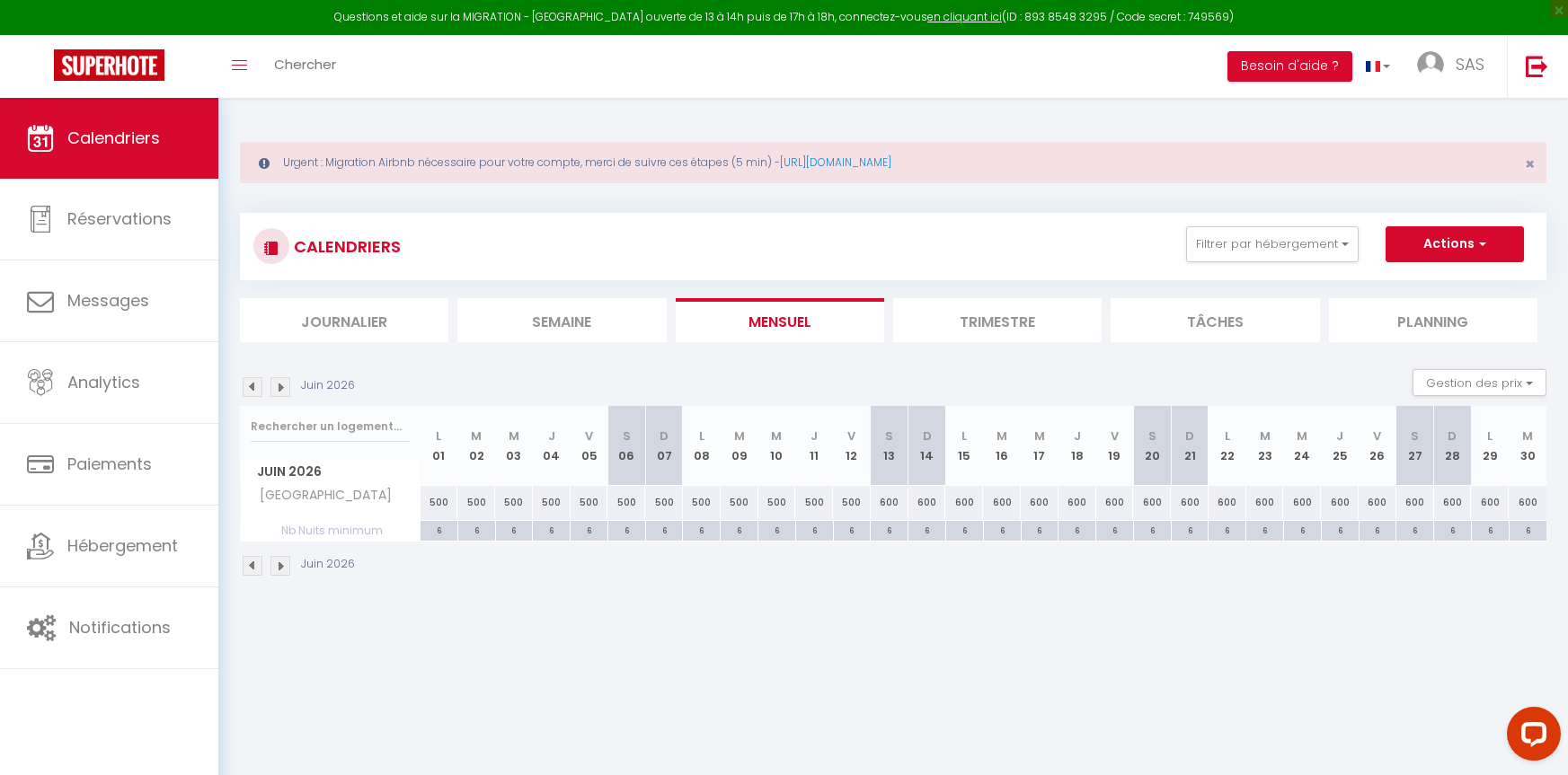
click at [284, 387] on img at bounding box center [280, 387] width 19 height 19
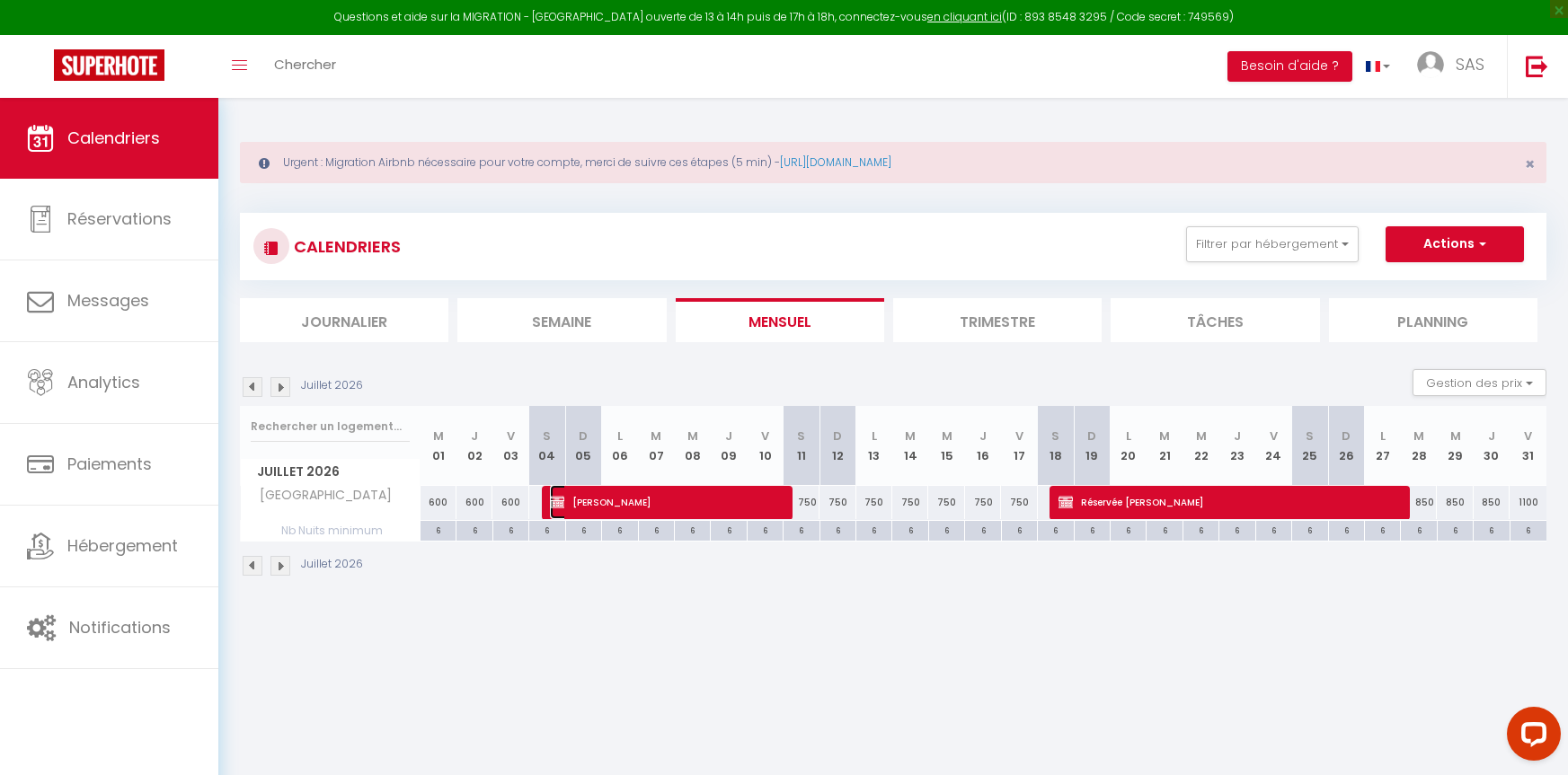
click at [695, 506] on span "[PERSON_NAME]" at bounding box center [663, 502] width 228 height 34
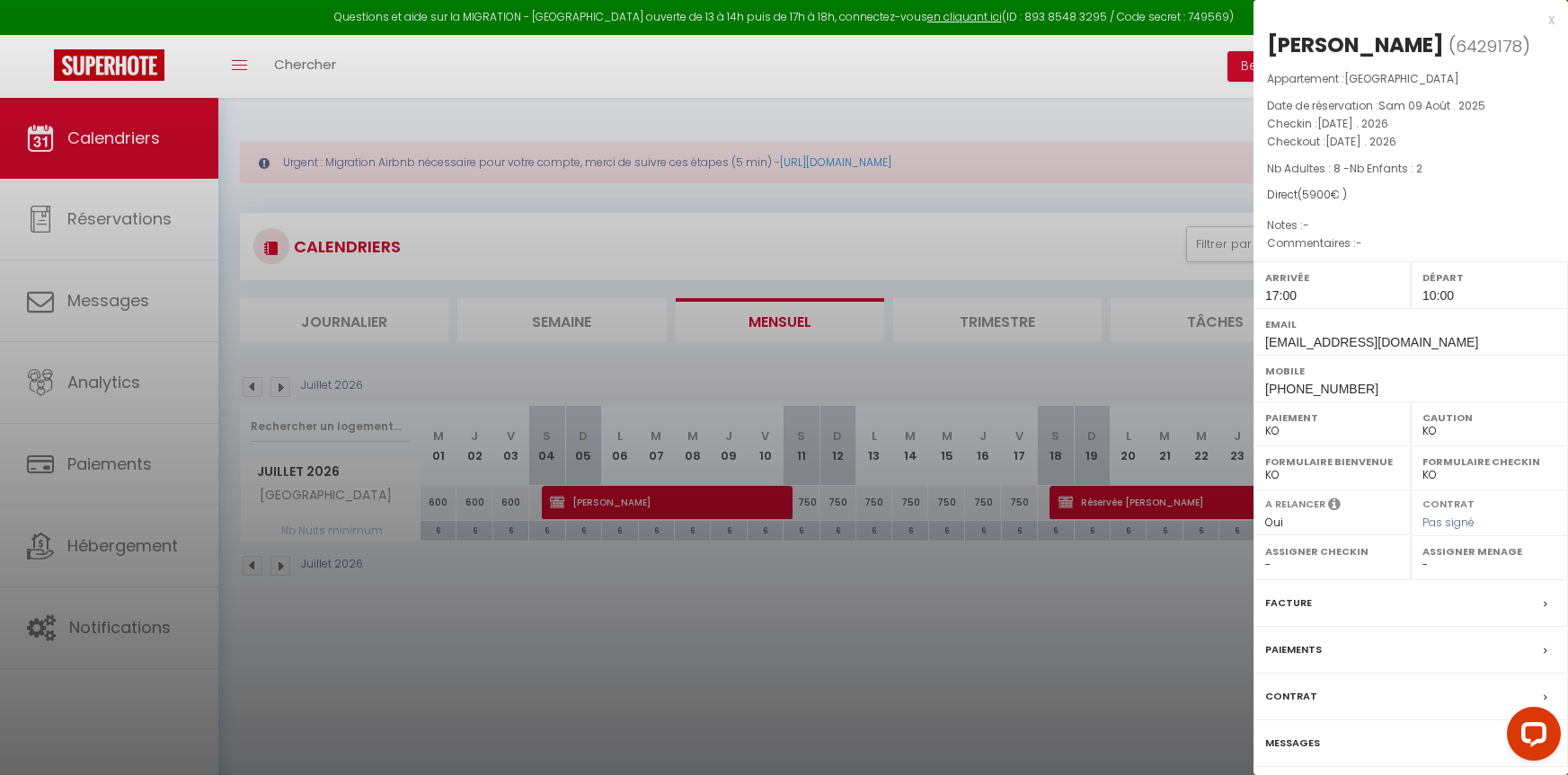
click at [1316, 691] on div "Contrat" at bounding box center [1410, 697] width 314 height 47
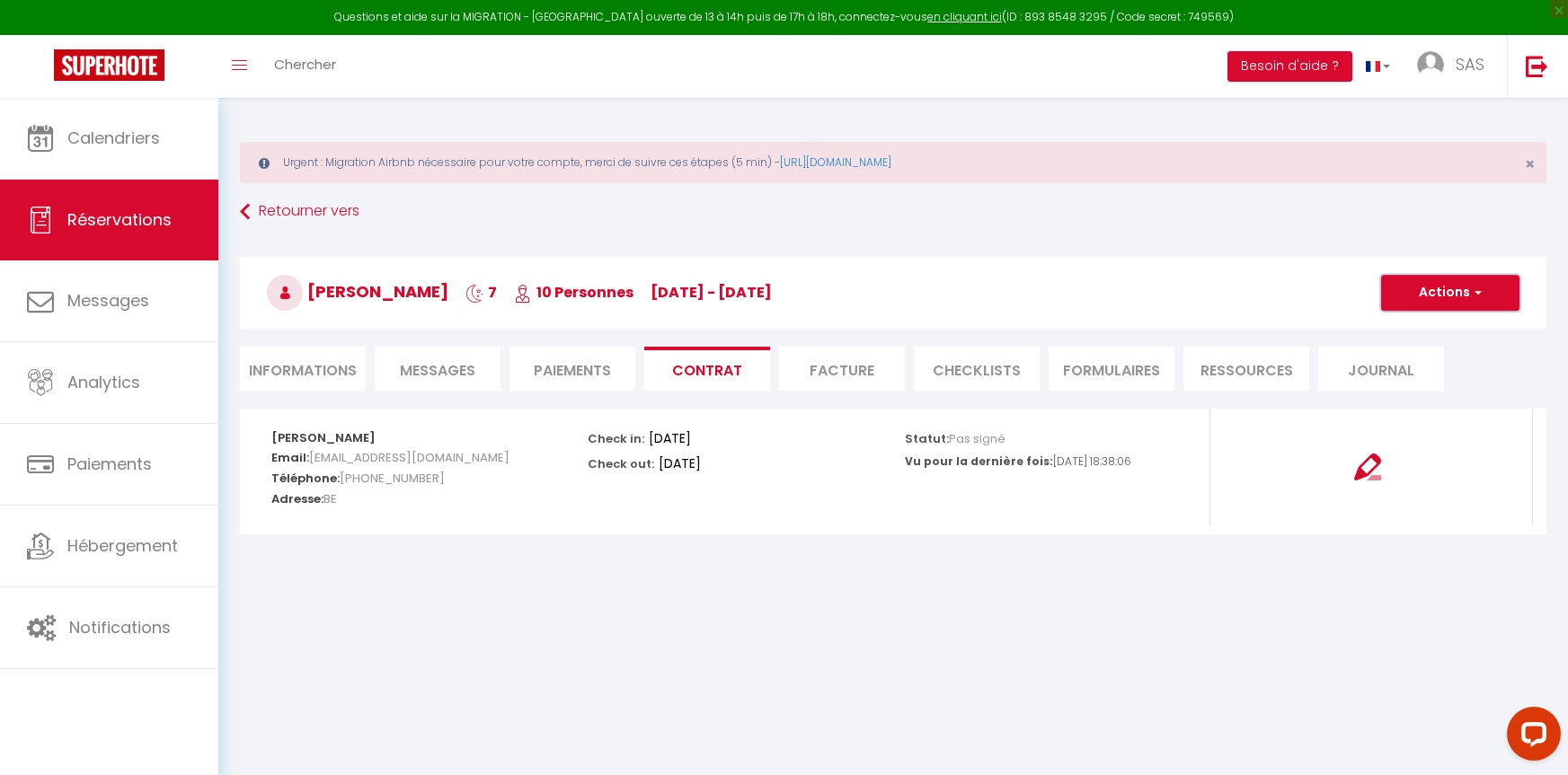
click at [1452, 281] on button "Actions" at bounding box center [1450, 293] width 138 height 36
click at [1396, 326] on link "Voir le contrat" at bounding box center [1437, 333] width 151 height 23
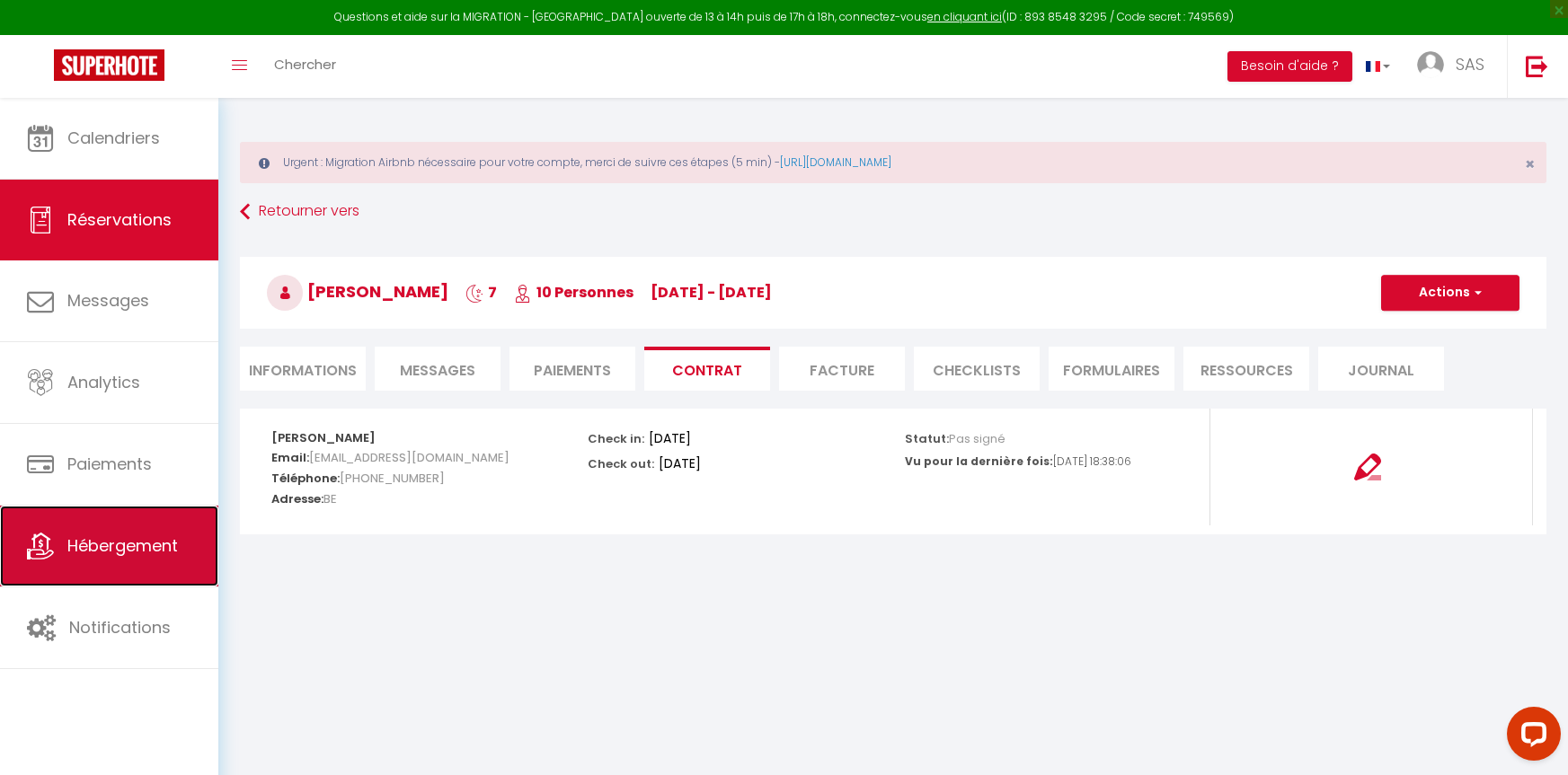
click at [159, 563] on link "Hébergement" at bounding box center [109, 546] width 219 height 81
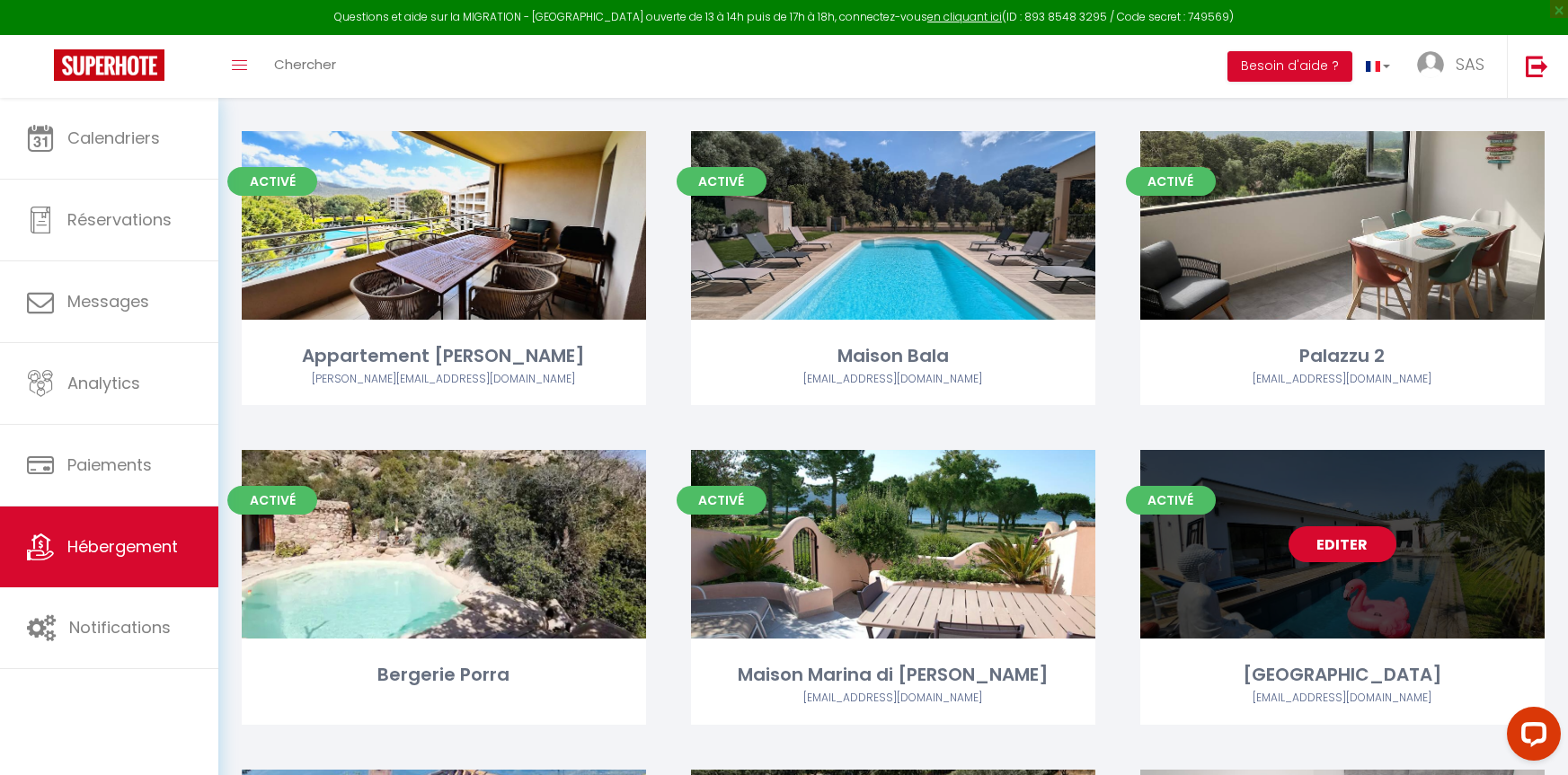
scroll to position [539, 0]
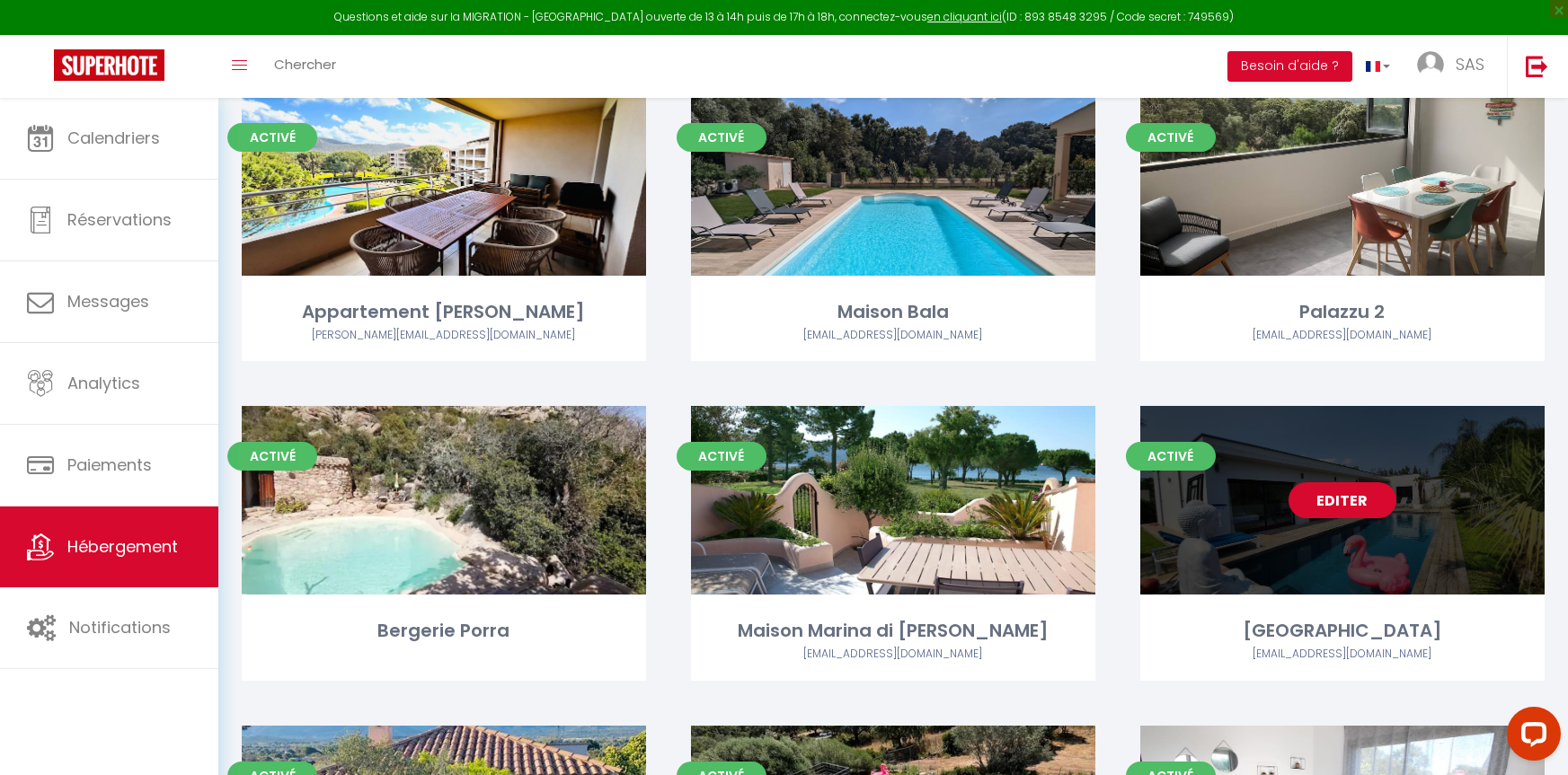
click at [1336, 507] on link "Editer" at bounding box center [1342, 500] width 108 height 36
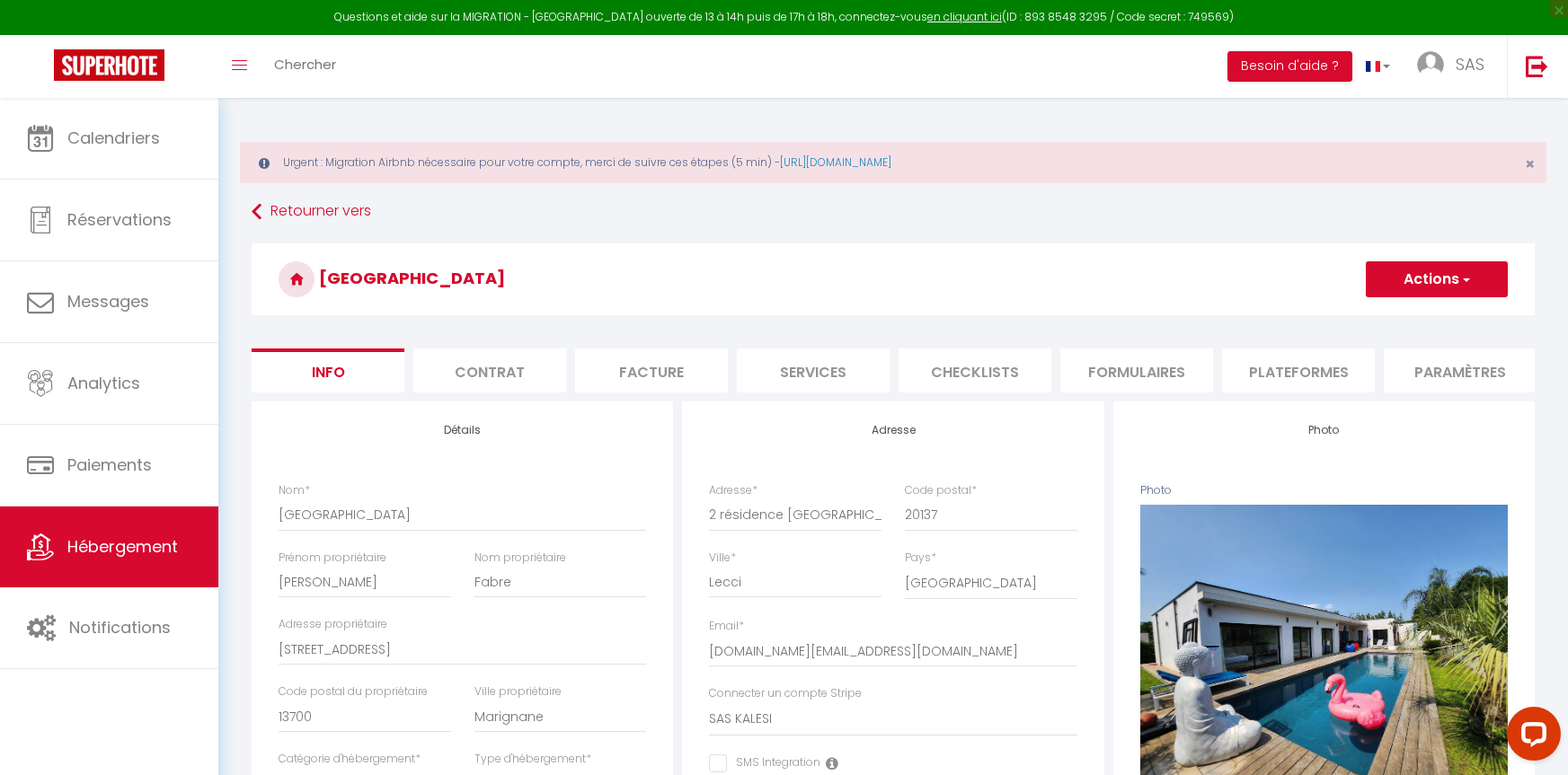
click at [479, 369] on li "Contrat" at bounding box center [489, 370] width 153 height 44
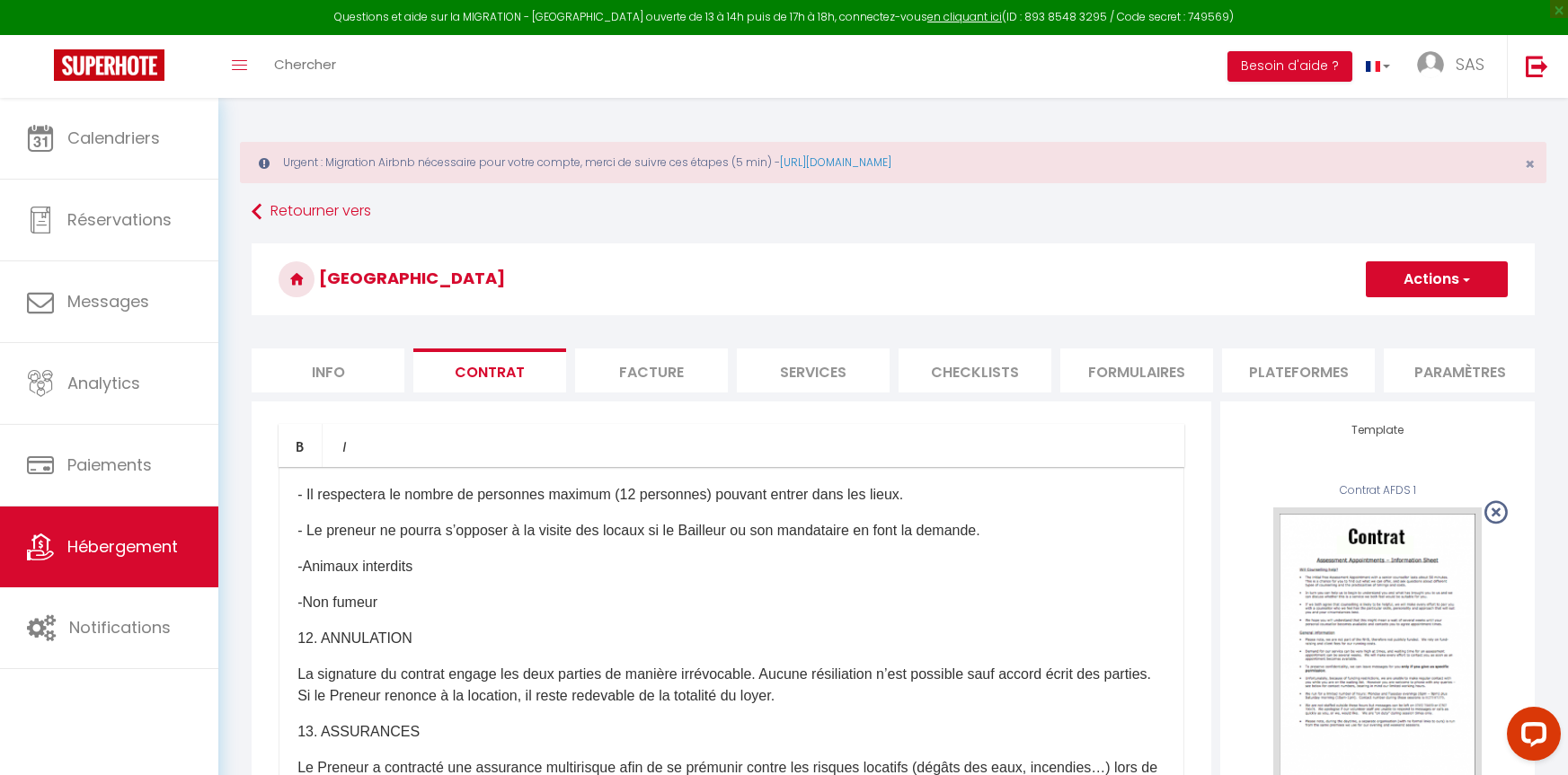
scroll to position [3414, 0]
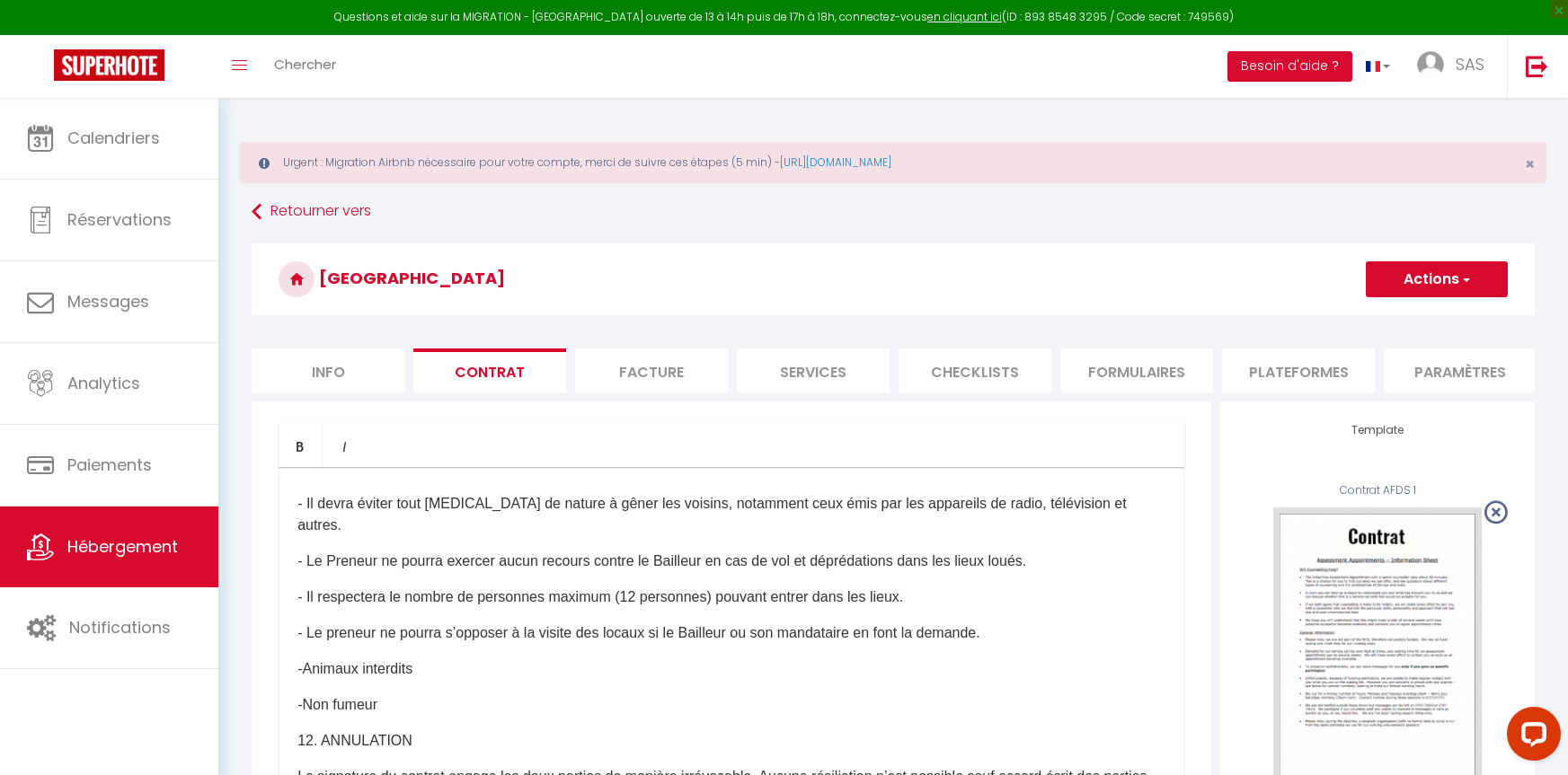
click at [430, 478] on p at bounding box center [731, 468] width 868 height 21
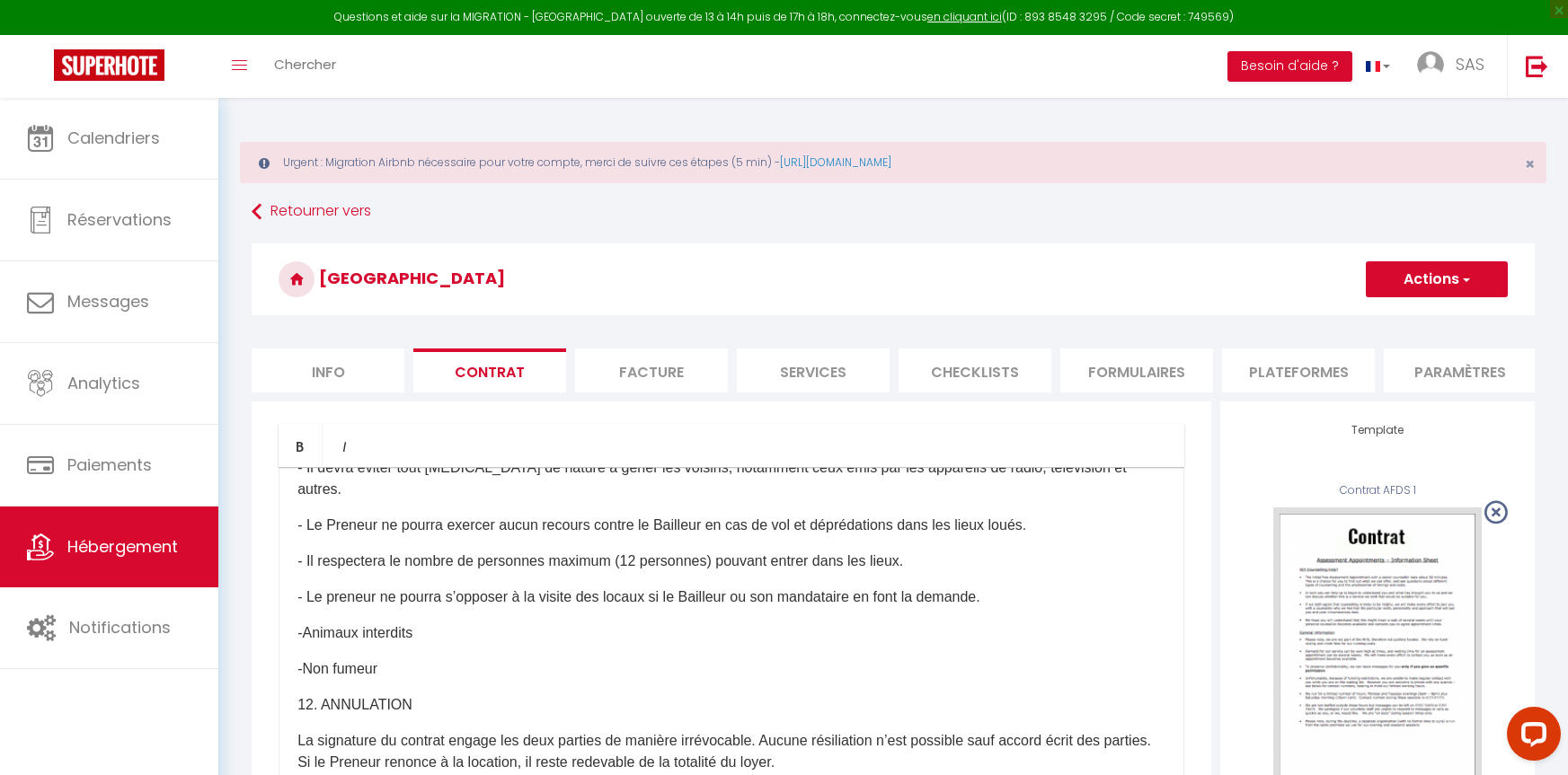
click at [1477, 289] on button "Actions" at bounding box center [1437, 279] width 142 height 36
click at [1316, 317] on link "Enregistrer" at bounding box center [1383, 319] width 246 height 23
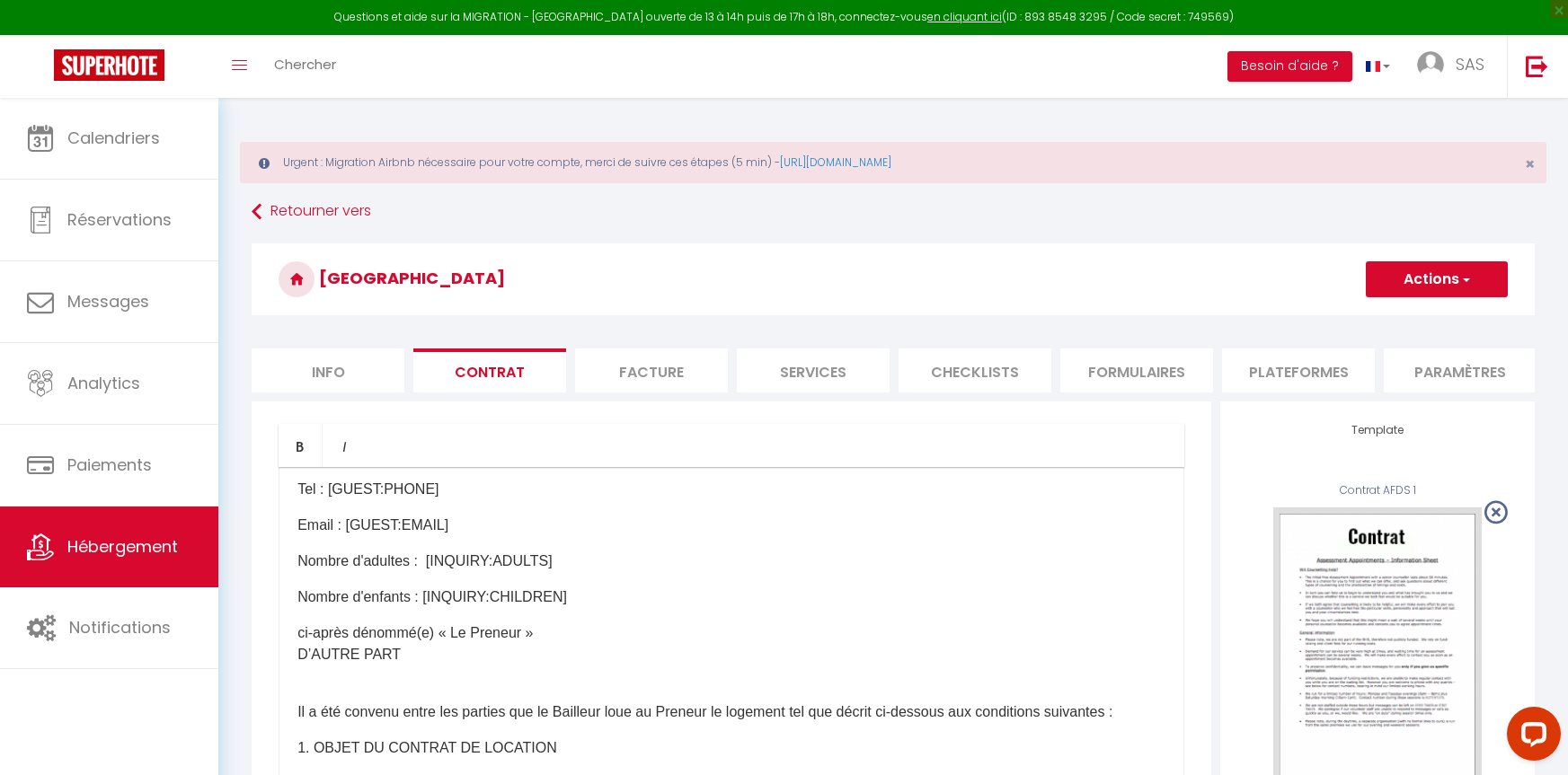
scroll to position [0, 0]
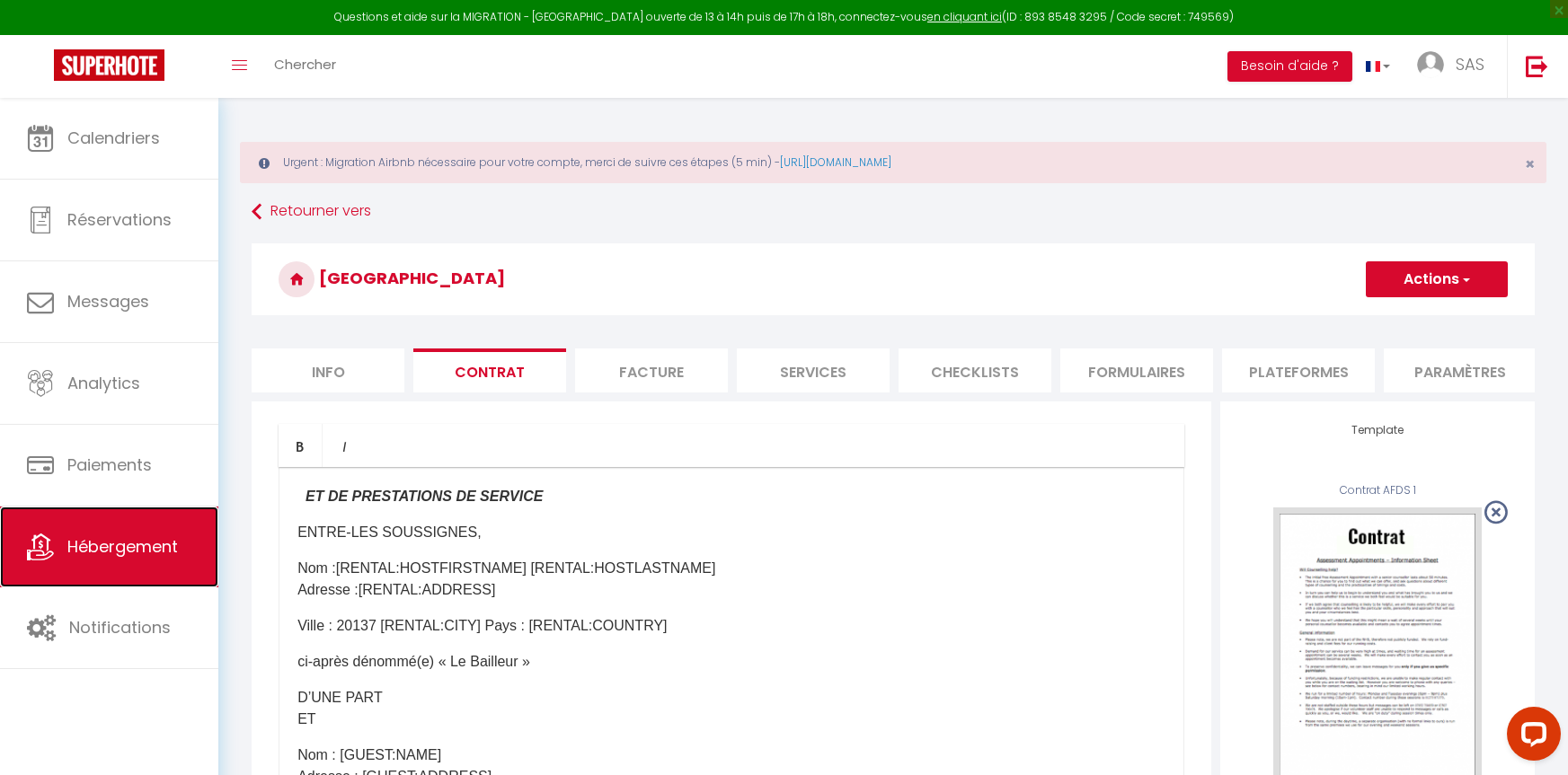
click at [118, 541] on span "Hébergement" at bounding box center [123, 546] width 111 height 22
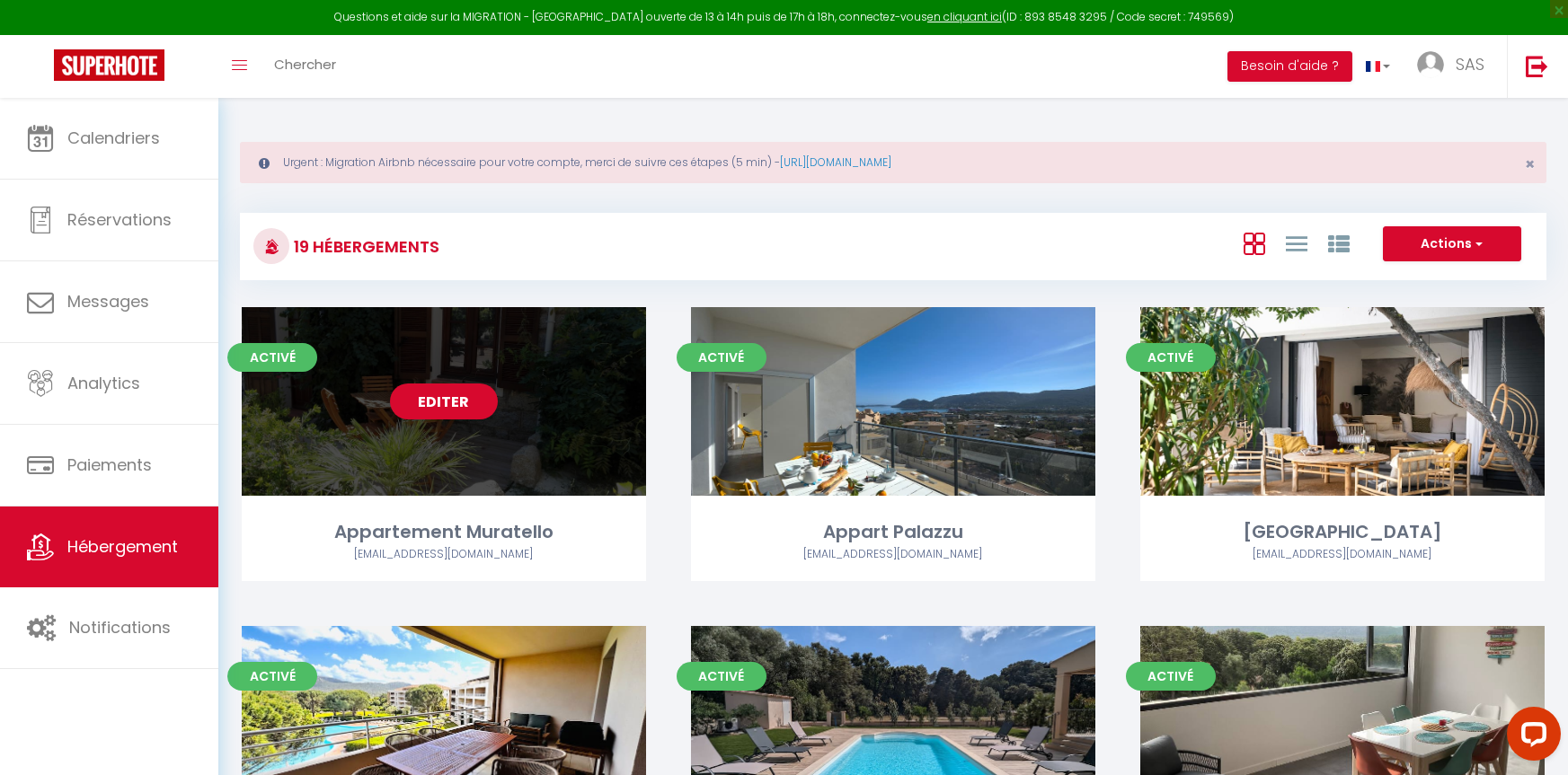
click at [557, 454] on div "Editer" at bounding box center [445, 402] width 405 height 189
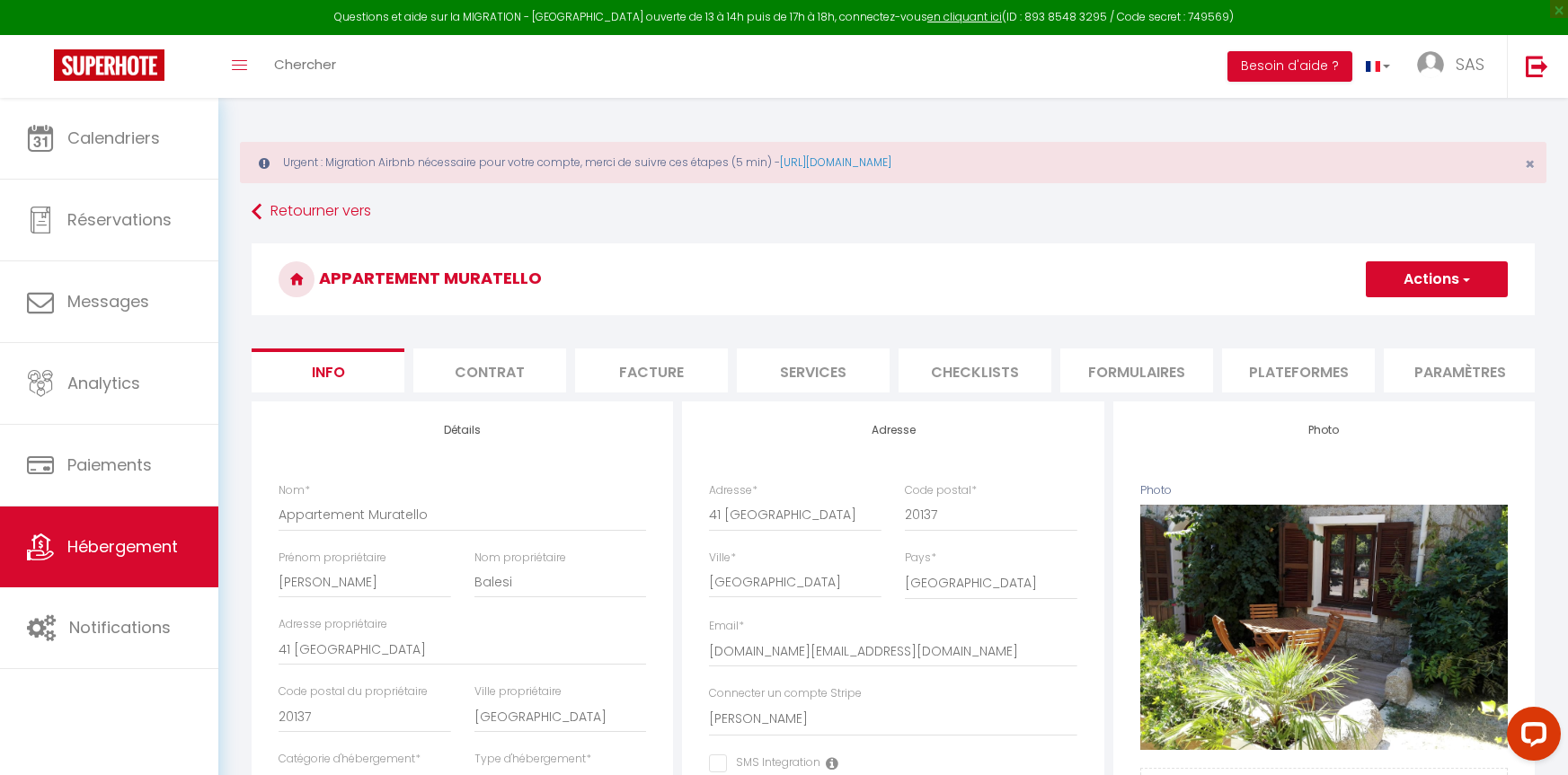
click at [477, 382] on li "Contrat" at bounding box center [489, 370] width 153 height 44
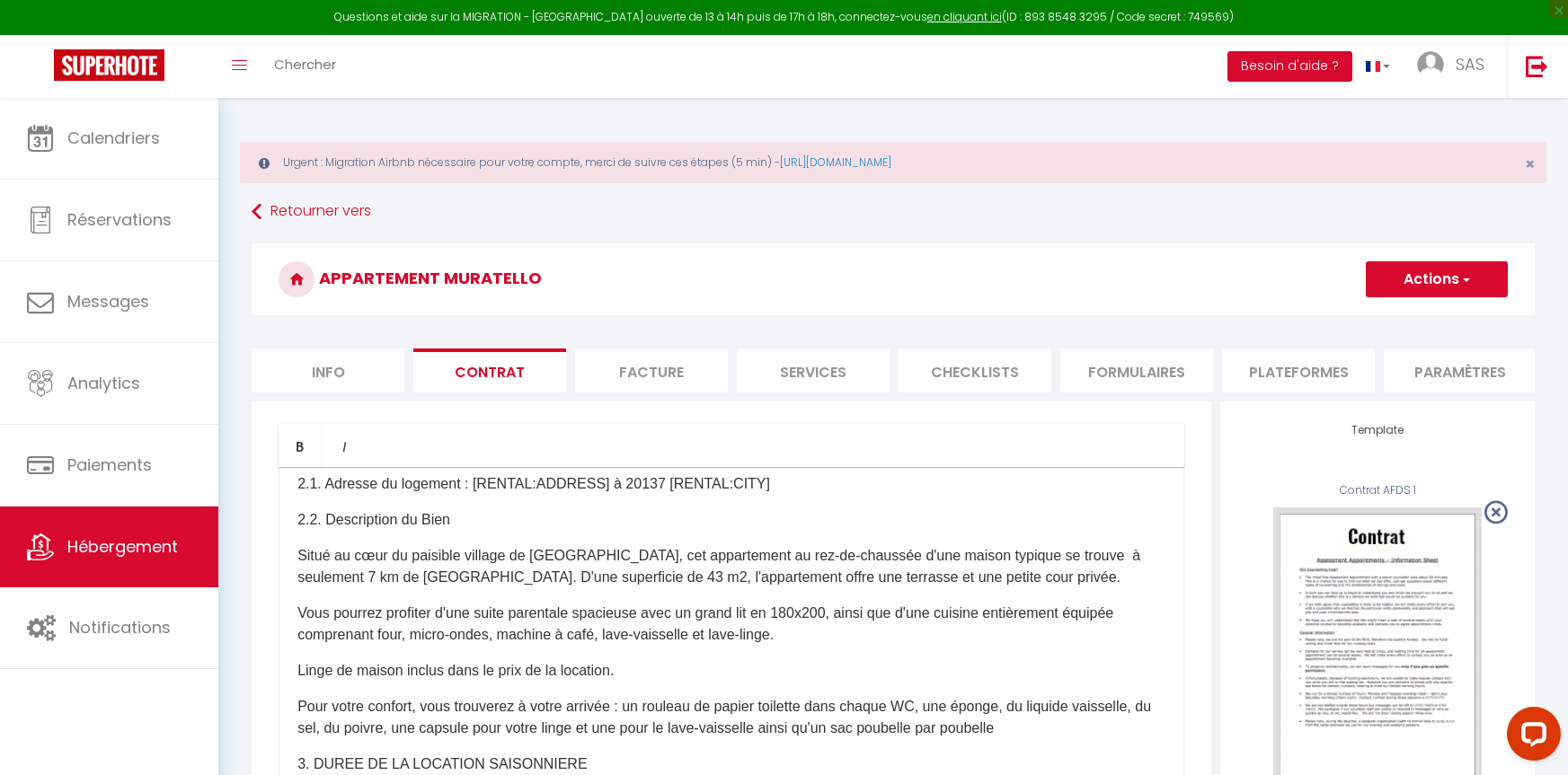
scroll to position [809, 0]
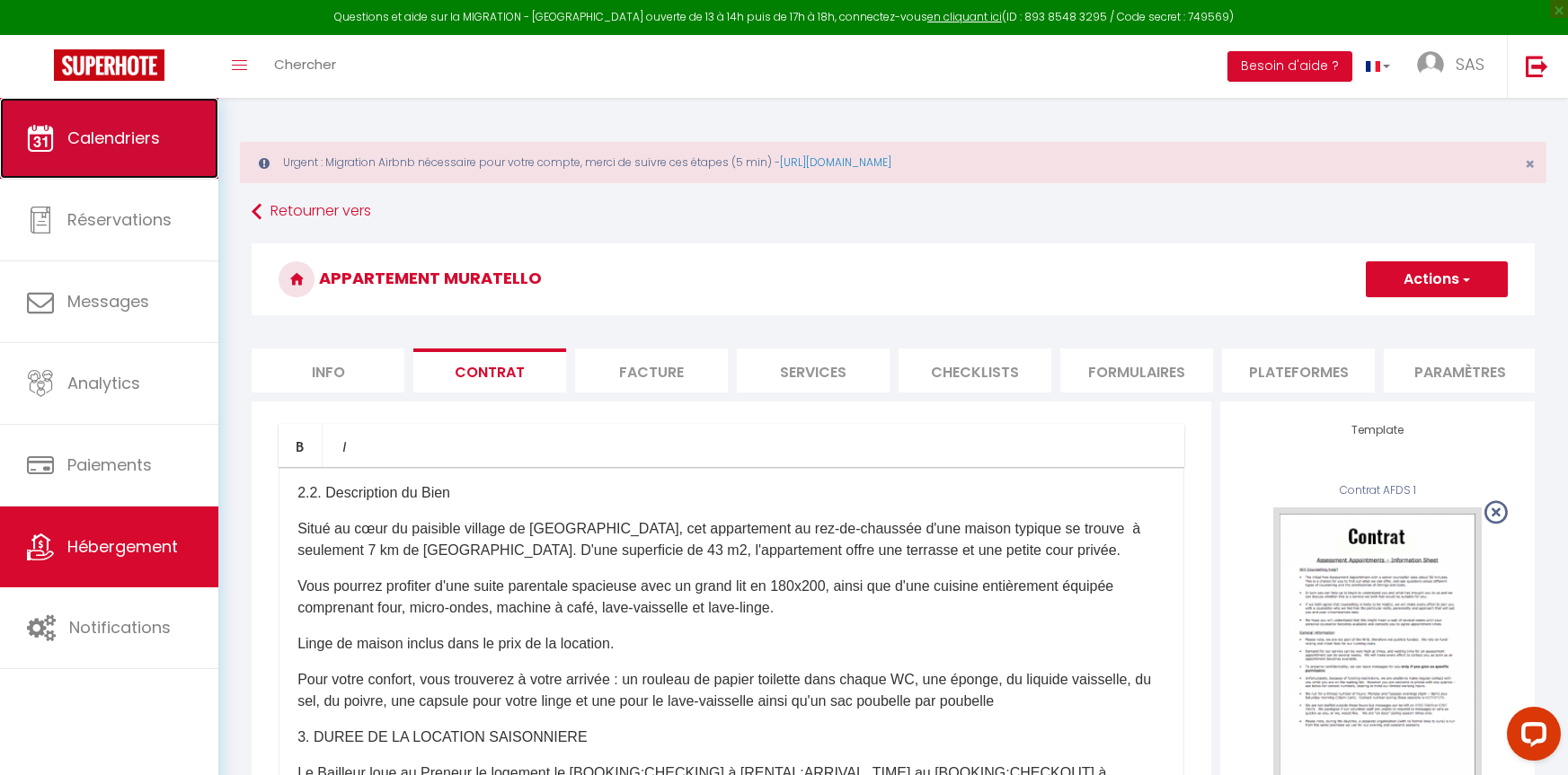
click at [100, 128] on span "Calendriers" at bounding box center [113, 137] width 92 height 22
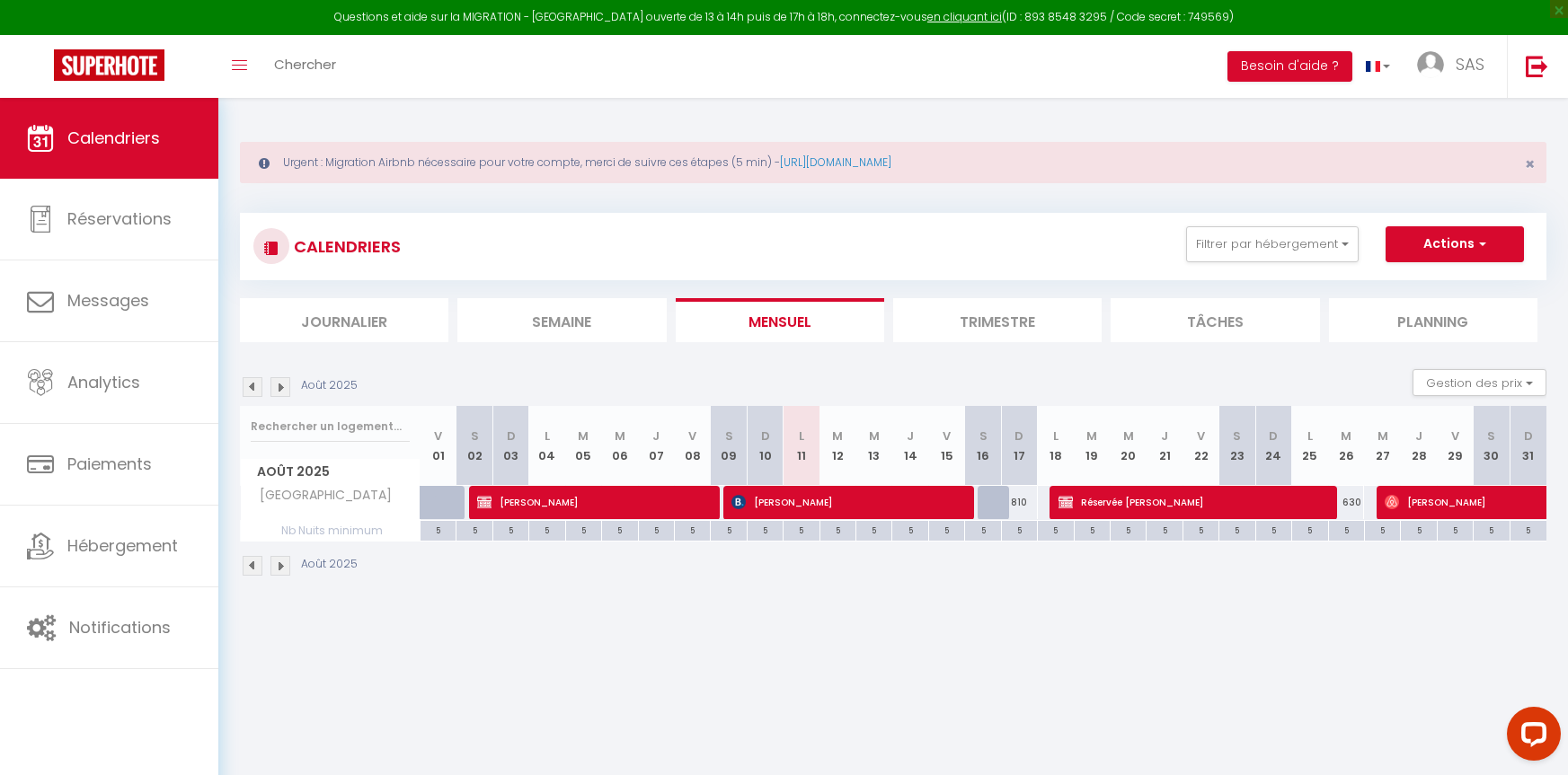
click at [277, 383] on img at bounding box center [280, 387] width 19 height 19
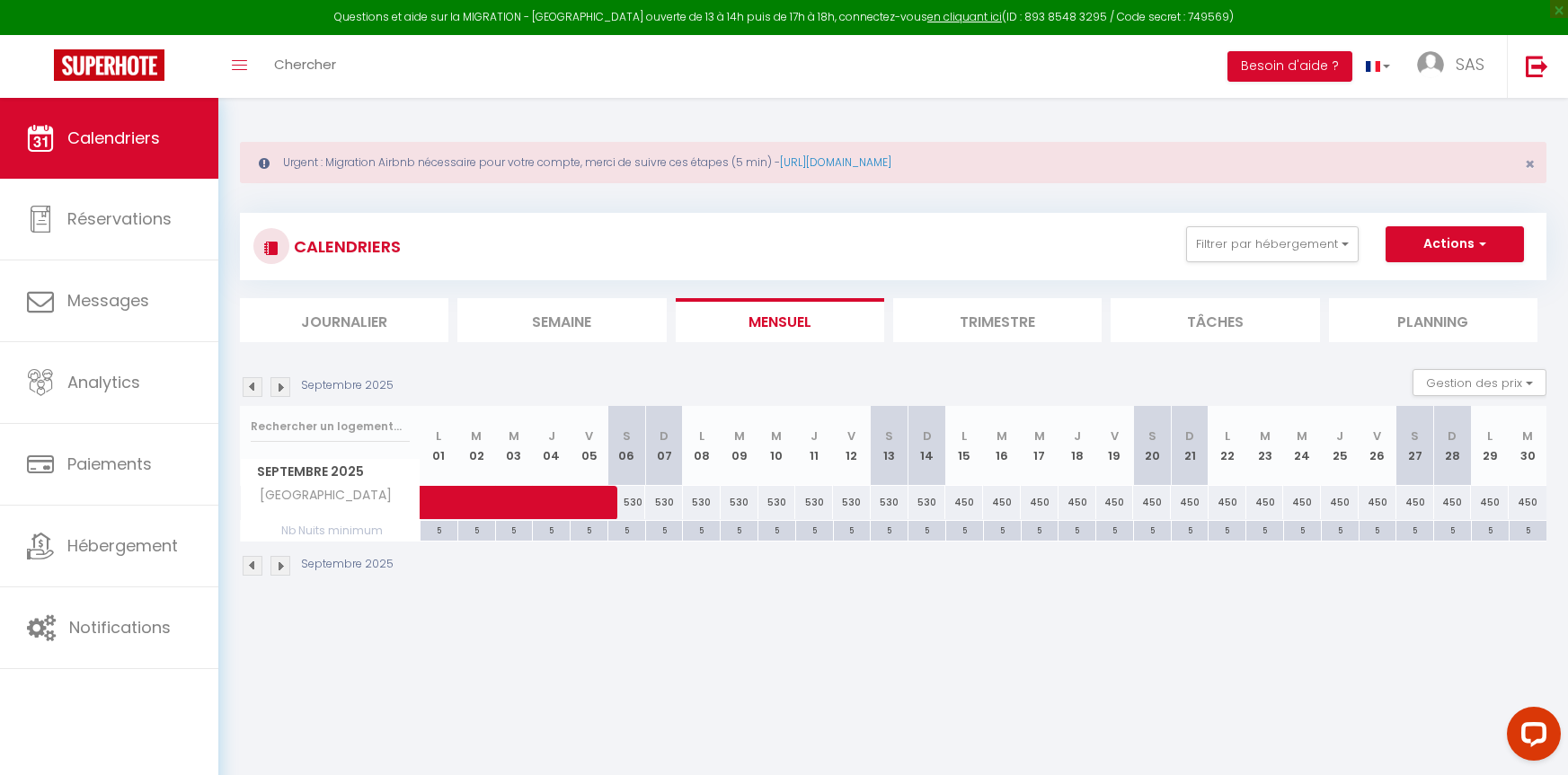
click at [250, 386] on img at bounding box center [252, 387] width 19 height 19
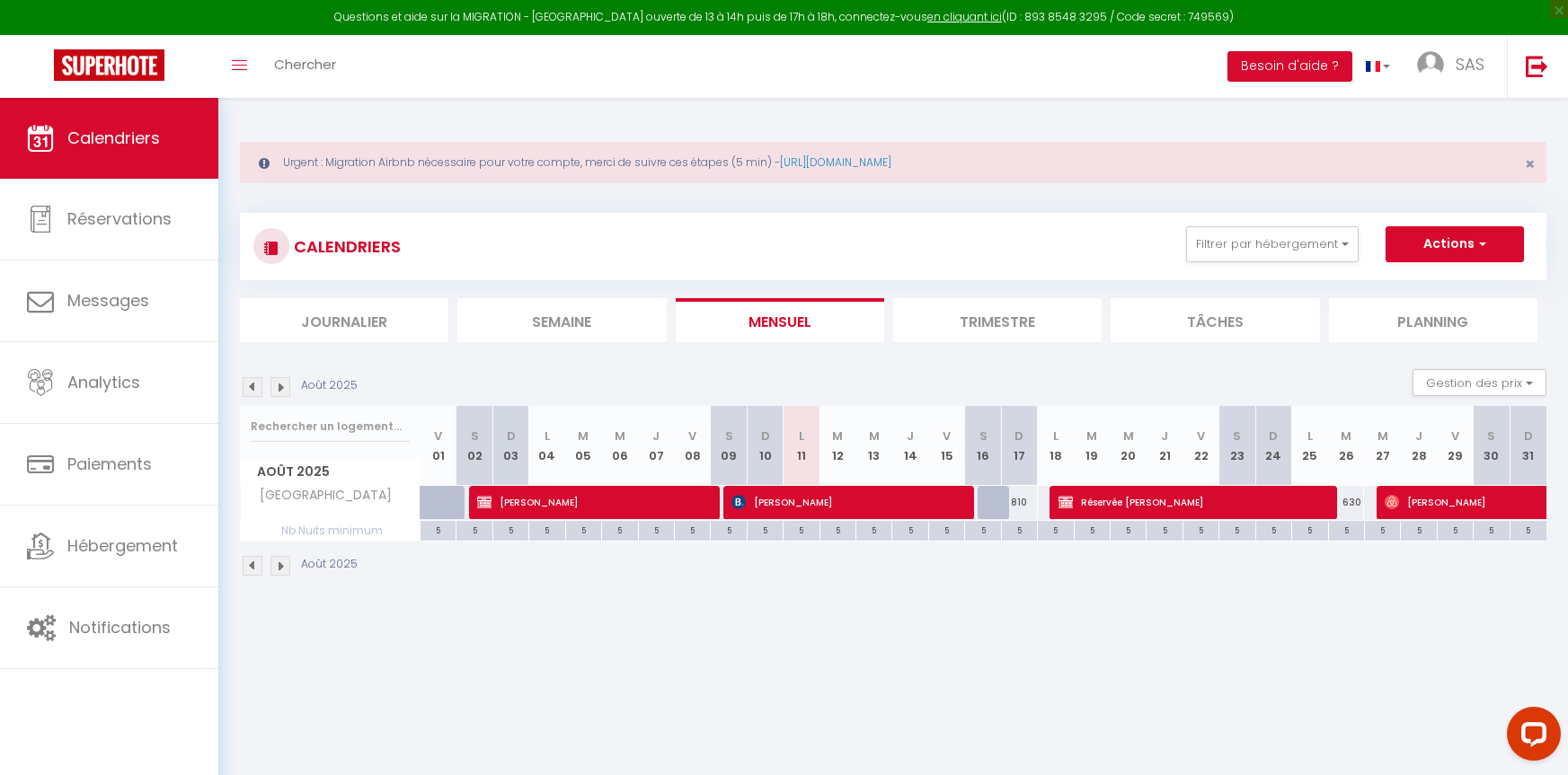
click at [279, 382] on img at bounding box center [280, 387] width 19 height 19
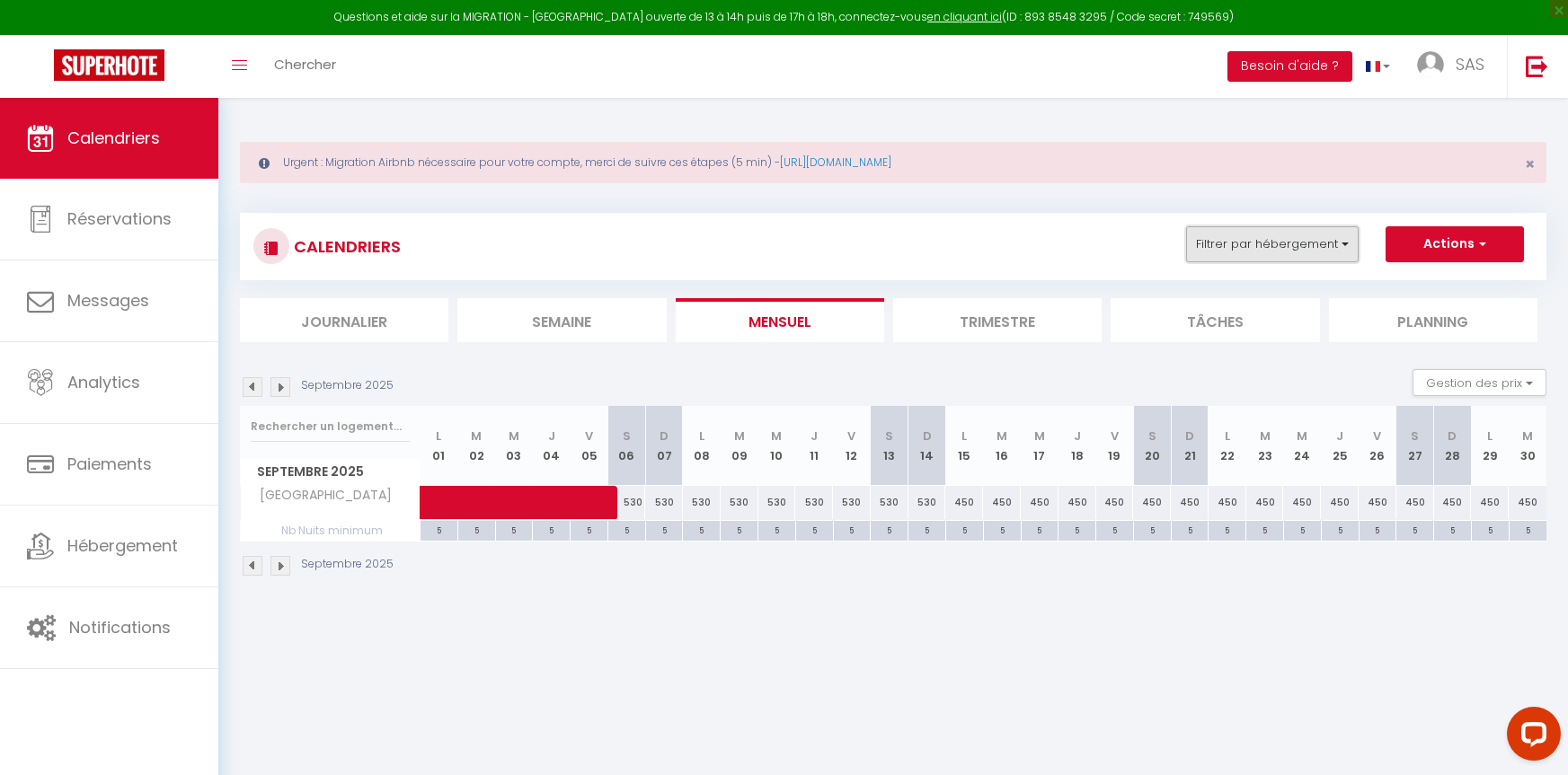
click at [1297, 234] on button "Filtrer par hébergement" at bounding box center [1272, 244] width 172 height 36
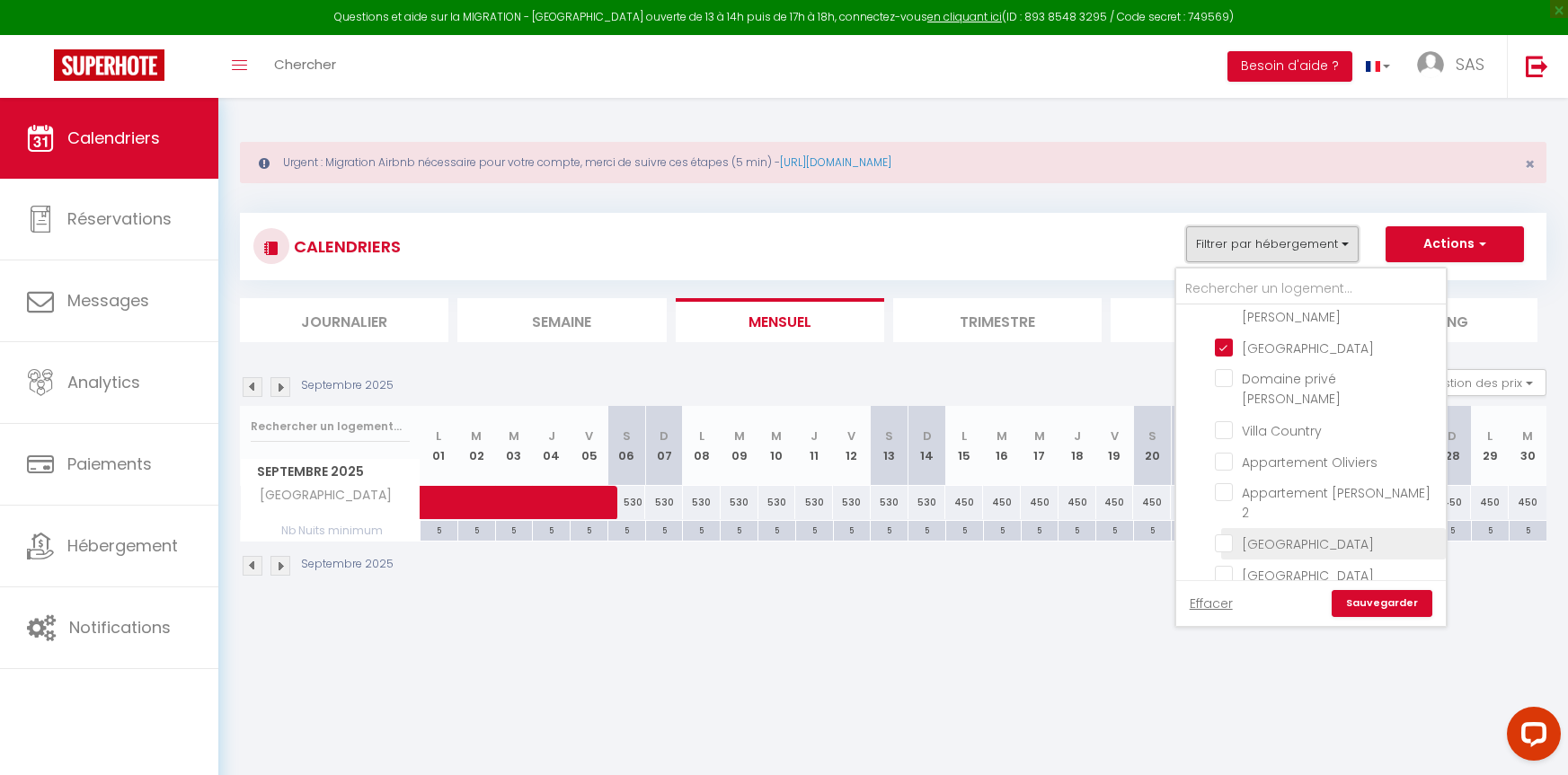
scroll to position [364, 0]
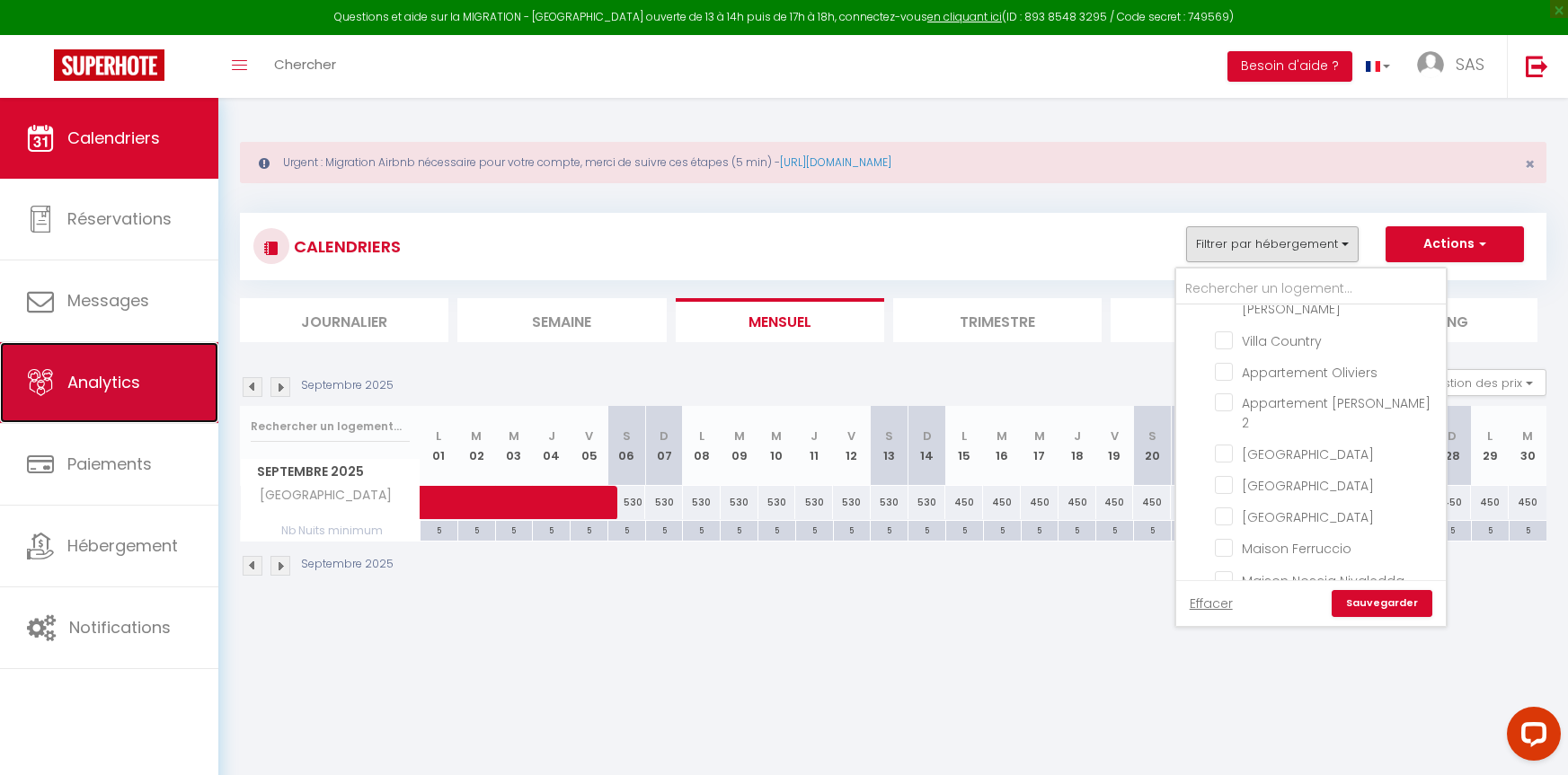
click at [108, 392] on span "Analytics" at bounding box center [103, 382] width 73 height 22
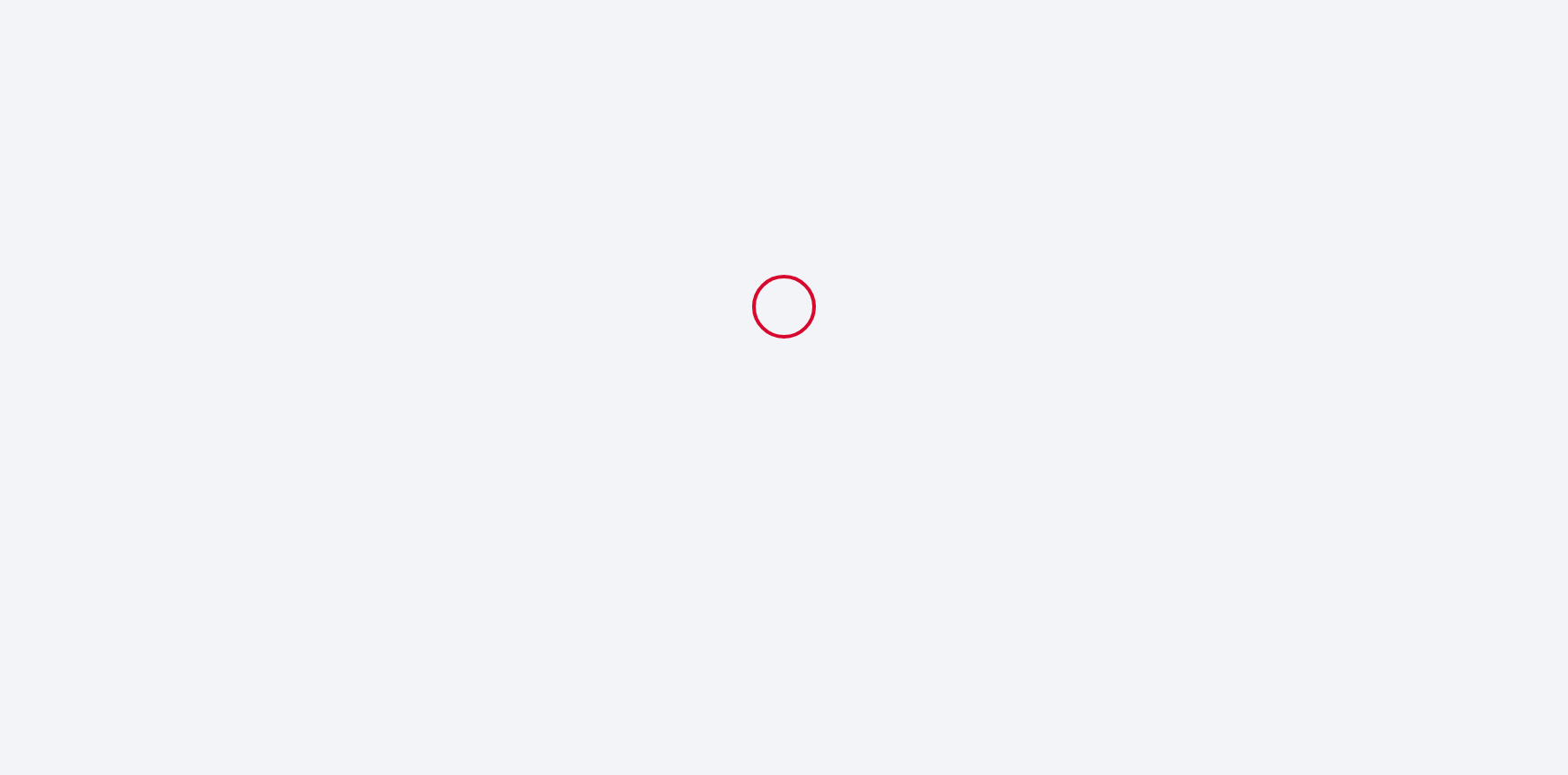
select select
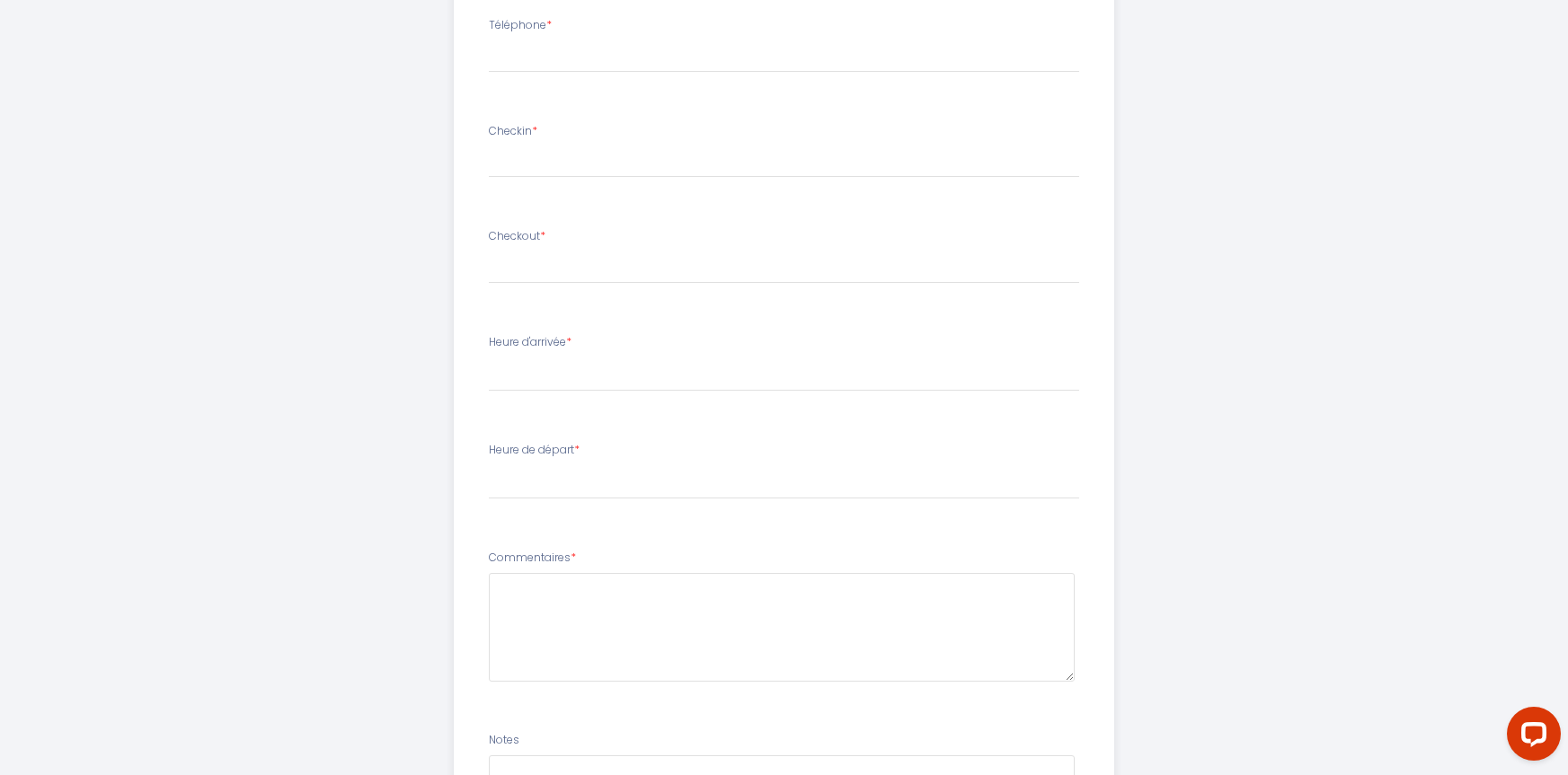
scroll to position [583, 0]
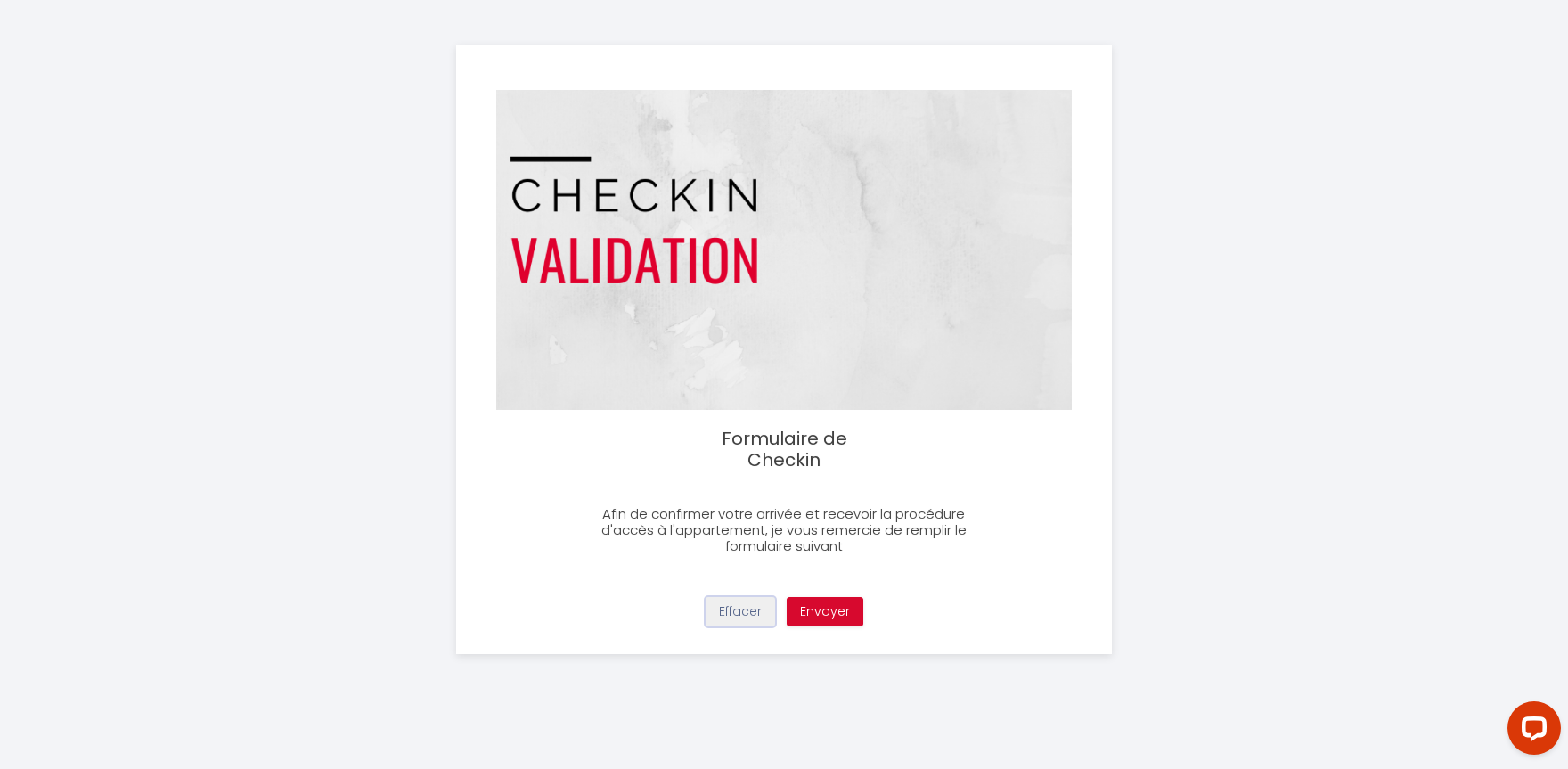
click at [738, 613] on button "Effacer" at bounding box center [741, 612] width 69 height 30
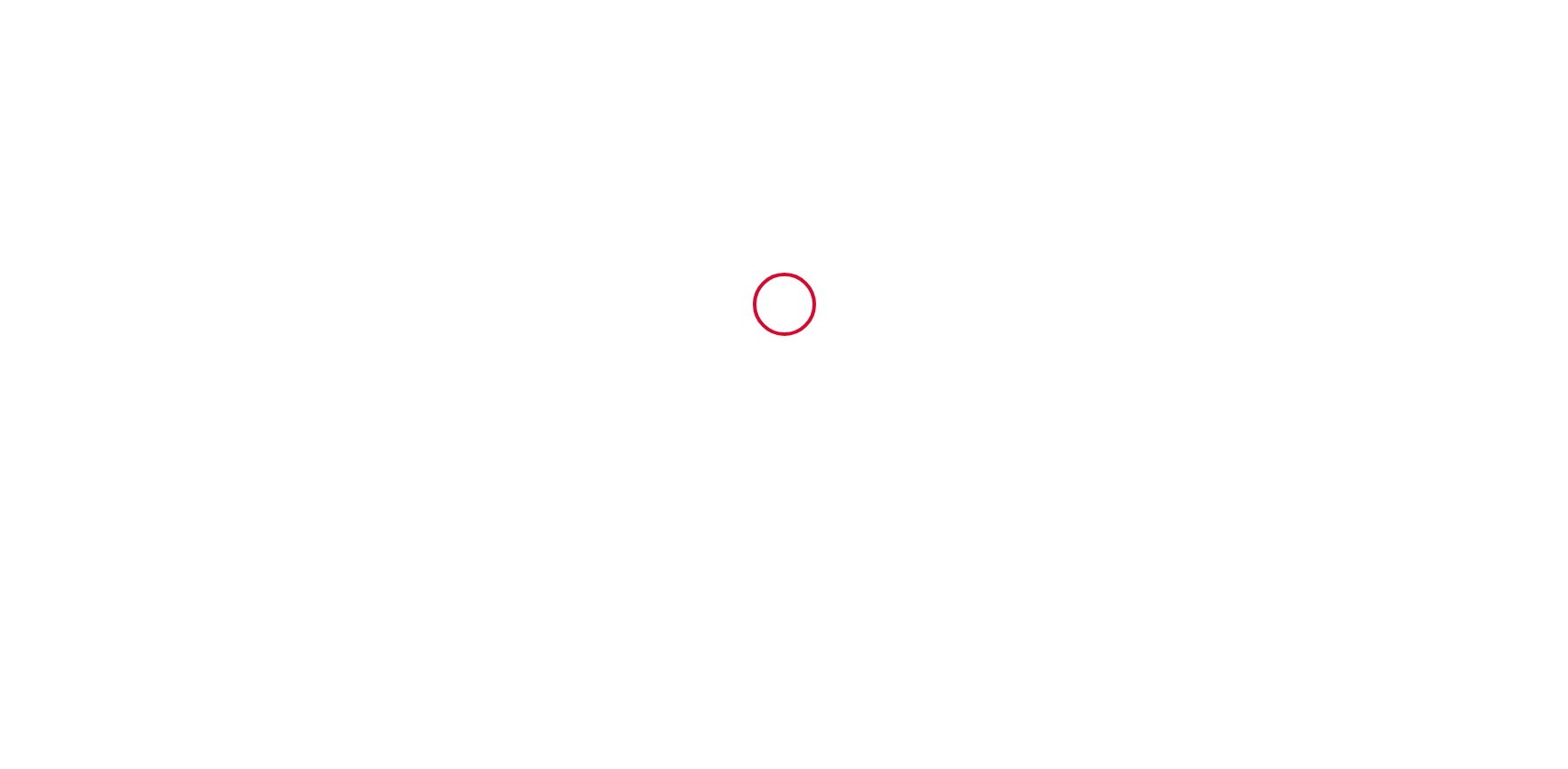
type input "6429178"
type input "[PERSON_NAME]"
type input "2 résidence [GEOGRAPHIC_DATA], route de [GEOGRAPHIC_DATA]"
type input "20137"
type input "Lecci"
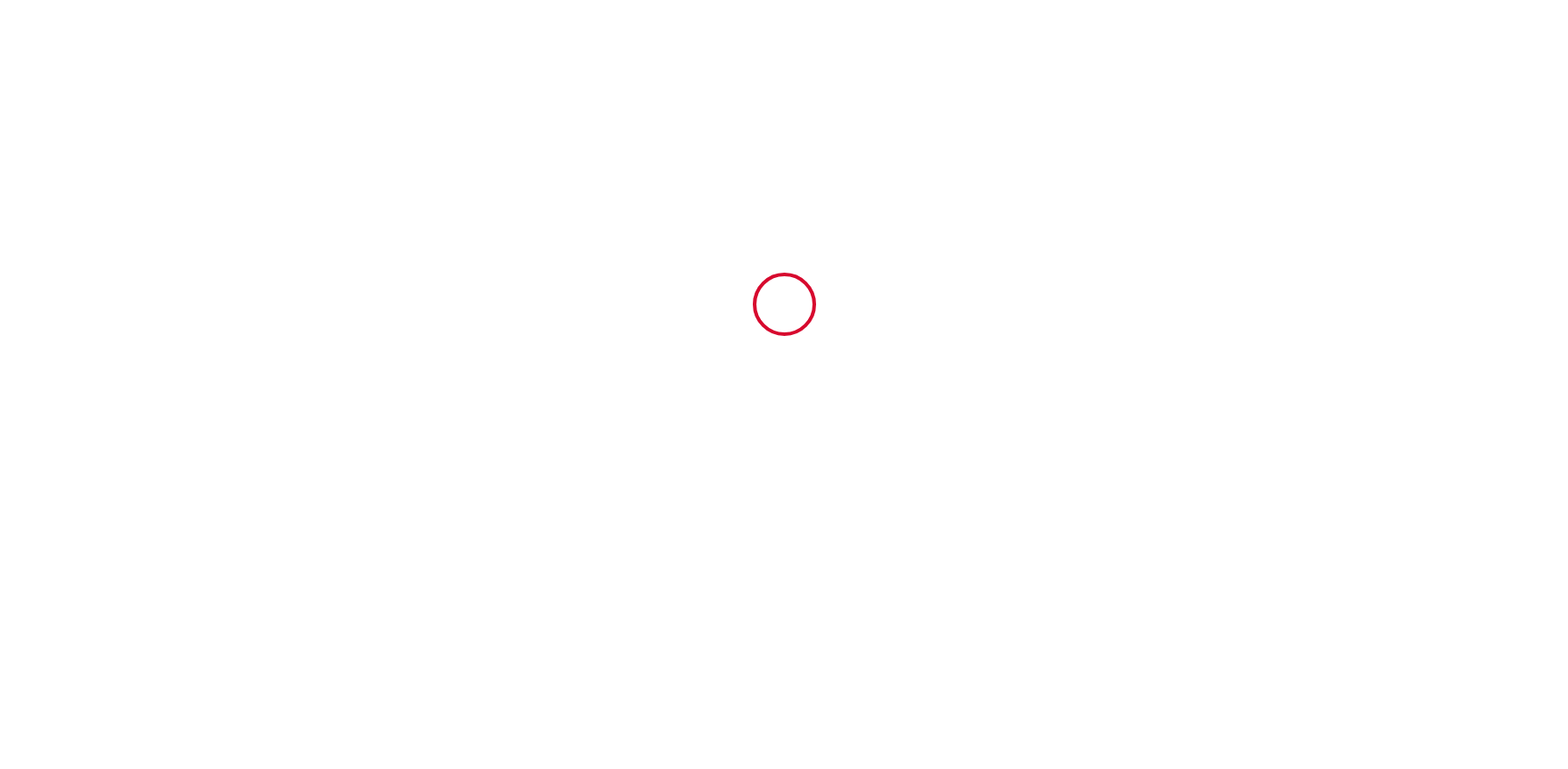
type input "[GEOGRAPHIC_DATA]"
type input "[DATE]"
type input "8"
type input "2"
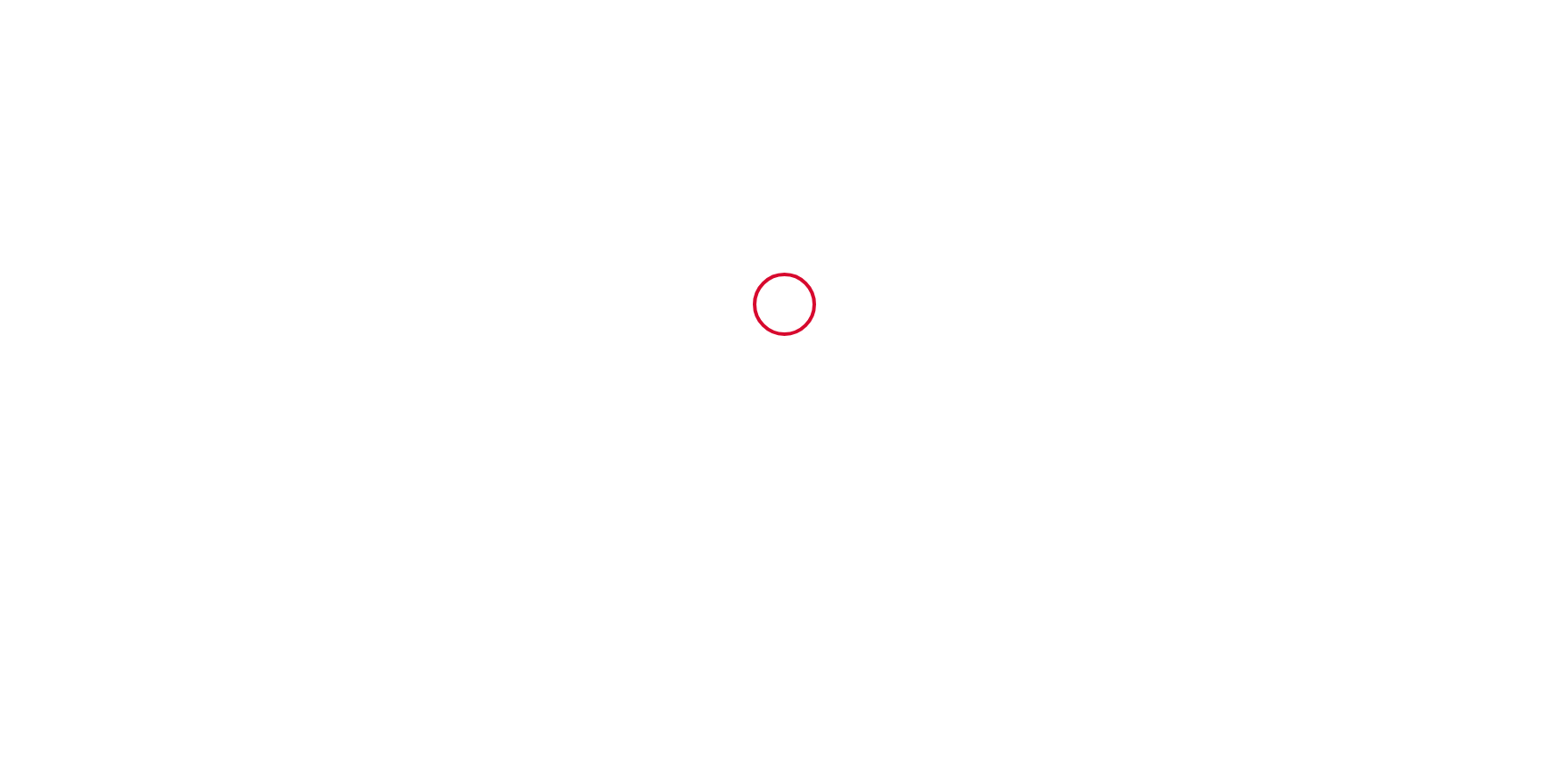
type input "4000"
type input "5900"
type input "[PERSON_NAME]"
type input "Fabre"
type input "[STREET_ADDRESS]"
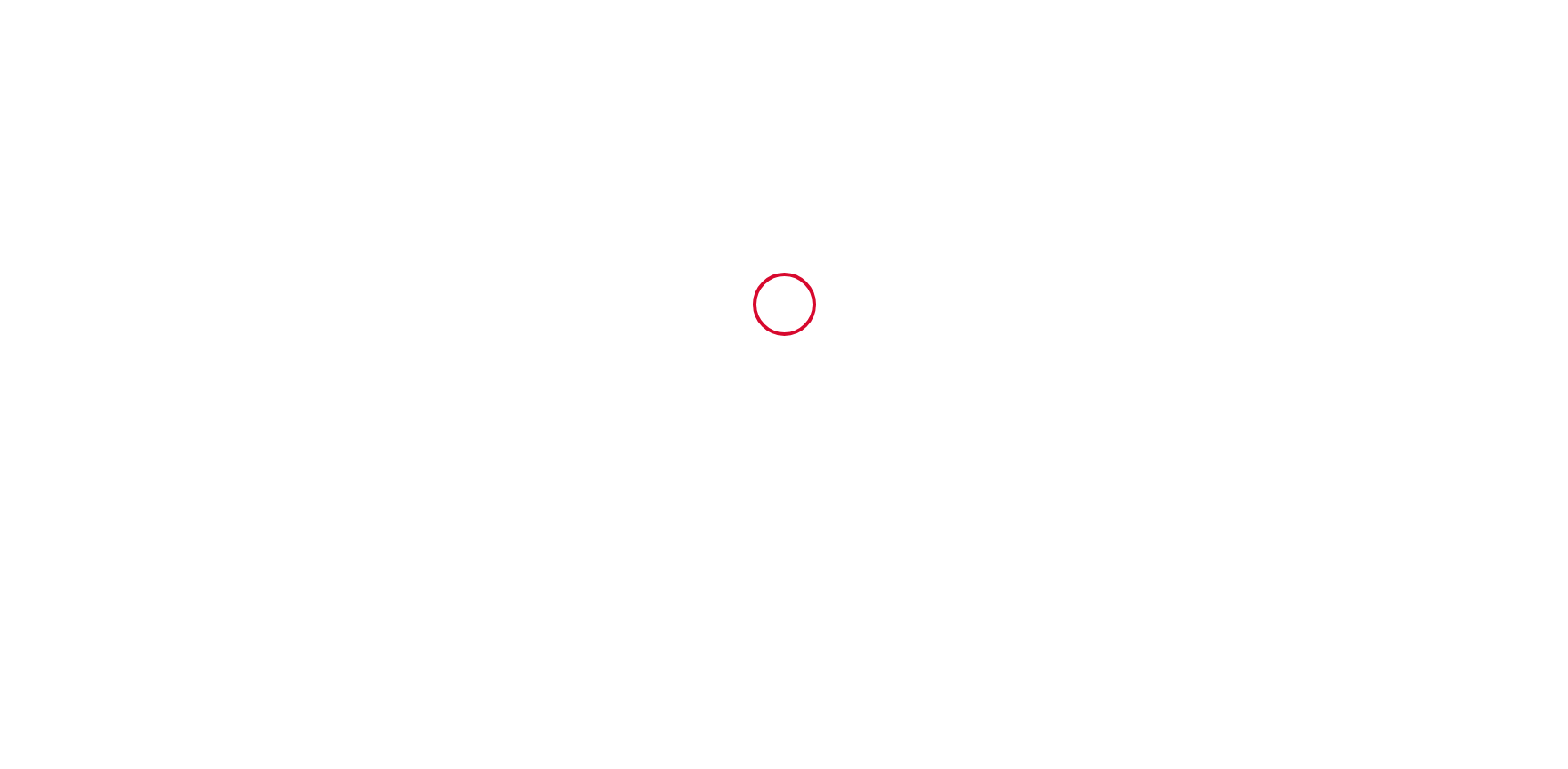
type input "13700"
type input "Marignane"
type input "[GEOGRAPHIC_DATA]"
type input "[DOMAIN_NAME][EMAIL_ADDRESS][DOMAIN_NAME]"
type input "[PERSON_NAME]"
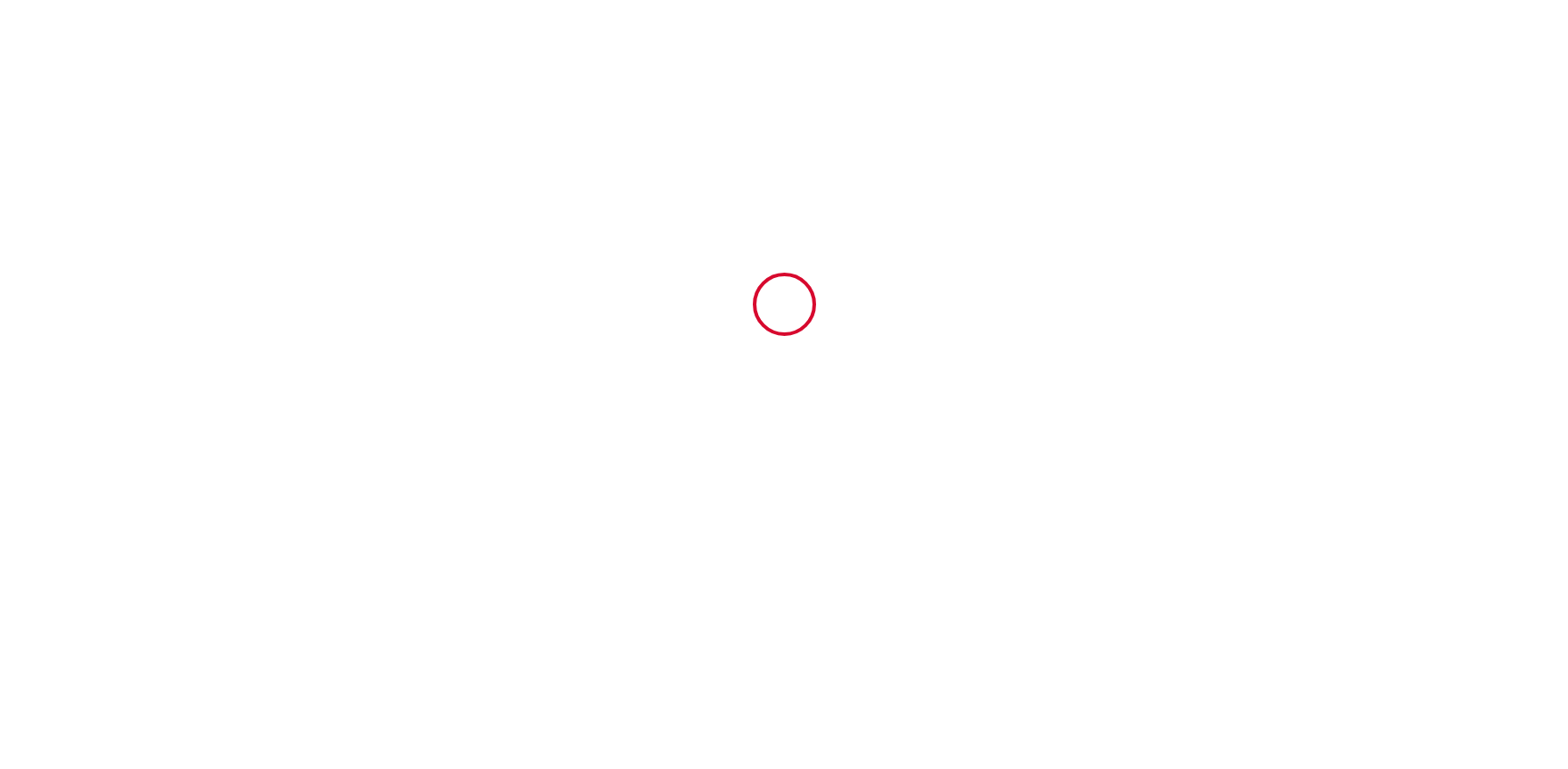
type input "Sauvage"
type input "[EMAIL_ADDRESS][DOMAIN_NAME]"
type input "[PHONE_NUMBER]"
select select "BE"
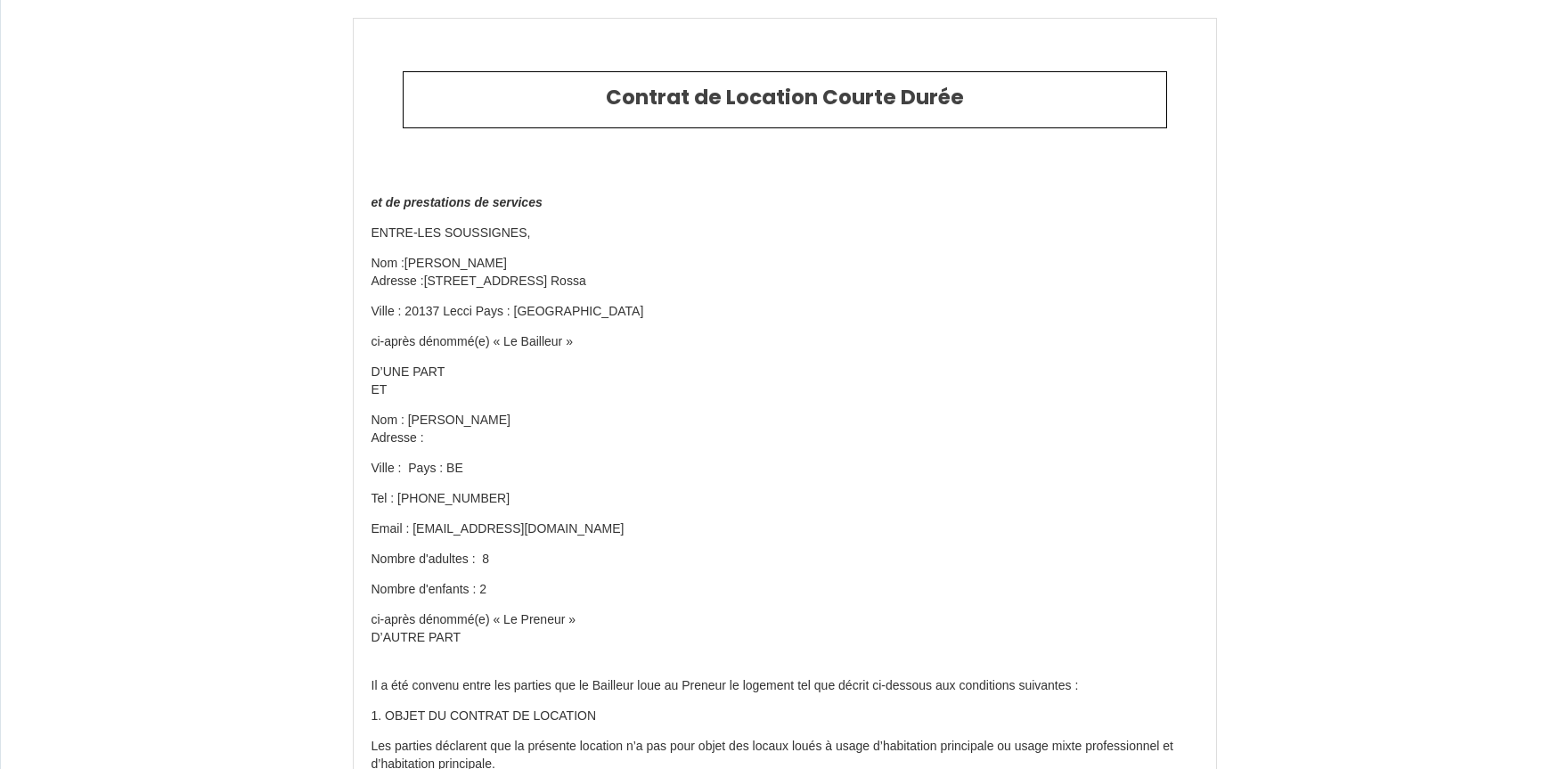
select select "BE"
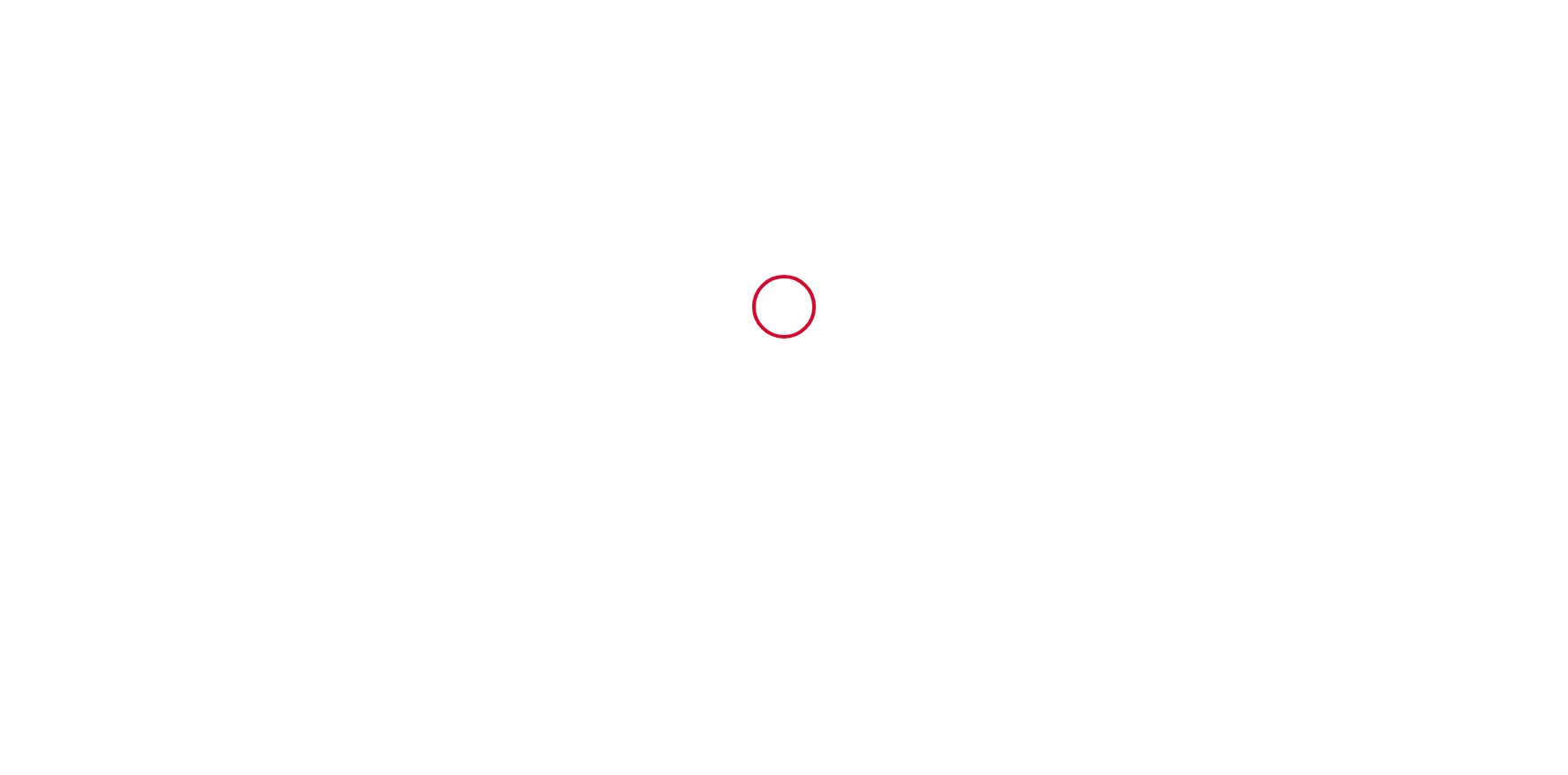
type input "6429178"
type input "[PERSON_NAME]"
type input "2 résidence [GEOGRAPHIC_DATA], route de [GEOGRAPHIC_DATA]"
type input "20137"
type input "Lecci"
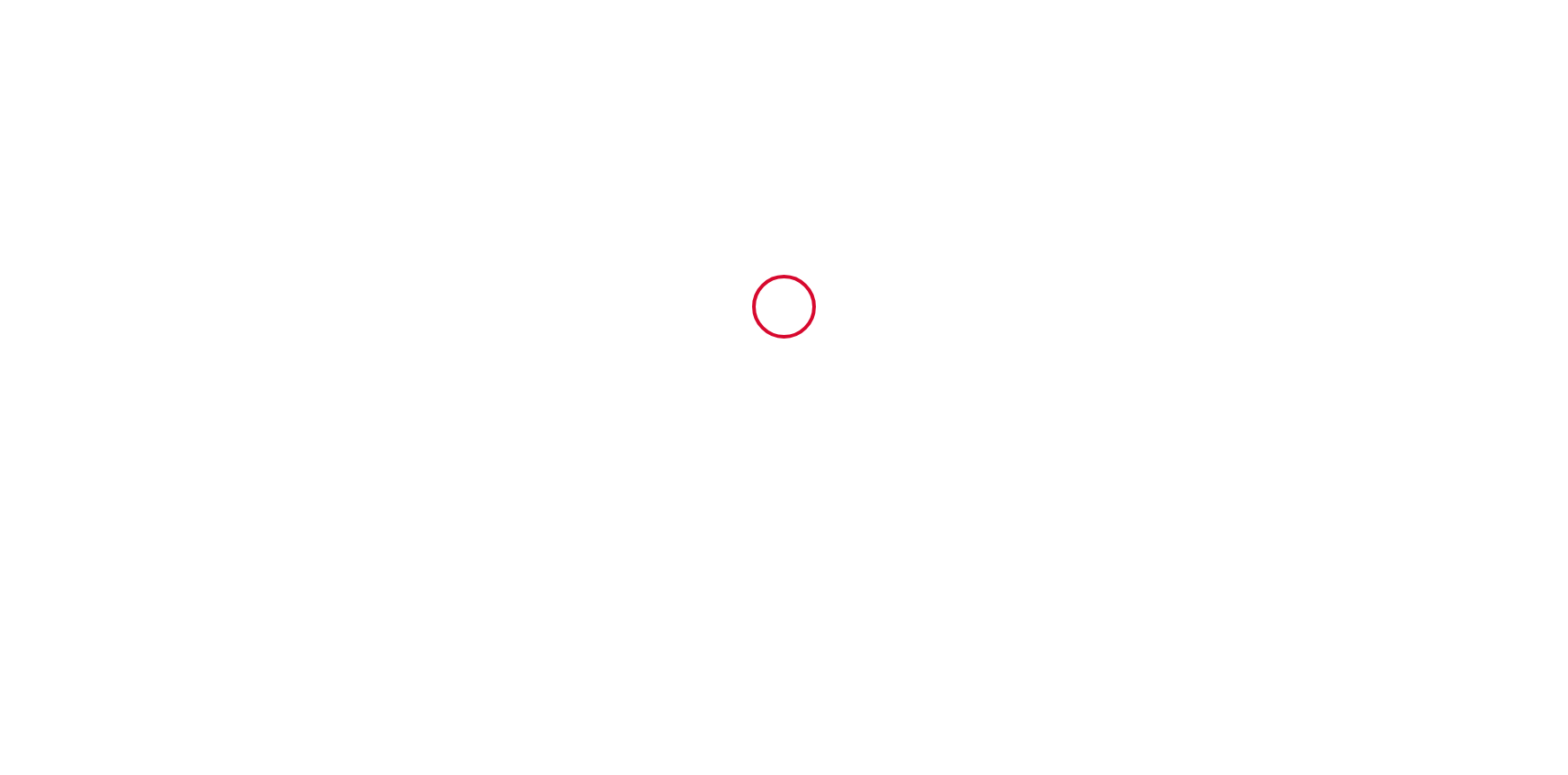
type input "[GEOGRAPHIC_DATA]"
type input "[DATE]"
type input "8"
type input "2"
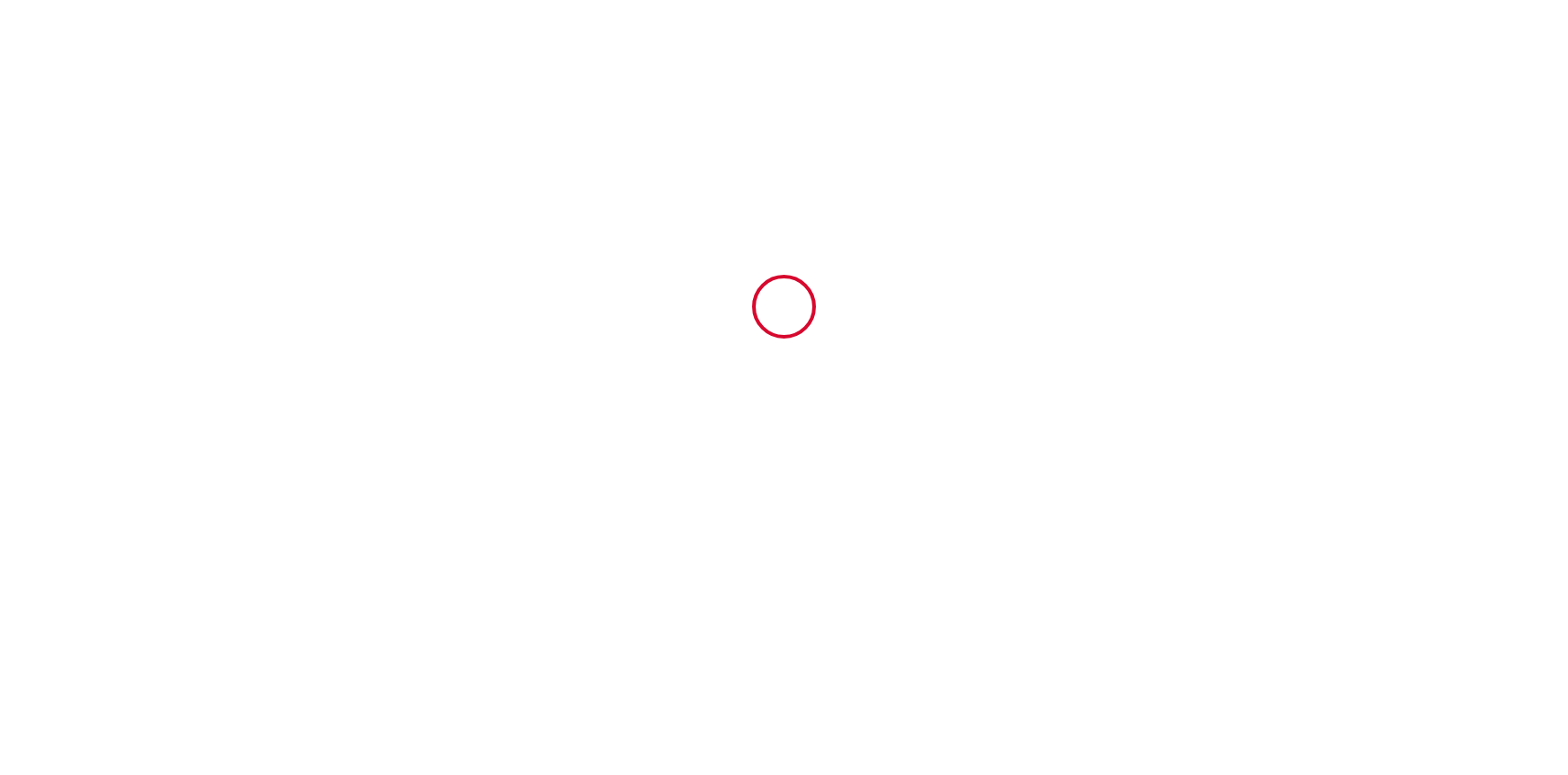
type input "4000"
type input "5900"
type input "[PERSON_NAME]"
type input "Fabre"
type input "[STREET_ADDRESS]"
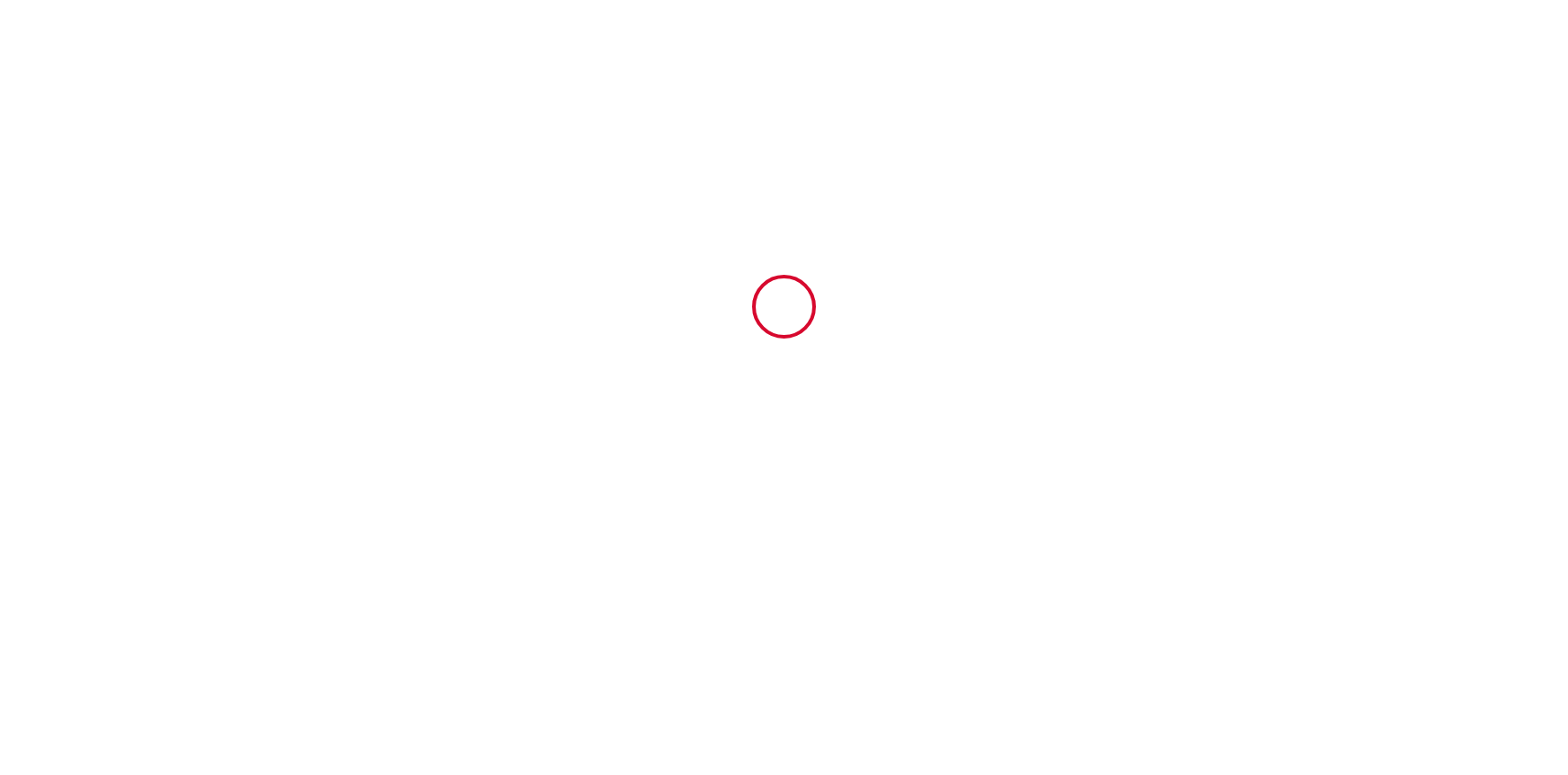
type input "13700"
type input "Marignane"
type input "[GEOGRAPHIC_DATA]"
type input "[DOMAIN_NAME][EMAIL_ADDRESS][DOMAIN_NAME]"
type input "[PERSON_NAME]"
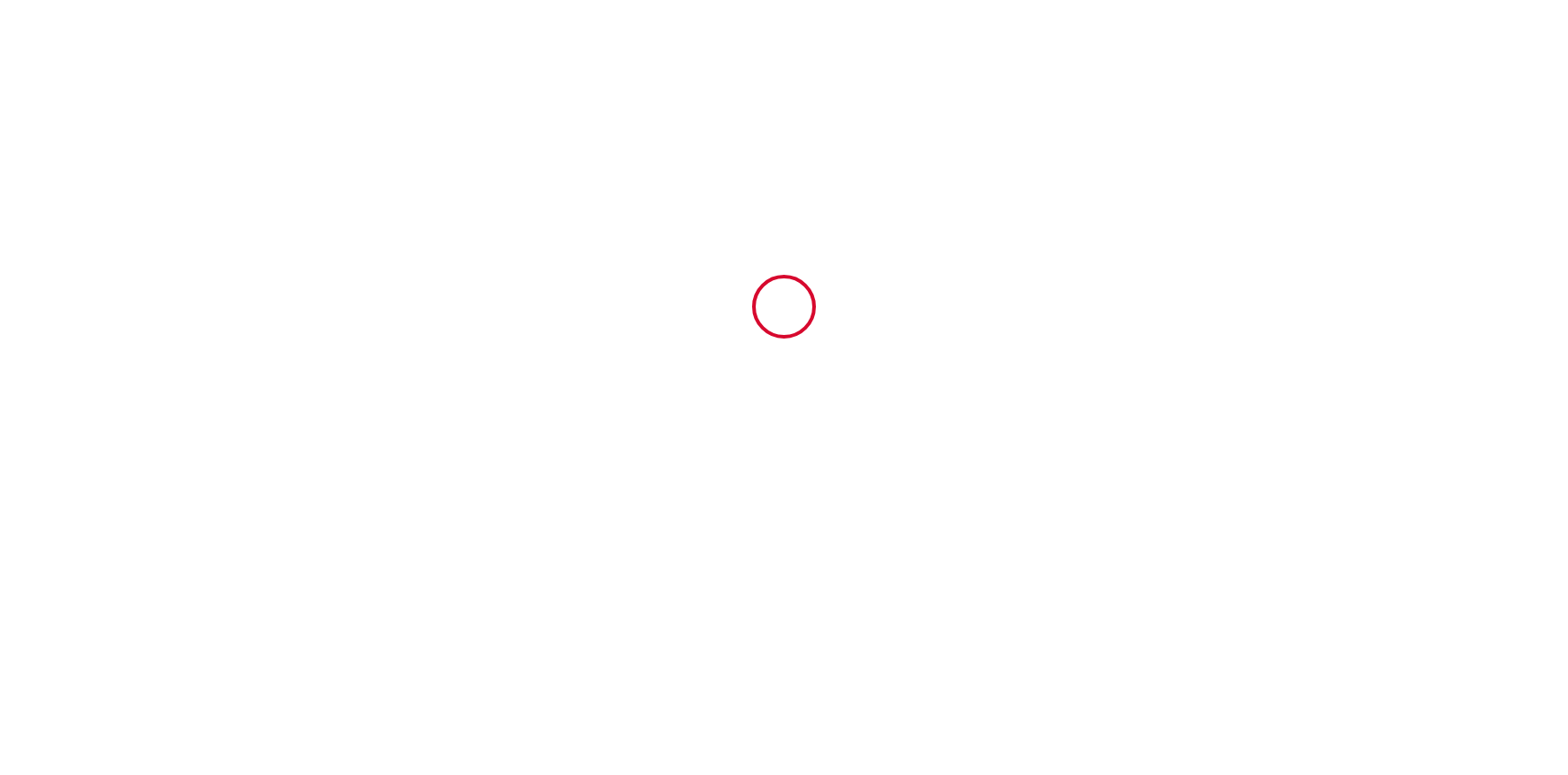
type input "Sauvage"
type input "[EMAIL_ADDRESS][DOMAIN_NAME]"
type input "[PHONE_NUMBER]"
select select "BE"
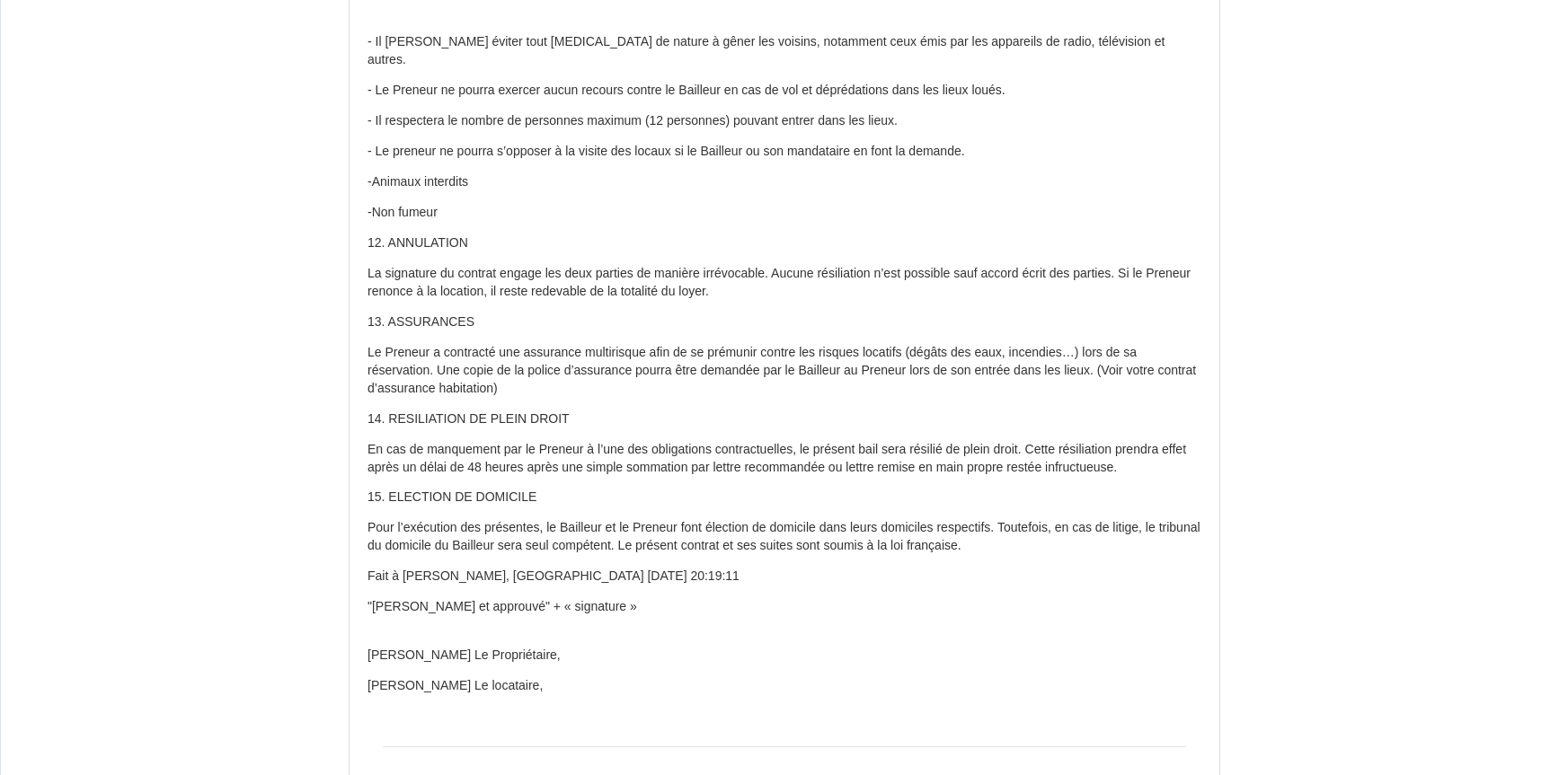
scroll to position [3054, 0]
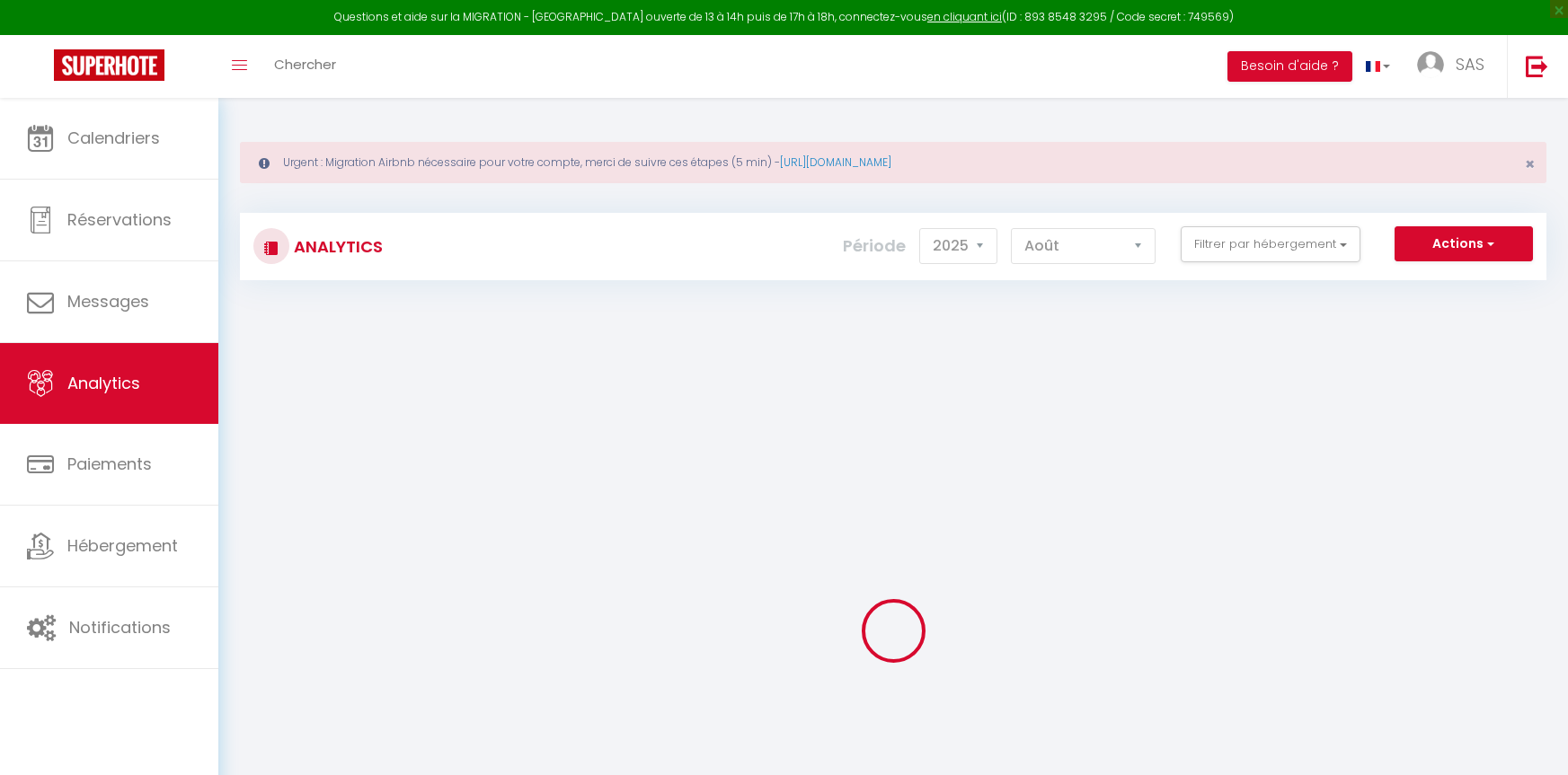
select select "2025"
select select "8"
click at [1296, 244] on button "Filtrer par hébergement" at bounding box center [1270, 244] width 180 height 36
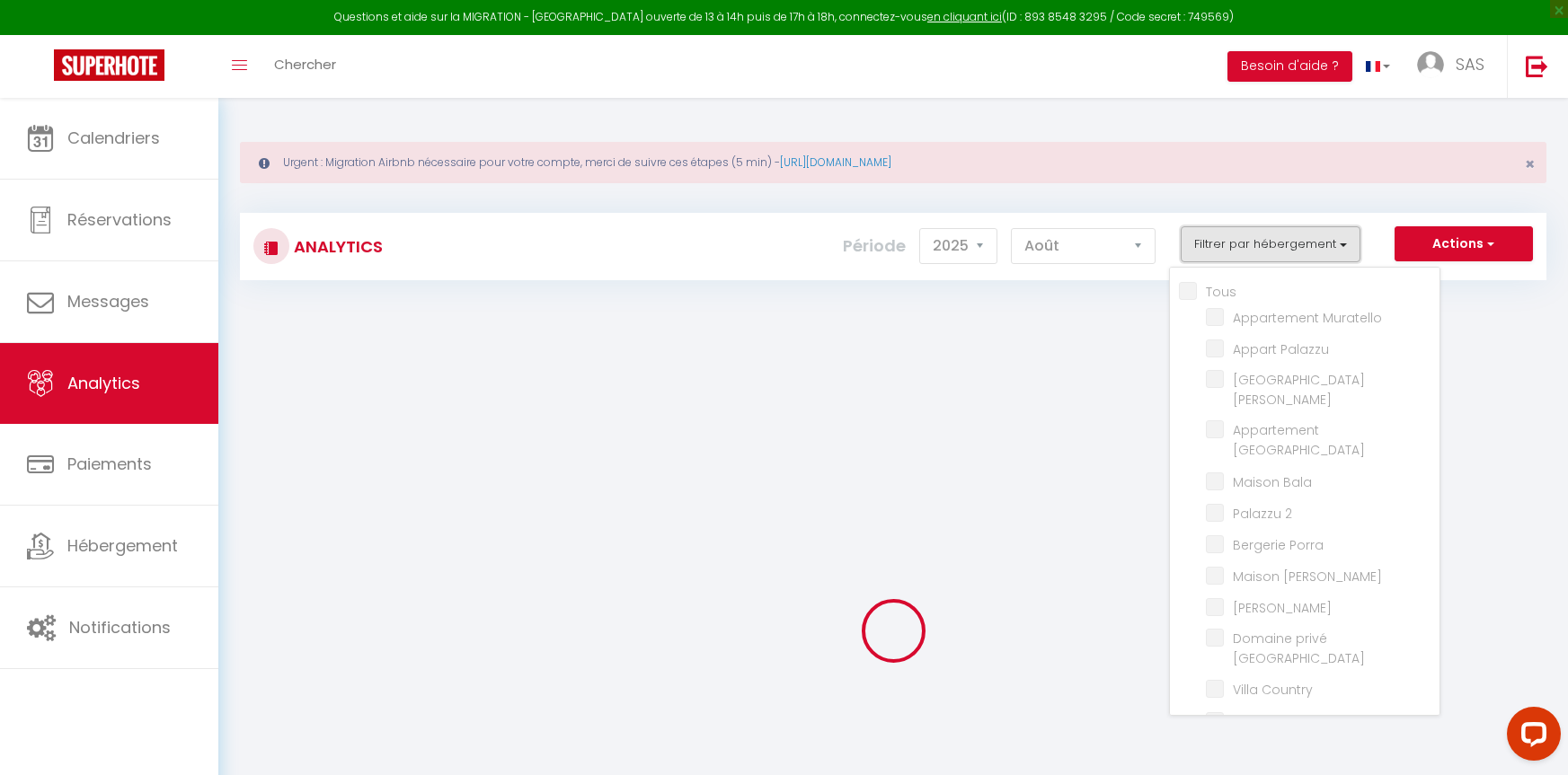
checkbox input "false"
checkbox Muratello "false"
checkbox Palazzu "false"
checkbox Mora "false"
checkbox Bay "false"
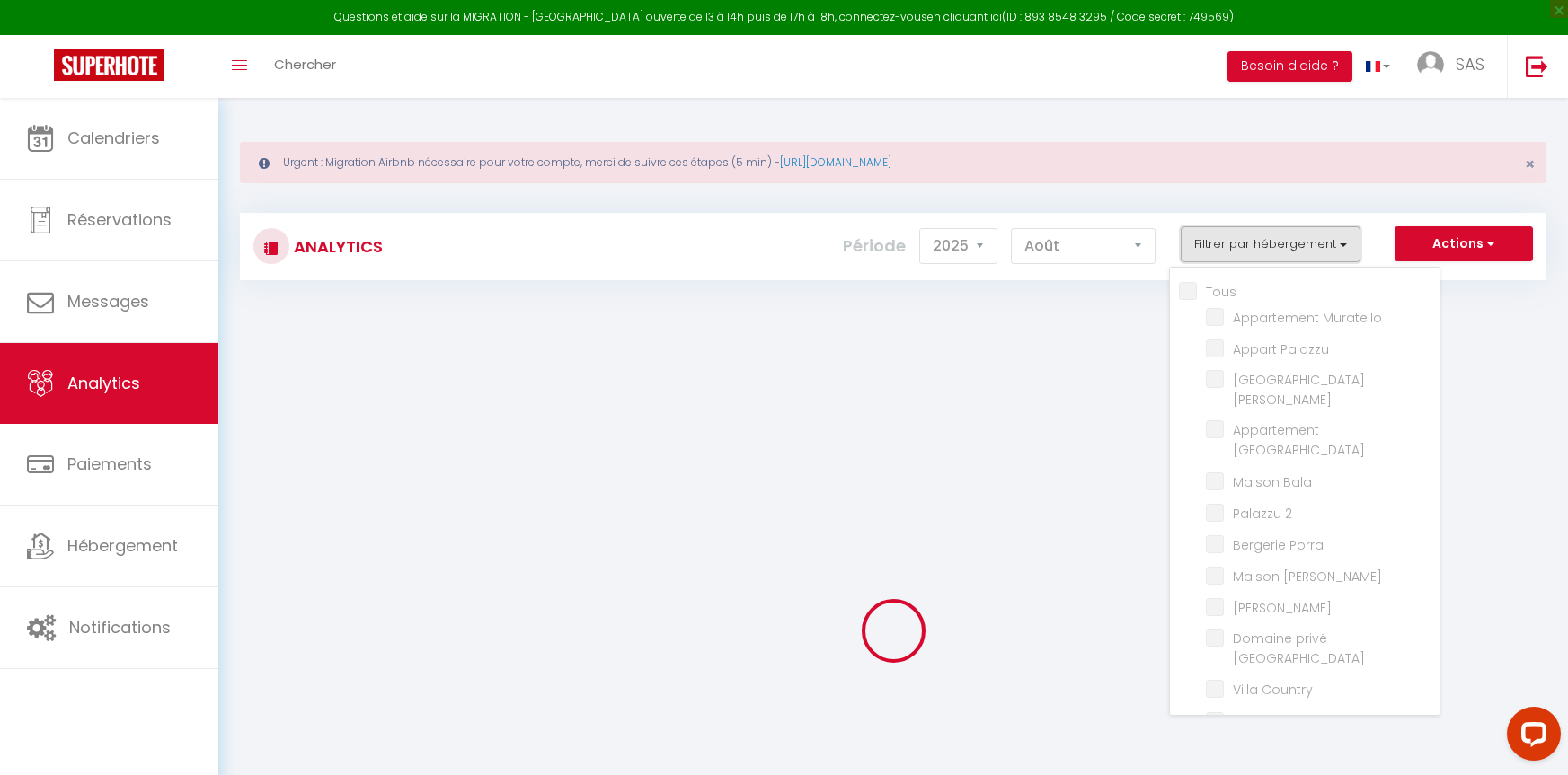
checkbox Bala "false"
checkbox 2 "false"
checkbox Porra "false"
checkbox Fiori "false"
checkbox Juliana "false"
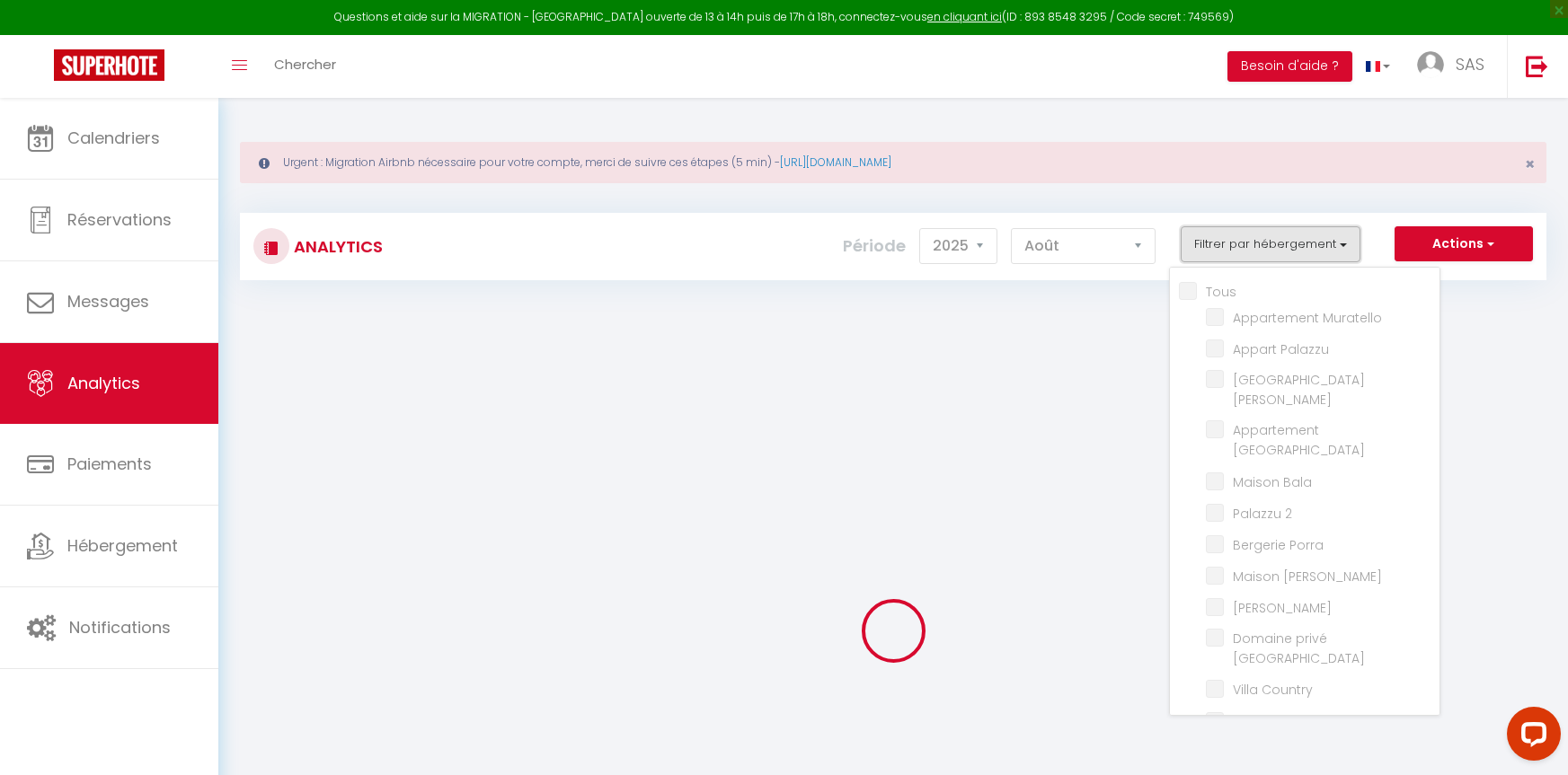
checkbox Rossa "false"
checkbox Country "false"
checkbox Oliviers "false"
checkbox 2 "false"
checkbox Caramontino "false"
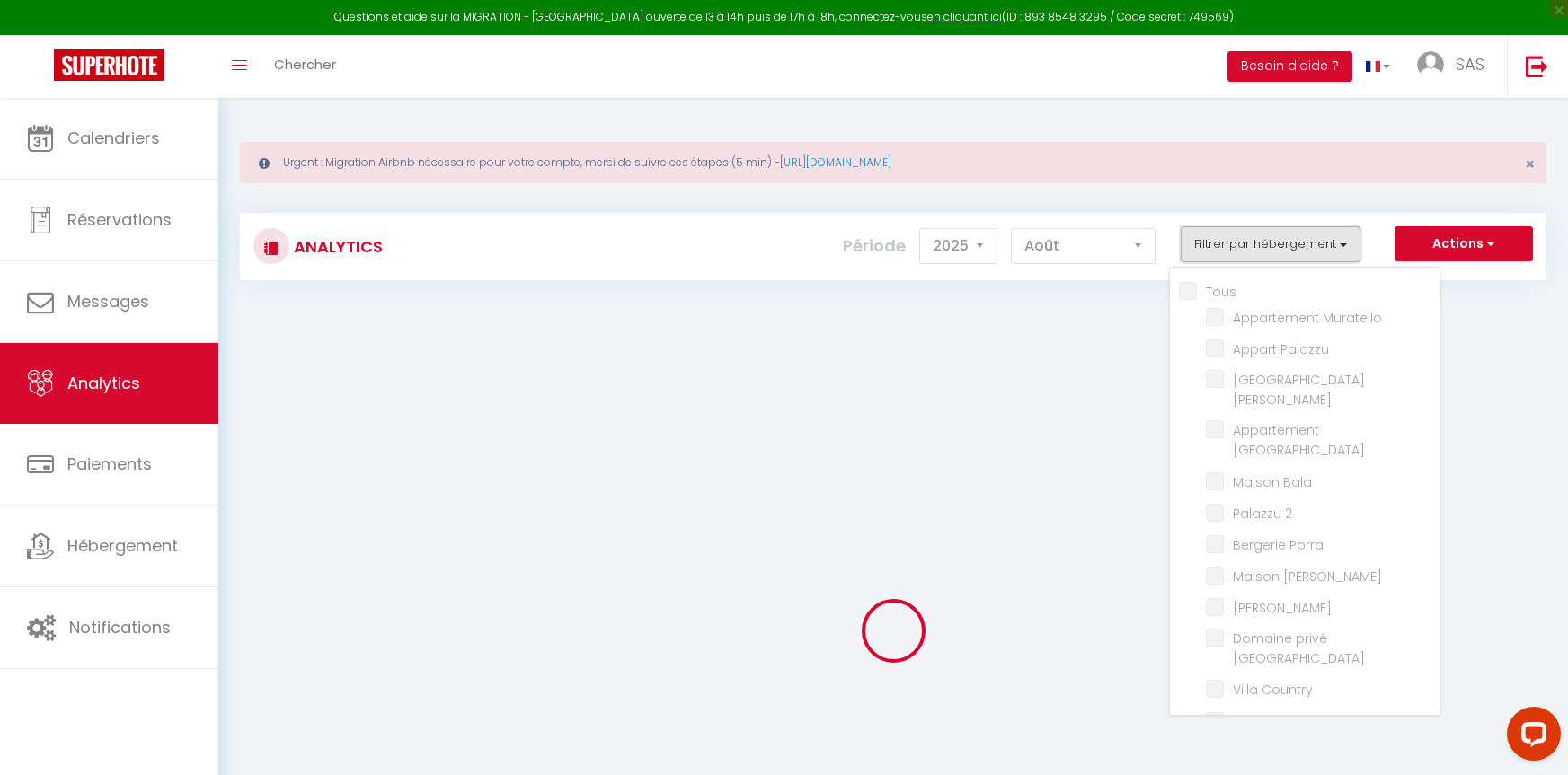
checkbox Pavellone "false"
checkbox Trinité "false"
checkbox Ferruccio "false"
checkbox Nivaledda "false"
checkbox Galaxy "false"
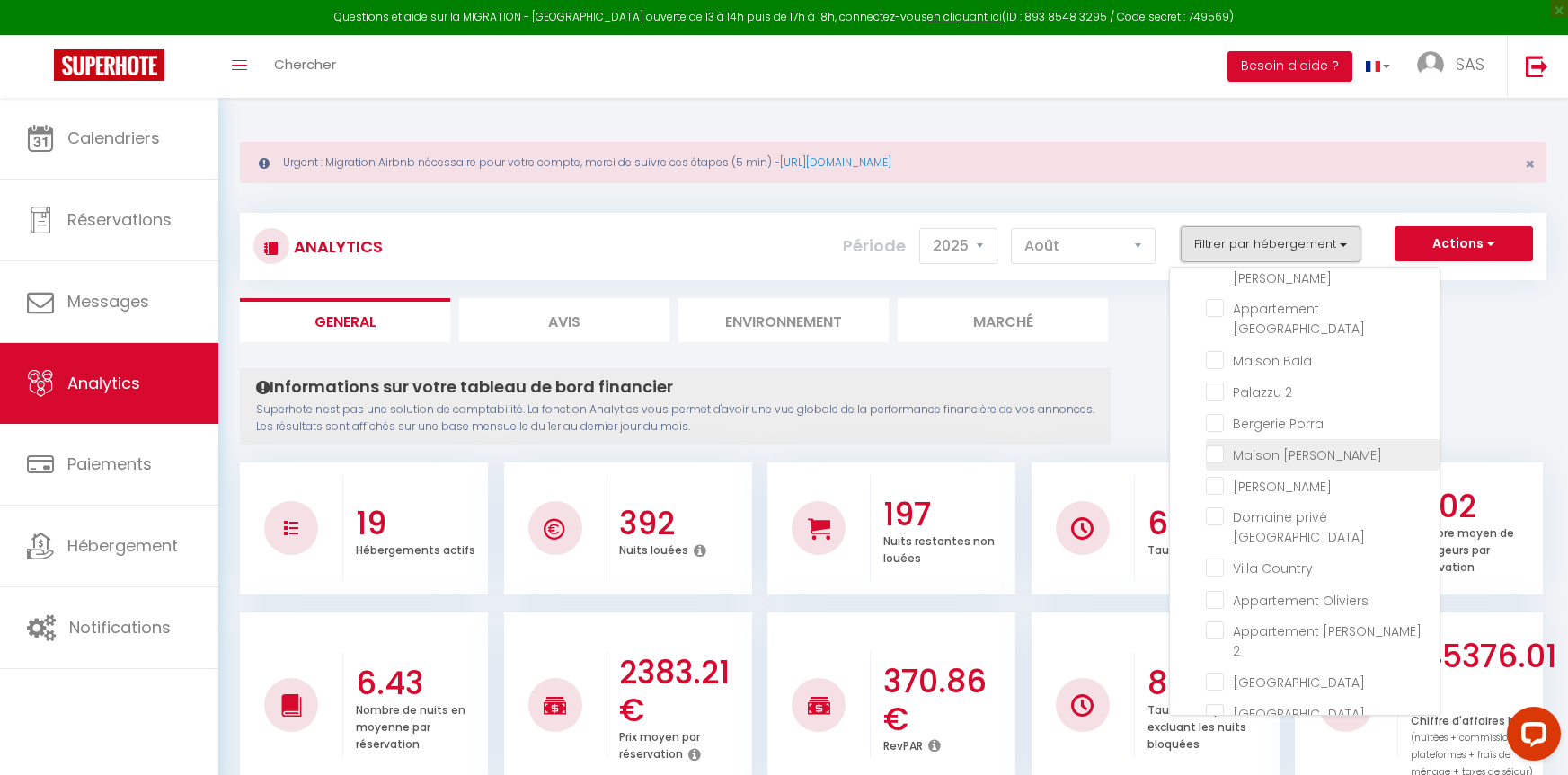
scroll to position [180, 0]
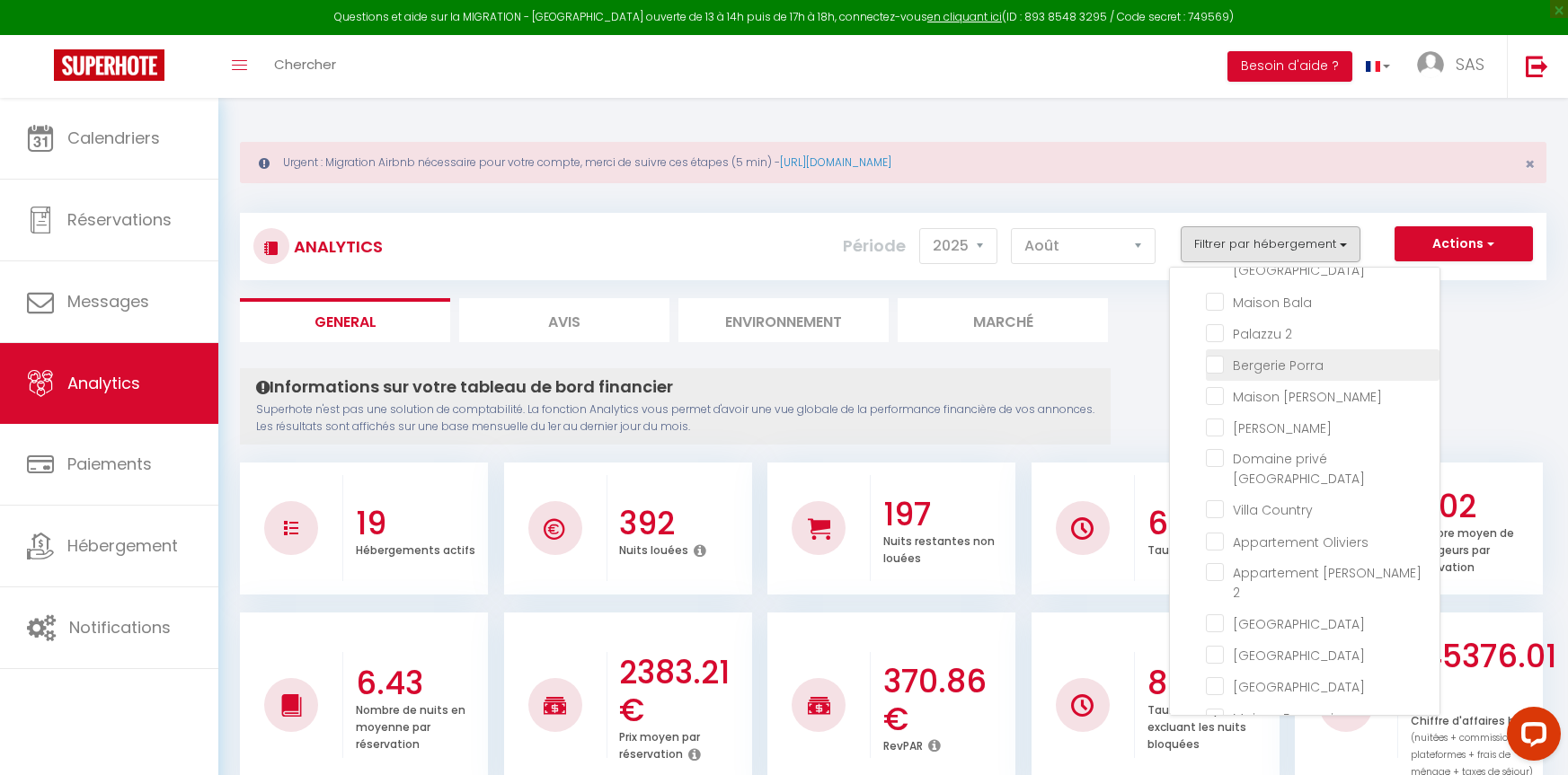
click at [1217, 355] on Porra "checkbox" at bounding box center [1323, 364] width 233 height 18
checkbox Porra "true"
checkbox Muratello "false"
checkbox Palazzu "false"
checkbox Mora "false"
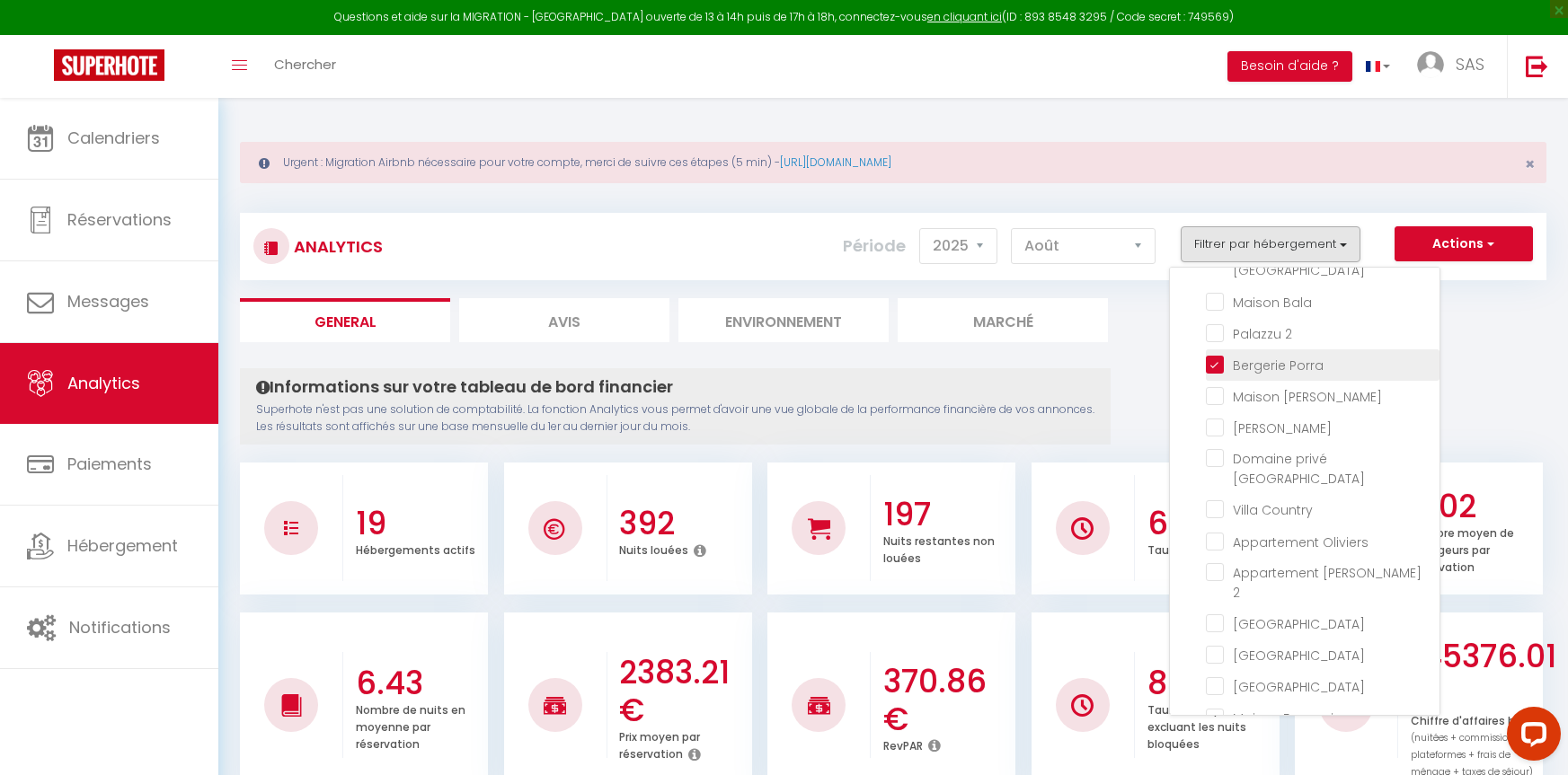
checkbox Bay "false"
checkbox Bala "false"
checkbox 2 "false"
checkbox Fiori "false"
checkbox Juliana "false"
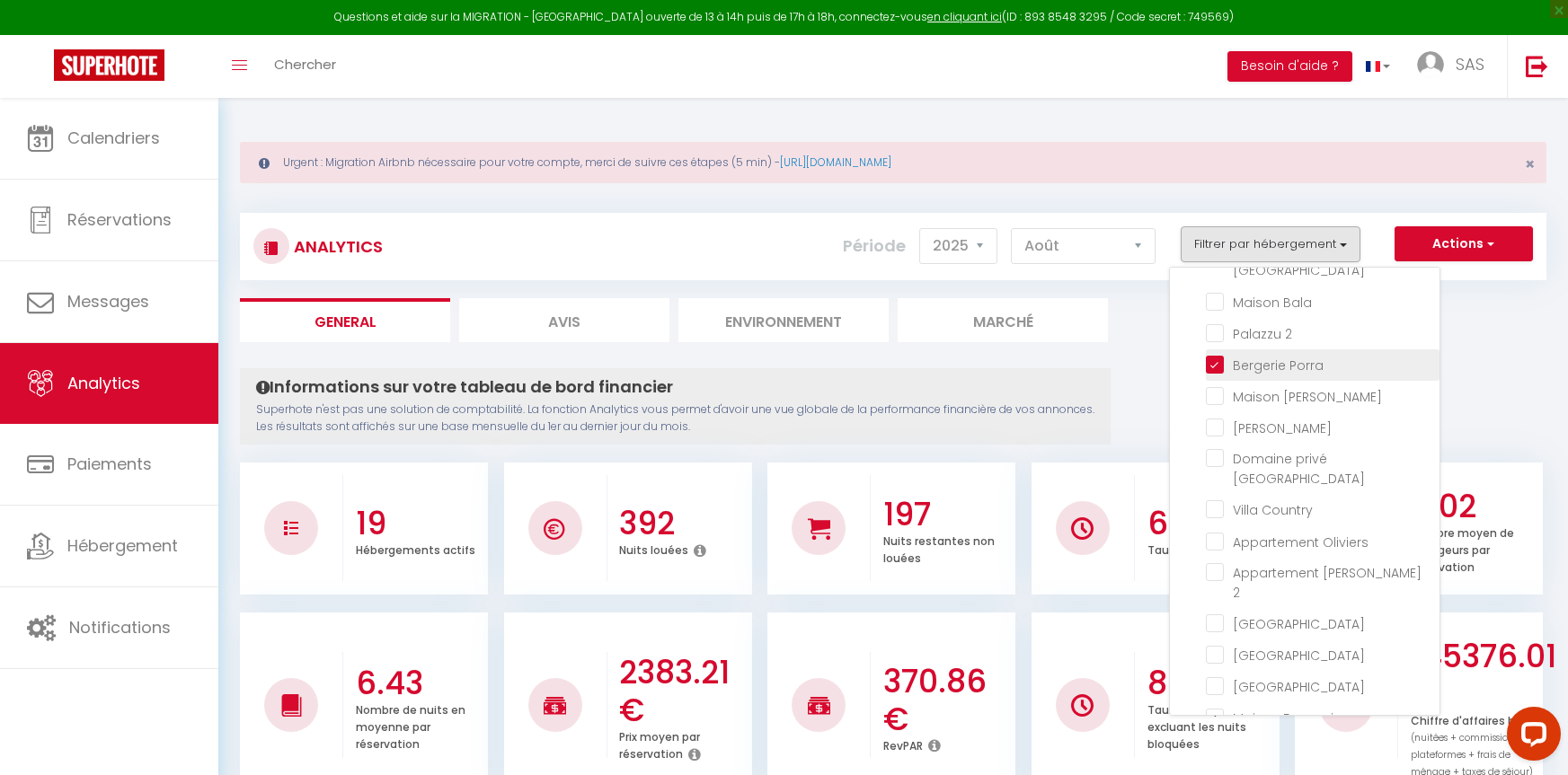
checkbox Rossa "false"
checkbox Country "false"
checkbox Oliviers "false"
checkbox 2 "false"
checkbox Caramontino "false"
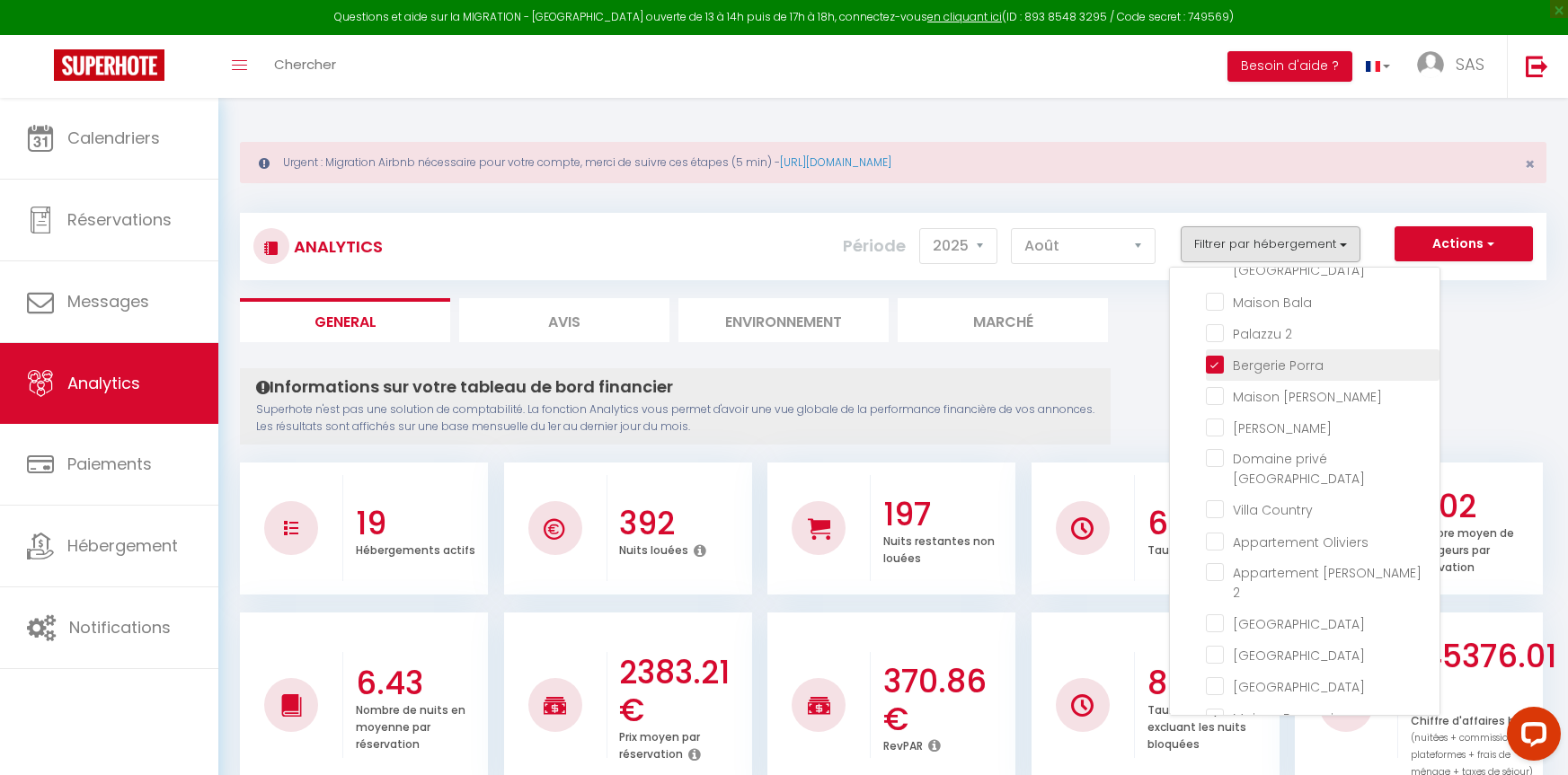
checkbox Pavellone "false"
checkbox Trinité "false"
checkbox Ferruccio "false"
checkbox Nivaledda "false"
checkbox Galaxy "false"
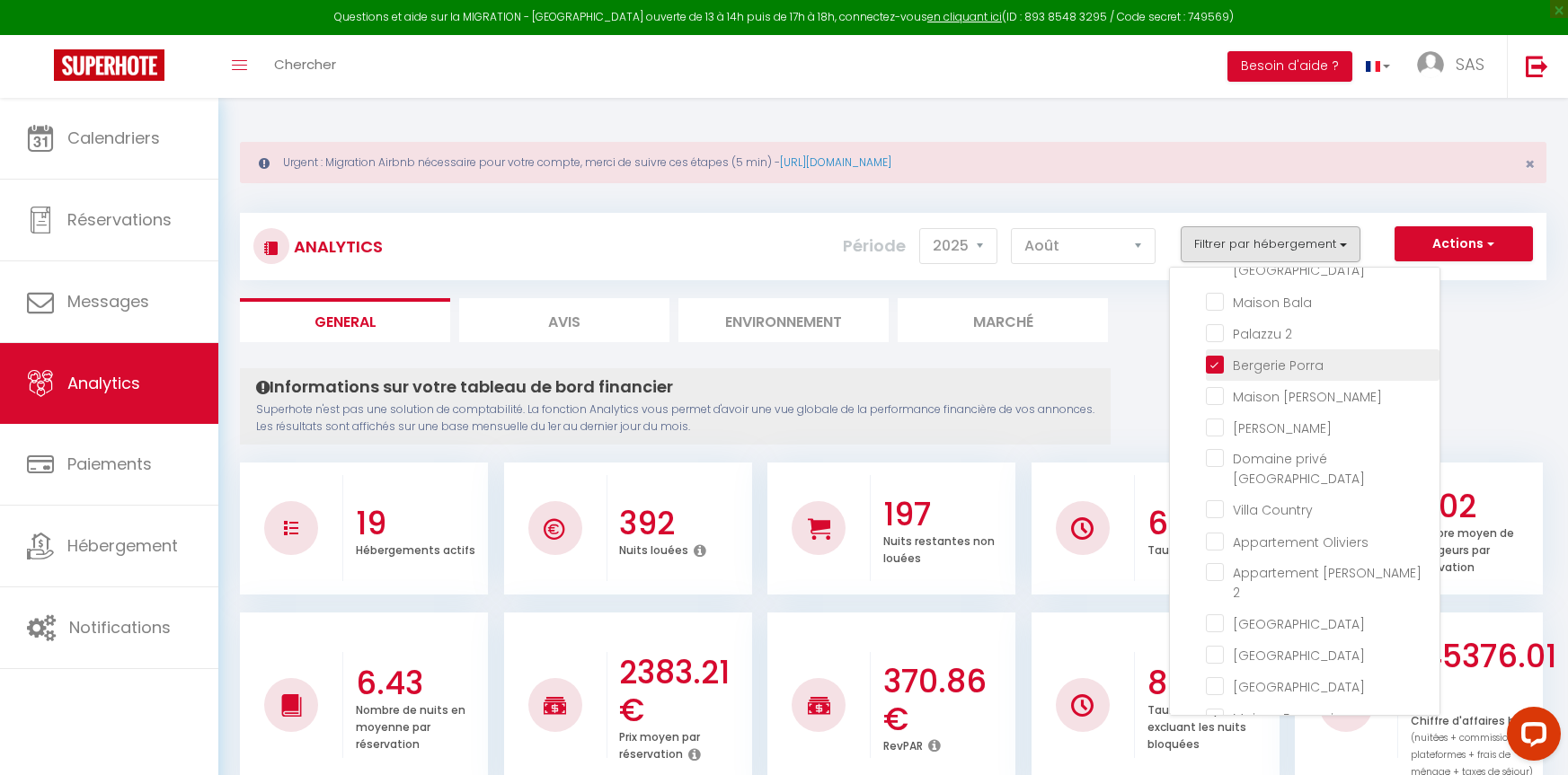
checkbox Muratello "false"
checkbox Palazzu "false"
checkbox Mora "false"
checkbox Bay "false"
checkbox Bala "false"
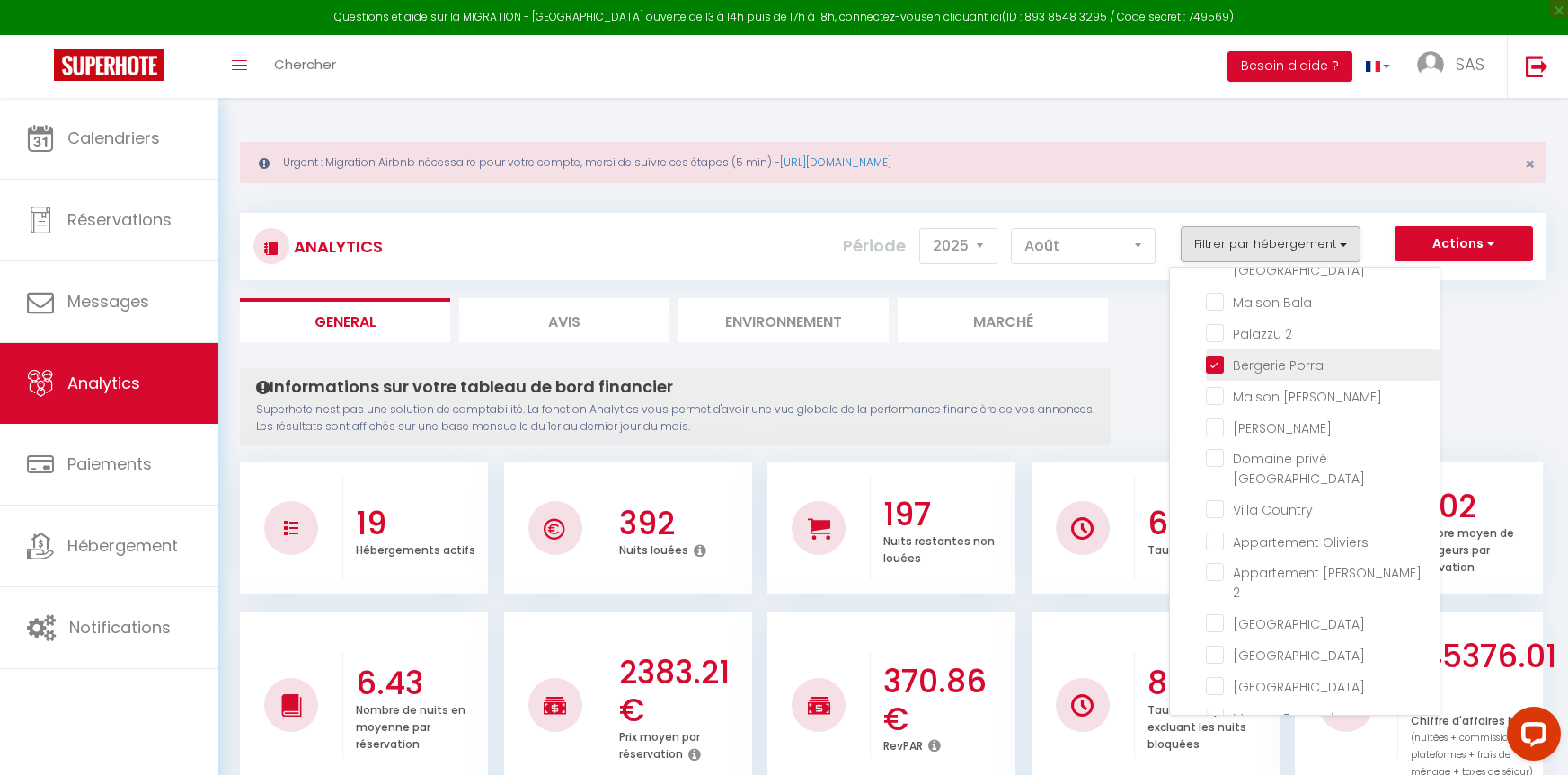
checkbox 2 "false"
checkbox Fiori "false"
checkbox Juliana "false"
checkbox Rossa "false"
checkbox Country "false"
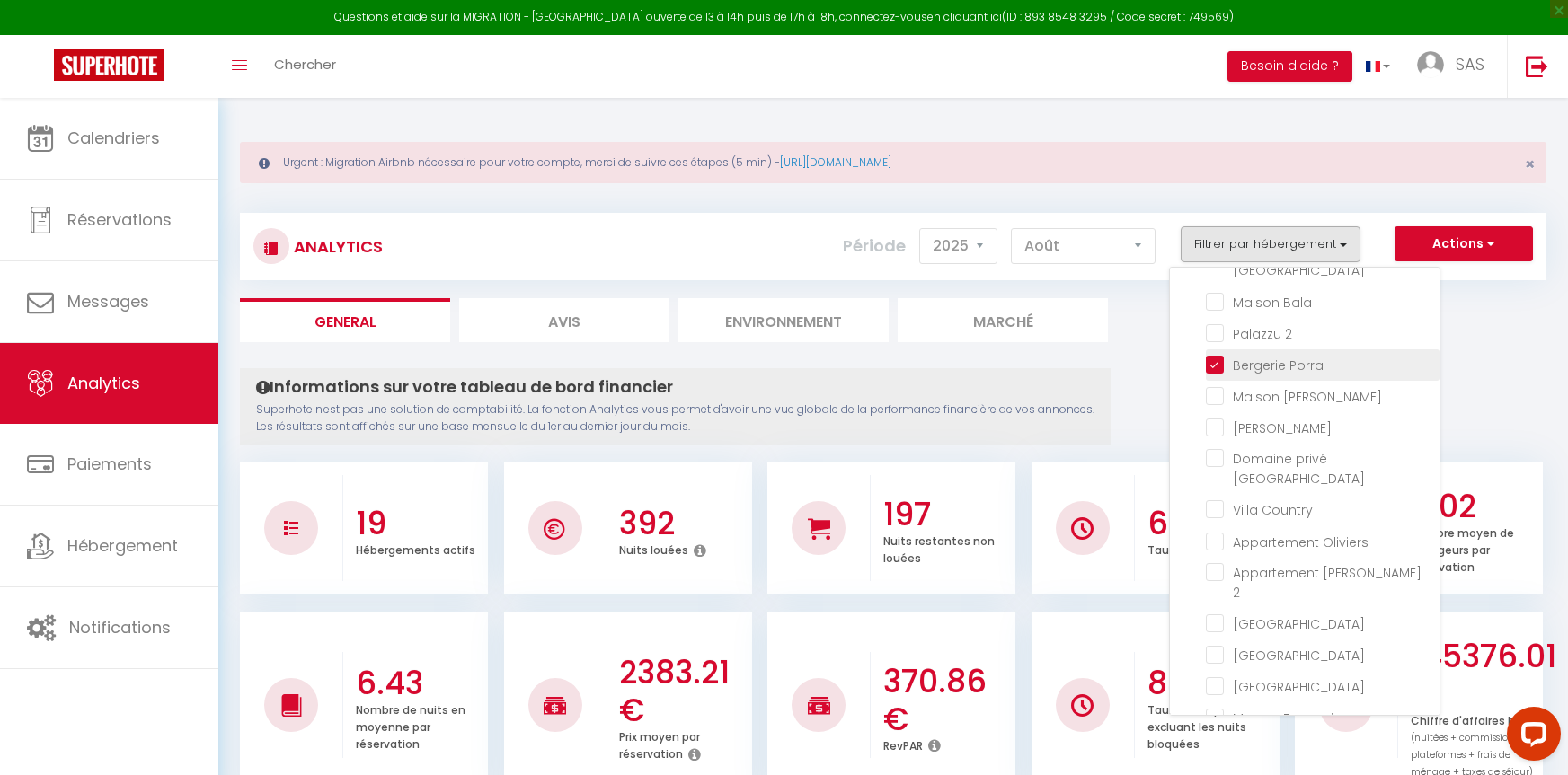
checkbox Oliviers "false"
checkbox 2 "false"
checkbox Caramontino "false"
checkbox Pavellone "false"
checkbox Trinité "false"
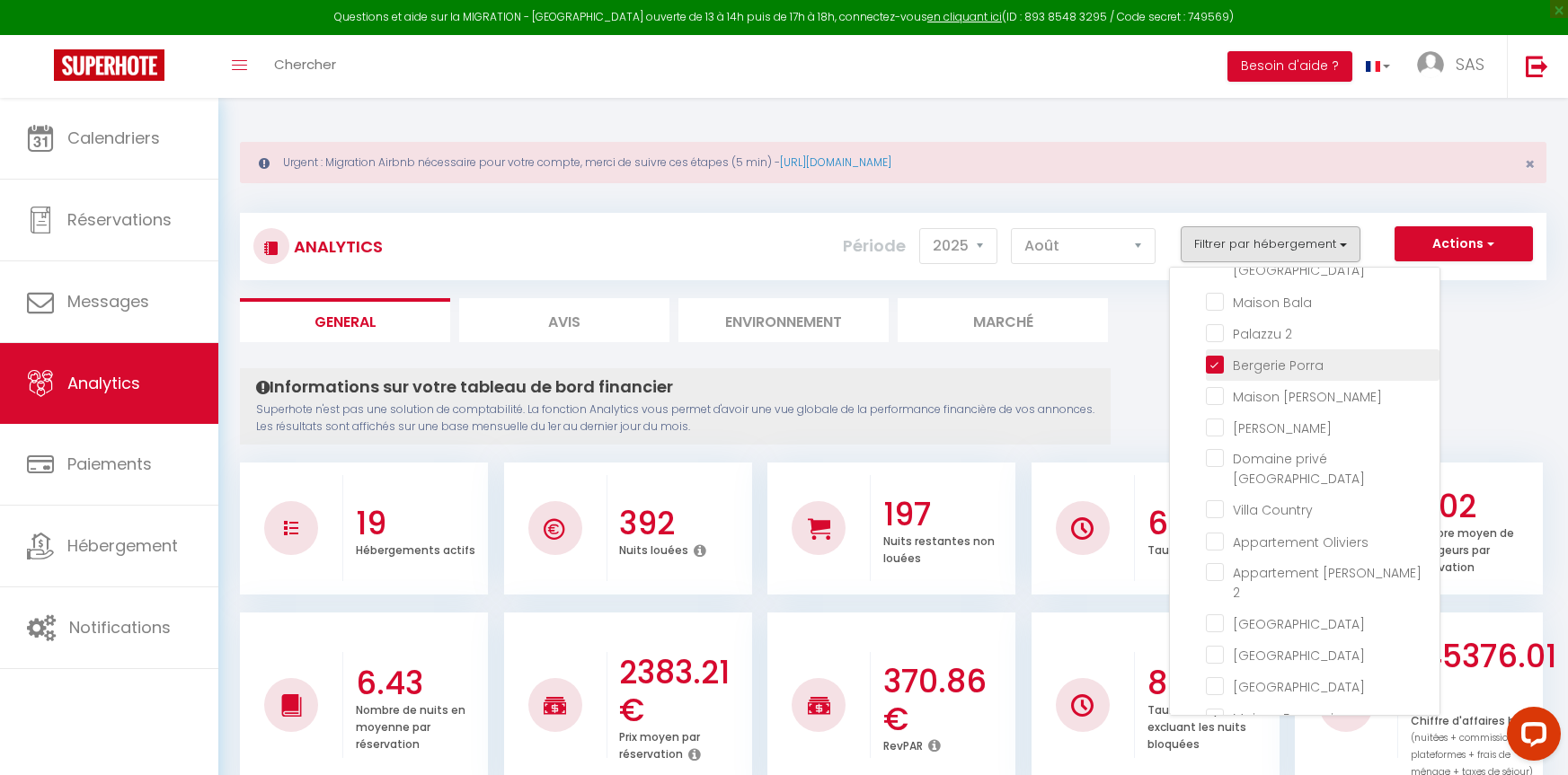
checkbox Ferruccio "false"
checkbox Nivaledda "false"
checkbox Galaxy "false"
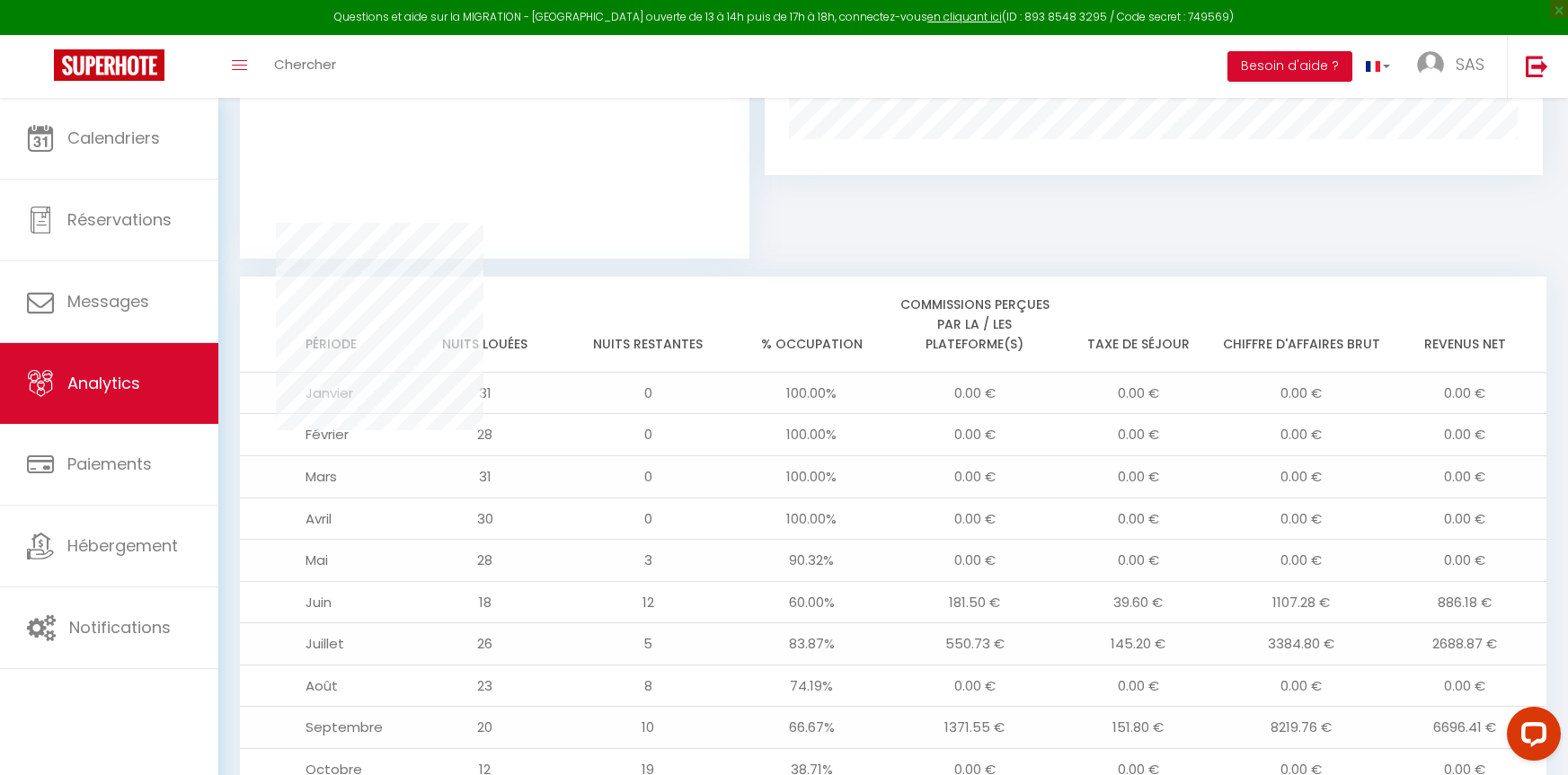
scroll to position [1497, 0]
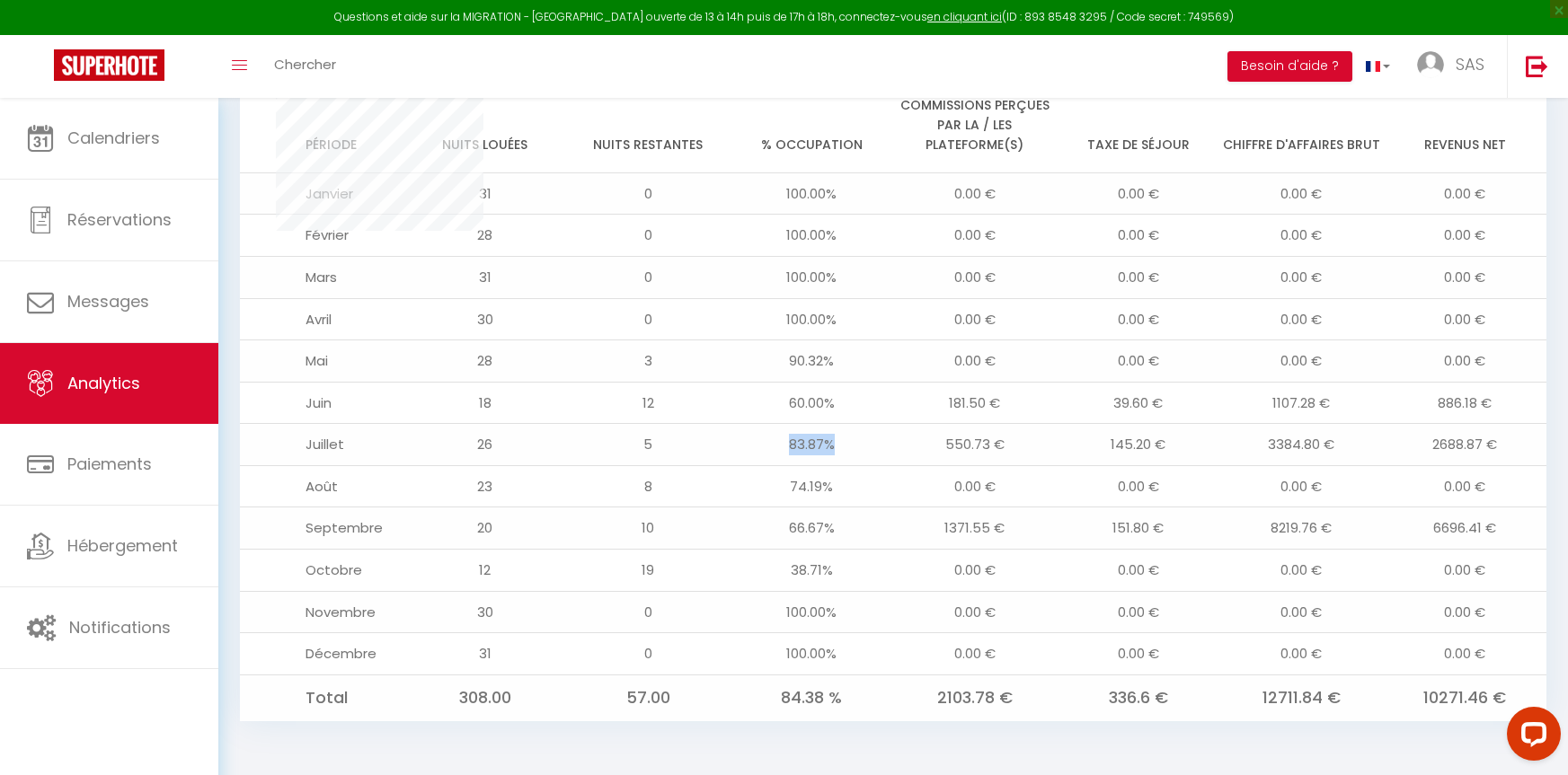
drag, startPoint x: 792, startPoint y: 451, endPoint x: 837, endPoint y: 451, distance: 45.0
click at [837, 451] on td "83.87%" at bounding box center [811, 444] width 163 height 42
click at [907, 468] on td "0.00 €" at bounding box center [975, 486] width 163 height 42
drag, startPoint x: 816, startPoint y: 490, endPoint x: 858, endPoint y: 496, distance: 42.4
click at [858, 496] on td "74.19%" at bounding box center [811, 486] width 163 height 42
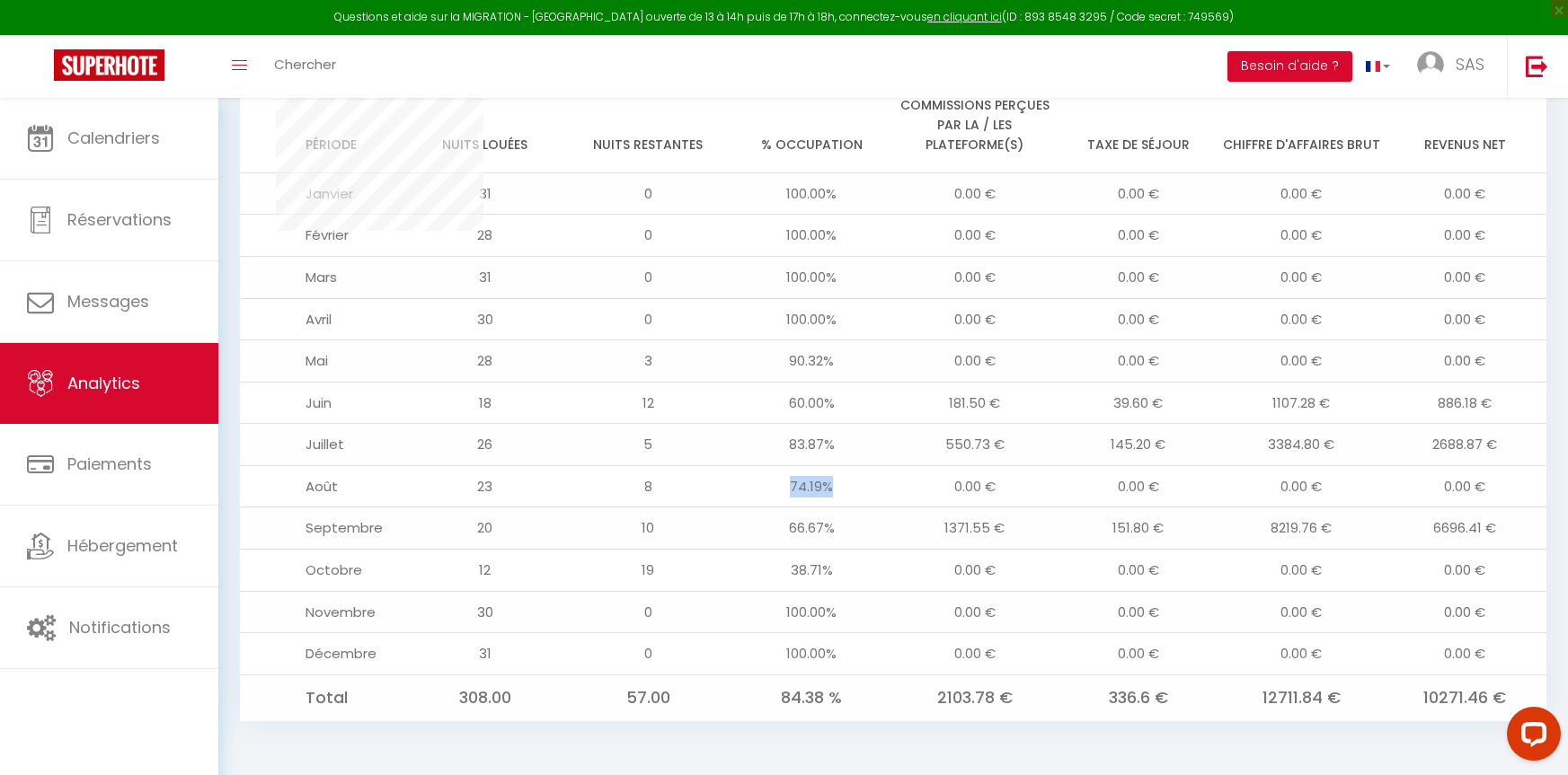
click at [858, 496] on td "74.19%" at bounding box center [811, 486] width 163 height 42
drag, startPoint x: 783, startPoint y: 530, endPoint x: 844, endPoint y: 529, distance: 61.0
click at [844, 529] on td "66.67%" at bounding box center [811, 528] width 163 height 42
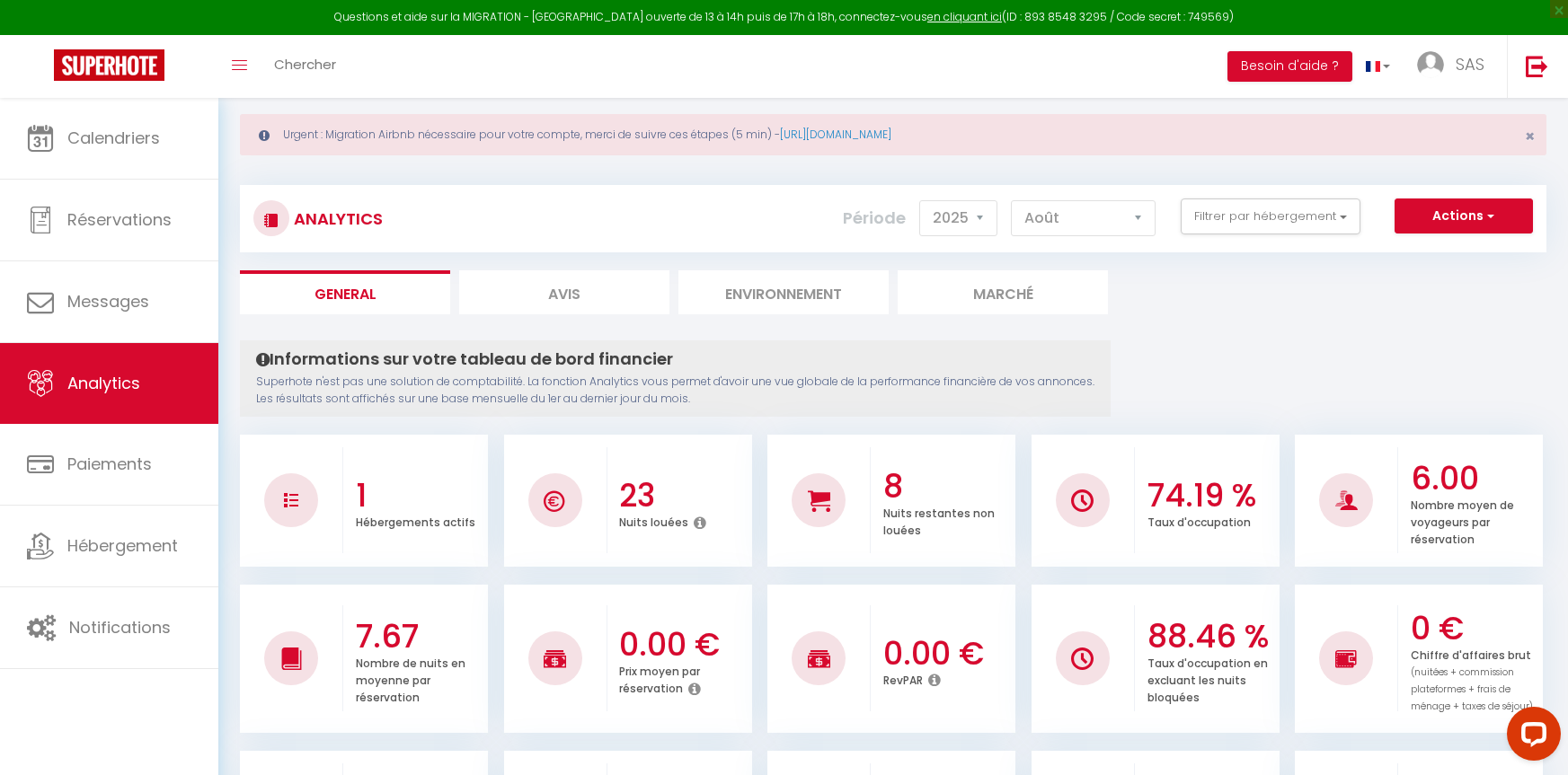
scroll to position [0, 0]
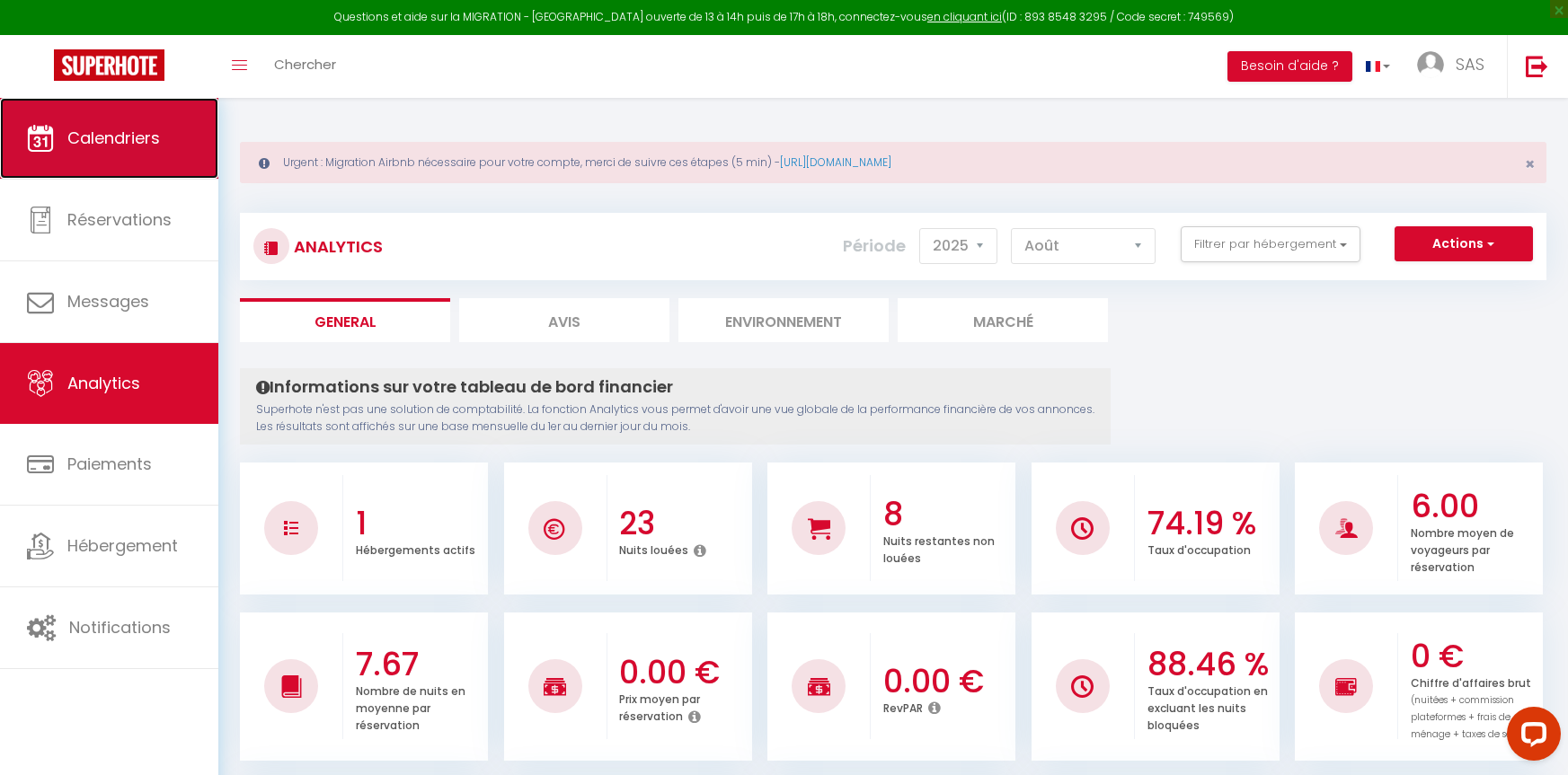
click at [130, 147] on span "Calendriers" at bounding box center [113, 137] width 92 height 22
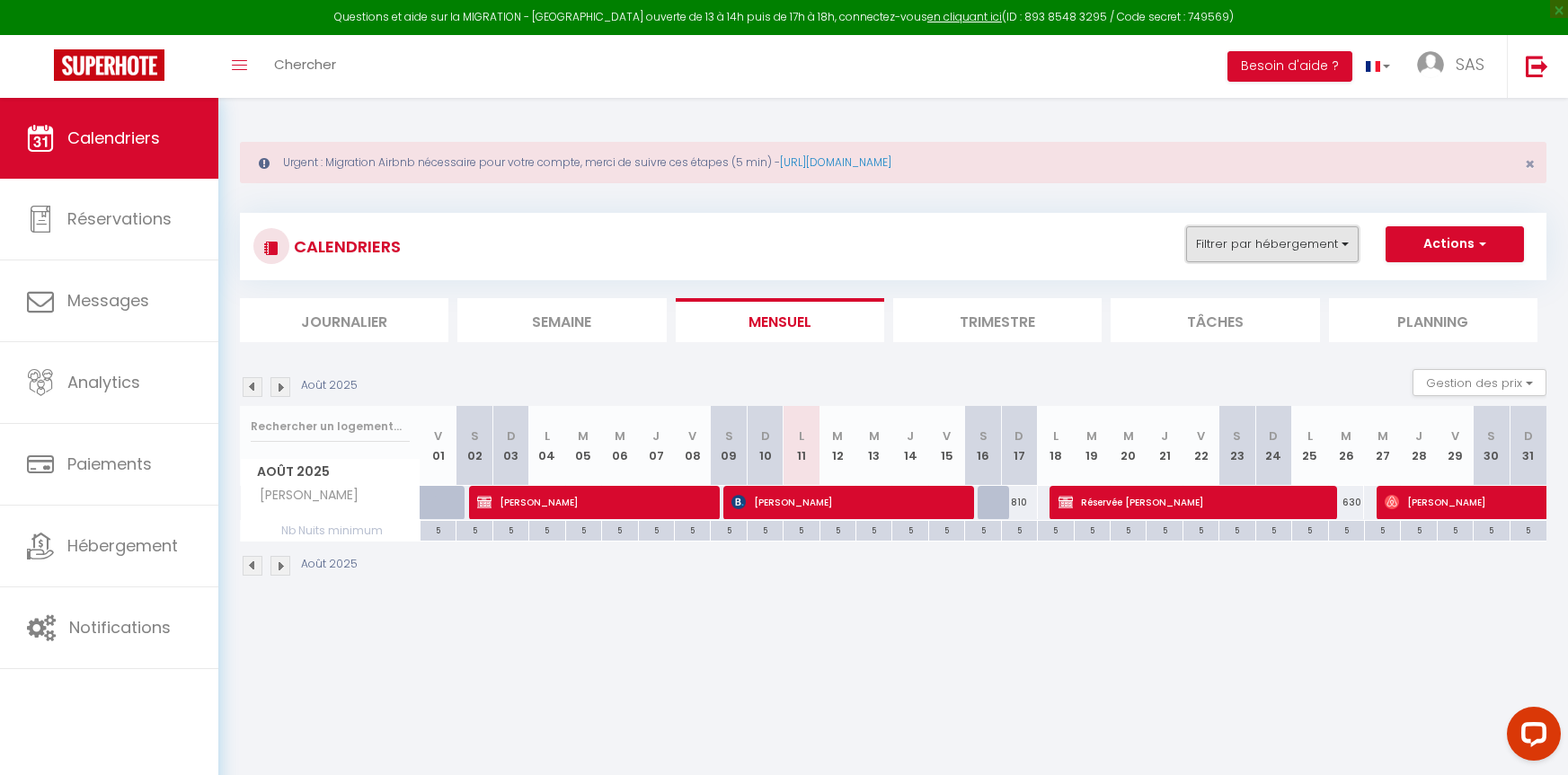
click at [1276, 242] on button "Filtrer par hébergement" at bounding box center [1272, 244] width 172 height 36
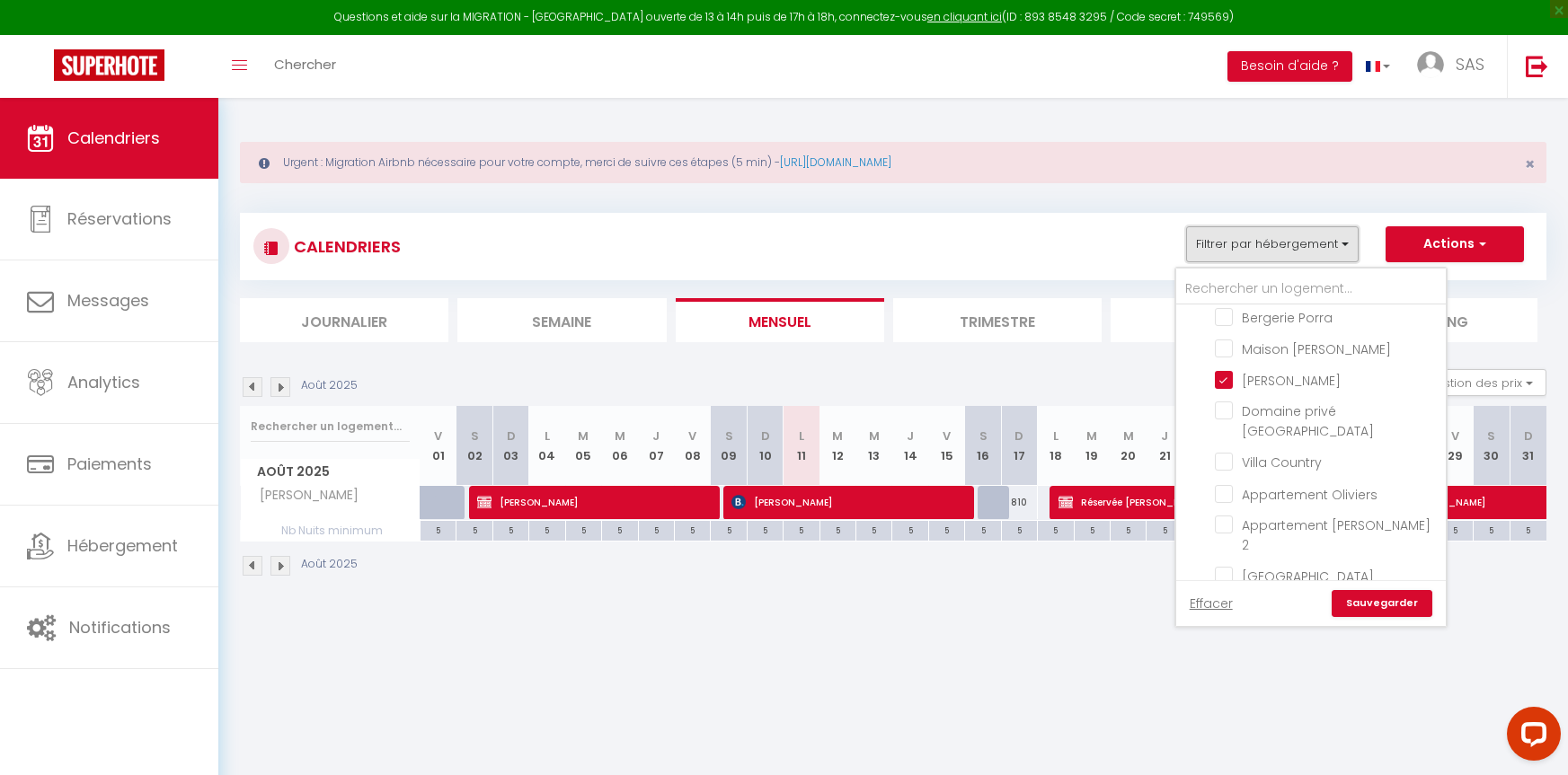
scroll to position [269, 0]
click at [1226, 361] on input "[GEOGRAPHIC_DATA]" at bounding box center [1327, 370] width 225 height 18
checkbox input "false"
click at [1229, 474] on input "Bergerie Porra" at bounding box center [1327, 482] width 225 height 18
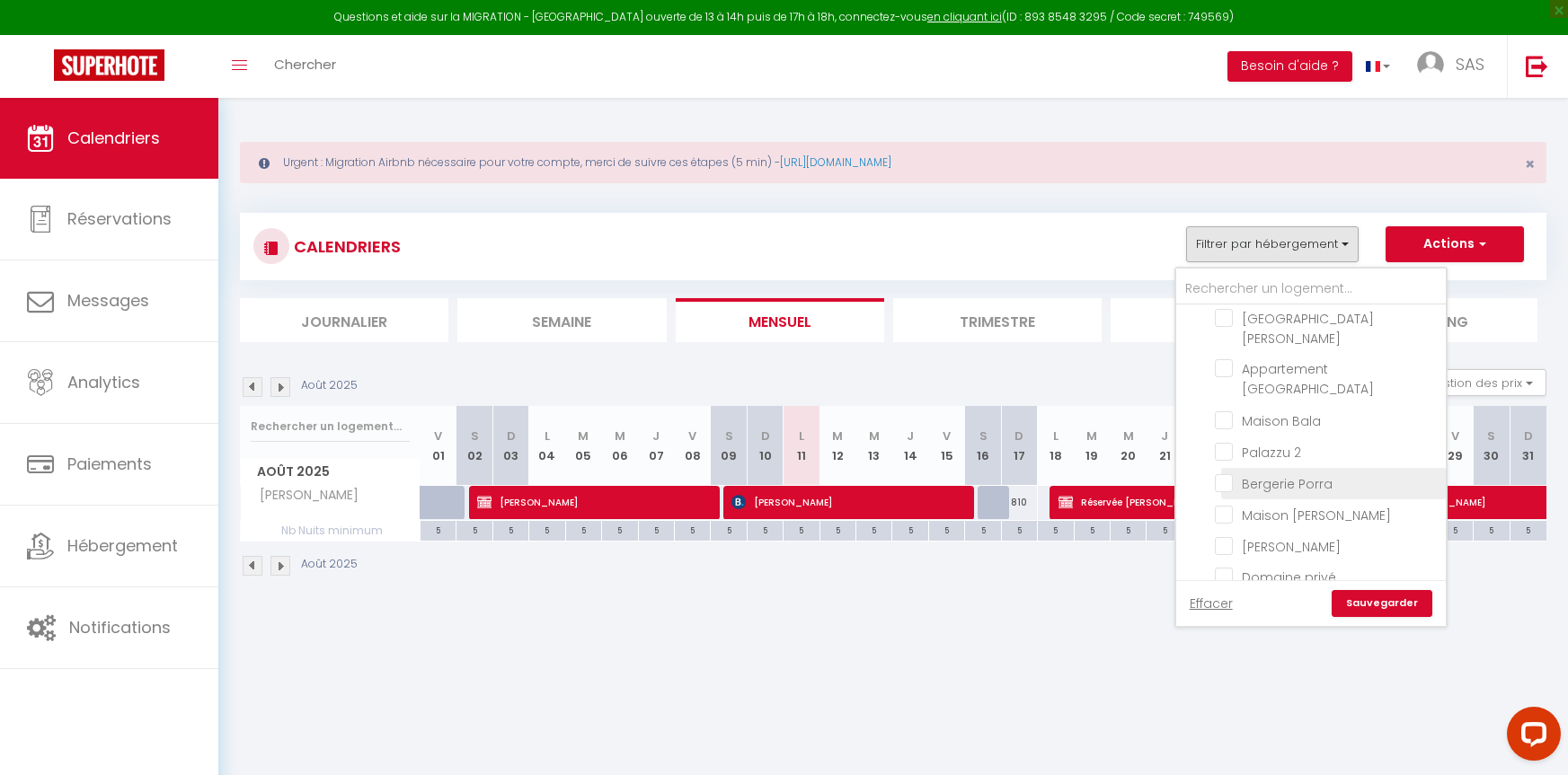
checkbox input "true"
checkbox input "false"
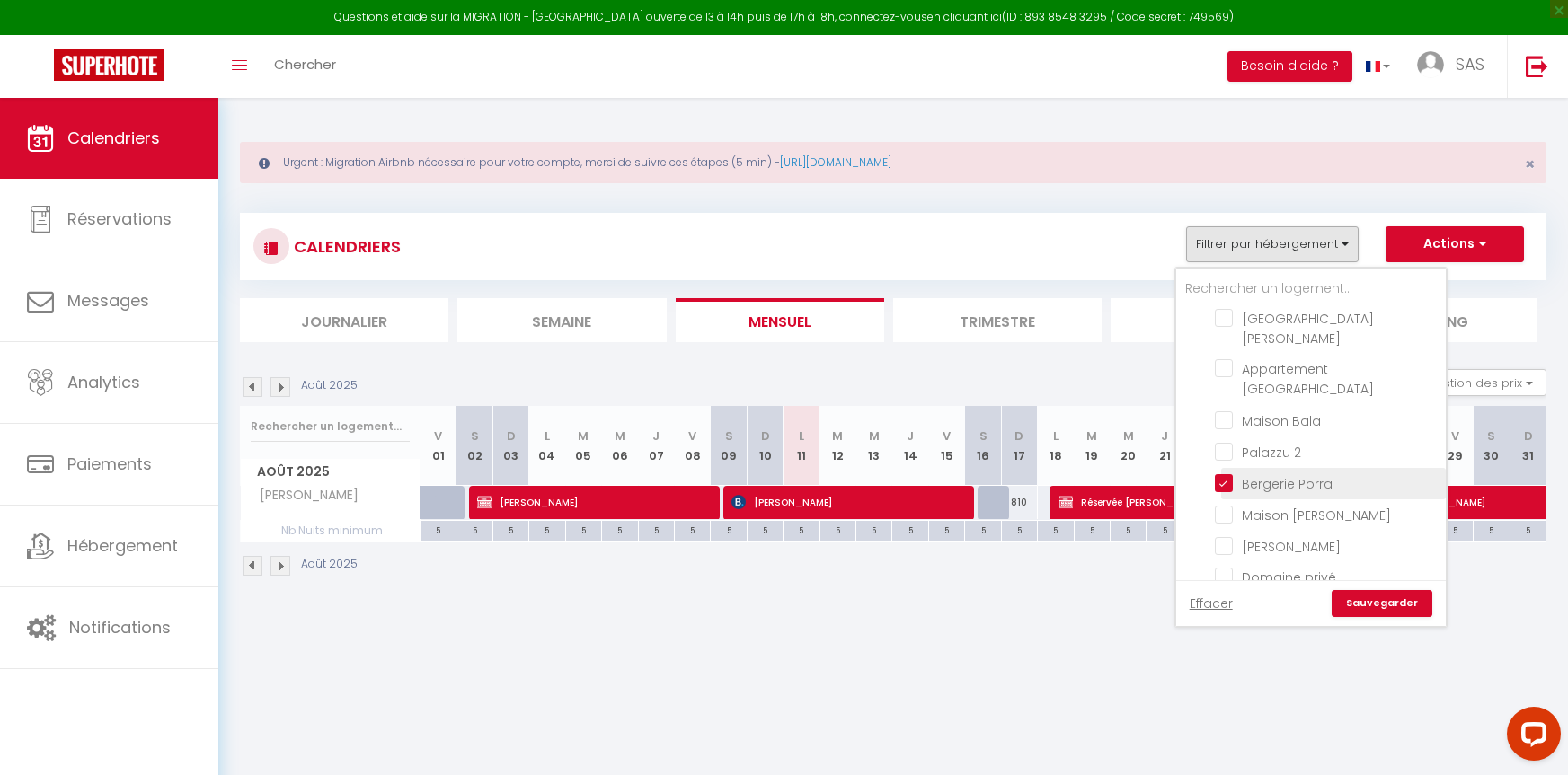
checkbox input "false"
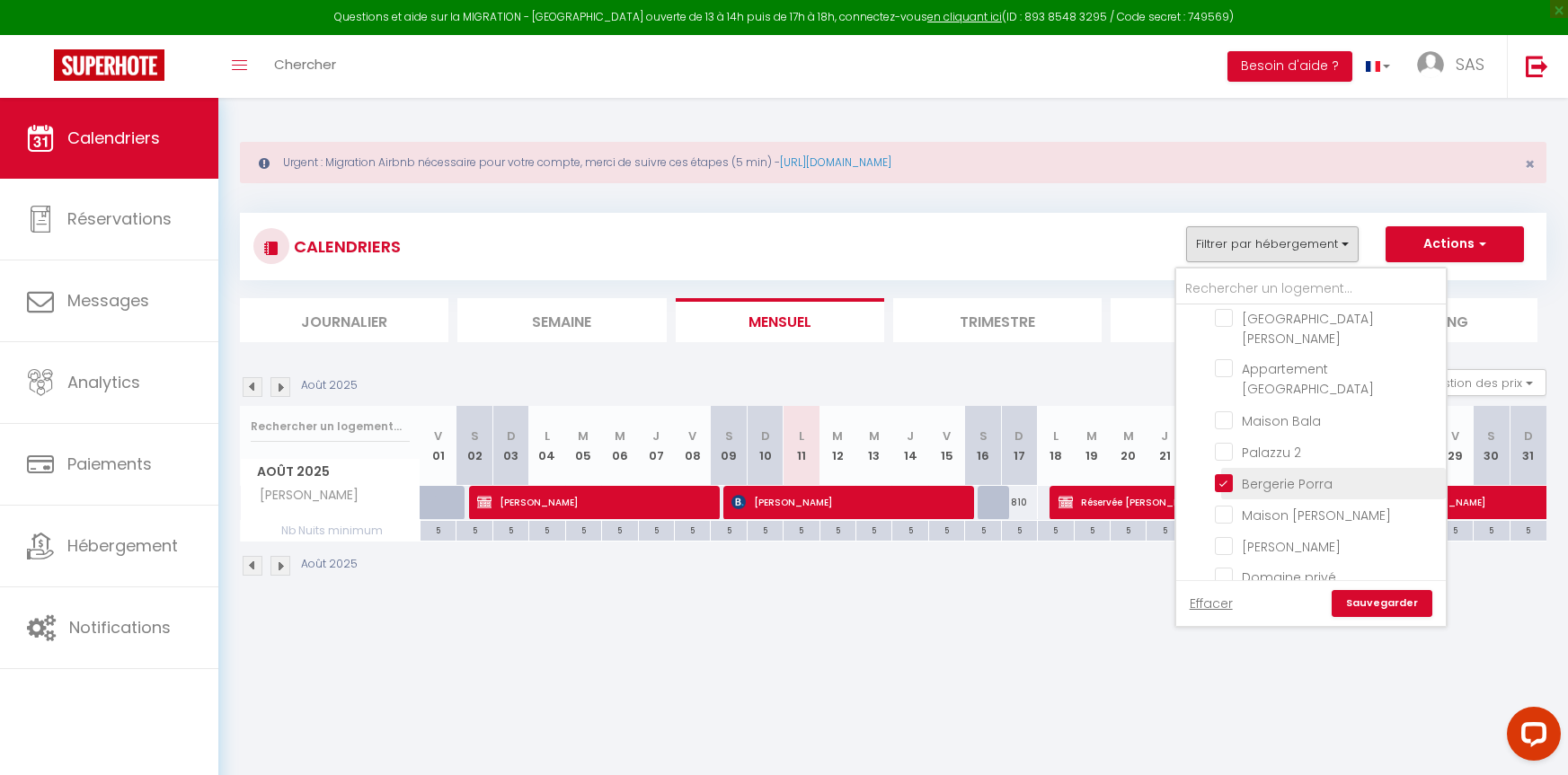
checkbox input "false"
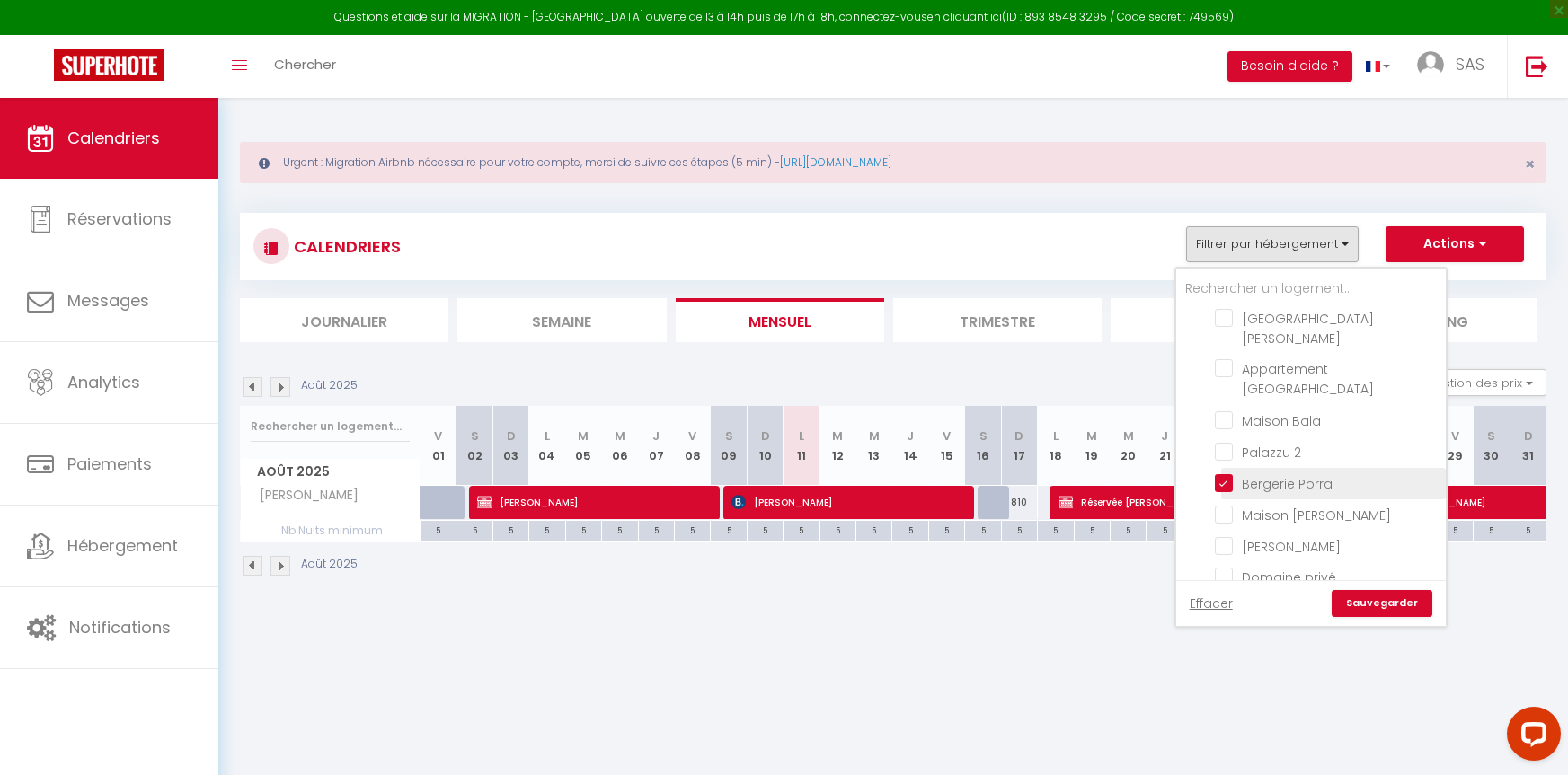
checkbox input "false"
click at [1381, 608] on link "Sauvegarder" at bounding box center [1381, 604] width 100 height 27
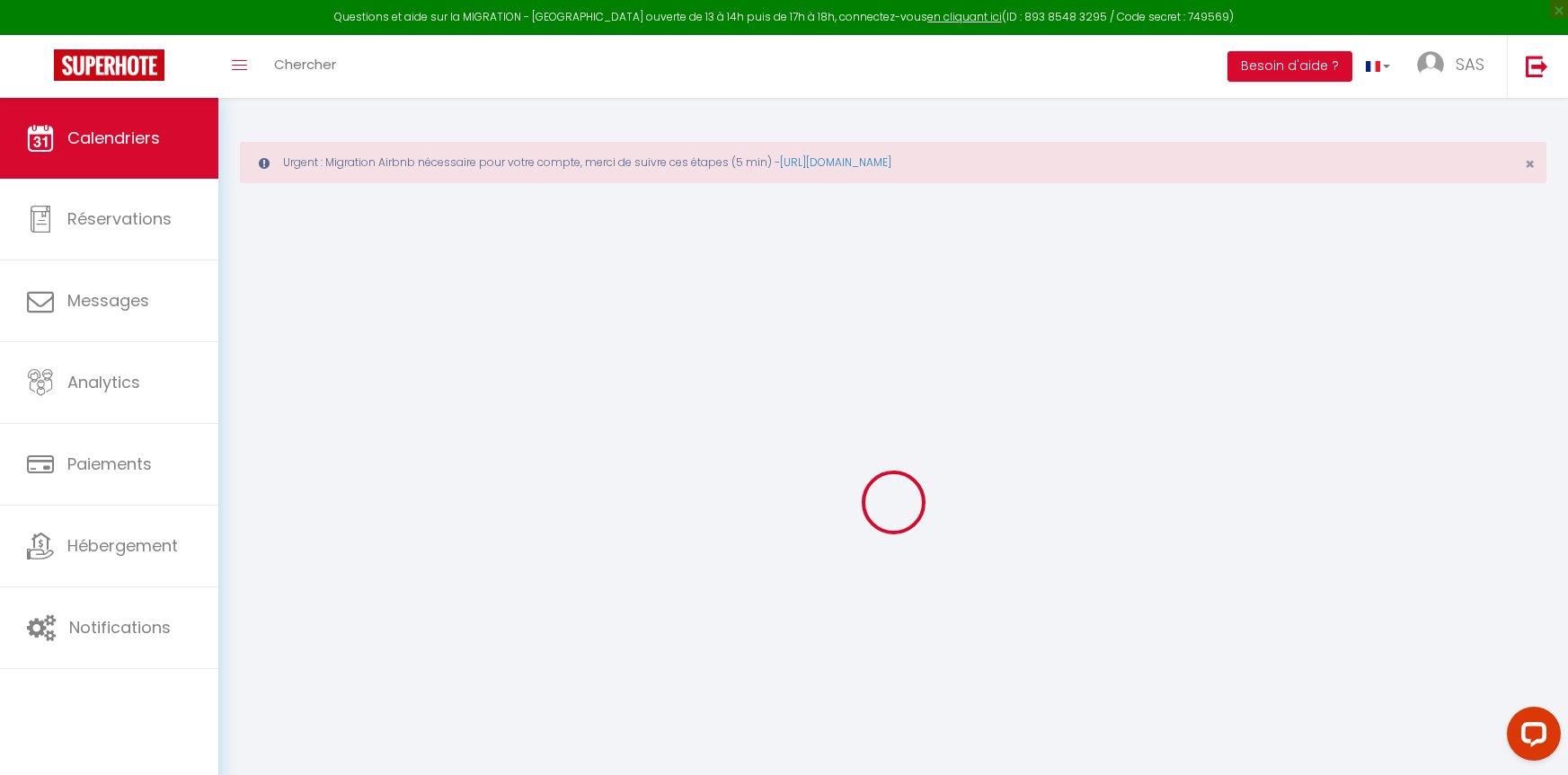
select select
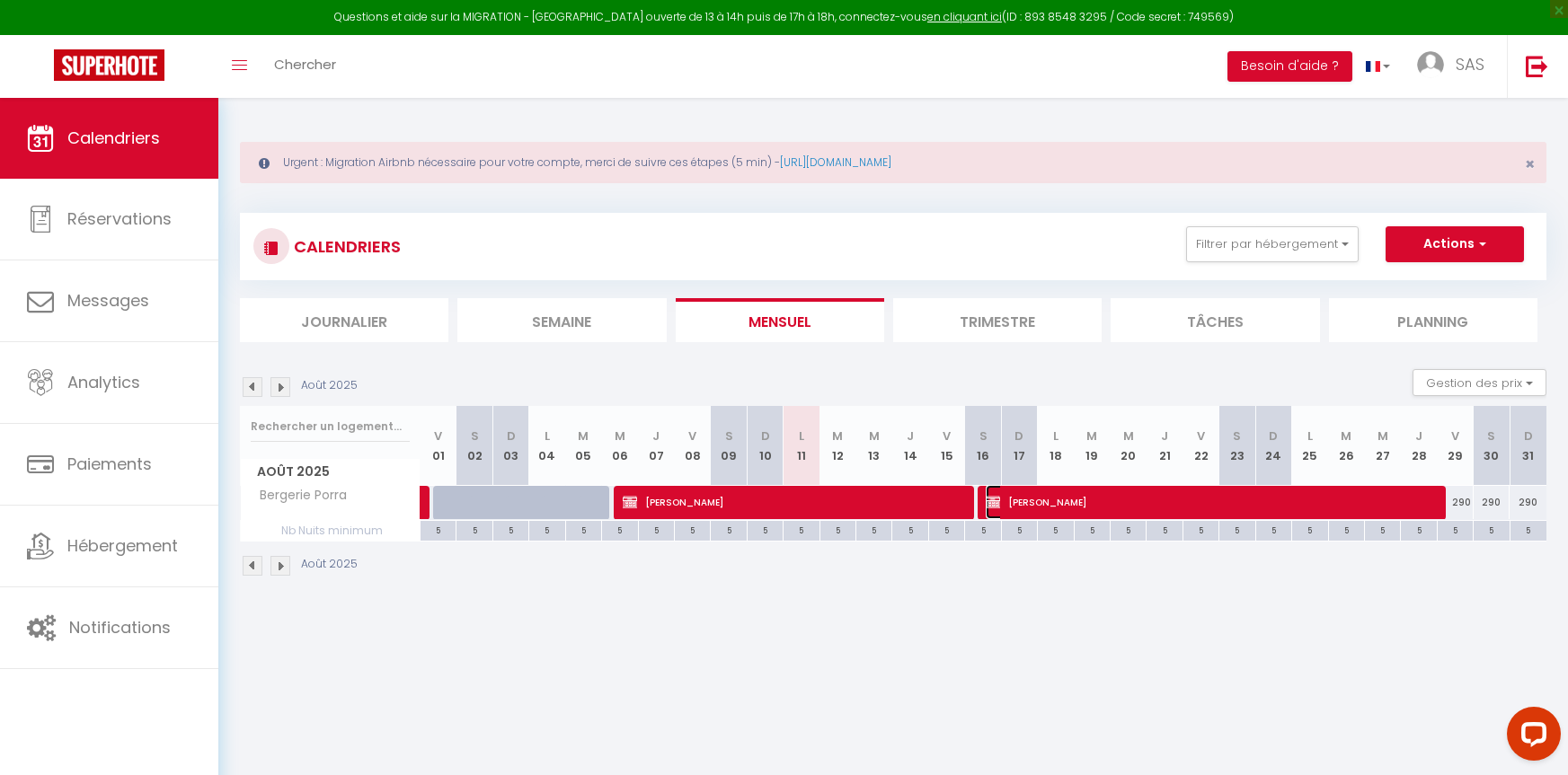
click at [1056, 505] on span "Brigit Wolf" at bounding box center [1207, 502] width 443 height 34
select select "KO"
select select "0"
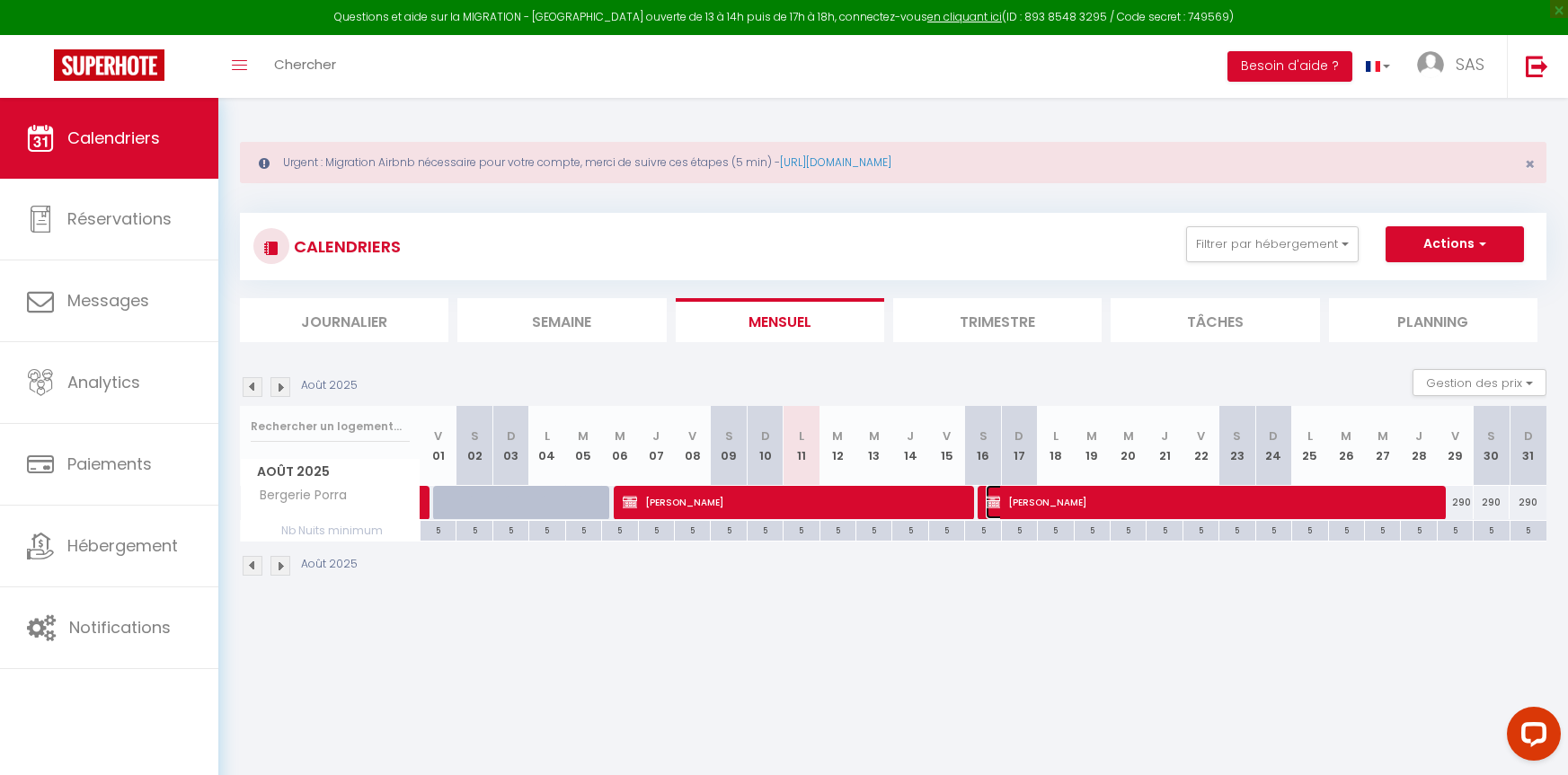
select select "1"
select select
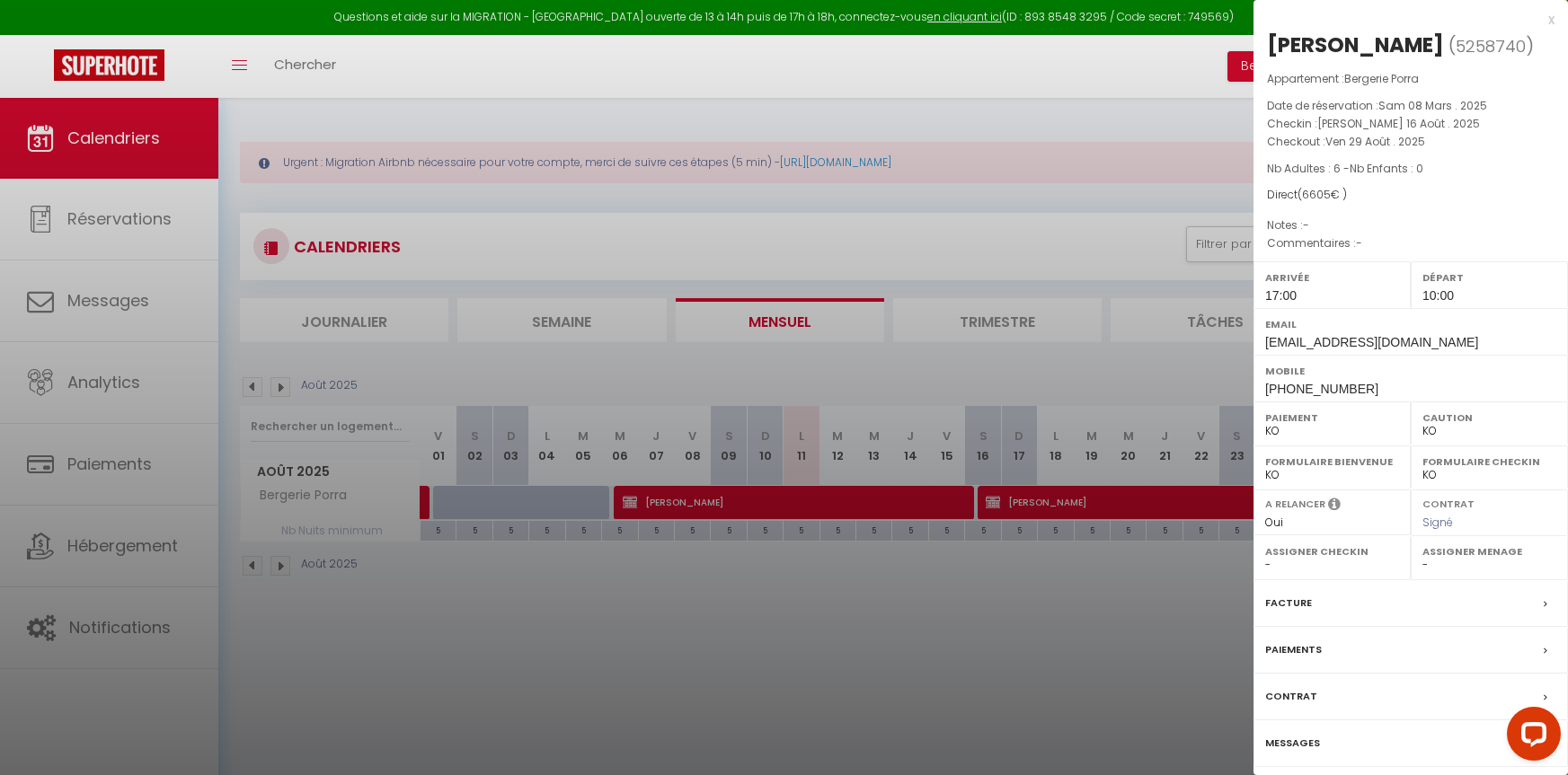
click at [882, 508] on div at bounding box center [784, 387] width 1568 height 775
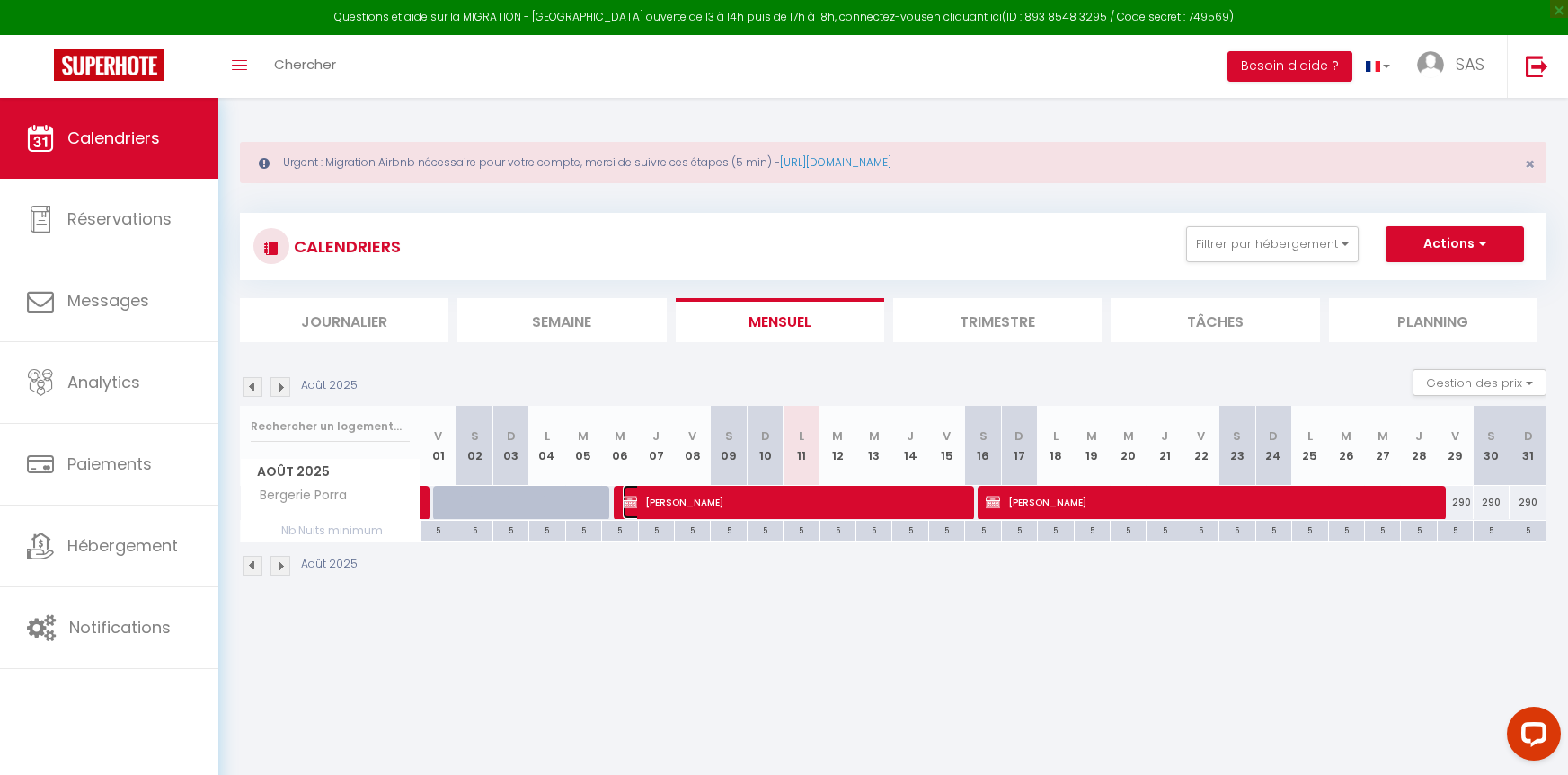
click at [882, 508] on span "Philippe de Poulpiquet" at bounding box center [790, 502] width 336 height 34
select select "OK"
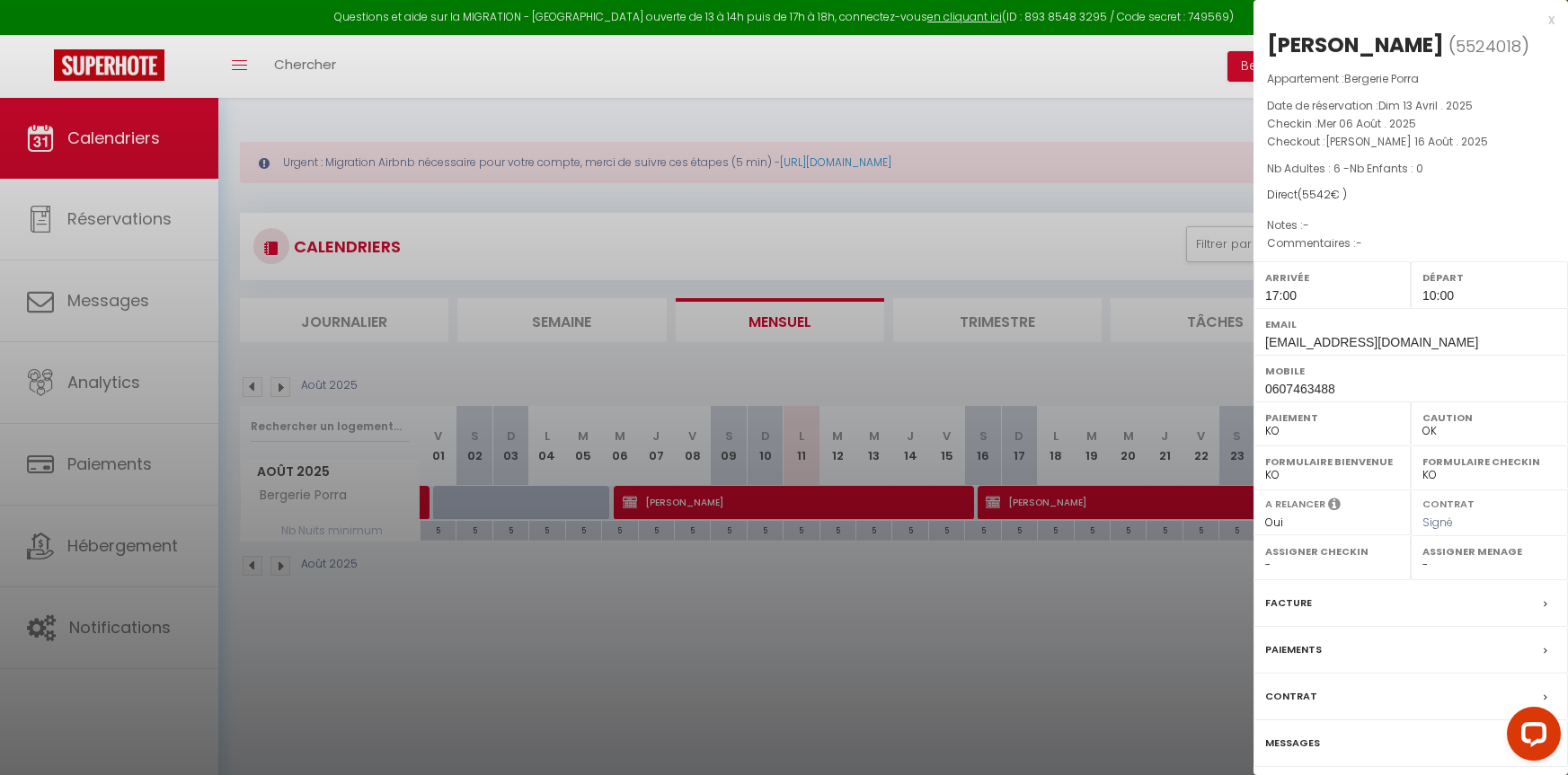
click at [882, 508] on div at bounding box center [784, 387] width 1568 height 775
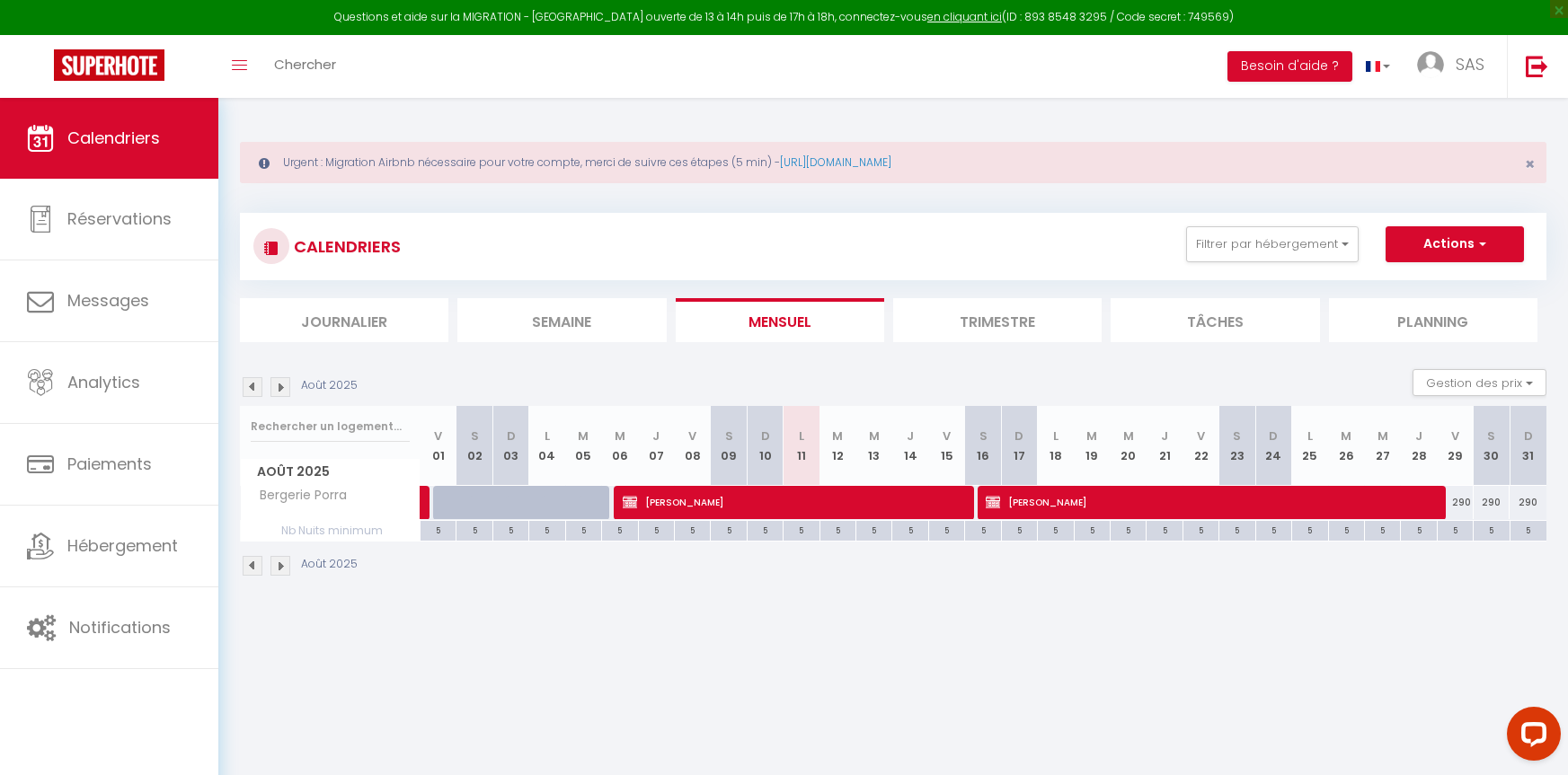
click at [256, 389] on img at bounding box center [252, 387] width 19 height 19
select select "KO"
select select "0"
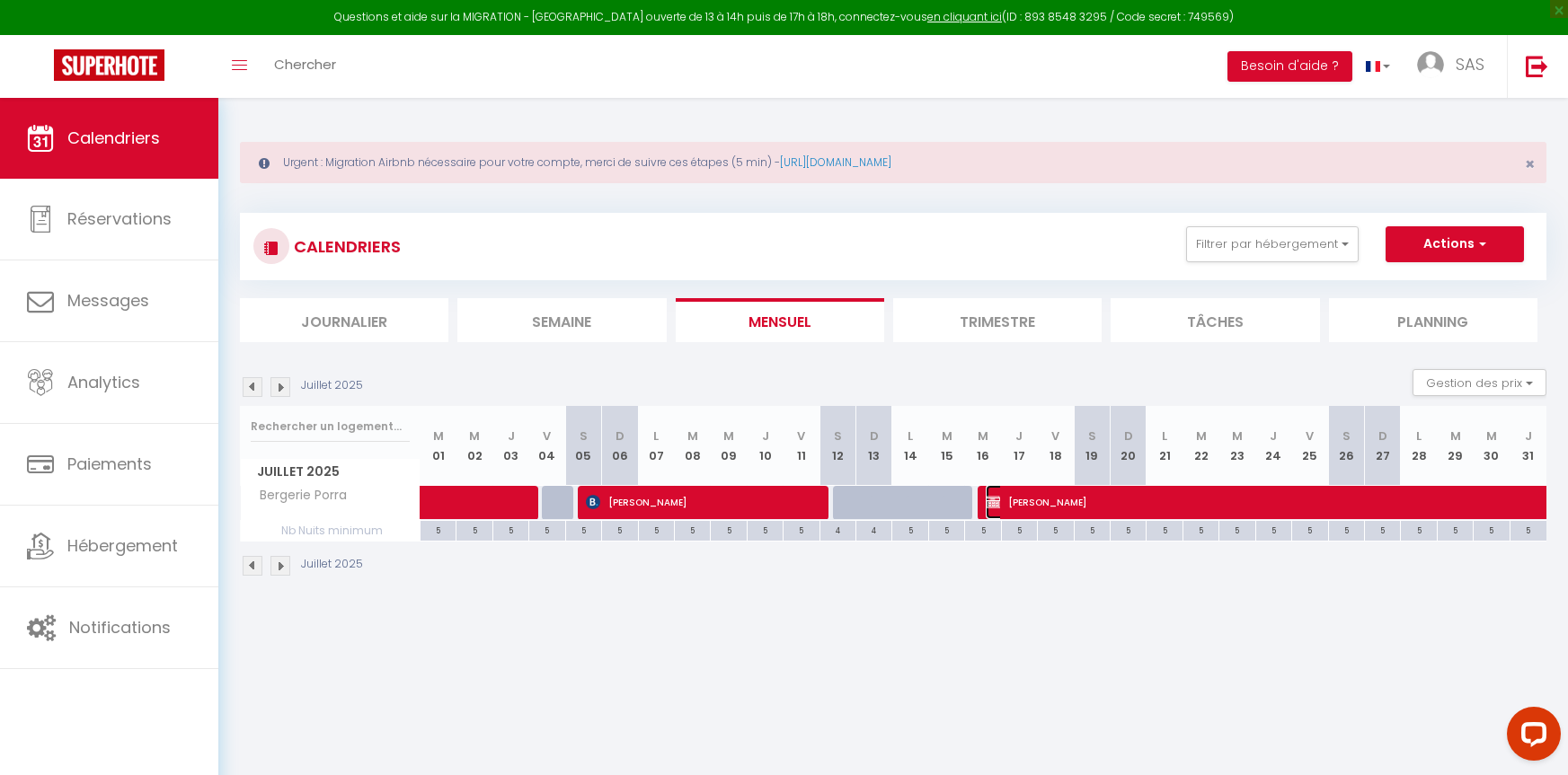
click at [1056, 500] on span "Patricia Monti" at bounding box center [1317, 502] width 661 height 34
select select "OK"
select select "27563"
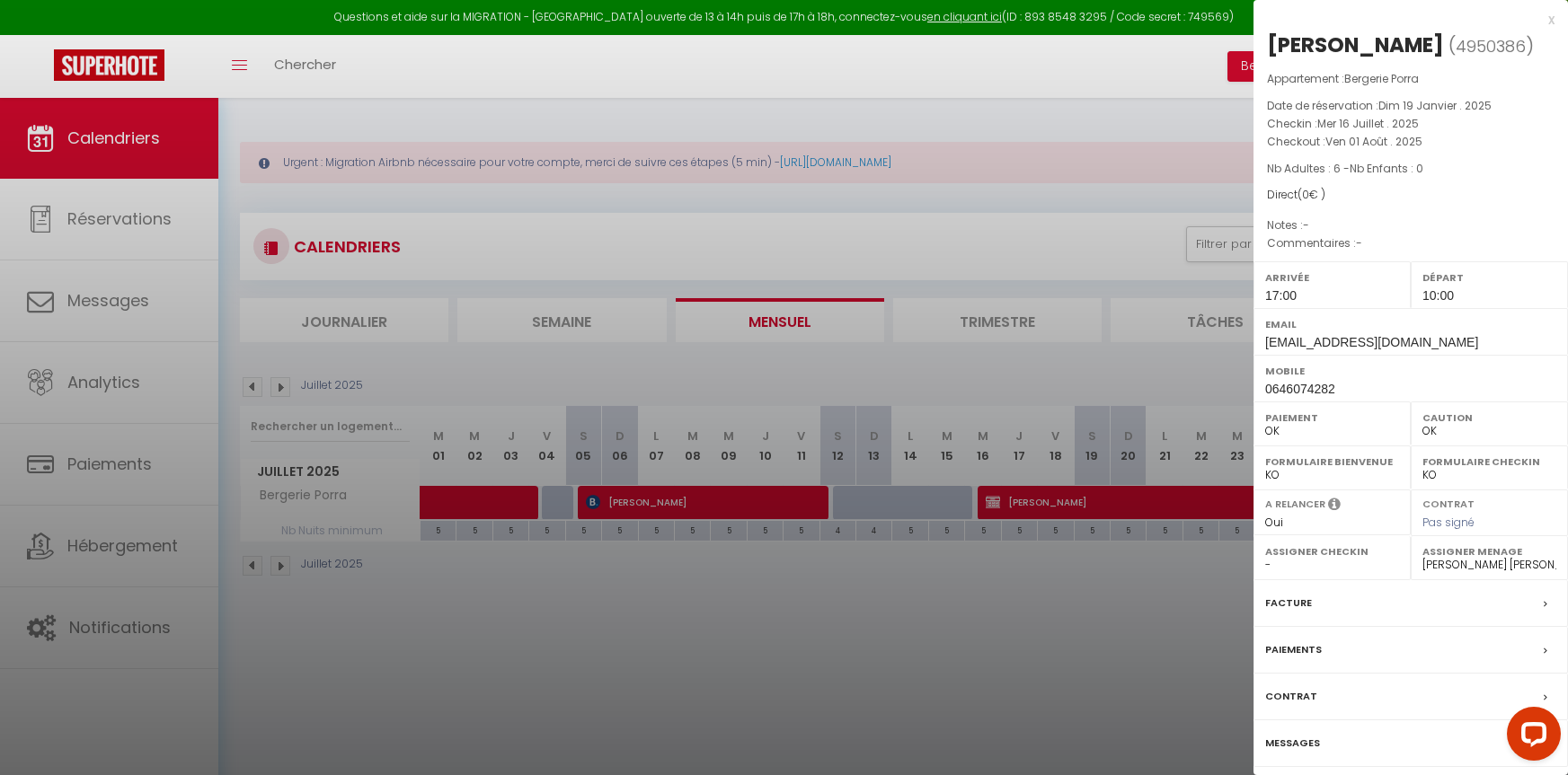
click at [1549, 22] on div "x" at bounding box center [1405, 19] width 302 height 21
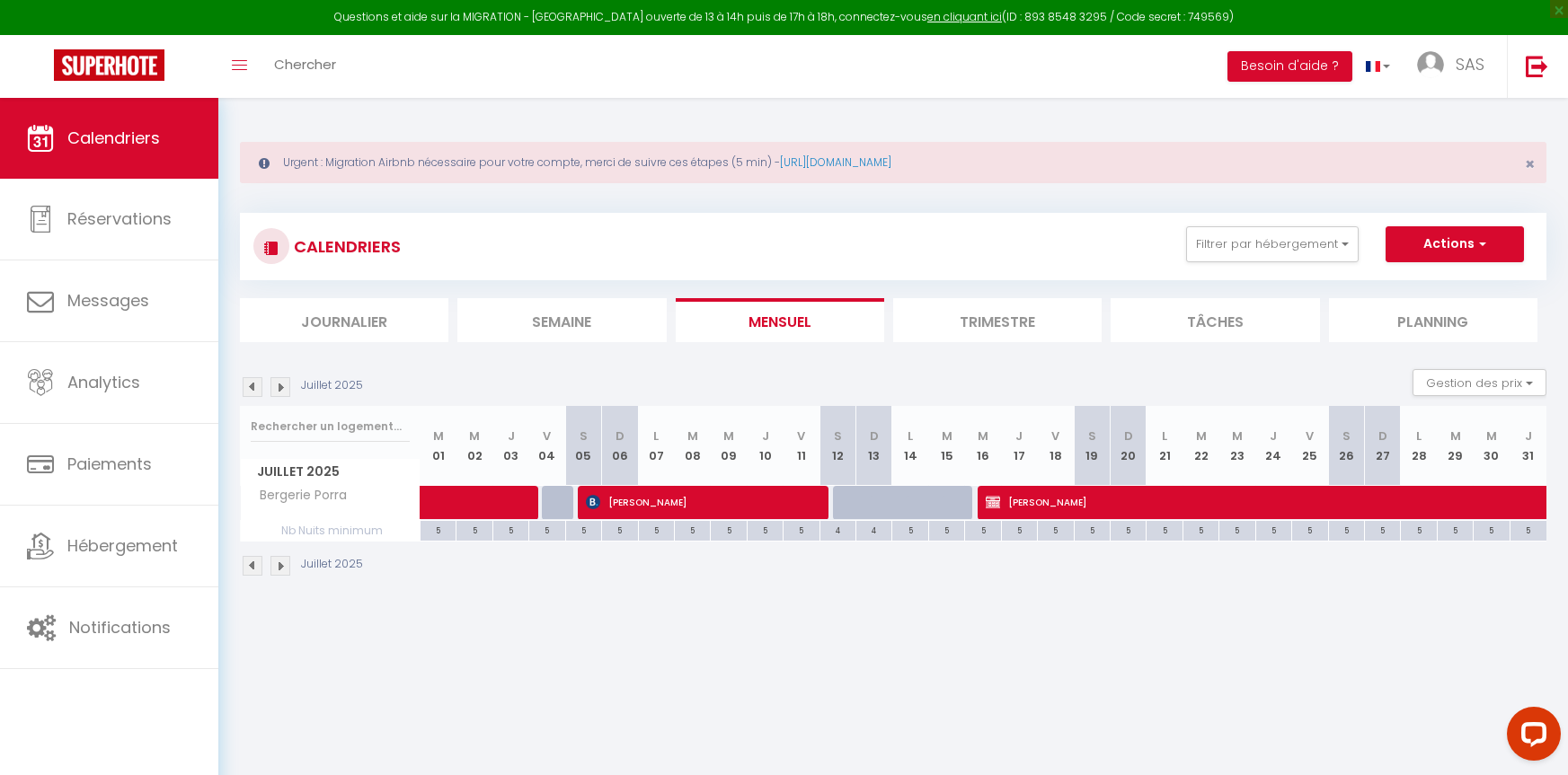
click at [282, 386] on img at bounding box center [280, 387] width 19 height 19
